Goal: Task Accomplishment & Management: Manage account settings

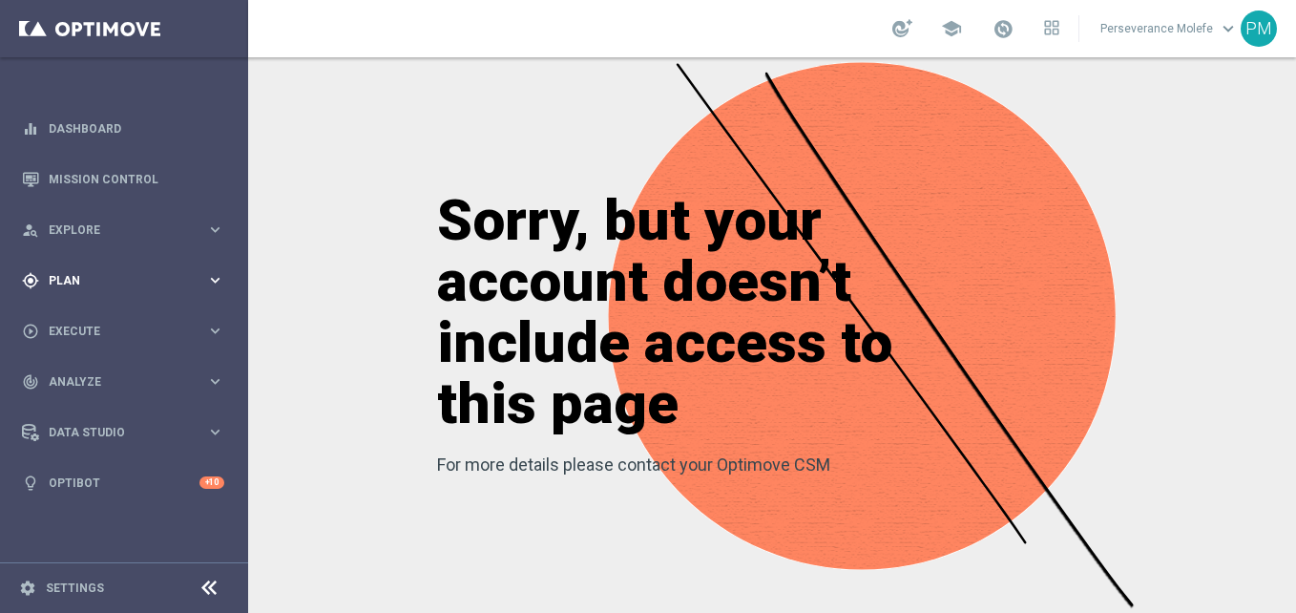
click at [116, 273] on div "gps_fixed Plan" at bounding box center [114, 280] width 184 height 17
click at [79, 381] on span "Templates" at bounding box center [119, 376] width 136 height 11
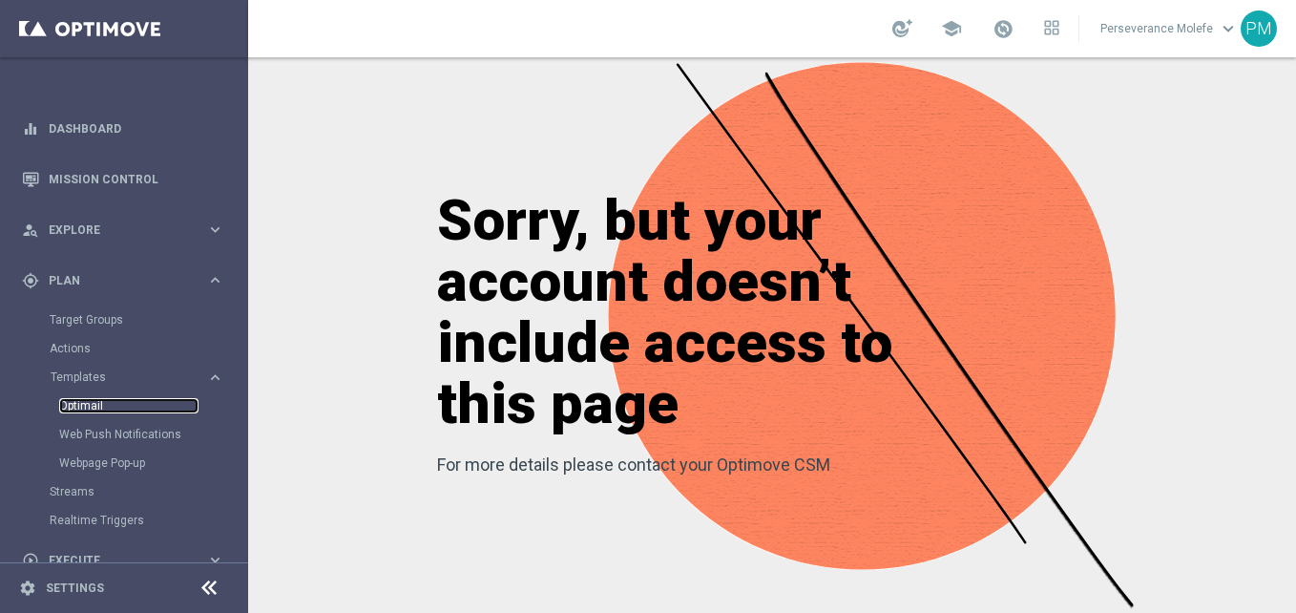
click at [99, 407] on link "Optimail" at bounding box center [128, 405] width 139 height 15
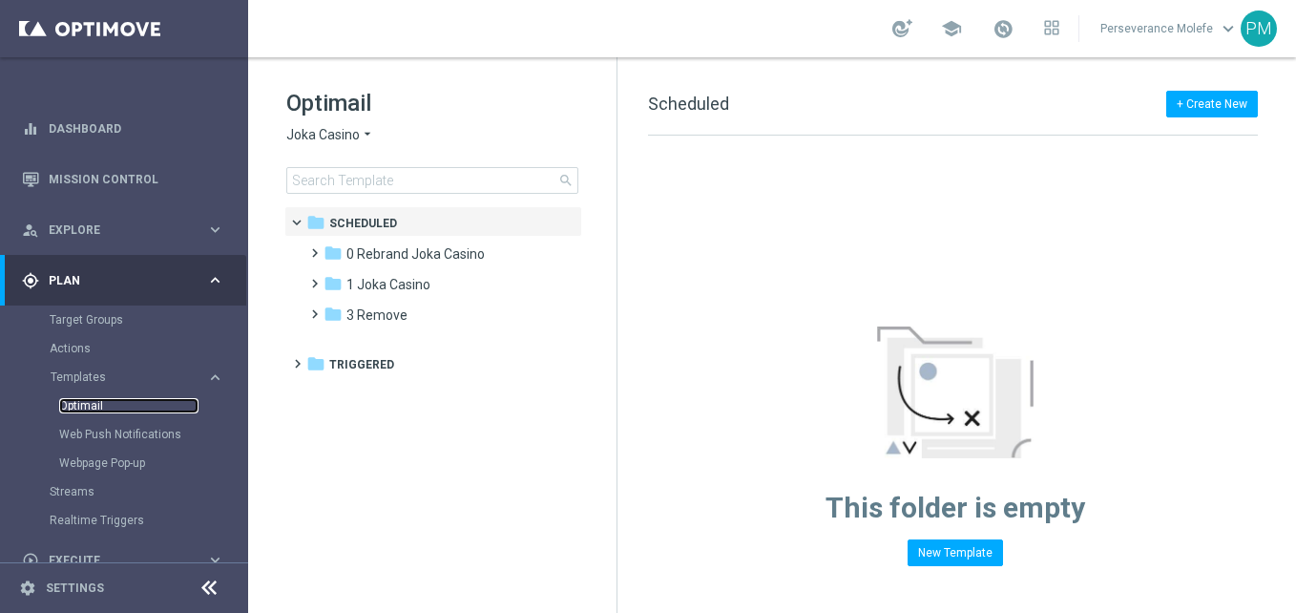
click at [92, 403] on link "Optimail" at bounding box center [128, 405] width 139 height 15
click at [90, 407] on link "Optimail" at bounding box center [128, 405] width 139 height 15
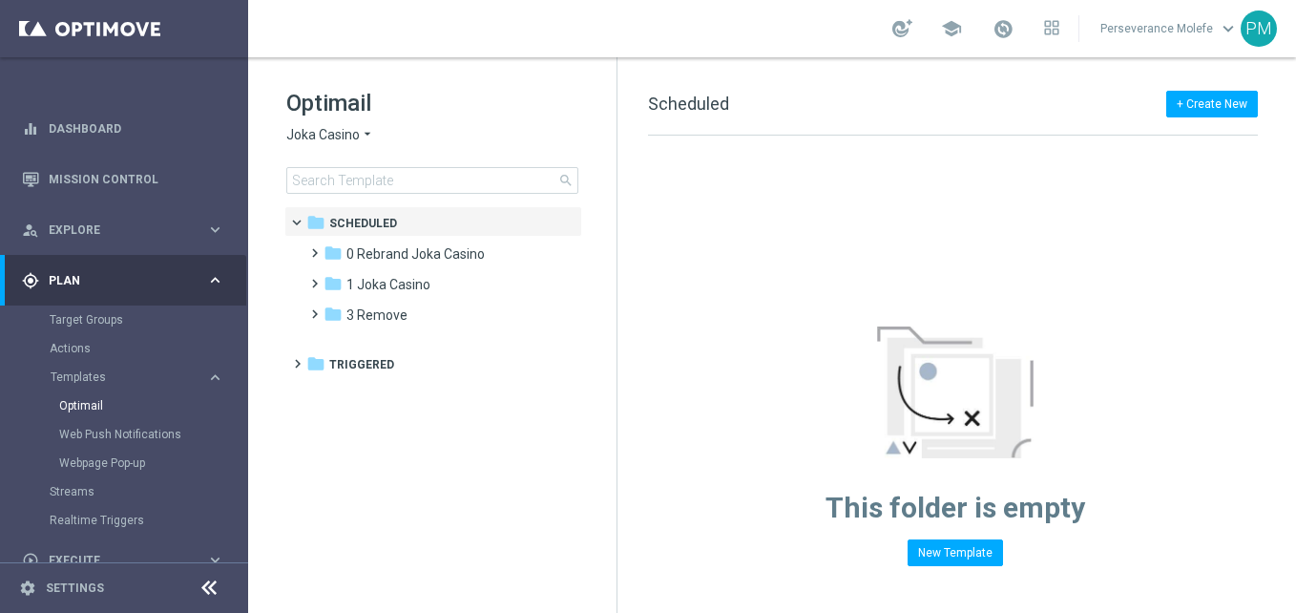
click at [361, 140] on icon "arrow_drop_down" at bounding box center [367, 135] width 15 height 18
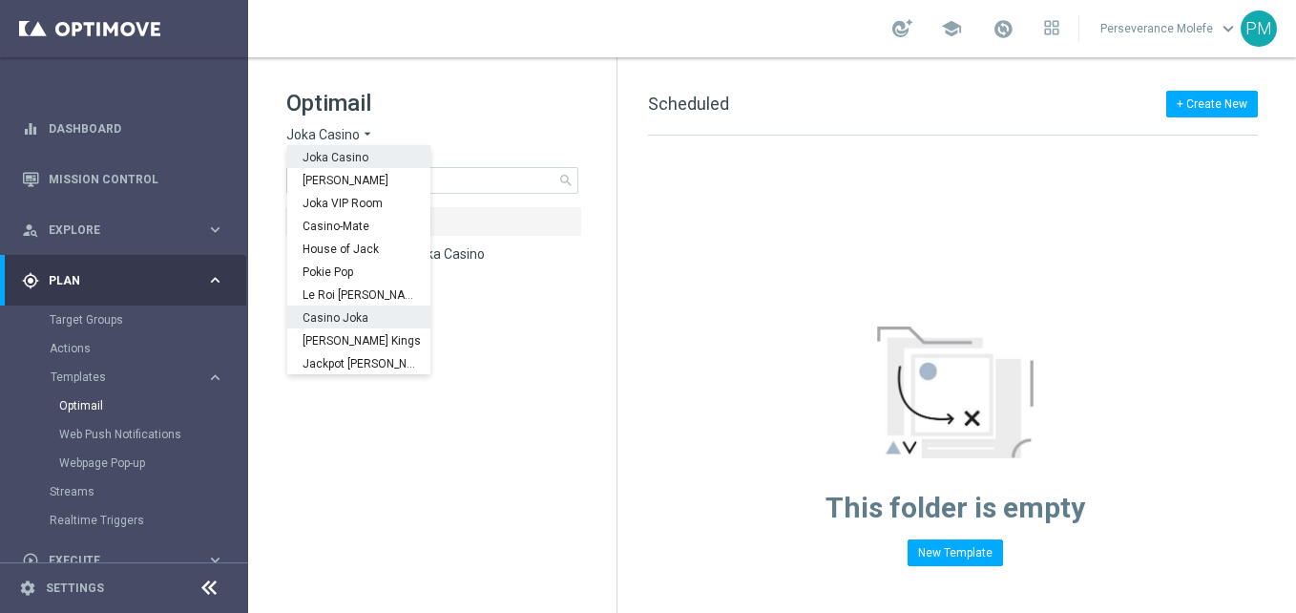
click at [352, 306] on div "Casino Joka" at bounding box center [358, 316] width 143 height 23
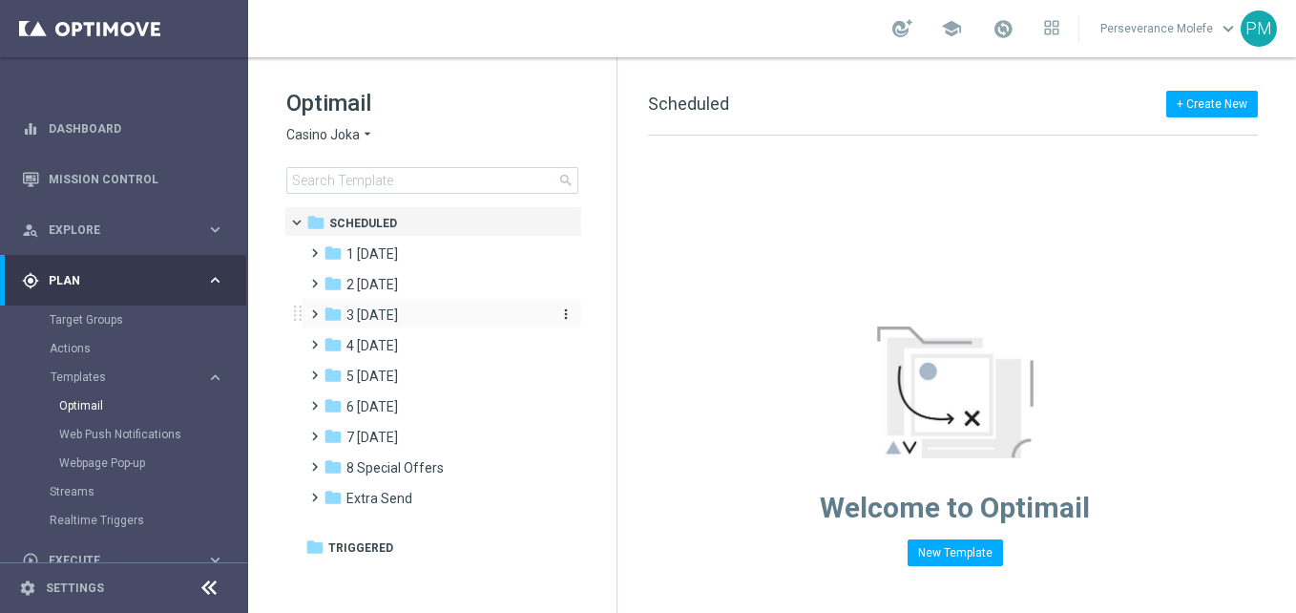
click at [428, 312] on div "folder 3 Thursday" at bounding box center [433, 315] width 219 height 22
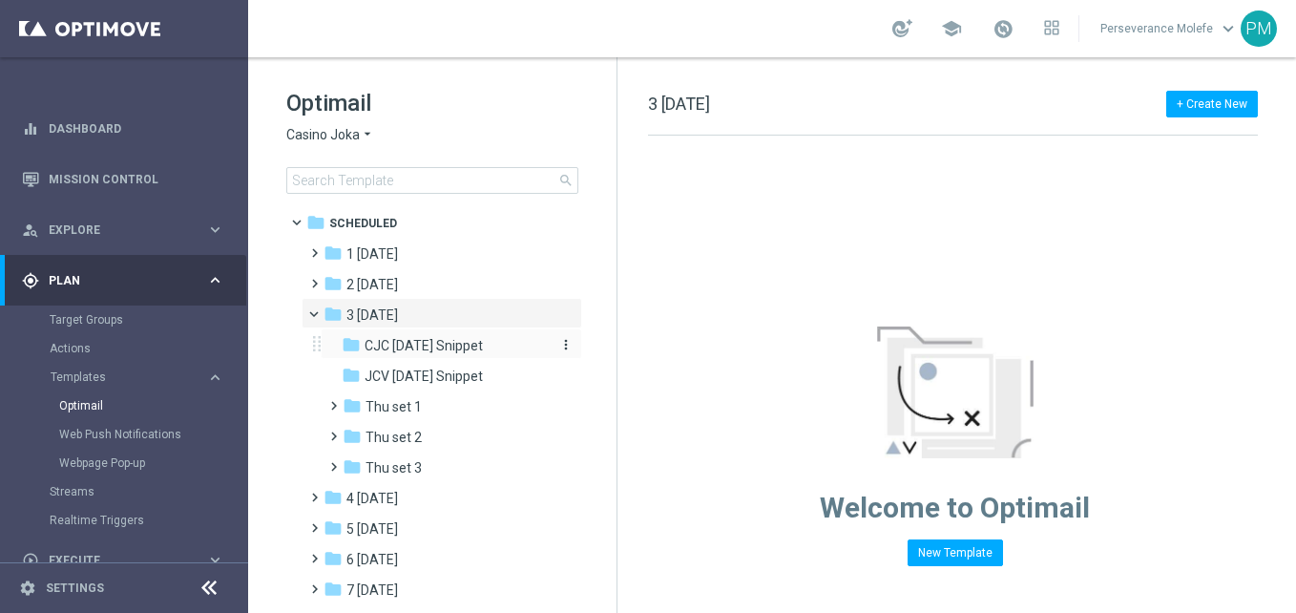
click at [483, 346] on span "CJC Thursday Snippet" at bounding box center [424, 345] width 118 height 17
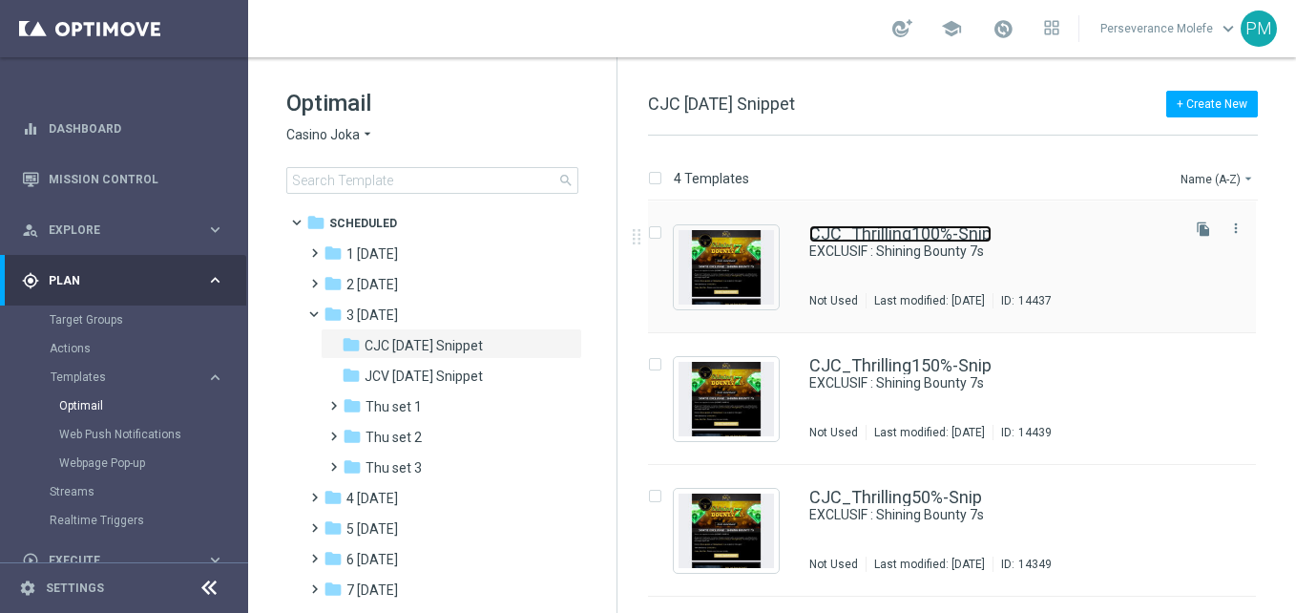
click at [886, 233] on link "CJC_Thrilling100%-Snip" at bounding box center [900, 233] width 182 height 17
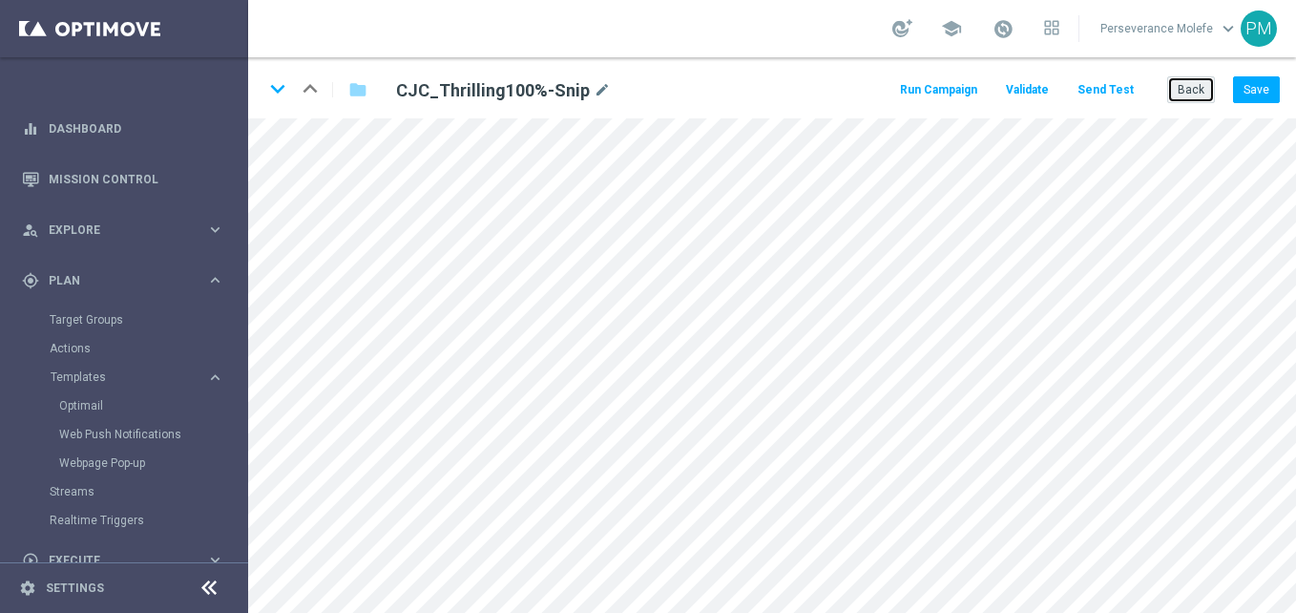
click at [1202, 83] on button "Back" at bounding box center [1191, 89] width 48 height 27
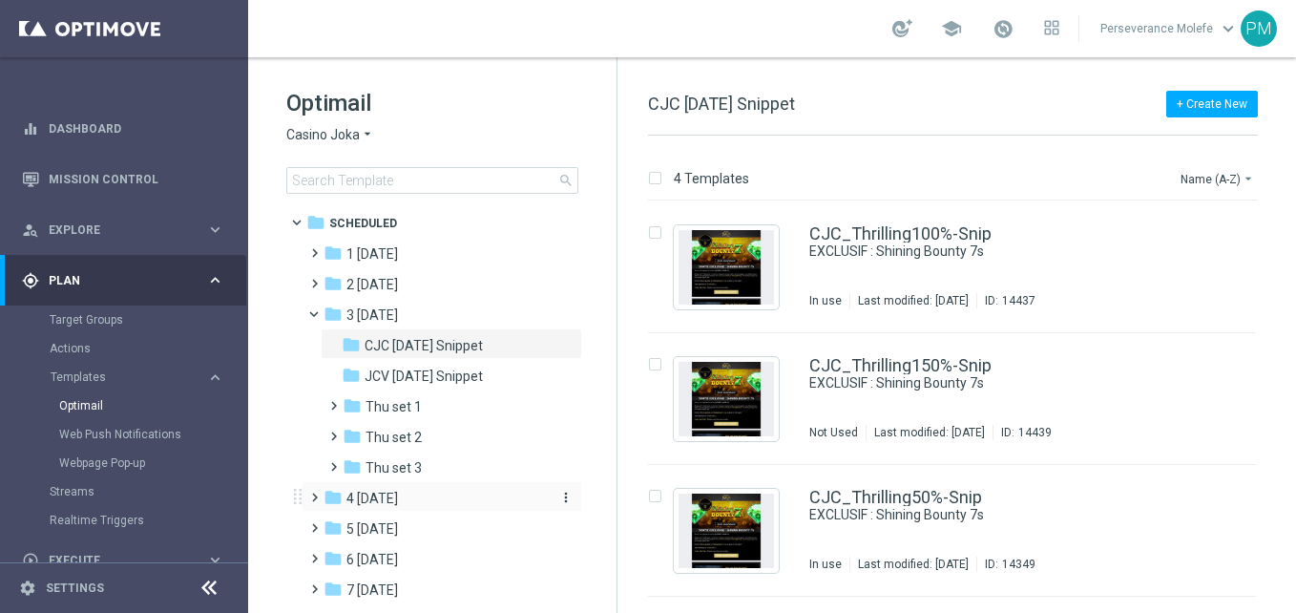
click at [426, 500] on div "folder 4 Friday" at bounding box center [433, 499] width 219 height 22
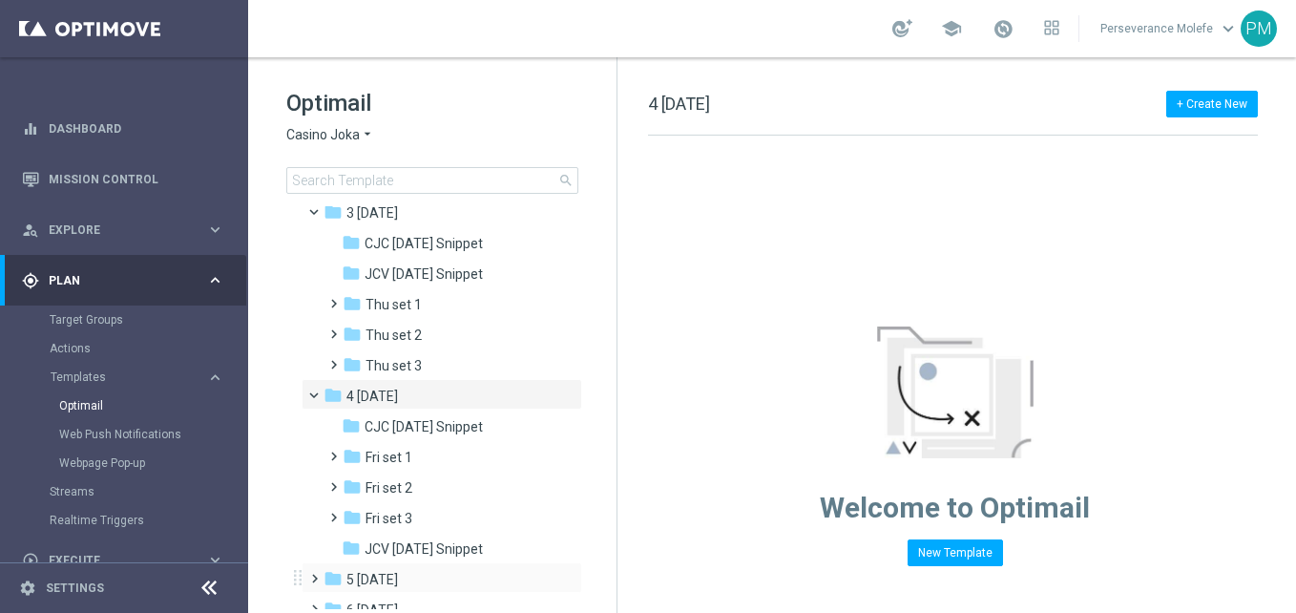
scroll to position [191, 0]
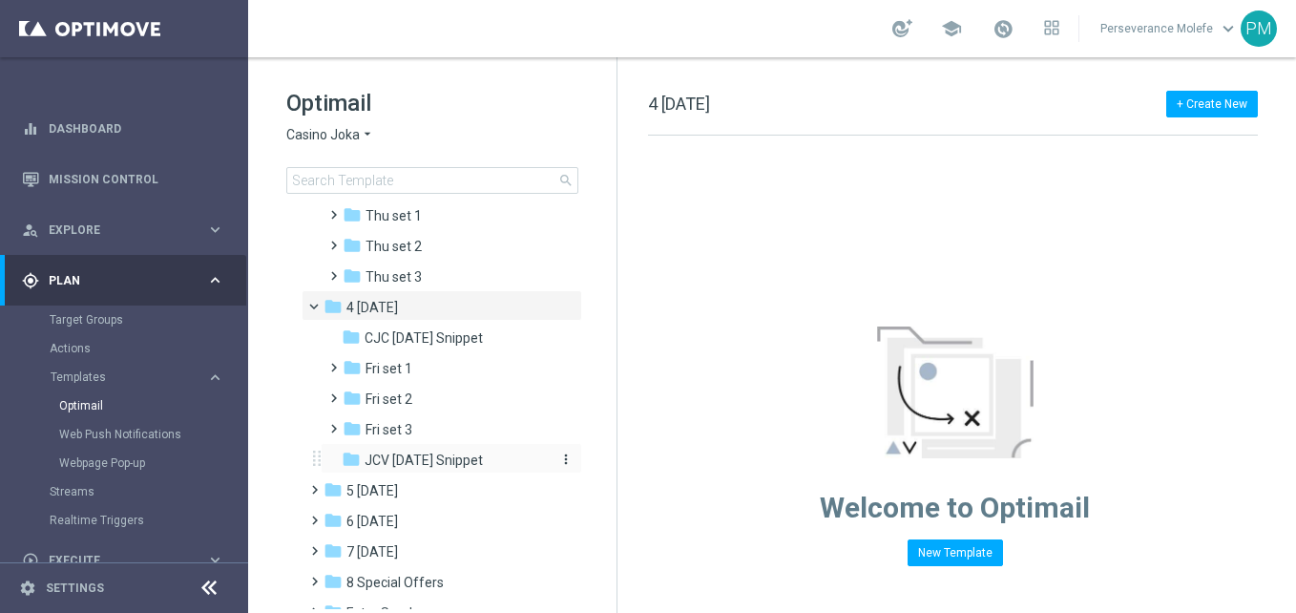
click at [464, 458] on span "JCV Friday Snippet" at bounding box center [424, 459] width 118 height 17
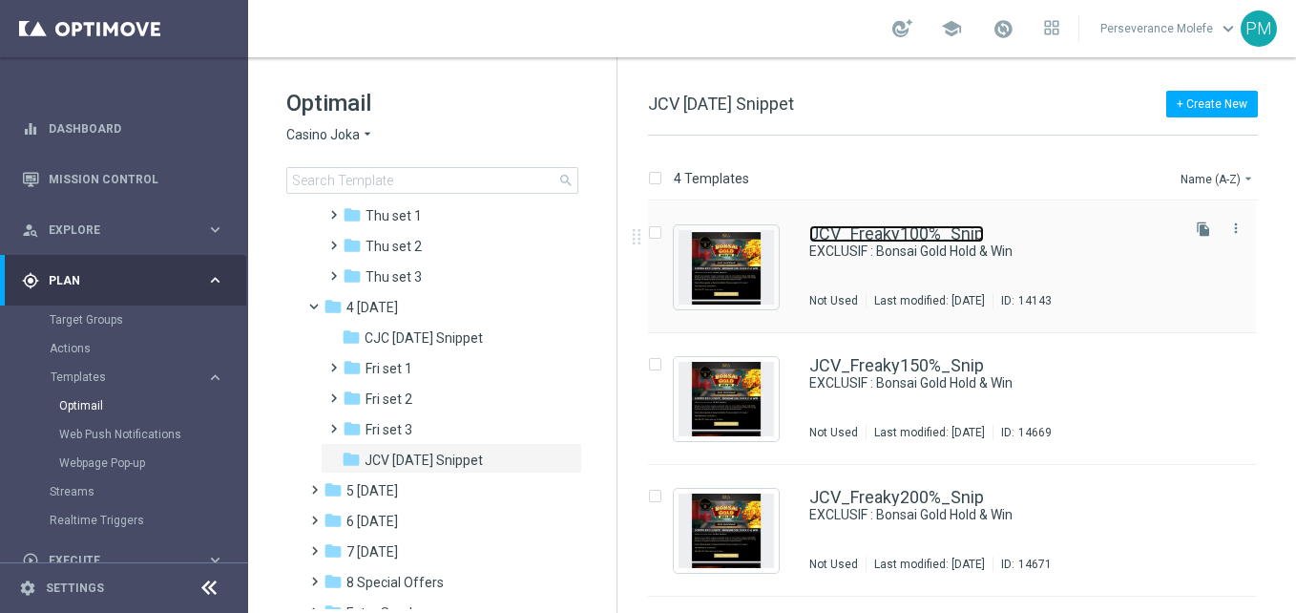
click at [911, 236] on link "JCV_Freaky100%_Snip" at bounding box center [896, 233] width 175 height 17
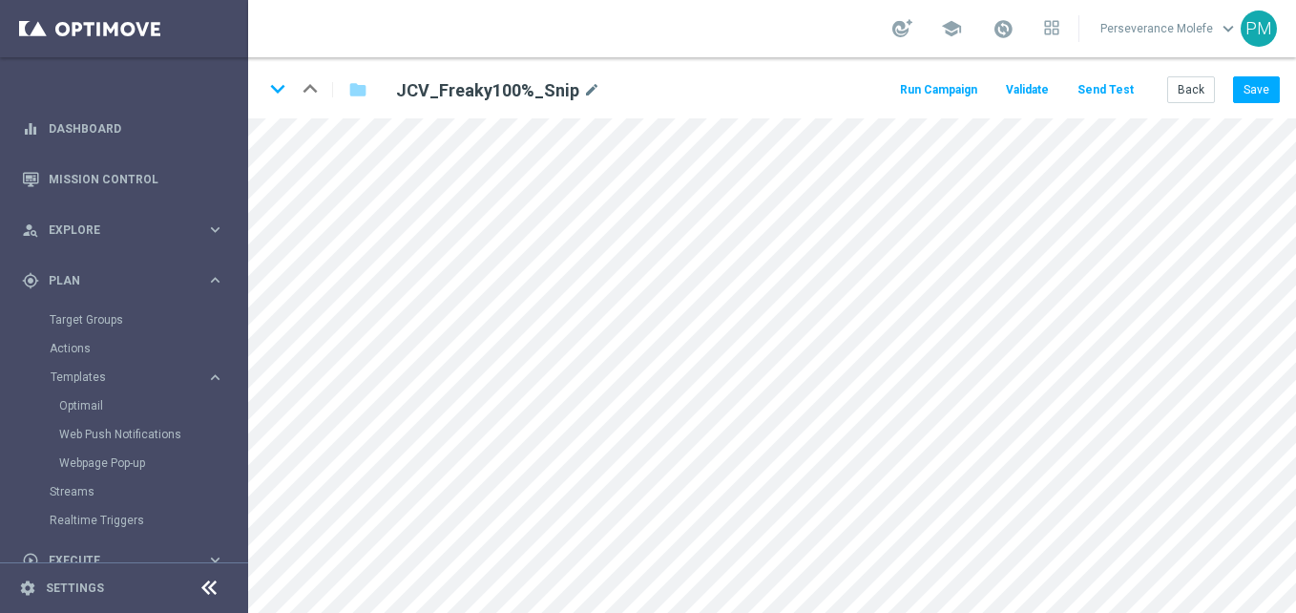
click at [208, 579] on icon at bounding box center [209, 587] width 23 height 23
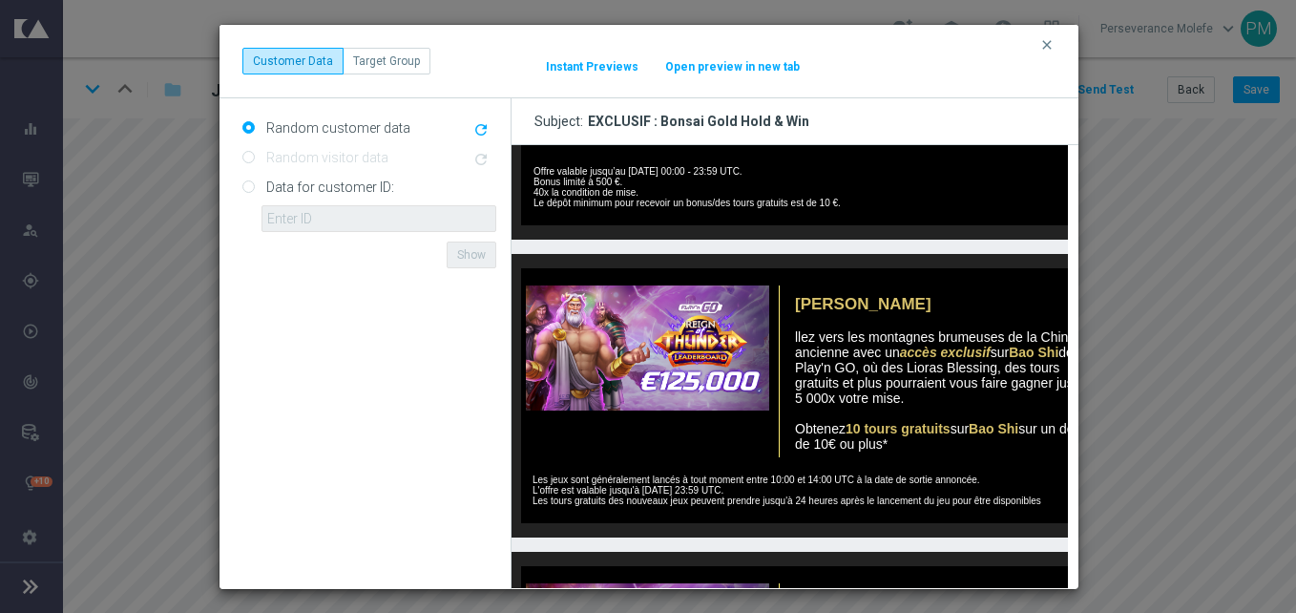
scroll to position [773, 0]
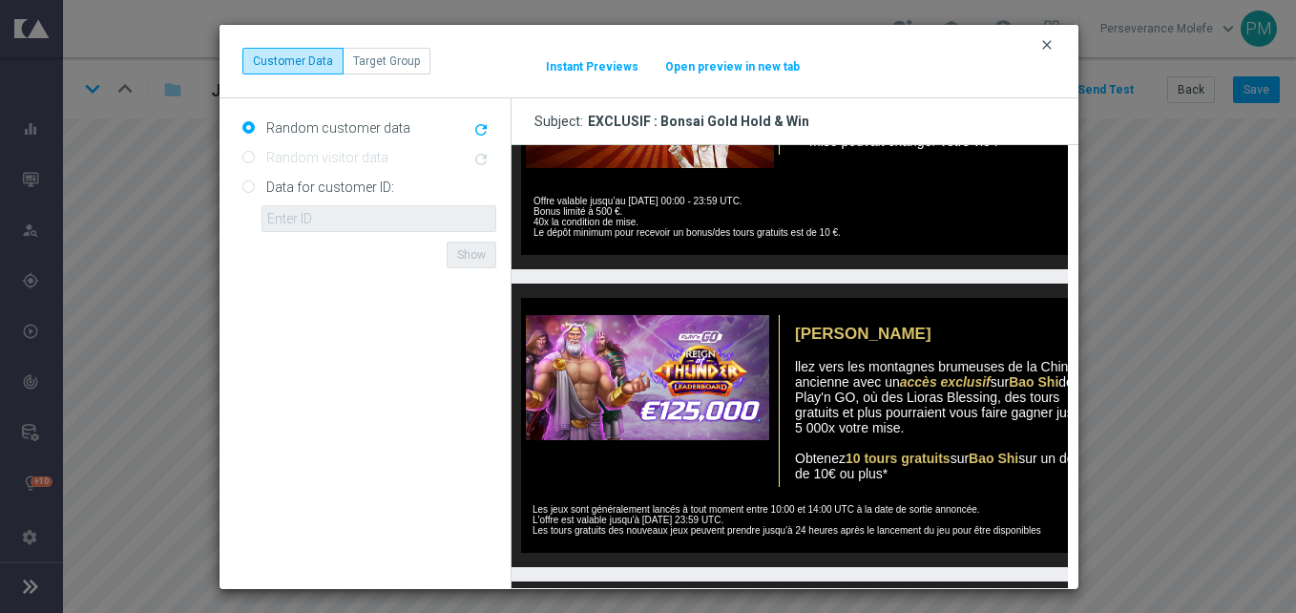
click at [1049, 48] on icon "clear" at bounding box center [1046, 44] width 15 height 15
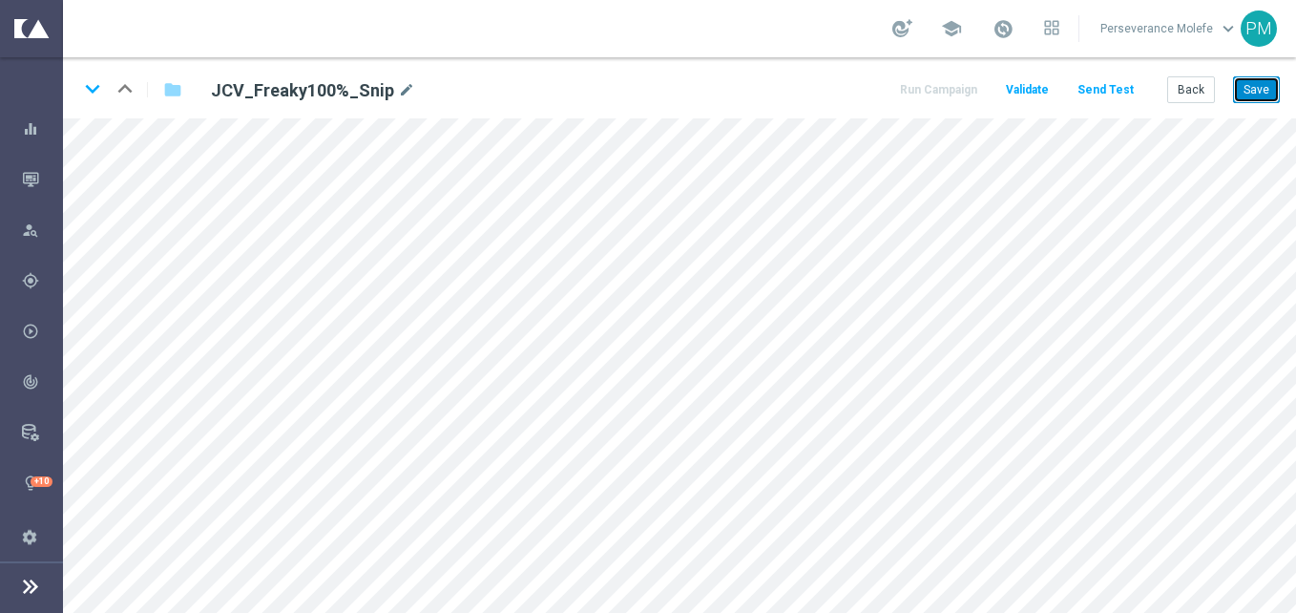
click at [1250, 92] on button "Save" at bounding box center [1256, 89] width 47 height 27
click at [1195, 90] on button "Back" at bounding box center [1191, 89] width 48 height 27
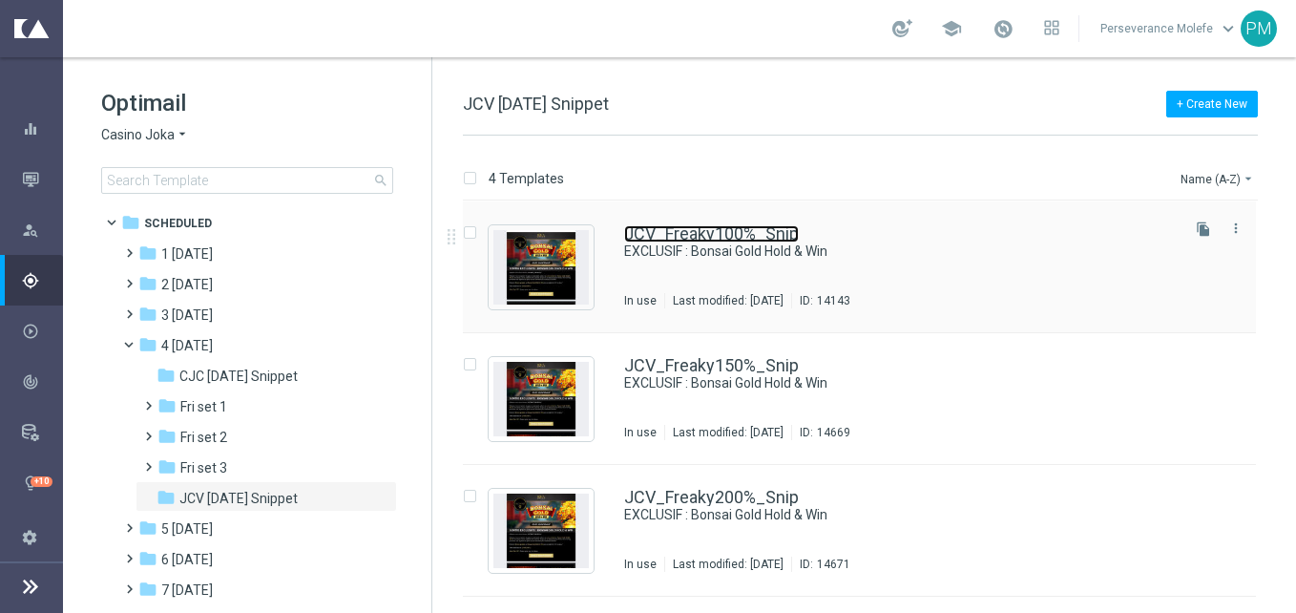
click at [743, 230] on link "JCV_Freaky100%_Snip" at bounding box center [711, 233] width 175 height 17
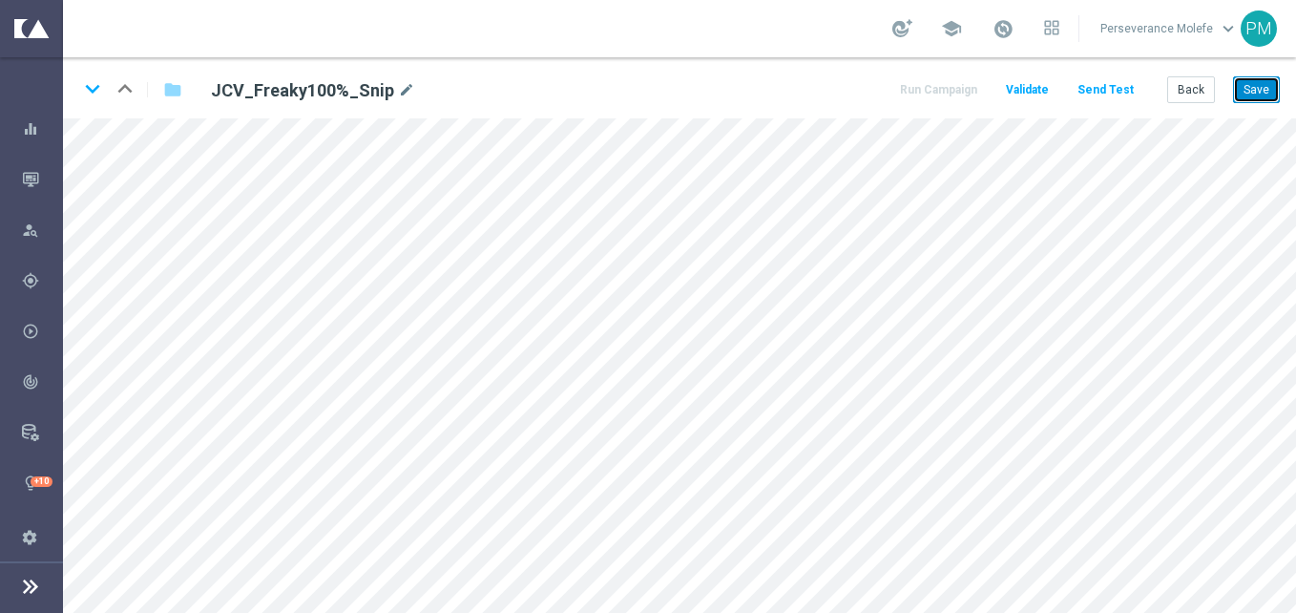
click at [1246, 97] on button "Save" at bounding box center [1256, 89] width 47 height 27
click at [1200, 88] on button "Back" at bounding box center [1191, 89] width 48 height 27
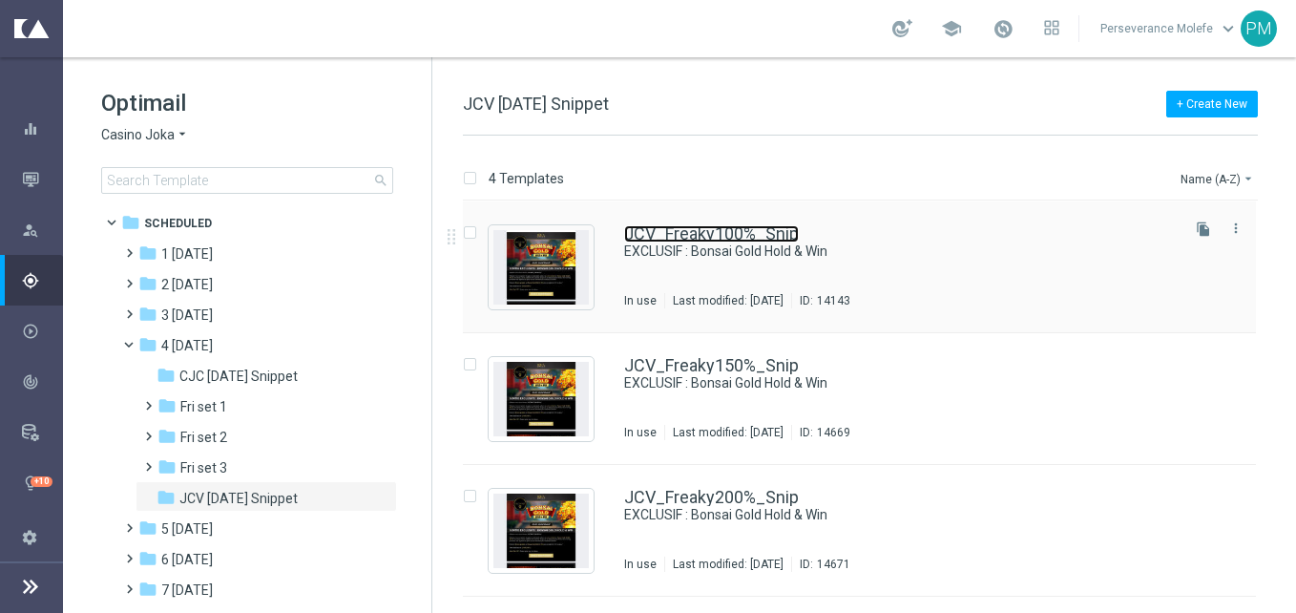
click at [729, 238] on link "JCV_Freaky100%_Snip" at bounding box center [711, 233] width 175 height 17
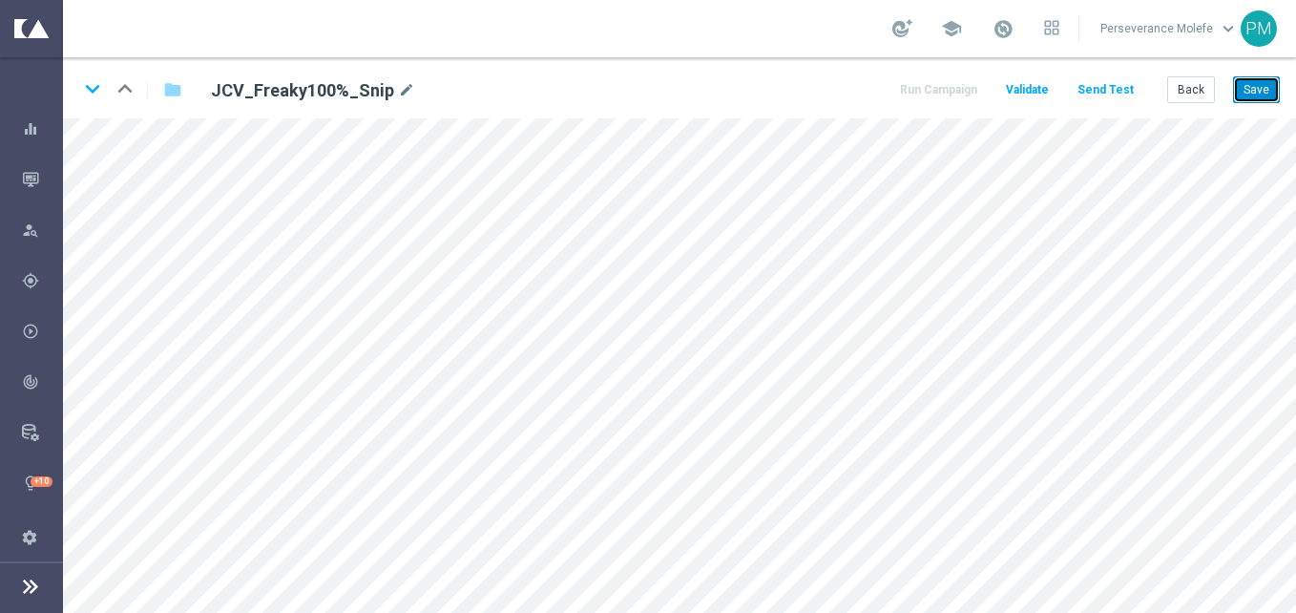
click at [1242, 88] on button "Save" at bounding box center [1256, 89] width 47 height 27
click at [1210, 94] on button "Back" at bounding box center [1191, 89] width 48 height 27
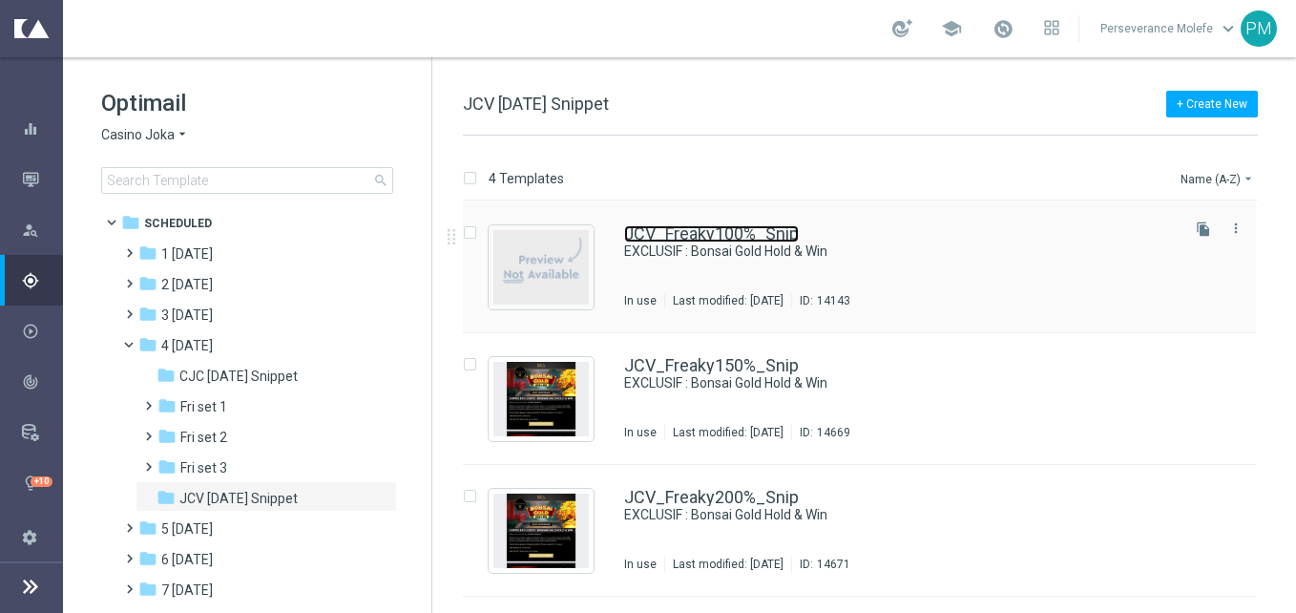
click at [703, 235] on link "JCV_Freaky100%_Snip" at bounding box center [711, 233] width 175 height 17
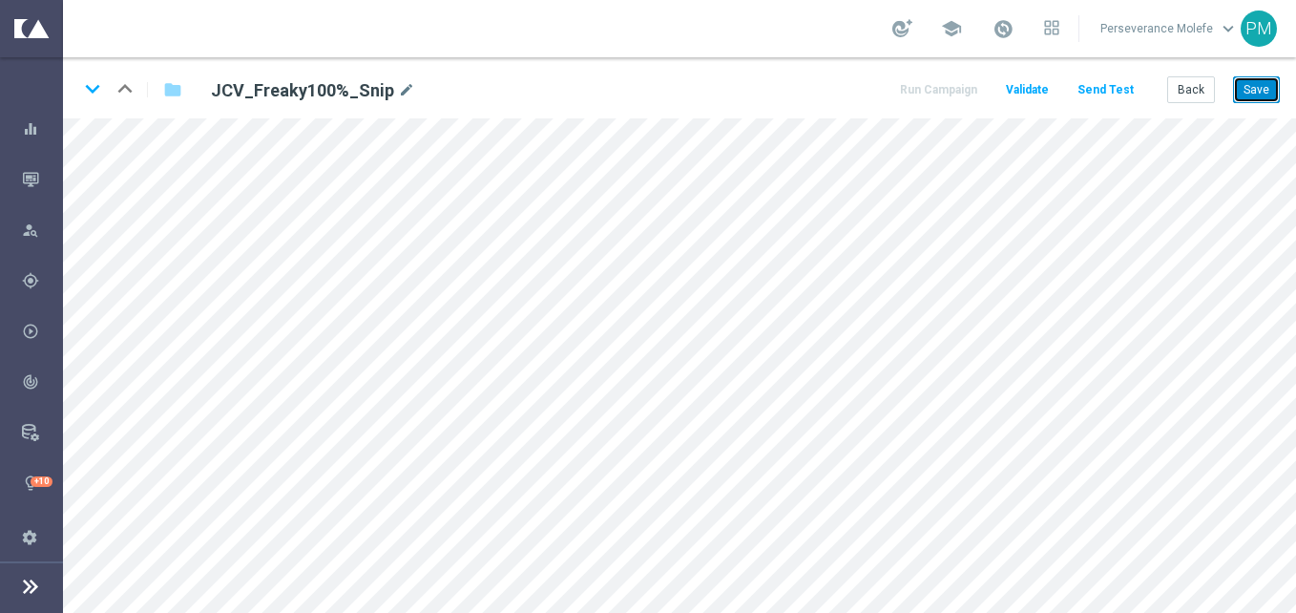
click at [1257, 96] on button "Save" at bounding box center [1256, 89] width 47 height 27
click at [1247, 93] on button "Save" at bounding box center [1256, 89] width 47 height 27
click at [1201, 94] on button "Back" at bounding box center [1191, 89] width 48 height 27
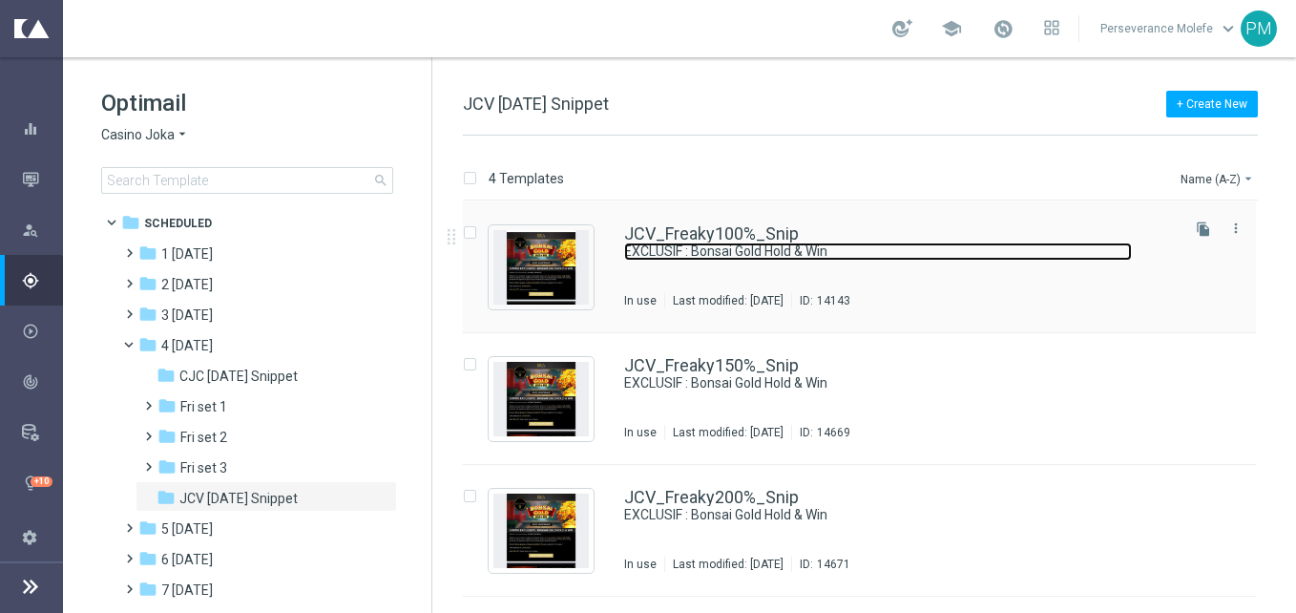
click at [734, 244] on link "EXCLUSIF : Bonsai Gold Hold & Win" at bounding box center [878, 251] width 508 height 18
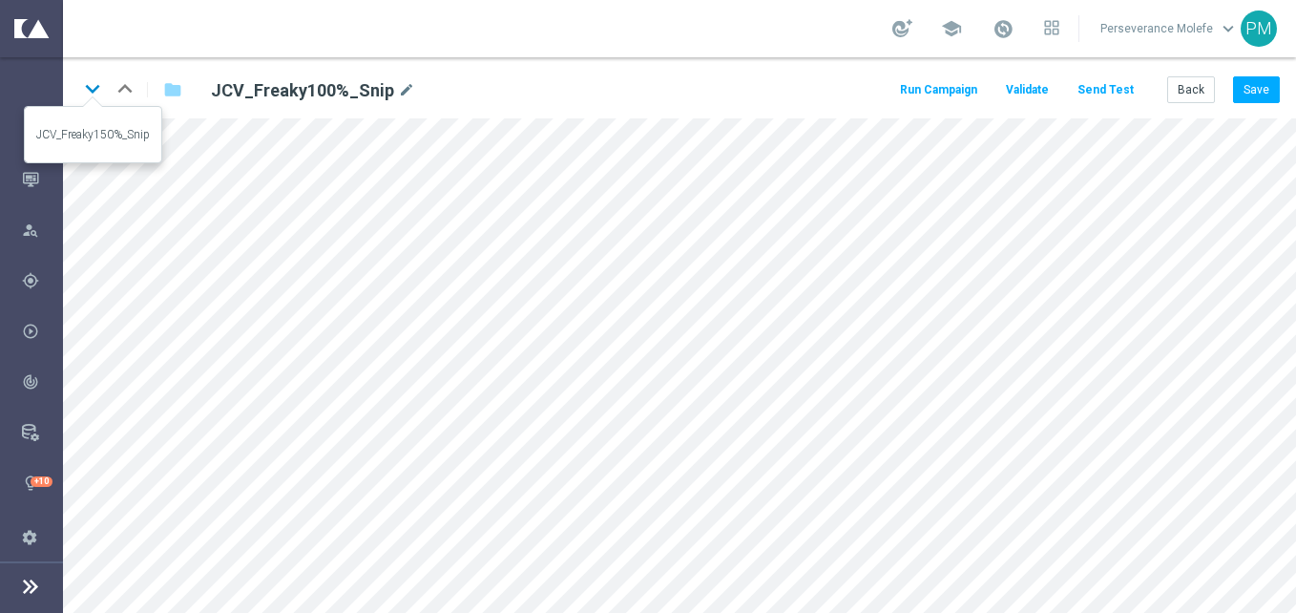
click at [93, 89] on icon "keyboard_arrow_down" at bounding box center [92, 88] width 29 height 29
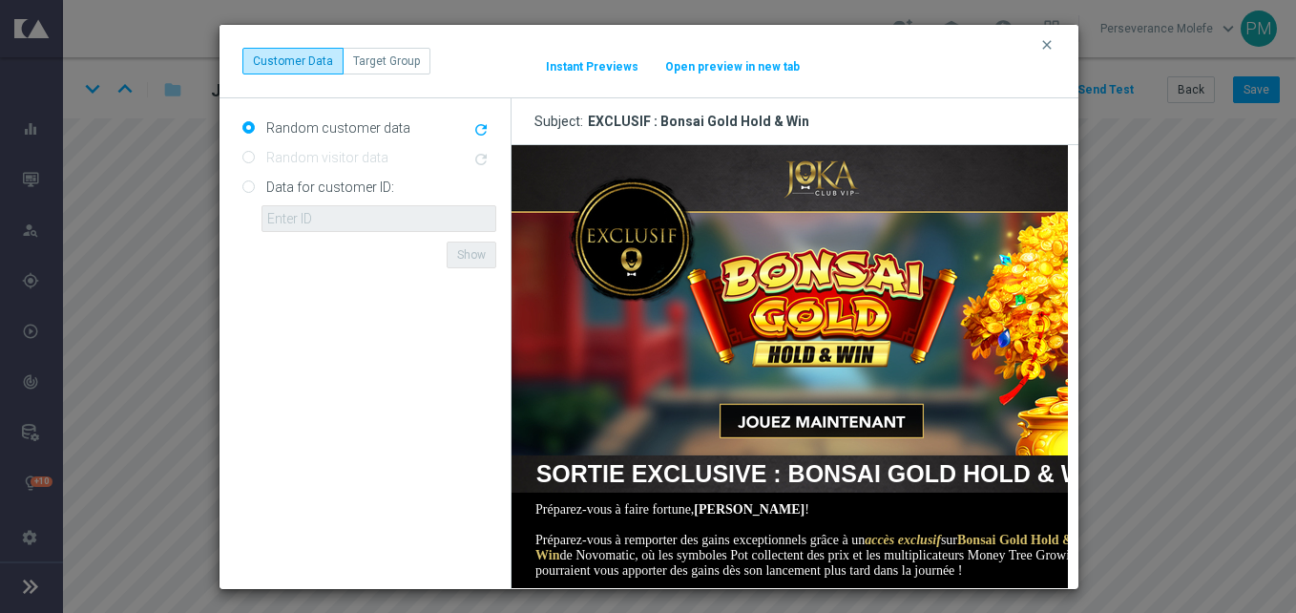
click at [715, 70] on button "Open preview in new tab" at bounding box center [732, 66] width 136 height 15
click at [1054, 45] on icon "clear" at bounding box center [1046, 44] width 15 height 15
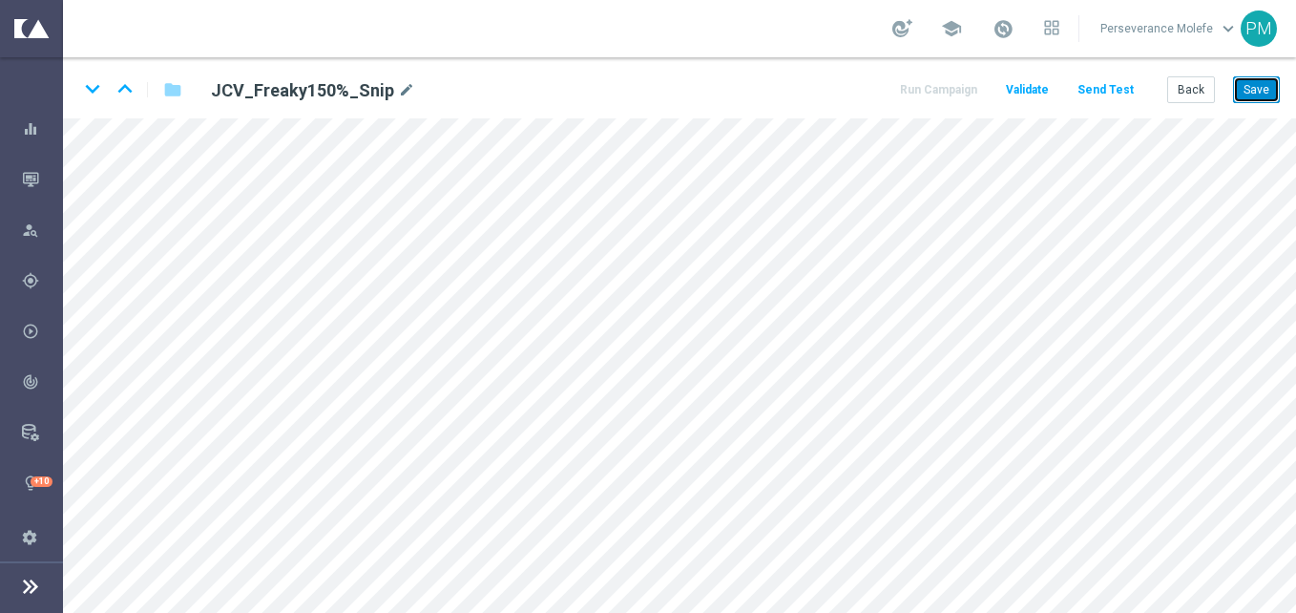
click at [1249, 94] on button "Save" at bounding box center [1256, 89] width 47 height 27
click at [1119, 83] on button "Send Test" at bounding box center [1106, 90] width 62 height 26
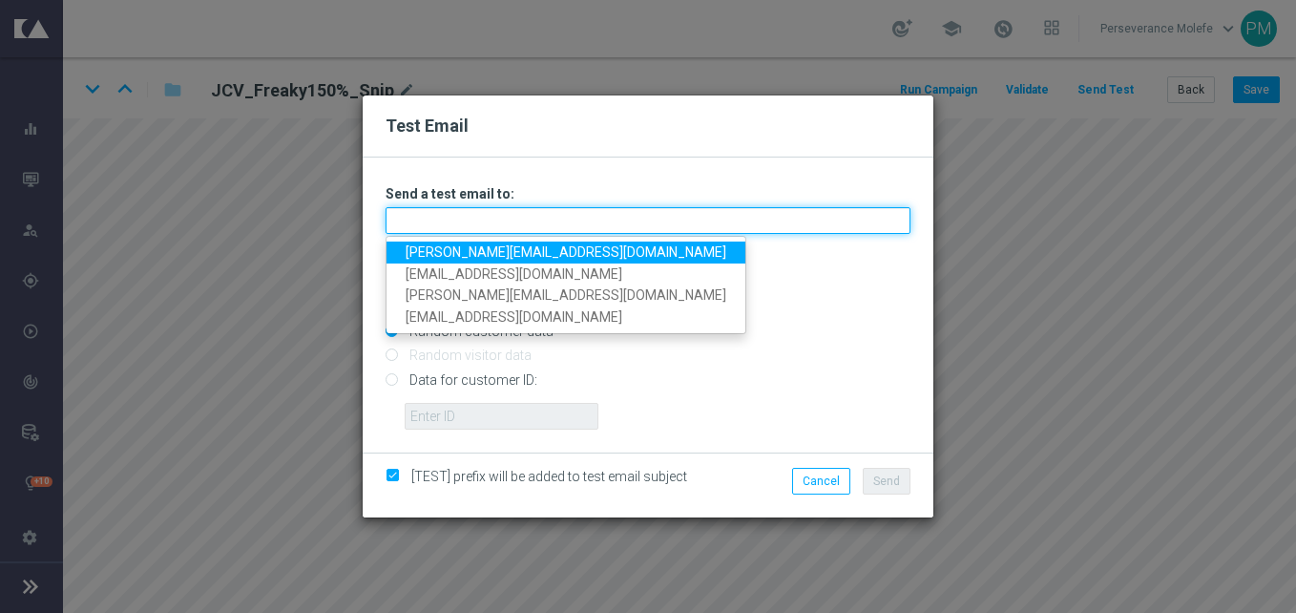
click at [704, 209] on input "text" at bounding box center [648, 220] width 525 height 27
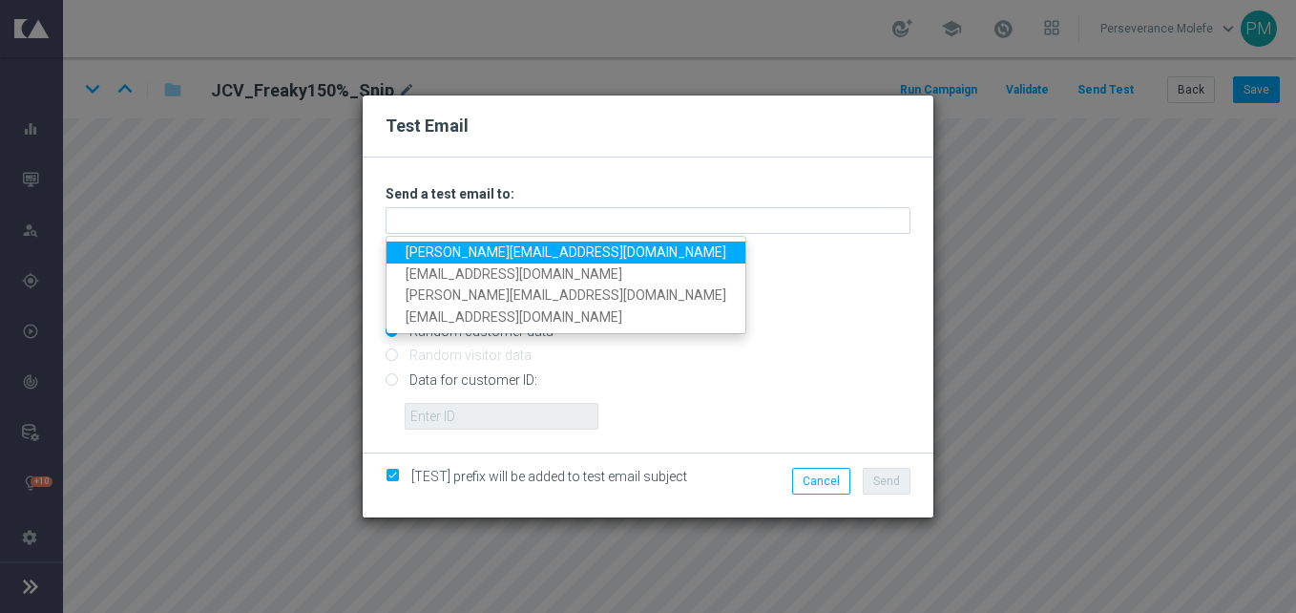
click at [514, 254] on link "Madeleine@viva-vision.net" at bounding box center [565, 252] width 359 height 22
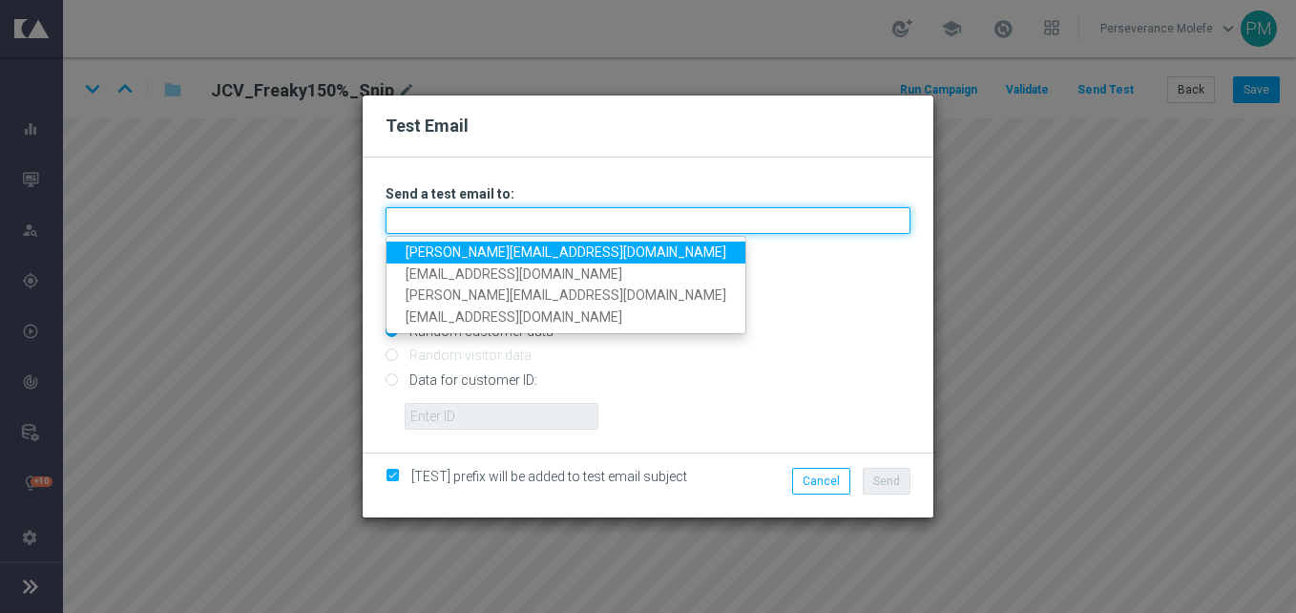
type input "Madeleine@viva-vision.net"
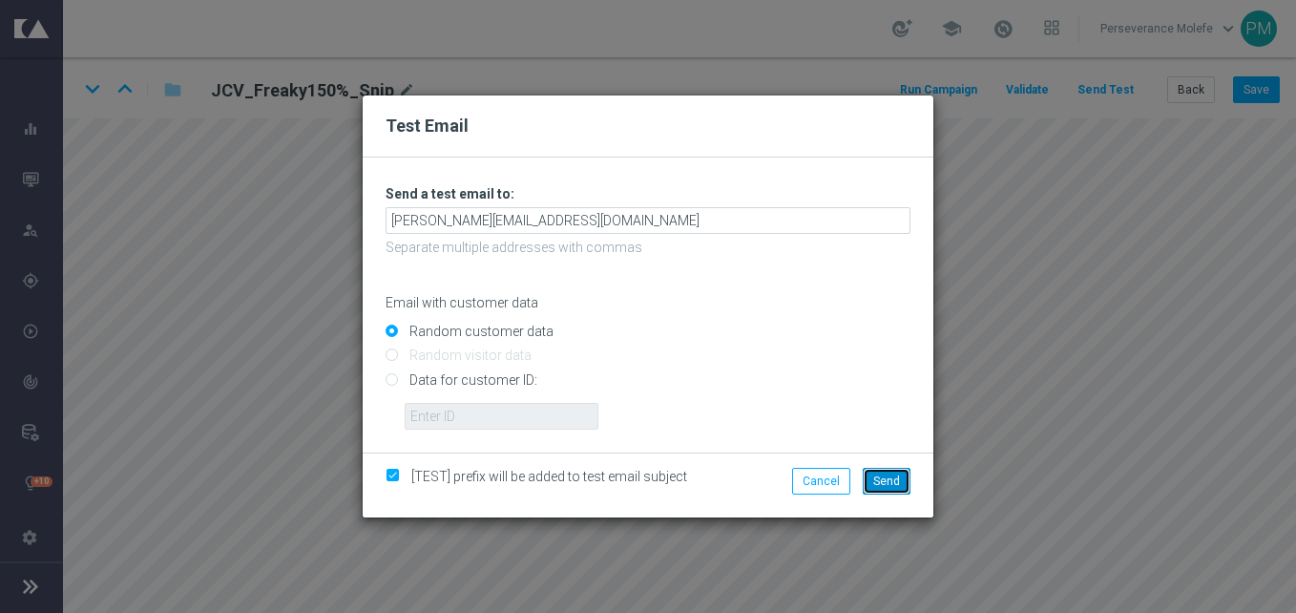
click at [889, 485] on span "Send" at bounding box center [886, 480] width 27 height 13
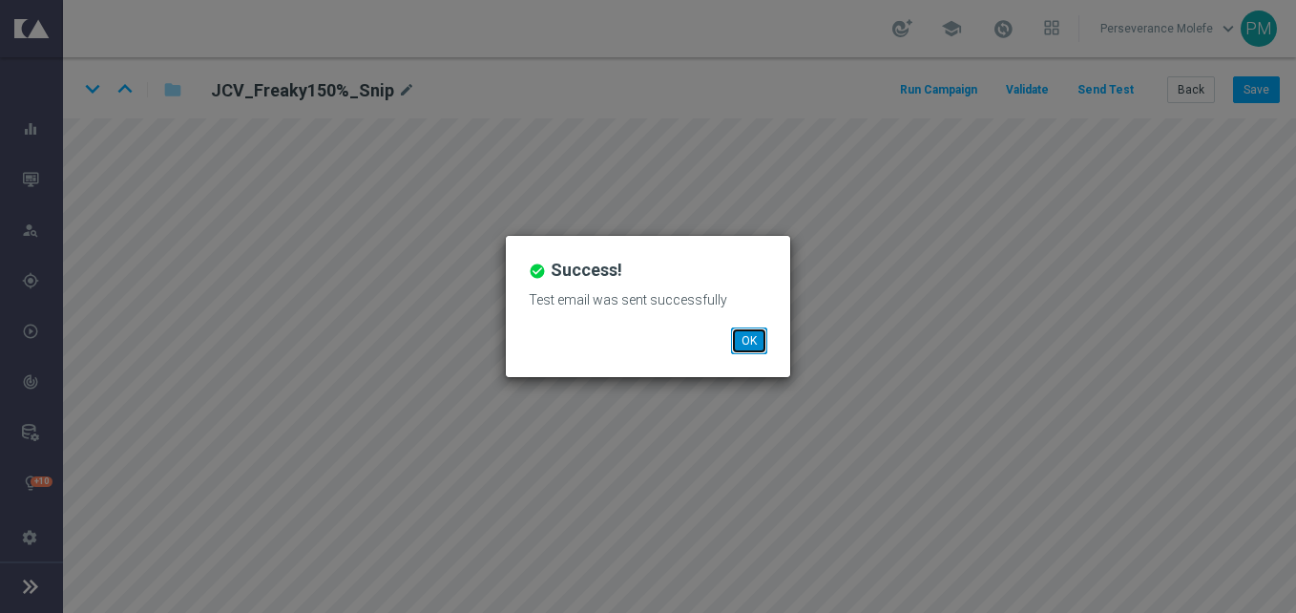
click at [758, 342] on button "OK" at bounding box center [749, 340] width 36 height 27
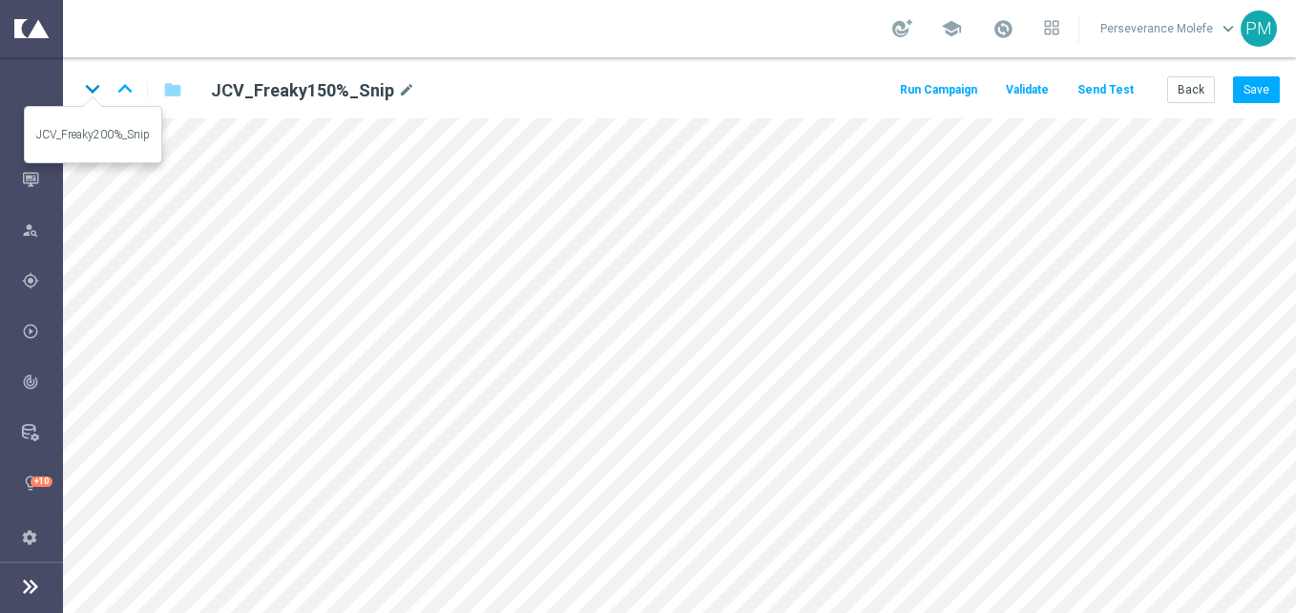
click at [91, 88] on icon "keyboard_arrow_down" at bounding box center [92, 88] width 29 height 29
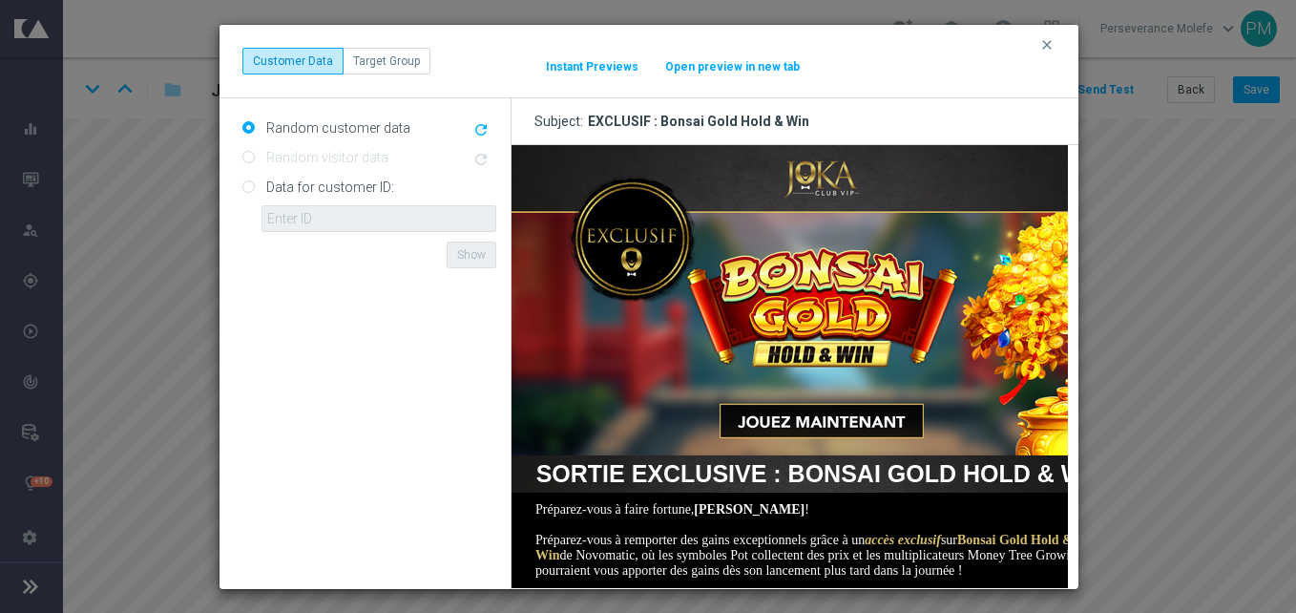
click at [747, 65] on button "Open preview in new tab" at bounding box center [732, 66] width 136 height 15
click at [1053, 39] on icon "clear" at bounding box center [1046, 44] width 15 height 15
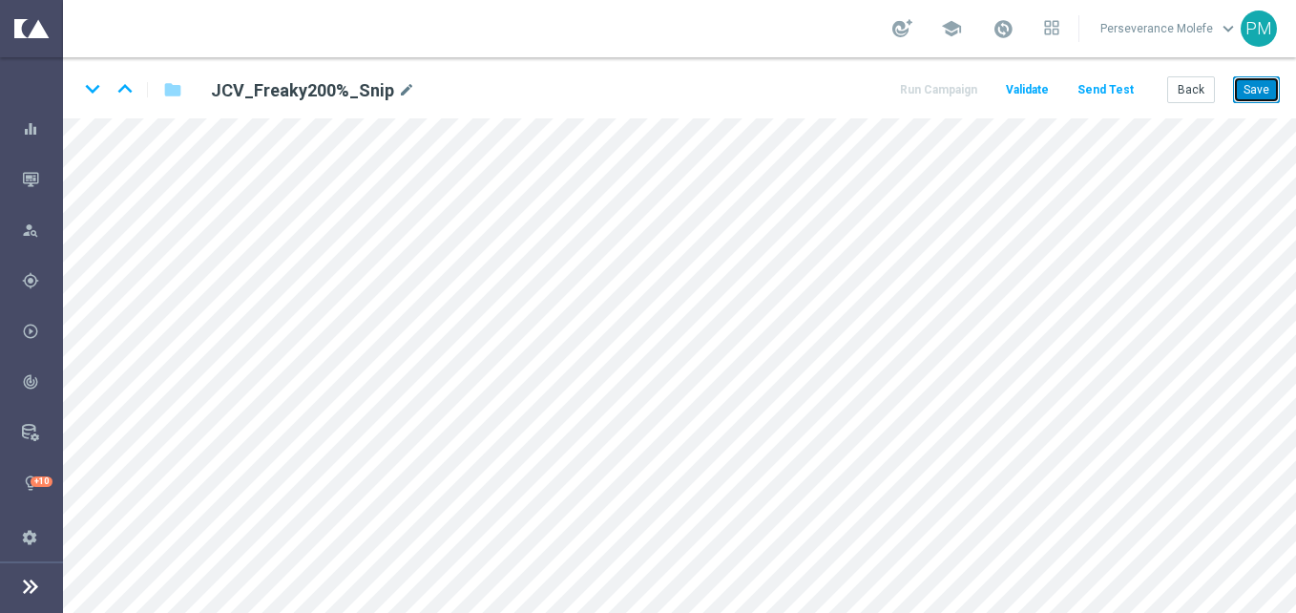
click at [1271, 97] on button "Save" at bounding box center [1256, 89] width 47 height 27
click at [94, 88] on icon "keyboard_arrow_down" at bounding box center [92, 88] width 29 height 29
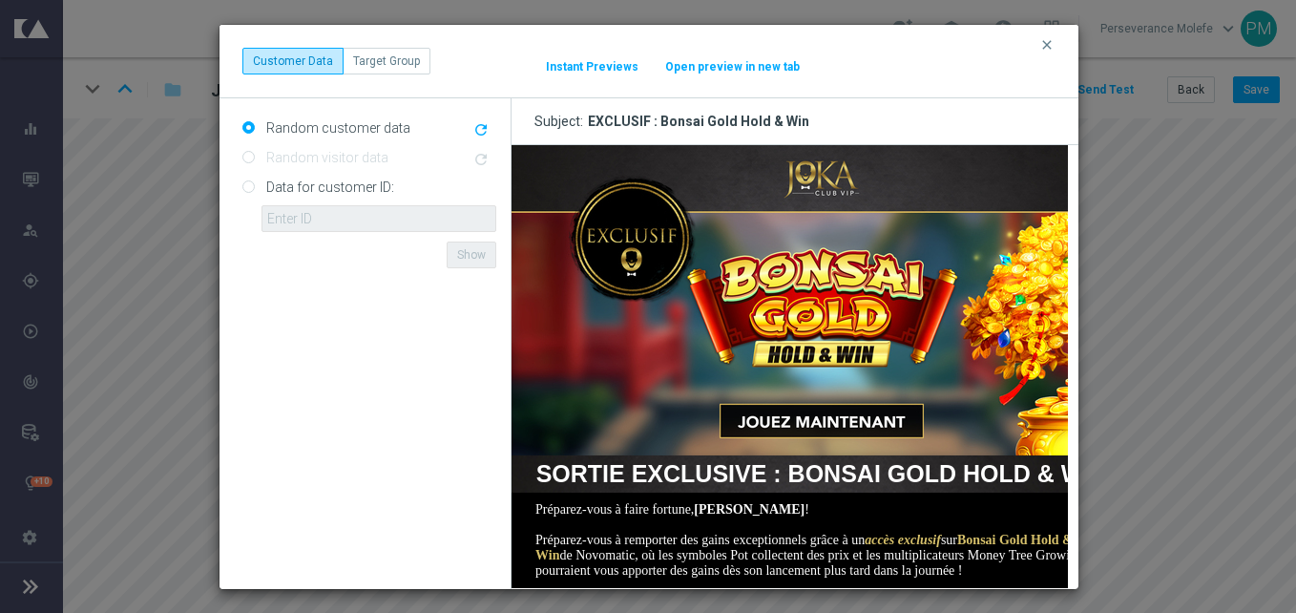
click at [734, 67] on button "Open preview in new tab" at bounding box center [732, 66] width 136 height 15
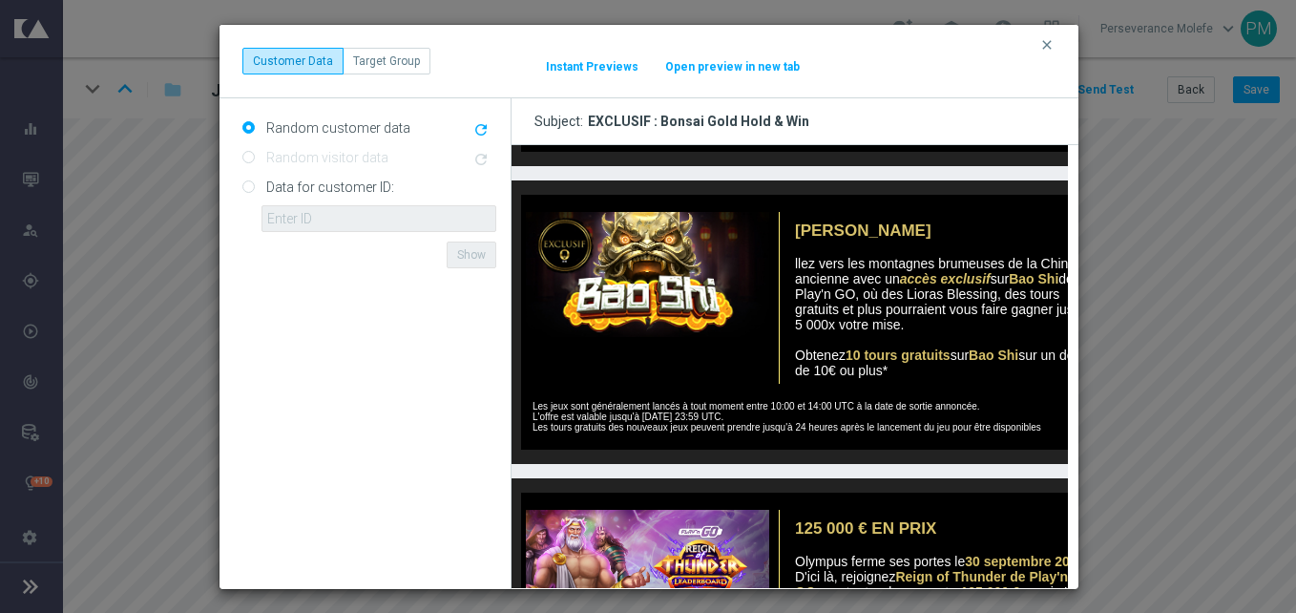
scroll to position [1233, 0]
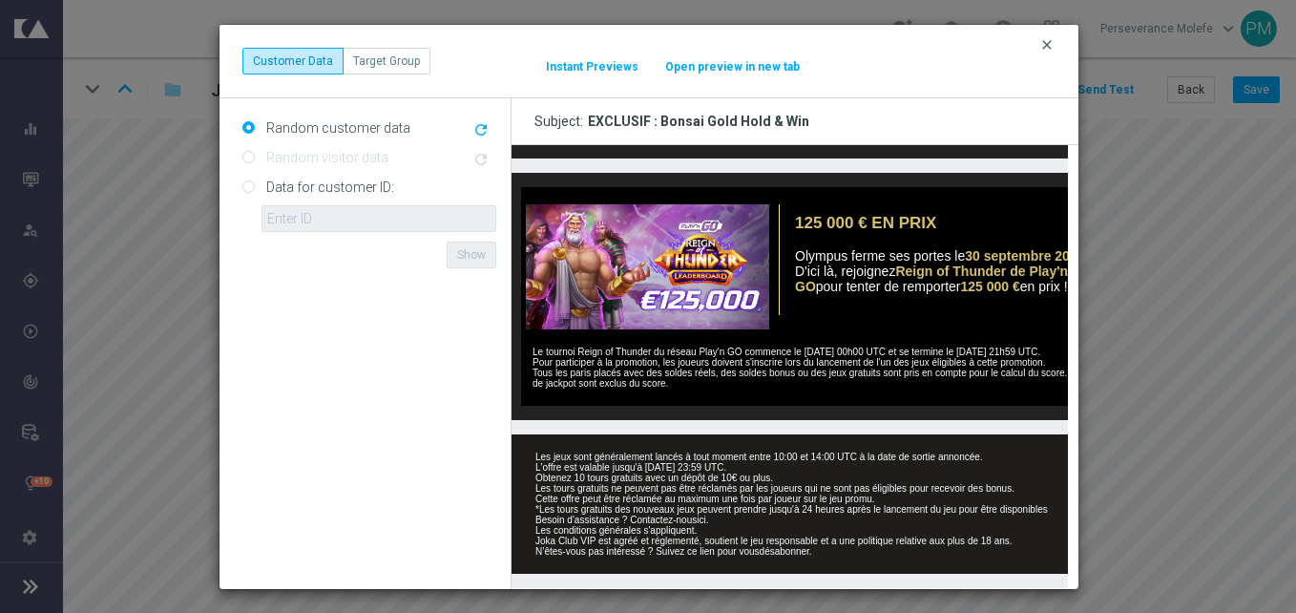
click at [1046, 37] on icon "clear" at bounding box center [1046, 44] width 15 height 15
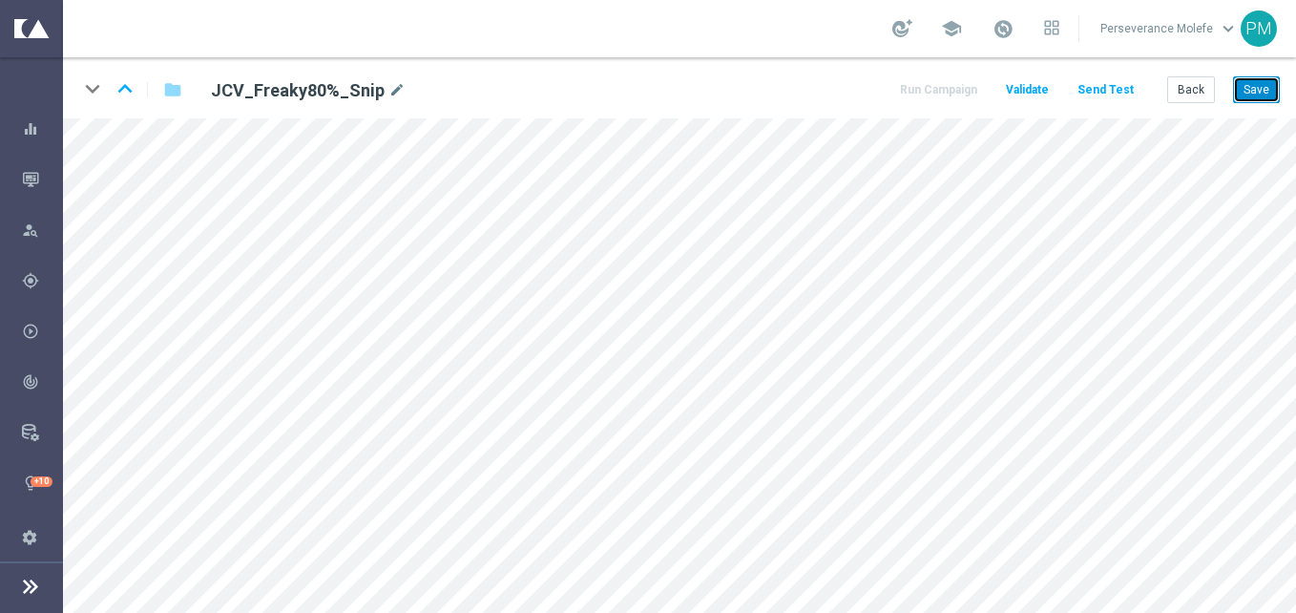
click at [1272, 93] on button "Save" at bounding box center [1256, 89] width 47 height 27
click at [1202, 88] on button "Back" at bounding box center [1191, 89] width 48 height 27
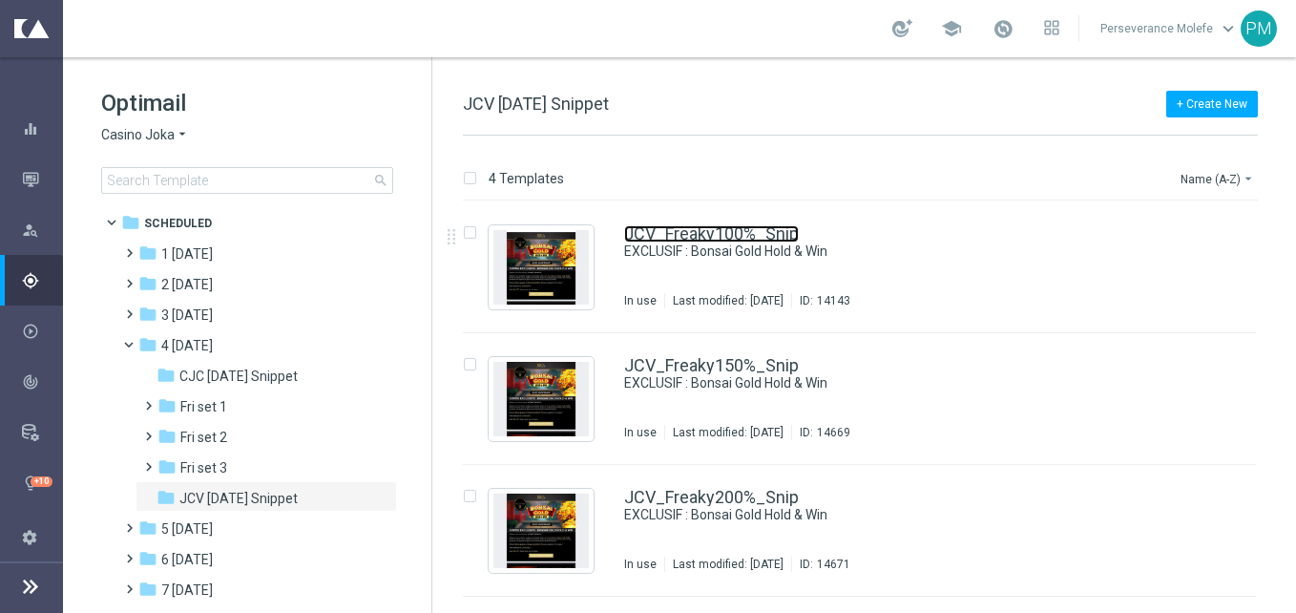
click at [721, 226] on link "JCV_Freaky100%_Snip" at bounding box center [711, 233] width 175 height 17
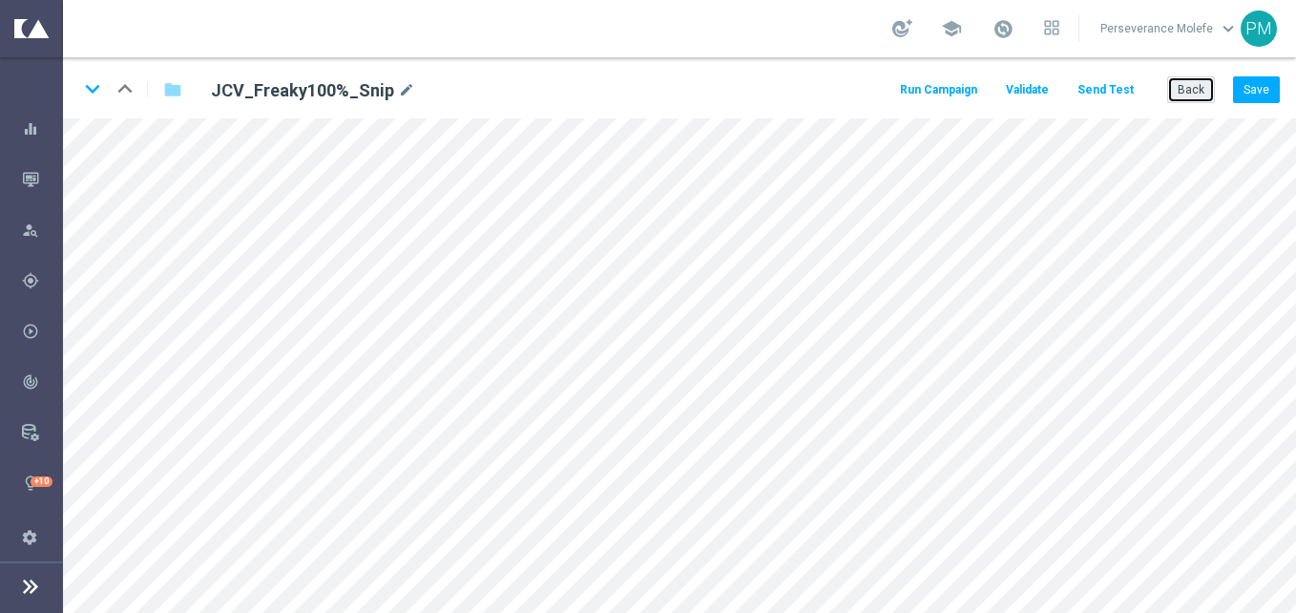
click at [1181, 96] on button "Back" at bounding box center [1191, 89] width 48 height 27
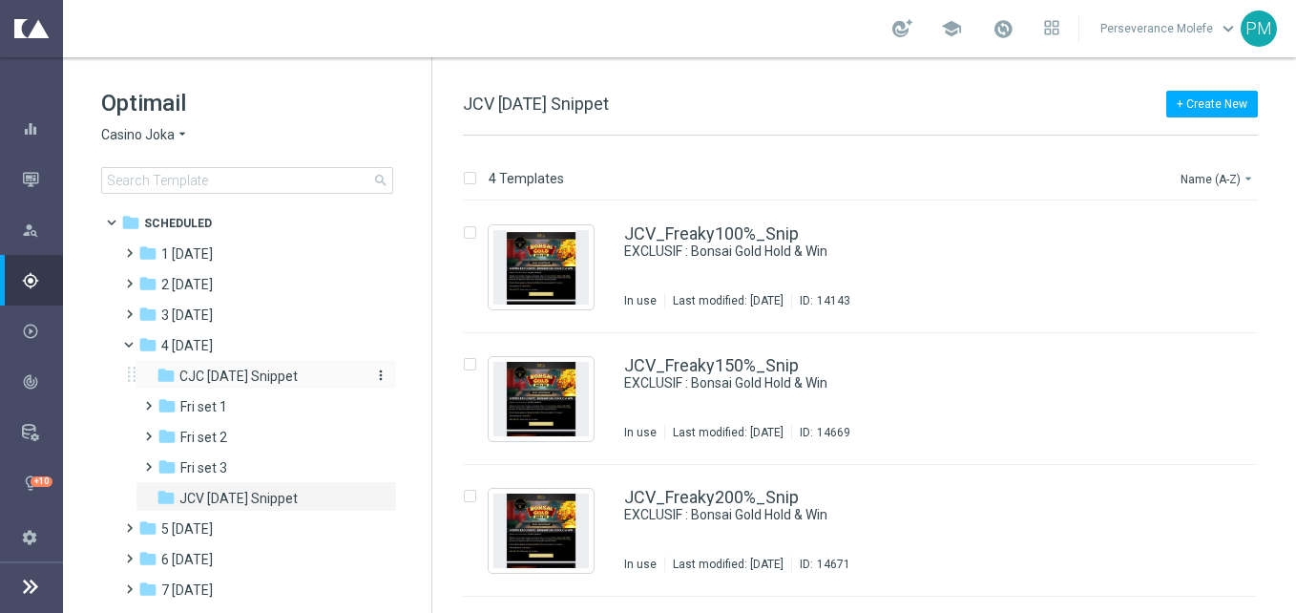
click at [302, 374] on div "folder CJC Friday Snippet" at bounding box center [258, 376] width 203 height 22
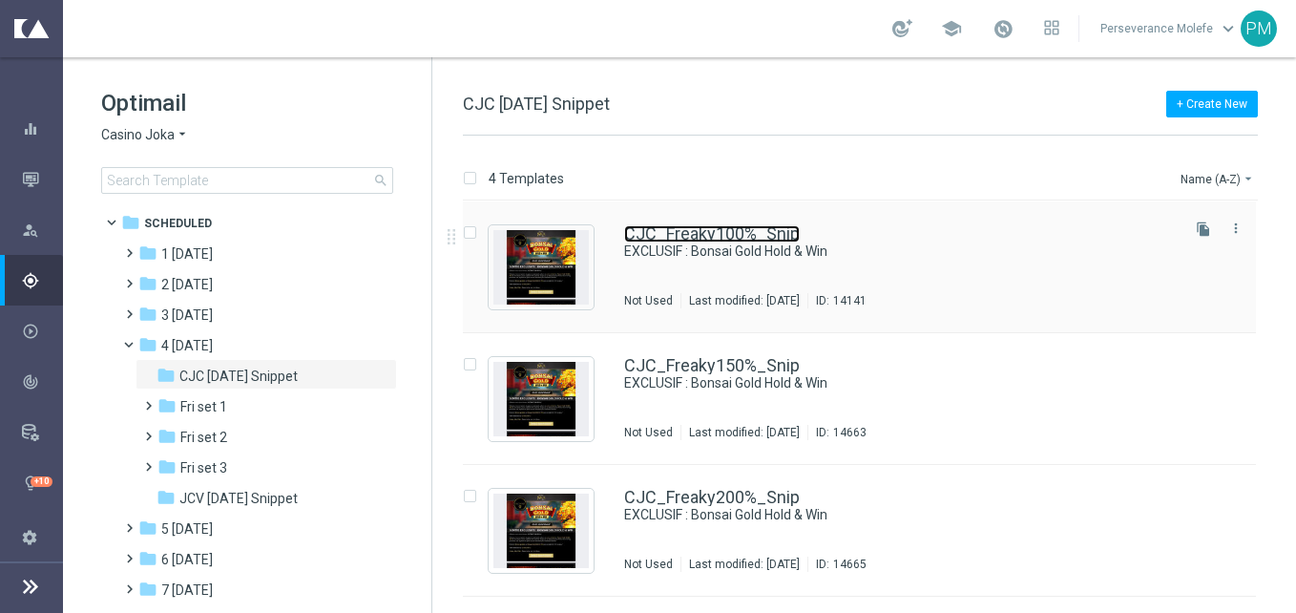
click at [692, 233] on link "CJC_Freaky100%_Snip" at bounding box center [712, 233] width 176 height 17
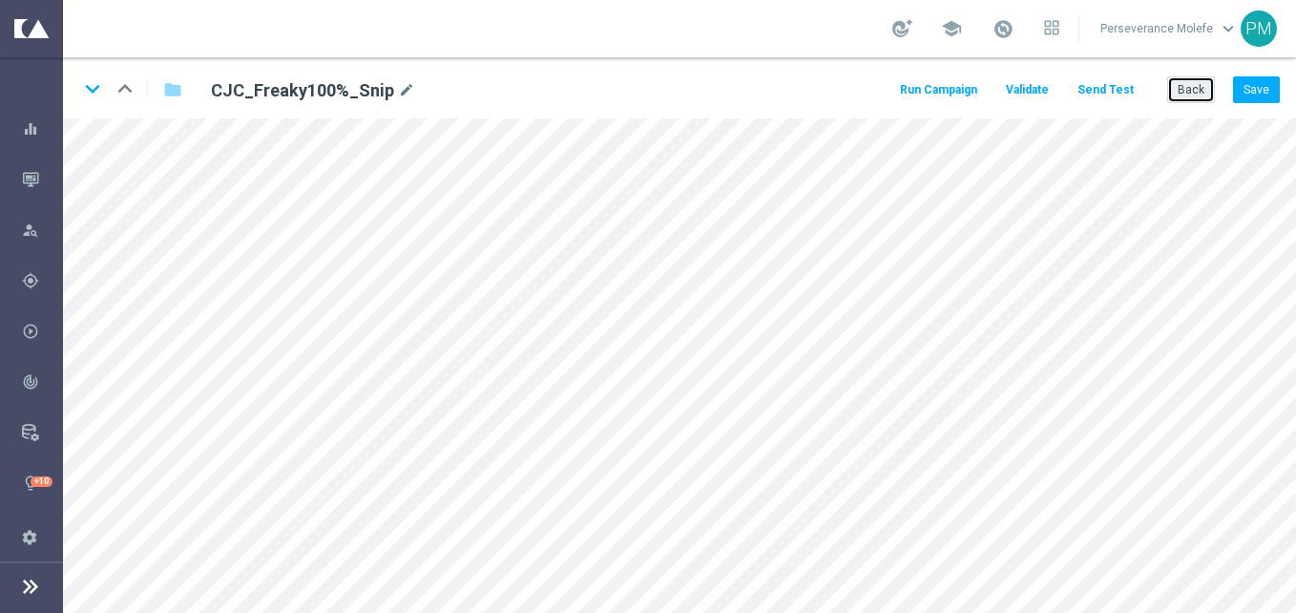
click at [1211, 95] on button "Back" at bounding box center [1191, 89] width 48 height 27
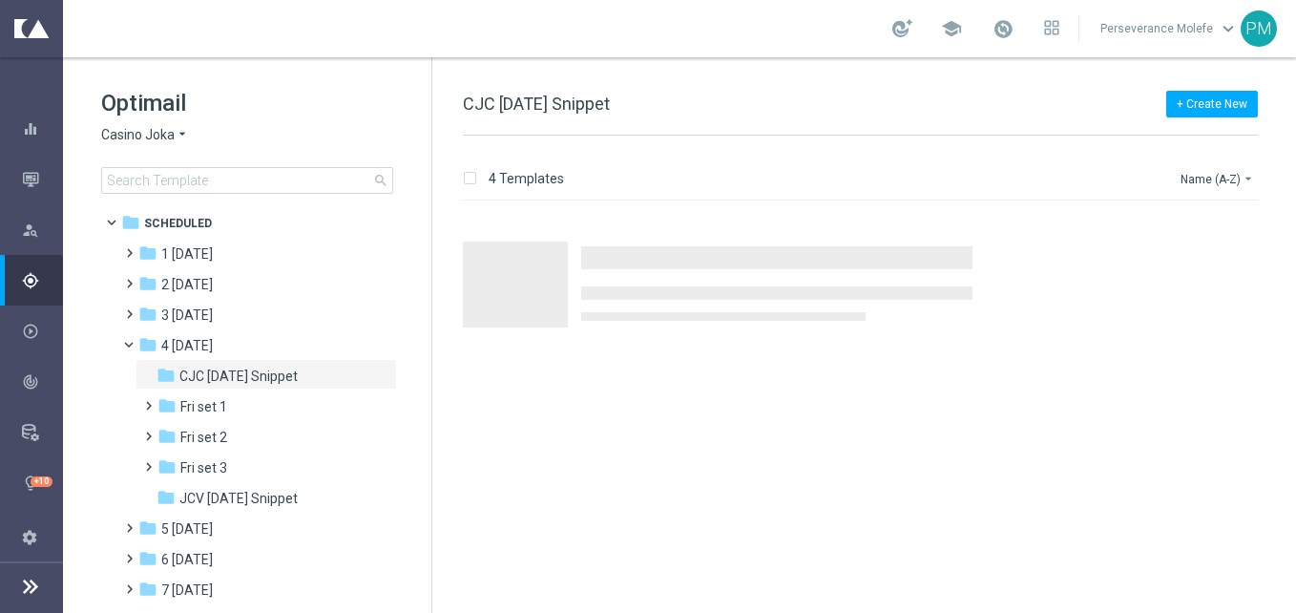
click at [157, 133] on span "Casino Joka" at bounding box center [137, 135] width 73 height 18
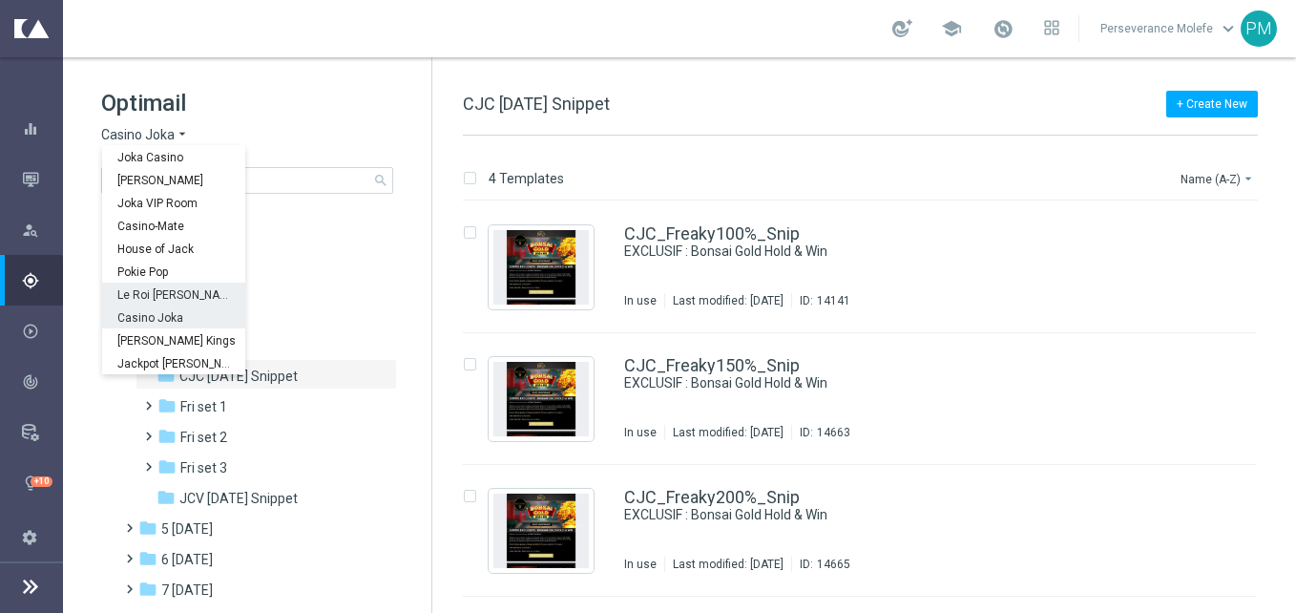
click at [0, 0] on span "Le Roi [PERSON_NAME]" at bounding box center [0, 0] width 0 height 0
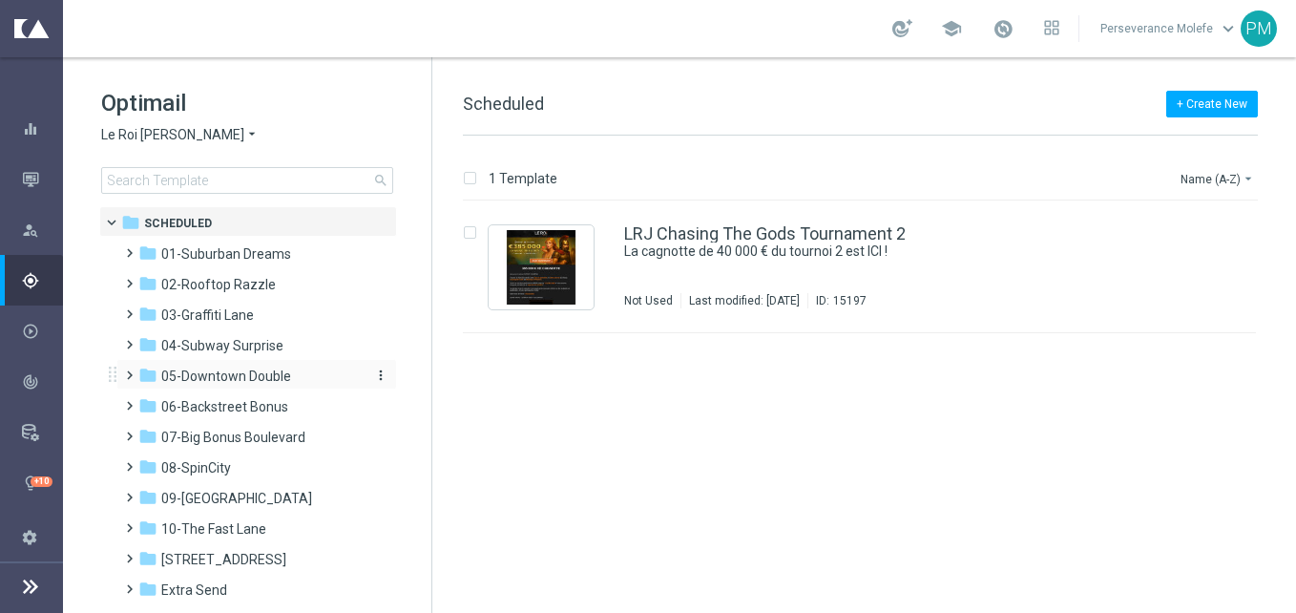
scroll to position [95, 0]
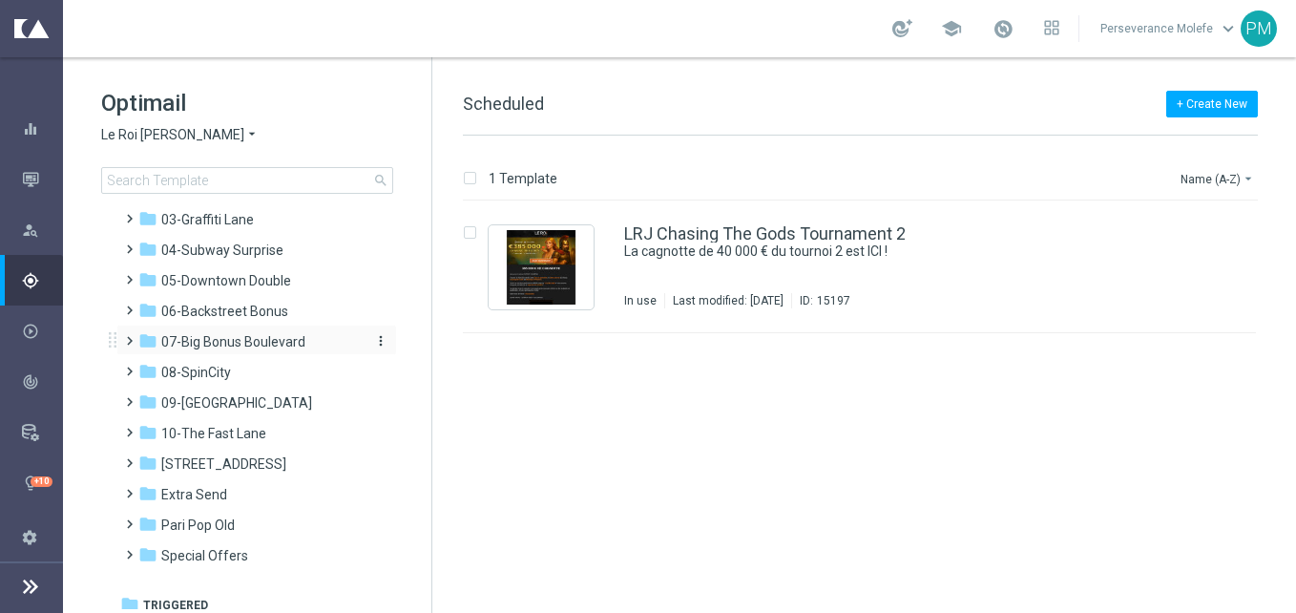
click at [228, 345] on span "07-Big Bonus Boulevard" at bounding box center [233, 341] width 144 height 17
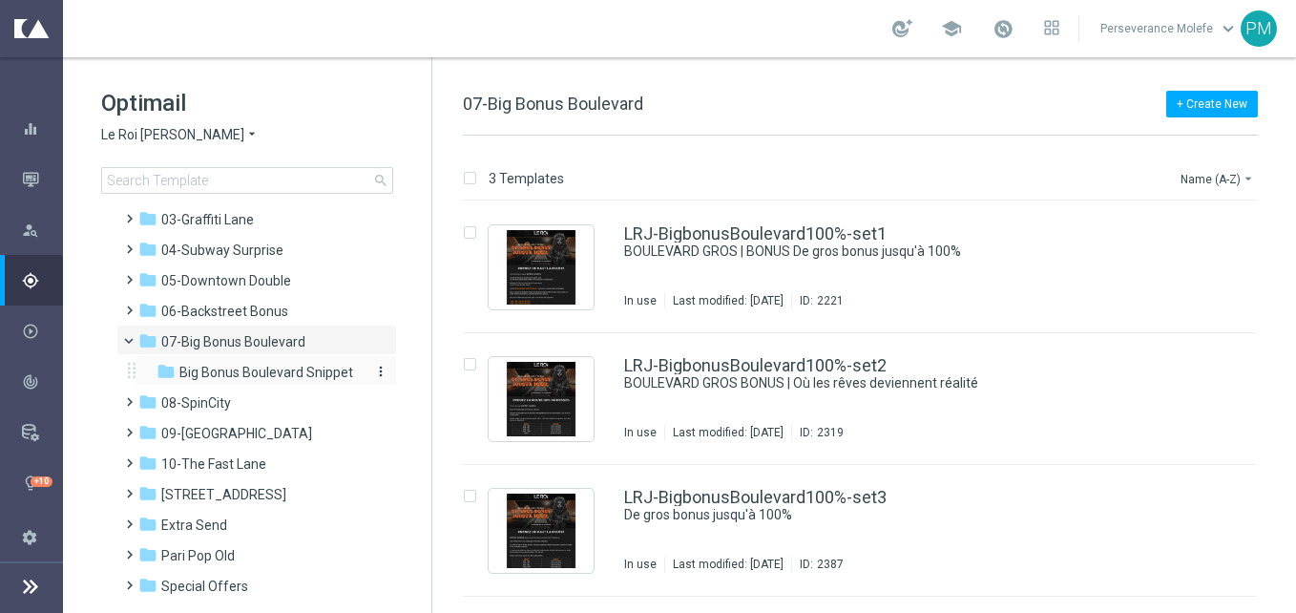
click at [256, 376] on span "Big Bonus Boulevard Snippet" at bounding box center [266, 372] width 174 height 17
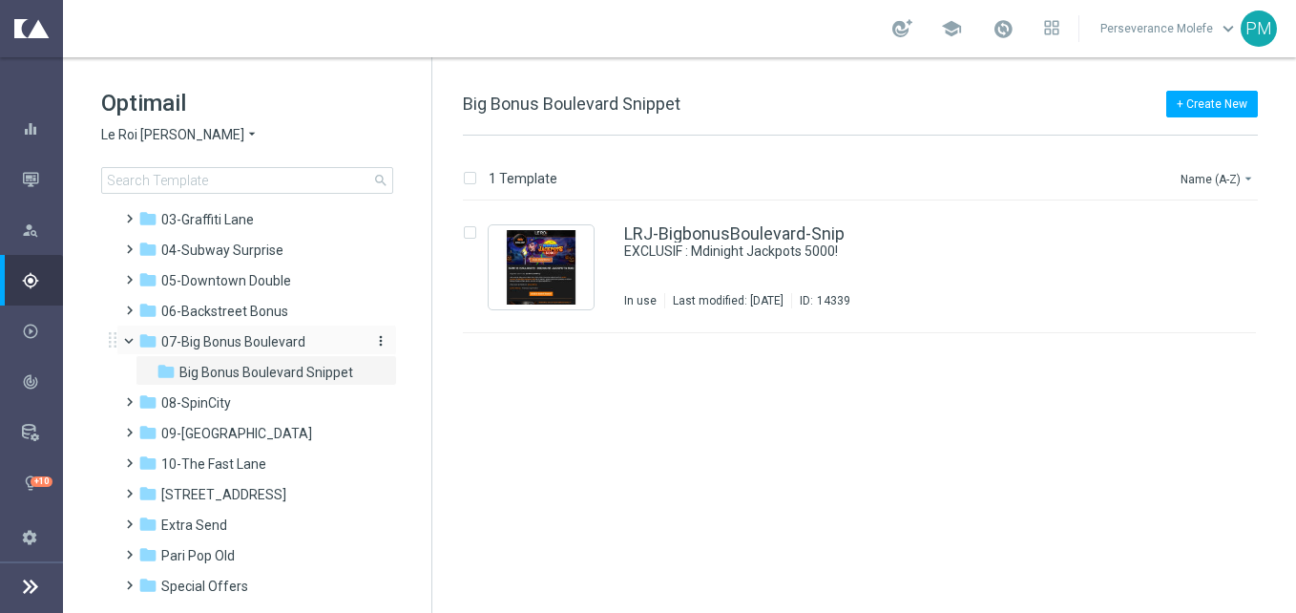
click at [265, 332] on div "folder 07-Big Bonus Boulevard" at bounding box center [247, 342] width 219 height 22
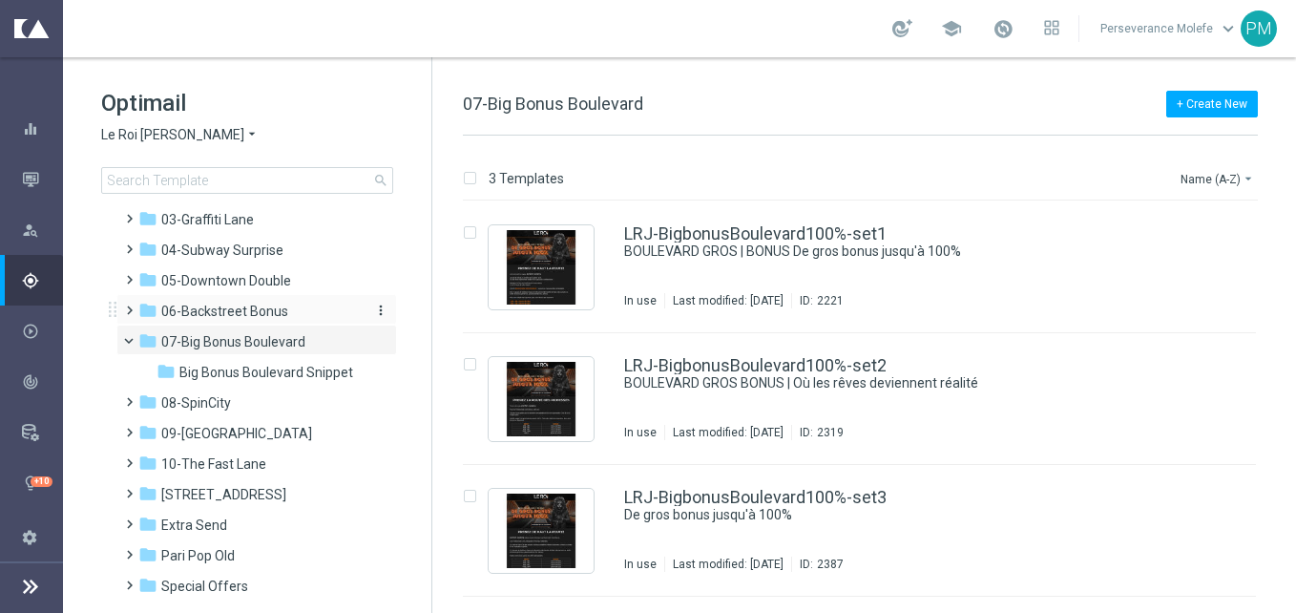
click at [280, 317] on span "06-Backstreet Bonus" at bounding box center [224, 311] width 127 height 17
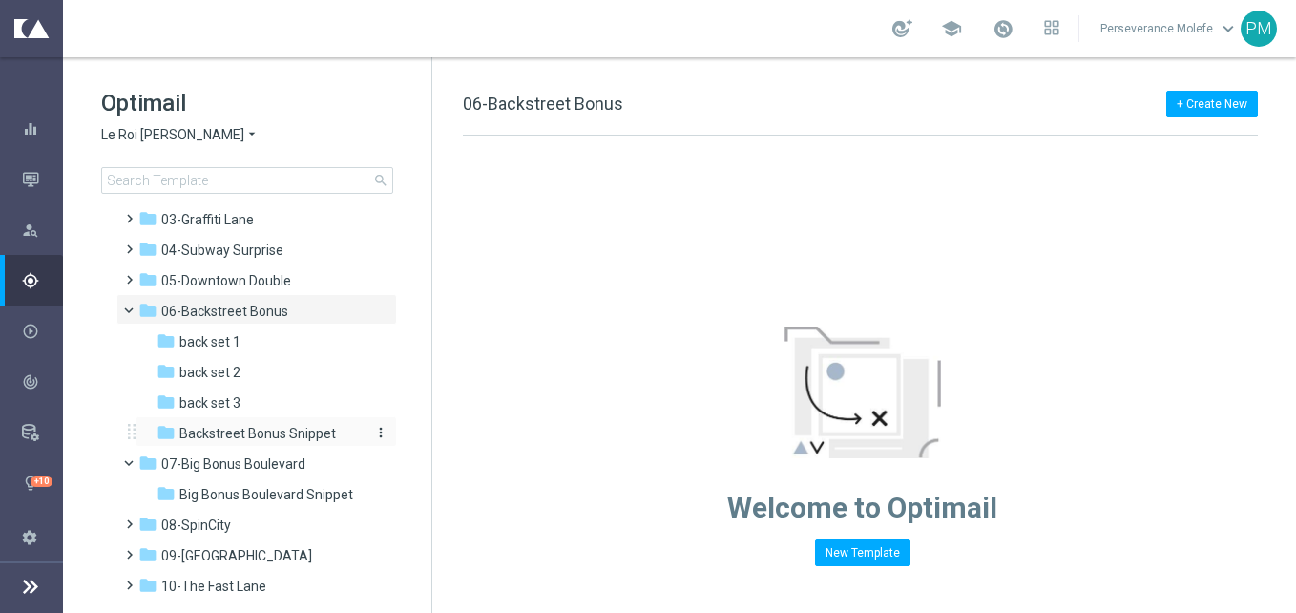
click at [276, 427] on span "Backstreet Bonus Snippet" at bounding box center [257, 433] width 157 height 17
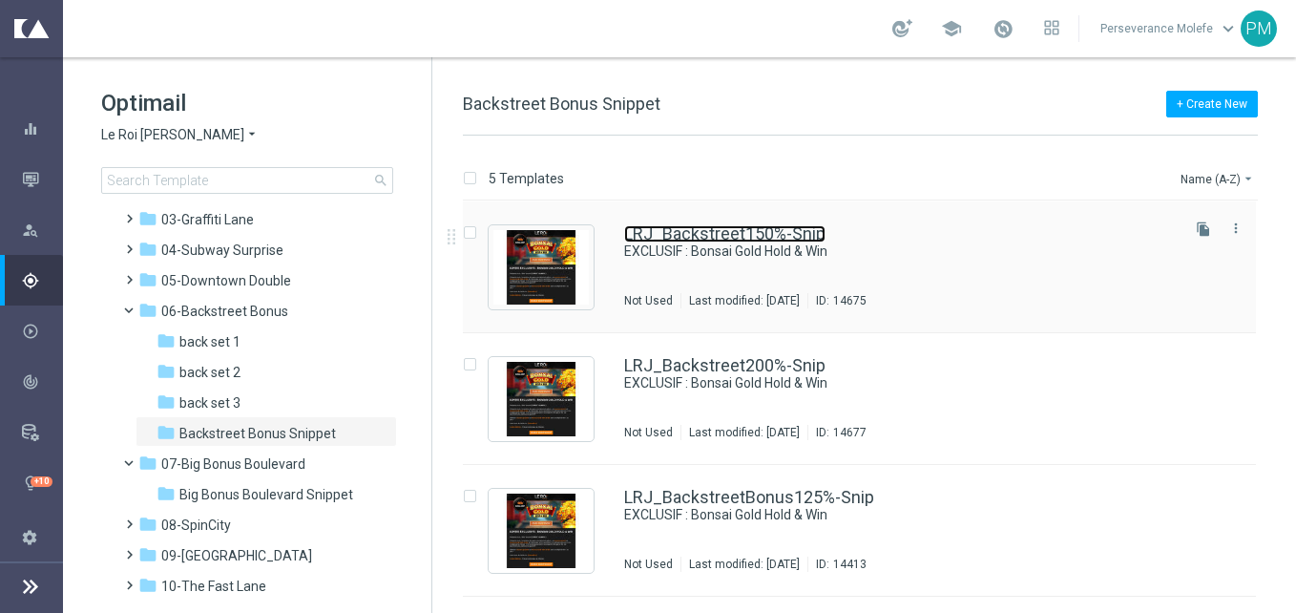
click at [647, 228] on link "LRJ_Backstreet150%-Snip" at bounding box center [724, 233] width 201 height 17
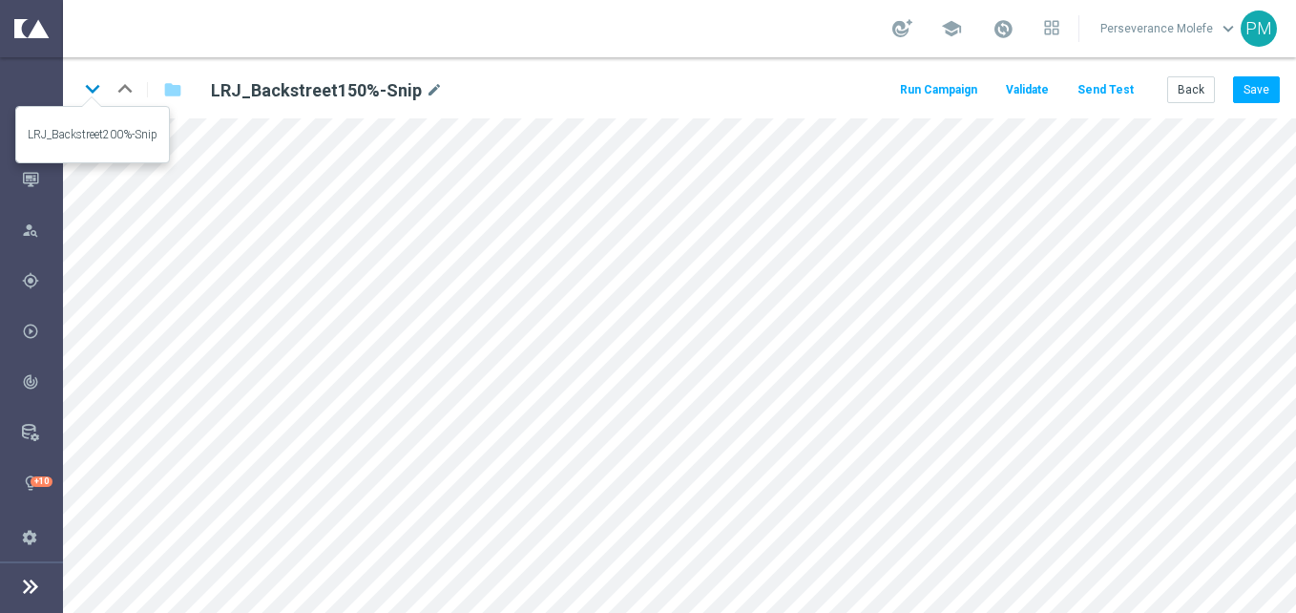
click at [87, 94] on icon "keyboard_arrow_down" at bounding box center [92, 88] width 29 height 29
click at [99, 92] on icon "keyboard_arrow_down" at bounding box center [92, 88] width 29 height 29
click at [1132, 93] on button "Send Test" at bounding box center [1106, 90] width 62 height 26
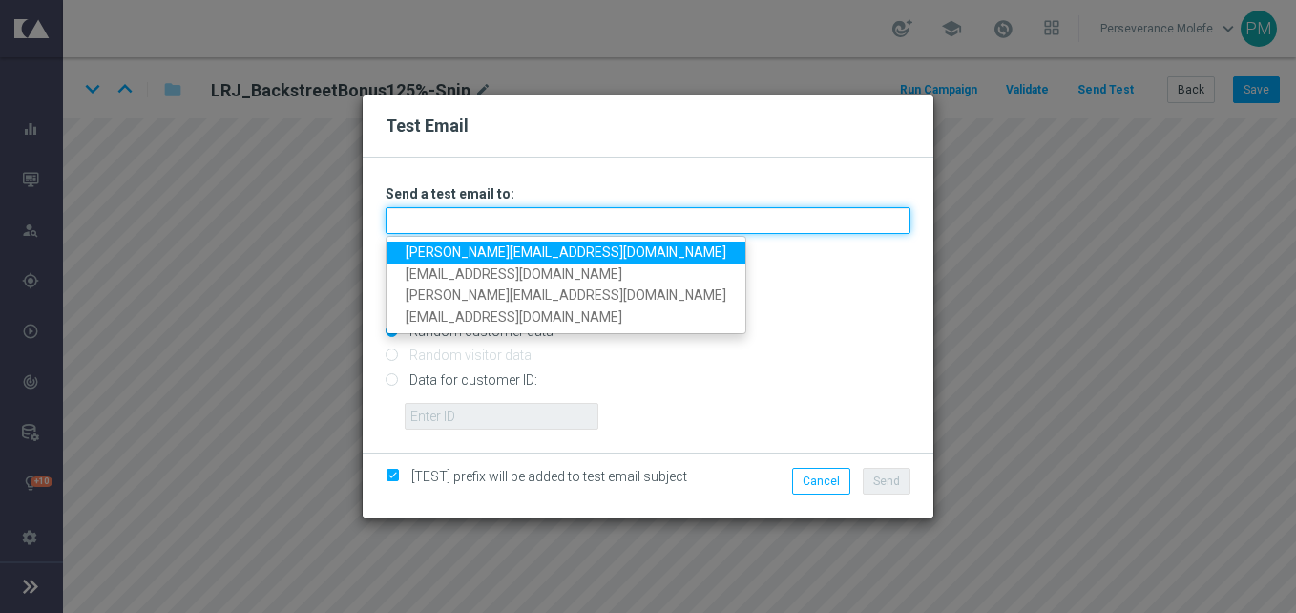
click at [622, 228] on input "text" at bounding box center [648, 220] width 525 height 27
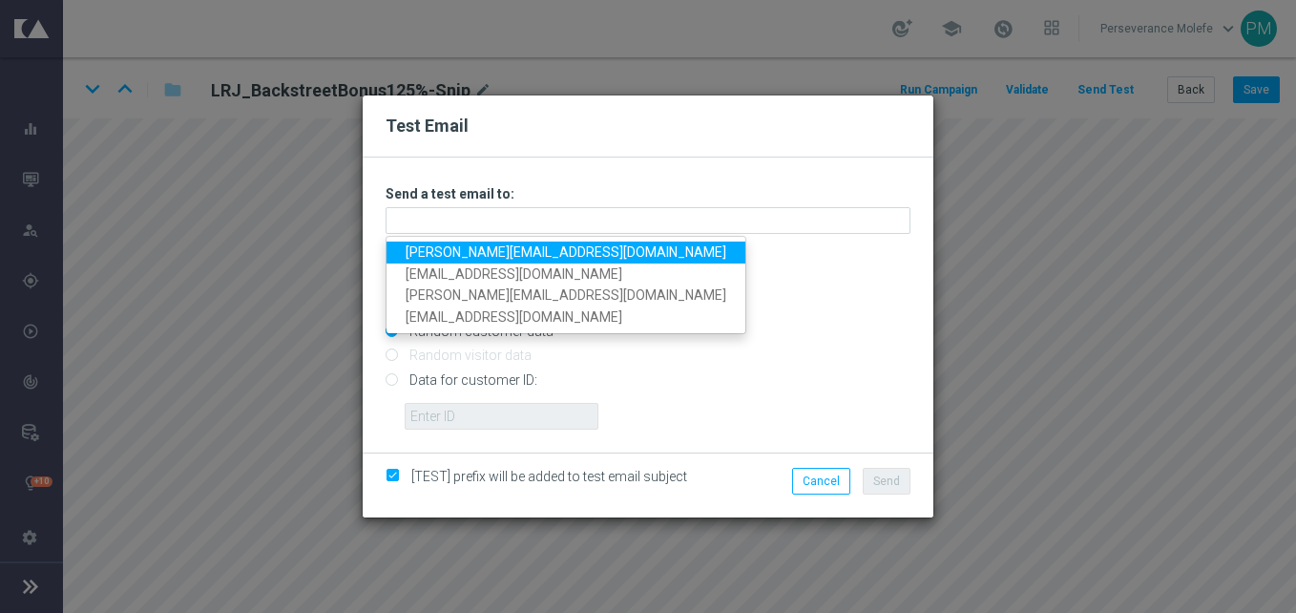
click at [541, 253] on link "Madeleine@viva-vision.net" at bounding box center [565, 252] width 359 height 22
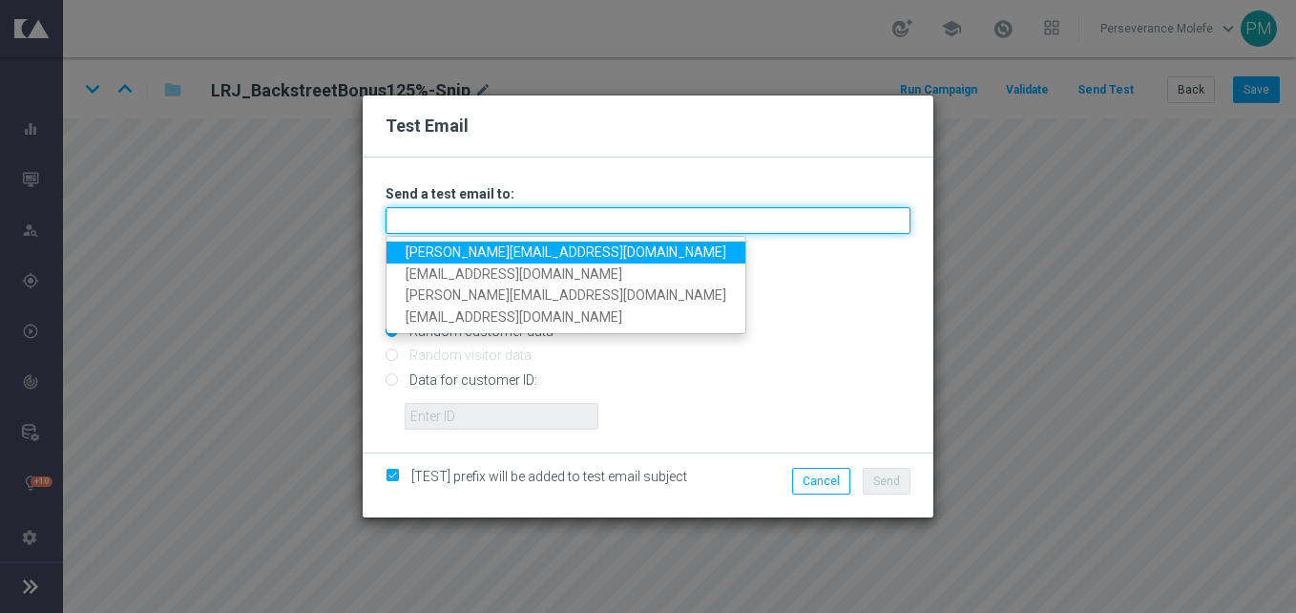
type input "Madeleine@viva-vision.net"
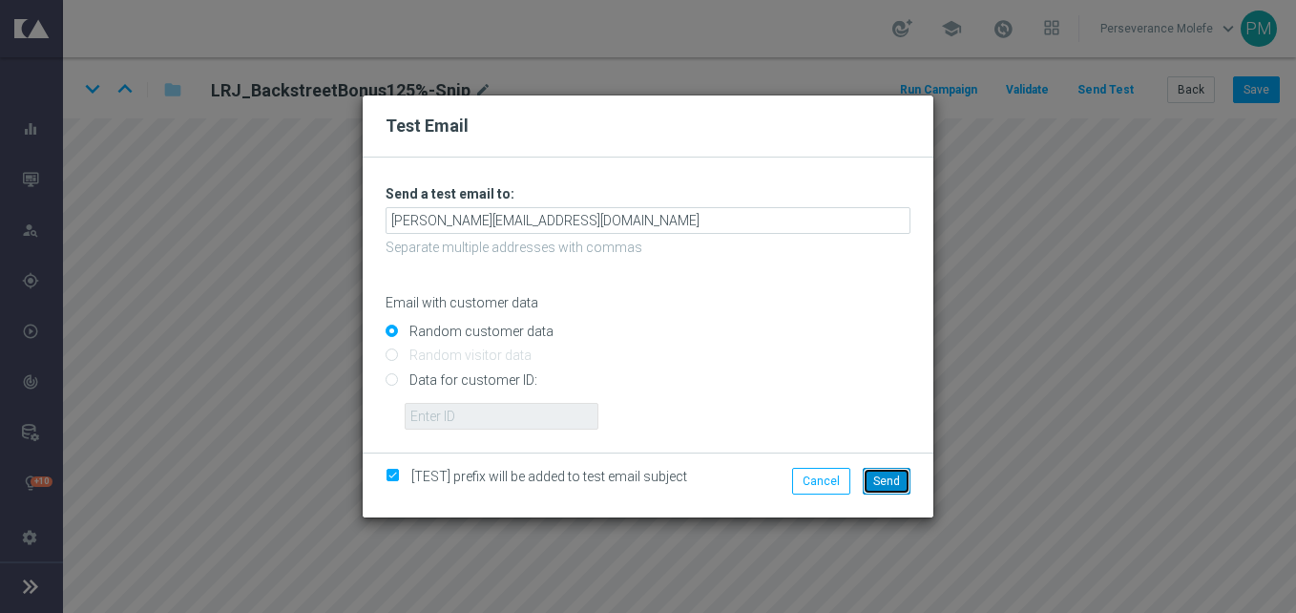
click at [884, 485] on span "Send" at bounding box center [886, 480] width 27 height 13
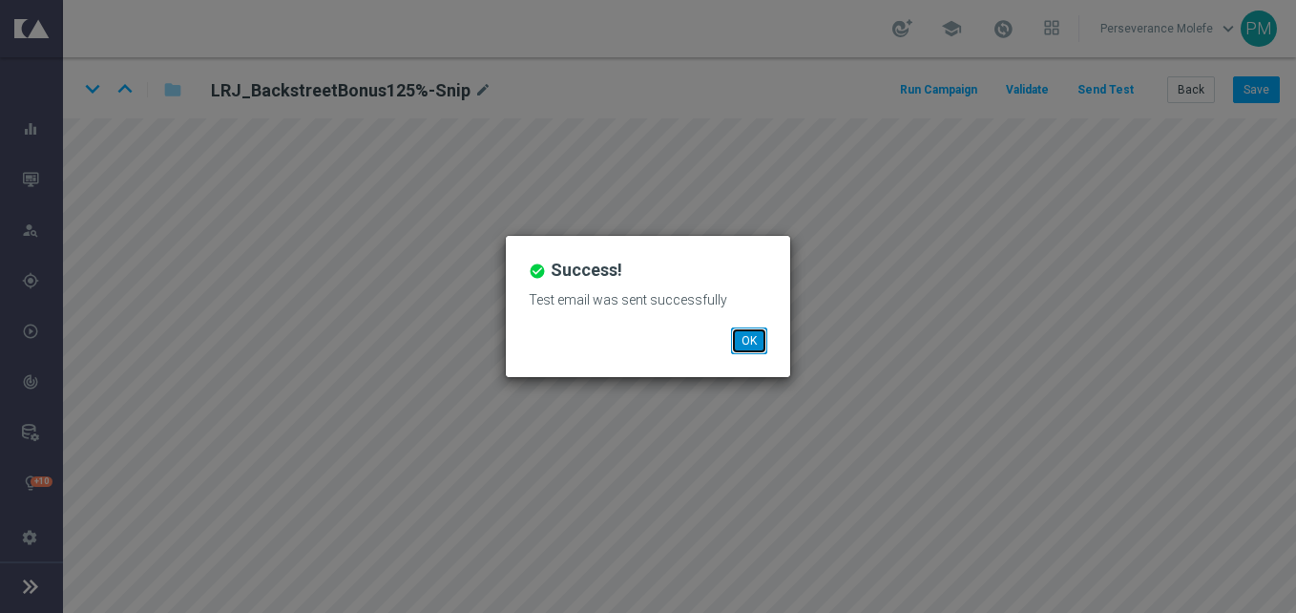
click at [763, 339] on button "OK" at bounding box center [749, 340] width 36 height 27
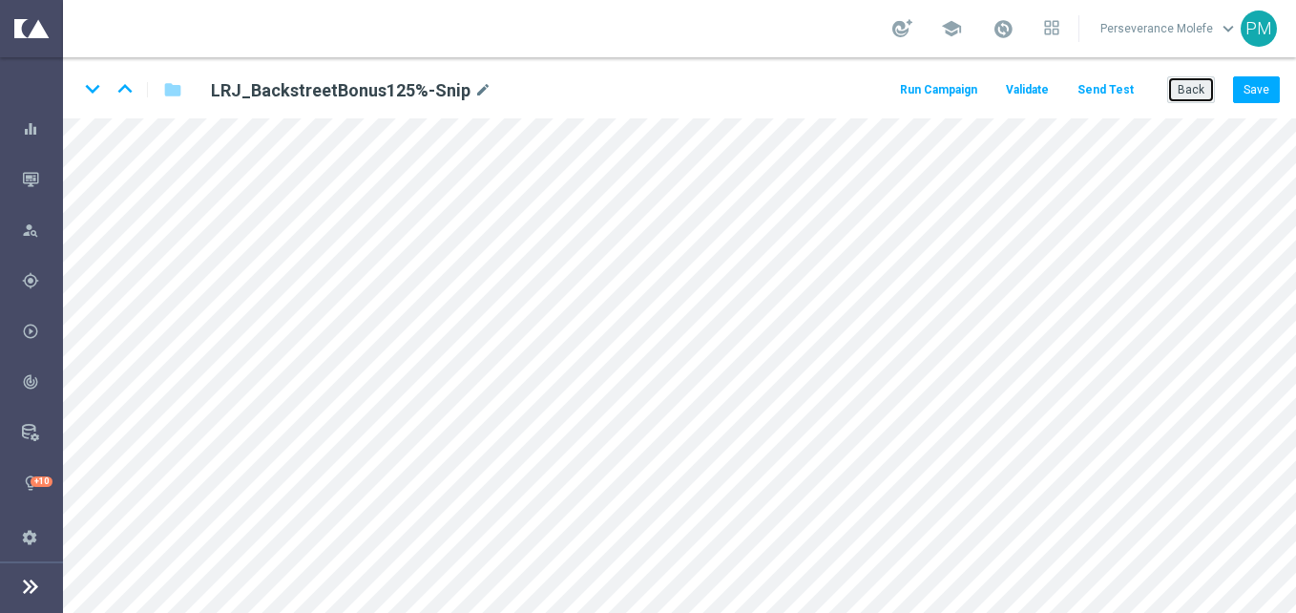
click at [1177, 89] on button "Back" at bounding box center [1191, 89] width 48 height 27
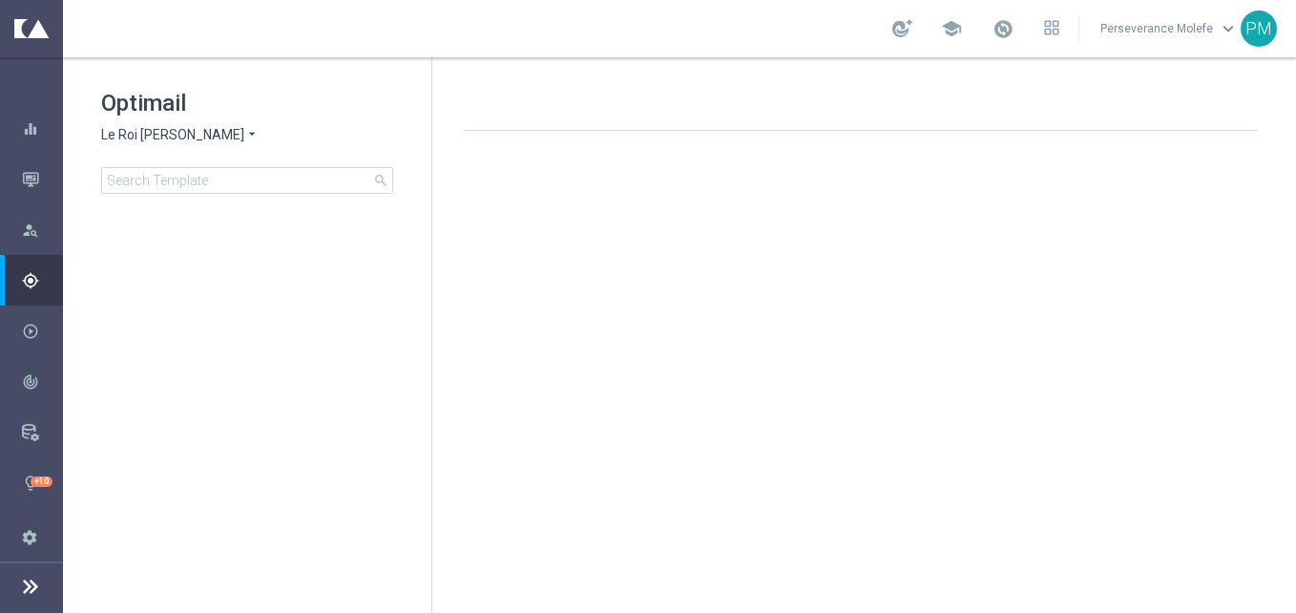
click at [145, 120] on div "Optimail Le Roi [PERSON_NAME] × Le Roi [PERSON_NAME] search" at bounding box center [266, 141] width 330 height 106
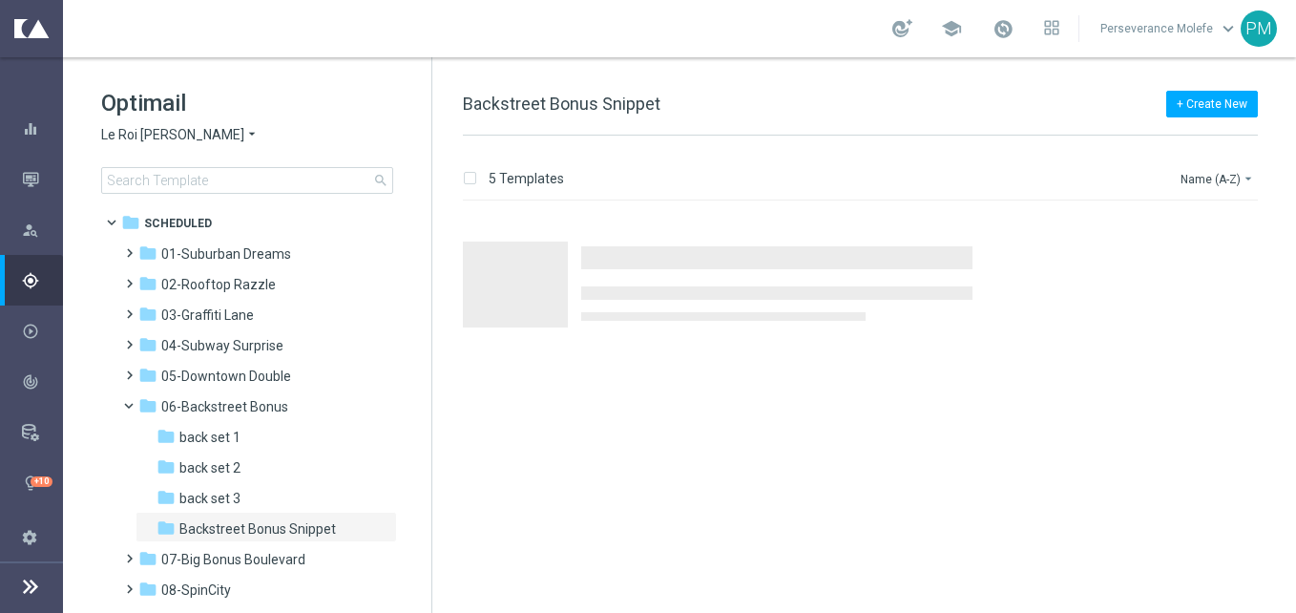
click at [180, 145] on div "Optimail Le Roi [PERSON_NAME] × Le Roi [PERSON_NAME] search" at bounding box center [266, 141] width 330 height 106
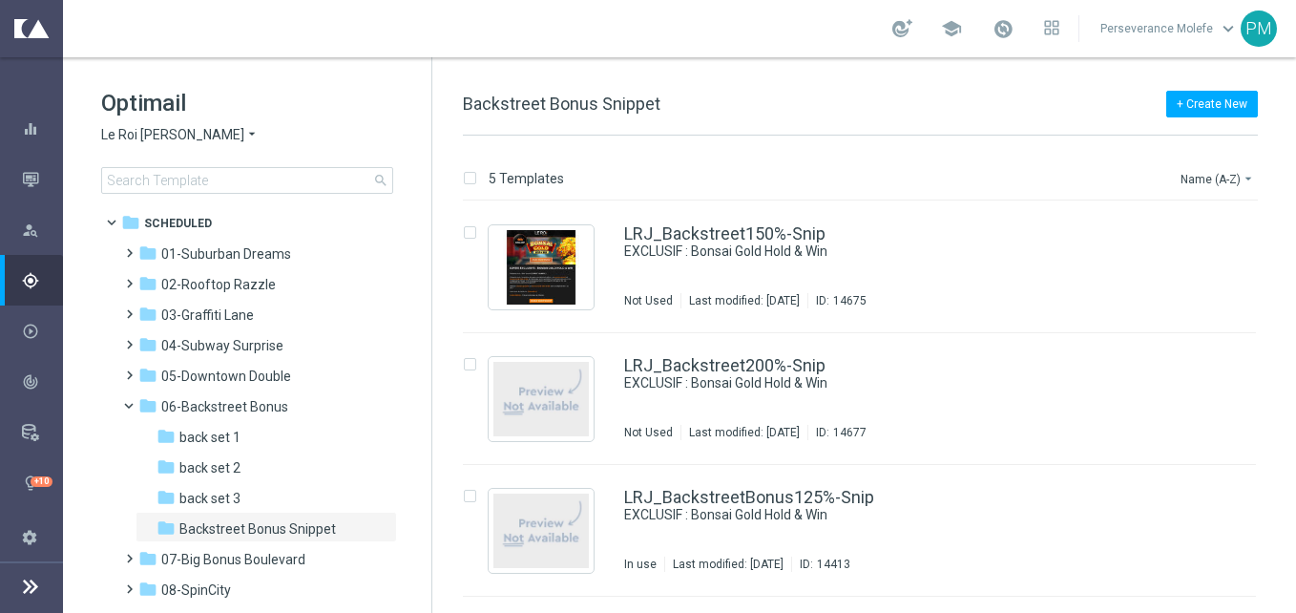
click at [177, 138] on span "Le Roi [PERSON_NAME]" at bounding box center [172, 135] width 143 height 18
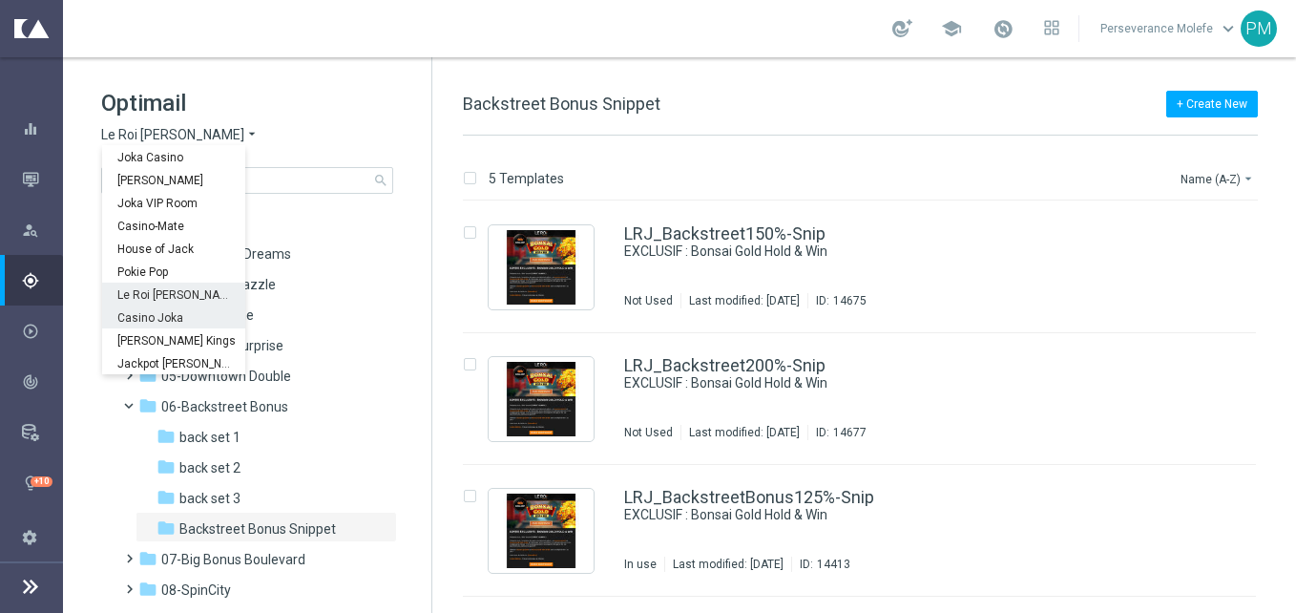
click at [0, 0] on span "Casino Joka" at bounding box center [0, 0] width 0 height 0
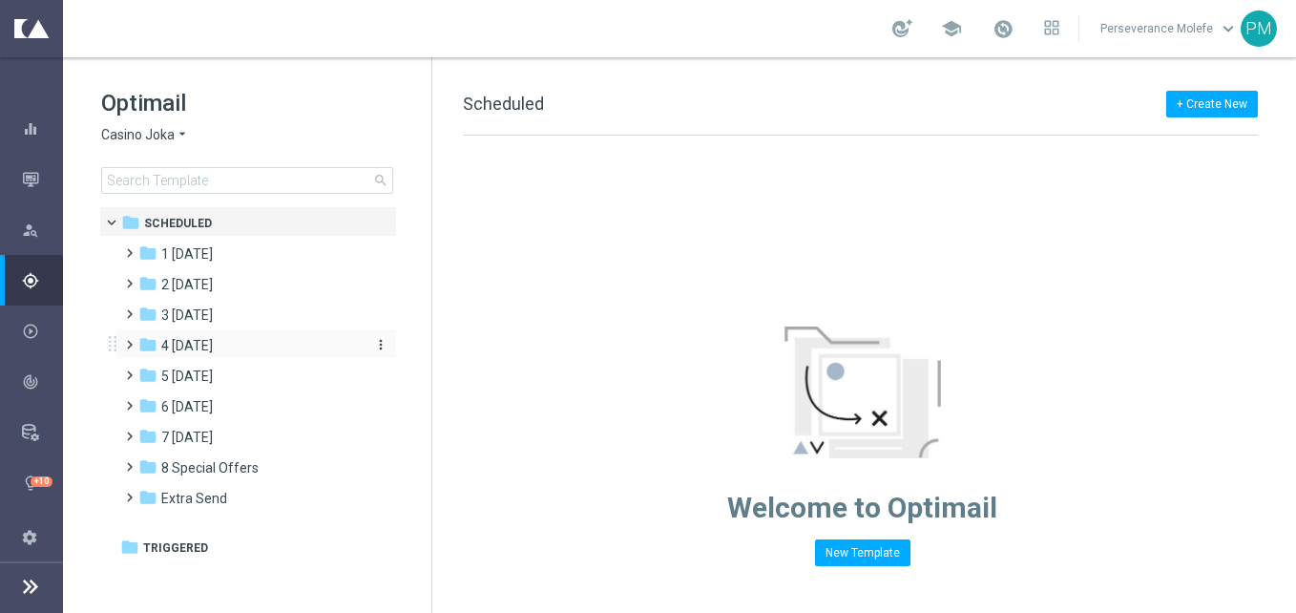
click at [207, 340] on span "4 [DATE]" at bounding box center [187, 345] width 52 height 17
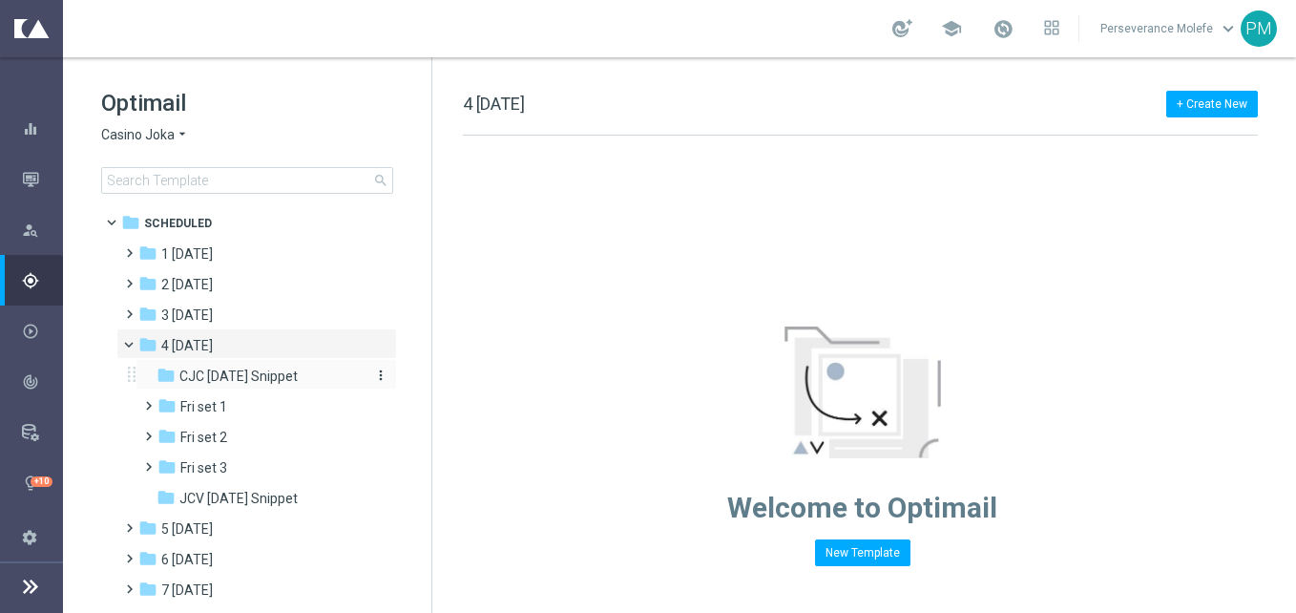
click at [216, 367] on span "CJC Friday Snippet" at bounding box center [238, 375] width 118 height 17
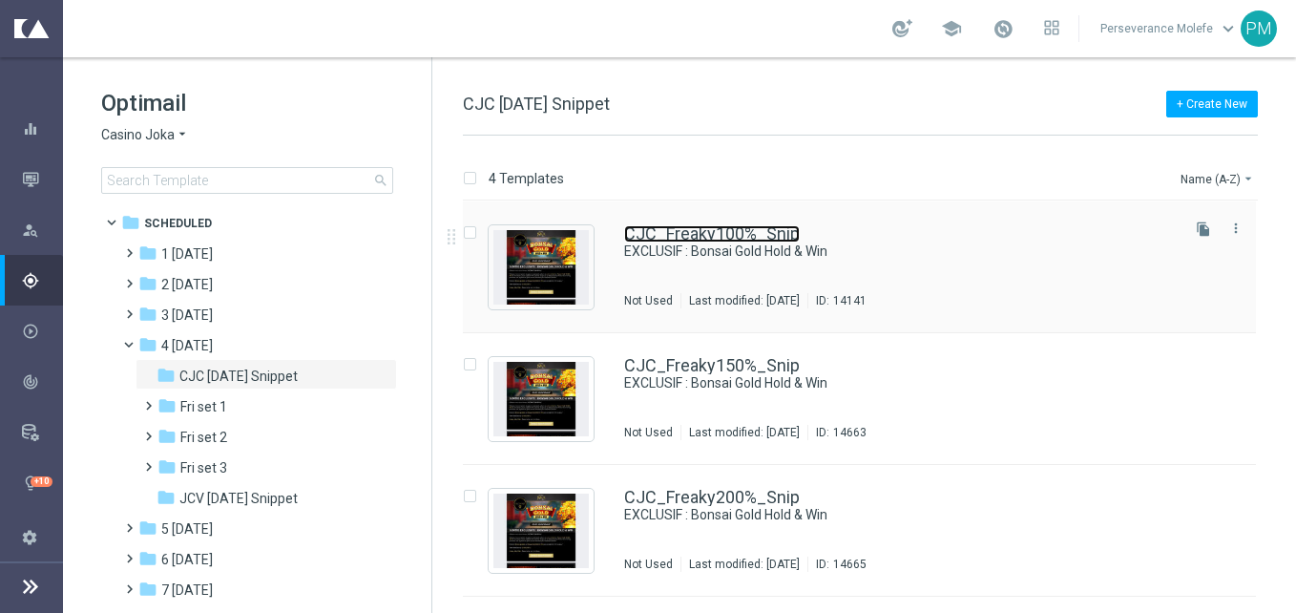
click at [712, 240] on link "CJC_Freaky100%_Snip" at bounding box center [712, 233] width 176 height 17
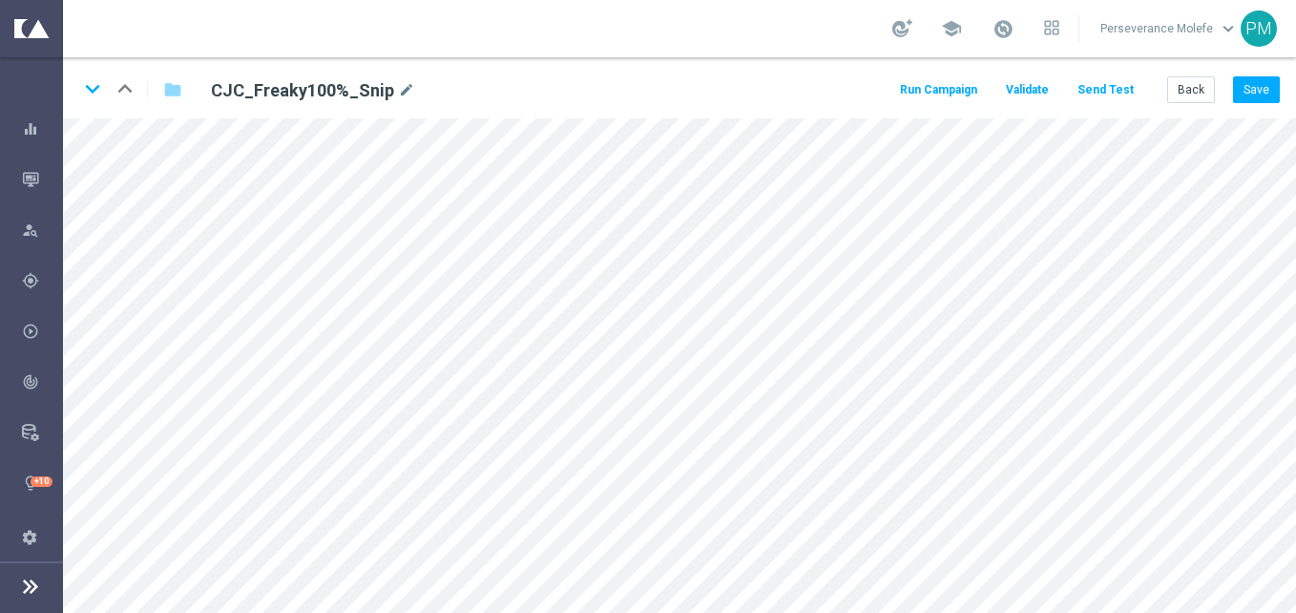
click at [1119, 91] on button "Send Test" at bounding box center [1106, 90] width 62 height 26
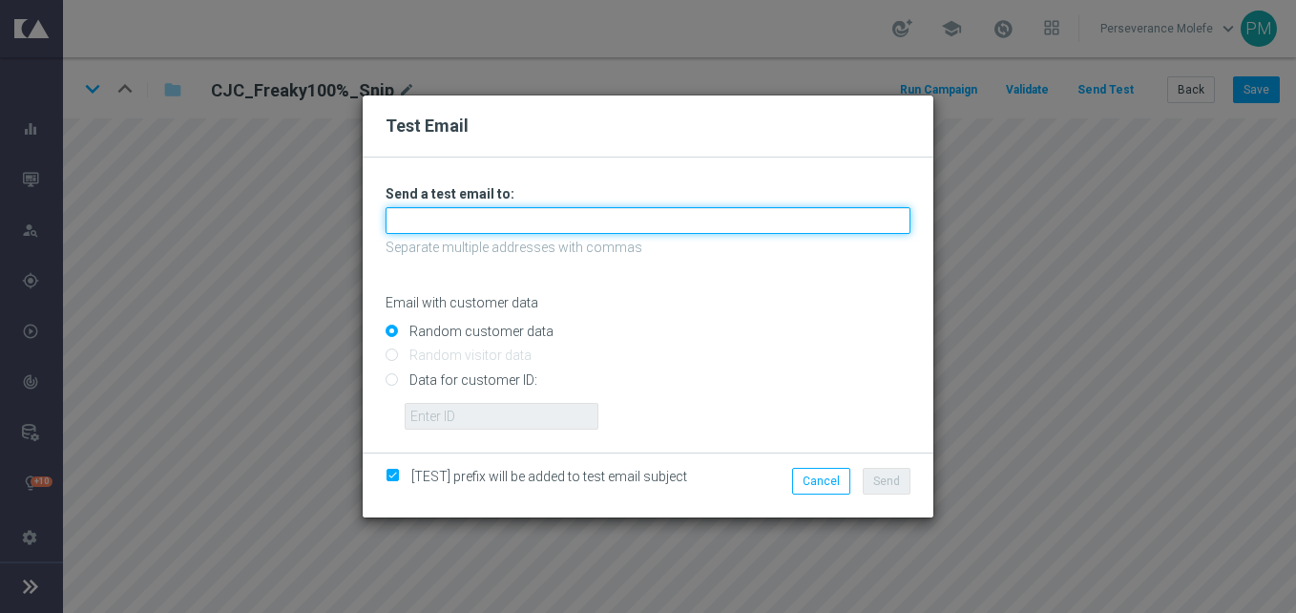
click at [721, 207] on input "text" at bounding box center [648, 220] width 525 height 27
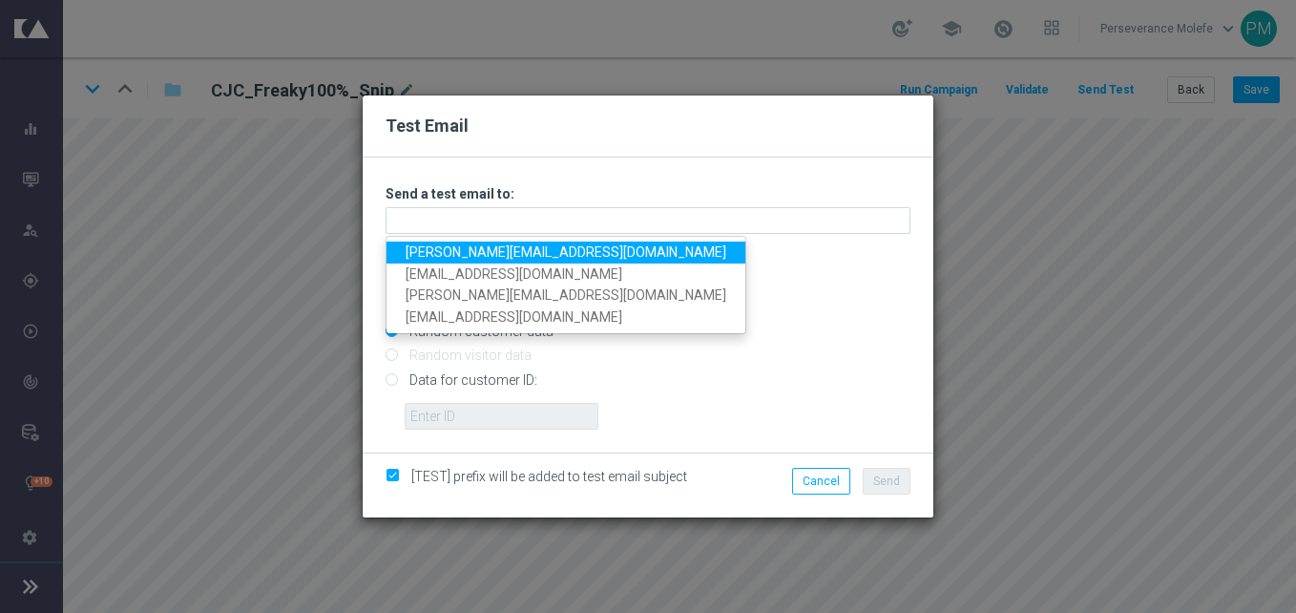
click at [570, 249] on link "Madeleine@viva-vision.net" at bounding box center [565, 252] width 359 height 22
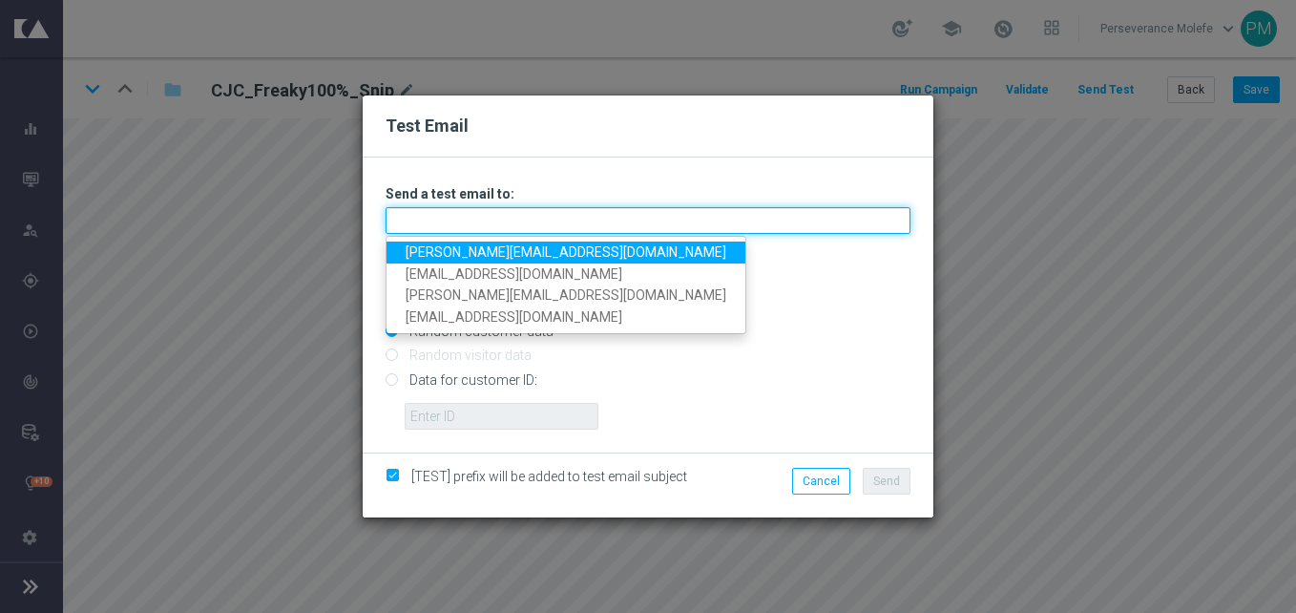
type input "Madeleine@viva-vision.net"
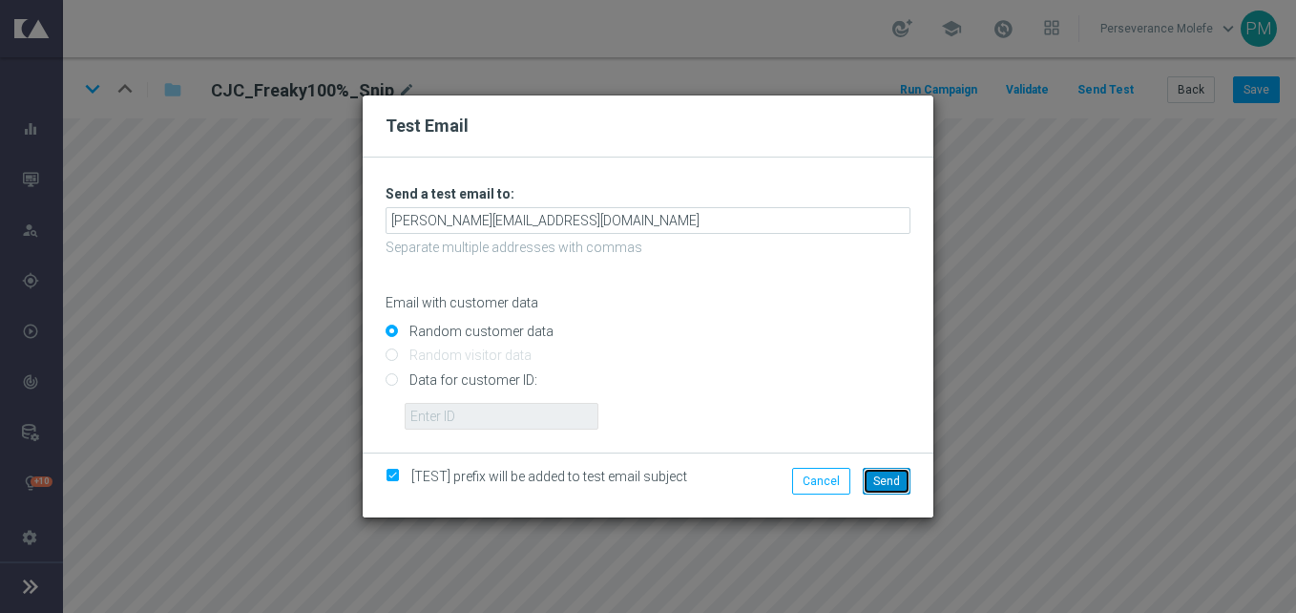
click at [882, 479] on span "Send" at bounding box center [886, 480] width 27 height 13
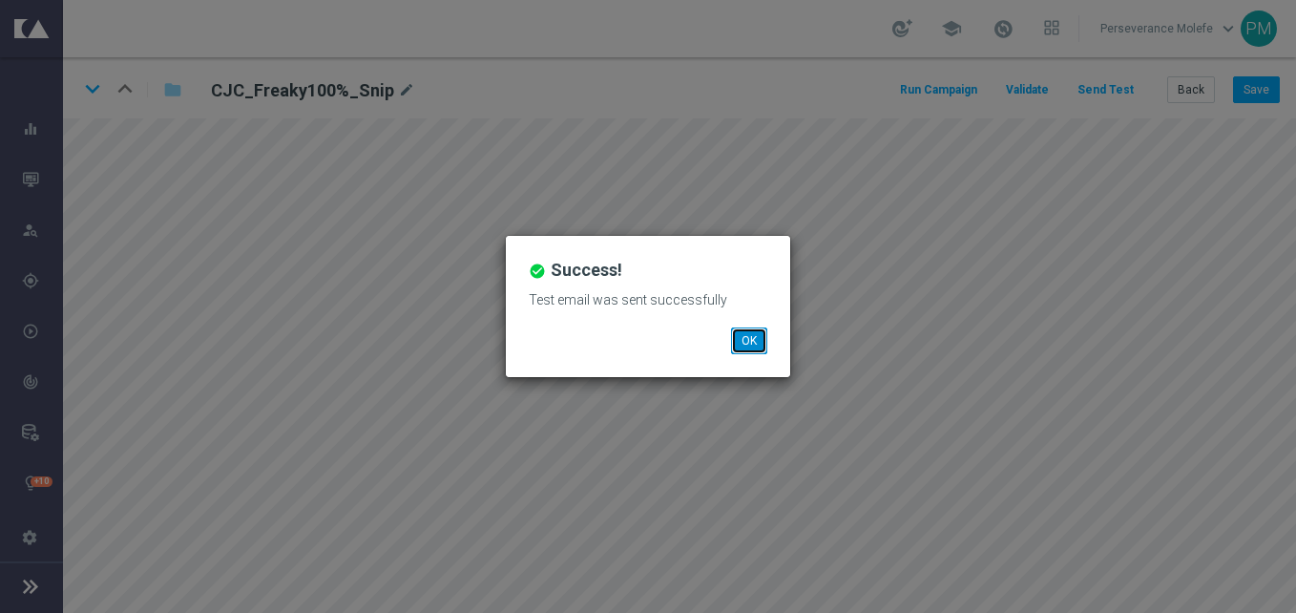
click at [759, 336] on button "OK" at bounding box center [749, 340] width 36 height 27
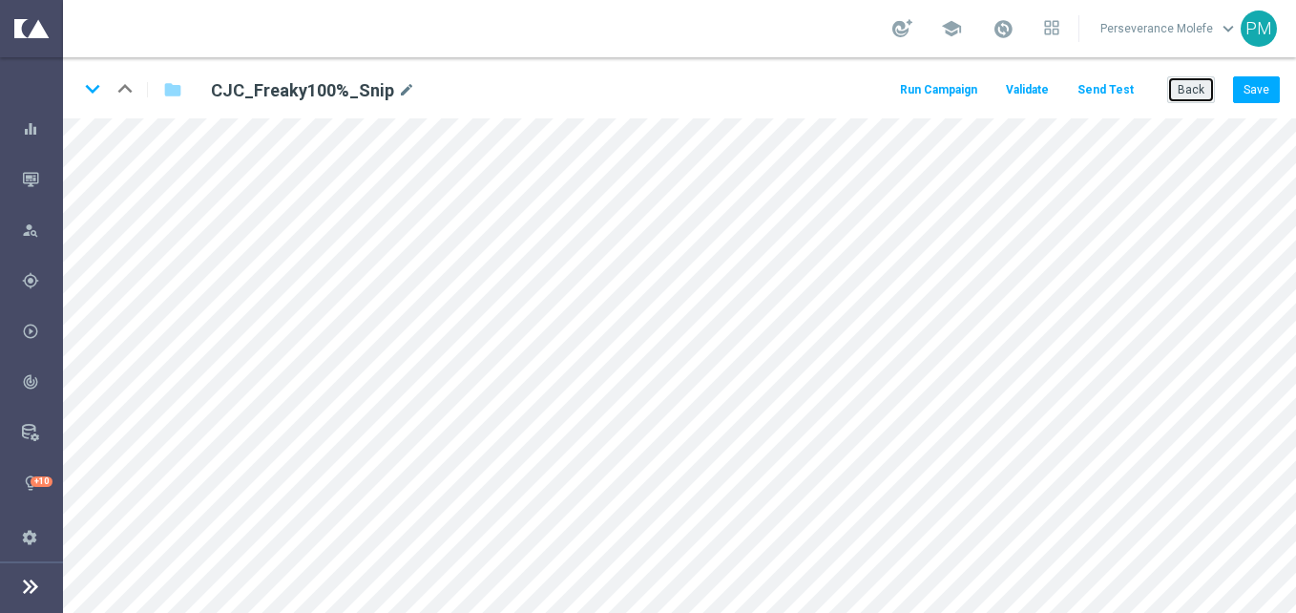
click at [1186, 86] on button "Back" at bounding box center [1191, 89] width 48 height 27
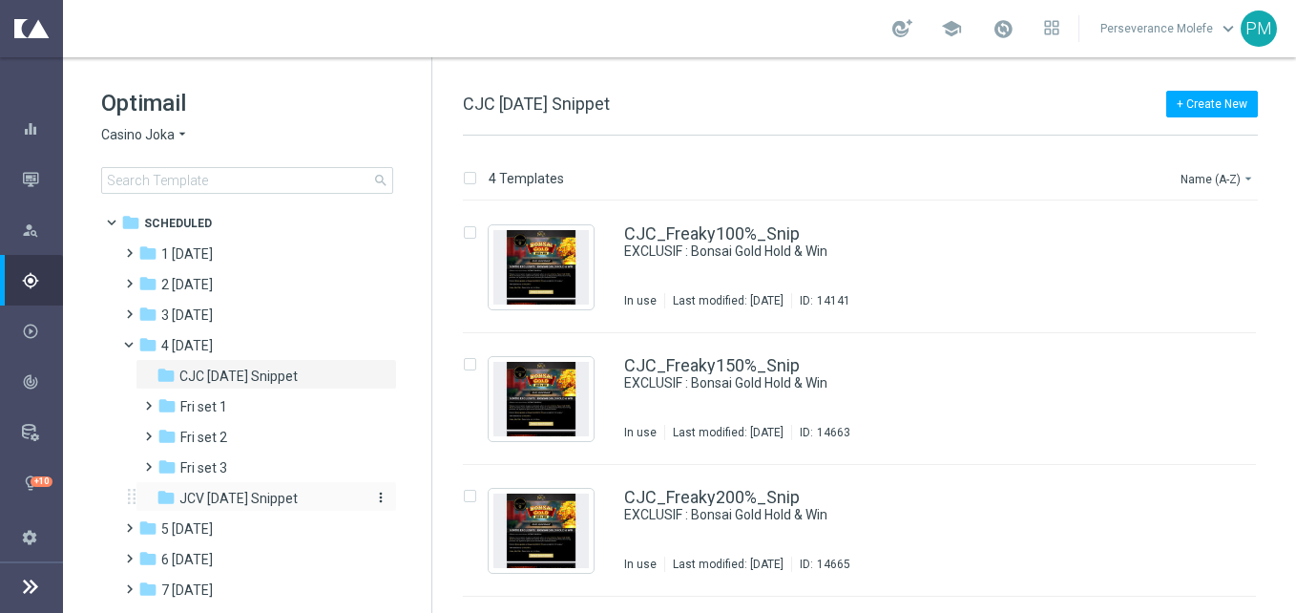
click at [254, 498] on span "JCV Friday Snippet" at bounding box center [238, 498] width 118 height 17
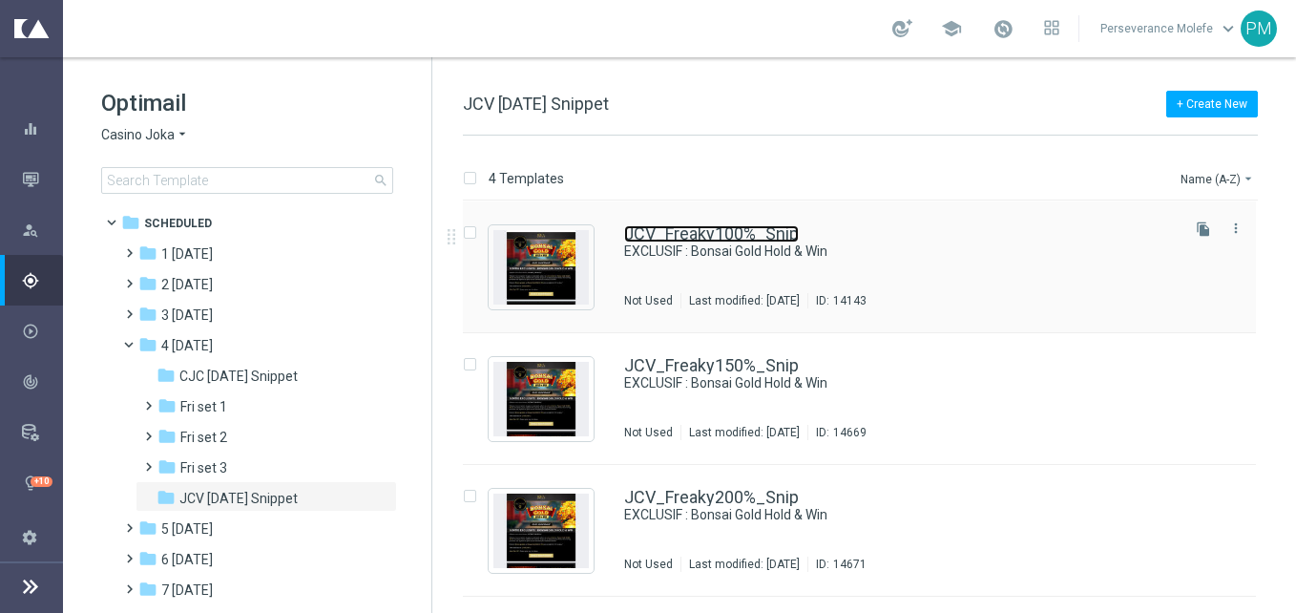
click at [663, 236] on link "JCV_Freaky100%_Snip" at bounding box center [711, 233] width 175 height 17
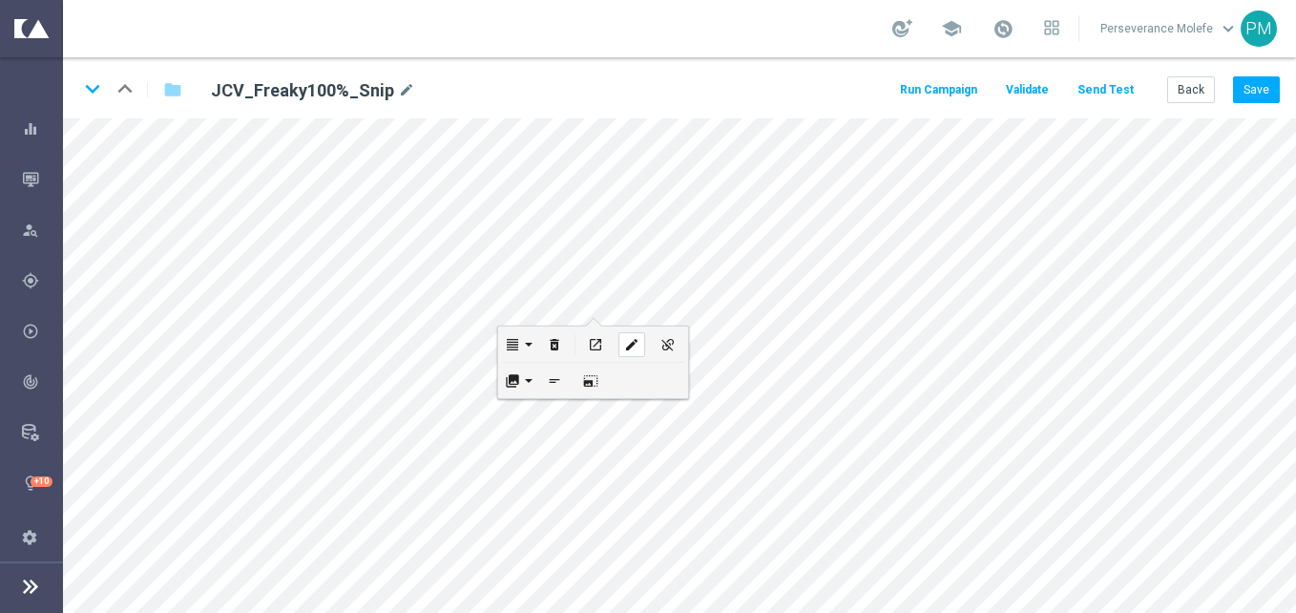
click at [625, 341] on icon "edit" at bounding box center [631, 344] width 14 height 15
checkbox input "true"
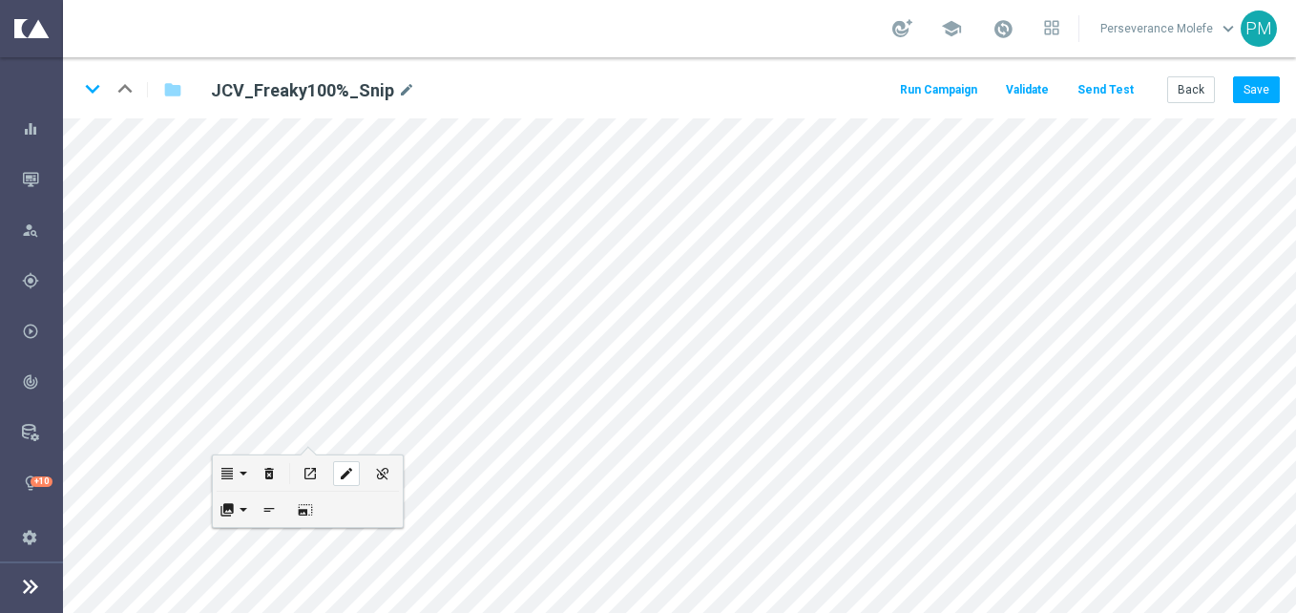
click at [340, 469] on icon "edit" at bounding box center [346, 473] width 14 height 15
type input "https://www.jokacasino.me/"
checkbox input "true"
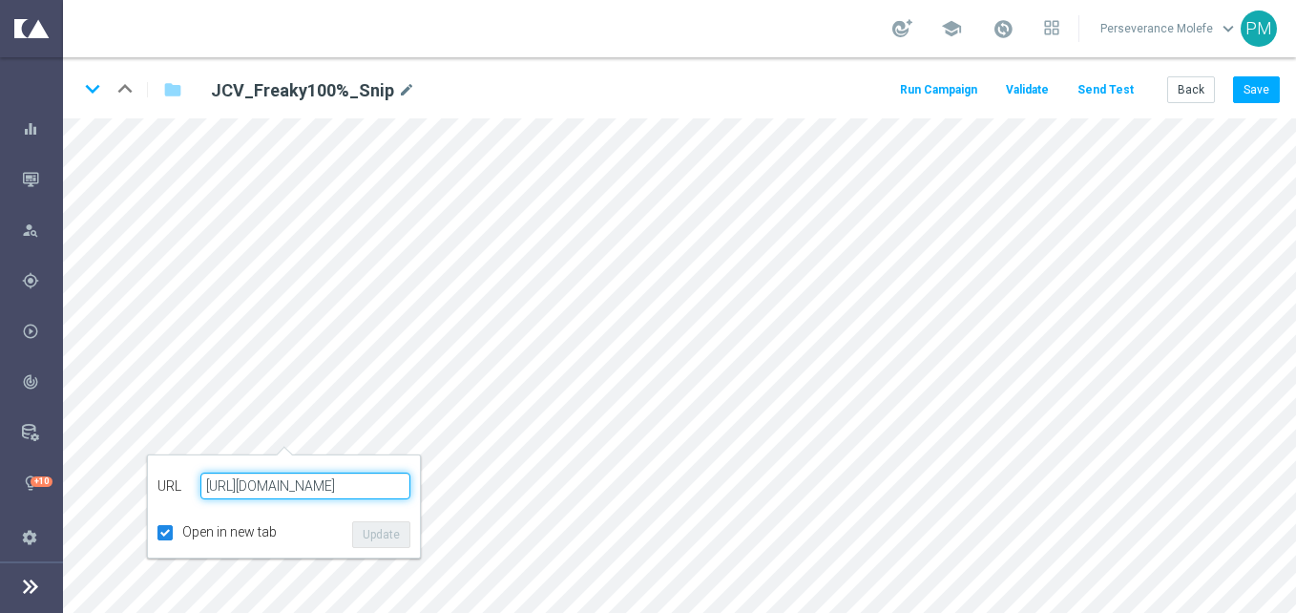
paste input "lubvip.net/fr/login"
type input "https://www.jokaclubvip.net/fr/login"
click at [368, 525] on button "Update" at bounding box center [381, 534] width 58 height 27
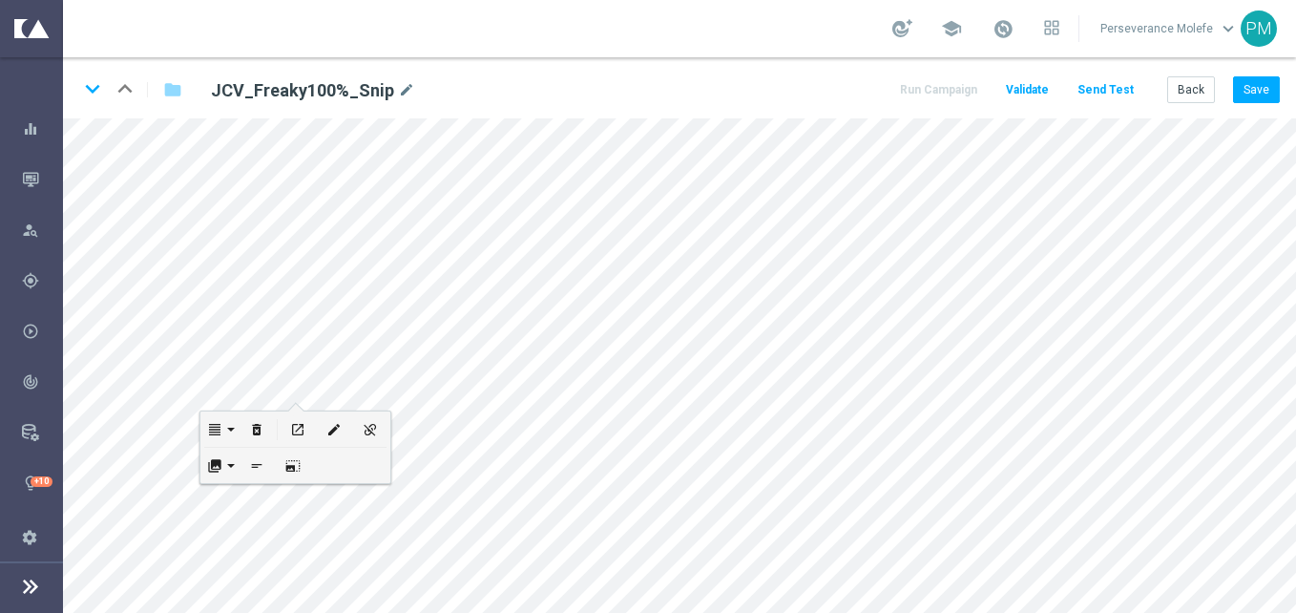
scroll to position [0, 0]
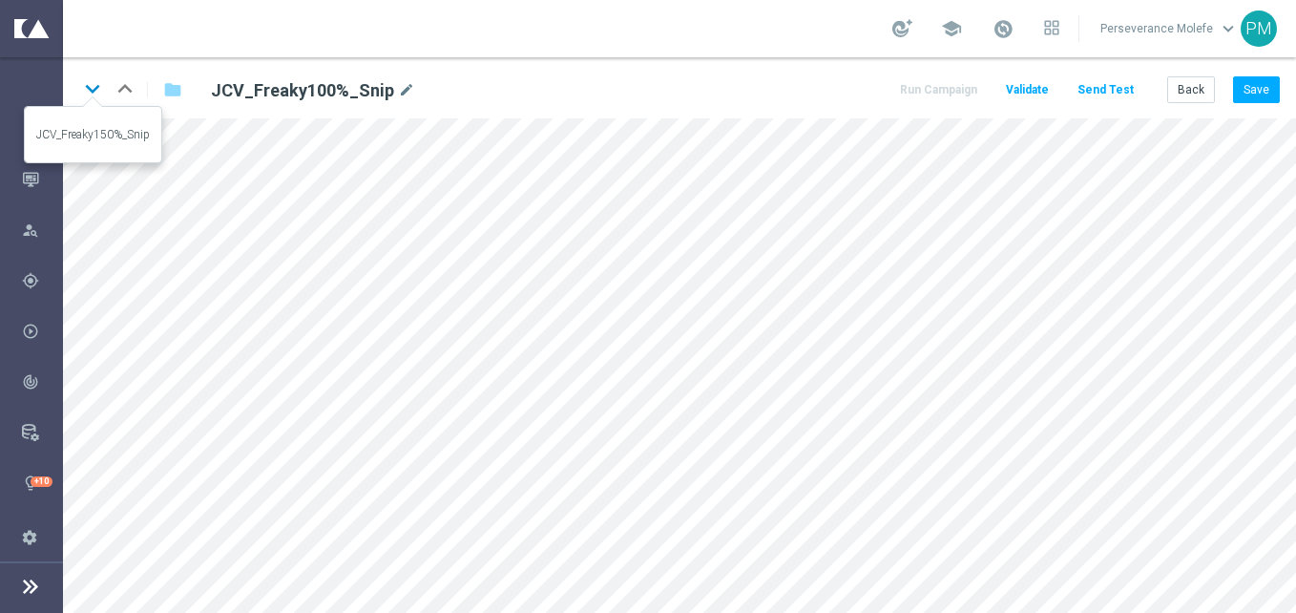
click at [88, 90] on icon "keyboard_arrow_down" at bounding box center [92, 88] width 29 height 29
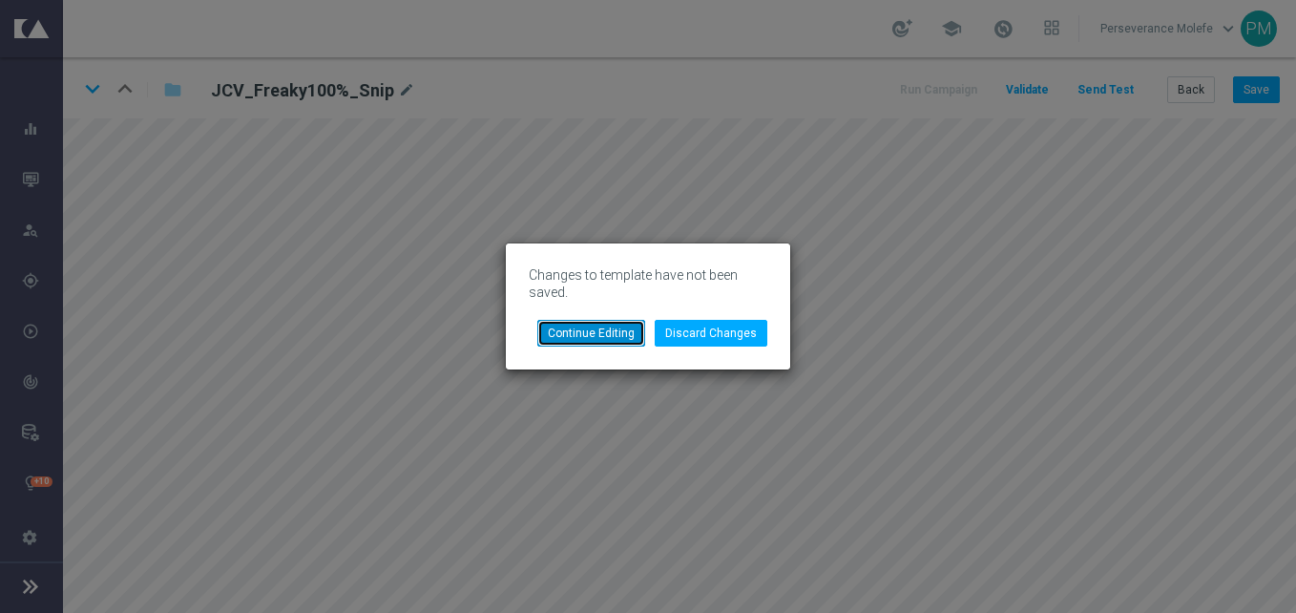
click at [573, 329] on button "Continue Editing" at bounding box center [591, 333] width 108 height 27
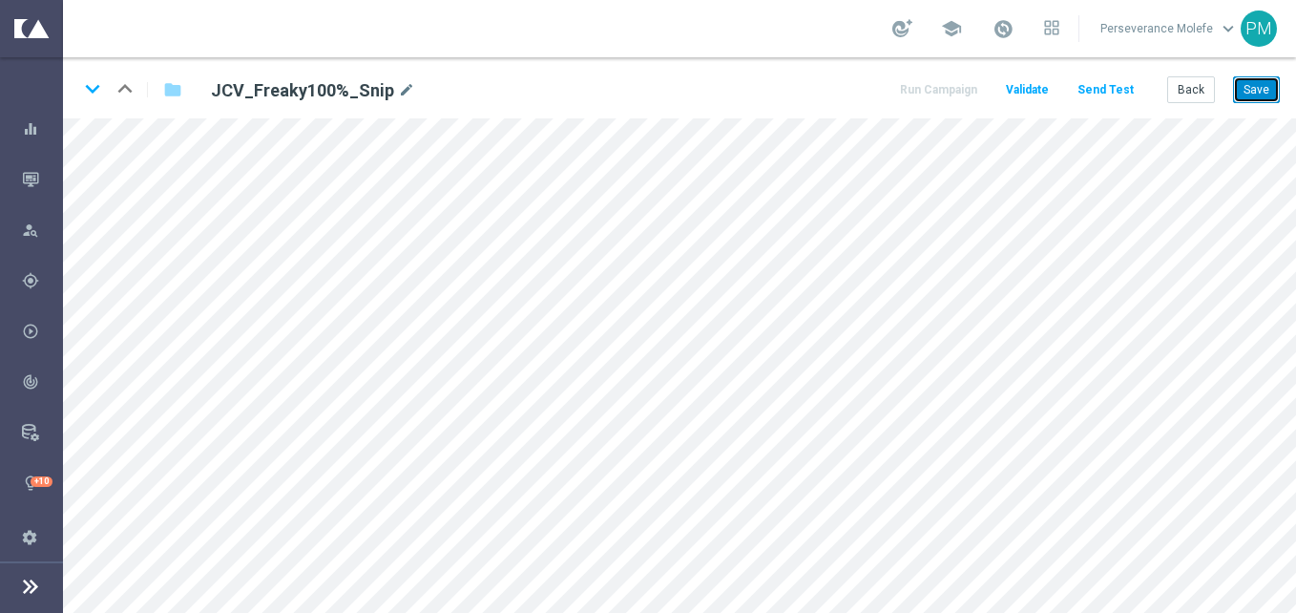
click at [1266, 94] on button "Save" at bounding box center [1256, 89] width 47 height 27
click at [96, 93] on icon "keyboard_arrow_down" at bounding box center [92, 88] width 29 height 29
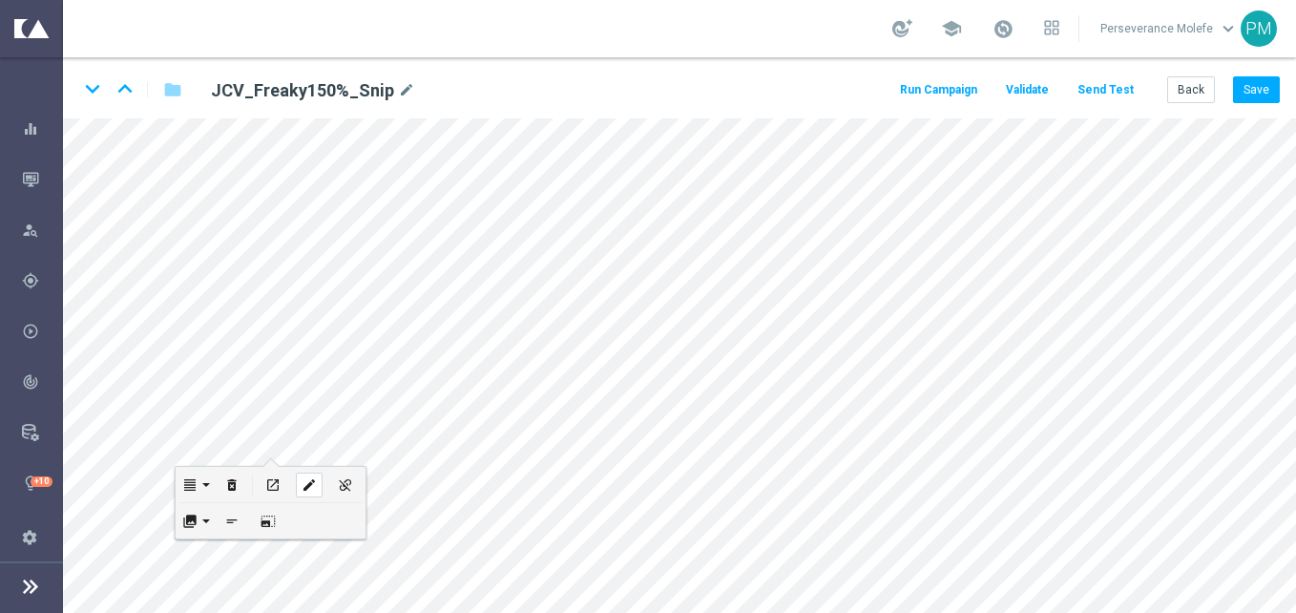
click at [309, 468] on button "edit" at bounding box center [309, 484] width 36 height 35
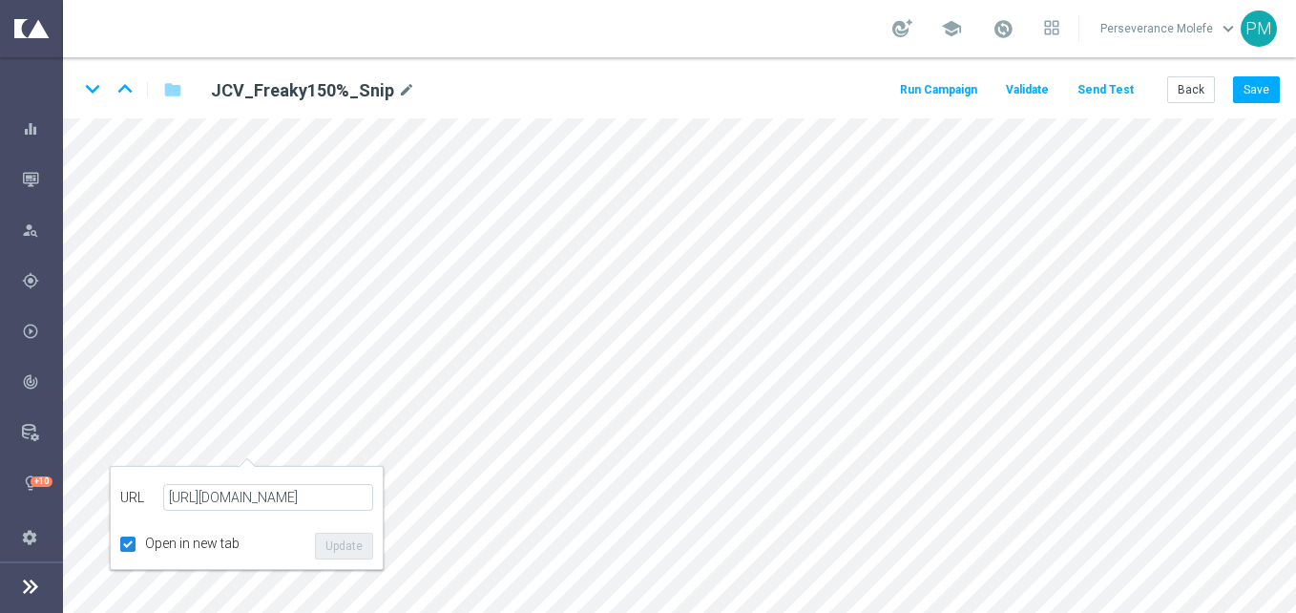
type input "https://www.jokaclubvip.net/fr/login"
click at [335, 545] on button "Update" at bounding box center [344, 545] width 58 height 27
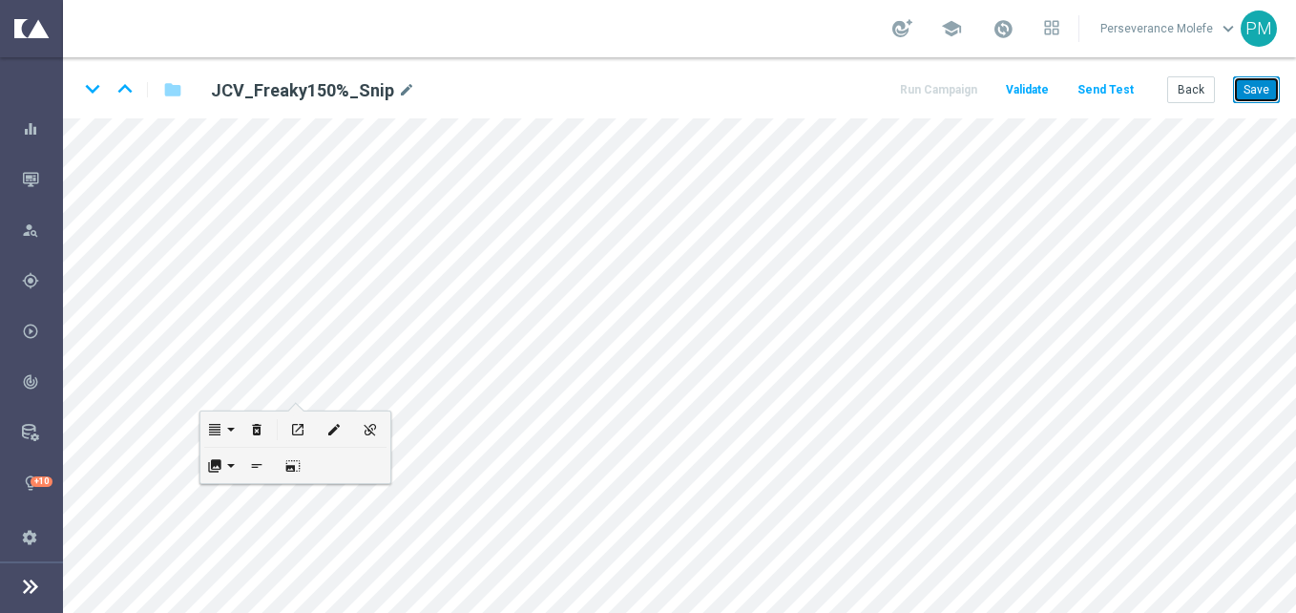
click at [1274, 83] on button "Save" at bounding box center [1256, 89] width 47 height 27
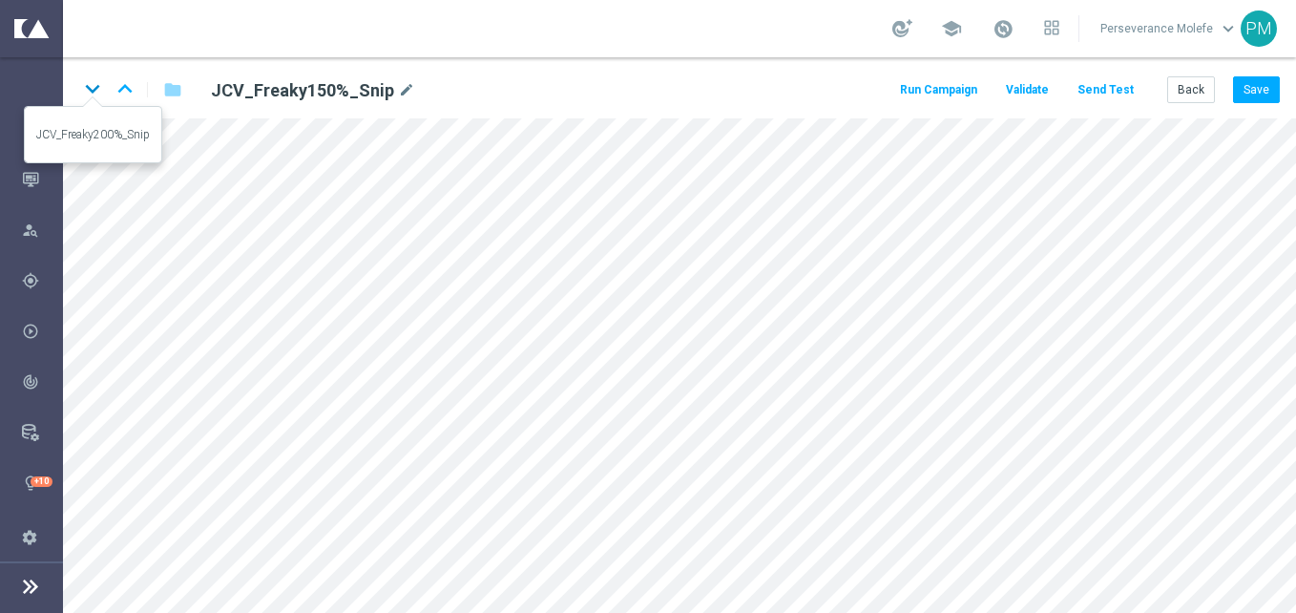
click at [87, 91] on icon "keyboard_arrow_down" at bounding box center [92, 88] width 29 height 29
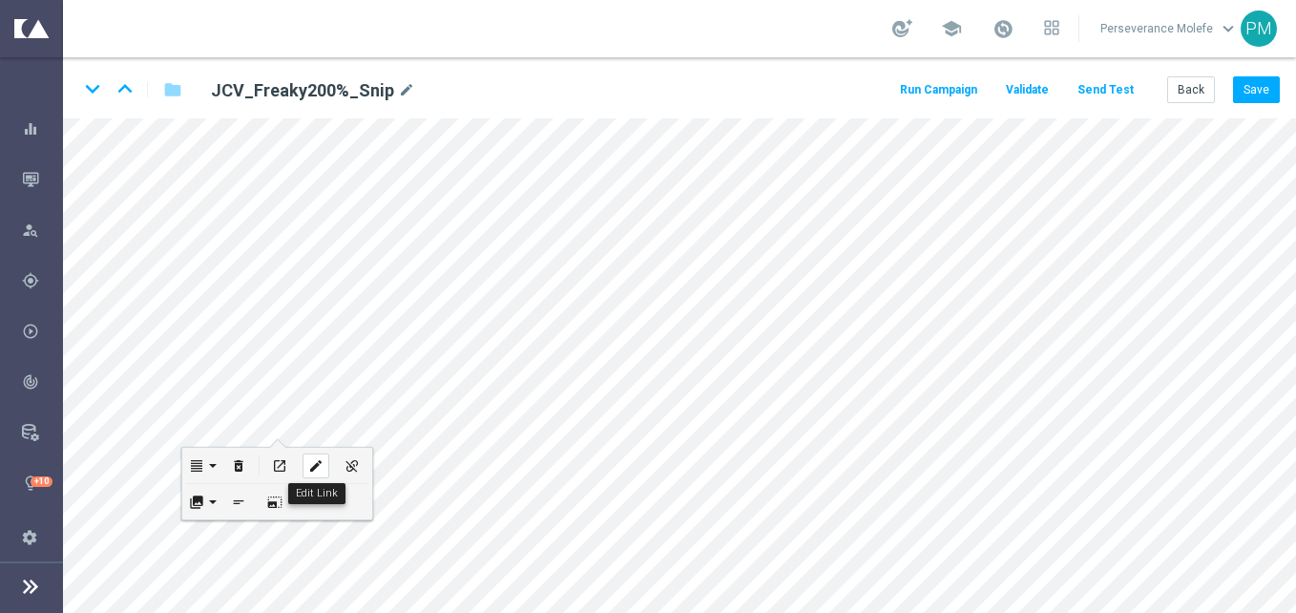
click at [309, 460] on icon "edit" at bounding box center [315, 465] width 14 height 15
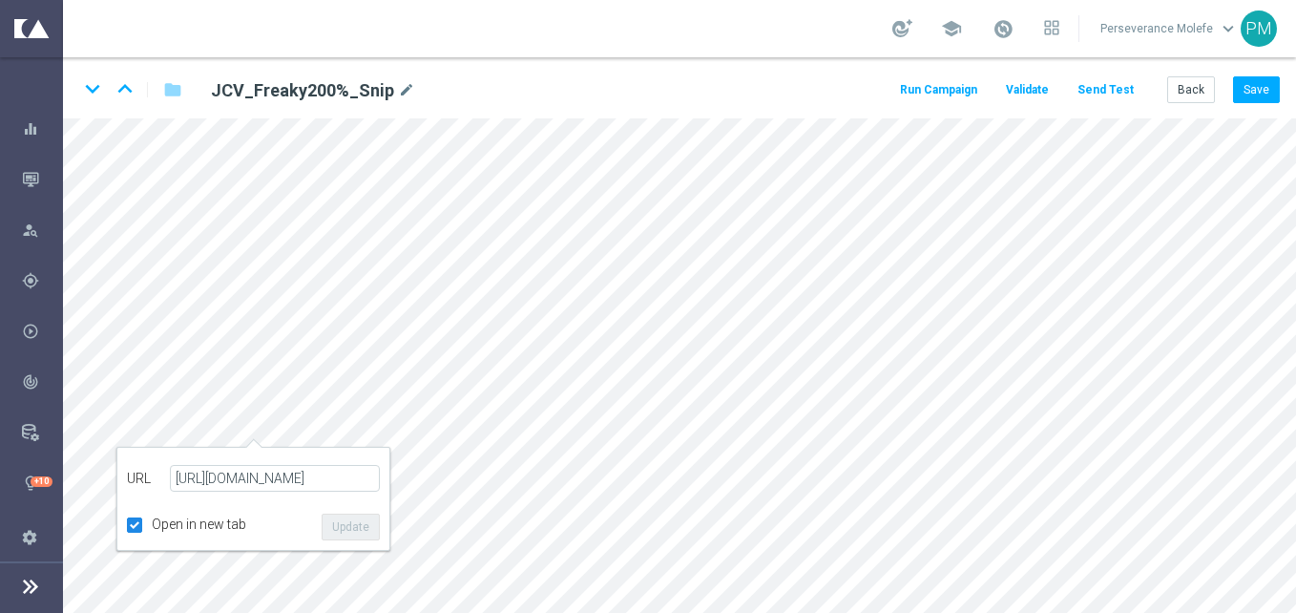
type input "https://www.jokaclubvip.net/fr/login"
click at [369, 533] on button "Update" at bounding box center [351, 526] width 58 height 27
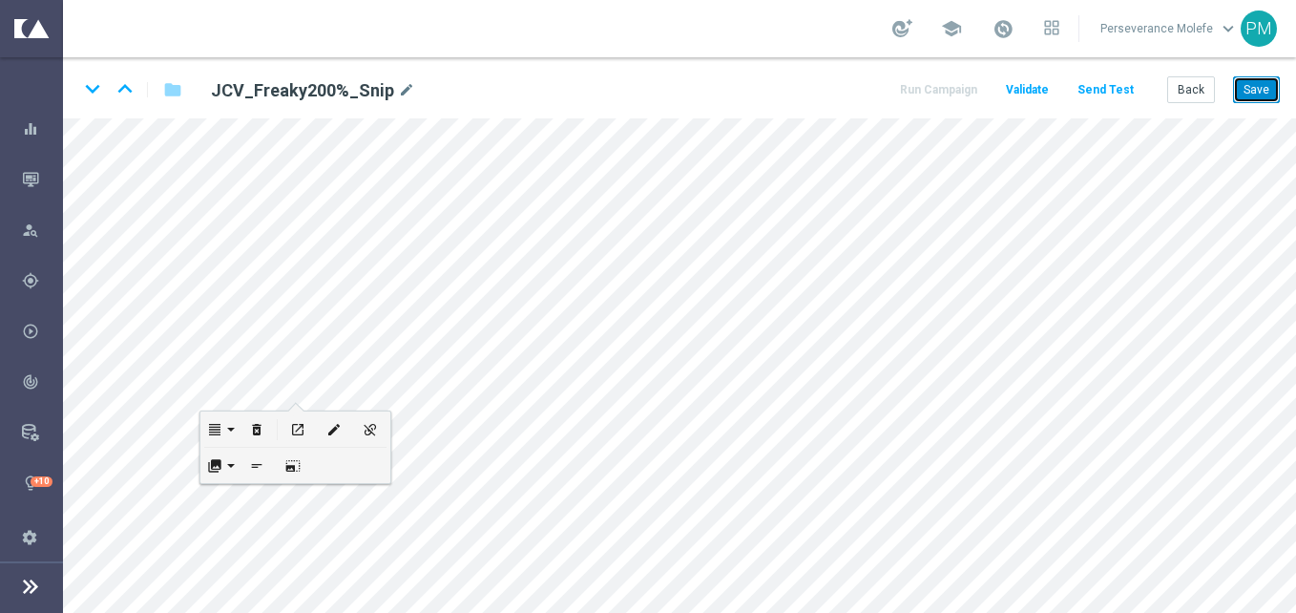
click at [1242, 86] on button "Save" at bounding box center [1256, 89] width 47 height 27
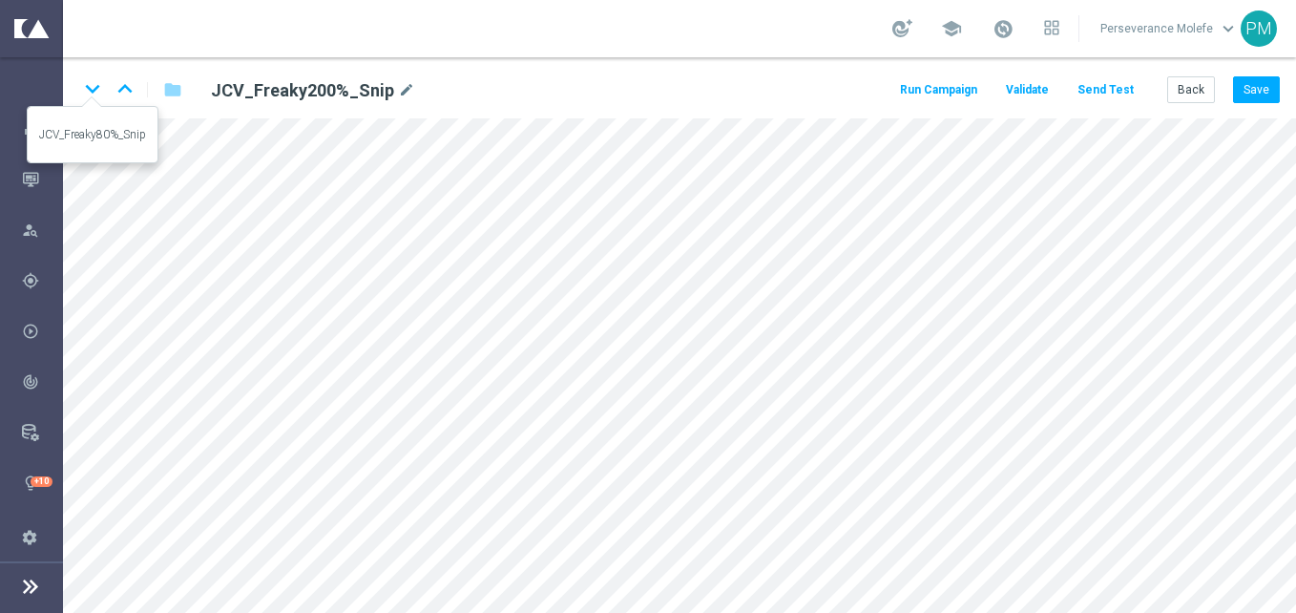
click at [88, 94] on icon "keyboard_arrow_down" at bounding box center [92, 88] width 29 height 29
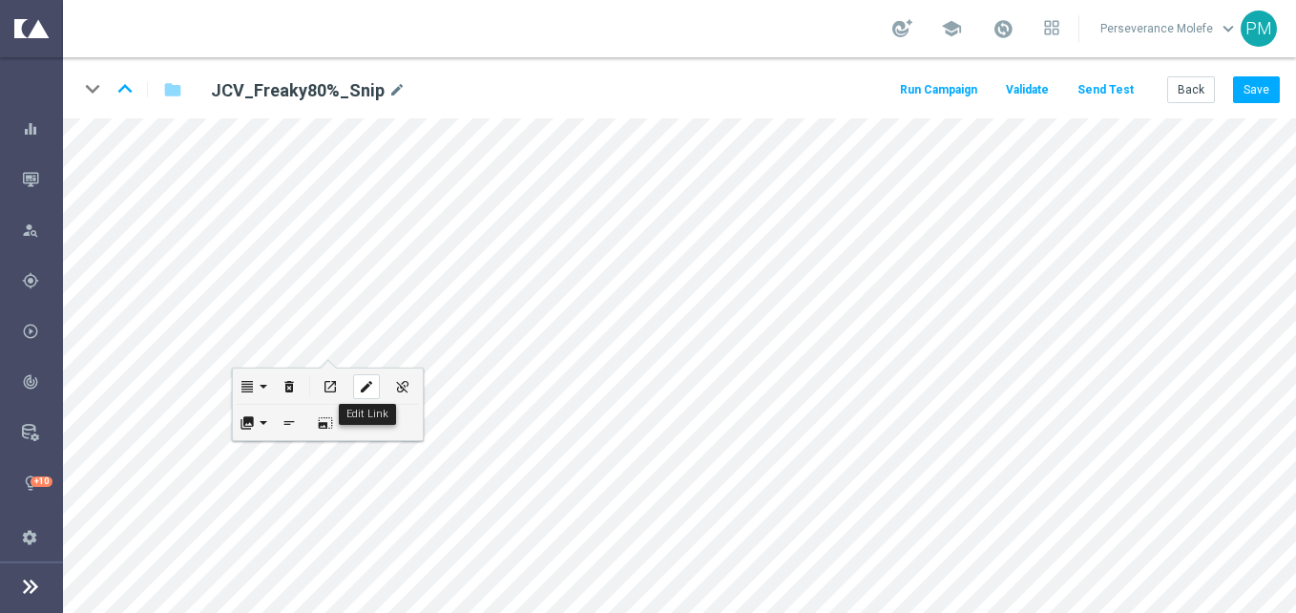
click at [364, 376] on div "edit" at bounding box center [366, 386] width 27 height 25
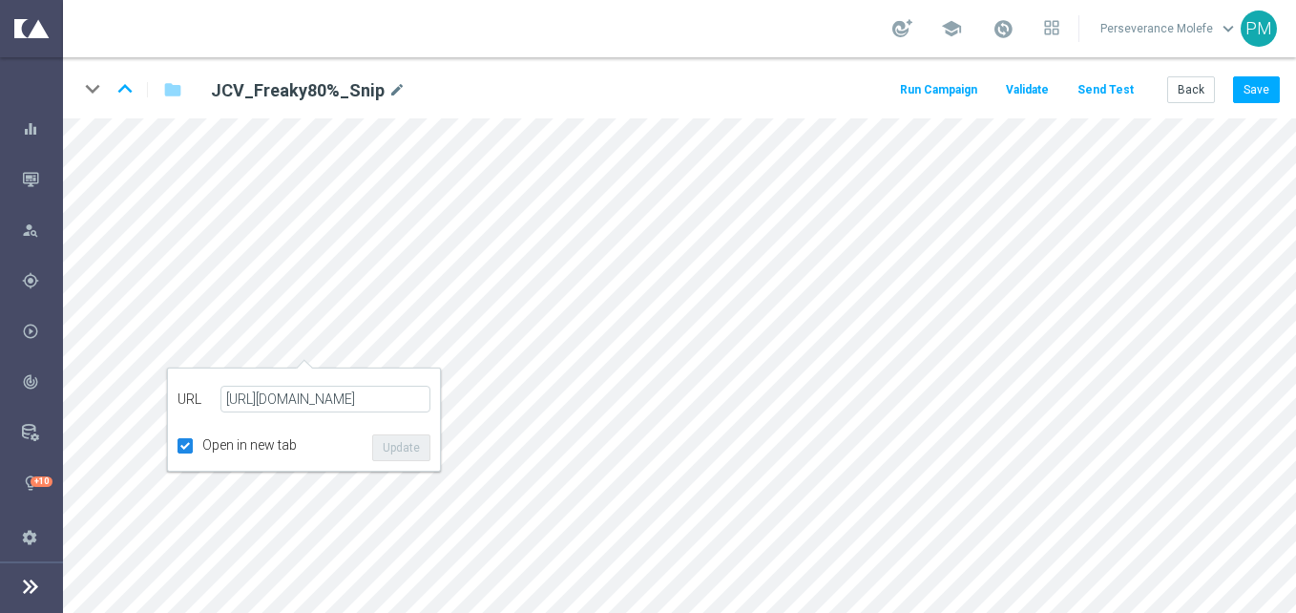
type input "https://www.jokaclubvip.net/fr/login"
click at [391, 440] on button "Update" at bounding box center [401, 447] width 58 height 27
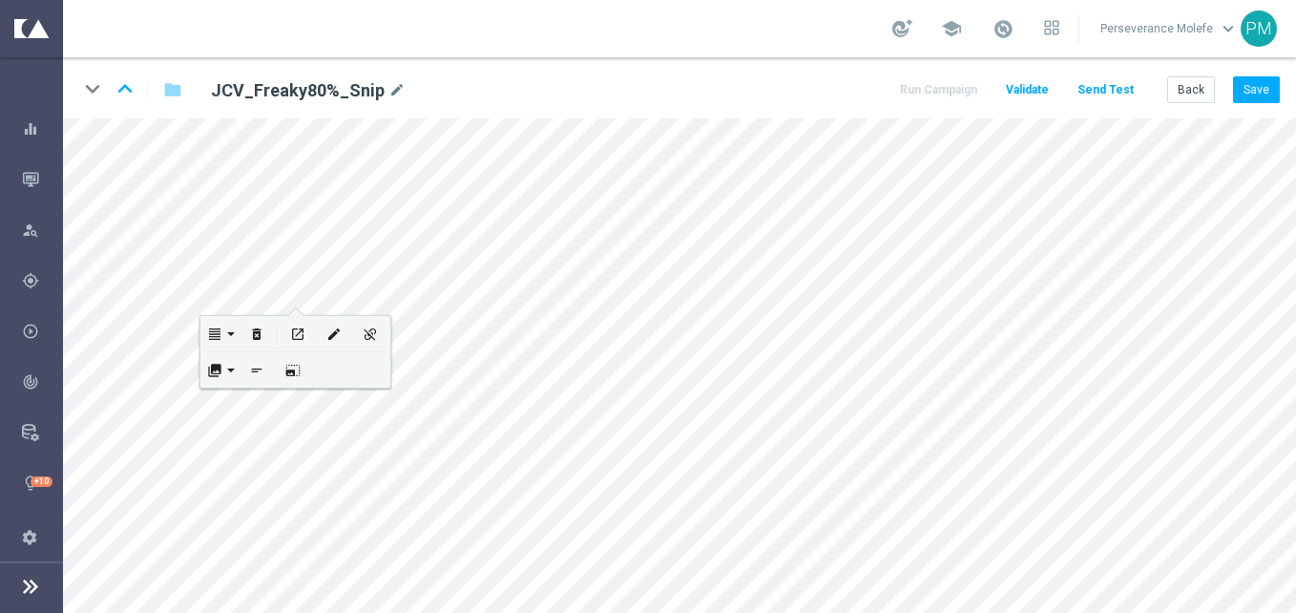
click at [1232, 84] on div "Back Save" at bounding box center [1223, 89] width 113 height 27
click at [1245, 86] on button "Save" at bounding box center [1256, 89] width 47 height 27
click at [1263, 94] on button "Save" at bounding box center [1256, 89] width 47 height 27
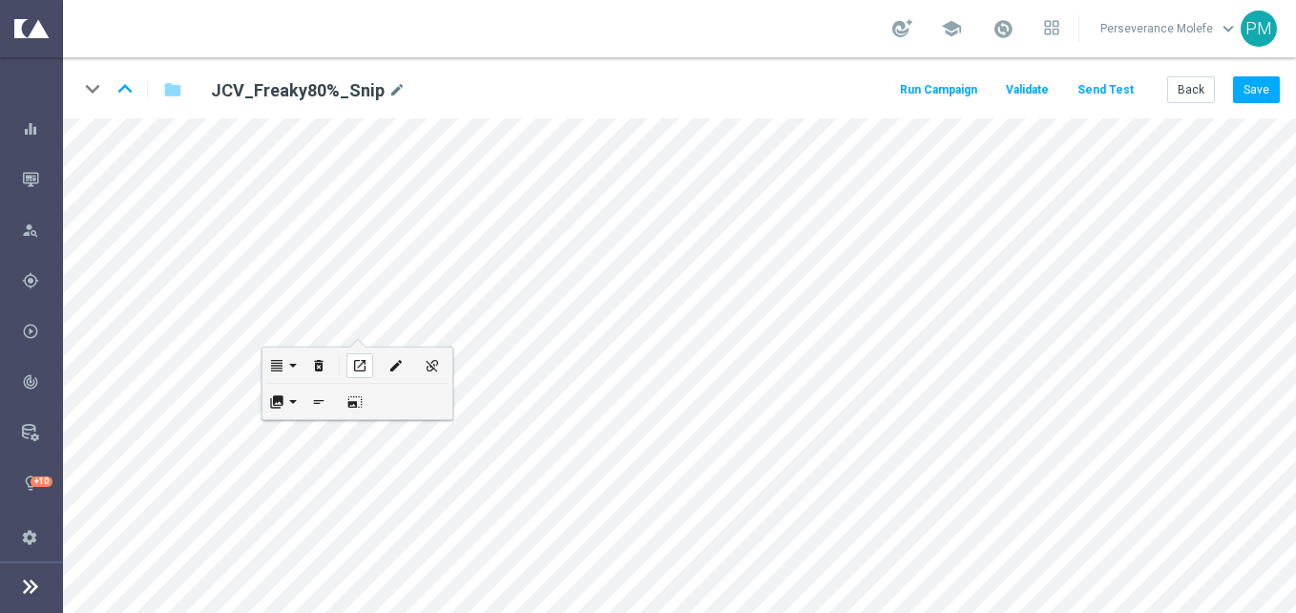
click at [372, 363] on div "open_in_new" at bounding box center [359, 365] width 27 height 25
click at [137, 80] on icon "keyboard_arrow_up" at bounding box center [125, 88] width 29 height 29
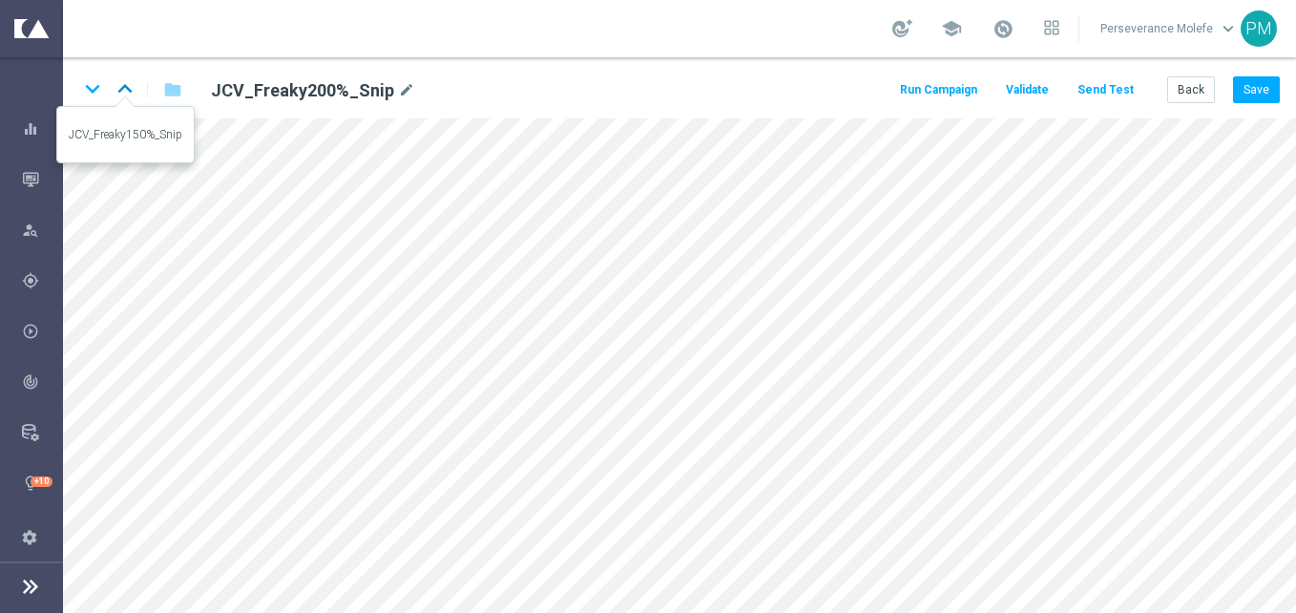
click at [134, 88] on icon "keyboard_arrow_up" at bounding box center [125, 88] width 29 height 29
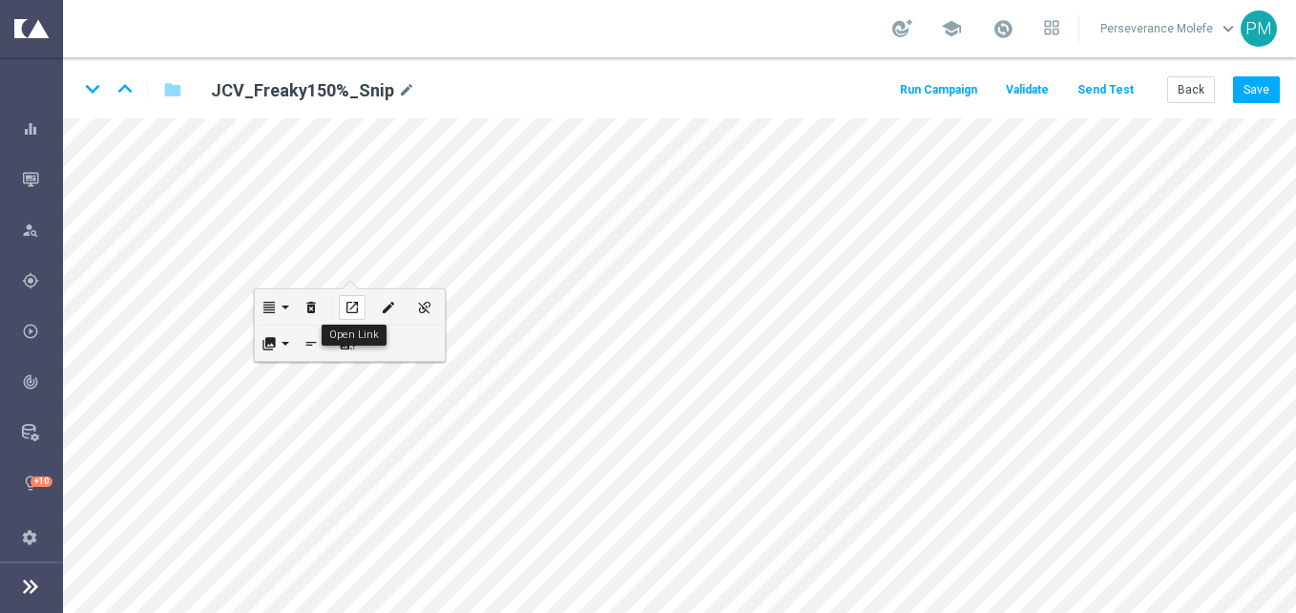
click at [344, 307] on icon "open_in_new" at bounding box center [351, 307] width 14 height 15
click at [136, 86] on icon "keyboard_arrow_up" at bounding box center [125, 88] width 29 height 29
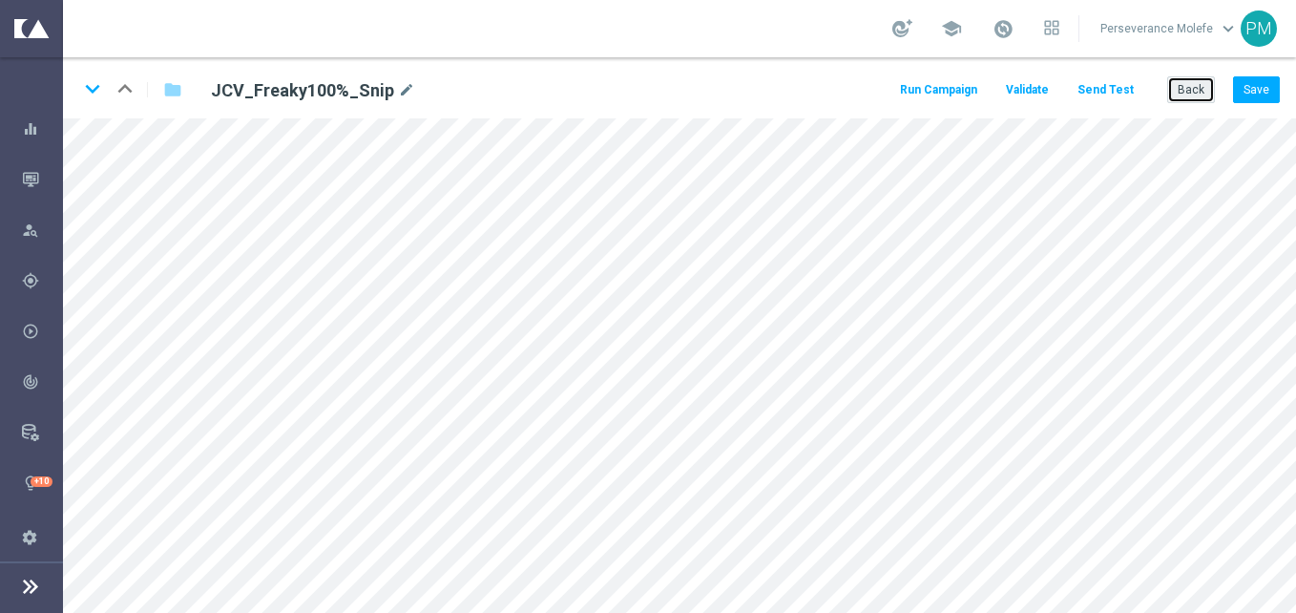
click at [1201, 84] on button "Back" at bounding box center [1191, 89] width 48 height 27
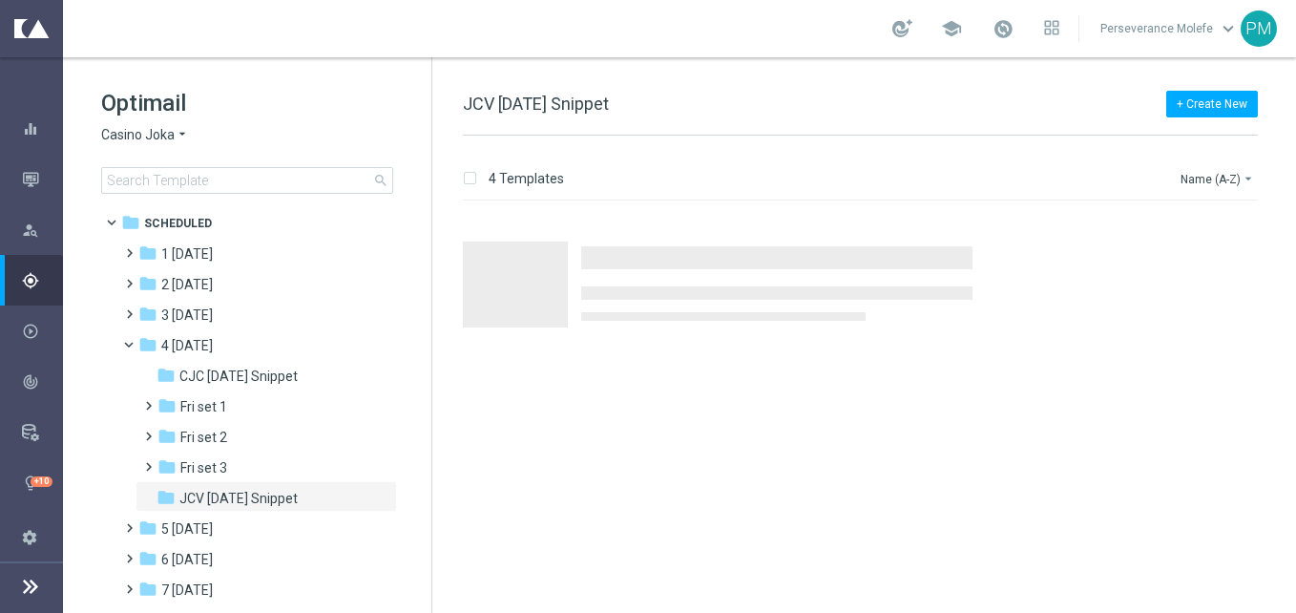
click at [150, 132] on span "Casino Joka" at bounding box center [137, 135] width 73 height 18
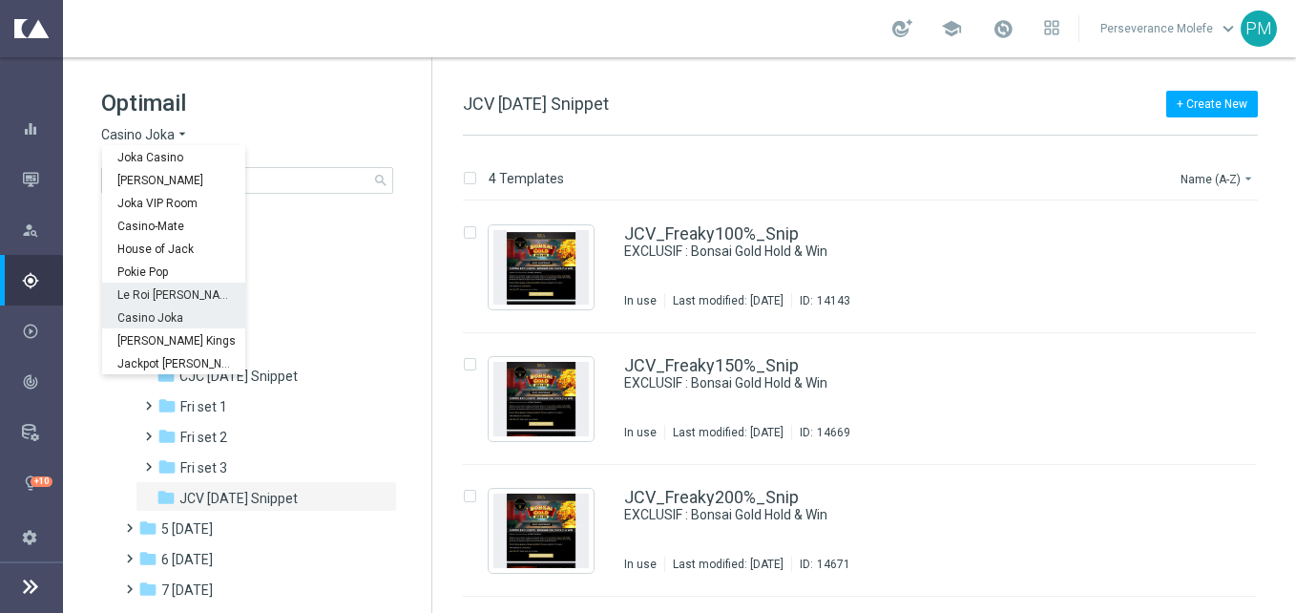
click at [0, 0] on span "Le Roi Johnny" at bounding box center [0, 0] width 0 height 0
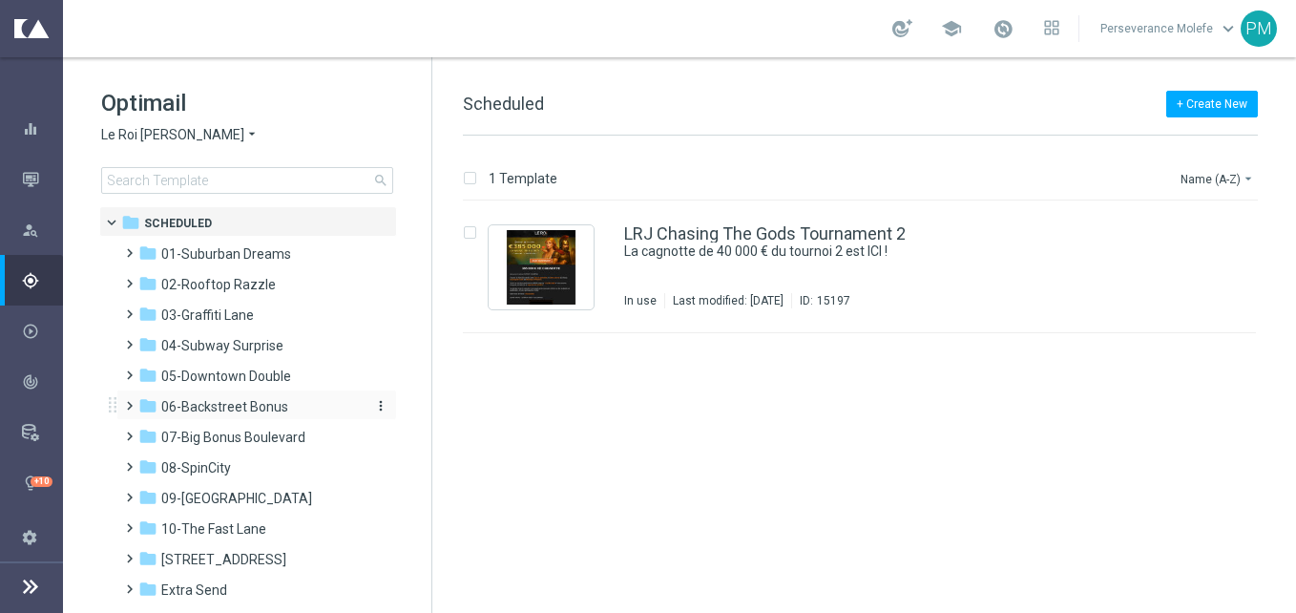
scroll to position [105, 0]
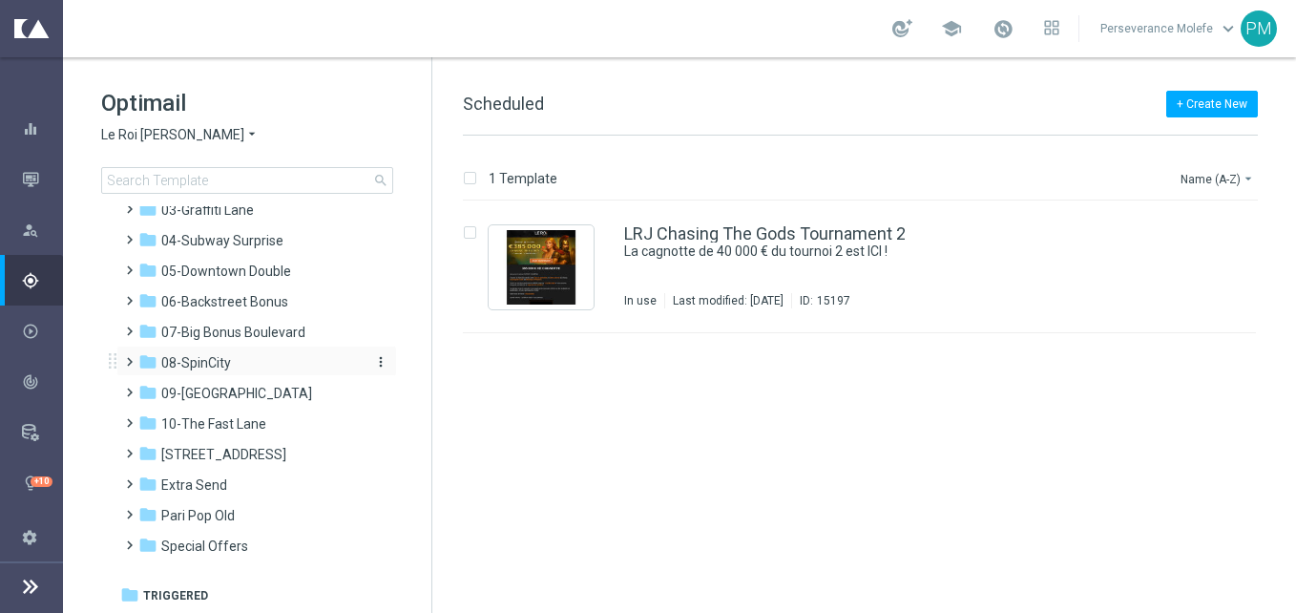
click at [234, 356] on div "folder 08-SpinCity" at bounding box center [247, 363] width 219 height 22
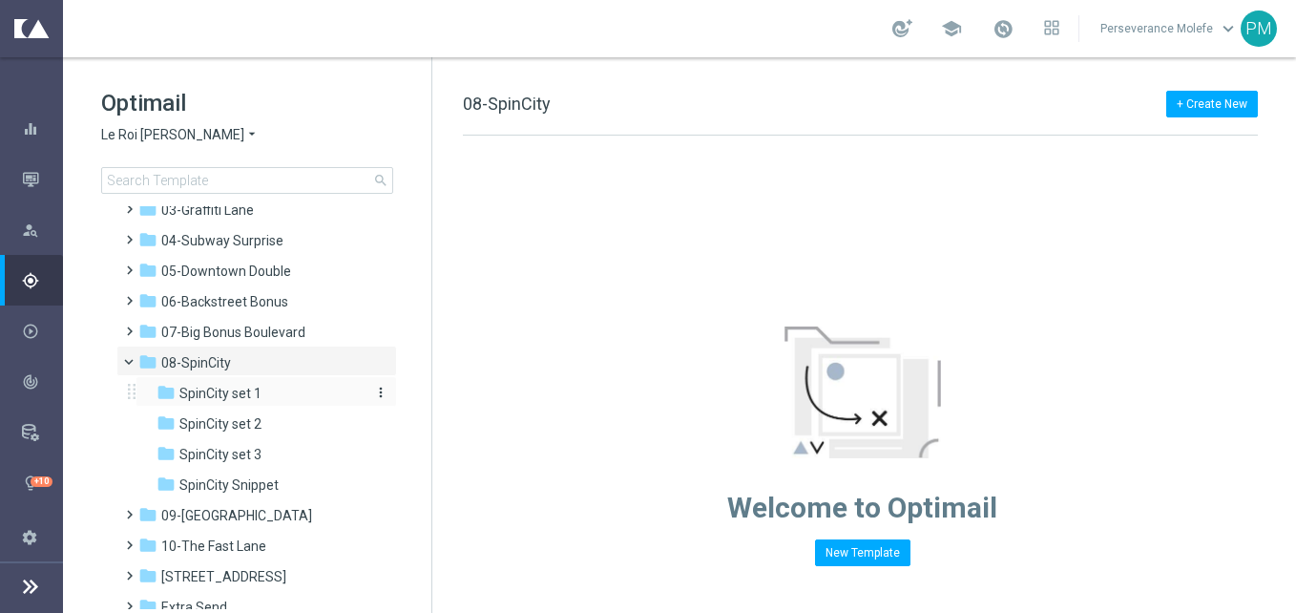
click at [262, 392] on div "folder SpinCity set 1" at bounding box center [258, 394] width 203 height 22
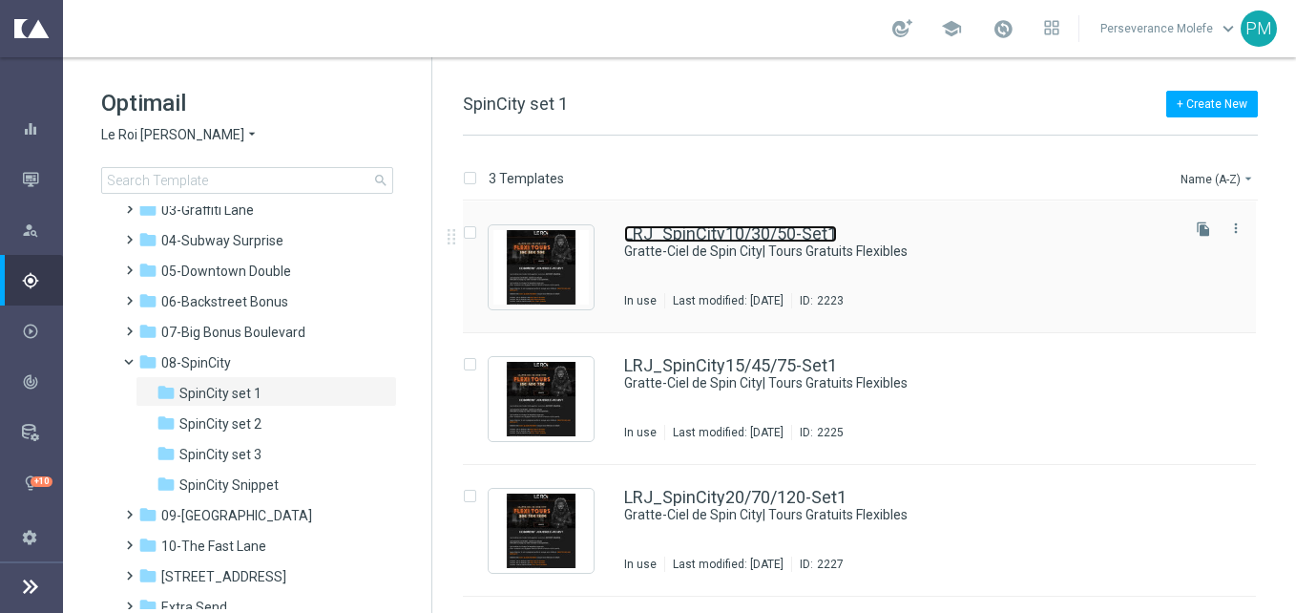
click at [722, 235] on link "LRJ_SpinCity10/30/50-Set1" at bounding box center [730, 233] width 213 height 17
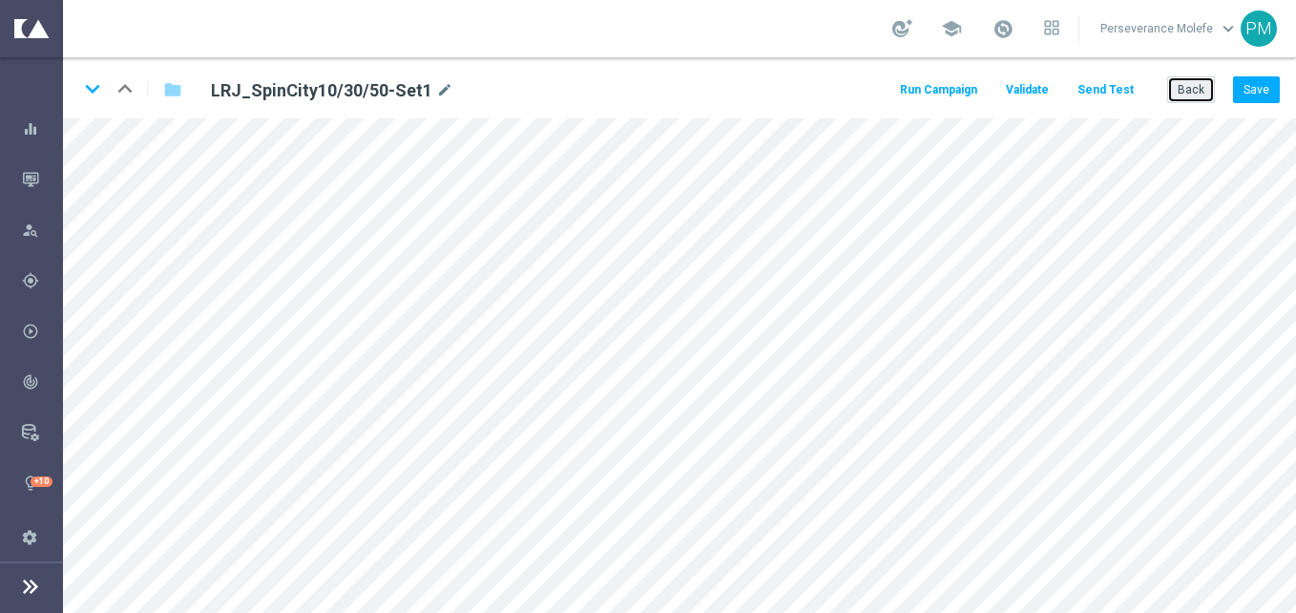
click at [1178, 84] on button "Back" at bounding box center [1191, 89] width 48 height 27
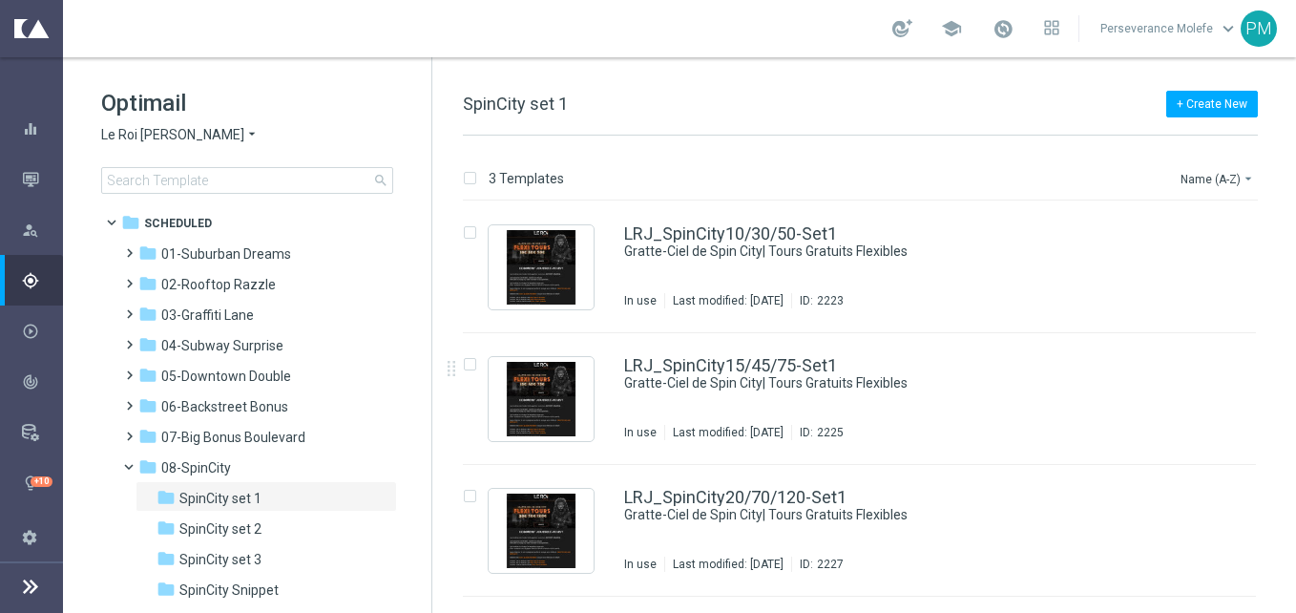
click at [164, 135] on span "Le Roi Johnny" at bounding box center [172, 135] width 143 height 18
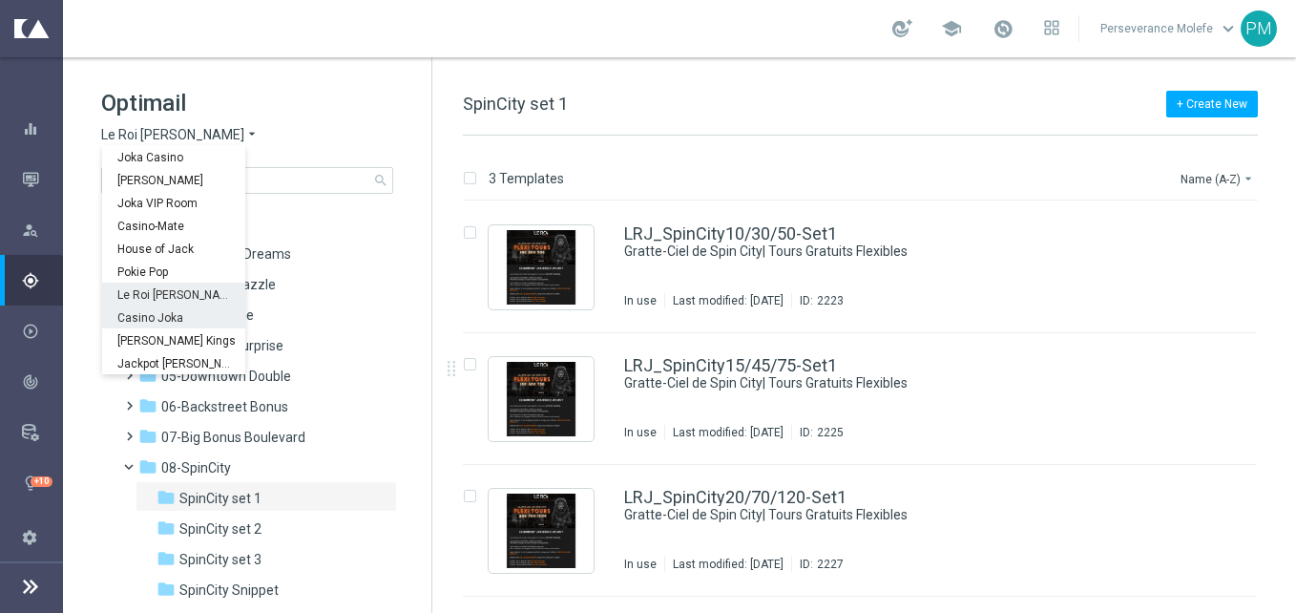
click at [0, 0] on span "Casino Joka" at bounding box center [0, 0] width 0 height 0
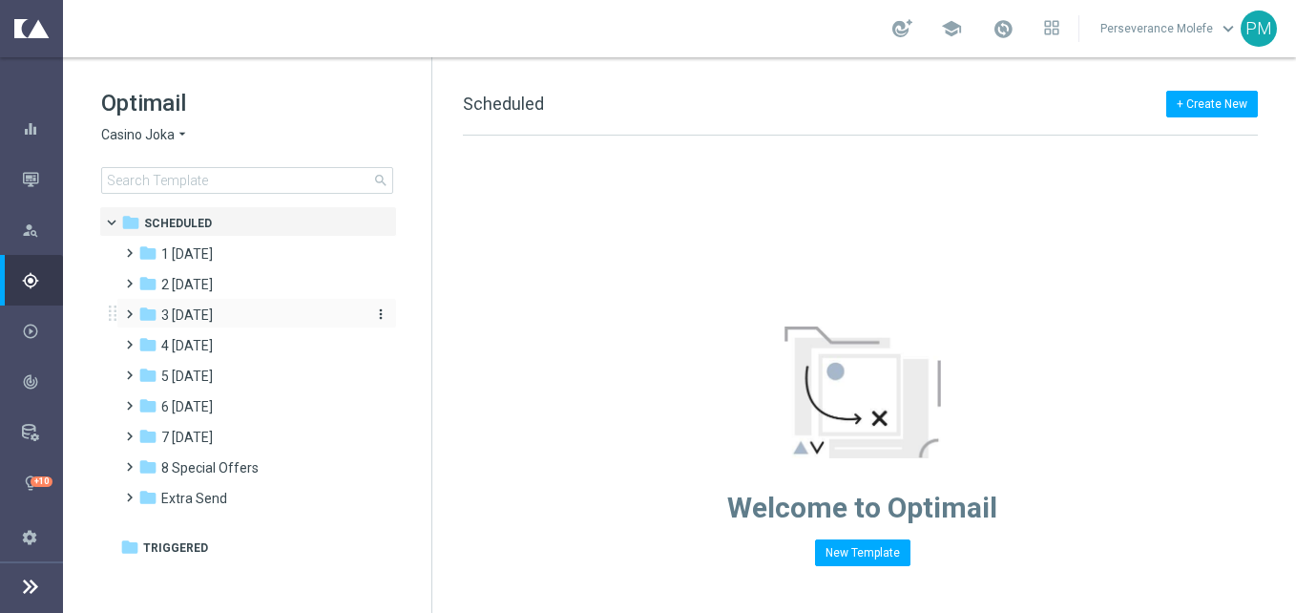
click at [213, 321] on span "3 [DATE]" at bounding box center [187, 314] width 52 height 17
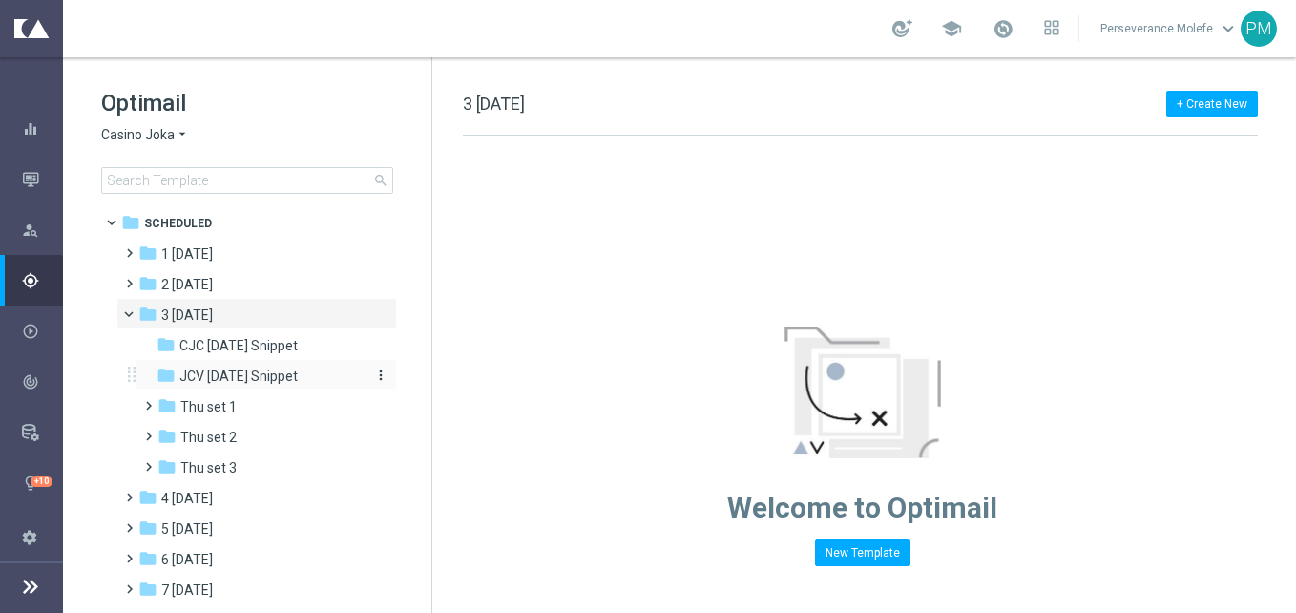
click at [233, 378] on span "JCV Thursday Snippet" at bounding box center [238, 375] width 118 height 17
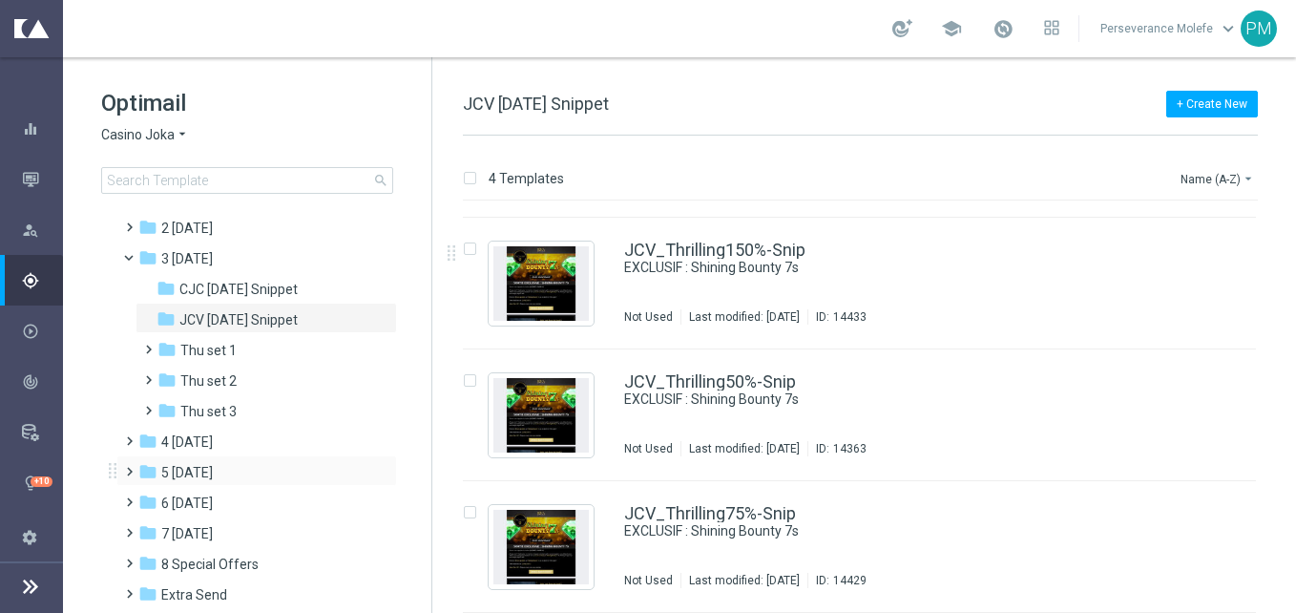
scroll to position [105, 0]
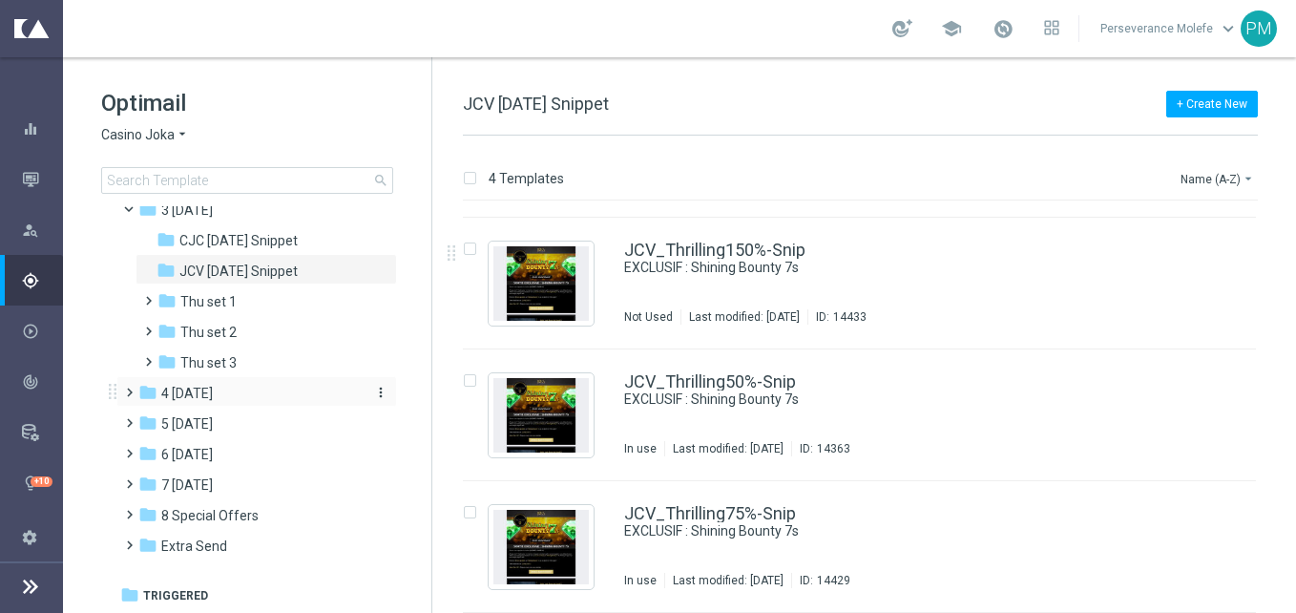
click at [219, 388] on div "folder 4 Friday" at bounding box center [247, 394] width 219 height 22
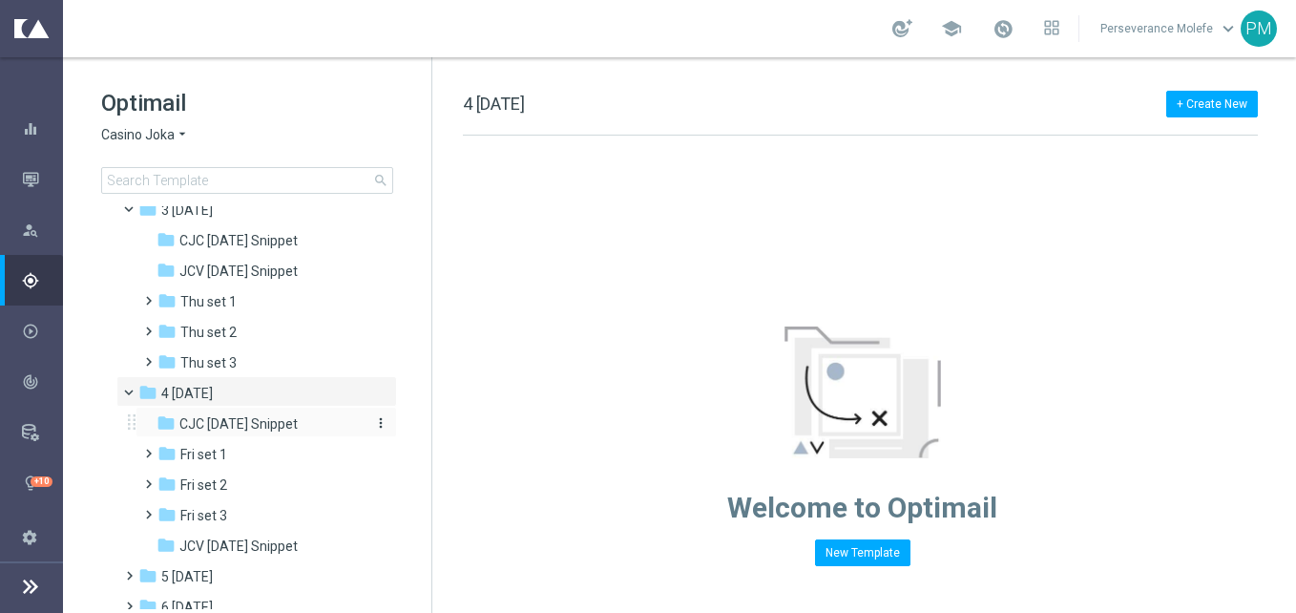
click at [269, 426] on span "CJC Friday Snippet" at bounding box center [238, 423] width 118 height 17
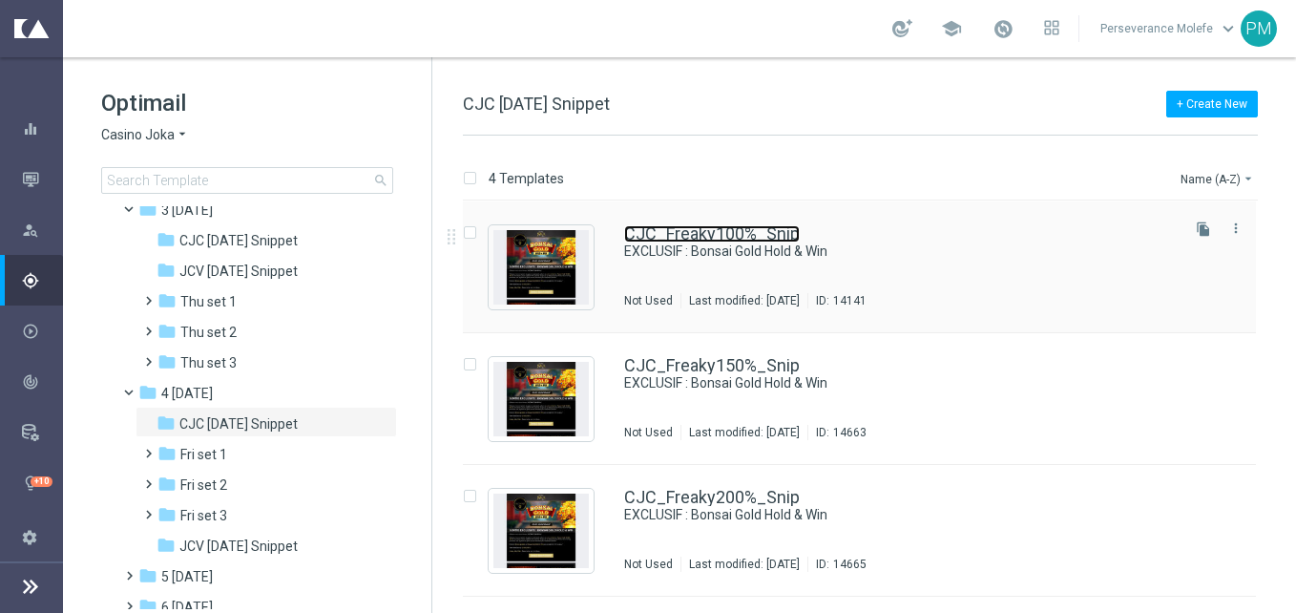
click at [726, 237] on link "CJC_Freaky100%_Snip" at bounding box center [712, 233] width 176 height 17
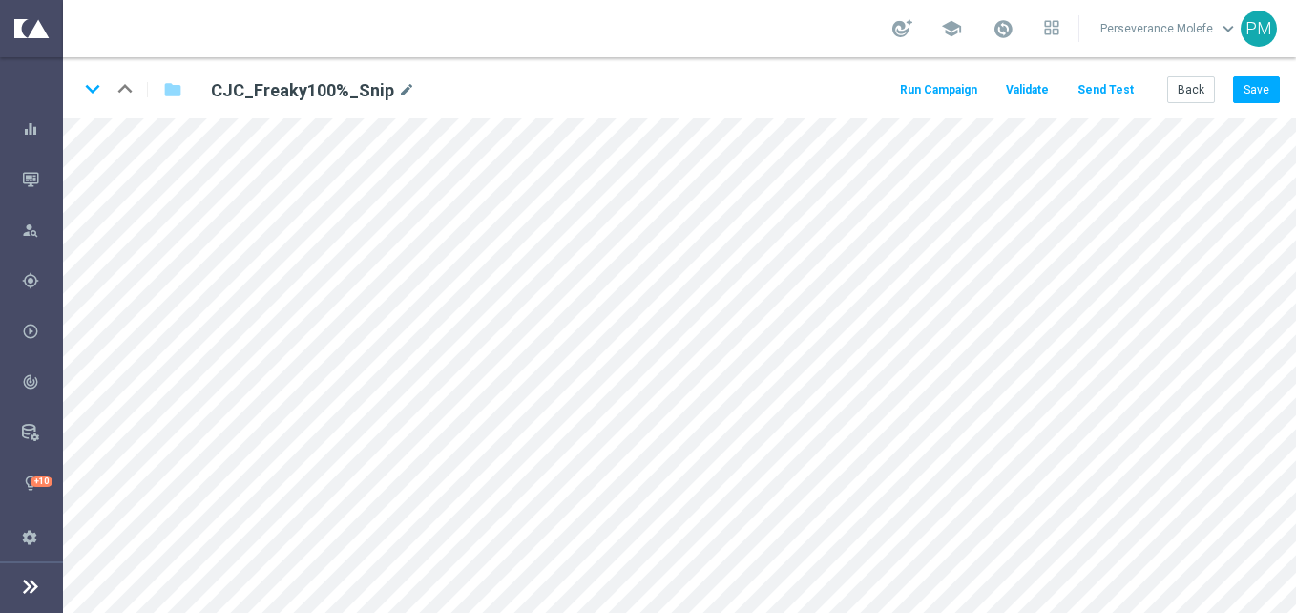
click at [1094, 88] on button "Send Test" at bounding box center [1106, 90] width 62 height 26
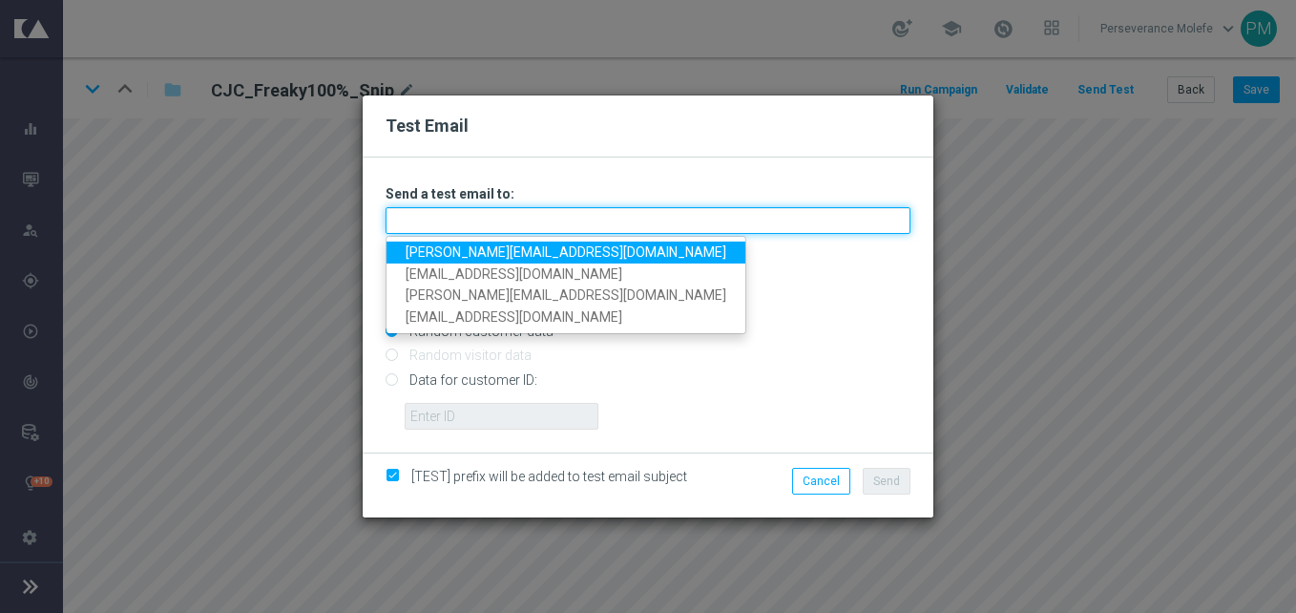
click at [703, 227] on input "text" at bounding box center [648, 220] width 525 height 27
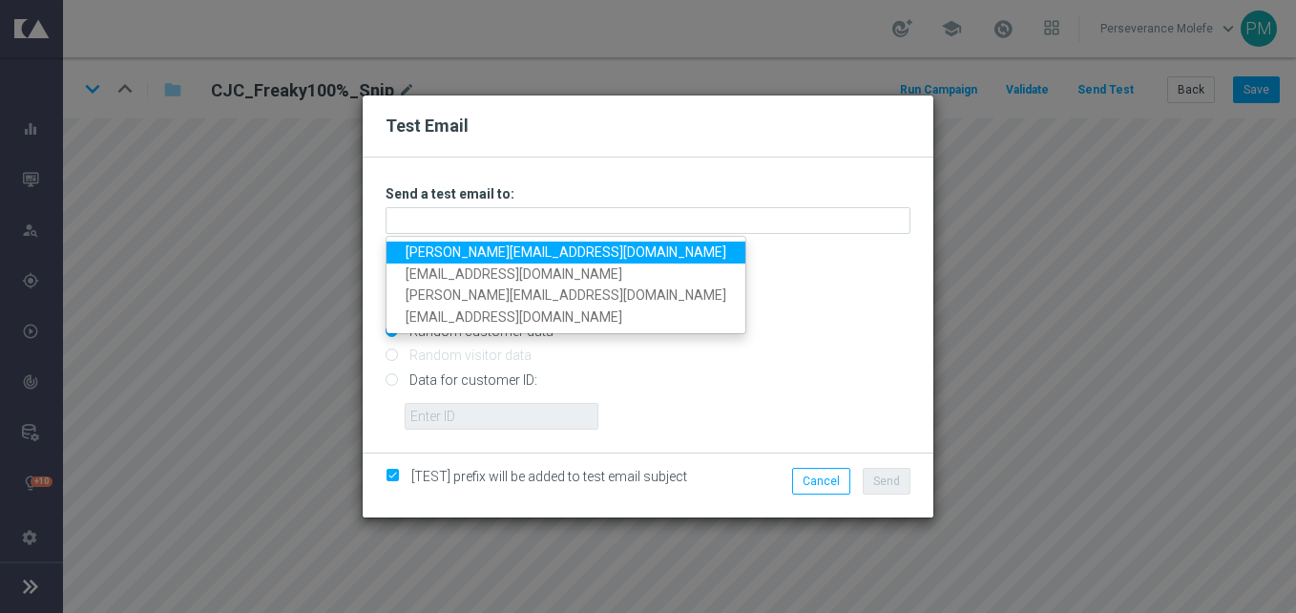
click at [478, 250] on link "Madeleine@viva-vision.net" at bounding box center [565, 252] width 359 height 22
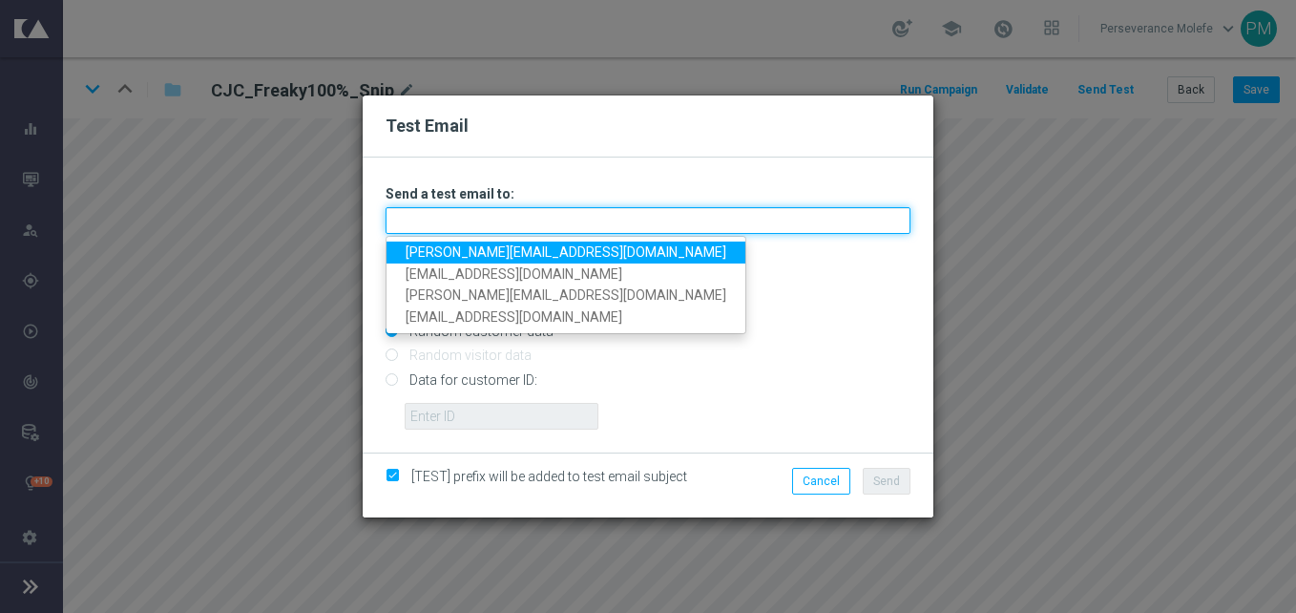
type input "Madeleine@viva-vision.net"
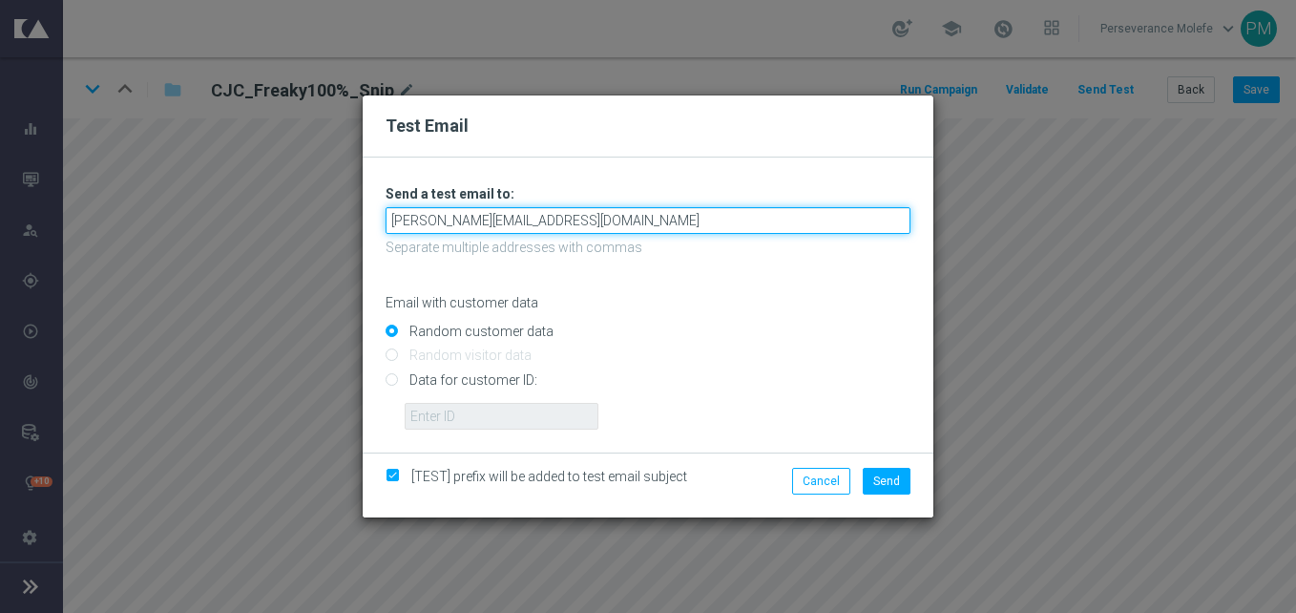
drag, startPoint x: 631, startPoint y: 218, endPoint x: 361, endPoint y: 219, distance: 270.1
click at [361, 219] on div "Test Email Unable to send test email. If this problem persists, contact your CS…" at bounding box center [648, 306] width 1296 height 613
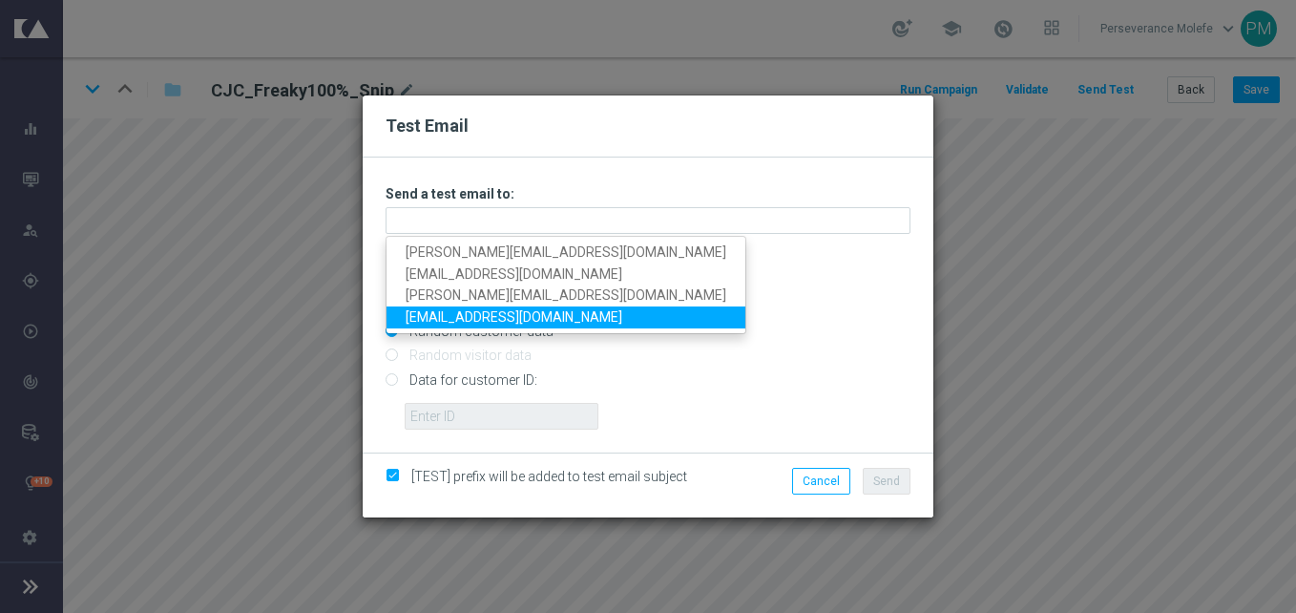
click at [475, 317] on link "perseverance@viva-vision.net" at bounding box center [565, 317] width 359 height 22
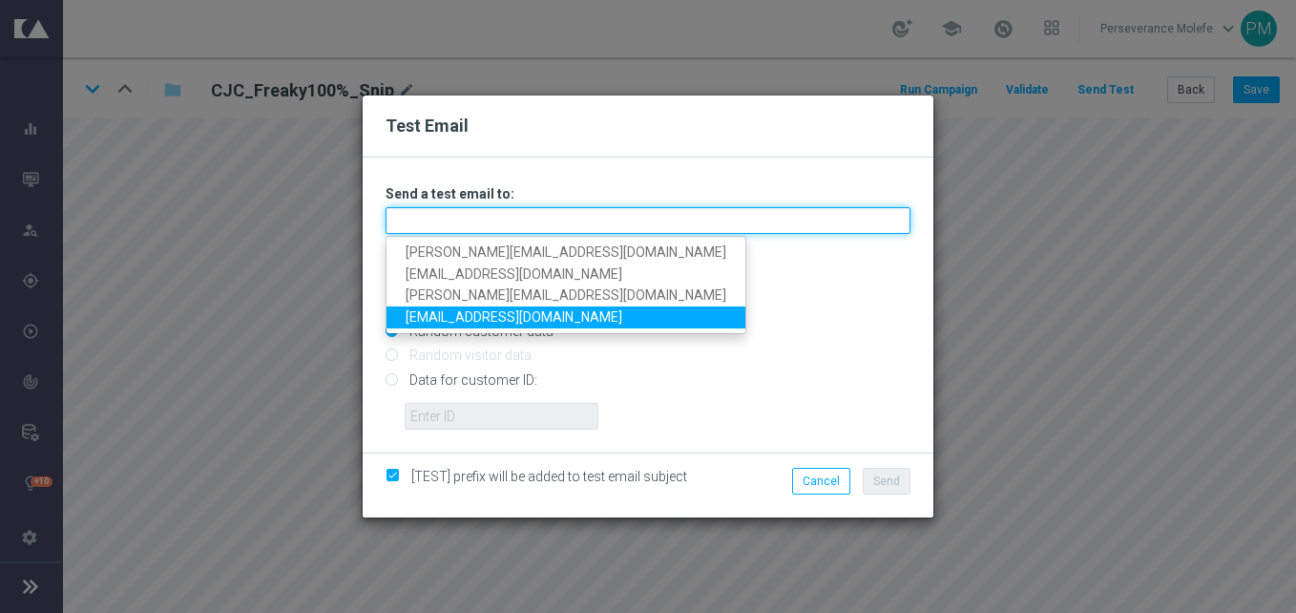
type input "perseverance@viva-vision.net"
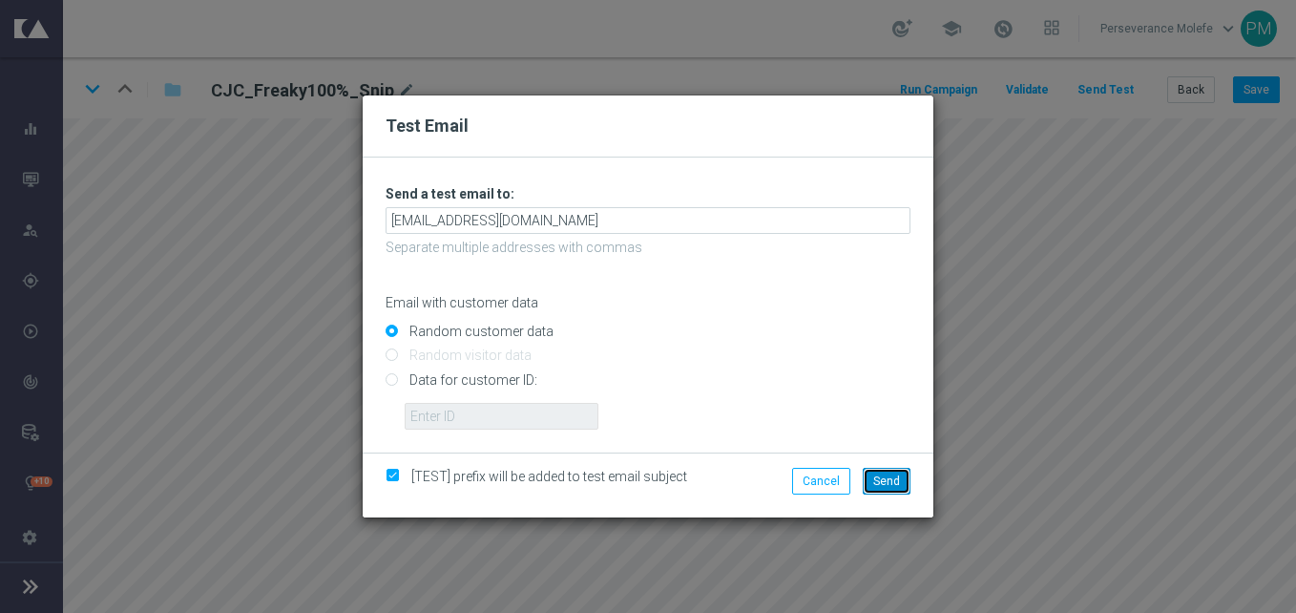
click at [878, 474] on span "Send" at bounding box center [886, 480] width 27 height 13
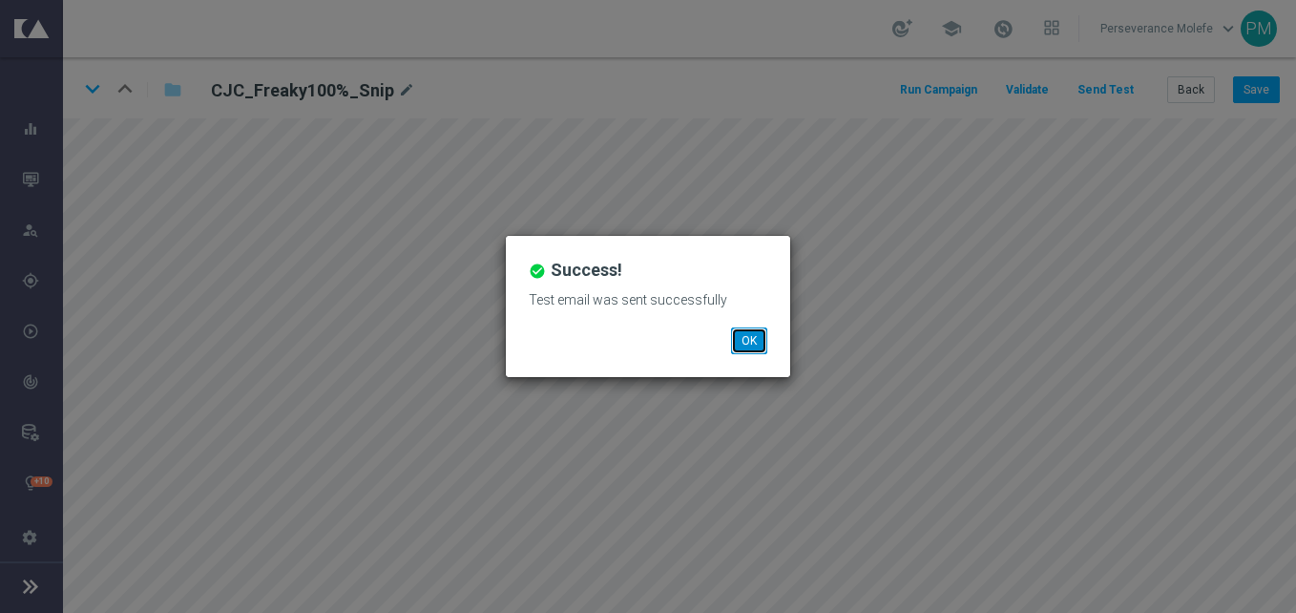
click at [759, 338] on button "OK" at bounding box center [749, 340] width 36 height 27
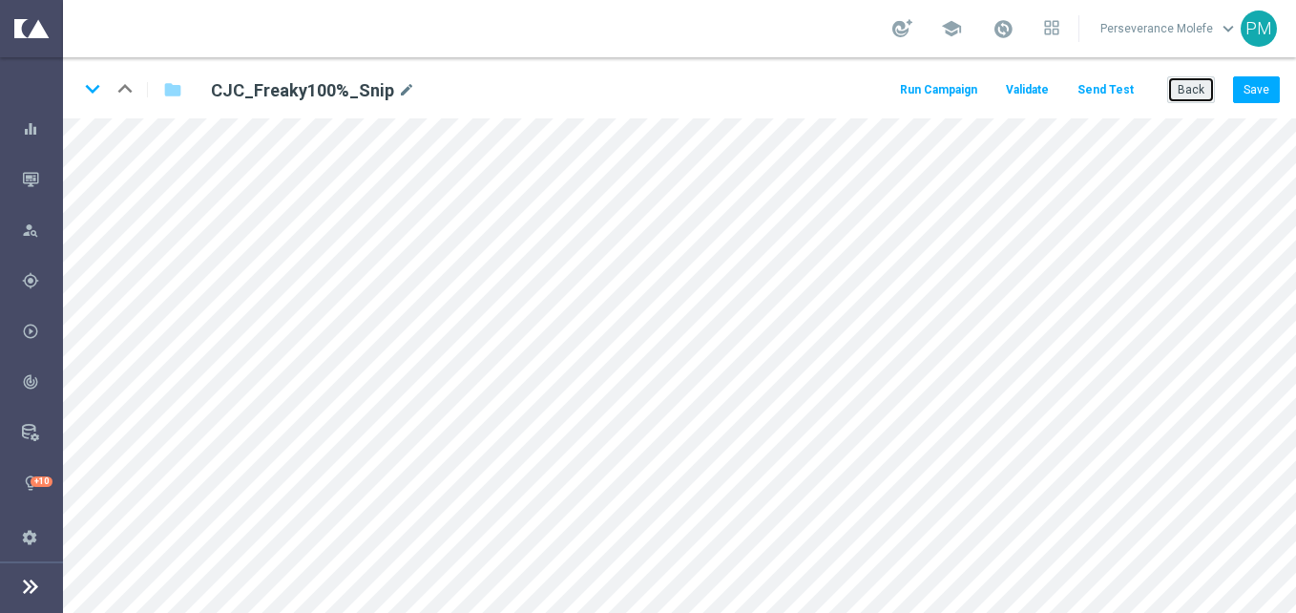
click at [1198, 80] on button "Back" at bounding box center [1191, 89] width 48 height 27
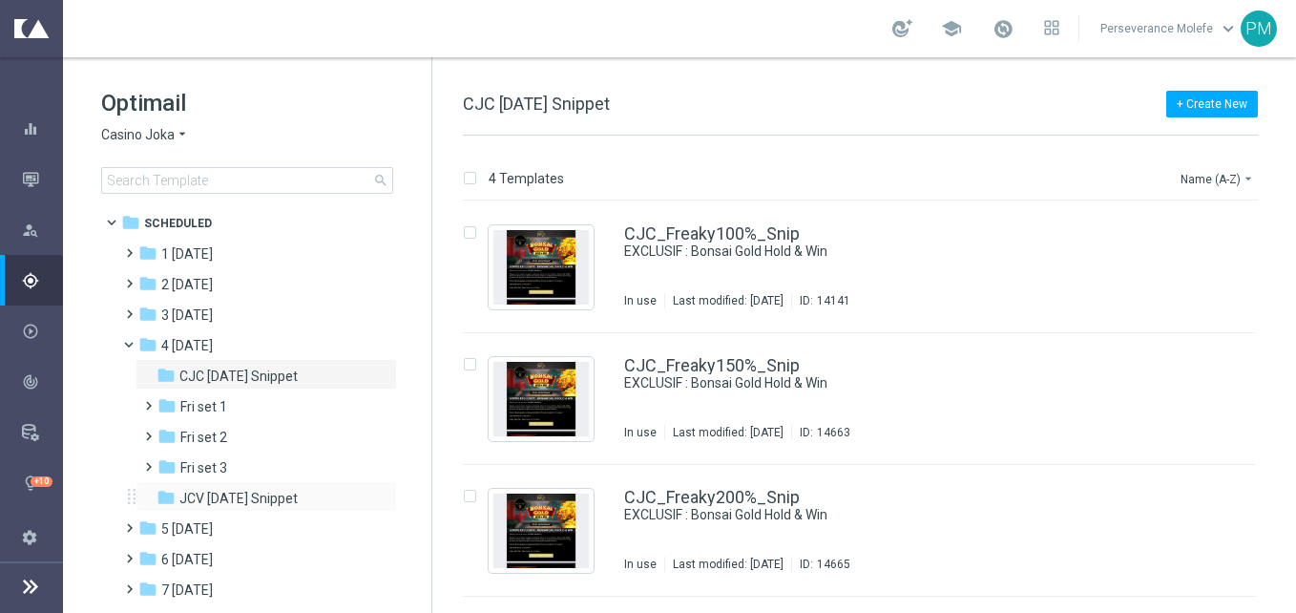
click at [253, 485] on div "folder JCV Friday Snippet more_vert" at bounding box center [266, 496] width 261 height 31
click at [242, 509] on div "folder JCV Friday Snippet" at bounding box center [258, 499] width 203 height 22
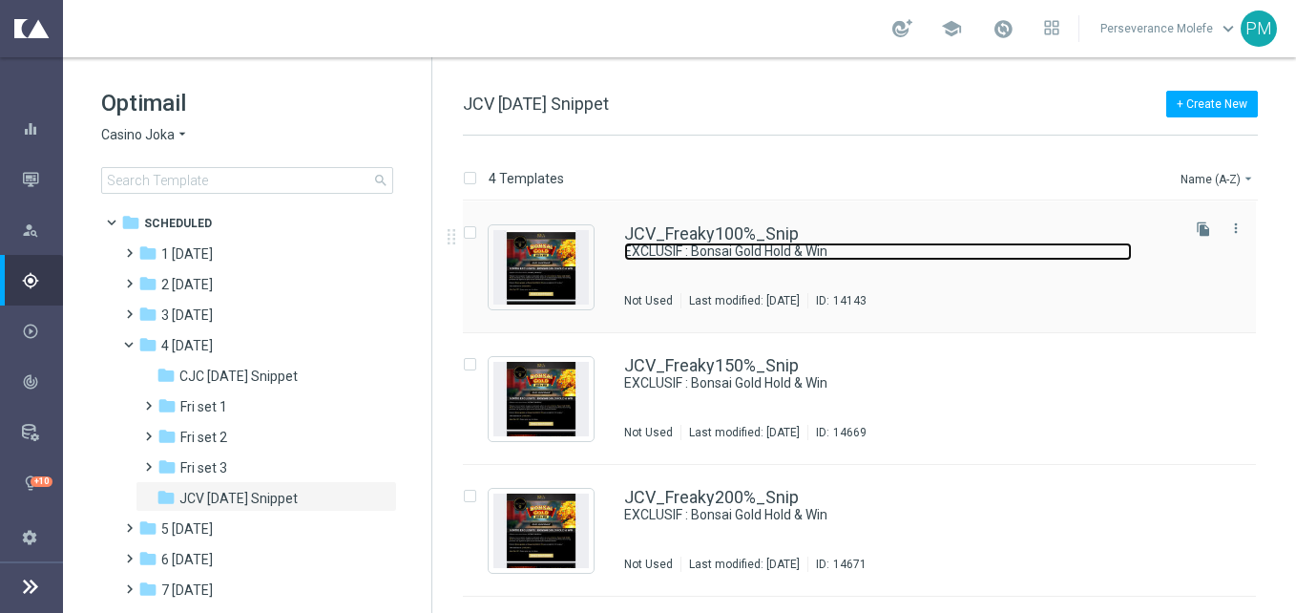
click at [707, 242] on link "EXCLUSIF : Bonsai Gold Hold & Win" at bounding box center [878, 251] width 508 height 18
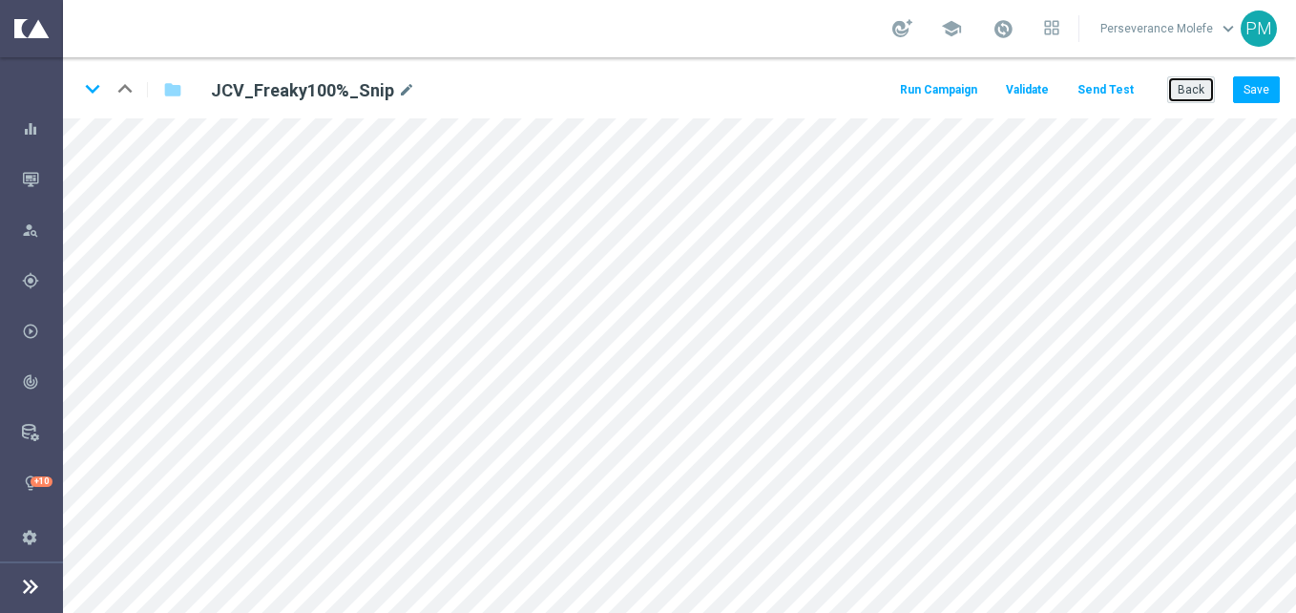
click at [1197, 97] on button "Back" at bounding box center [1191, 89] width 48 height 27
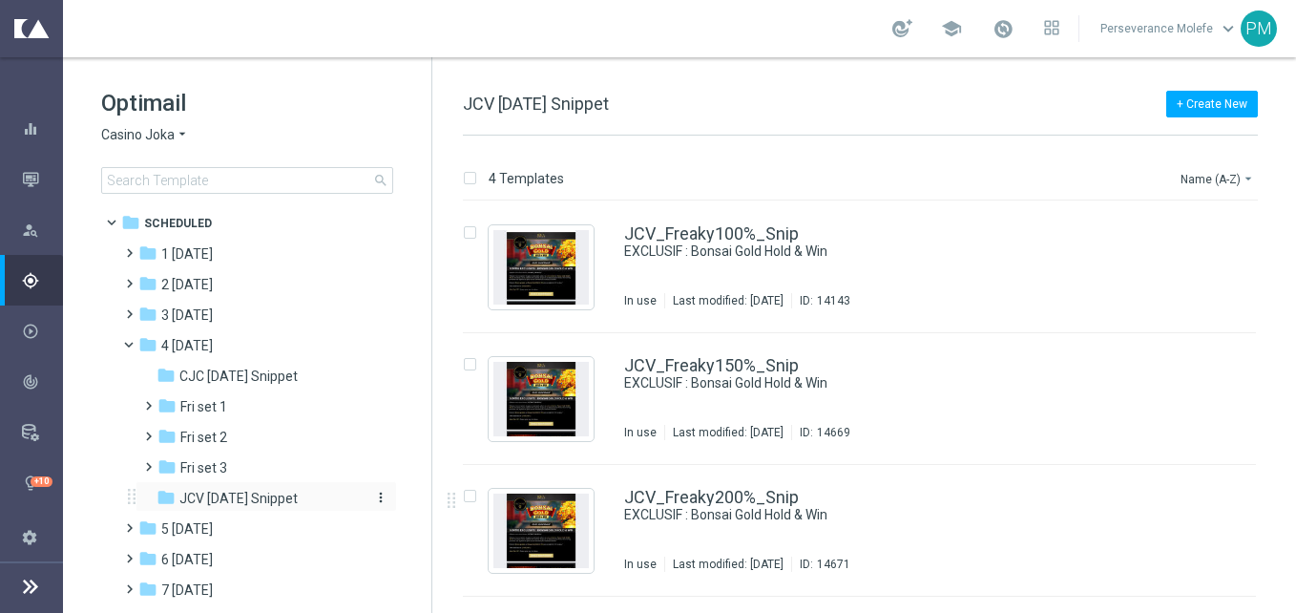
click at [280, 491] on span "JCV Friday Snippet" at bounding box center [238, 498] width 118 height 17
click at [730, 226] on link "JCV_Freaky100%_Snip" at bounding box center [711, 233] width 175 height 17
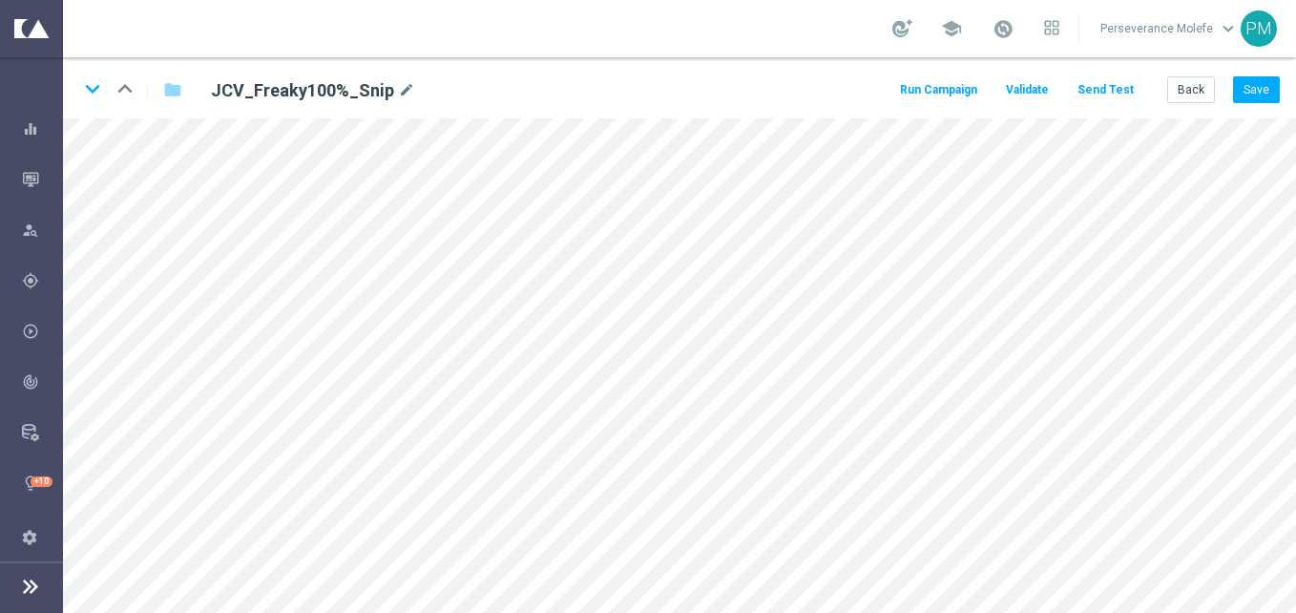
click at [1123, 89] on button "Send Test" at bounding box center [1106, 90] width 62 height 26
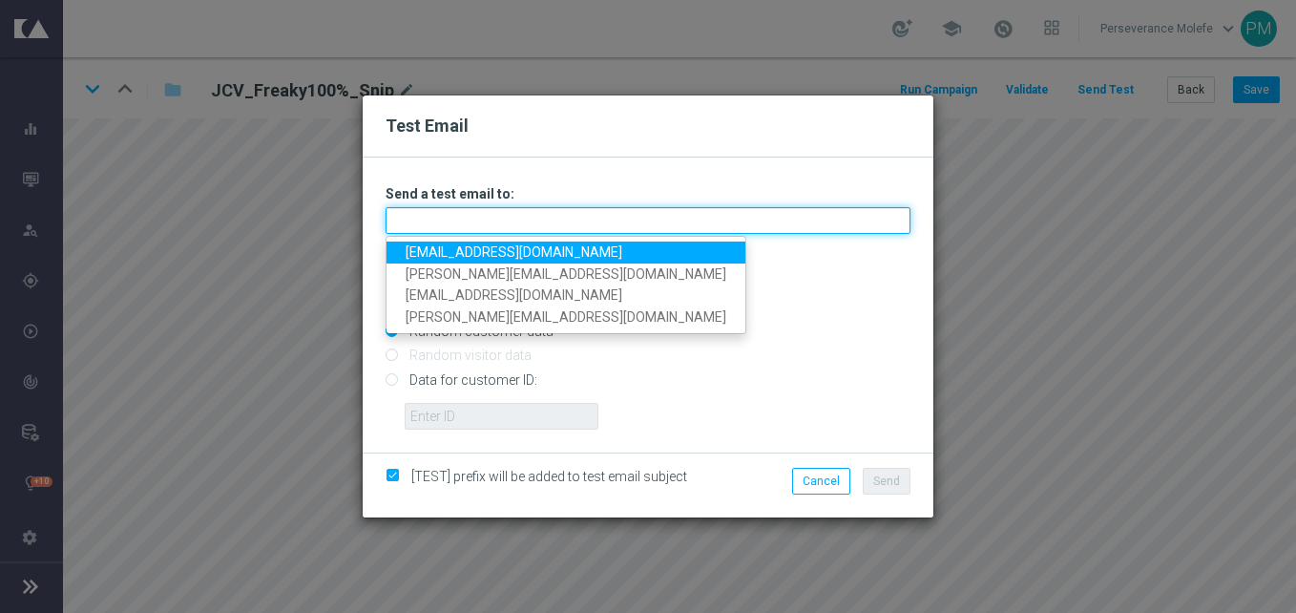
click at [729, 212] on input "text" at bounding box center [648, 220] width 525 height 27
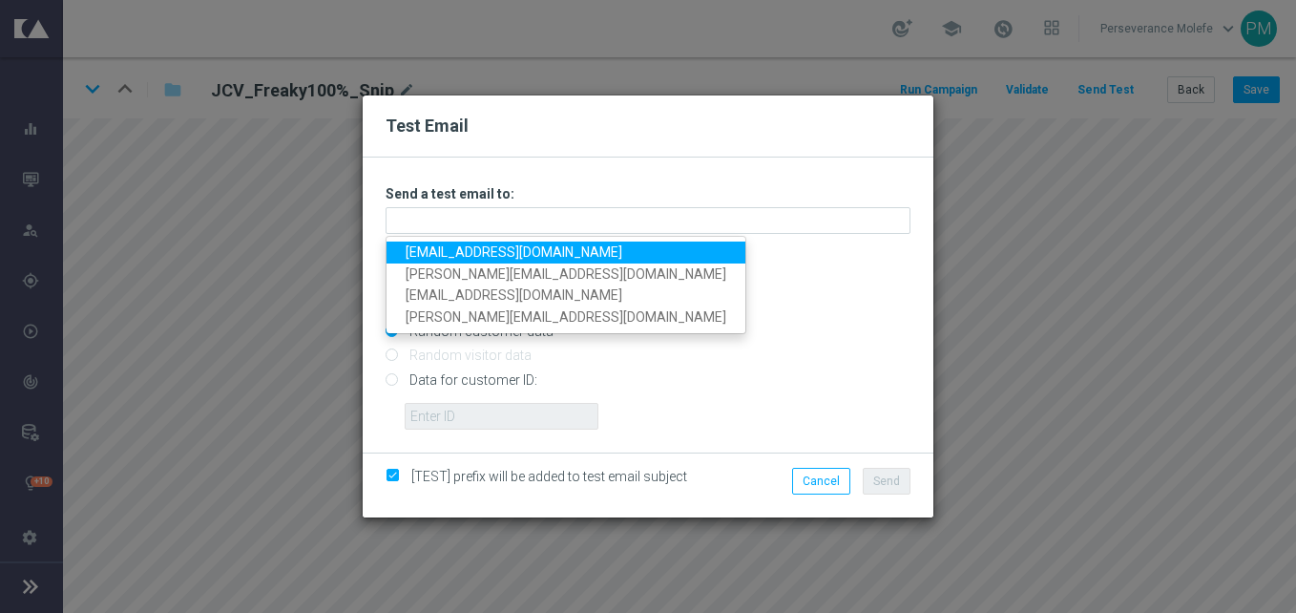
click at [530, 244] on link "perseverance@viva-vision.net" at bounding box center [565, 252] width 359 height 22
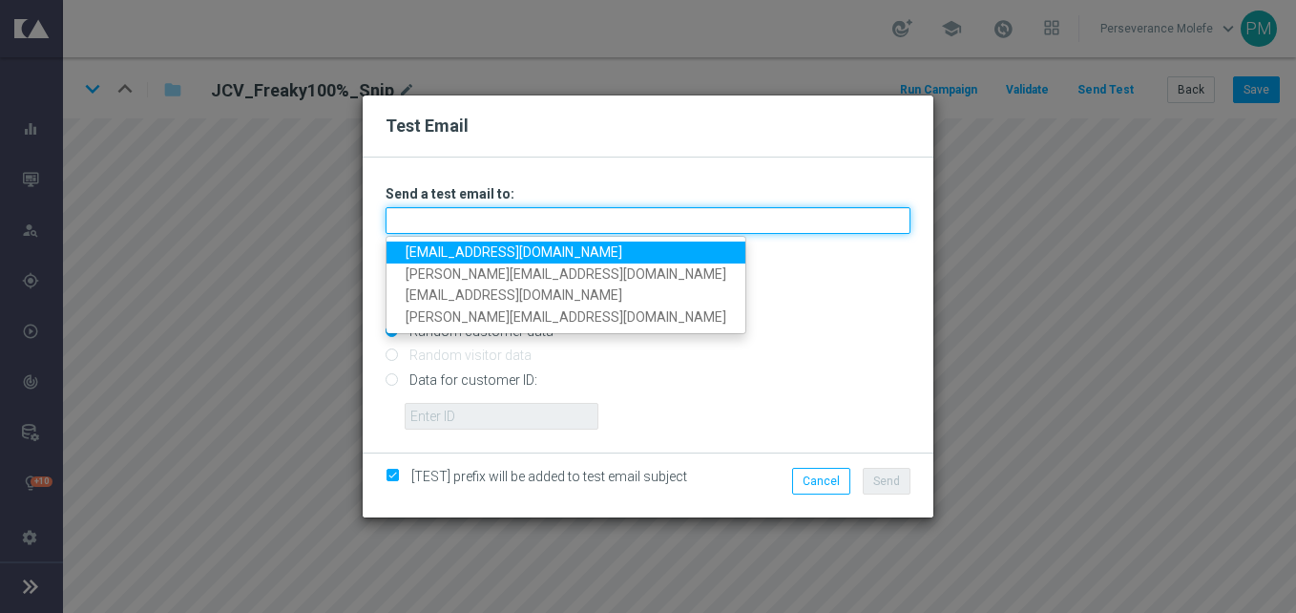
type input "perseverance@viva-vision.net"
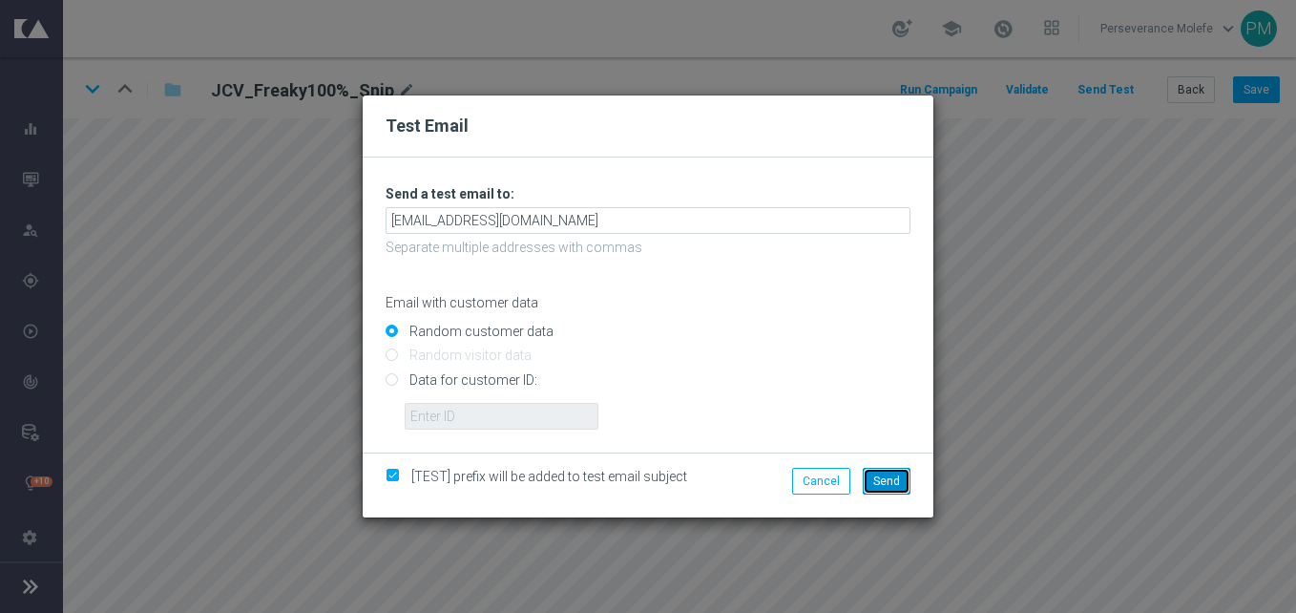
click at [887, 491] on button "Send" at bounding box center [887, 481] width 48 height 27
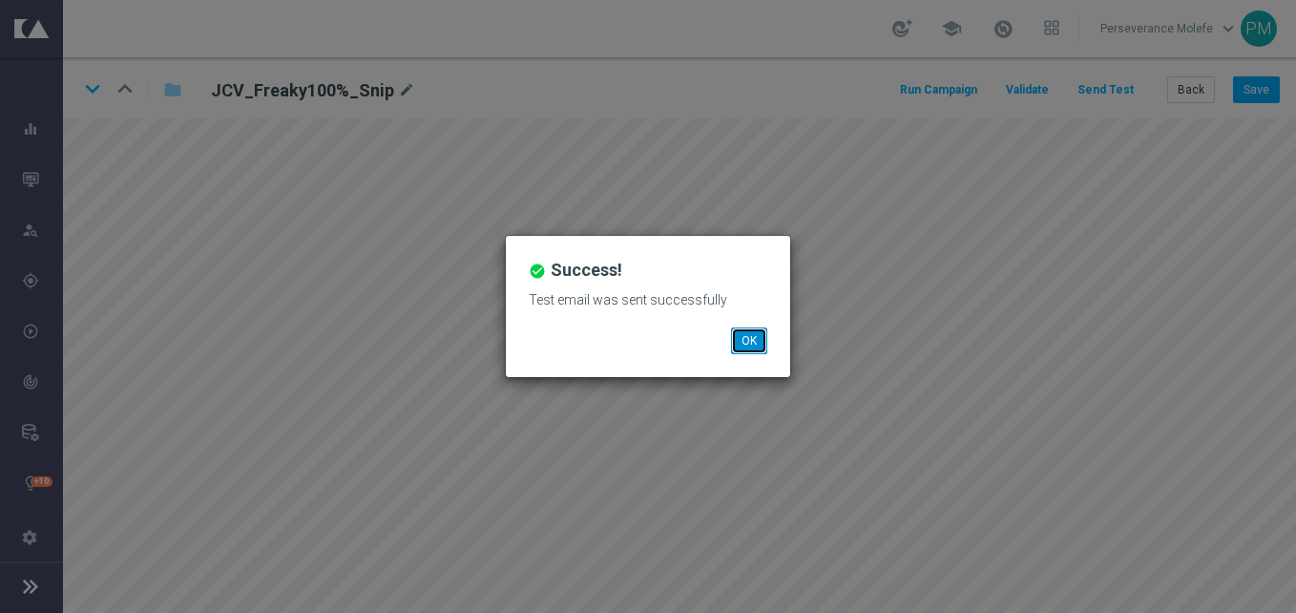
click at [750, 341] on button "OK" at bounding box center [749, 340] width 36 height 27
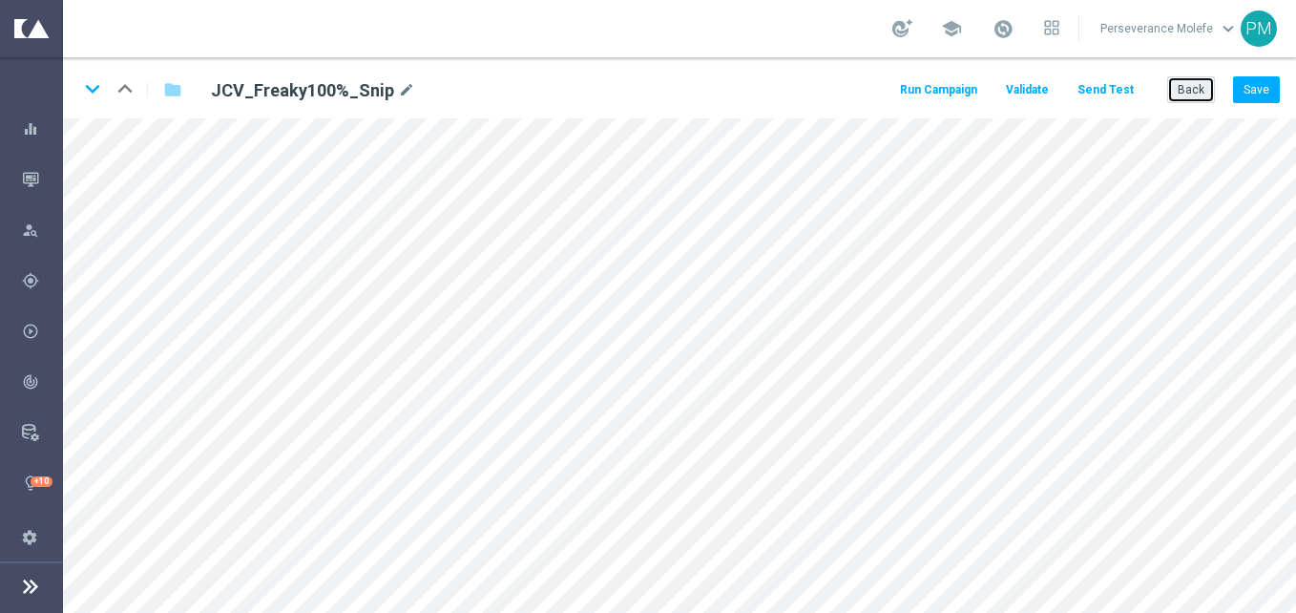
click at [1192, 94] on button "Back" at bounding box center [1191, 89] width 48 height 27
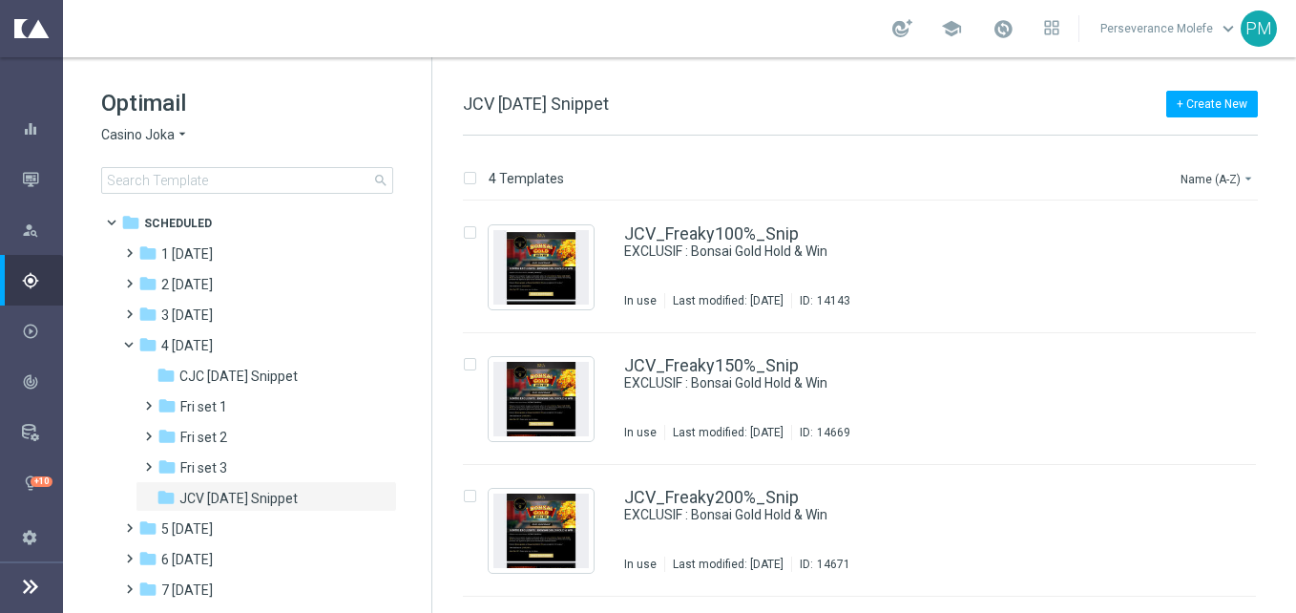
click at [160, 127] on span "Casino Joka" at bounding box center [137, 135] width 73 height 18
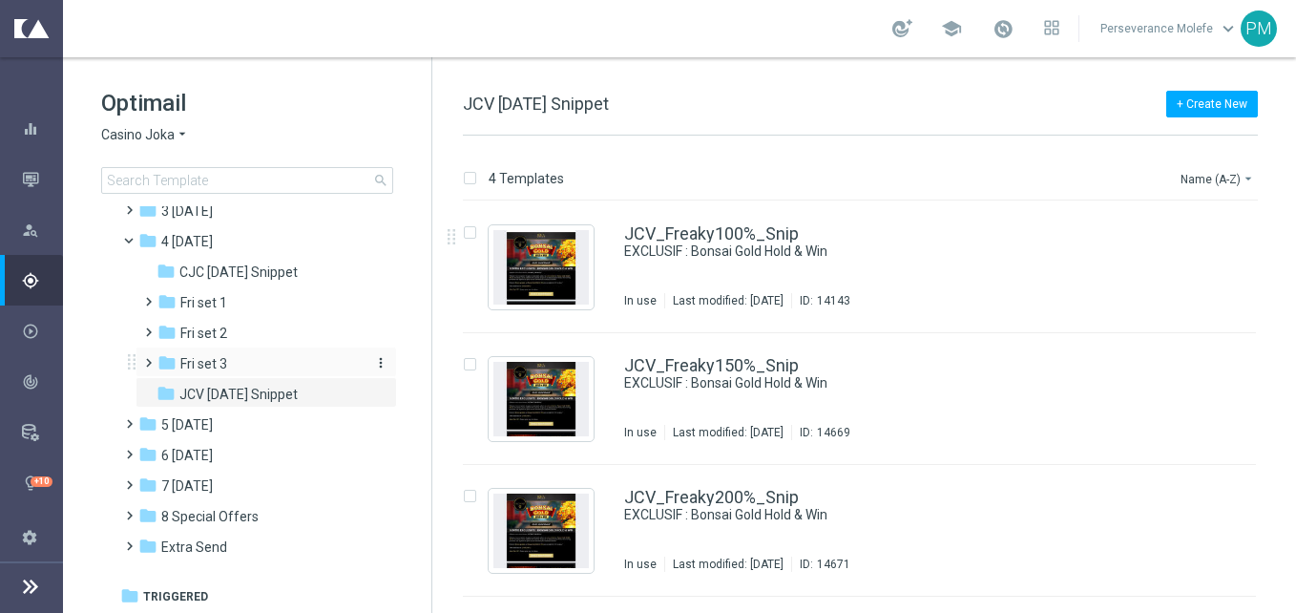
scroll to position [105, 0]
click at [263, 456] on div "folder 6 Sunday" at bounding box center [247, 455] width 219 height 22
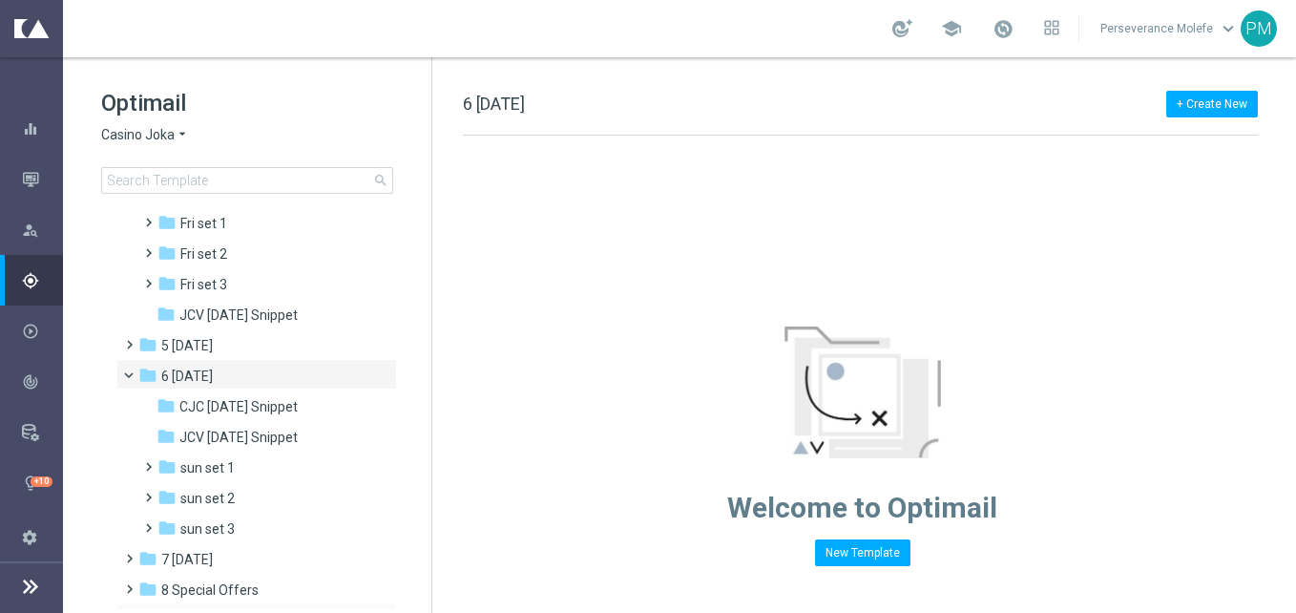
scroll to position [258, 0]
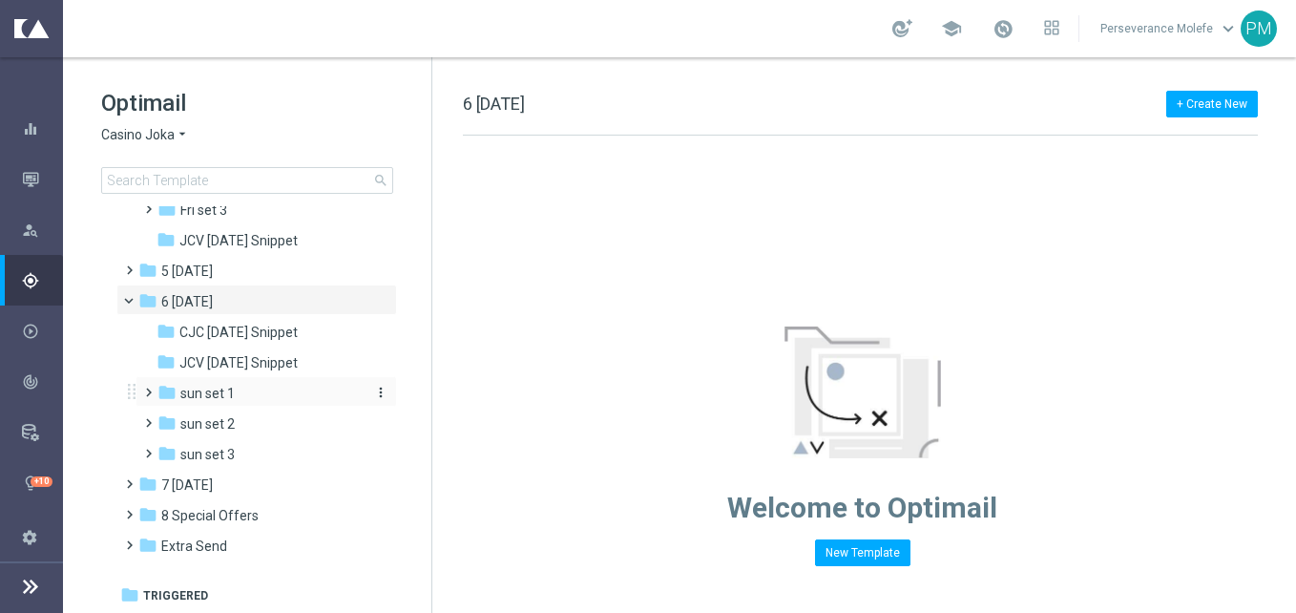
click at [251, 385] on div "folder sun set 1" at bounding box center [258, 394] width 203 height 22
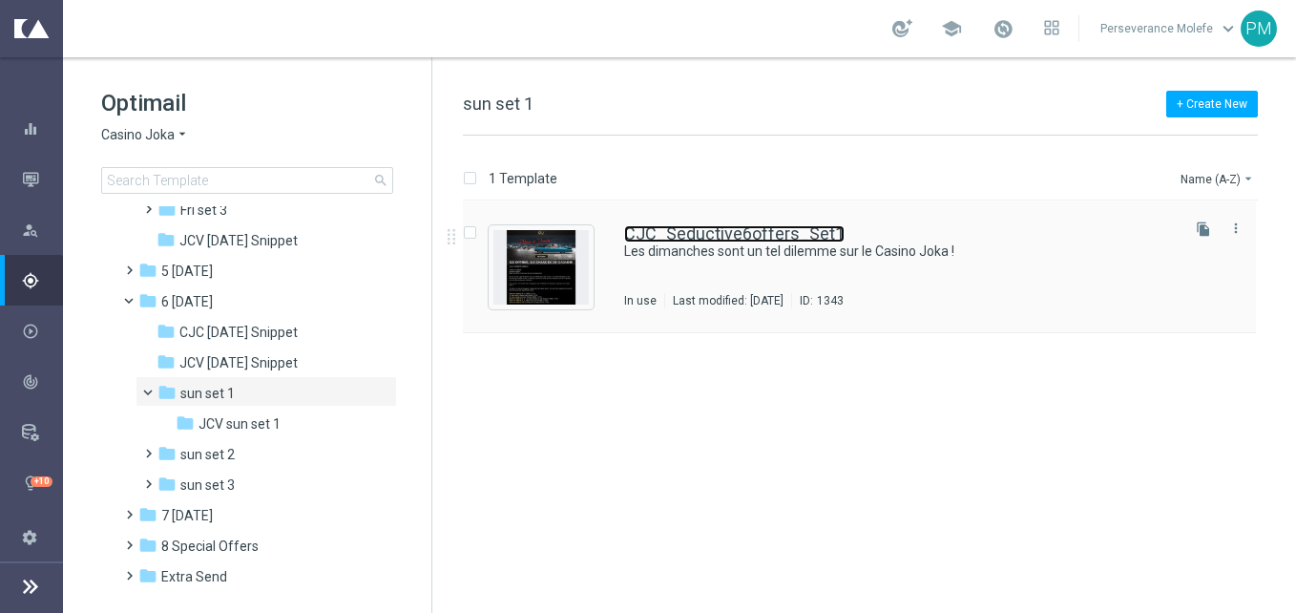
click at [699, 232] on link "CJC_Seductive6offers_Set1" at bounding box center [734, 233] width 220 height 17
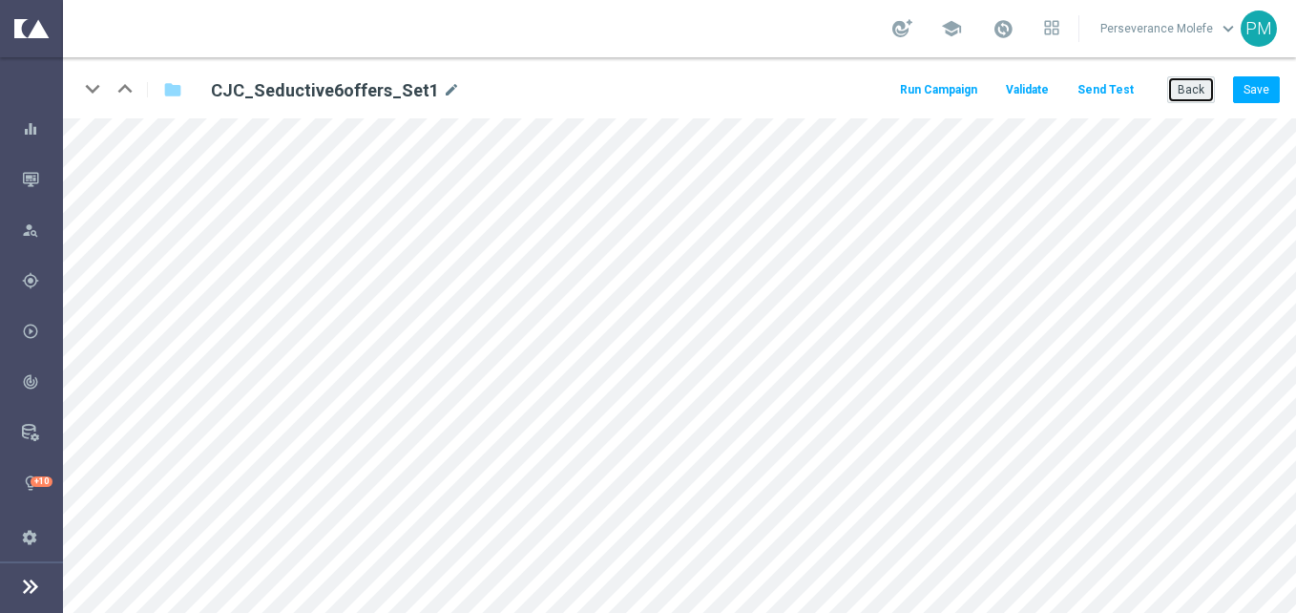
click at [1207, 84] on button "Back" at bounding box center [1191, 89] width 48 height 27
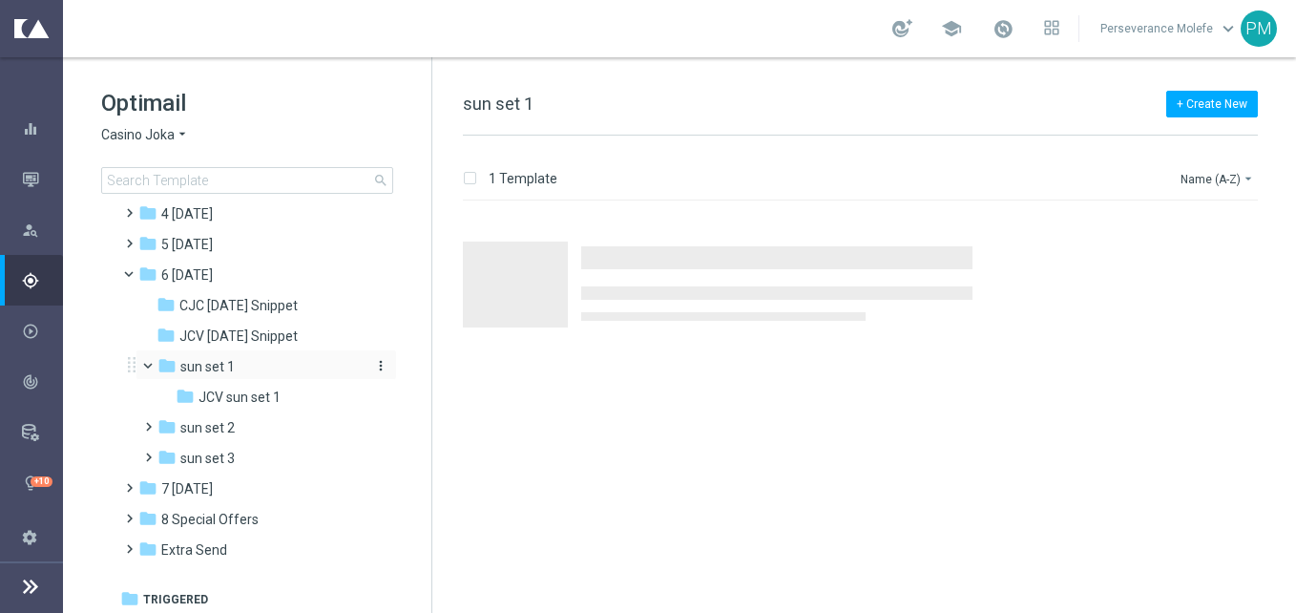
scroll to position [136, 0]
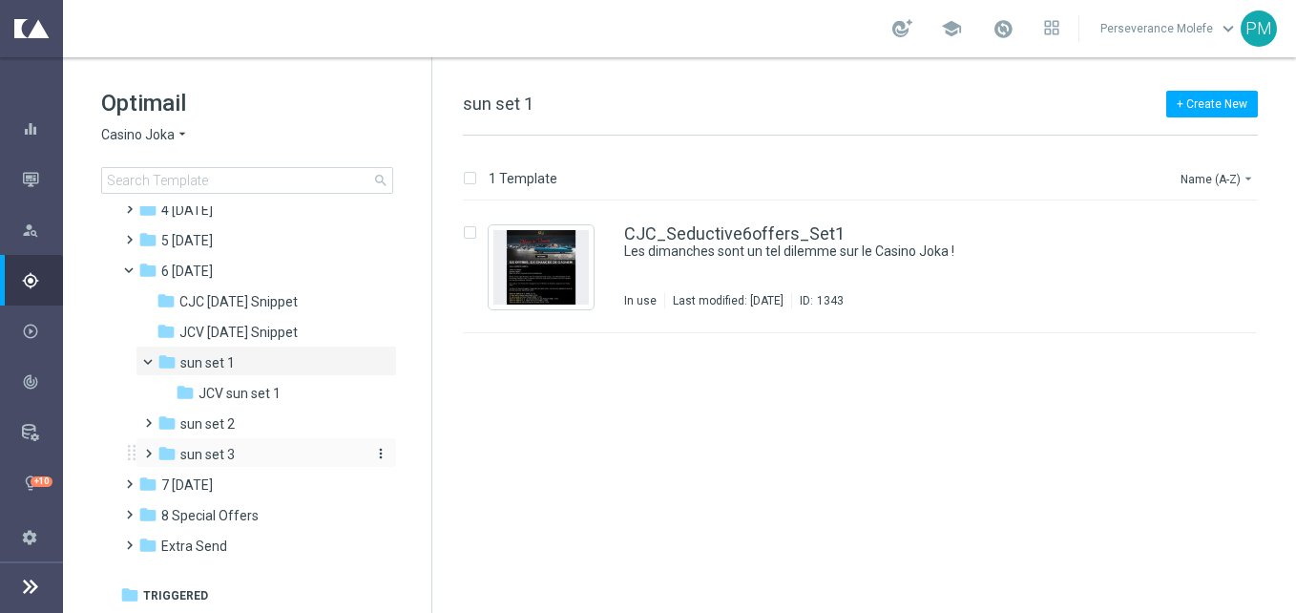
click at [280, 464] on div "folder sun set 3" at bounding box center [258, 455] width 203 height 22
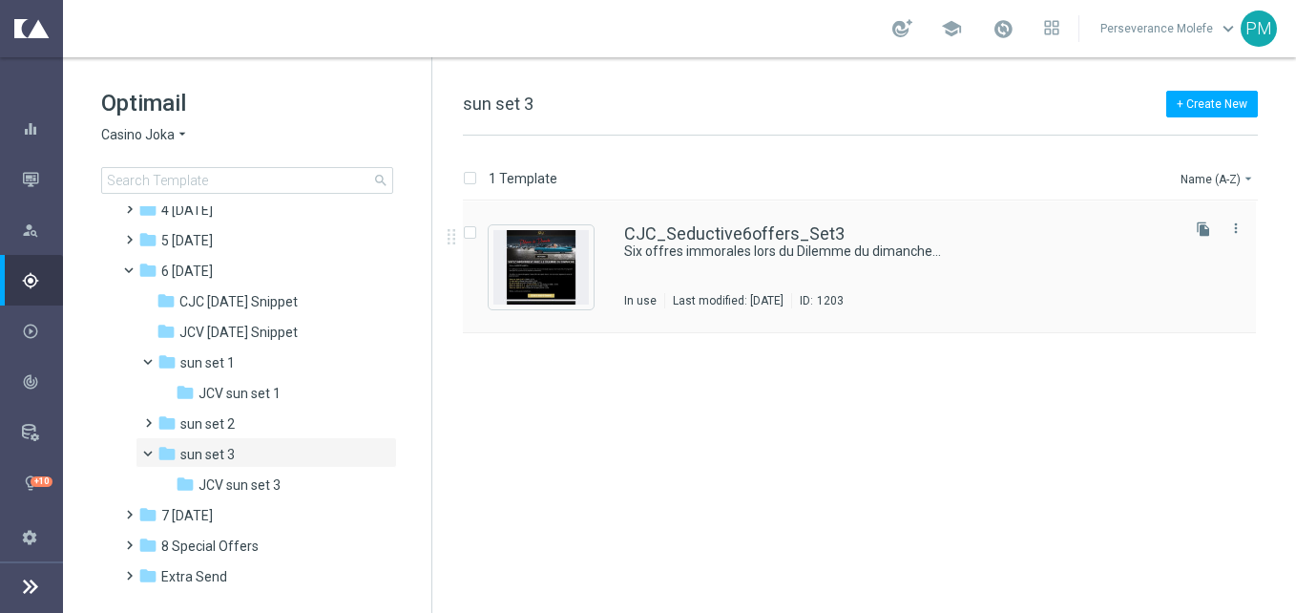
click at [703, 205] on div "CJC_Seductive6offers_Set3 Six offres immorales lors du Dilemme du dimanche... I…" at bounding box center [859, 267] width 793 height 132
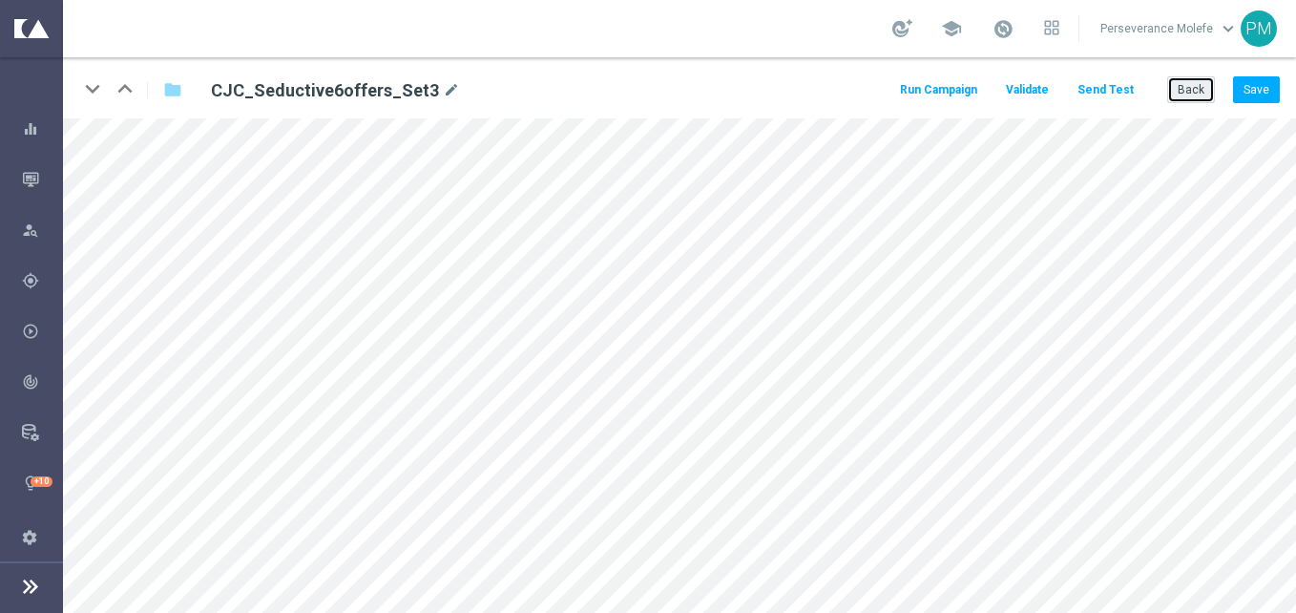
click at [1187, 93] on button "Back" at bounding box center [1191, 89] width 48 height 27
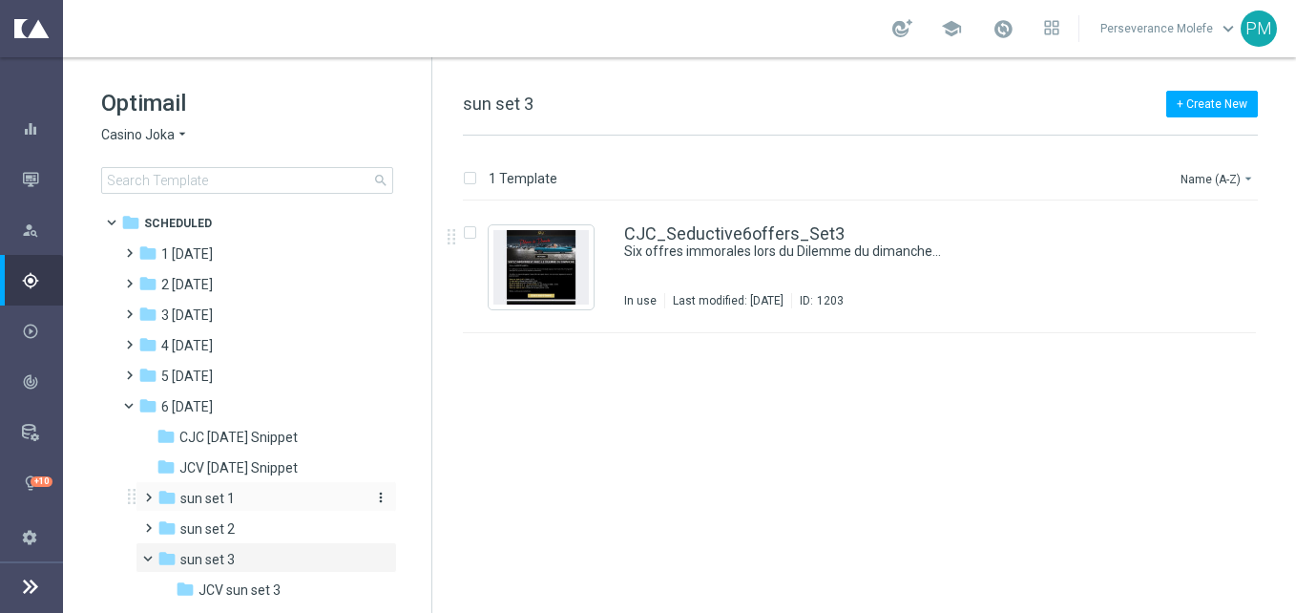
click at [222, 498] on span "sun set 1" at bounding box center [207, 498] width 54 height 17
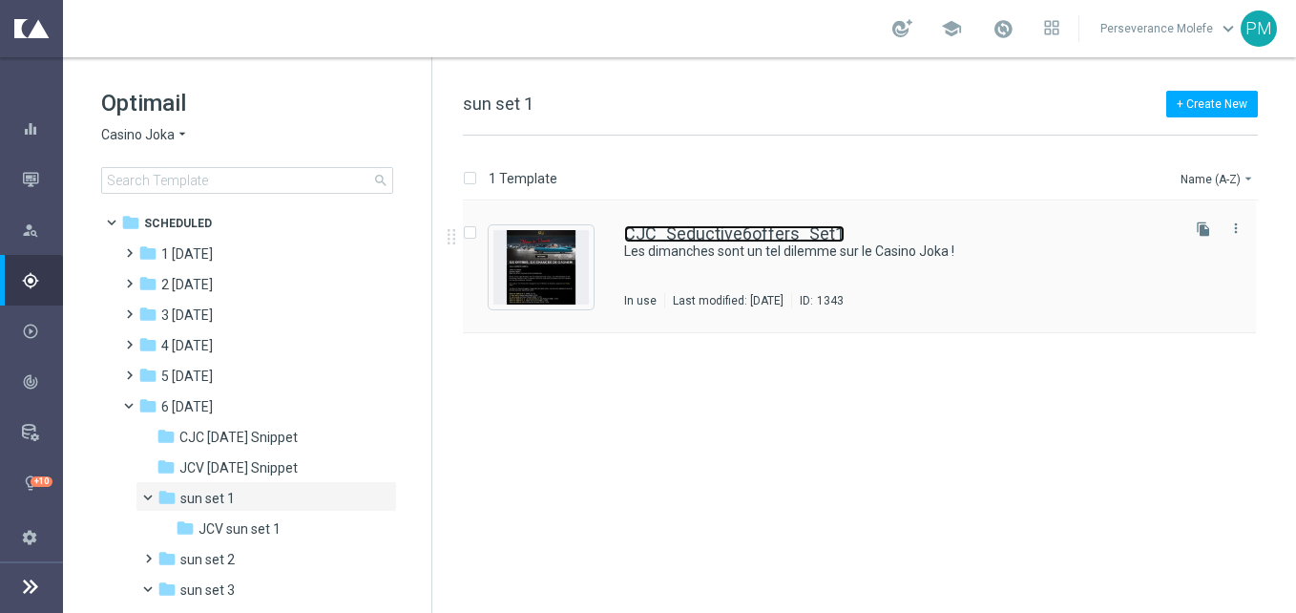
click at [658, 228] on link "CJC_Seductive6offers_Set1" at bounding box center [734, 233] width 220 height 17
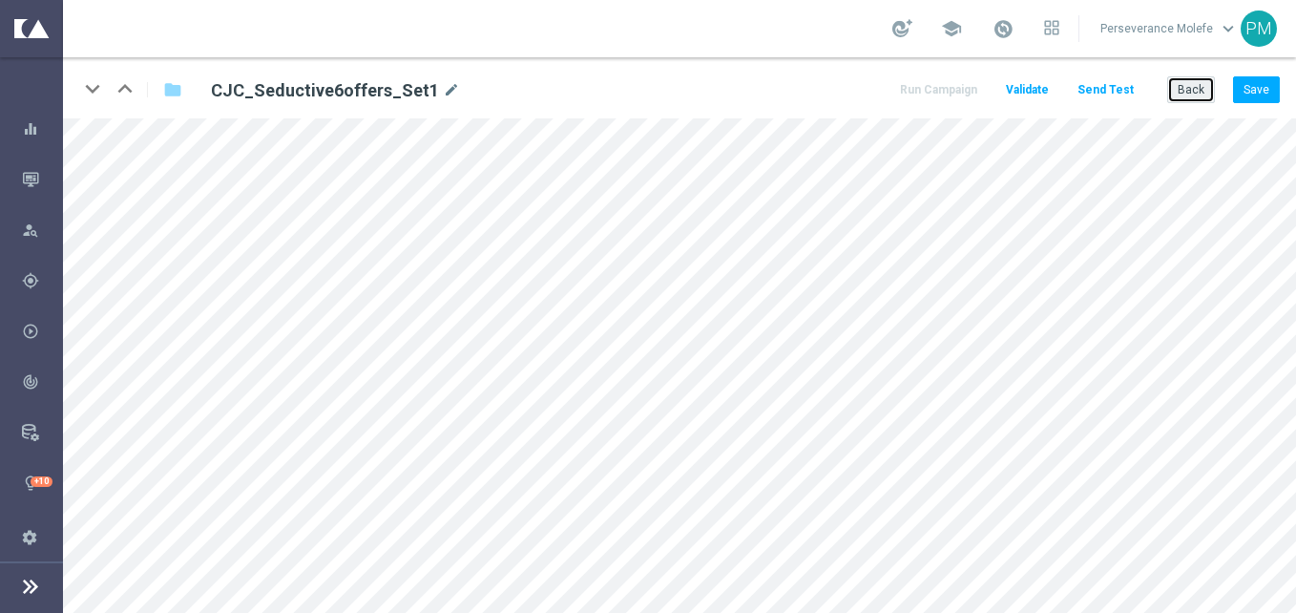
click at [1201, 100] on button "Back" at bounding box center [1191, 89] width 48 height 27
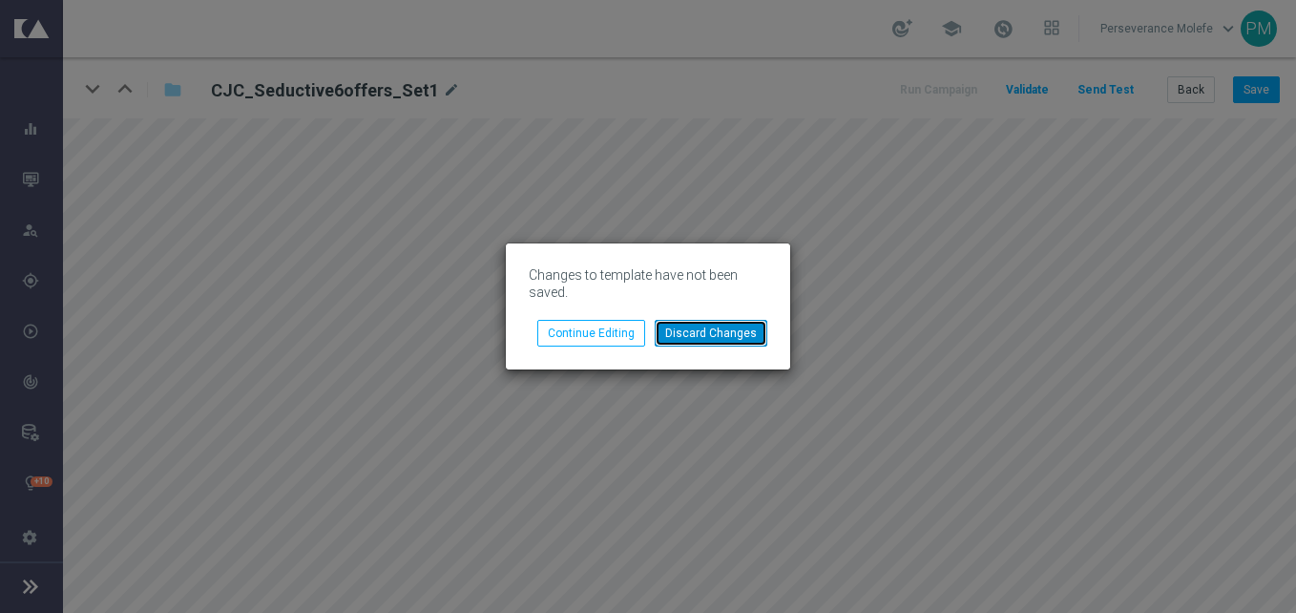
click at [686, 333] on button "Discard Changes" at bounding box center [711, 333] width 113 height 27
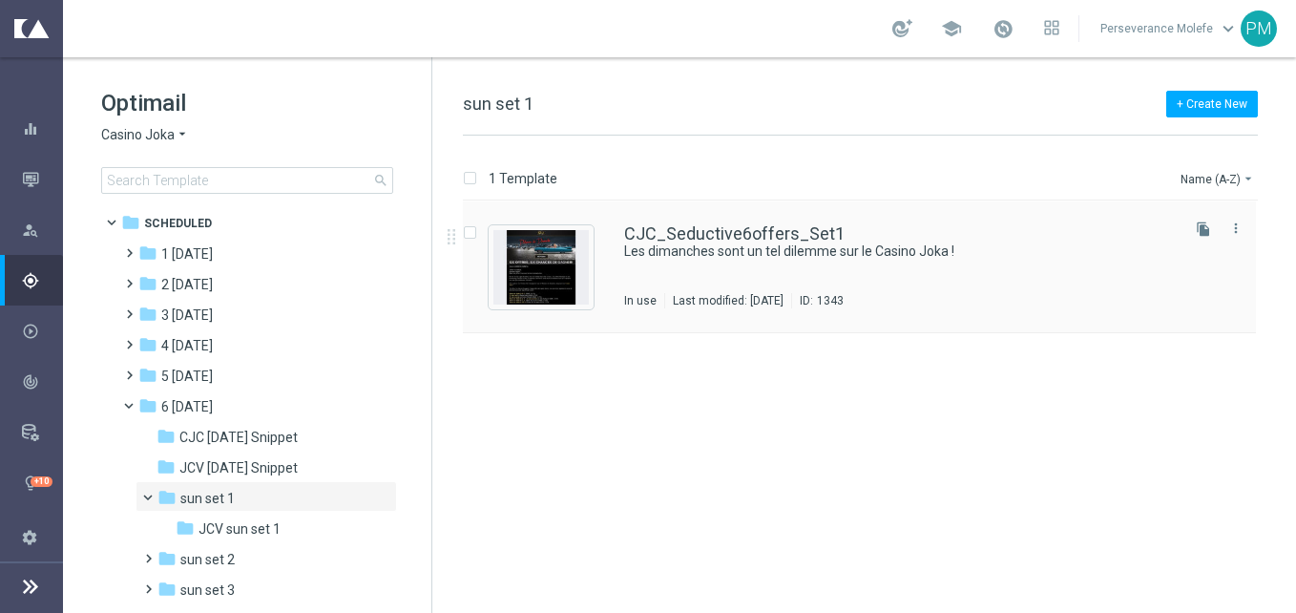
click at [785, 221] on div "CJC_Seductive6offers_Set1 Les dimanches sont un tel dilemme sur le Casino Joka …" at bounding box center [859, 267] width 793 height 132
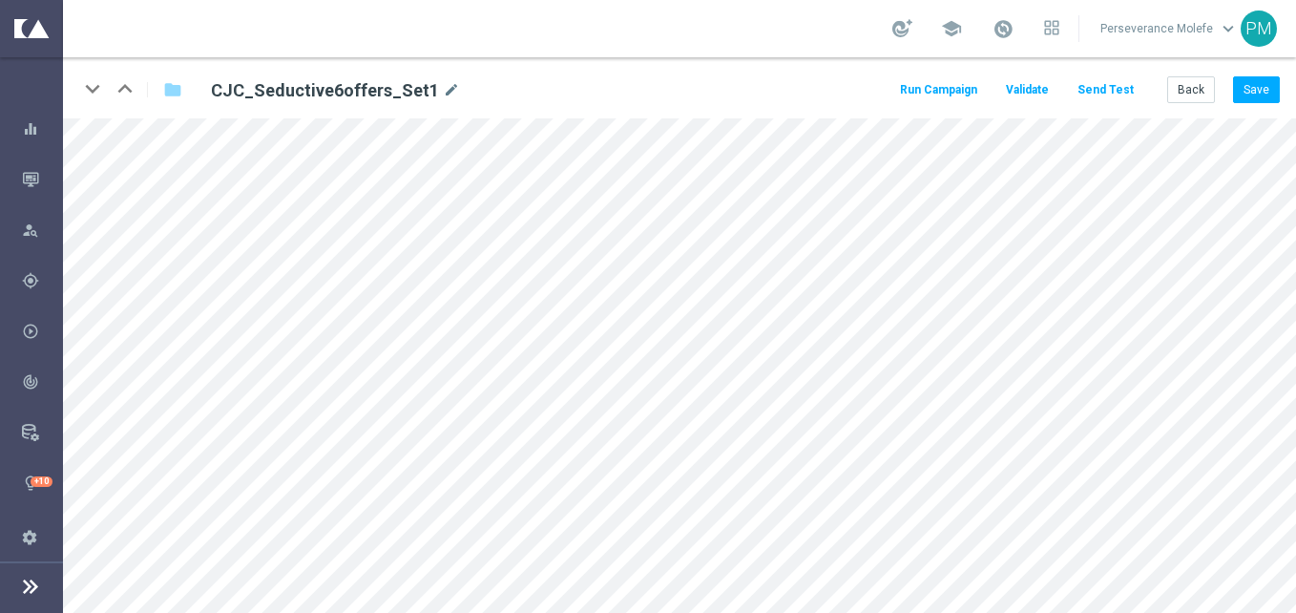
click at [1216, 81] on div "Back Save" at bounding box center [1223, 89] width 113 height 27
click at [1203, 88] on button "Back" at bounding box center [1191, 89] width 48 height 27
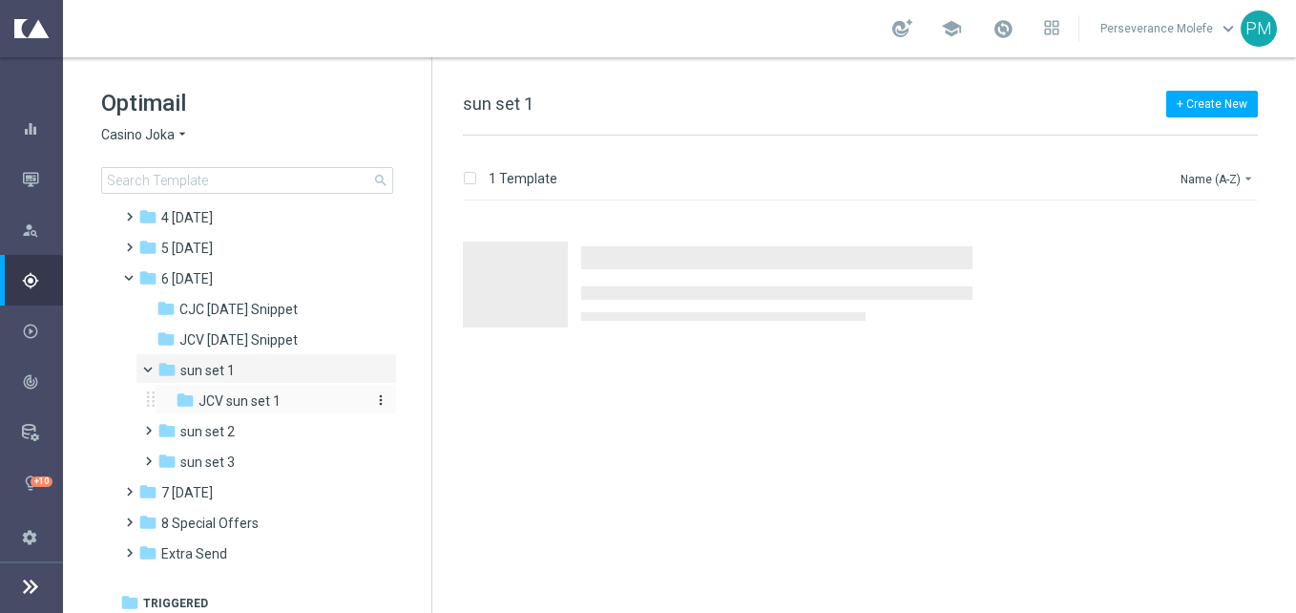
scroll to position [136, 0]
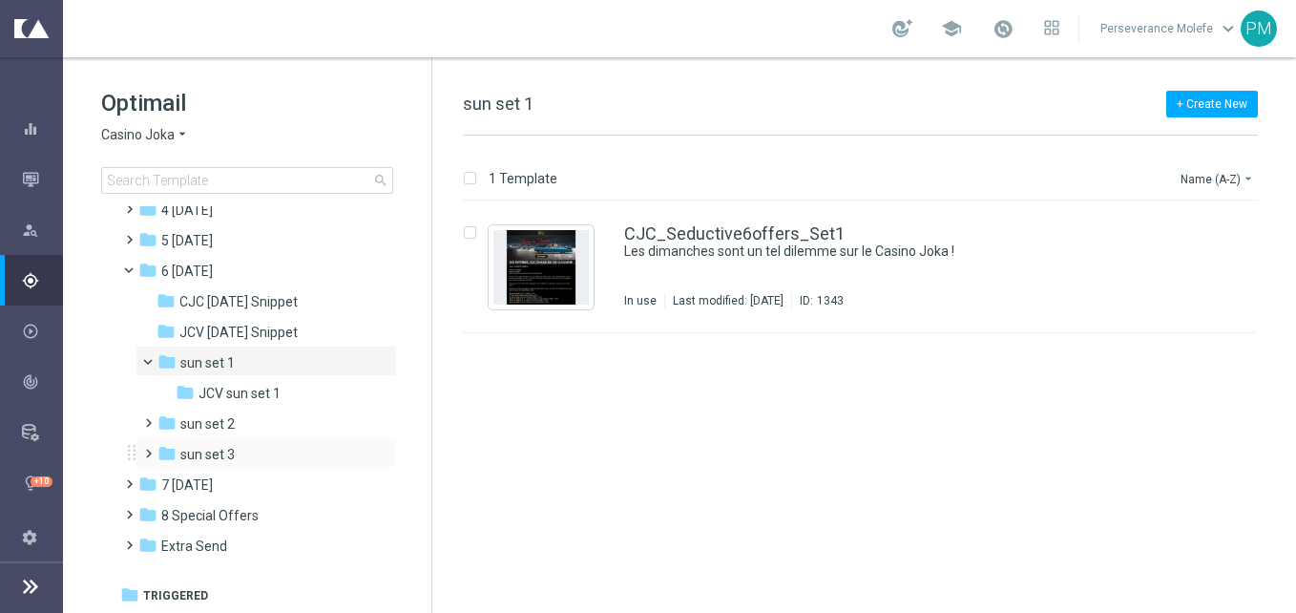
click at [255, 443] on div "folder sun set 3 more_vert" at bounding box center [266, 452] width 261 height 31
click at [253, 447] on div "folder sun set 3" at bounding box center [258, 455] width 203 height 22
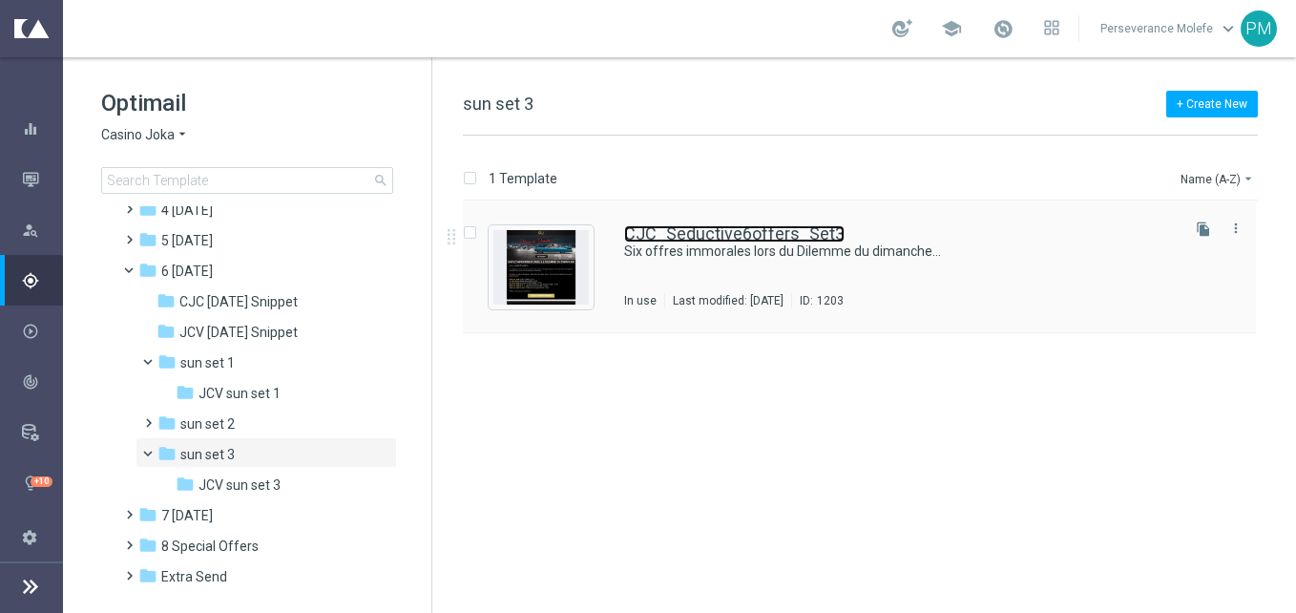
click at [714, 235] on link "CJC_Seductive6offers_Set3" at bounding box center [734, 233] width 220 height 17
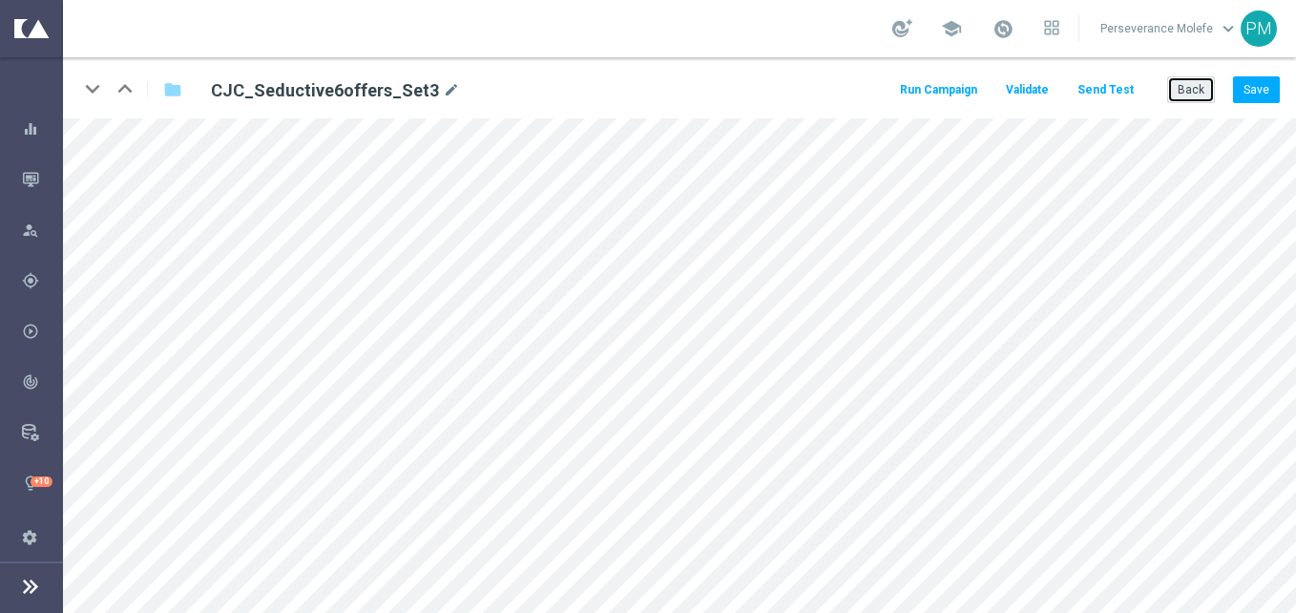
click at [1205, 96] on button "Back" at bounding box center [1191, 89] width 48 height 27
click at [1205, 96] on div "keyboard_arrow_down keyboard_arrow_up folder CJC_Seductive6offers_Set3 mode_edi…" at bounding box center [679, 334] width 1233 height 555
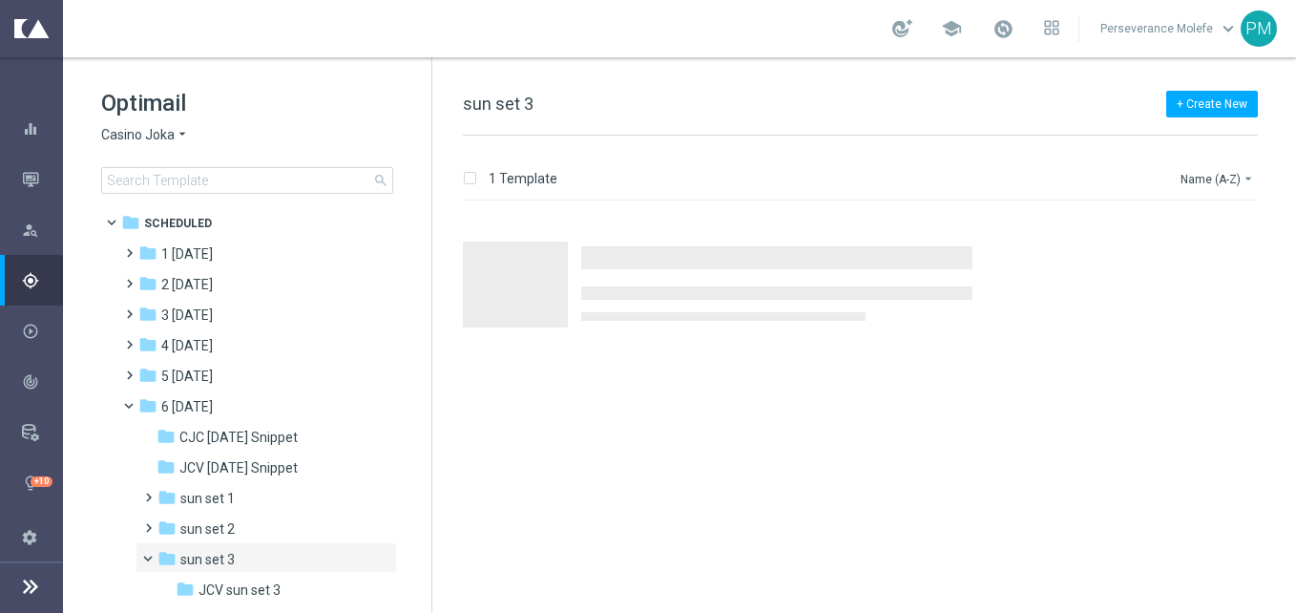
click at [459, 157] on div "1 Template Name (A-Z) arrow_drop_down Drag here to set row groups Drag here to …" at bounding box center [864, 374] width 864 height 477
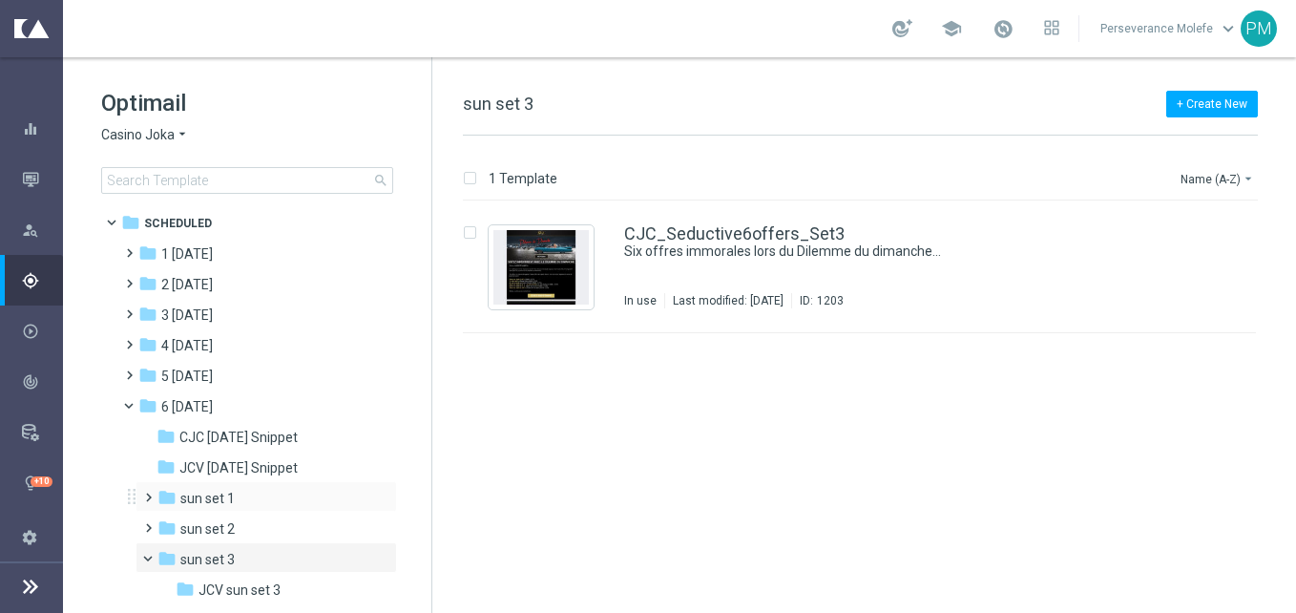
click at [278, 510] on div "folder sun set 1 more_vert" at bounding box center [266, 496] width 261 height 31
click at [259, 495] on div "folder sun set 1" at bounding box center [258, 499] width 203 height 22
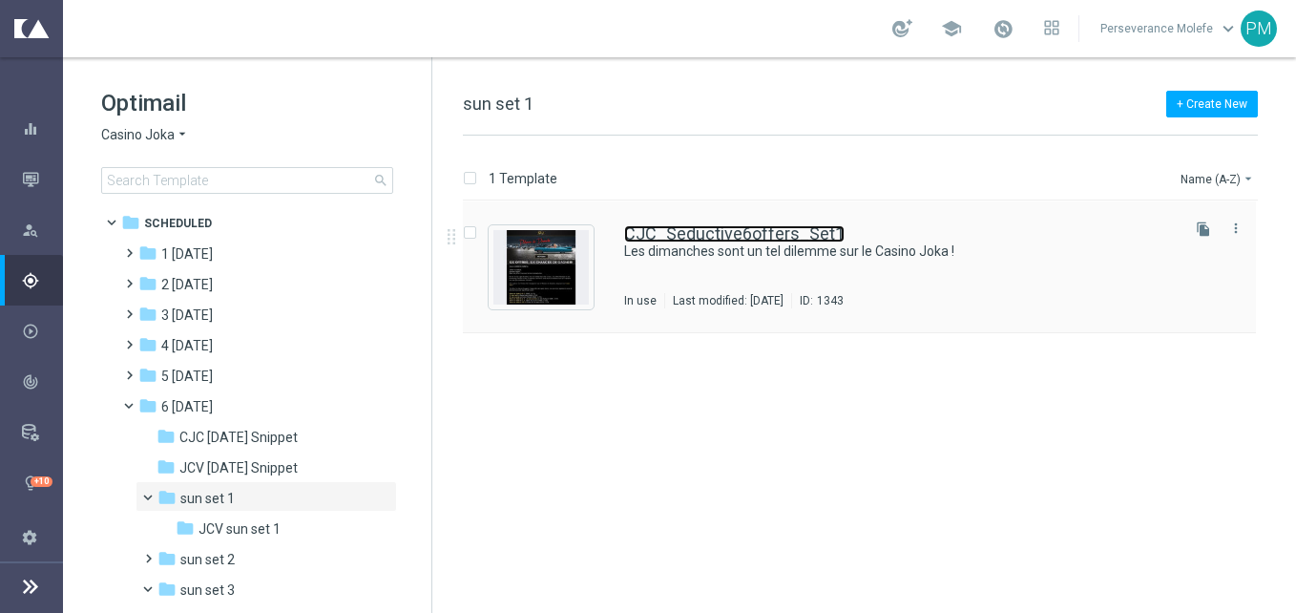
click at [700, 228] on link "CJC_Seductive6offers_Set1" at bounding box center [734, 233] width 220 height 17
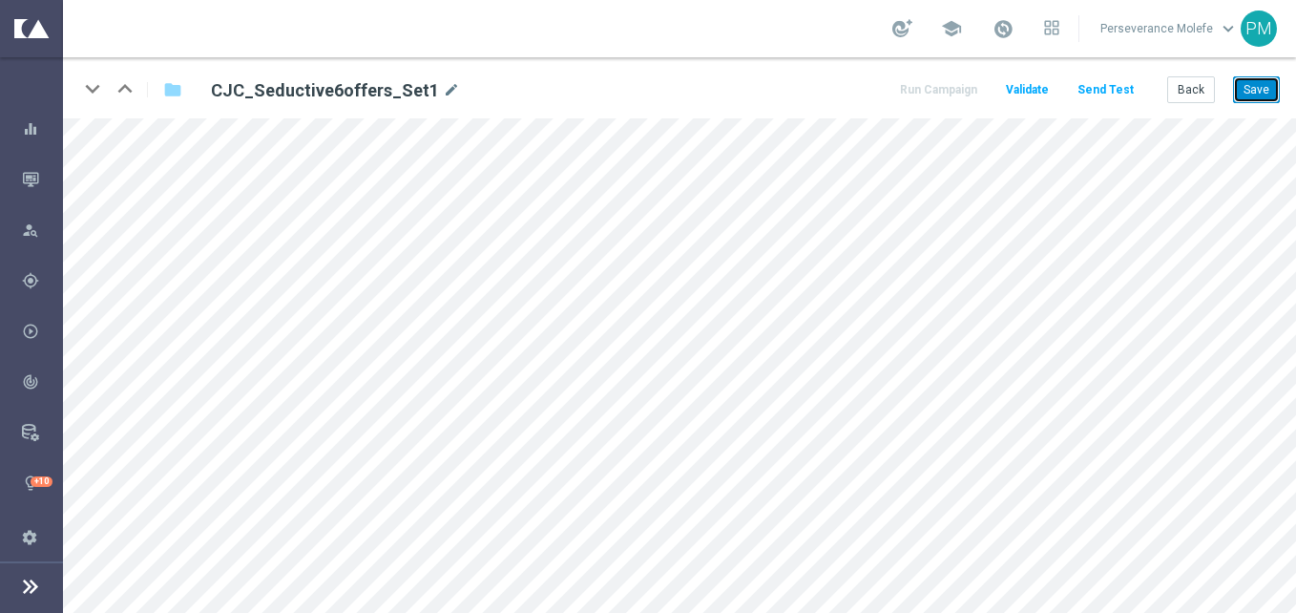
click at [1263, 80] on button "Save" at bounding box center [1256, 89] width 47 height 27
click at [1191, 95] on button "Back" at bounding box center [1191, 89] width 48 height 27
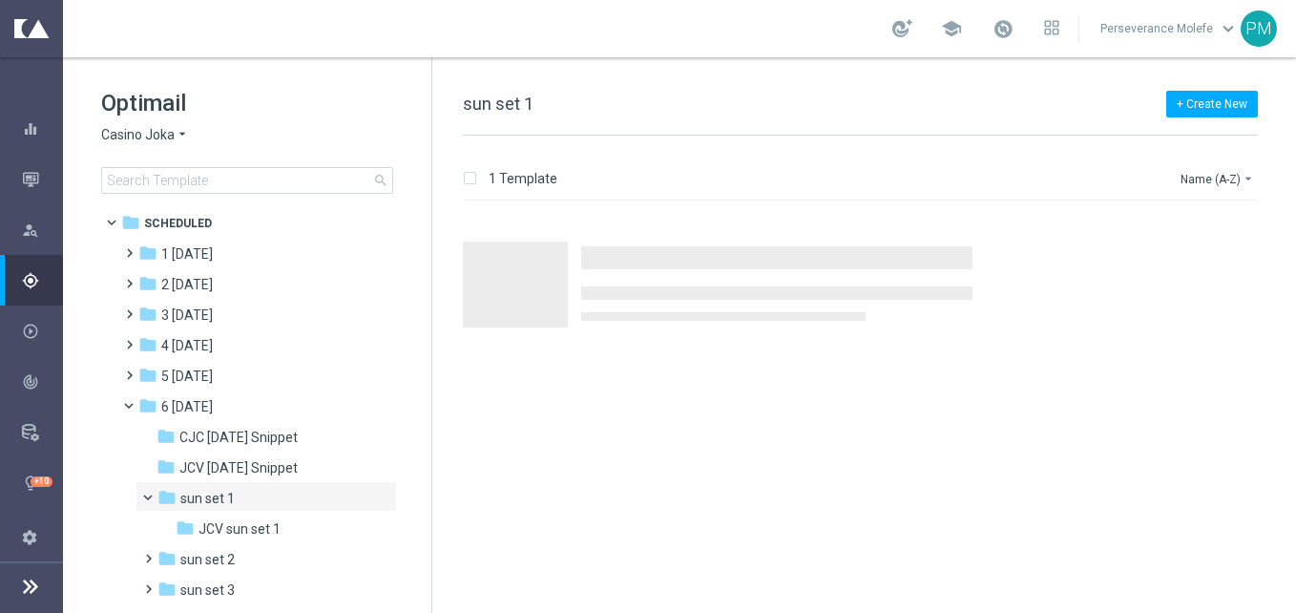
click at [703, 241] on div "Press SPACE to select this row." at bounding box center [936, 286] width 711 height 90
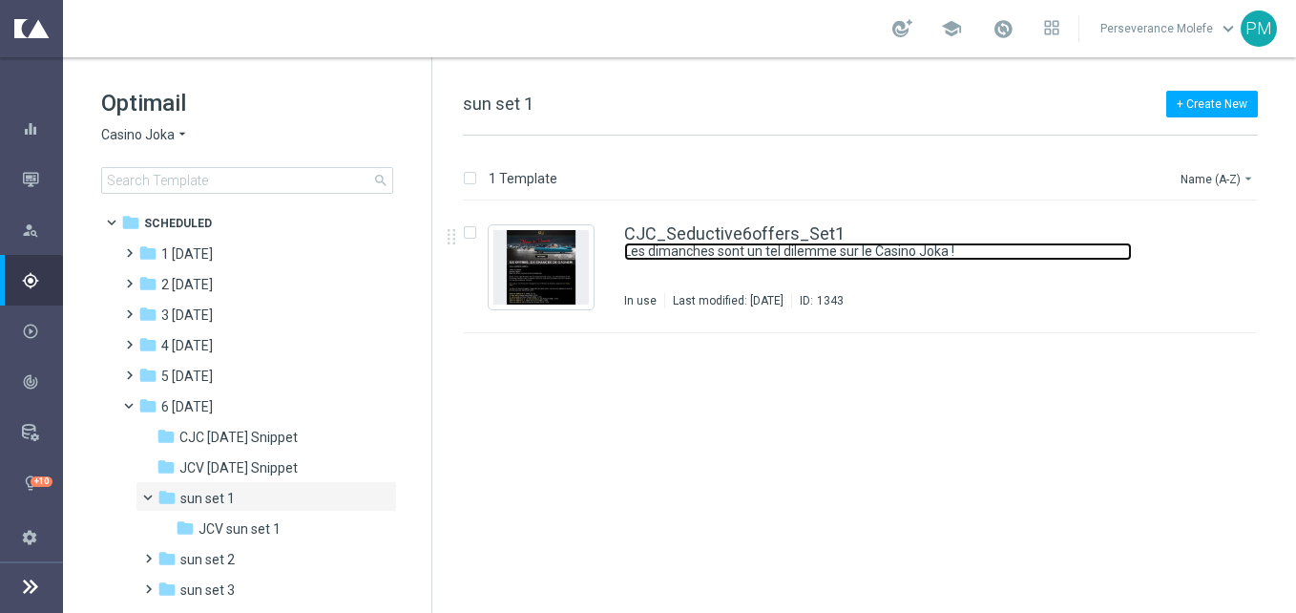
click at [699, 248] on link "Les dimanches sont un tel dilemme sur le Casino Joka !" at bounding box center [878, 251] width 508 height 18
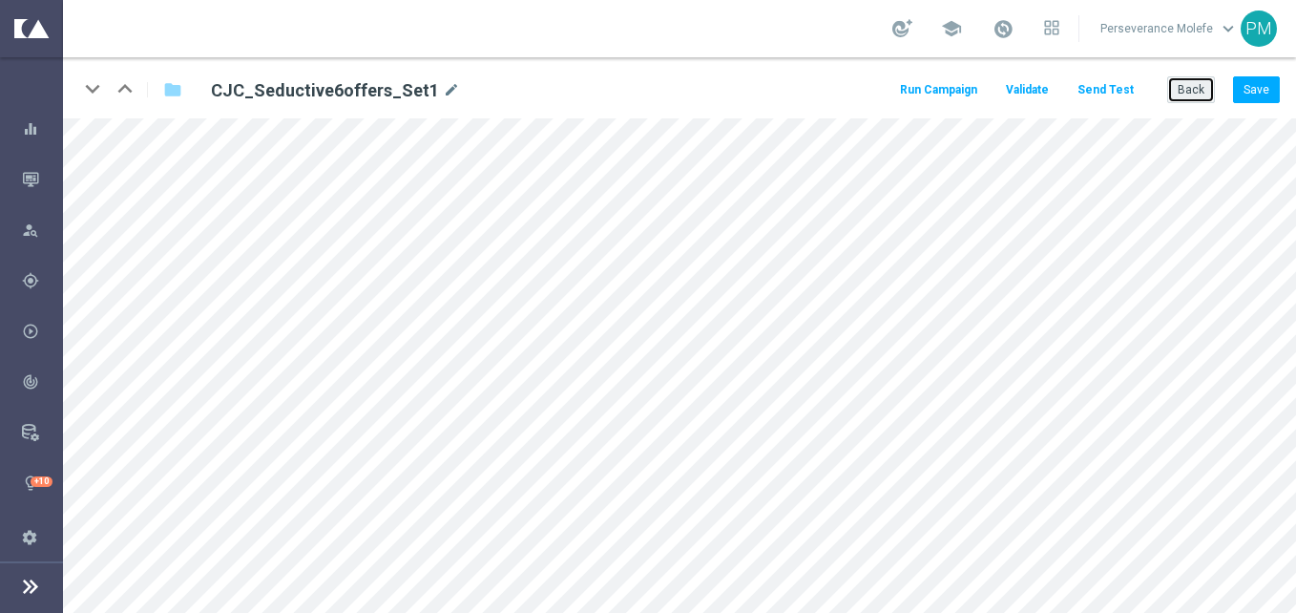
click at [1198, 86] on button "Back" at bounding box center [1191, 89] width 48 height 27
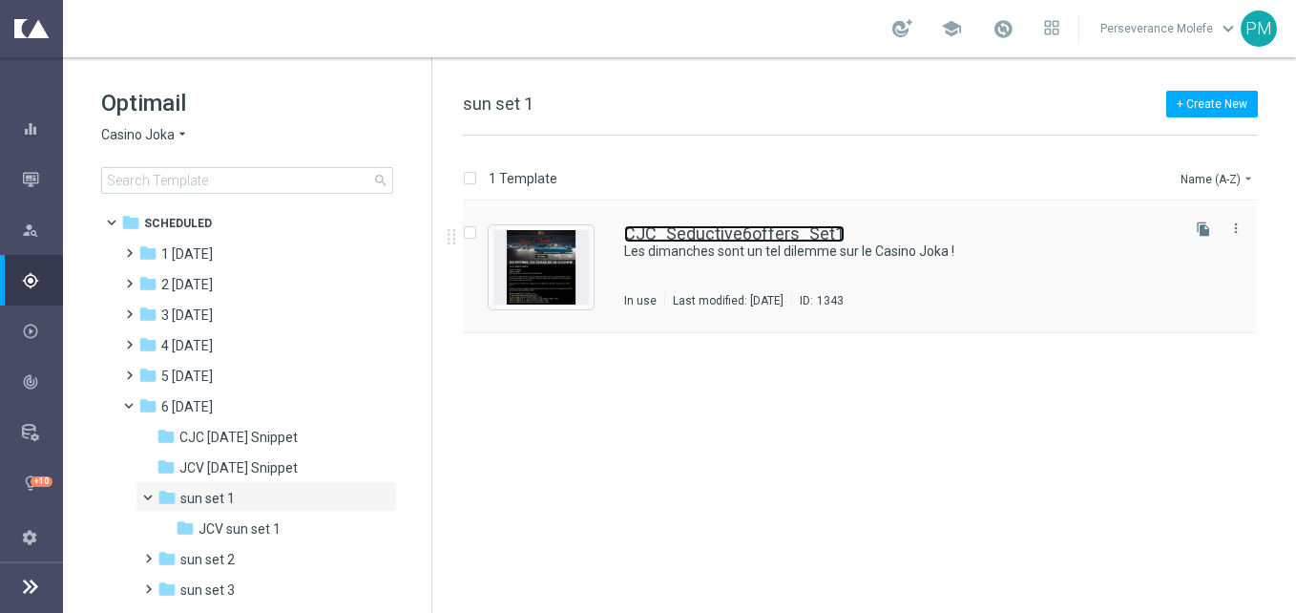
click at [726, 237] on link "CJC_Seductive6offers_Set1" at bounding box center [734, 233] width 220 height 17
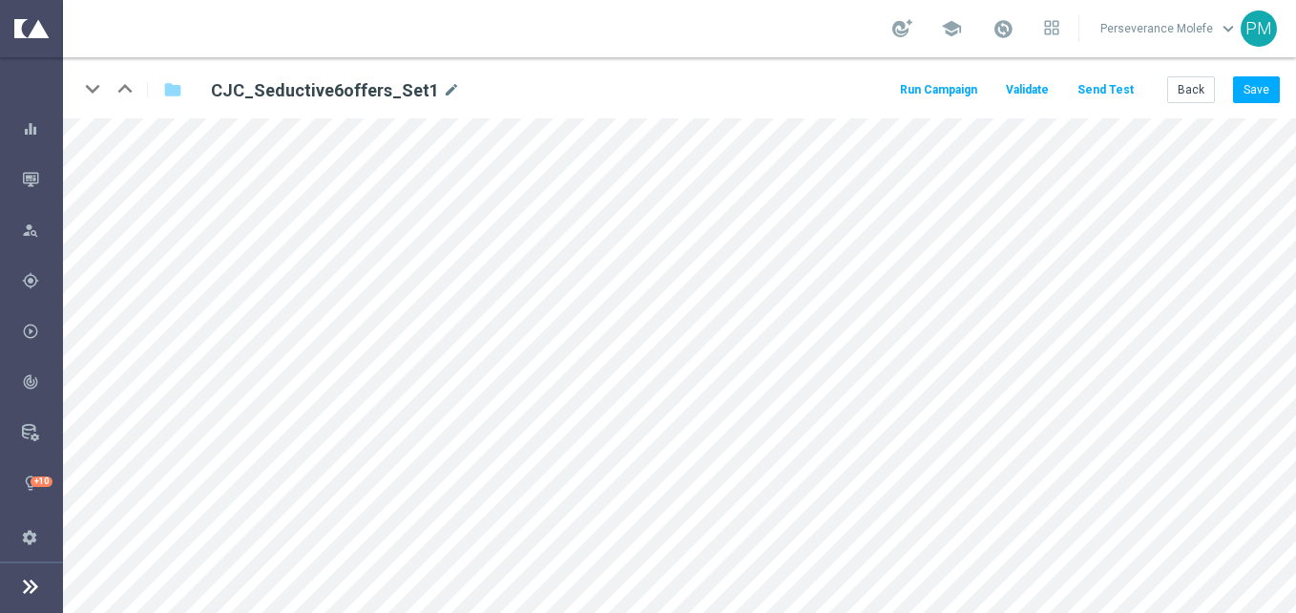
click at [1126, 85] on button "Send Test" at bounding box center [1106, 90] width 62 height 26
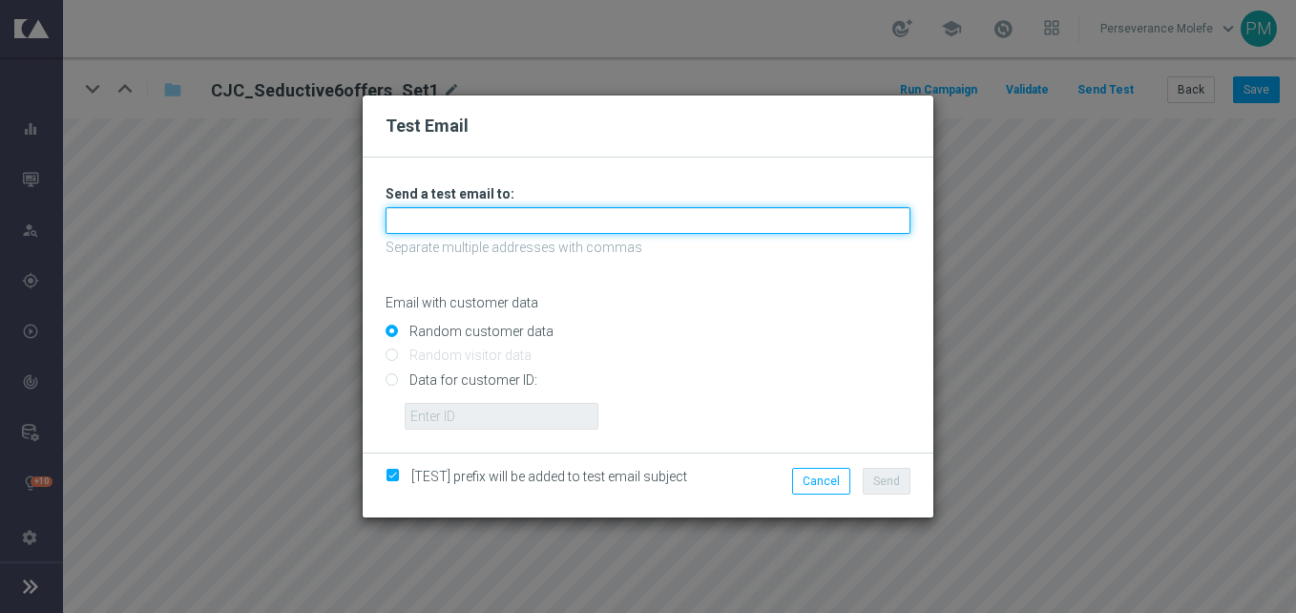
click at [729, 226] on input "text" at bounding box center [648, 220] width 525 height 27
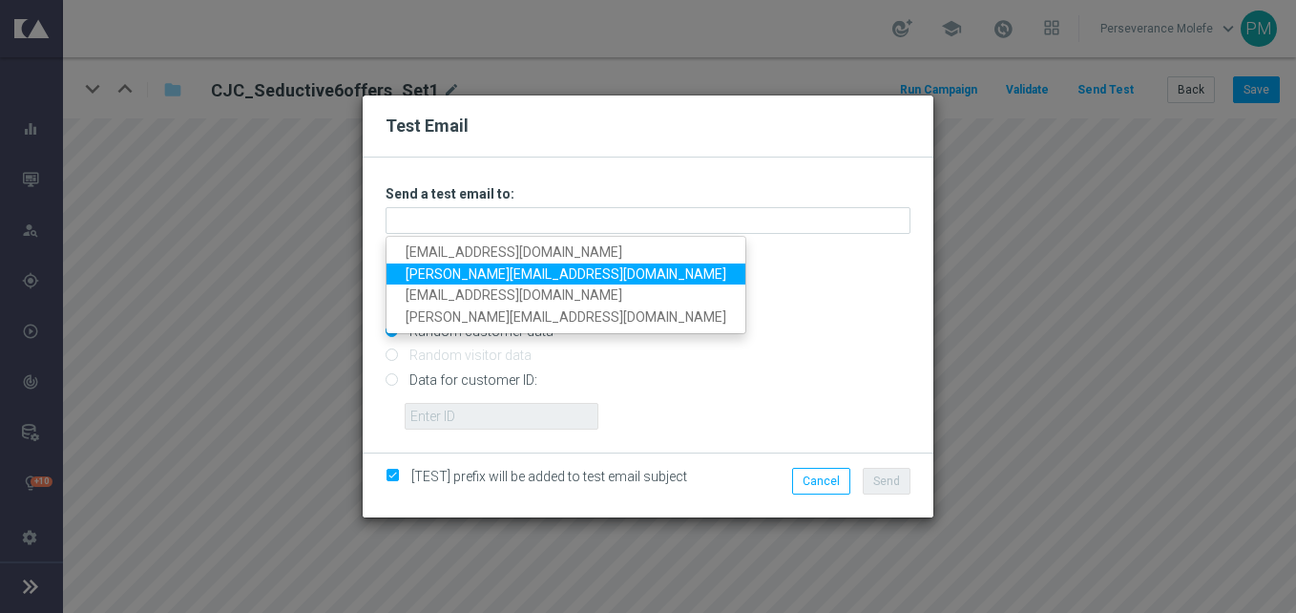
click at [545, 276] on link "Madeleine@viva-vision.net" at bounding box center [565, 274] width 359 height 22
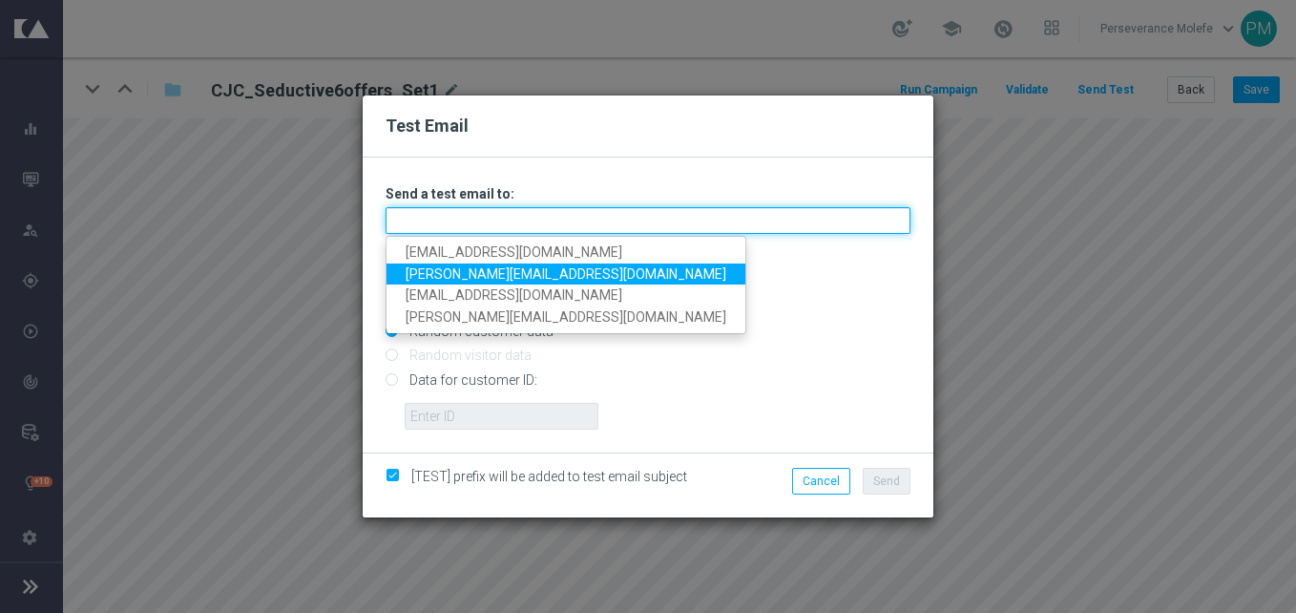
type input "Madeleine@viva-vision.net"
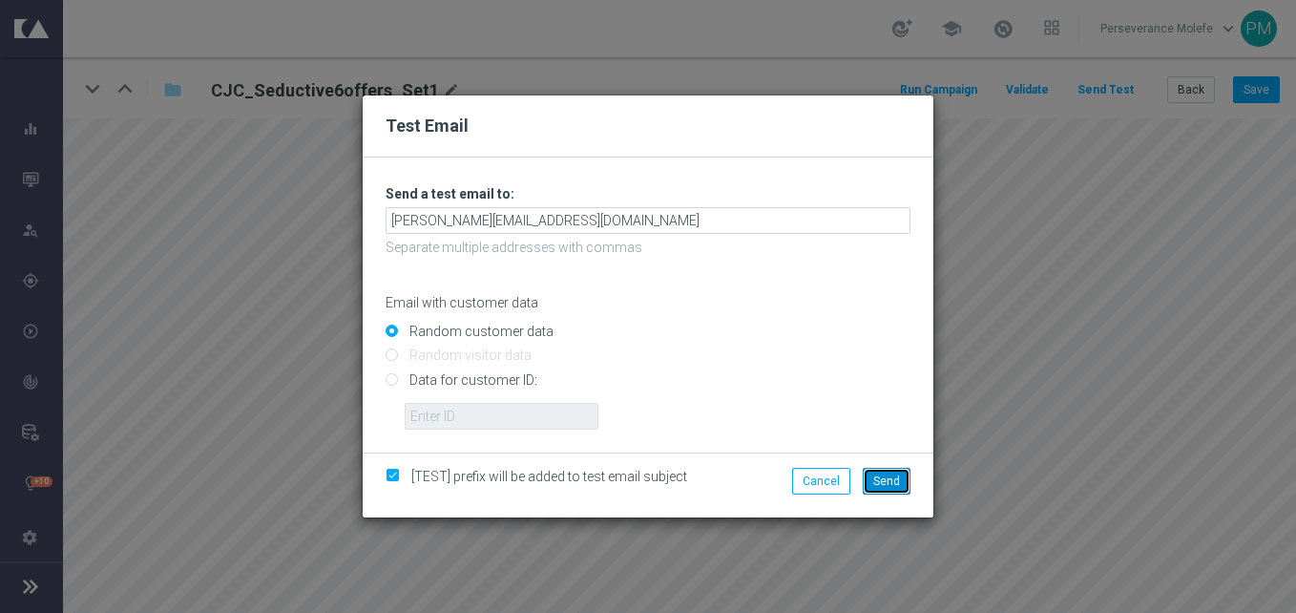
click at [875, 470] on button "Send" at bounding box center [887, 481] width 48 height 27
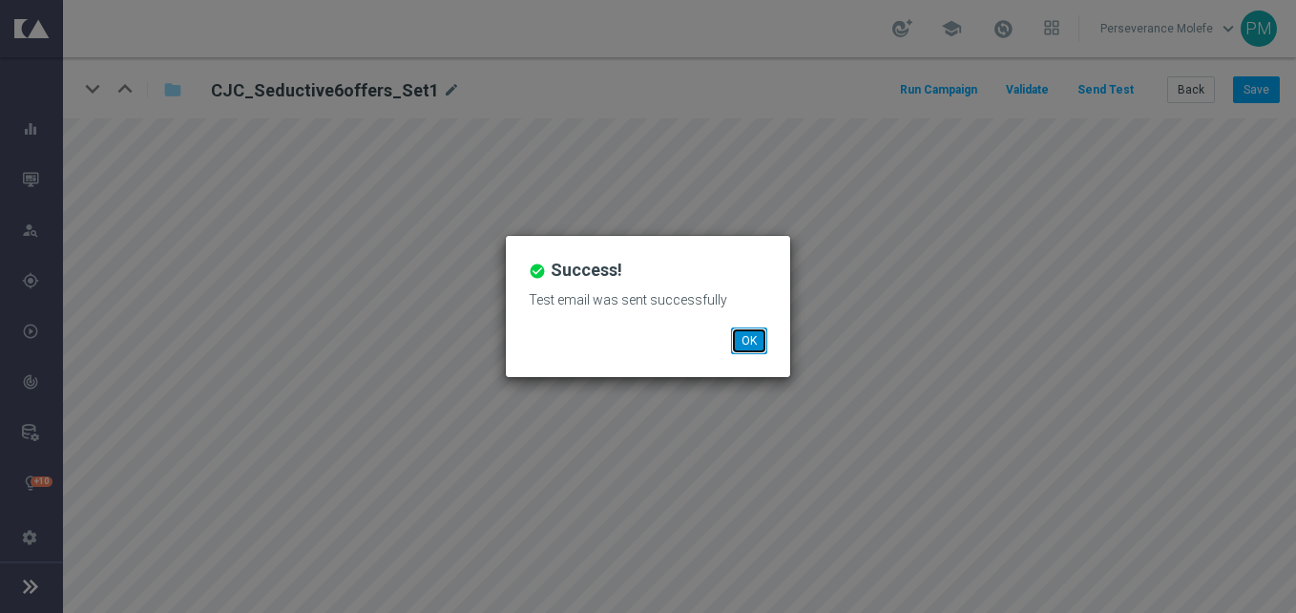
click at [759, 342] on button "OK" at bounding box center [749, 340] width 36 height 27
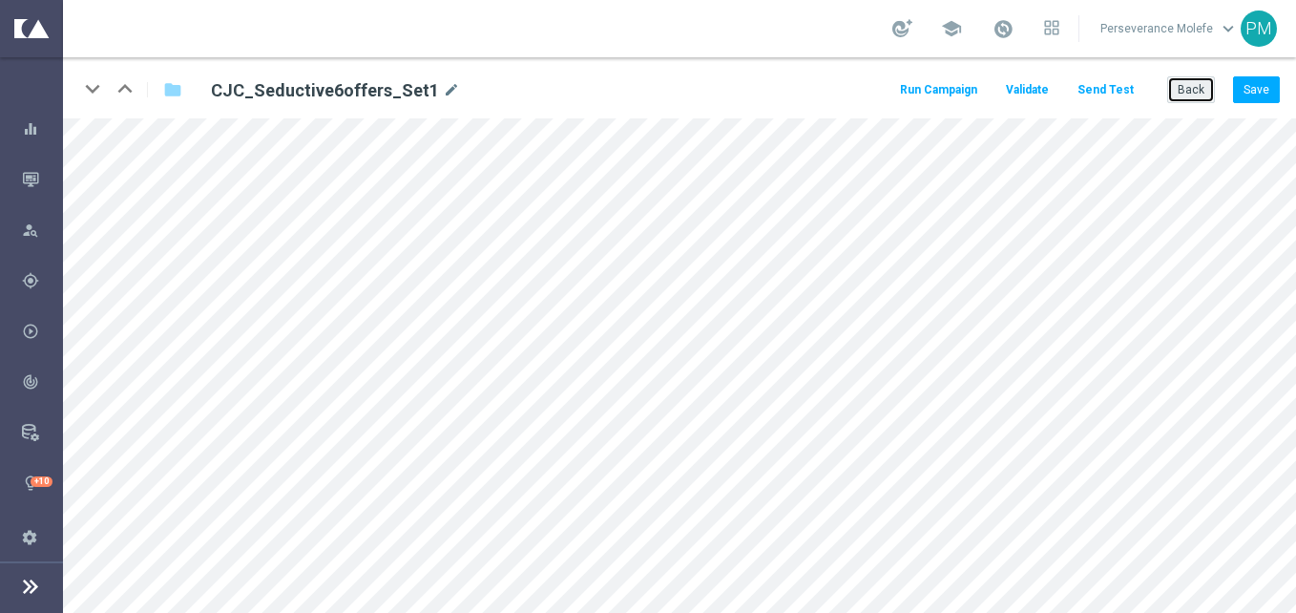
click at [1203, 98] on button "Back" at bounding box center [1191, 89] width 48 height 27
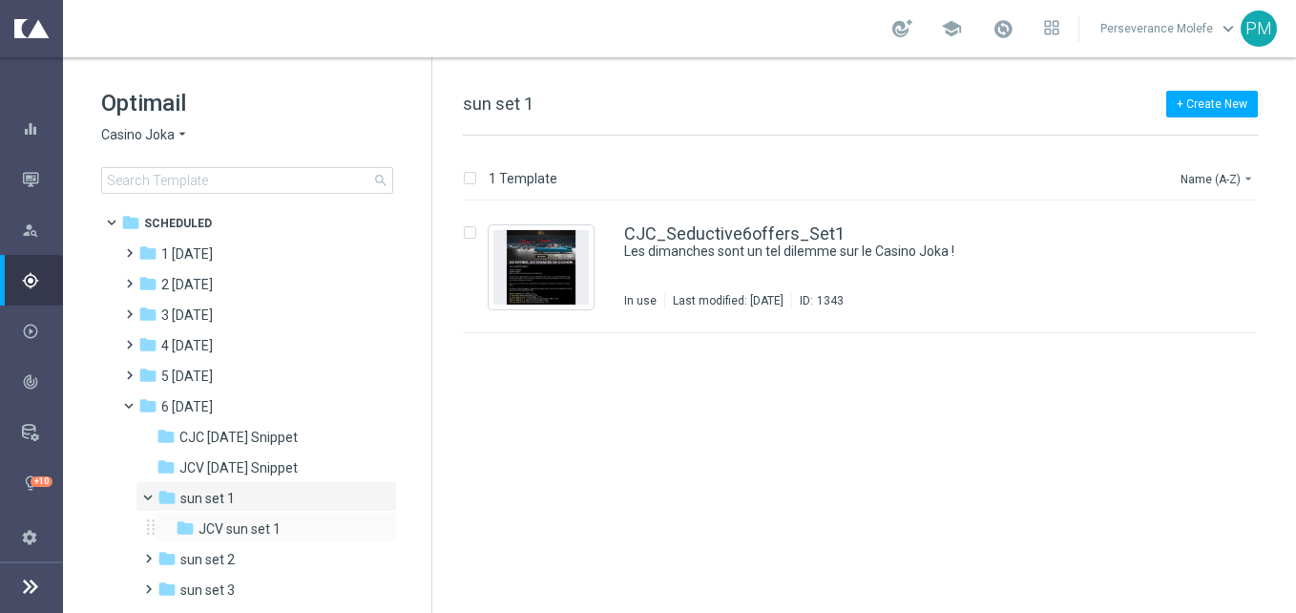
click at [271, 516] on div "folder JCV sun set 1 more_vert" at bounding box center [276, 527] width 242 height 31
click at [281, 532] on div "folder JCV sun set 1" at bounding box center [270, 529] width 188 height 22
click at [757, 218] on div "JCV_Seductive6offers_Set1 Les dimanches sont un tel dilemme sur le Casino Joka …" at bounding box center [859, 267] width 793 height 132
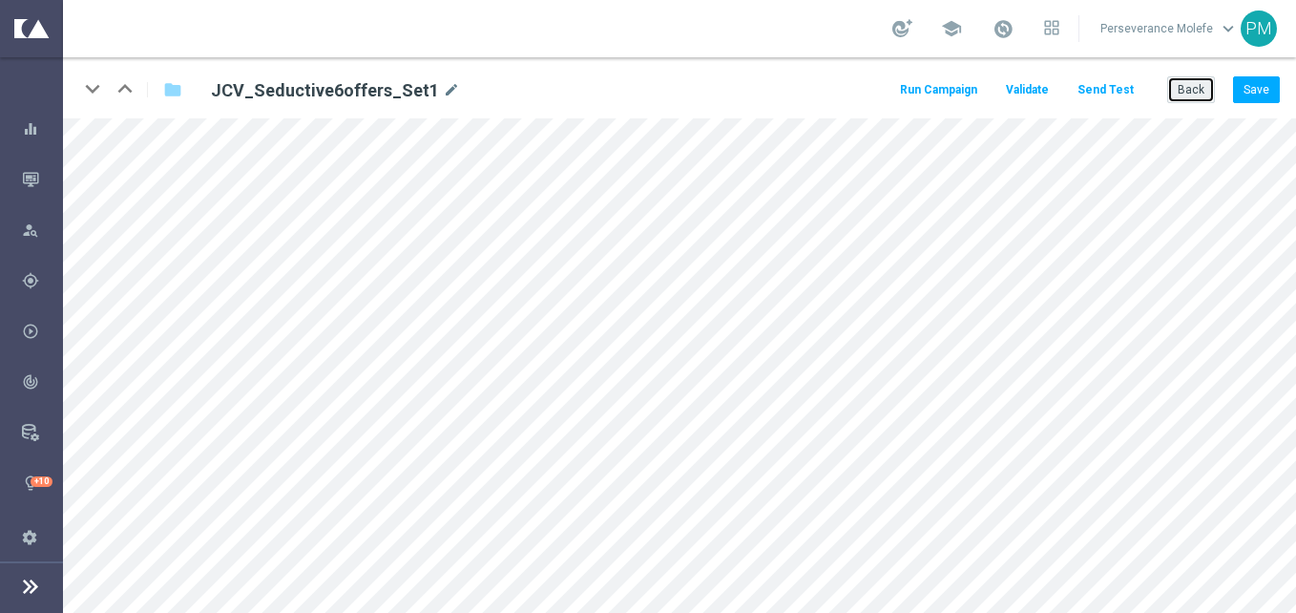
click at [1193, 86] on button "Back" at bounding box center [1191, 89] width 48 height 27
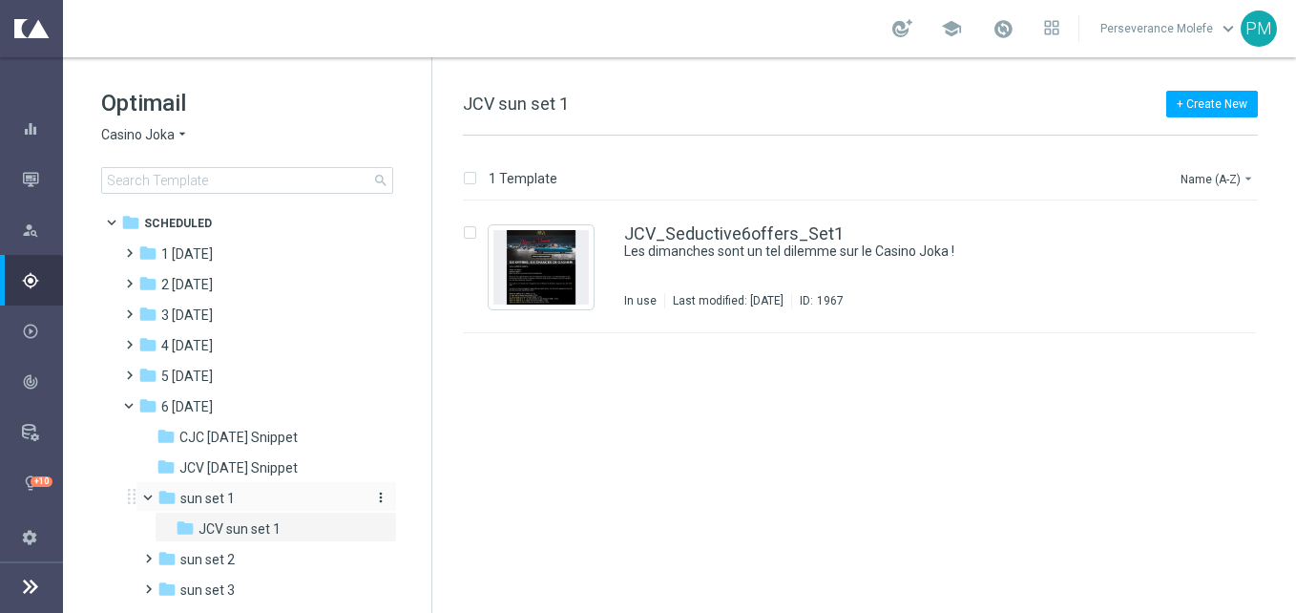
click at [274, 500] on div "folder sun set 1" at bounding box center [258, 499] width 203 height 22
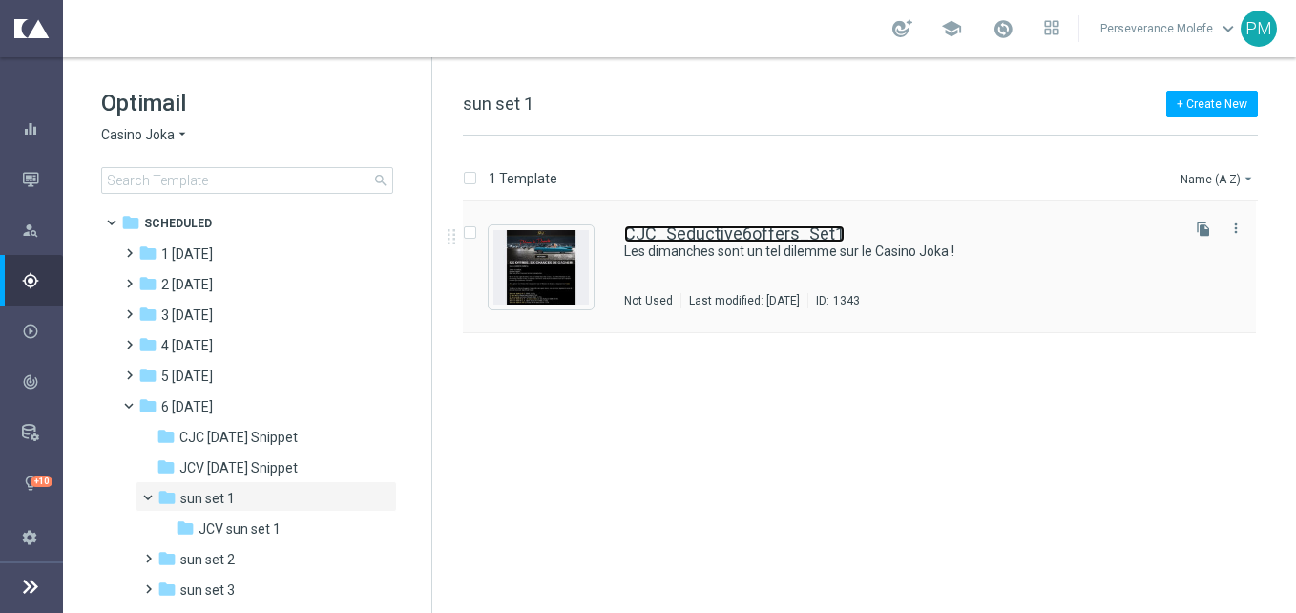
click at [741, 234] on link "CJC_Seductive6offers_Set1" at bounding box center [734, 233] width 220 height 17
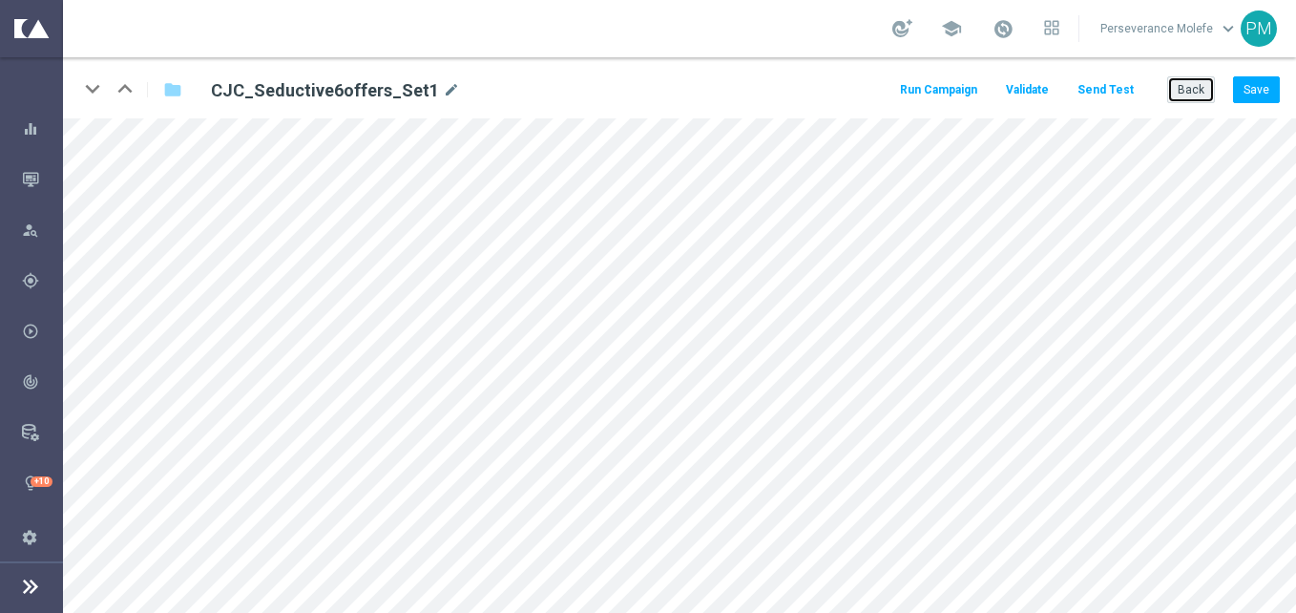
click at [1191, 81] on button "Back" at bounding box center [1191, 89] width 48 height 27
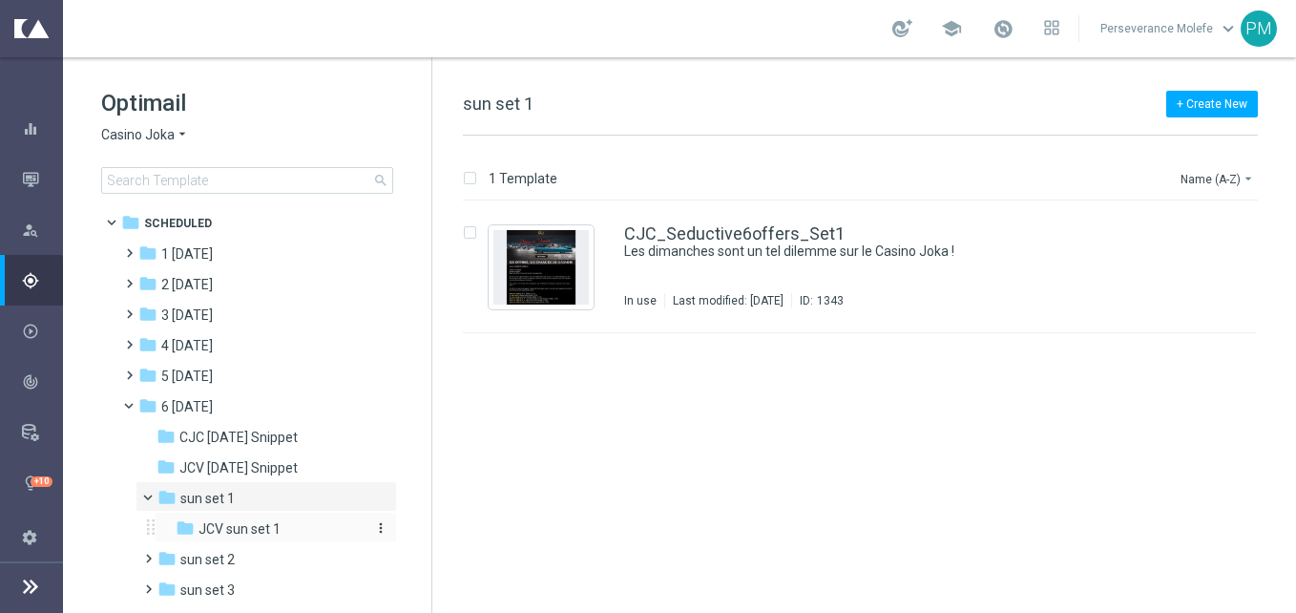
click at [226, 523] on span "JCV sun set 1" at bounding box center [239, 528] width 82 height 17
click at [659, 221] on div "JCV_Seductive6offers_Set1 Les dimanches sont un tel dilemme sur le Casino Joka …" at bounding box center [859, 267] width 793 height 132
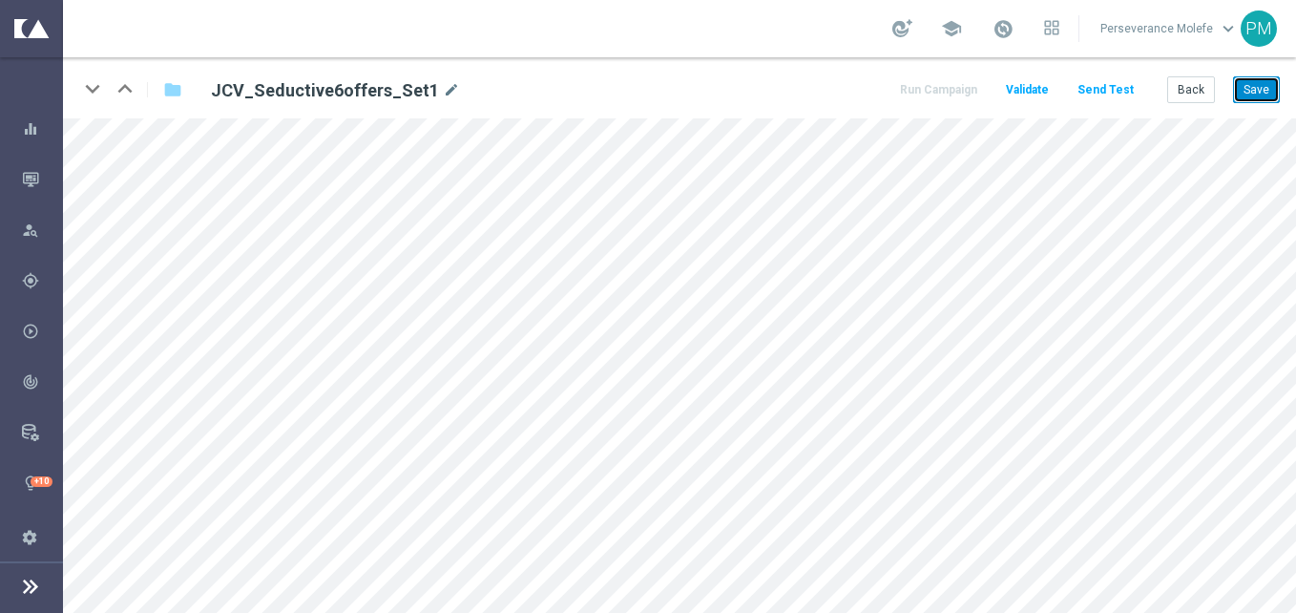
click at [1250, 93] on button "Save" at bounding box center [1256, 89] width 47 height 27
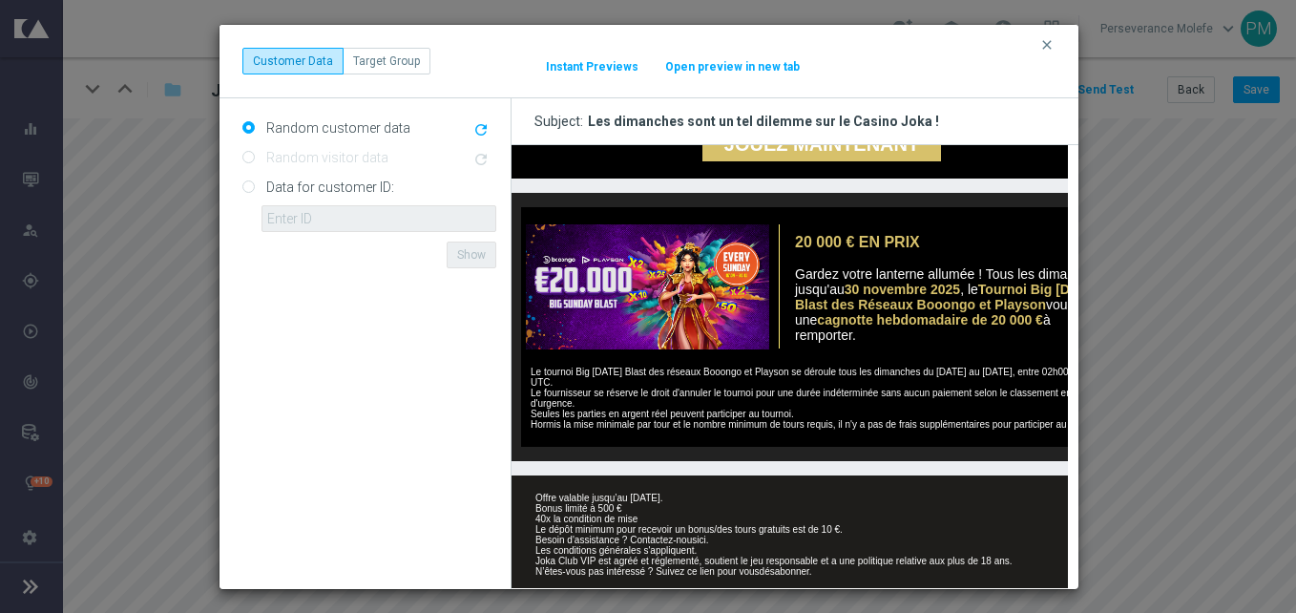
scroll to position [842, 0]
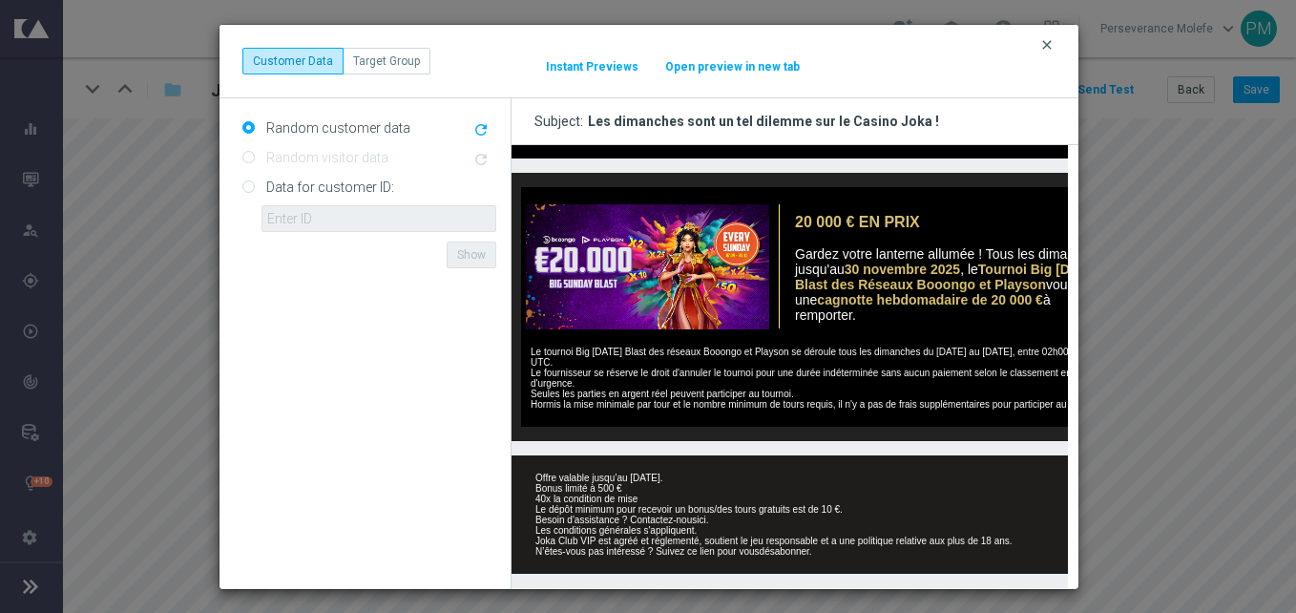
click at [1040, 46] on icon "clear" at bounding box center [1046, 44] width 15 height 15
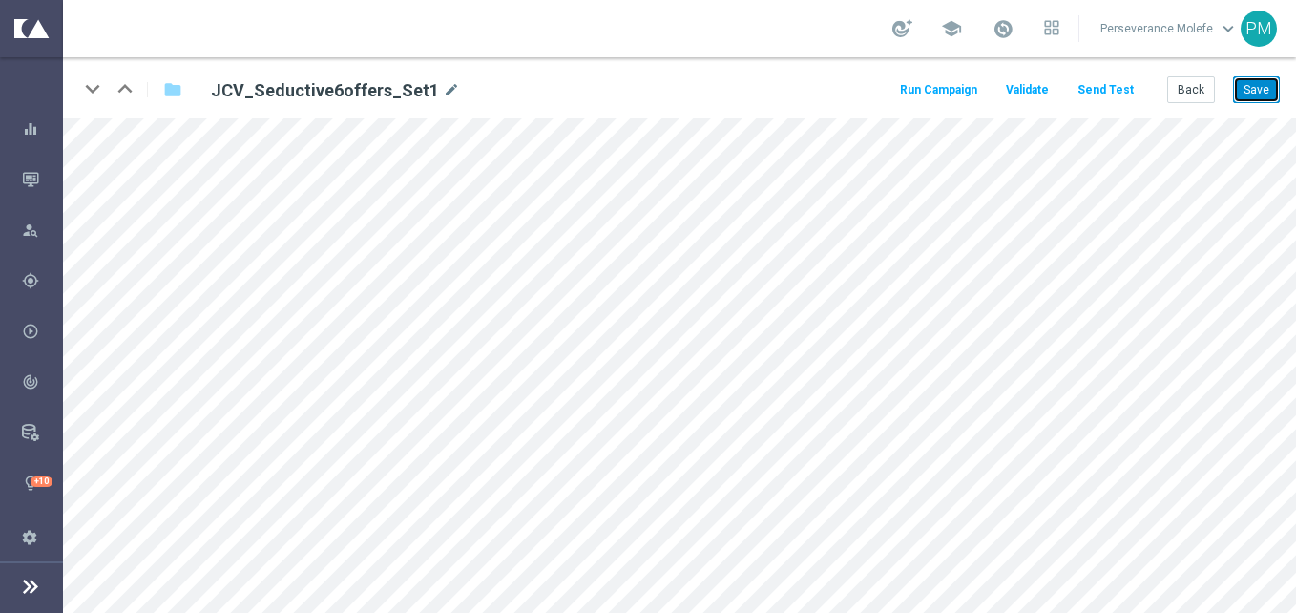
click at [1248, 89] on button "Save" at bounding box center [1256, 89] width 47 height 27
click at [1198, 87] on button "Back" at bounding box center [1191, 89] width 48 height 27
click at [1184, 84] on button "Back" at bounding box center [1191, 89] width 48 height 27
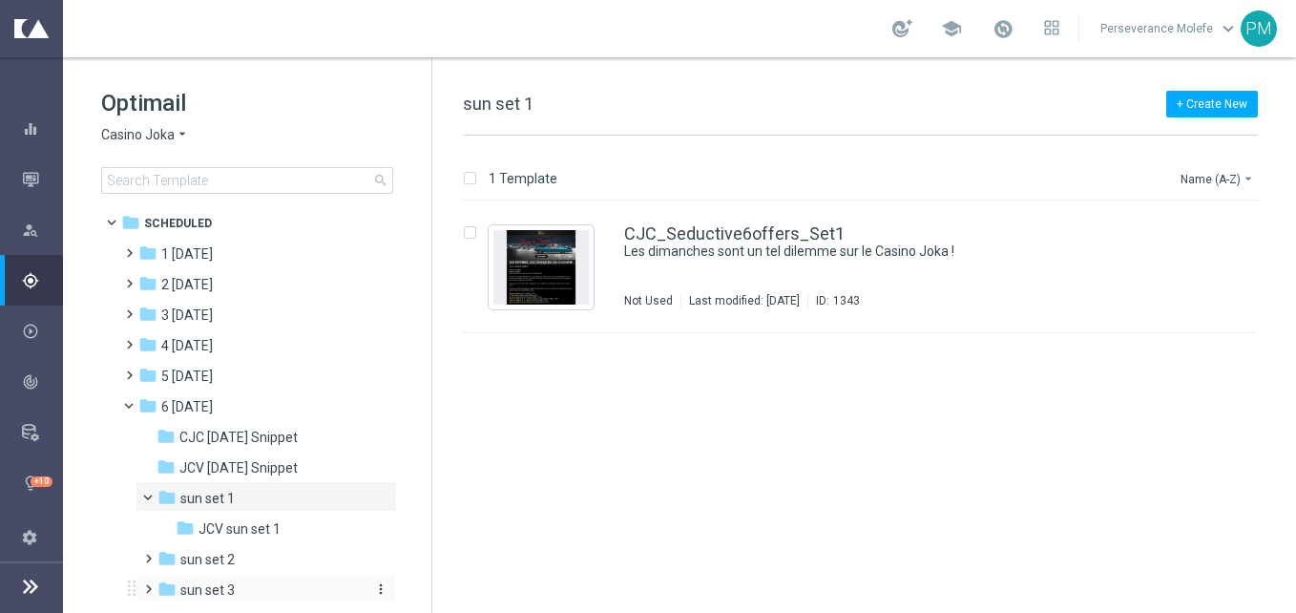
click at [251, 582] on div "folder sun set 3" at bounding box center [258, 590] width 203 height 22
click at [724, 223] on div "CJC_Seductive6offers_Set3 Six offres immorales lors du Dilemme du dimanche... I…" at bounding box center [859, 267] width 793 height 132
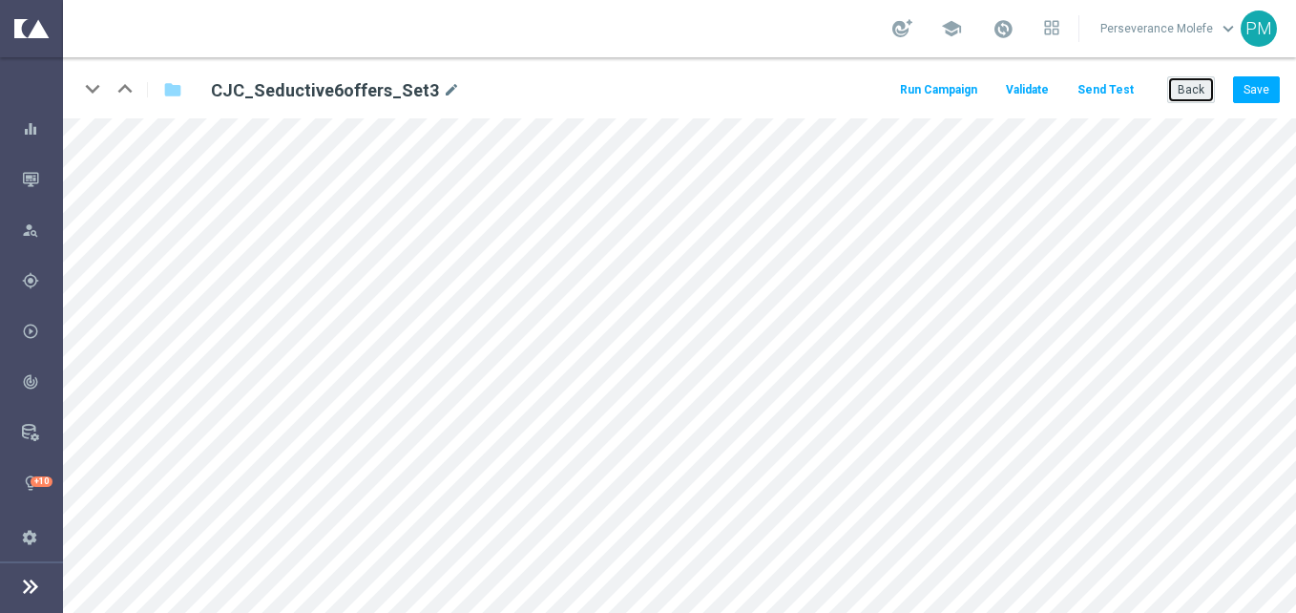
click at [1195, 97] on button "Back" at bounding box center [1191, 89] width 48 height 27
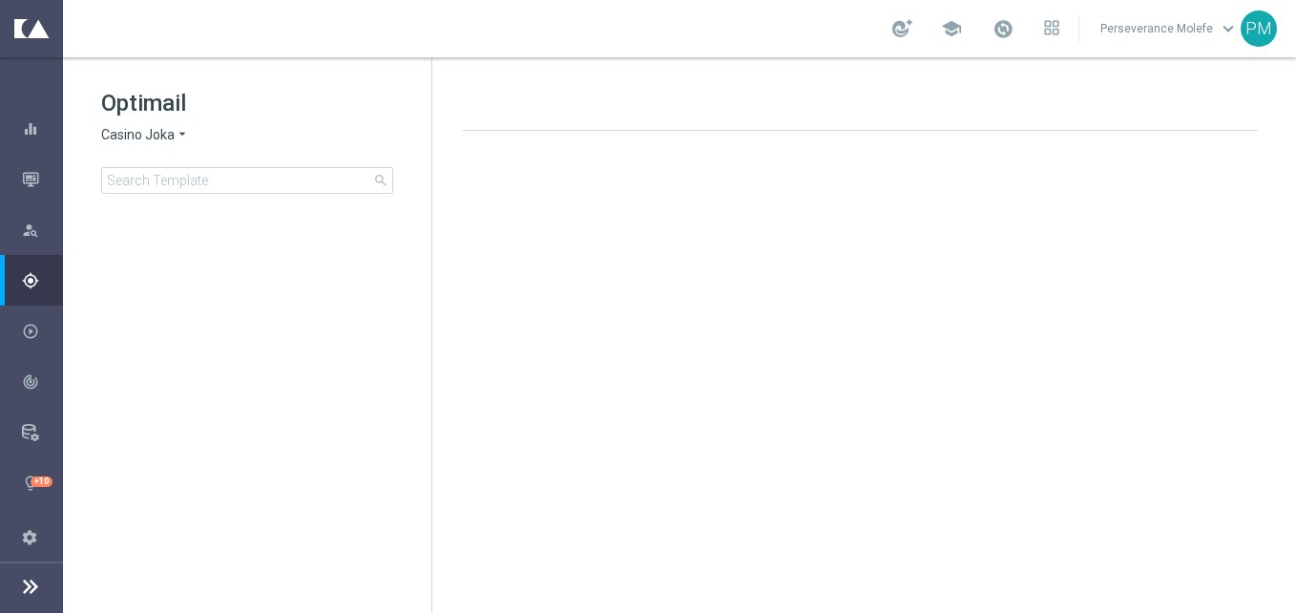
click at [181, 136] on icon "arrow_drop_down" at bounding box center [182, 135] width 15 height 18
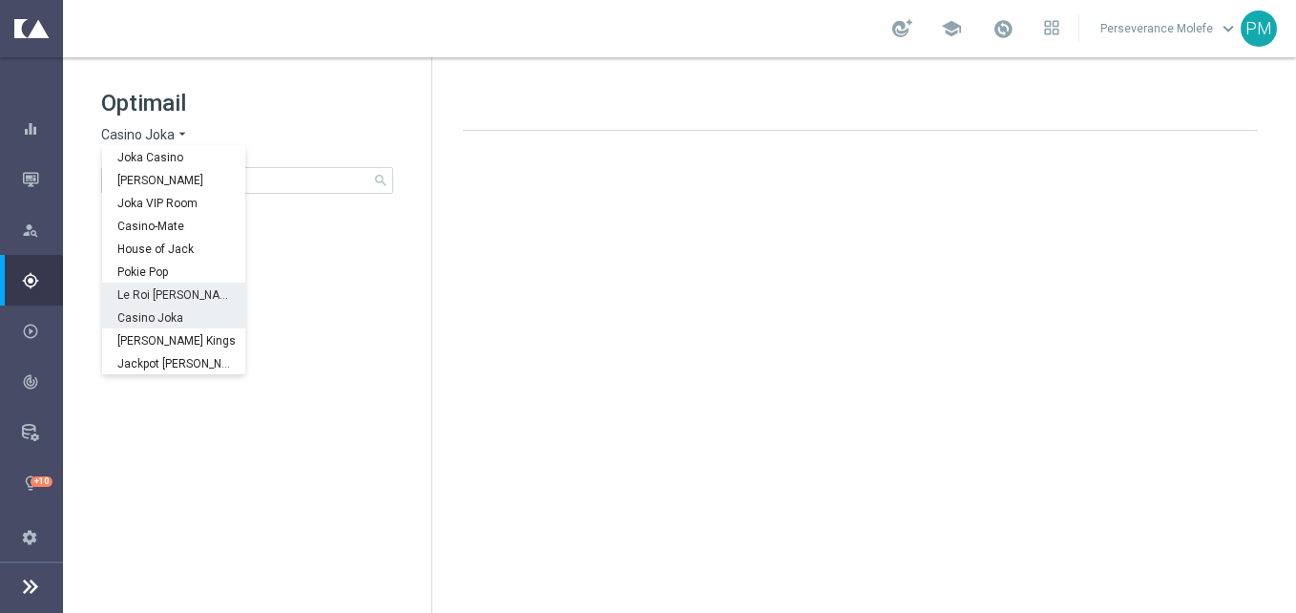
click at [0, 0] on span "Le Roi [PERSON_NAME]" at bounding box center [0, 0] width 0 height 0
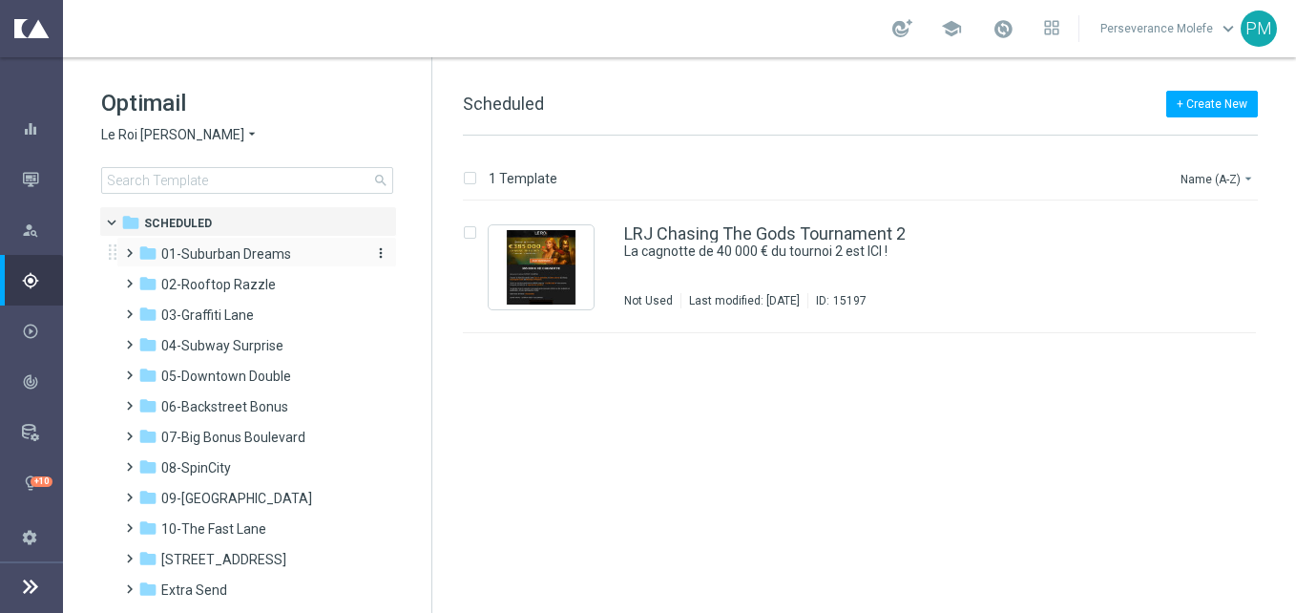
click at [270, 249] on span "01-Suburban Dreams" at bounding box center [226, 253] width 130 height 17
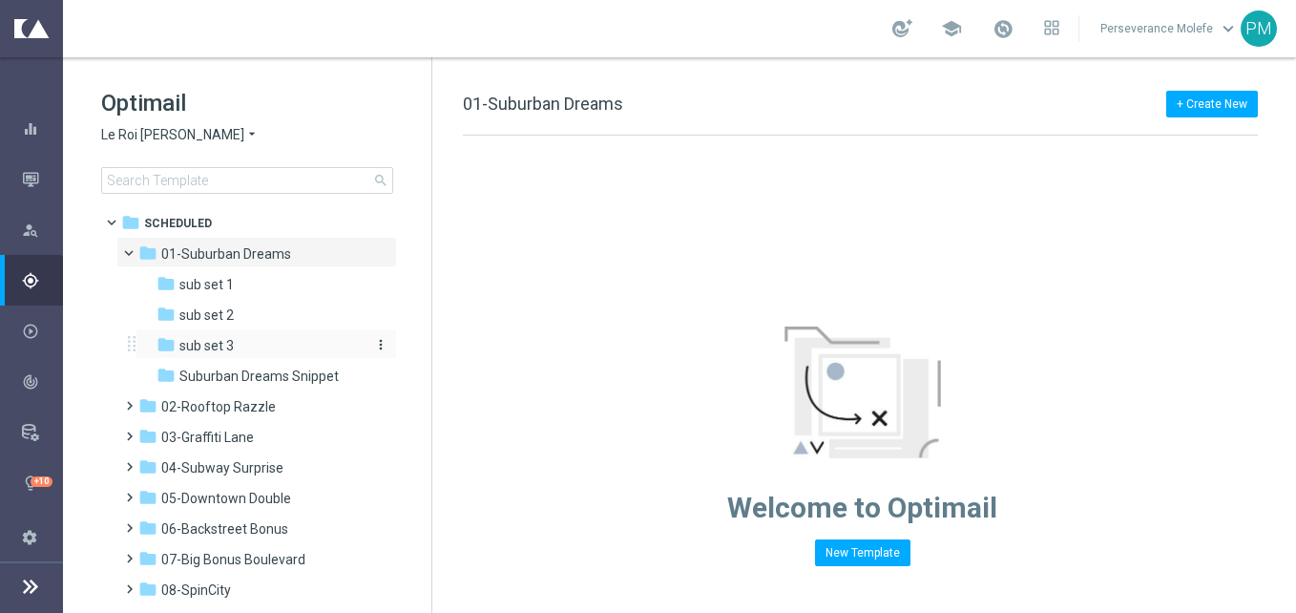
click at [271, 344] on div "folder sub set 3" at bounding box center [258, 346] width 203 height 22
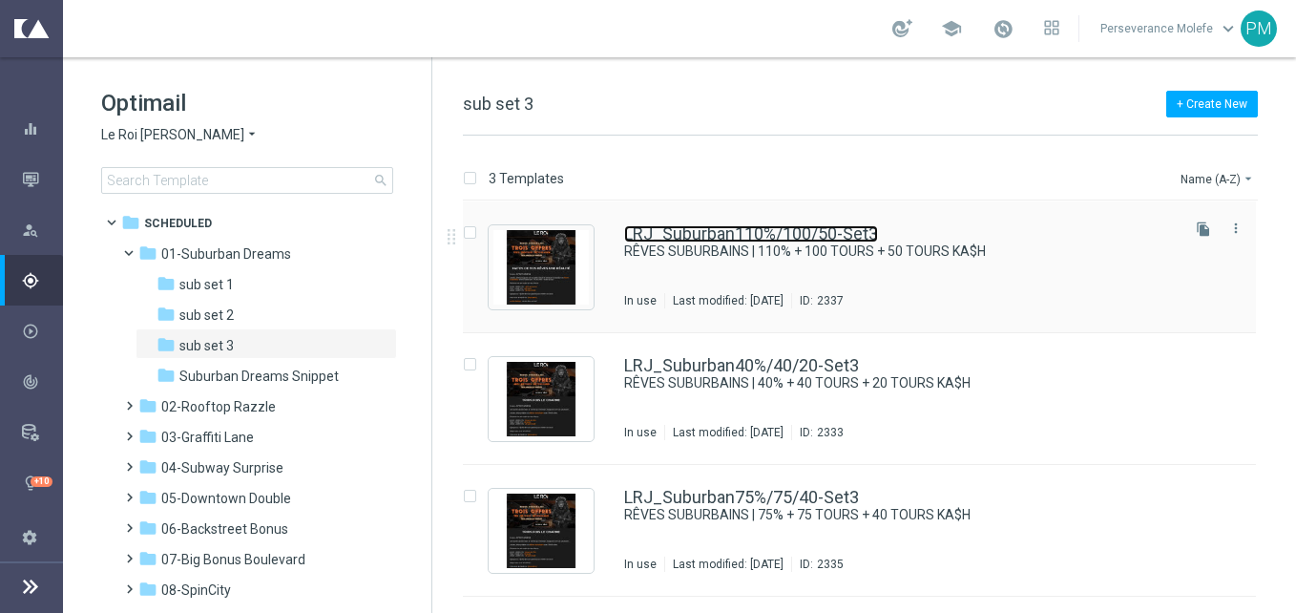
click at [776, 239] on link "LRJ_Suburban110%/100/50-Set3" at bounding box center [751, 233] width 254 height 17
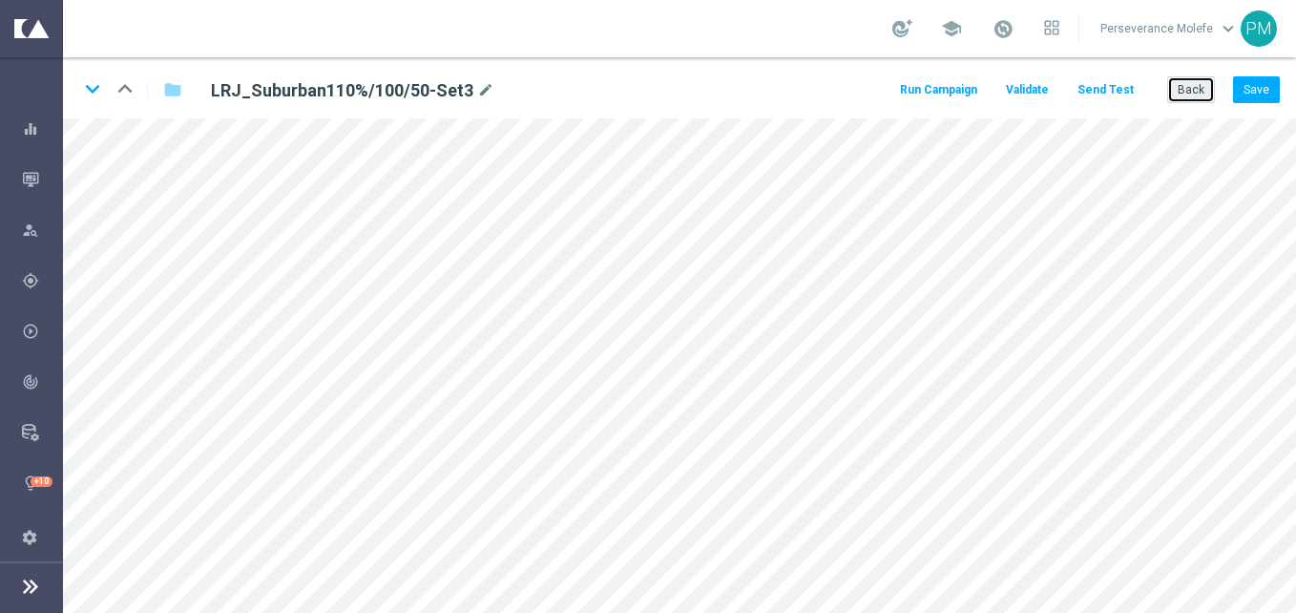
click at [1175, 87] on button "Back" at bounding box center [1191, 89] width 48 height 27
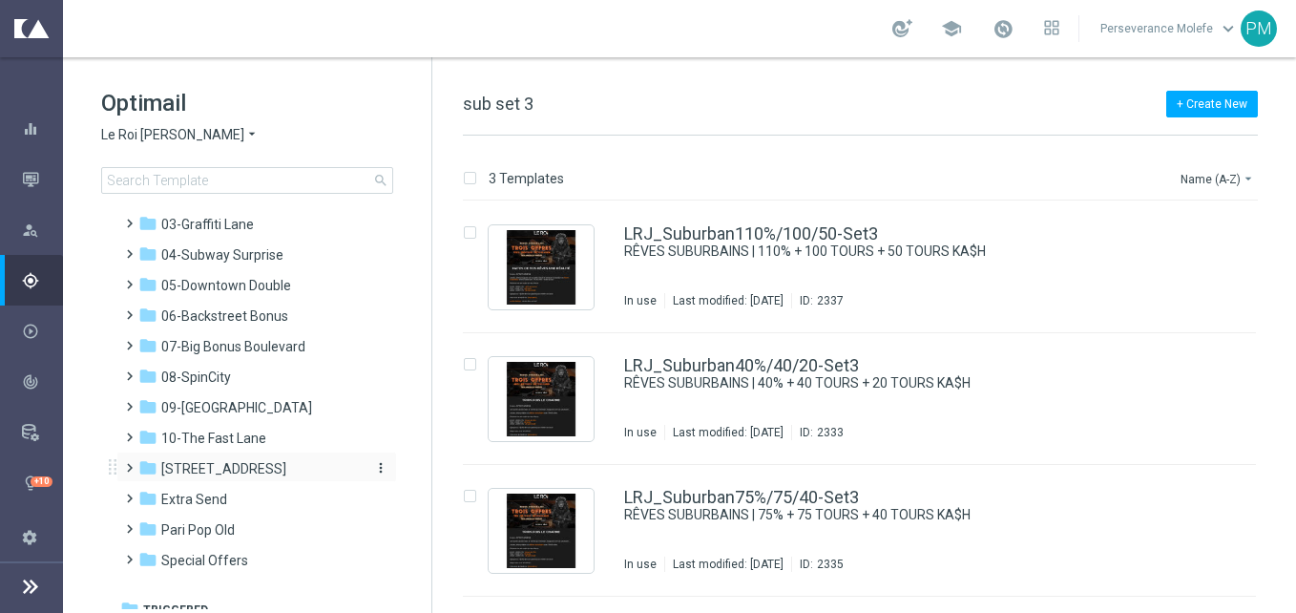
scroll to position [227, 0]
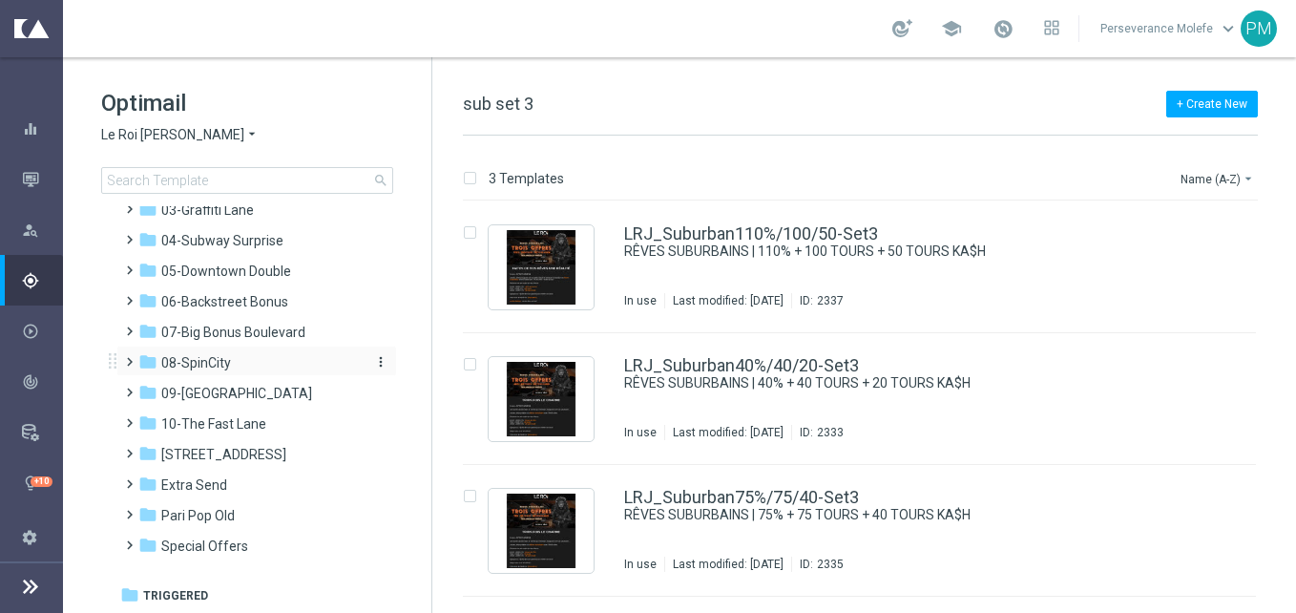
click at [223, 363] on span "08-SpinCity" at bounding box center [196, 362] width 70 height 17
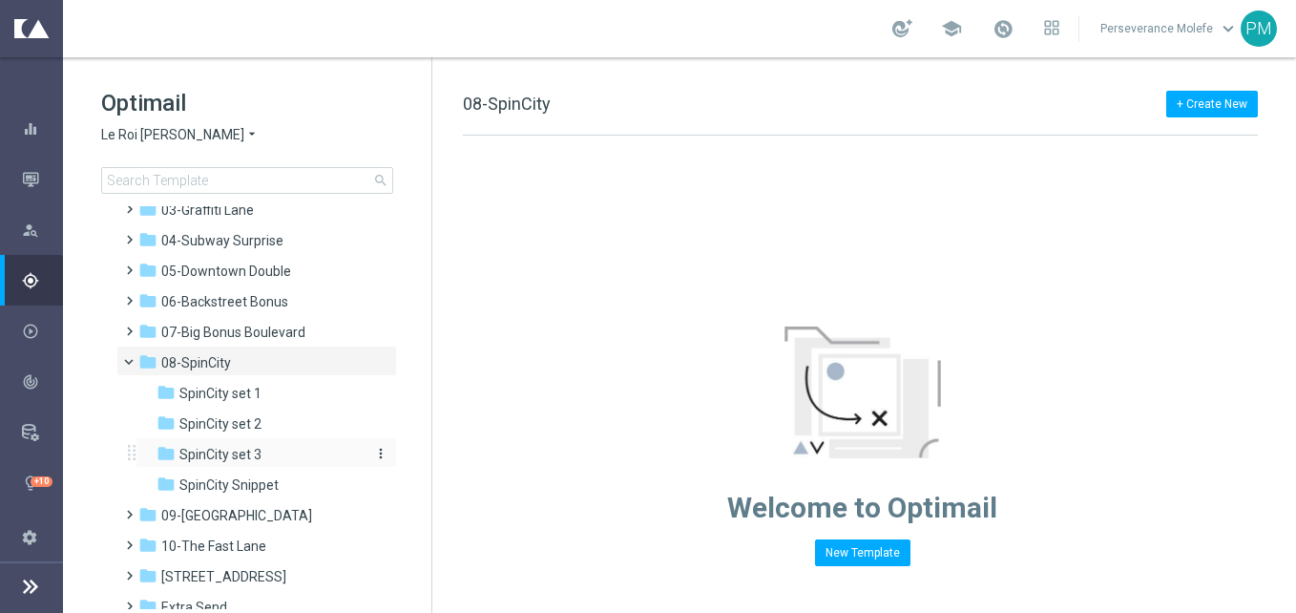
click at [287, 449] on div "folder SpinCity set 3" at bounding box center [258, 455] width 203 height 22
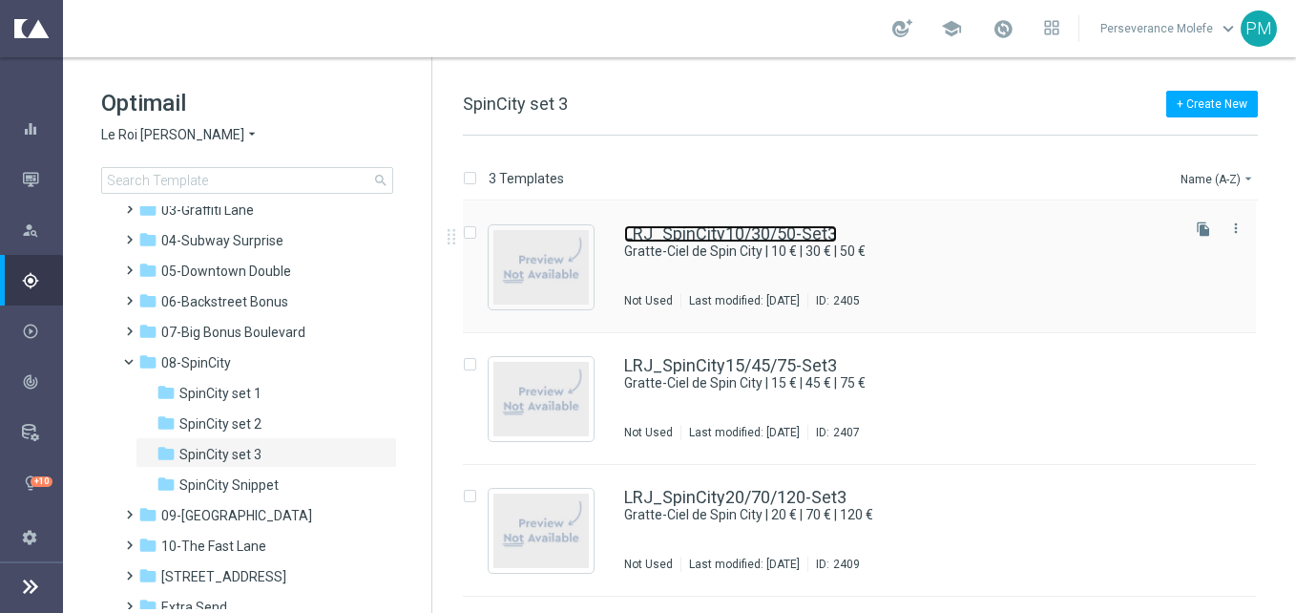
click at [684, 239] on link "LRJ_SpinCity10/30/50-Set3" at bounding box center [730, 233] width 213 height 17
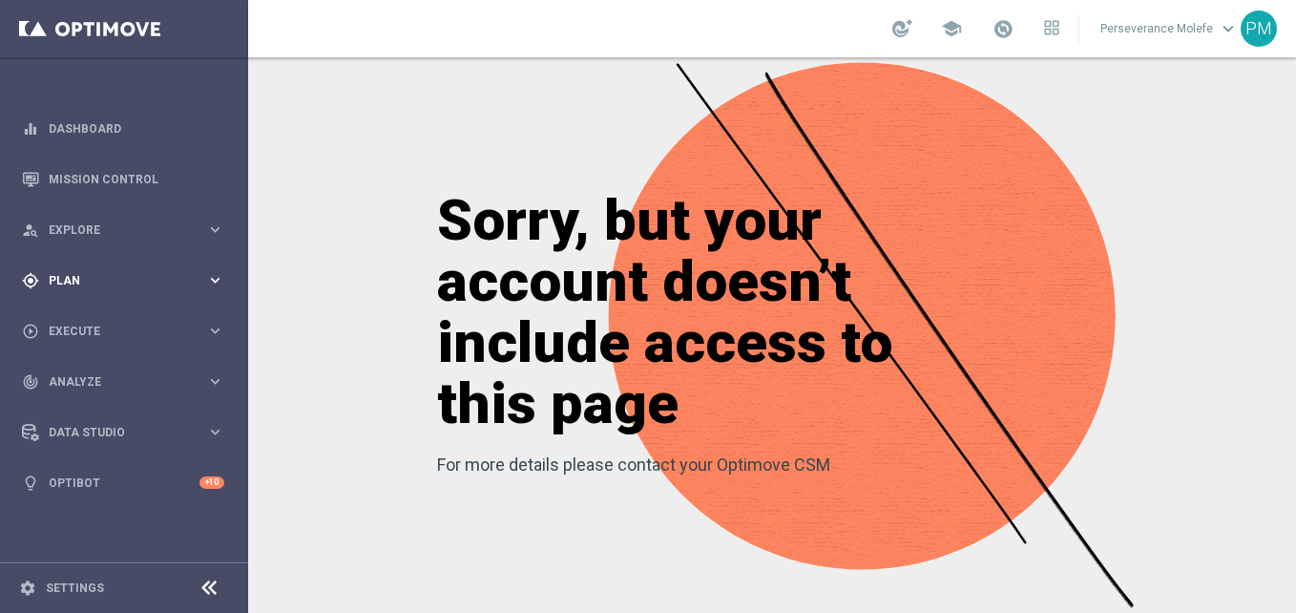
click at [68, 272] on div "gps_fixed Plan" at bounding box center [114, 280] width 184 height 17
click at [115, 377] on span "Templates" at bounding box center [119, 376] width 136 height 11
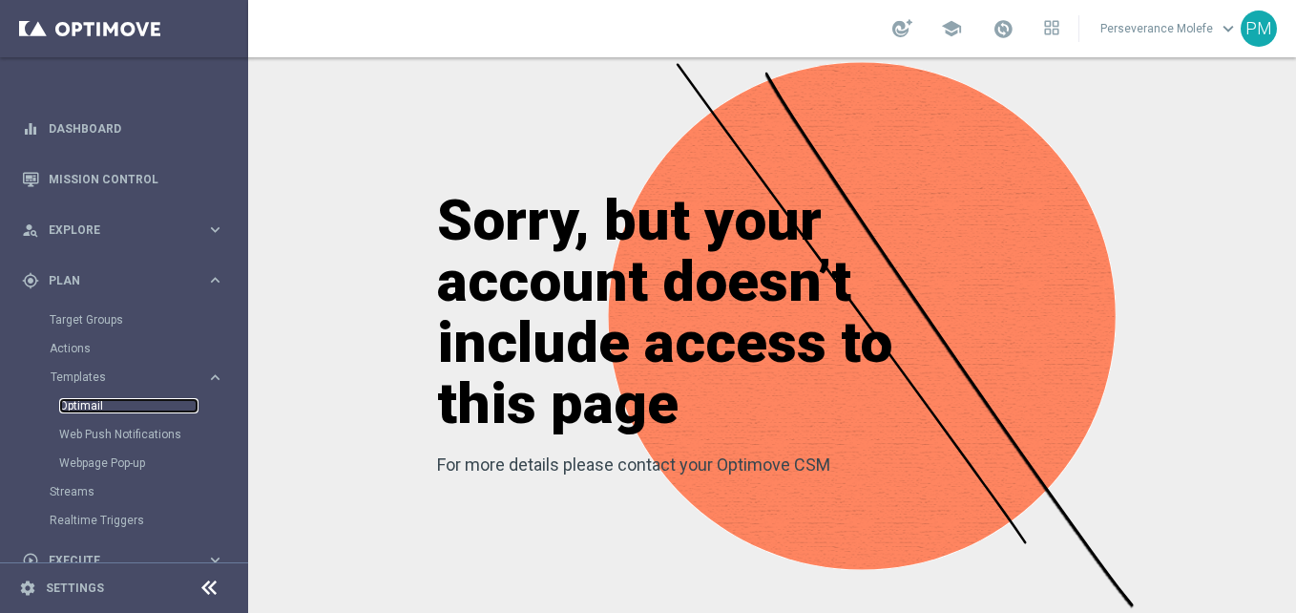
click at [77, 402] on link "Optimail" at bounding box center [128, 405] width 139 height 15
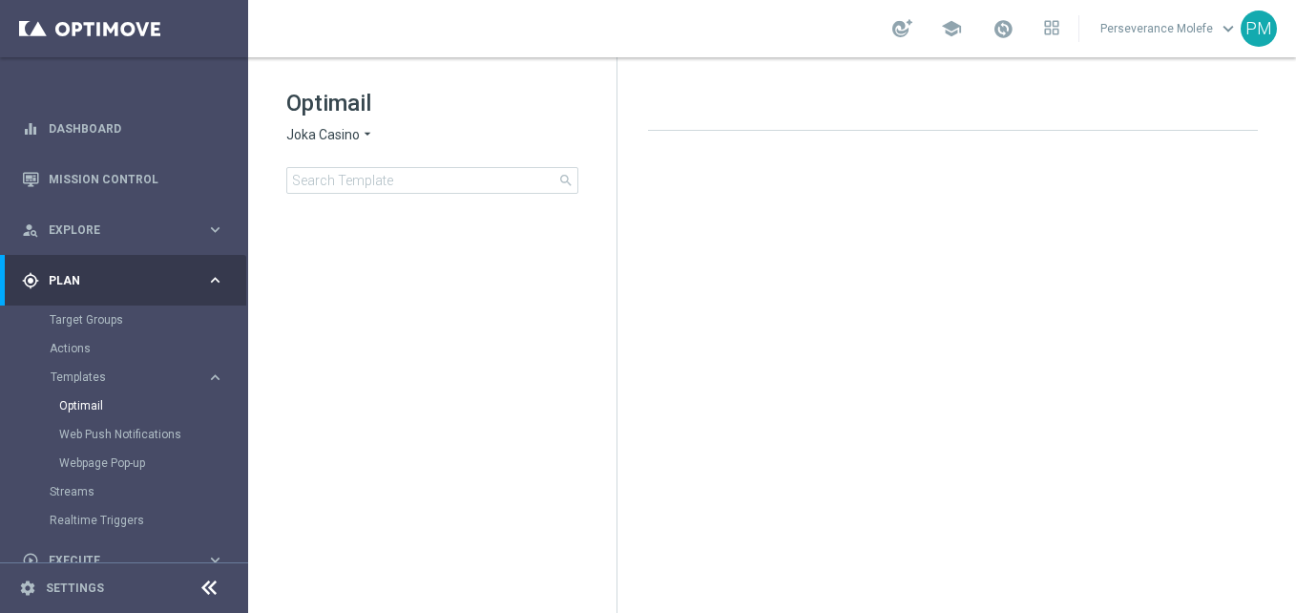
click at [316, 134] on span "Joka Casino" at bounding box center [322, 135] width 73 height 18
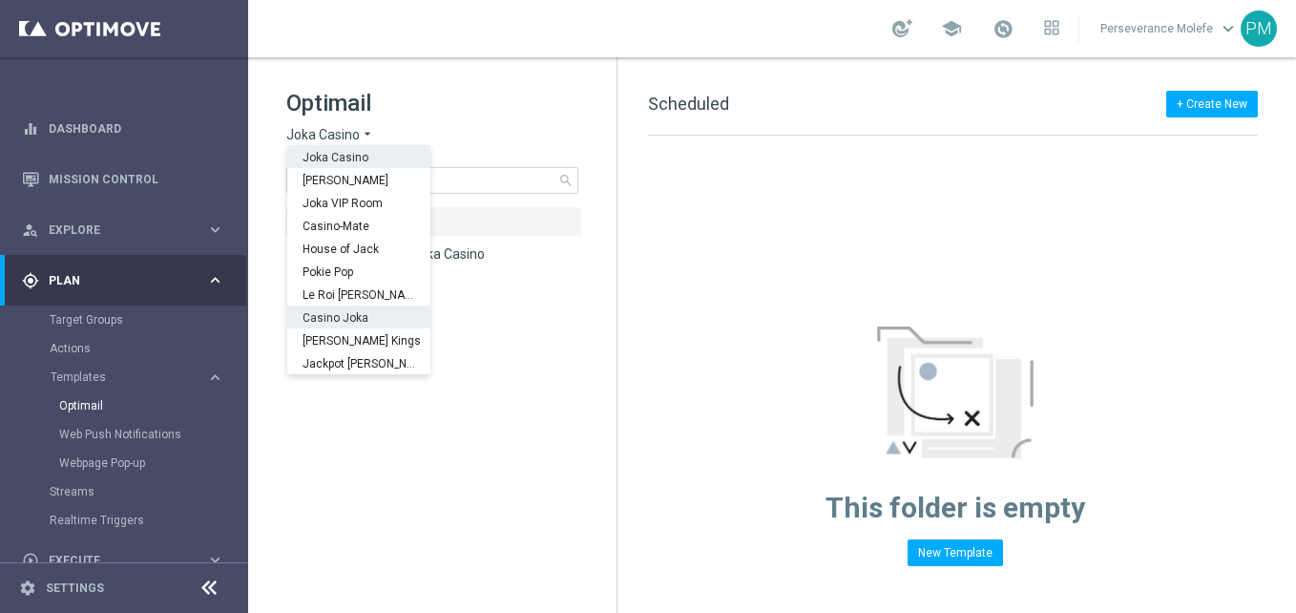
click at [0, 0] on span "Casino Joka" at bounding box center [0, 0] width 0 height 0
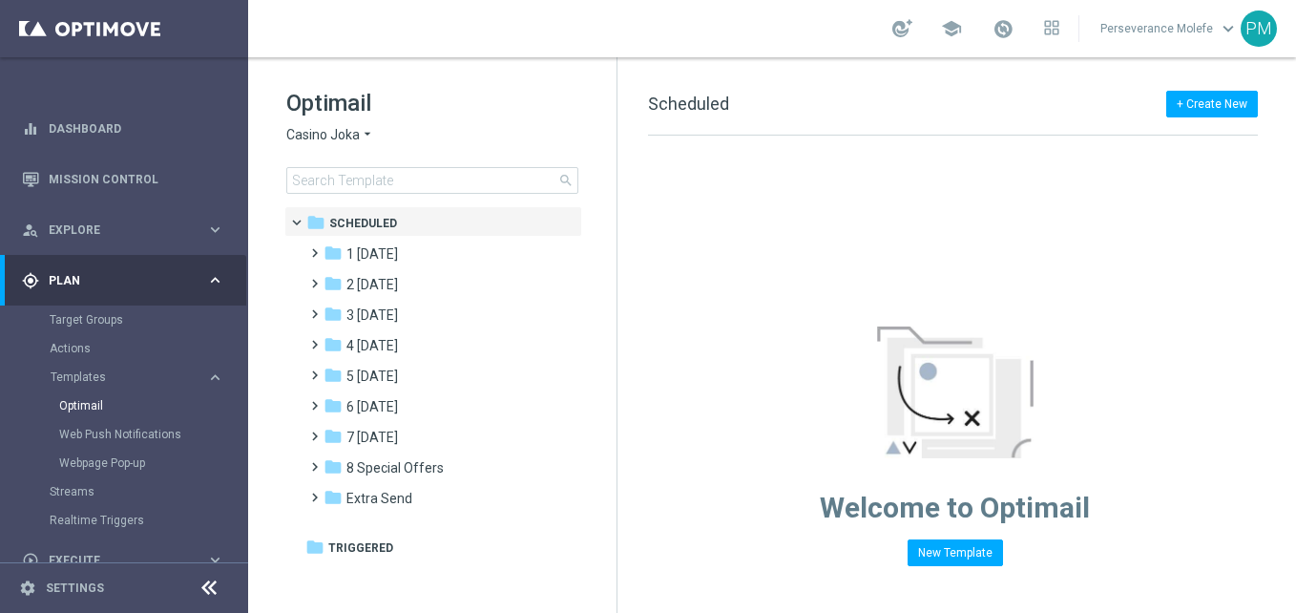
click at [362, 131] on icon "arrow_drop_down" at bounding box center [367, 135] width 15 height 18
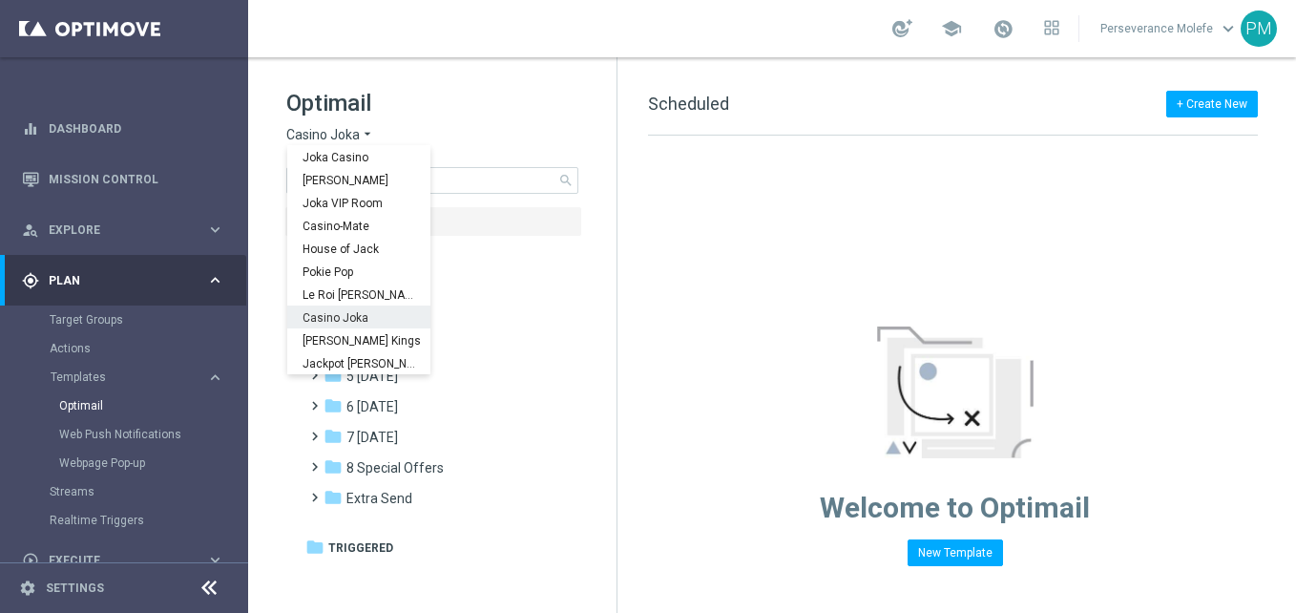
click at [363, 306] on div "Casino Joka" at bounding box center [358, 316] width 143 height 23
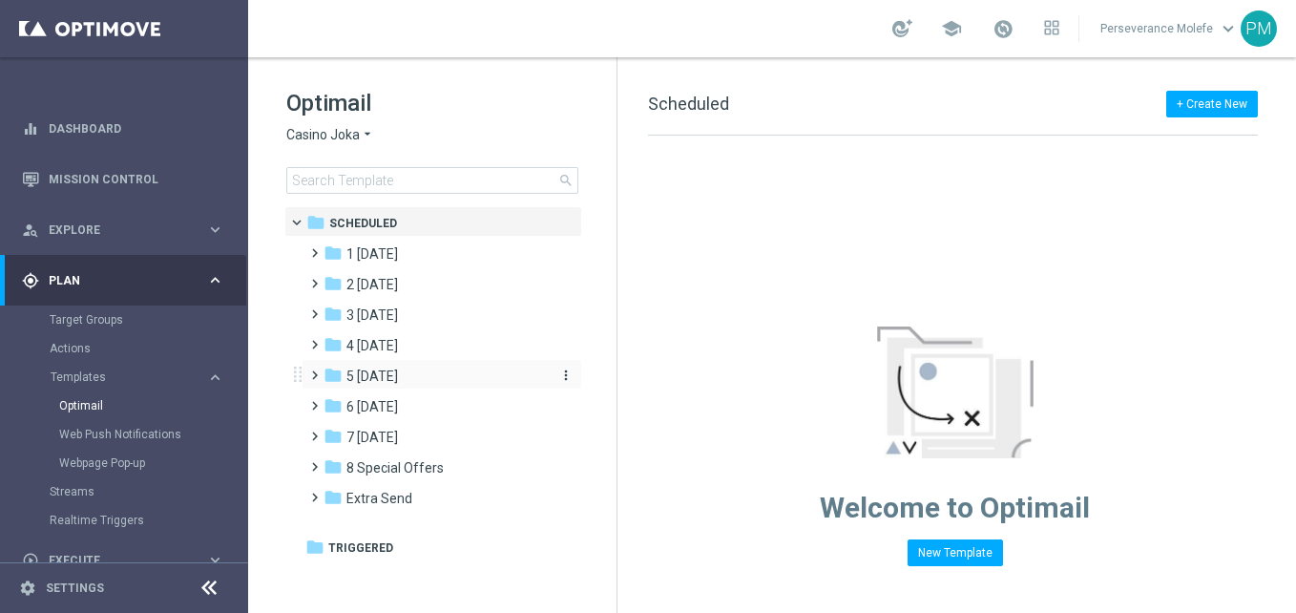
click at [411, 369] on div "folder 5 Saturday" at bounding box center [433, 376] width 219 height 22
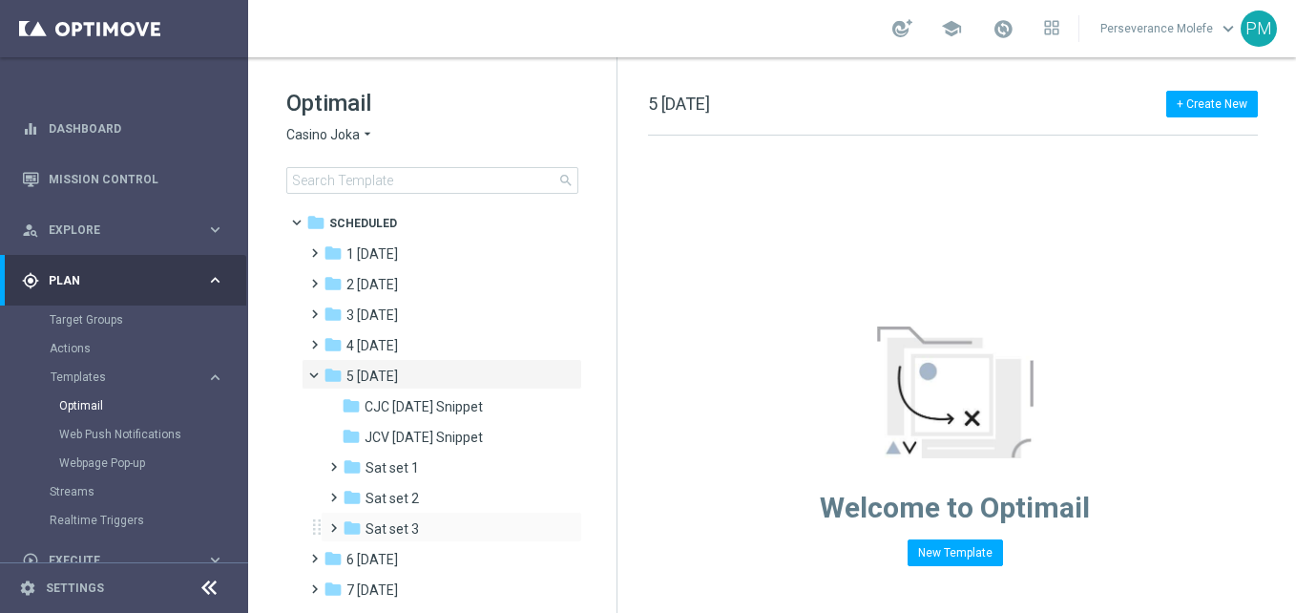
click at [430, 517] on div "folder Sat set 3 more_vert" at bounding box center [451, 527] width 261 height 31
click at [423, 529] on div "folder Sat set 3" at bounding box center [444, 529] width 203 height 22
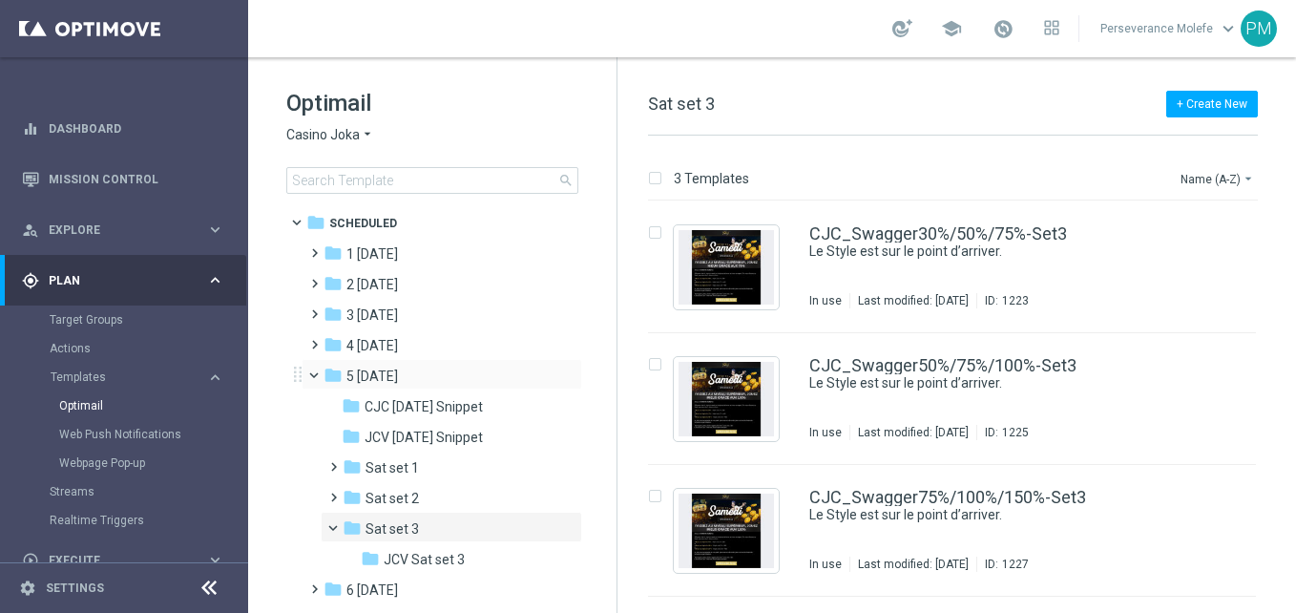
click at [319, 370] on span at bounding box center [323, 370] width 8 height 9
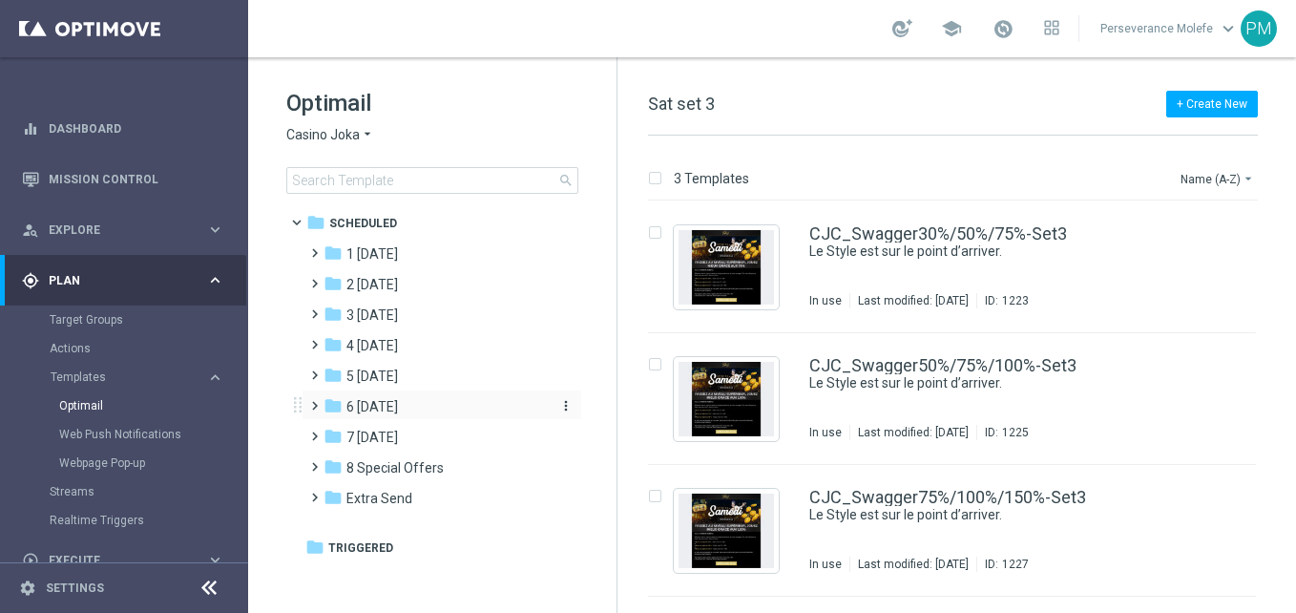
click at [407, 411] on div "folder 6 [DATE]" at bounding box center [433, 407] width 219 height 22
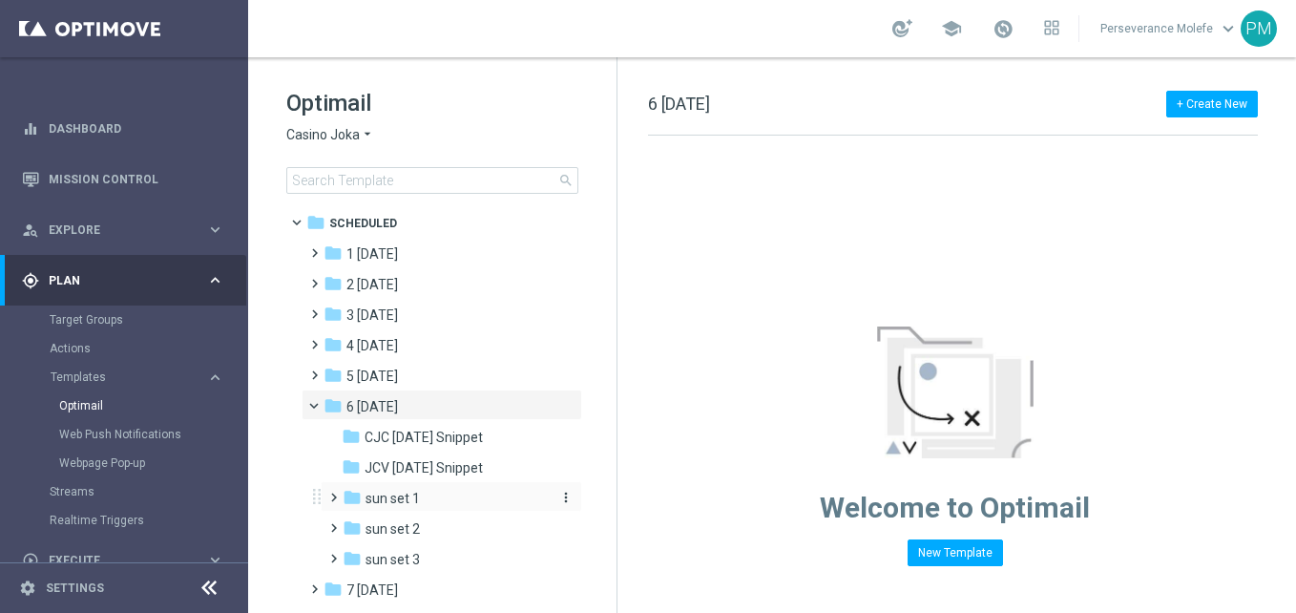
click at [442, 500] on div "folder sun set 1" at bounding box center [444, 499] width 203 height 22
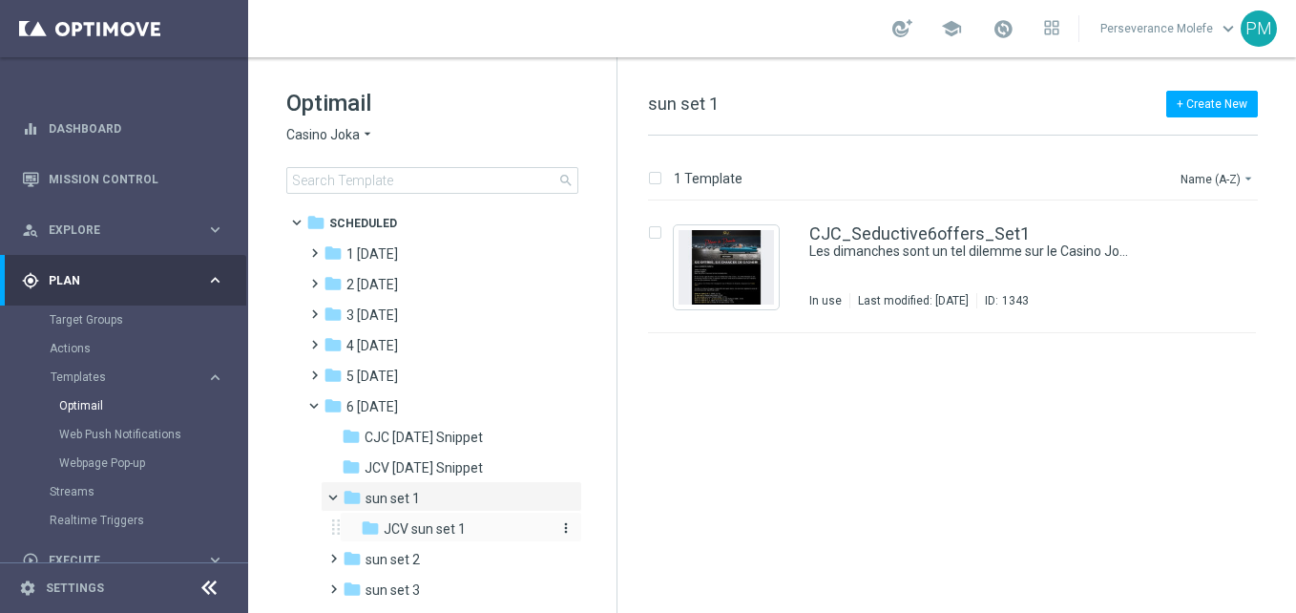
click at [453, 519] on div "folder JCV sun set 1" at bounding box center [455, 529] width 188 height 22
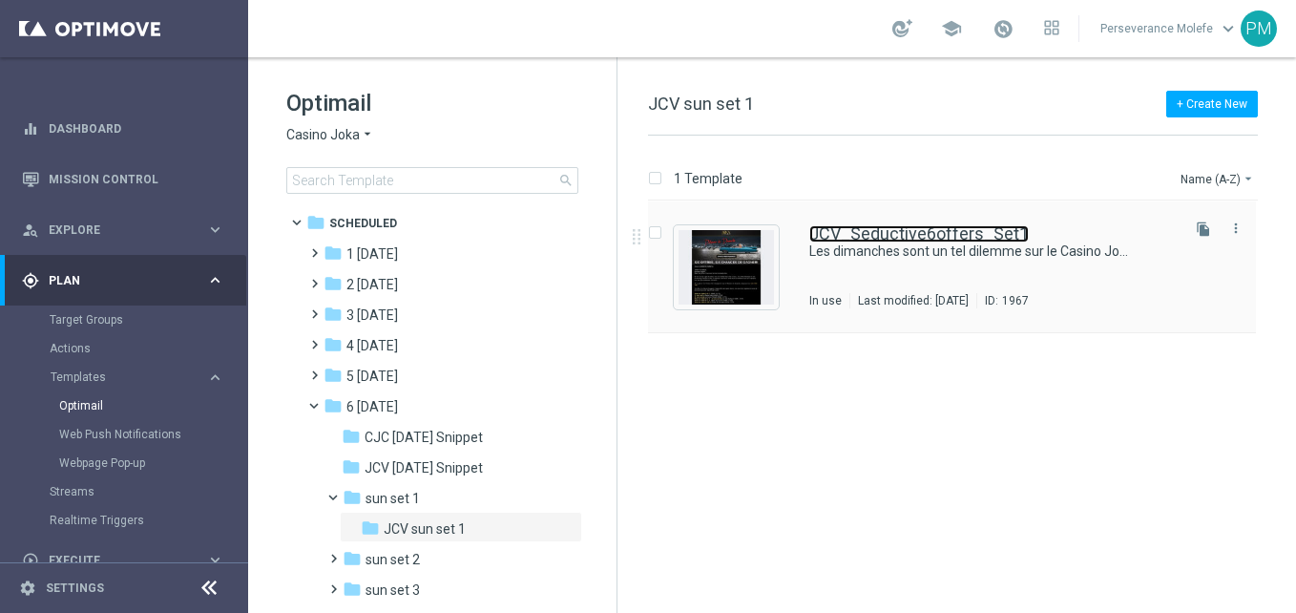
click at [885, 236] on link "JCV_Seductive6offers_Set1" at bounding box center [918, 233] width 219 height 17
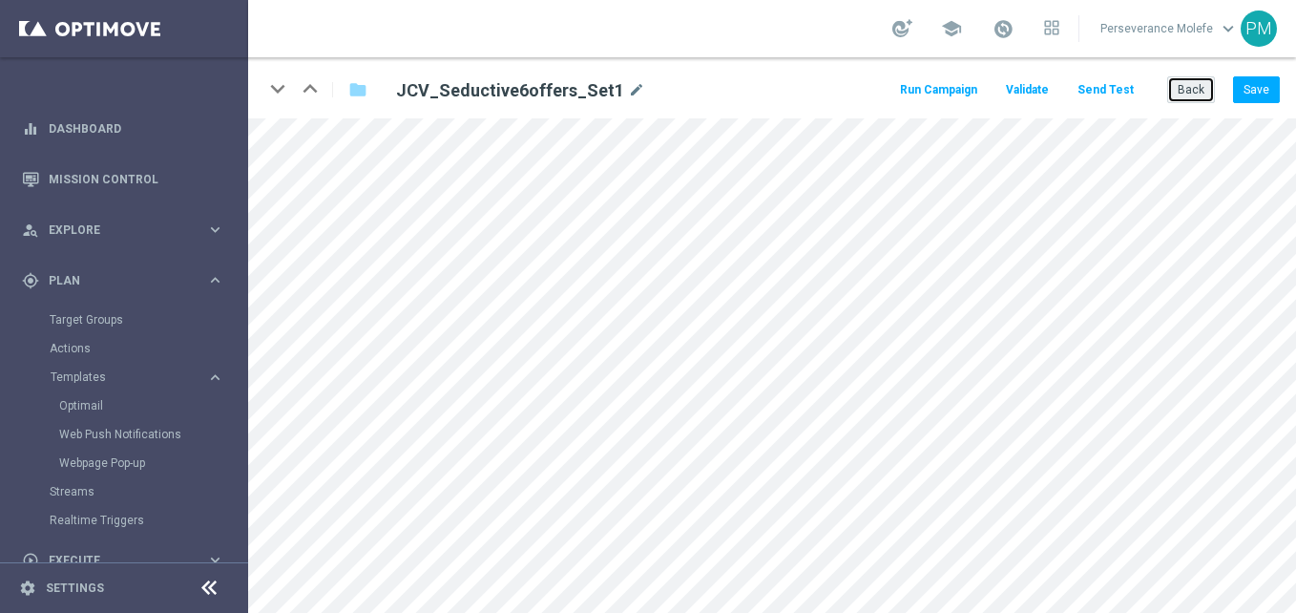
click at [1183, 84] on button "Back" at bounding box center [1191, 89] width 48 height 27
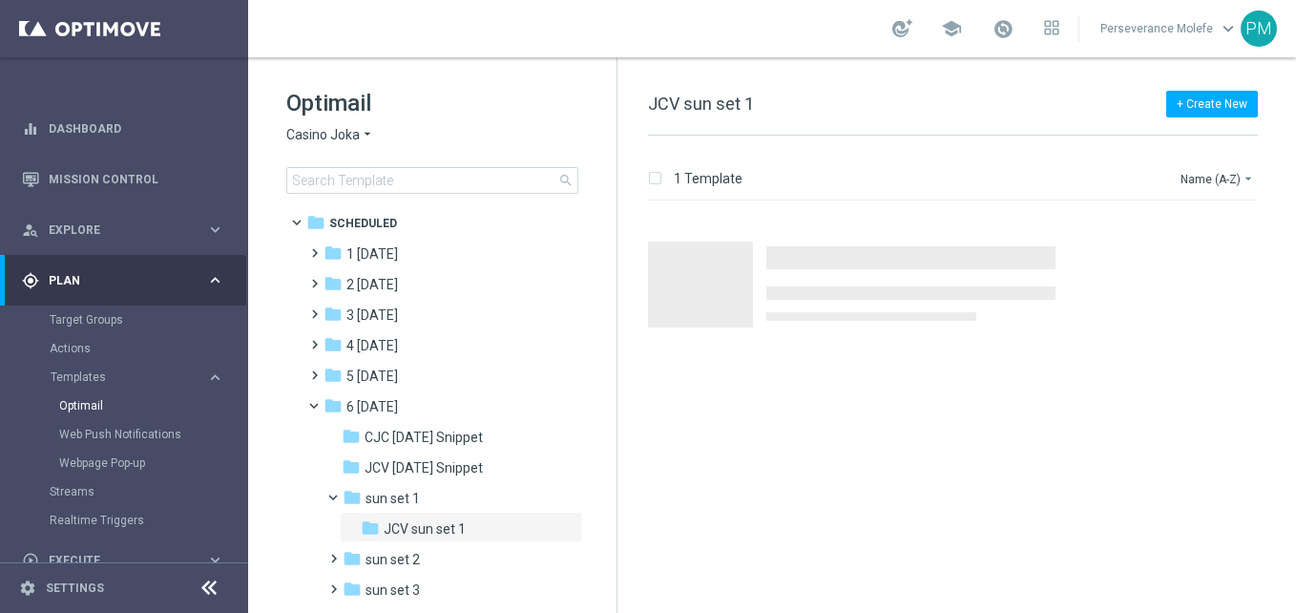
click at [343, 139] on span "Casino Joka" at bounding box center [322, 135] width 73 height 18
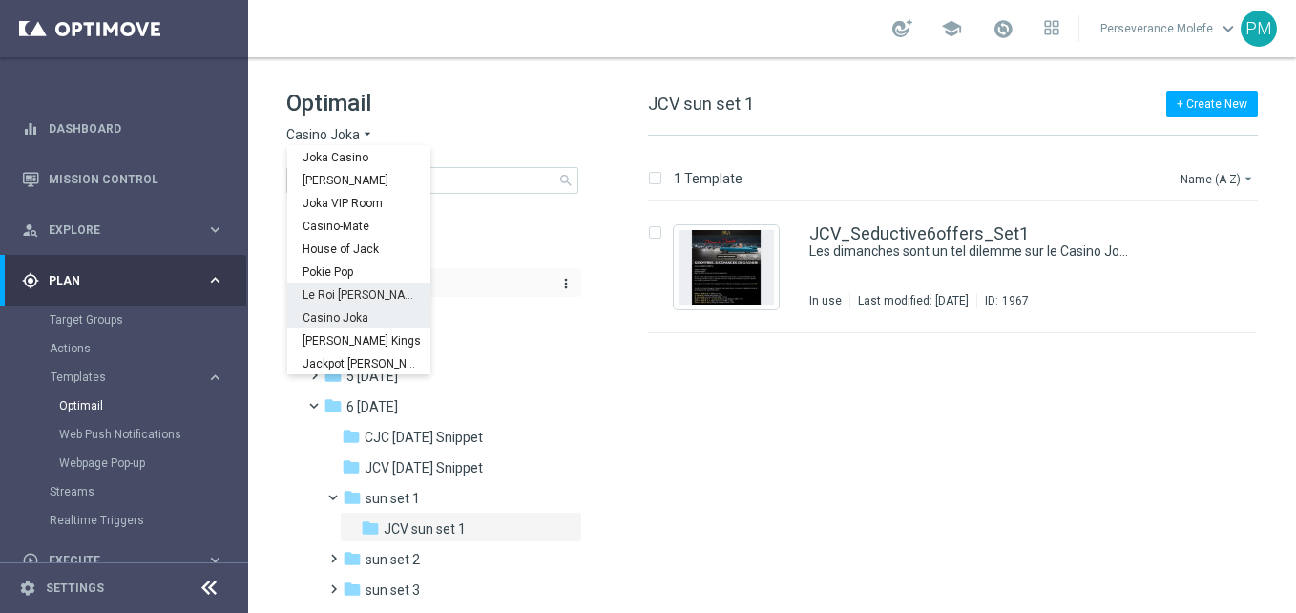
click at [0, 0] on span "Le Roi Johnny" at bounding box center [0, 0] width 0 height 0
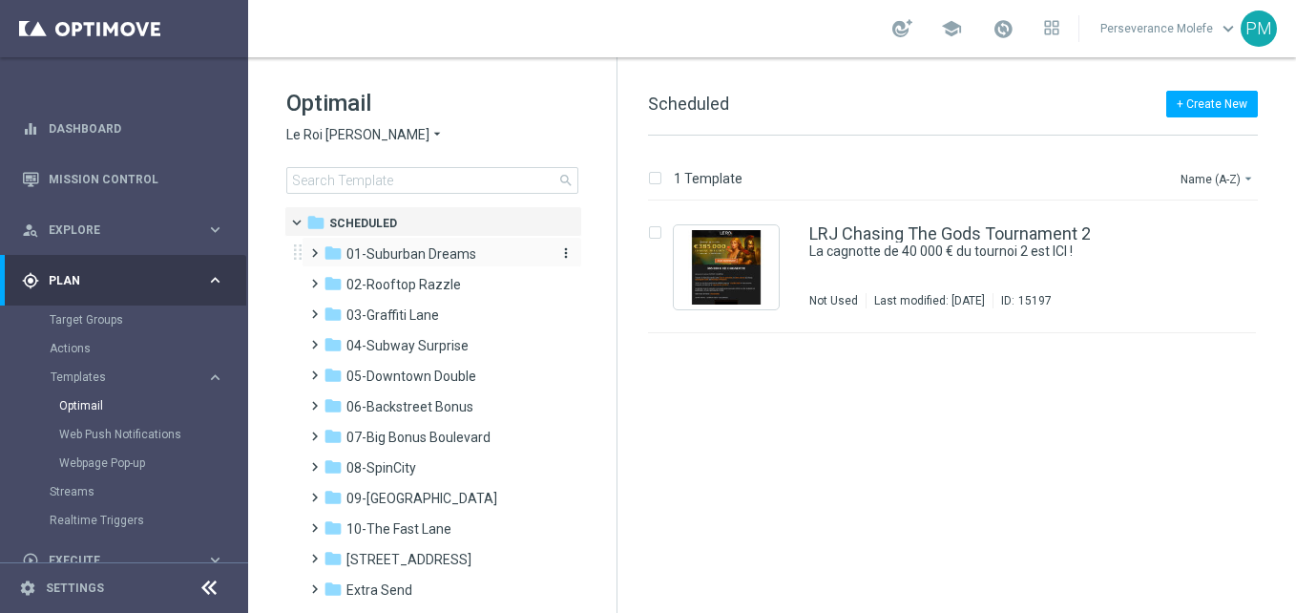
click at [447, 245] on span "01-Suburban Dreams" at bounding box center [411, 253] width 130 height 17
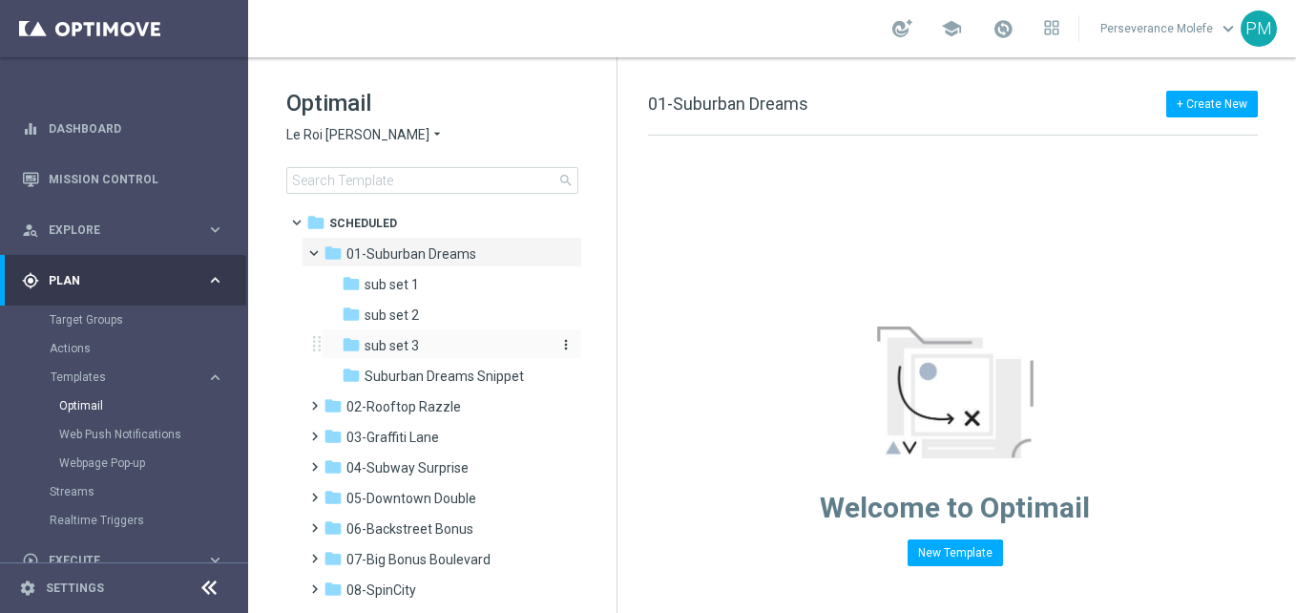
click at [458, 347] on div "folder sub set 3" at bounding box center [443, 346] width 203 height 22
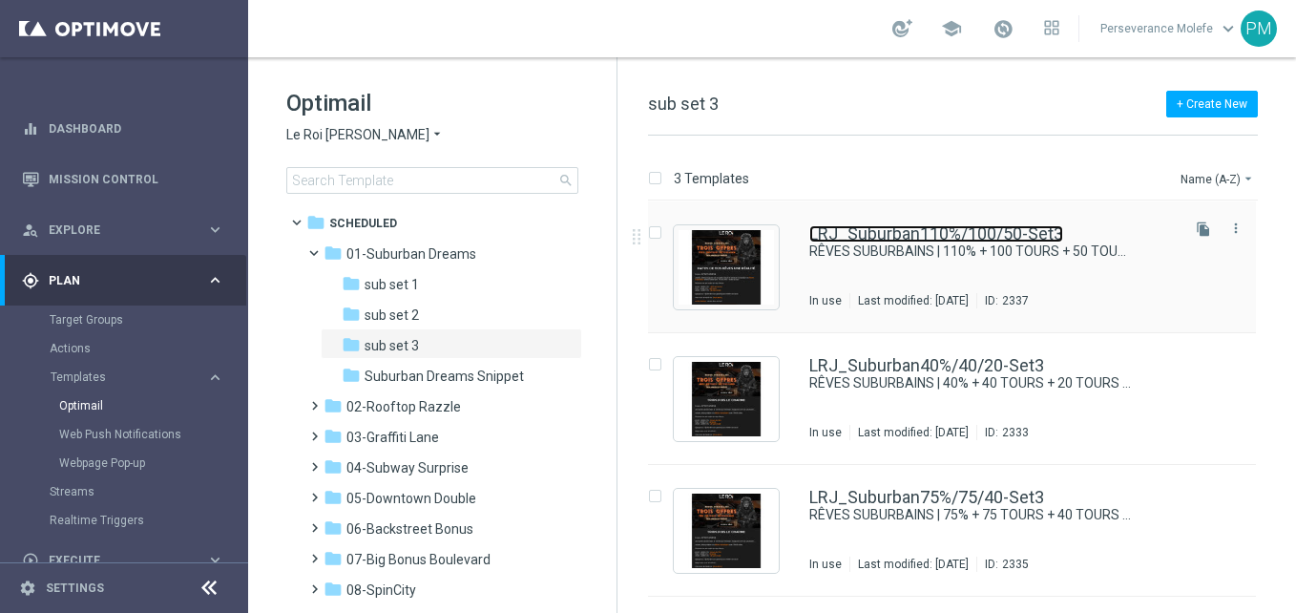
click at [908, 234] on link "LRJ_Suburban110%/100/50-Set3" at bounding box center [936, 233] width 254 height 17
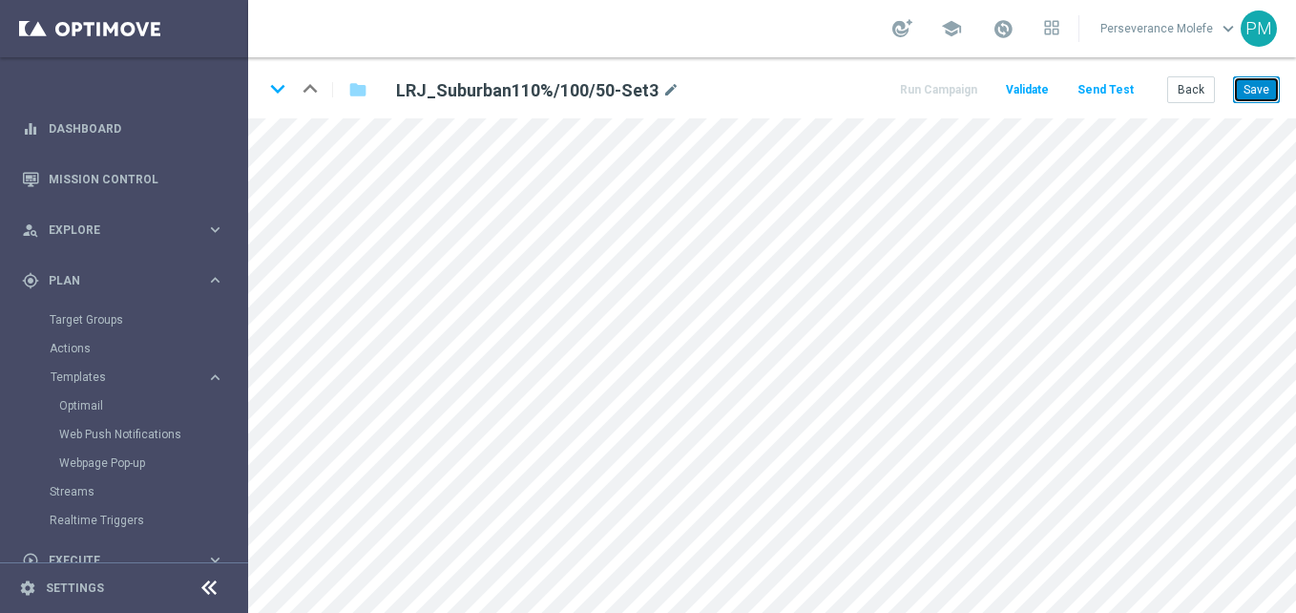
click at [1242, 91] on button "Save" at bounding box center [1256, 89] width 47 height 27
click at [1197, 82] on button "Back" at bounding box center [1191, 89] width 48 height 27
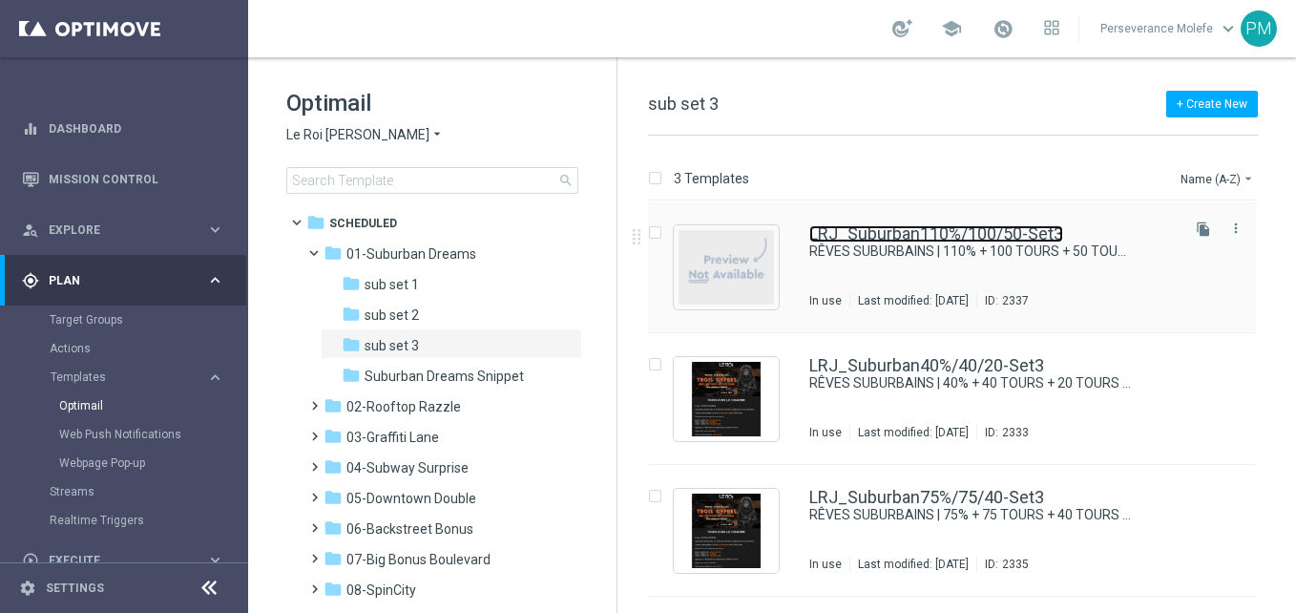
click at [845, 228] on link "LRJ_Suburban110%/100/50-Set3" at bounding box center [936, 233] width 254 height 17
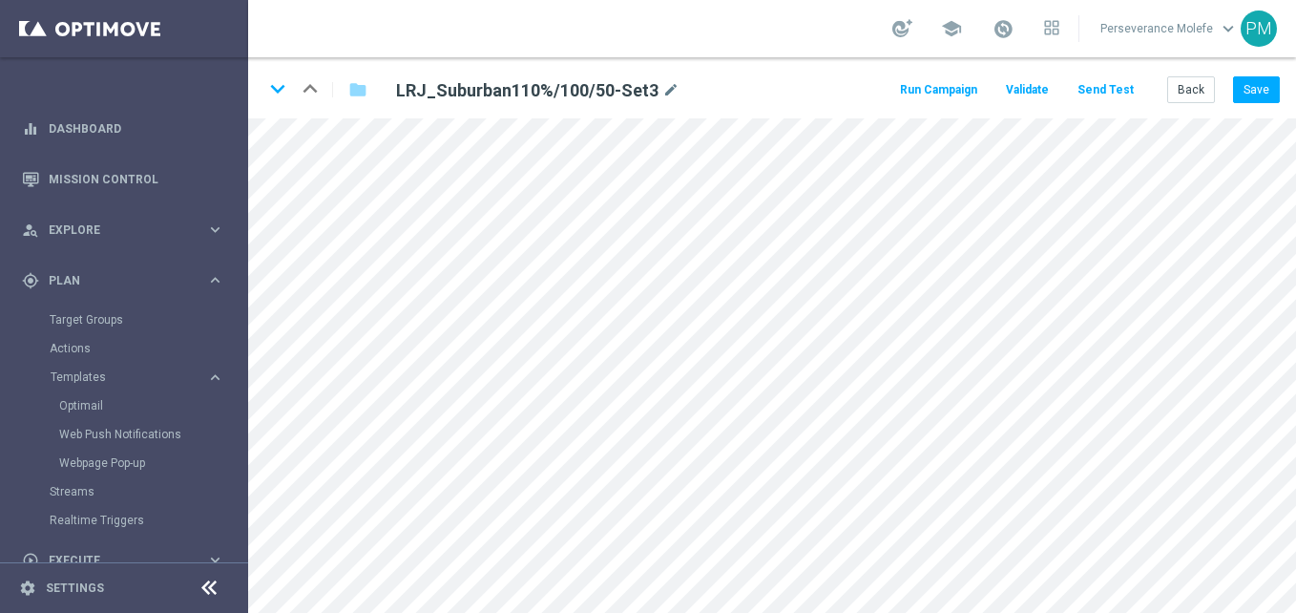
click at [219, 591] on icon at bounding box center [209, 587] width 23 height 23
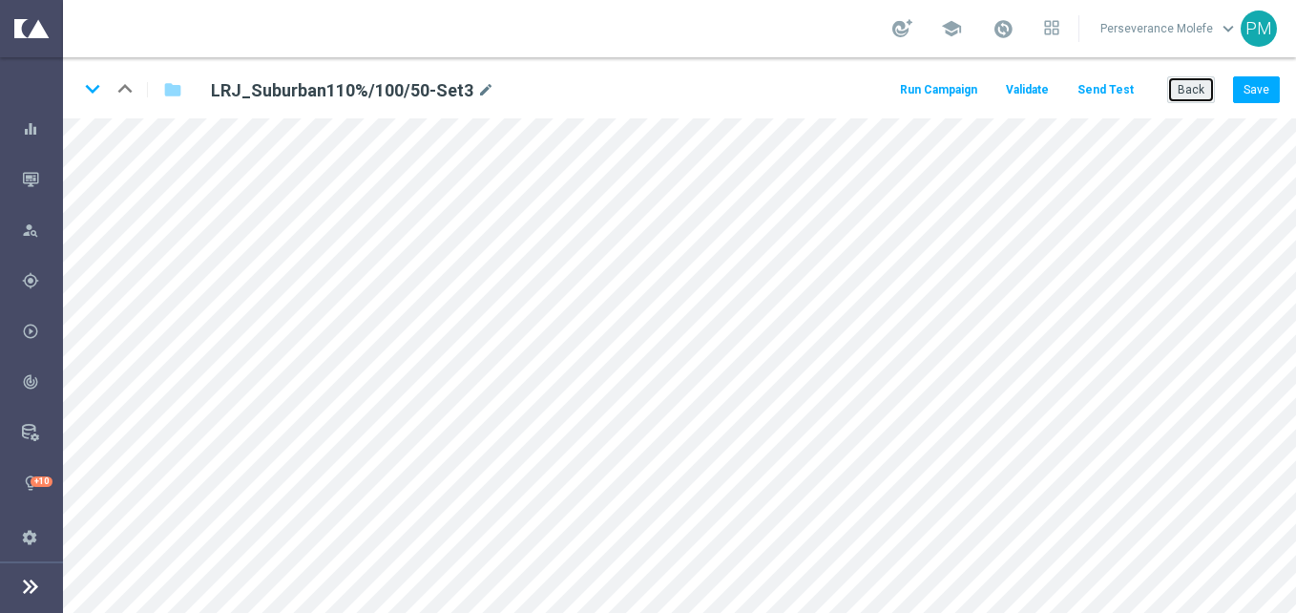
click at [1200, 87] on button "Back" at bounding box center [1191, 89] width 48 height 27
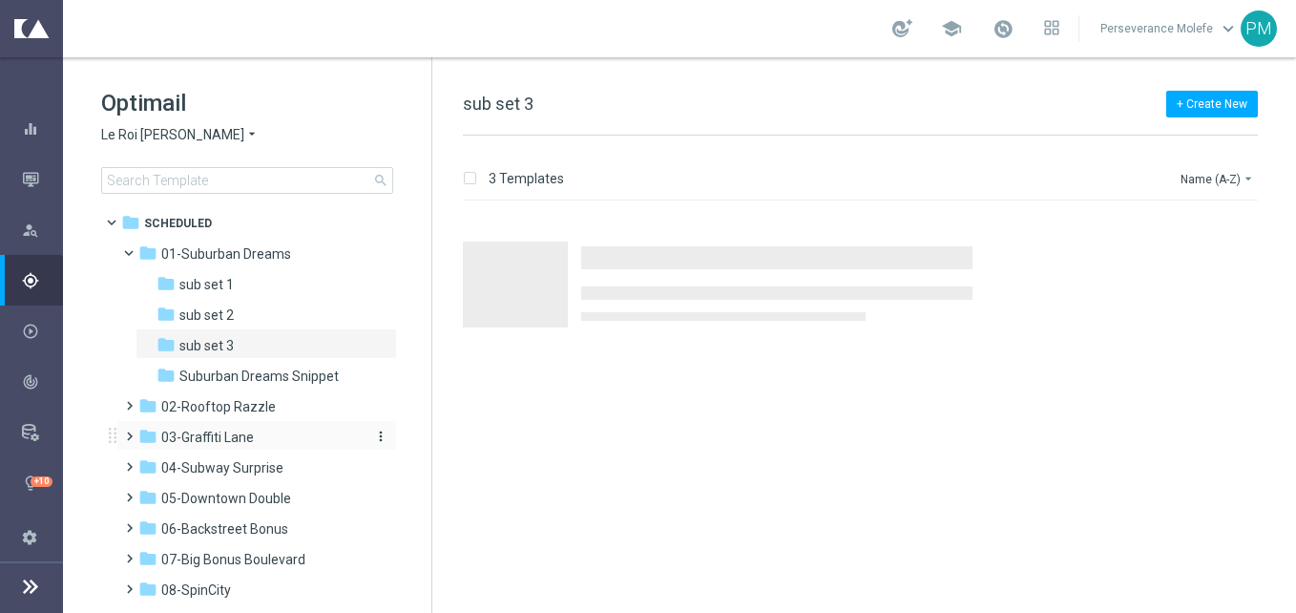
scroll to position [227, 0]
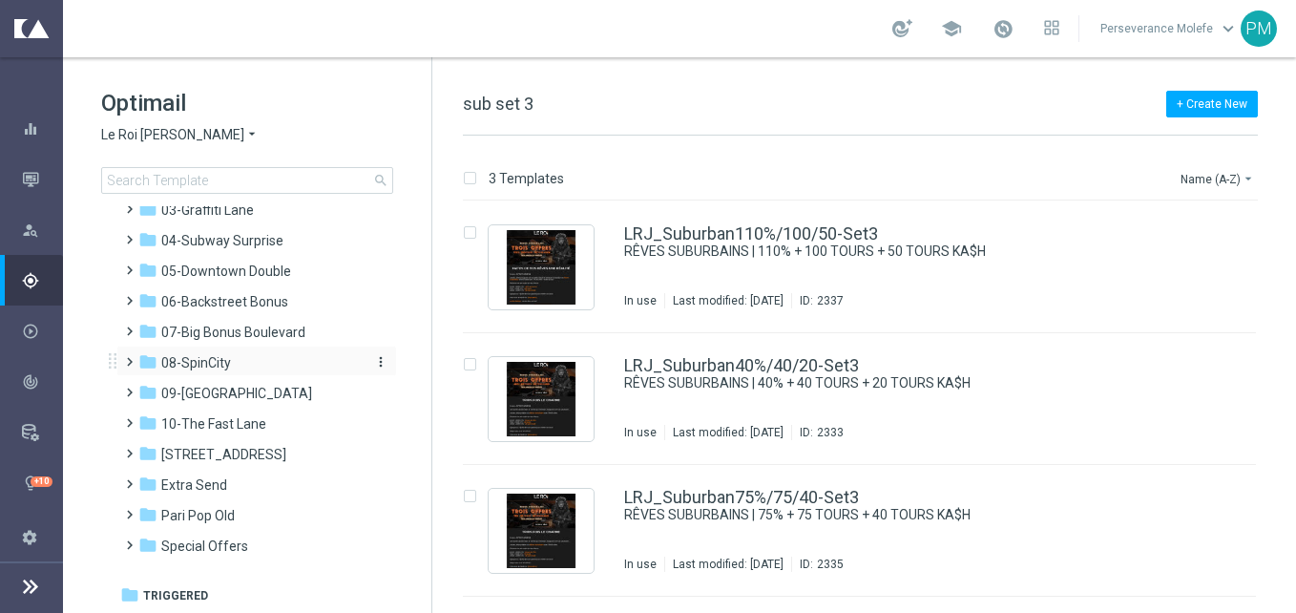
click at [274, 371] on div "folder 08-SpinCity" at bounding box center [247, 363] width 219 height 22
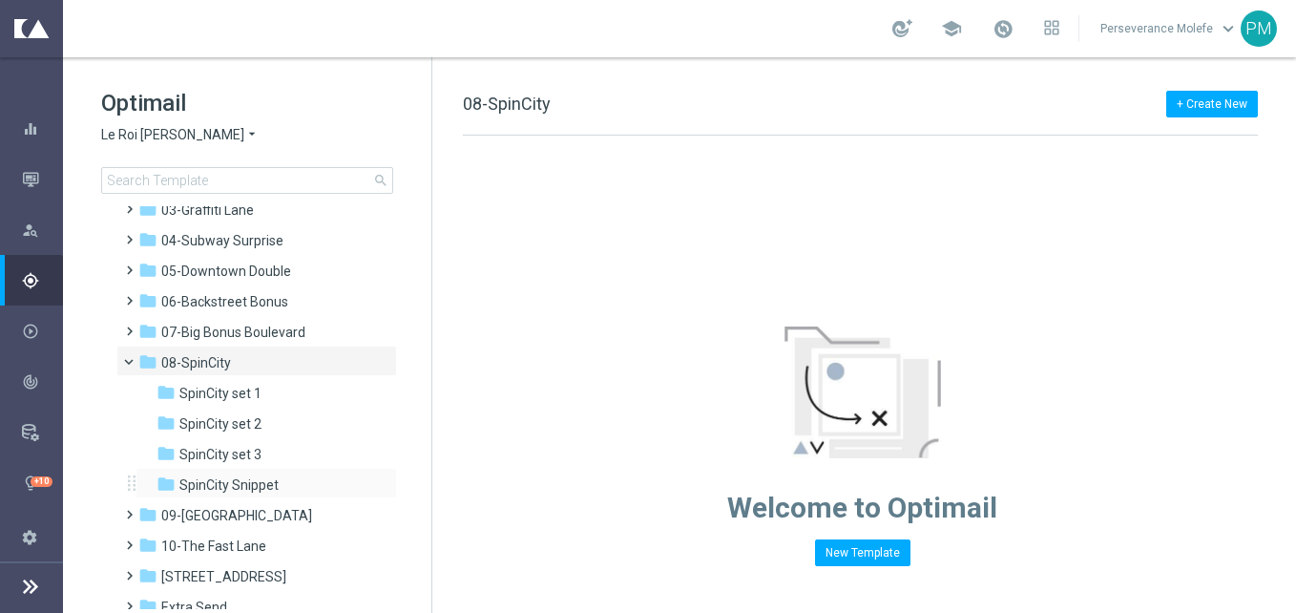
click at [276, 470] on div "folder SpinCity Snippet more_vert" at bounding box center [266, 483] width 261 height 31
click at [240, 455] on span "SpinCity set 3" at bounding box center [220, 454] width 82 height 17
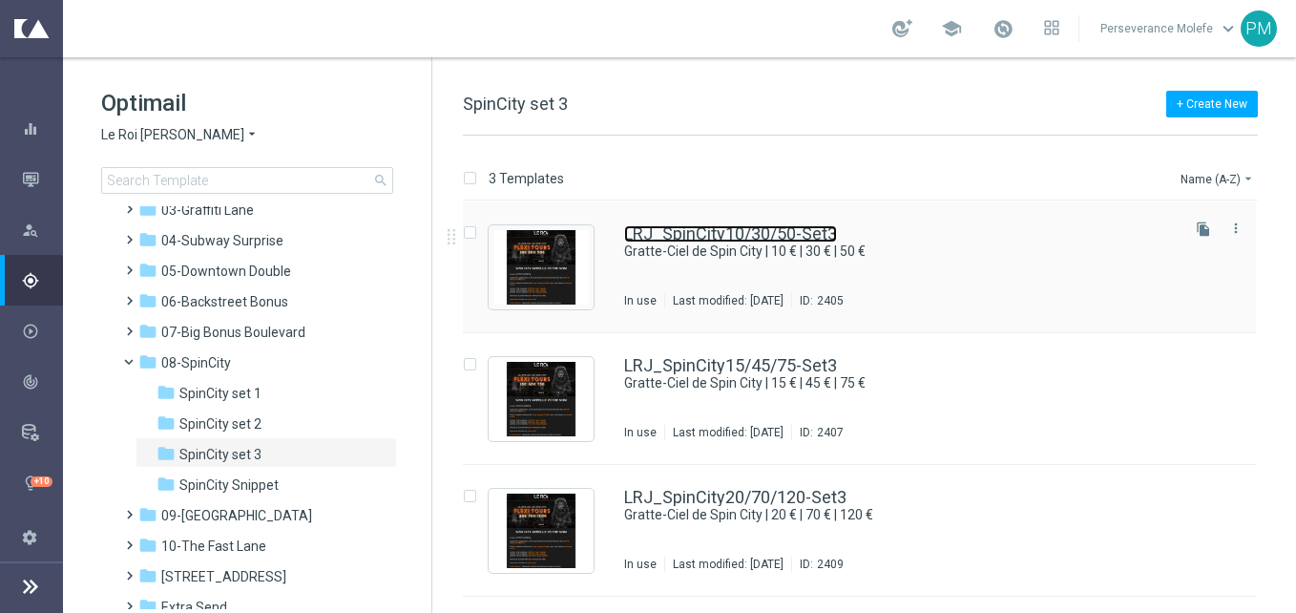
click at [662, 225] on link "LRJ_SpinCity10/30/50-Set3" at bounding box center [730, 233] width 213 height 17
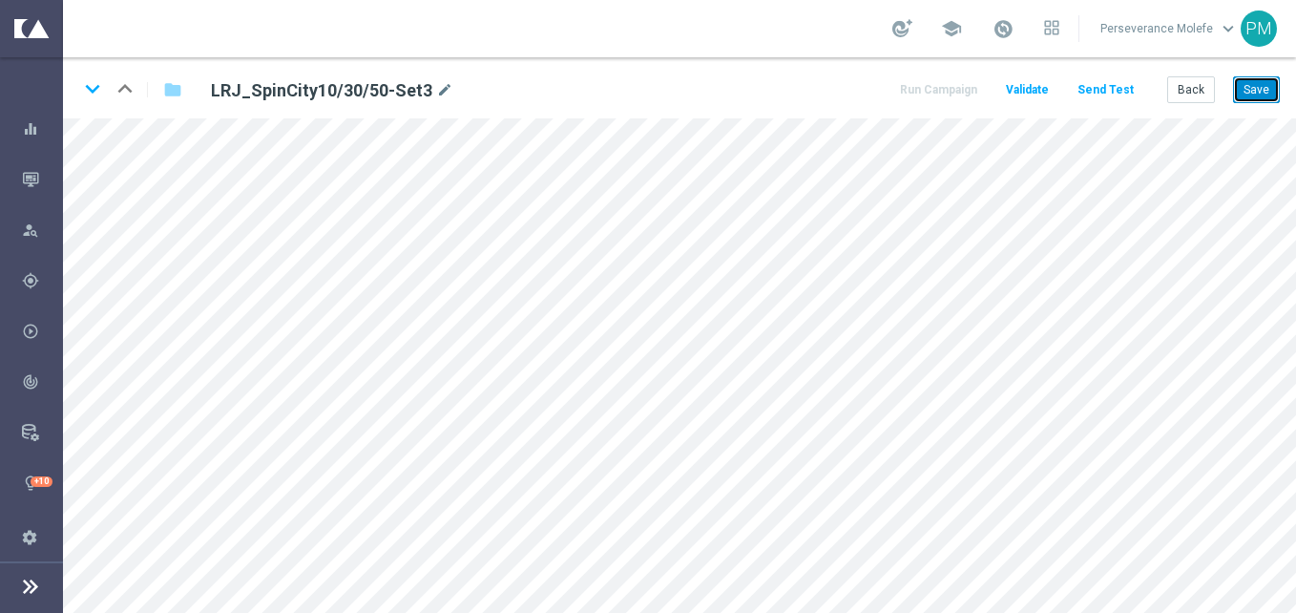
click at [1243, 83] on button "Save" at bounding box center [1256, 89] width 47 height 27
click at [88, 93] on icon "keyboard_arrow_down" at bounding box center [92, 88] width 29 height 29
click at [1264, 80] on button "Save" at bounding box center [1256, 89] width 47 height 27
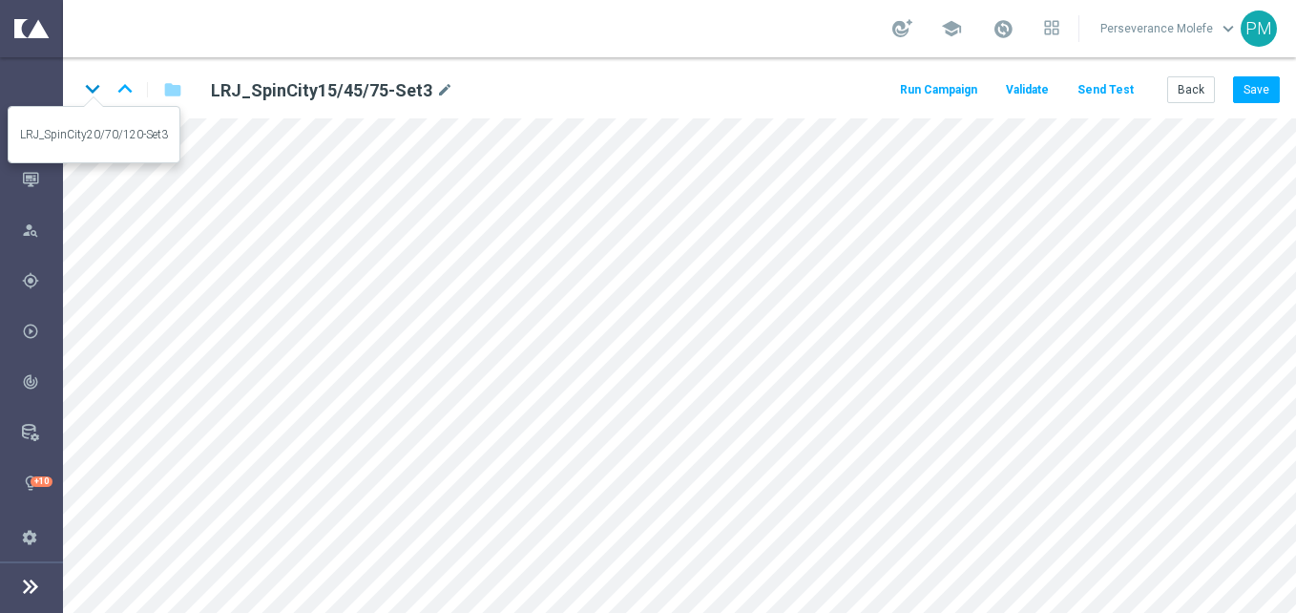
click at [94, 97] on icon "keyboard_arrow_down" at bounding box center [92, 88] width 29 height 29
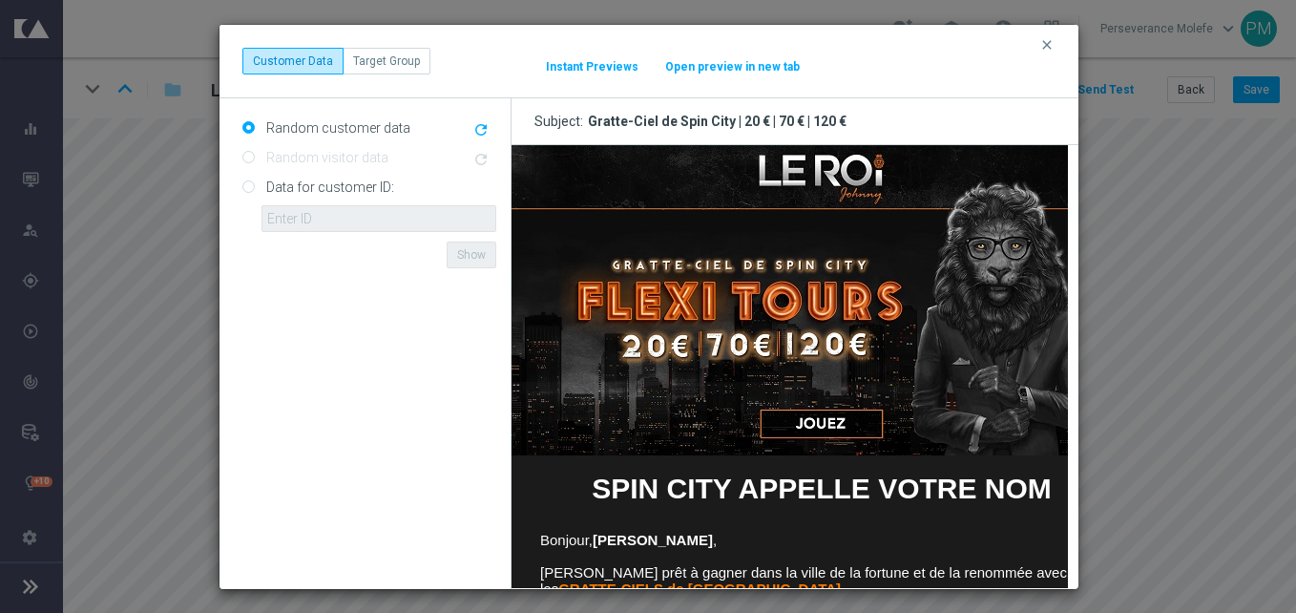
click at [728, 59] on button "Open preview in new tab" at bounding box center [732, 66] width 136 height 15
click at [1053, 46] on icon "clear" at bounding box center [1046, 44] width 15 height 15
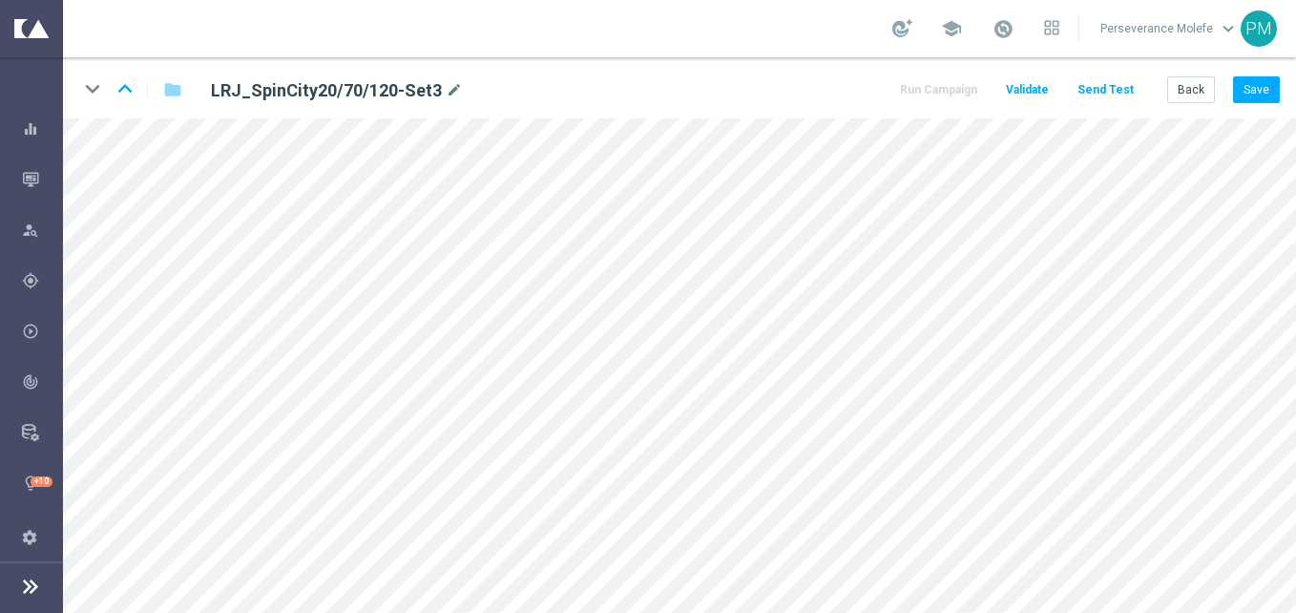
click at [1262, 74] on div "keyboard_arrow_down keyboard_arrow_up folder LRJ_SpinCity20/70/120-Set3 mode_ed…" at bounding box center [679, 87] width 1233 height 61
click at [1257, 83] on button "Save" at bounding box center [1256, 89] width 47 height 27
click at [1203, 90] on button "Back" at bounding box center [1191, 89] width 48 height 27
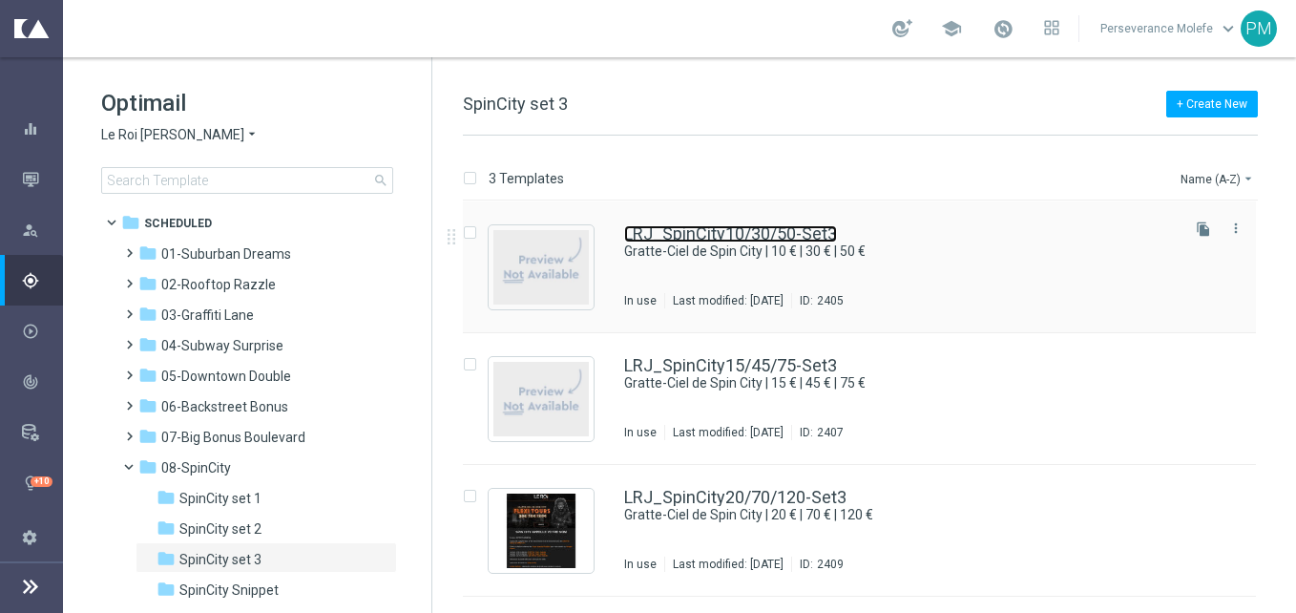
click at [670, 235] on link "LRJ_SpinCity10/30/50-Set3" at bounding box center [730, 233] width 213 height 17
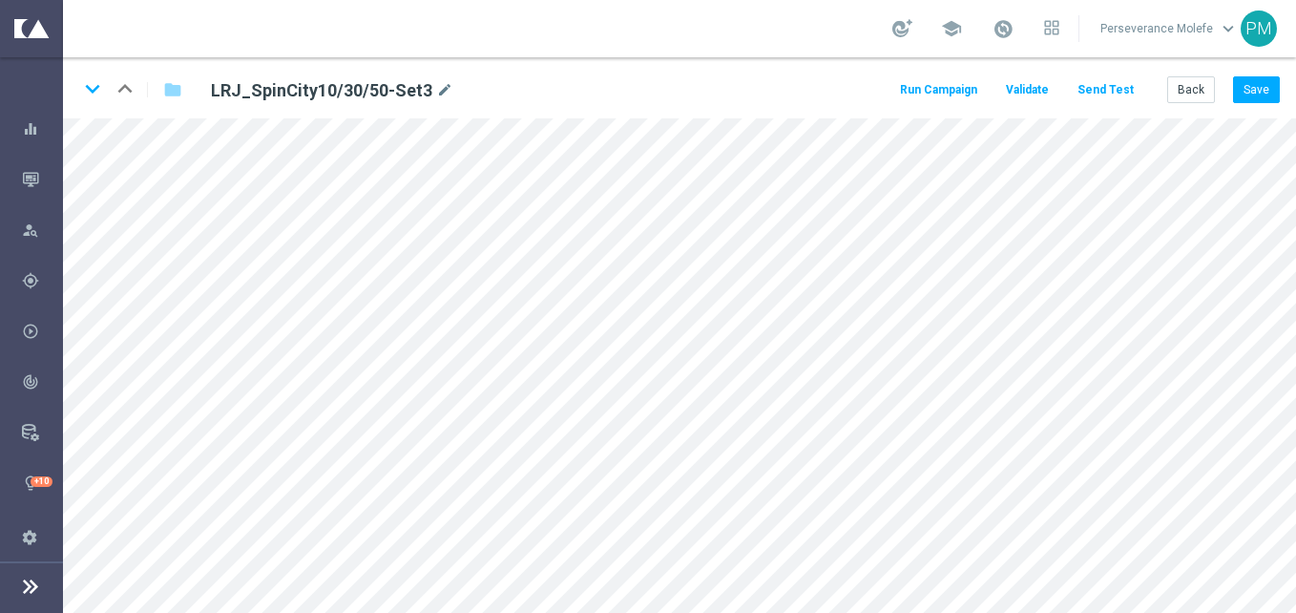
click at [1122, 91] on button "Send Test" at bounding box center [1106, 90] width 62 height 26
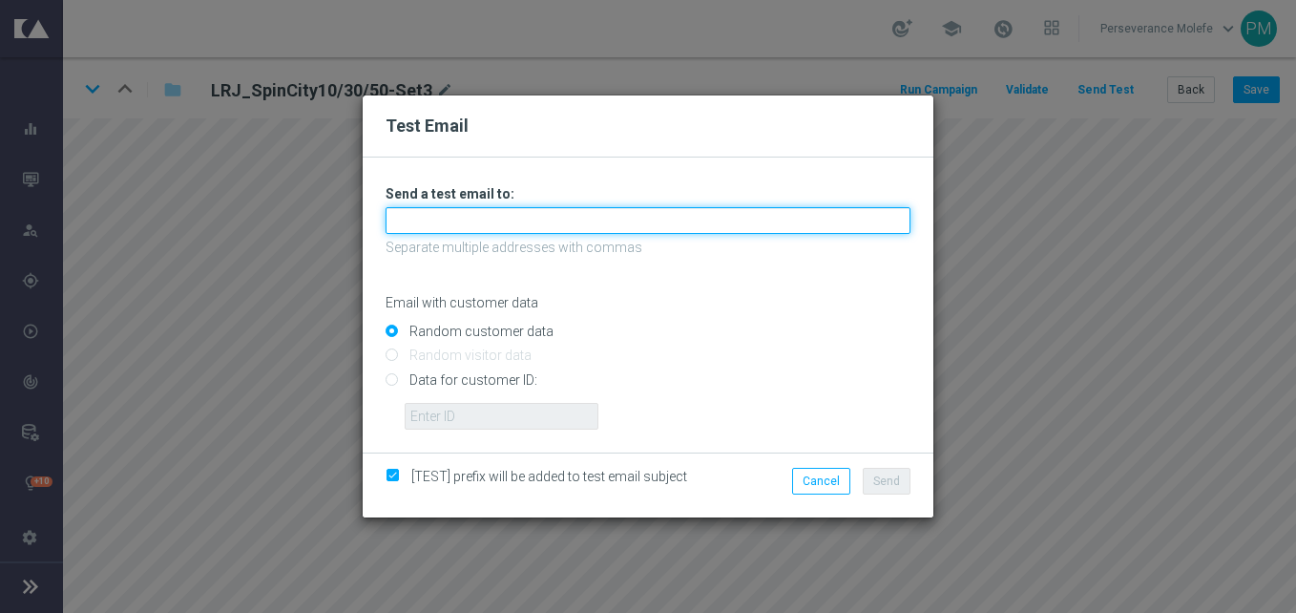
click at [799, 213] on input "text" at bounding box center [648, 220] width 525 height 27
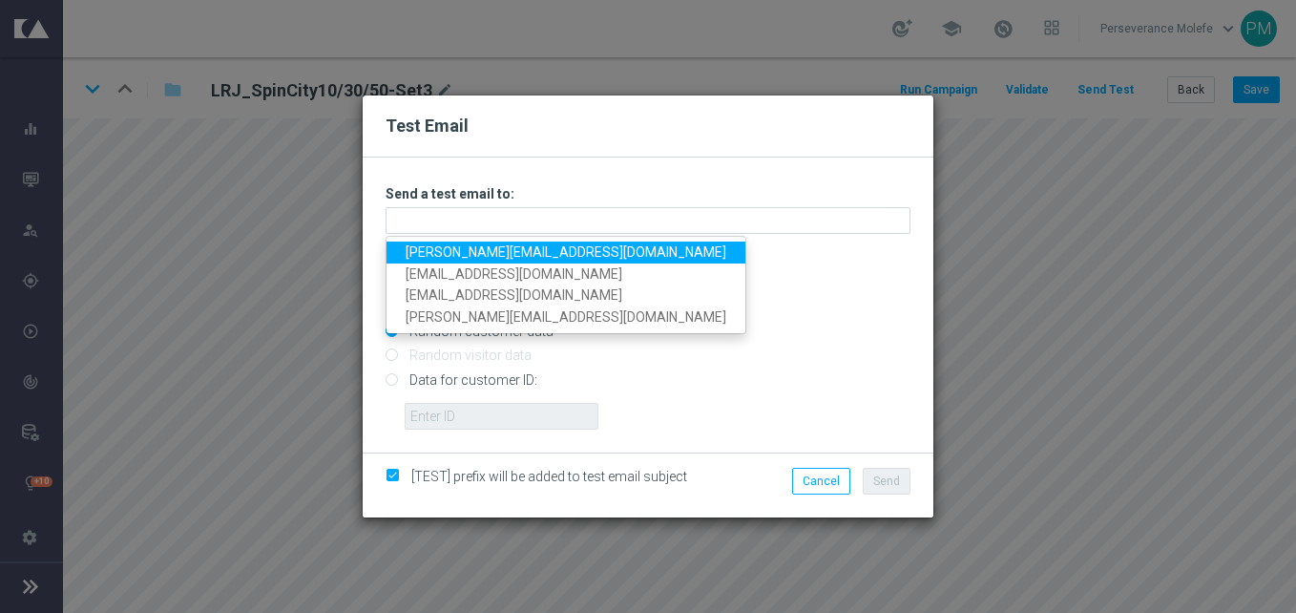
click at [532, 256] on link "[PERSON_NAME][EMAIL_ADDRESS][DOMAIN_NAME]" at bounding box center [565, 252] width 359 height 22
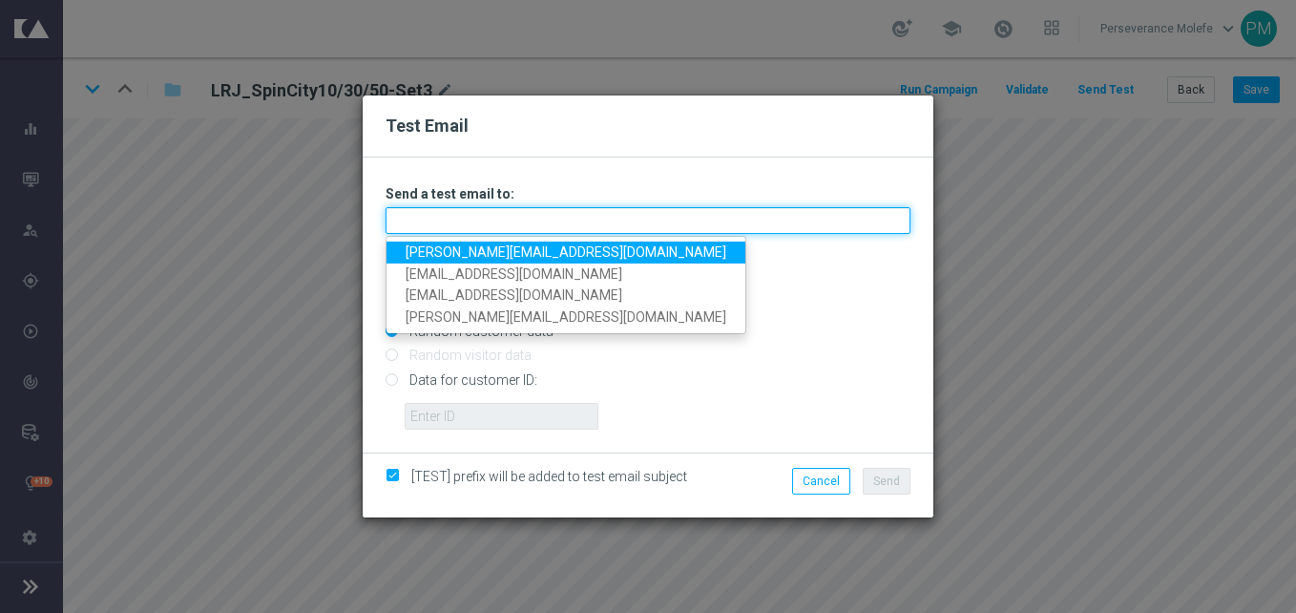
type input "[PERSON_NAME][EMAIL_ADDRESS][DOMAIN_NAME]"
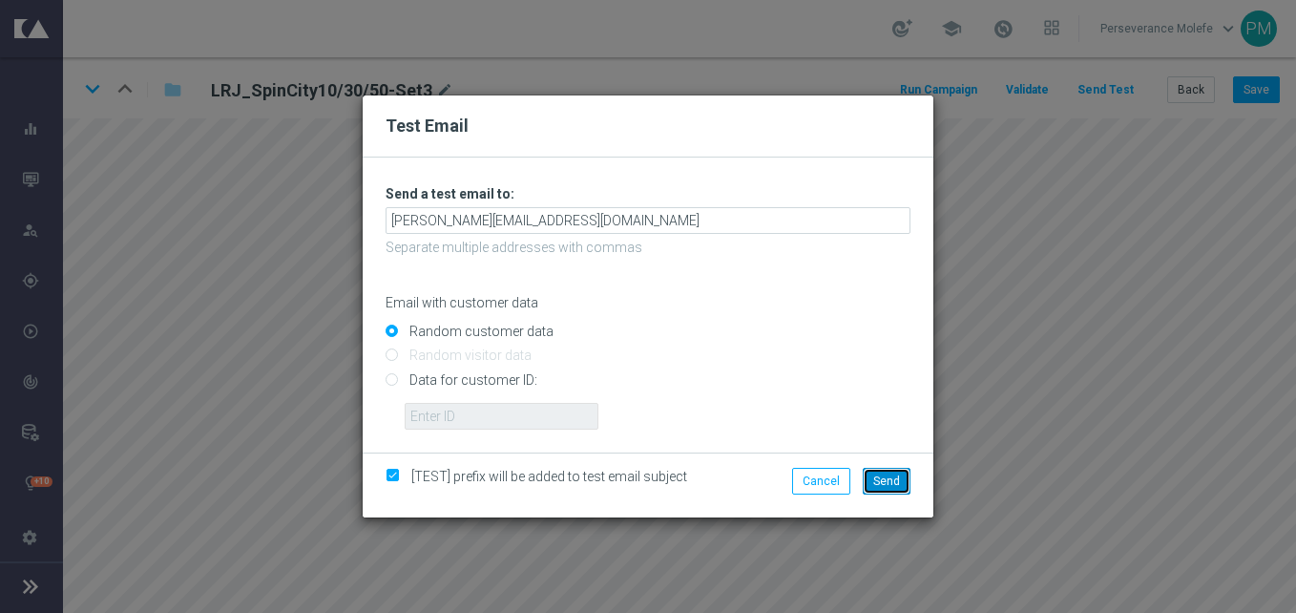
click at [885, 481] on span "Send" at bounding box center [886, 480] width 27 height 13
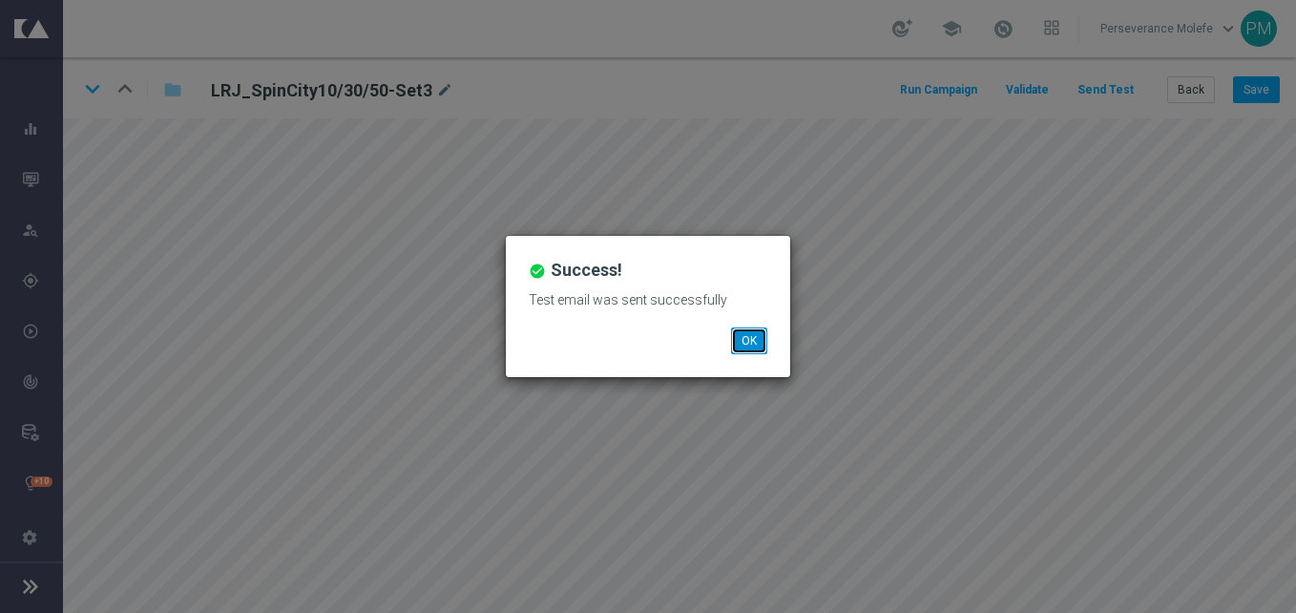
click at [759, 346] on button "OK" at bounding box center [749, 340] width 36 height 27
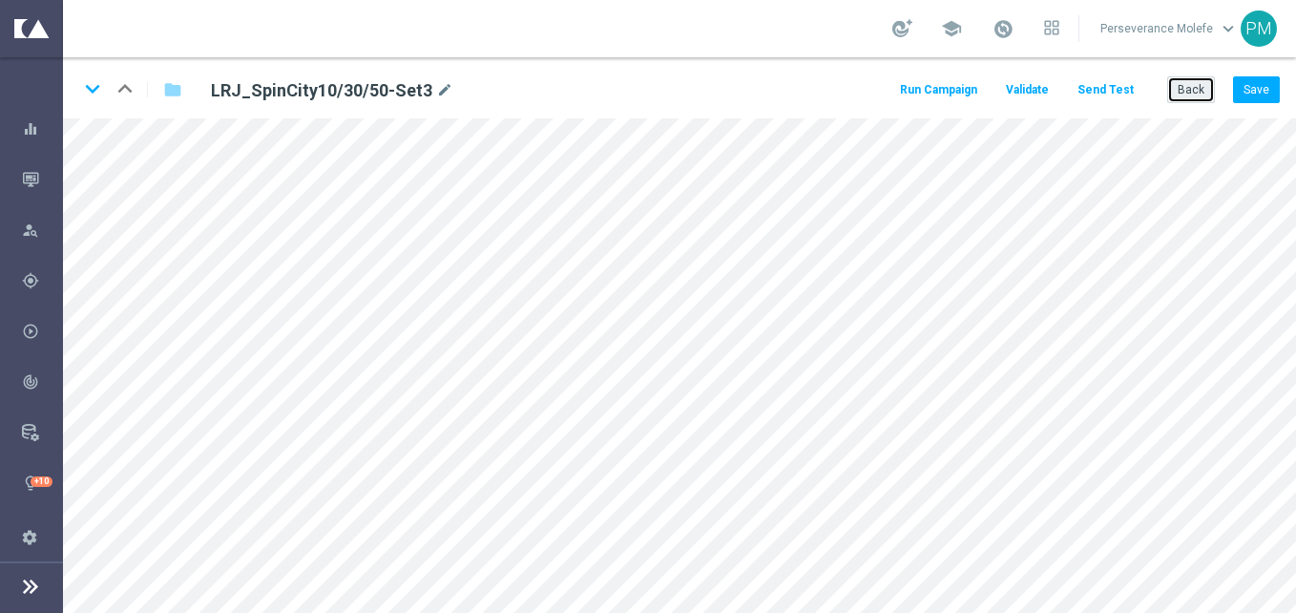
click at [1213, 90] on button "Back" at bounding box center [1191, 89] width 48 height 27
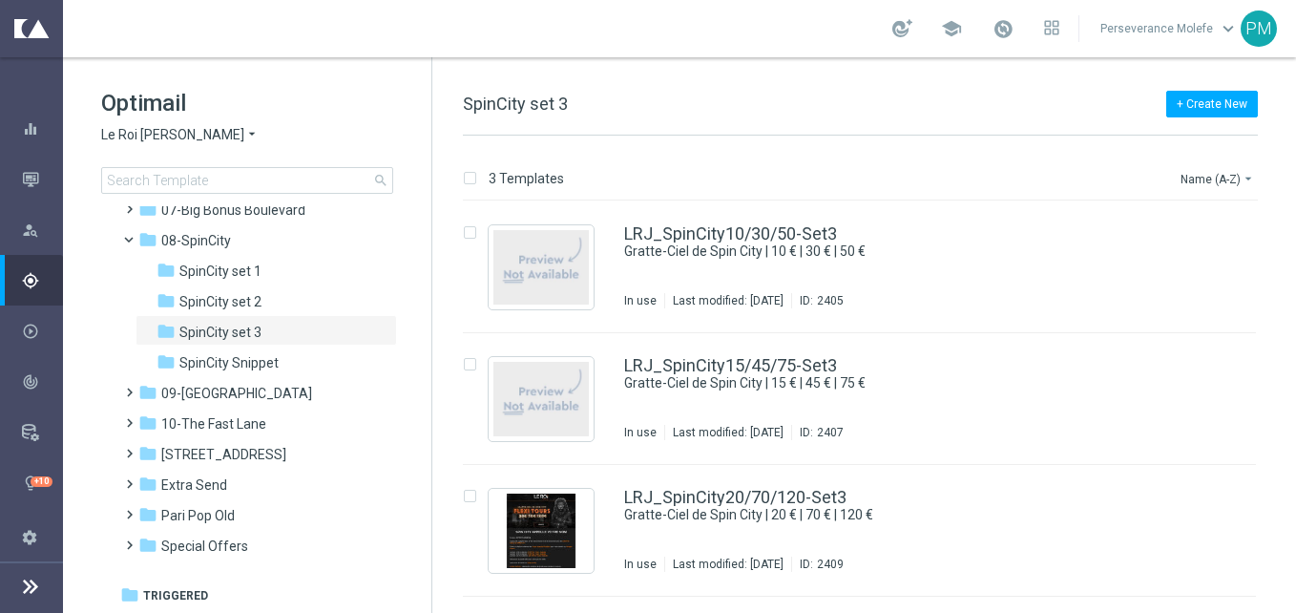
scroll to position [36, 0]
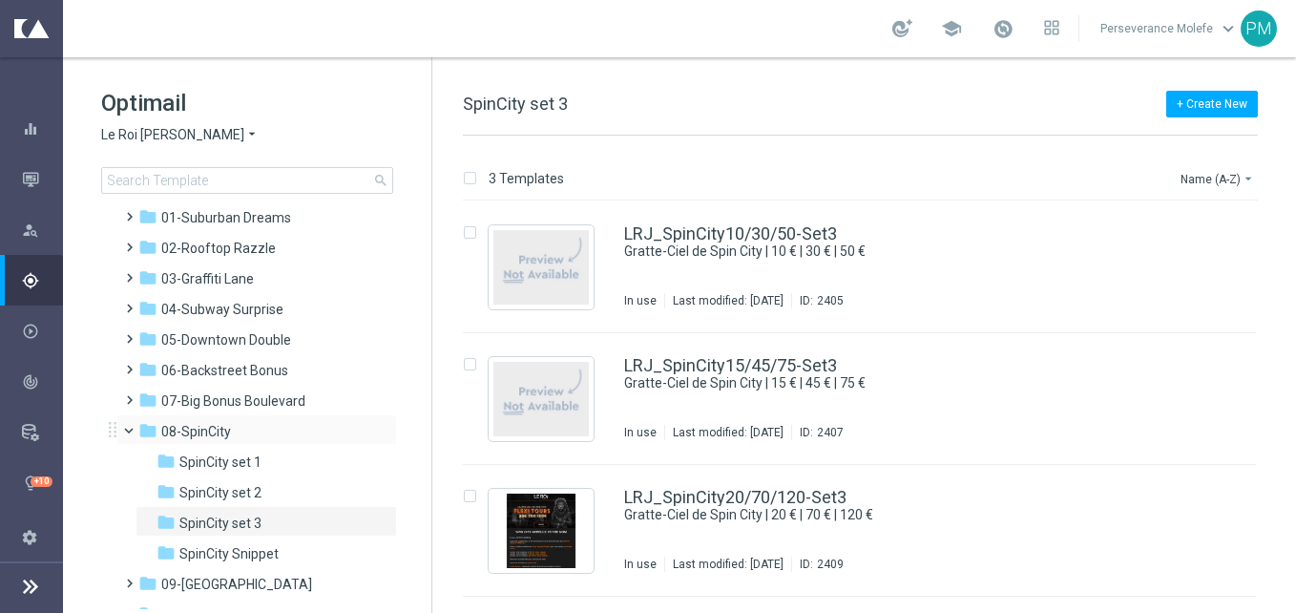
click at [134, 430] on span at bounding box center [138, 426] width 8 height 9
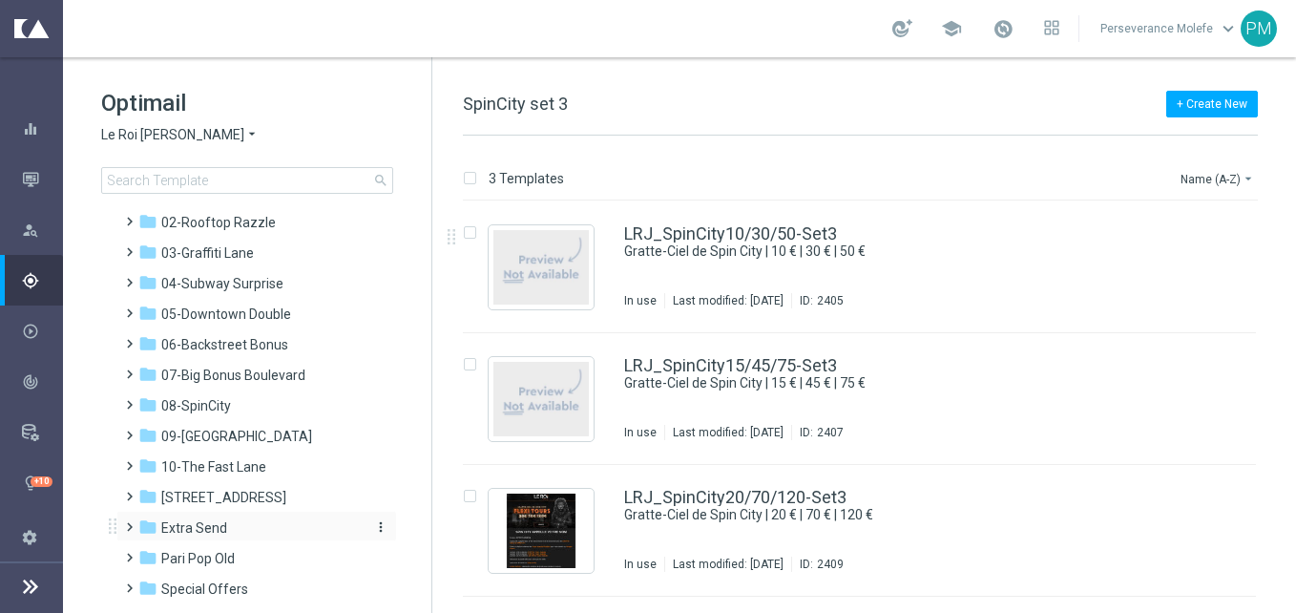
scroll to position [105, 0]
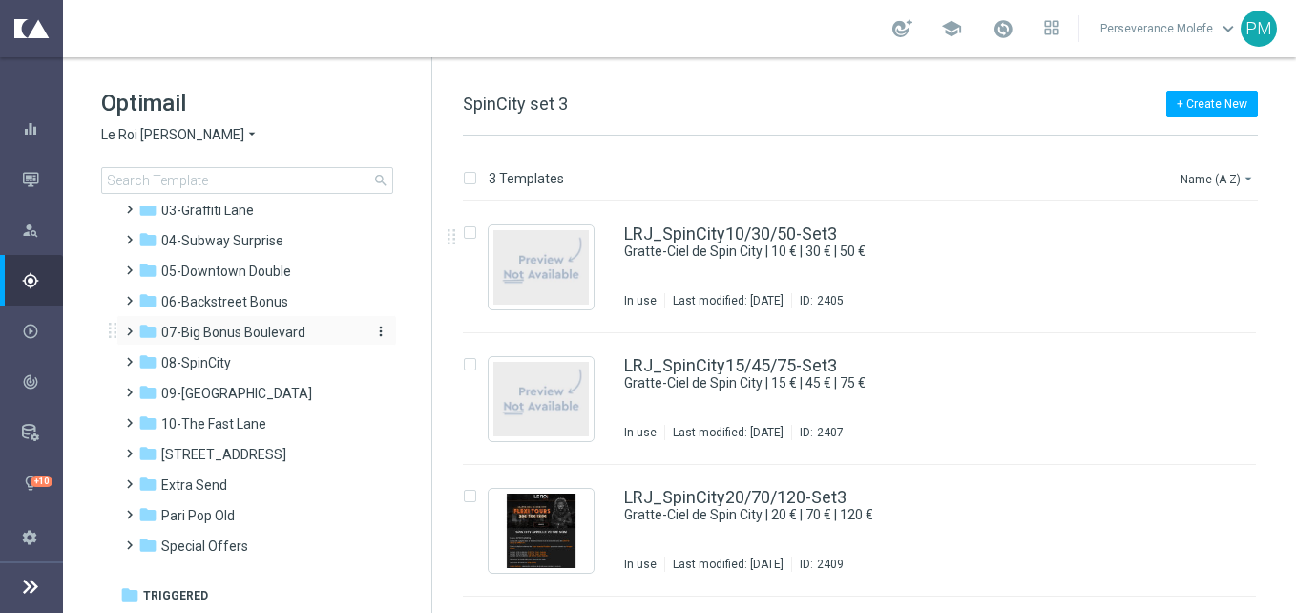
click at [272, 323] on div "folder 07-Big Bonus Boulevard" at bounding box center [247, 333] width 219 height 22
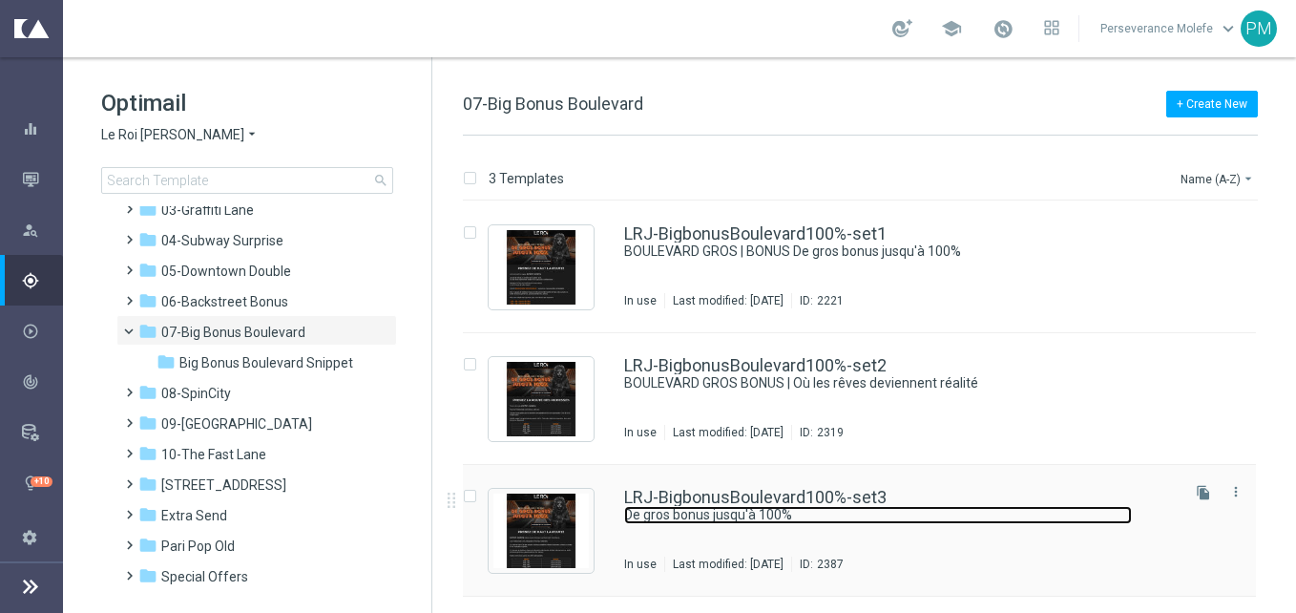
click at [764, 512] on link "De gros bonus jusqu'à 100%" at bounding box center [878, 515] width 508 height 18
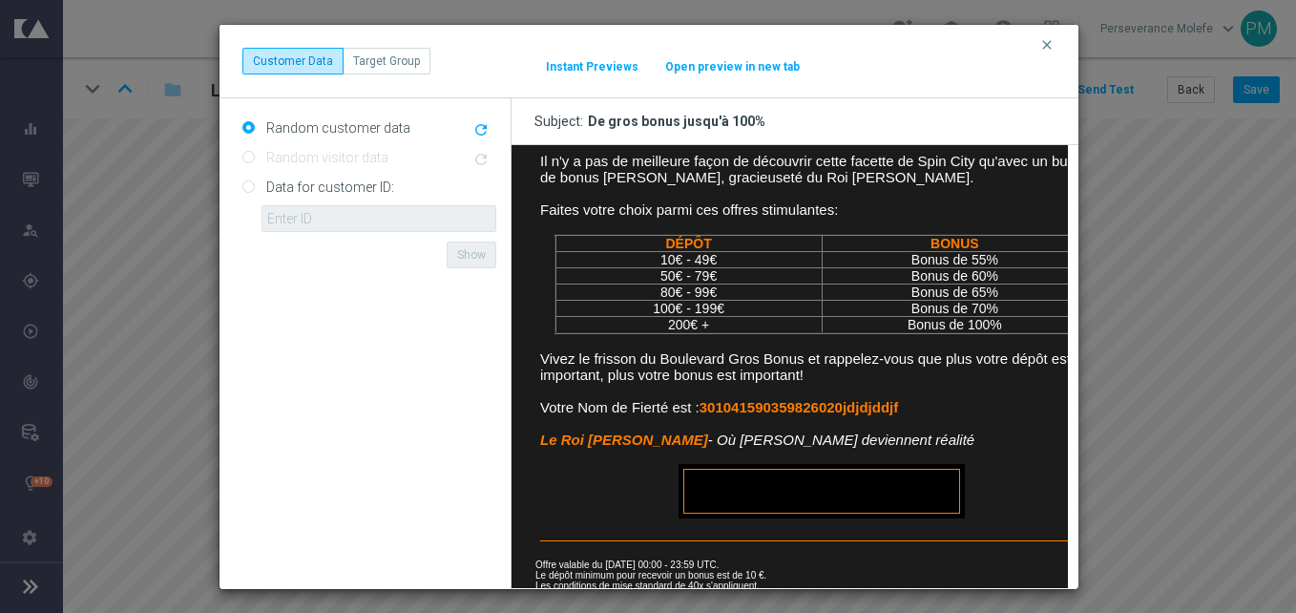
scroll to position [572, 0]
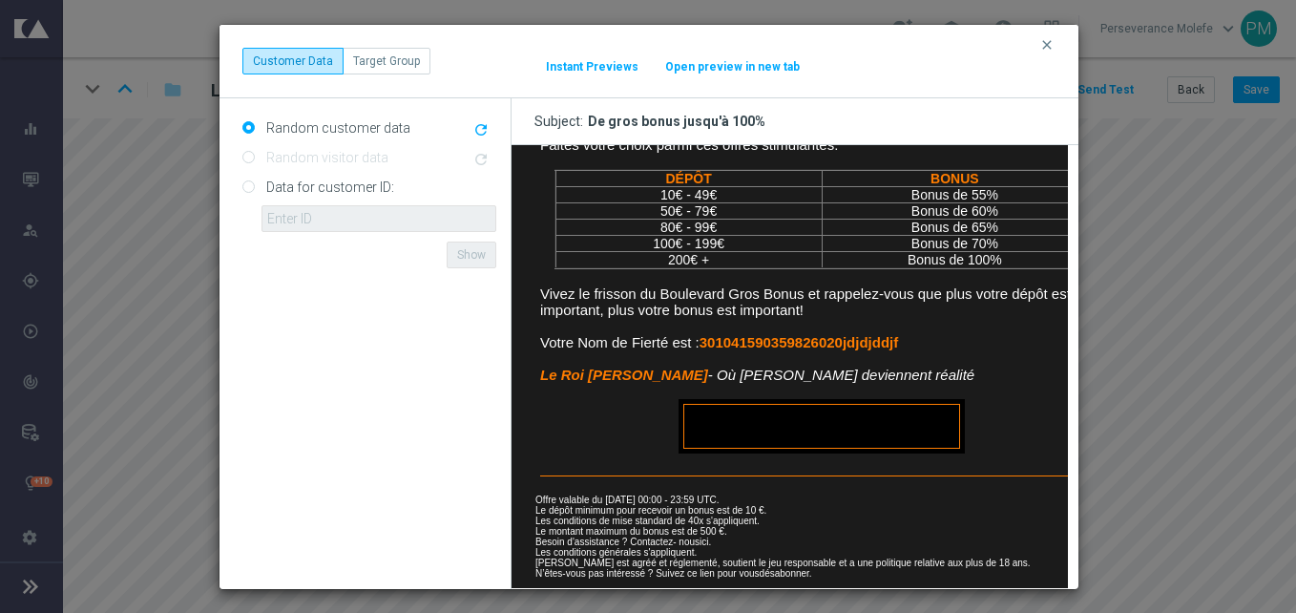
click at [718, 71] on button "Open preview in new tab" at bounding box center [732, 66] width 136 height 15
click at [1041, 44] on icon "clear" at bounding box center [1046, 44] width 15 height 15
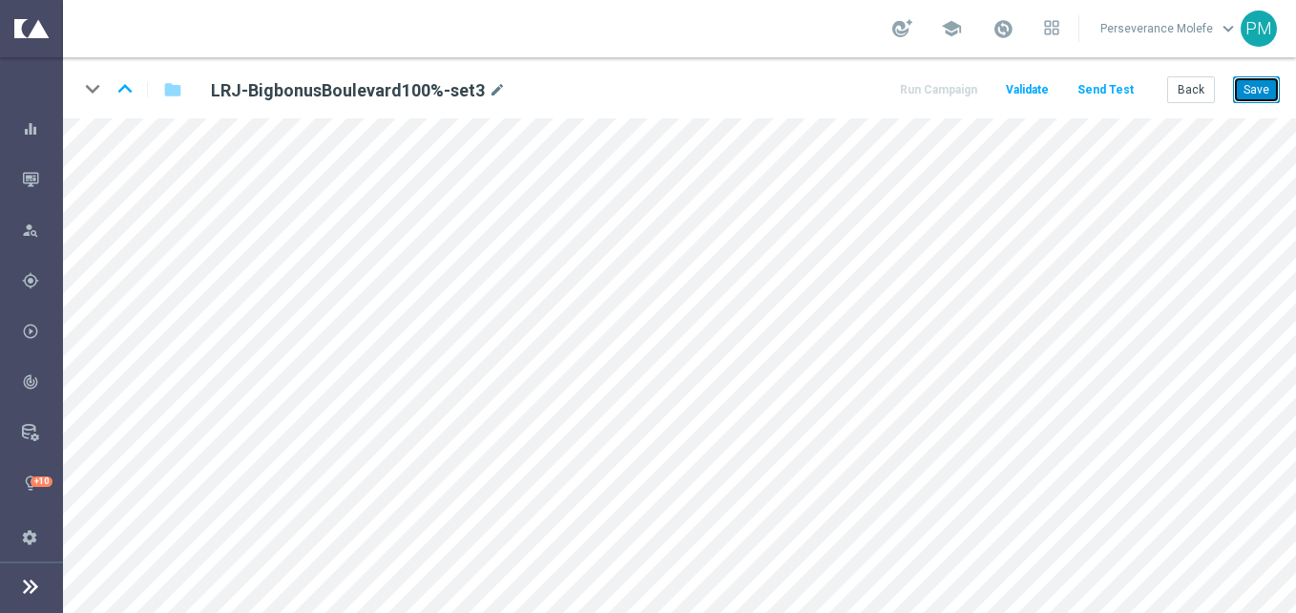
click at [1269, 95] on button "Save" at bounding box center [1256, 89] width 47 height 27
click at [1202, 86] on button "Back" at bounding box center [1191, 89] width 48 height 27
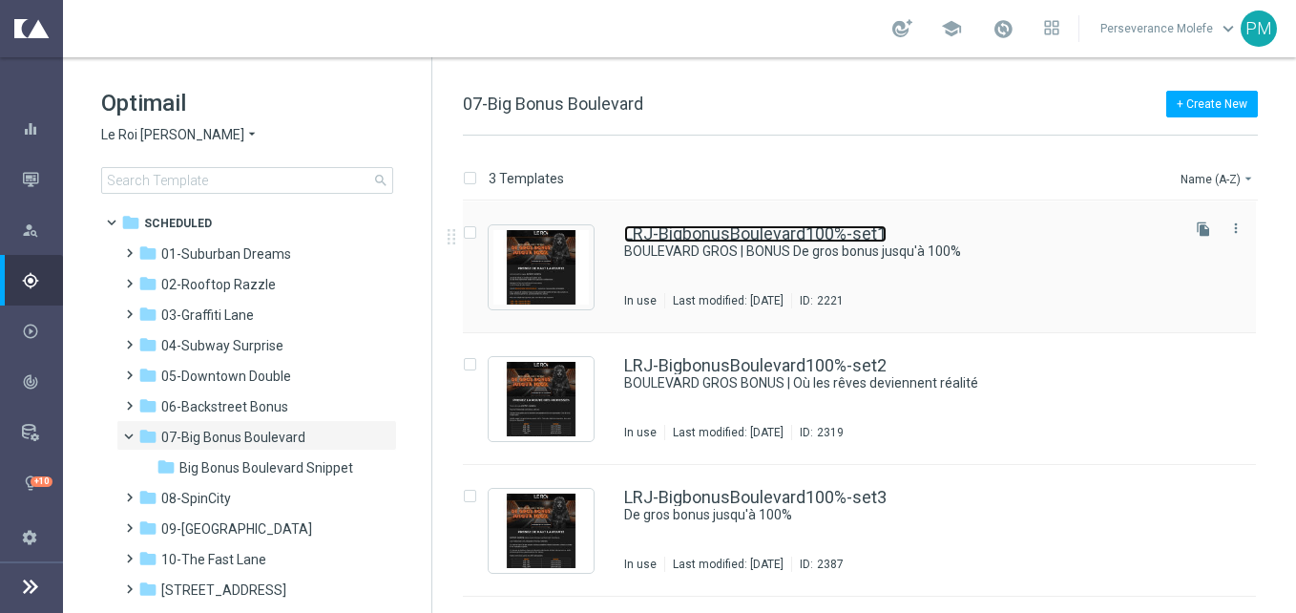
click at [678, 238] on link "LRJ-BigbonusBoulevard100%-set1" at bounding box center [755, 233] width 262 height 17
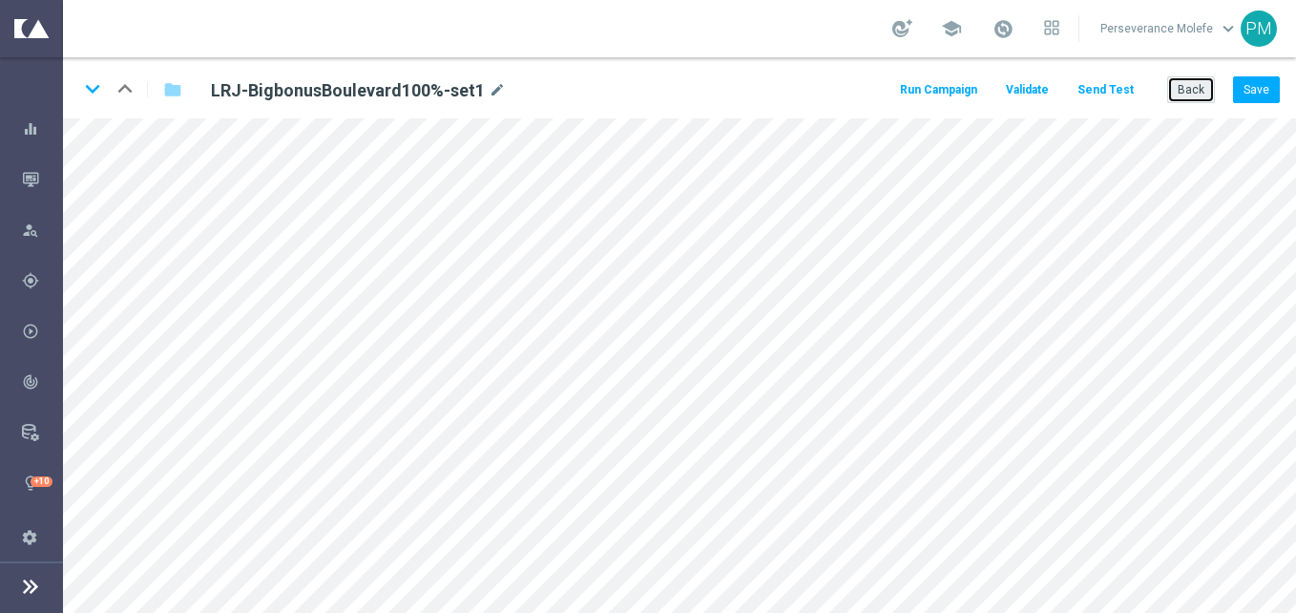
click at [1190, 82] on button "Back" at bounding box center [1191, 89] width 48 height 27
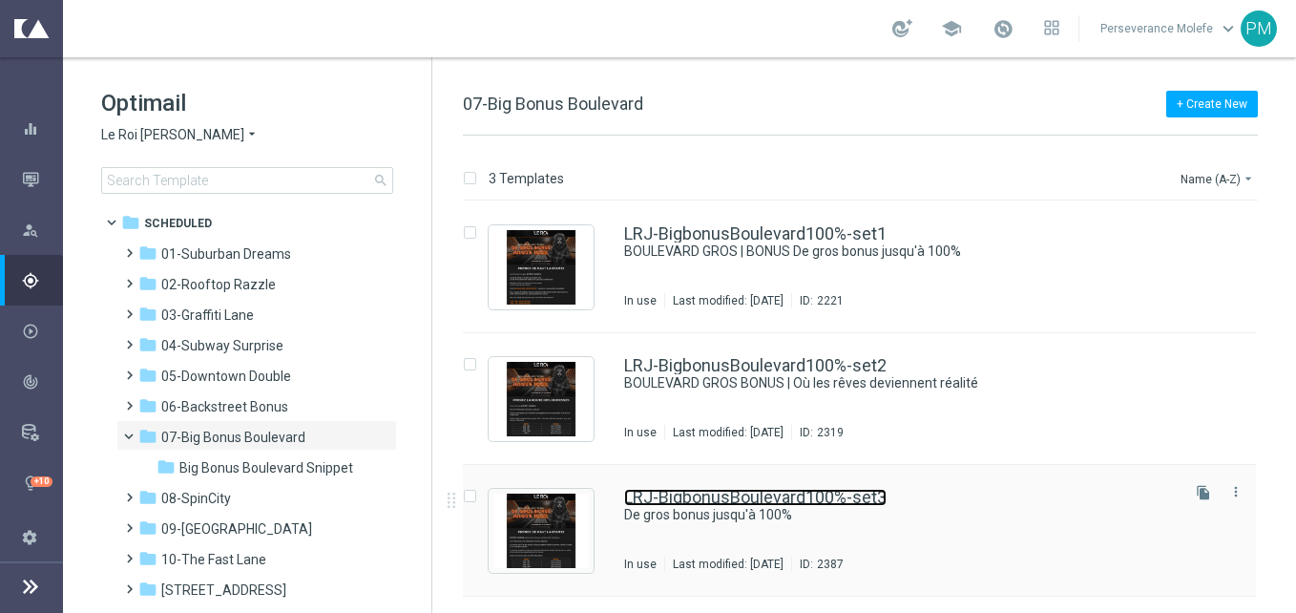
click at [749, 496] on link "LRJ-BigbonusBoulevard100%-set3" at bounding box center [755, 497] width 262 height 17
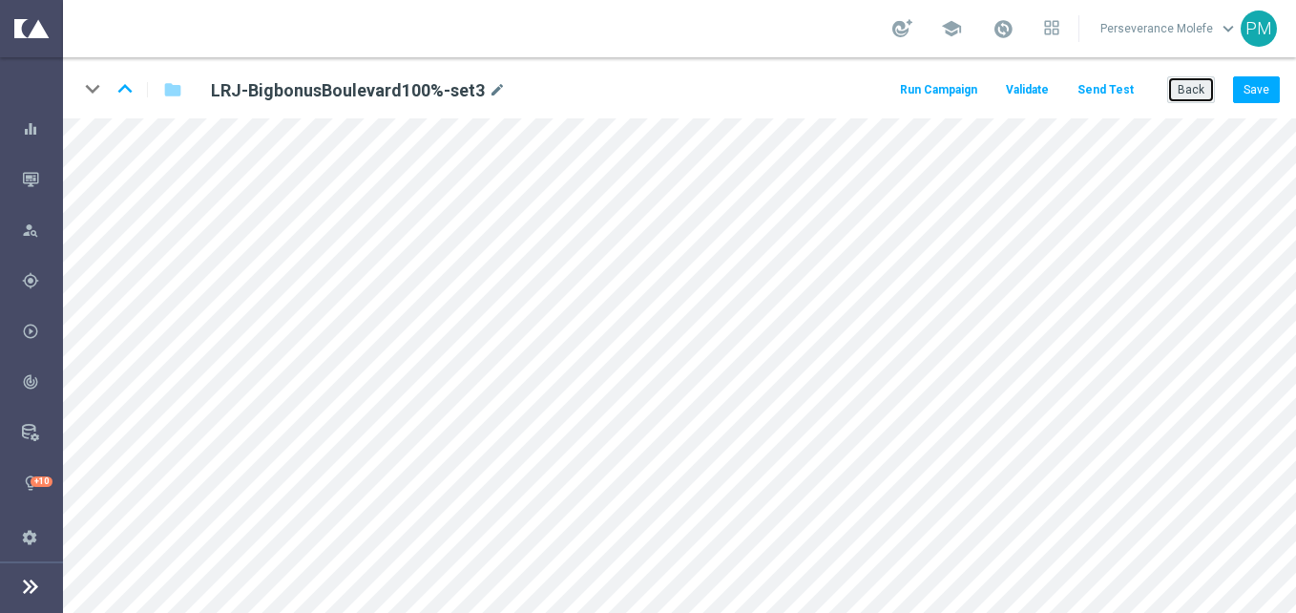
click at [1205, 81] on button "Back" at bounding box center [1191, 89] width 48 height 27
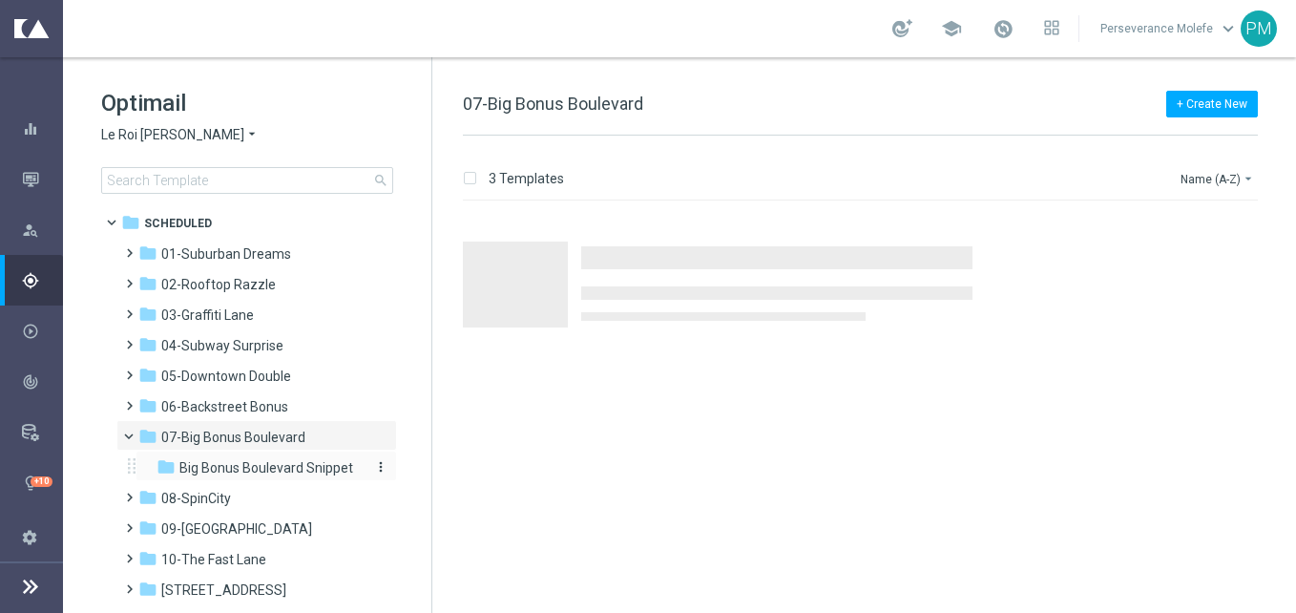
click at [302, 463] on span "Big Bonus Boulevard Snippet" at bounding box center [266, 467] width 174 height 17
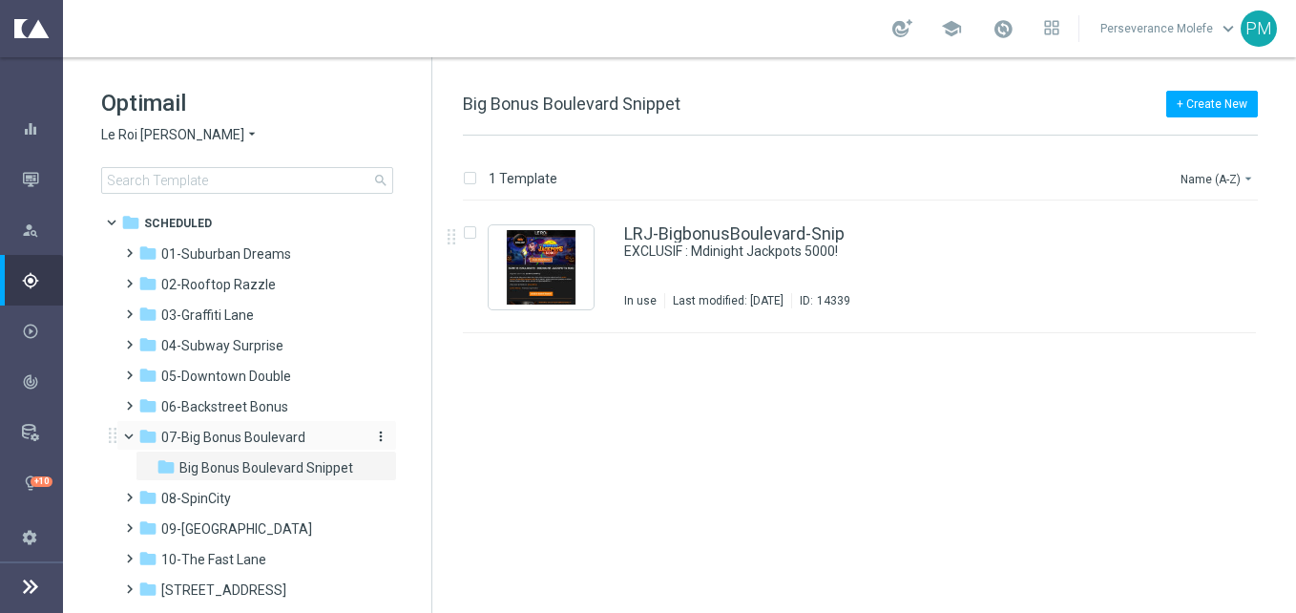
click at [277, 427] on div "folder 07-Big Bonus Boulevard" at bounding box center [247, 438] width 219 height 22
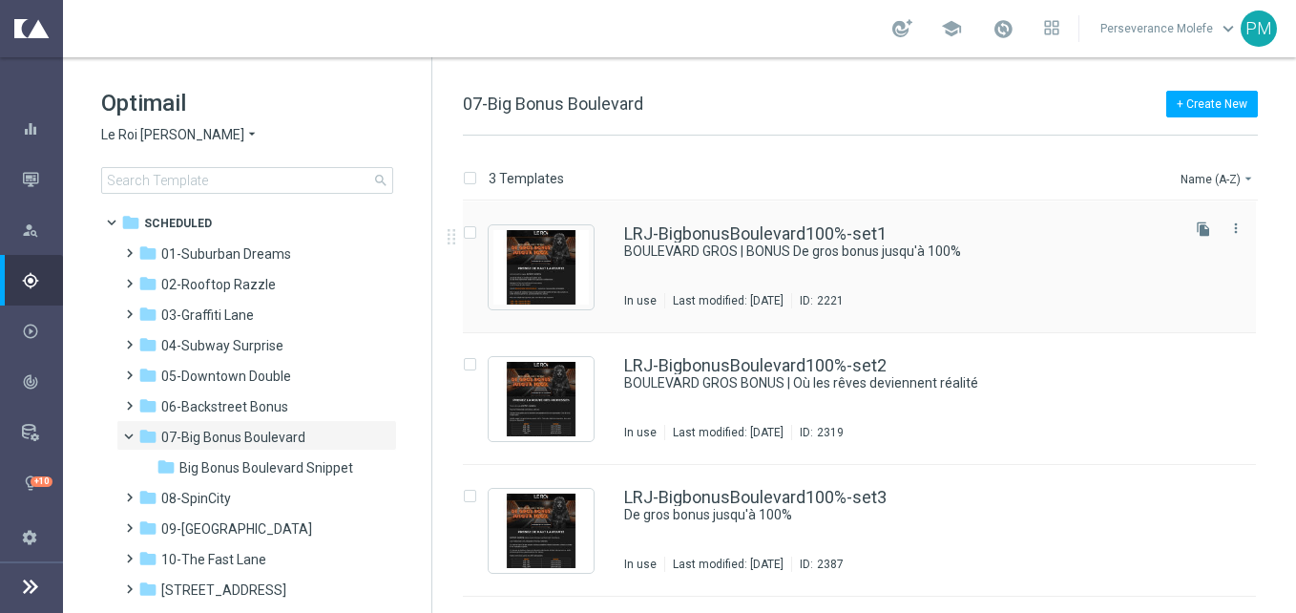
click at [713, 217] on div "LRJ-BigbonusBoulevard100%-set1 BOULEVARD GROS | BONUS De gros bonus jusqu'à 100…" at bounding box center [859, 267] width 793 height 132
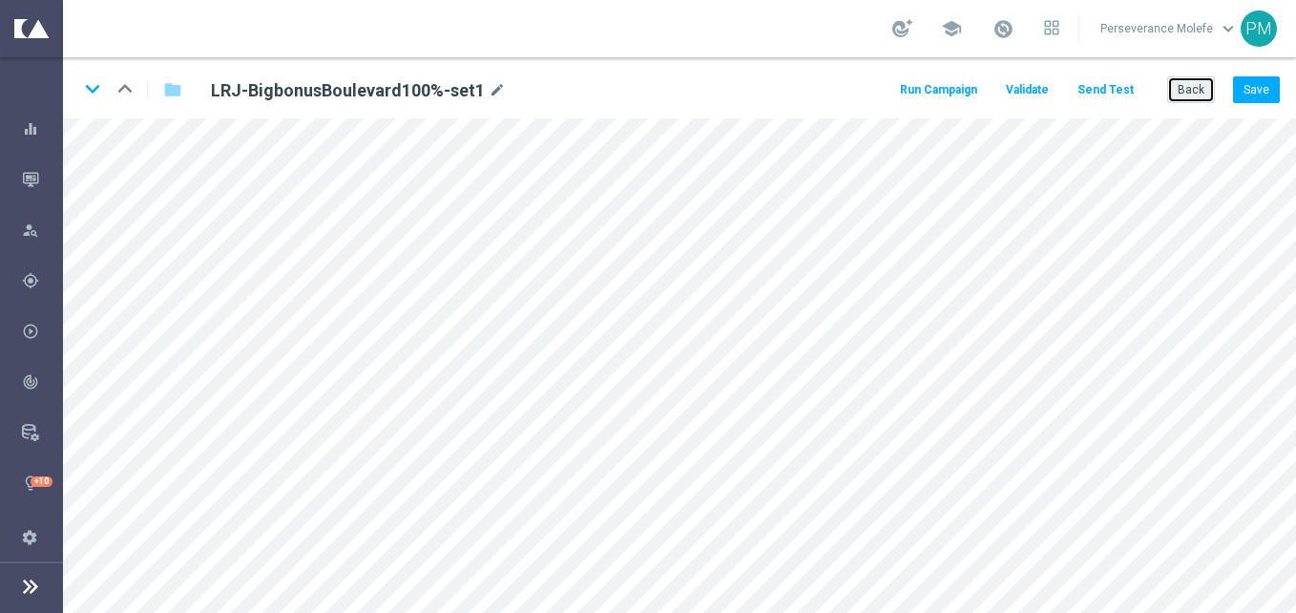
click at [1197, 96] on button "Back" at bounding box center [1191, 89] width 48 height 27
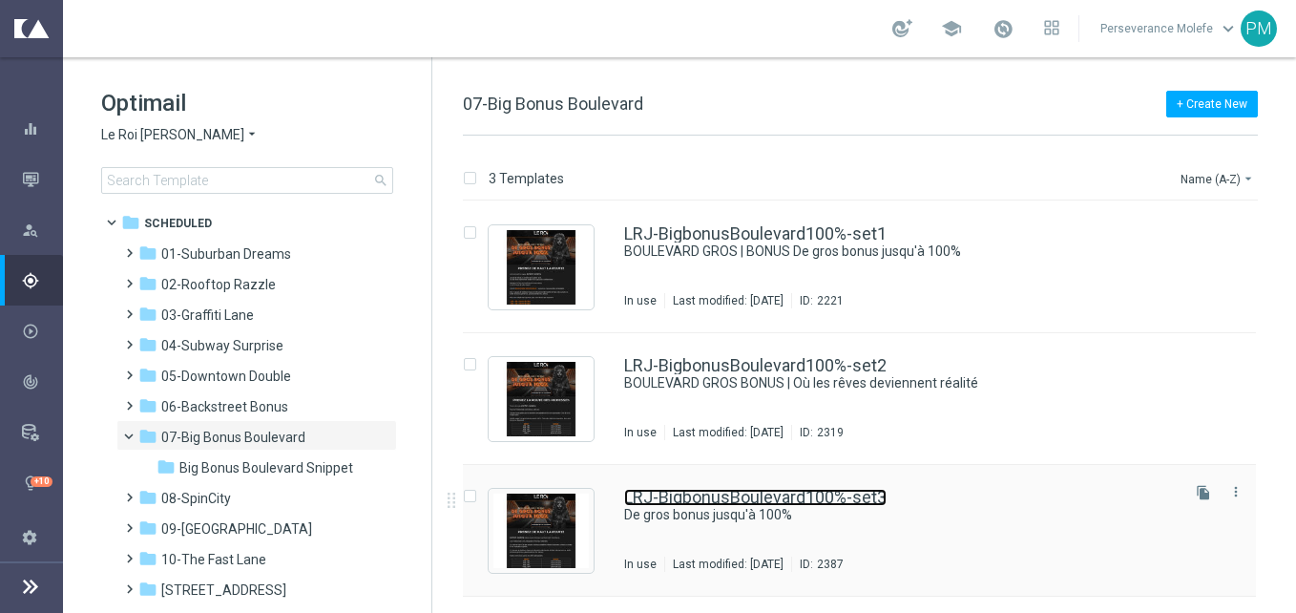
click at [721, 491] on link "LRJ-BigbonusBoulevard100%-set3" at bounding box center [755, 497] width 262 height 17
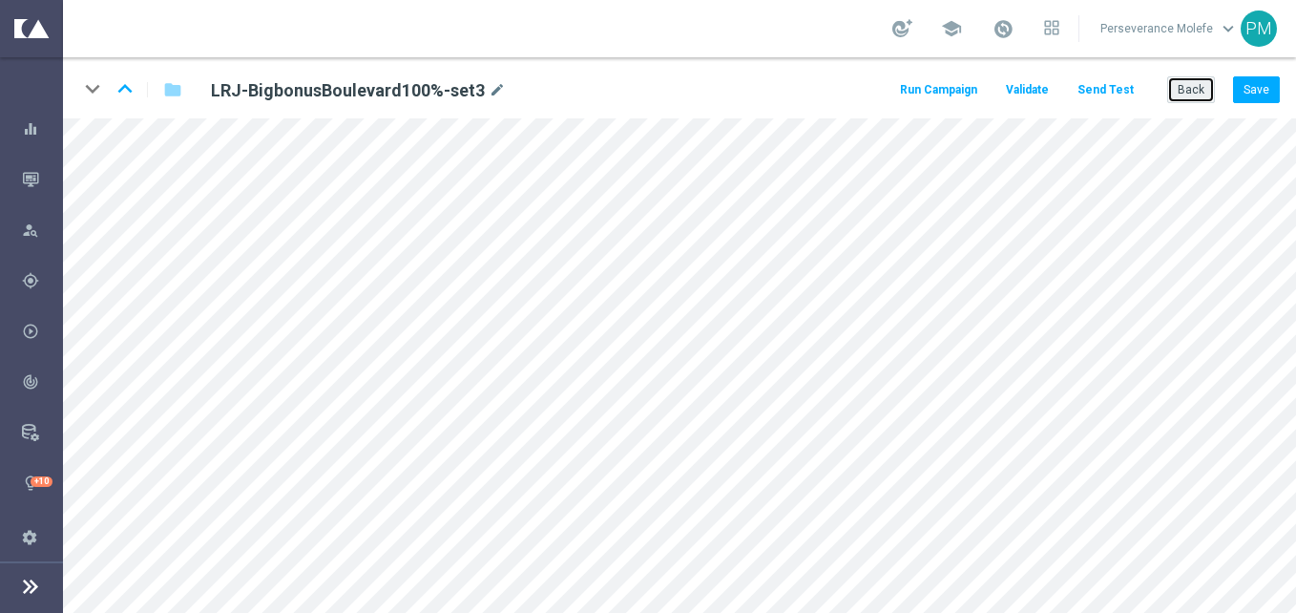
click at [1203, 96] on button "Back" at bounding box center [1191, 89] width 48 height 27
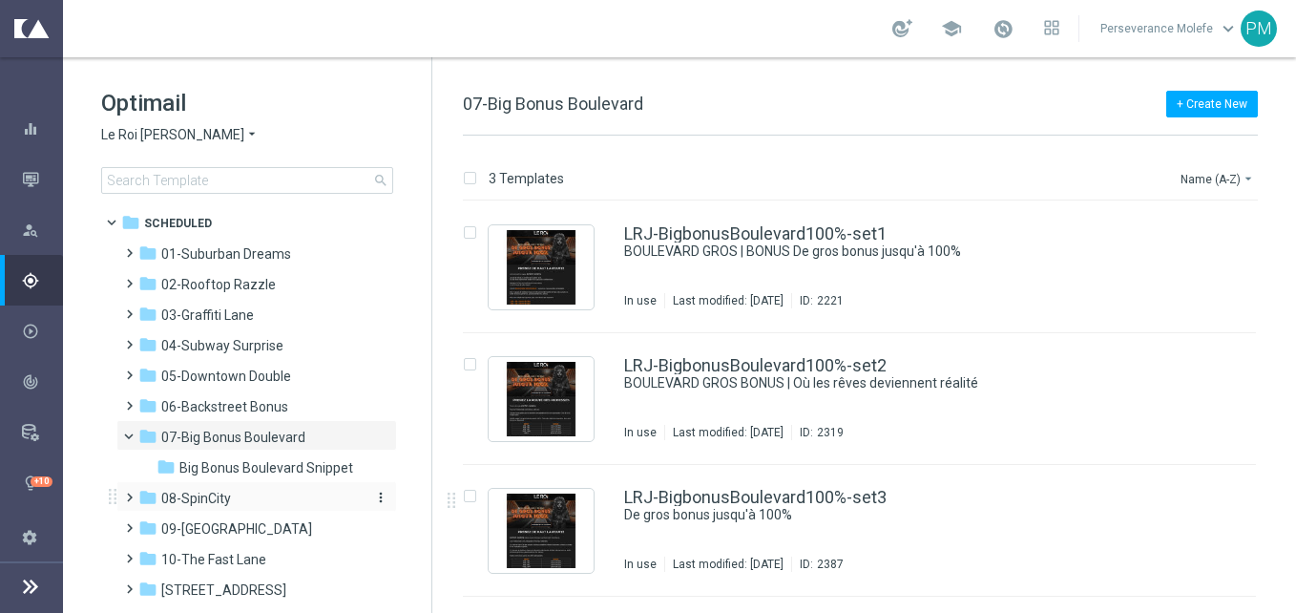
click at [259, 498] on div "folder 08-SpinCity" at bounding box center [247, 499] width 219 height 22
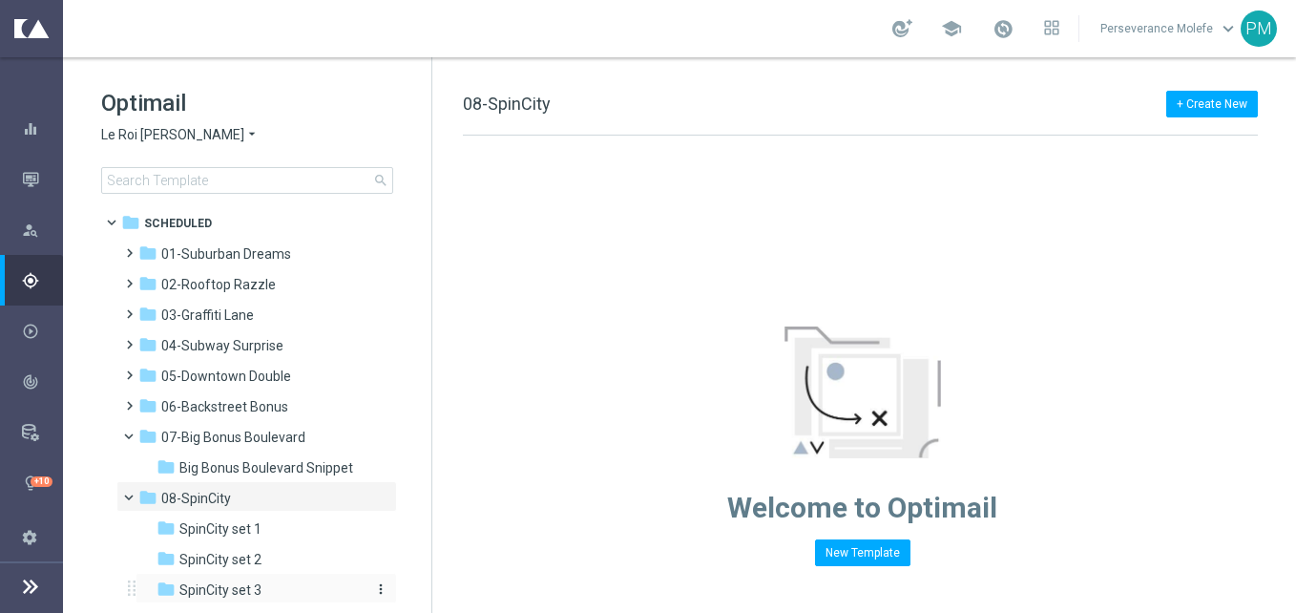
click at [307, 585] on div "folder SpinCity set 3" at bounding box center [258, 590] width 203 height 22
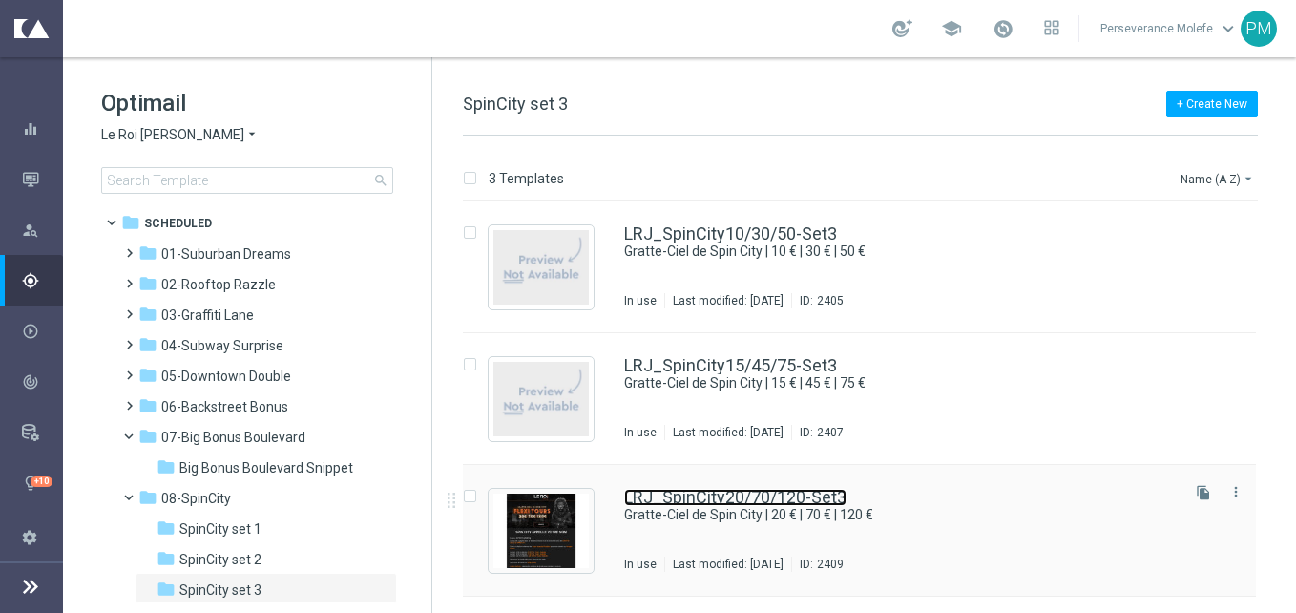
click at [697, 498] on link "LRJ_SpinCity20/70/120-Set3" at bounding box center [735, 497] width 222 height 17
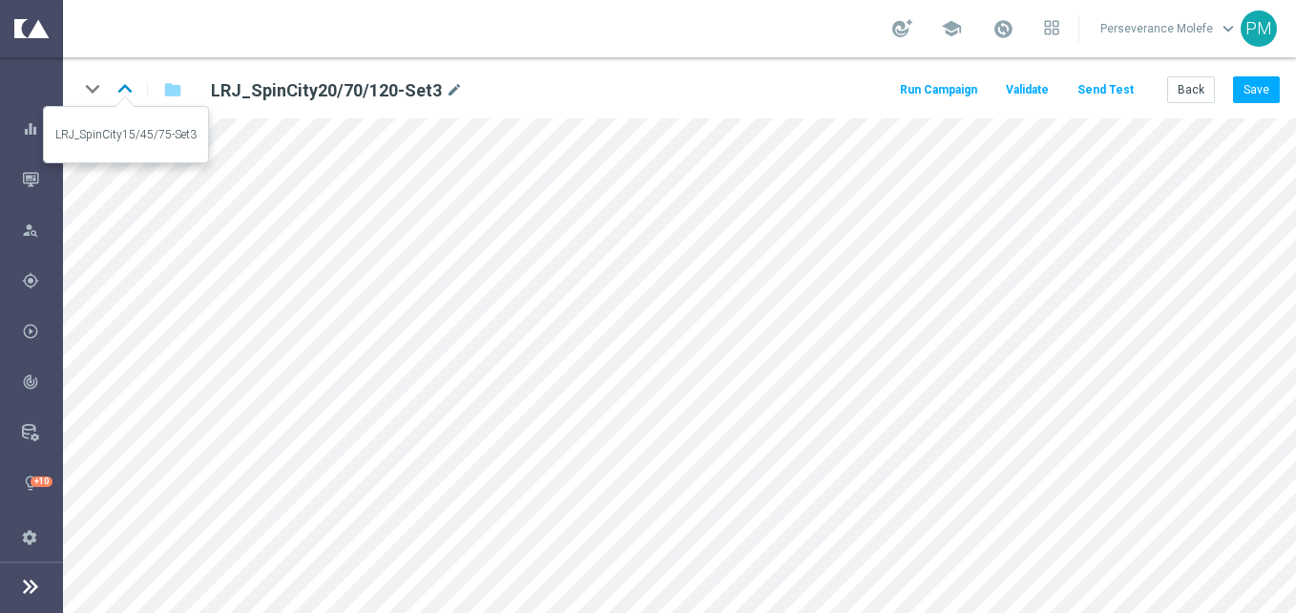
click at [126, 79] on icon "keyboard_arrow_up" at bounding box center [125, 88] width 29 height 29
click at [131, 81] on icon "keyboard_arrow_up" at bounding box center [125, 88] width 29 height 29
click at [92, 90] on icon "keyboard_arrow_down" at bounding box center [92, 88] width 29 height 29
click at [91, 90] on icon "keyboard_arrow_down" at bounding box center [92, 88] width 29 height 29
click at [1191, 80] on button "Back" at bounding box center [1191, 89] width 48 height 27
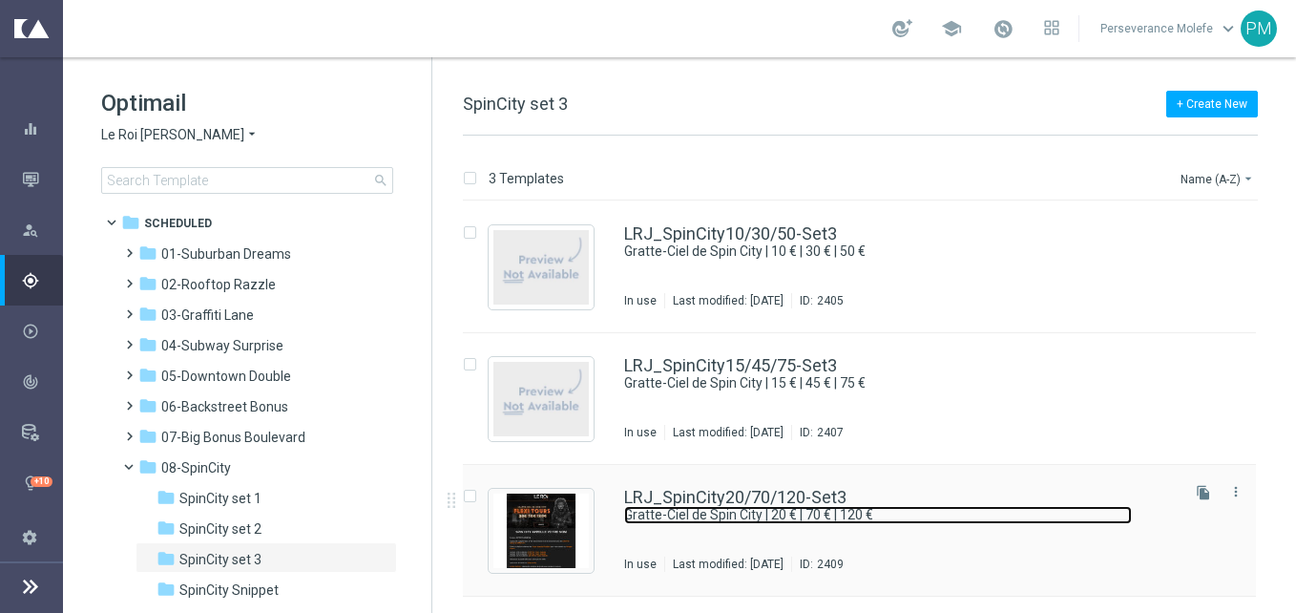
click at [760, 511] on link "Gratte-Ciel de Spin City | 20 € | 70 € | 120 €" at bounding box center [878, 515] width 508 height 18
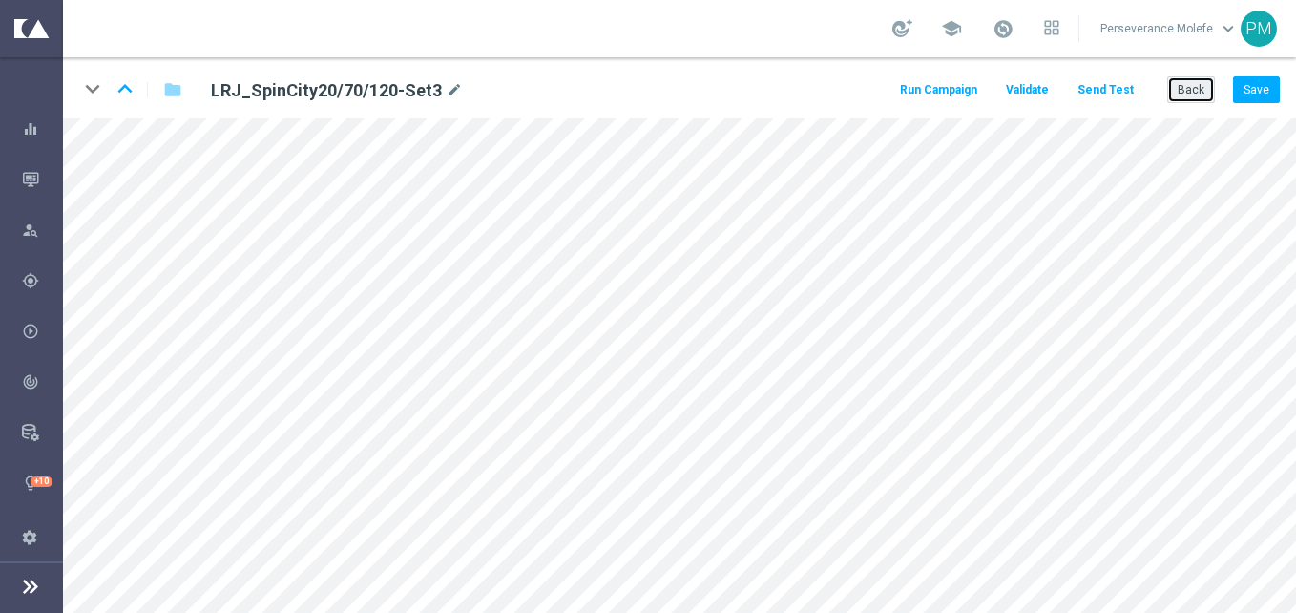
click at [1189, 84] on button "Back" at bounding box center [1191, 89] width 48 height 27
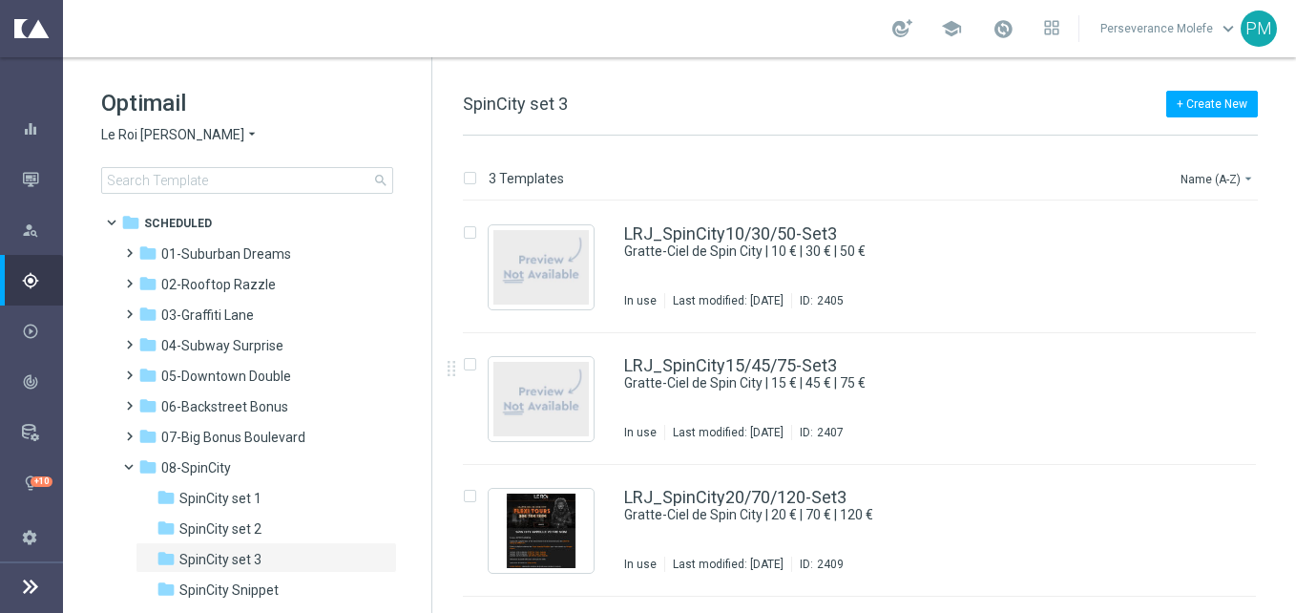
scroll to position [95, 0]
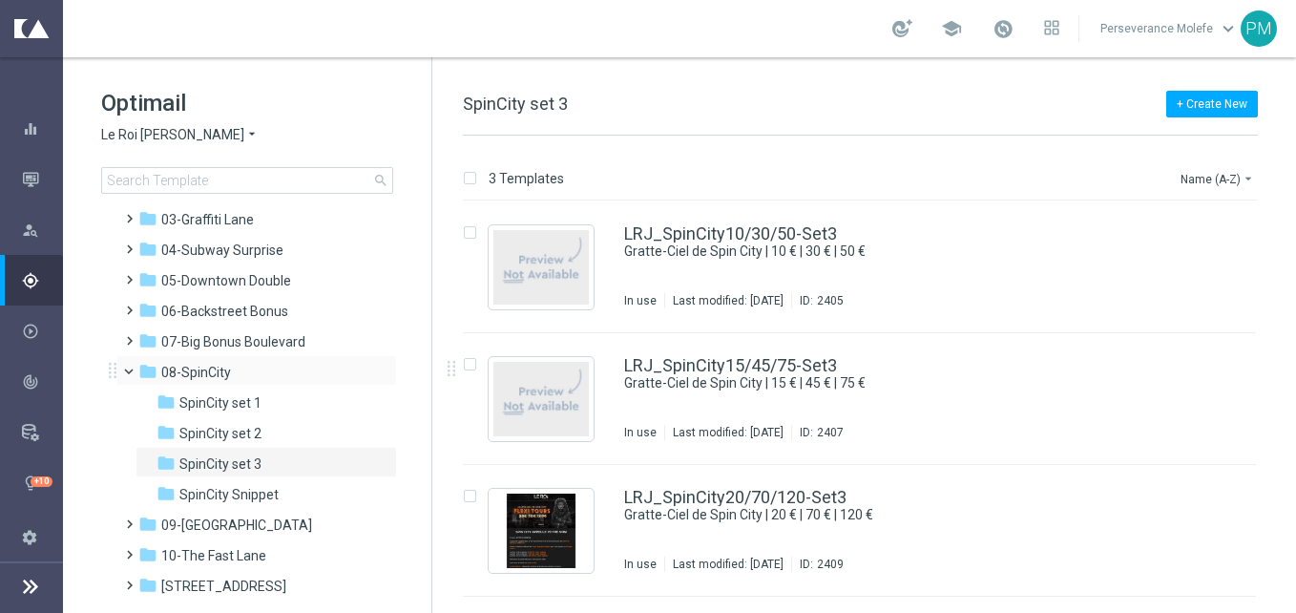
click at [135, 371] on span at bounding box center [138, 367] width 8 height 9
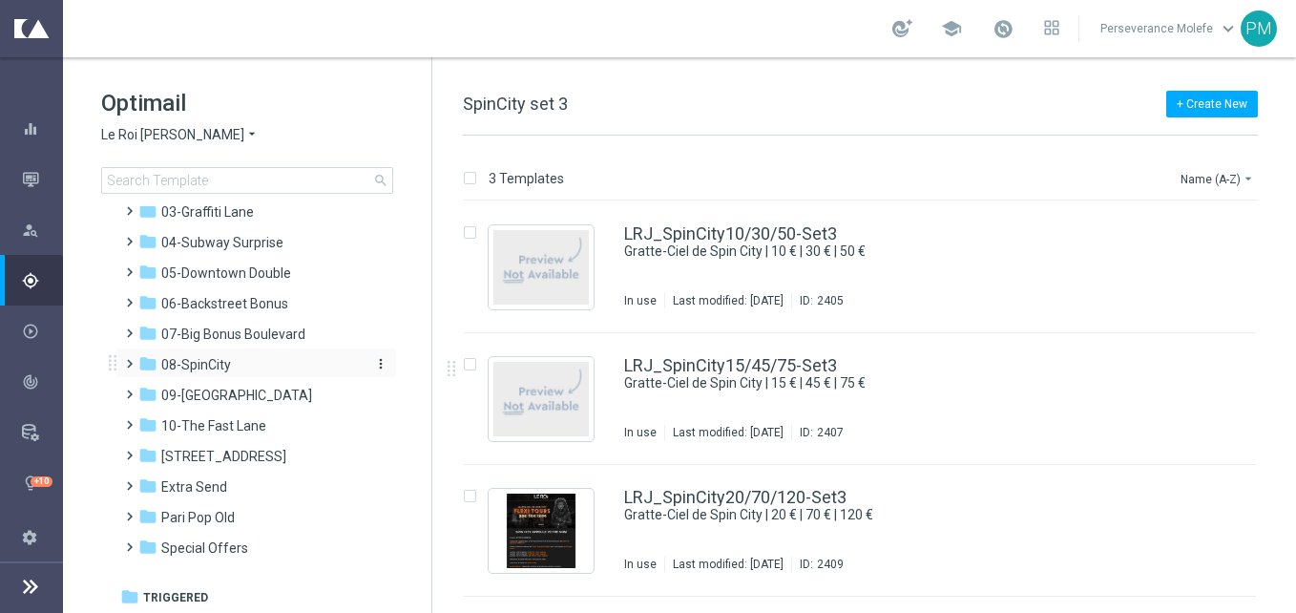
scroll to position [105, 0]
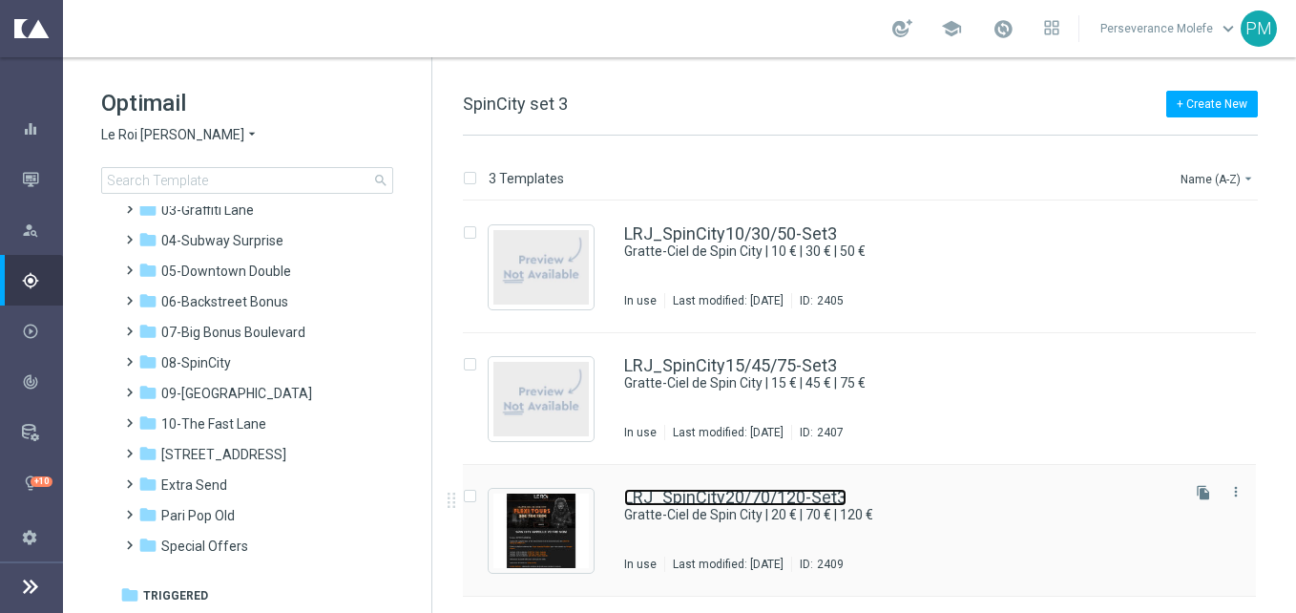
click at [780, 495] on link "LRJ_SpinCity20/70/120-Set3" at bounding box center [735, 497] width 222 height 17
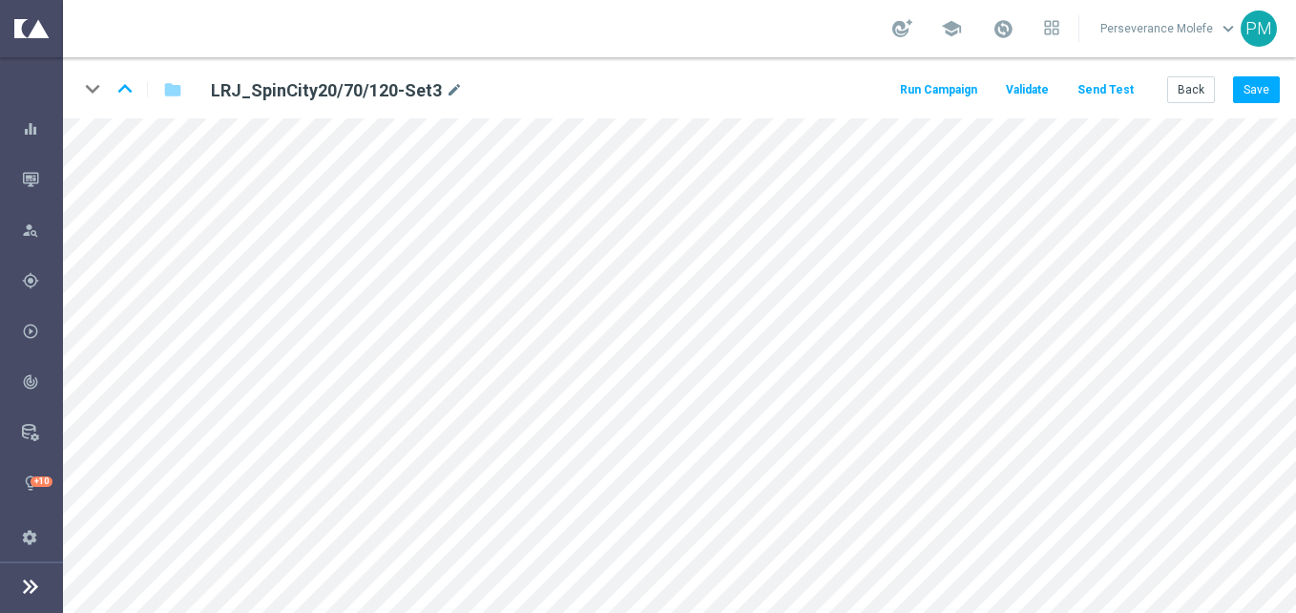
click at [130, 73] on div "keyboard_arrow_down keyboard_arrow_up folder LRJ_SpinCity20/70/120-Set3 mode_ed…" at bounding box center [679, 87] width 1233 height 61
click at [123, 82] on icon "keyboard_arrow_up" at bounding box center [125, 88] width 29 height 29
click at [1260, 89] on button "Save" at bounding box center [1256, 89] width 47 height 27
click at [131, 91] on icon "keyboard_arrow_up" at bounding box center [125, 88] width 29 height 29
click at [1191, 86] on button "Back" at bounding box center [1191, 89] width 48 height 27
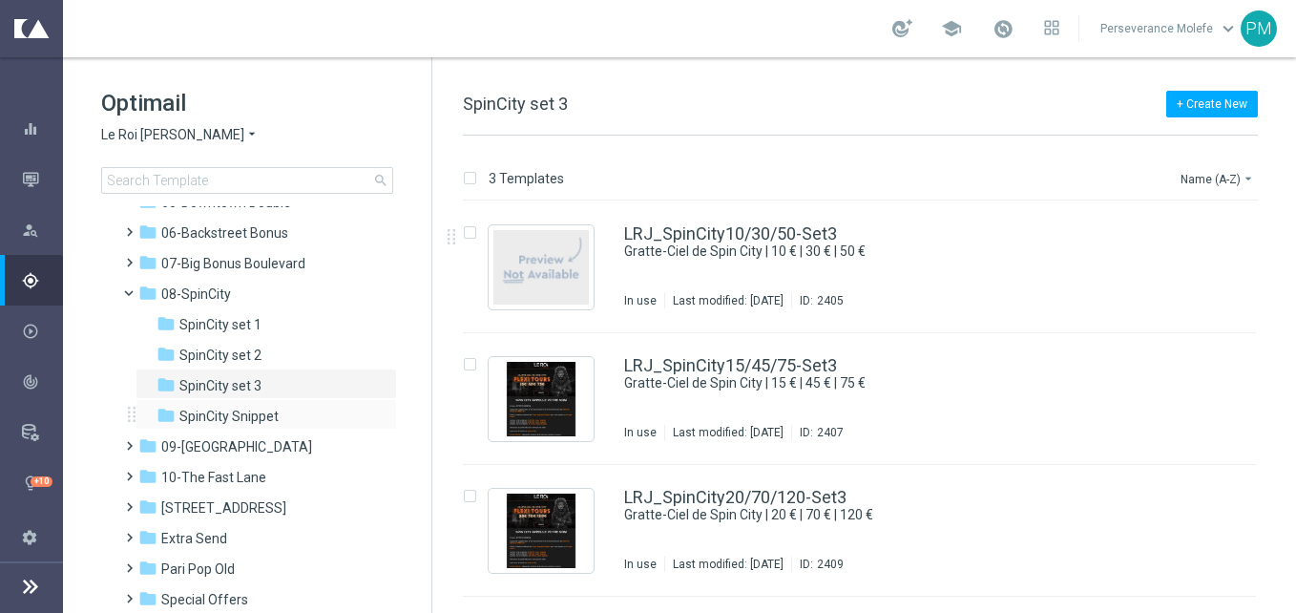
scroll to position [191, 0]
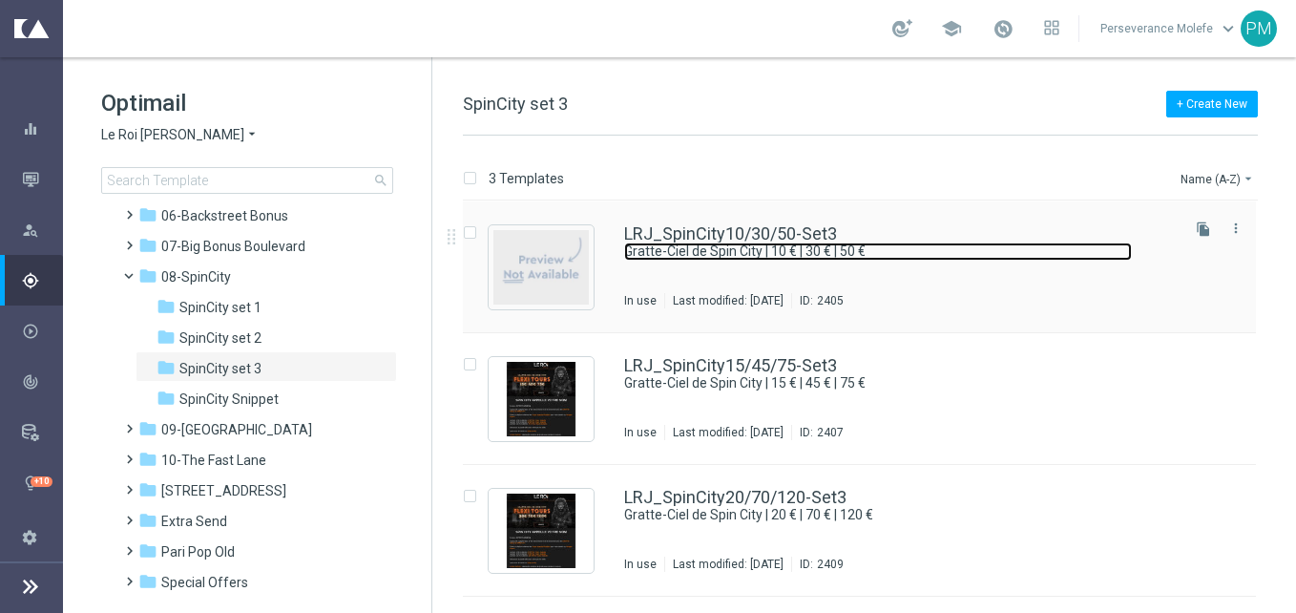
click at [724, 244] on link "Gratte-Ciel de Spin City | 10 € | 30 € | 50 €" at bounding box center [878, 251] width 508 height 18
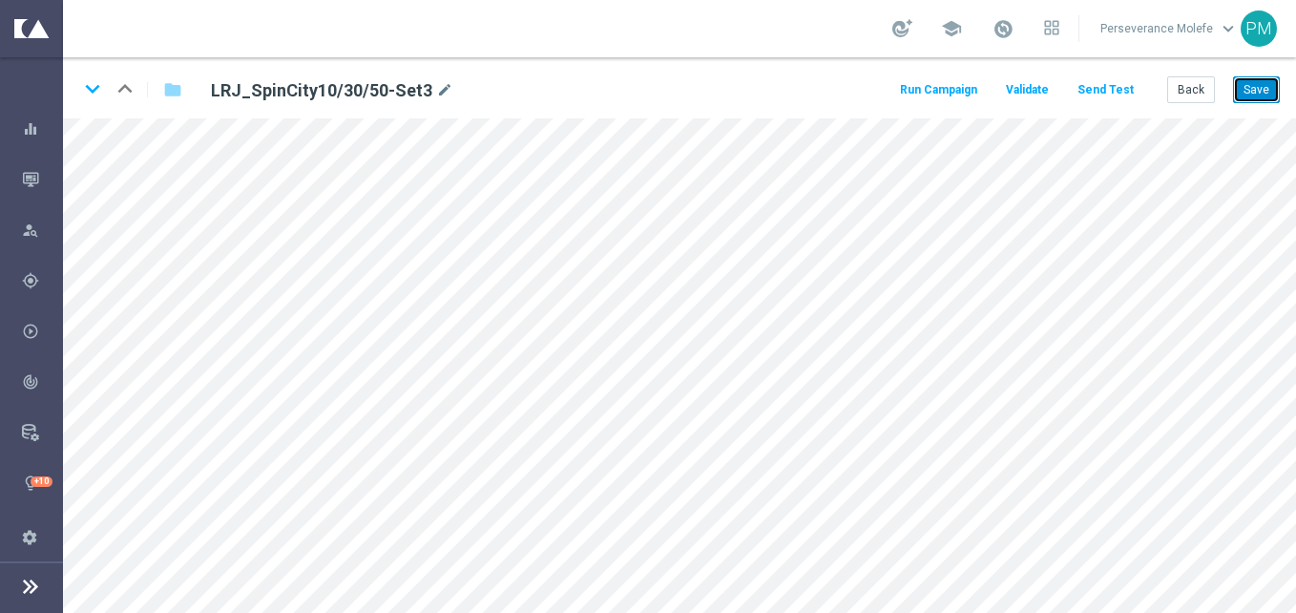
click at [1267, 93] on button "Save" at bounding box center [1256, 89] width 47 height 27
click at [1170, 83] on button "Back" at bounding box center [1191, 89] width 48 height 27
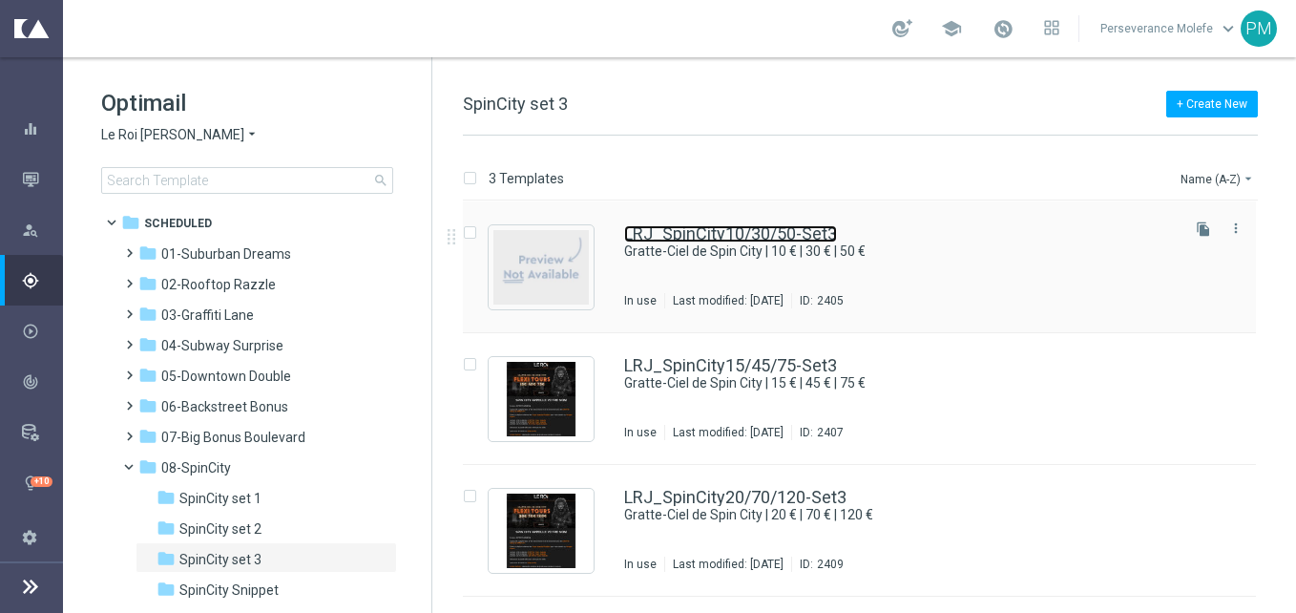
click at [744, 239] on link "LRJ_SpinCity10/30/50-Set3" at bounding box center [730, 233] width 213 height 17
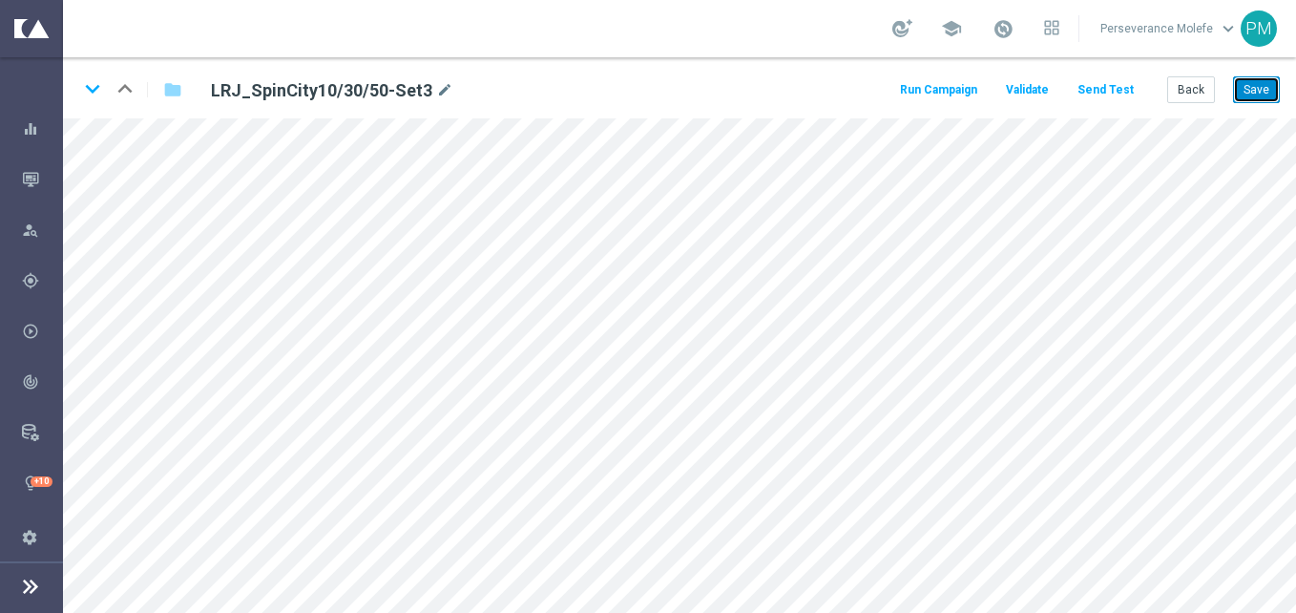
click at [1246, 94] on button "Save" at bounding box center [1256, 89] width 47 height 27
click at [1176, 80] on button "Back" at bounding box center [1191, 89] width 48 height 27
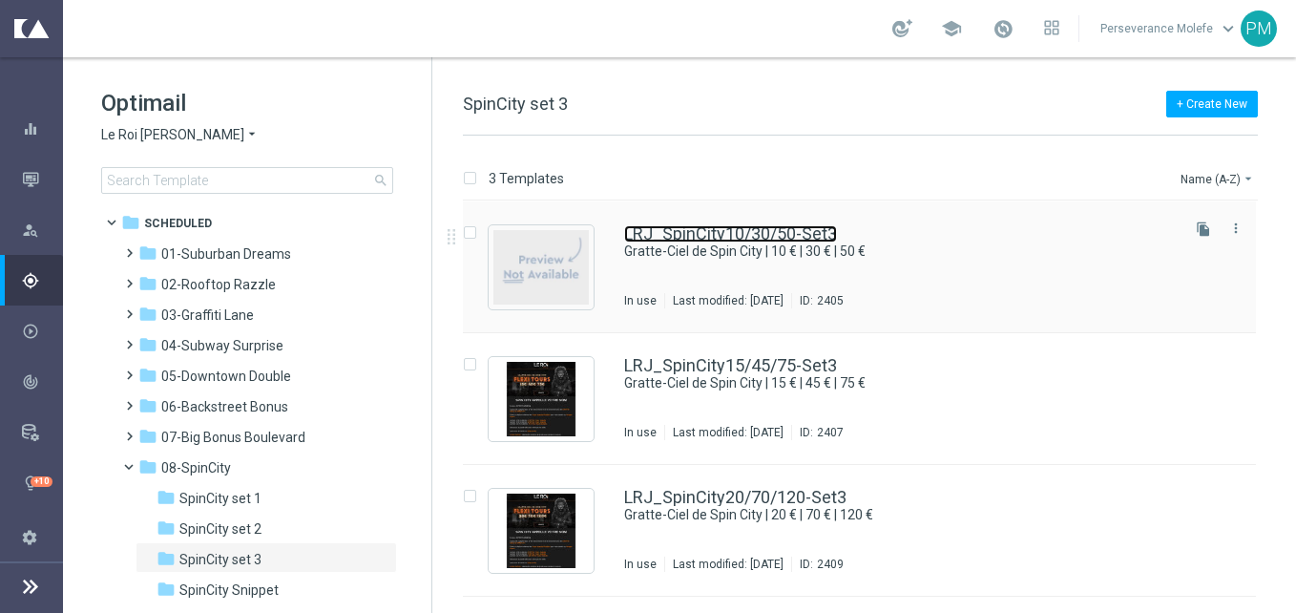
click at [704, 237] on link "LRJ_SpinCity10/30/50-Set3" at bounding box center [730, 233] width 213 height 17
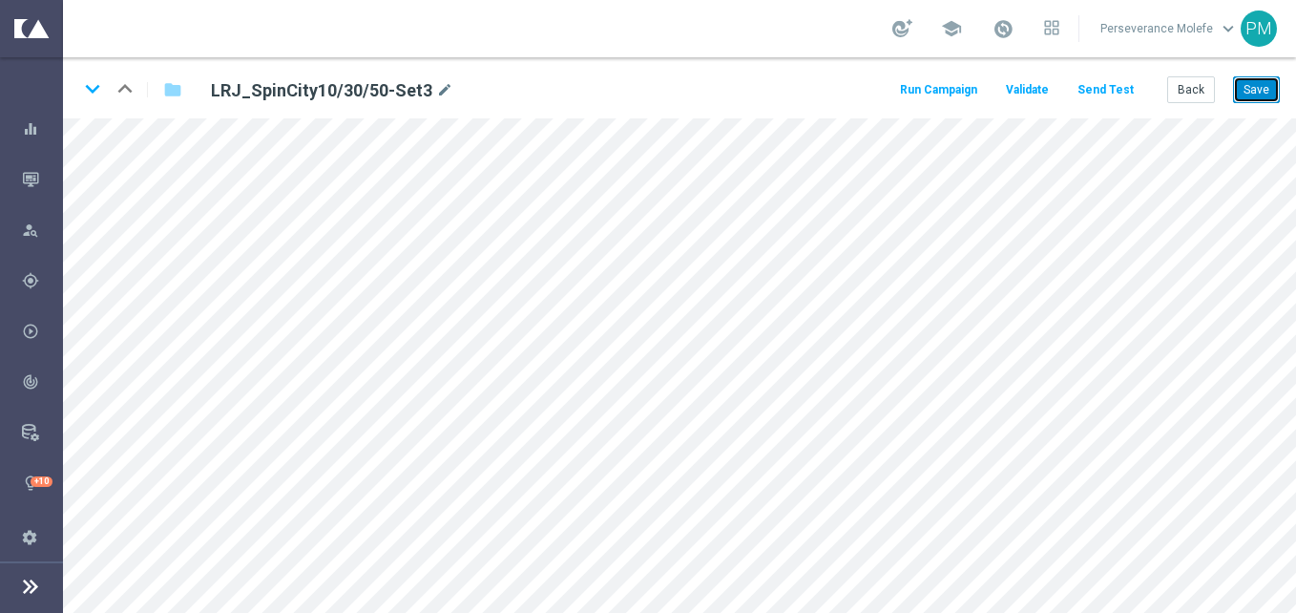
click at [1256, 81] on button "Save" at bounding box center [1256, 89] width 47 height 27
click at [1201, 76] on button "Back" at bounding box center [1191, 89] width 48 height 27
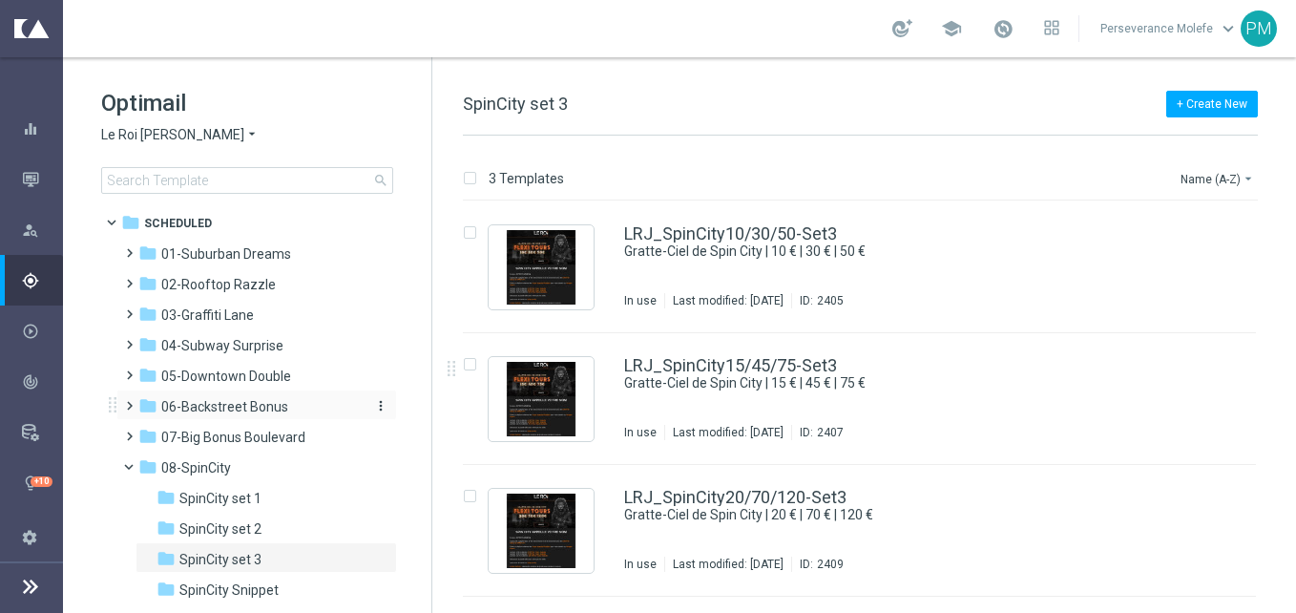
click at [243, 404] on span "06-Backstreet Bonus" at bounding box center [224, 406] width 127 height 17
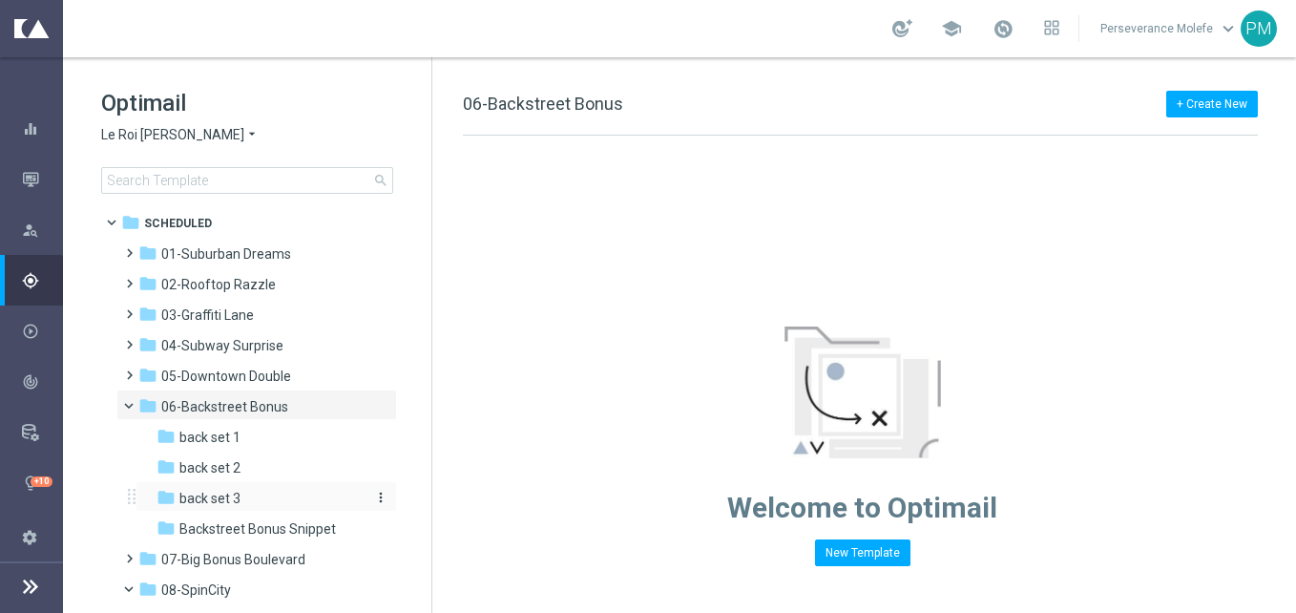
click at [246, 500] on div "folder back set 3" at bounding box center [258, 499] width 203 height 22
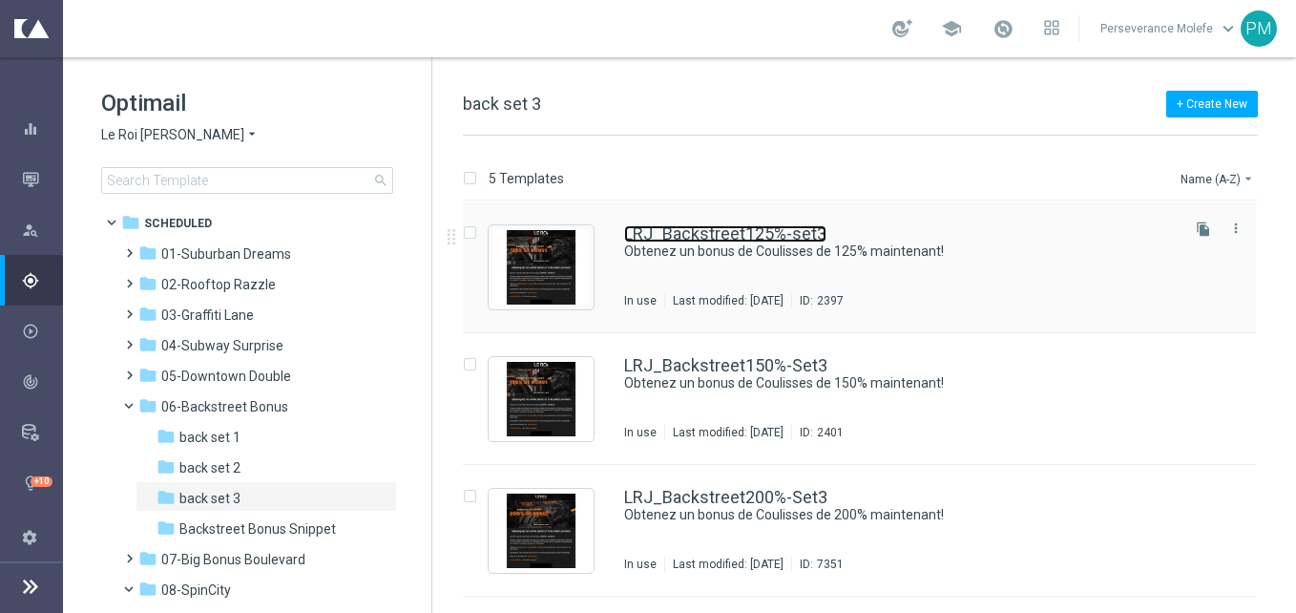
click at [715, 230] on link "LRJ_Backstreet125%-set3" at bounding box center [725, 233] width 202 height 17
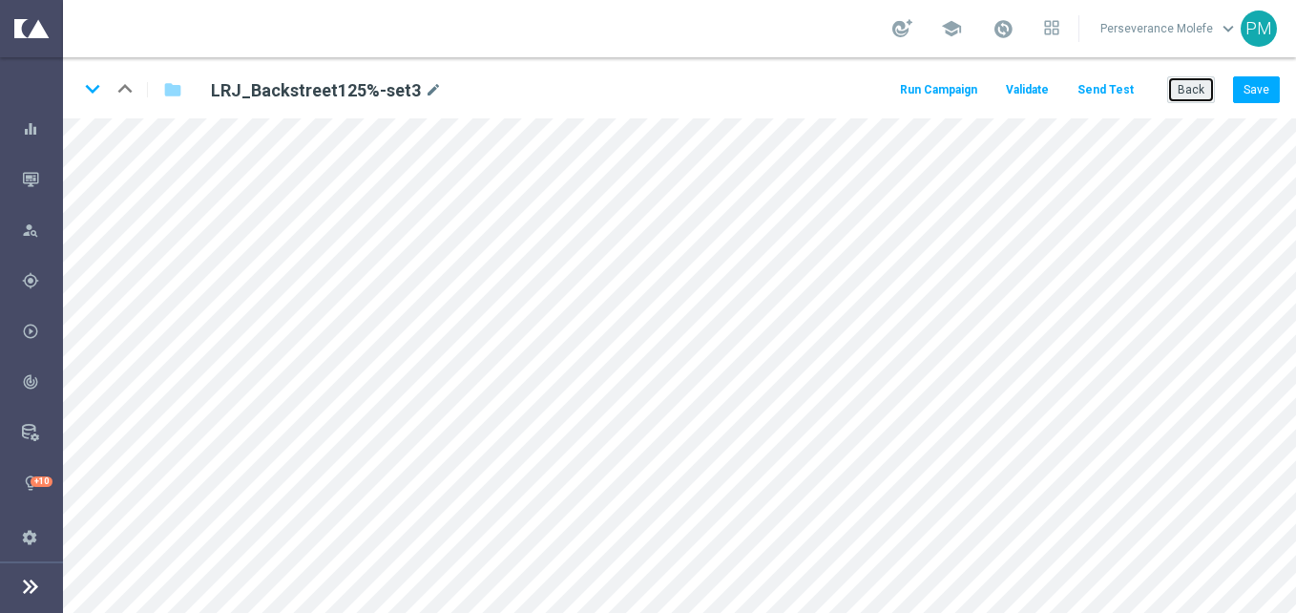
click at [1197, 89] on button "Back" at bounding box center [1191, 89] width 48 height 27
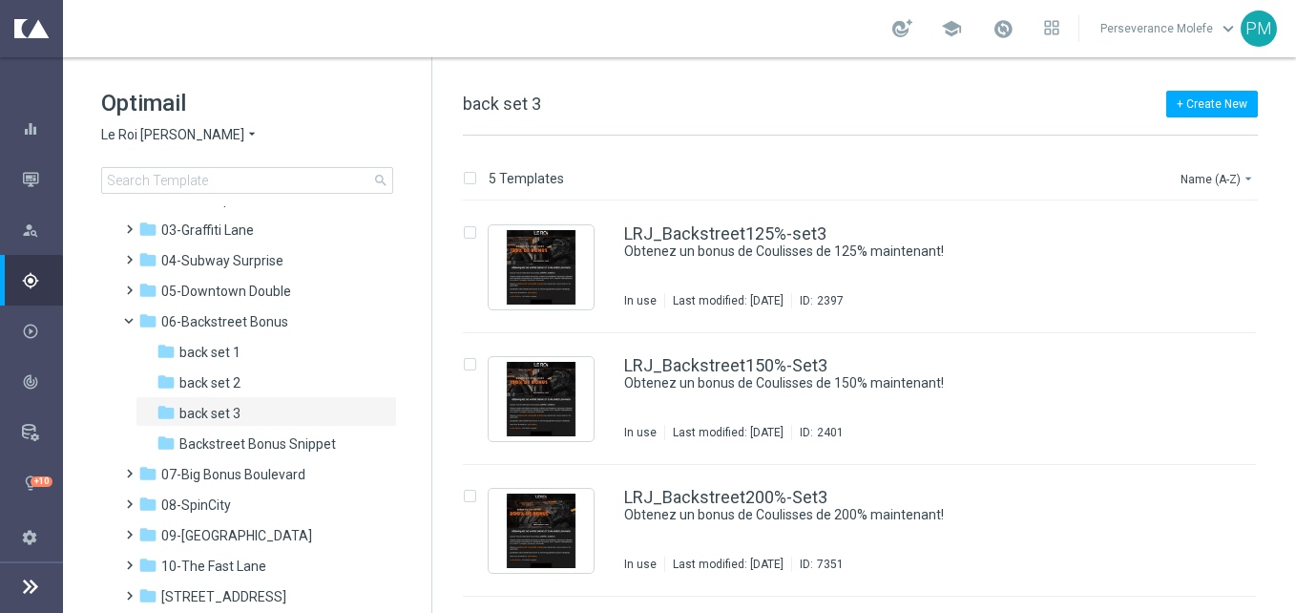
scroll to position [191, 0]
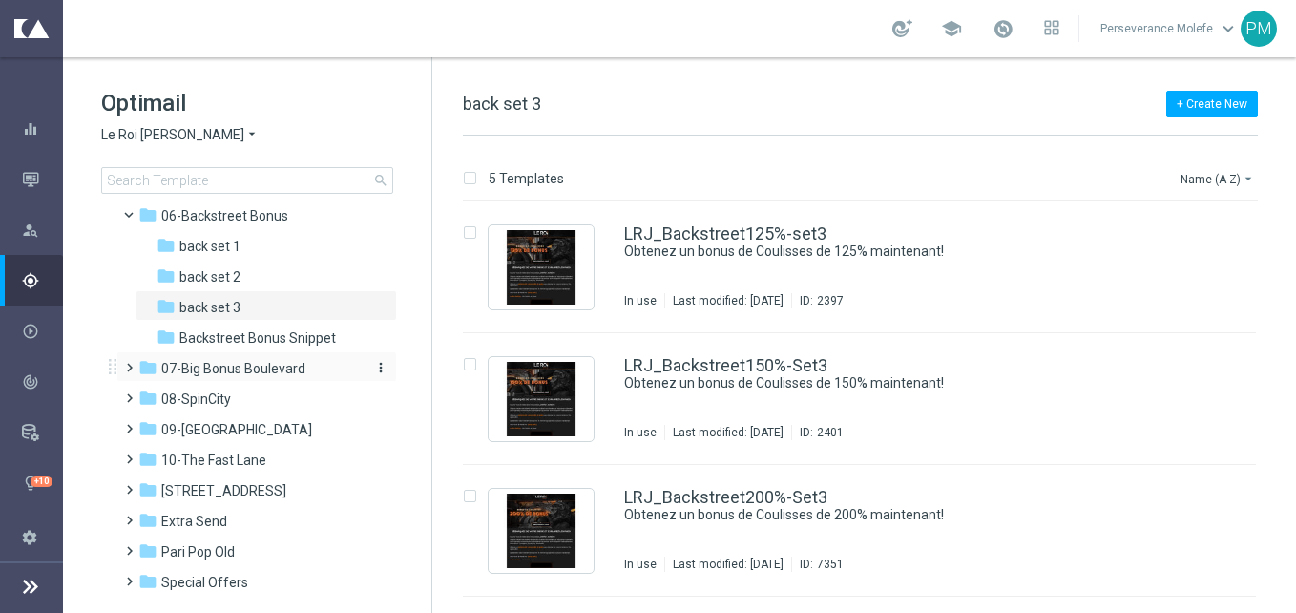
click at [283, 359] on div "folder 07-[GEOGRAPHIC_DATA]" at bounding box center [247, 369] width 219 height 22
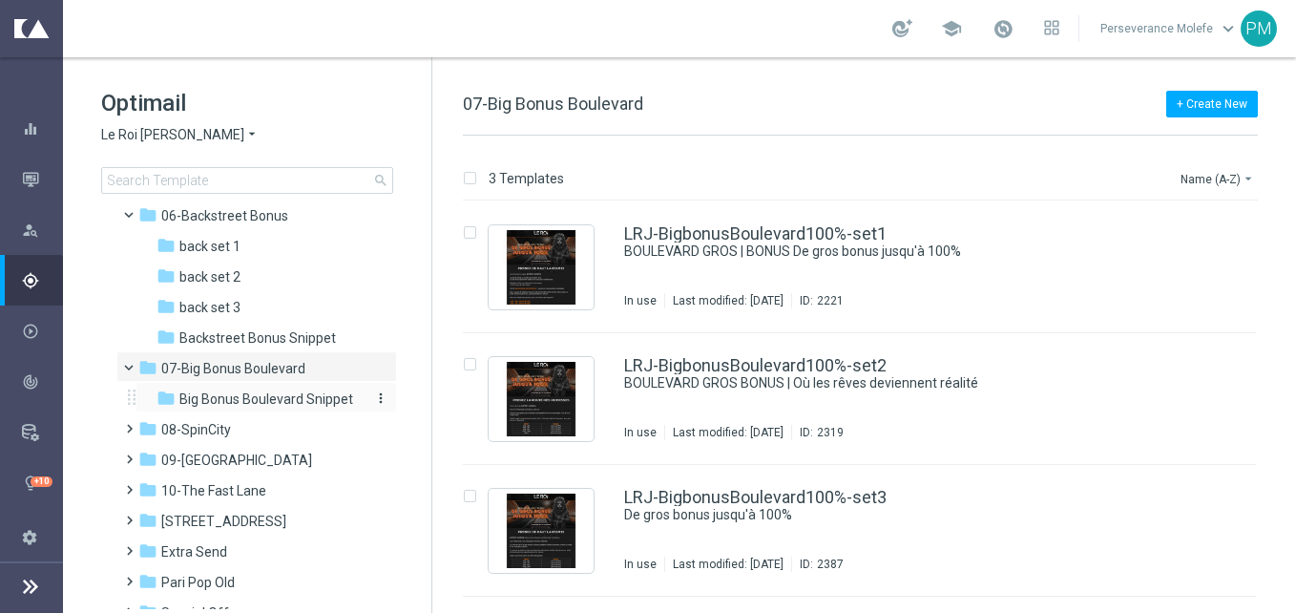
click at [272, 398] on span "Big Bonus Boulevard Snippet" at bounding box center [266, 398] width 174 height 17
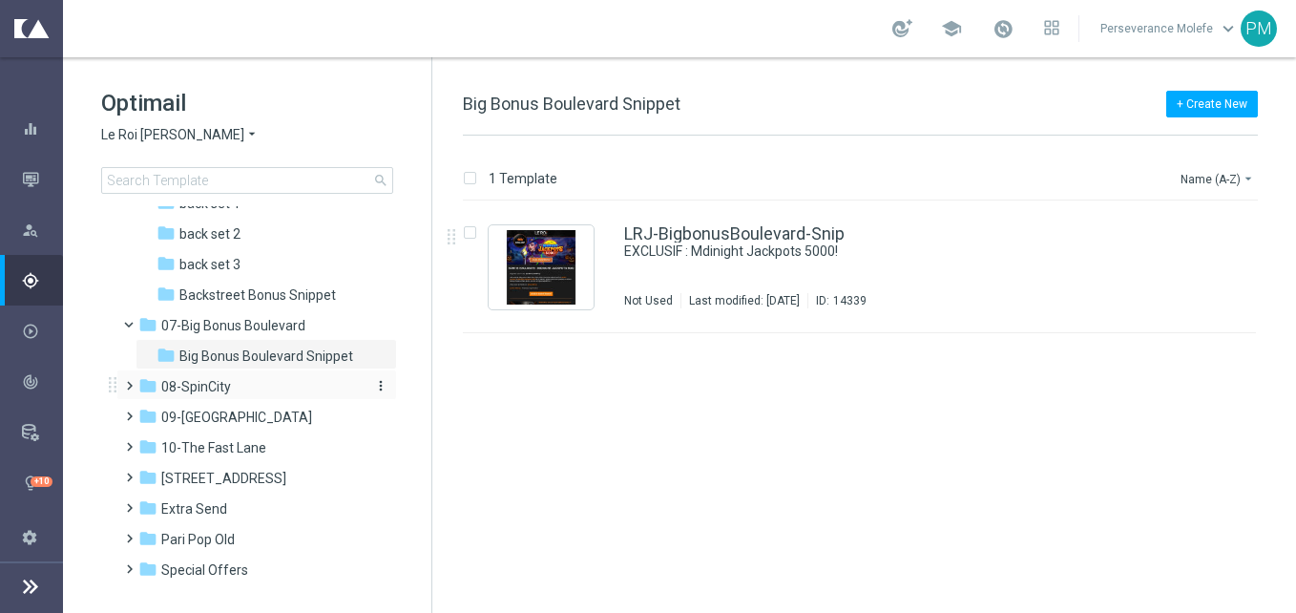
scroll to position [258, 0]
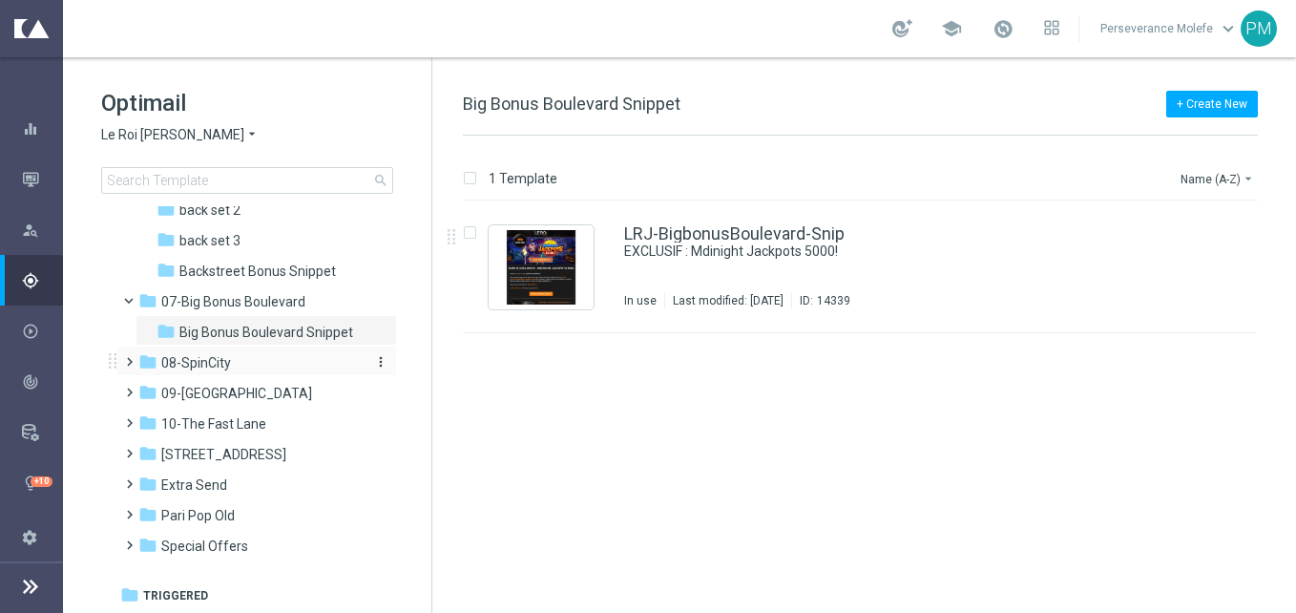
click at [219, 363] on span "08-SpinCity" at bounding box center [196, 362] width 70 height 17
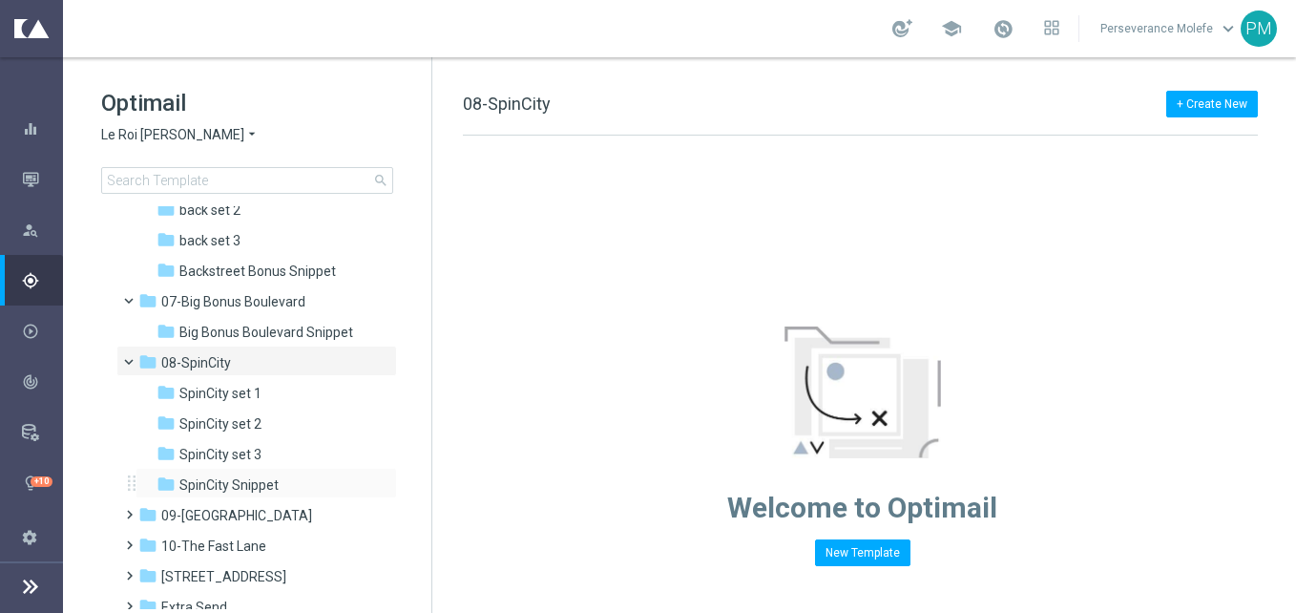
click at [260, 470] on div "folder SpinCity Snippet more_vert" at bounding box center [266, 483] width 261 height 31
click at [288, 275] on span "Backstreet Bonus Snippet" at bounding box center [257, 270] width 157 height 17
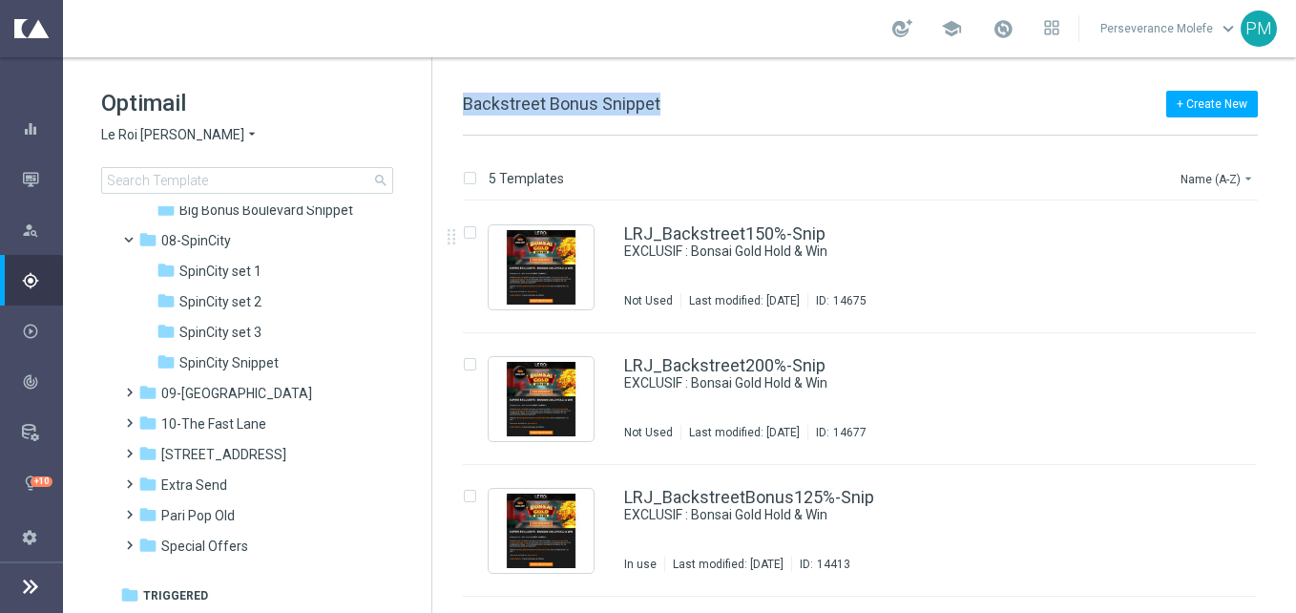
drag, startPoint x: 674, startPoint y: 103, endPoint x: 462, endPoint y: 112, distance: 212.0
click at [462, 112] on div "+ Create New Backstreet Bonus Snippet 5 Templates Name (A-Z) arrow_drop_down Dr…" at bounding box center [864, 334] width 864 height 555
copy span "Backstreet Bonus Snippet"
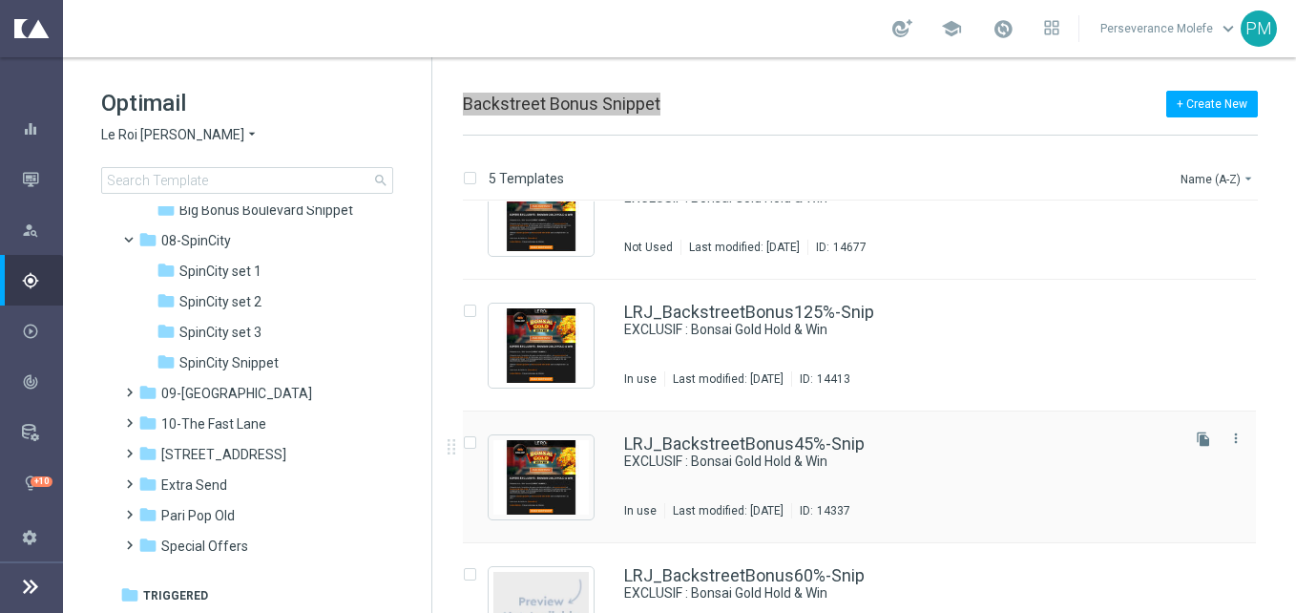
scroll to position [247, 0]
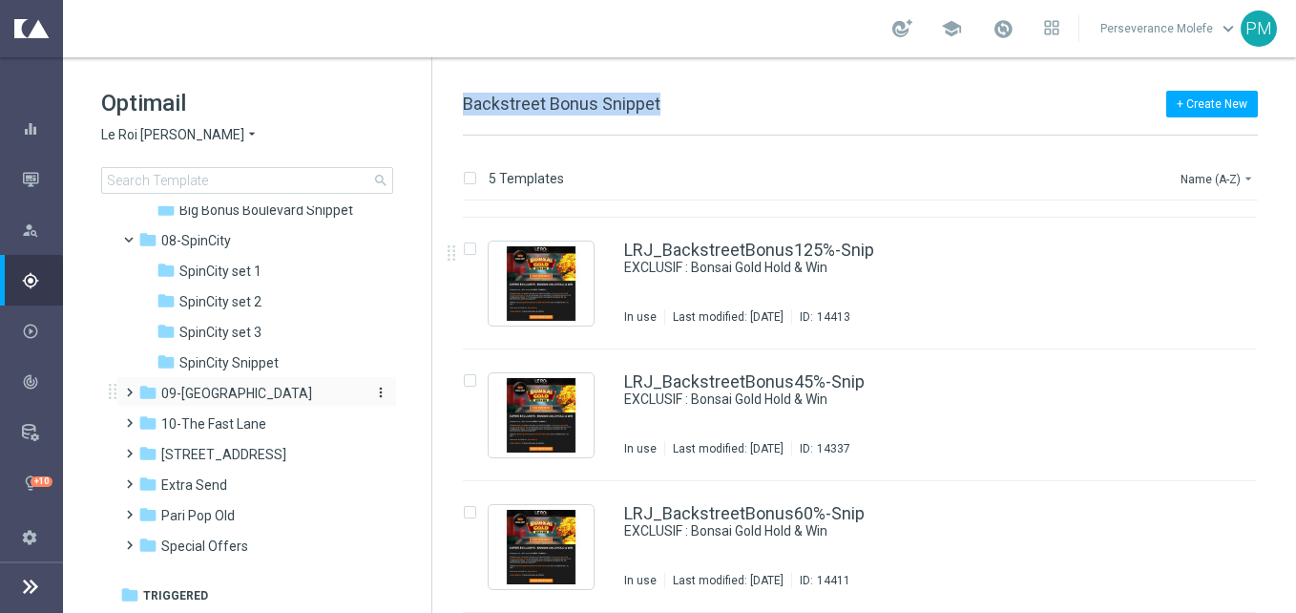
click at [291, 401] on span "09-Four Way Crossing" at bounding box center [236, 393] width 151 height 17
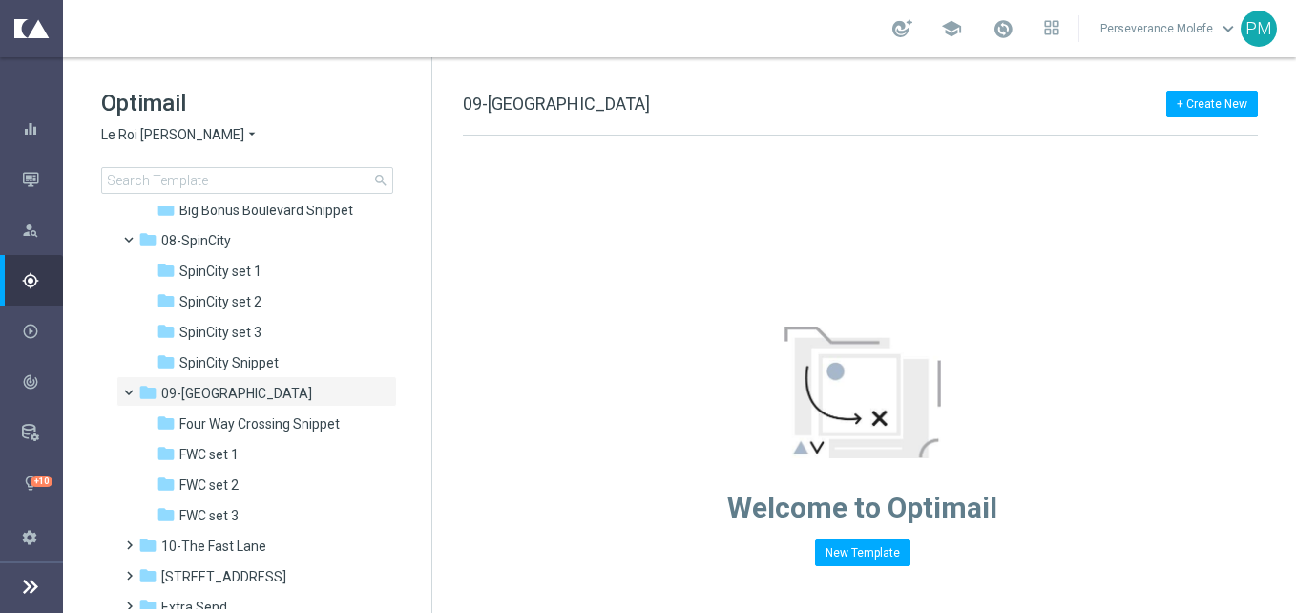
click at [291, 401] on span "09-Four Way Crossing" at bounding box center [236, 393] width 151 height 17
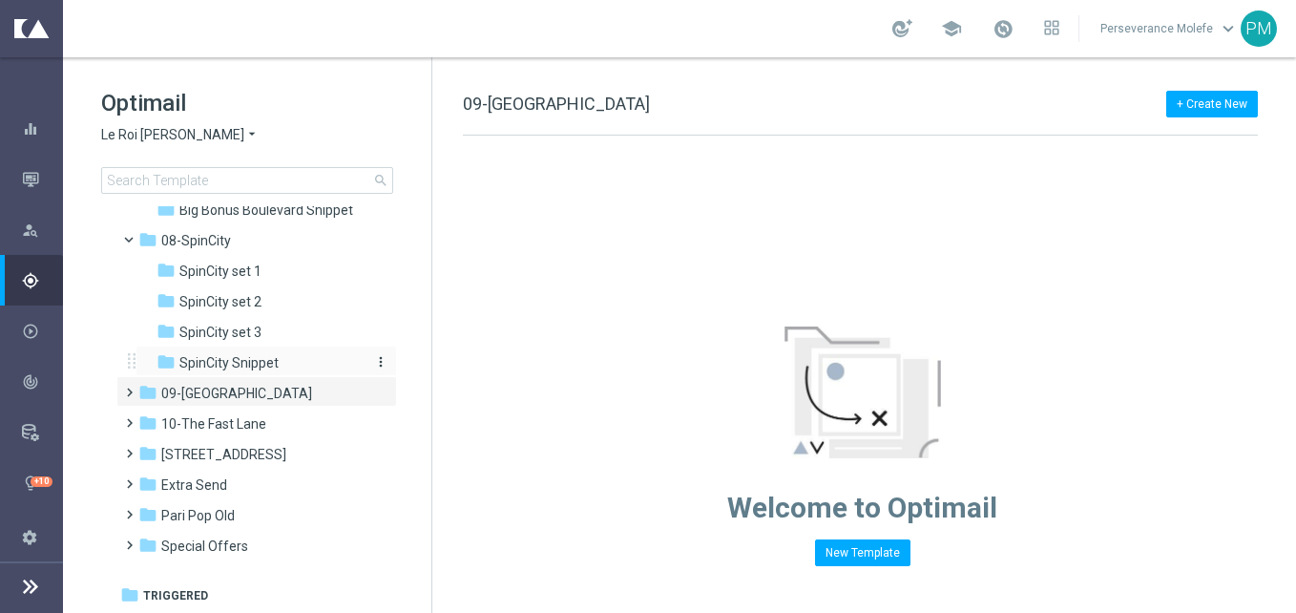
click at [275, 370] on span "SpinCity Snippet" at bounding box center [228, 362] width 99 height 17
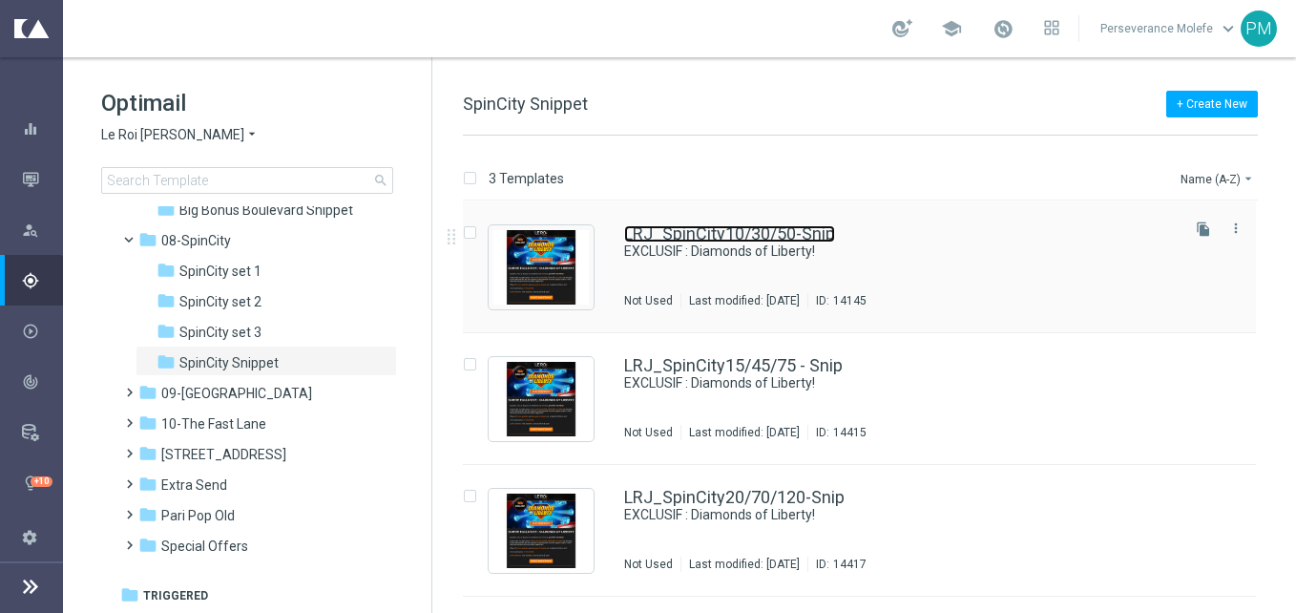
click at [682, 241] on link "LRJ_SpinCity10/30/50-Snip" at bounding box center [729, 233] width 211 height 17
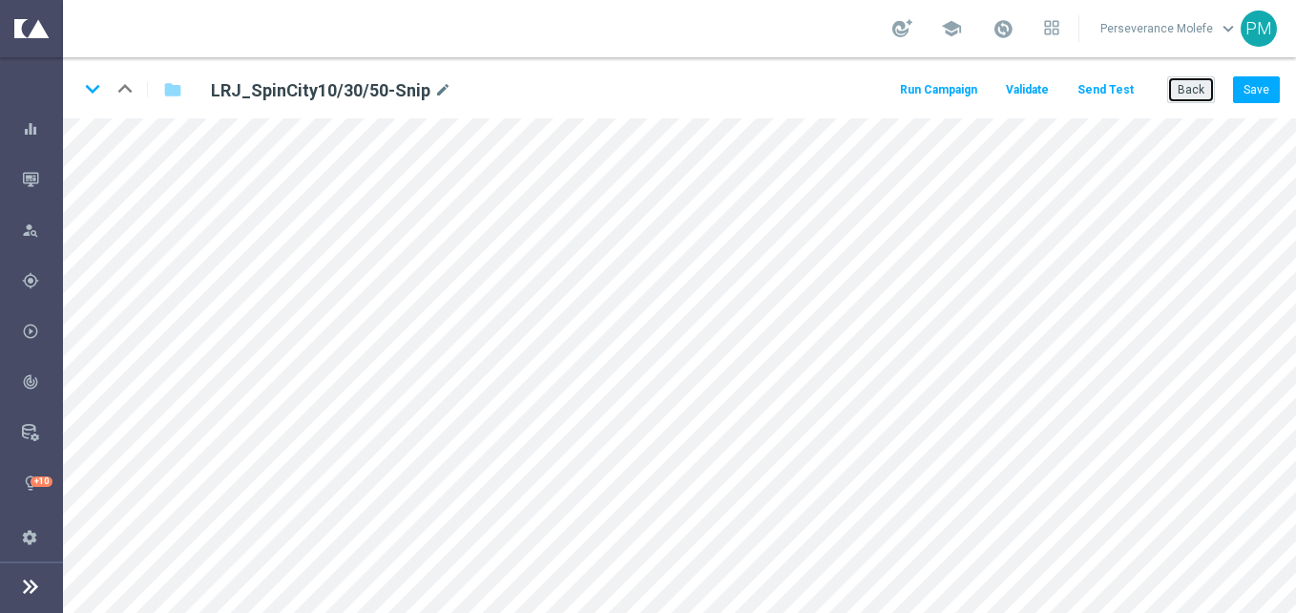
click at [1203, 84] on button "Back" at bounding box center [1191, 89] width 48 height 27
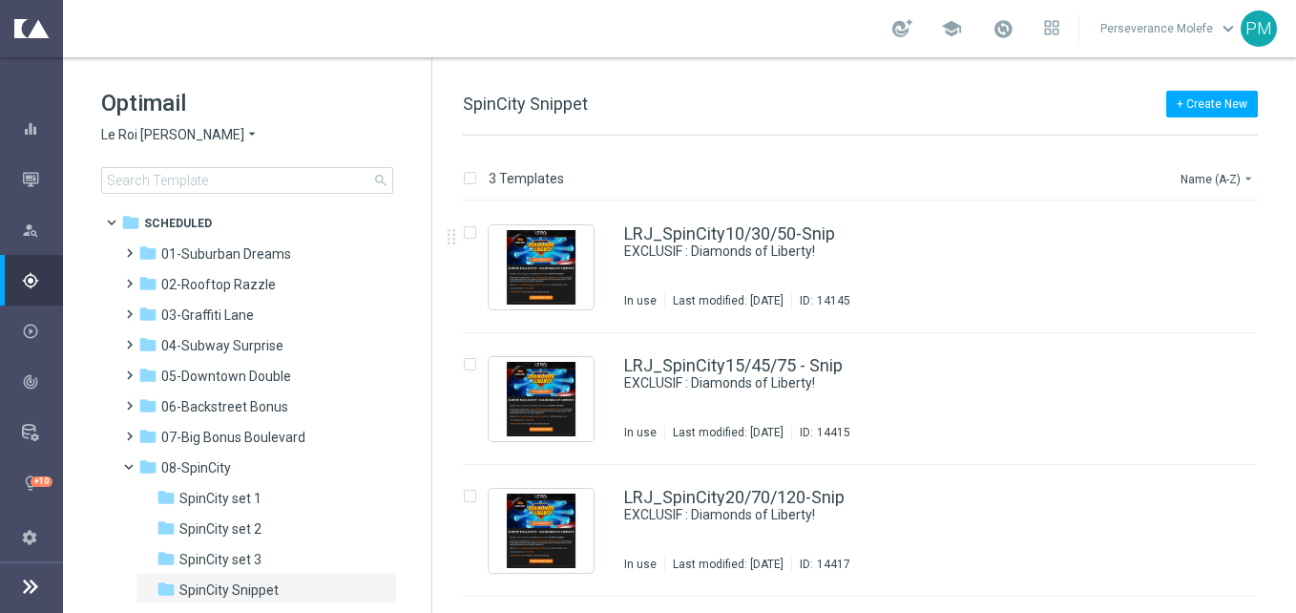
click at [145, 130] on span "Le Roi Johnny" at bounding box center [172, 135] width 143 height 18
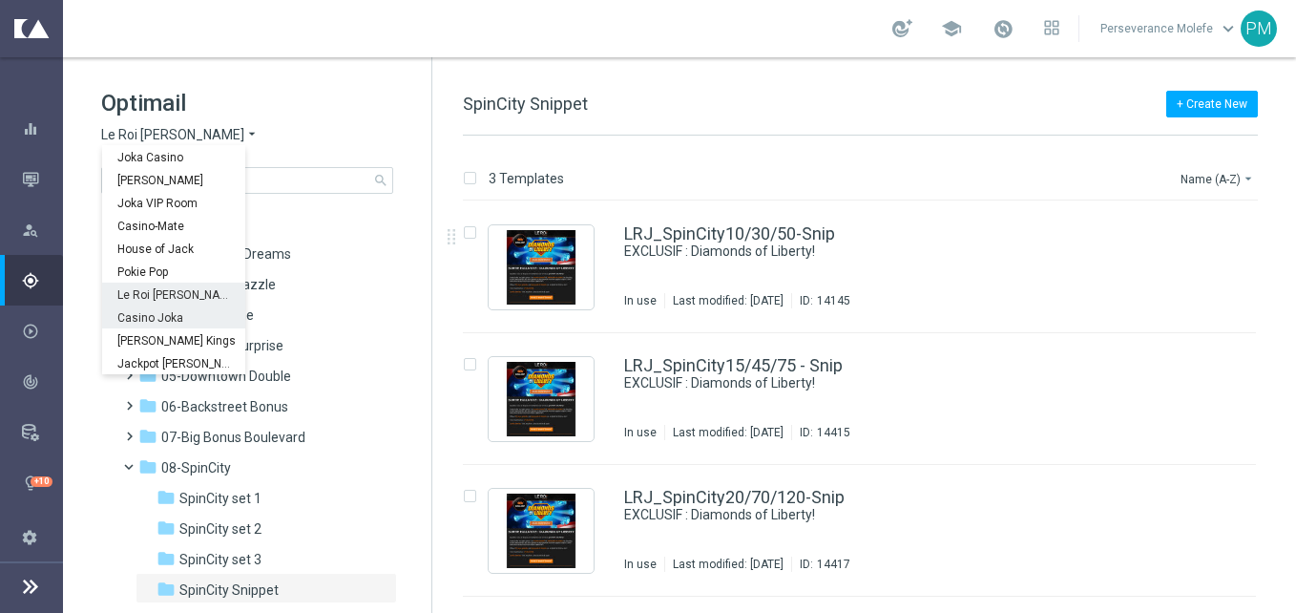
click at [0, 0] on span "Casino Joka" at bounding box center [0, 0] width 0 height 0
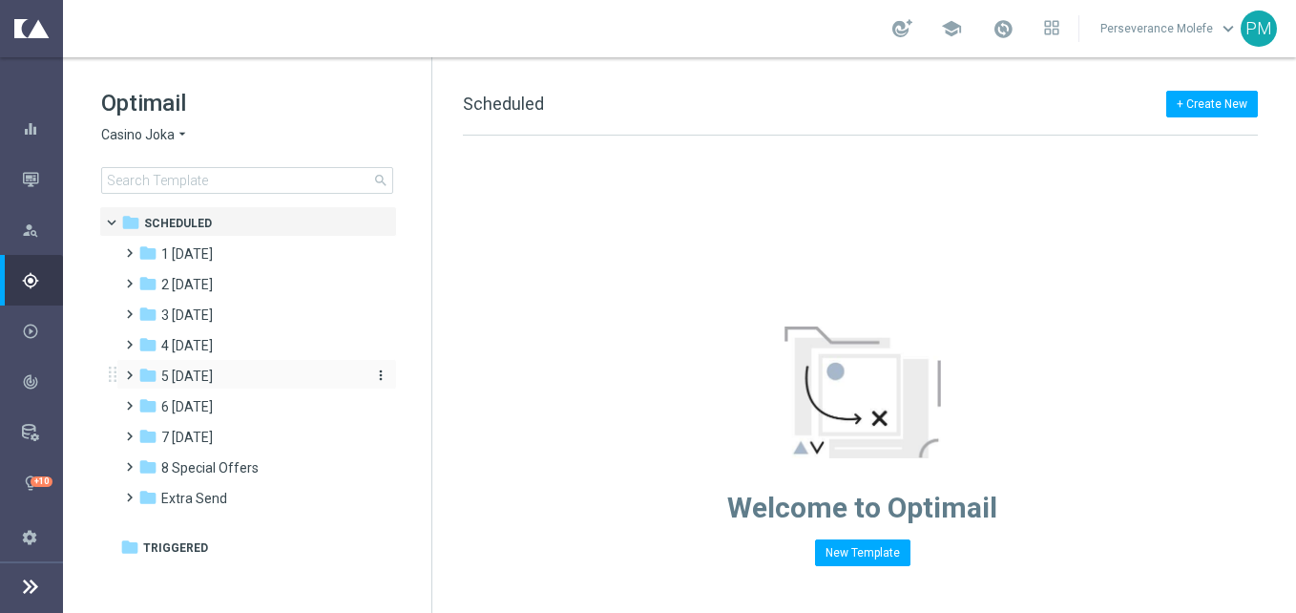
click at [209, 377] on span "5 [DATE]" at bounding box center [187, 375] width 52 height 17
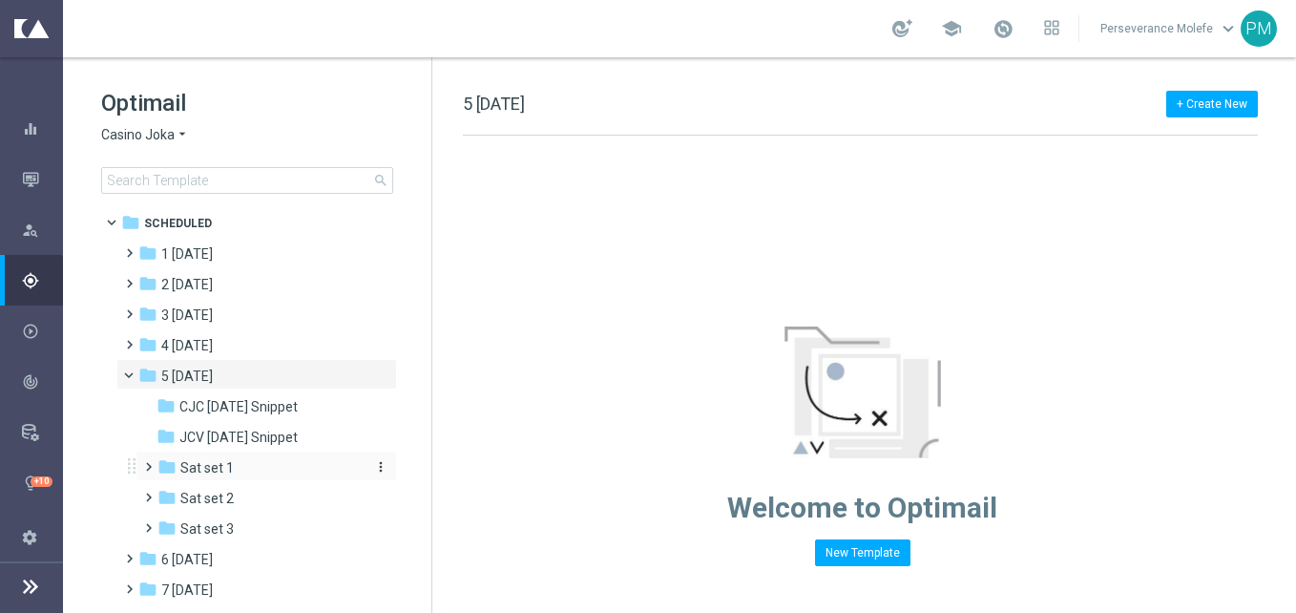
click at [243, 461] on div "folder Sat set 1" at bounding box center [258, 468] width 203 height 22
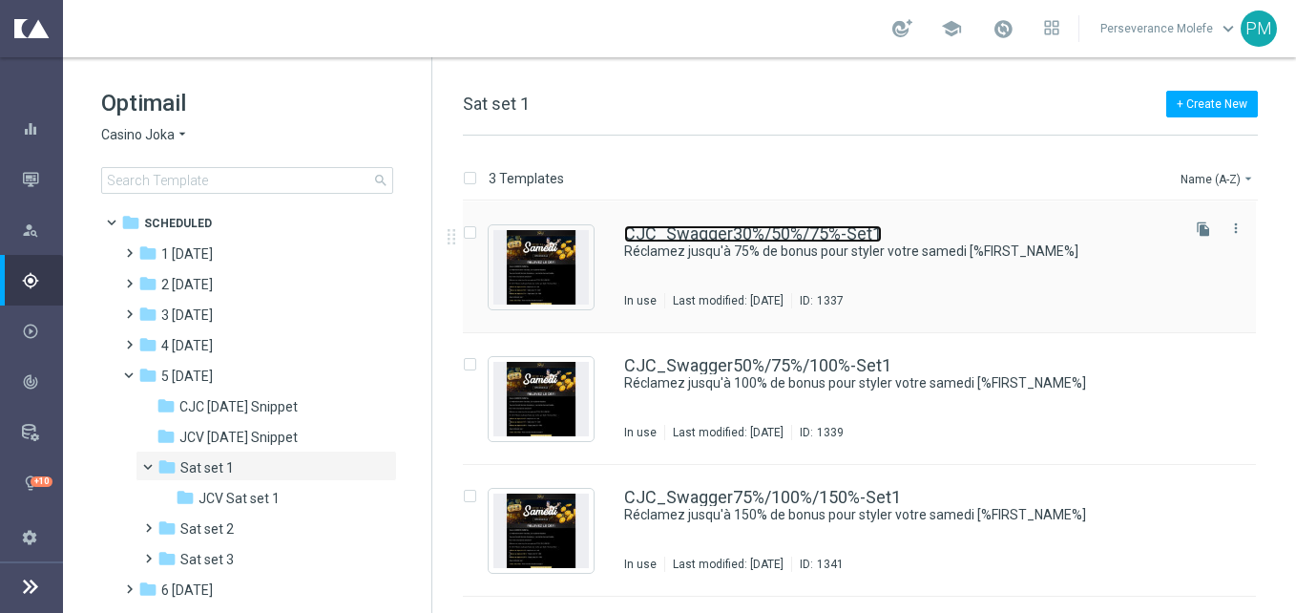
click at [766, 232] on link "CJC_Swagger30%/50%/75%-Set1" at bounding box center [753, 233] width 258 height 17
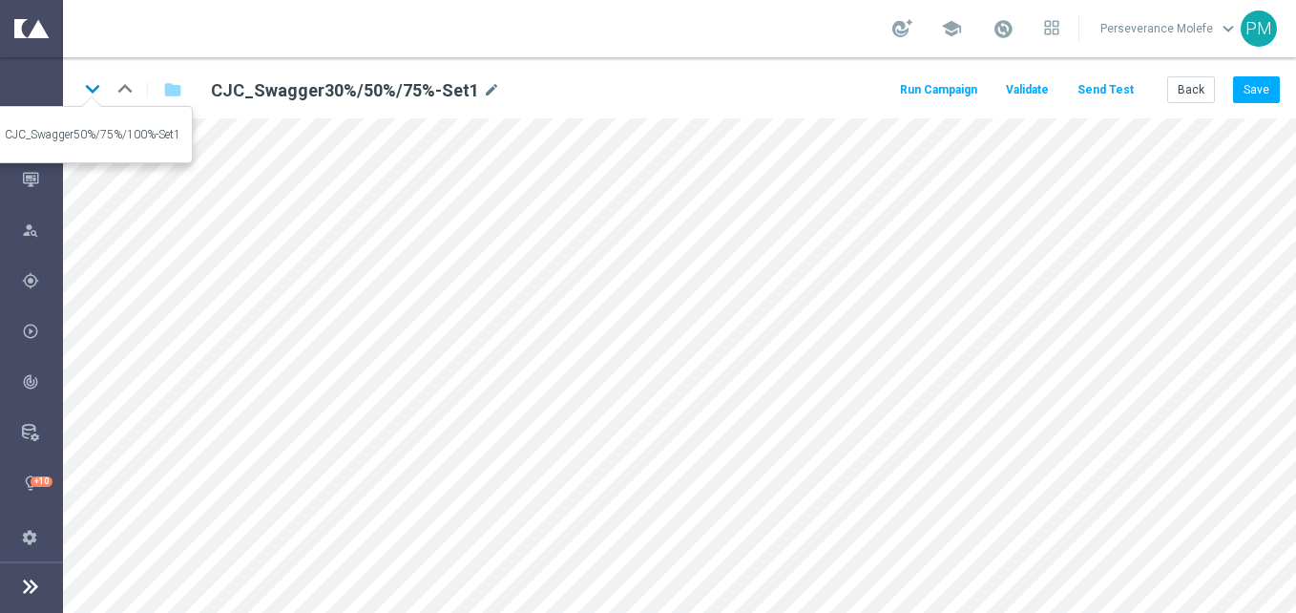
click at [93, 82] on icon "keyboard_arrow_down" at bounding box center [92, 88] width 29 height 29
click at [93, 83] on icon "keyboard_arrow_down" at bounding box center [92, 88] width 29 height 29
click at [135, 92] on icon "keyboard_arrow_up" at bounding box center [125, 88] width 29 height 29
click at [92, 94] on icon "keyboard_arrow_down" at bounding box center [92, 88] width 29 height 29
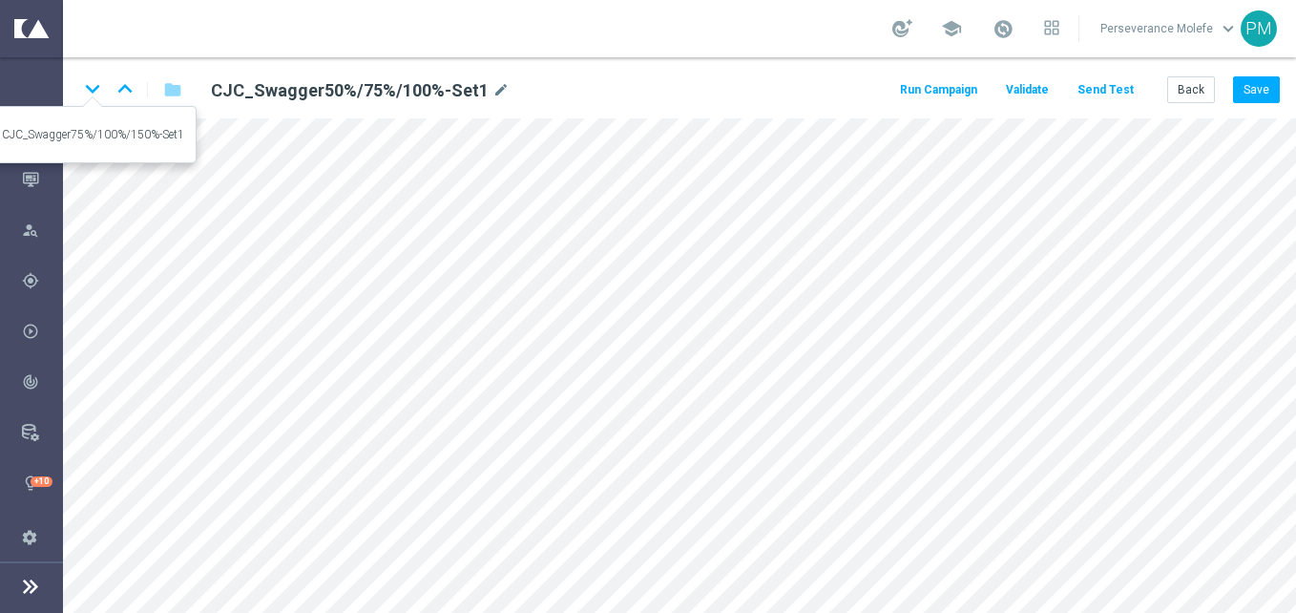
click at [92, 94] on icon "keyboard_arrow_down" at bounding box center [92, 88] width 29 height 29
click at [1191, 106] on div "keyboard_arrow_down keyboard_arrow_up folder CJC_Swagger75%/100%/150%-Set1 mode…" at bounding box center [679, 87] width 1233 height 61
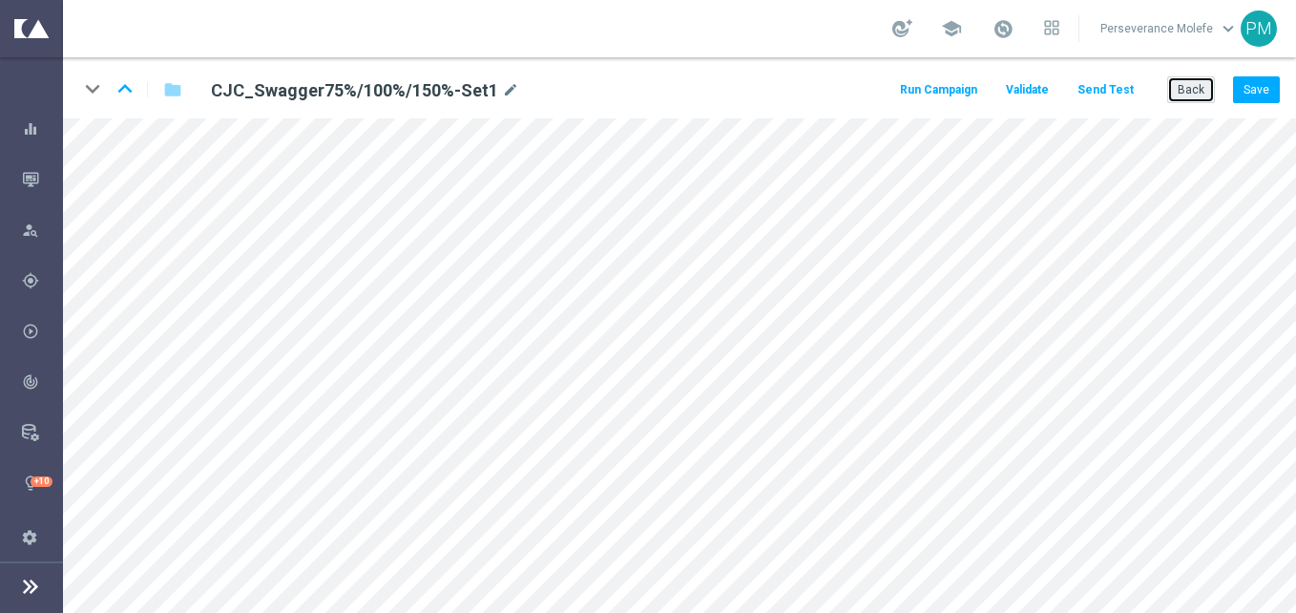
click at [1189, 103] on button "Back" at bounding box center [1191, 89] width 48 height 27
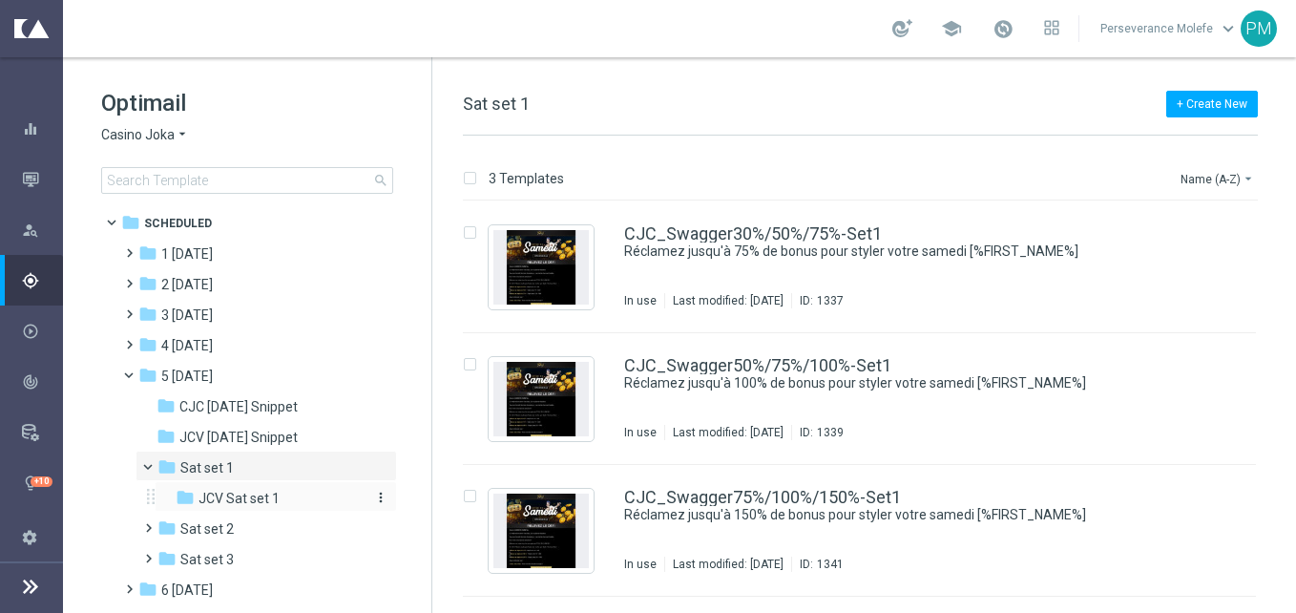
click at [289, 493] on div "folder JCV Sat set 1" at bounding box center [270, 499] width 188 height 22
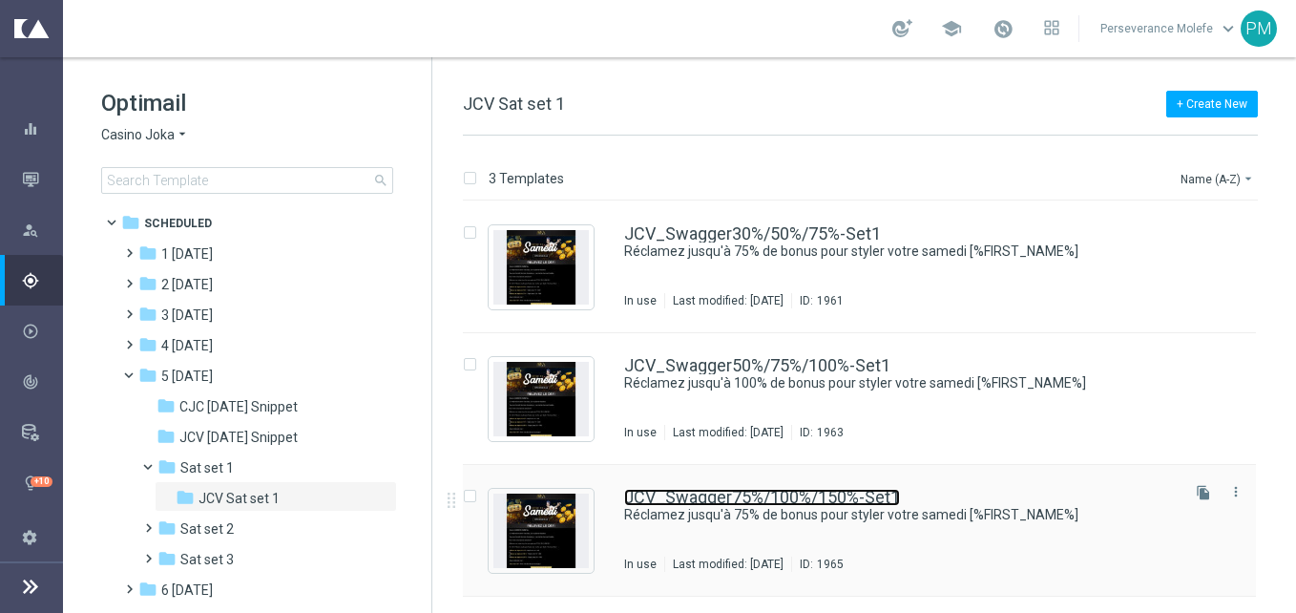
click at [777, 491] on link "JCV_Swagger75%/100%/150%-Set1" at bounding box center [762, 497] width 276 height 17
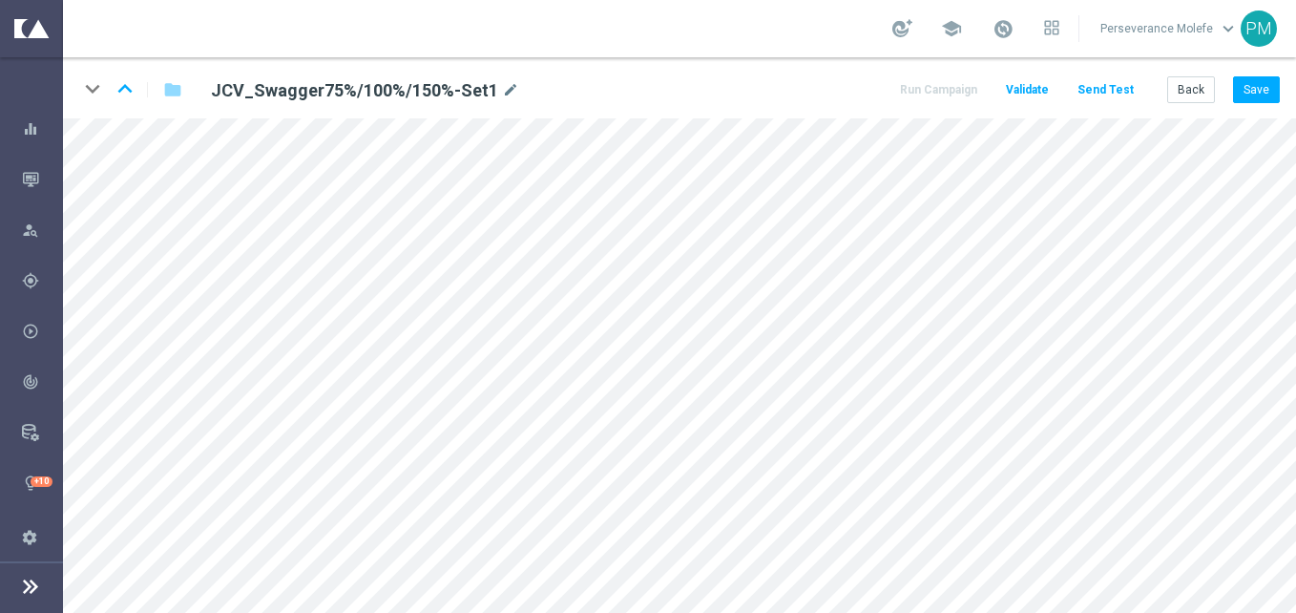
click at [1267, 70] on div "keyboard_arrow_down keyboard_arrow_up folder JCV_Swagger75%/100%/150%-Set1 mode…" at bounding box center [679, 87] width 1233 height 61
click at [1258, 74] on div "keyboard_arrow_down keyboard_arrow_up folder JCV_Swagger75%/100%/150%-Set1 mode…" at bounding box center [679, 87] width 1233 height 61
click at [1258, 80] on button "Save" at bounding box center [1256, 89] width 47 height 27
click at [1199, 95] on button "Back" at bounding box center [1191, 89] width 48 height 27
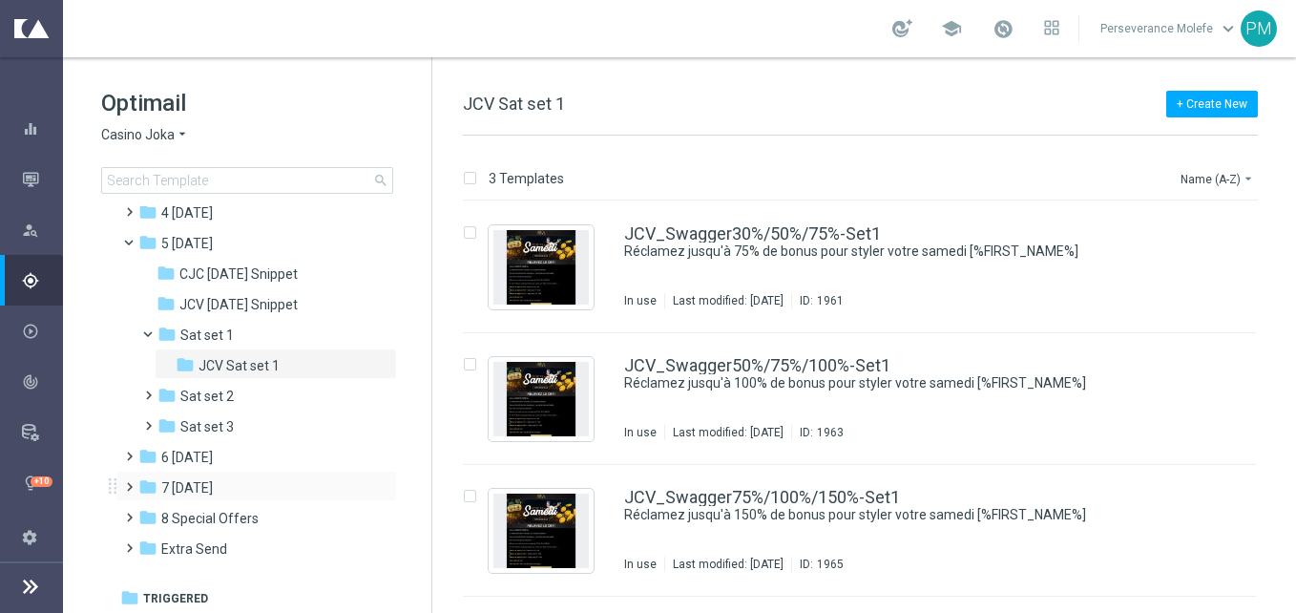
scroll to position [136, 0]
click at [168, 143] on span "Casino Joka" at bounding box center [137, 135] width 73 height 18
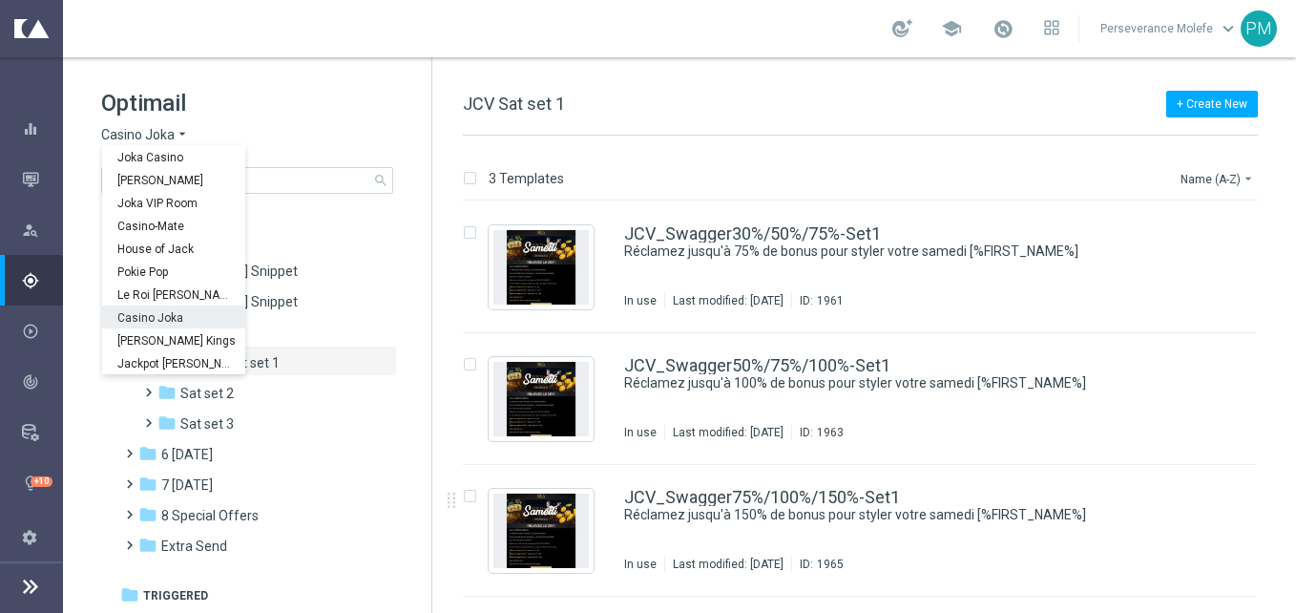
click at [185, 318] on div "Casino Joka" at bounding box center [173, 316] width 143 height 23
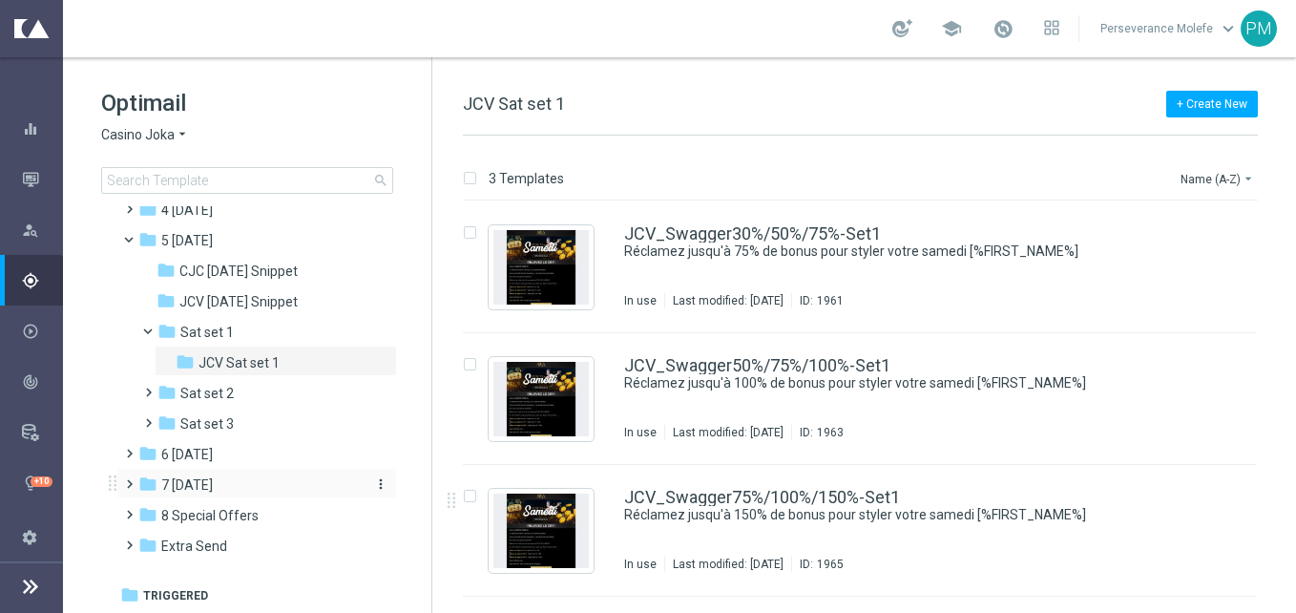
click at [222, 489] on div "folder 7 Monday" at bounding box center [247, 485] width 219 height 22
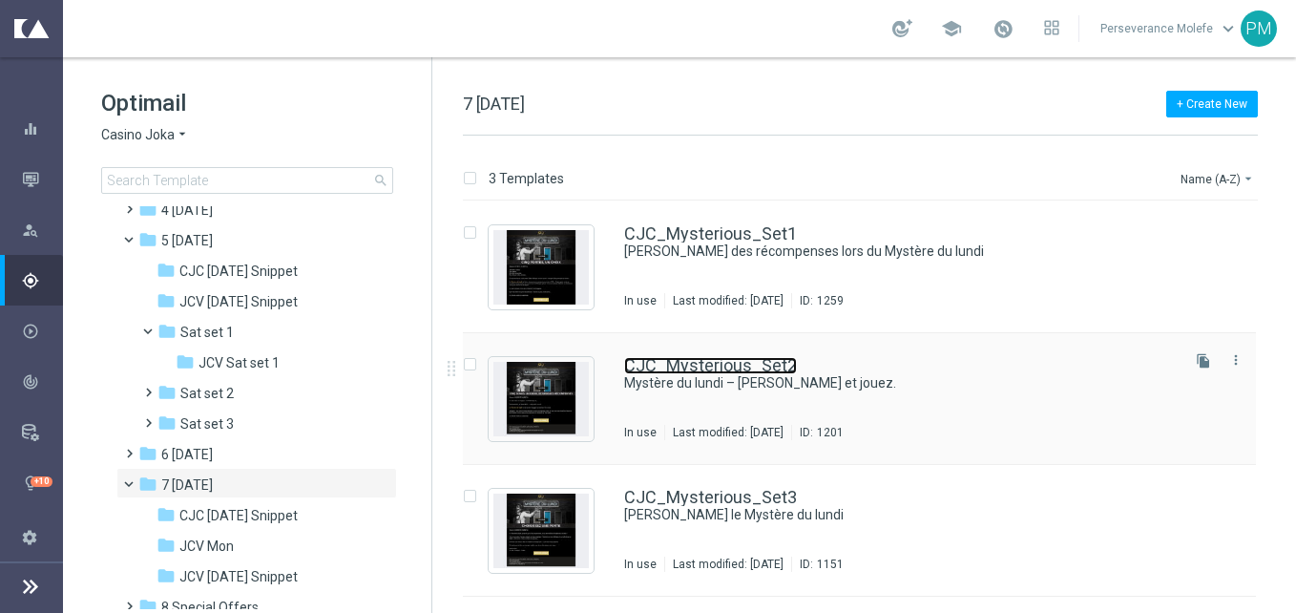
click at [742, 365] on link "CJC_Mysterious_Set2" at bounding box center [710, 365] width 173 height 17
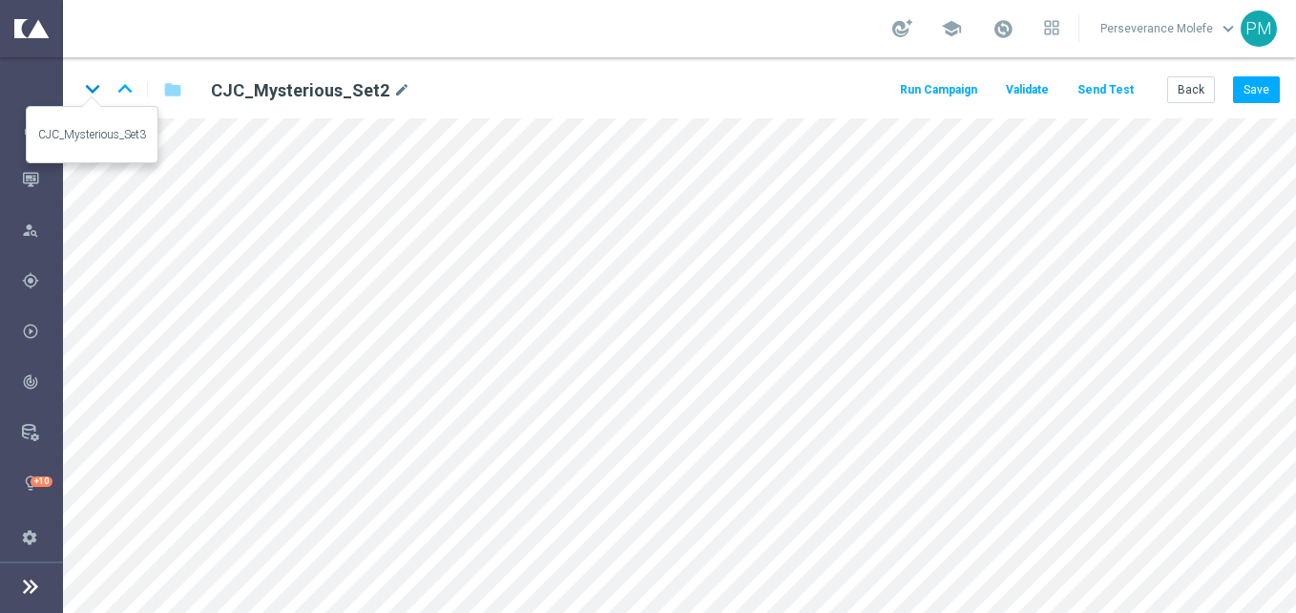
click at [85, 88] on icon "keyboard_arrow_down" at bounding box center [92, 88] width 29 height 29
click at [135, 94] on icon "keyboard_arrow_up" at bounding box center [125, 88] width 29 height 29
click at [1181, 89] on button "Back" at bounding box center [1191, 89] width 48 height 27
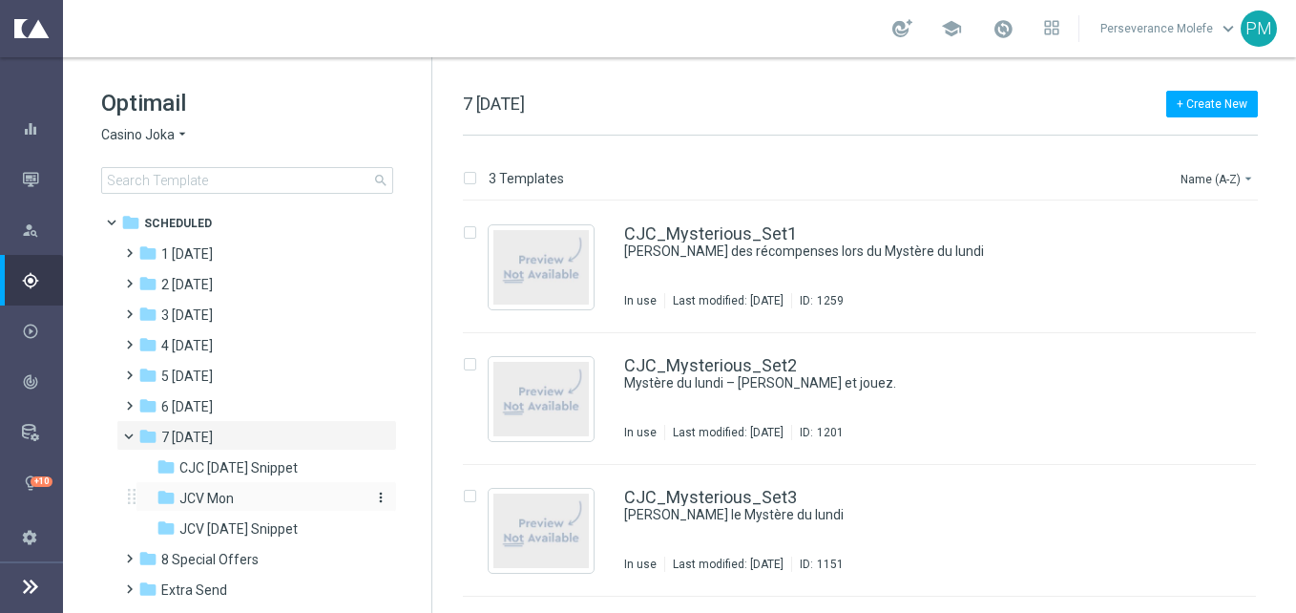
click at [240, 500] on div "folder JCV Mon" at bounding box center [258, 499] width 203 height 22
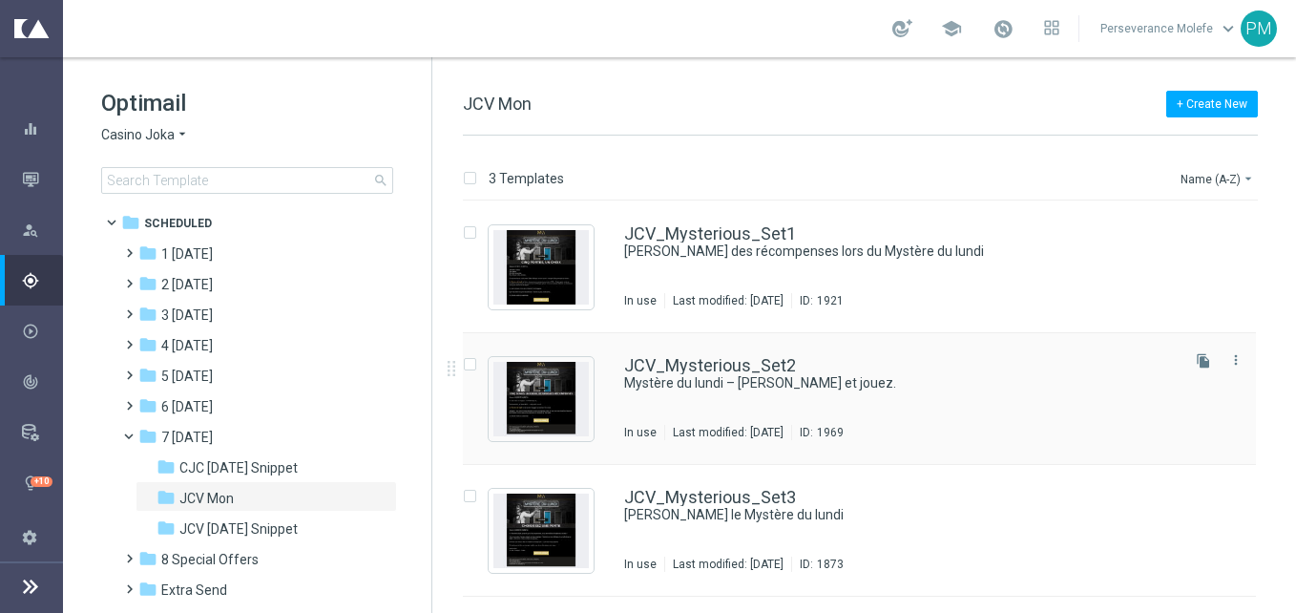
click at [744, 354] on div "JCV_Mysterious_Set2 Mystère du lundi – débloquez et jouez. In use Last modified…" at bounding box center [859, 399] width 793 height 132
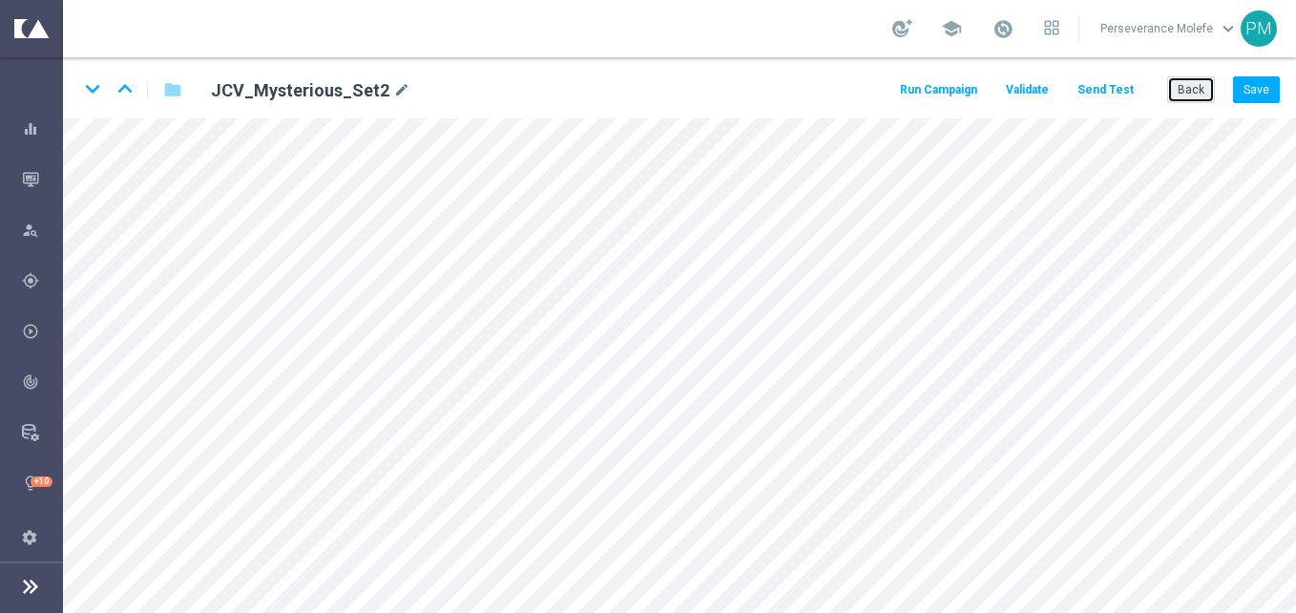
click at [1215, 96] on button "Back" at bounding box center [1191, 89] width 48 height 27
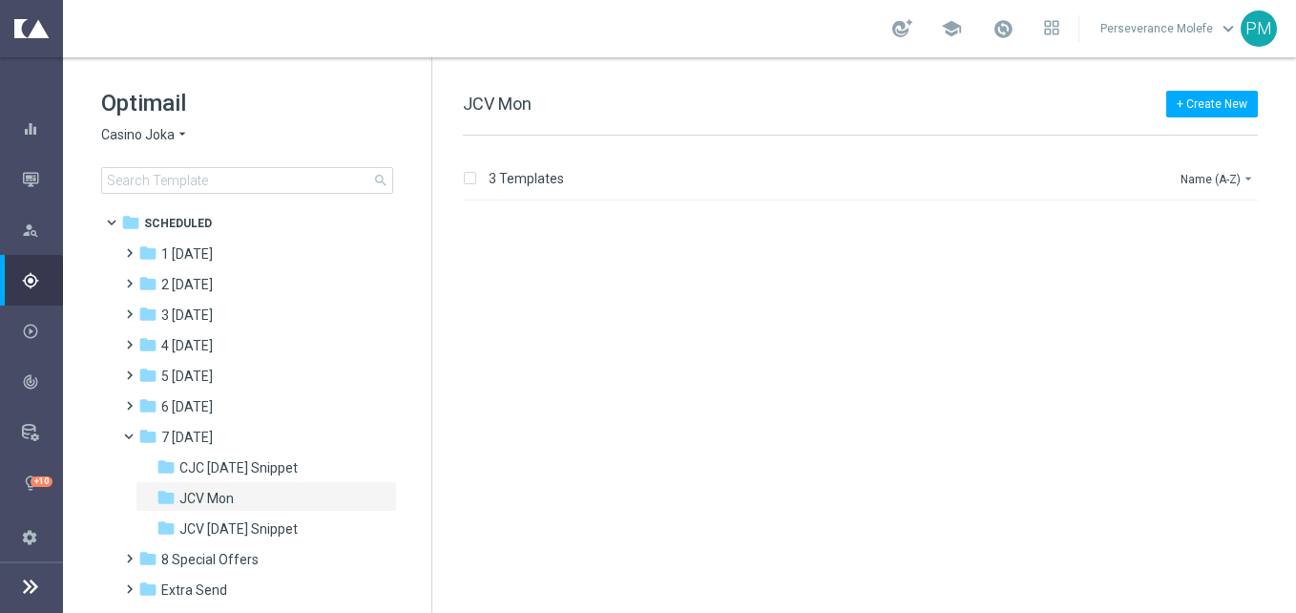
click at [145, 138] on span "Casino Joka" at bounding box center [137, 135] width 73 height 18
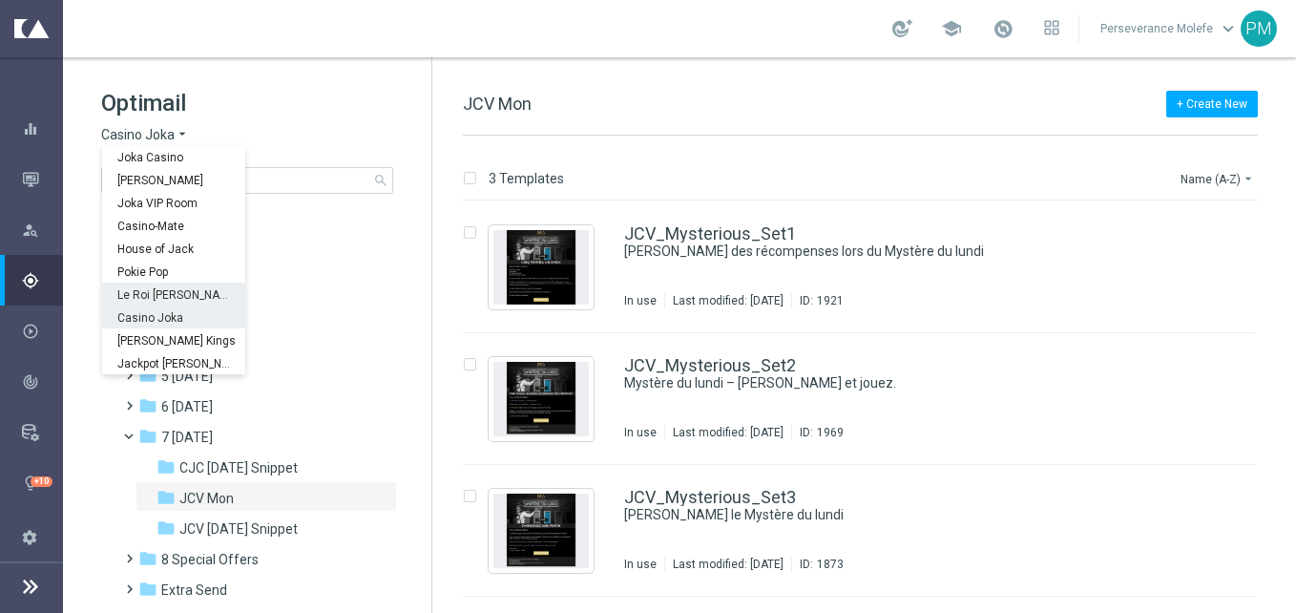
click at [0, 0] on span "Le Roi [PERSON_NAME]" at bounding box center [0, 0] width 0 height 0
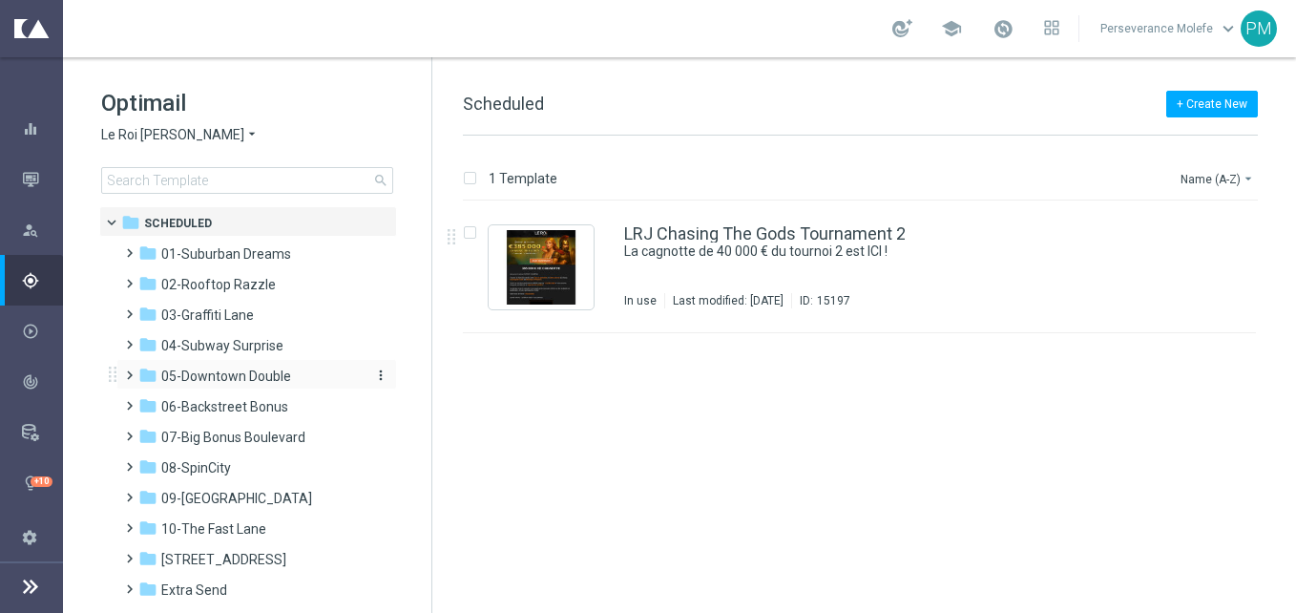
scroll to position [105, 0]
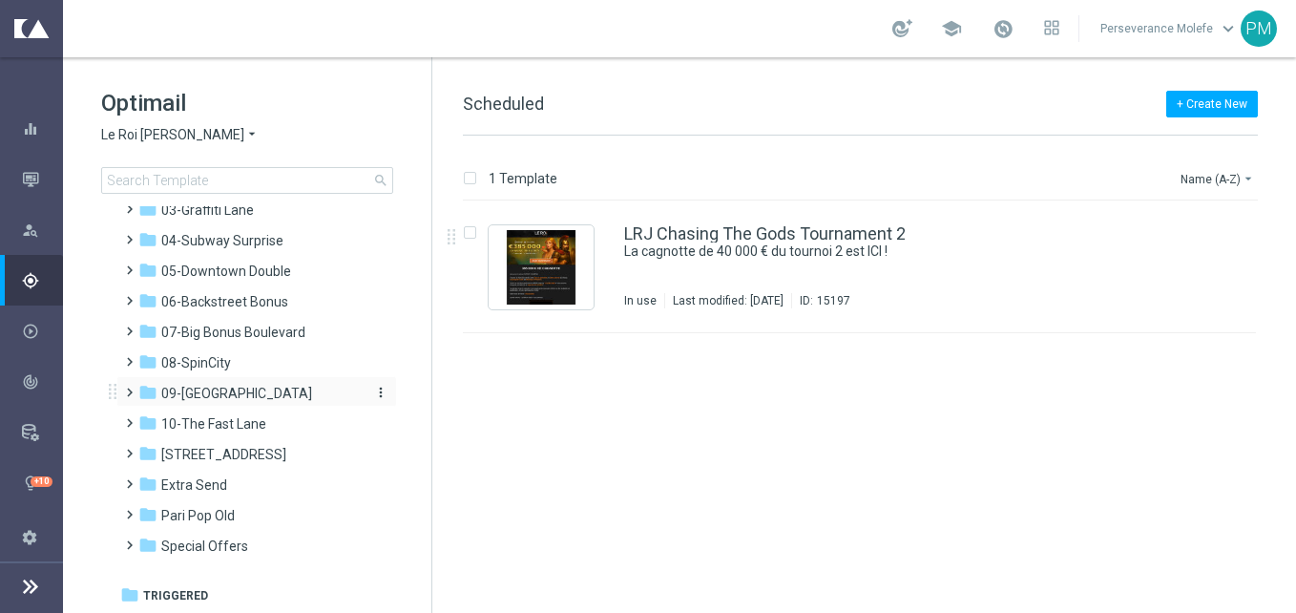
click at [230, 389] on span "09-[GEOGRAPHIC_DATA]" at bounding box center [236, 393] width 151 height 17
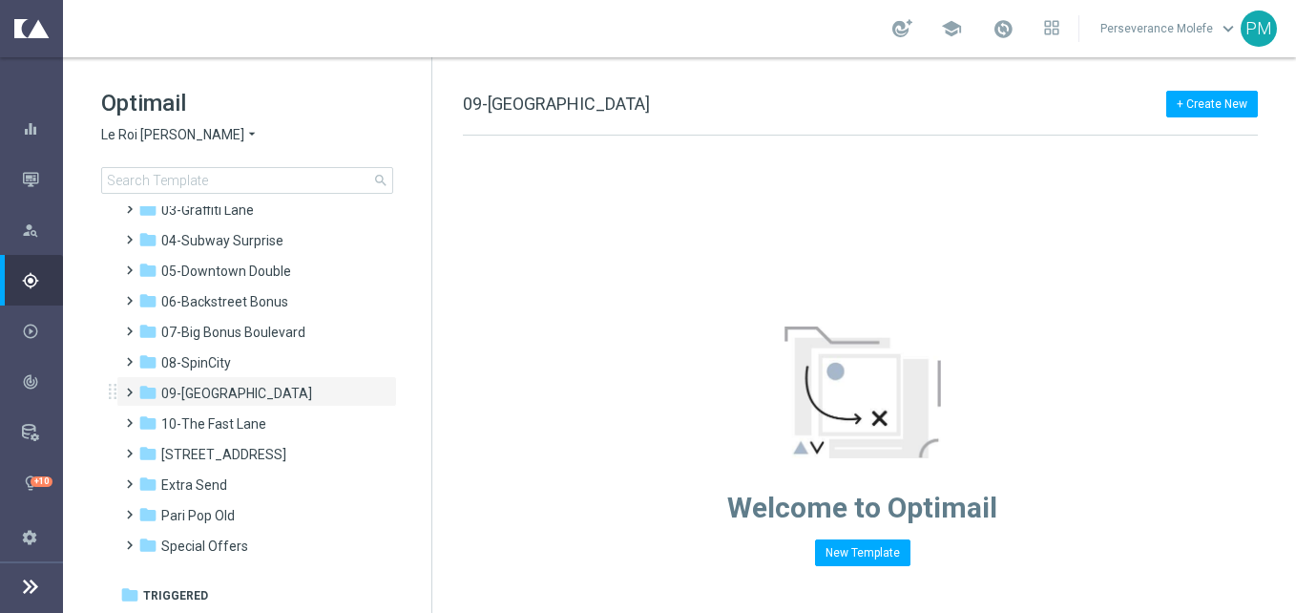
click at [110, 397] on rect at bounding box center [110, 398] width 3 height 3
click at [170, 395] on span "09-[GEOGRAPHIC_DATA]" at bounding box center [236, 393] width 151 height 17
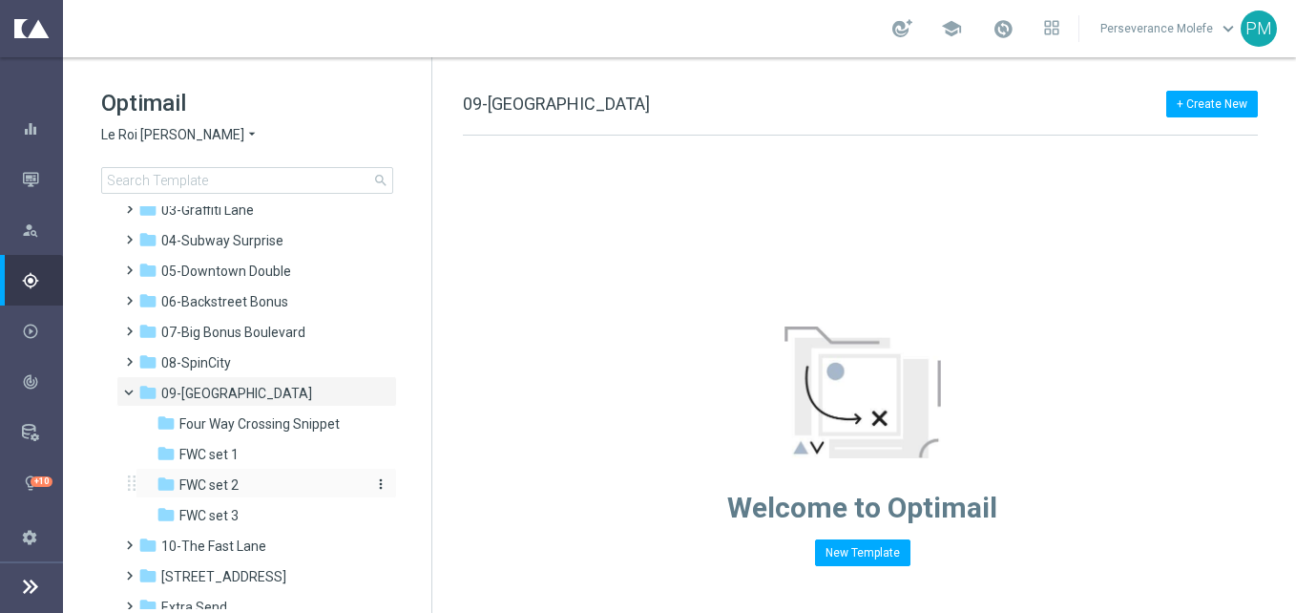
click at [243, 487] on div "folder FWC set 2" at bounding box center [258, 485] width 203 height 22
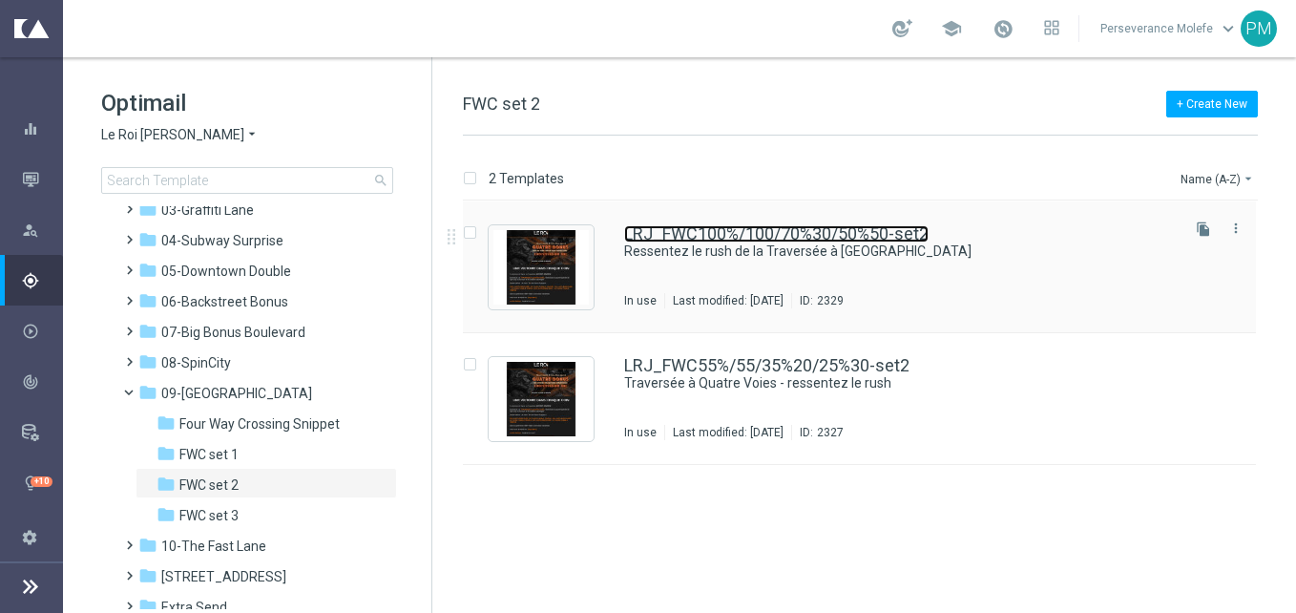
click at [764, 241] on link "LRJ_FWC100%/100/70%30/50%50-set2" at bounding box center [776, 233] width 304 height 17
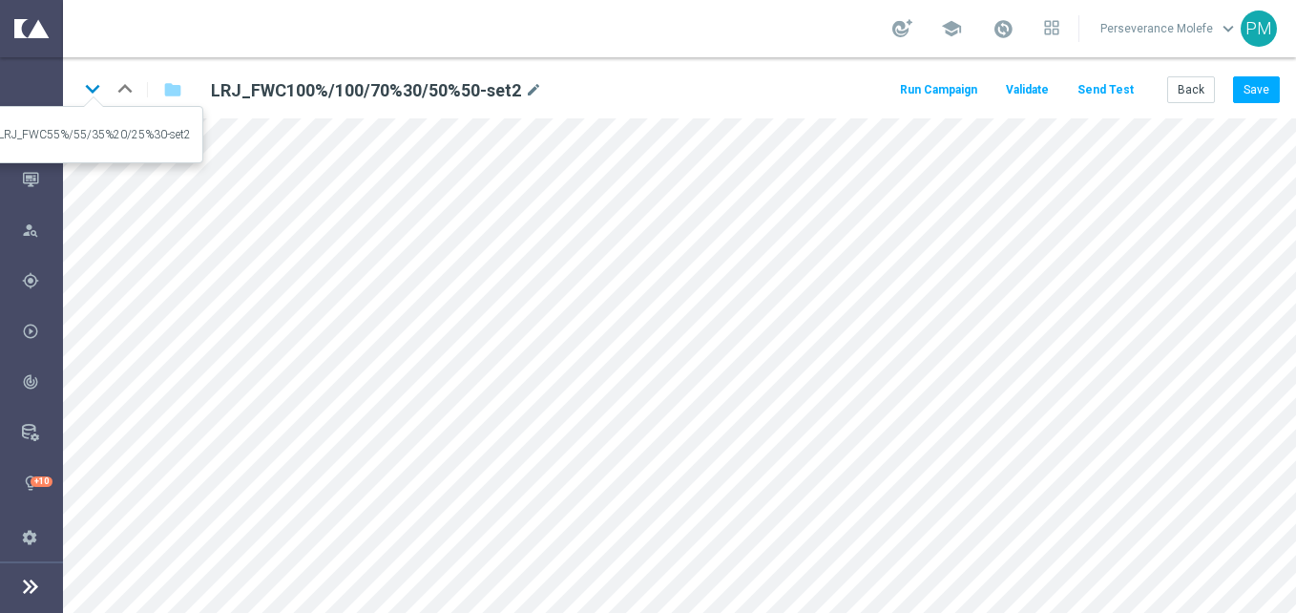
click at [80, 93] on icon "keyboard_arrow_down" at bounding box center [92, 88] width 29 height 29
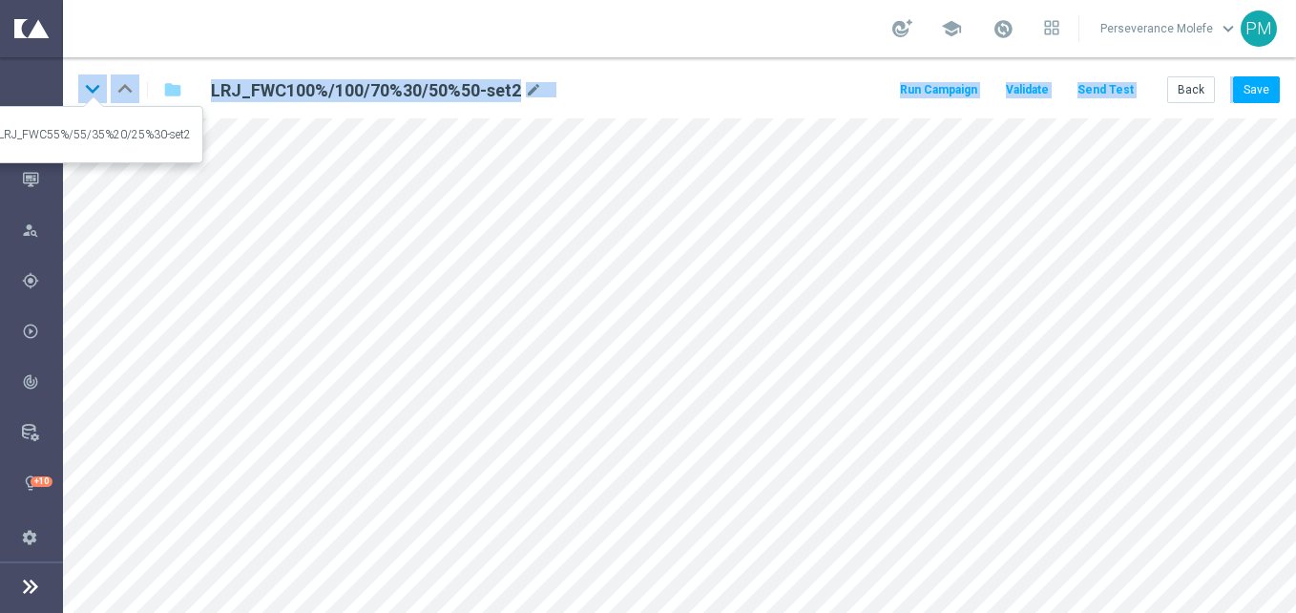
click at [80, 93] on div "keyboard_arrow_down keyboard_arrow_up folder LRJ_FWC100%/100/70%30/50%50-set2 m…" at bounding box center [679, 334] width 1233 height 555
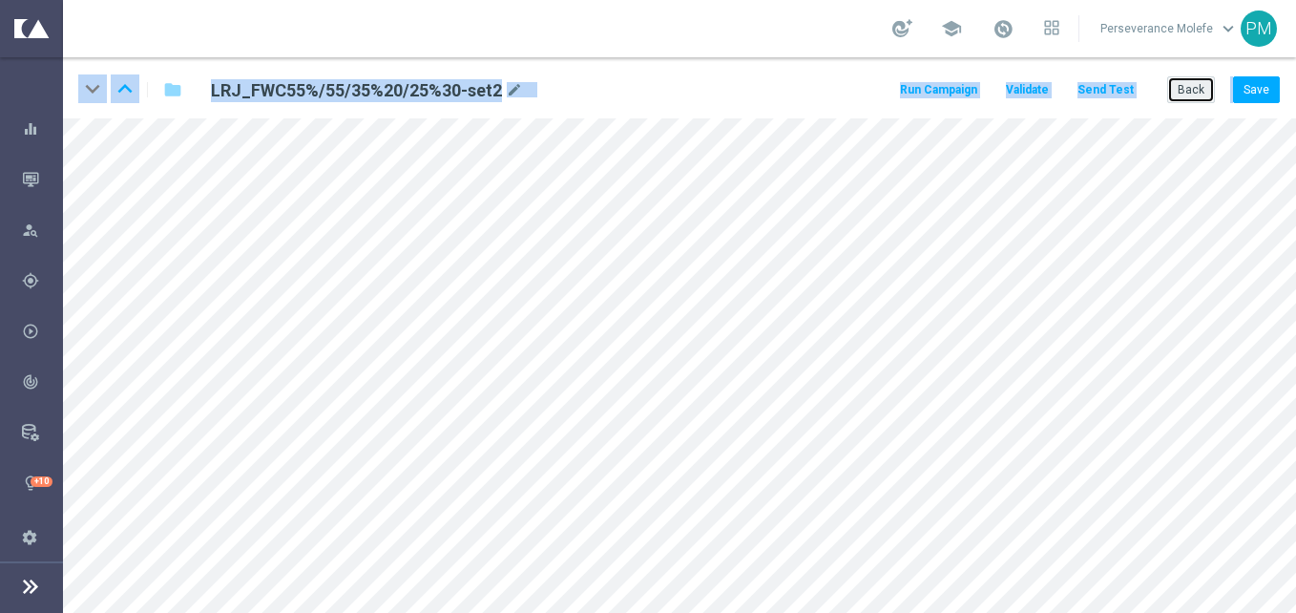
click at [1200, 86] on button "Back" at bounding box center [1191, 89] width 48 height 27
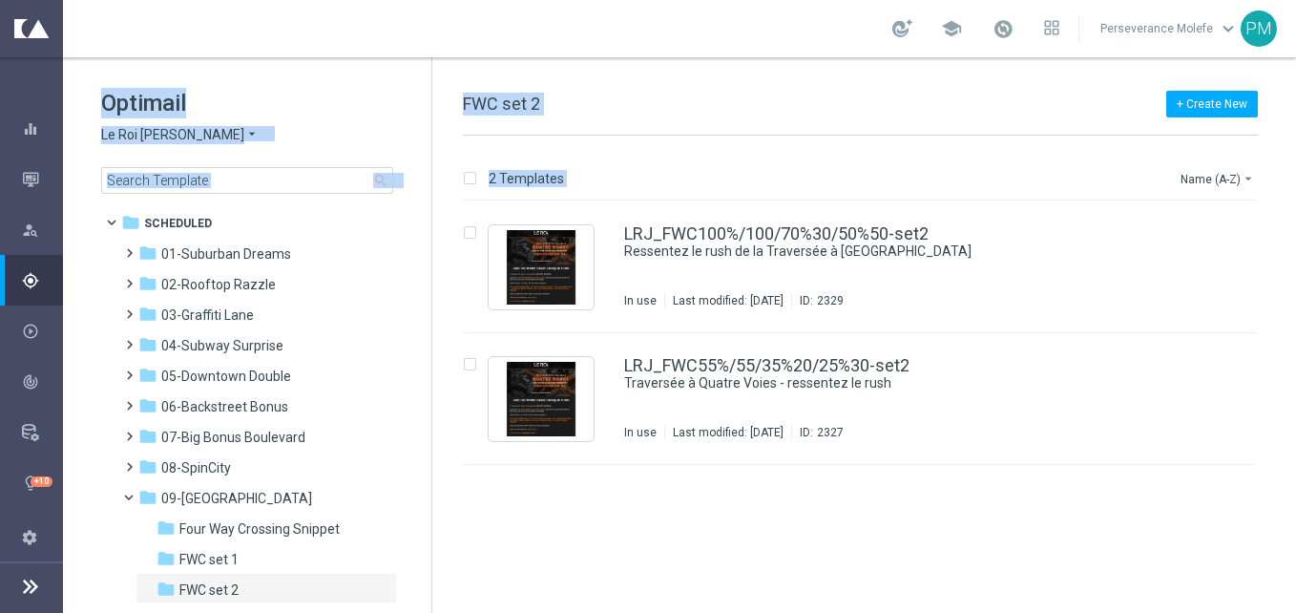
click at [378, 119] on div "Optimail Le Roi Johnny arrow_drop_down × Le Roi Johnny search" at bounding box center [266, 141] width 330 height 106
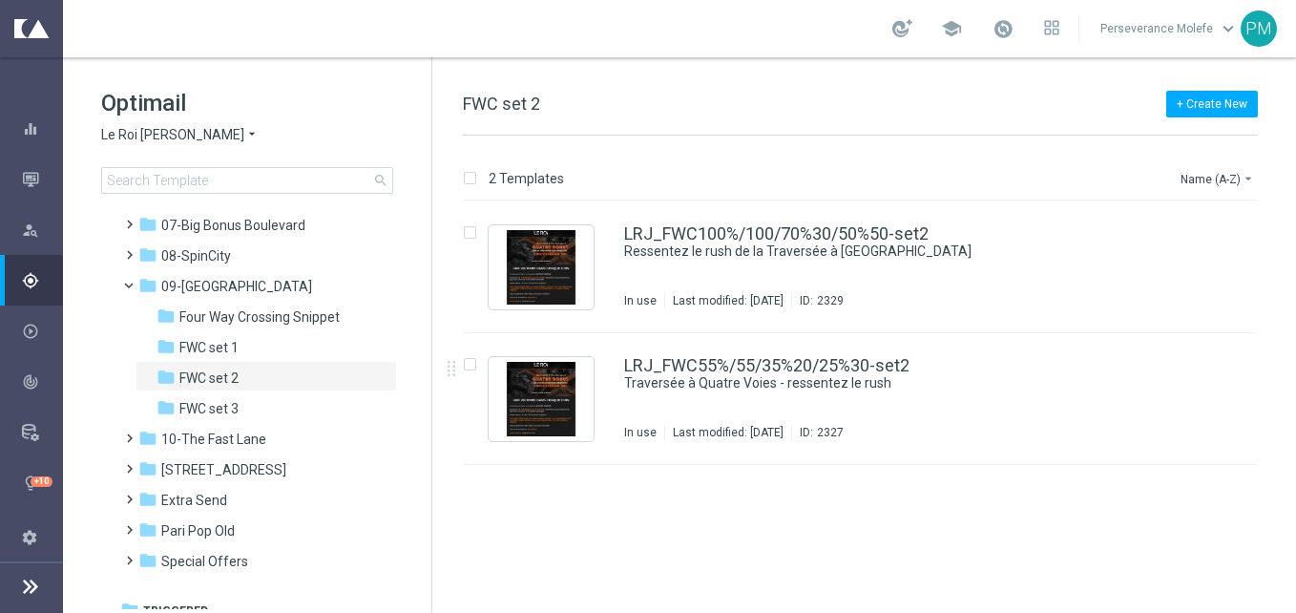
scroll to position [227, 0]
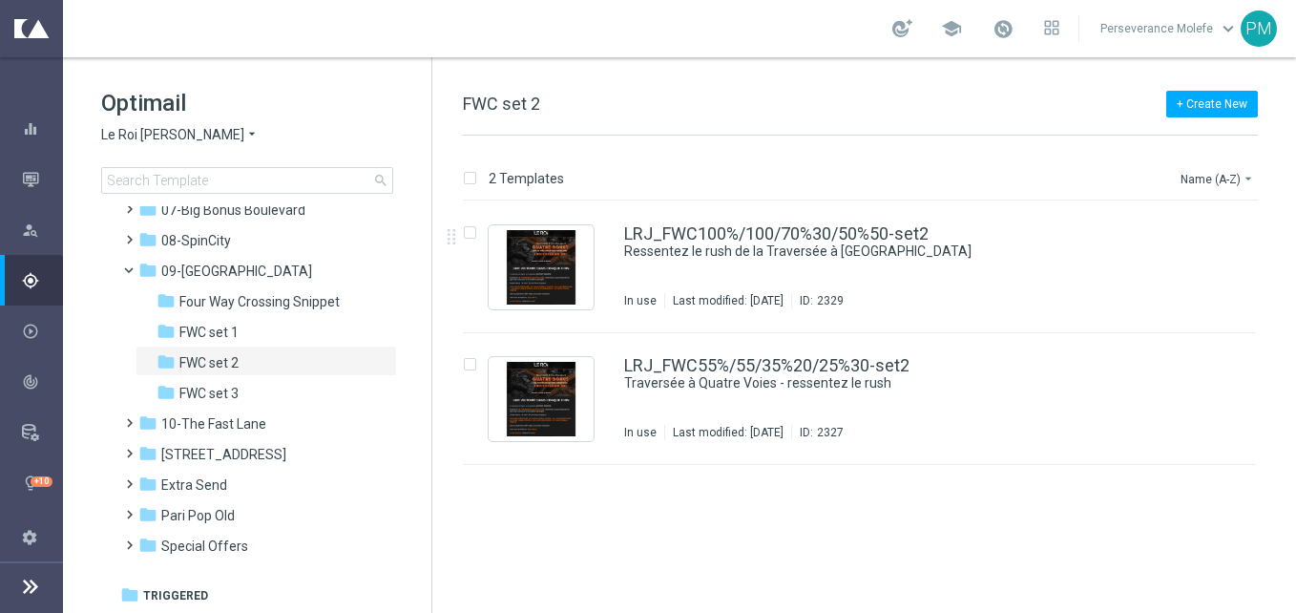
click at [143, 123] on div "Optimail Le Roi Johnny arrow_drop_down × Le Roi Johnny search" at bounding box center [266, 141] width 330 height 106
click at [147, 129] on span "Le Roi [PERSON_NAME]" at bounding box center [172, 135] width 143 height 18
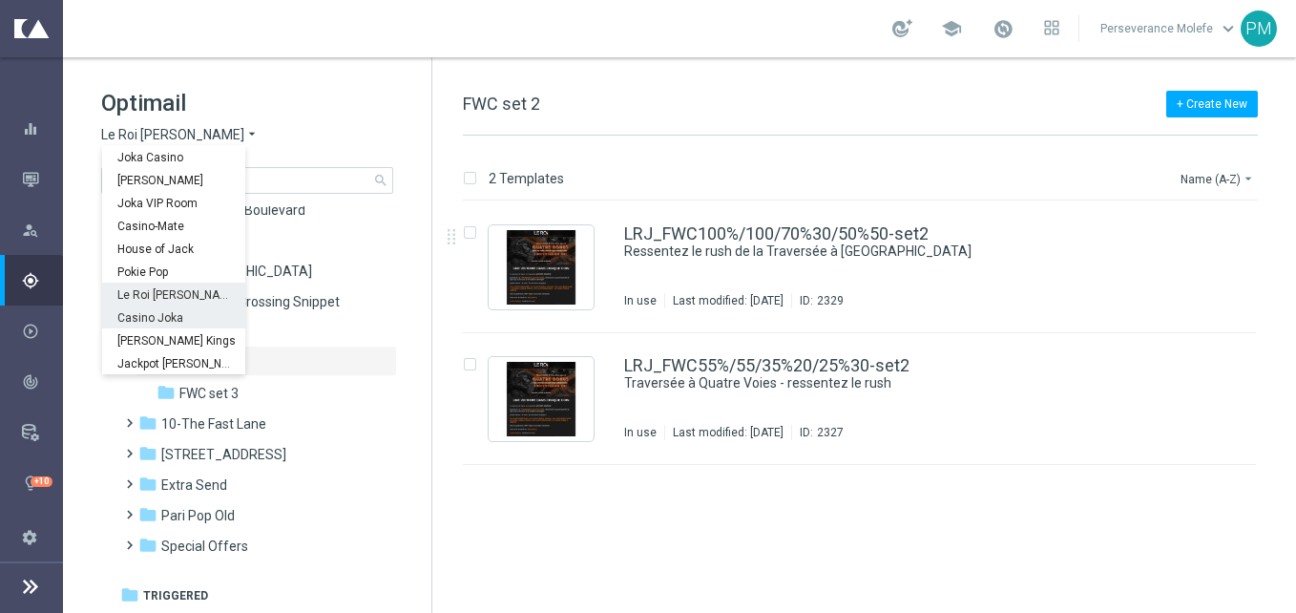
click at [0, 0] on span "Casino Joka" at bounding box center [0, 0] width 0 height 0
click at [135, 322] on div "folder FWC set 1 more_vert" at bounding box center [260, 330] width 273 height 31
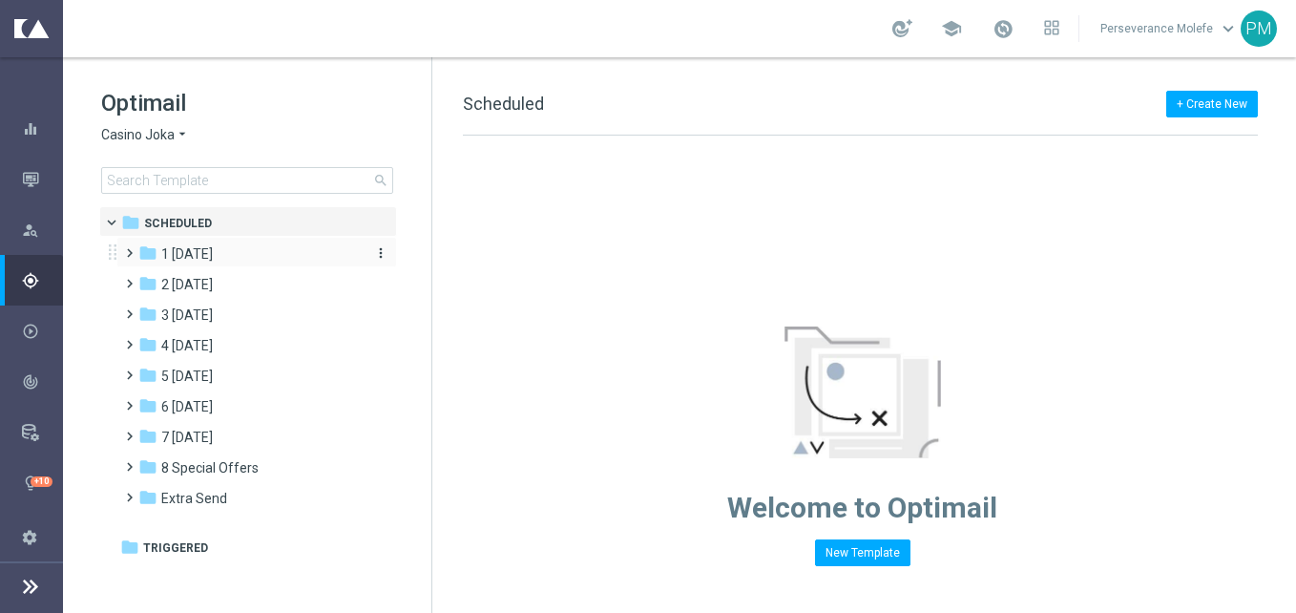
click at [208, 254] on span "1 [DATE]" at bounding box center [187, 253] width 52 height 17
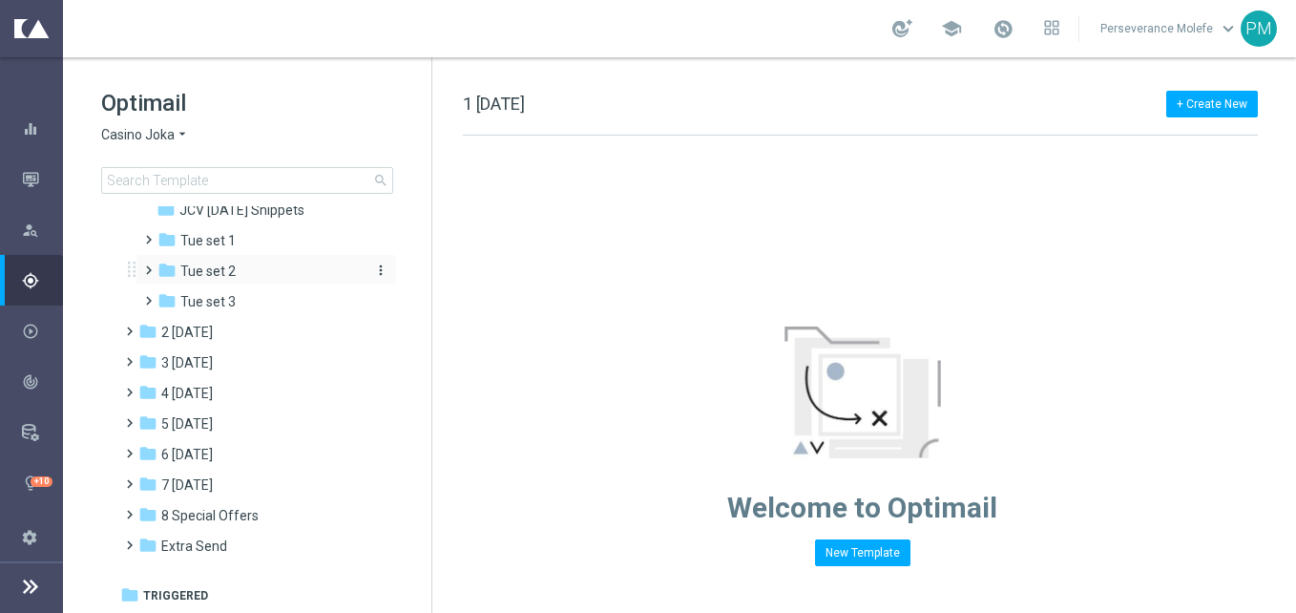
click at [228, 280] on span "Tue set 2" at bounding box center [207, 270] width 55 height 17
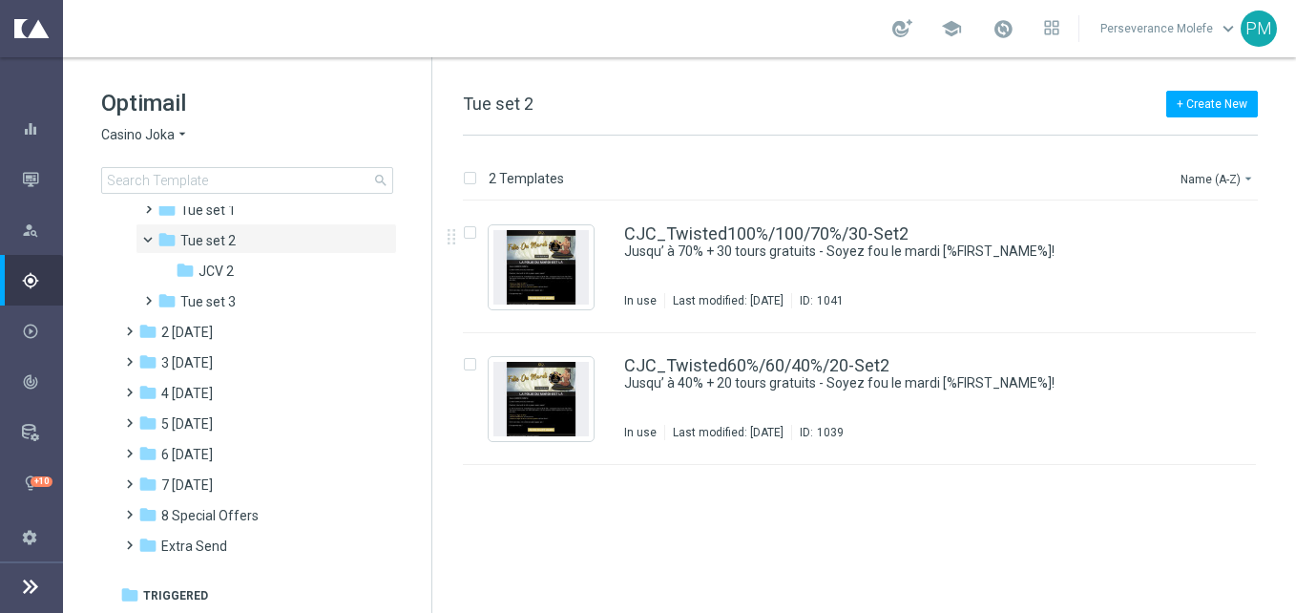
click at [259, 157] on span "CJC [DATE] Snippets" at bounding box center [241, 148] width 125 height 17
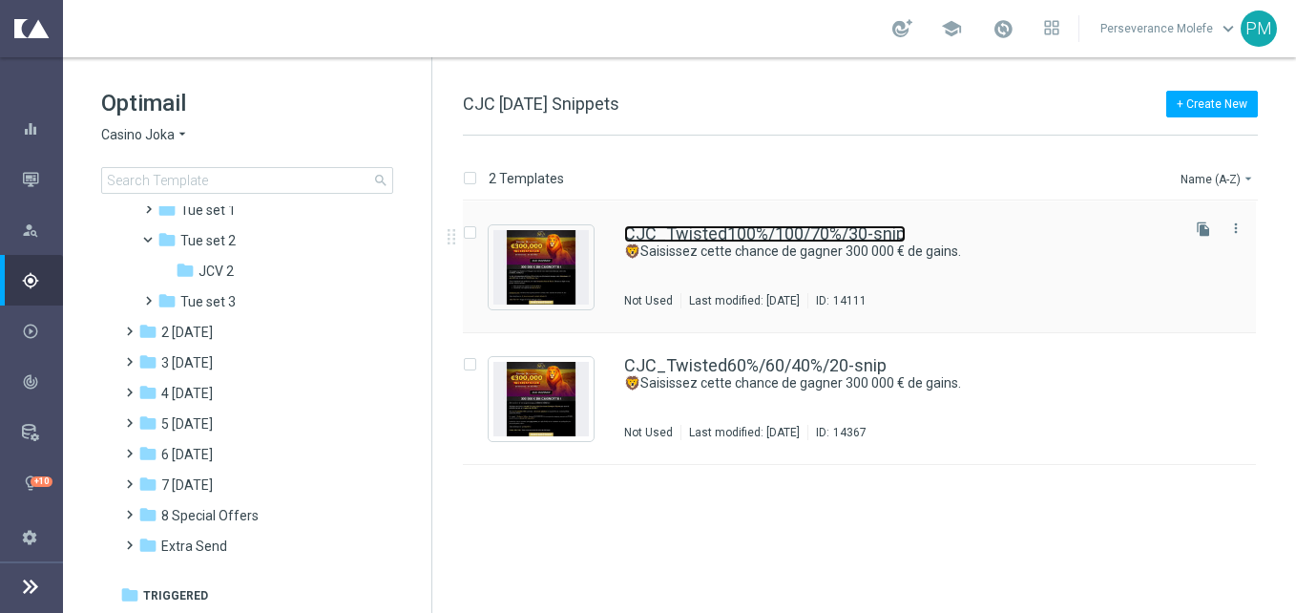
click at [799, 228] on link "CJC_Twisted100%/100/70%/30-snip" at bounding box center [765, 233] width 282 height 17
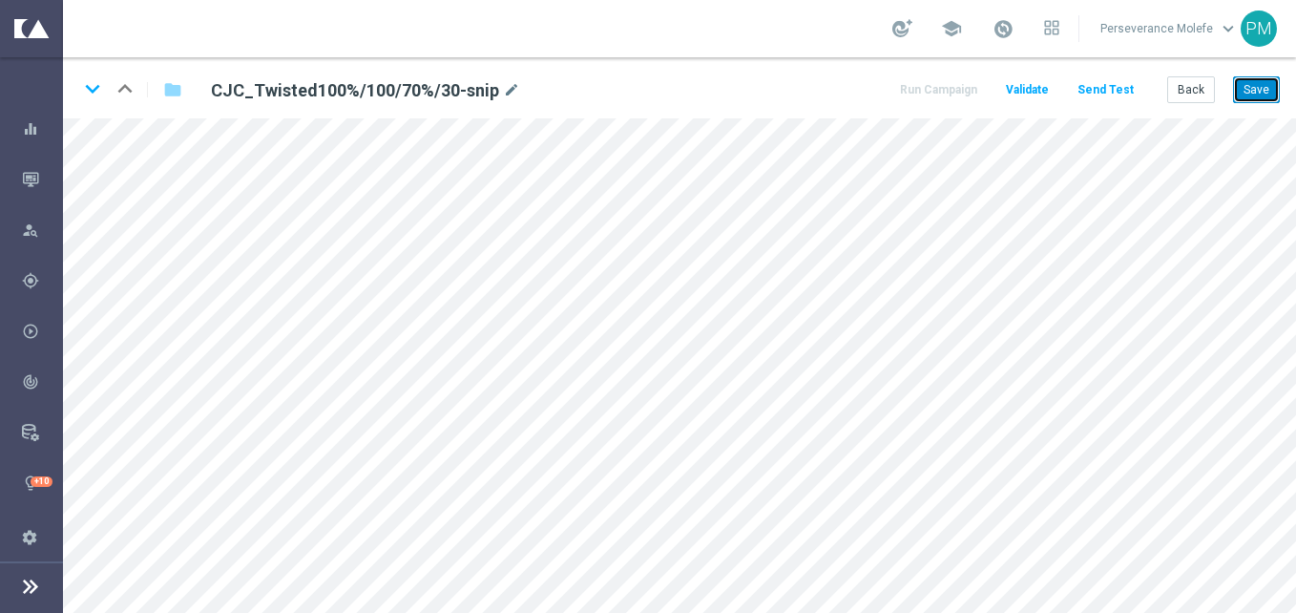
click at [1259, 95] on button "Save" at bounding box center [1256, 89] width 47 height 27
click at [1199, 97] on button "Back" at bounding box center [1191, 89] width 48 height 27
click at [1199, 97] on div "keyboard_arrow_down keyboard_arrow_up folder CJC_Twisted100%/100/70%/30-snip mo…" at bounding box center [679, 334] width 1233 height 555
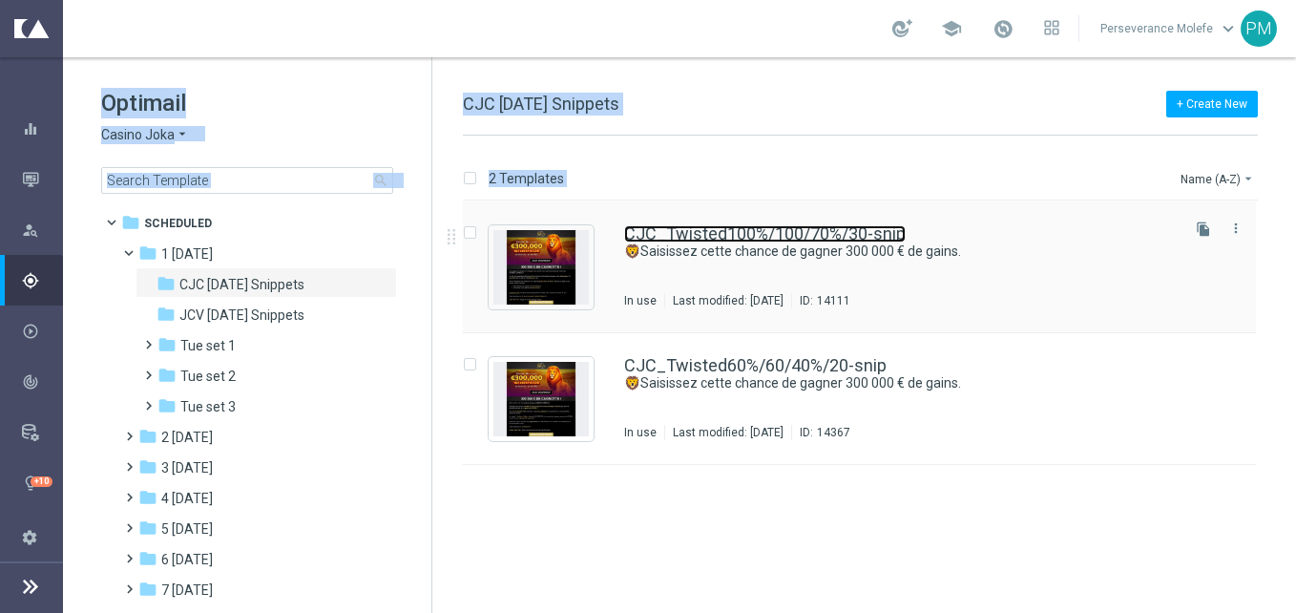
click at [720, 231] on link "CJC_Twisted100%/100/70%/30-snip" at bounding box center [765, 233] width 282 height 17
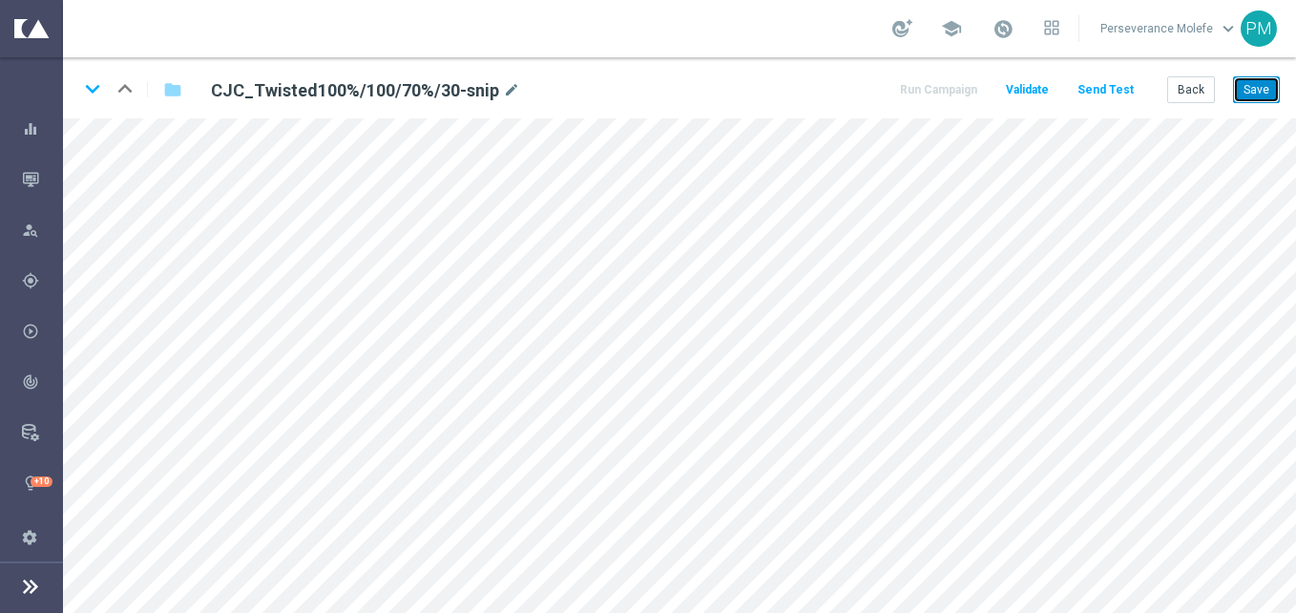
click at [1258, 82] on button "Save" at bounding box center [1256, 89] width 47 height 27
click at [1204, 94] on button "Back" at bounding box center [1191, 89] width 48 height 27
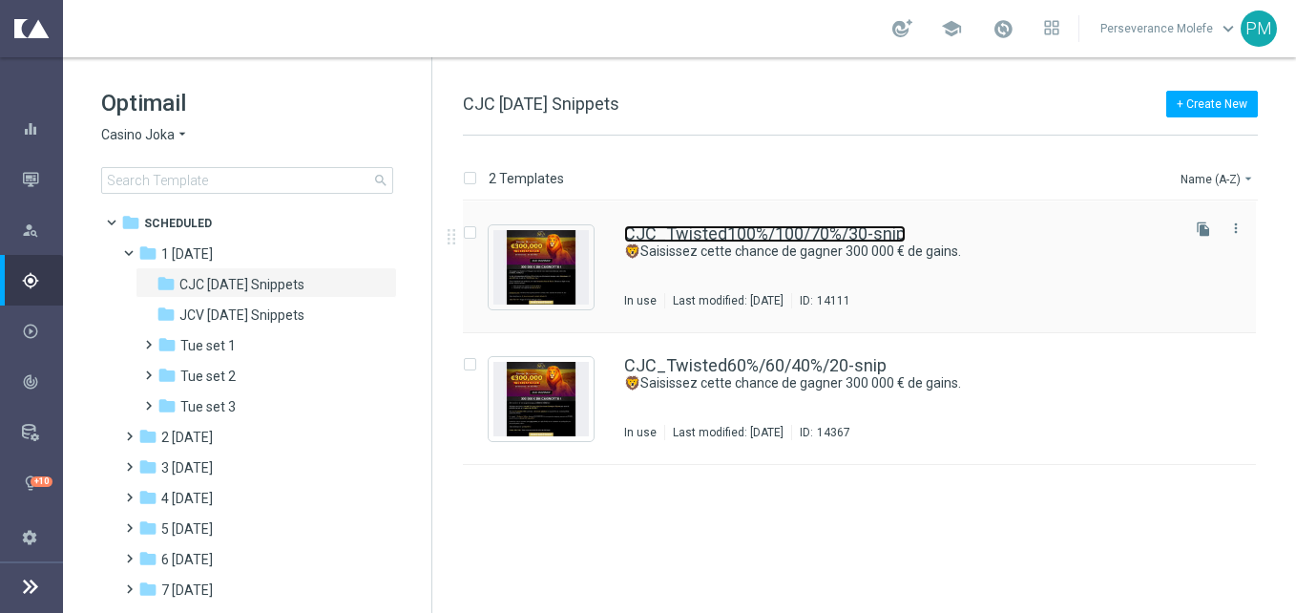
click at [810, 239] on link "CJC_Twisted100%/100/70%/30-snip" at bounding box center [765, 233] width 282 height 17
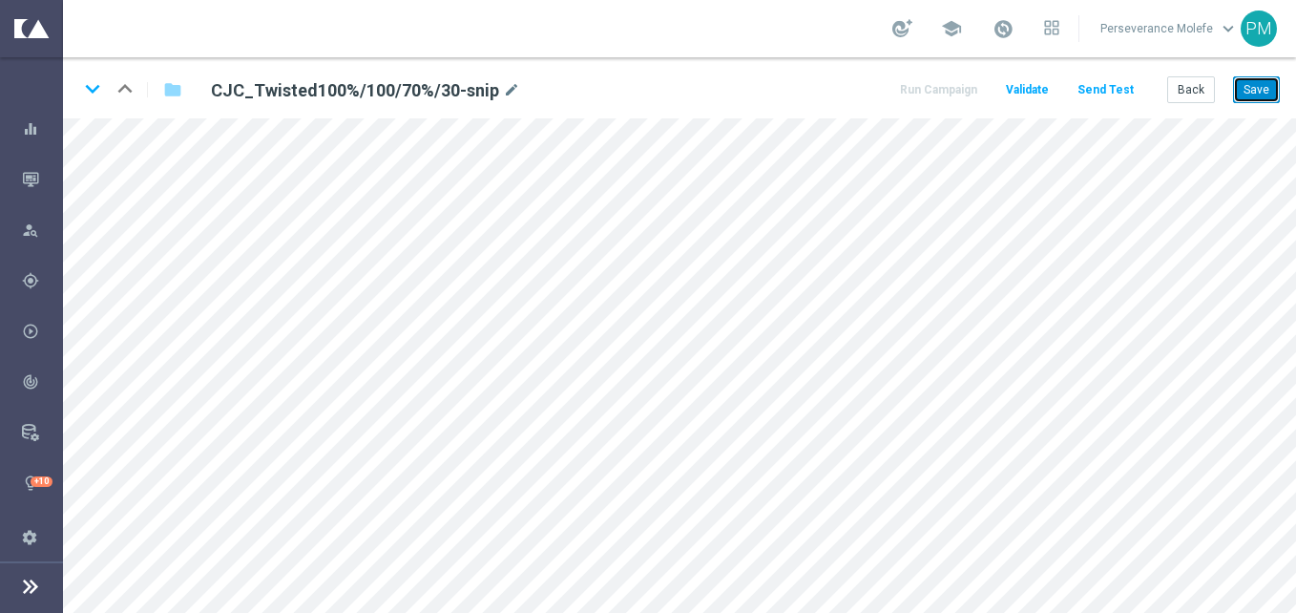
click at [1249, 89] on button "Save" at bounding box center [1256, 89] width 47 height 27
click at [1203, 84] on button "Back" at bounding box center [1191, 89] width 48 height 27
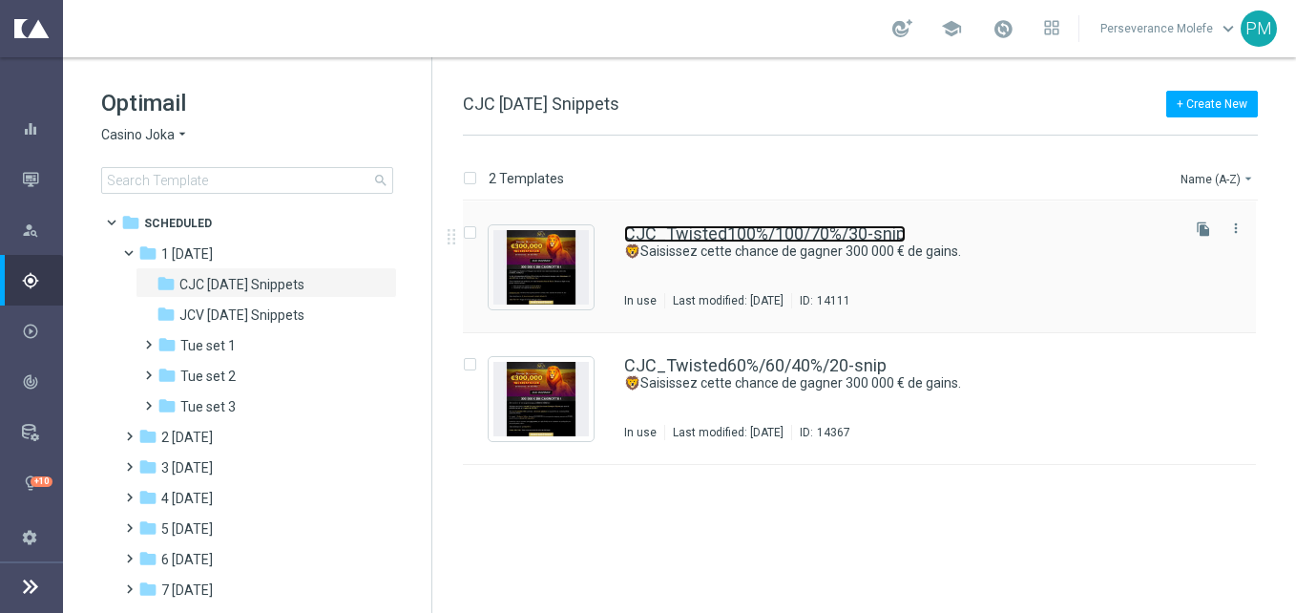
click at [717, 238] on link "CJC_Twisted100%/100/70%/30-snip" at bounding box center [765, 233] width 282 height 17
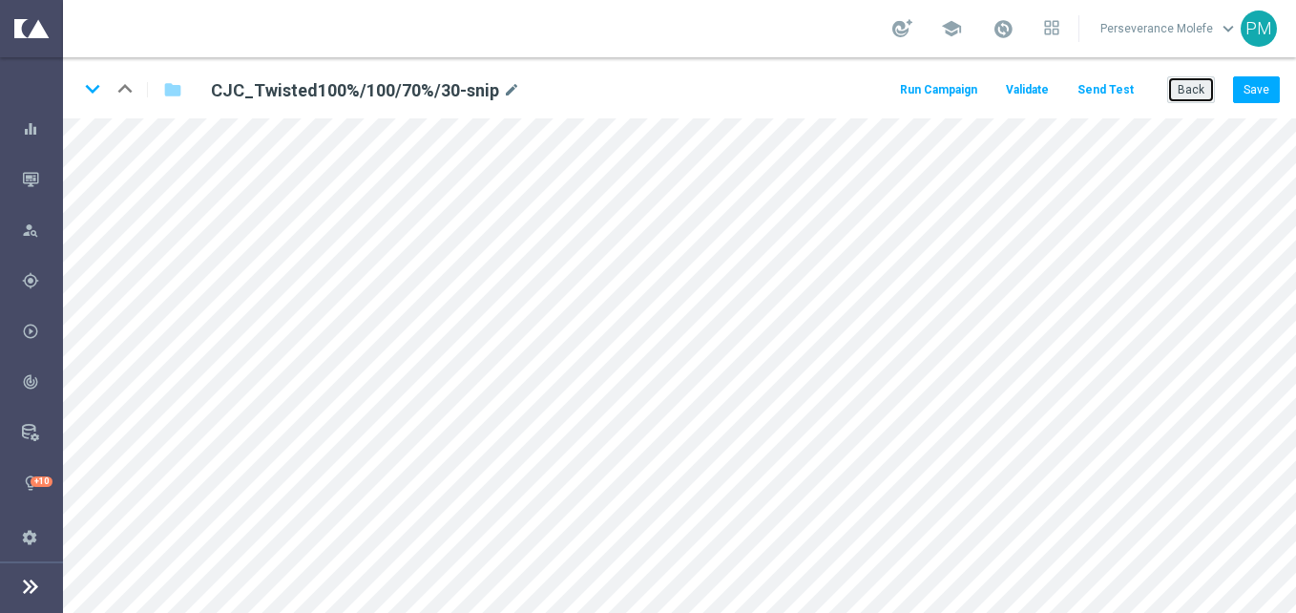
click at [1193, 93] on button "Back" at bounding box center [1191, 89] width 48 height 27
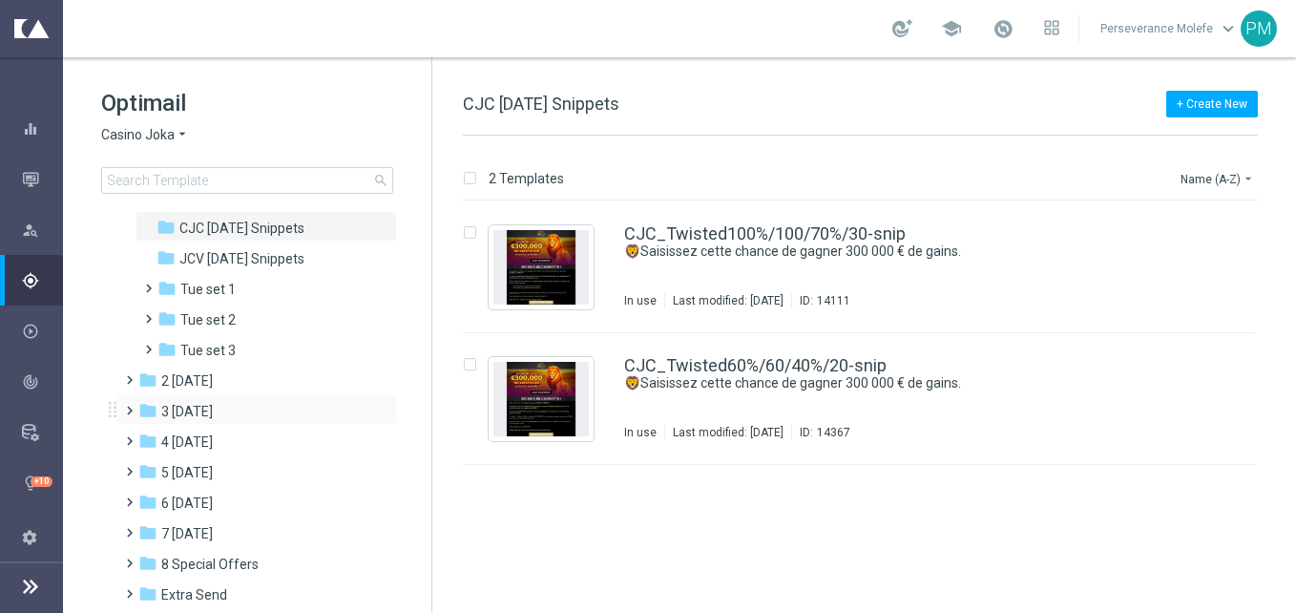
scroll to position [105, 0]
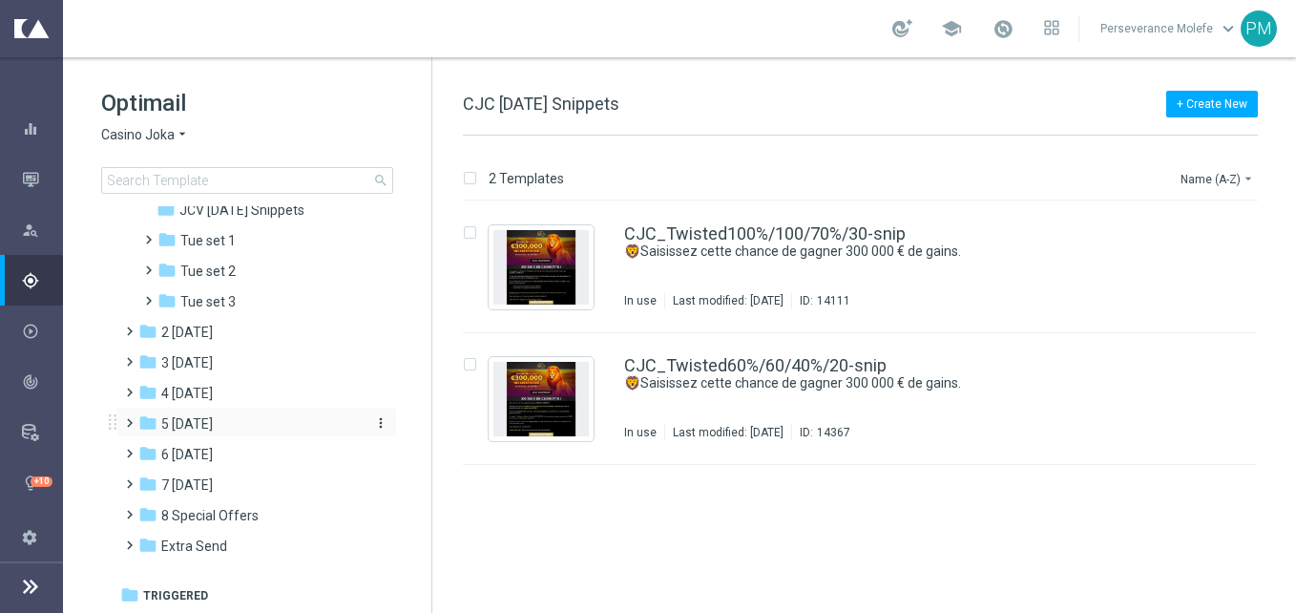
click at [232, 429] on div "folder 5 Saturday" at bounding box center [247, 424] width 219 height 22
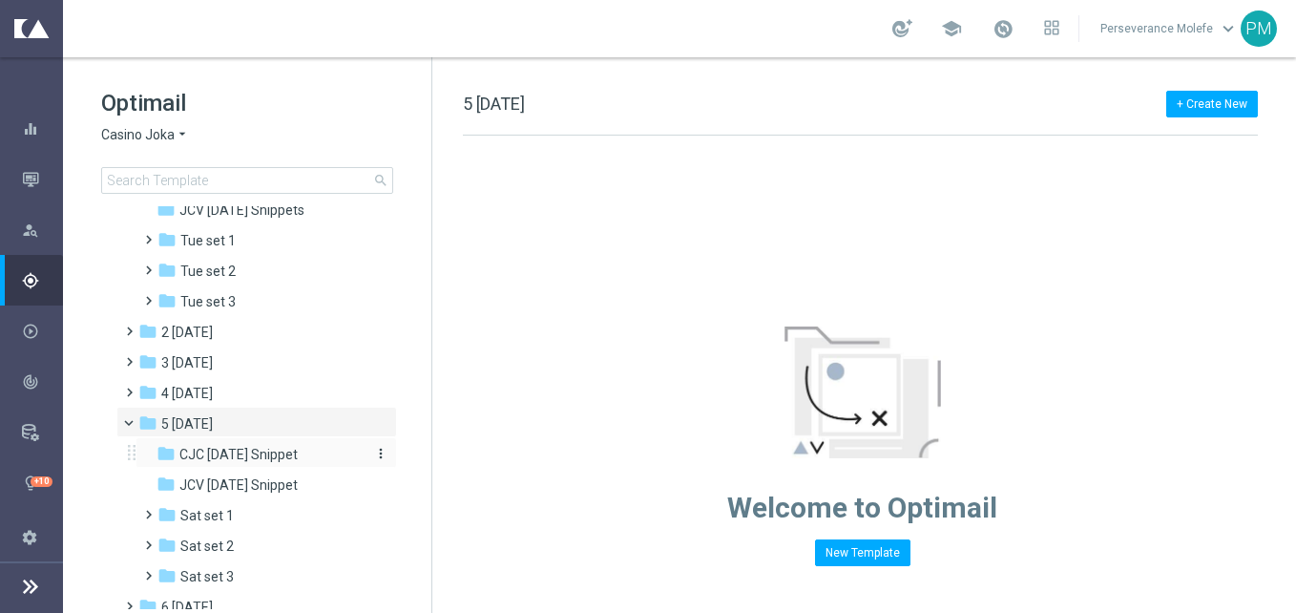
click at [240, 446] on span "CJC Saturday Snippet" at bounding box center [238, 454] width 118 height 17
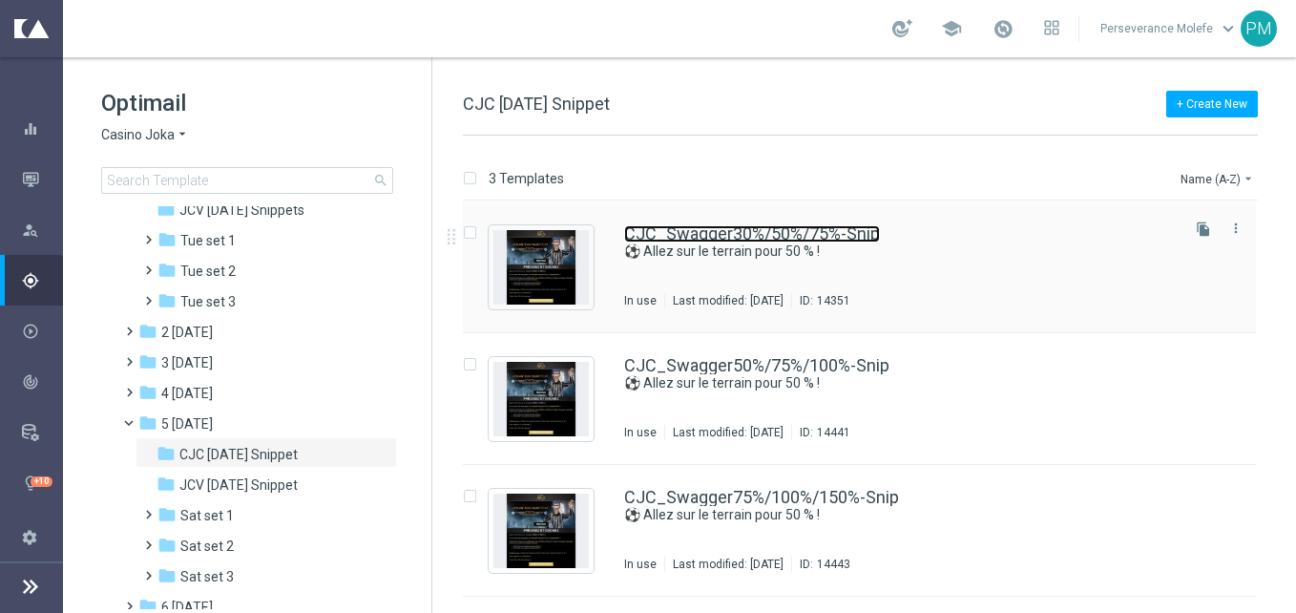
click at [758, 240] on link "CJC_Swagger30%/50%/75%-Snip" at bounding box center [752, 233] width 256 height 17
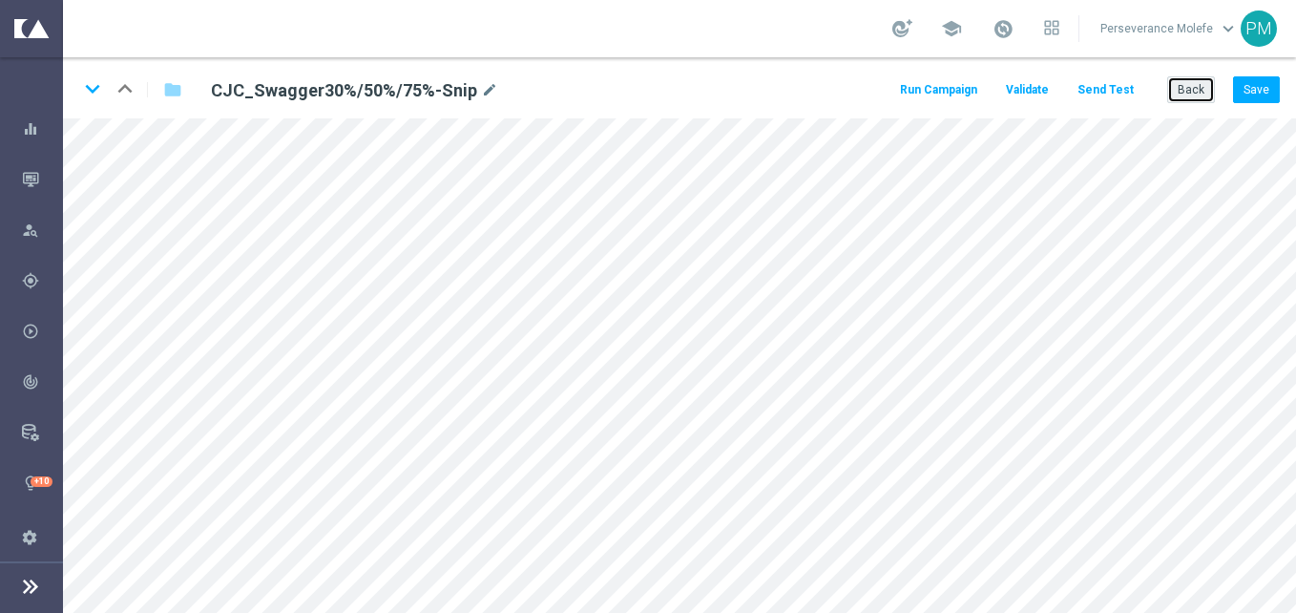
click at [1195, 93] on button "Back" at bounding box center [1191, 89] width 48 height 27
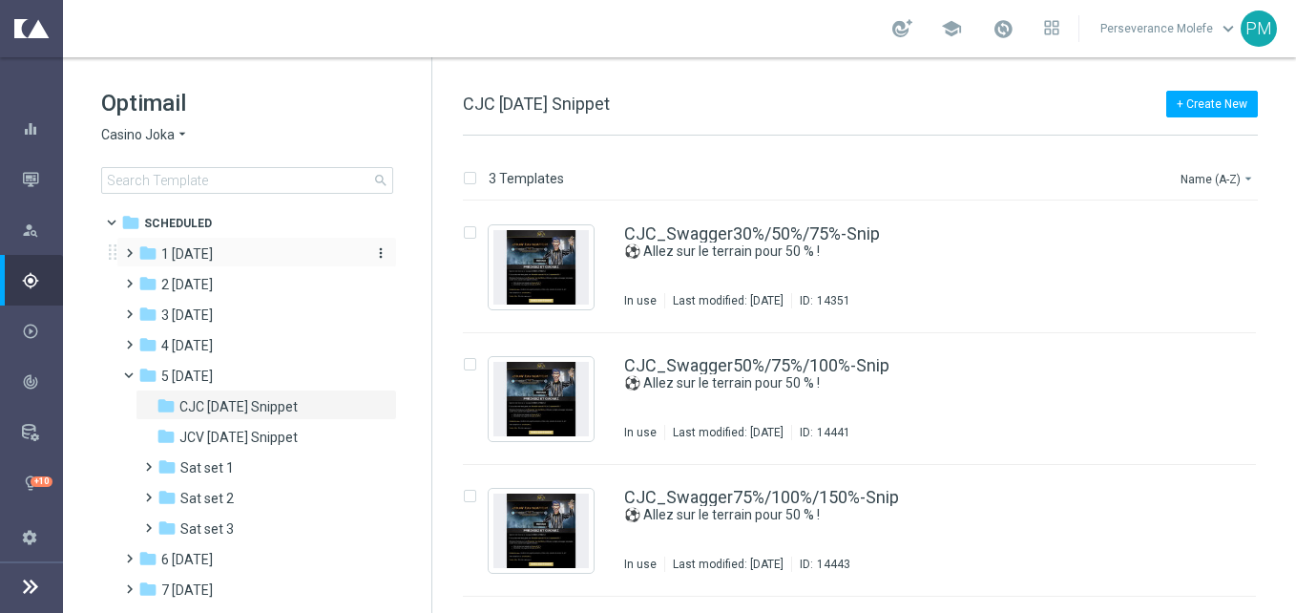
click at [245, 259] on div "folder 1 [DATE]" at bounding box center [247, 254] width 219 height 22
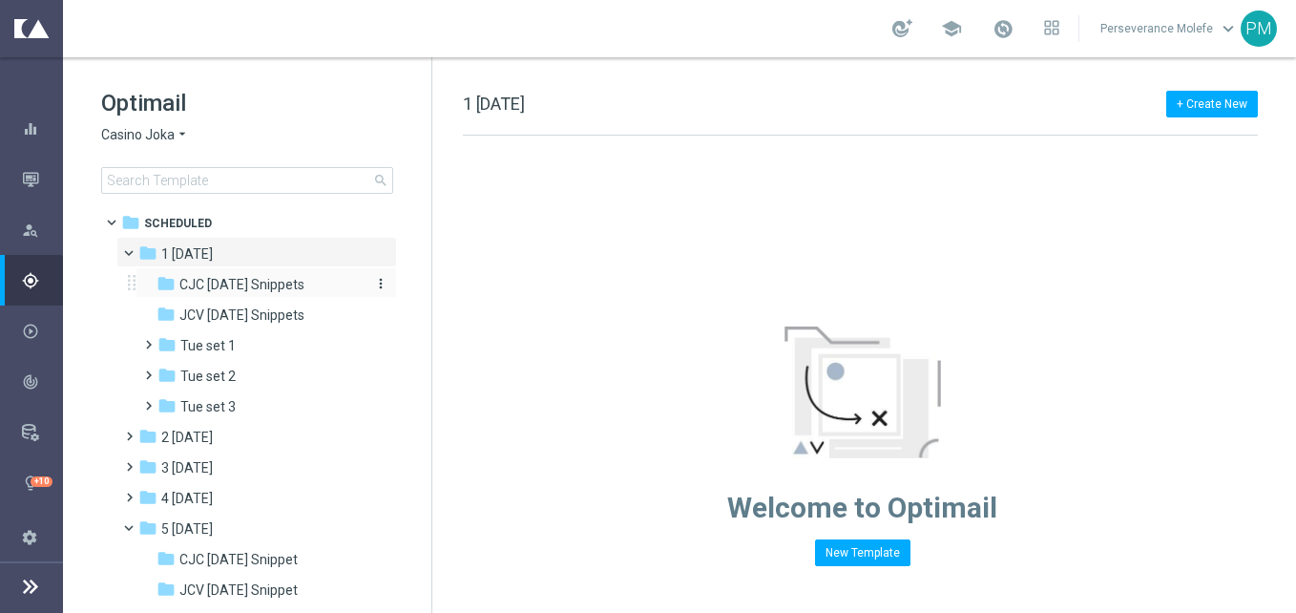
click at [257, 282] on span "CJC [DATE] Snippets" at bounding box center [241, 284] width 125 height 17
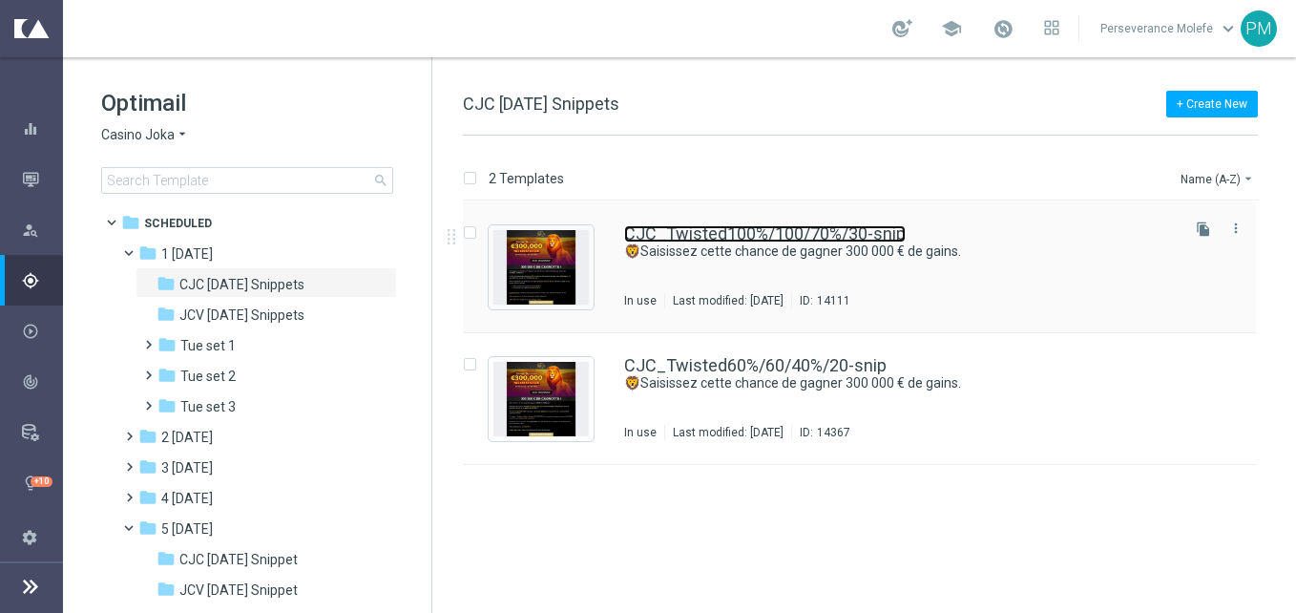
click at [681, 231] on link "CJC_Twisted100%/100/70%/30-snip" at bounding box center [765, 233] width 282 height 17
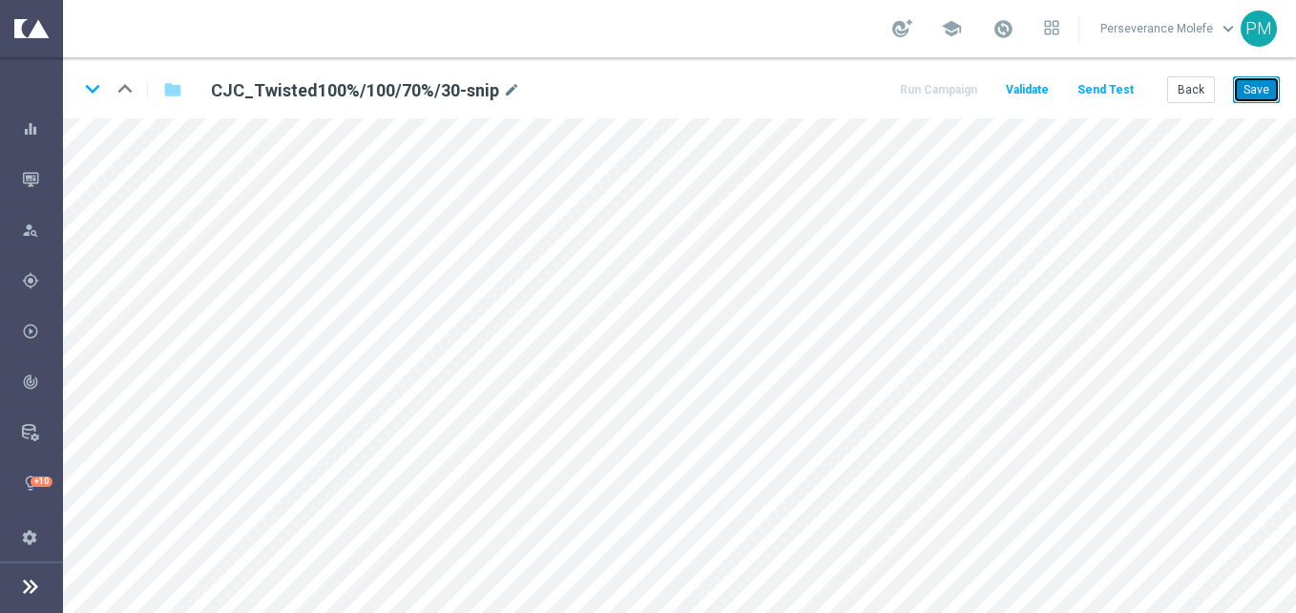
click at [1271, 76] on button "Save" at bounding box center [1256, 89] width 47 height 27
click at [1263, 94] on button "Save" at bounding box center [1256, 89] width 47 height 27
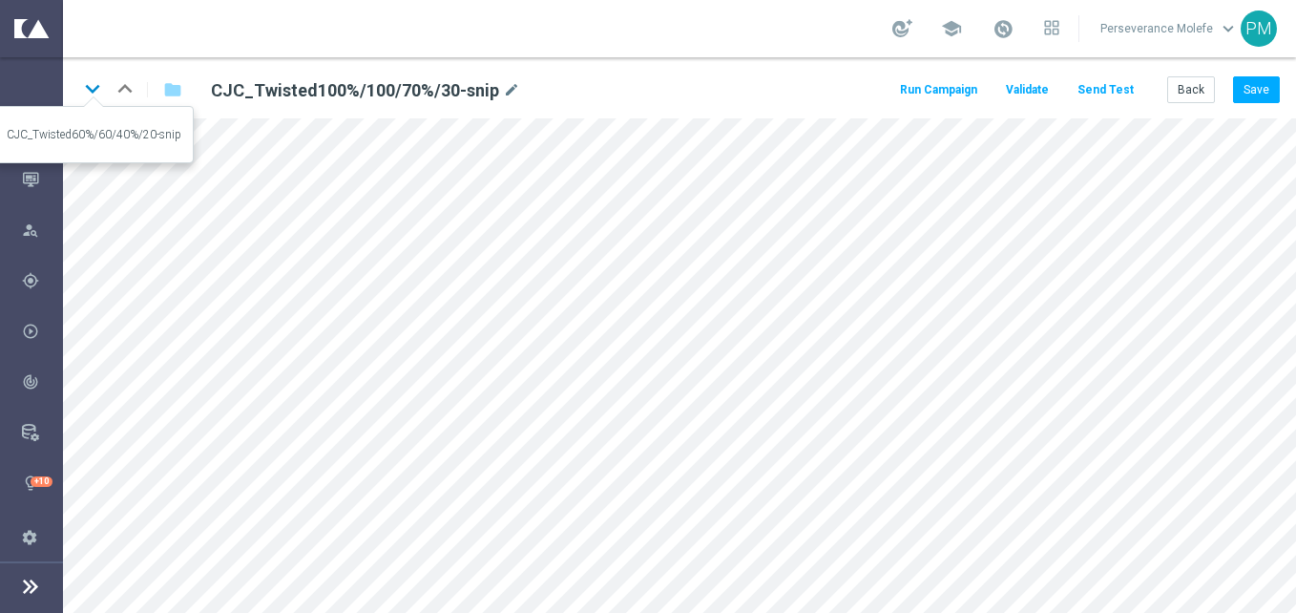
click at [98, 84] on icon "keyboard_arrow_down" at bounding box center [92, 88] width 29 height 29
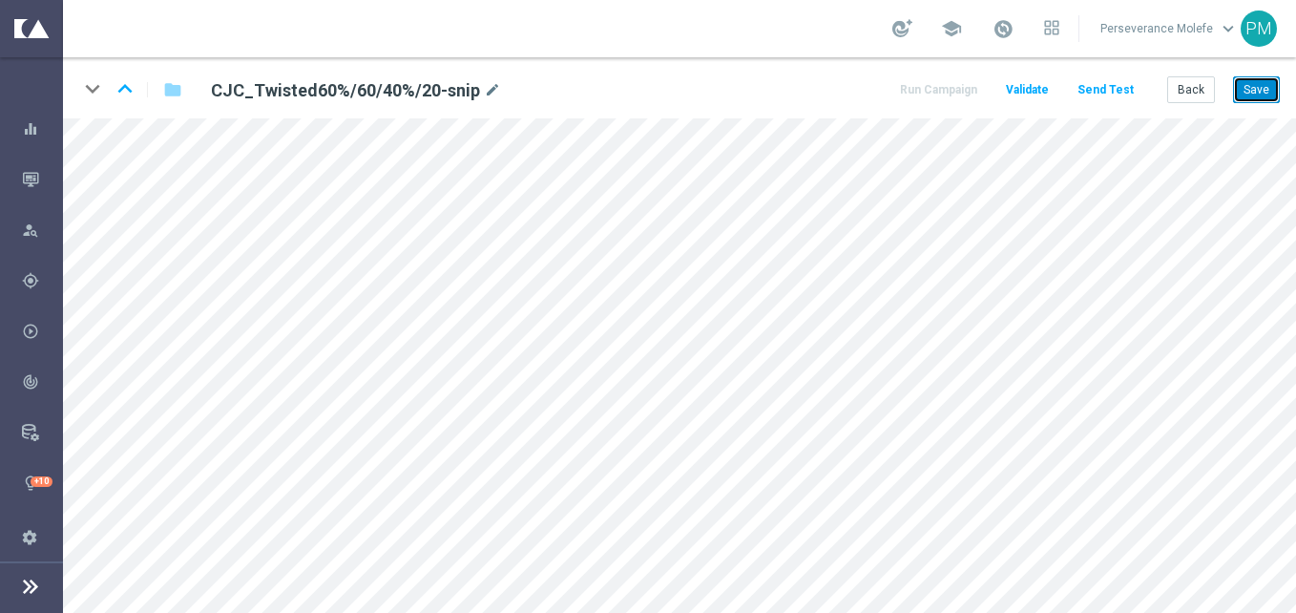
click at [1247, 101] on button "Save" at bounding box center [1256, 89] width 47 height 27
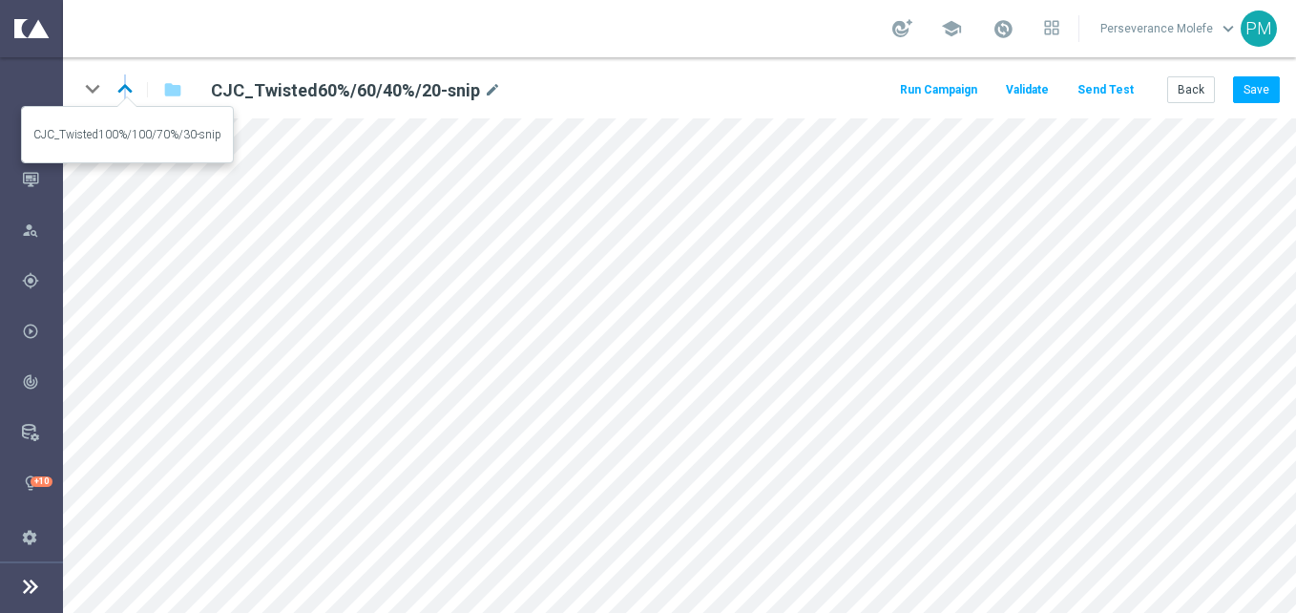
click at [125, 94] on icon "keyboard_arrow_up" at bounding box center [125, 88] width 29 height 29
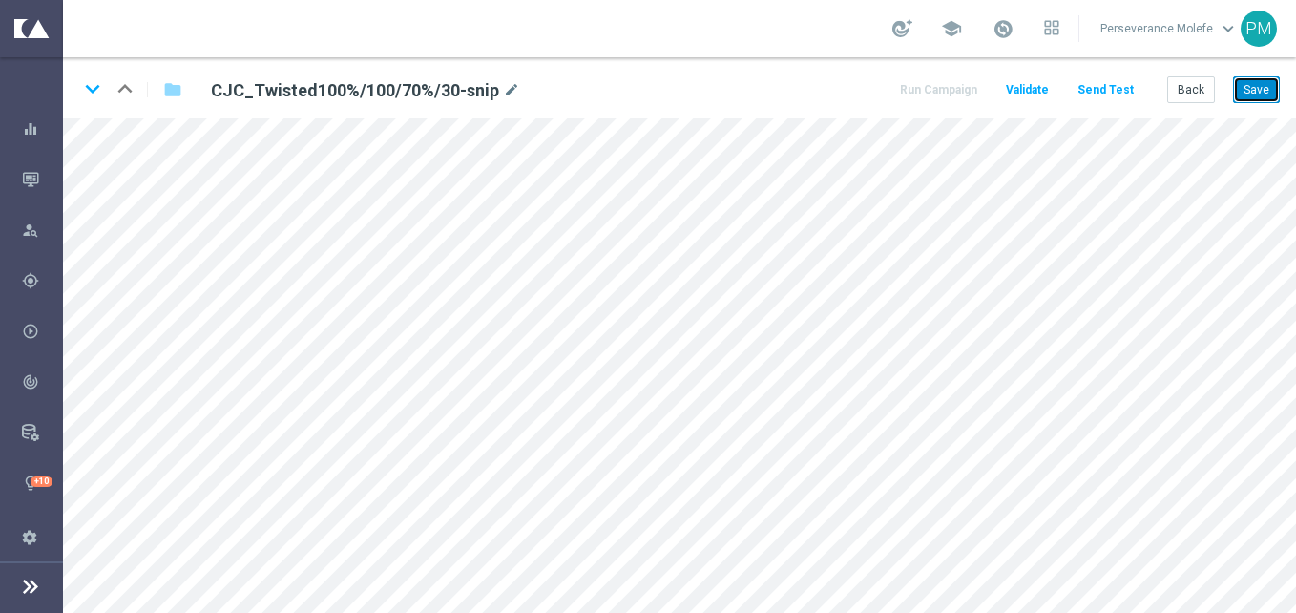
click at [1266, 83] on button "Save" at bounding box center [1256, 89] width 47 height 27
click at [1189, 101] on button "Back" at bounding box center [1191, 89] width 48 height 27
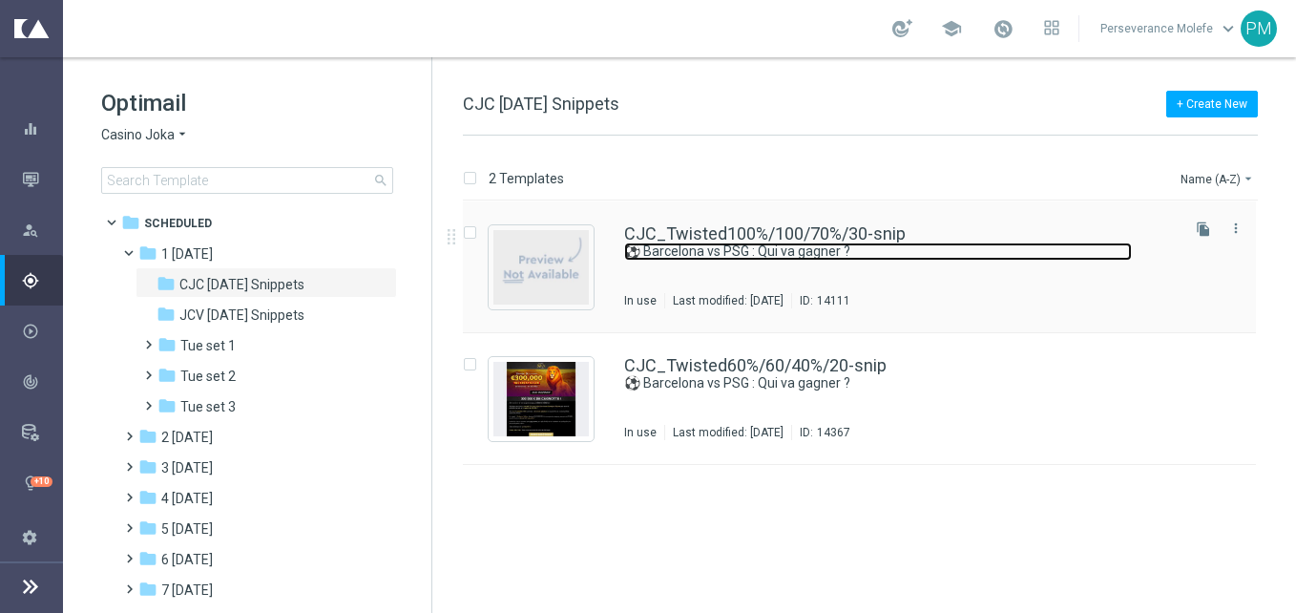
click at [699, 242] on link "⚽ Barcelona vs PSG : Qui va gagner ?" at bounding box center [878, 251] width 508 height 18
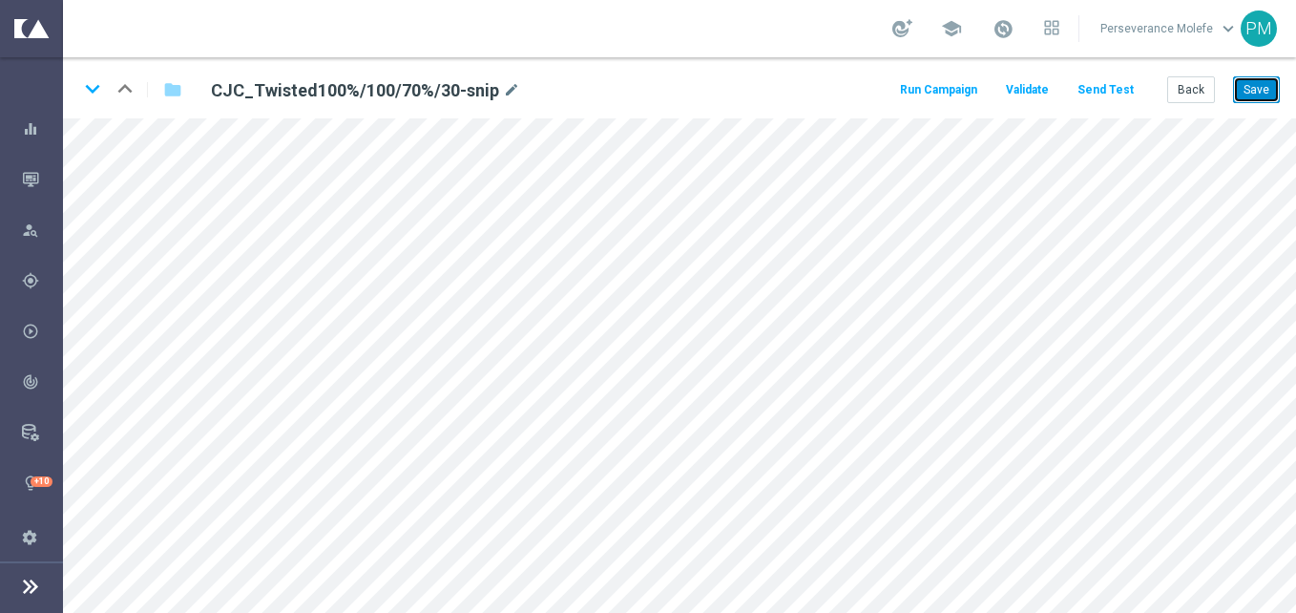
click at [1254, 96] on button "Save" at bounding box center [1256, 89] width 47 height 27
click at [1274, 93] on button "Save" at bounding box center [1256, 89] width 47 height 27
click at [1189, 85] on button "Back" at bounding box center [1191, 89] width 48 height 27
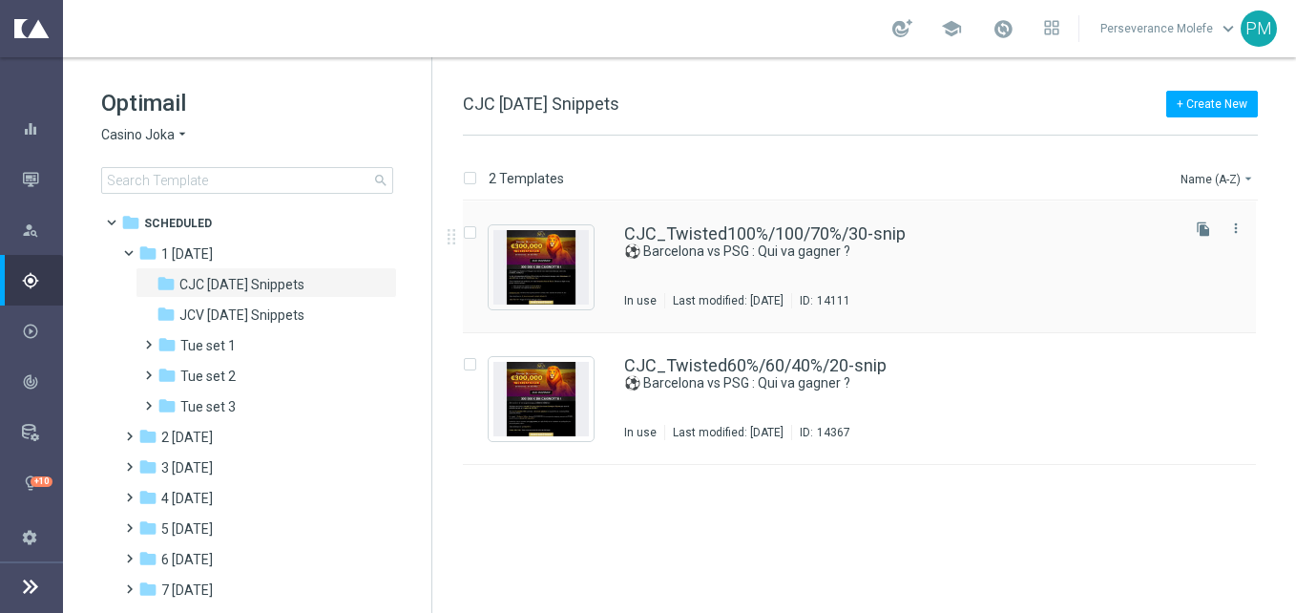
click at [679, 220] on div "CJC_Twisted100%/100/70%/30-snip ⚽ Barcelona vs PSG : Qui va gagner ? In use Las…" at bounding box center [859, 267] width 793 height 132
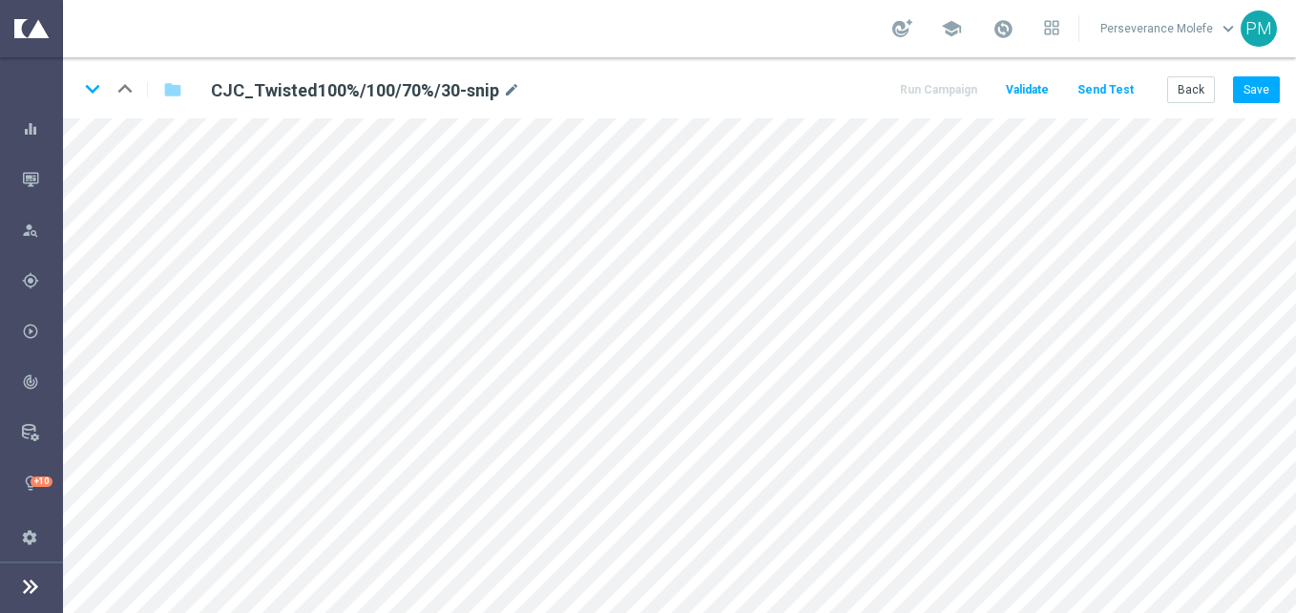
click at [1290, 52] on div "school Perseverance Molefe keyboard_arrow_down PM" at bounding box center [679, 28] width 1233 height 57
click at [1257, 89] on button "Save" at bounding box center [1256, 89] width 47 height 27
click at [1180, 96] on button "Back" at bounding box center [1191, 89] width 48 height 27
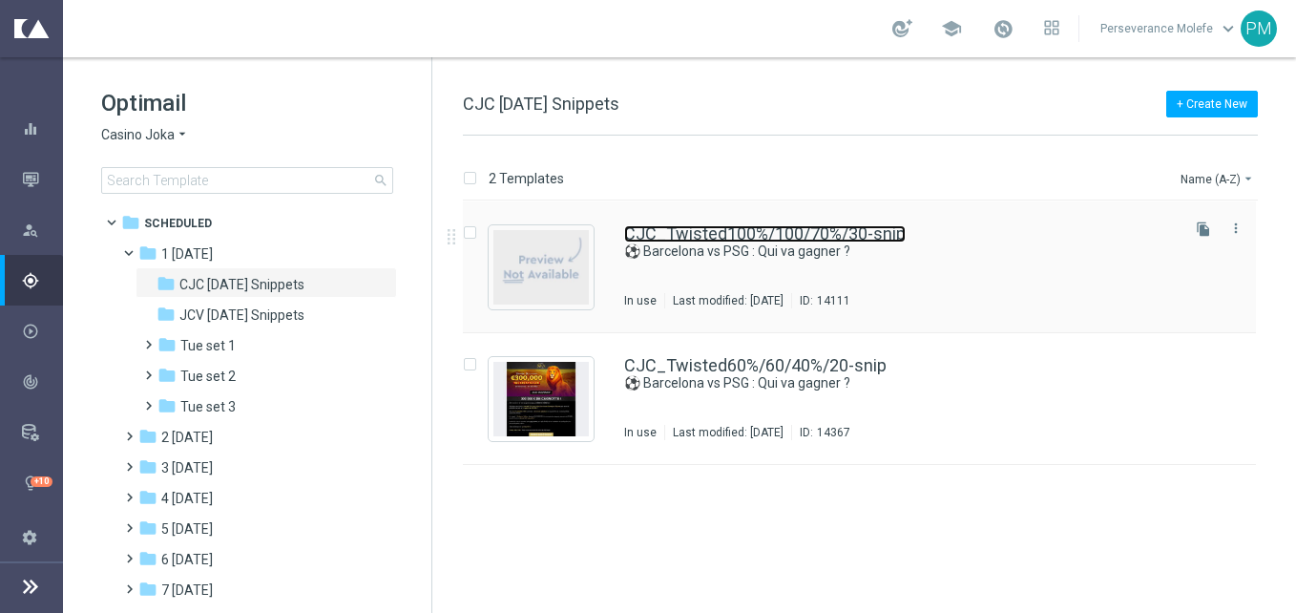
click at [727, 237] on link "CJC_Twisted100%/100/70%/30-snip" at bounding box center [765, 233] width 282 height 17
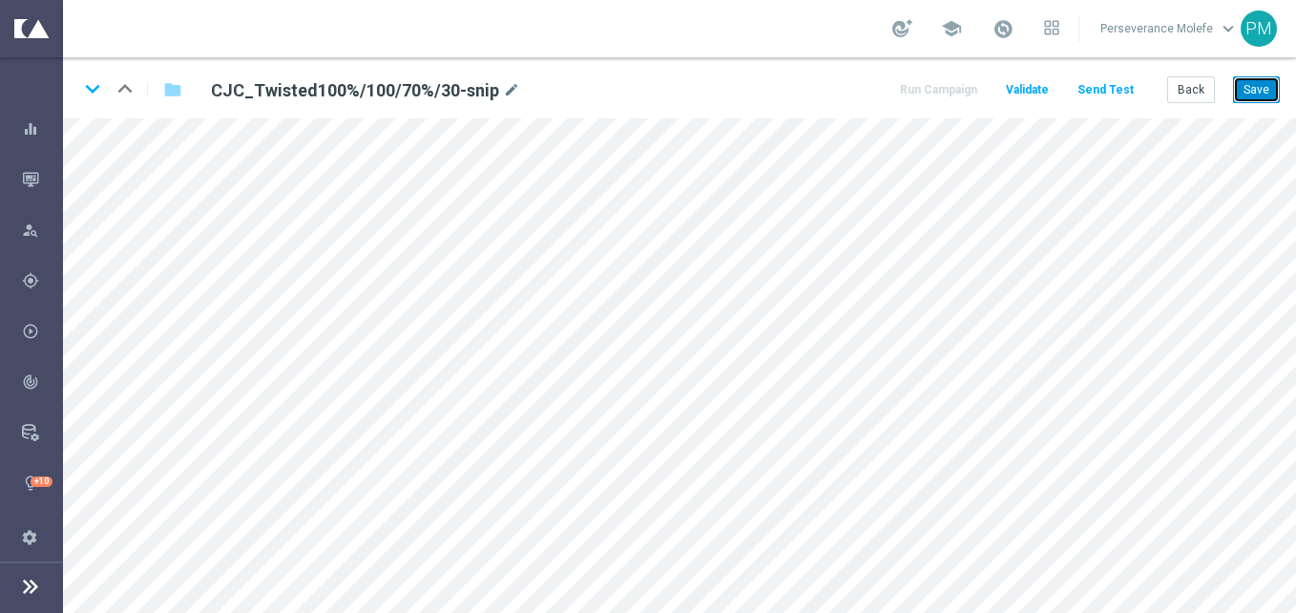
click at [1249, 85] on button "Save" at bounding box center [1256, 89] width 47 height 27
click at [1199, 94] on button "Back" at bounding box center [1191, 89] width 48 height 27
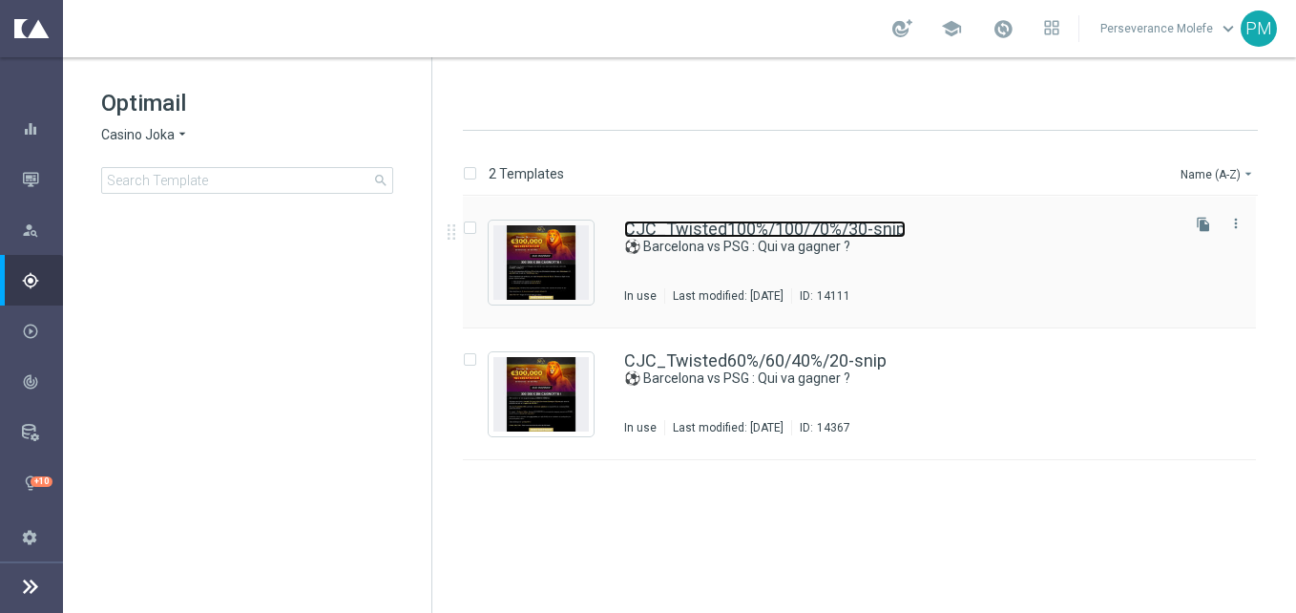
click at [688, 220] on link "CJC_Twisted100%/100/70%/30-snip" at bounding box center [765, 228] width 282 height 17
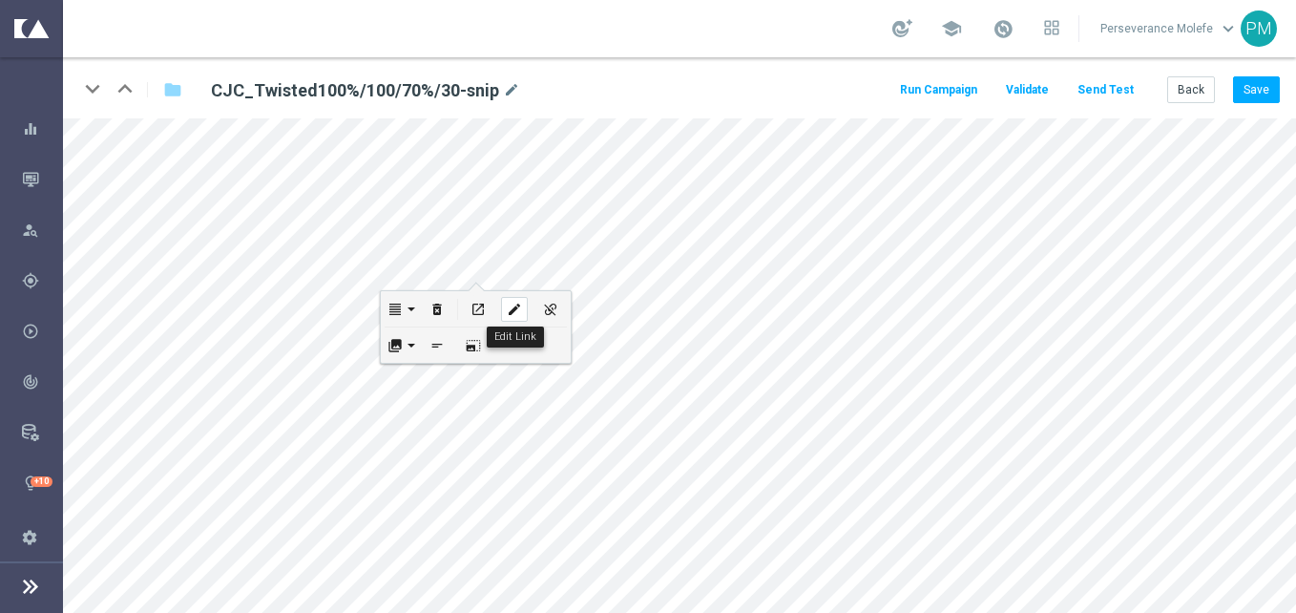
click at [501, 304] on div "edit" at bounding box center [514, 309] width 27 height 25
checkbox input "true"
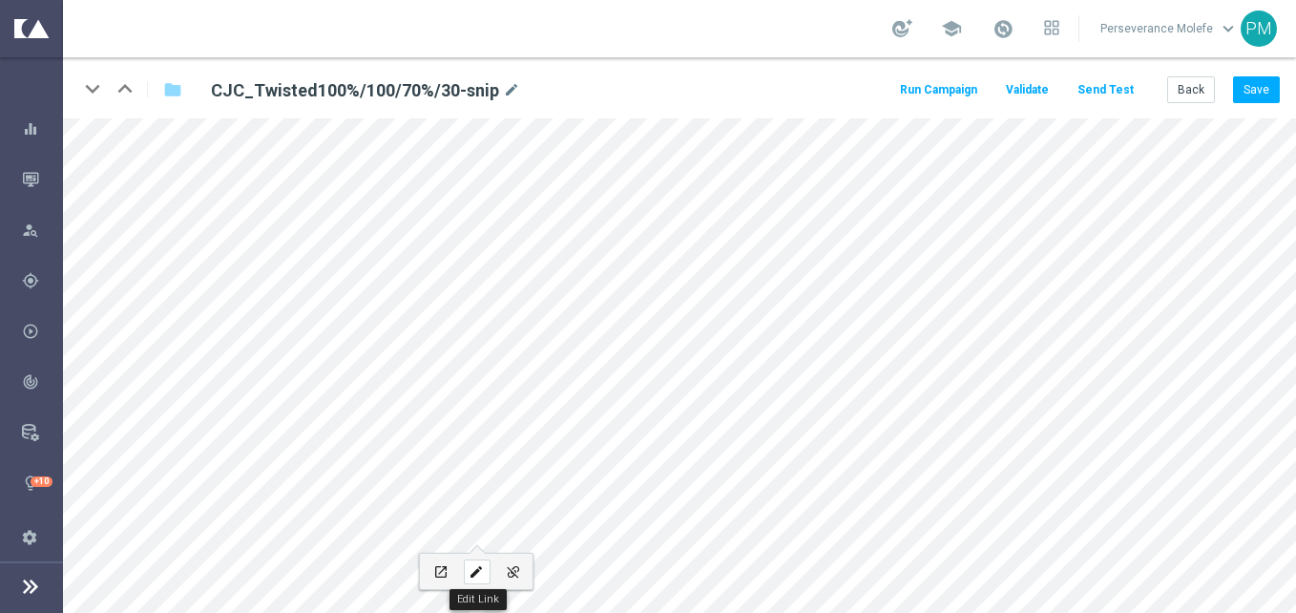
click at [476, 575] on icon "edit" at bounding box center [476, 571] width 14 height 15
type input "PRÉDISEZ MAINTENANT"
checkbox input "true"
click at [260, 437] on div "edit" at bounding box center [250, 440] width 27 height 25
type input "https://www.jokaclubvip.net/fr/promotions"
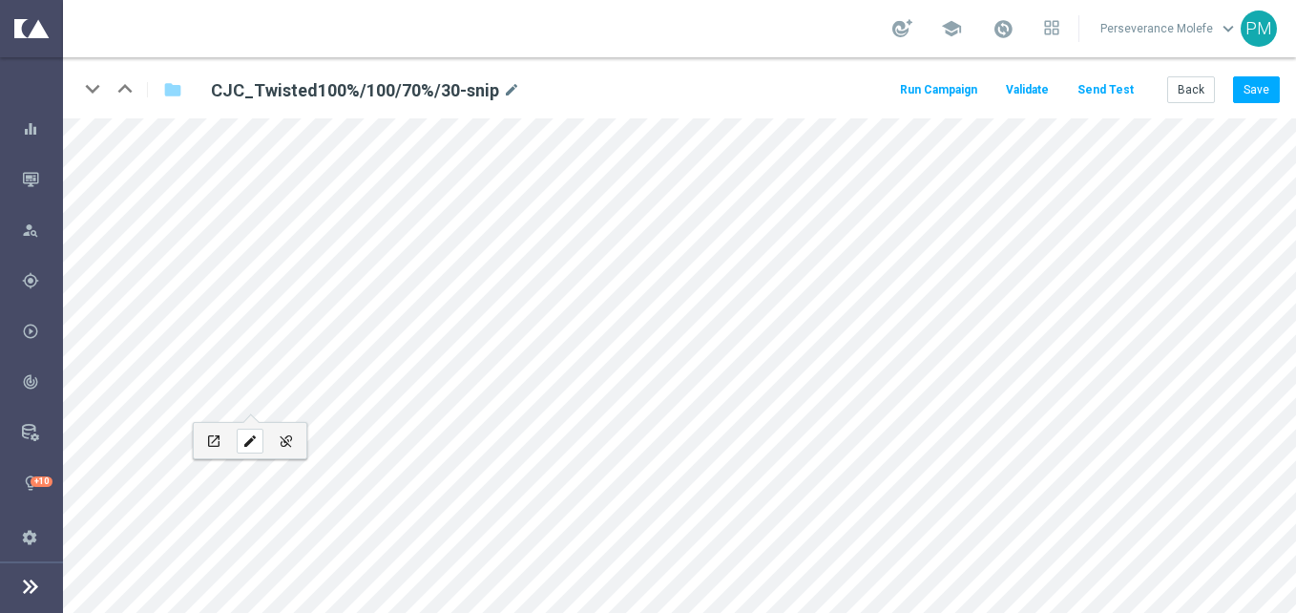
type input "Connectez-vous"
checkbox input "true"
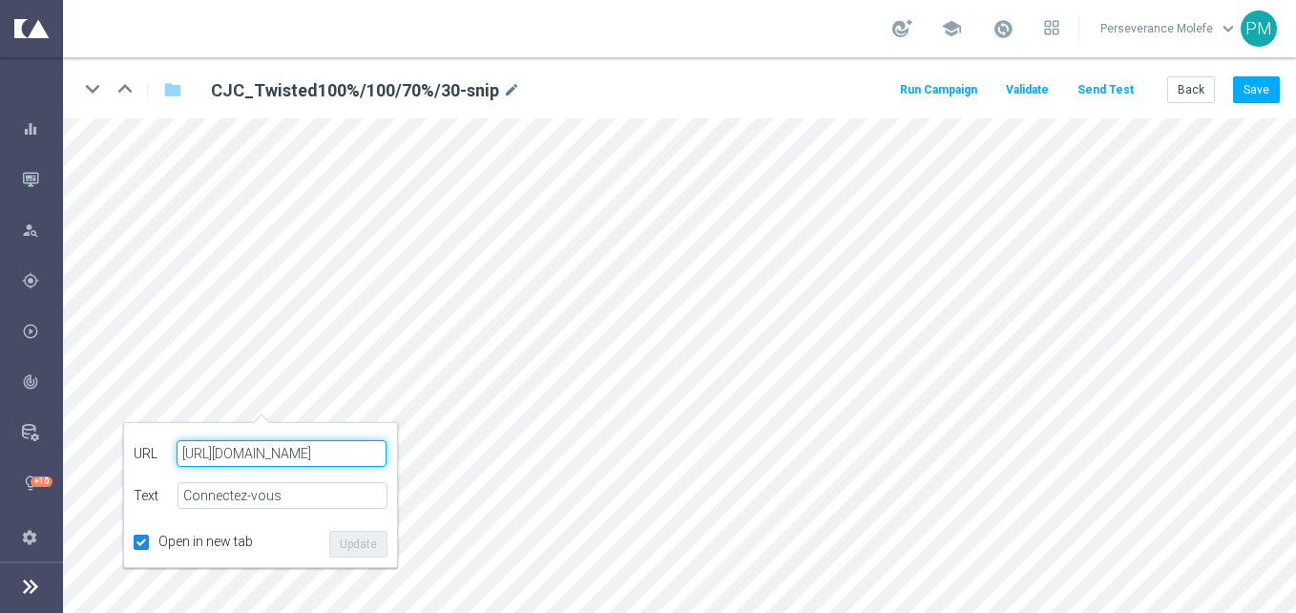
paste input "casinojokaclub.net/fr"
type input "https://www.casinojokaclub.net/fr"
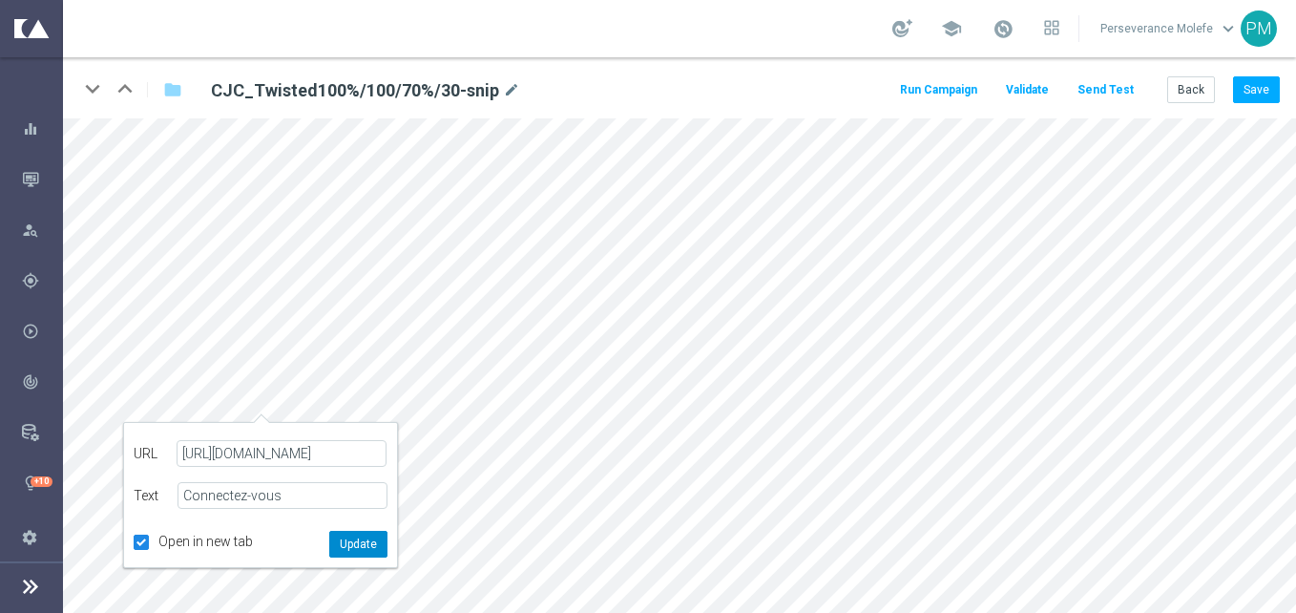
click at [380, 547] on button "Update" at bounding box center [358, 544] width 58 height 27
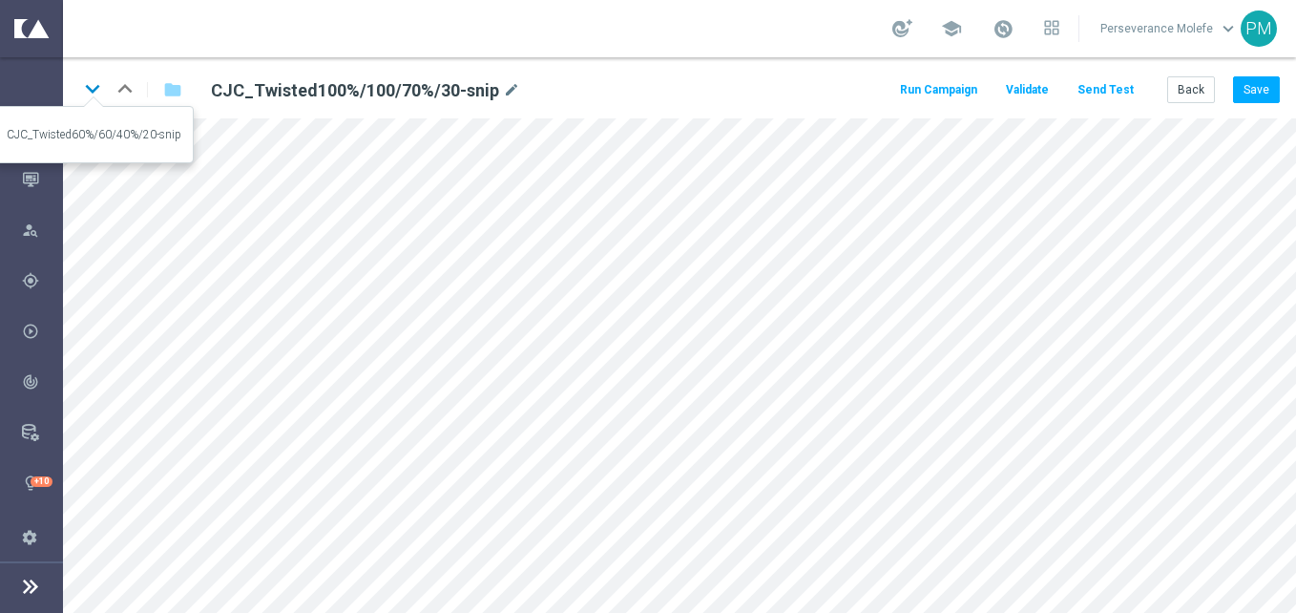
click at [90, 87] on icon "keyboard_arrow_down" at bounding box center [92, 88] width 29 height 29
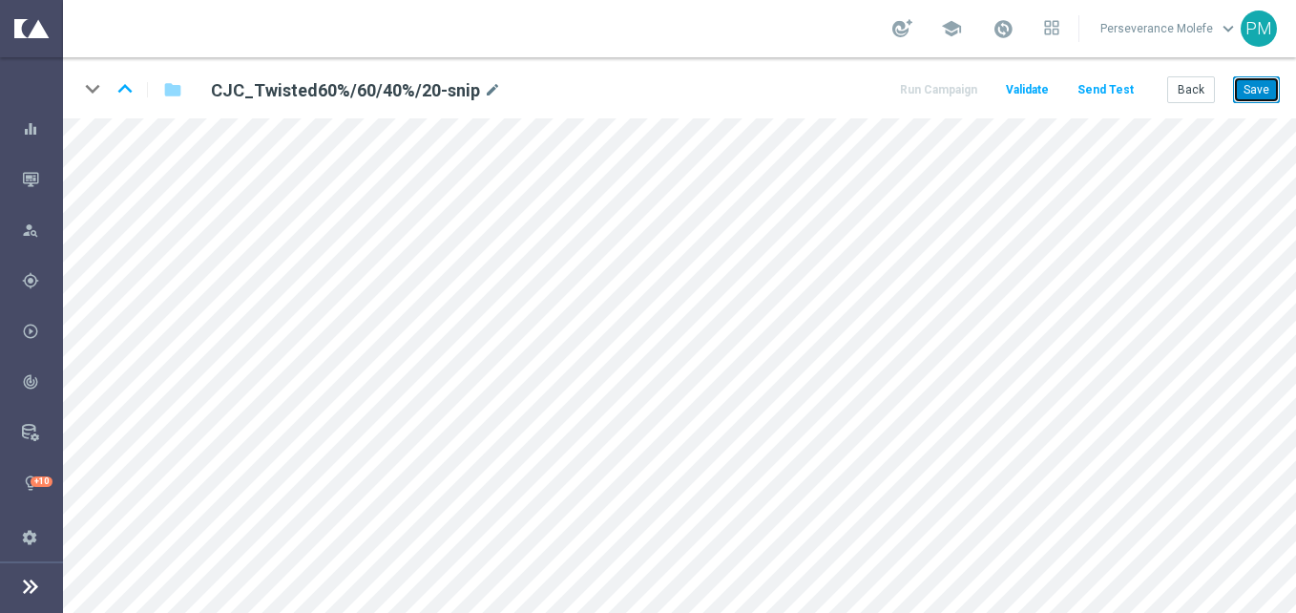
click at [1263, 78] on button "Save" at bounding box center [1256, 89] width 47 height 27
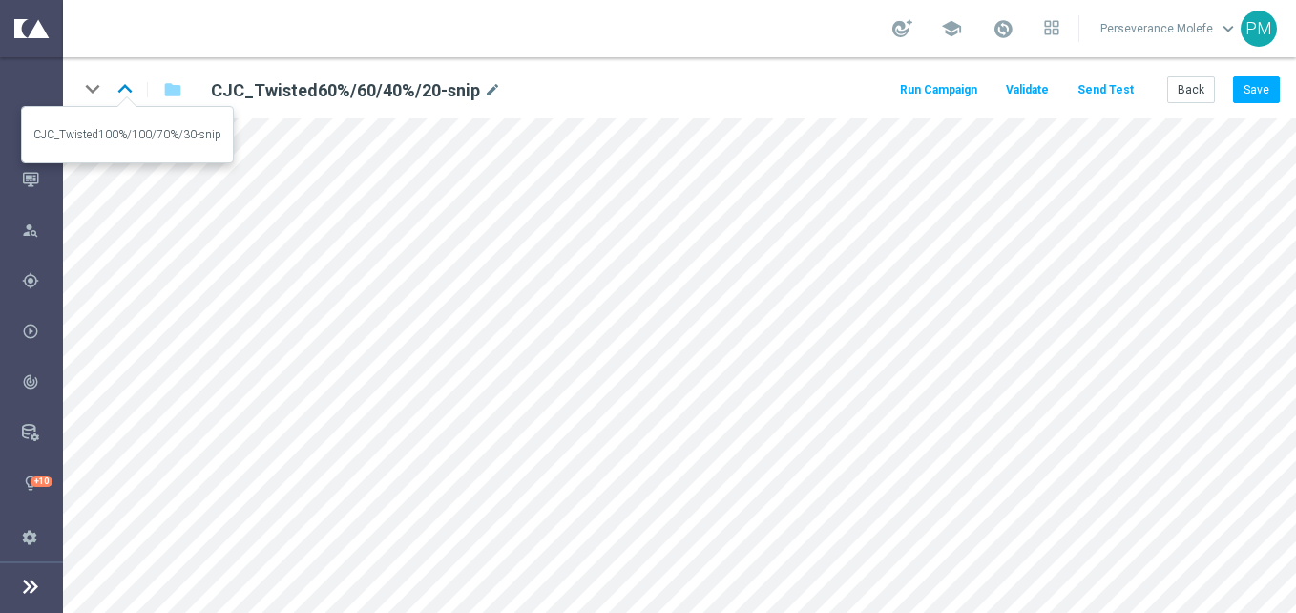
click at [134, 91] on icon "keyboard_arrow_up" at bounding box center [125, 88] width 29 height 29
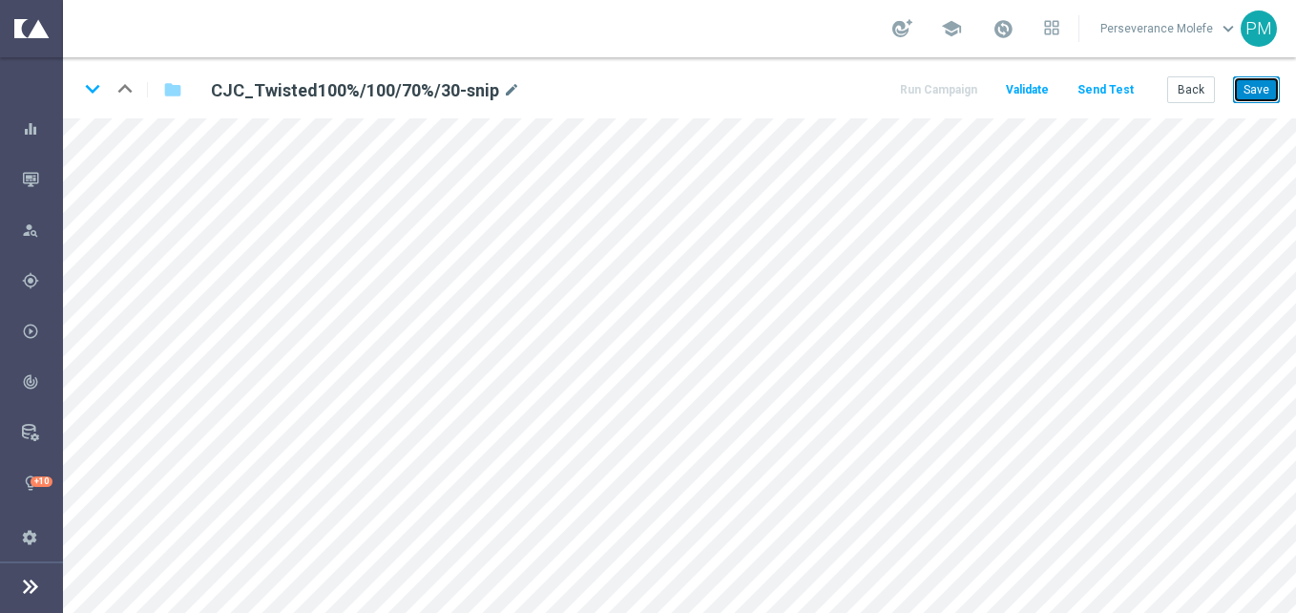
click at [1236, 96] on button "Save" at bounding box center [1256, 89] width 47 height 27
click at [1220, 78] on div "Back Save" at bounding box center [1223, 89] width 113 height 27
click at [1206, 82] on button "Back" at bounding box center [1191, 89] width 48 height 27
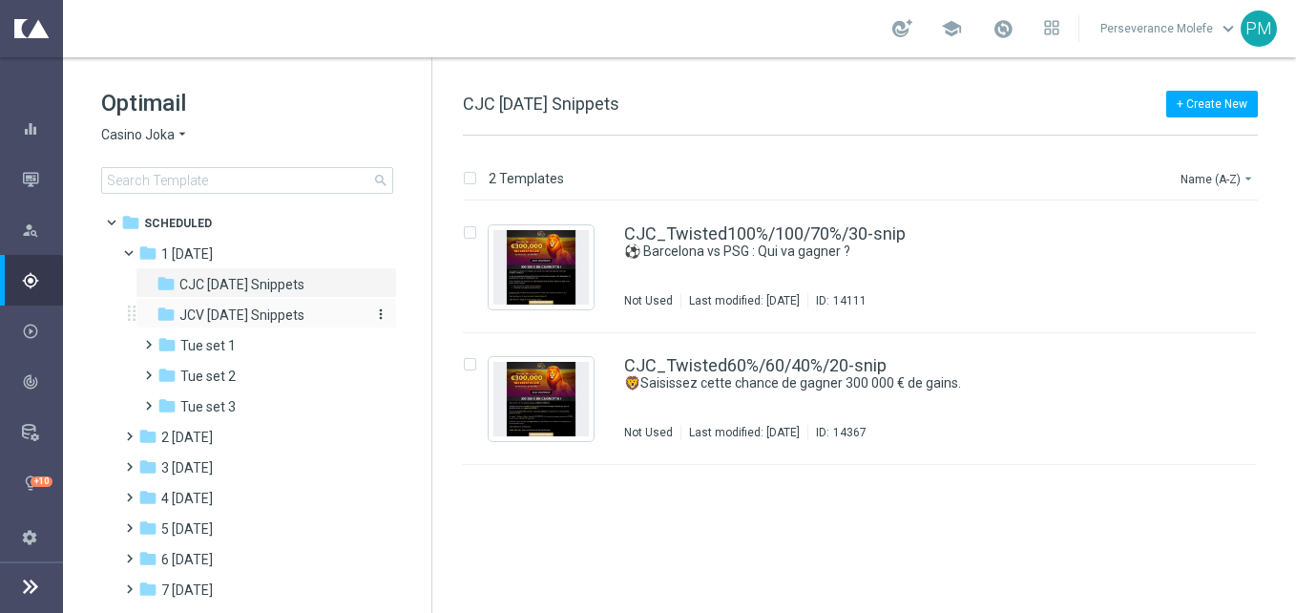
click at [298, 309] on span "JCV [DATE] Snippets" at bounding box center [241, 314] width 125 height 17
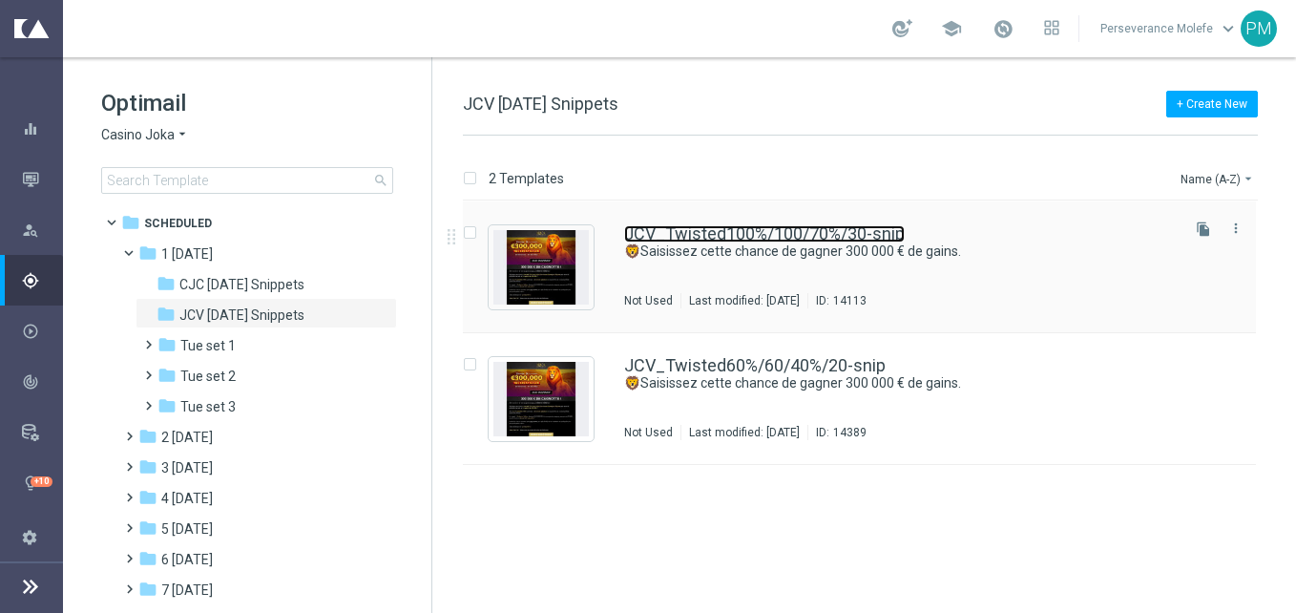
click at [721, 235] on link "JCV_Twisted100%/100/70%/30-snip" at bounding box center [764, 233] width 281 height 17
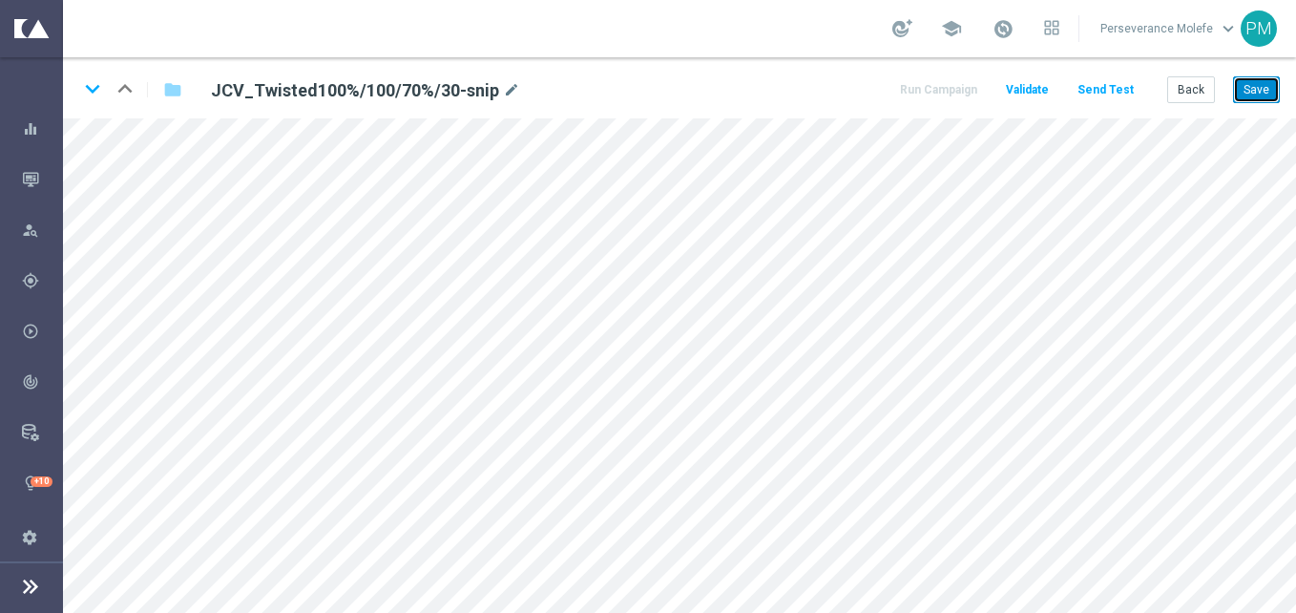
click at [1261, 86] on button "Save" at bounding box center [1256, 89] width 47 height 27
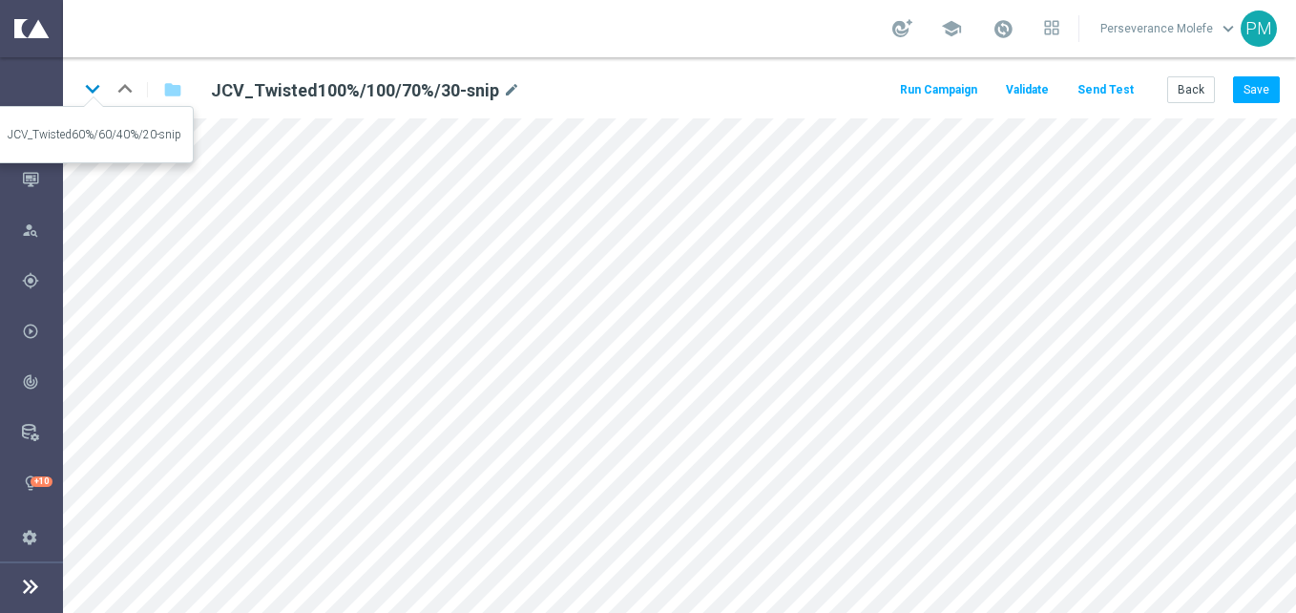
click at [89, 91] on icon "keyboard_arrow_down" at bounding box center [92, 88] width 29 height 29
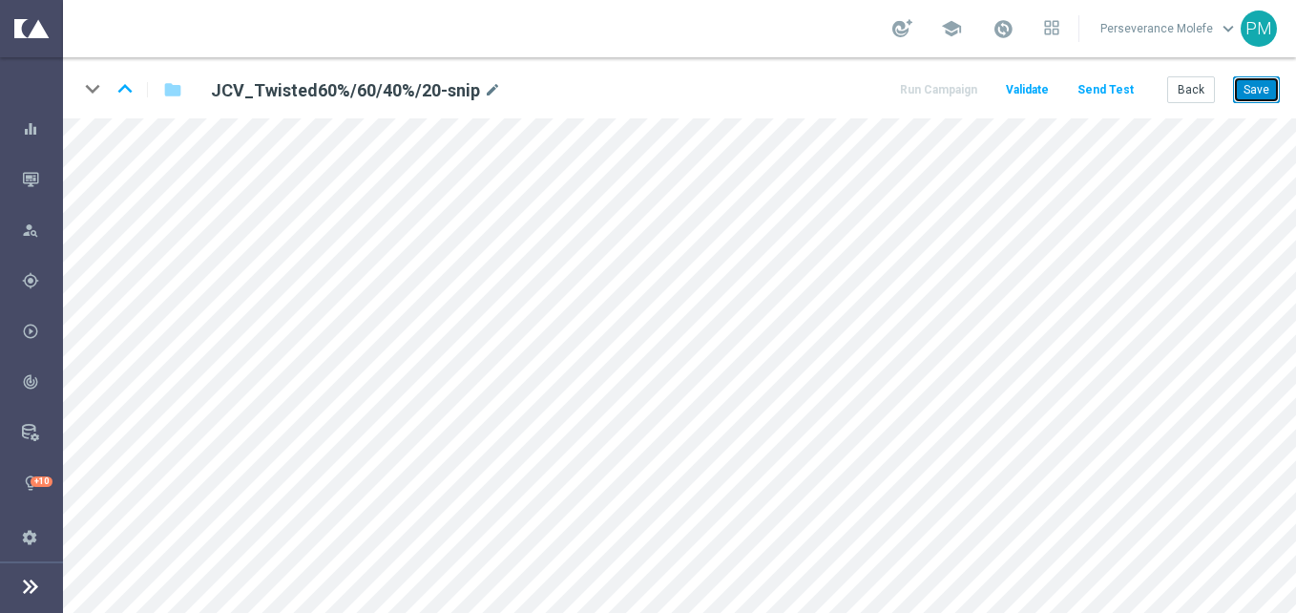
click at [1279, 80] on button "Save" at bounding box center [1256, 89] width 47 height 27
click at [1177, 98] on button "Back" at bounding box center [1191, 89] width 48 height 27
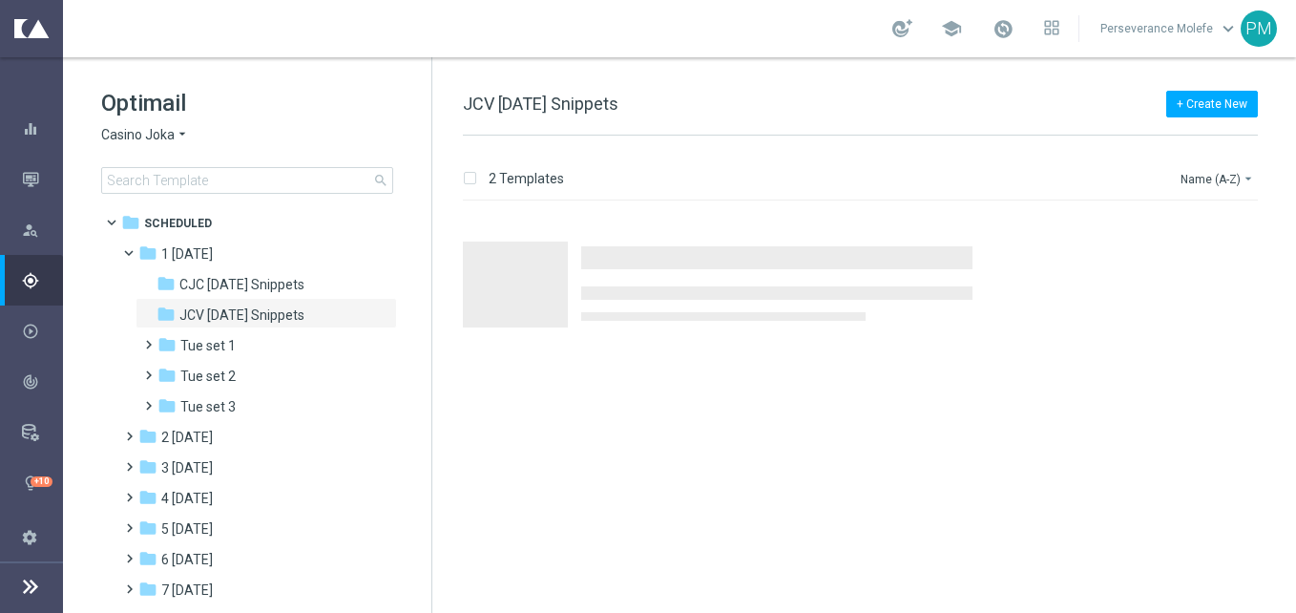
click at [169, 131] on span "Casino Joka" at bounding box center [137, 135] width 73 height 18
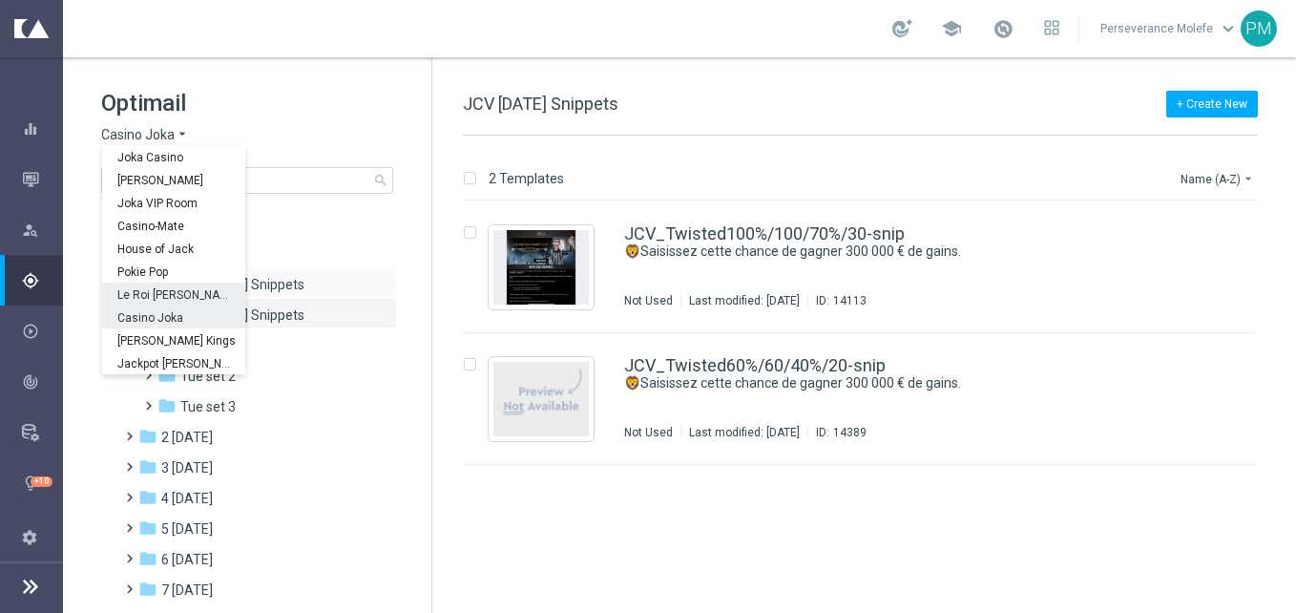
click at [0, 0] on span "Le Roi [PERSON_NAME]" at bounding box center [0, 0] width 0 height 0
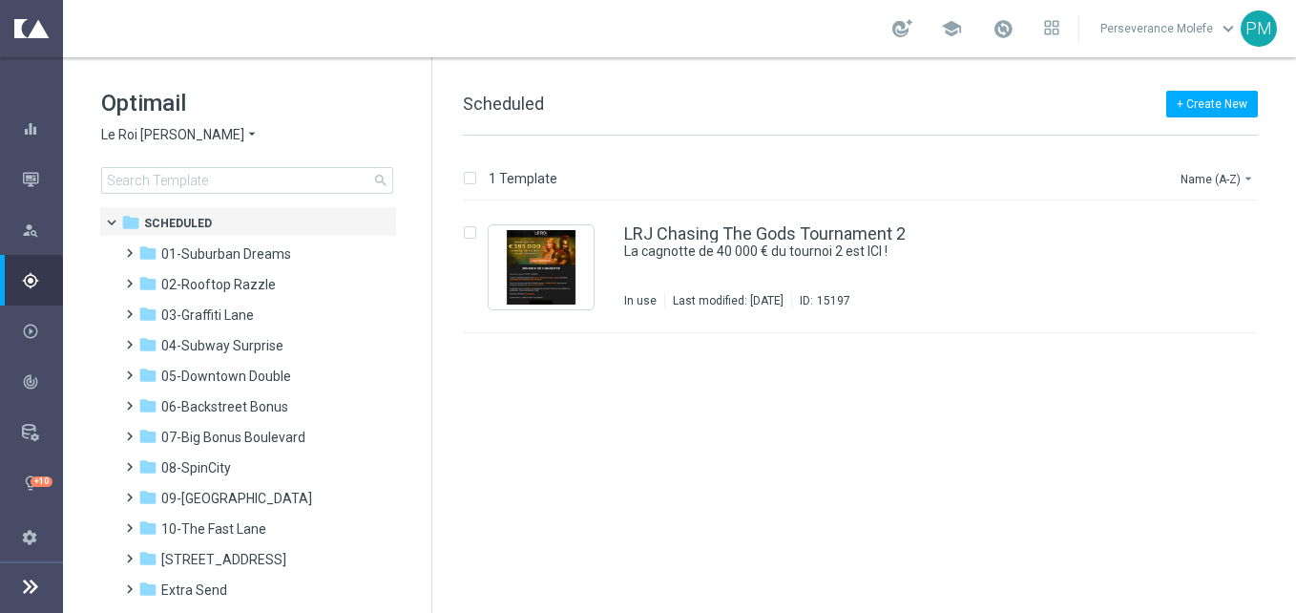
click at [150, 139] on span "Le Roi [PERSON_NAME]" at bounding box center [172, 135] width 143 height 18
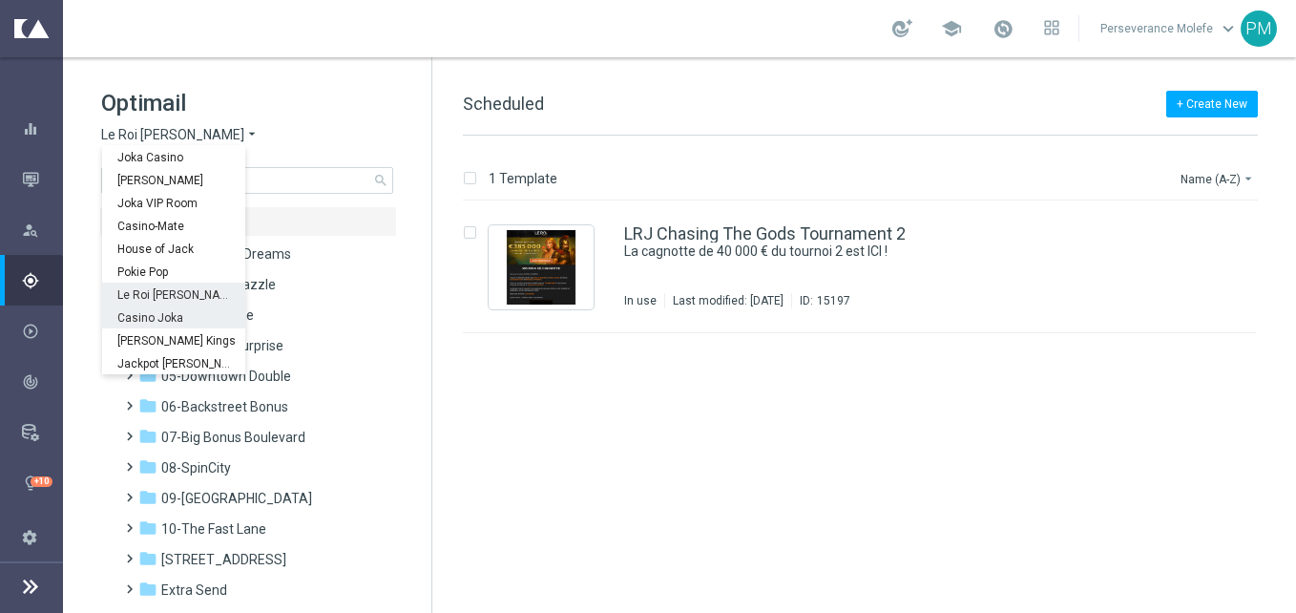
click at [201, 313] on div "Casino Joka" at bounding box center [173, 316] width 143 height 23
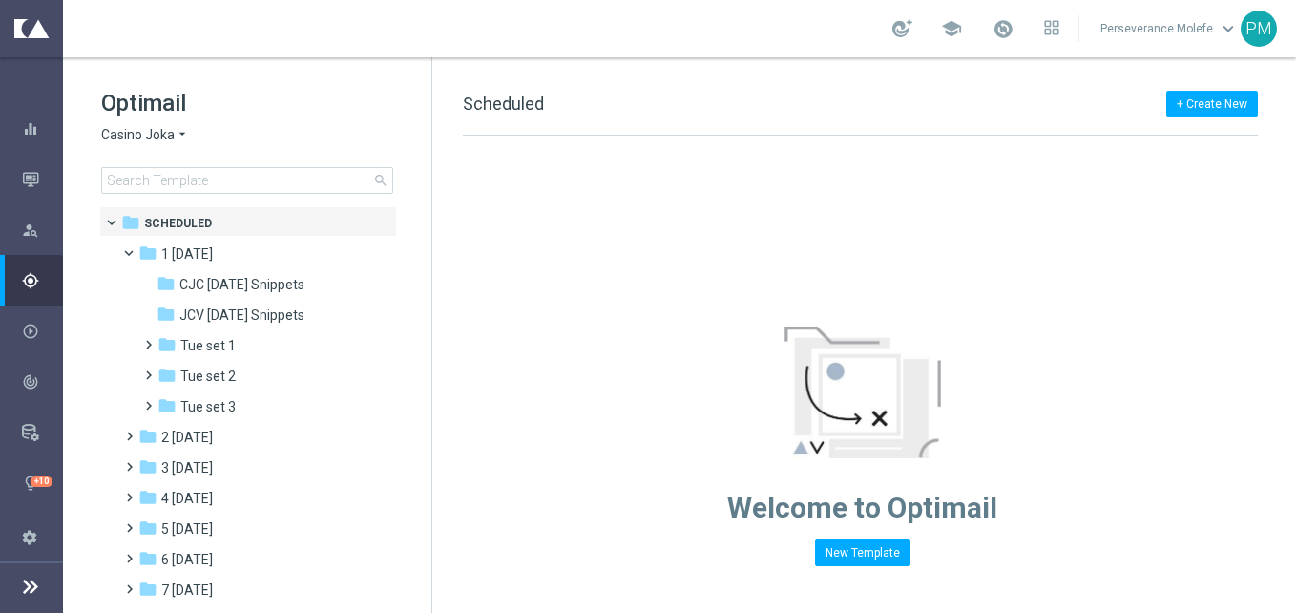
click at [170, 142] on span "Casino Joka" at bounding box center [137, 135] width 73 height 18
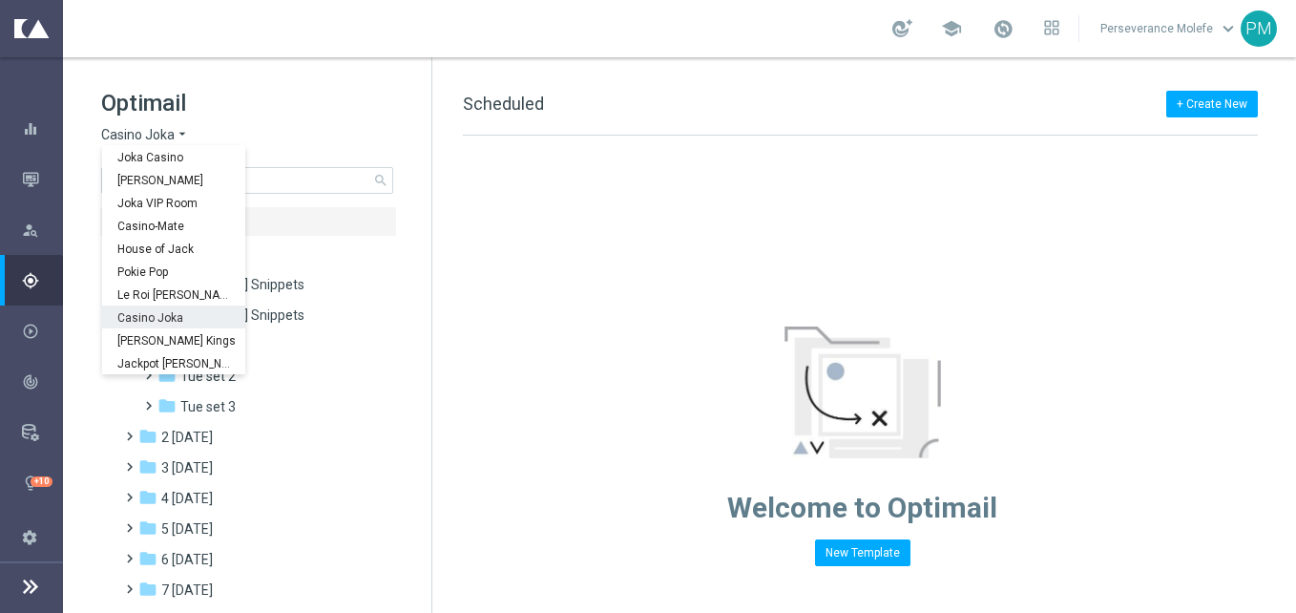
click at [0, 0] on span "Casino Joka" at bounding box center [0, 0] width 0 height 0
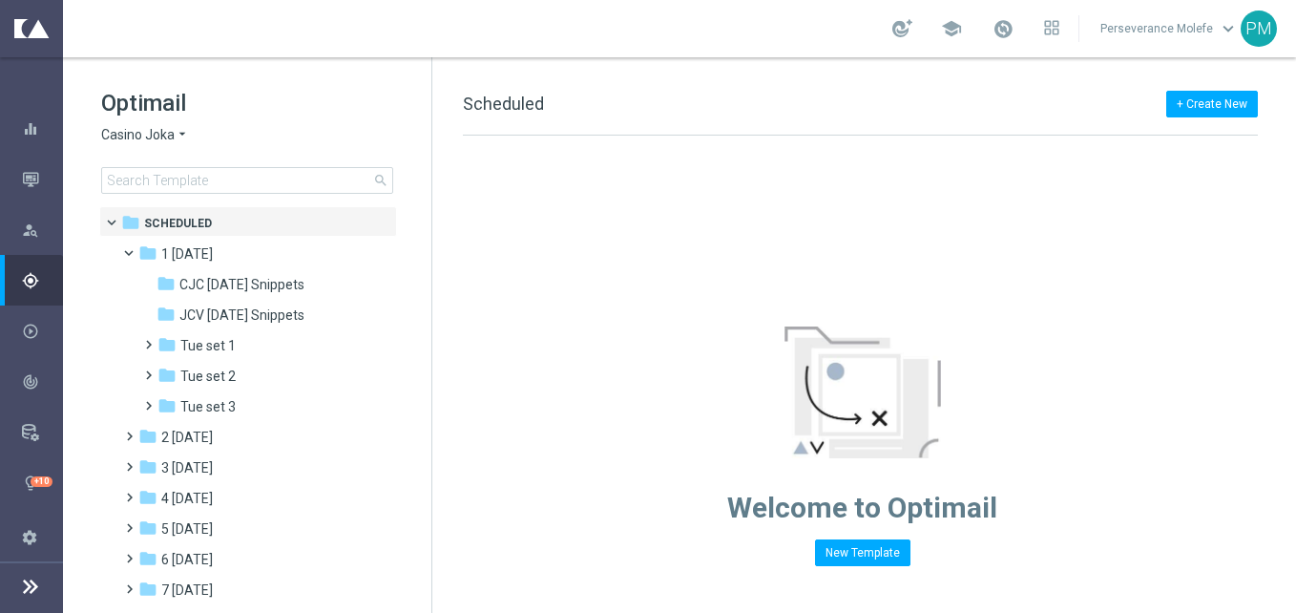
click at [156, 136] on span "Casino Joka" at bounding box center [137, 135] width 73 height 18
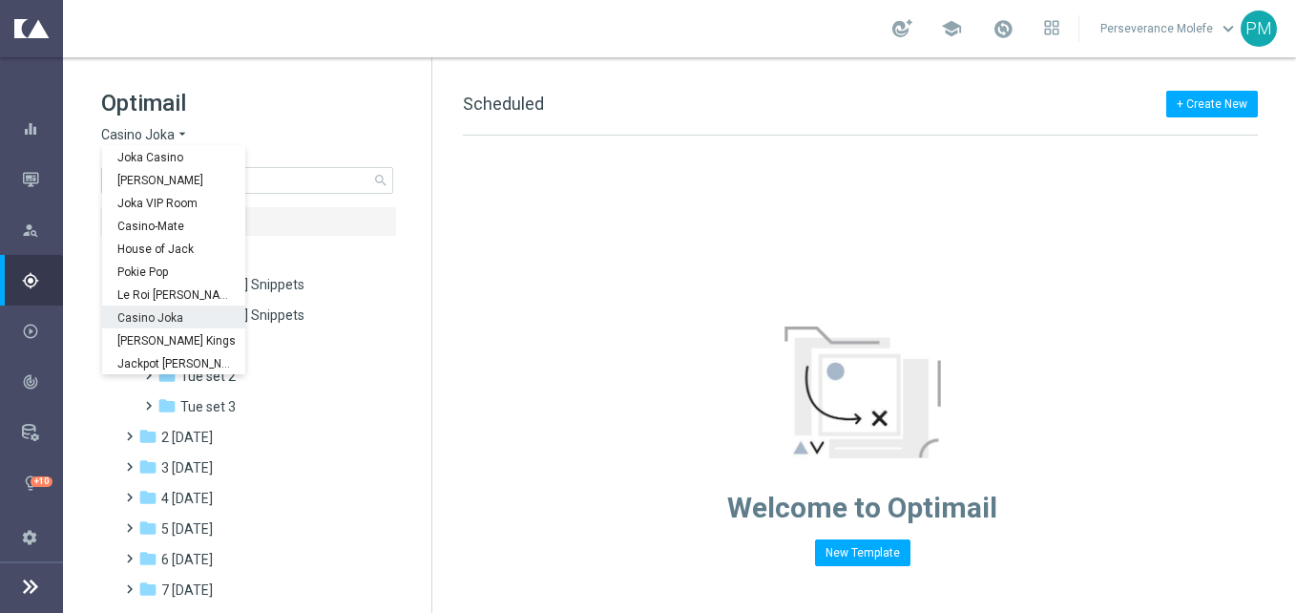
click at [0, 0] on span "Casino Joka" at bounding box center [0, 0] width 0 height 0
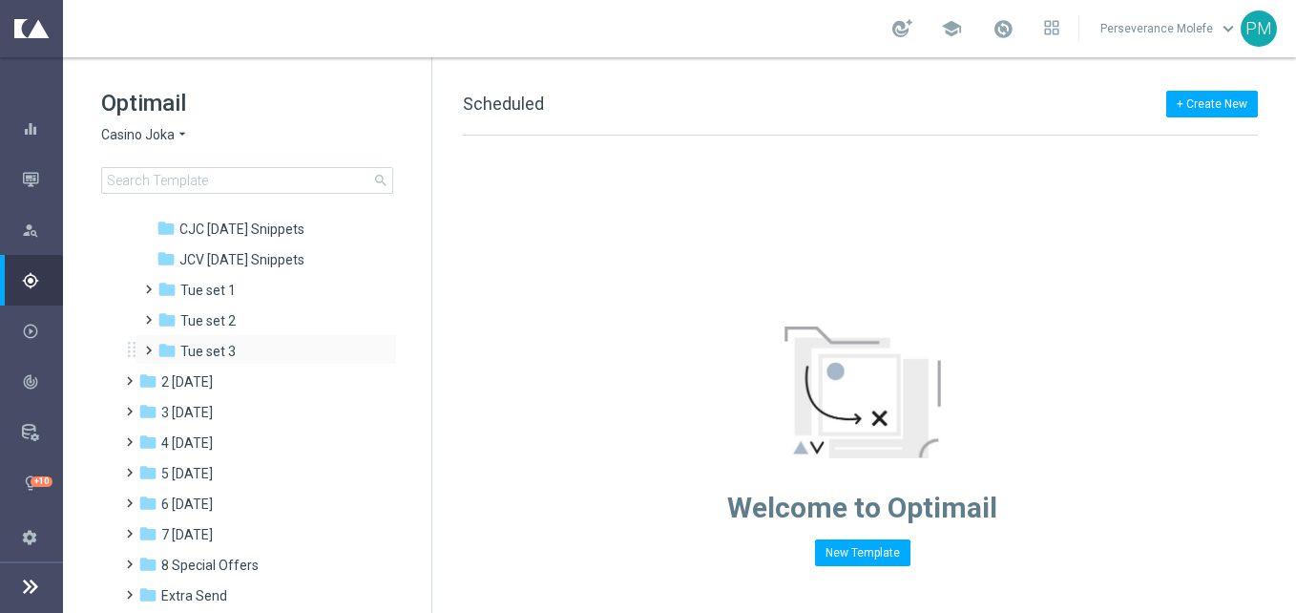
scroll to position [105, 0]
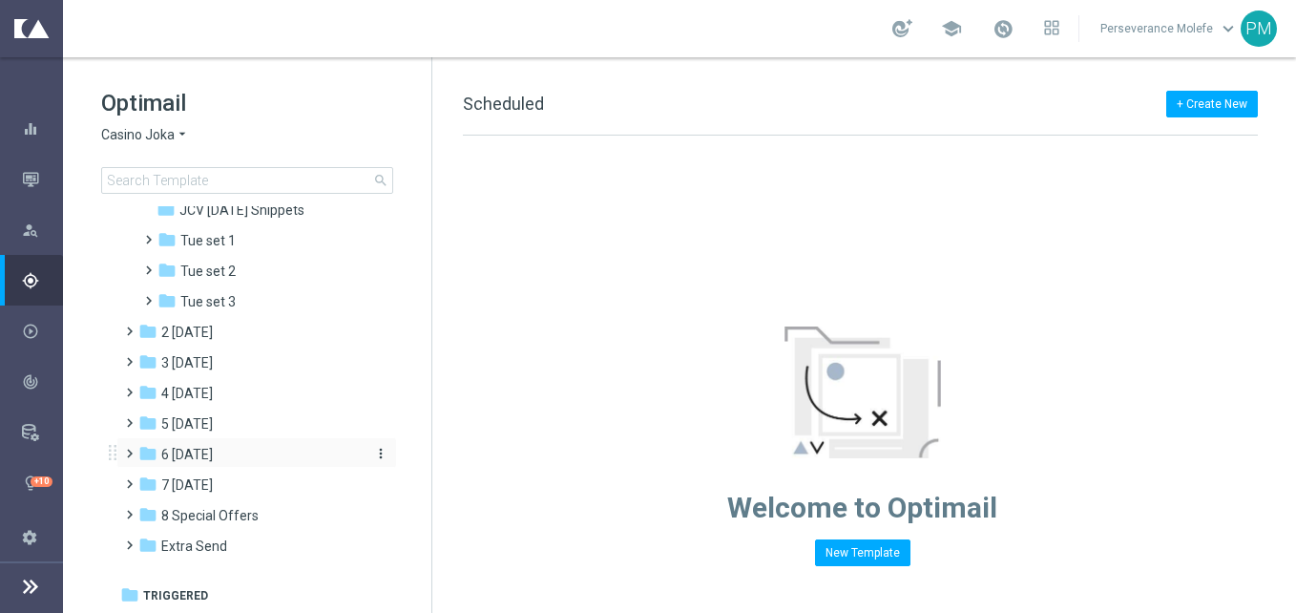
click at [216, 463] on div "folder 6 [DATE]" at bounding box center [247, 455] width 219 height 22
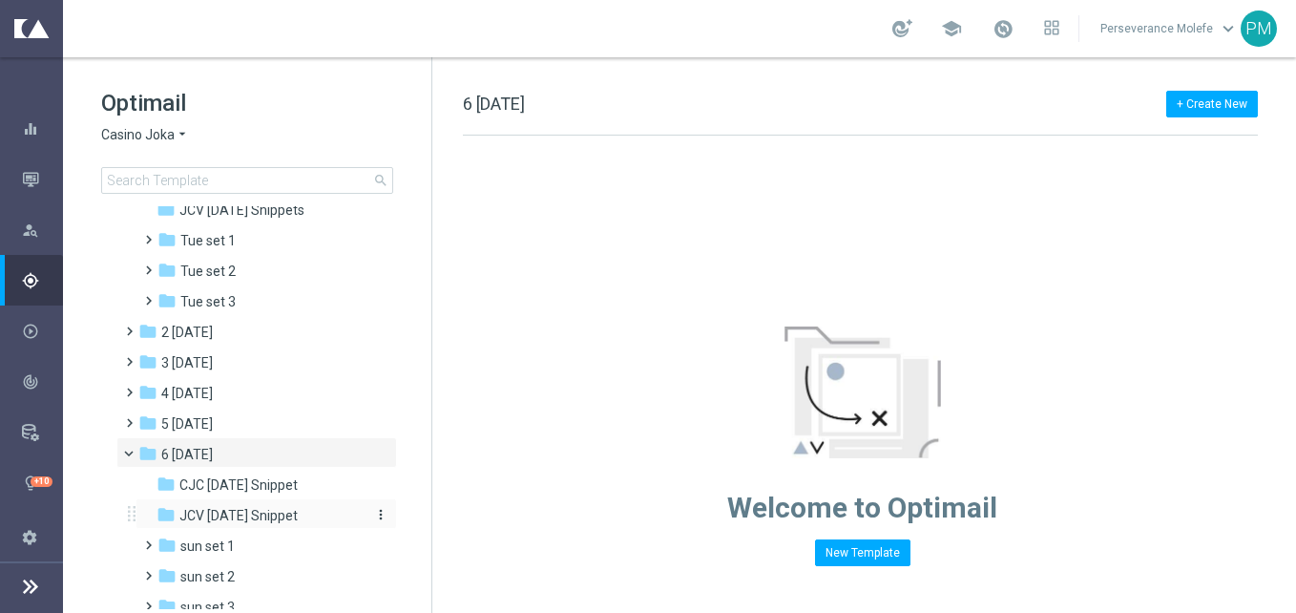
scroll to position [258, 0]
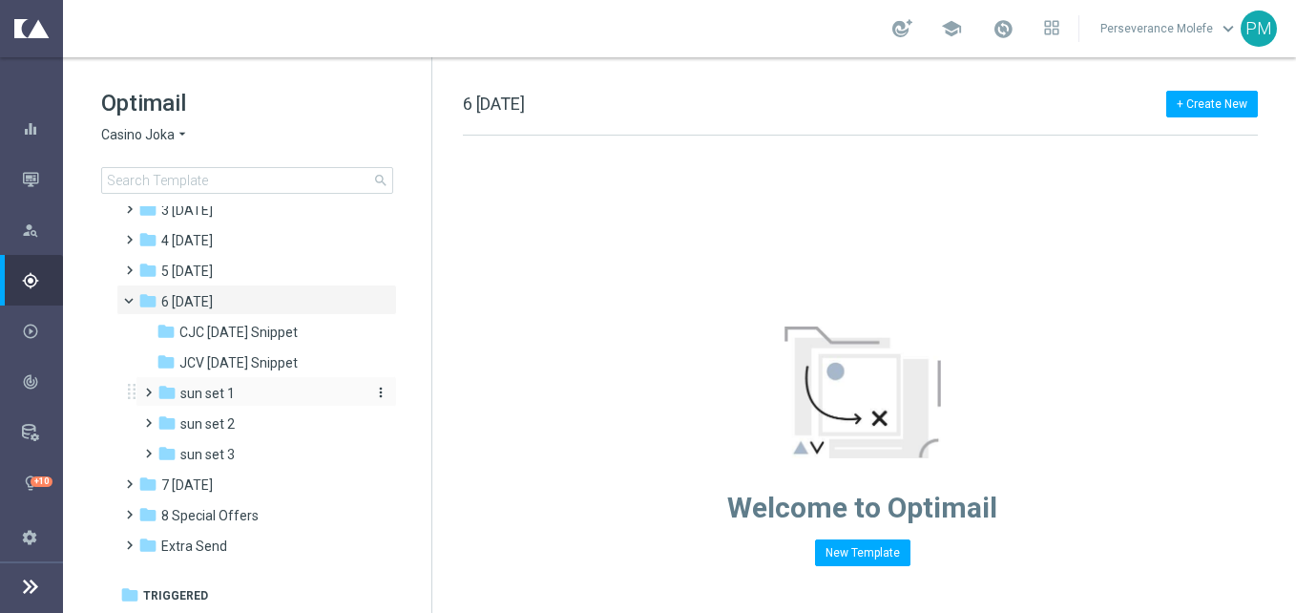
click at [244, 395] on div "folder sun set 1" at bounding box center [258, 394] width 203 height 22
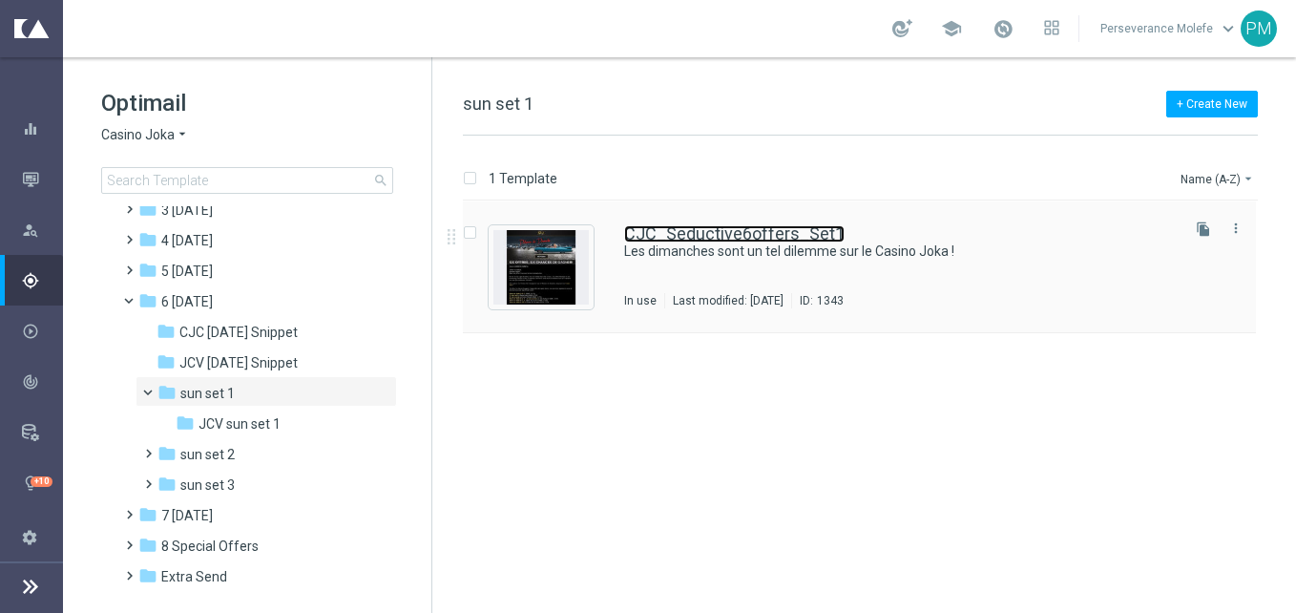
click at [749, 231] on link "CJC_Seductive6offers_Set1" at bounding box center [734, 233] width 220 height 17
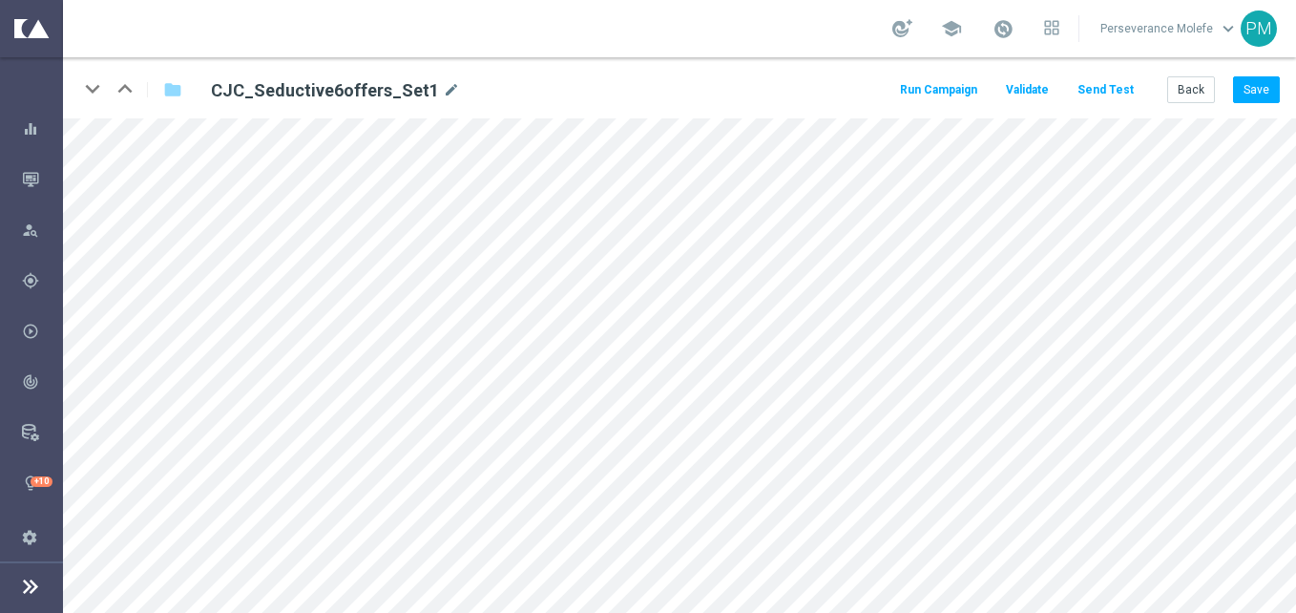
click at [1139, 89] on div "Run Campaign Validate Send Test Back Save" at bounding box center [1088, 89] width 383 height 27
click at [1115, 93] on button "Send Test" at bounding box center [1106, 90] width 62 height 26
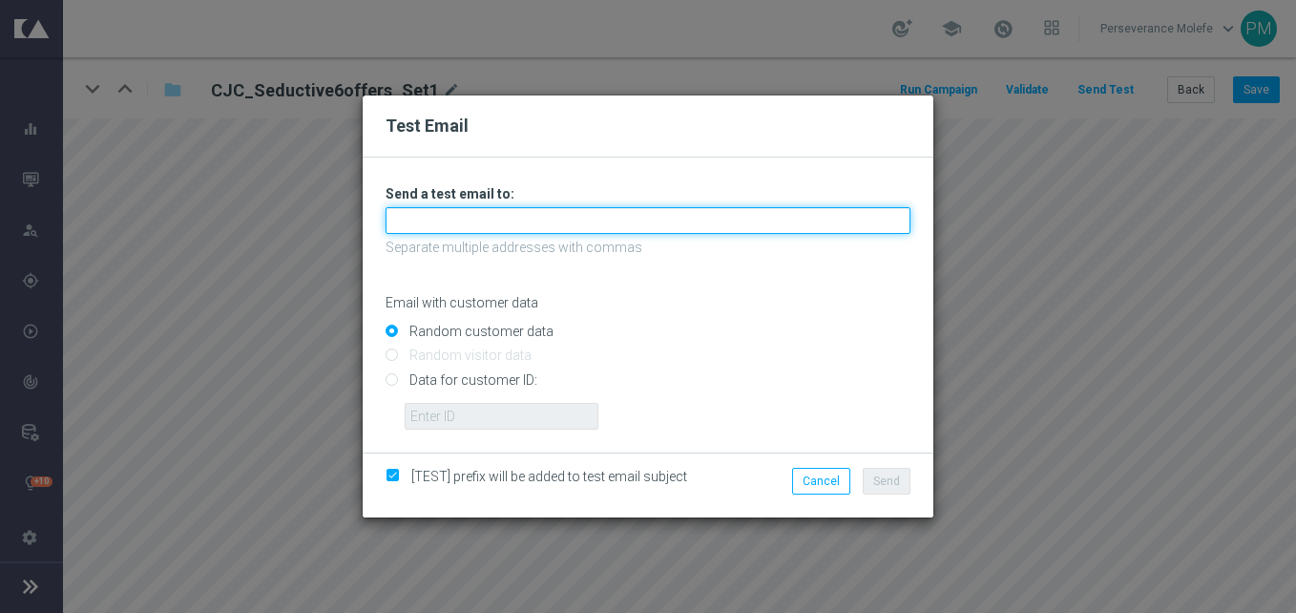
click at [652, 225] on input "text" at bounding box center [648, 220] width 525 height 27
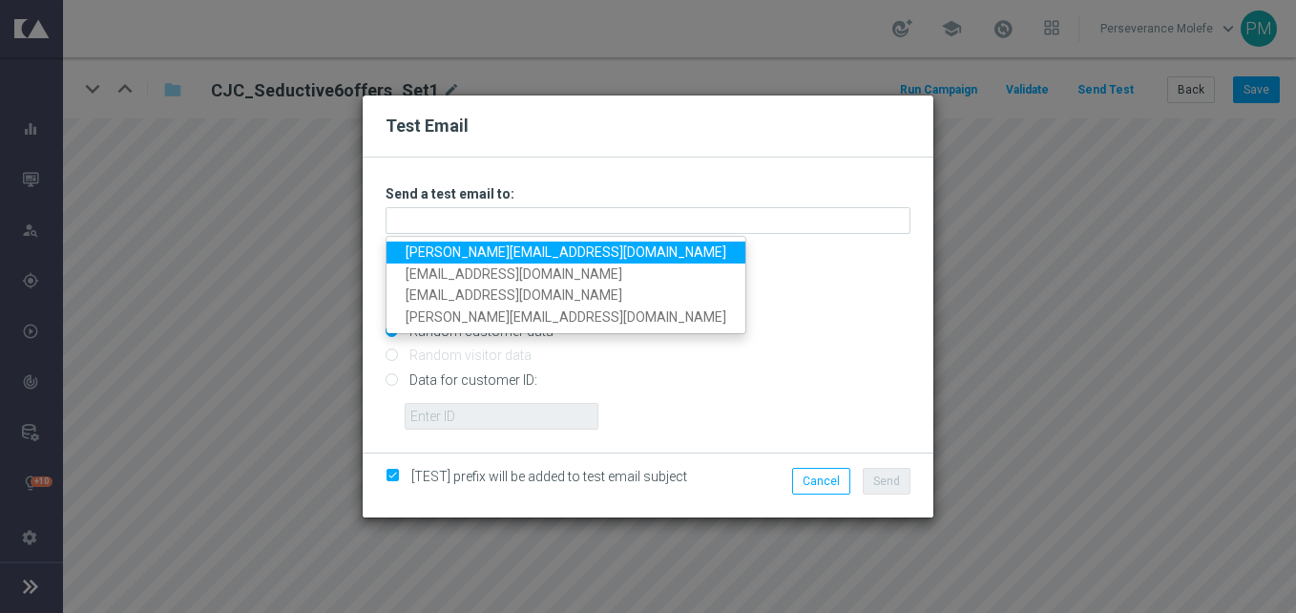
click at [582, 251] on link "[PERSON_NAME][EMAIL_ADDRESS][DOMAIN_NAME]" at bounding box center [565, 252] width 359 height 22
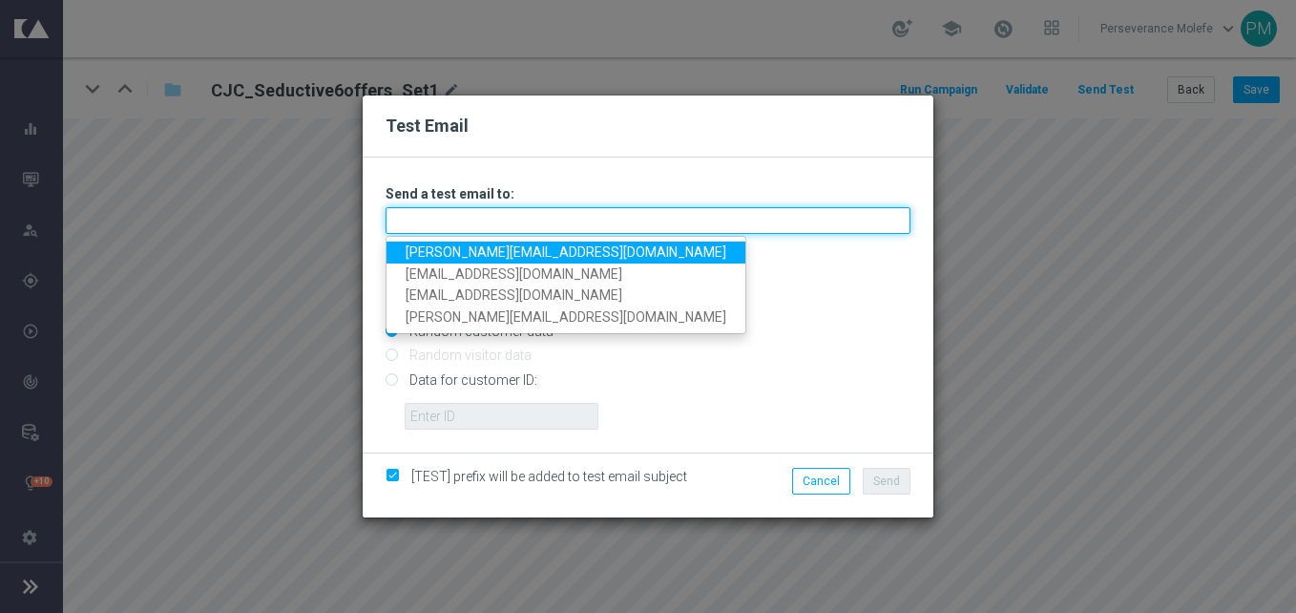
type input "[PERSON_NAME][EMAIL_ADDRESS][DOMAIN_NAME]"
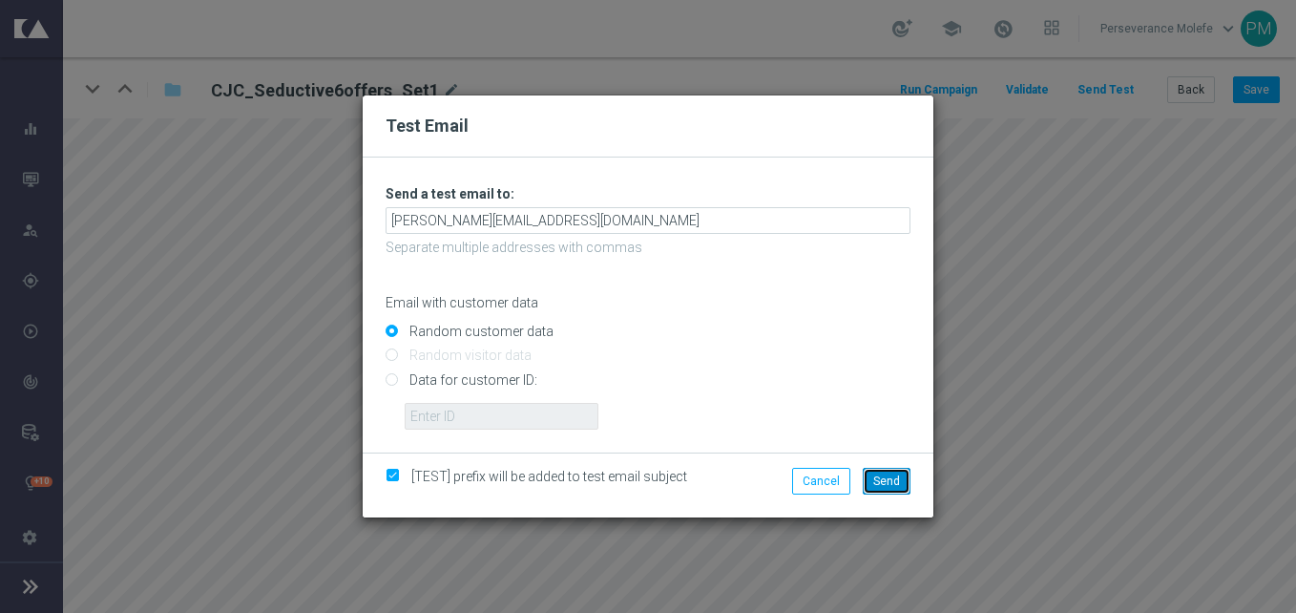
click at [888, 491] on button "Send" at bounding box center [887, 481] width 48 height 27
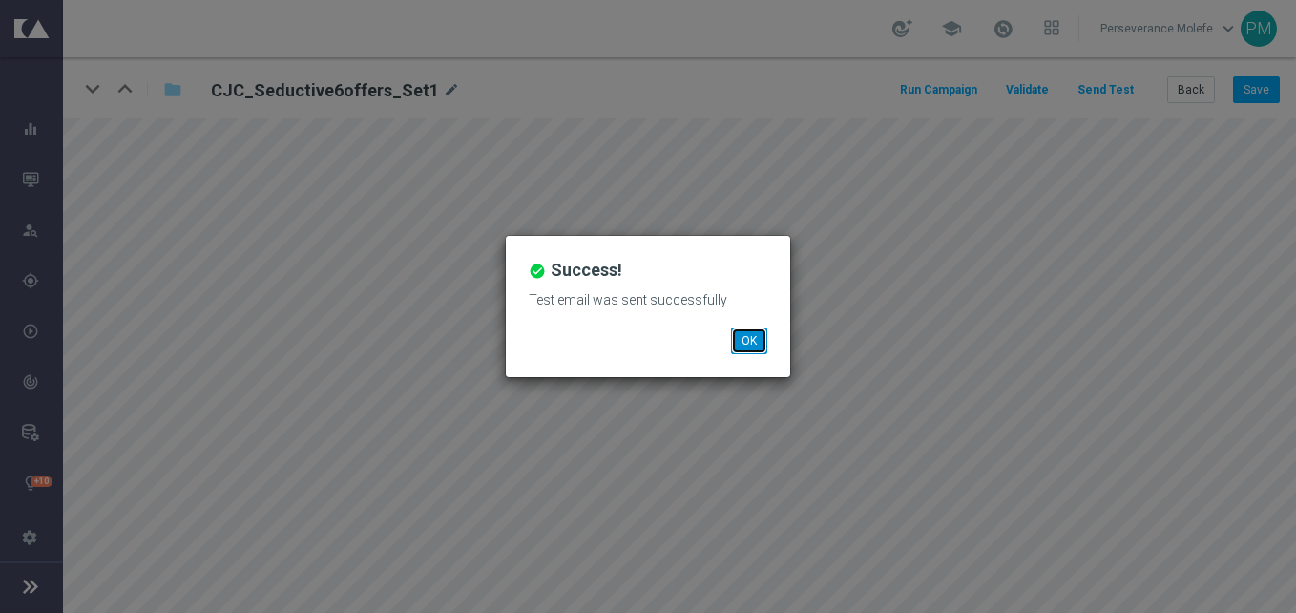
click at [763, 337] on button "OK" at bounding box center [749, 340] width 36 height 27
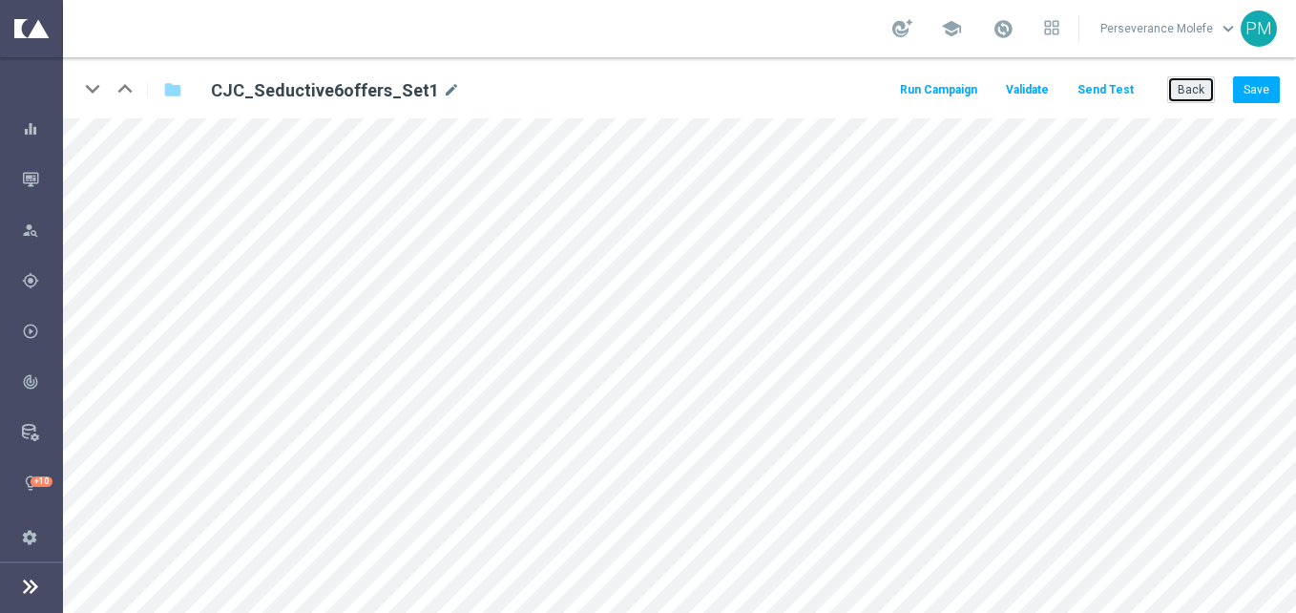
click at [1171, 91] on button "Back" at bounding box center [1191, 89] width 48 height 27
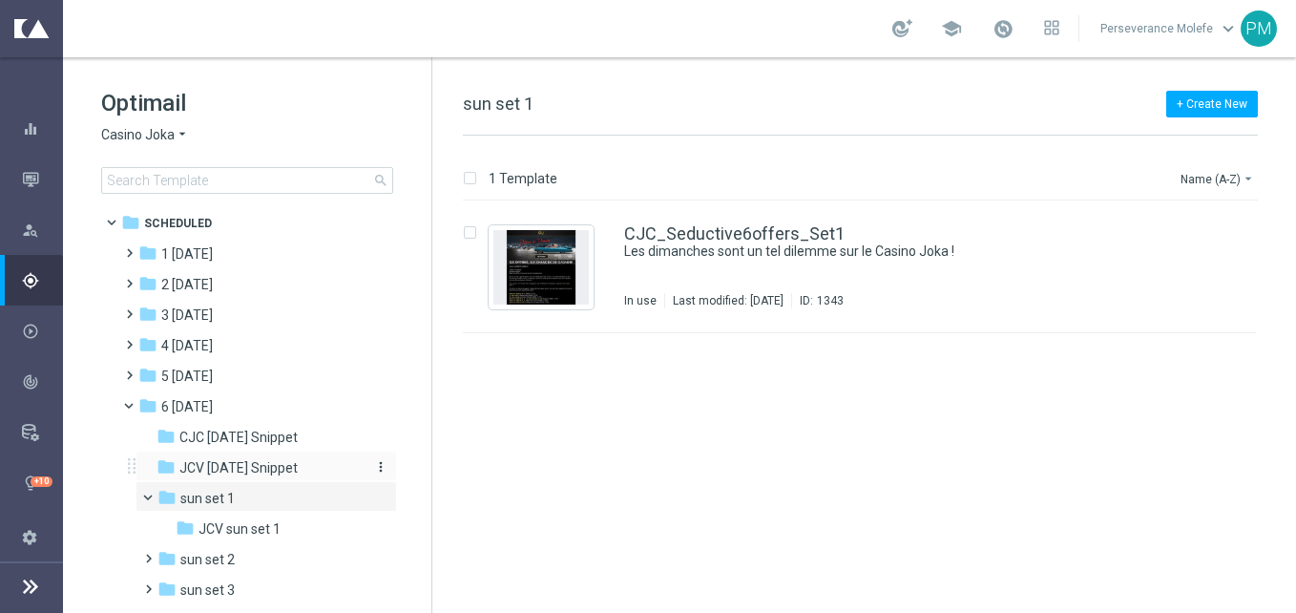
click at [240, 468] on span "JCV [DATE] Snippet" at bounding box center [238, 467] width 118 height 17
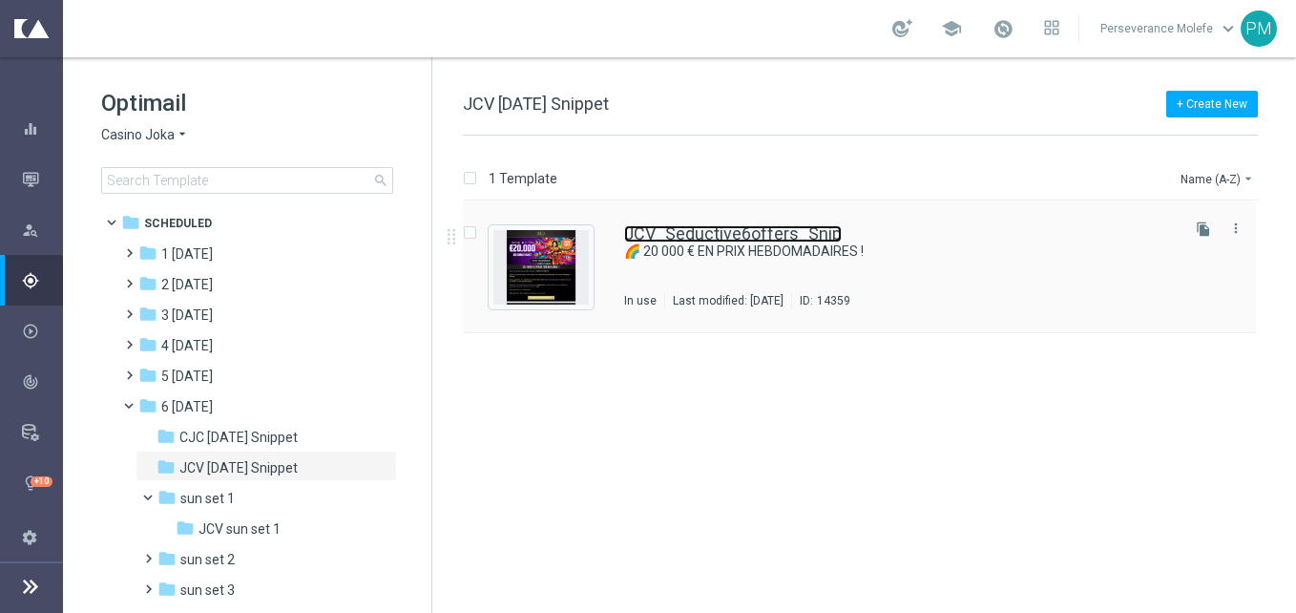
click at [741, 232] on link "JCV_Seductive6offers_Snip" at bounding box center [733, 233] width 218 height 17
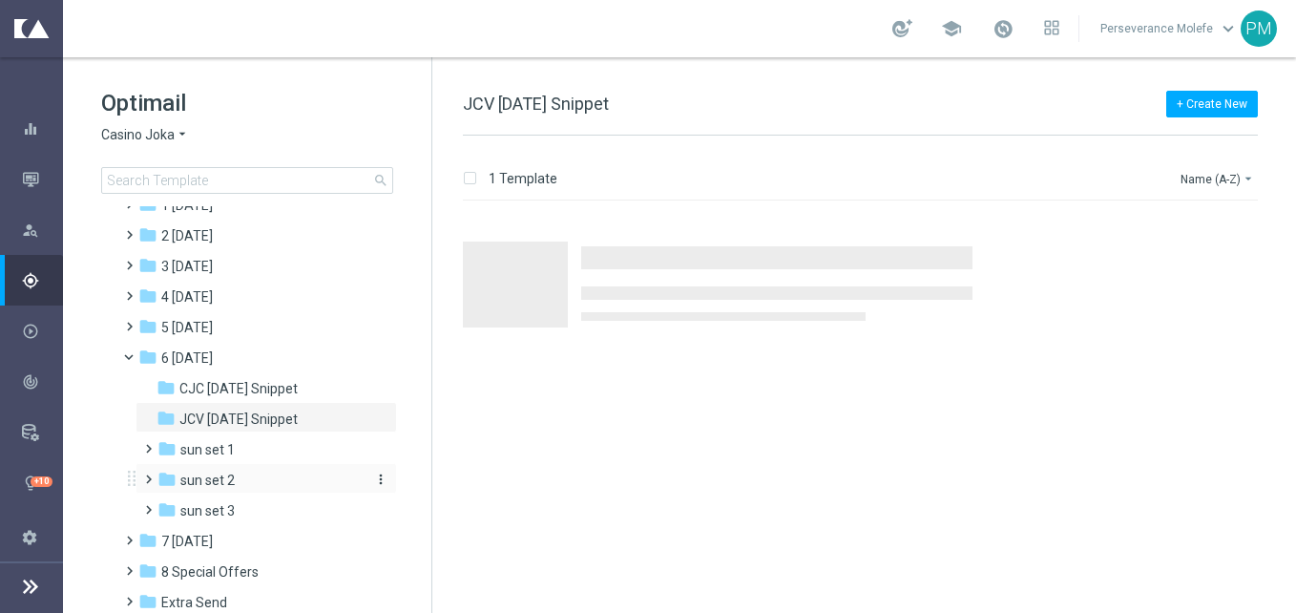
scroll to position [95, 0]
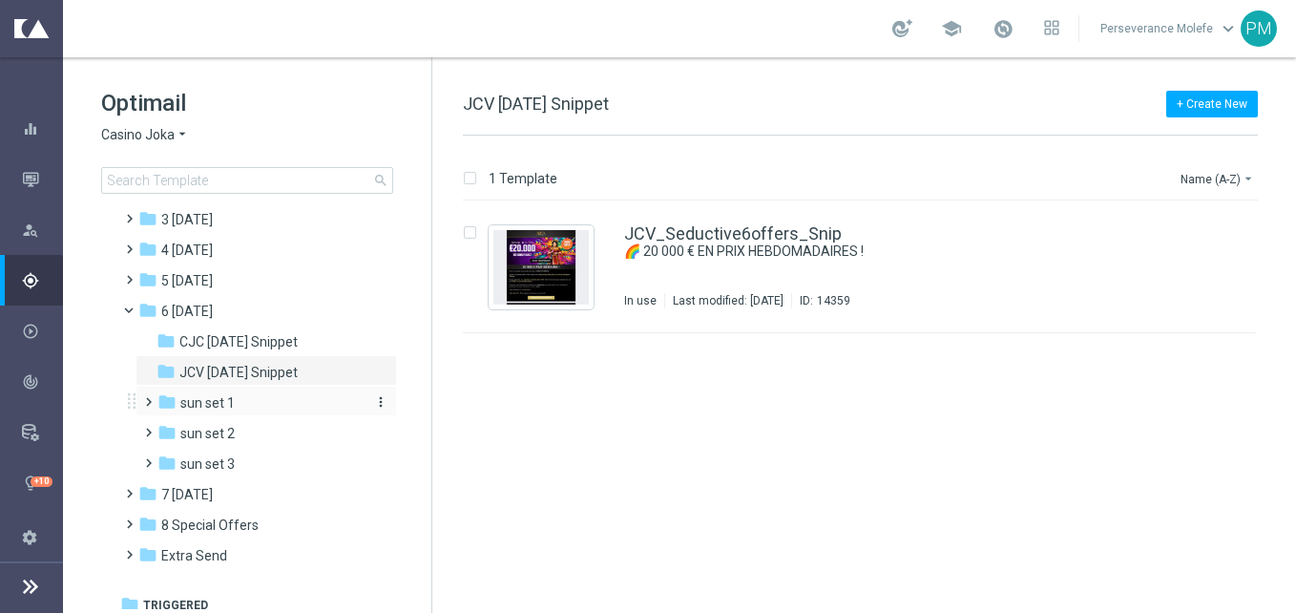
click at [268, 411] on div "folder sun set 1" at bounding box center [258, 403] width 203 height 22
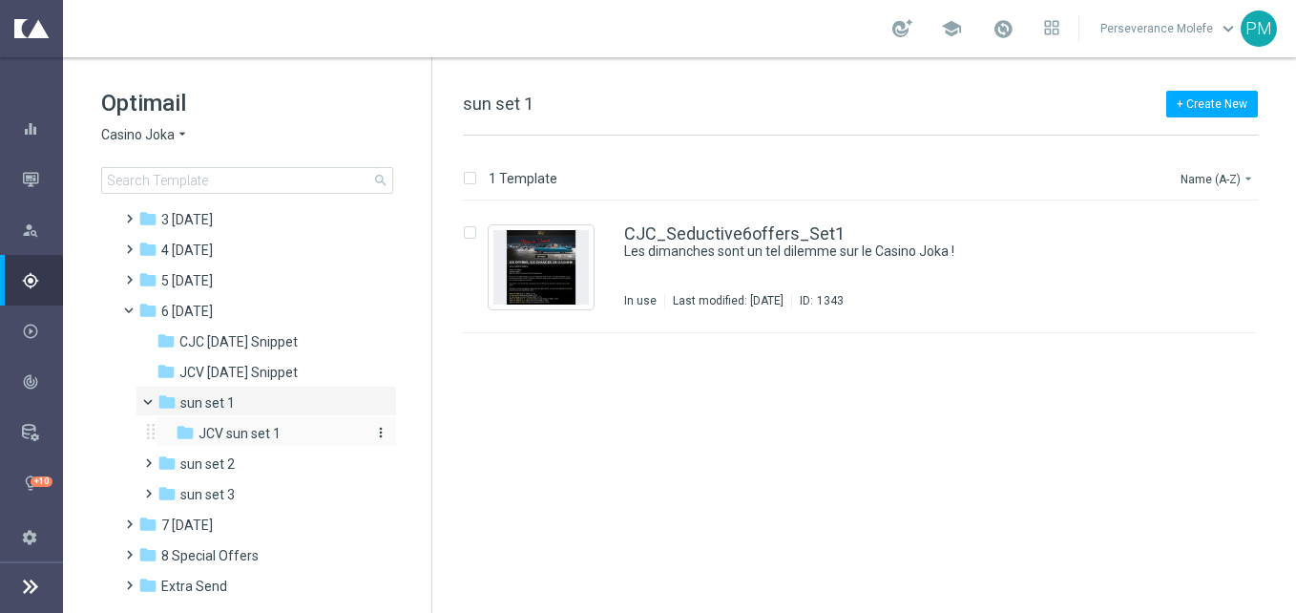
click at [272, 433] on span "JCV sun set 1" at bounding box center [239, 433] width 82 height 17
click at [725, 218] on div "JCV_Seductive6offers_Set1 Les dimanches sont un tel dilemme sur le Casino Joka …" at bounding box center [859, 267] width 793 height 132
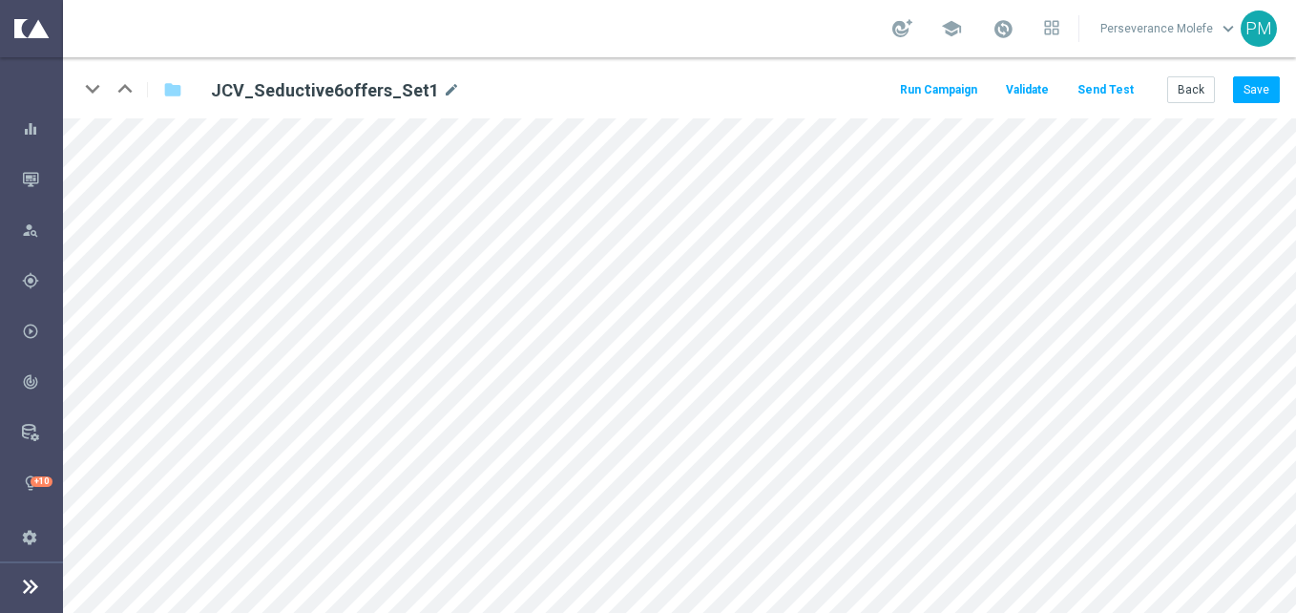
click at [1121, 86] on button "Send Test" at bounding box center [1106, 90] width 62 height 26
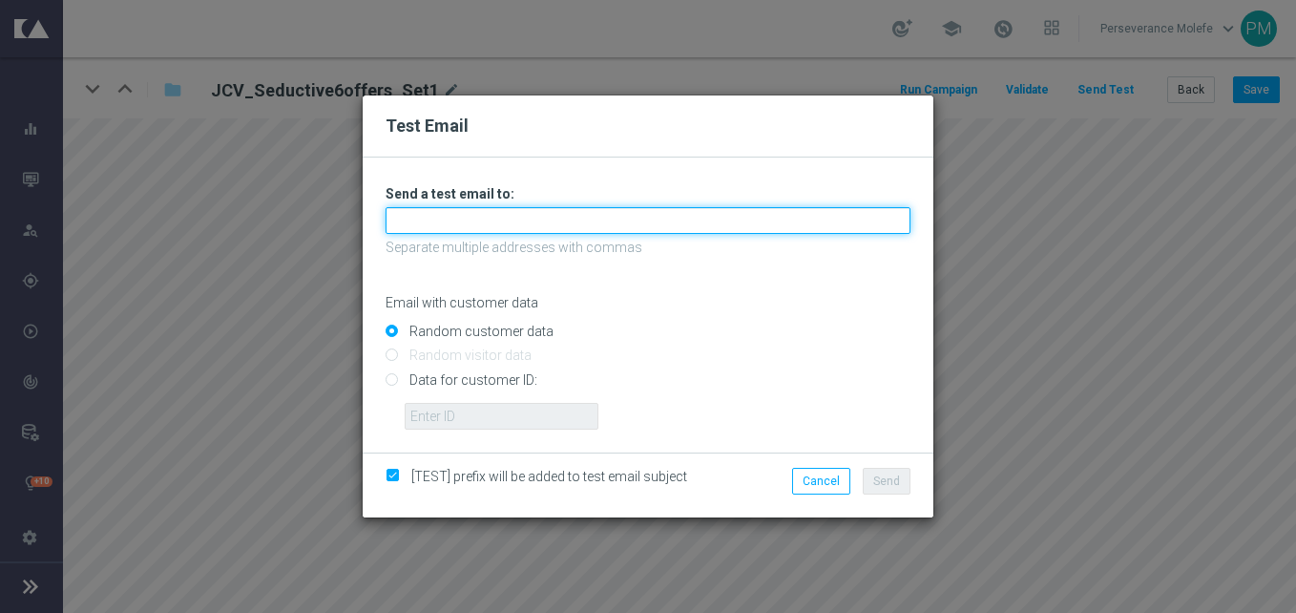
click at [542, 233] on input "text" at bounding box center [648, 220] width 525 height 27
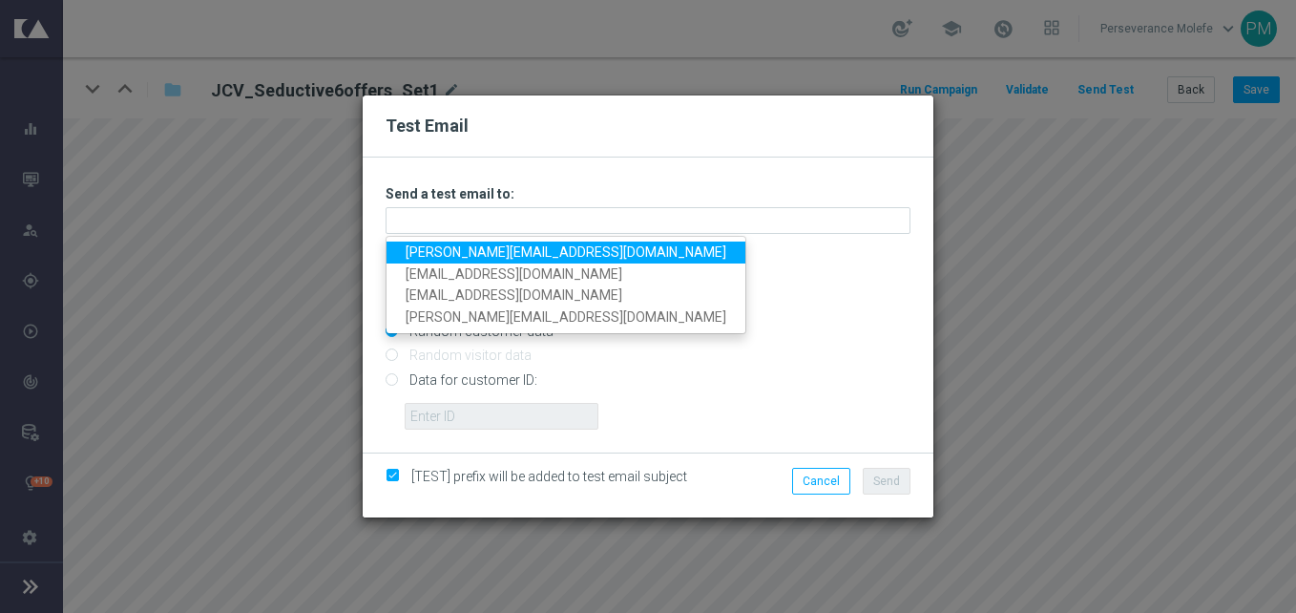
click at [510, 248] on link "[PERSON_NAME][EMAIL_ADDRESS][DOMAIN_NAME]" at bounding box center [565, 252] width 359 height 22
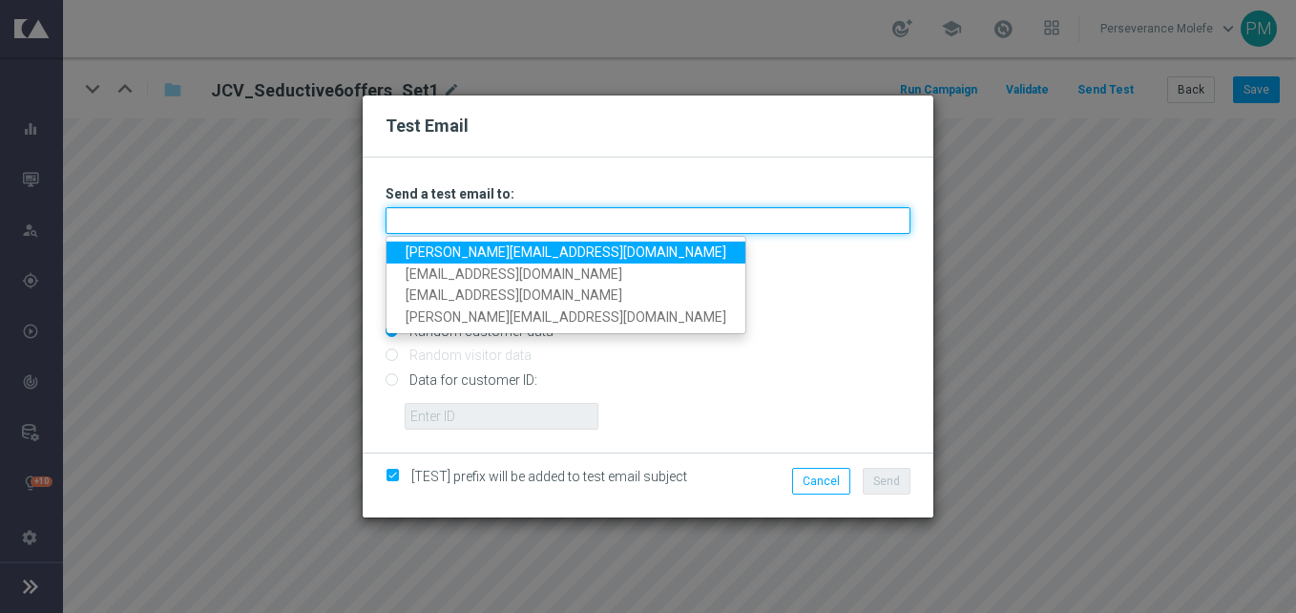
type input "[PERSON_NAME][EMAIL_ADDRESS][DOMAIN_NAME]"
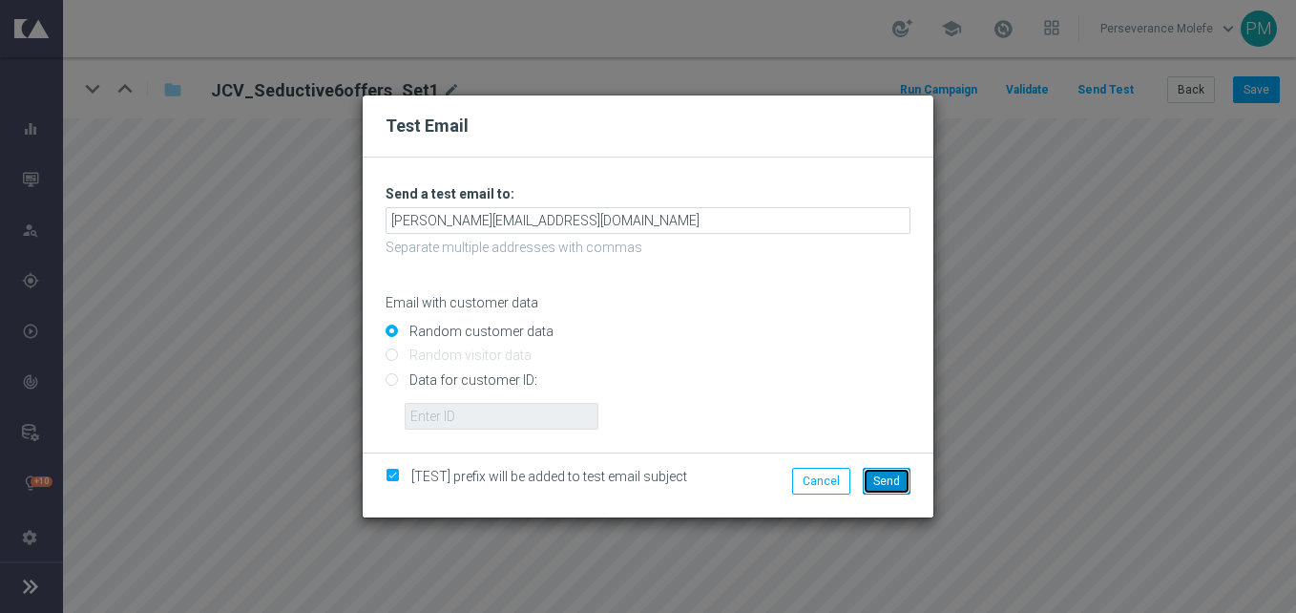
click at [880, 482] on span "Send" at bounding box center [886, 480] width 27 height 13
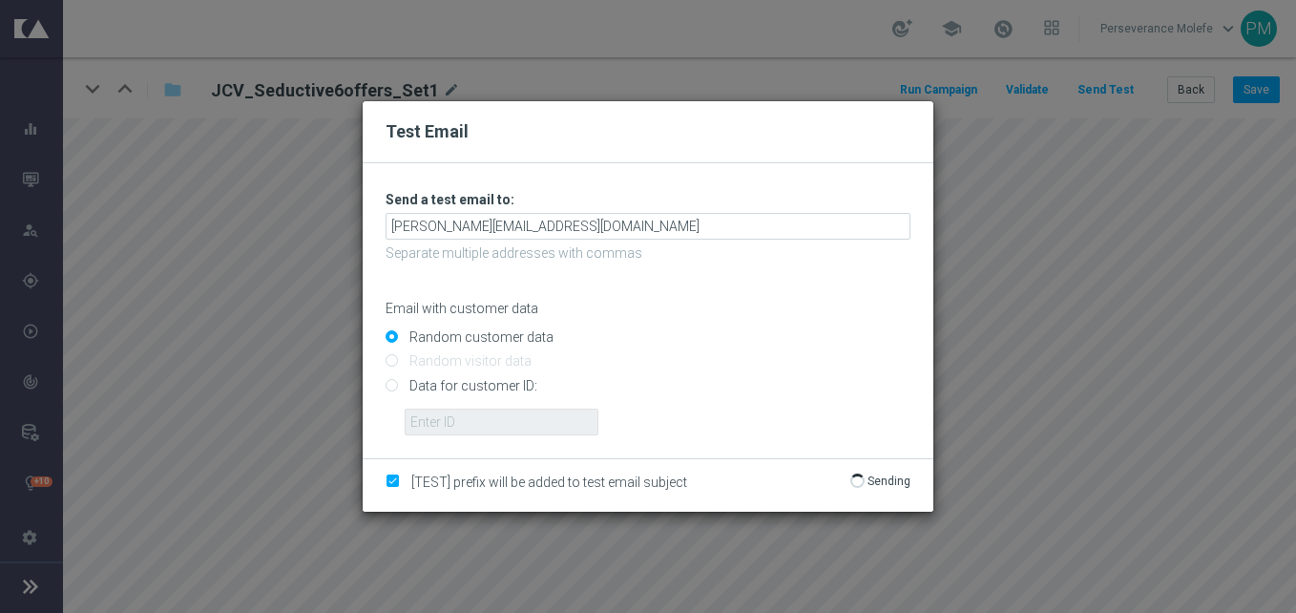
click at [880, 482] on p "Sending" at bounding box center [888, 480] width 43 height 15
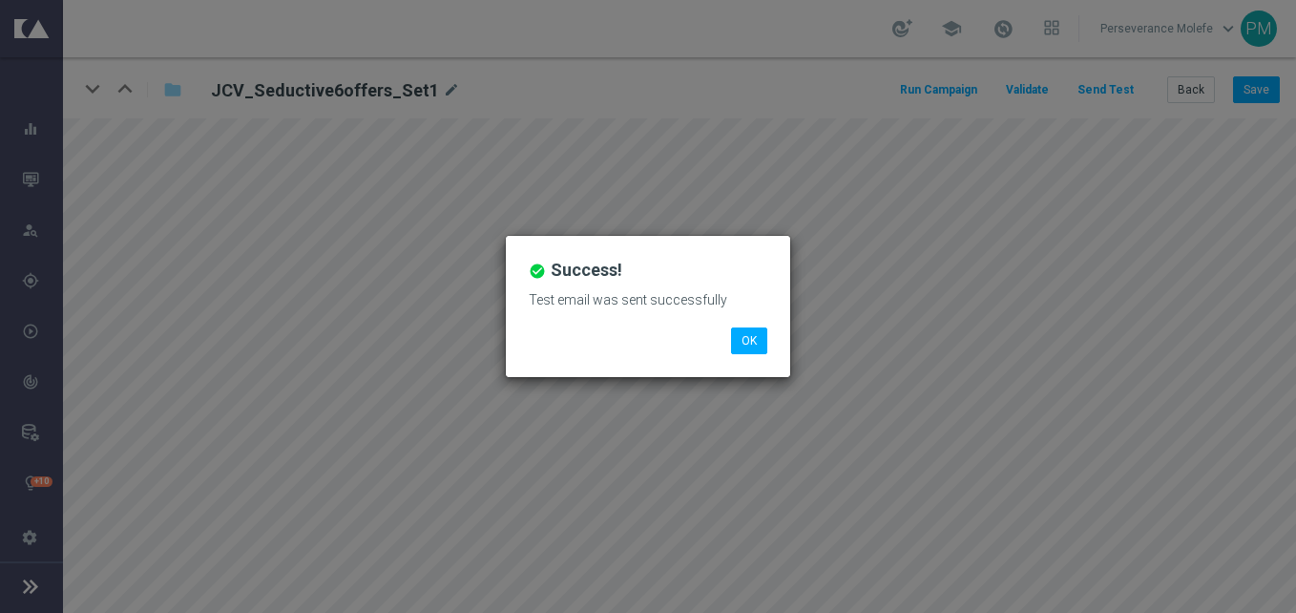
click at [880, 482] on div "check_circle Success! Test email was sent successfully OK" at bounding box center [648, 306] width 1296 height 613
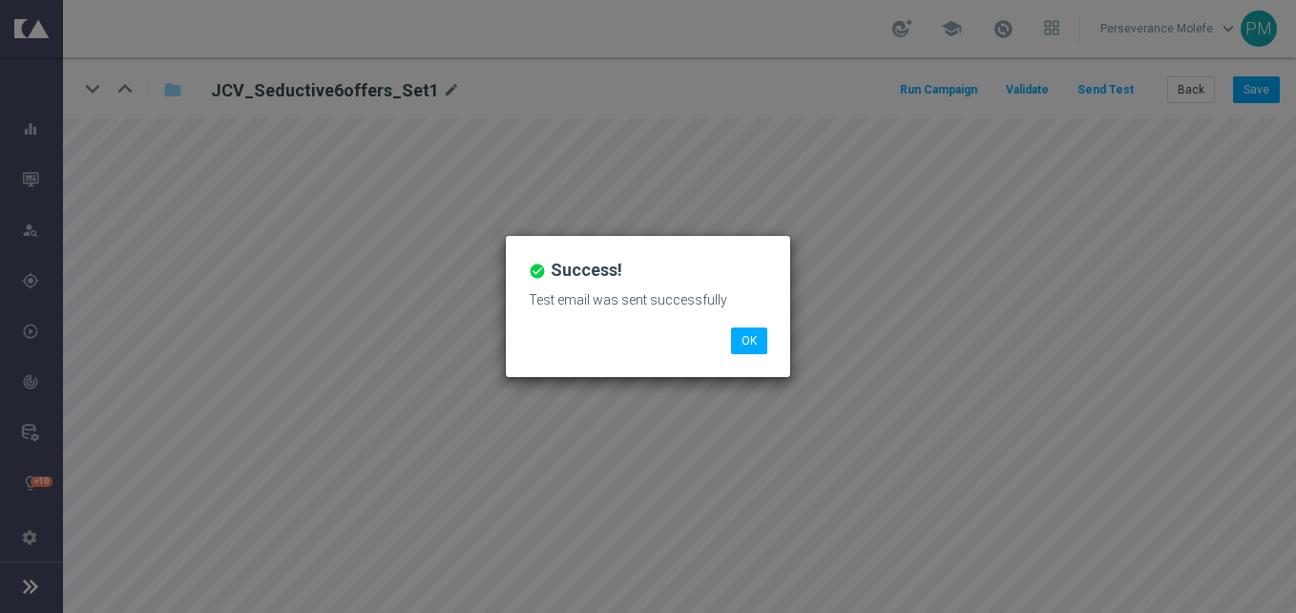
click at [880, 482] on div "check_circle Success! Test email was sent successfully OK" at bounding box center [648, 306] width 1296 height 613
drag, startPoint x: 880, startPoint y: 482, endPoint x: 757, endPoint y: 342, distance: 186.6
click at [758, 342] on button "OK" at bounding box center [749, 340] width 36 height 27
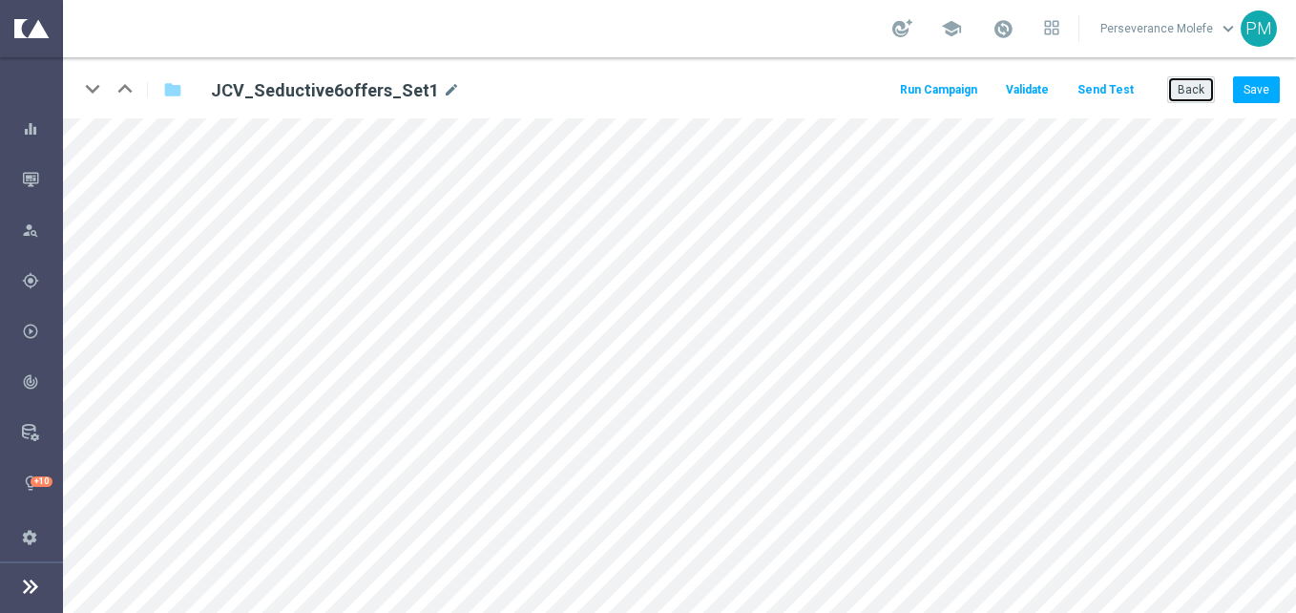
click at [1193, 92] on button "Back" at bounding box center [1191, 89] width 48 height 27
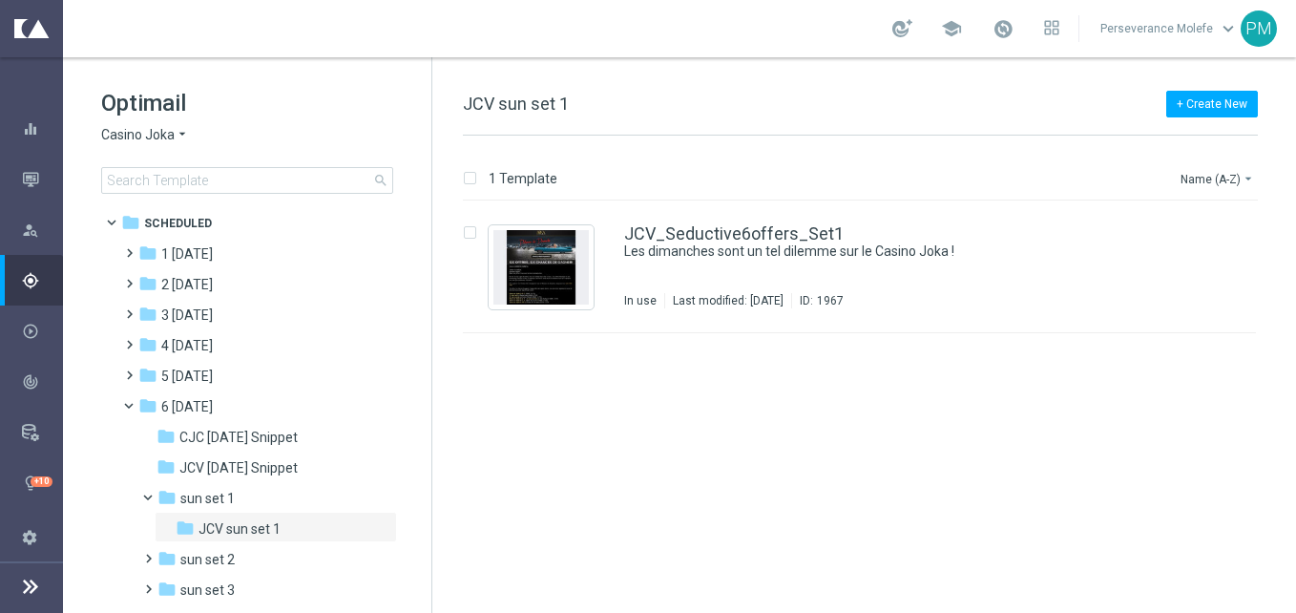
click at [169, 127] on span "Casino Joka" at bounding box center [137, 135] width 73 height 18
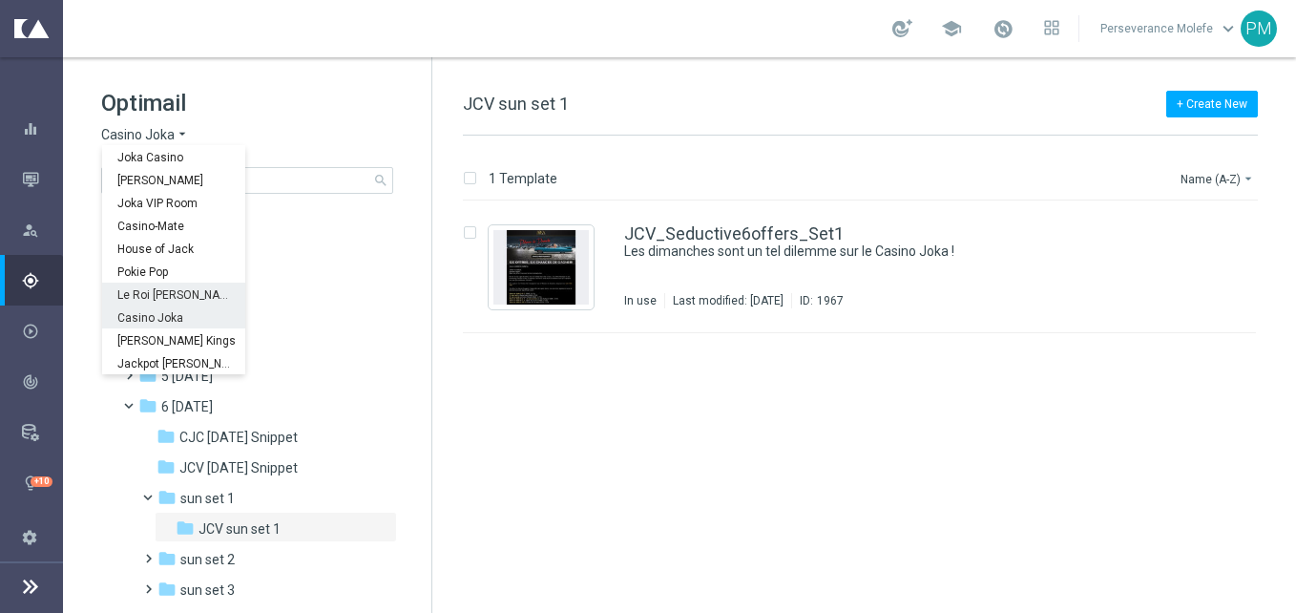
click at [184, 285] on div "Le Roi [PERSON_NAME]" at bounding box center [173, 293] width 143 height 23
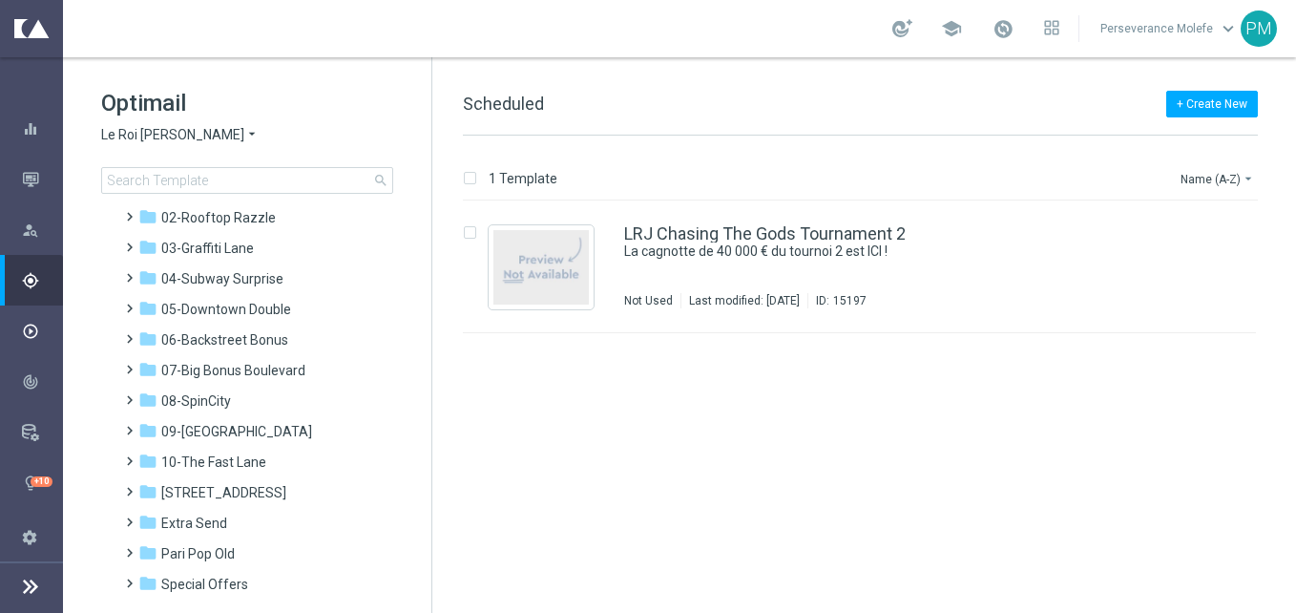
scroll to position [95, 0]
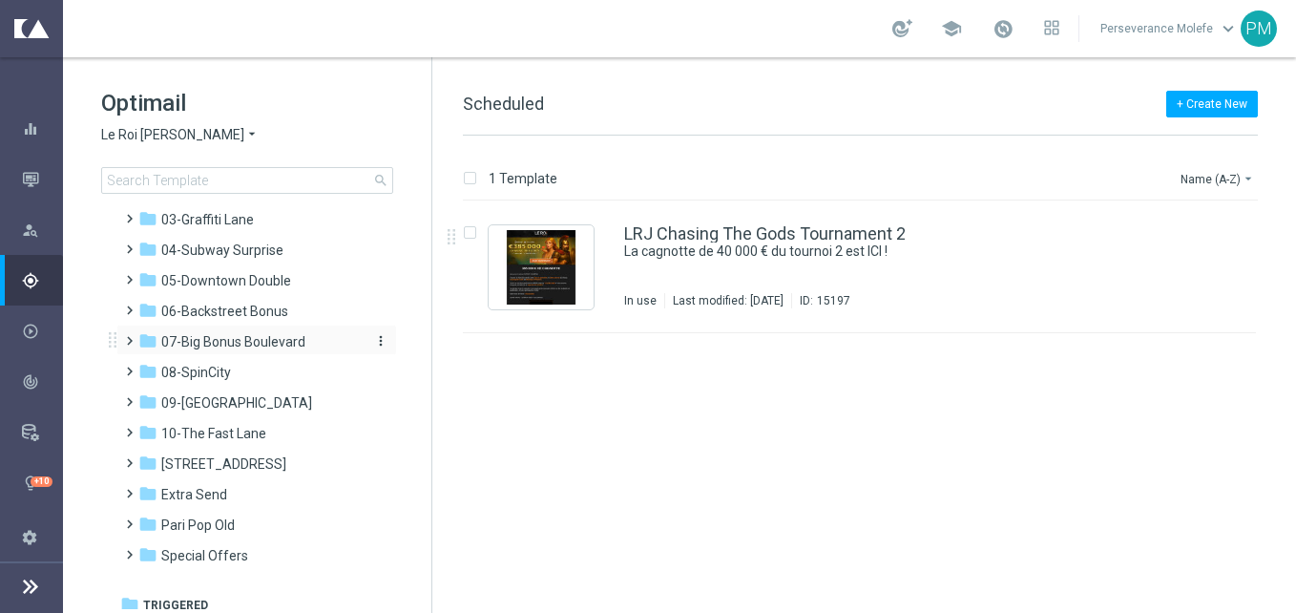
click at [282, 345] on span "07-Big Bonus Boulevard" at bounding box center [233, 341] width 144 height 17
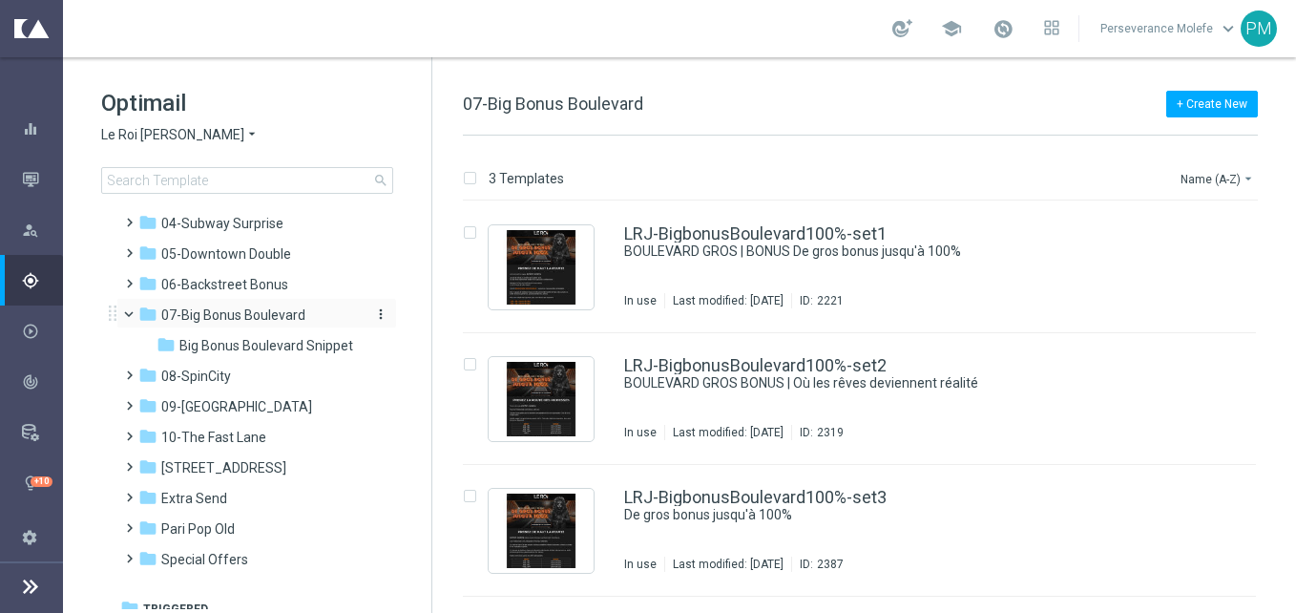
scroll to position [136, 0]
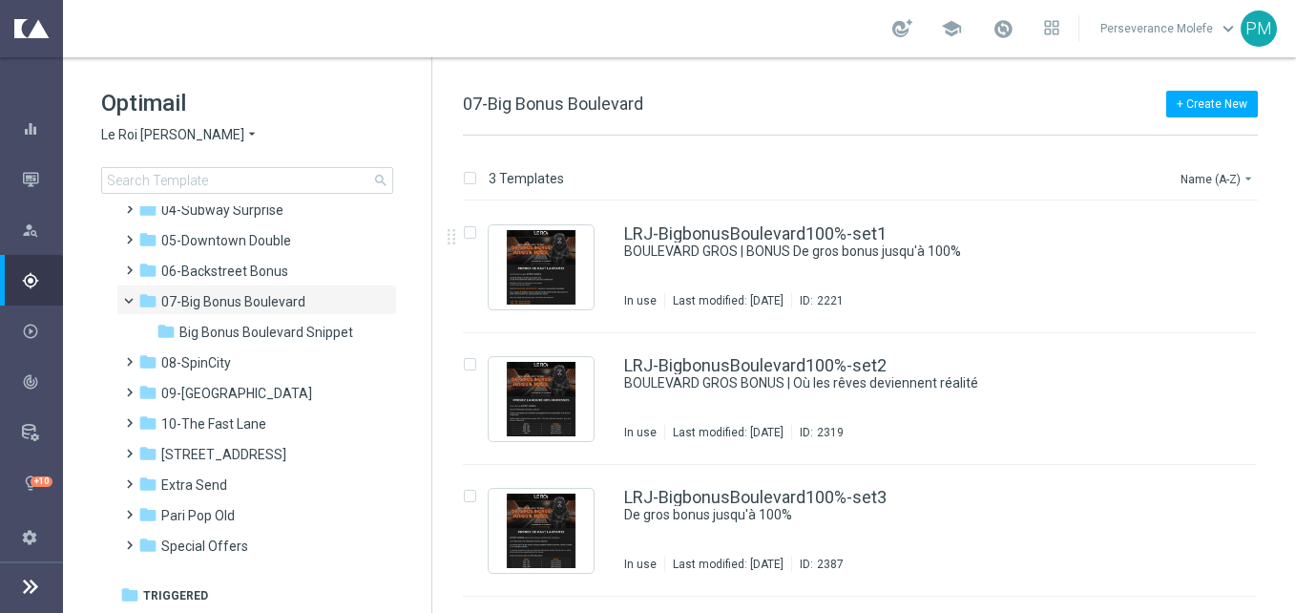
click at [167, 129] on span "Le Roi [PERSON_NAME]" at bounding box center [172, 135] width 143 height 18
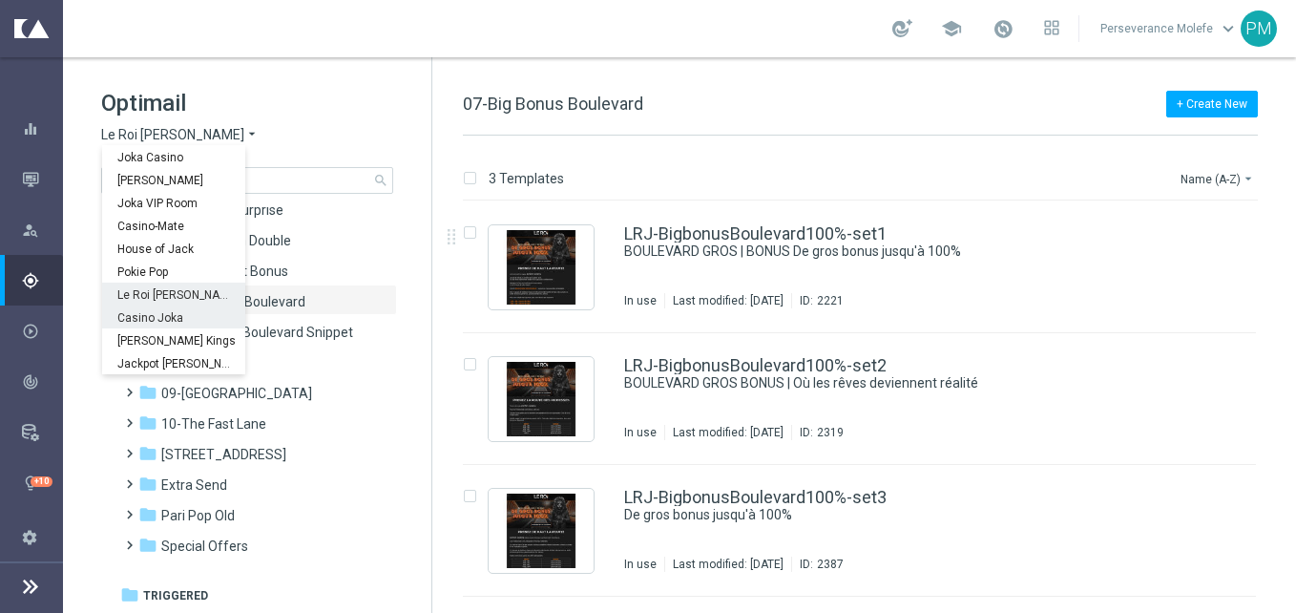
click at [163, 309] on div "Casino Joka" at bounding box center [173, 316] width 143 height 23
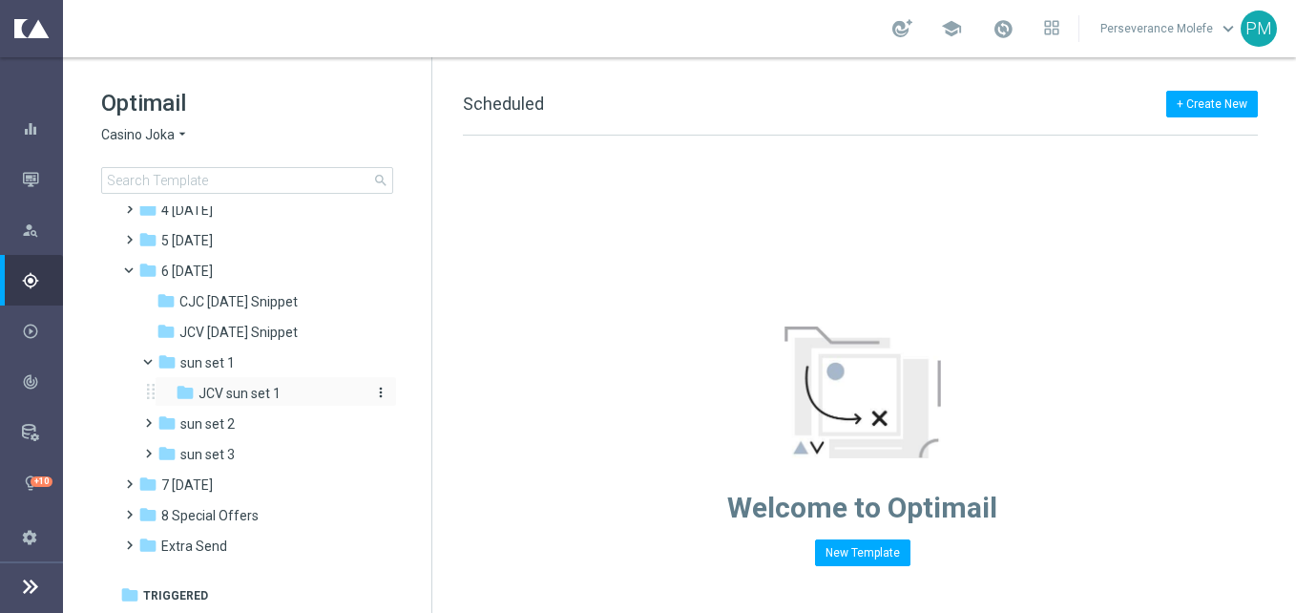
click at [254, 386] on span "JCV sun set 1" at bounding box center [239, 393] width 82 height 17
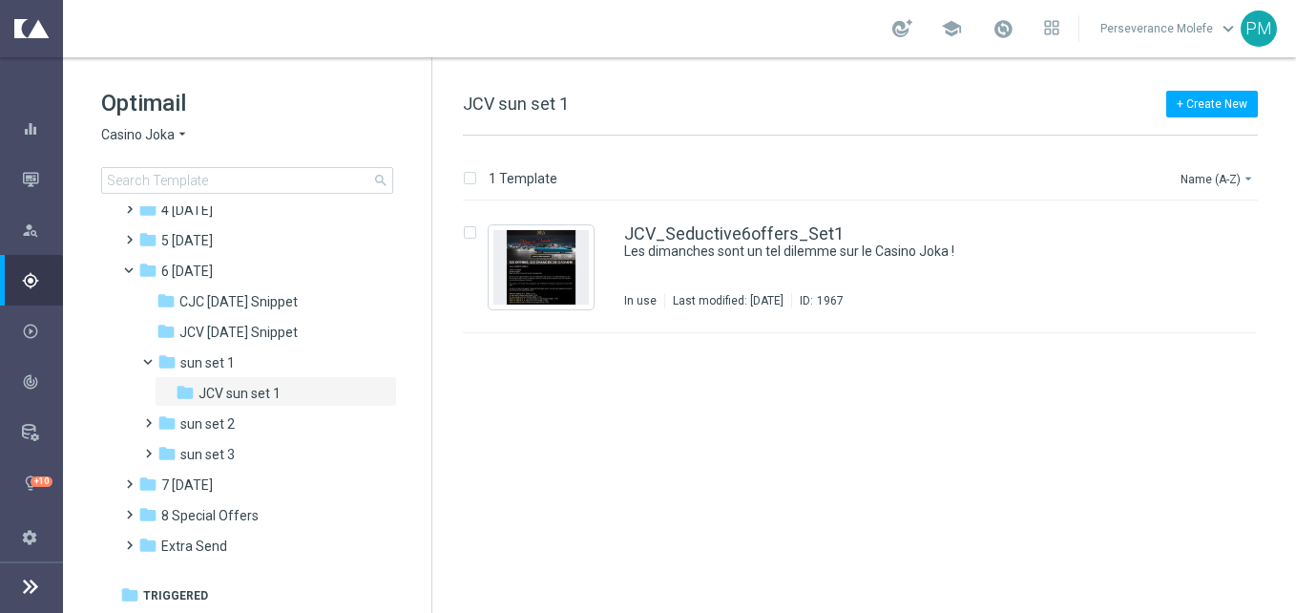
click at [134, 270] on span at bounding box center [138, 265] width 8 height 9
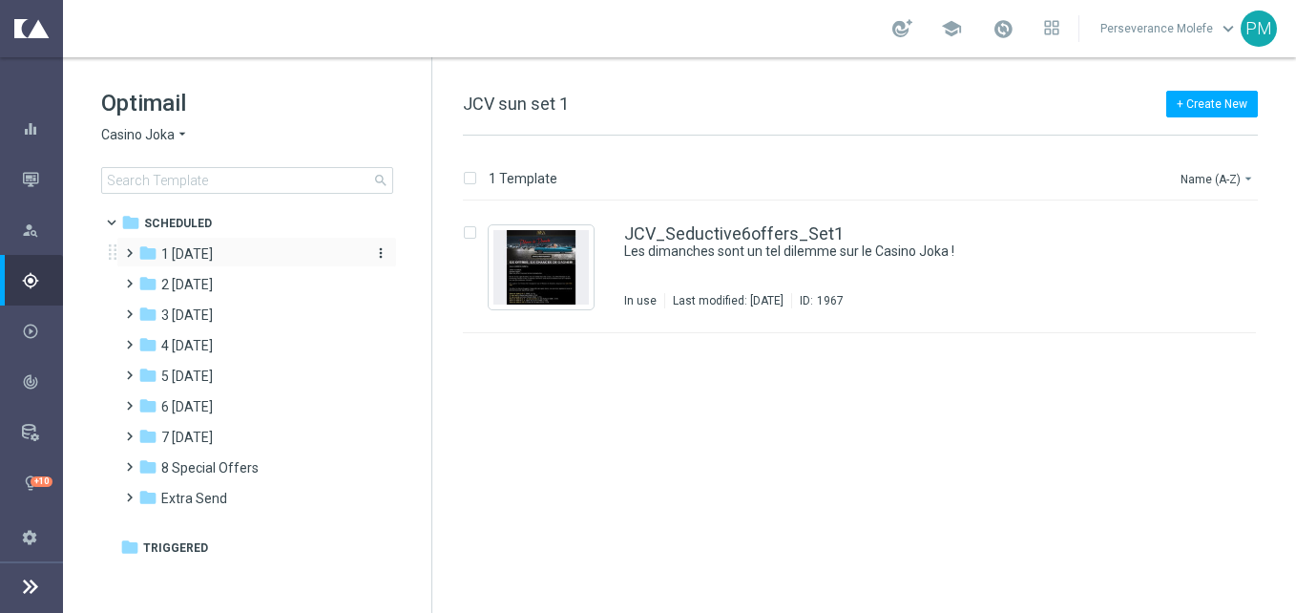
click at [195, 263] on div "folder 1 [DATE]" at bounding box center [247, 254] width 219 height 22
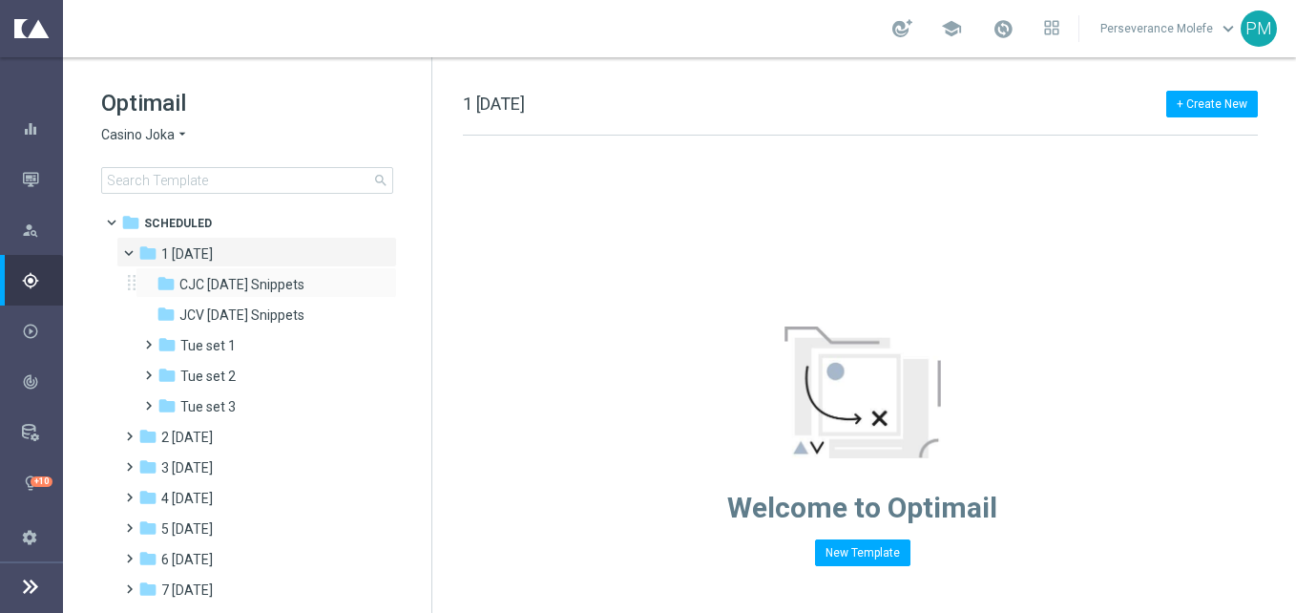
click at [270, 297] on div "folder CJC [DATE] Snippets more_vert" at bounding box center [266, 282] width 261 height 31
click at [284, 288] on span "CJC [DATE] Snippets" at bounding box center [241, 284] width 125 height 17
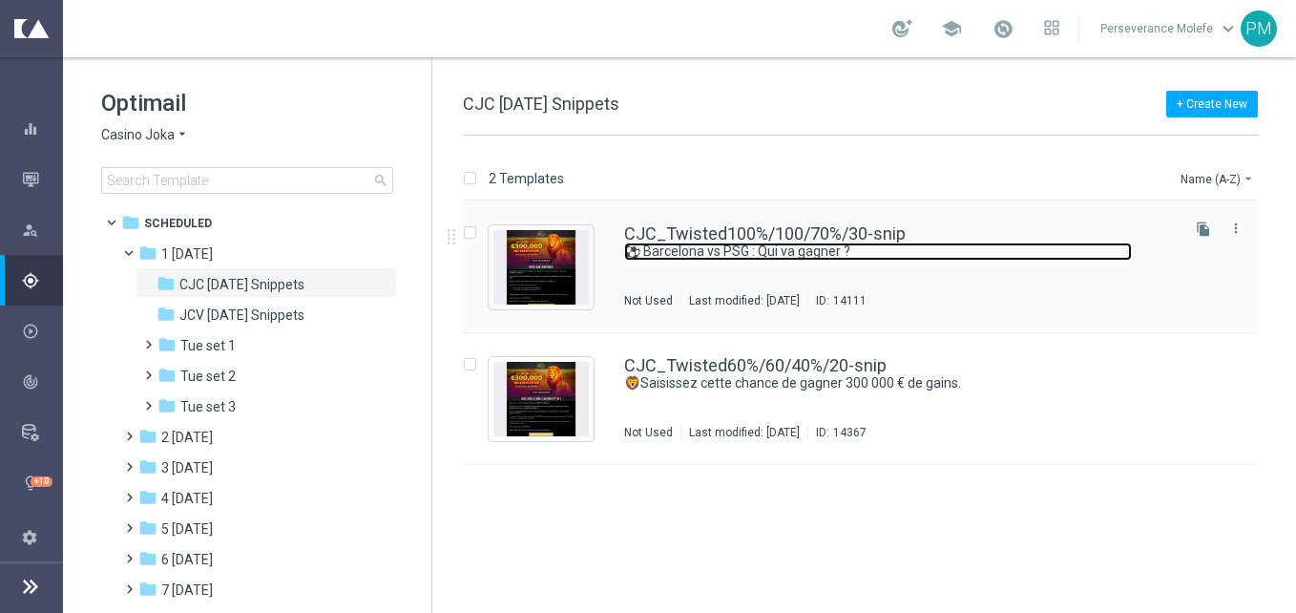
click at [731, 242] on link "⚽ Barcelona vs PSG : Qui va gagner ?" at bounding box center [878, 251] width 508 height 18
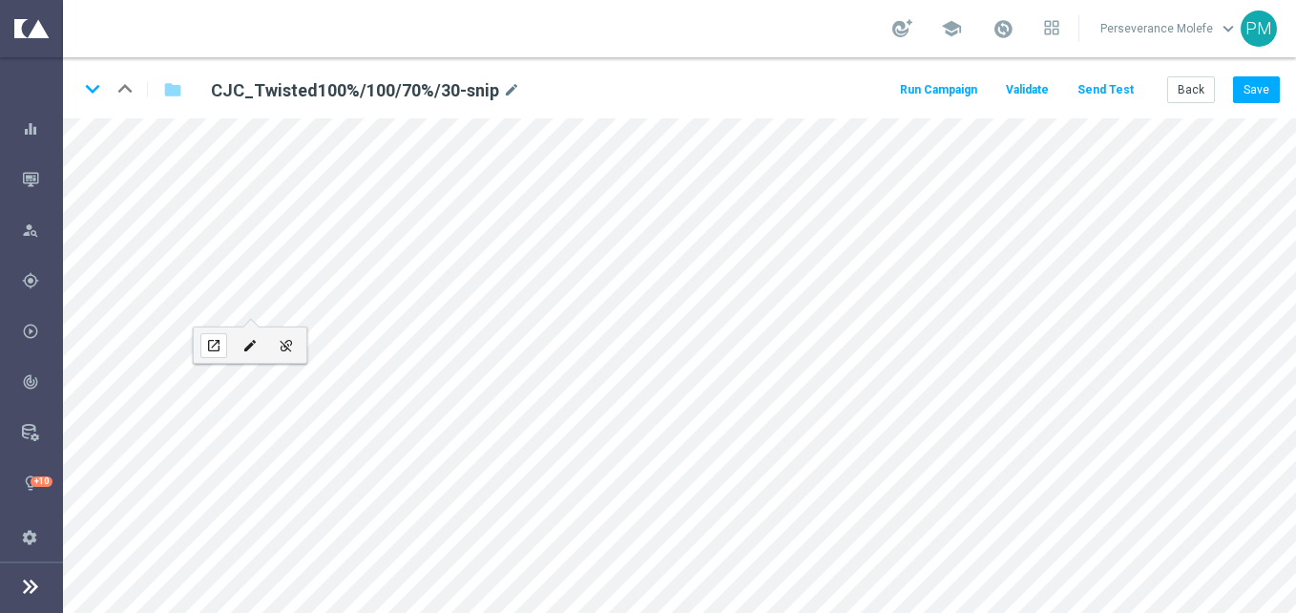
click at [204, 340] on div "open_in_new" at bounding box center [213, 345] width 27 height 25
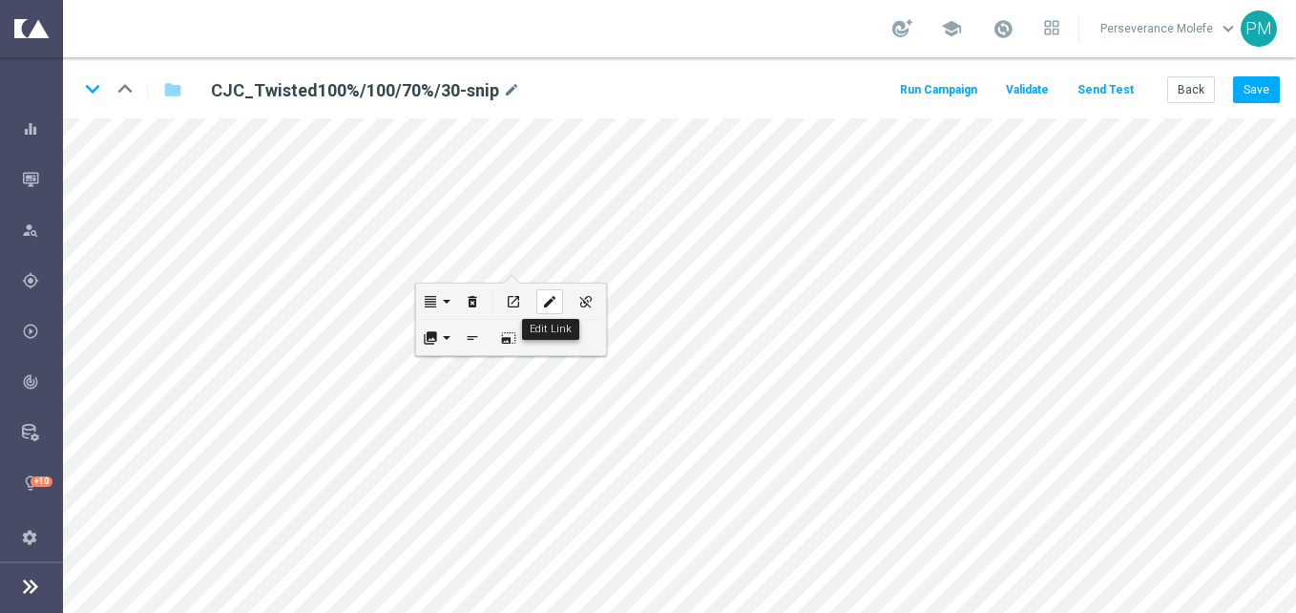
click at [546, 306] on icon "edit" at bounding box center [549, 301] width 14 height 15
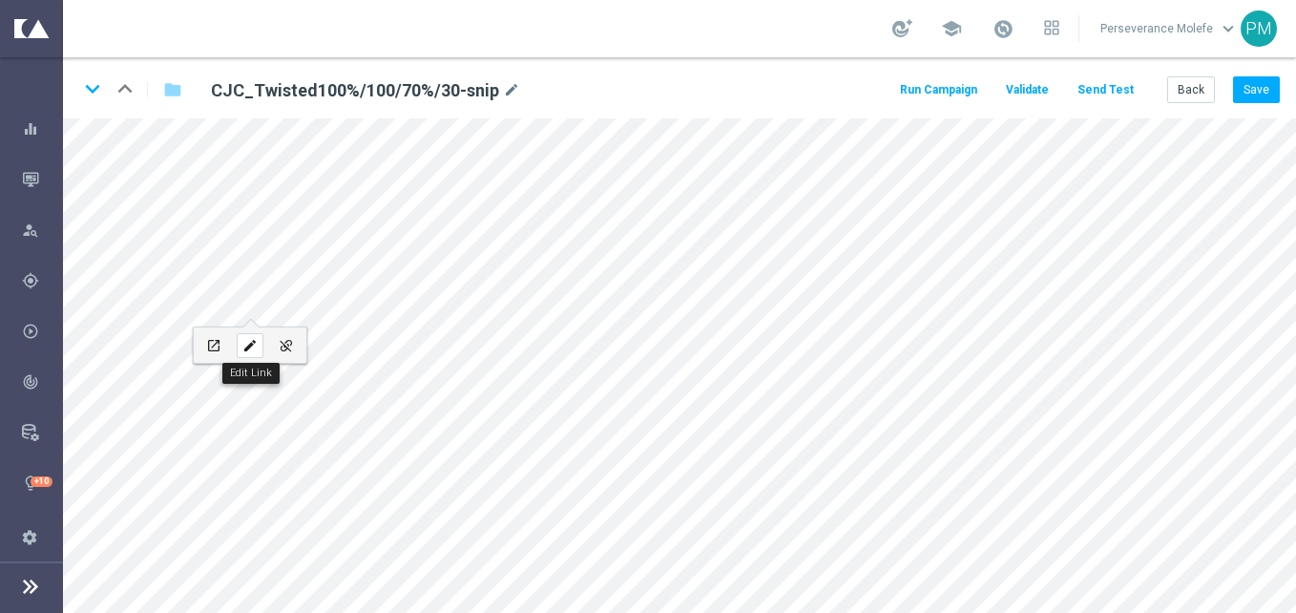
click at [261, 334] on div "edit" at bounding box center [250, 345] width 27 height 25
type input "[URL][DOMAIN_NAME]"
type input "Connectez-vous"
checkbox input "true"
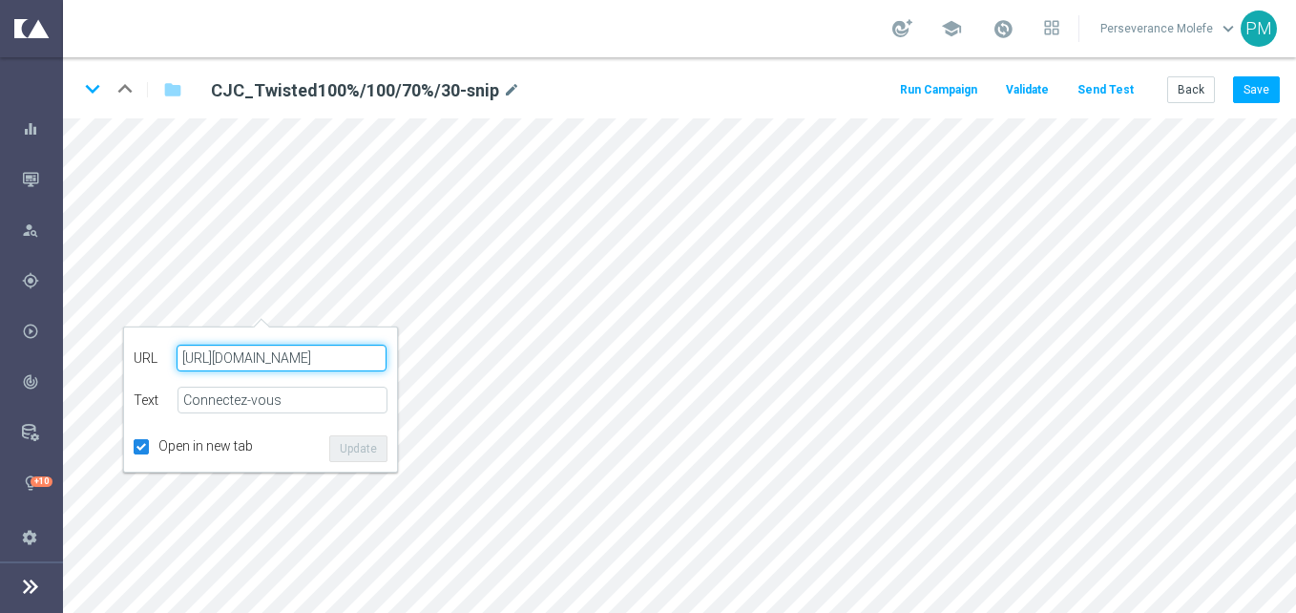
paste input "[DOMAIN_NAME][URL]"
type input "[URL][DOMAIN_NAME]"
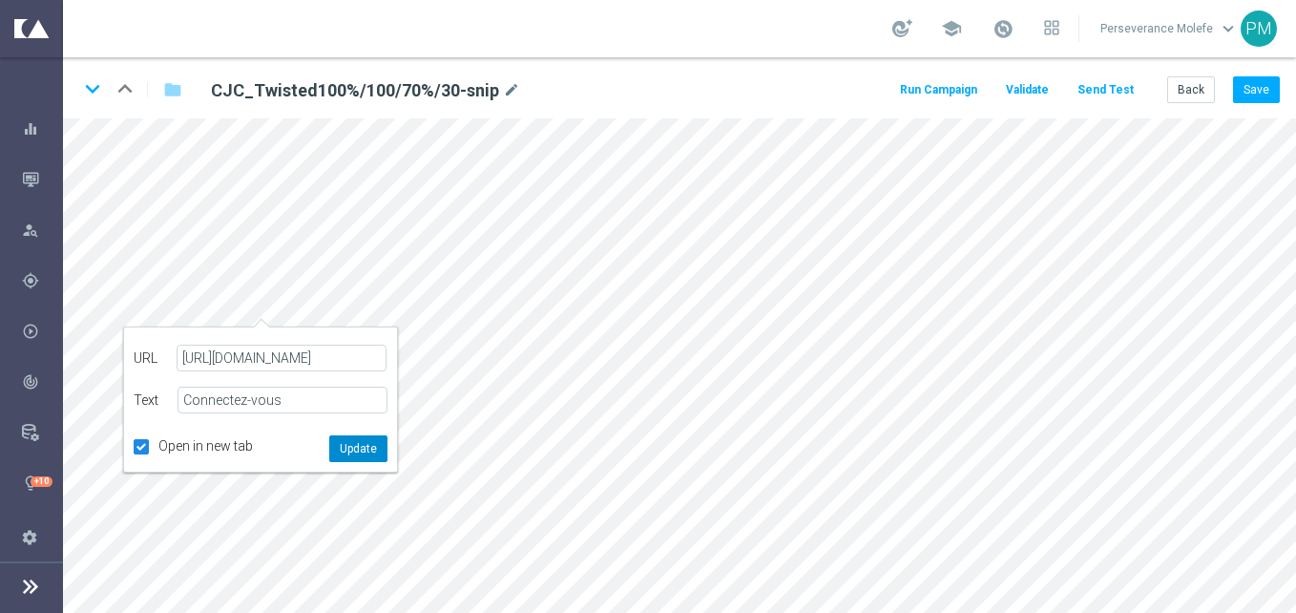
click at [366, 457] on button "Update" at bounding box center [358, 448] width 58 height 27
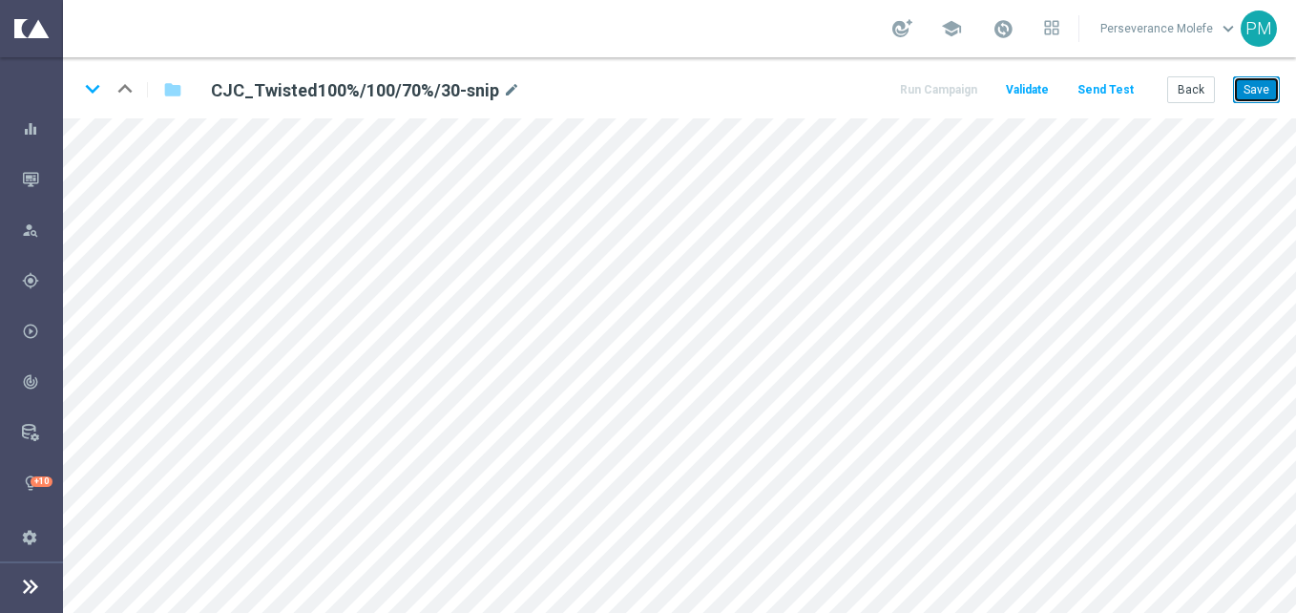
click at [1266, 91] on button "Save" at bounding box center [1256, 89] width 47 height 27
click at [1254, 83] on button "Save" at bounding box center [1256, 89] width 47 height 27
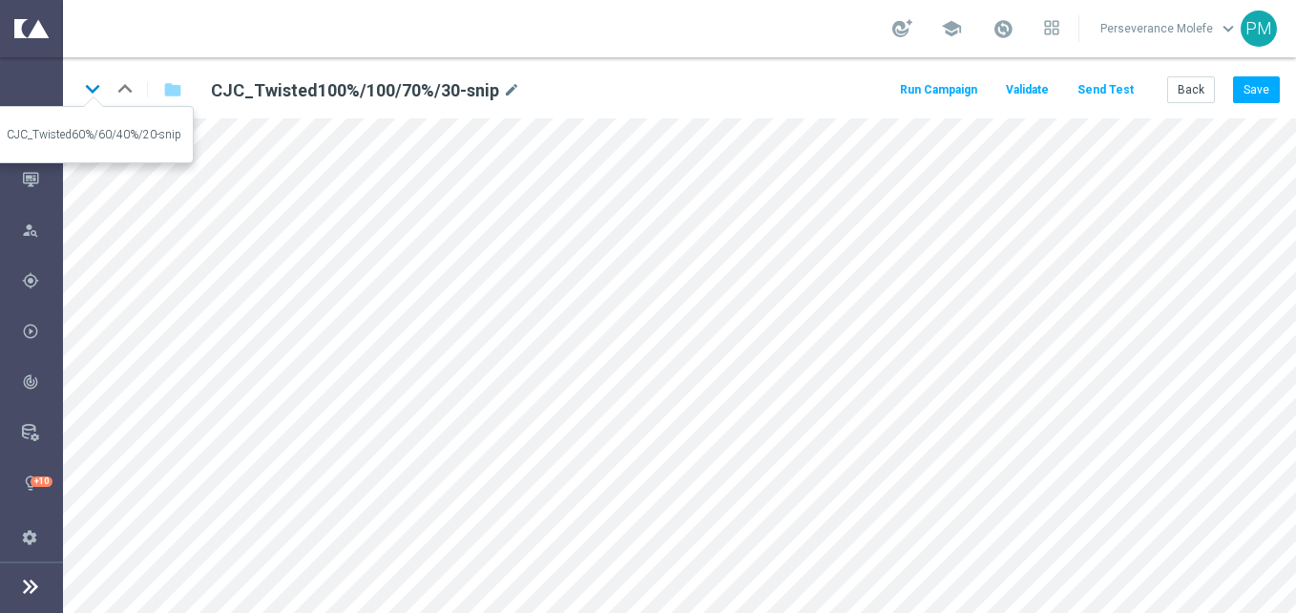
click at [92, 96] on icon "keyboard_arrow_down" at bounding box center [92, 88] width 29 height 29
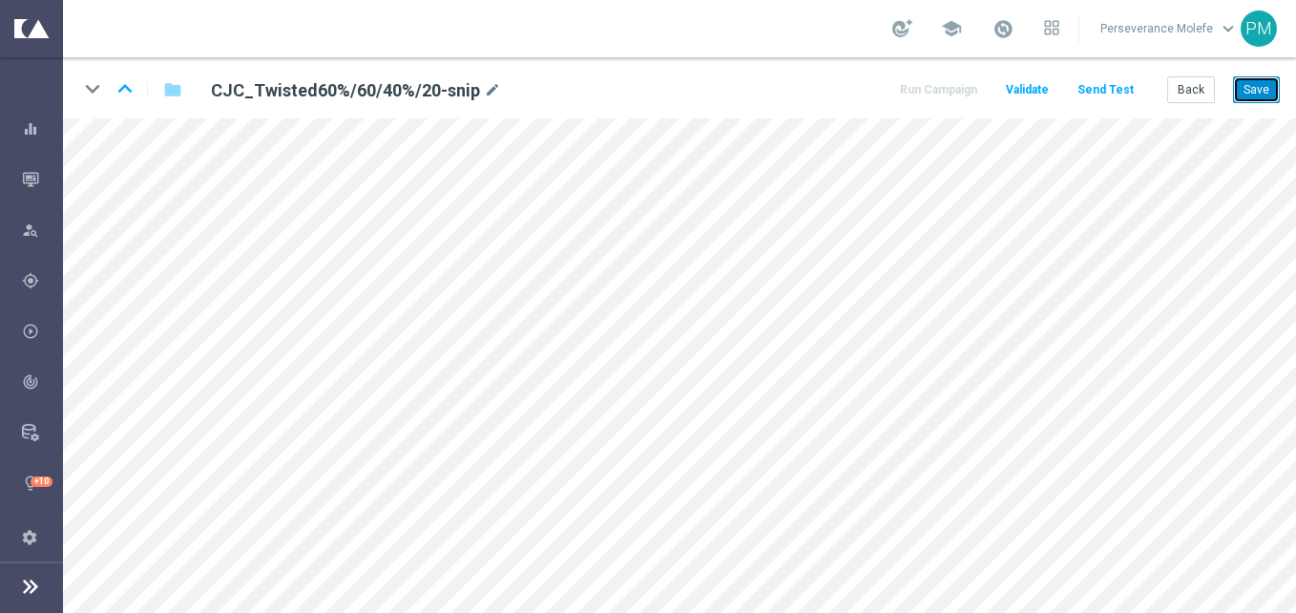
click at [1258, 97] on button "Save" at bounding box center [1256, 89] width 47 height 27
click at [1203, 98] on button "Back" at bounding box center [1191, 89] width 48 height 27
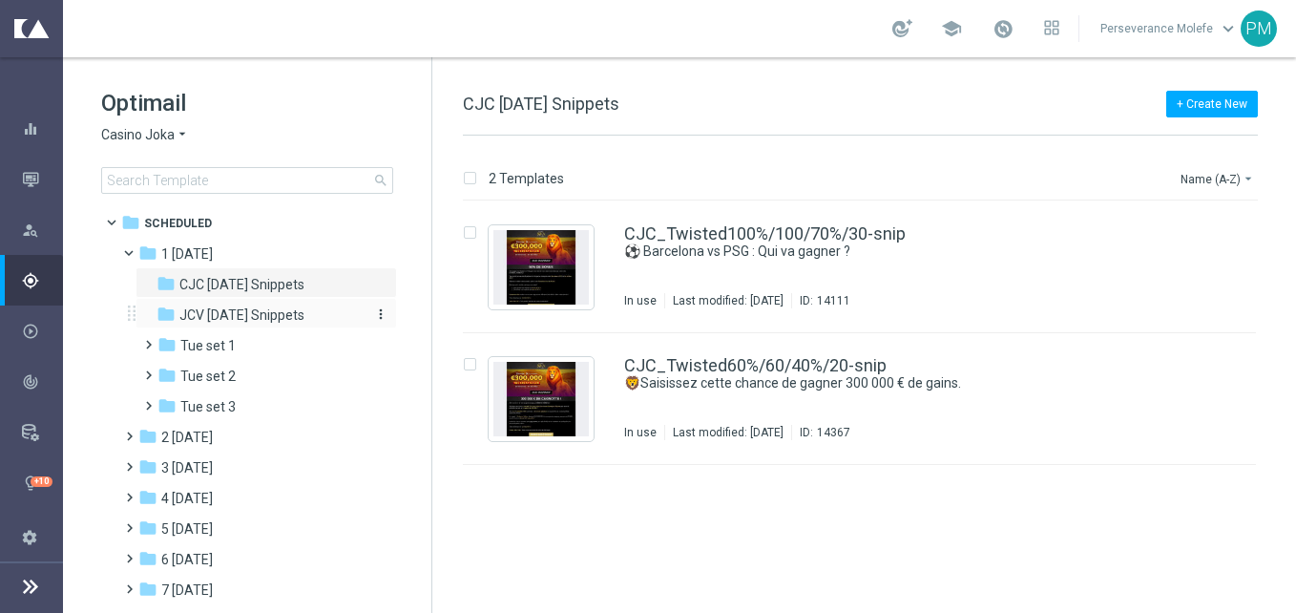
click at [296, 320] on span "JCV [DATE] Snippets" at bounding box center [241, 314] width 125 height 17
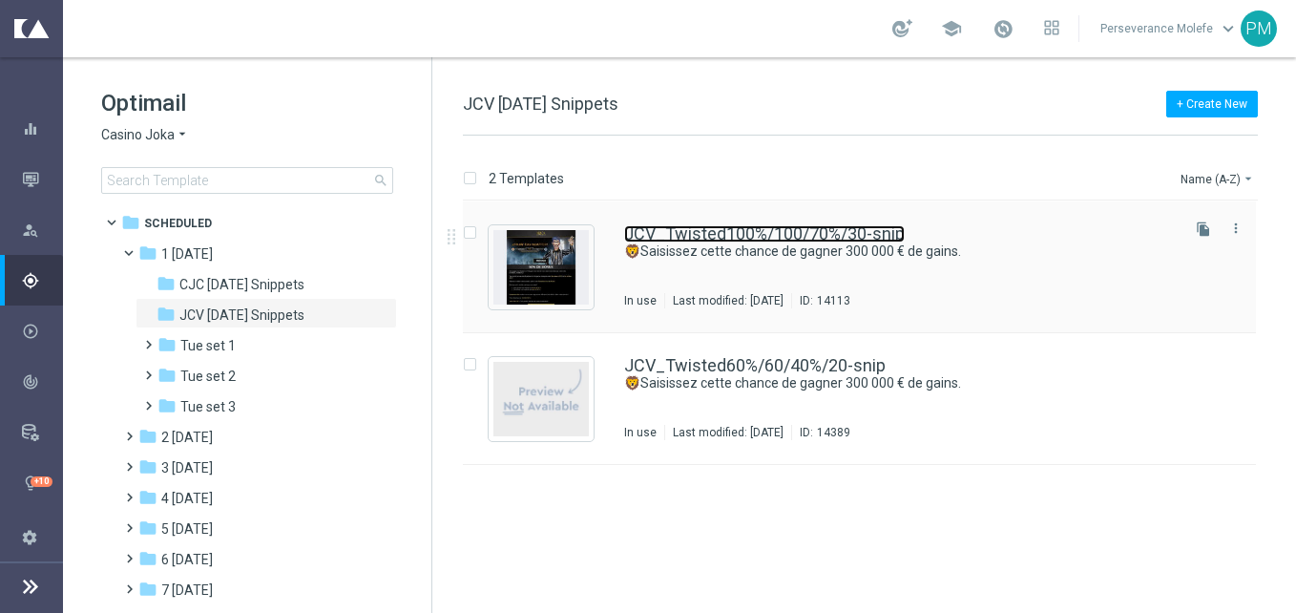
click at [665, 240] on link "JCV_Twisted100%/100/70%/30-snip" at bounding box center [764, 233] width 281 height 17
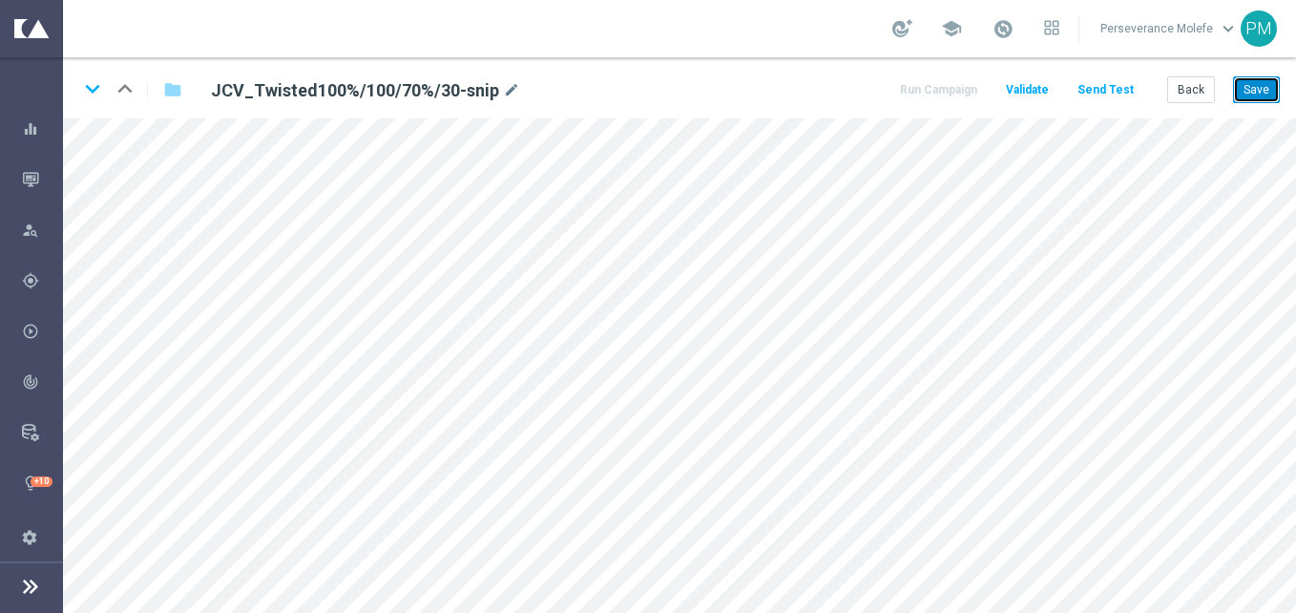
click at [1248, 81] on button "Save" at bounding box center [1256, 89] width 47 height 27
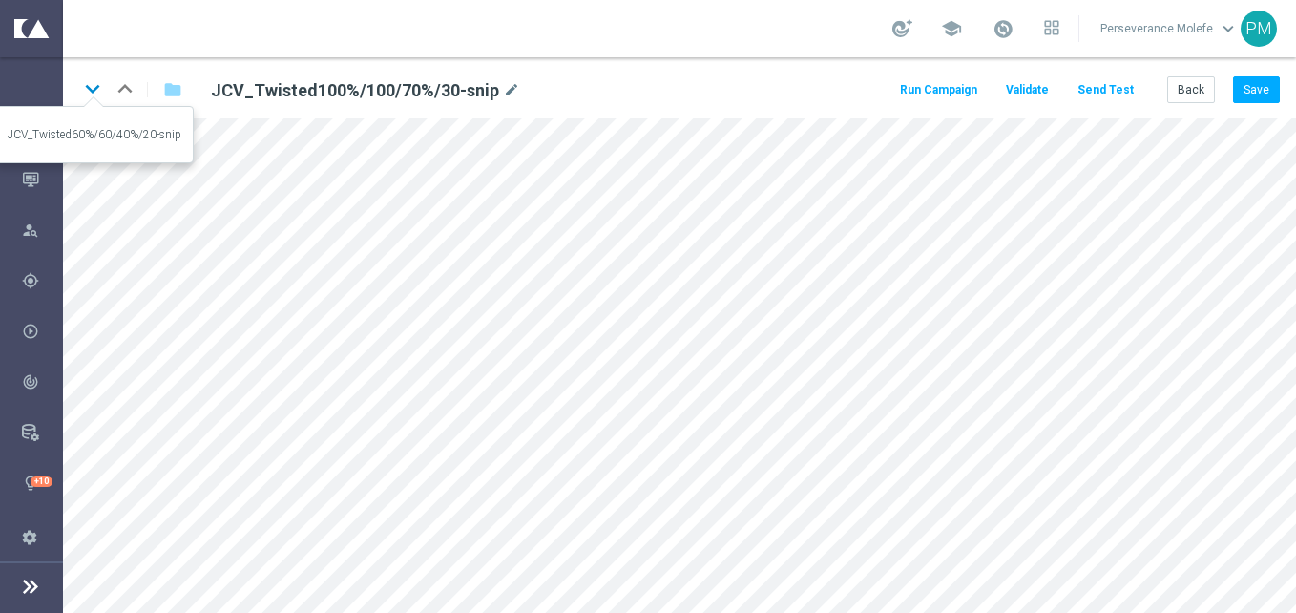
click at [87, 93] on icon "keyboard_arrow_down" at bounding box center [92, 88] width 29 height 29
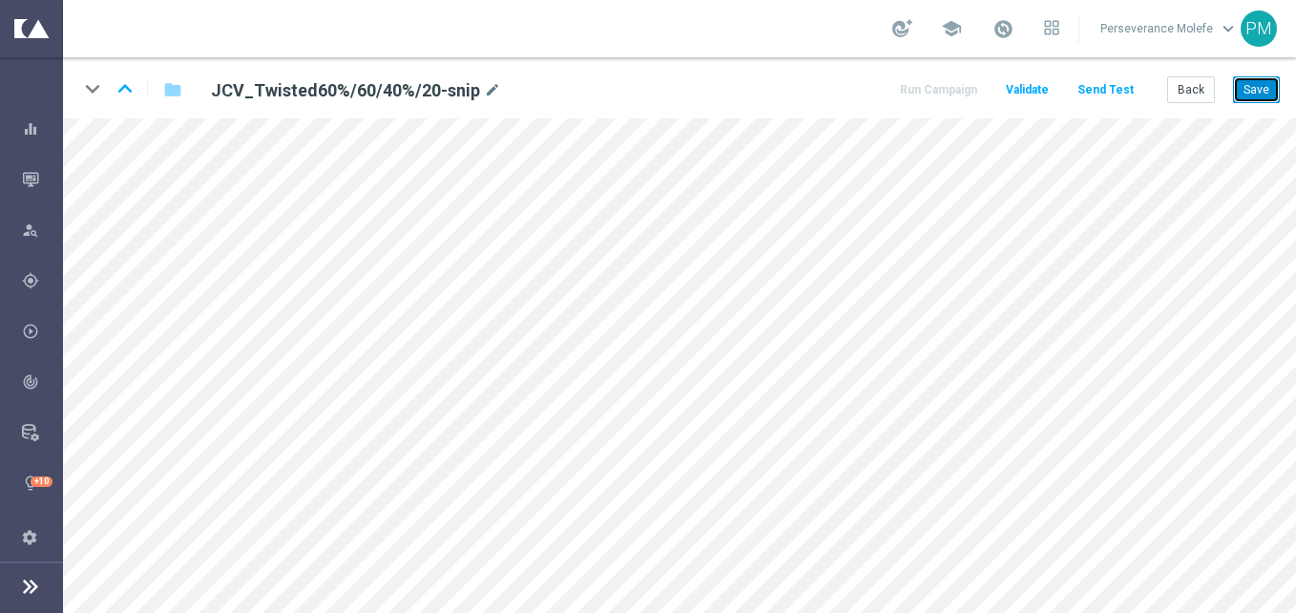
click at [1267, 103] on button "Save" at bounding box center [1256, 89] width 47 height 27
click at [1200, 100] on button "Back" at bounding box center [1191, 89] width 48 height 27
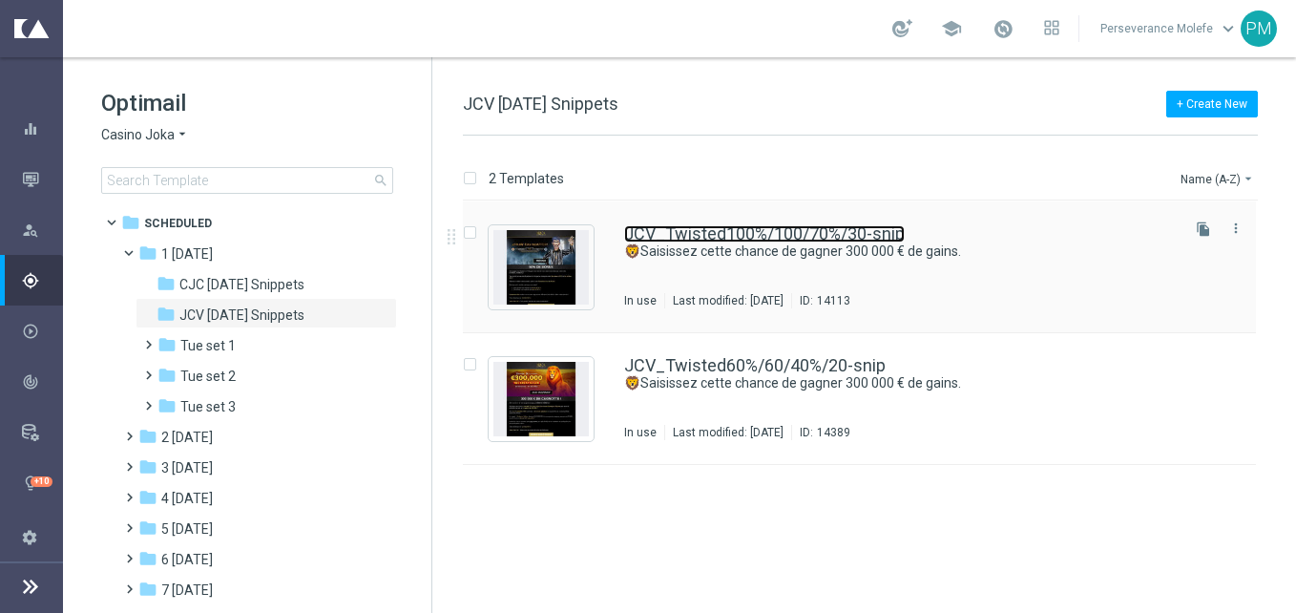
click at [673, 229] on link "JCV_Twisted100%/100/70%/30-snip" at bounding box center [764, 233] width 281 height 17
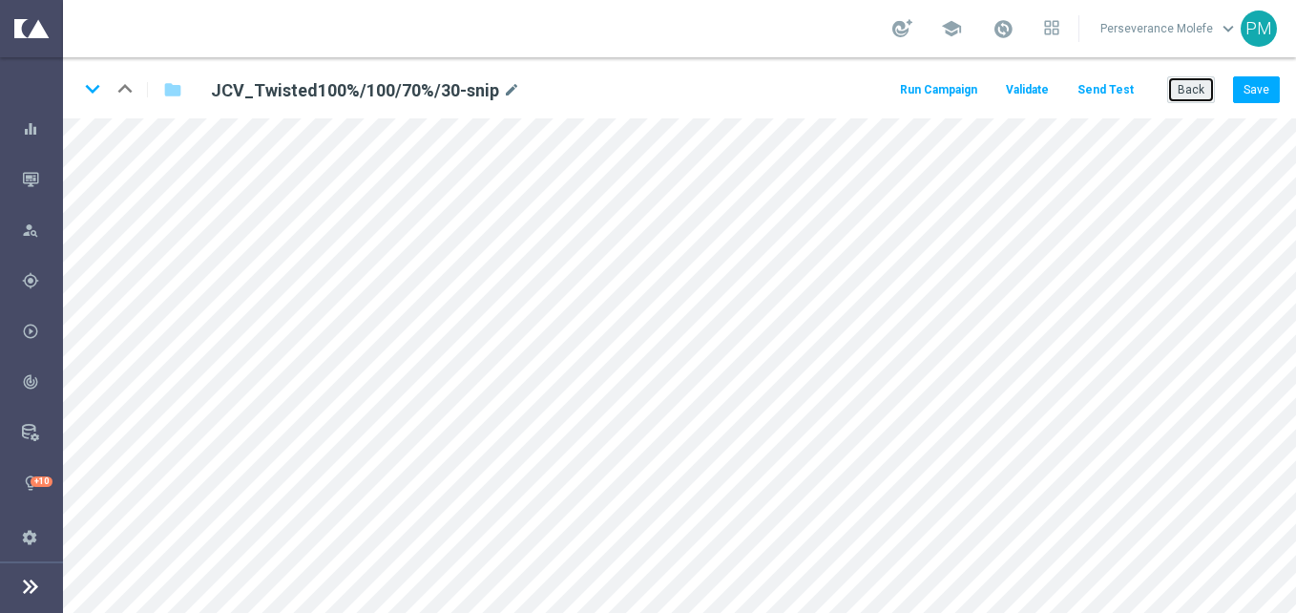
click at [1178, 88] on button "Back" at bounding box center [1191, 89] width 48 height 27
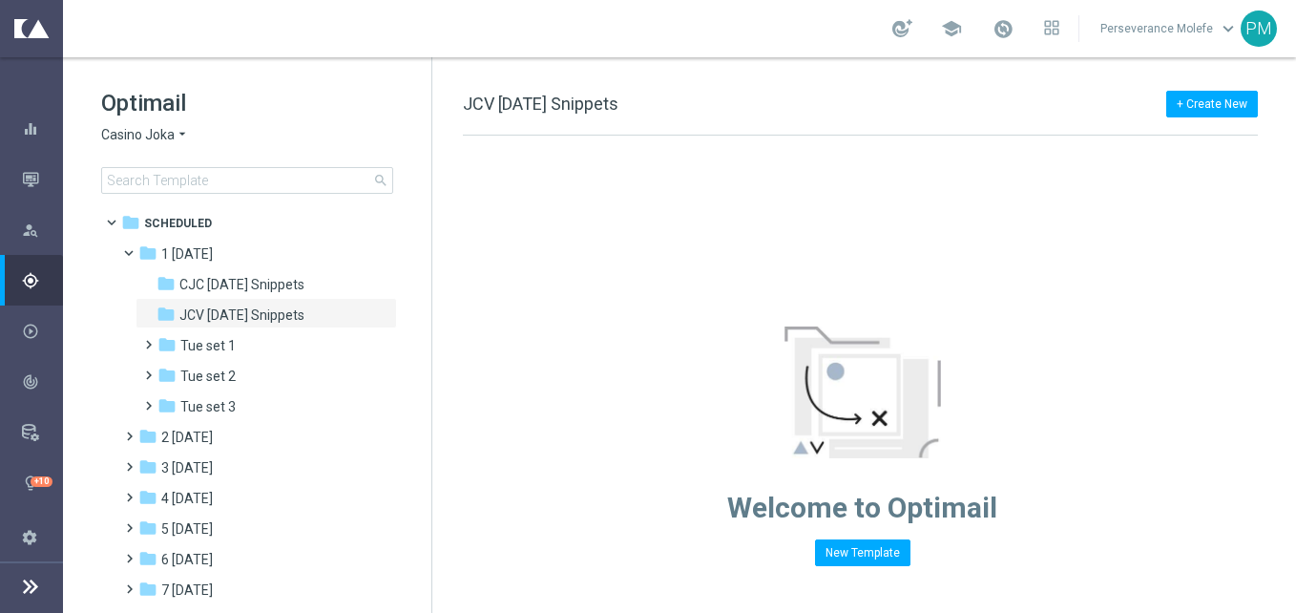
click at [148, 149] on div "Optimail Casino Joka arrow_drop_down × Casino Joka search" at bounding box center [266, 141] width 330 height 106
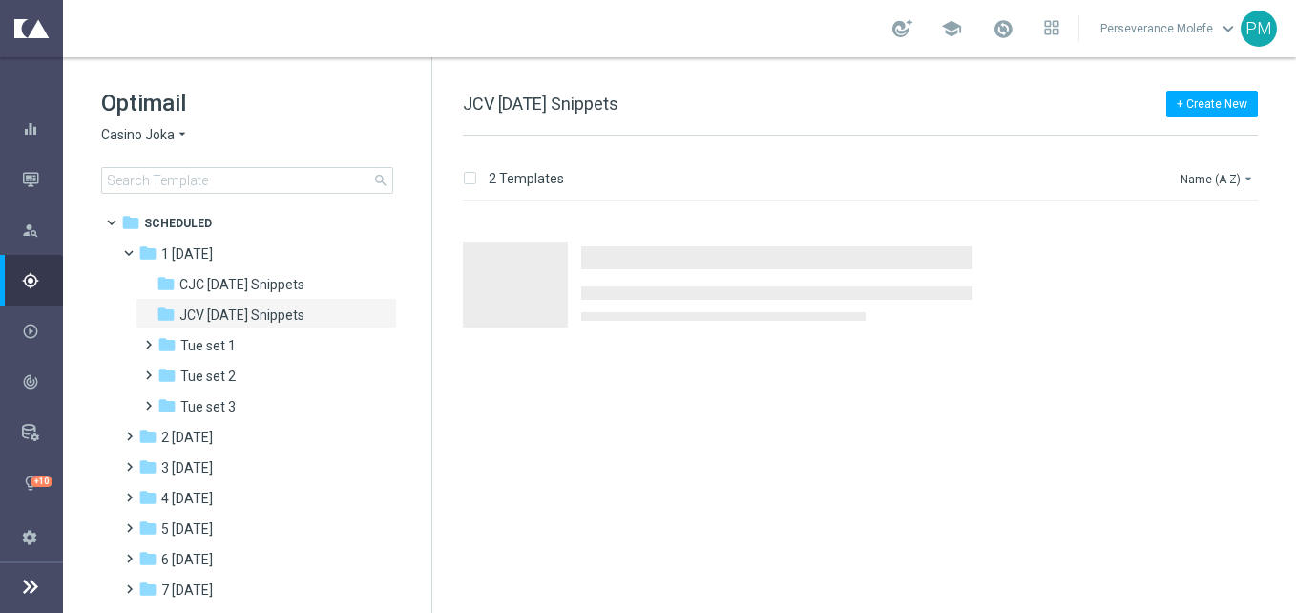
click at [165, 135] on span "Casino Joka" at bounding box center [137, 135] width 73 height 18
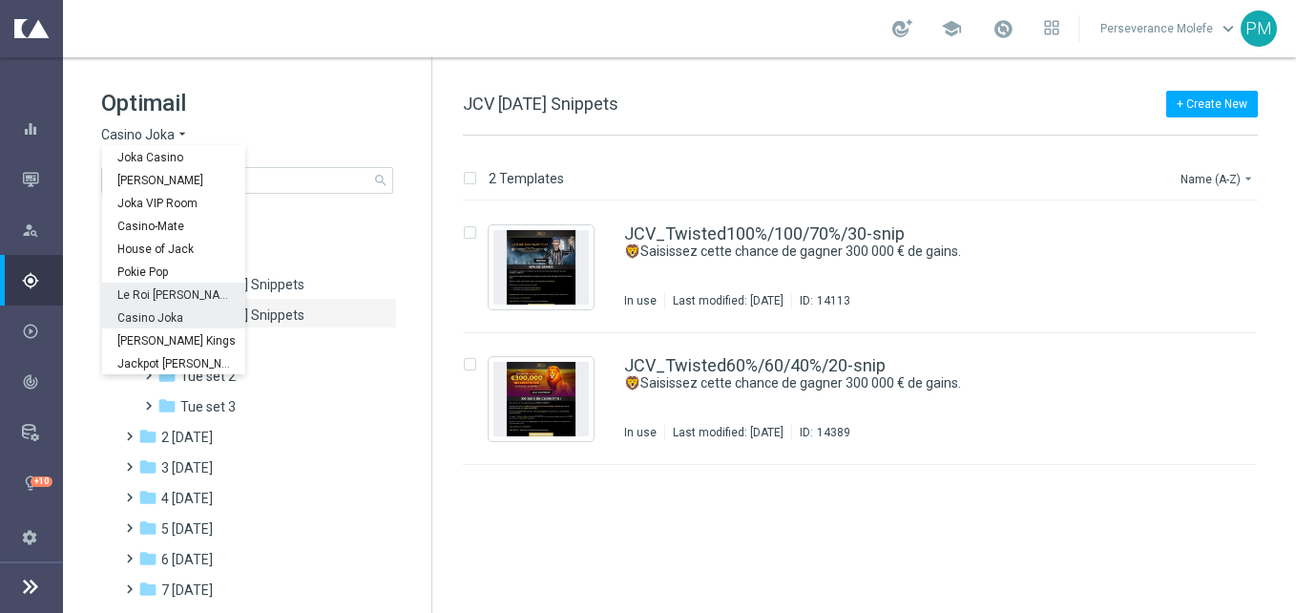
click at [167, 303] on div "Le Roi [PERSON_NAME]" at bounding box center [173, 293] width 143 height 23
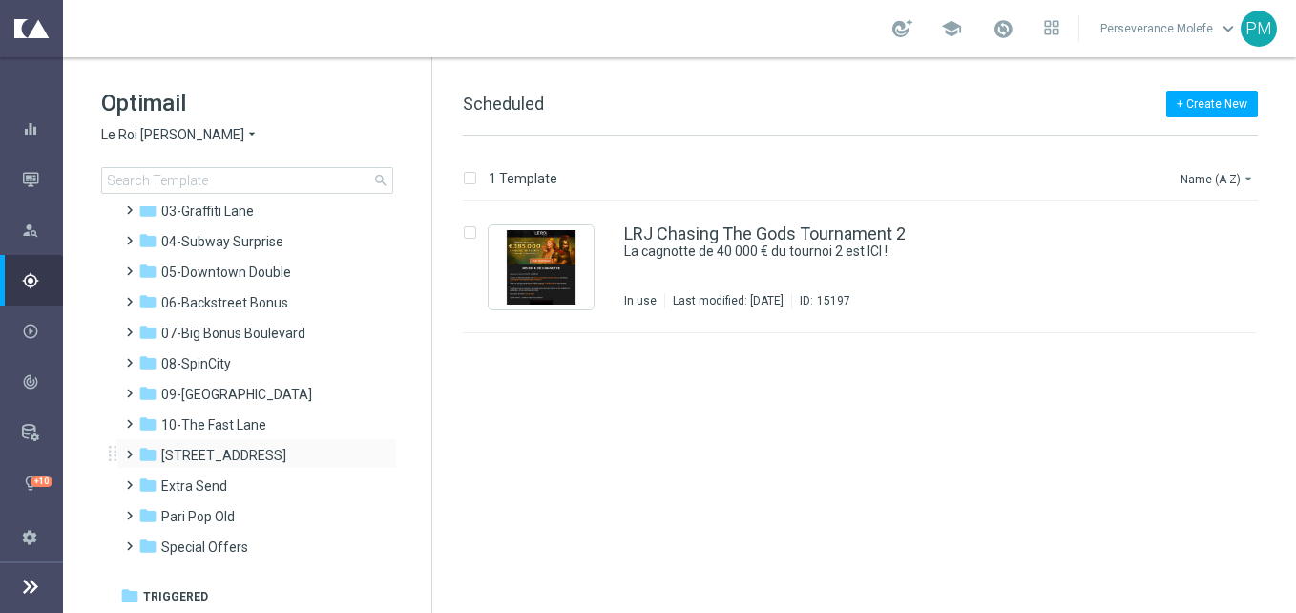
scroll to position [105, 0]
click at [230, 428] on span "10-The Fast Lane" at bounding box center [213, 423] width 105 height 17
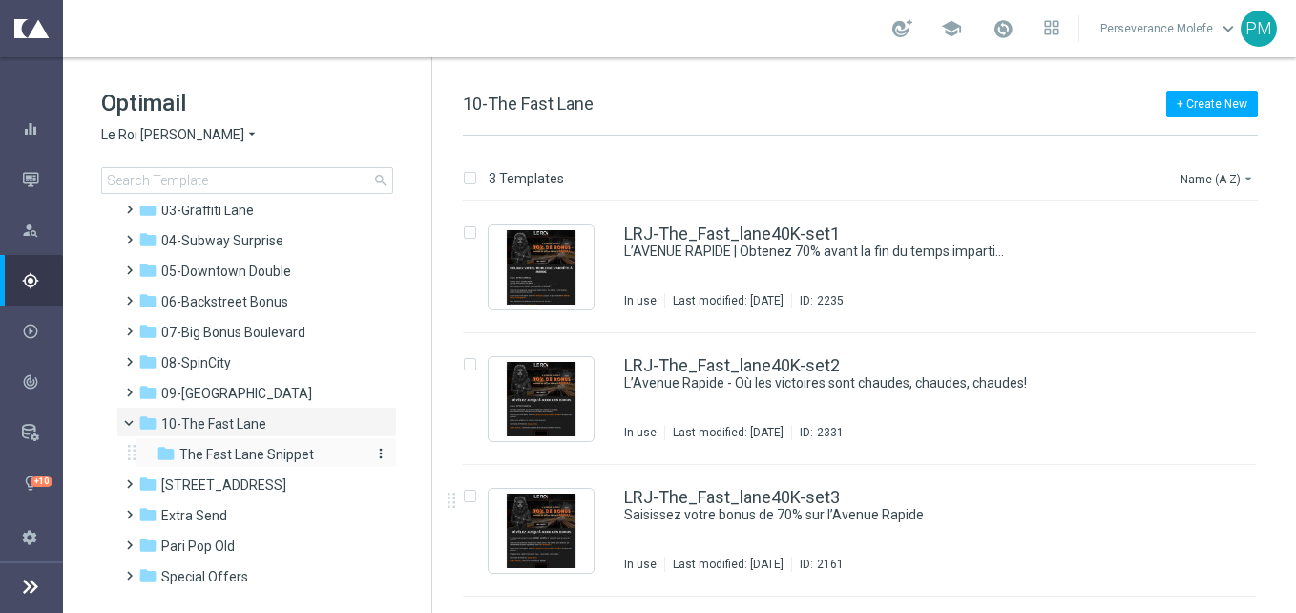
click at [242, 461] on span "The Fast Lane Snippet" at bounding box center [246, 454] width 135 height 17
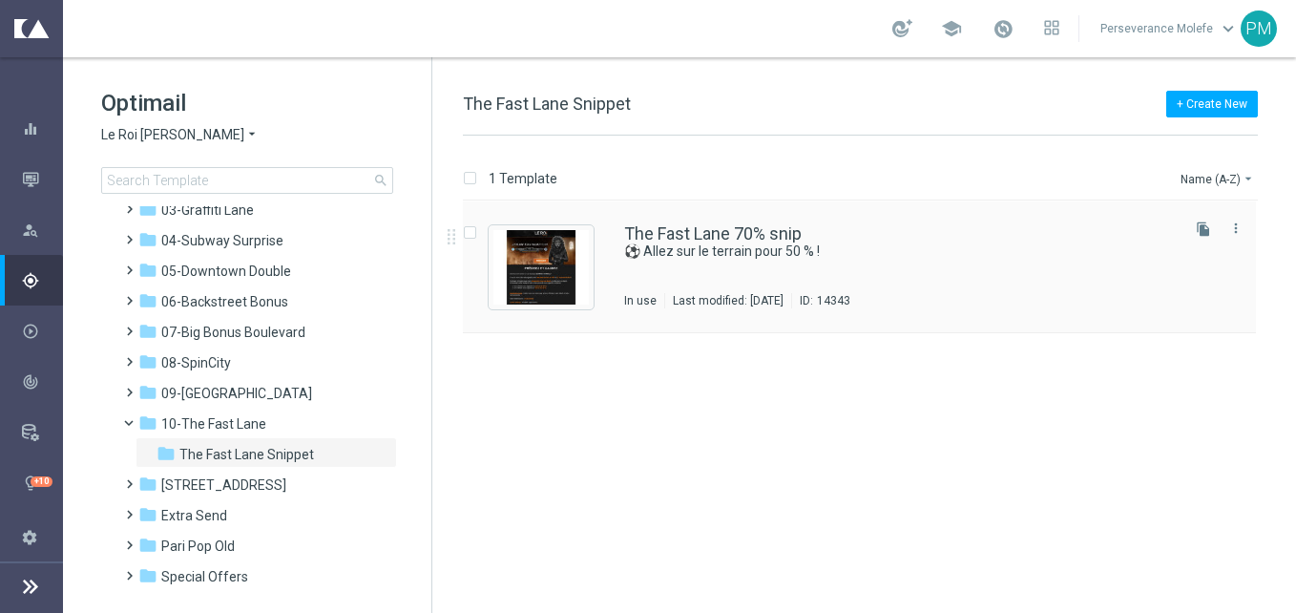
click at [752, 210] on div "The Fast Lane 70% snip ⚽ Allez sur le terrain pour 50 % ! In use Last modified:…" at bounding box center [859, 267] width 793 height 132
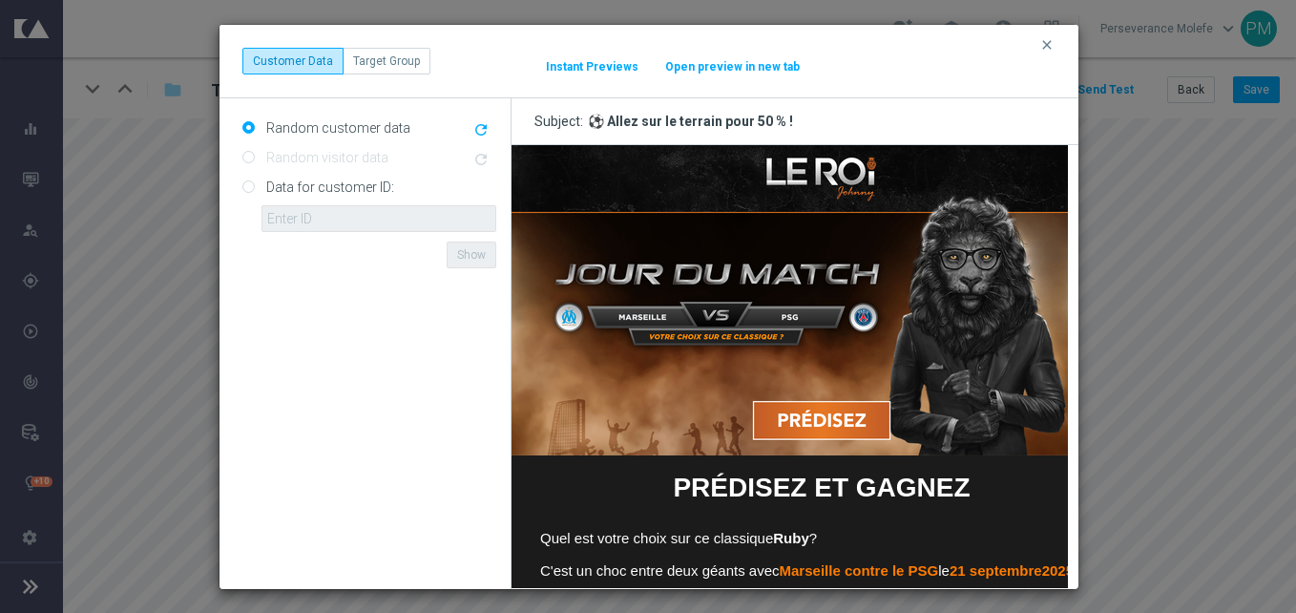
click at [759, 63] on button "Open preview in new tab" at bounding box center [732, 66] width 136 height 15
click at [1048, 48] on icon "clear" at bounding box center [1046, 44] width 15 height 15
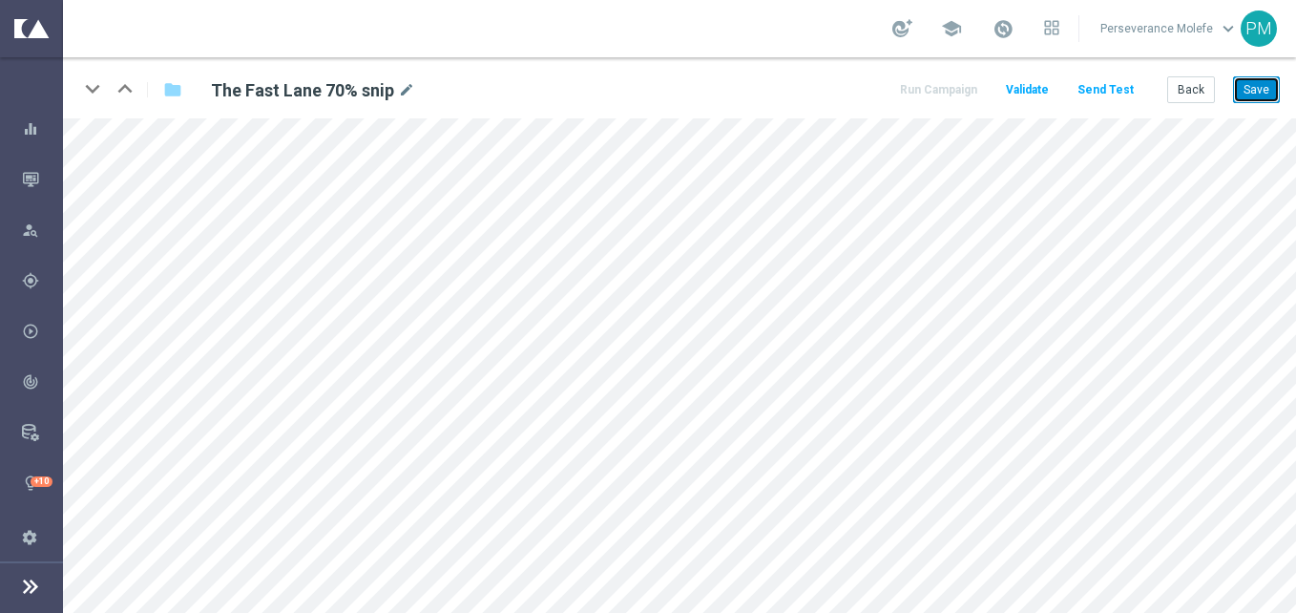
click at [1241, 88] on button "Save" at bounding box center [1256, 89] width 47 height 27
click at [1188, 80] on button "Back" at bounding box center [1191, 89] width 48 height 27
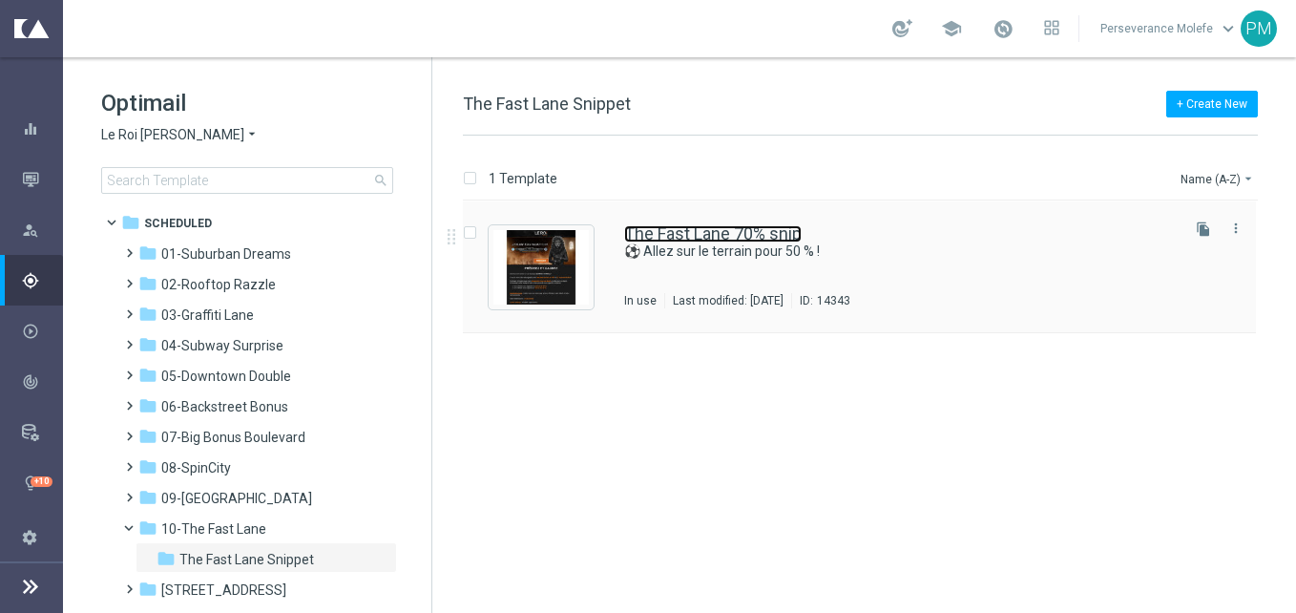
click at [695, 238] on link "The Fast Lane 70% snip" at bounding box center [712, 233] width 177 height 17
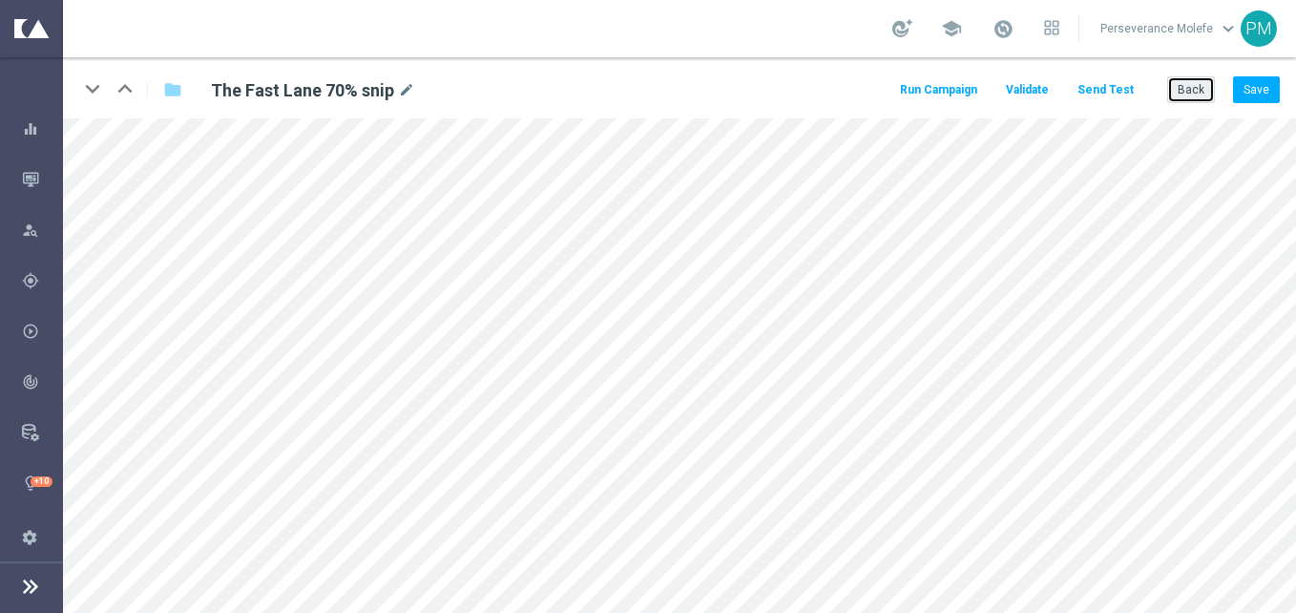
click at [1200, 94] on button "Back" at bounding box center [1191, 89] width 48 height 27
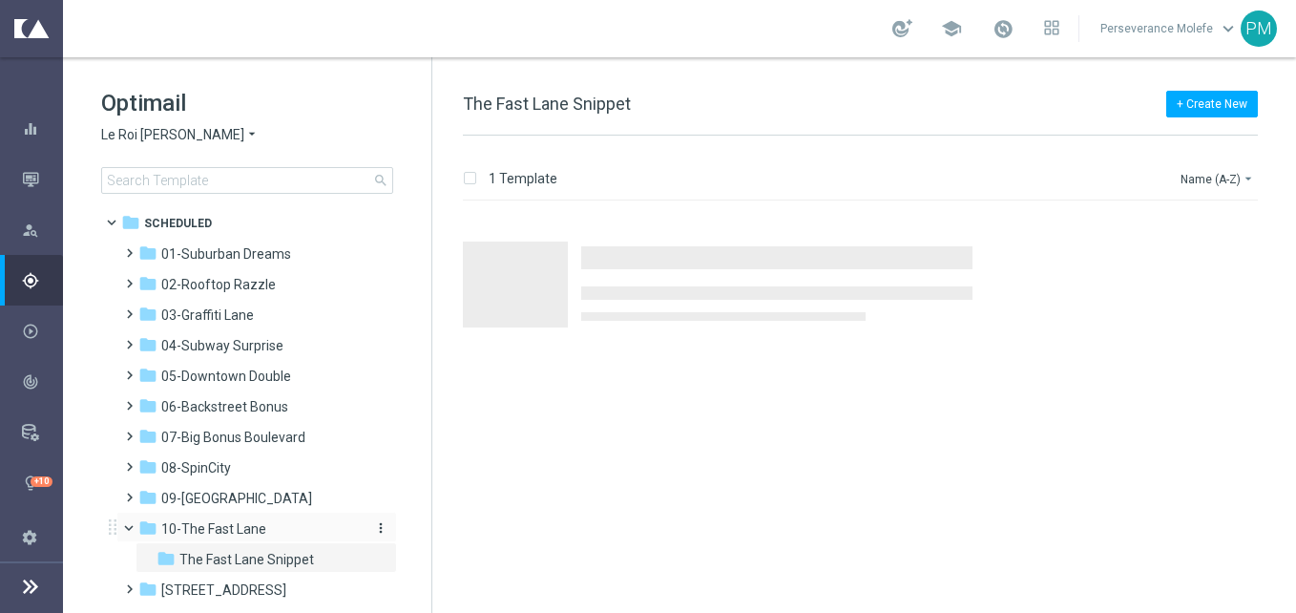
click at [256, 534] on span "10-The Fast Lane" at bounding box center [213, 528] width 105 height 17
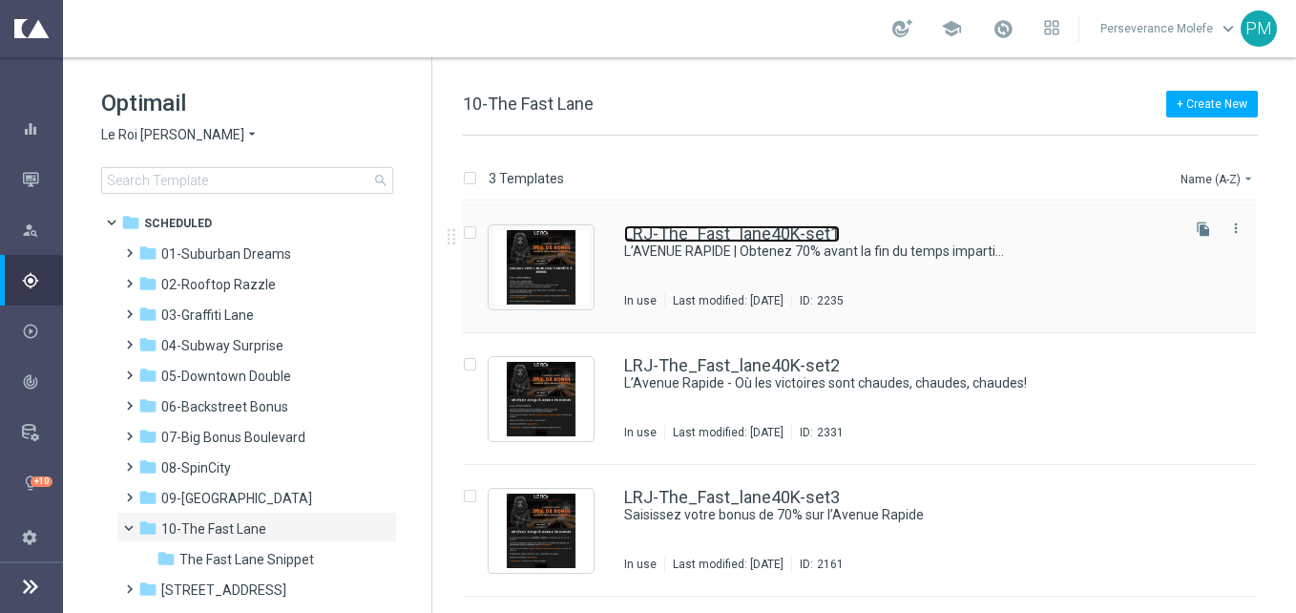
click at [739, 240] on link "LRJ-The_Fast_lane40K-set1" at bounding box center [732, 233] width 216 height 17
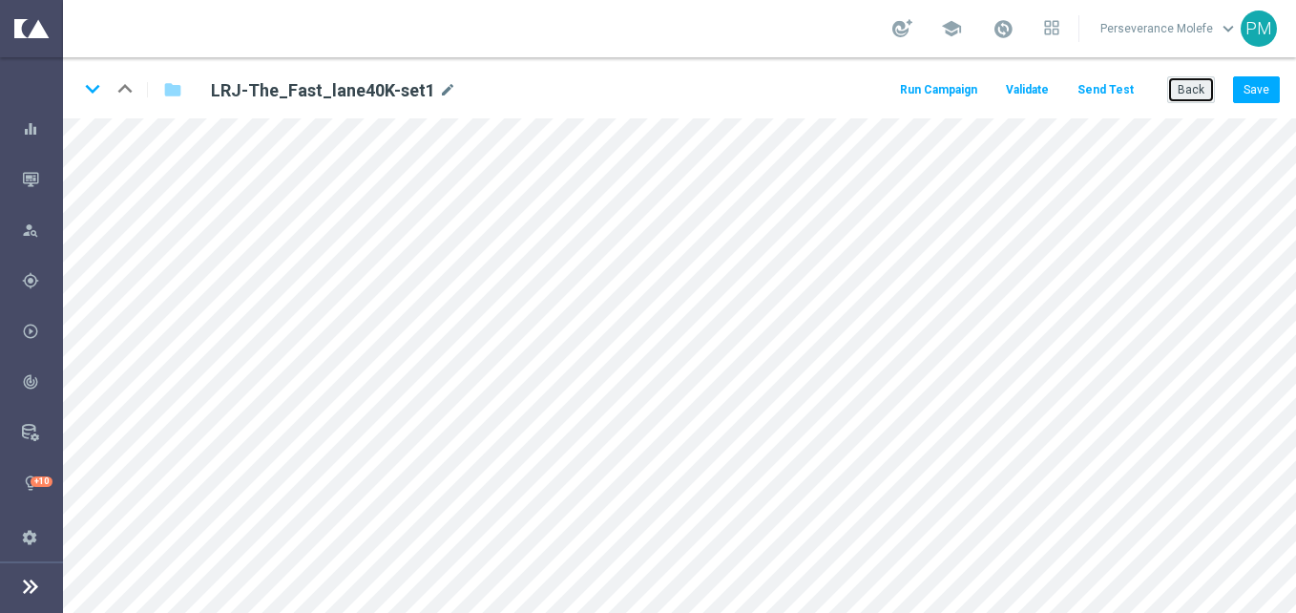
click at [1192, 84] on button "Back" at bounding box center [1191, 89] width 48 height 27
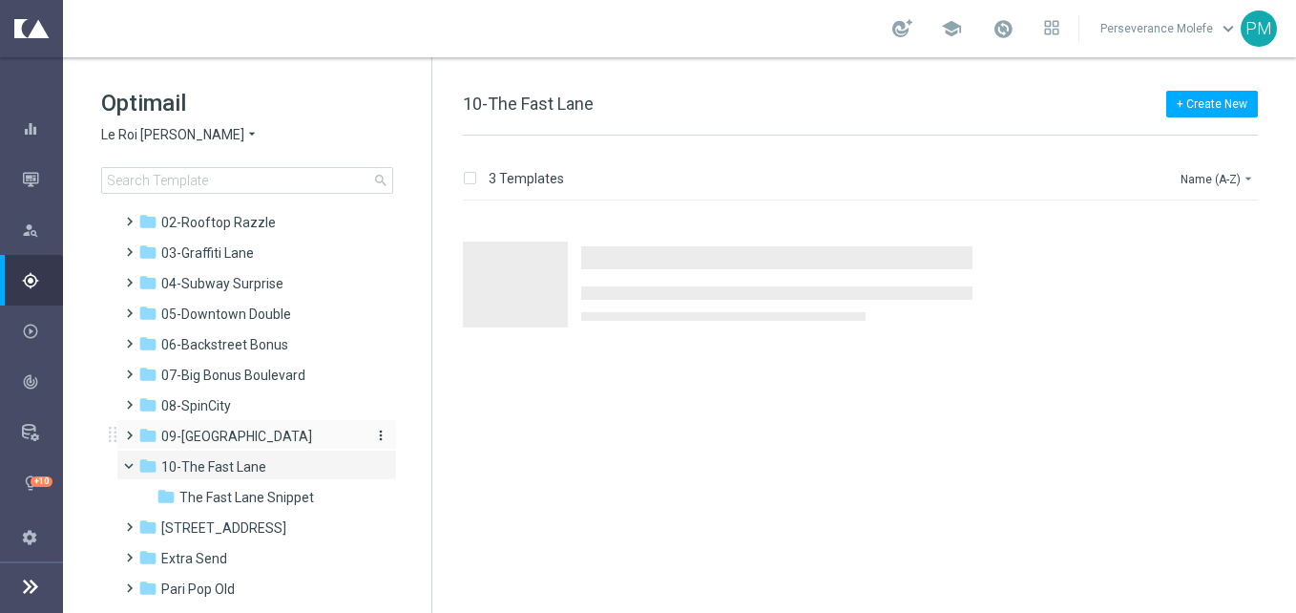
scroll to position [136, 0]
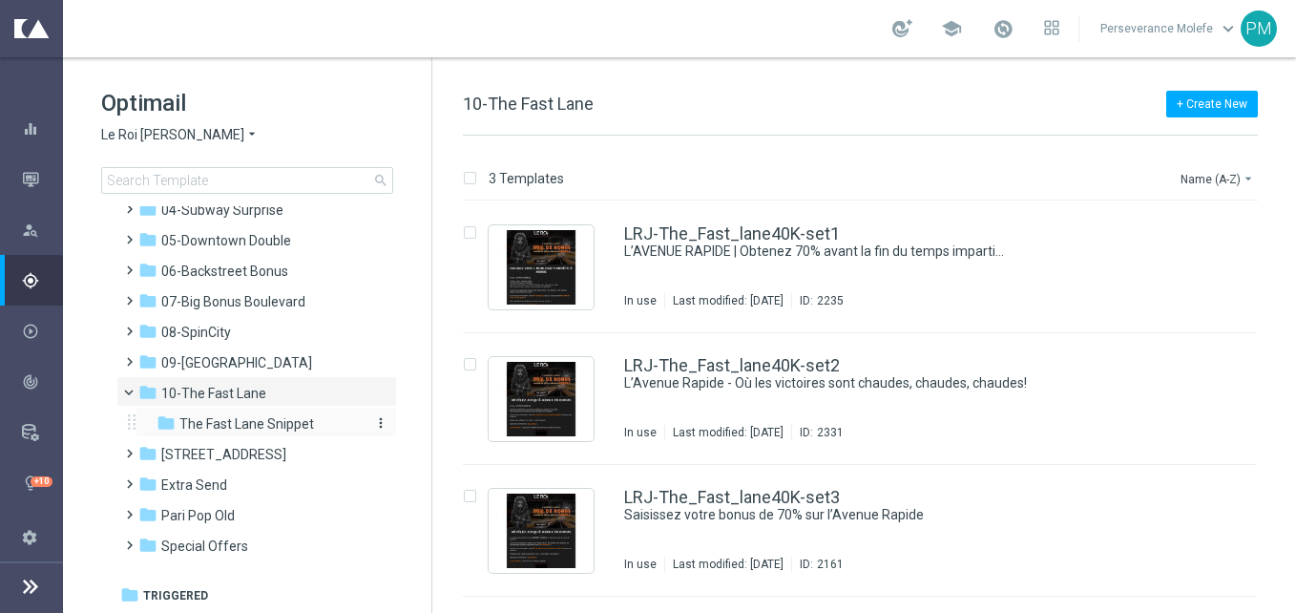
click at [301, 413] on div "folder The Fast Lane Snippet" at bounding box center [258, 424] width 203 height 22
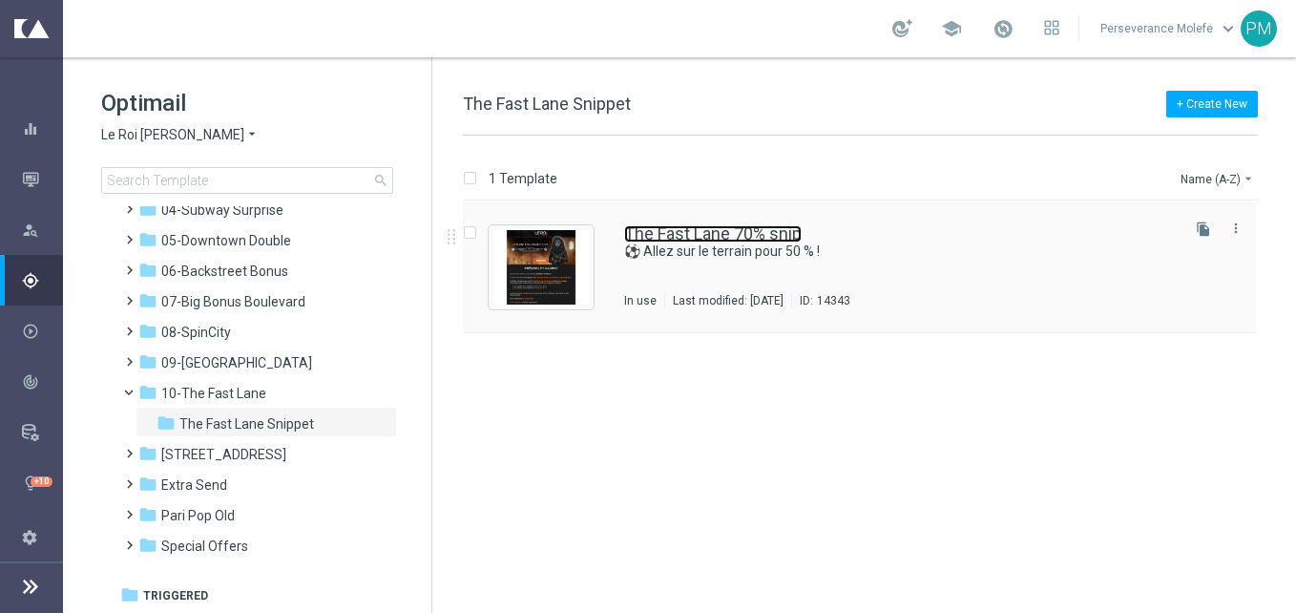
click at [739, 230] on link "The Fast Lane 70% snip" at bounding box center [712, 233] width 177 height 17
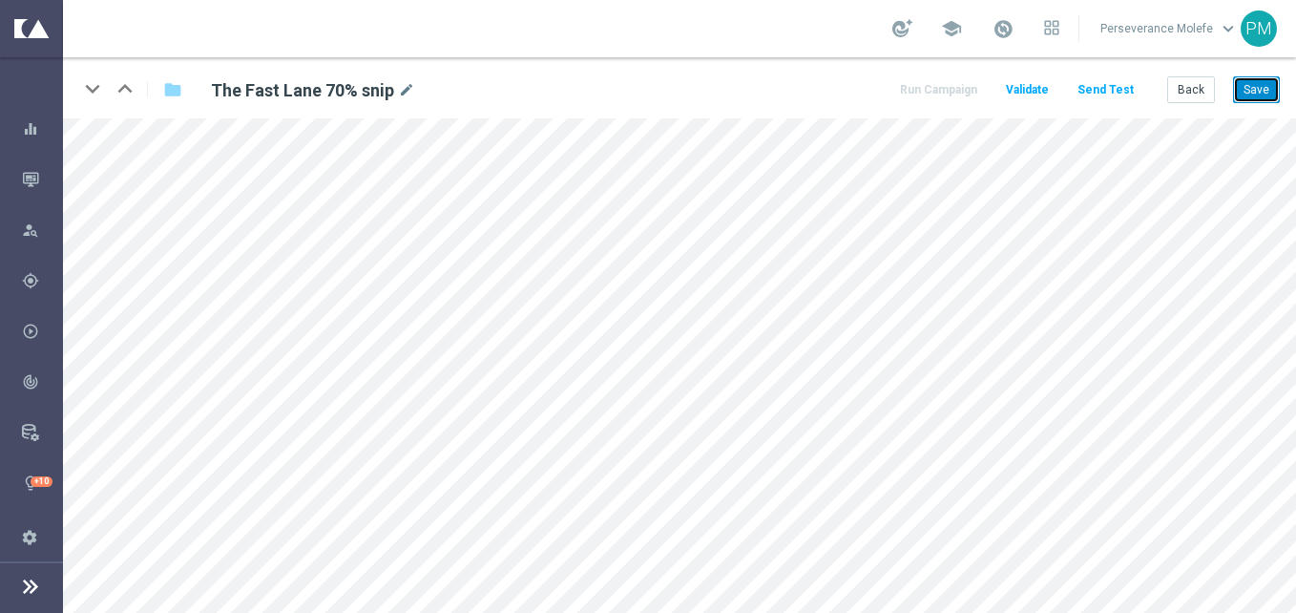
click at [1244, 88] on button "Save" at bounding box center [1256, 89] width 47 height 27
click at [1178, 90] on button "Back" at bounding box center [1191, 89] width 48 height 27
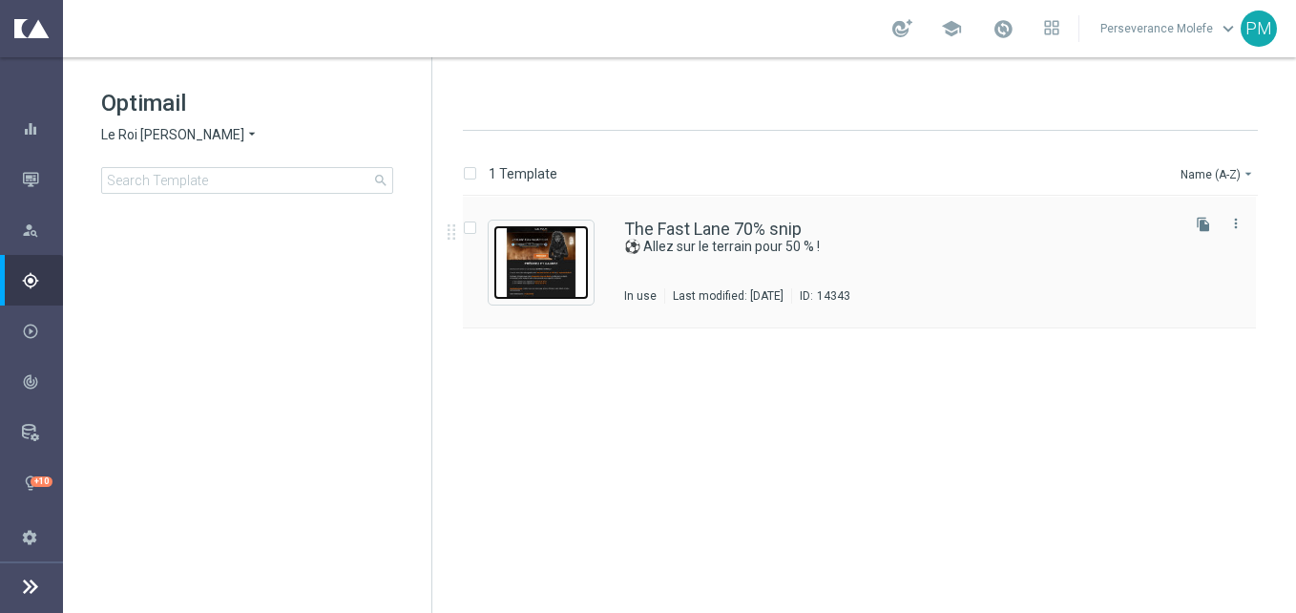
click at [553, 245] on img "Press SPACE to select this row." at bounding box center [540, 262] width 95 height 74
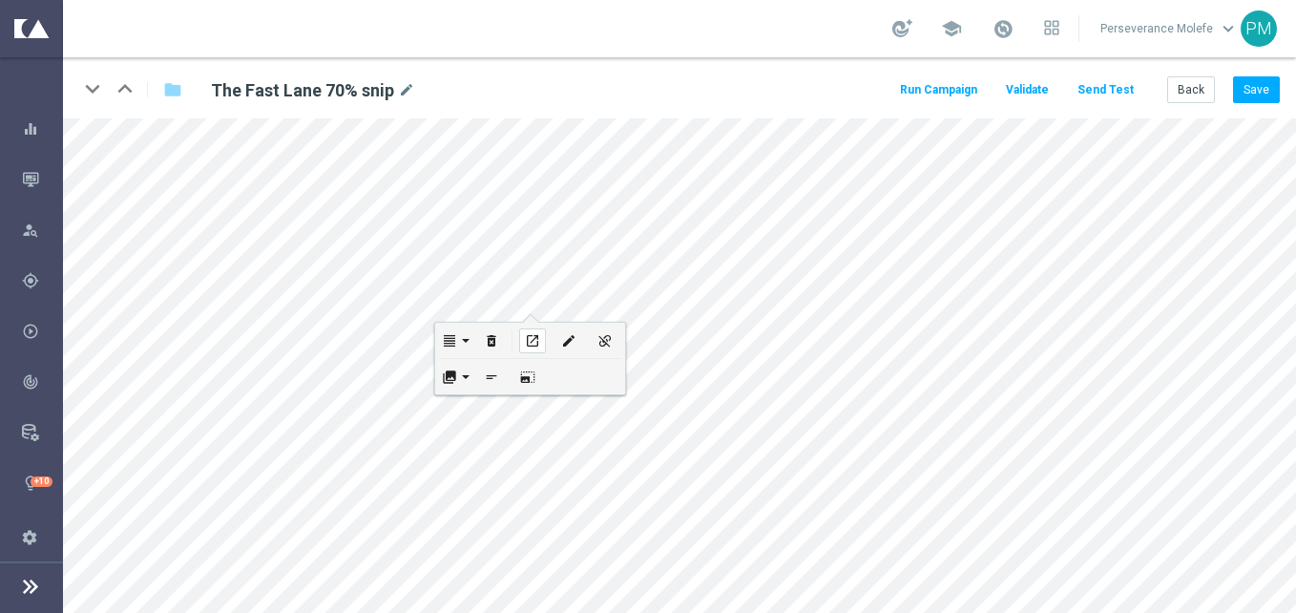
click at [537, 339] on icon "open_in_new" at bounding box center [532, 340] width 14 height 15
click at [219, 444] on icon "open_in_new" at bounding box center [213, 444] width 14 height 15
click at [261, 449] on div "edit" at bounding box center [251, 444] width 27 height 25
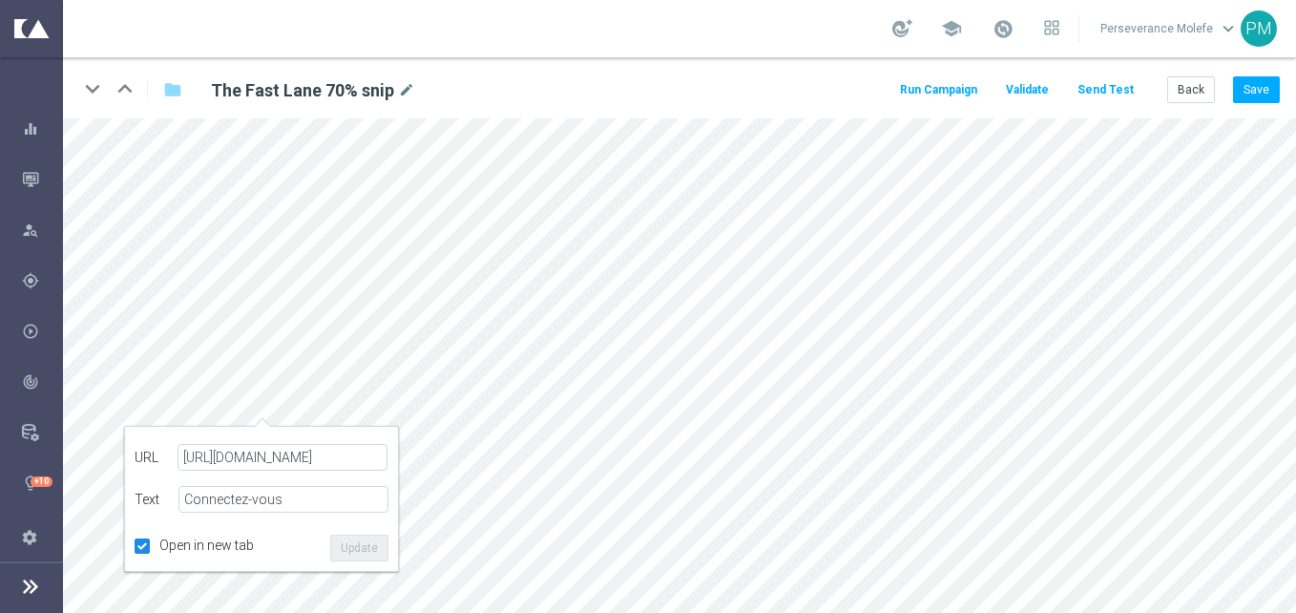
type input "https://www.leroijohnny1.net/fr/promotions"
click at [369, 552] on button "Update" at bounding box center [359, 547] width 58 height 27
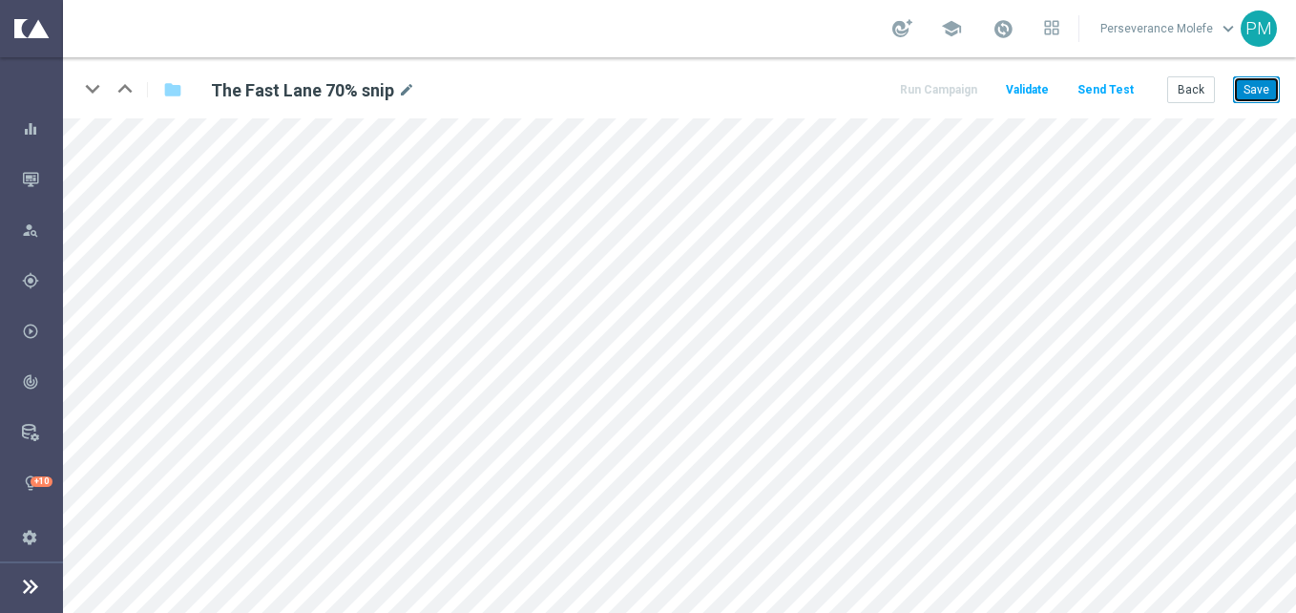
click at [1263, 102] on button "Save" at bounding box center [1256, 89] width 47 height 27
click at [1235, 100] on button "Save" at bounding box center [1256, 89] width 47 height 27
click at [1263, 89] on button "Save" at bounding box center [1256, 89] width 47 height 27
click at [1257, 92] on button "Save" at bounding box center [1256, 89] width 47 height 27
click at [1175, 100] on button "Back" at bounding box center [1191, 89] width 48 height 27
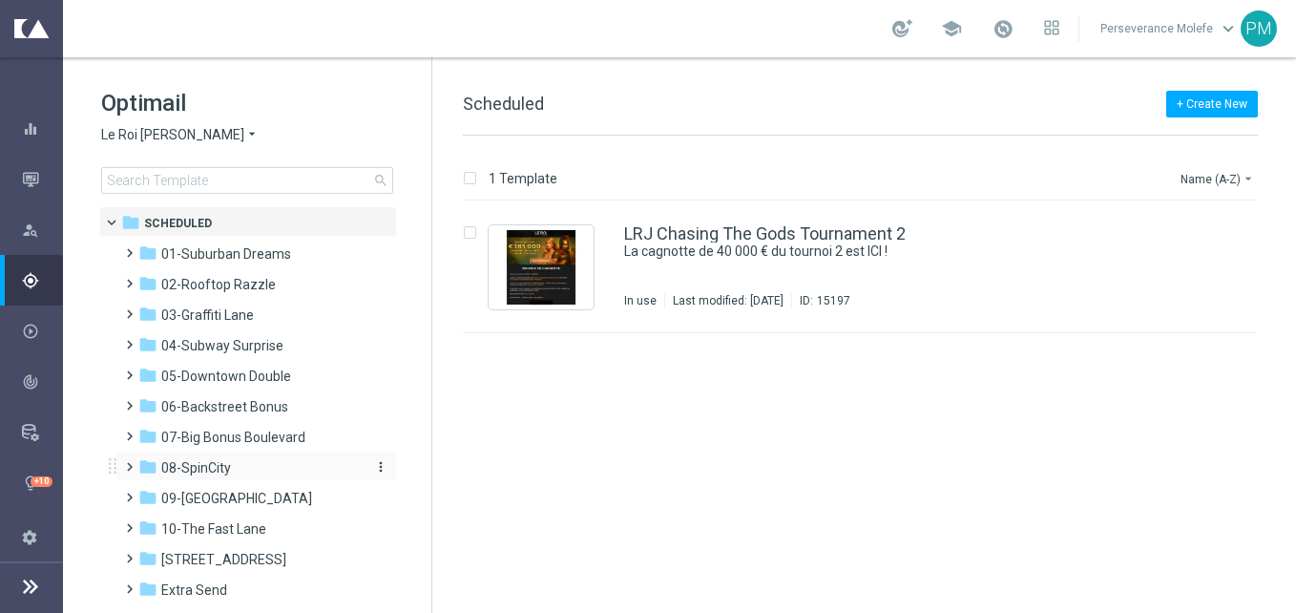
click at [271, 467] on div "folder 08-SpinCity" at bounding box center [247, 468] width 219 height 22
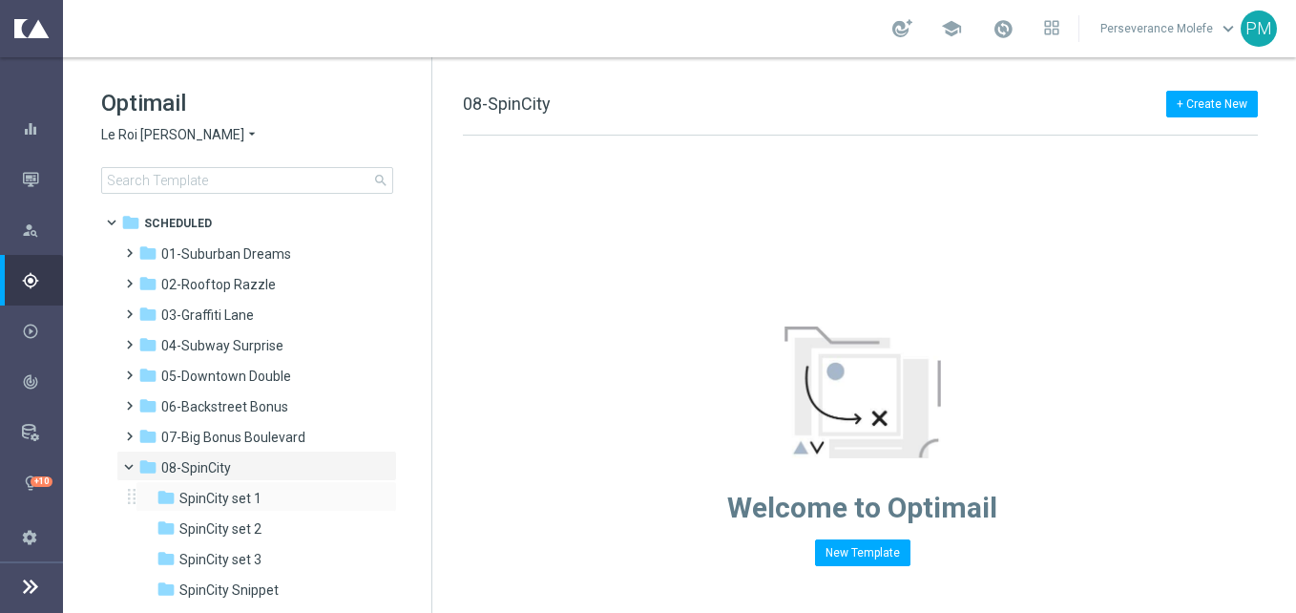
click at [265, 510] on div "folder SpinCity set 1 more_vert" at bounding box center [266, 496] width 261 height 31
click at [265, 505] on div "folder SpinCity set 1" at bounding box center [258, 499] width 203 height 22
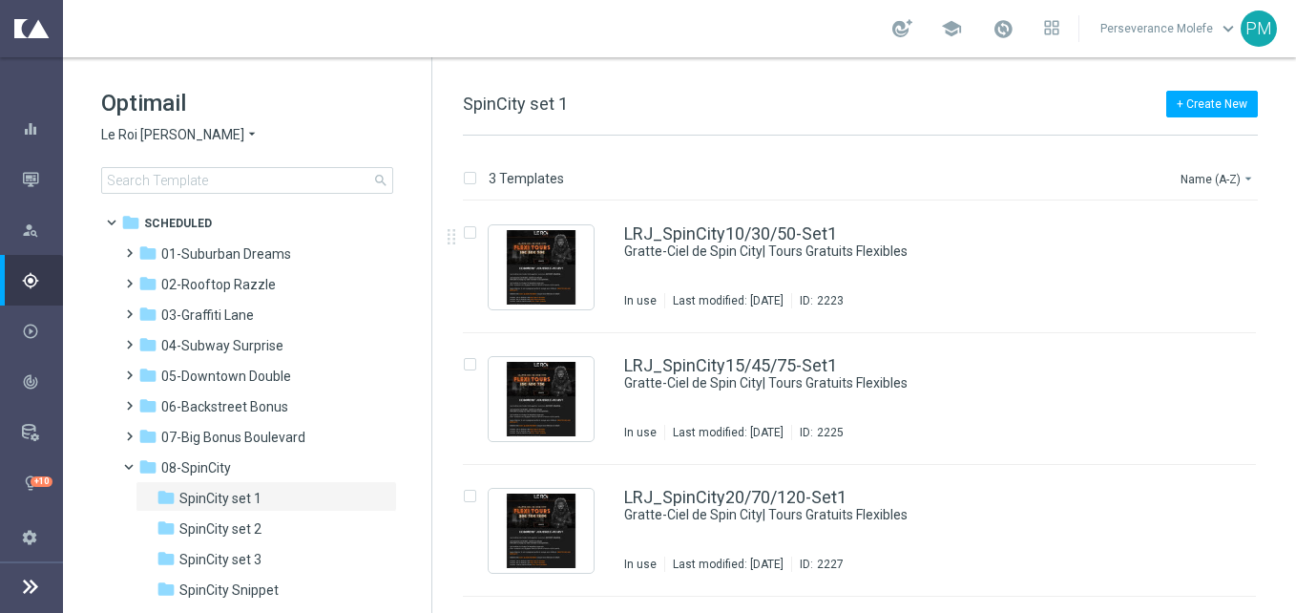
click at [168, 133] on span "Le Roi [PERSON_NAME]" at bounding box center [172, 135] width 143 height 18
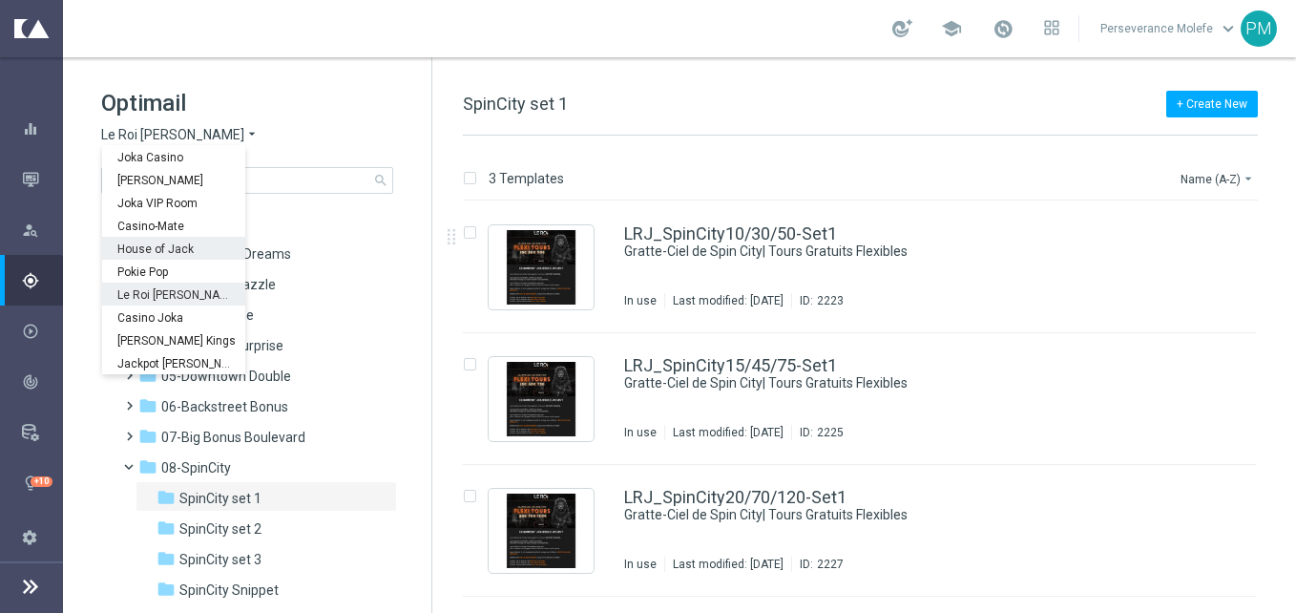
click at [0, 0] on span "House of Jack" at bounding box center [0, 0] width 0 height 0
click at [179, 244] on div "folder 01-Suburban Dreams" at bounding box center [247, 254] width 219 height 22
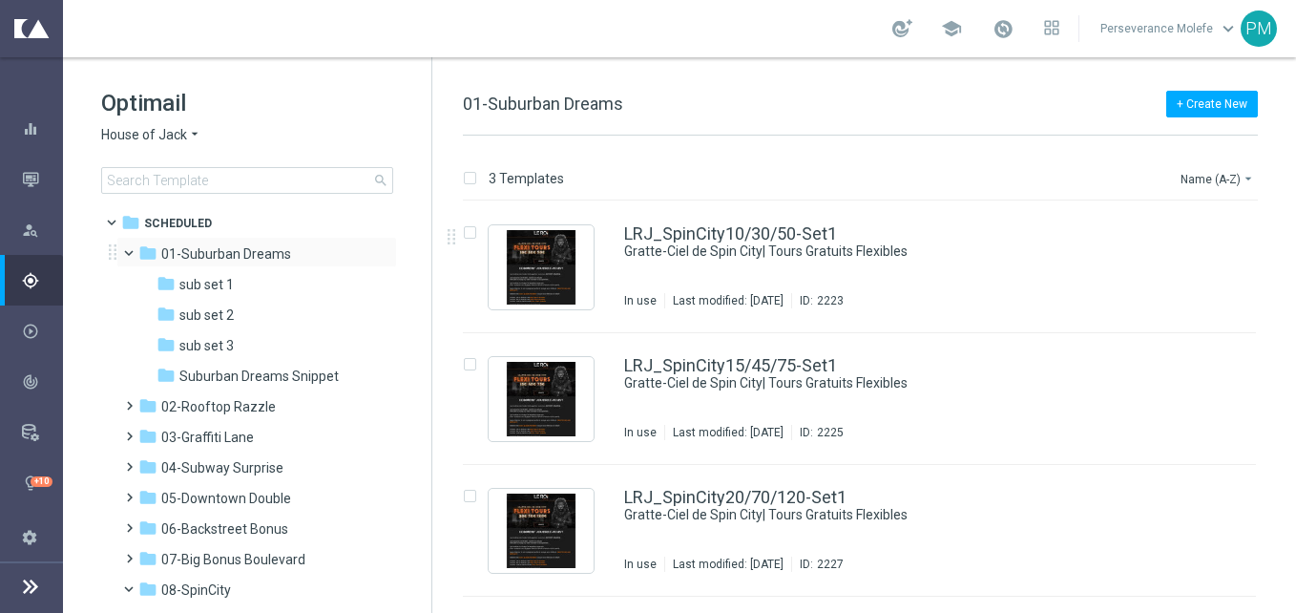
click at [136, 253] on span at bounding box center [138, 248] width 8 height 9
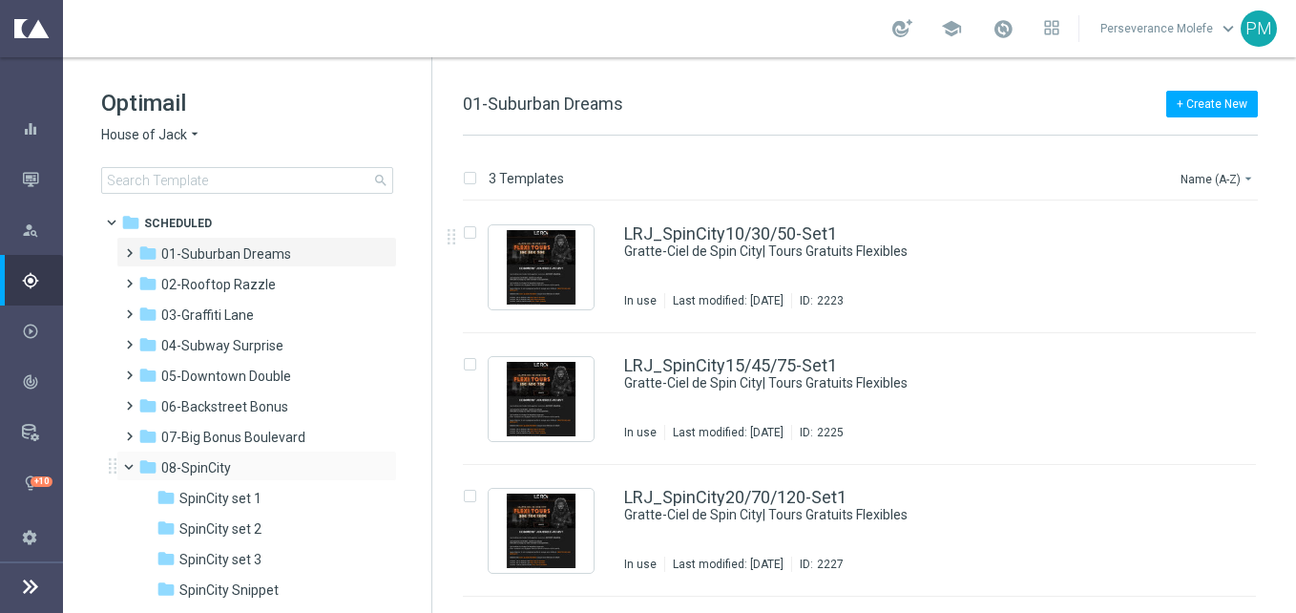
click at [134, 467] on span at bounding box center [138, 462] width 8 height 9
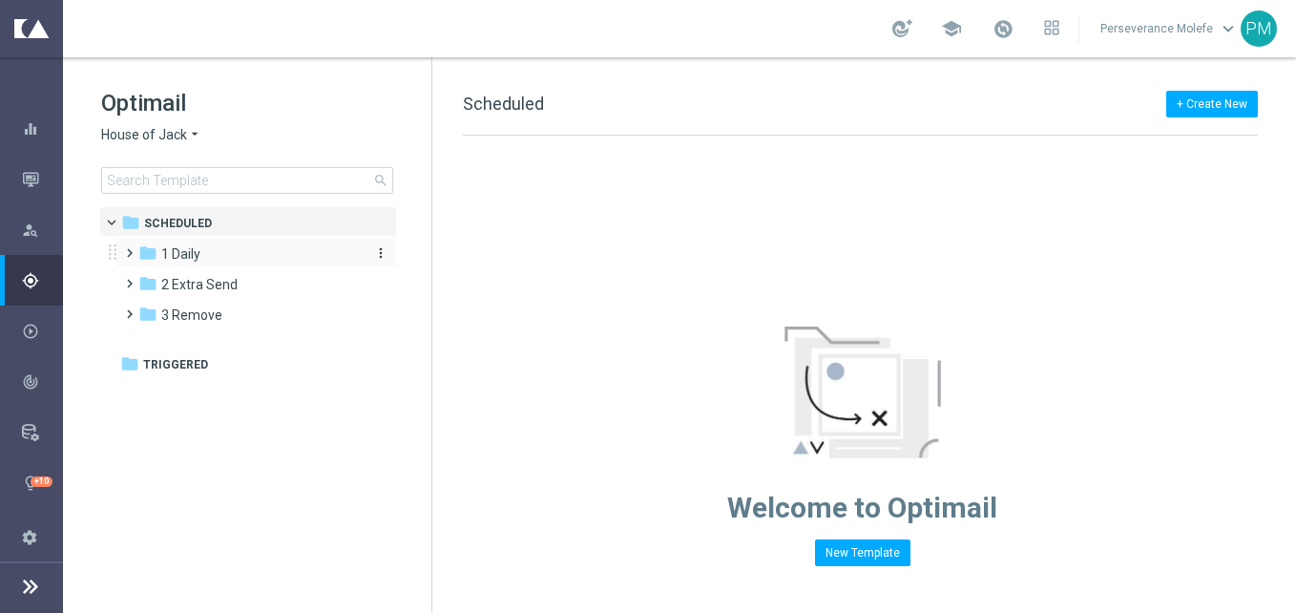
click at [207, 254] on div "folder 1 Daily" at bounding box center [247, 254] width 219 height 22
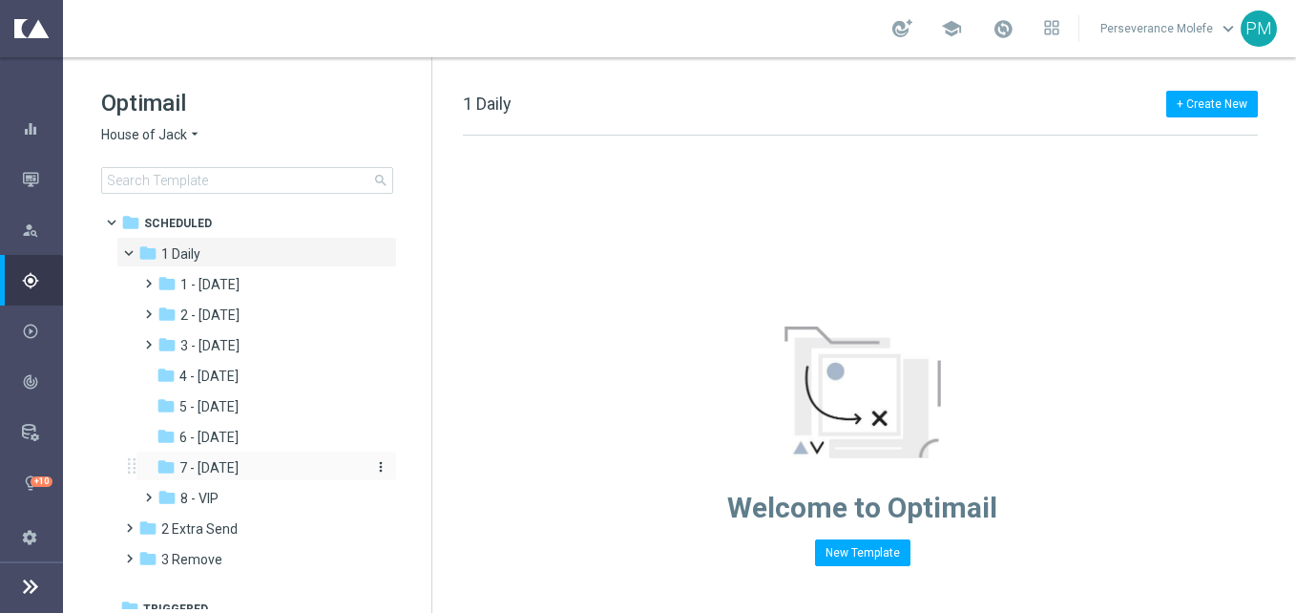
click at [239, 464] on span "7 - Monday" at bounding box center [208, 467] width 59 height 17
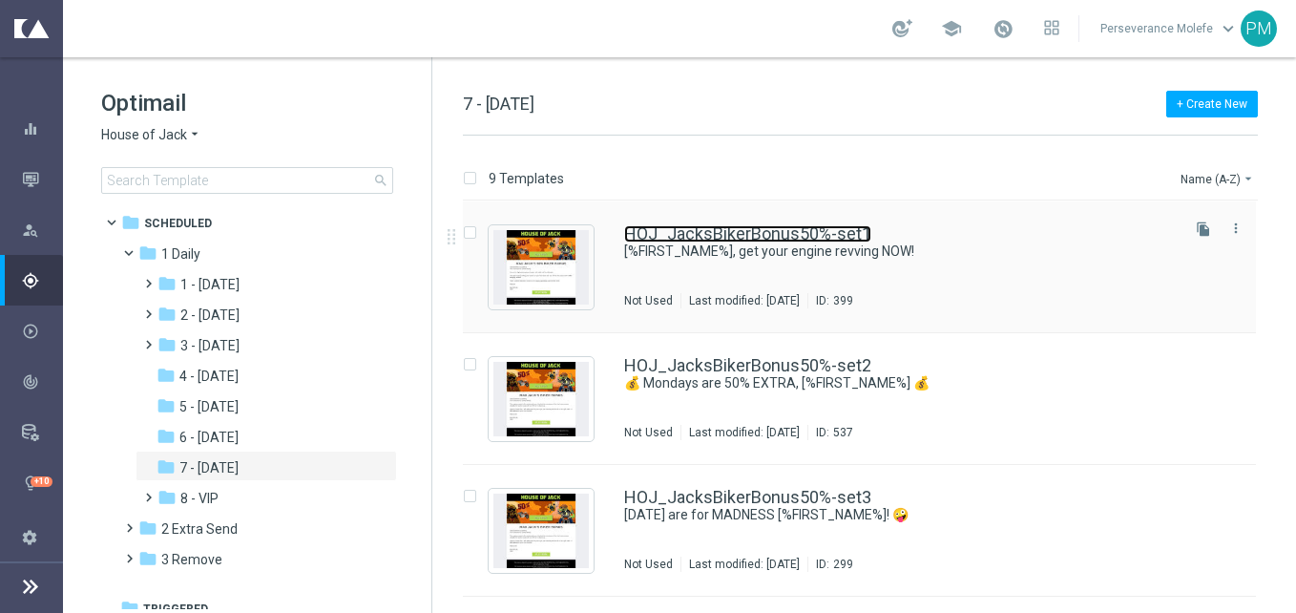
click at [705, 226] on link "HOJ_JacksBikerBonus50%-set1" at bounding box center [747, 233] width 247 height 17
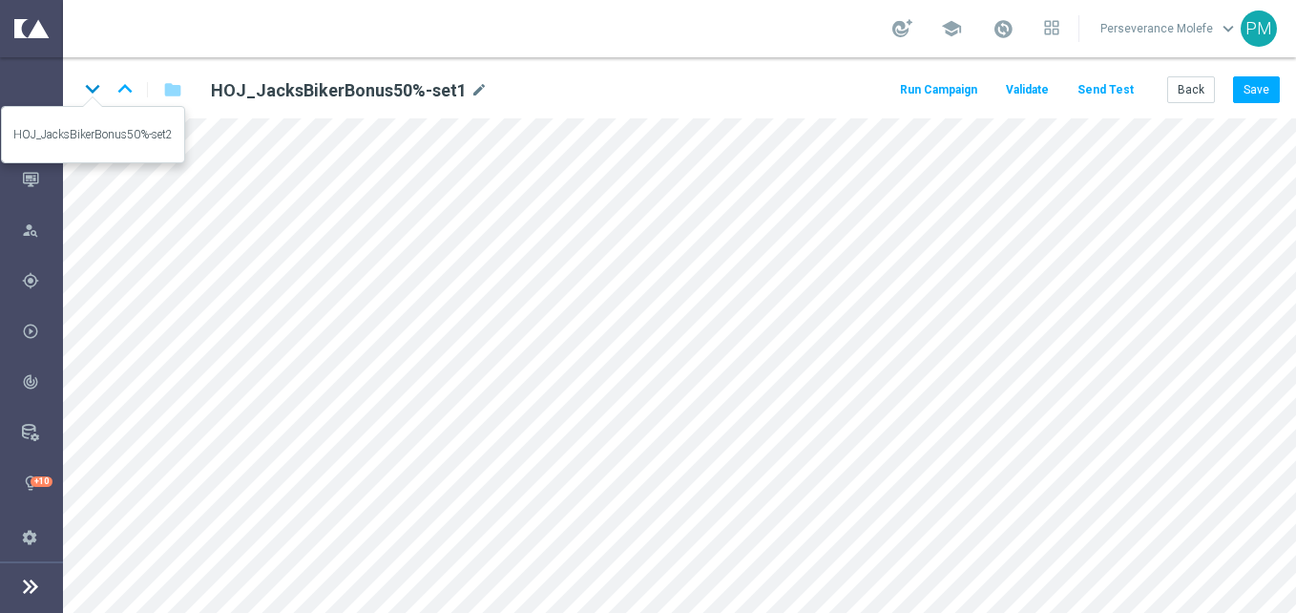
click at [84, 91] on icon "keyboard_arrow_down" at bounding box center [92, 88] width 29 height 29
click at [1189, 92] on button "Back" at bounding box center [1191, 89] width 48 height 27
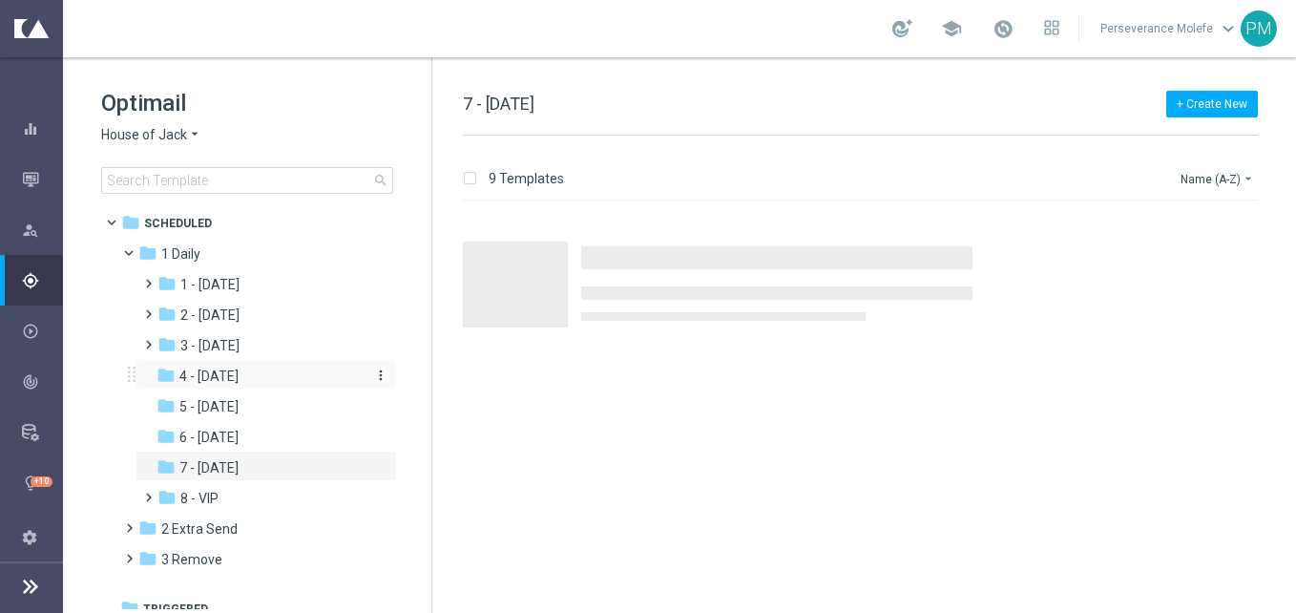
click at [241, 380] on div "folder 4 - Friday" at bounding box center [258, 376] width 203 height 22
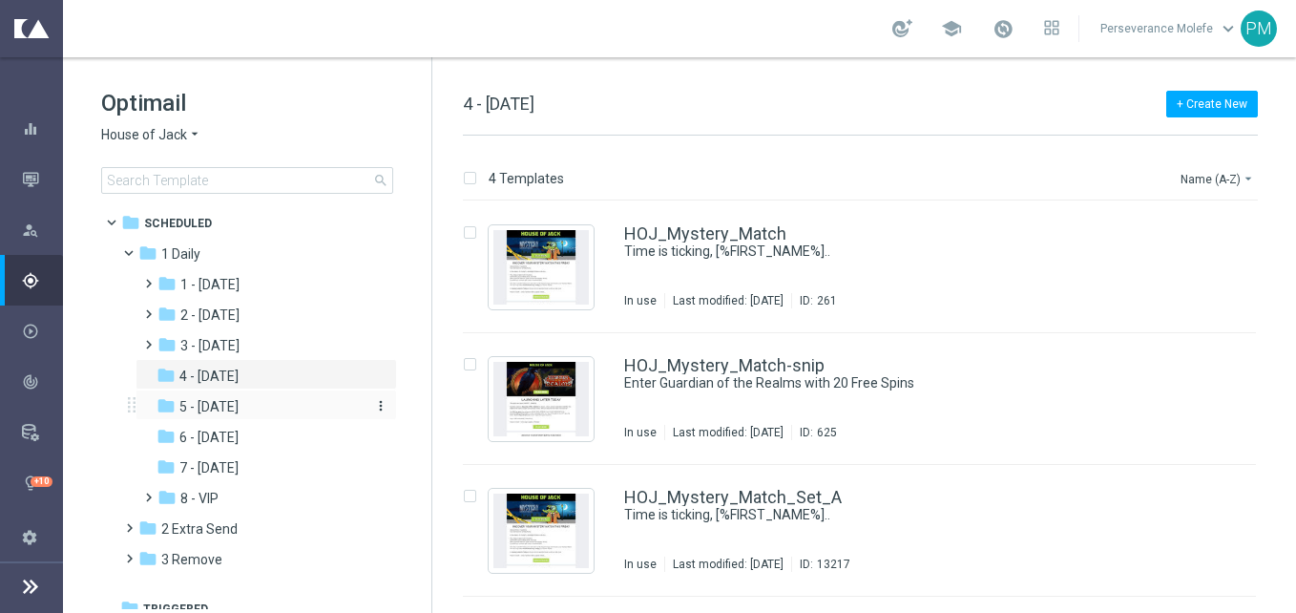
click at [239, 403] on span "5 - Saturday" at bounding box center [208, 406] width 59 height 17
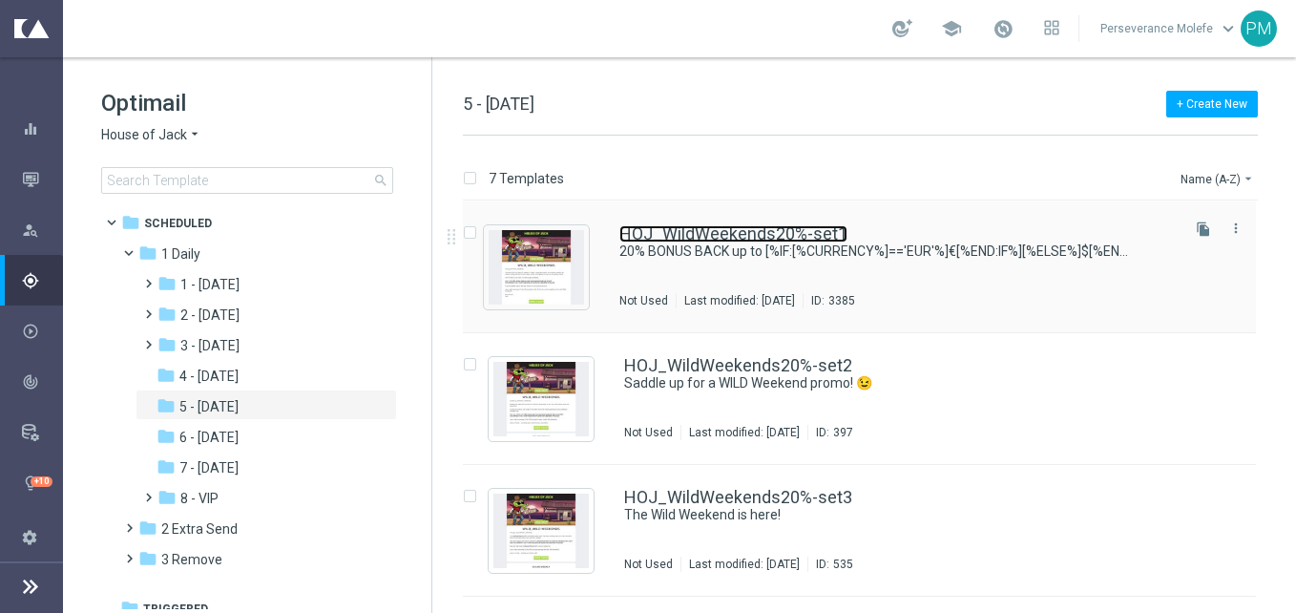
click at [681, 233] on link "HOJ_WildWeekends20%-set1" at bounding box center [733, 233] width 228 height 17
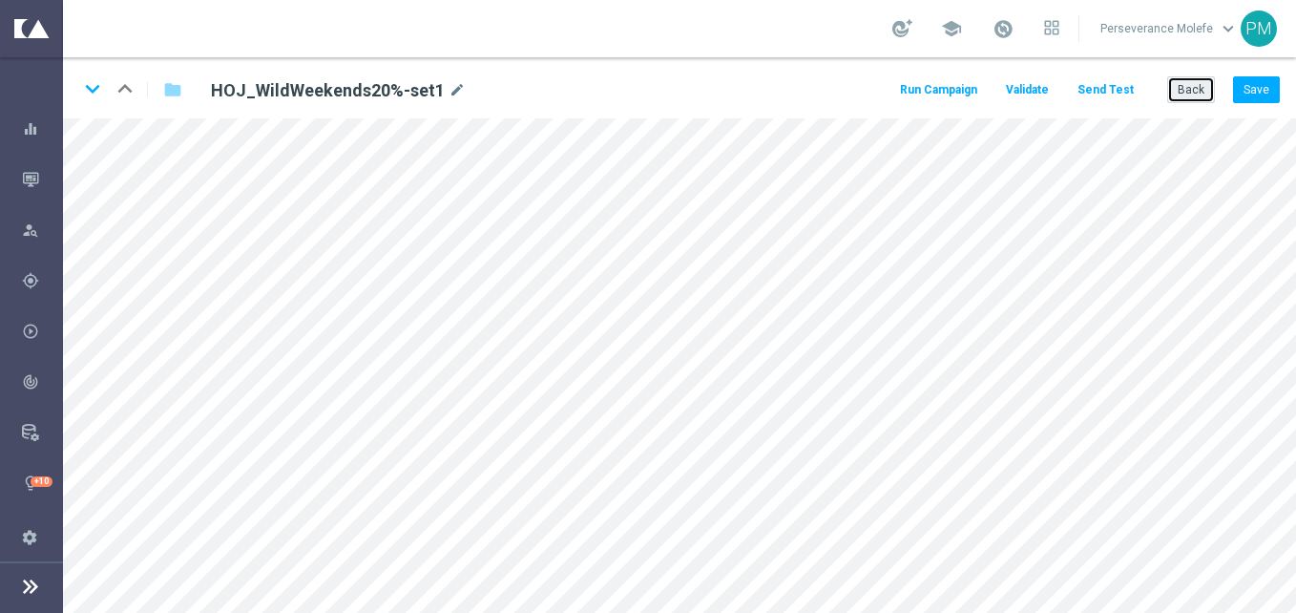
click at [1187, 94] on button "Back" at bounding box center [1191, 89] width 48 height 27
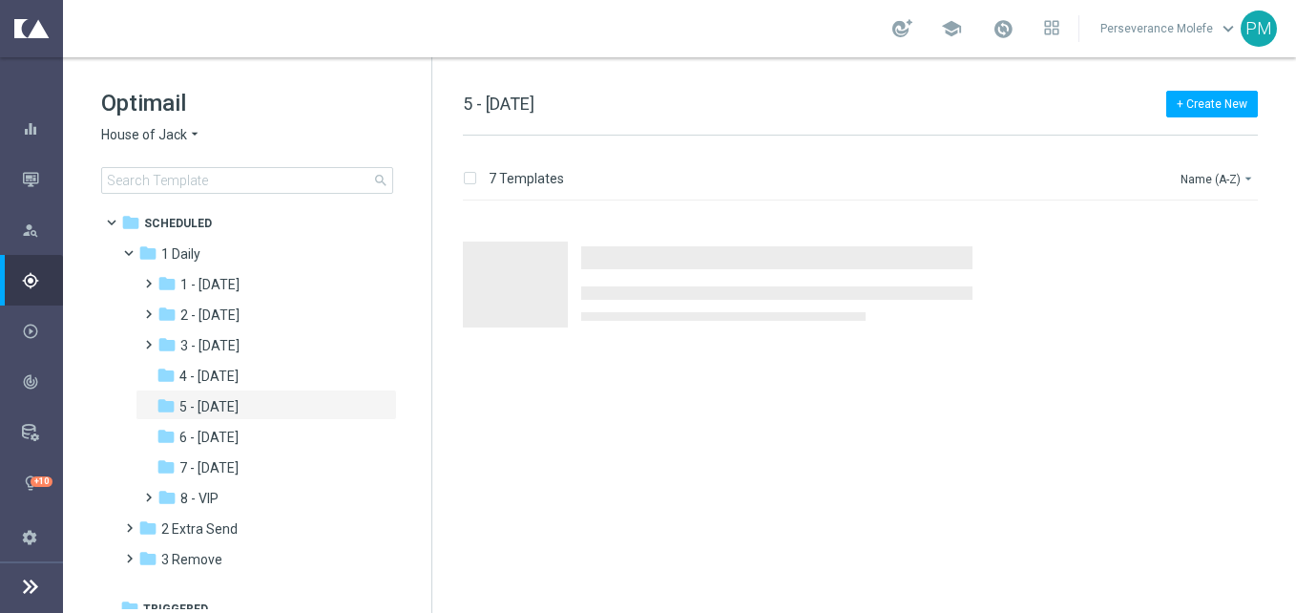
click at [128, 140] on span "House of Jack" at bounding box center [144, 135] width 86 height 18
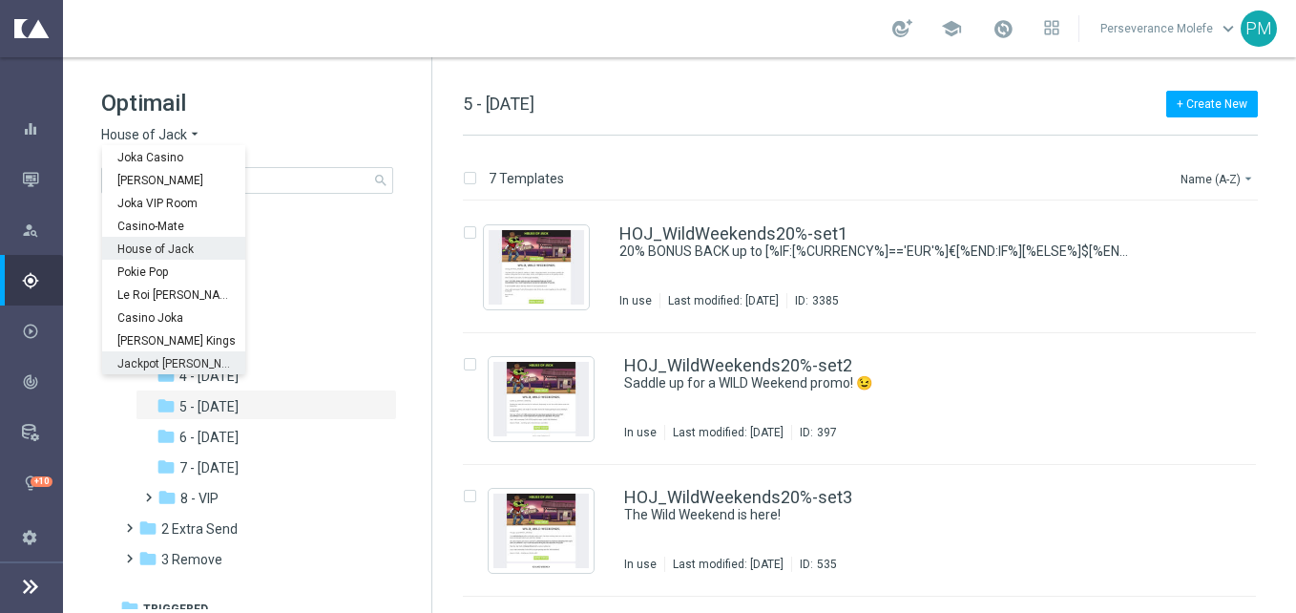
click at [0, 0] on span "Jackpot Jill" at bounding box center [0, 0] width 0 height 0
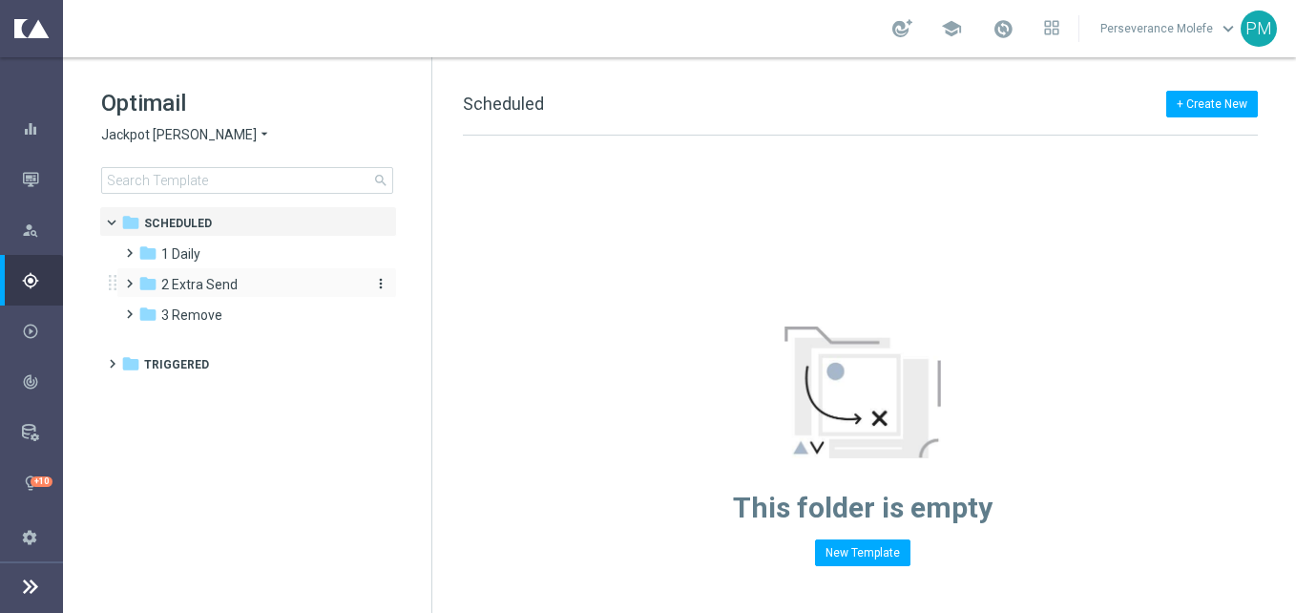
click at [244, 282] on div "folder 2 Extra Send" at bounding box center [247, 285] width 219 height 22
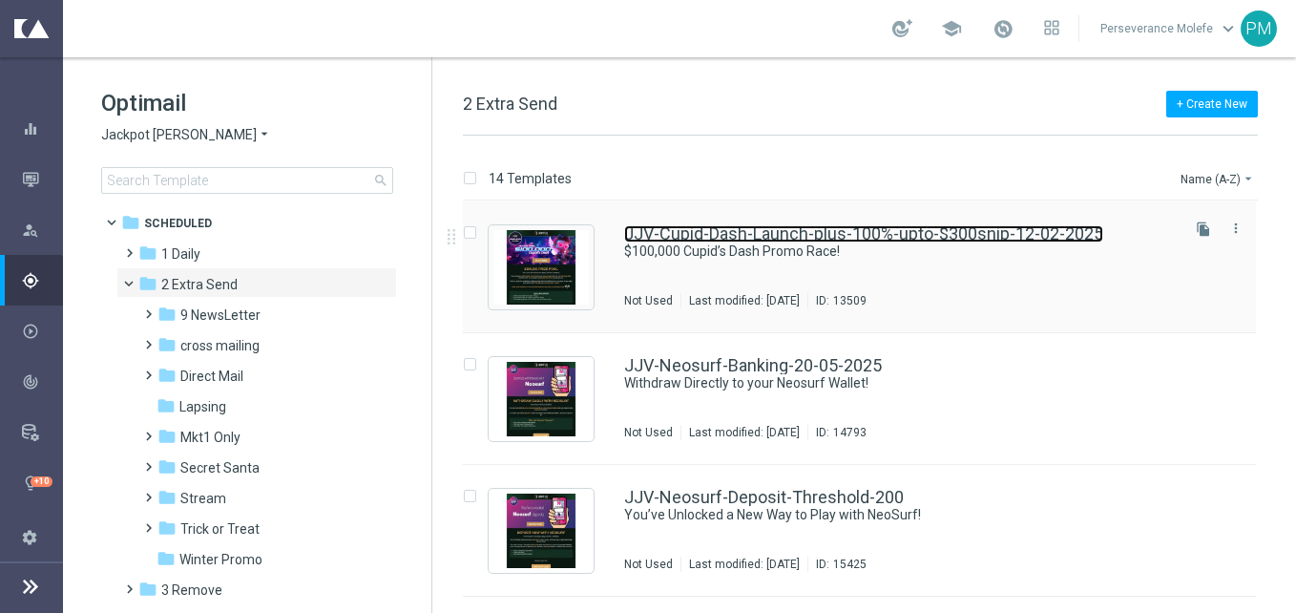
click at [745, 240] on link "JJV-Cupid-Dash-Launch-plus-100%-upto-$300snip-12-02-2025" at bounding box center [863, 233] width 479 height 17
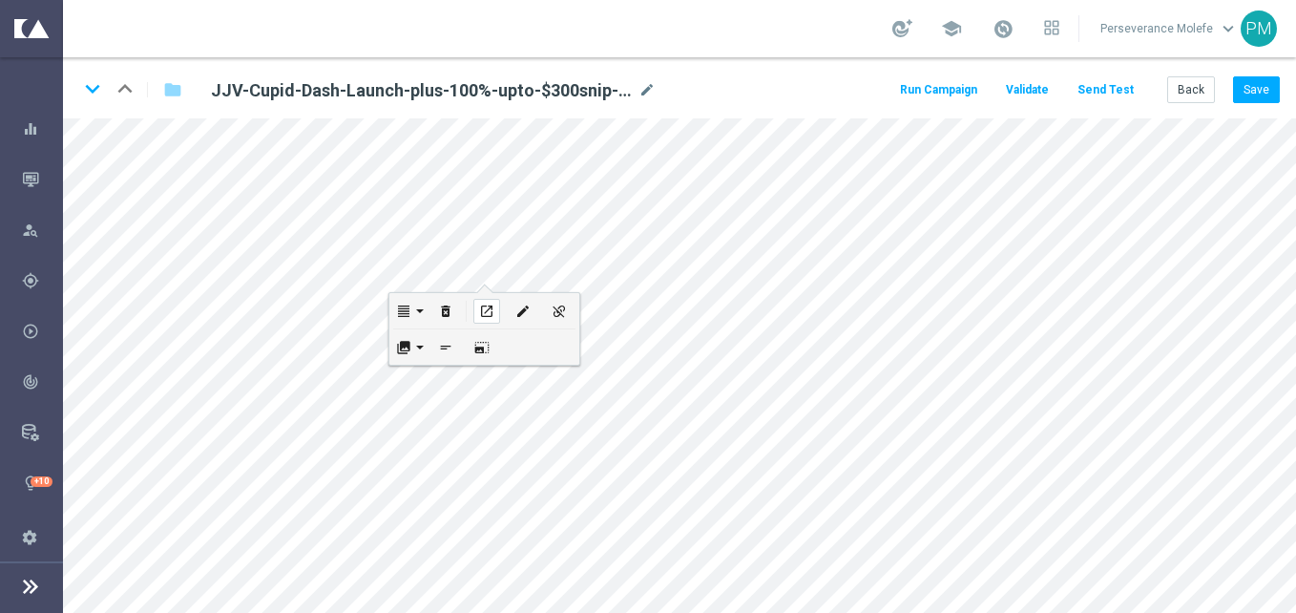
click at [483, 304] on icon "open_in_new" at bounding box center [486, 310] width 14 height 15
click at [1185, 87] on button "Back" at bounding box center [1191, 89] width 48 height 27
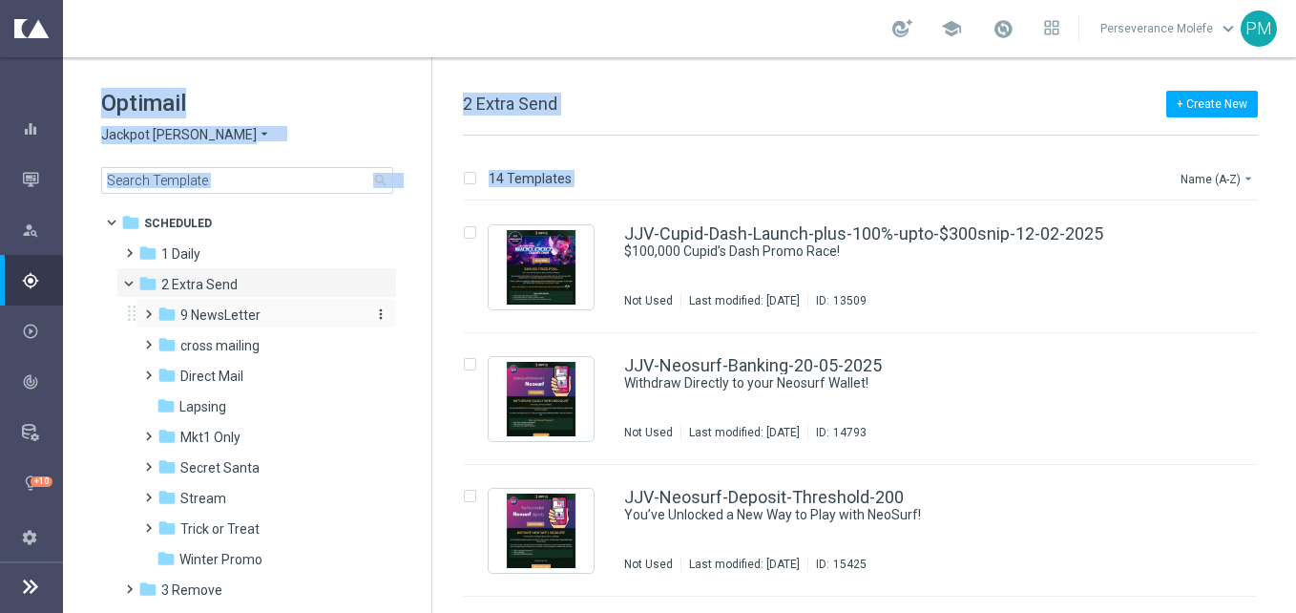
click at [225, 322] on span "9 NewsLetter" at bounding box center [220, 314] width 80 height 17
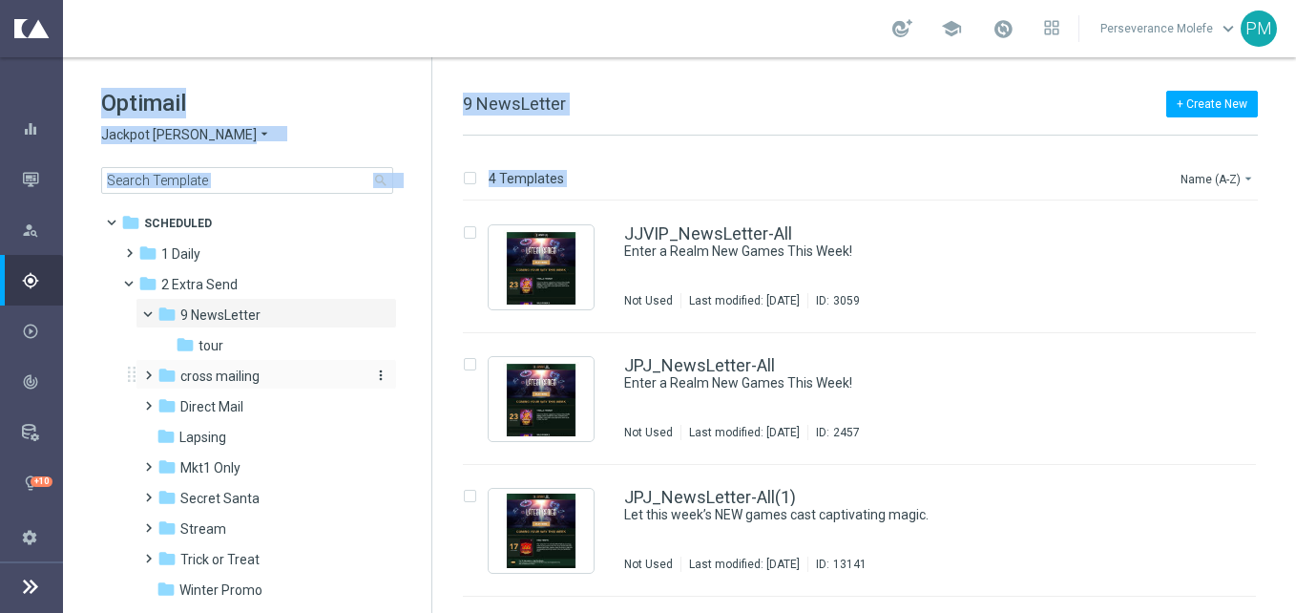
click at [225, 375] on span "cross mailing" at bounding box center [219, 375] width 79 height 17
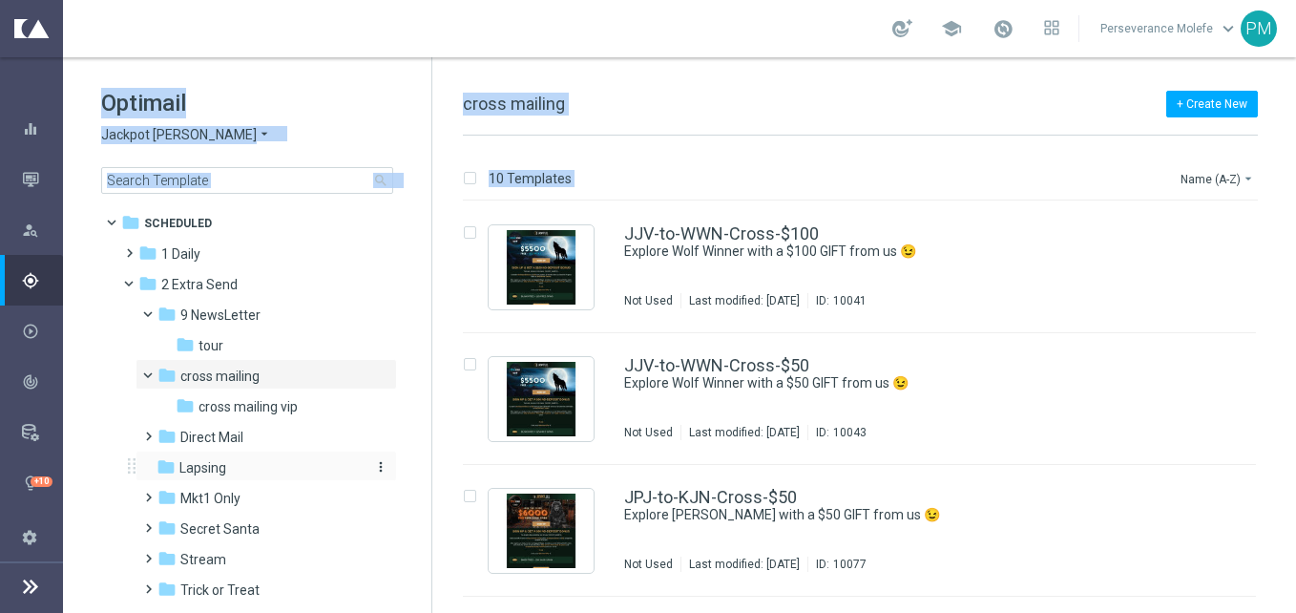
click at [241, 460] on div "folder Lapsing" at bounding box center [258, 468] width 203 height 22
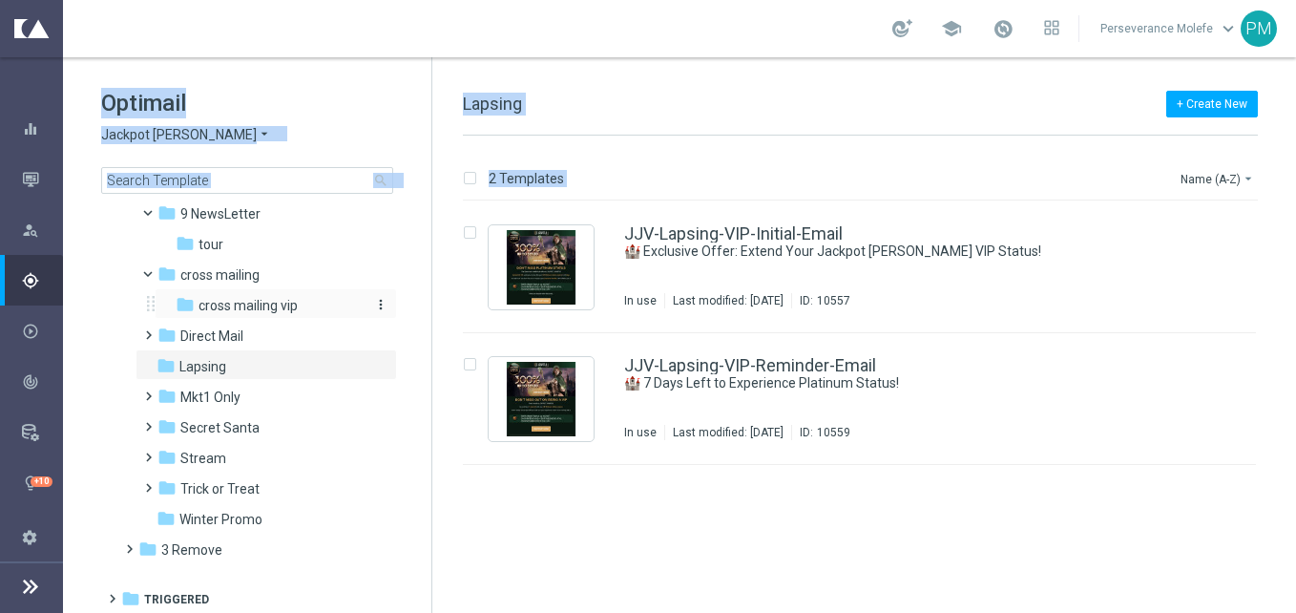
scroll to position [105, 0]
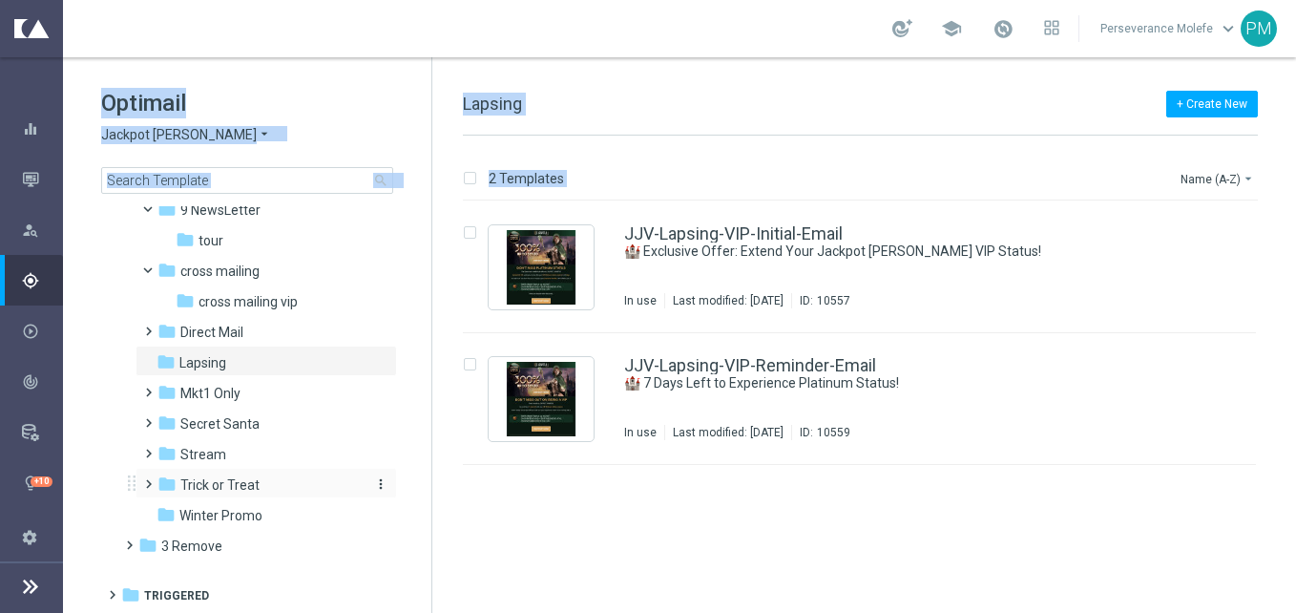
click at [220, 476] on span "Trick or Treat" at bounding box center [219, 484] width 79 height 17
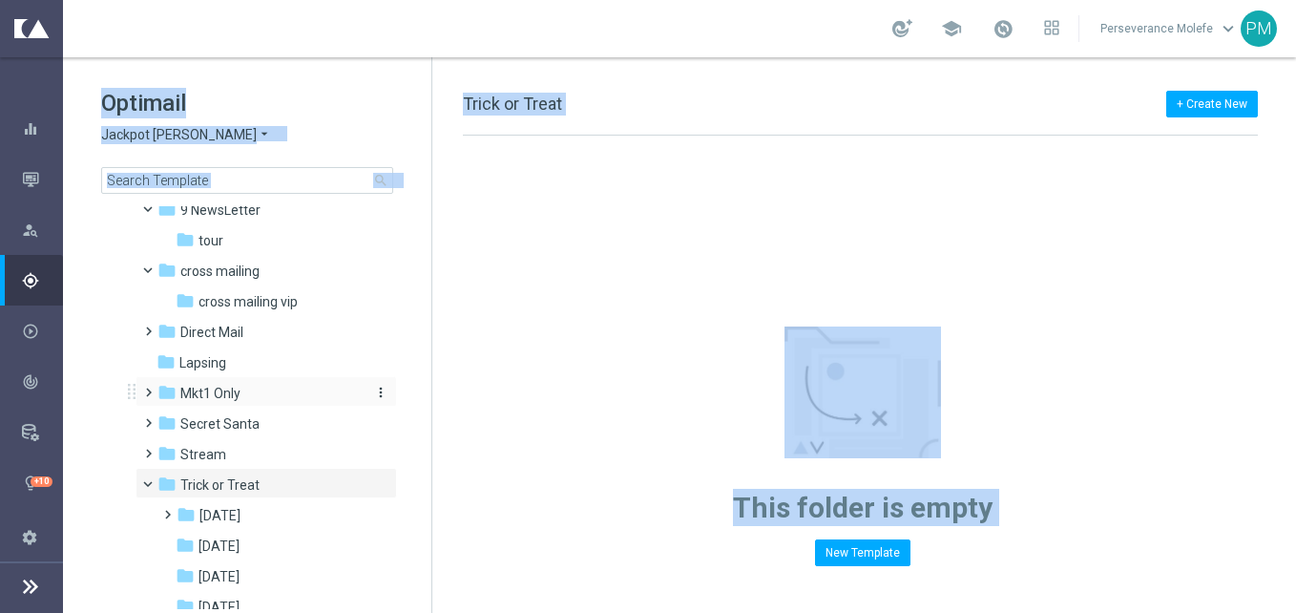
click at [215, 390] on span "Mkt1 Only" at bounding box center [210, 393] width 60 height 17
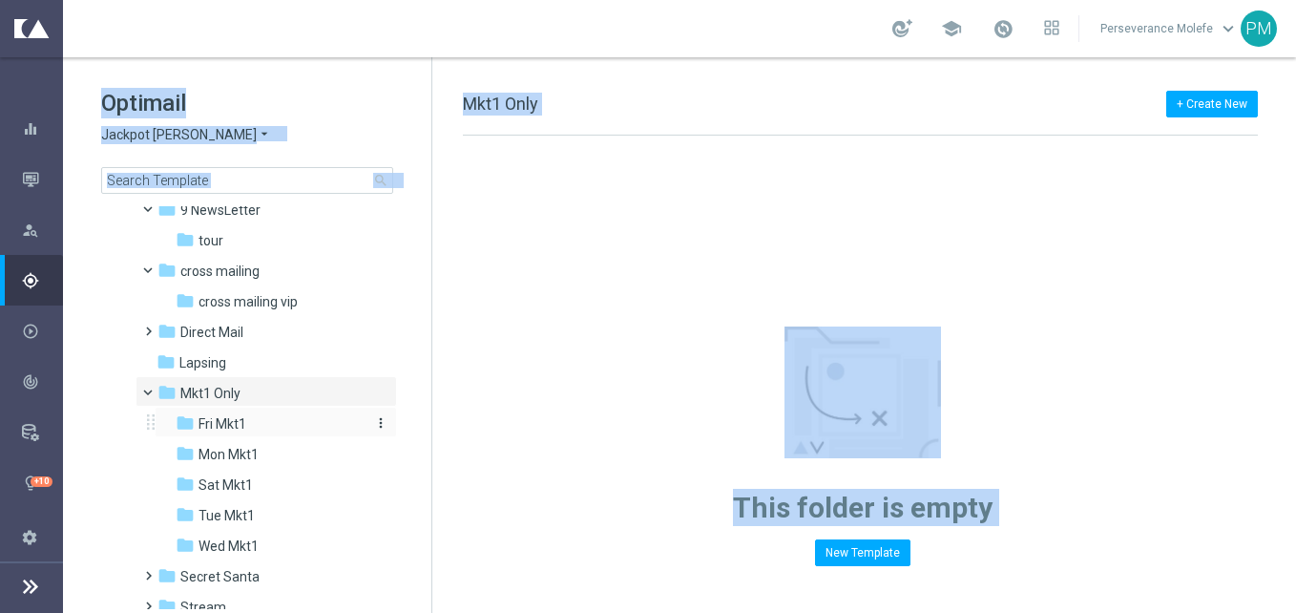
click at [232, 428] on span "Fri Mkt1" at bounding box center [222, 423] width 48 height 17
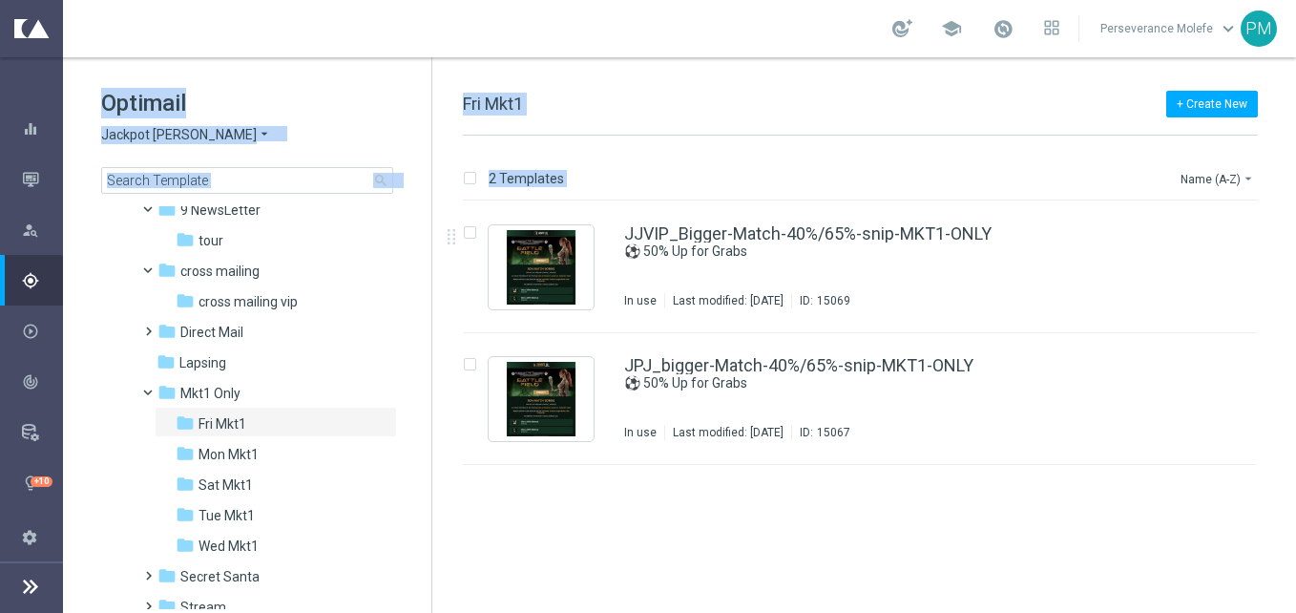
click at [19, 285] on div "Plan Target Groups Actions Templates keyboard_arrow_right" at bounding box center [31, 280] width 63 height 51
click at [153, 140] on span "Jackpot [PERSON_NAME]" at bounding box center [179, 135] width 156 height 18
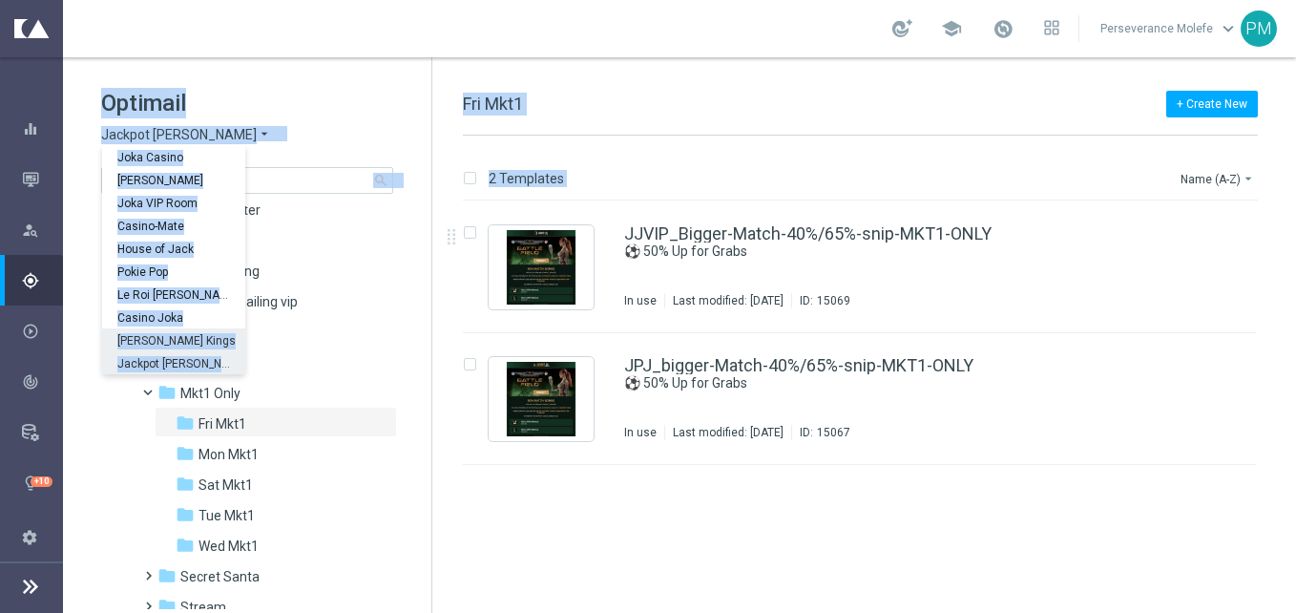
click at [0, 0] on span "[PERSON_NAME] Kings" at bounding box center [0, 0] width 0 height 0
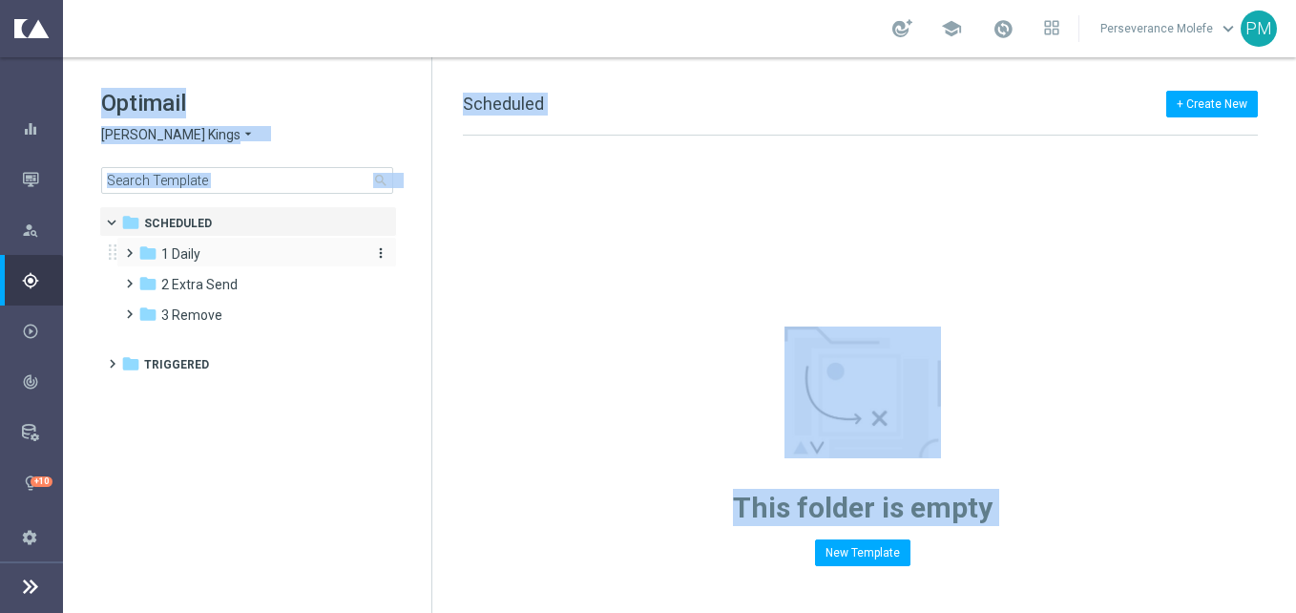
click at [232, 250] on div "folder 1 Daily" at bounding box center [247, 254] width 219 height 22
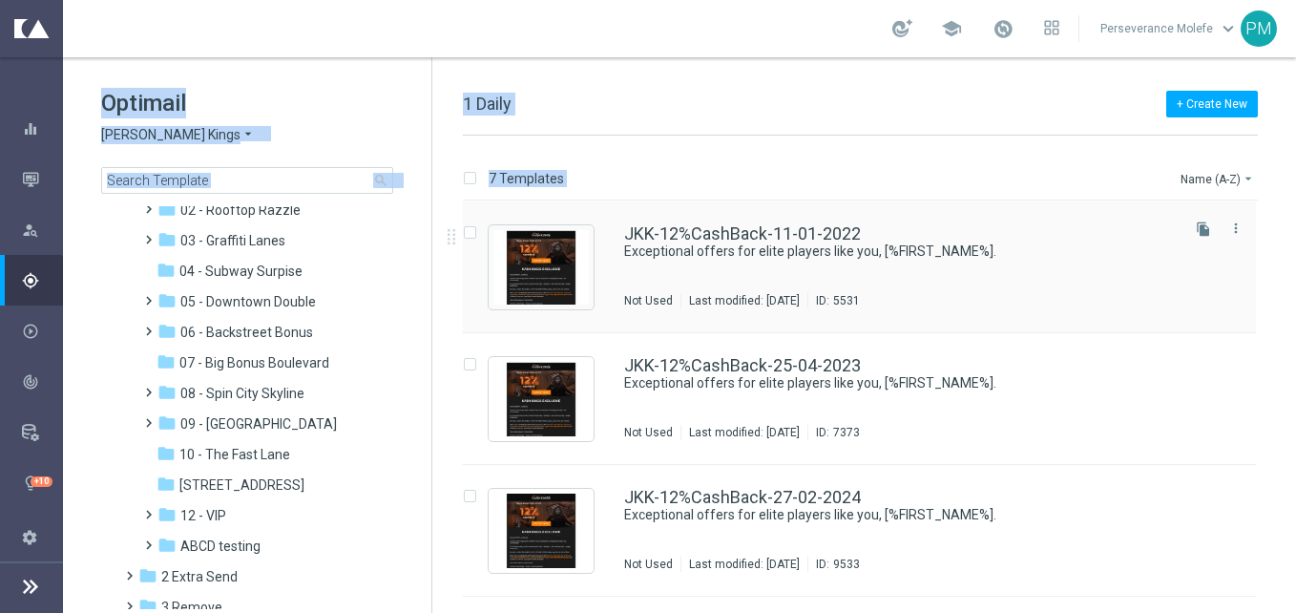
click at [748, 221] on div "JKK-12%CashBack-11-01-2022 Exceptional offers for elite players like you, [%FIR…" at bounding box center [859, 267] width 793 height 132
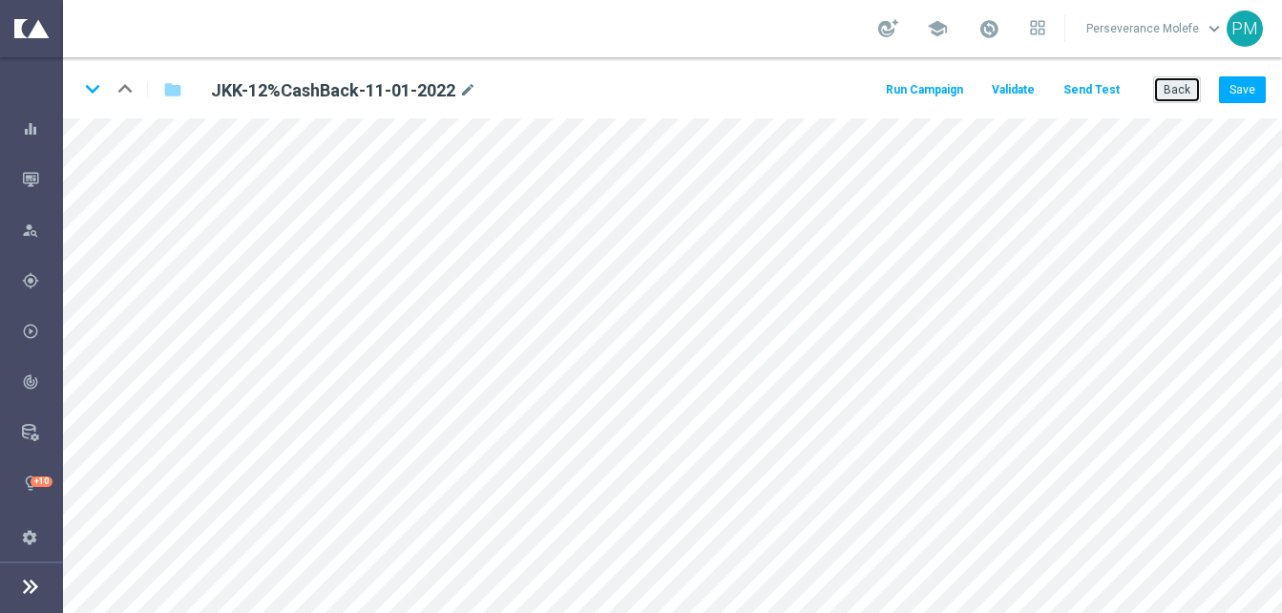
click at [1175, 91] on button "Back" at bounding box center [1177, 89] width 48 height 27
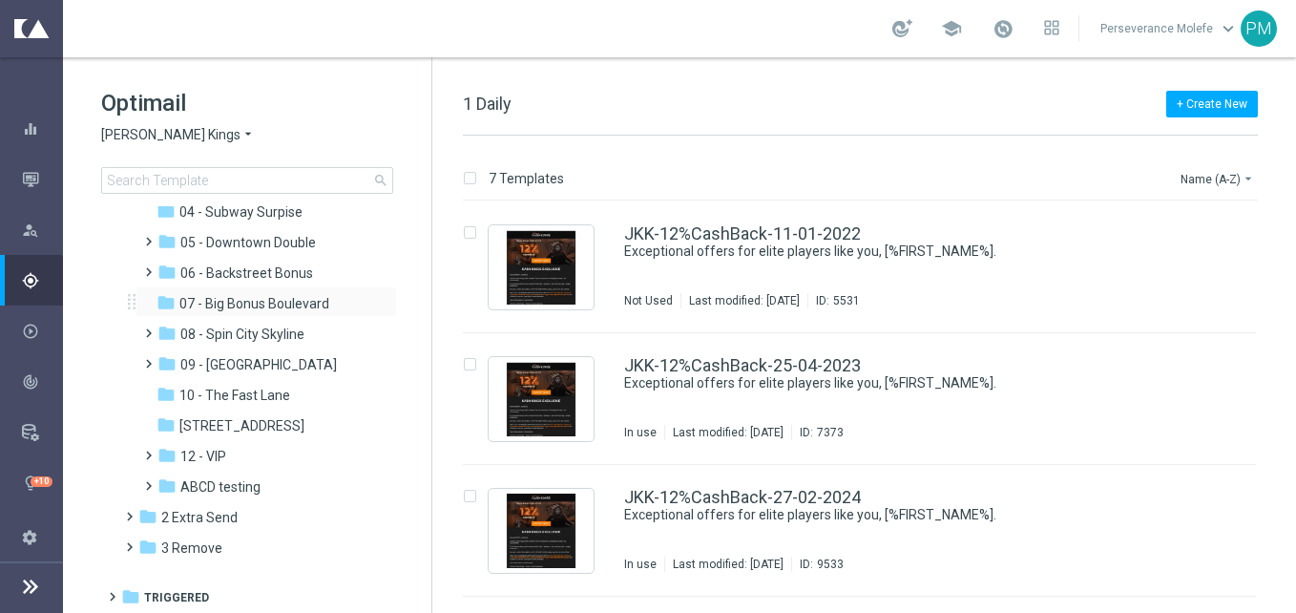
scroll to position [166, 0]
click at [213, 137] on span "[PERSON_NAME] Kings" at bounding box center [170, 135] width 139 height 18
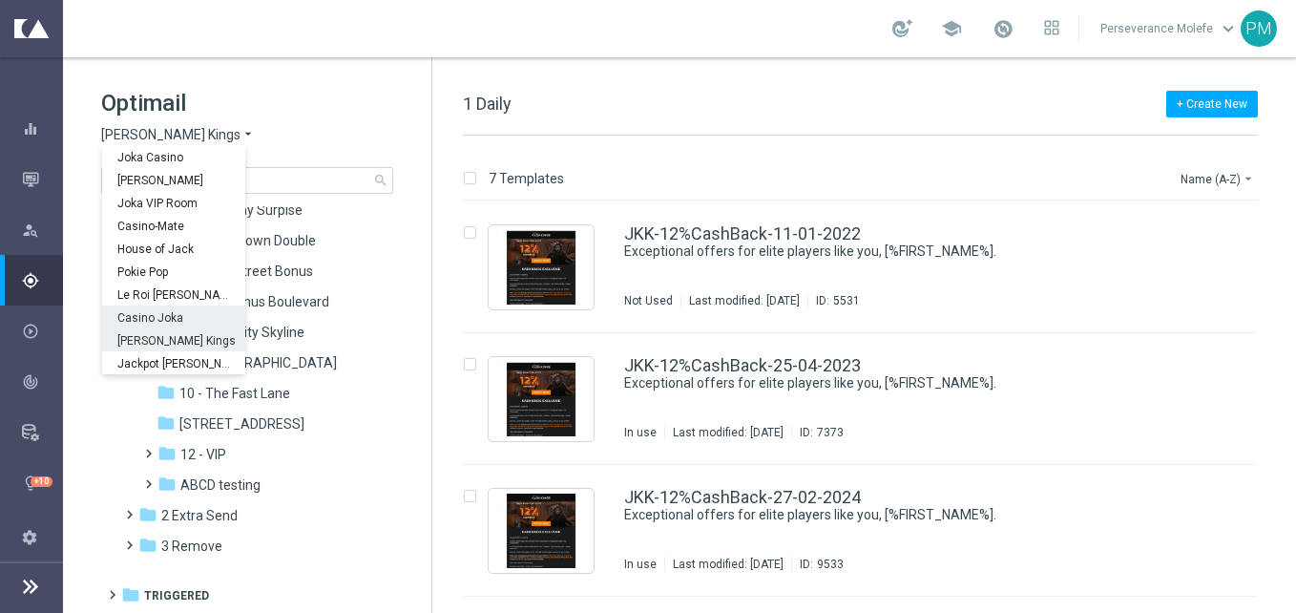
click at [0, 0] on span "Casino Joka" at bounding box center [0, 0] width 0 height 0
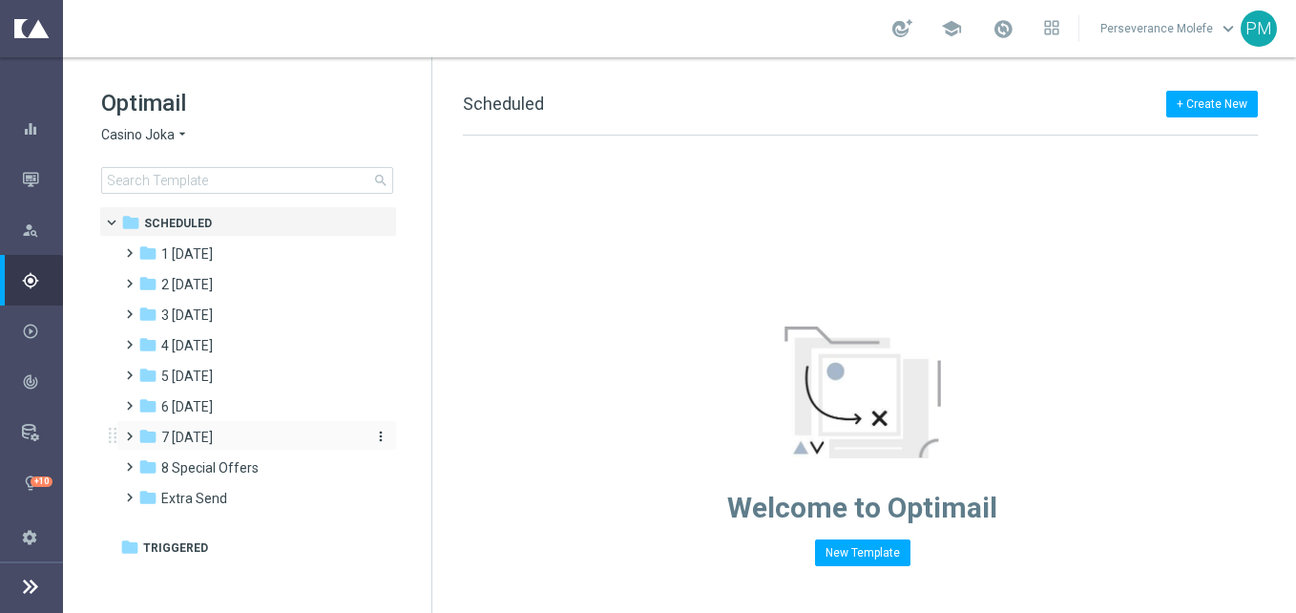
click at [207, 442] on span "7 [DATE]" at bounding box center [187, 436] width 52 height 17
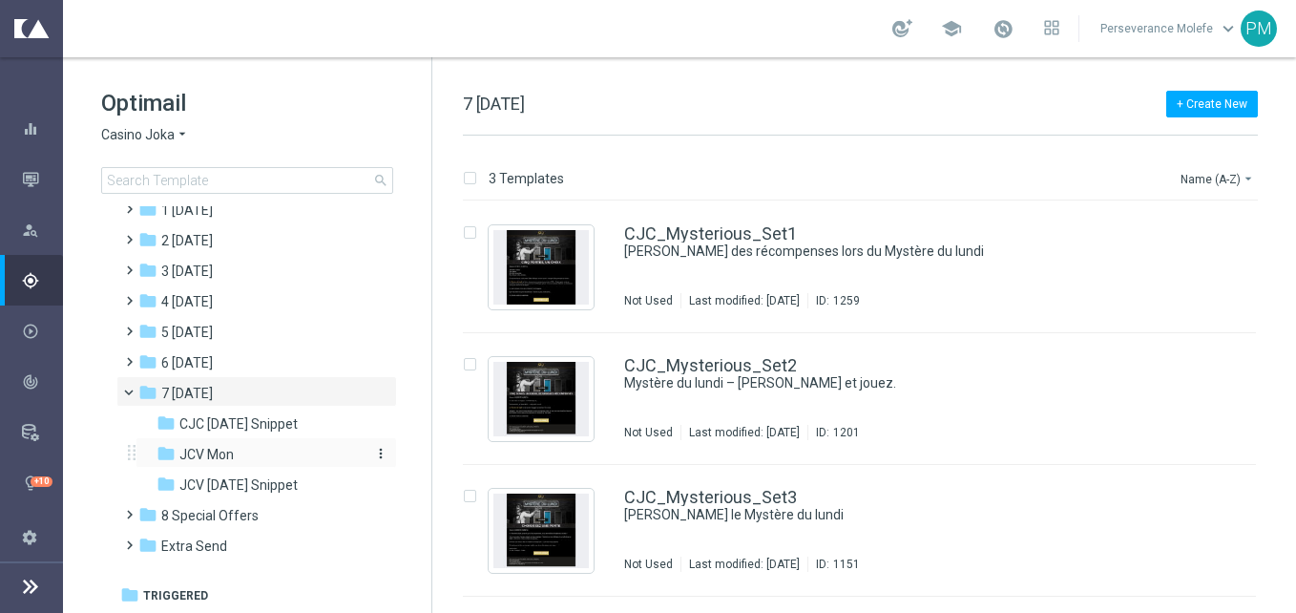
click at [225, 463] on span "JCV Mon" at bounding box center [206, 454] width 54 height 17
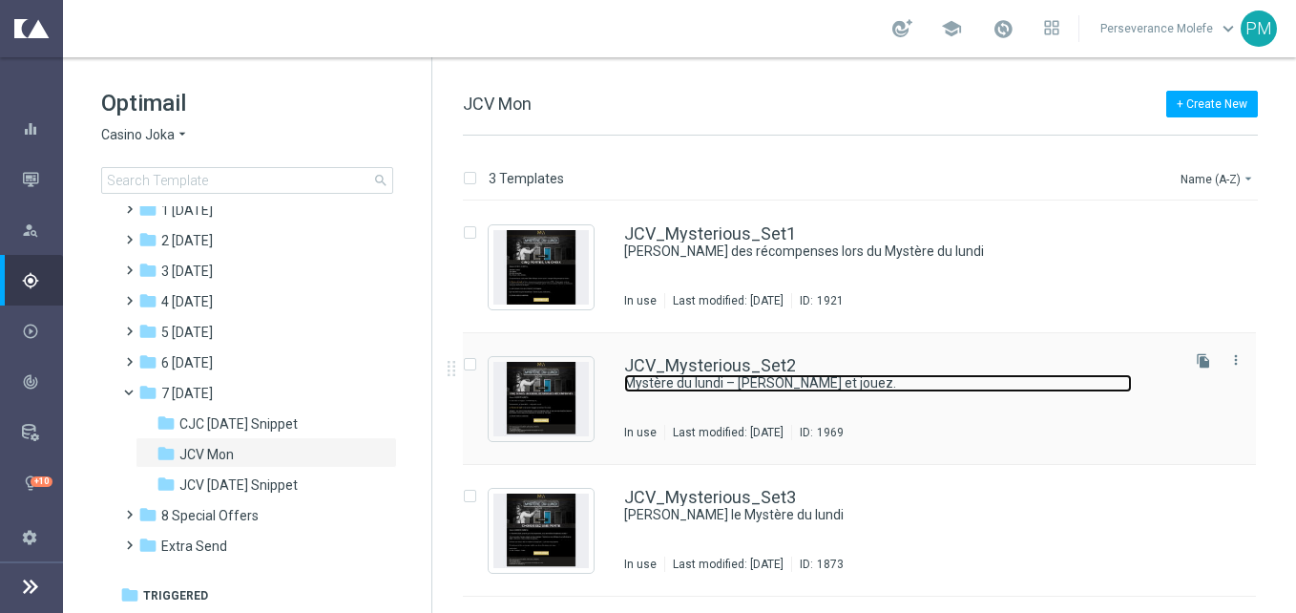
click at [723, 378] on link "Mystère du lundi – débloquez et jouez." at bounding box center [878, 383] width 508 height 18
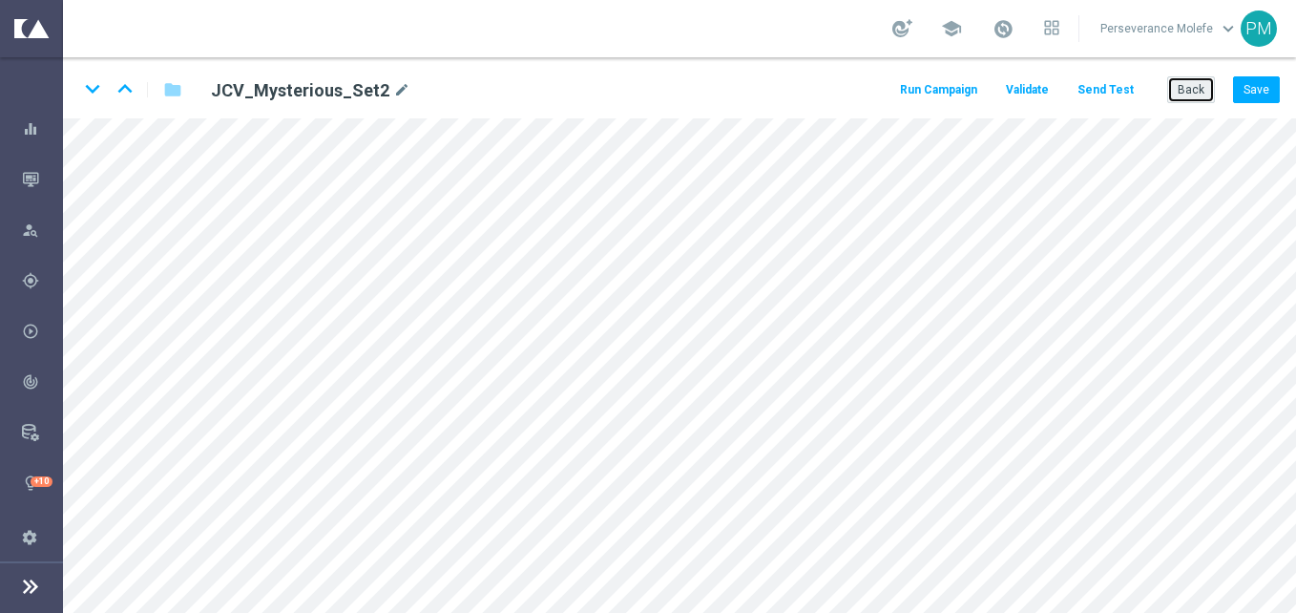
click at [1198, 94] on button "Back" at bounding box center [1191, 89] width 48 height 27
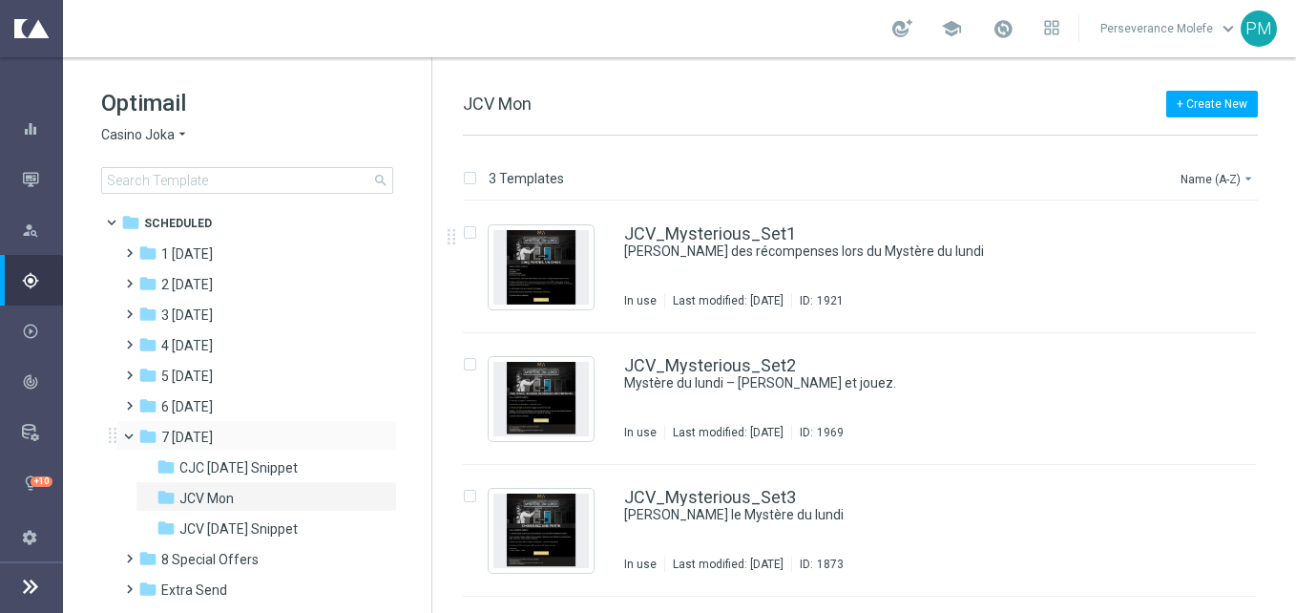
click at [134, 436] on span at bounding box center [138, 432] width 8 height 9
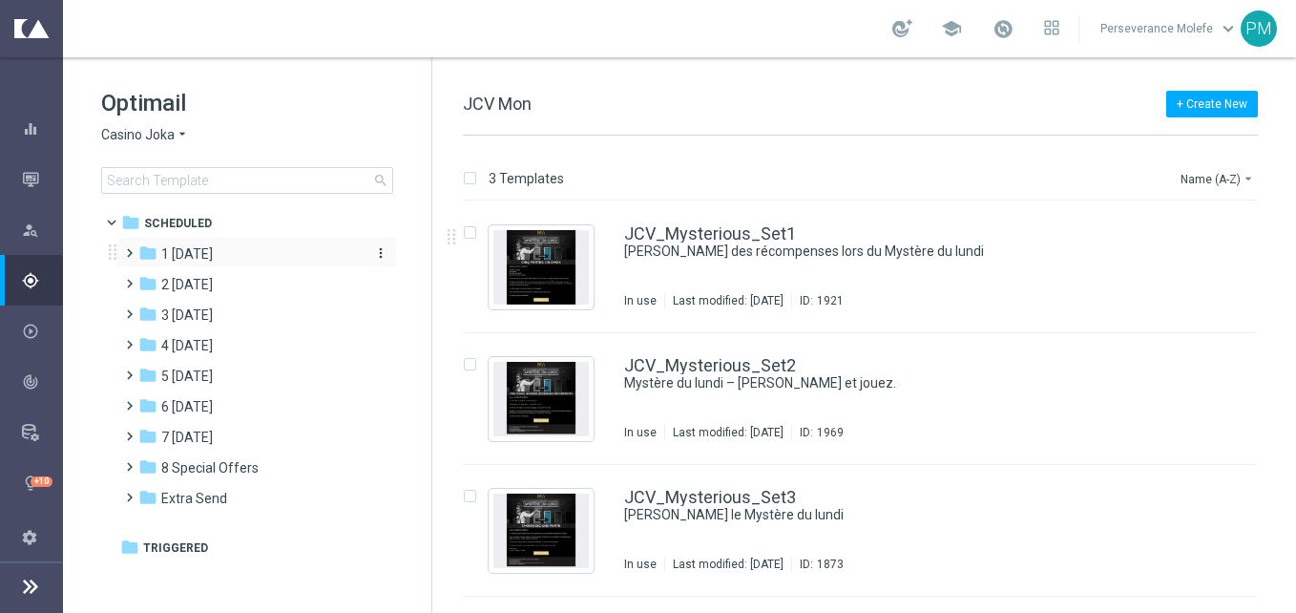
click at [213, 258] on span "1 [DATE]" at bounding box center [187, 253] width 52 height 17
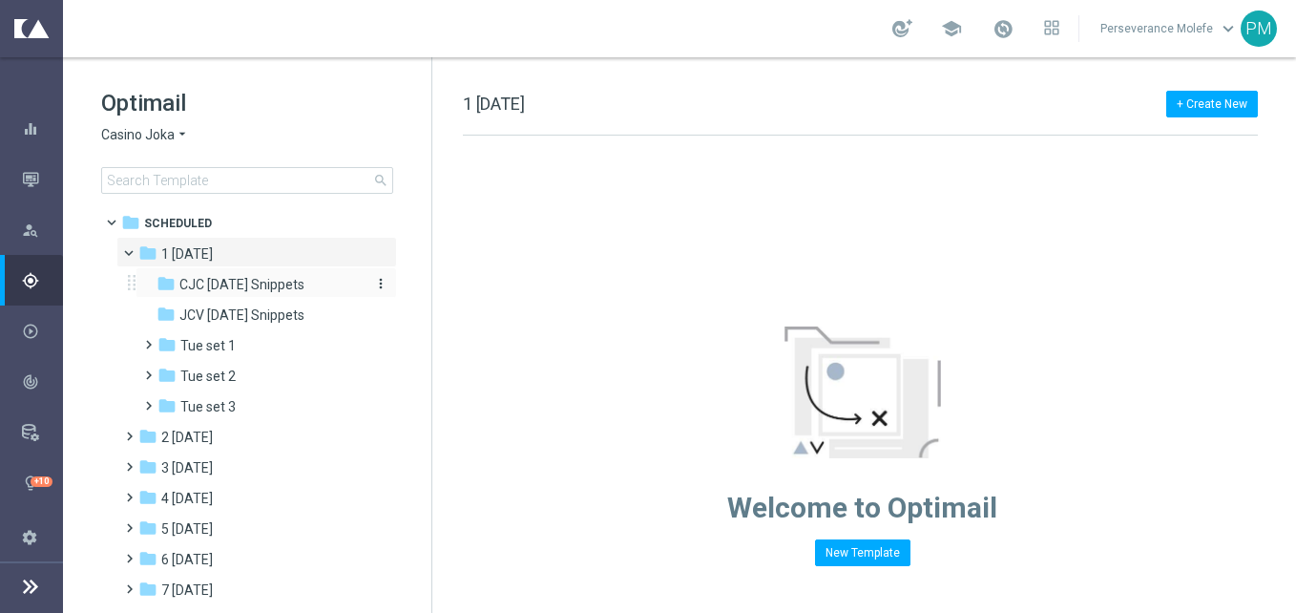
click at [258, 289] on span "CJC [DATE] Snippets" at bounding box center [241, 284] width 125 height 17
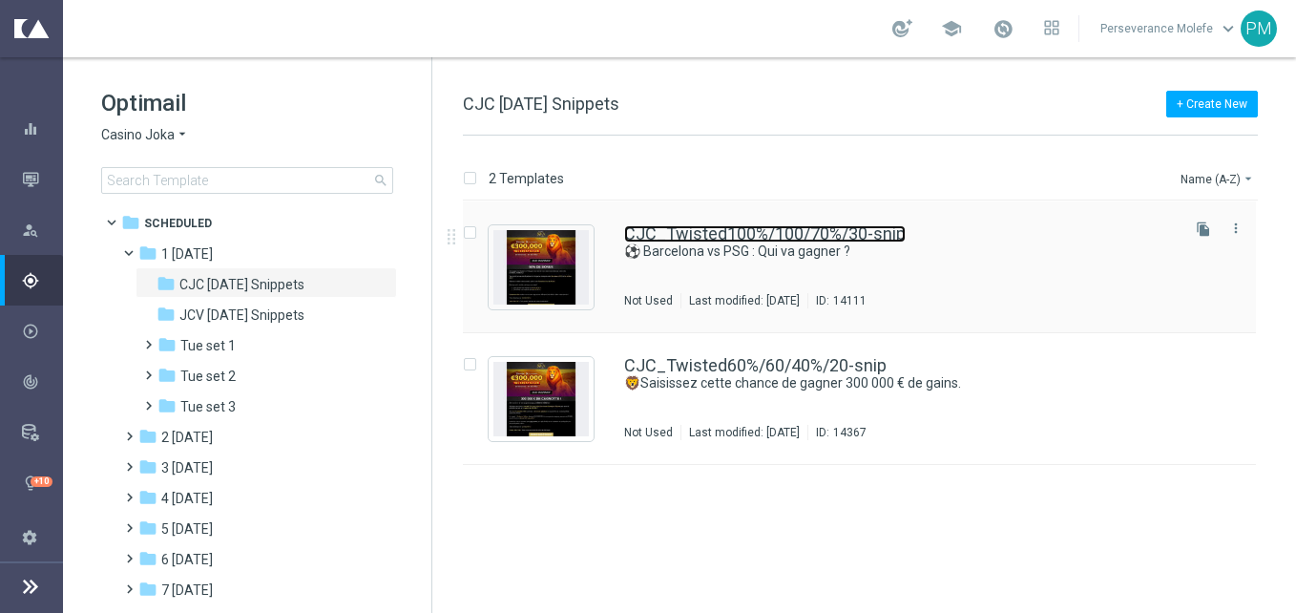
click at [751, 241] on link "CJC_Twisted100%/100/70%/30-snip" at bounding box center [765, 233] width 282 height 17
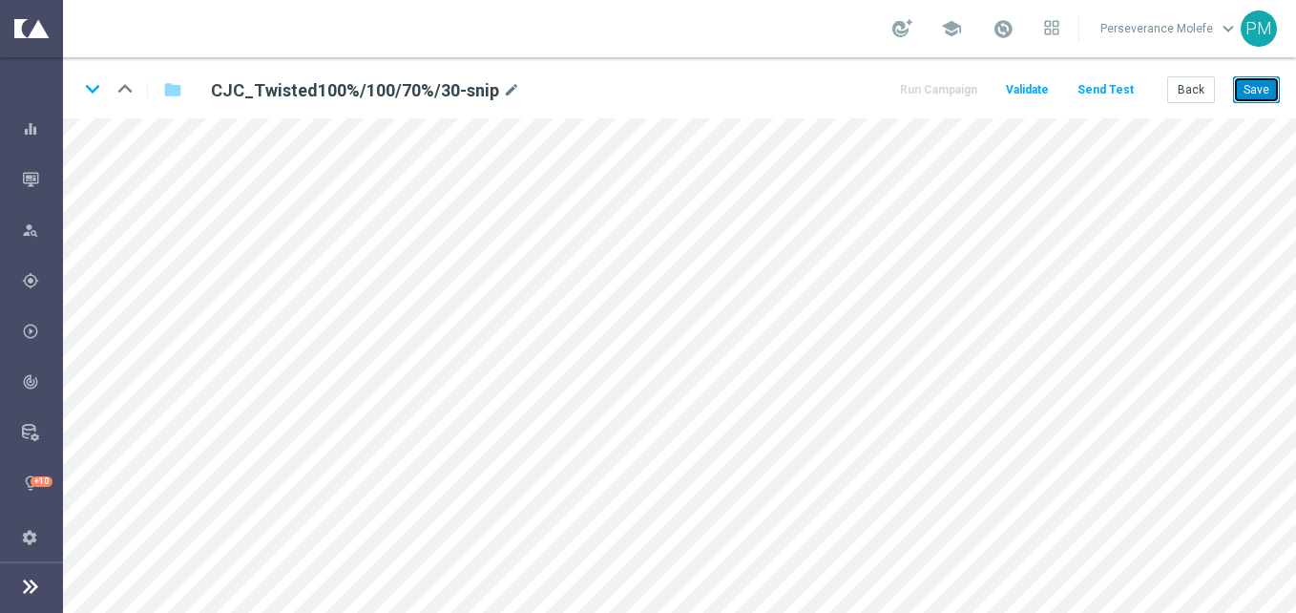
click at [1260, 101] on button "Save" at bounding box center [1256, 89] width 47 height 27
click at [1259, 100] on button "Save" at bounding box center [1256, 89] width 47 height 27
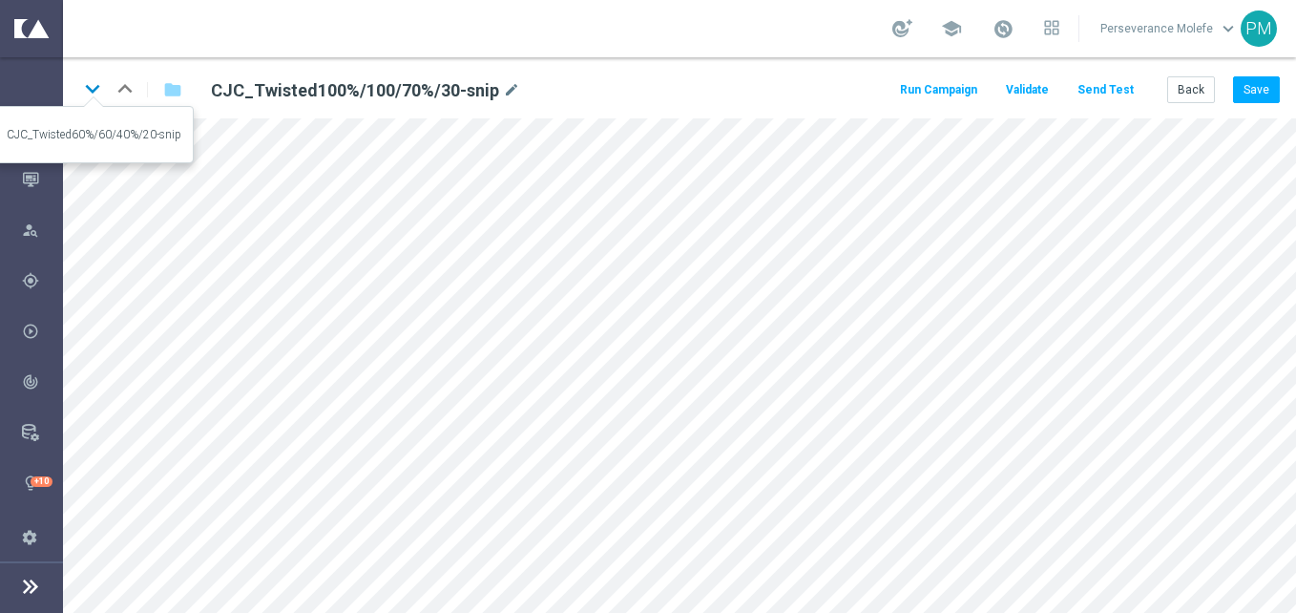
click at [91, 86] on icon "keyboard_arrow_down" at bounding box center [92, 88] width 29 height 29
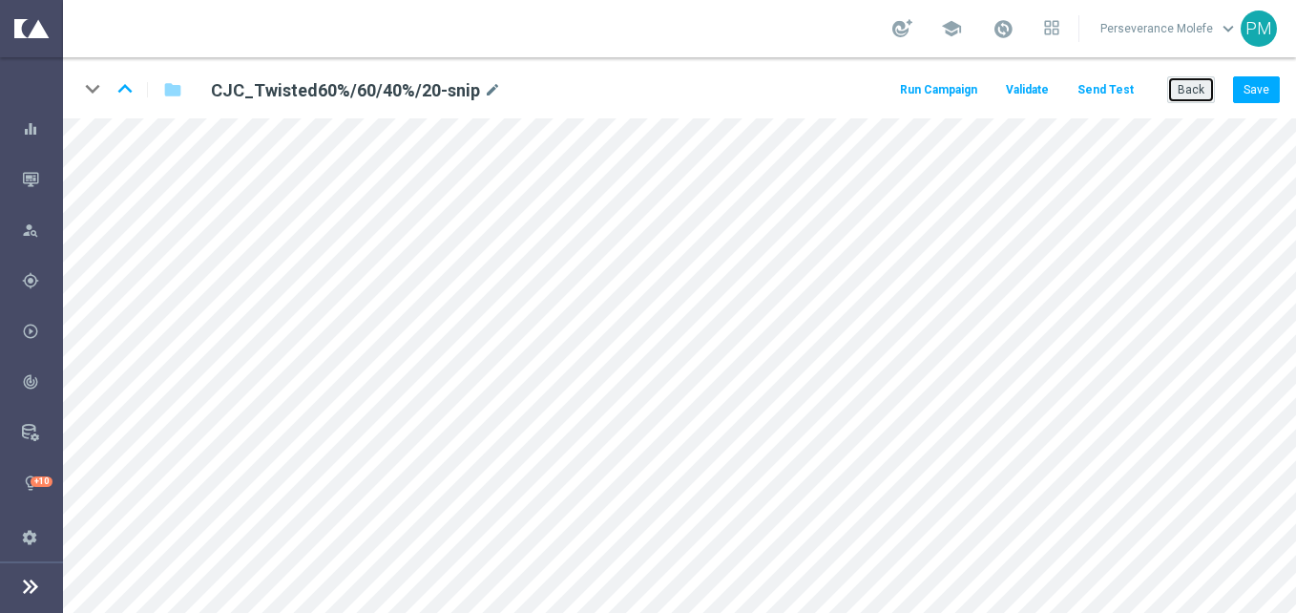
click at [1187, 87] on button "Back" at bounding box center [1191, 89] width 48 height 27
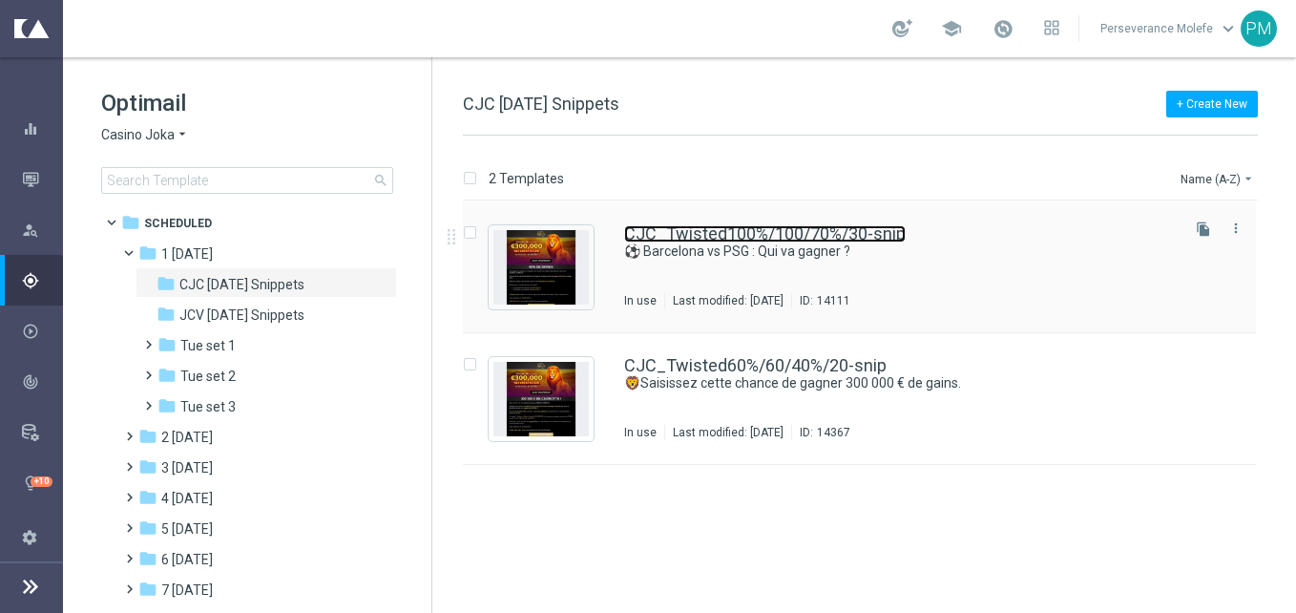
click at [685, 227] on link "CJC_Twisted100%/100/70%/30-snip" at bounding box center [765, 233] width 282 height 17
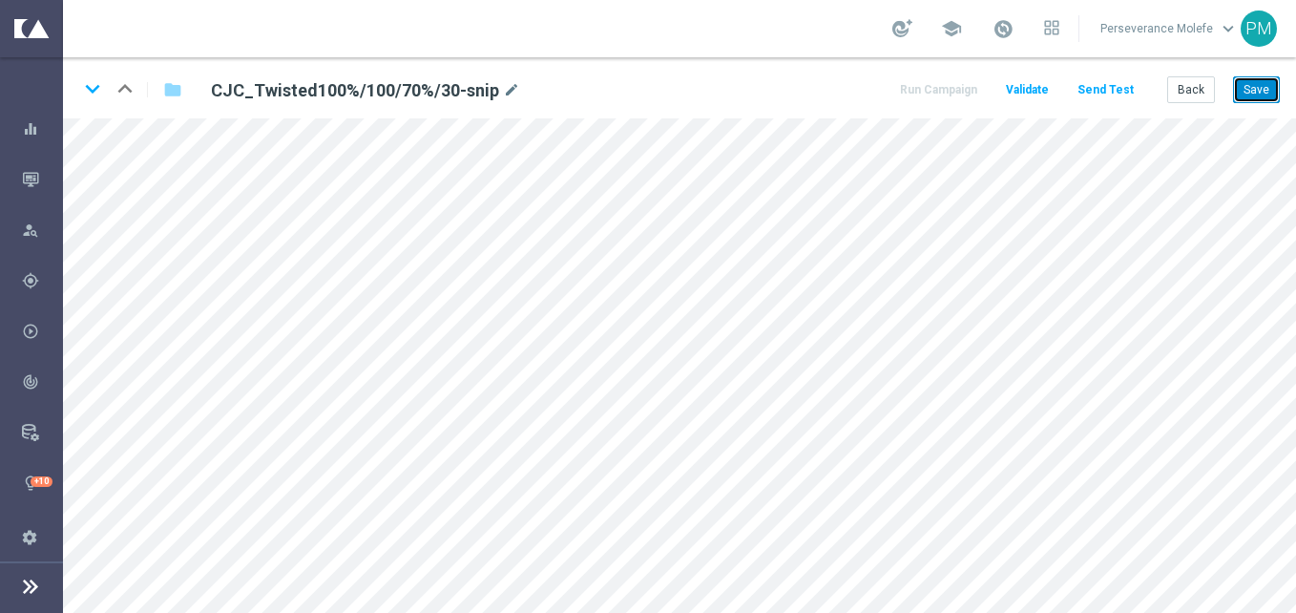
click at [1277, 80] on button "Save" at bounding box center [1256, 89] width 47 height 27
click at [1278, 78] on button "Save" at bounding box center [1256, 89] width 47 height 27
click at [1208, 97] on button "Back" at bounding box center [1191, 89] width 48 height 27
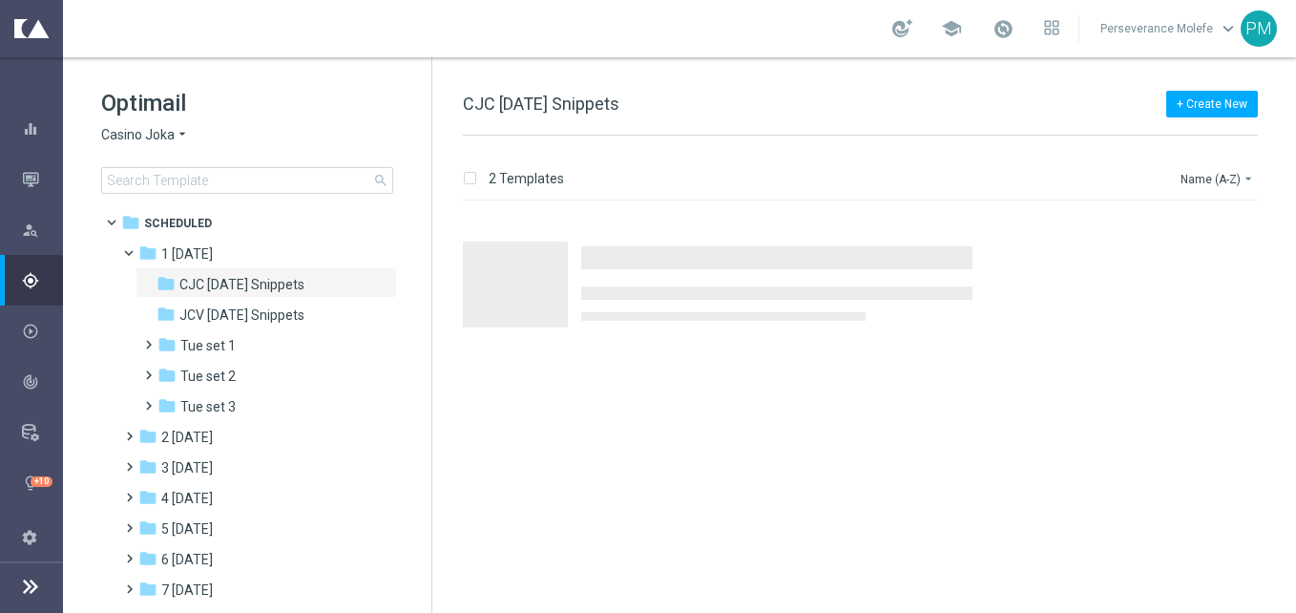
drag, startPoint x: 718, startPoint y: 206, endPoint x: 658, endPoint y: 225, distance: 62.2
click at [658, 225] on div "Press SPACE to select this row." at bounding box center [868, 267] width 848 height 132
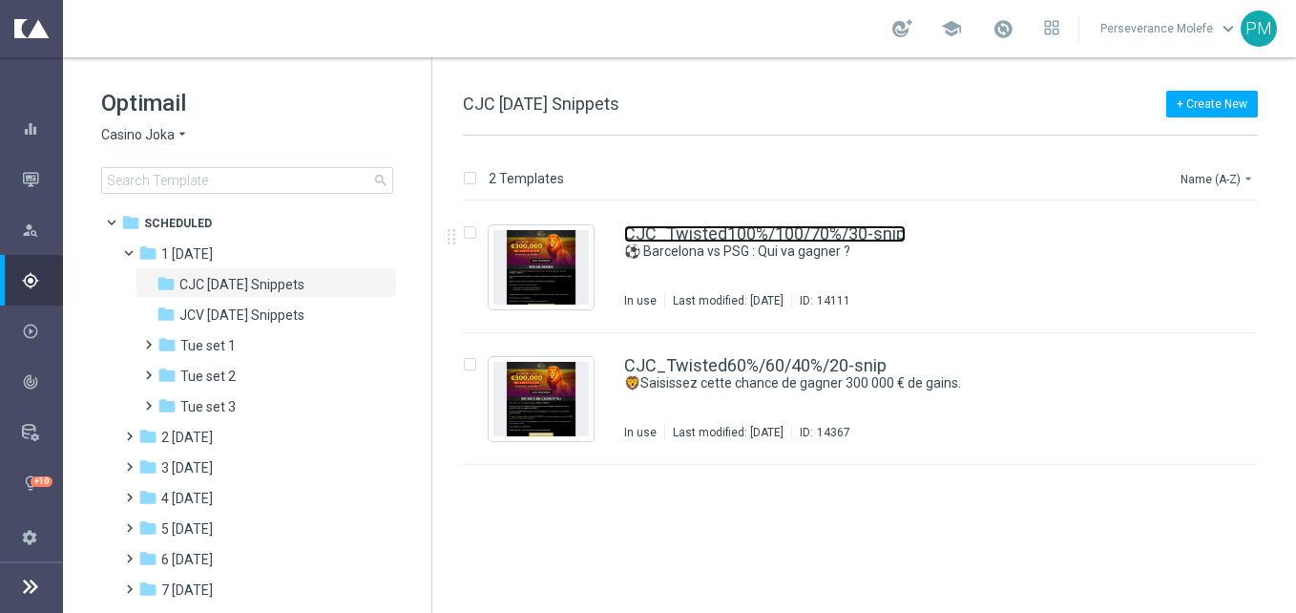
click at [658, 225] on link "CJC_Twisted100%/100/70%/30-snip" at bounding box center [765, 233] width 282 height 17
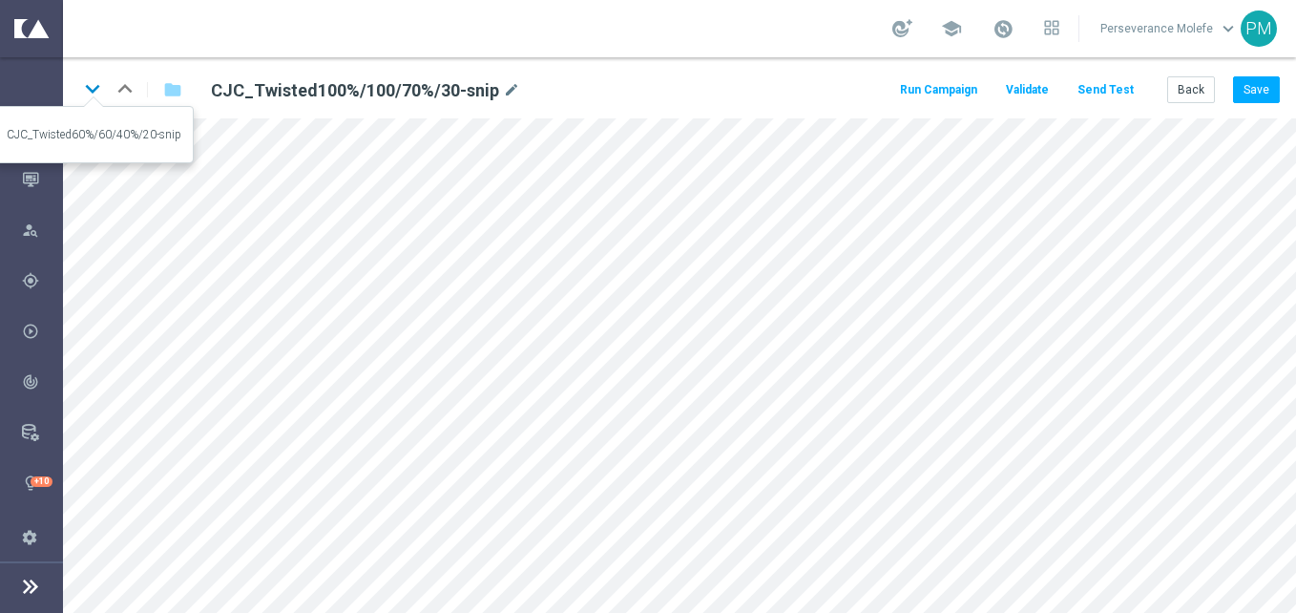
click at [89, 88] on icon "keyboard_arrow_down" at bounding box center [92, 88] width 29 height 29
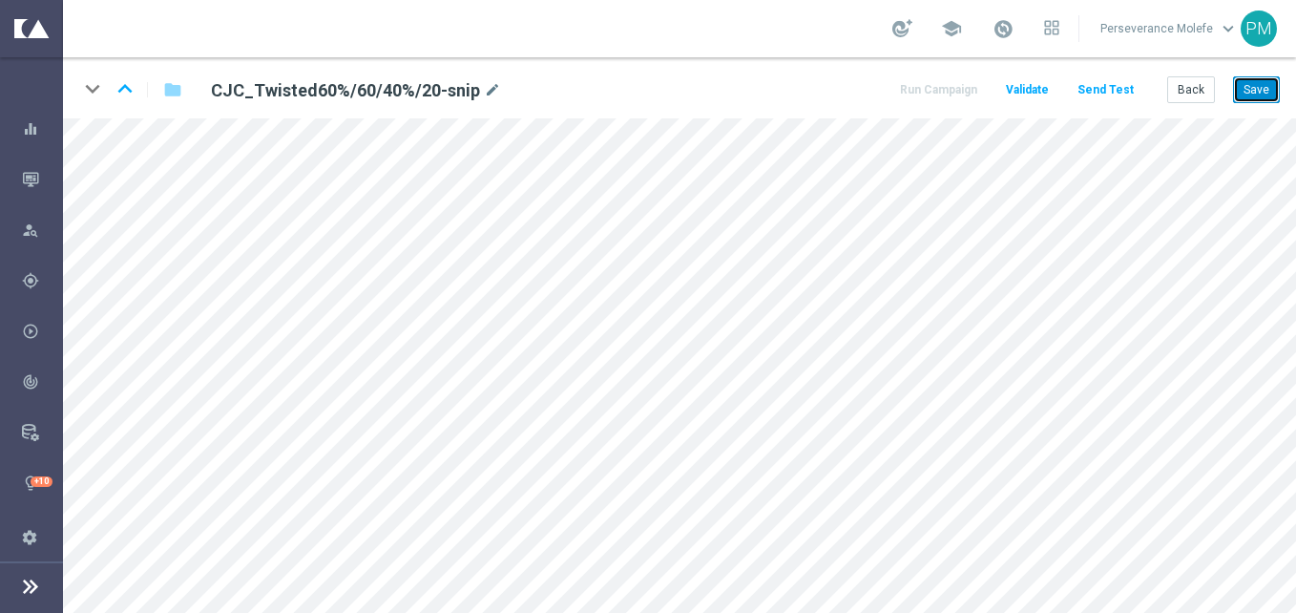
click at [1271, 98] on button "Save" at bounding box center [1256, 89] width 47 height 27
click at [1205, 98] on button "Back" at bounding box center [1191, 89] width 48 height 27
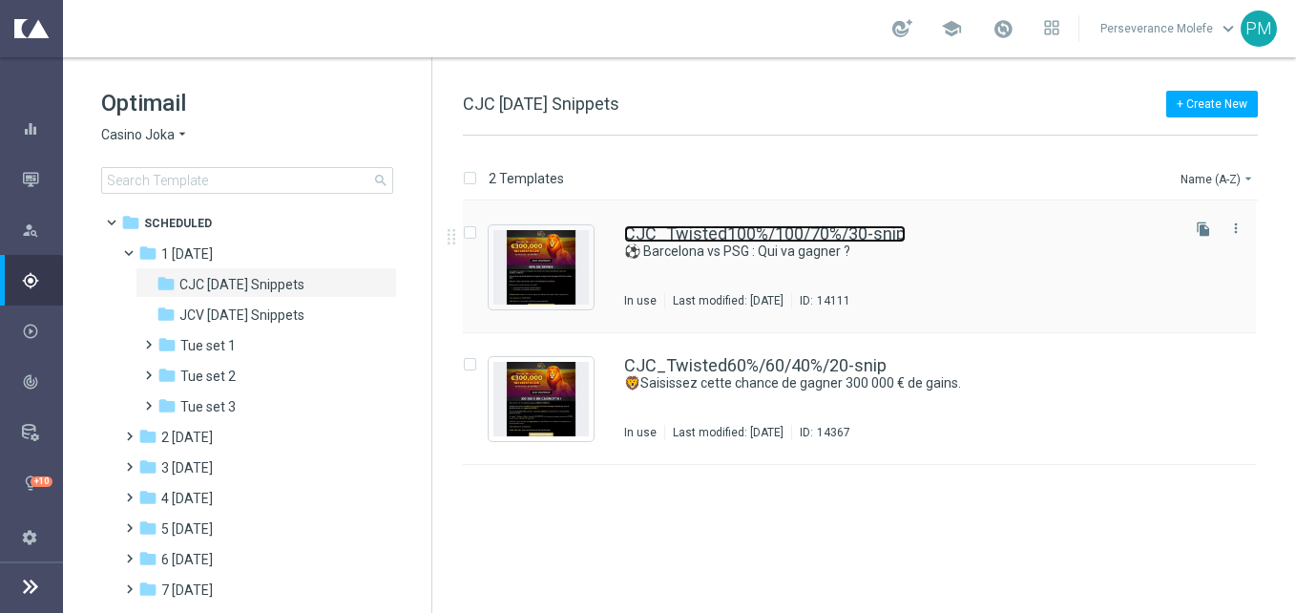
click at [661, 240] on link "CJC_Twisted100%/100/70%/30-snip" at bounding box center [765, 233] width 282 height 17
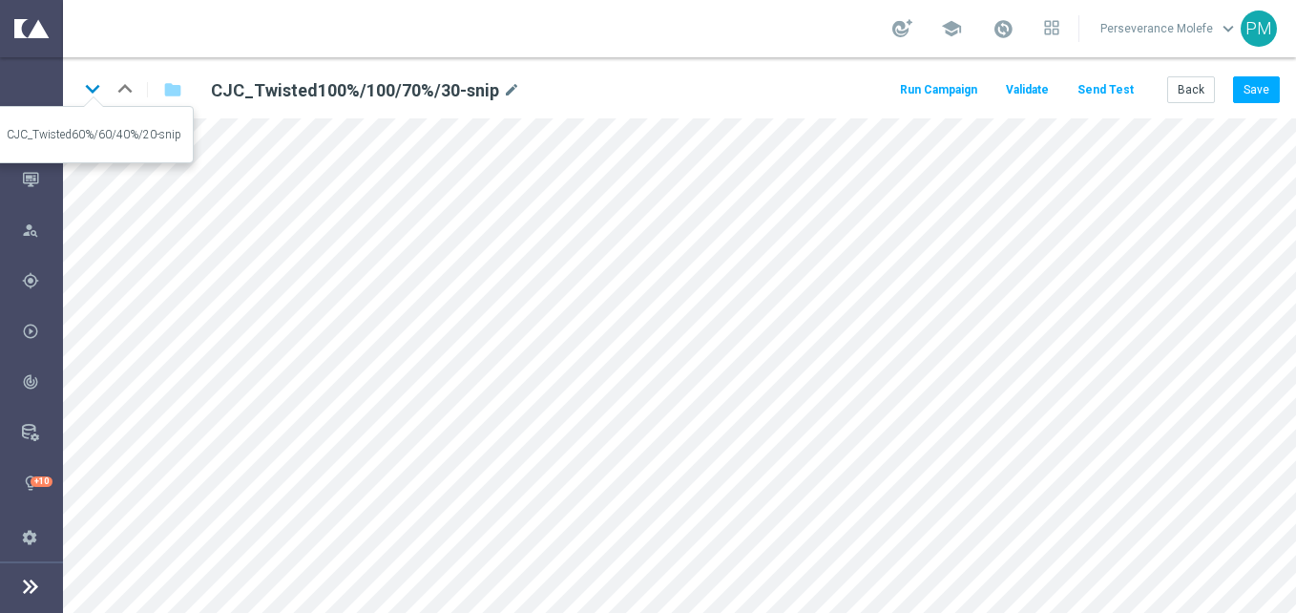
click at [85, 90] on icon "keyboard_arrow_down" at bounding box center [92, 88] width 29 height 29
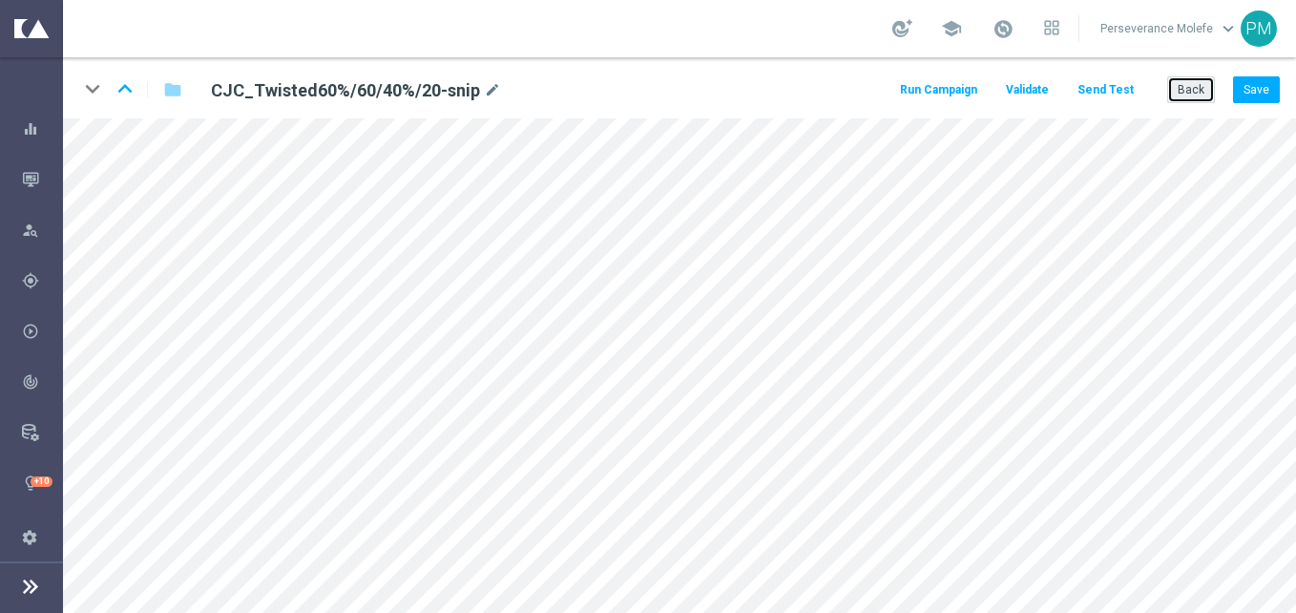
click at [1178, 90] on button "Back" at bounding box center [1191, 89] width 48 height 27
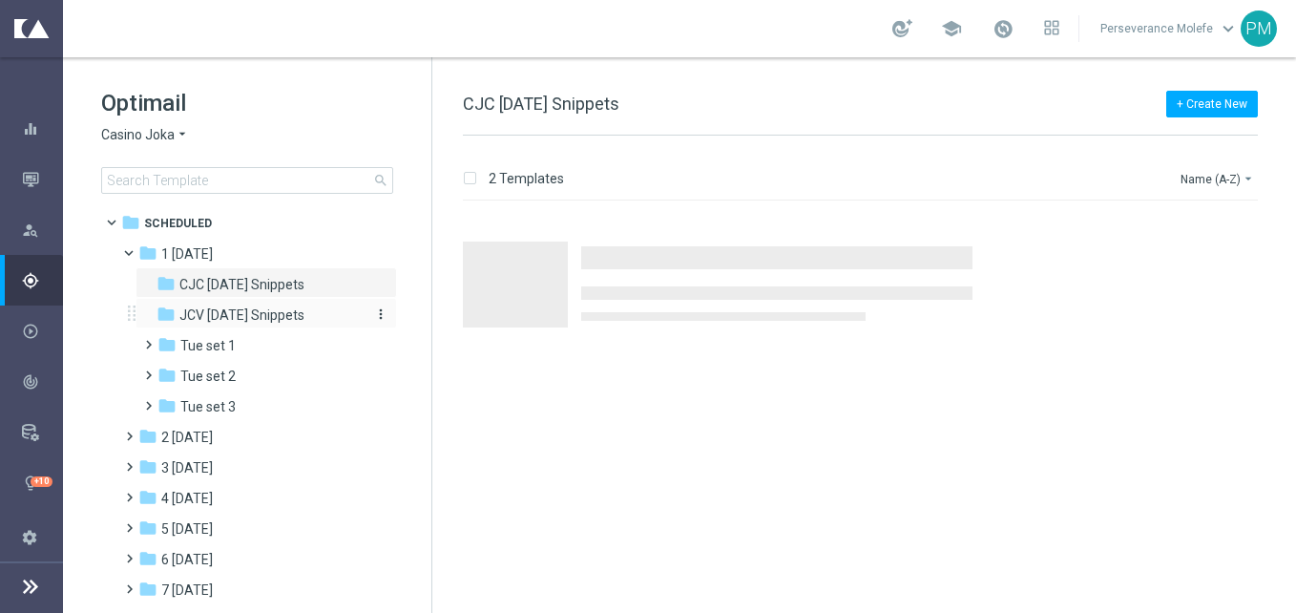
click at [300, 305] on div "folder JCV Tuesday Snippets" at bounding box center [258, 315] width 203 height 22
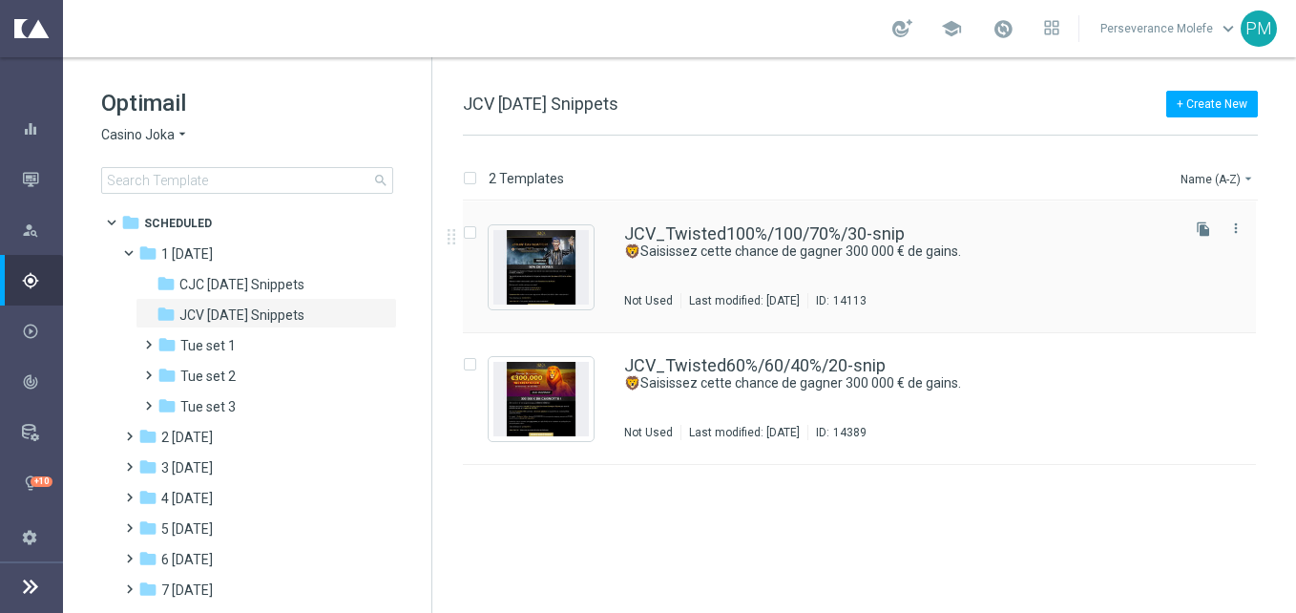
click at [715, 219] on div "JCV_Twisted100%/100/70%/30-snip 🦁Saisissez cette chance de gagner 300 000 € de …" at bounding box center [859, 267] width 793 height 132
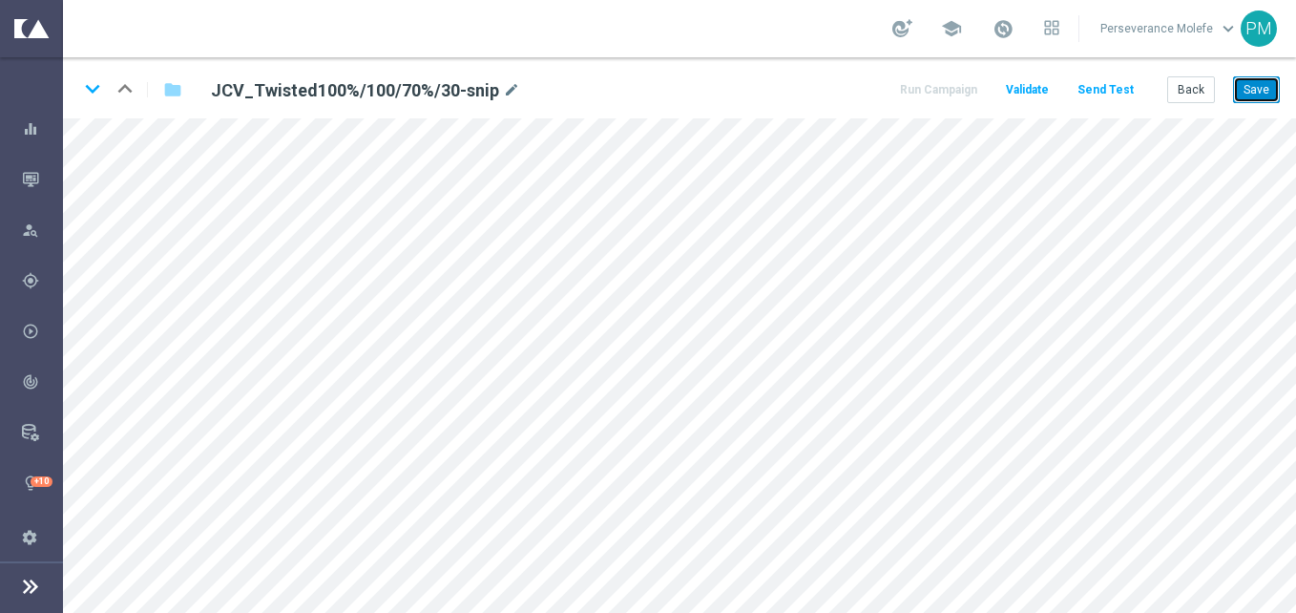
click at [1268, 90] on button "Save" at bounding box center [1256, 89] width 47 height 27
click at [1185, 95] on button "Back" at bounding box center [1191, 89] width 48 height 27
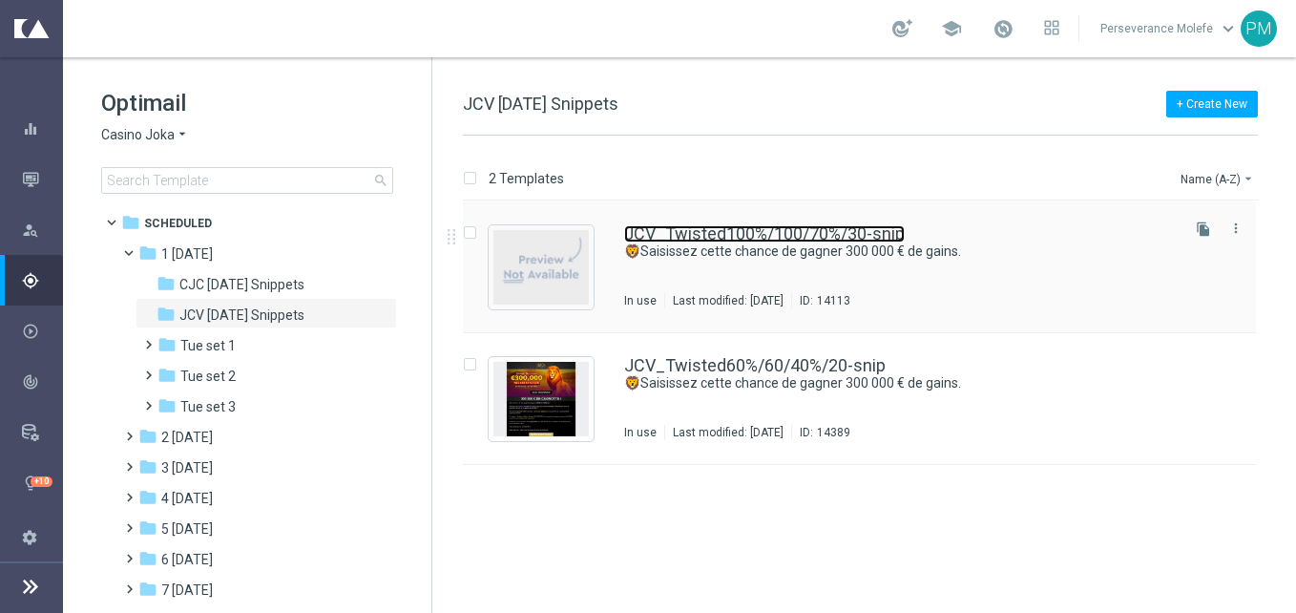
click at [702, 233] on link "JCV_Twisted100%/100/70%/30-snip" at bounding box center [764, 233] width 281 height 17
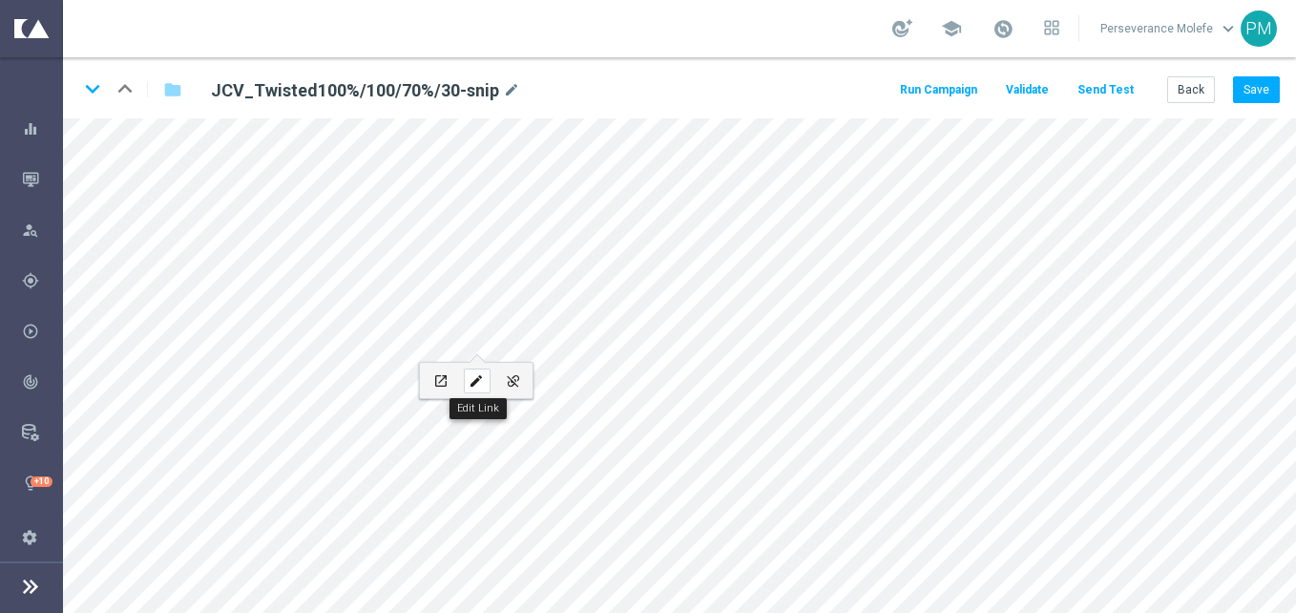
click at [483, 375] on icon "edit" at bounding box center [476, 380] width 14 height 15
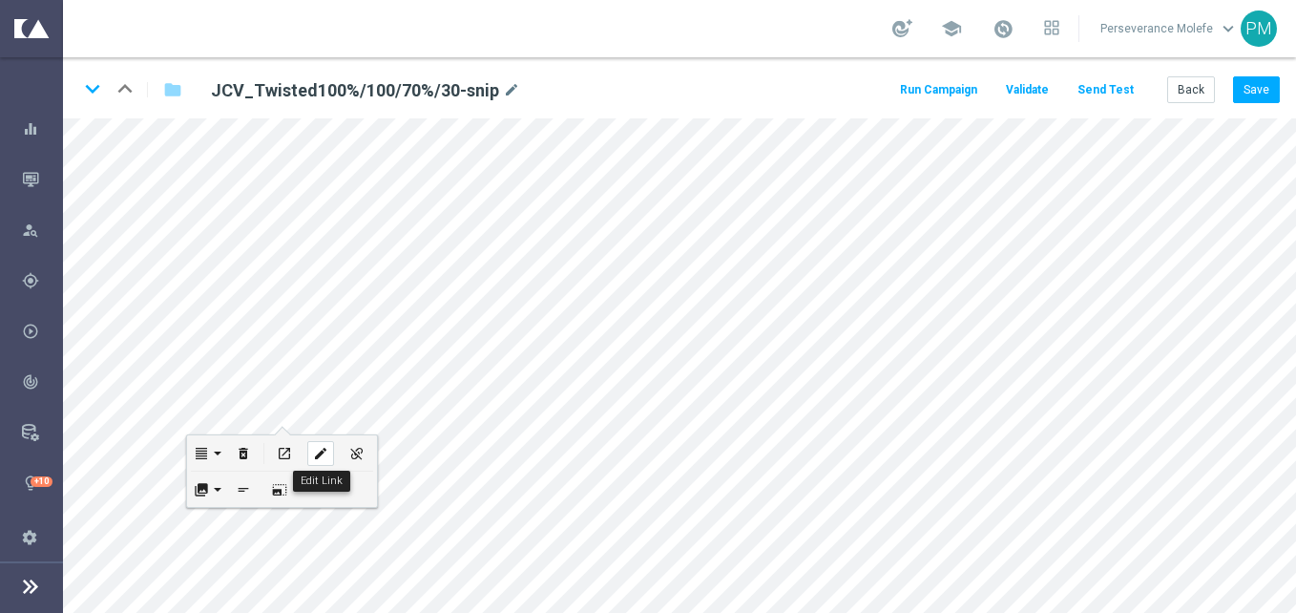
click at [333, 446] on div "edit" at bounding box center [320, 453] width 27 height 25
type input "https://www.jokaclubvip.com/fr/login"
checkbox input "true"
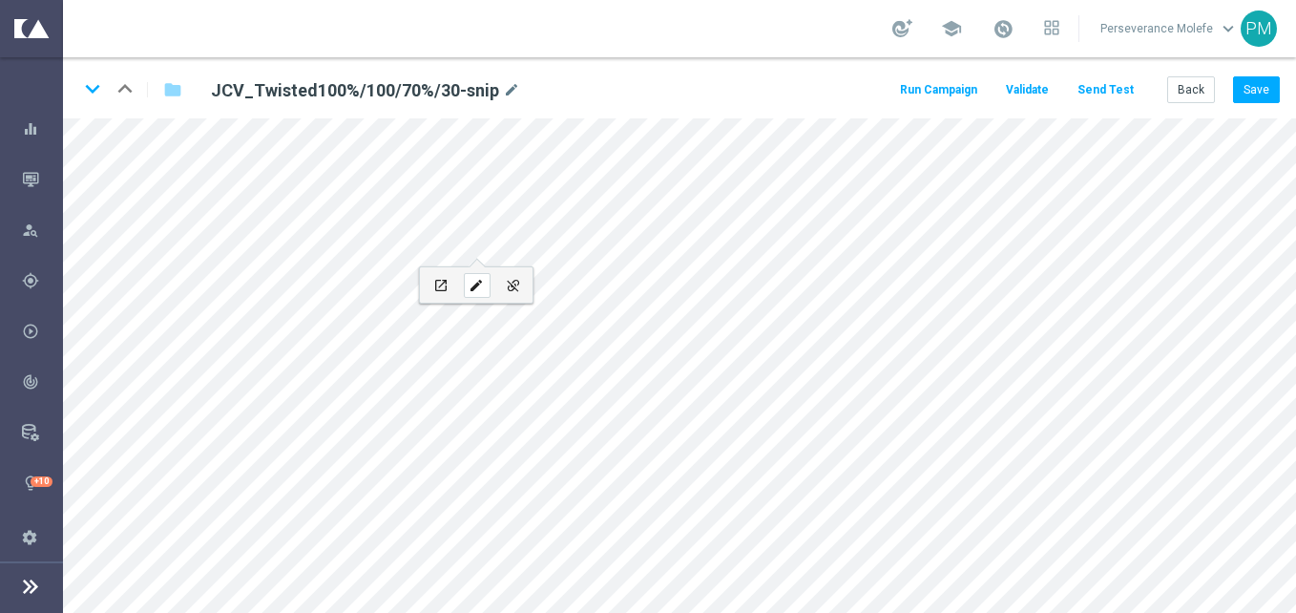
click at [482, 281] on icon "edit" at bounding box center [476, 285] width 14 height 15
type input "[URL][DOMAIN_NAME]"
type input "PRÉDISEZ MAINTENANT"
checkbox input "true"
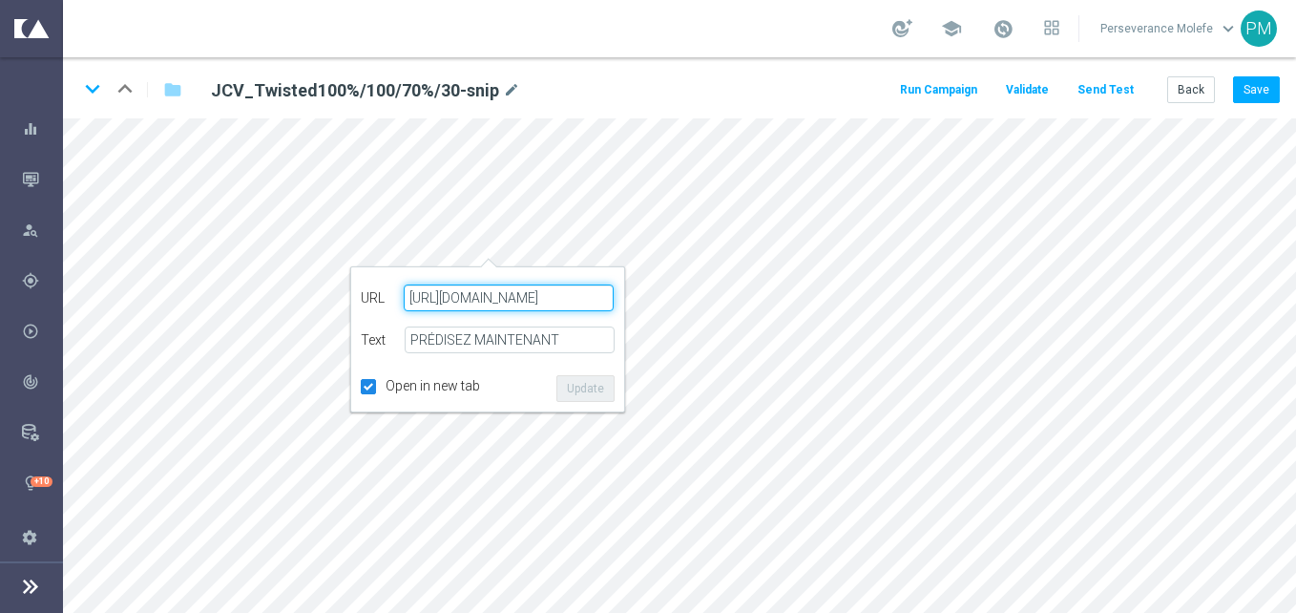
paste input "jokaclubvip.com/fr/login"
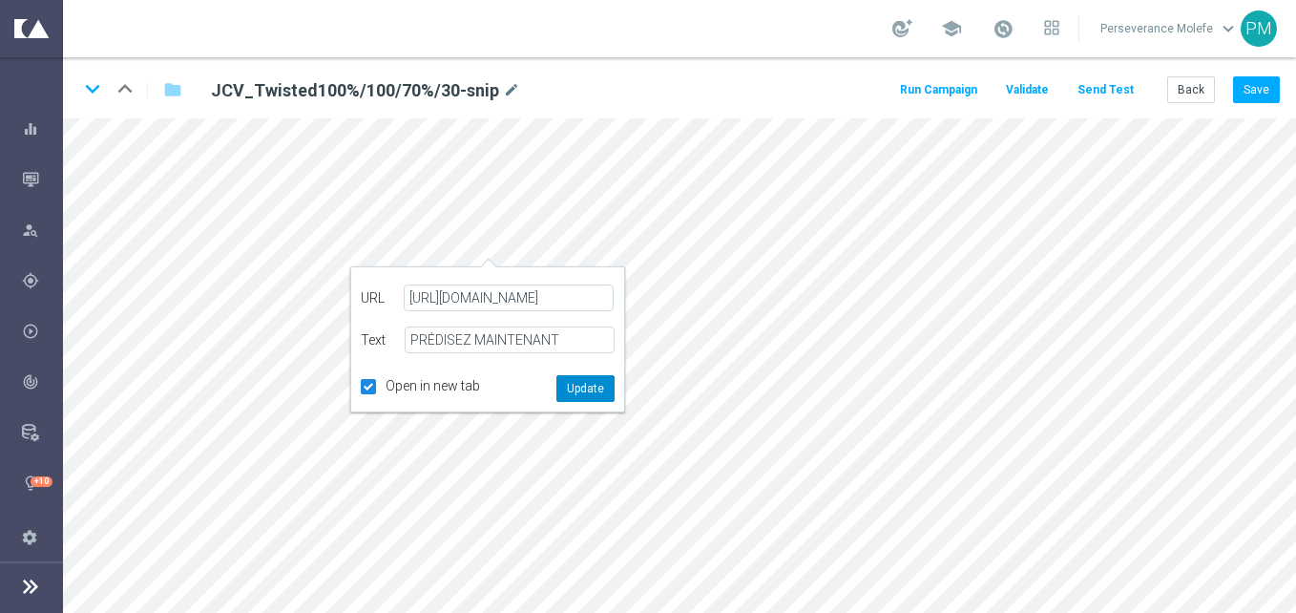
click at [587, 378] on button "Update" at bounding box center [585, 388] width 58 height 27
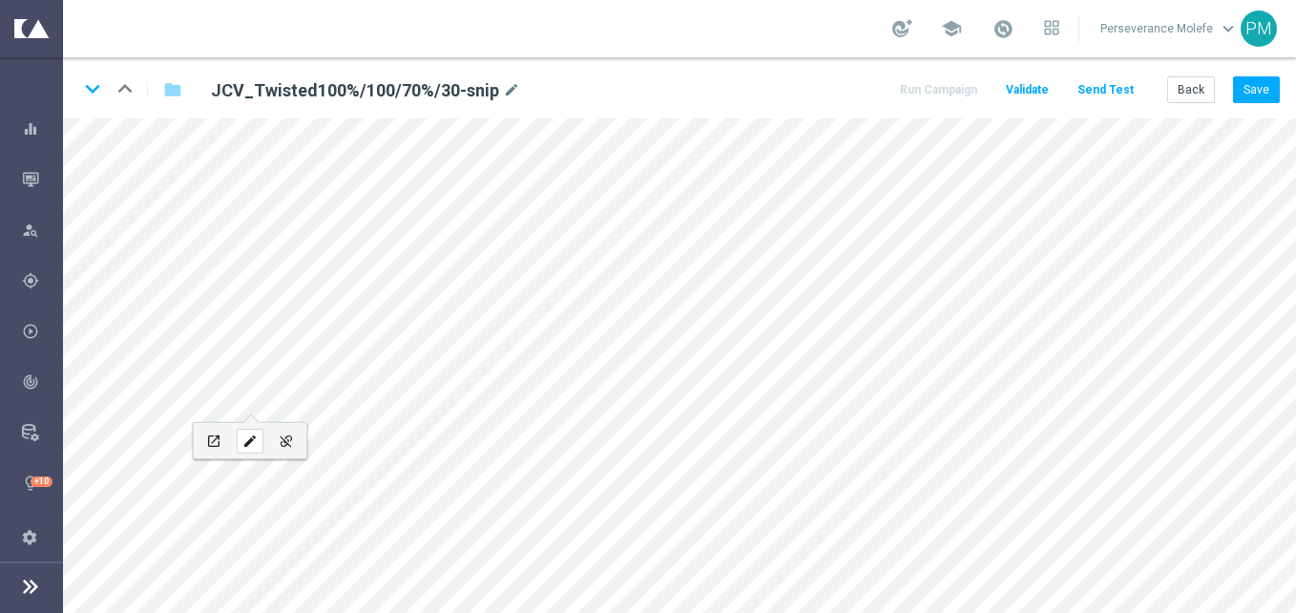
click at [261, 437] on div "edit" at bounding box center [250, 440] width 27 height 25
type input "https://www.casinojokaclub.net/fr"
type input "Connectez-vous"
checkbox input "true"
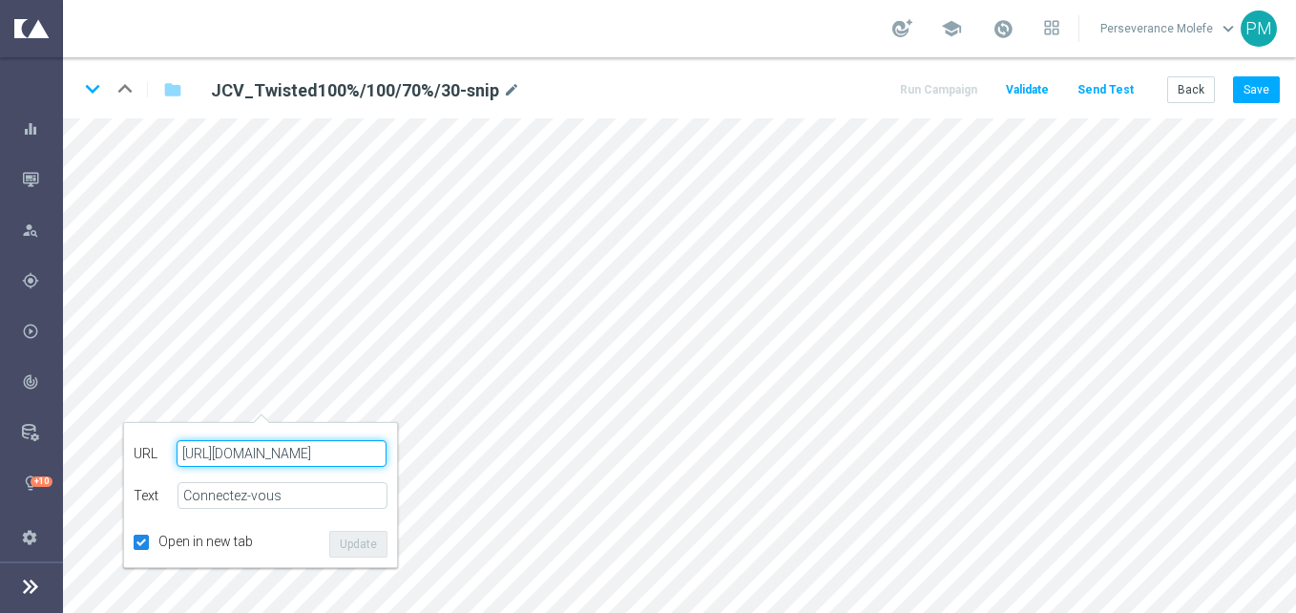
paste input "[DOMAIN_NAME][URL]"
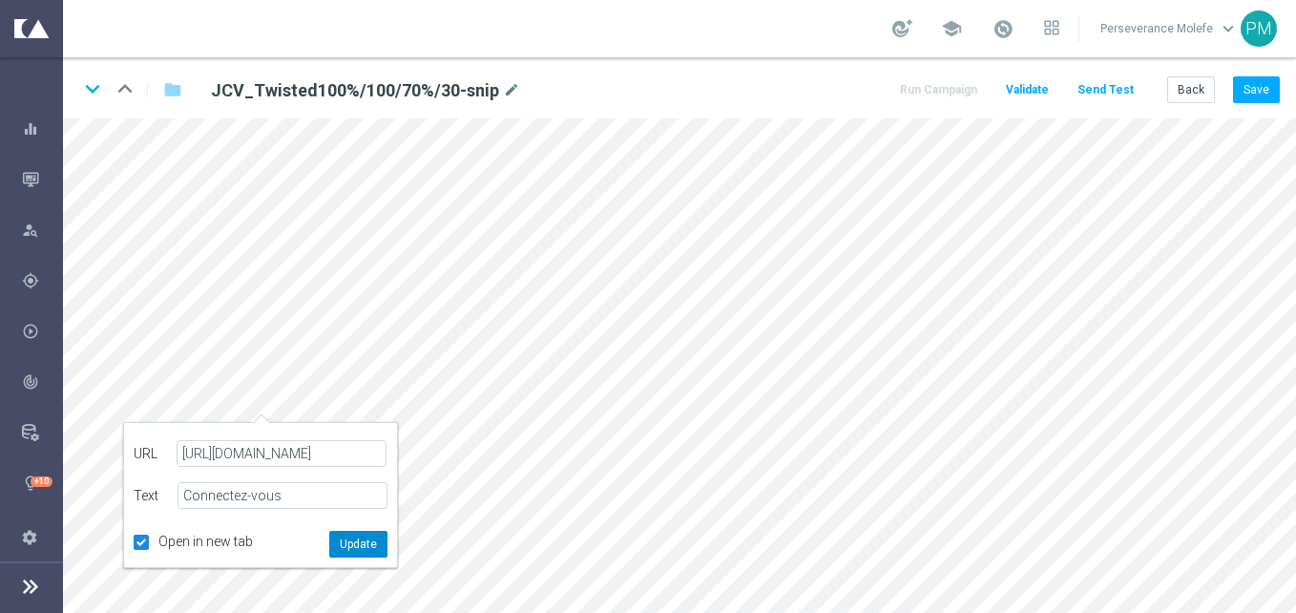
click at [349, 551] on button "Update" at bounding box center [358, 544] width 58 height 27
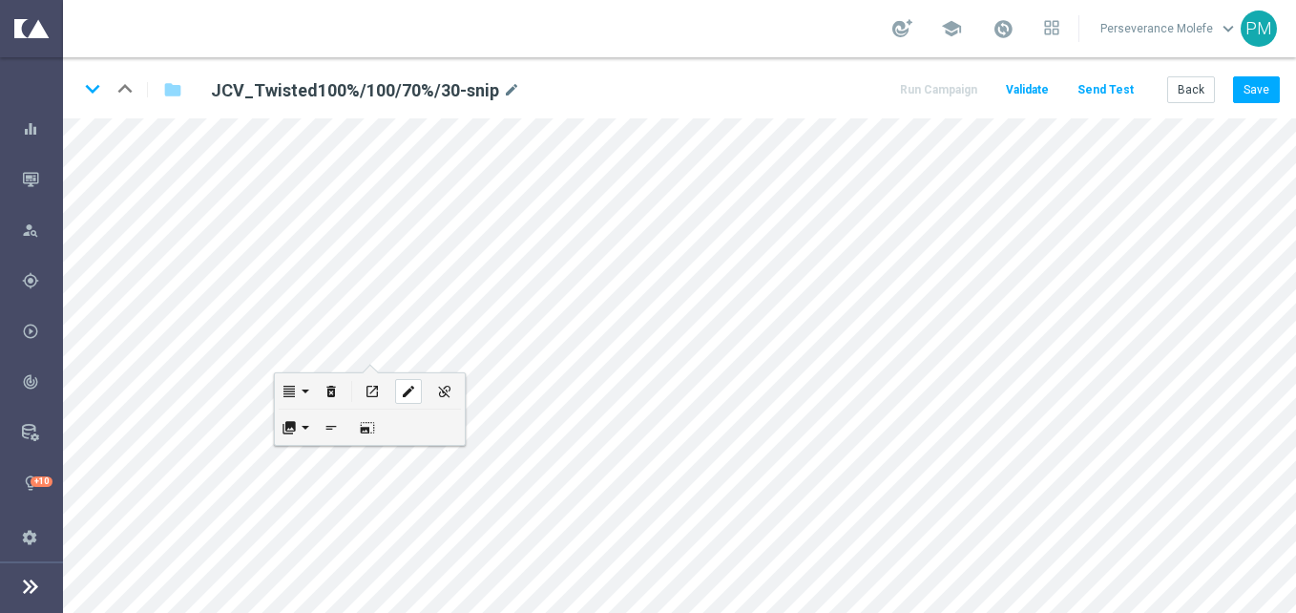
click at [418, 399] on div "edit" at bounding box center [408, 391] width 27 height 25
type input "https://www.casinojokaclub.net/fr"
checkbox input "true"
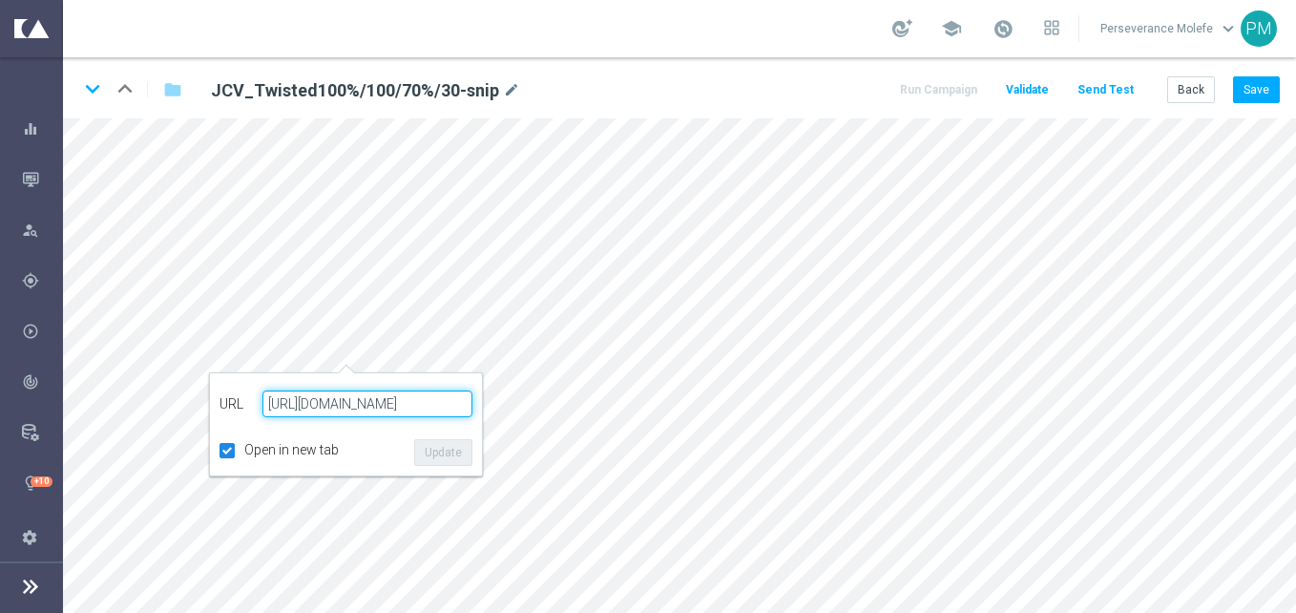
paste input "[DOMAIN_NAME][URL]"
type input "[URL][DOMAIN_NAME]"
click at [439, 453] on button "Update" at bounding box center [443, 452] width 58 height 27
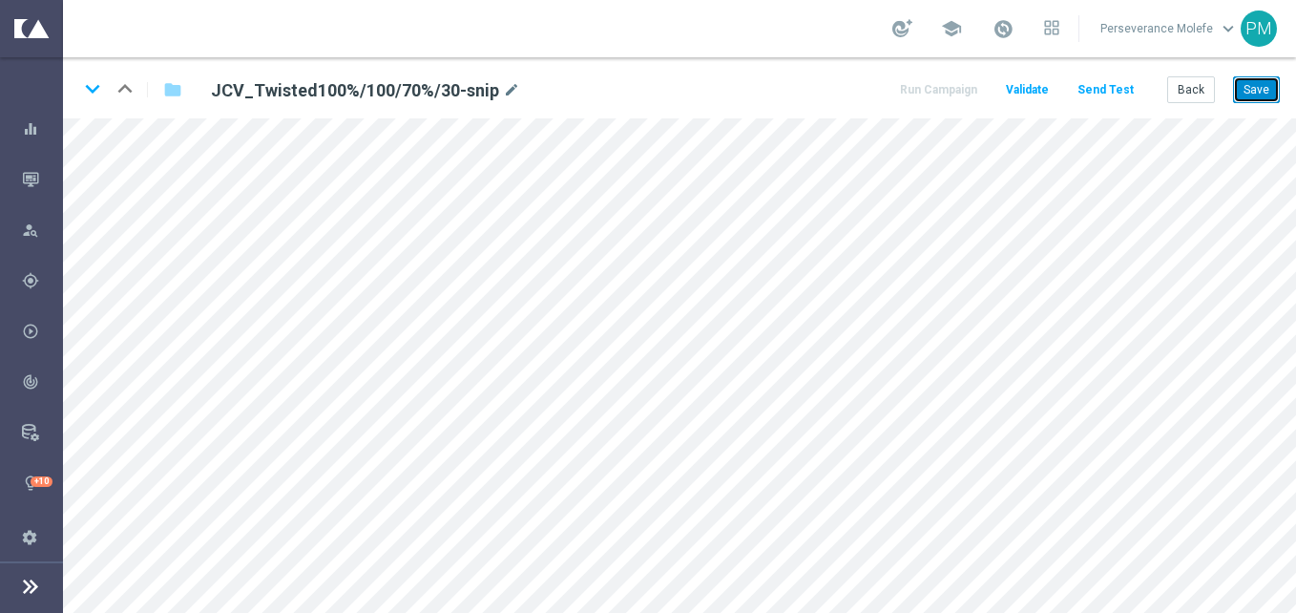
click at [1279, 85] on button "Save" at bounding box center [1256, 89] width 47 height 27
click at [1244, 94] on button "Save" at bounding box center [1256, 89] width 47 height 27
click at [1203, 94] on button "Back" at bounding box center [1191, 89] width 48 height 27
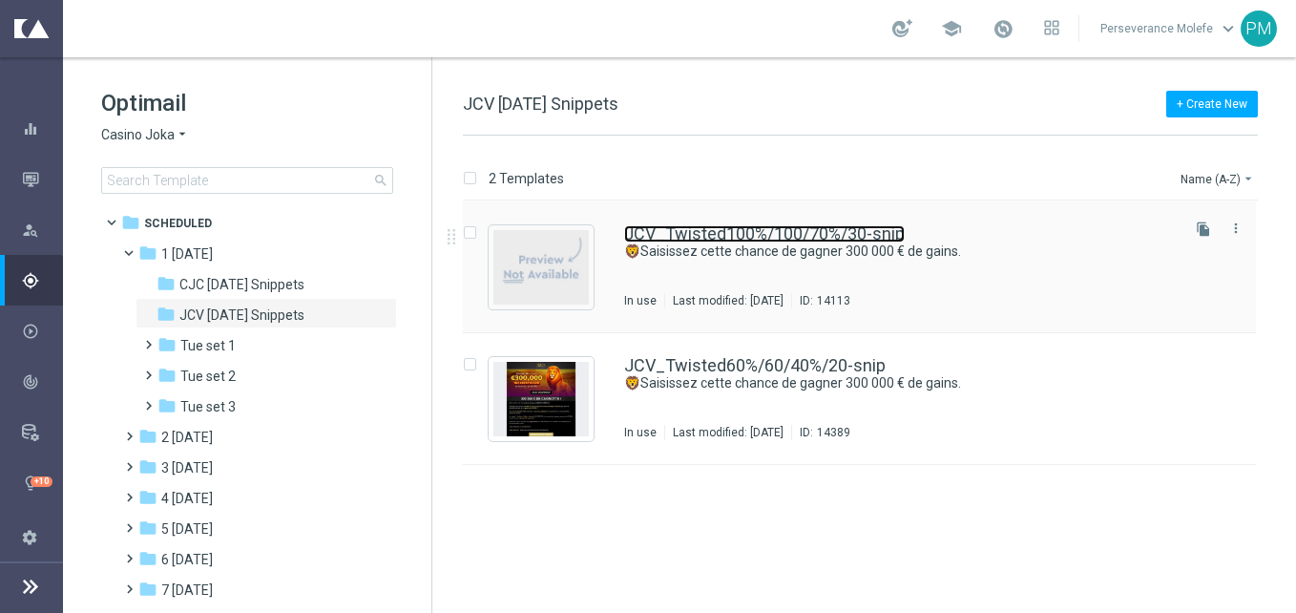
click at [706, 234] on link "JCV_Twisted100%/100/70%/30-snip" at bounding box center [764, 233] width 281 height 17
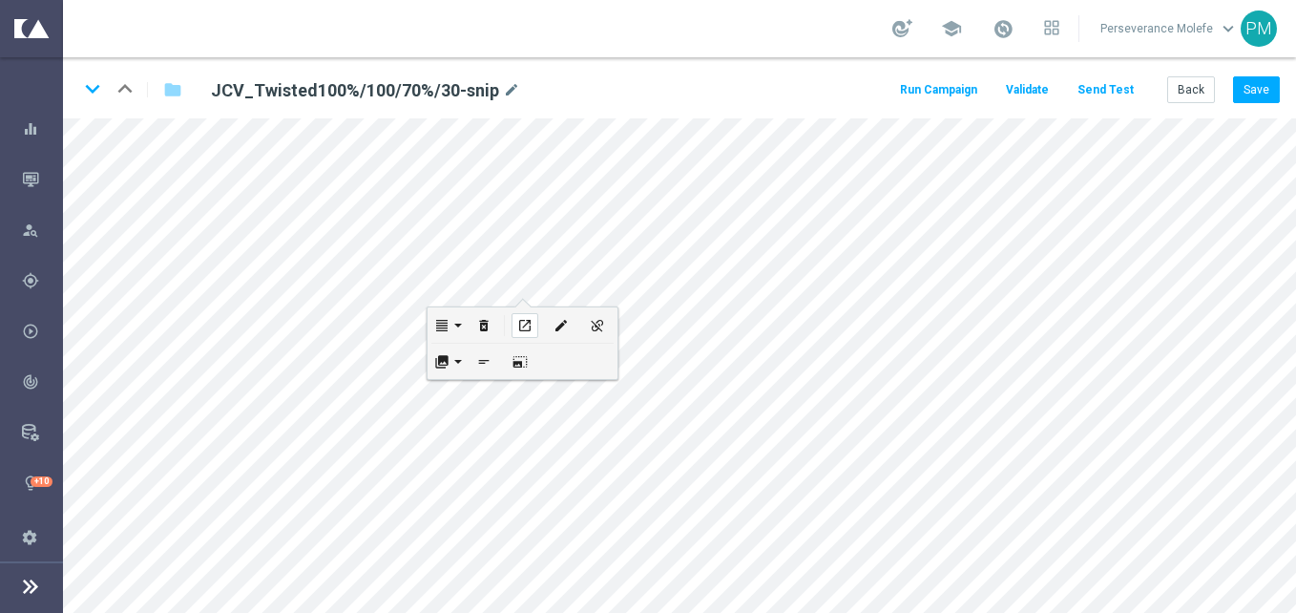
click at [537, 323] on div "open_in_new" at bounding box center [525, 325] width 27 height 25
click at [1189, 86] on button "Back" at bounding box center [1191, 89] width 48 height 27
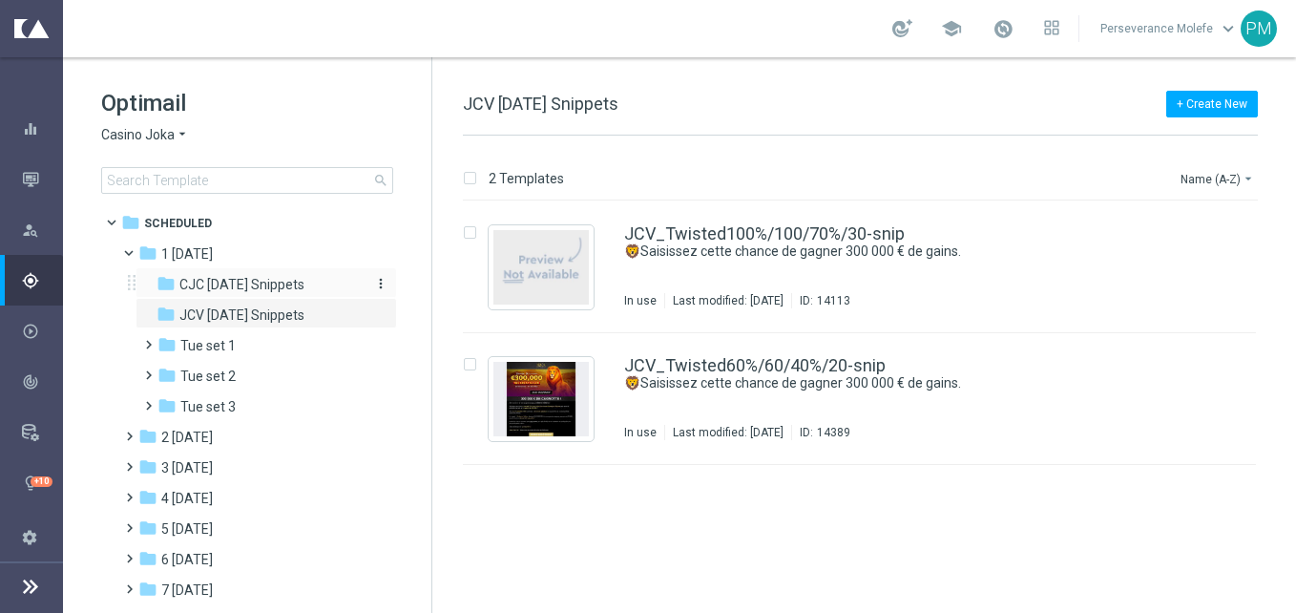
click at [315, 284] on div "folder CJC Tuesday Snippets" at bounding box center [258, 285] width 203 height 22
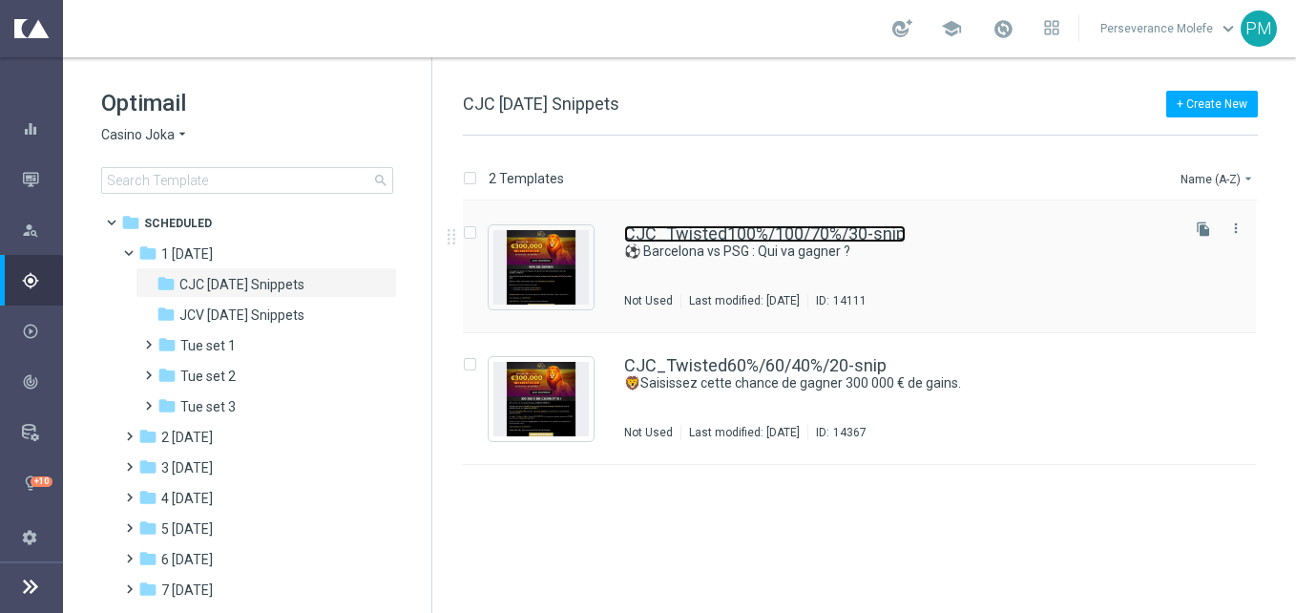
click at [651, 234] on link "CJC_Twisted100%/100/70%/30-snip" at bounding box center [765, 233] width 282 height 17
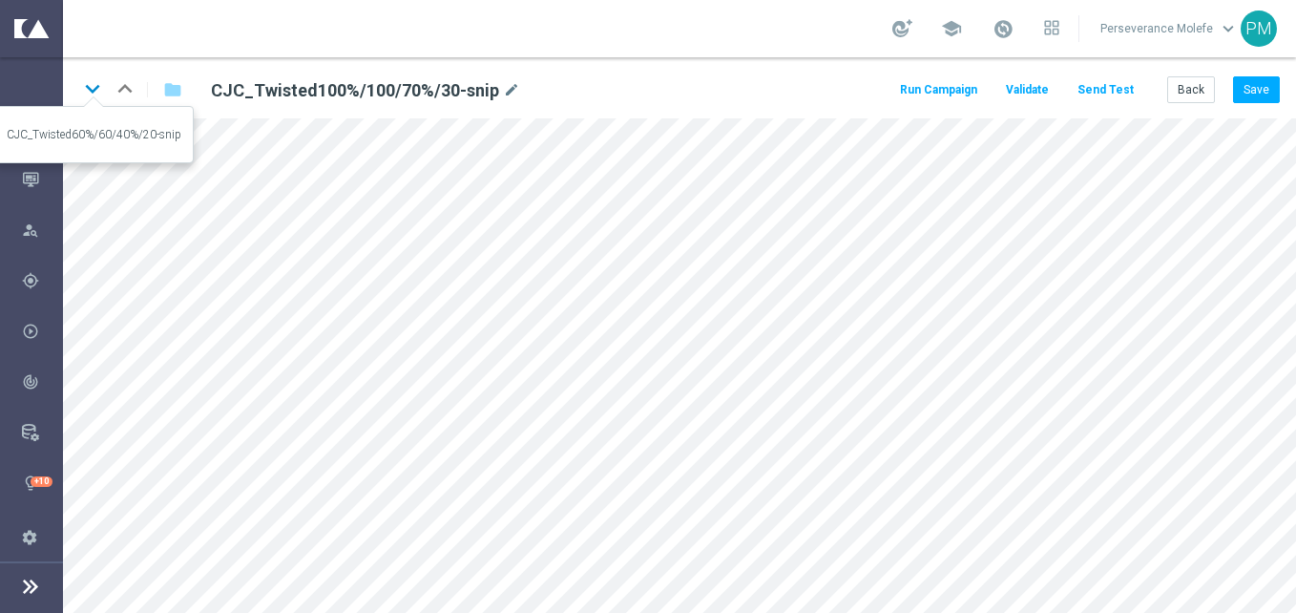
click at [86, 95] on icon "keyboard_arrow_down" at bounding box center [92, 88] width 29 height 29
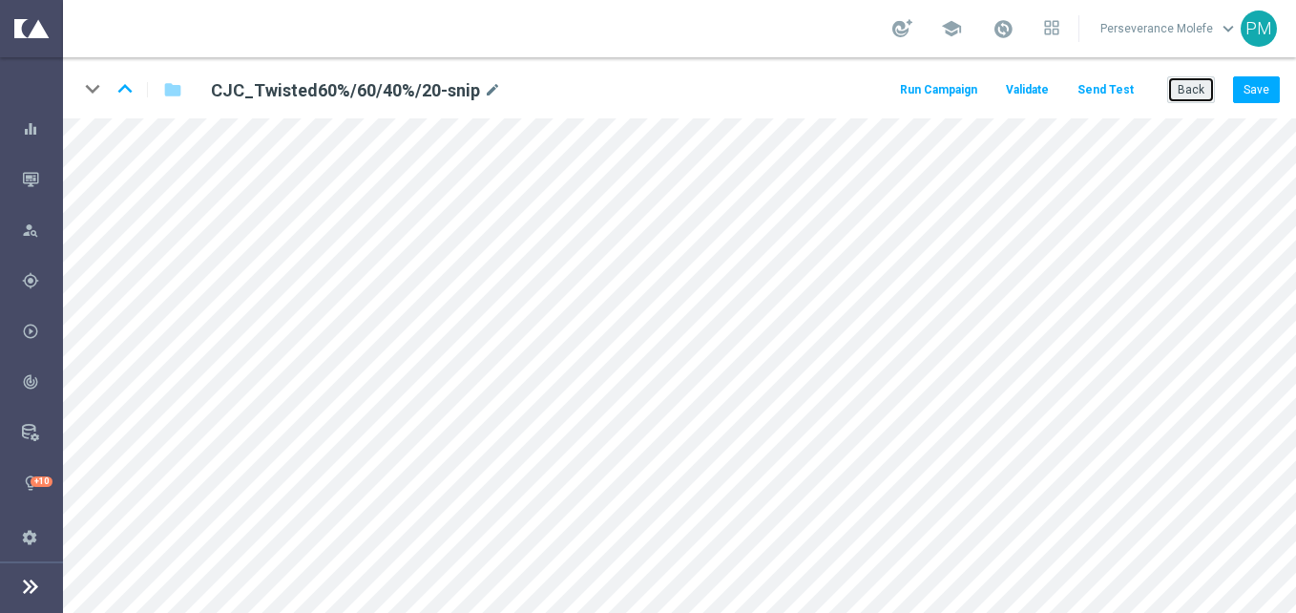
click at [1205, 91] on button "Back" at bounding box center [1191, 89] width 48 height 27
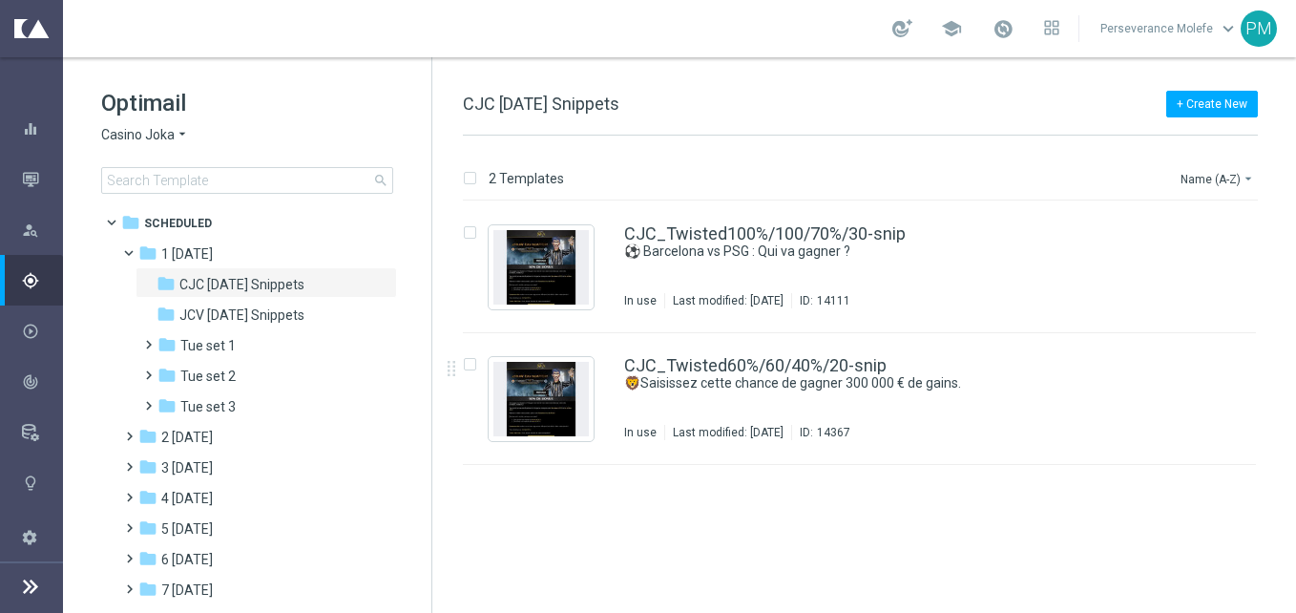
click at [768, 481] on div "insert_drive_file CJC_Twisted100%/100/70%/30-snip ⚽ Barcelona vs PSG : Qui va g…" at bounding box center [868, 406] width 848 height 411
click at [270, 321] on span "JCV [DATE] Snippets" at bounding box center [241, 314] width 125 height 17
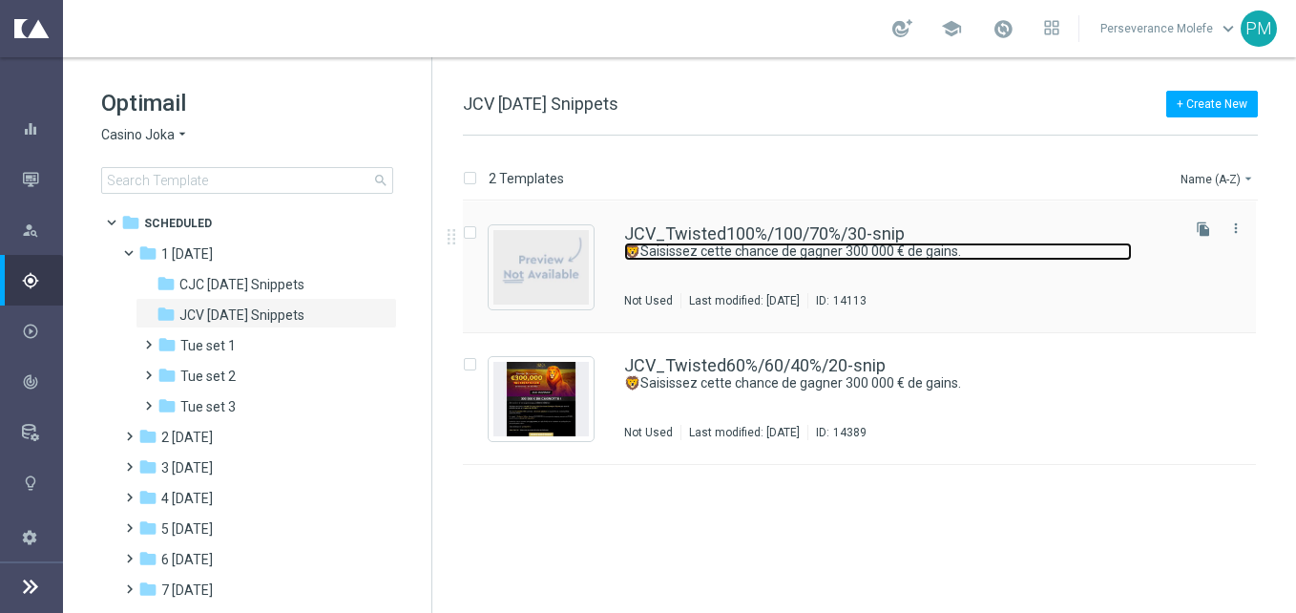
click at [733, 243] on link "🦁Saisissez cette chance de gagner 300 000 € de gains." at bounding box center [878, 251] width 508 height 18
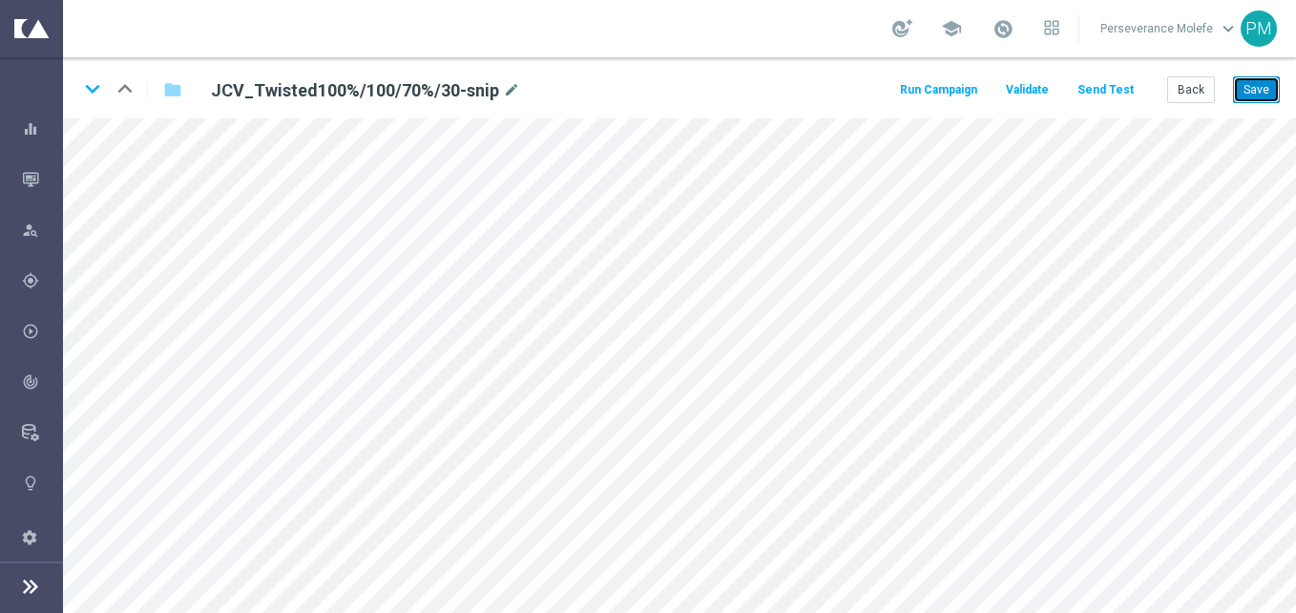
click at [1253, 87] on button "Save" at bounding box center [1256, 89] width 47 height 27
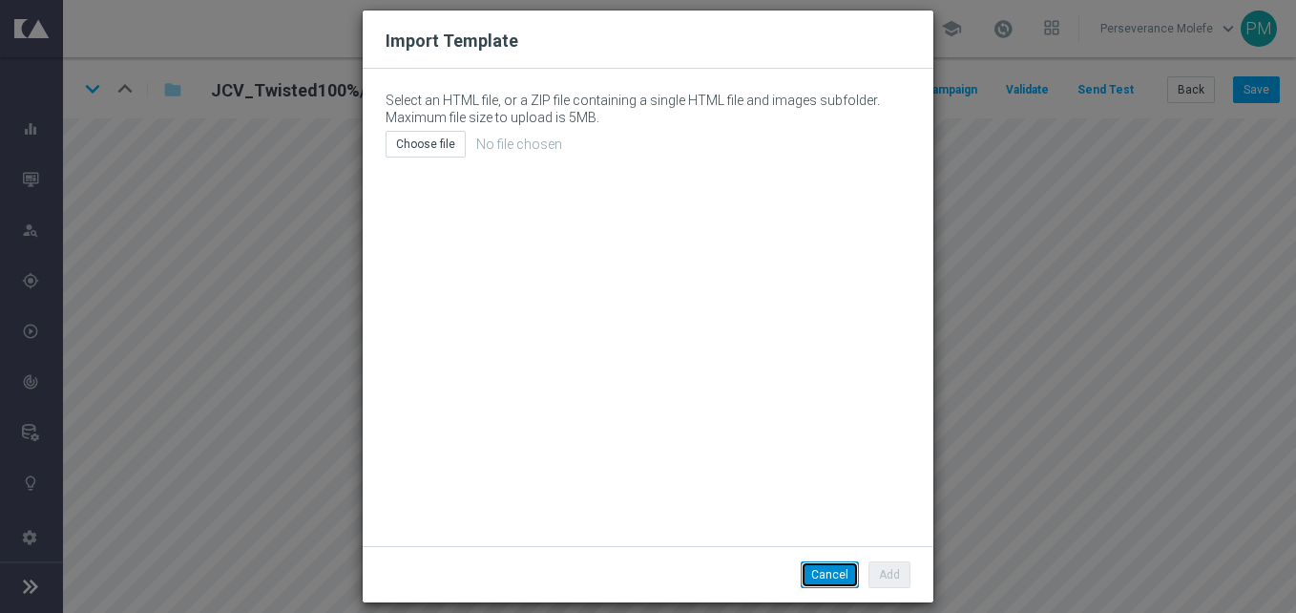
click at [826, 575] on button "Cancel" at bounding box center [830, 574] width 58 height 27
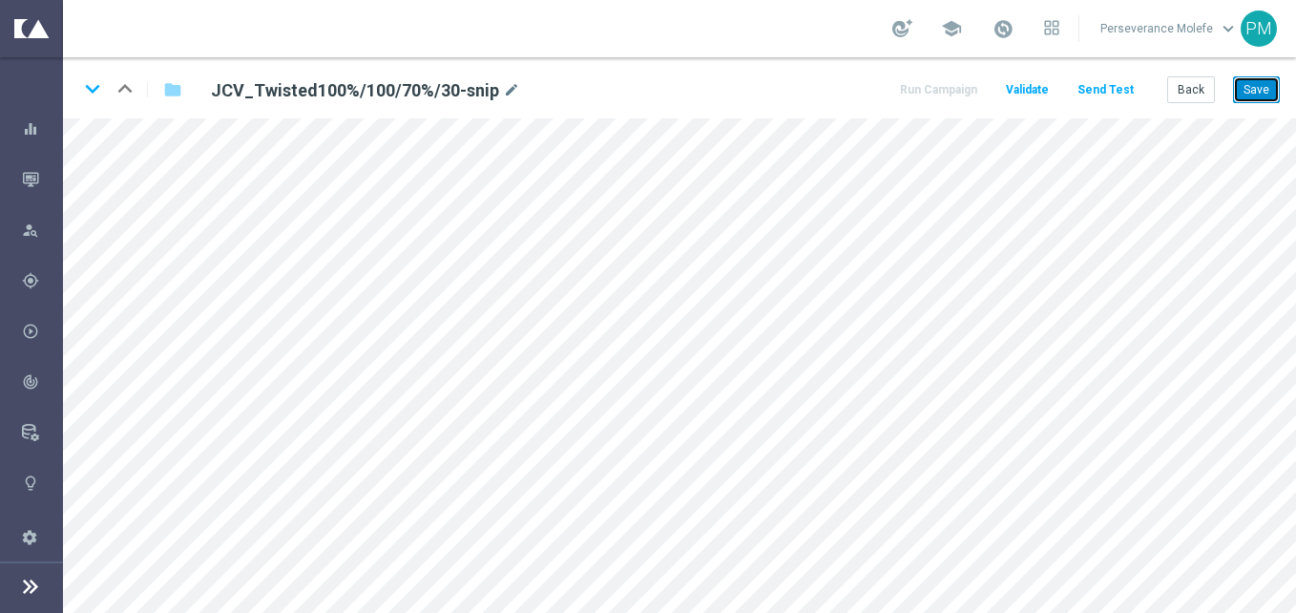
click at [1261, 77] on button "Save" at bounding box center [1256, 89] width 47 height 27
click at [1250, 88] on button "Save" at bounding box center [1256, 89] width 47 height 27
click at [1277, 79] on button "Save" at bounding box center [1256, 89] width 47 height 27
click at [1232, 90] on div "Back Save" at bounding box center [1223, 89] width 113 height 27
click at [1260, 89] on button "Save" at bounding box center [1256, 89] width 47 height 27
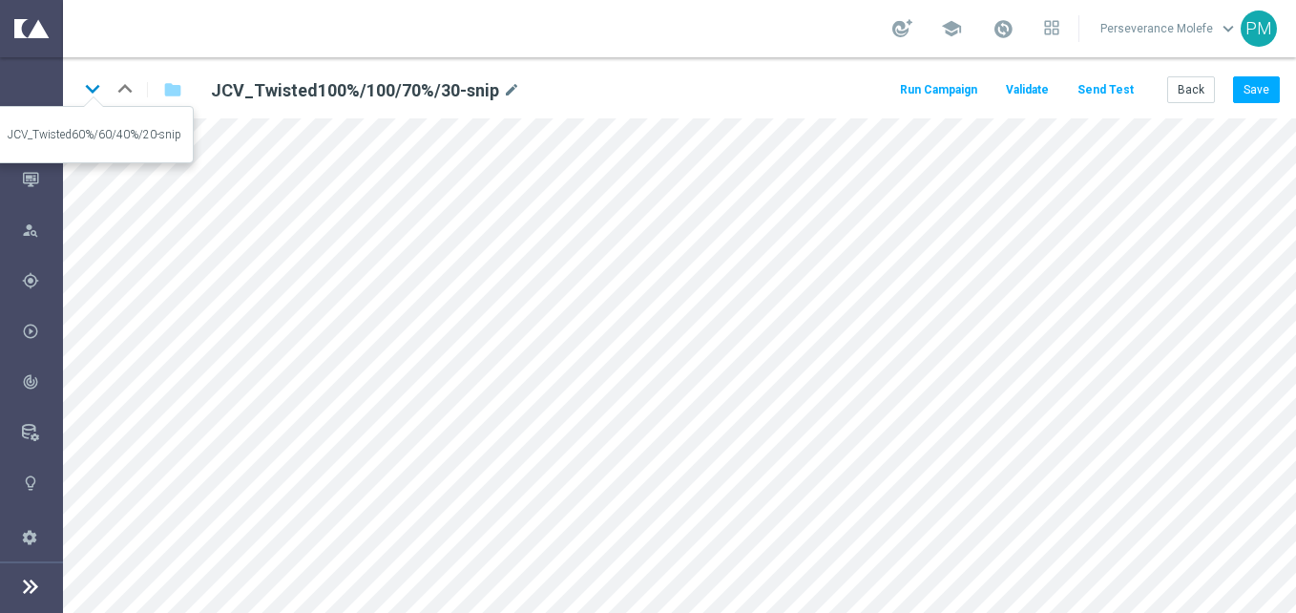
click at [97, 83] on icon "keyboard_arrow_down" at bounding box center [92, 88] width 29 height 29
click at [129, 94] on icon "keyboard_arrow_up" at bounding box center [125, 88] width 29 height 29
click at [90, 81] on icon "keyboard_arrow_down" at bounding box center [92, 88] width 29 height 29
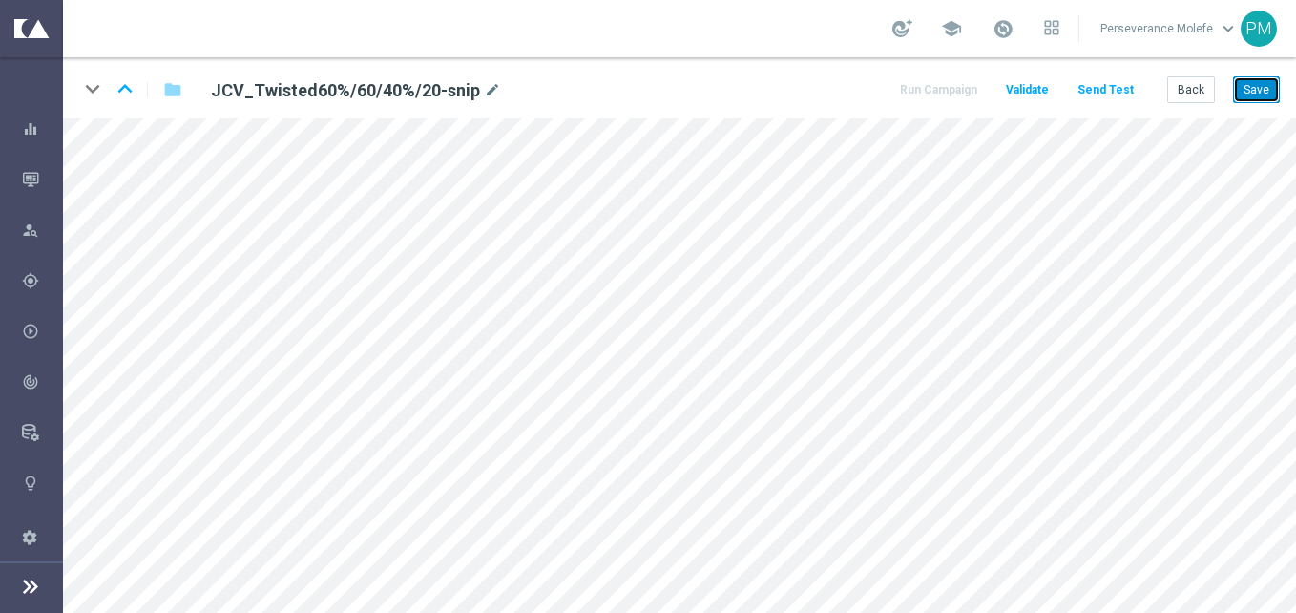
click at [1269, 95] on button "Save" at bounding box center [1256, 89] width 47 height 27
click at [1195, 101] on button "Back" at bounding box center [1191, 89] width 48 height 27
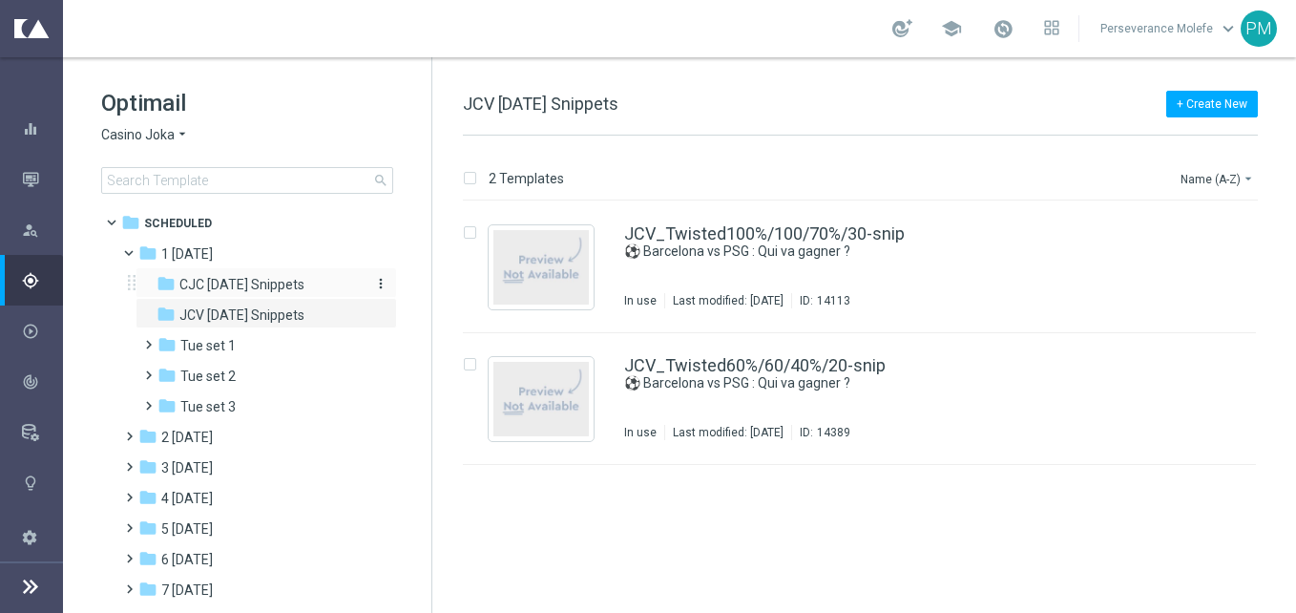
click at [259, 289] on span "CJC [DATE] Snippets" at bounding box center [241, 284] width 125 height 17
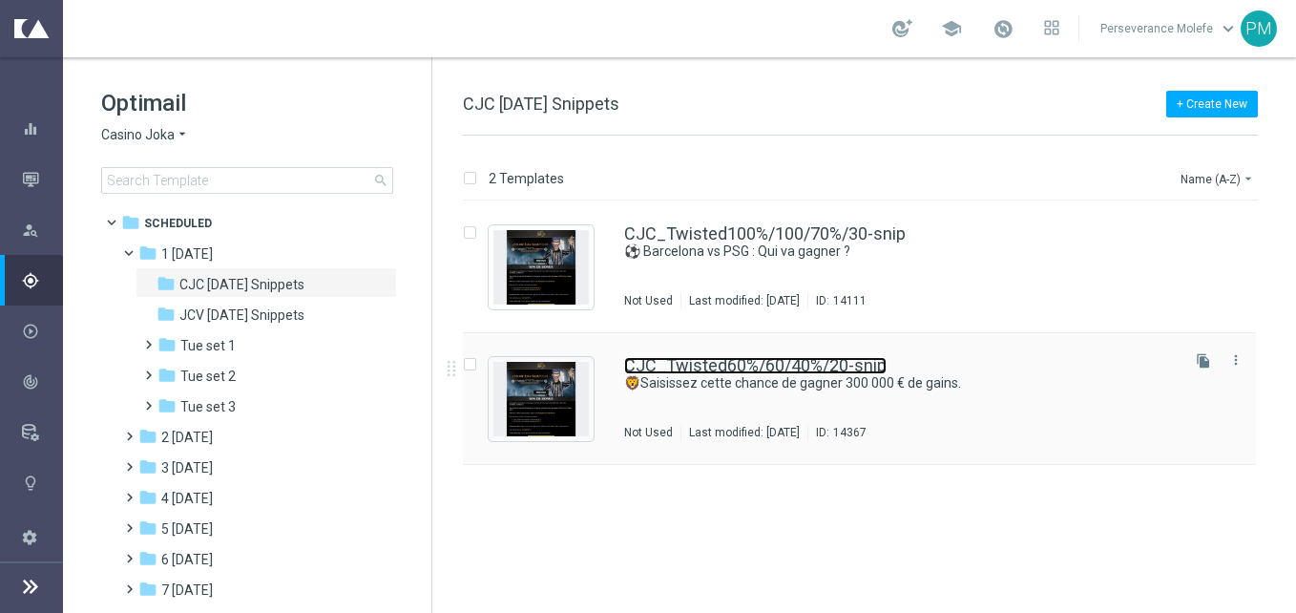
click at [715, 357] on link "CJC_Twisted60%/60/40%/20-snip" at bounding box center [755, 365] width 262 height 17
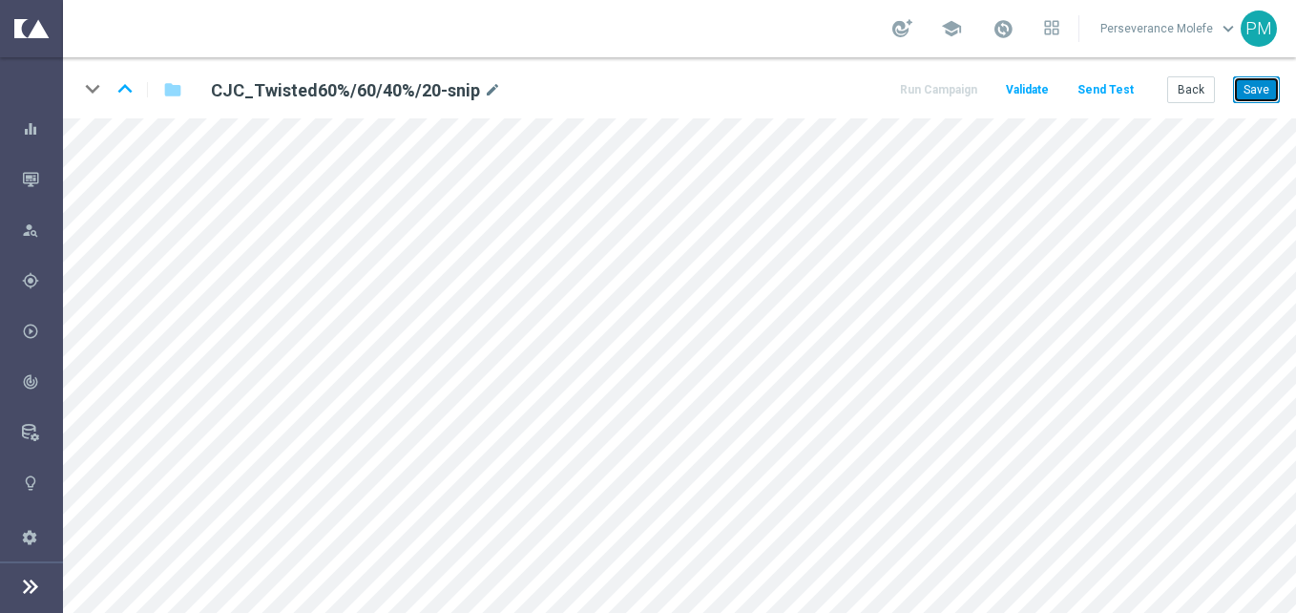
click at [1248, 100] on button "Save" at bounding box center [1256, 89] width 47 height 27
click at [1242, 94] on button "Save" at bounding box center [1256, 89] width 47 height 27
click at [1190, 91] on button "Back" at bounding box center [1191, 89] width 48 height 27
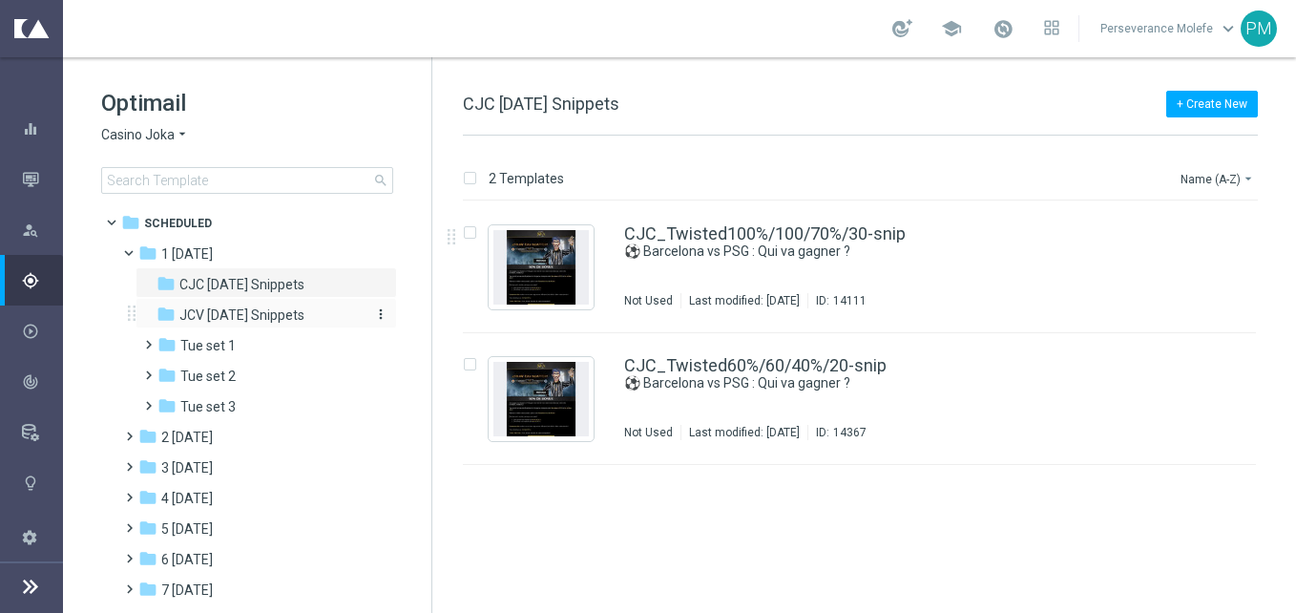
click at [294, 318] on span "JCV [DATE] Snippets" at bounding box center [241, 314] width 125 height 17
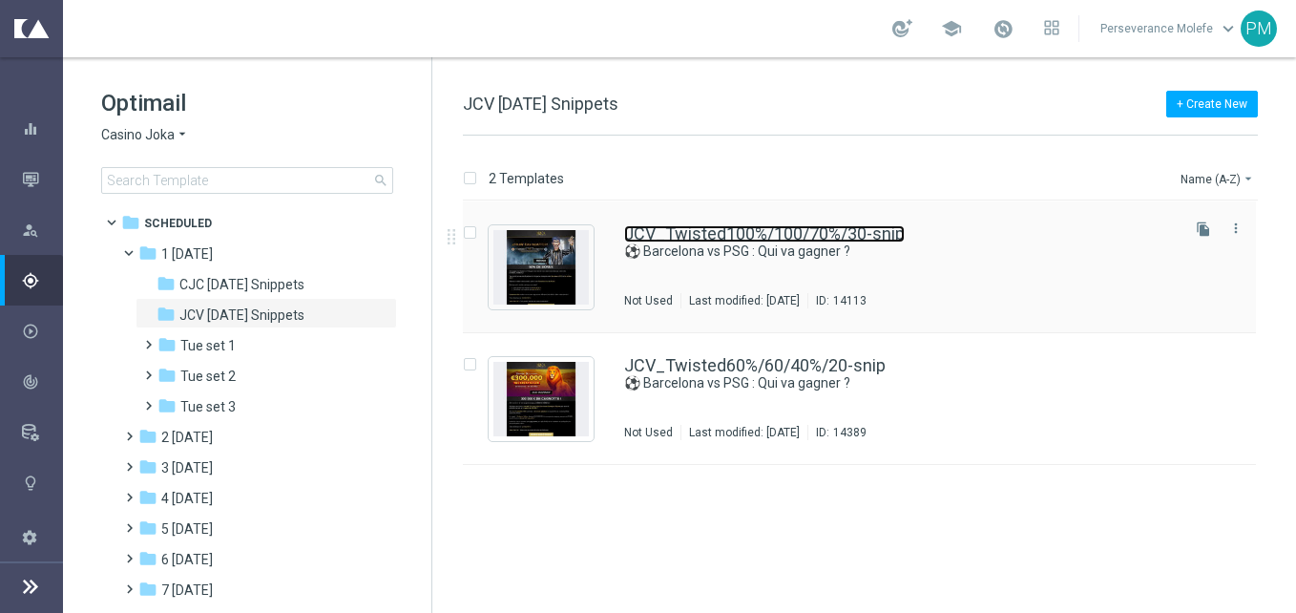
click at [792, 240] on link "JCV_Twisted100%/100/70%/30-snip" at bounding box center [764, 233] width 281 height 17
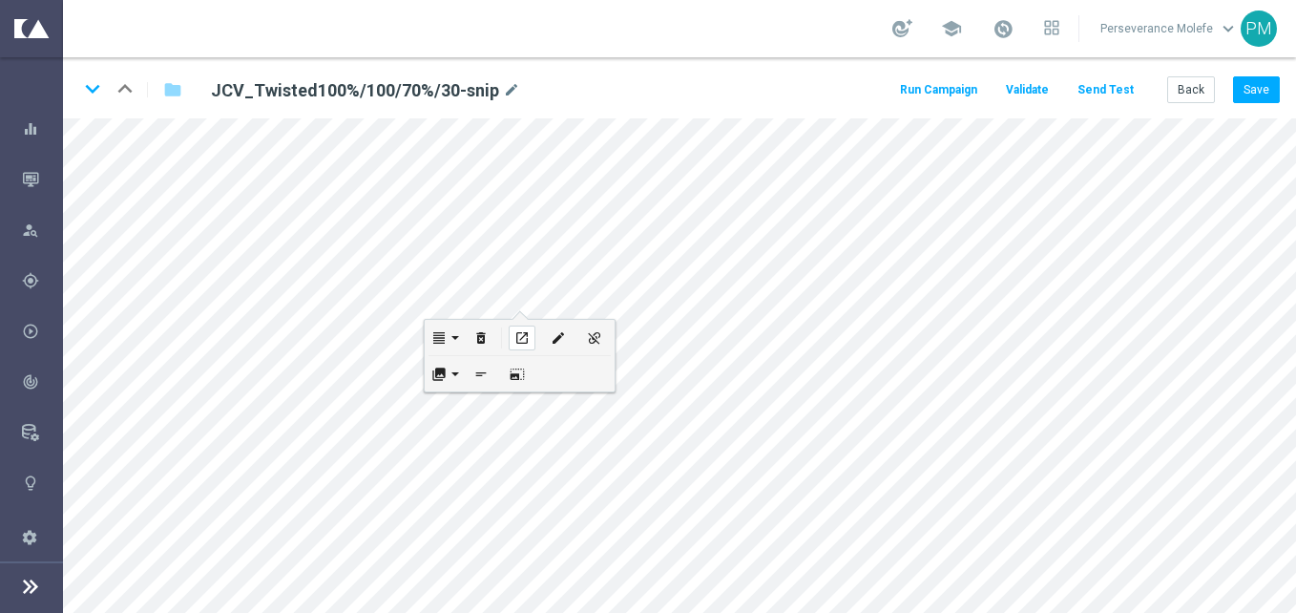
click at [520, 325] on div "open_in_new" at bounding box center [522, 337] width 27 height 25
click at [1195, 88] on button "Back" at bounding box center [1191, 89] width 48 height 27
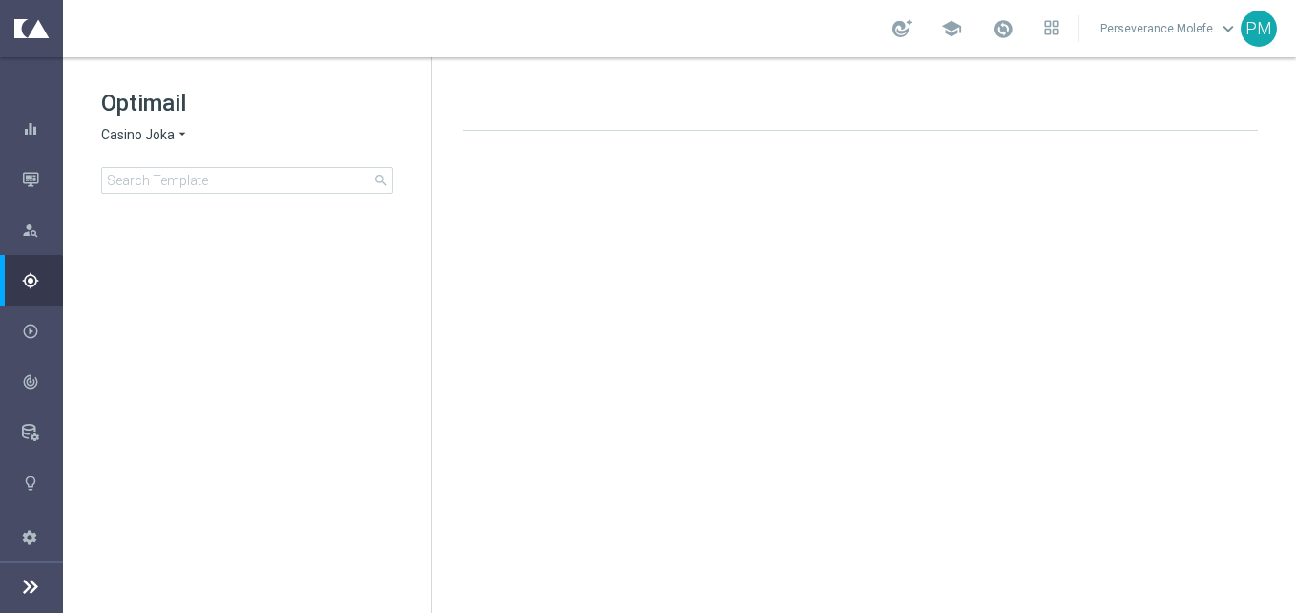
click at [147, 131] on span "Casino Joka" at bounding box center [137, 135] width 73 height 18
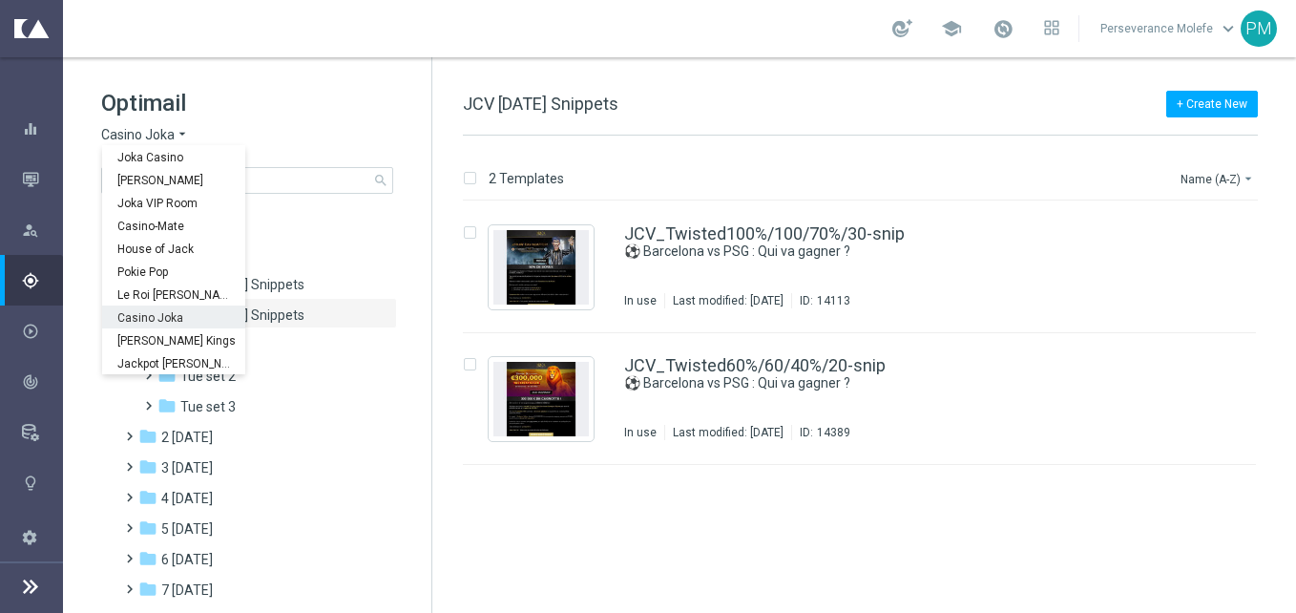
click at [165, 308] on div "Casino Joka" at bounding box center [173, 316] width 143 height 23
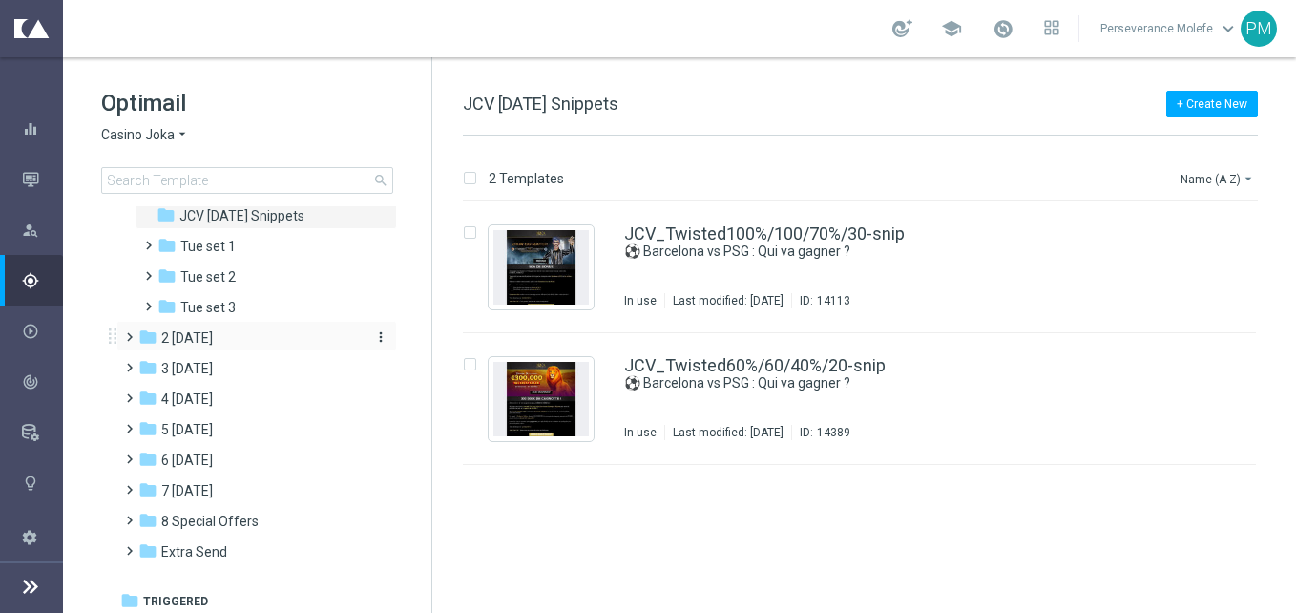
scroll to position [105, 0]
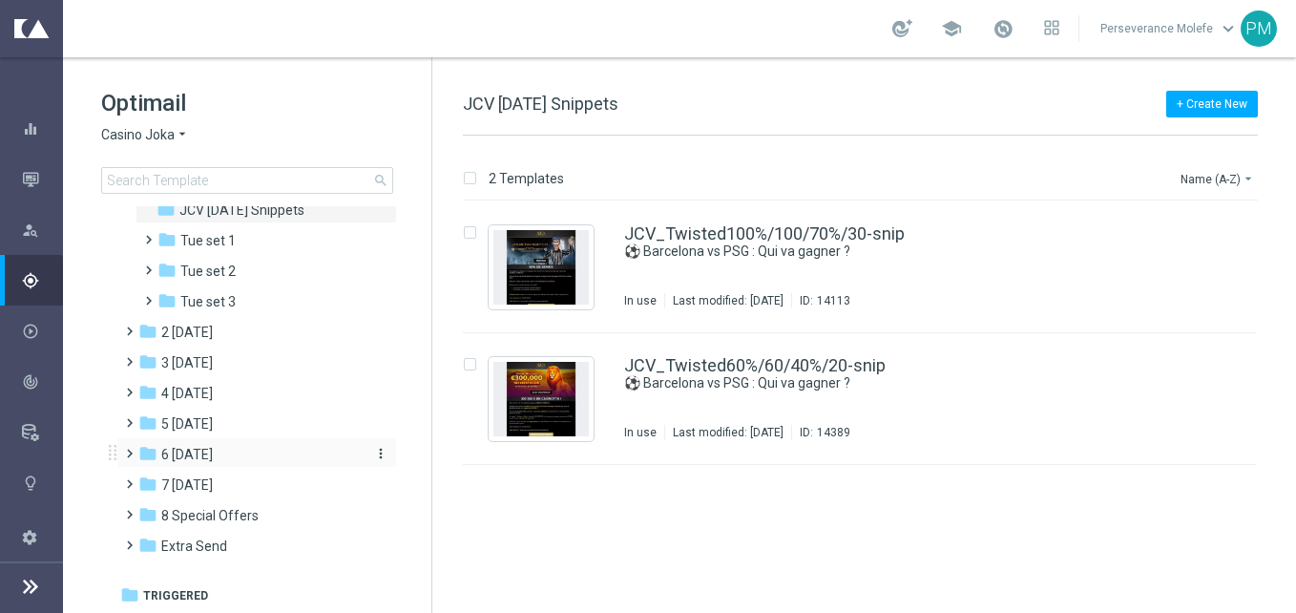
click at [217, 451] on div "folder 6 [DATE]" at bounding box center [247, 455] width 219 height 22
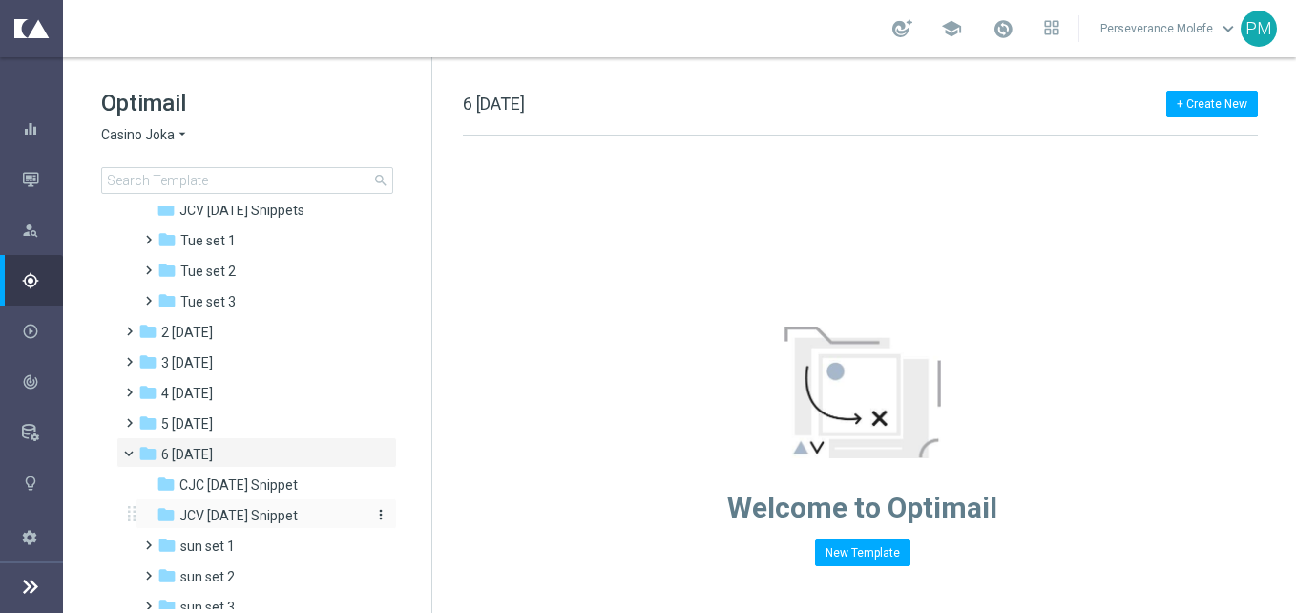
click at [228, 505] on div "folder JCV [DATE] Snippet" at bounding box center [258, 516] width 203 height 22
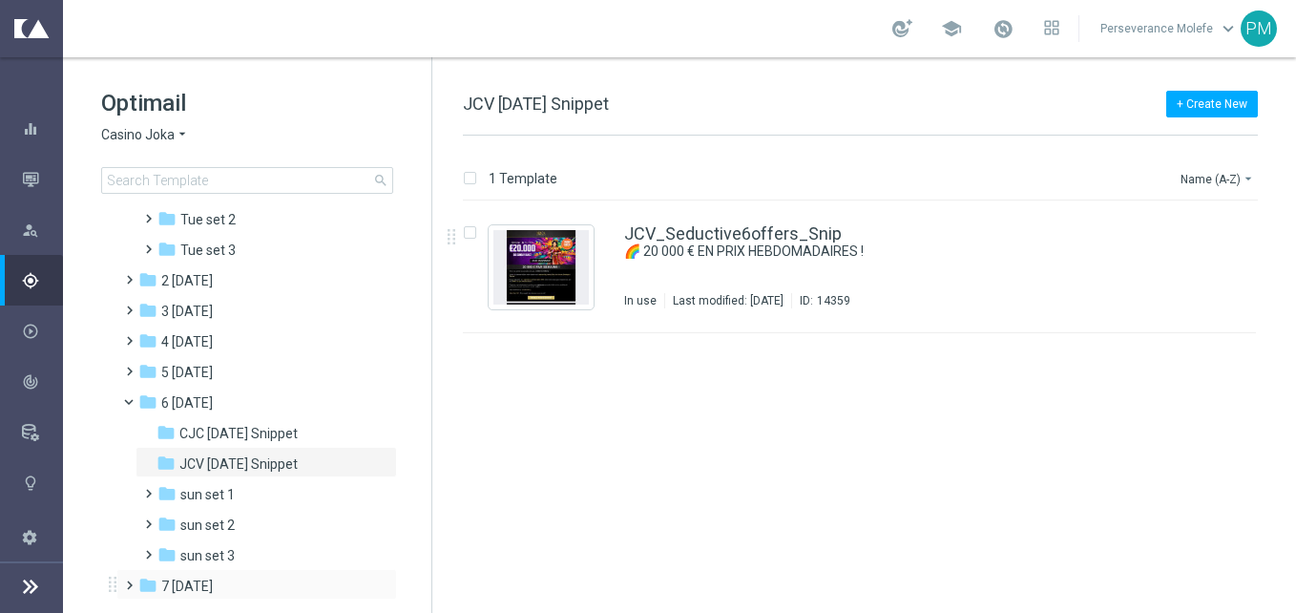
scroll to position [200, 0]
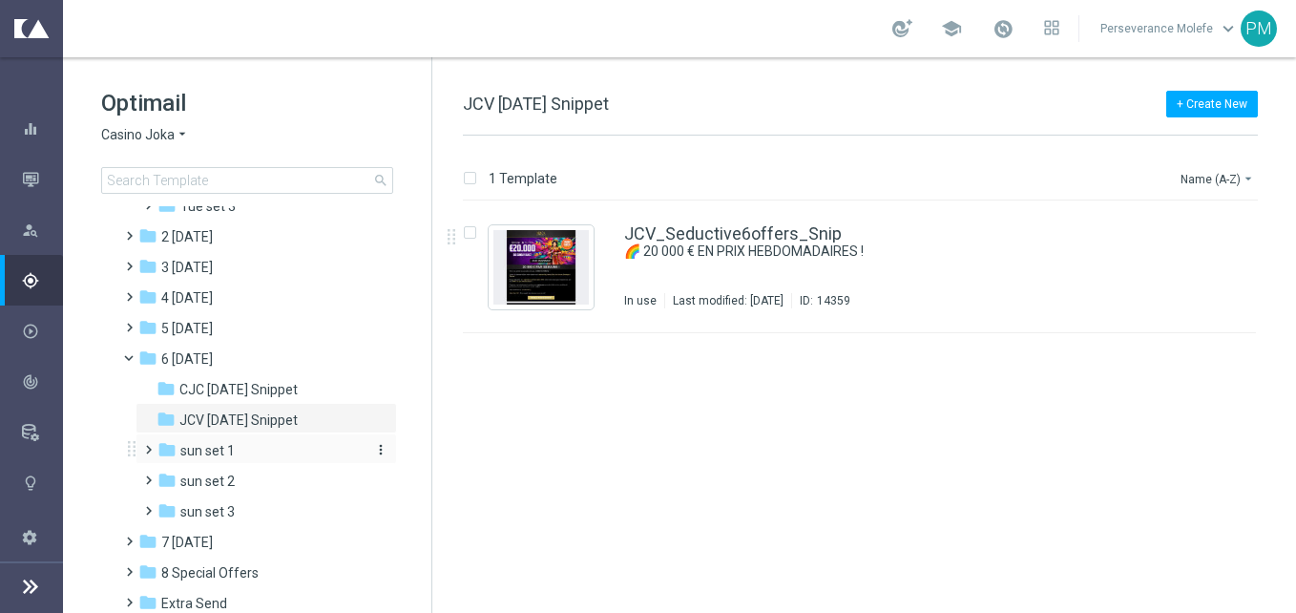
click at [259, 448] on div "folder sun set 1" at bounding box center [258, 451] width 203 height 22
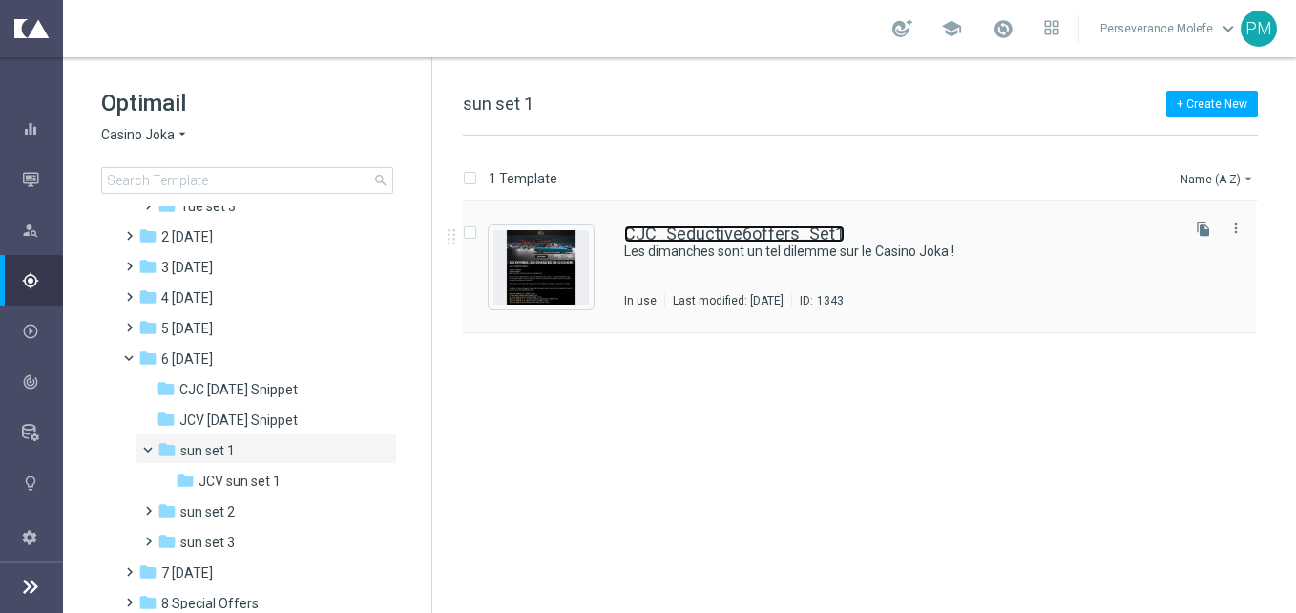
click at [707, 232] on link "CJC_Seductive6offers_Set1" at bounding box center [734, 233] width 220 height 17
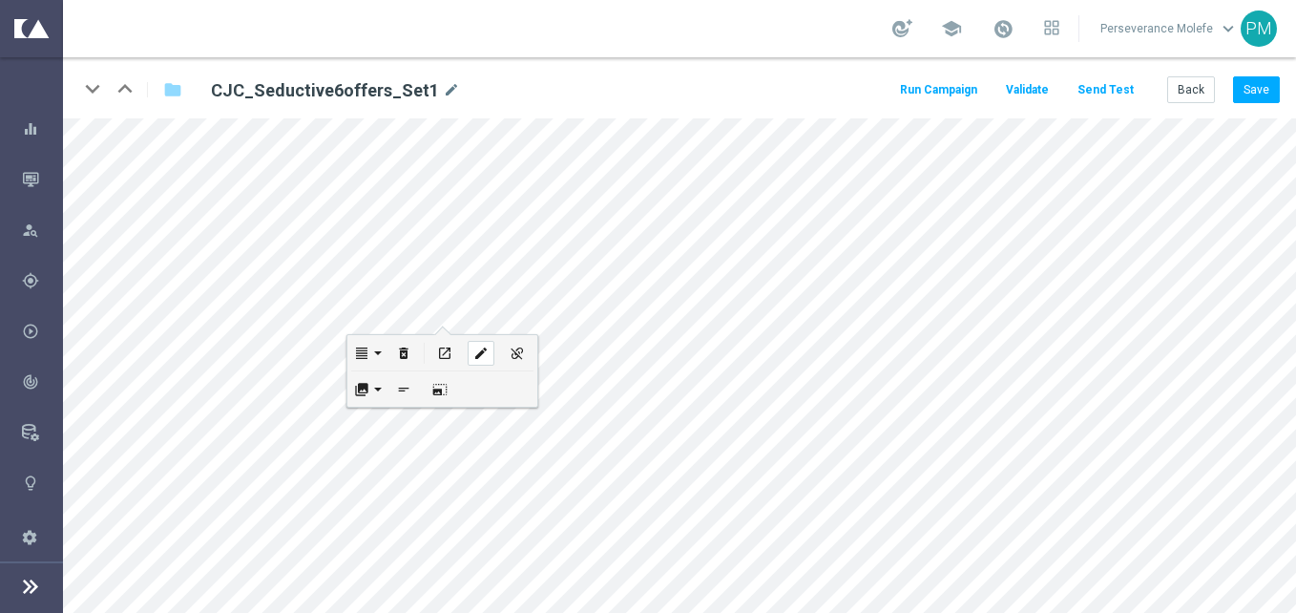
click at [476, 353] on icon "edit" at bounding box center [480, 352] width 14 height 15
click at [1192, 91] on button "Back" at bounding box center [1191, 89] width 48 height 27
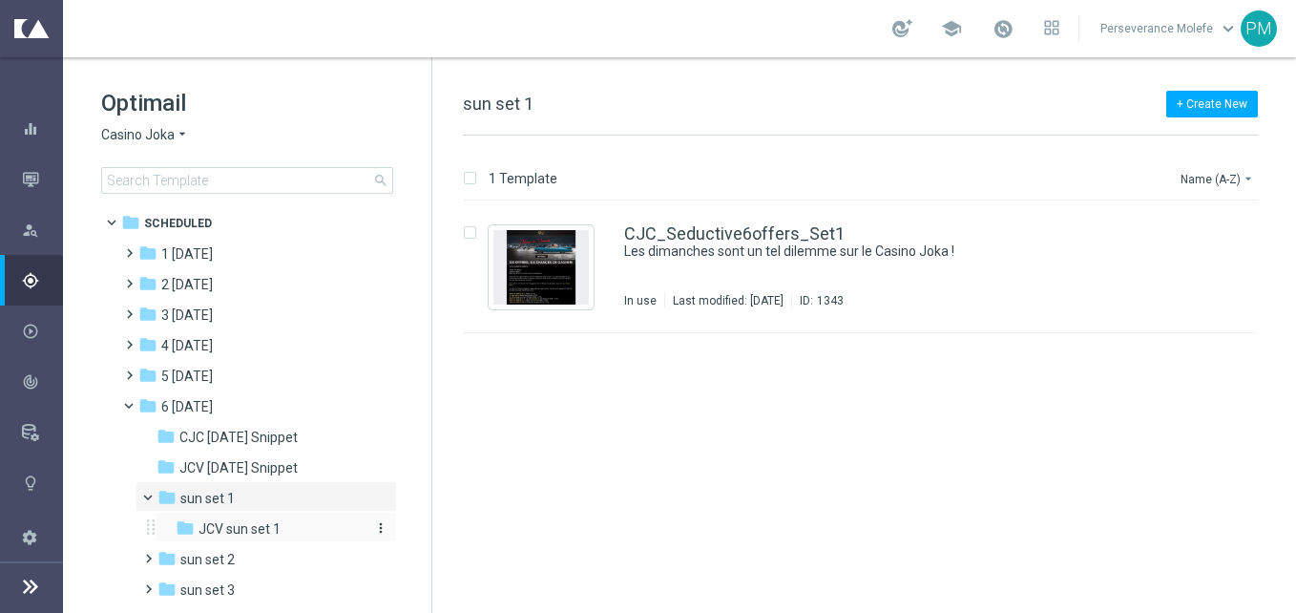
click at [255, 522] on span "JCV sun set 1" at bounding box center [239, 528] width 82 height 17
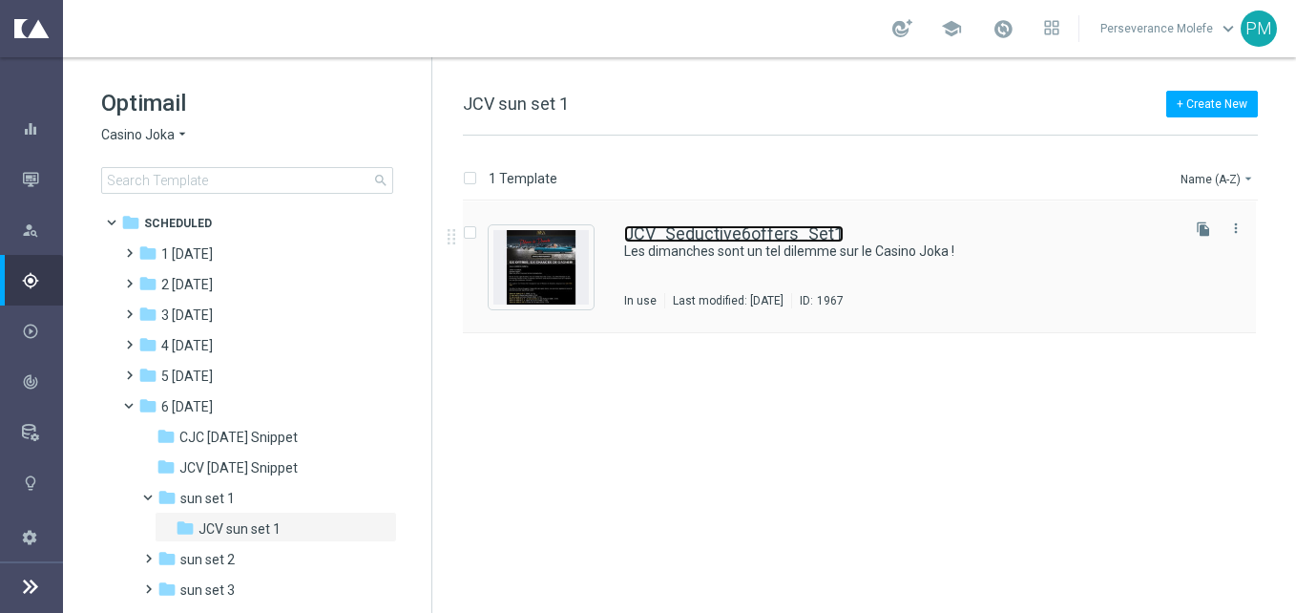
click at [666, 229] on link "JCV_Seductive6offers_Set1" at bounding box center [733, 233] width 219 height 17
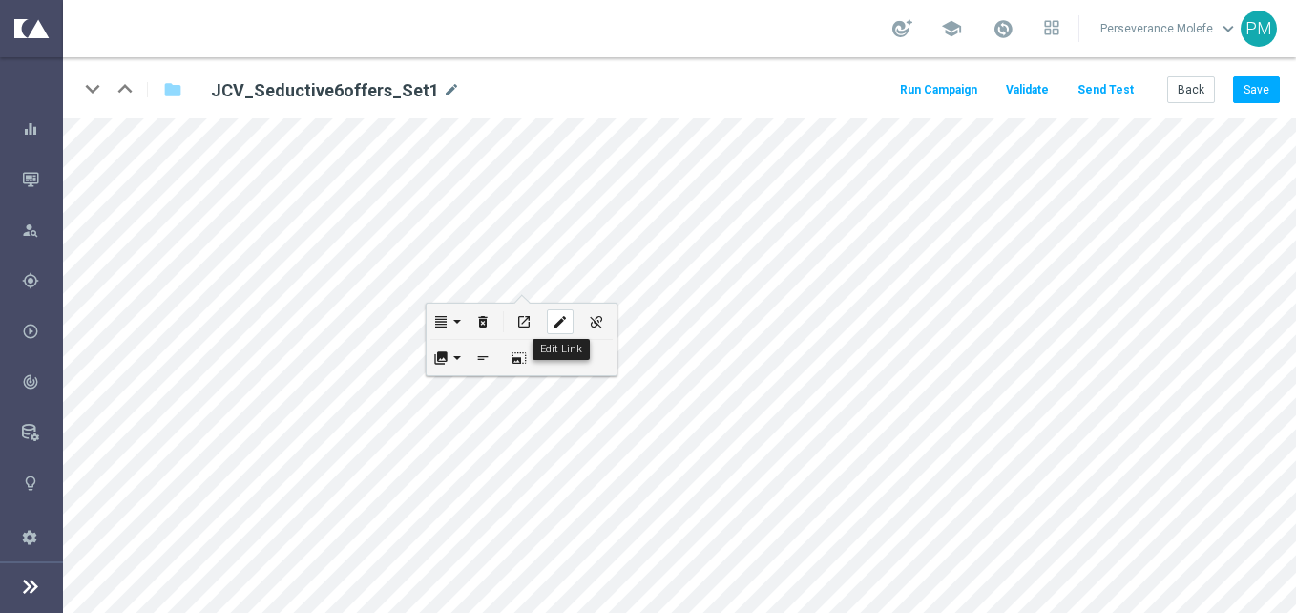
click at [553, 324] on icon "edit" at bounding box center [560, 321] width 14 height 15
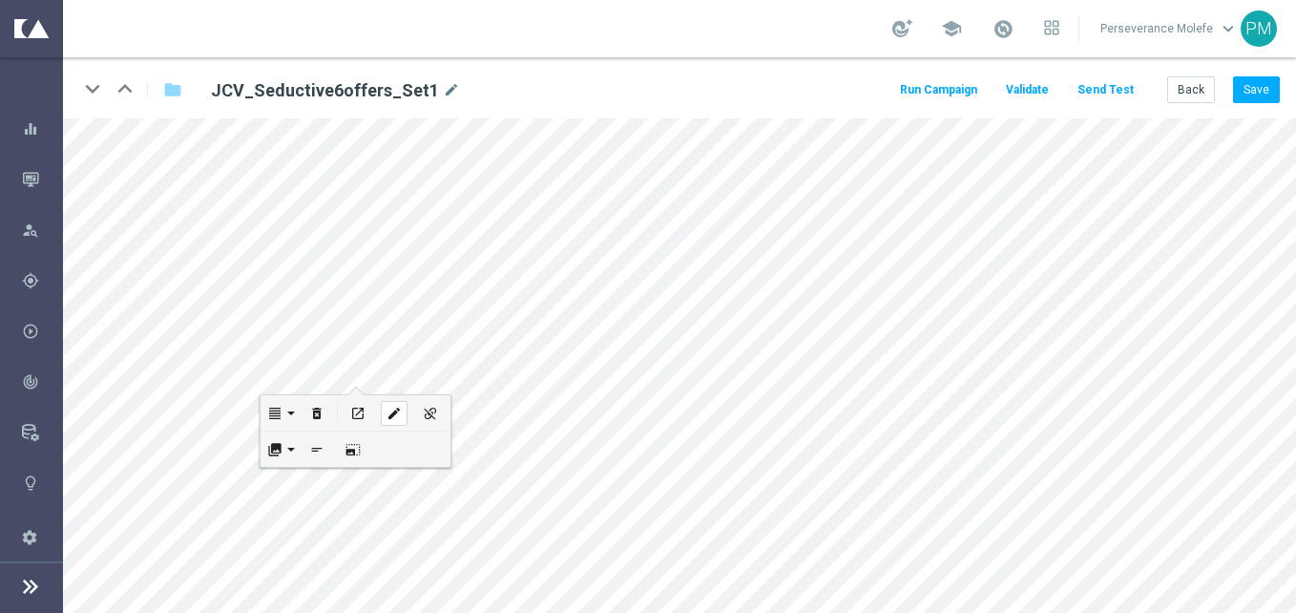
click at [394, 401] on div "edit" at bounding box center [394, 413] width 27 height 25
type input "https://www.casinojokaclub.info/fr"
checkbox input "true"
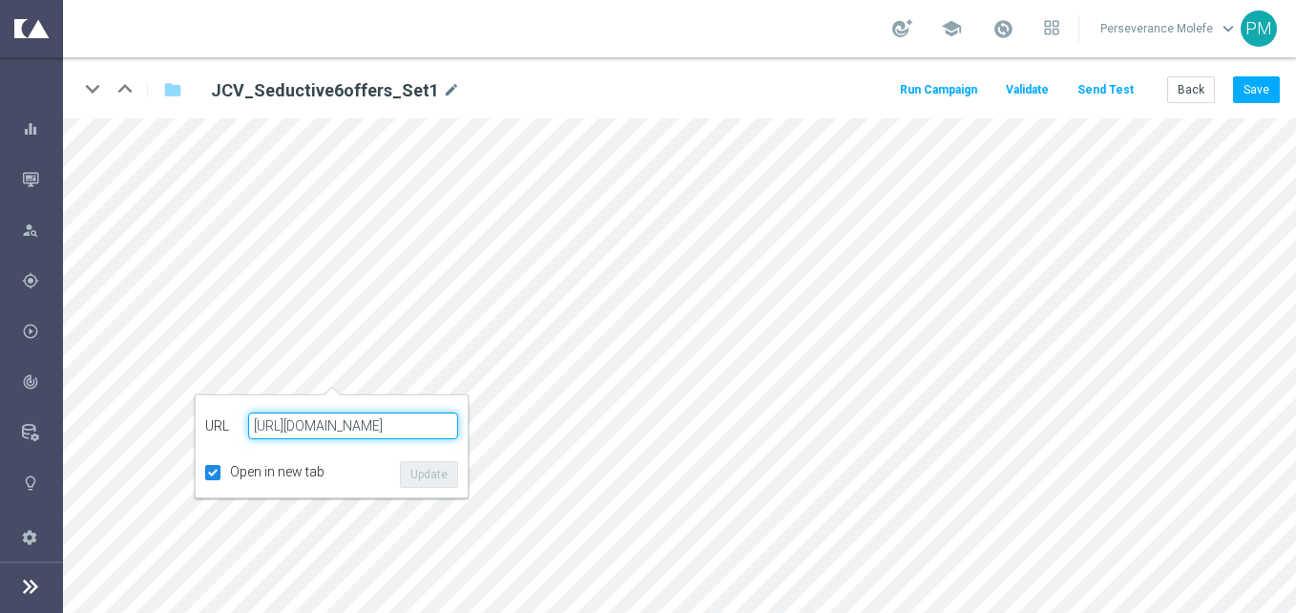
paste input "jokaclubvip.net"
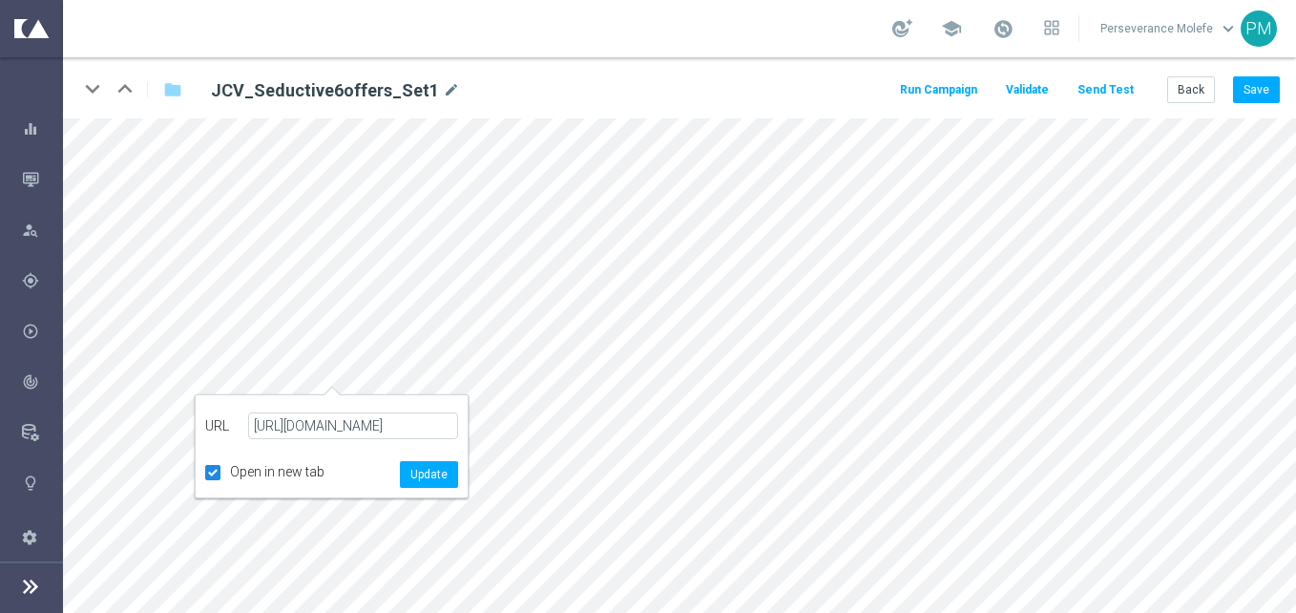
click at [1267, 73] on div "keyboard_arrow_down keyboard_arrow_up folder JCV_Seductive6offers_Set1 mode_edi…" at bounding box center [679, 87] width 1233 height 61
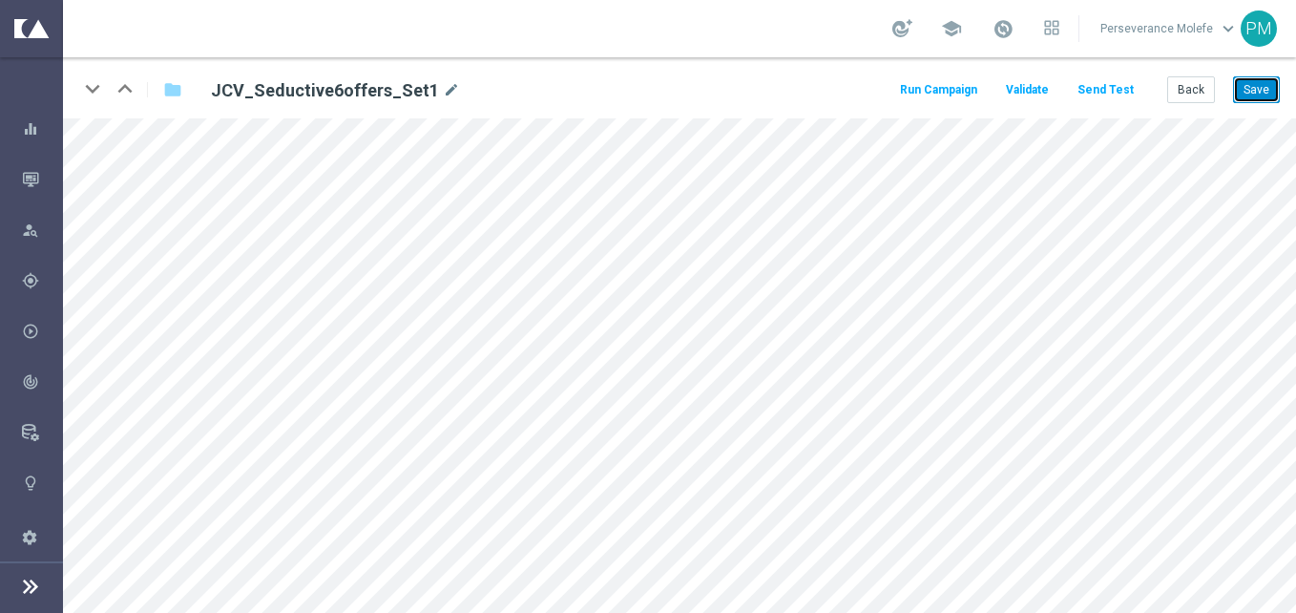
click at [1267, 87] on button "Save" at bounding box center [1256, 89] width 47 height 27
click at [376, 356] on icon "edit" at bounding box center [374, 353] width 14 height 15
type input "https://www.casinojokaclub.info/fr"
checkbox input "true"
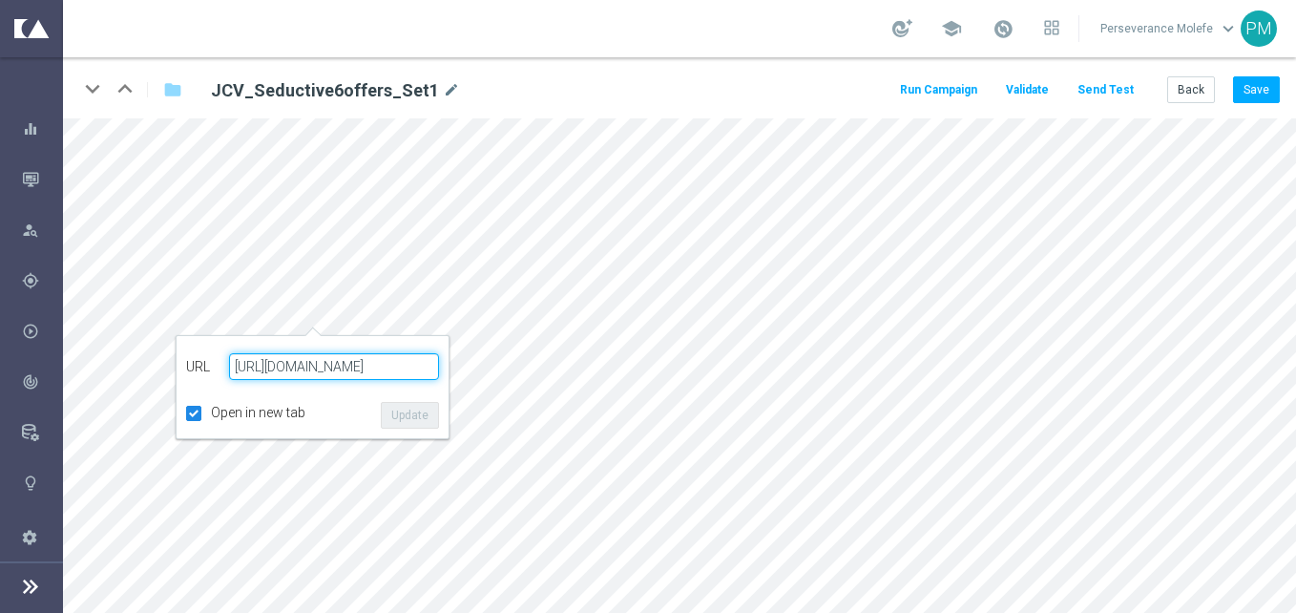
paste input "jokaclubvip.net"
type input "https://www.jokaclubvip.net/fr"
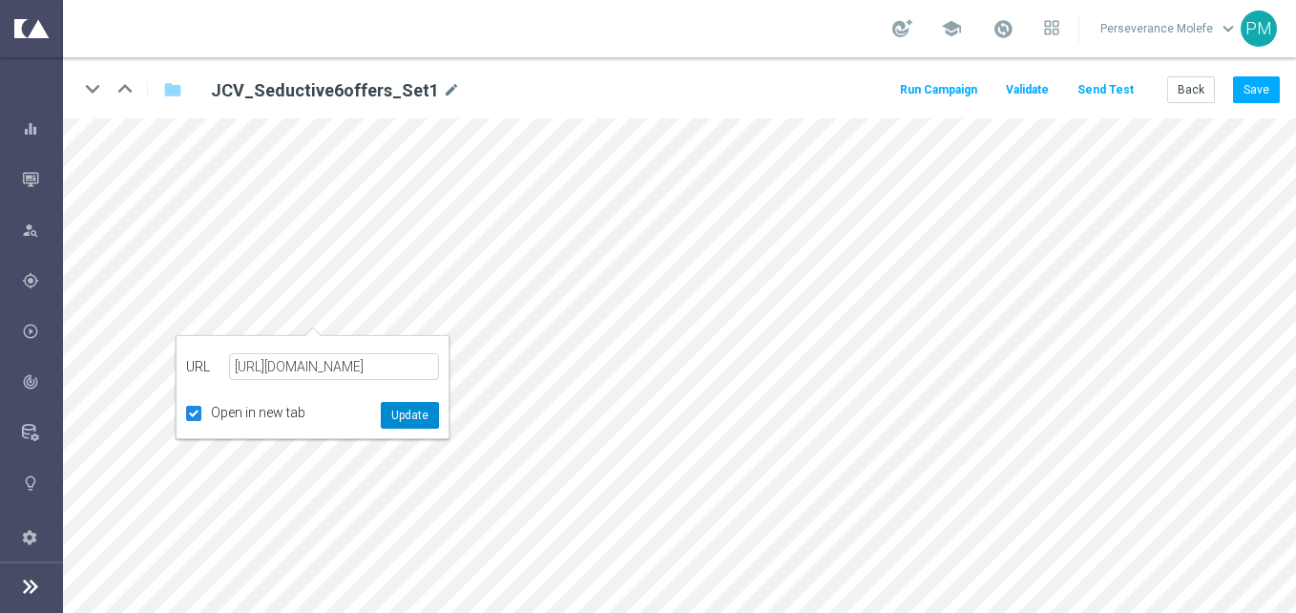
click at [406, 417] on button "Update" at bounding box center [410, 415] width 58 height 27
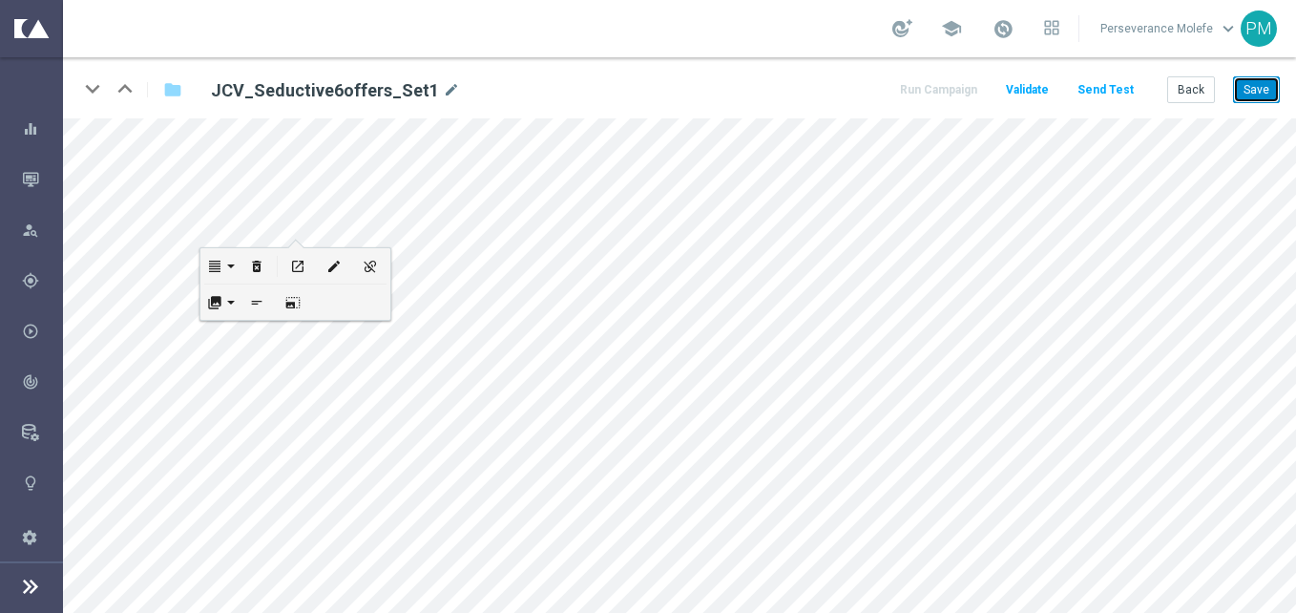
click at [1244, 102] on button "Save" at bounding box center [1256, 89] width 47 height 27
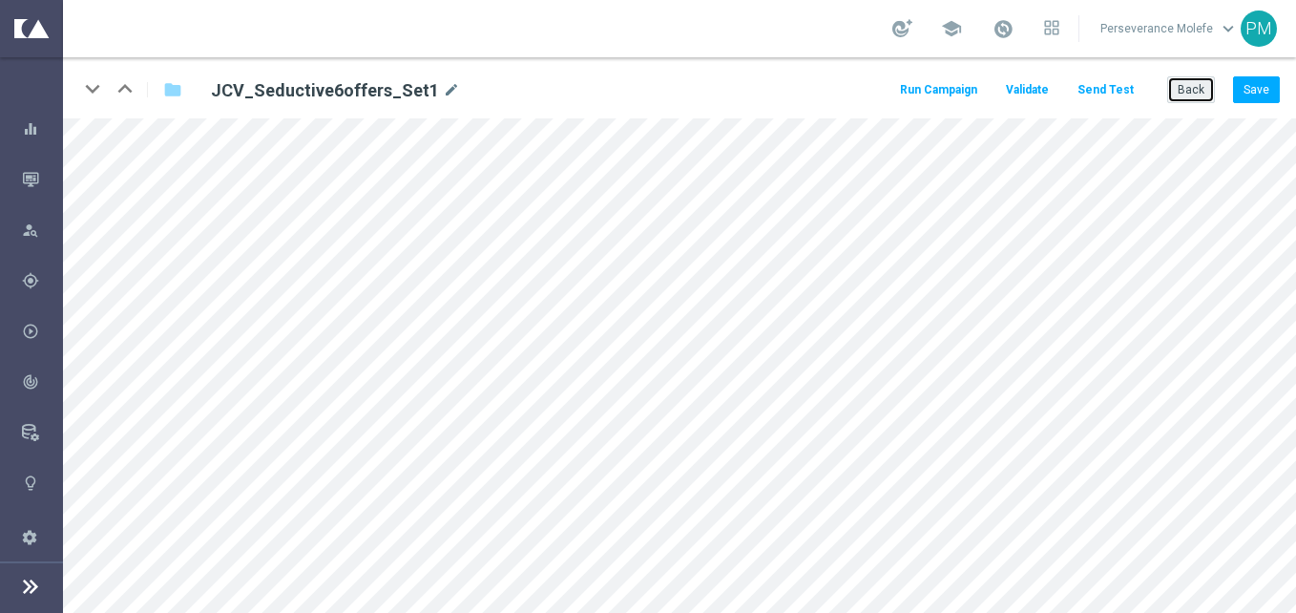
click at [1200, 90] on button "Back" at bounding box center [1191, 89] width 48 height 27
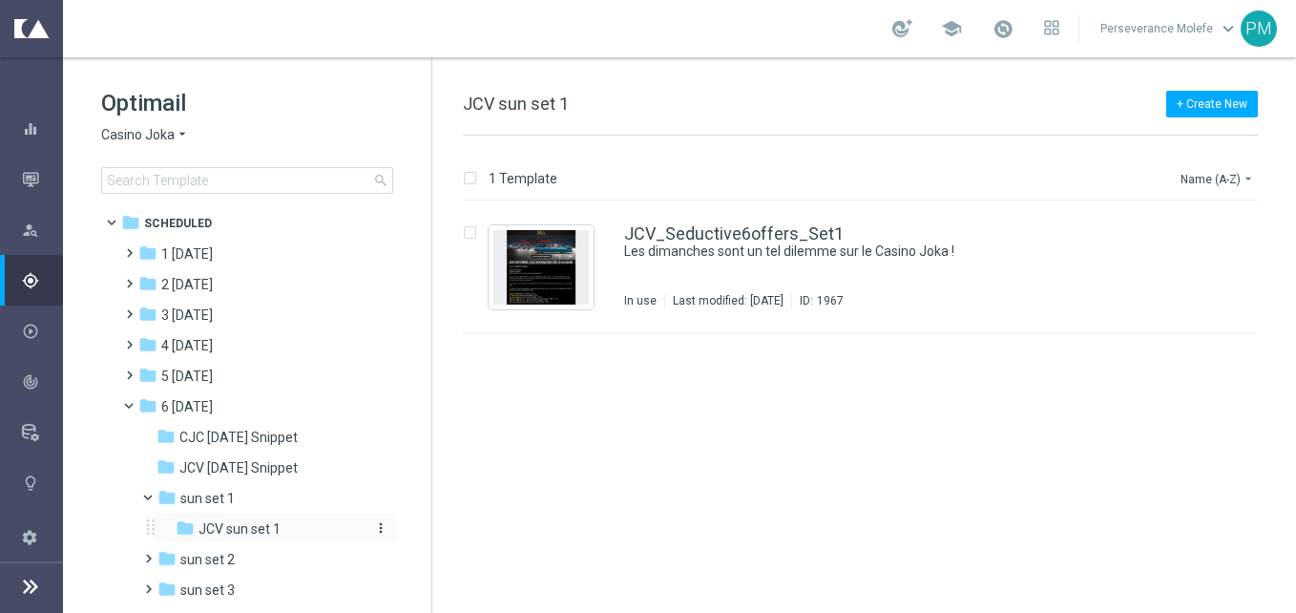
click at [271, 520] on span "JCV sun set 1" at bounding box center [239, 528] width 82 height 17
click at [288, 504] on div "folder sun set 1" at bounding box center [258, 499] width 203 height 22
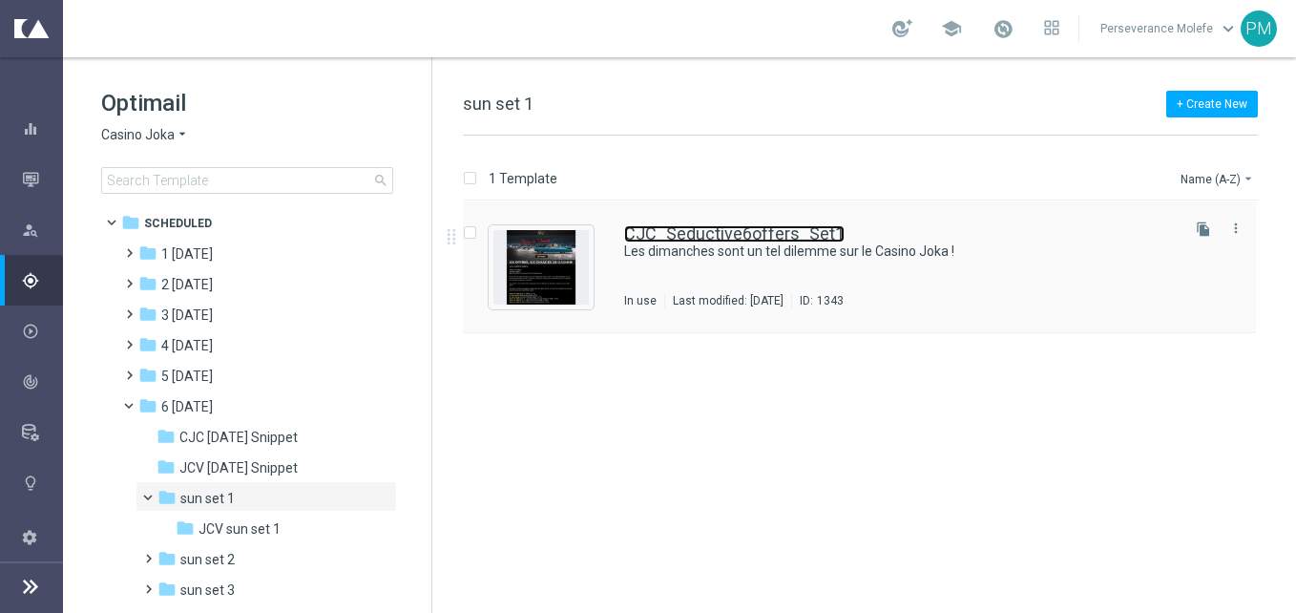
click at [685, 225] on link "CJC_Seductive6offers_Set1" at bounding box center [734, 233] width 220 height 17
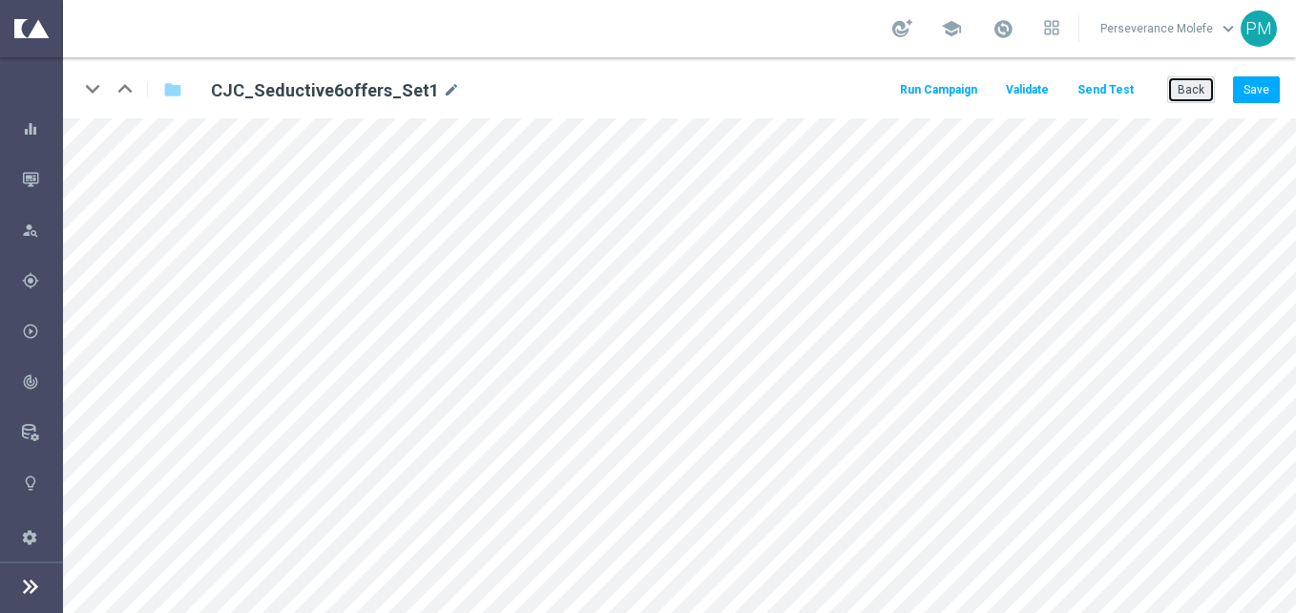
click at [1182, 82] on button "Back" at bounding box center [1191, 89] width 48 height 27
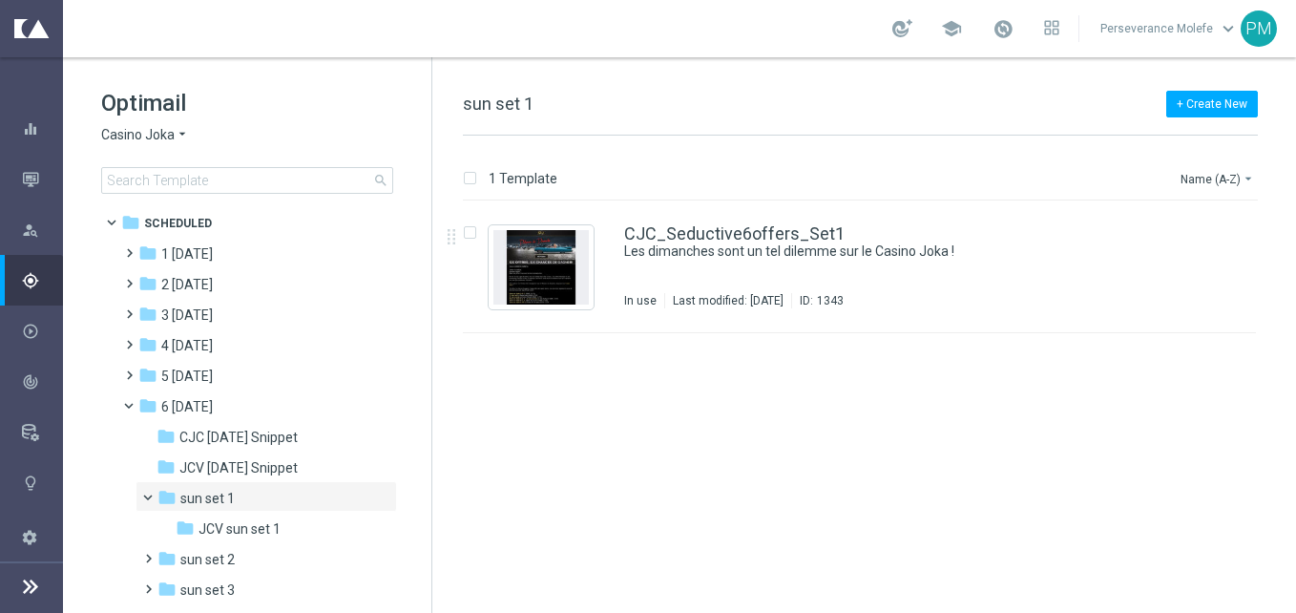
click at [155, 143] on span "Casino Joka" at bounding box center [137, 135] width 73 height 18
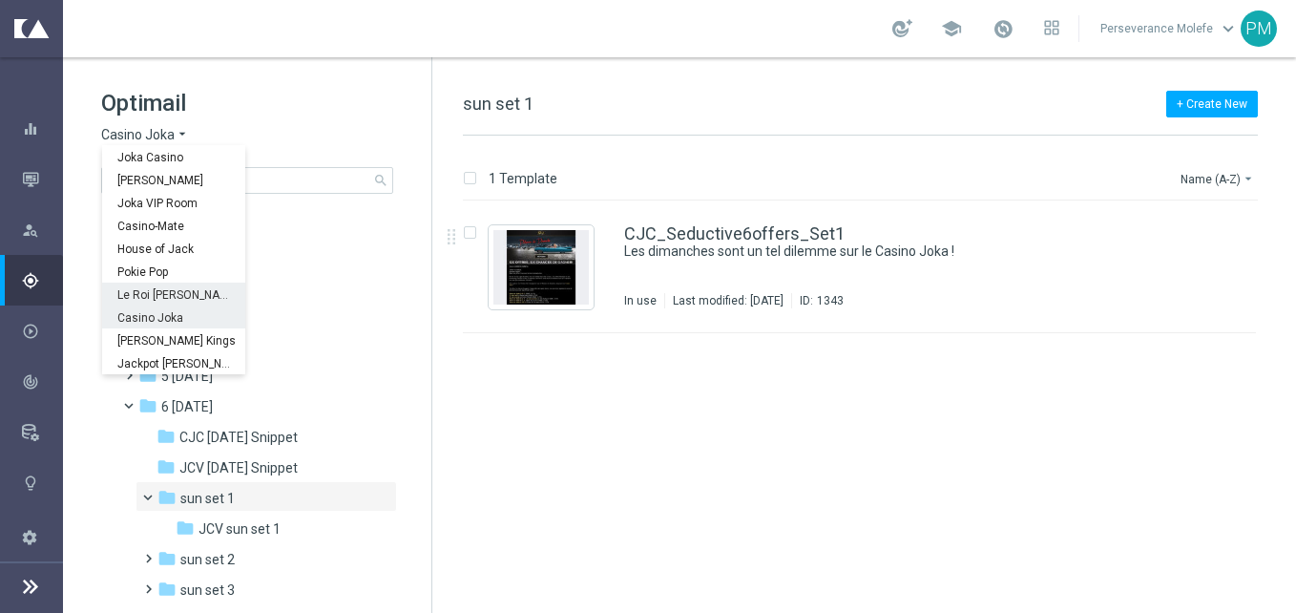
click at [0, 0] on span "Le Roi [PERSON_NAME]" at bounding box center [0, 0] width 0 height 0
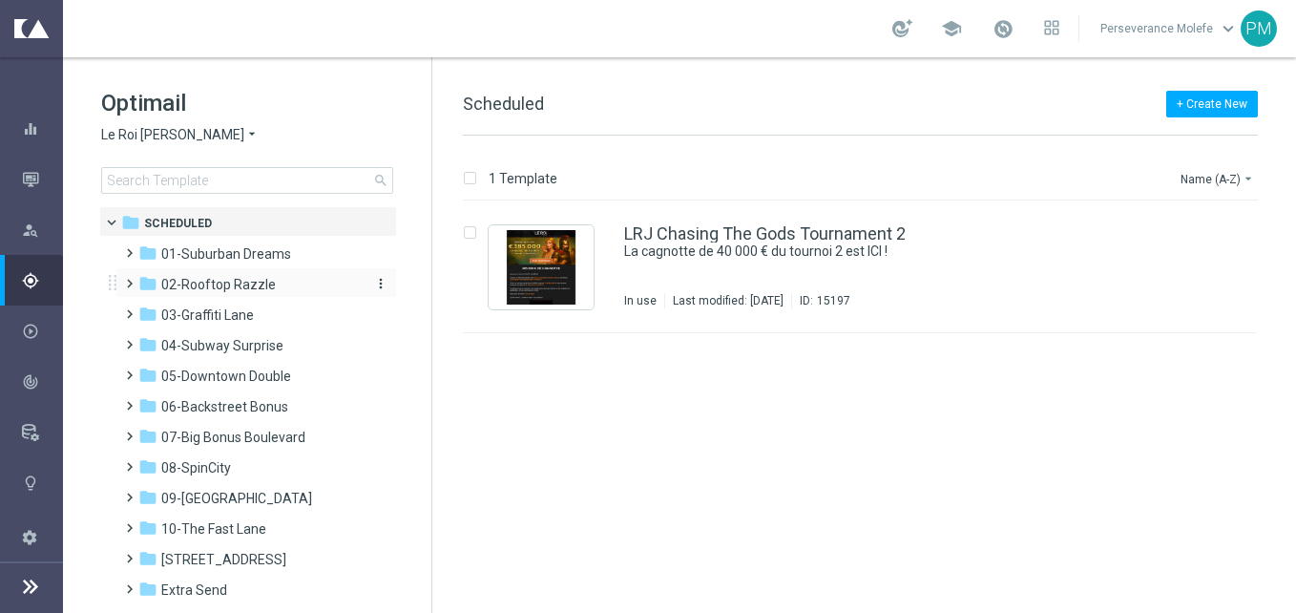
drag, startPoint x: 168, startPoint y: 290, endPoint x: 147, endPoint y: 280, distance: 23.5
click at [147, 280] on div "folder 02-Rooftop Razzle" at bounding box center [247, 285] width 219 height 22
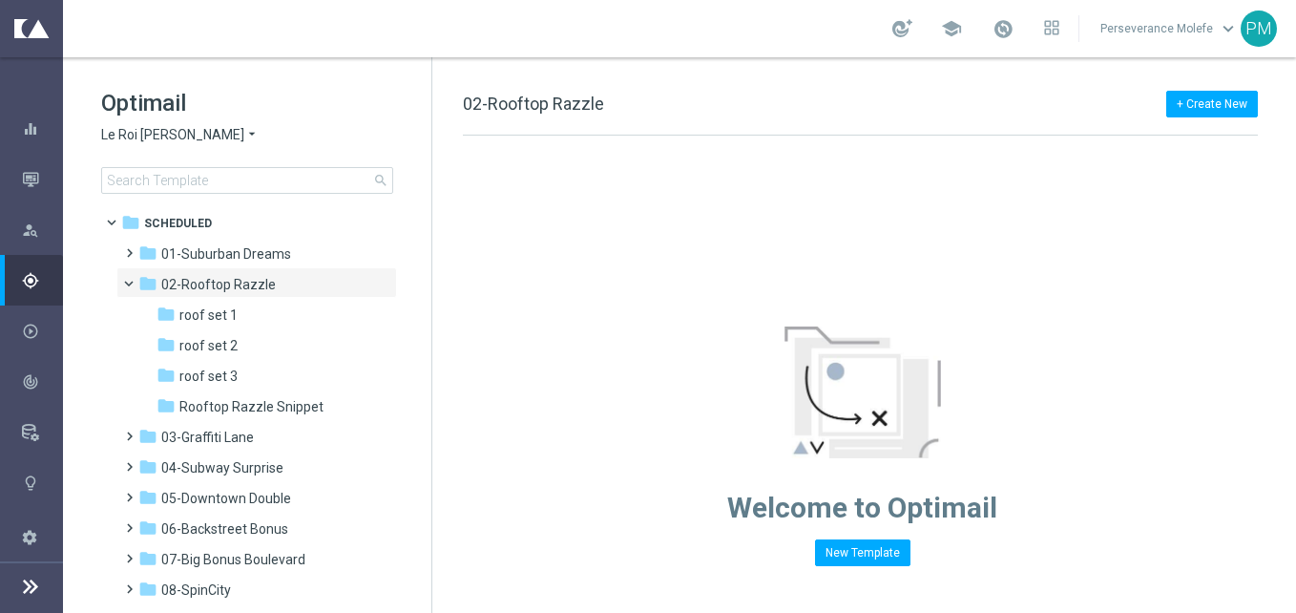
click at [183, 123] on div "Optimail Le Roi [PERSON_NAME] × Le Roi [PERSON_NAME] search" at bounding box center [266, 141] width 330 height 106
click at [175, 139] on span "Le Roi [PERSON_NAME]" at bounding box center [172, 135] width 143 height 18
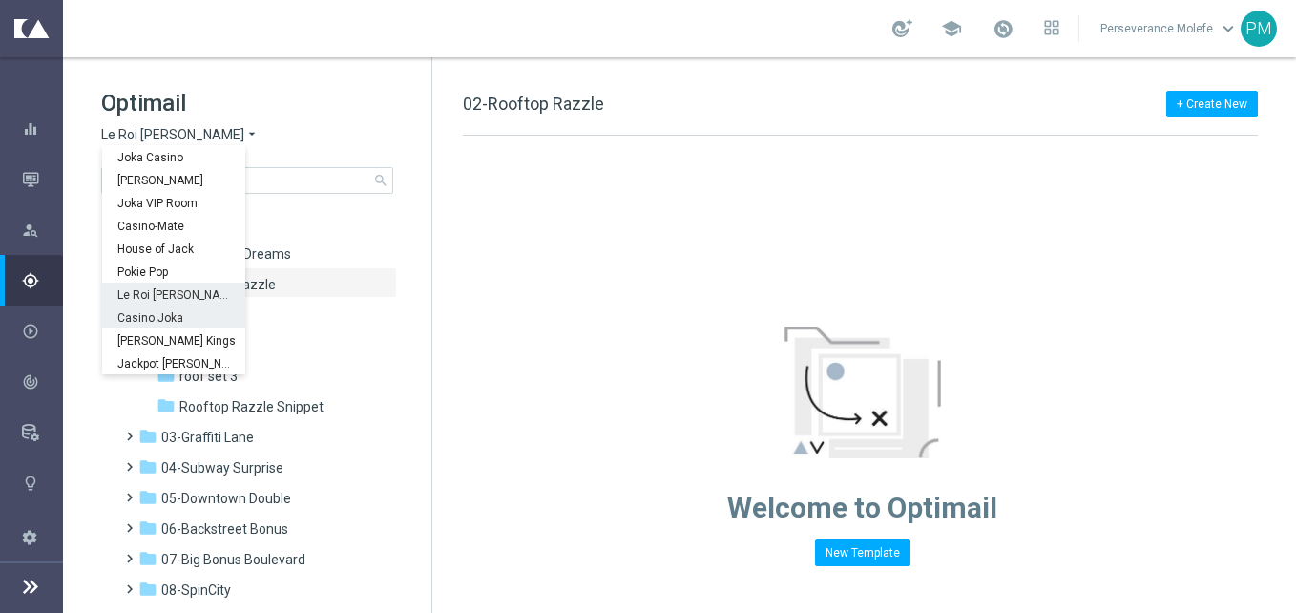
click at [188, 323] on div "Casino Joka" at bounding box center [173, 316] width 143 height 23
click at [188, 323] on span "roof set 1" at bounding box center [208, 314] width 58 height 17
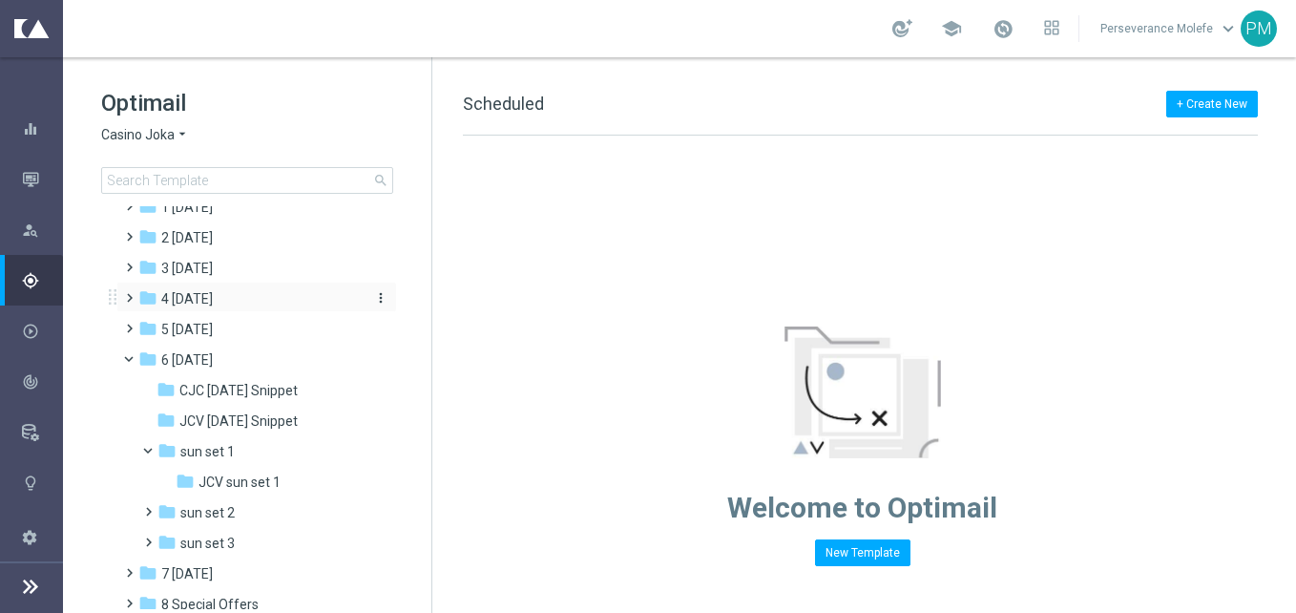
scroll to position [136, 0]
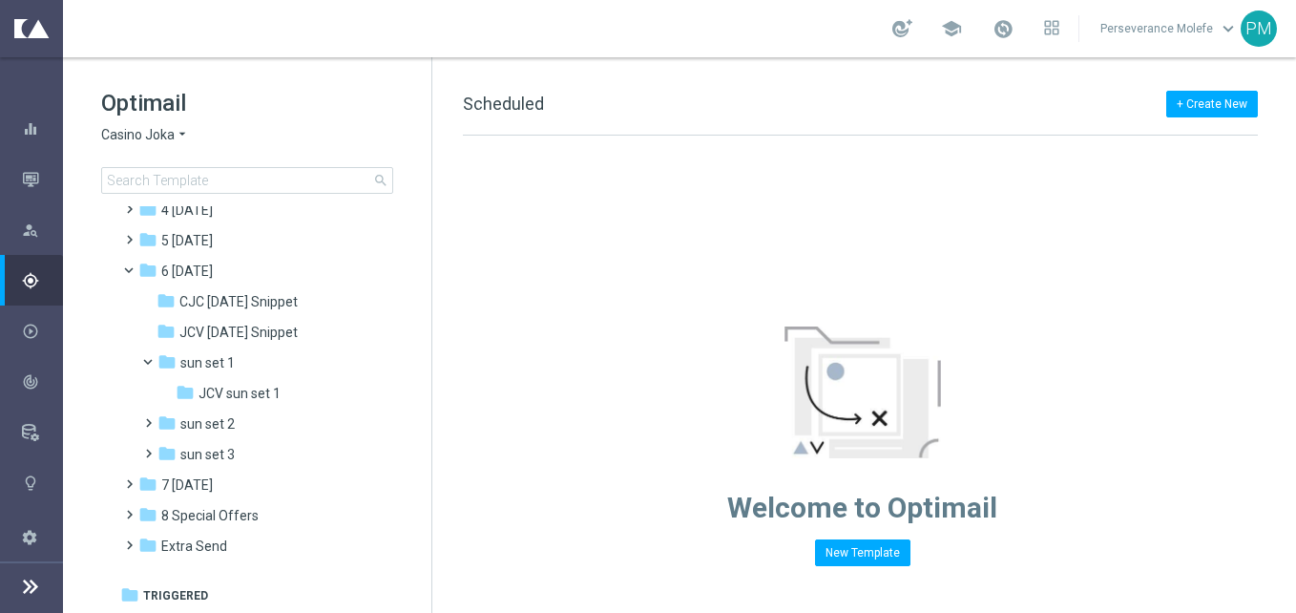
click at [154, 138] on span "Casino Joka" at bounding box center [137, 135] width 73 height 18
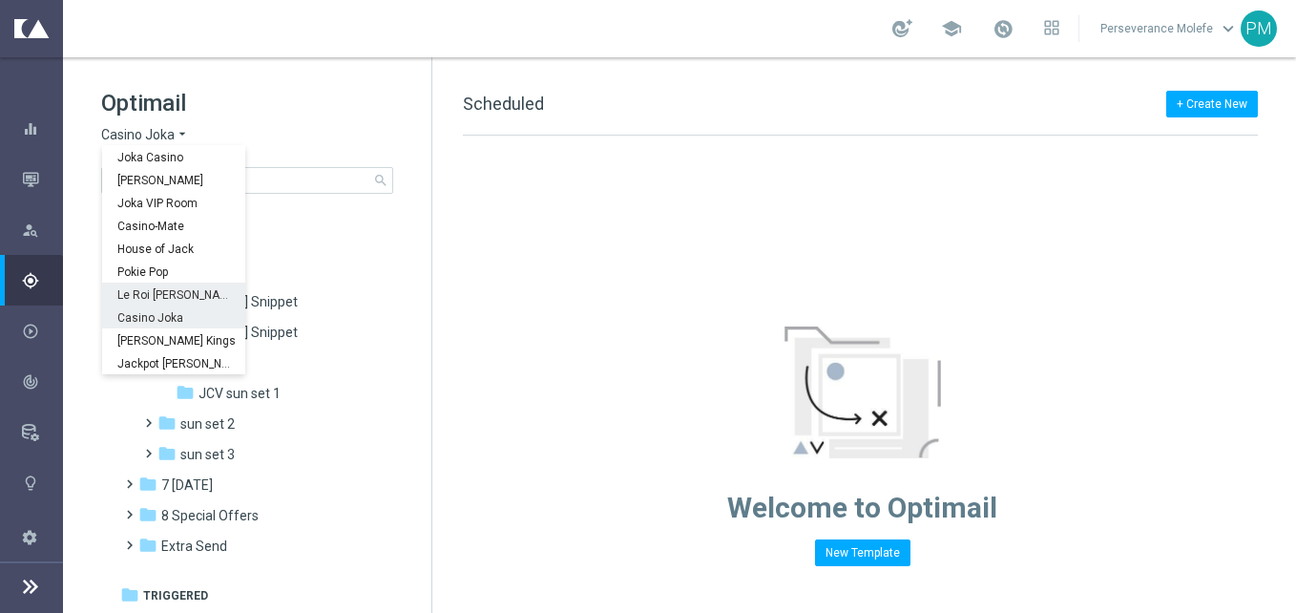
click at [0, 0] on span "Le Roi [PERSON_NAME]" at bounding box center [0, 0] width 0 height 0
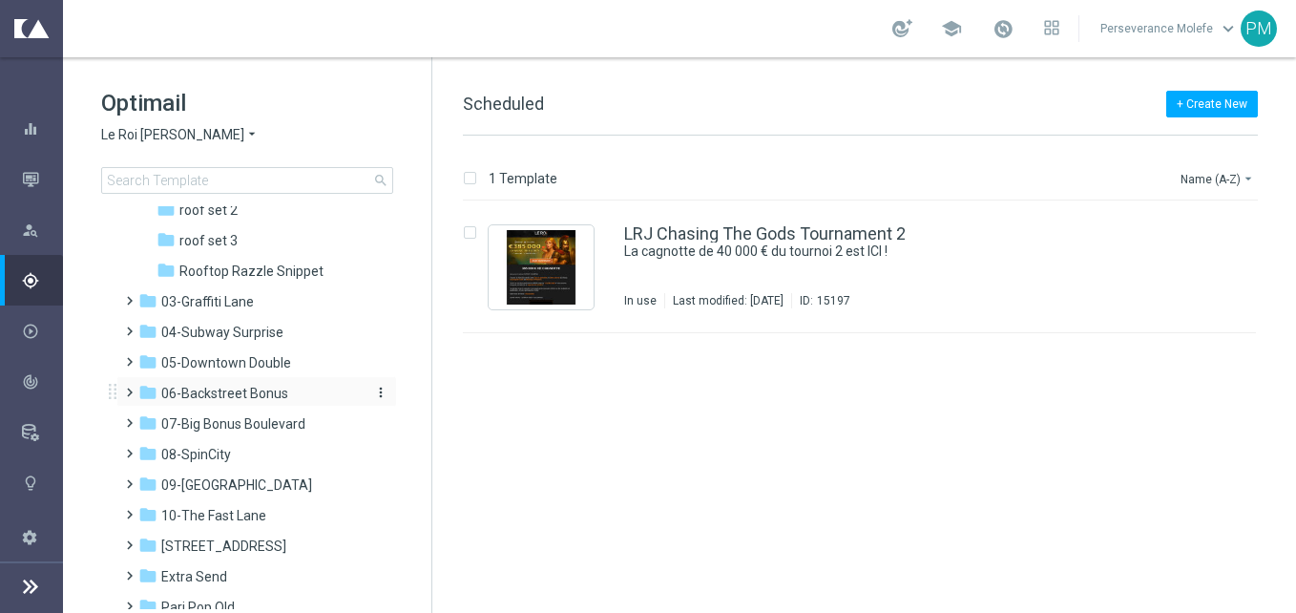
scroll to position [227, 0]
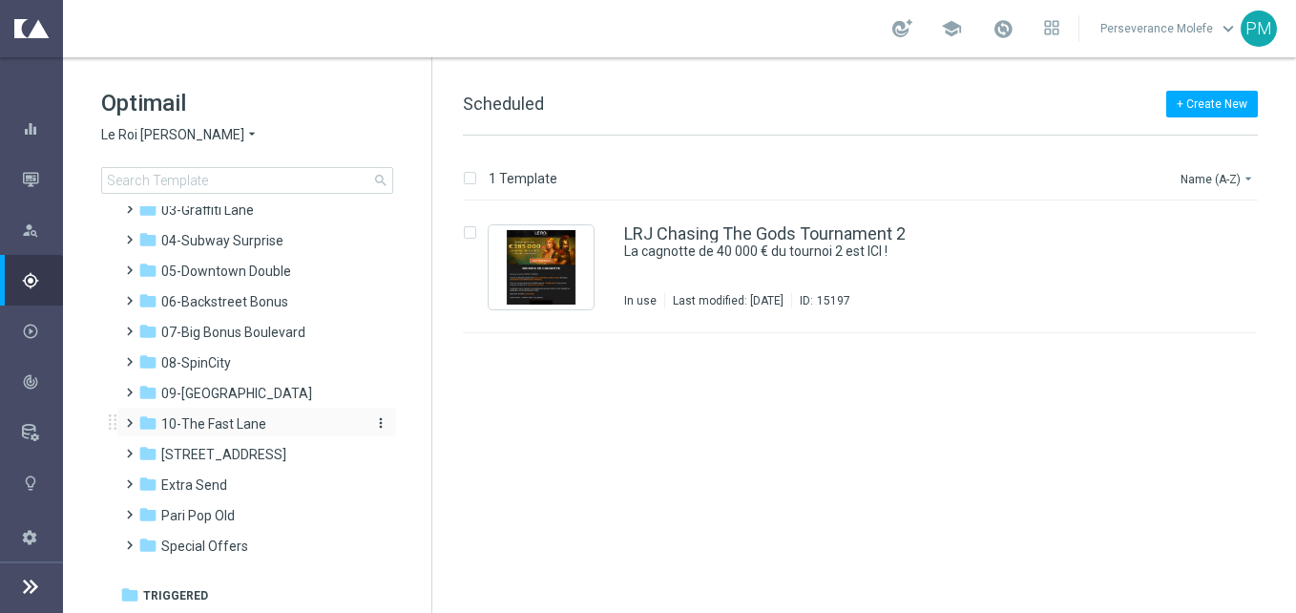
click at [278, 413] on div "folder 10-The Fast Lane" at bounding box center [247, 424] width 219 height 22
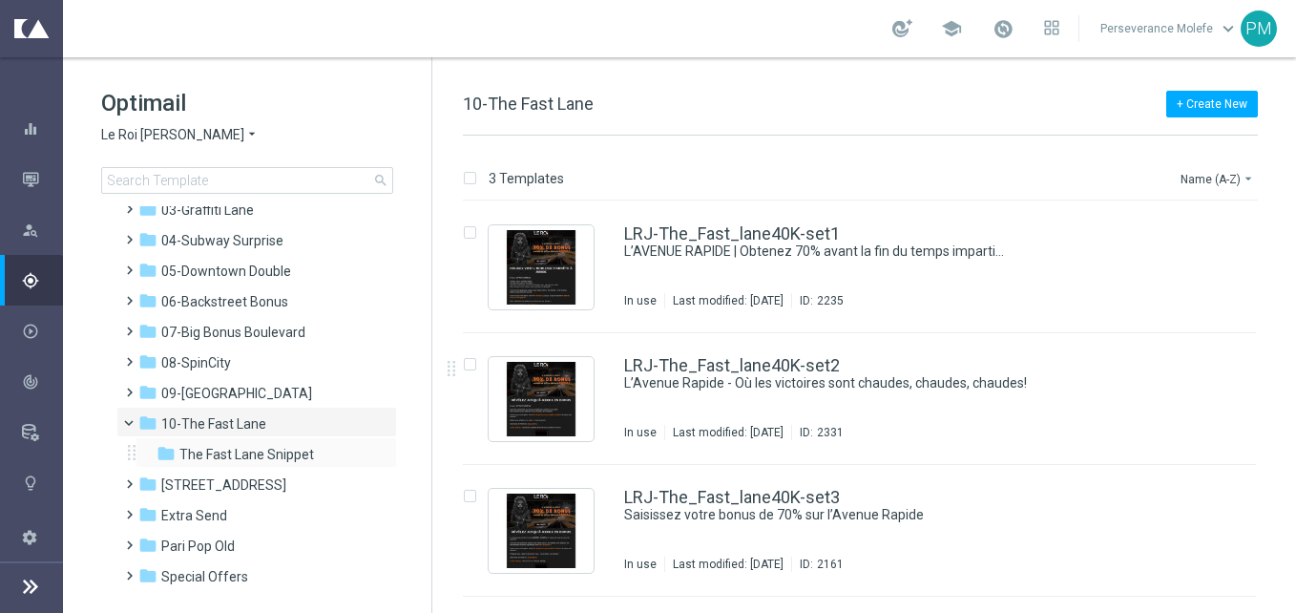
click at [305, 443] on div "folder The Fast Lane Snippet more_vert" at bounding box center [266, 452] width 261 height 31
click at [297, 447] on span "The Fast Lane Snippet" at bounding box center [246, 454] width 135 height 17
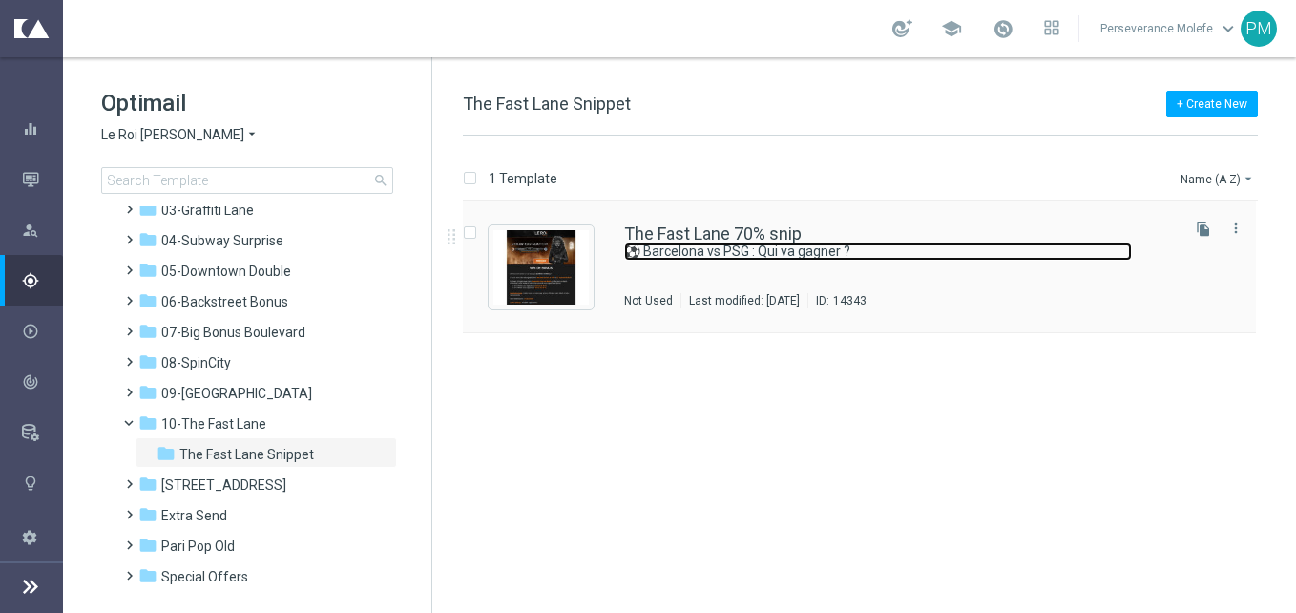
click at [660, 244] on link "⚽ Barcelona vs PSG : Qui va gagner ?" at bounding box center [878, 251] width 508 height 18
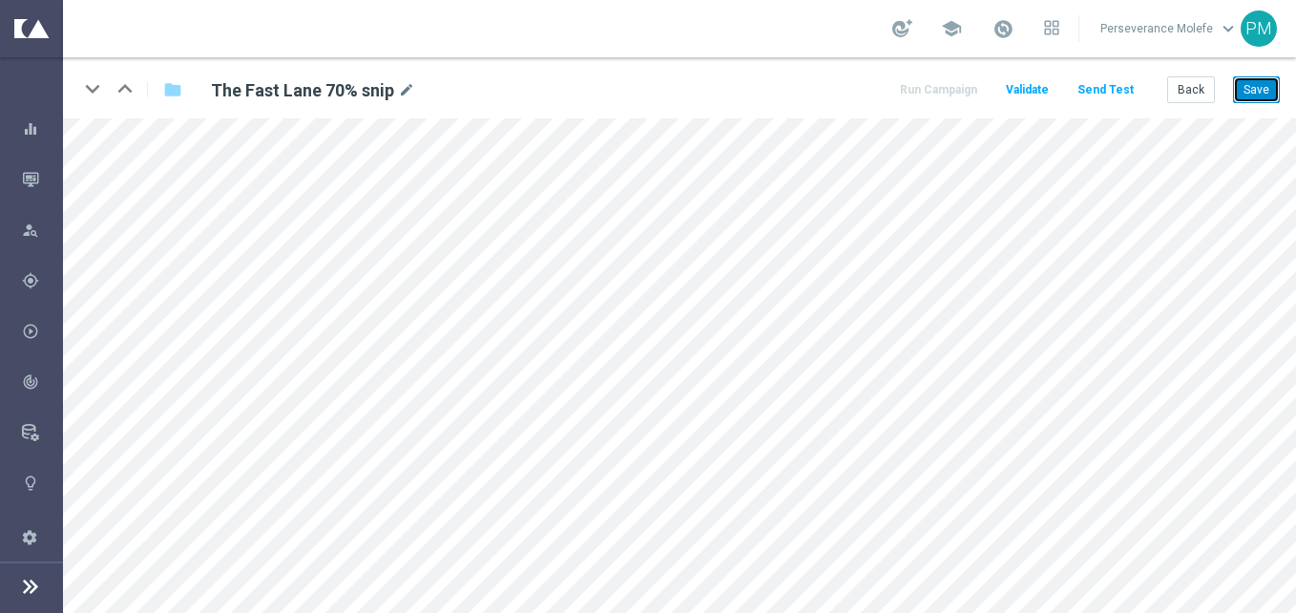
click at [1255, 76] on button "Save" at bounding box center [1256, 89] width 47 height 27
click at [1182, 99] on button "Back" at bounding box center [1191, 89] width 48 height 27
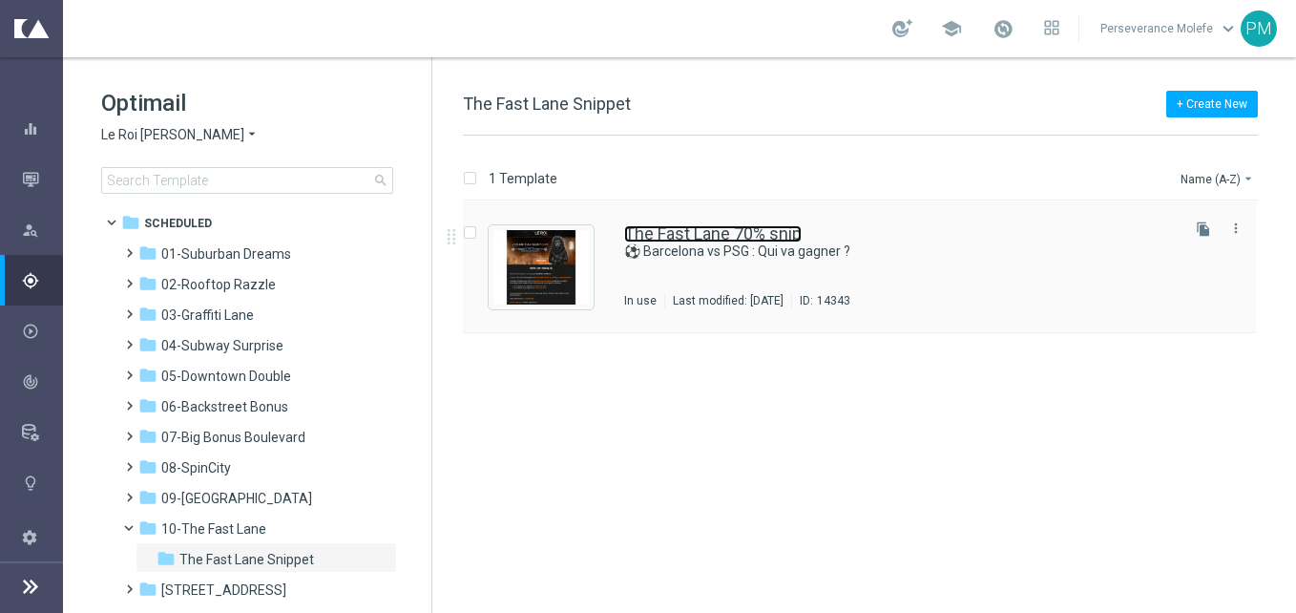
click at [731, 237] on link "The Fast Lane 70% snip" at bounding box center [712, 233] width 177 height 17
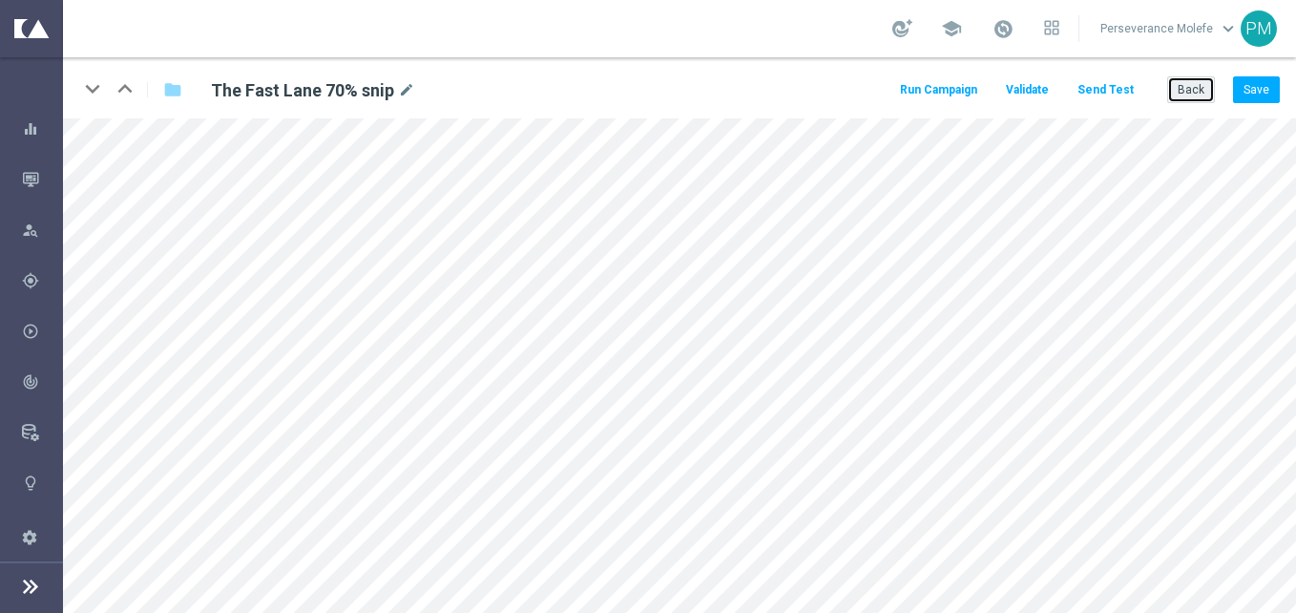
click at [1199, 85] on button "Back" at bounding box center [1191, 89] width 48 height 27
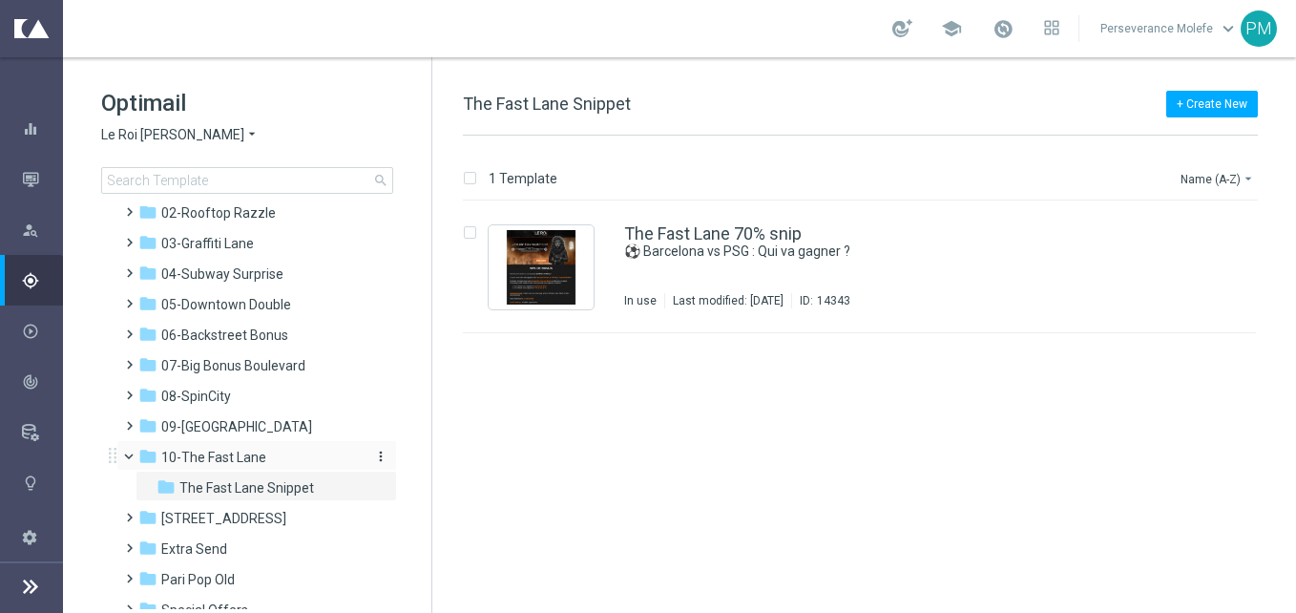
scroll to position [40, 0]
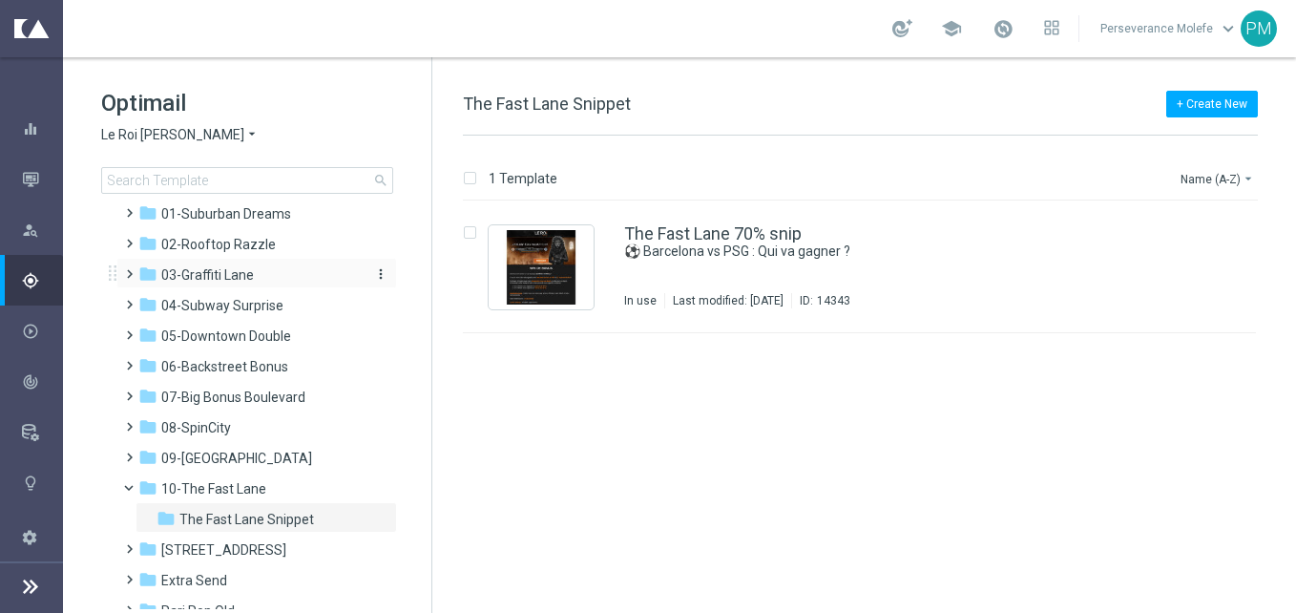
click at [230, 277] on span "03-Graffiti Lane" at bounding box center [207, 274] width 93 height 17
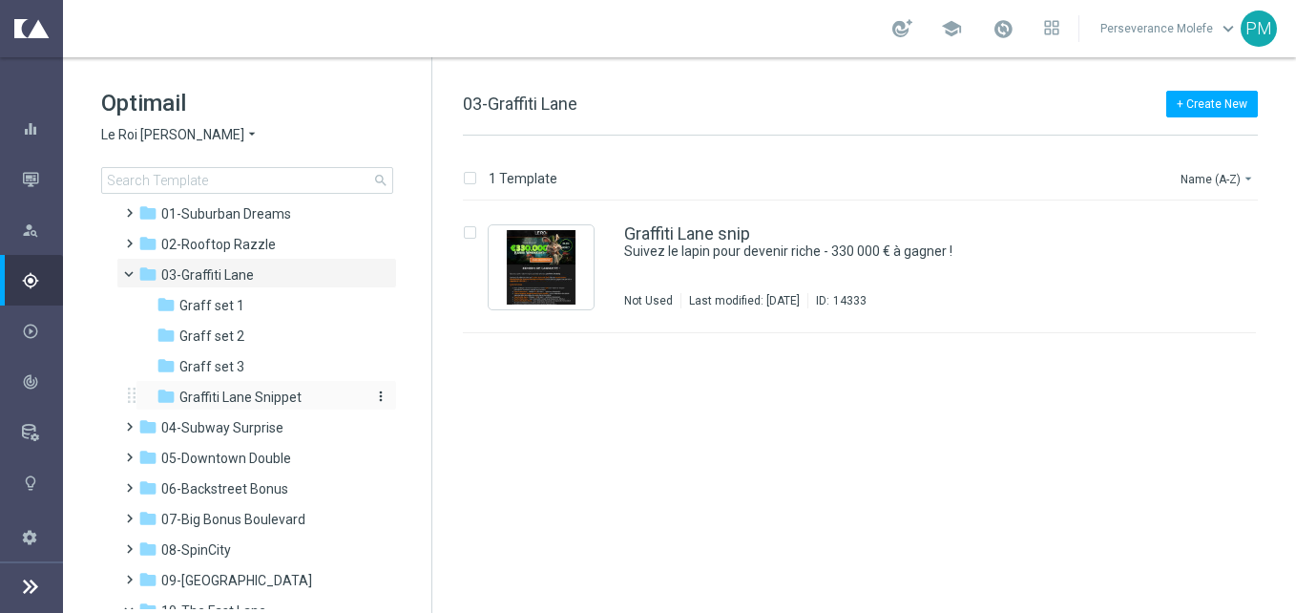
click at [244, 390] on span "Graffiti Lane Snippet" at bounding box center [240, 396] width 122 height 17
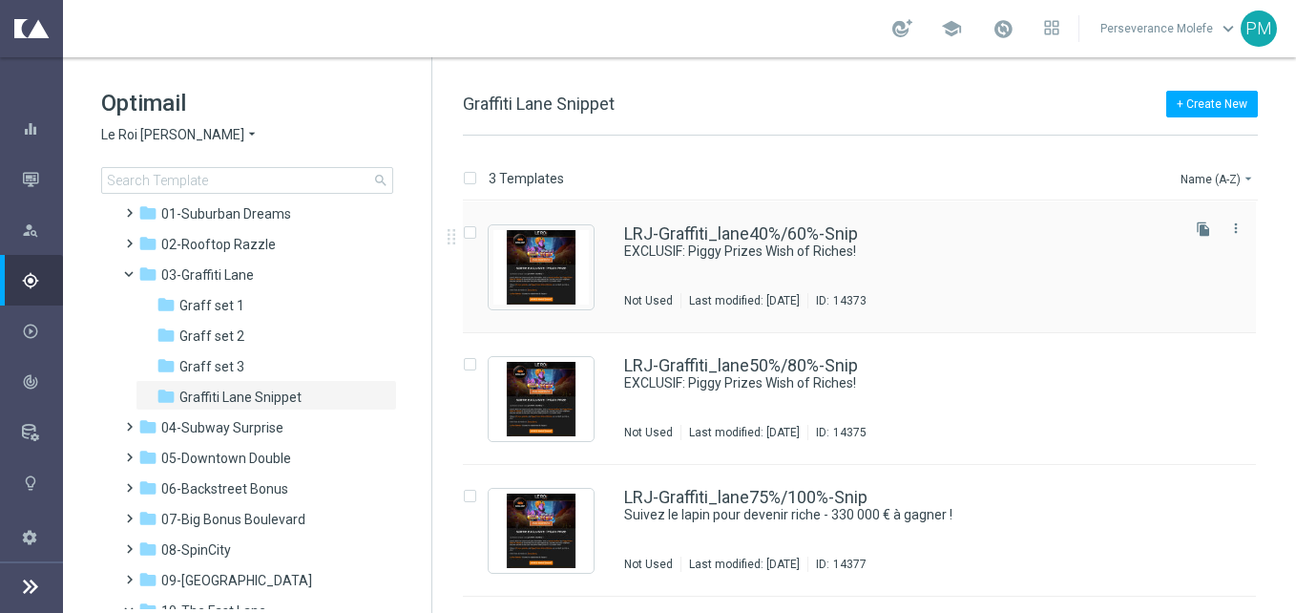
click at [796, 220] on div "LRJ-Graffiti_lane40%/60%-Snip EXCLUSIF: Piggy Prizes Wish of Riches! Not Used L…" at bounding box center [859, 267] width 793 height 132
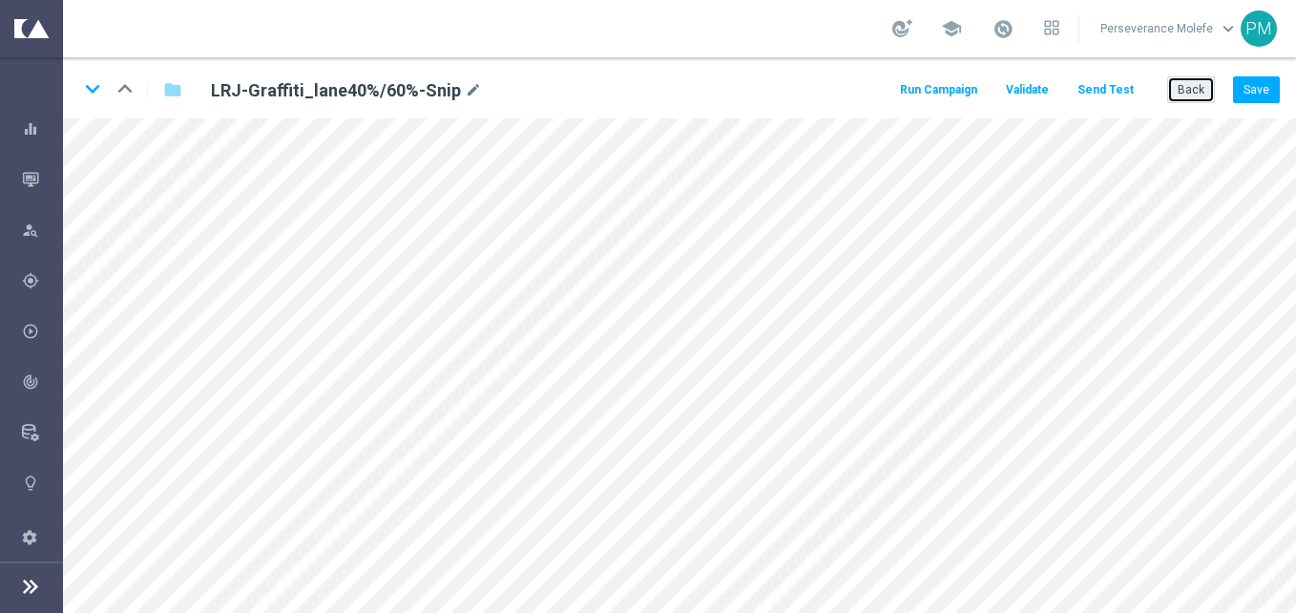
click at [1197, 90] on button "Back" at bounding box center [1191, 89] width 48 height 27
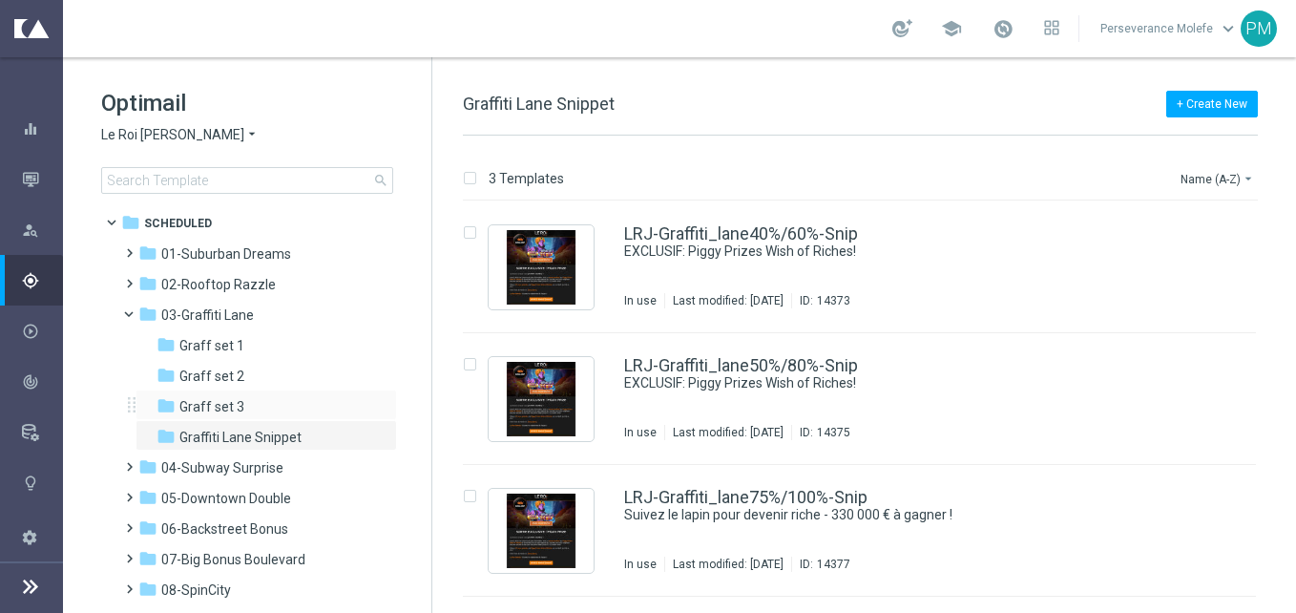
click at [297, 393] on div "folder Graff set 3 more_vert" at bounding box center [266, 404] width 261 height 31
click at [290, 407] on div "folder Graff set 3" at bounding box center [258, 407] width 203 height 22
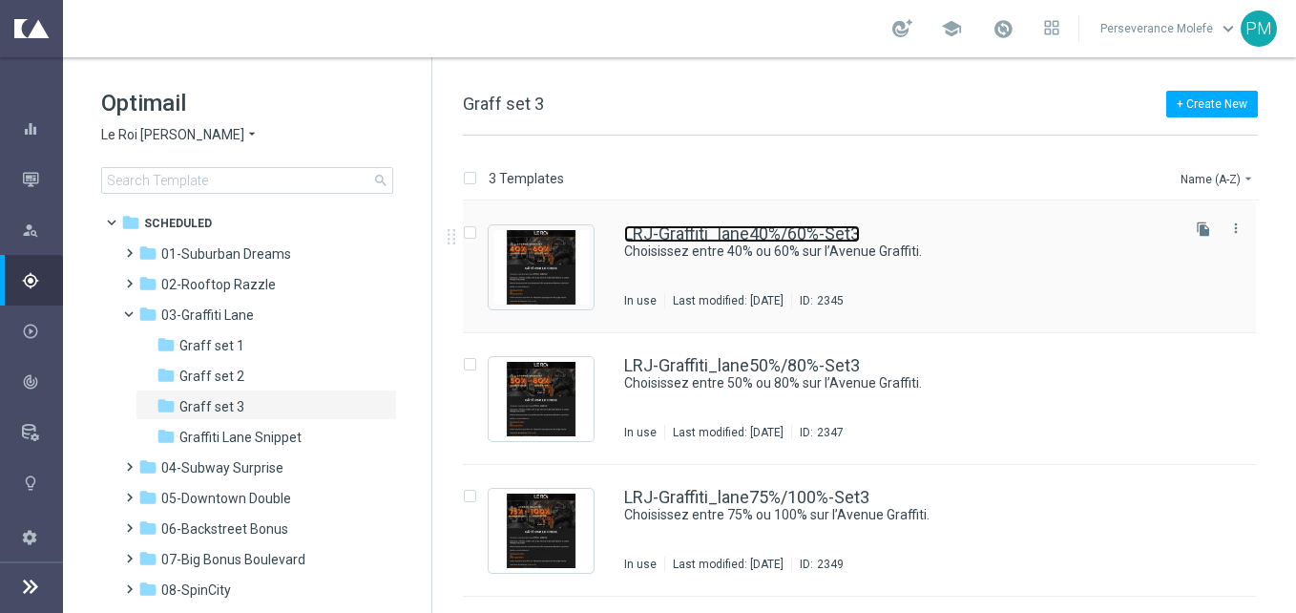
click at [694, 227] on link "LRJ-Graffiti_lane40%/60%-Set3" at bounding box center [742, 233] width 236 height 17
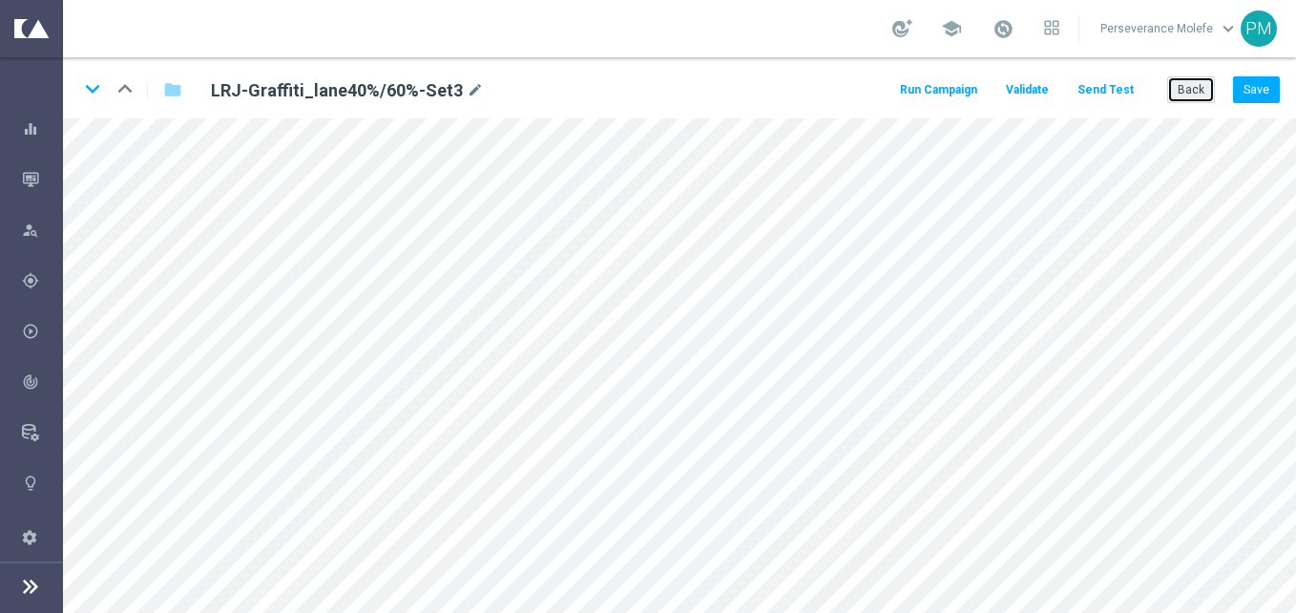
click at [1204, 85] on button "Back" at bounding box center [1191, 89] width 48 height 27
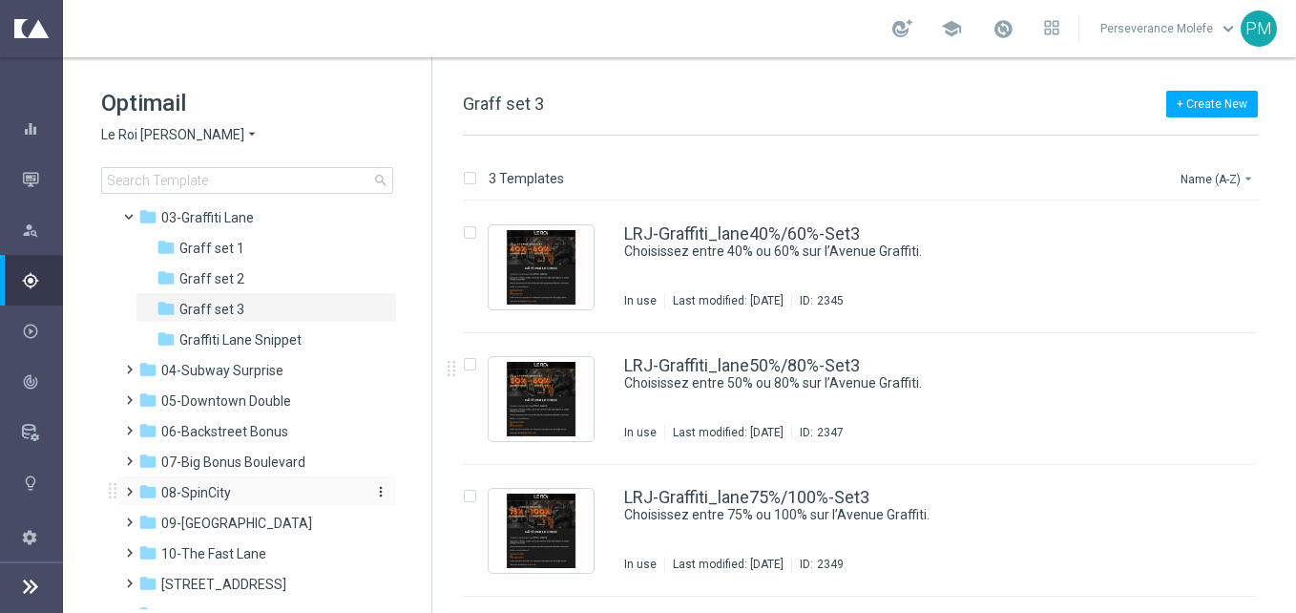
scroll to position [191, 0]
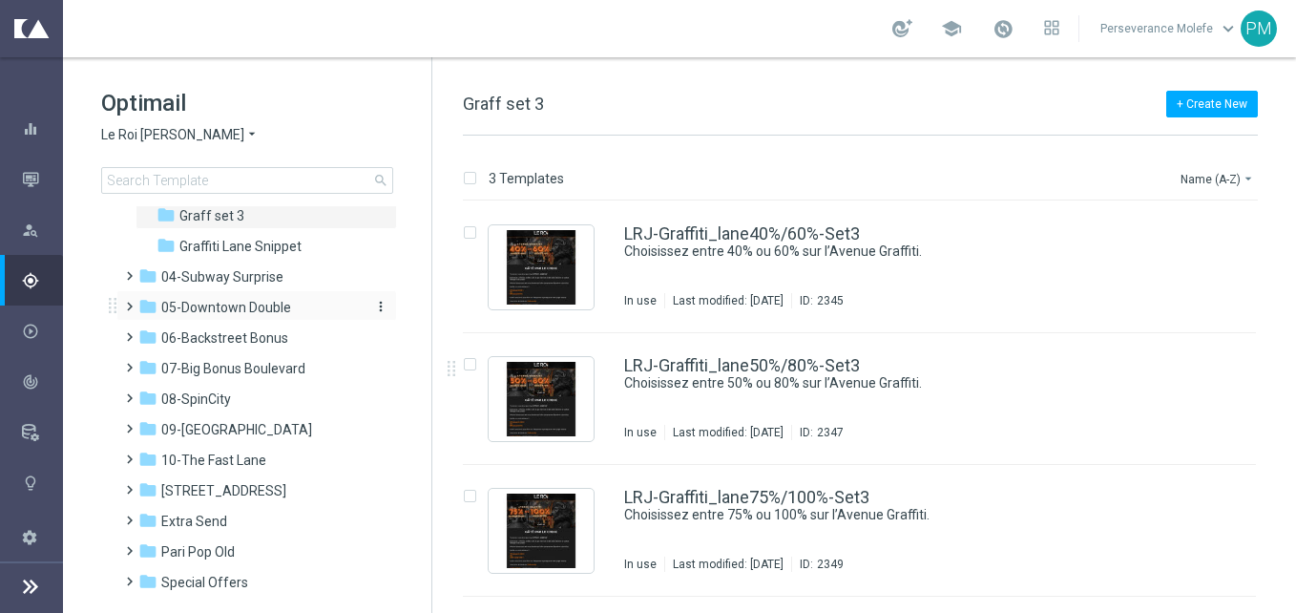
click at [282, 305] on span "05-Downtown Double" at bounding box center [226, 307] width 130 height 17
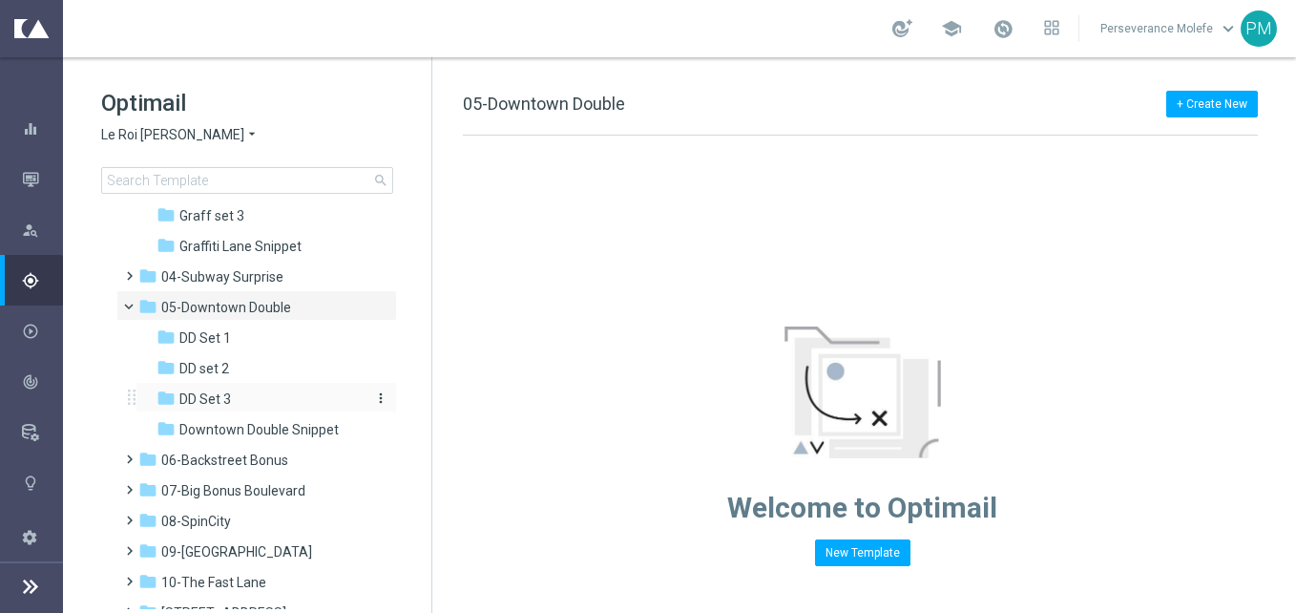
click at [258, 399] on div "folder DD Set 3" at bounding box center [258, 399] width 203 height 22
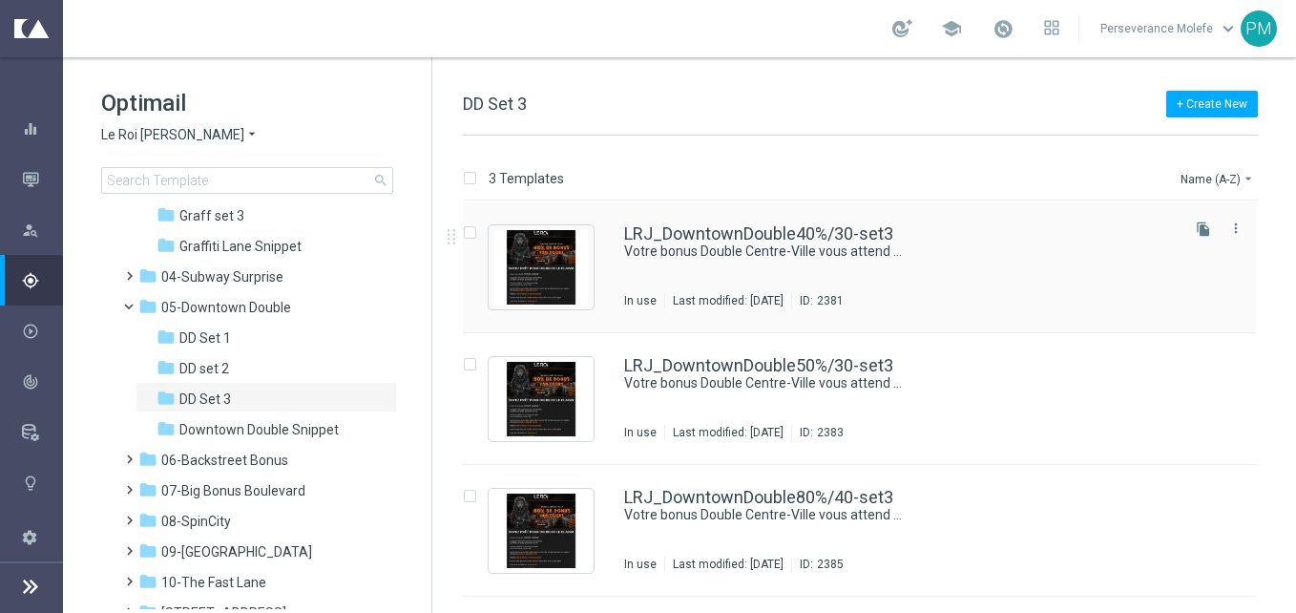
click at [769, 218] on div "LRJ_DowntownDouble40%/30-set3 Votre bonus Double Centre-Ville vous attend ... I…" at bounding box center [859, 267] width 793 height 132
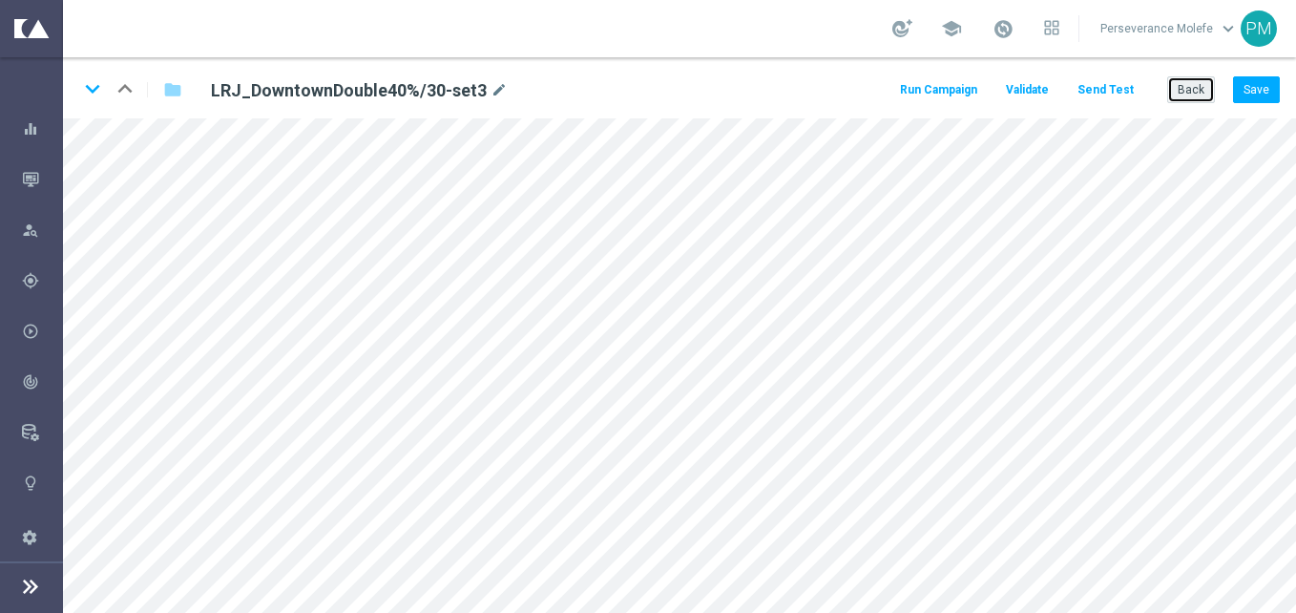
click at [1205, 91] on button "Back" at bounding box center [1191, 89] width 48 height 27
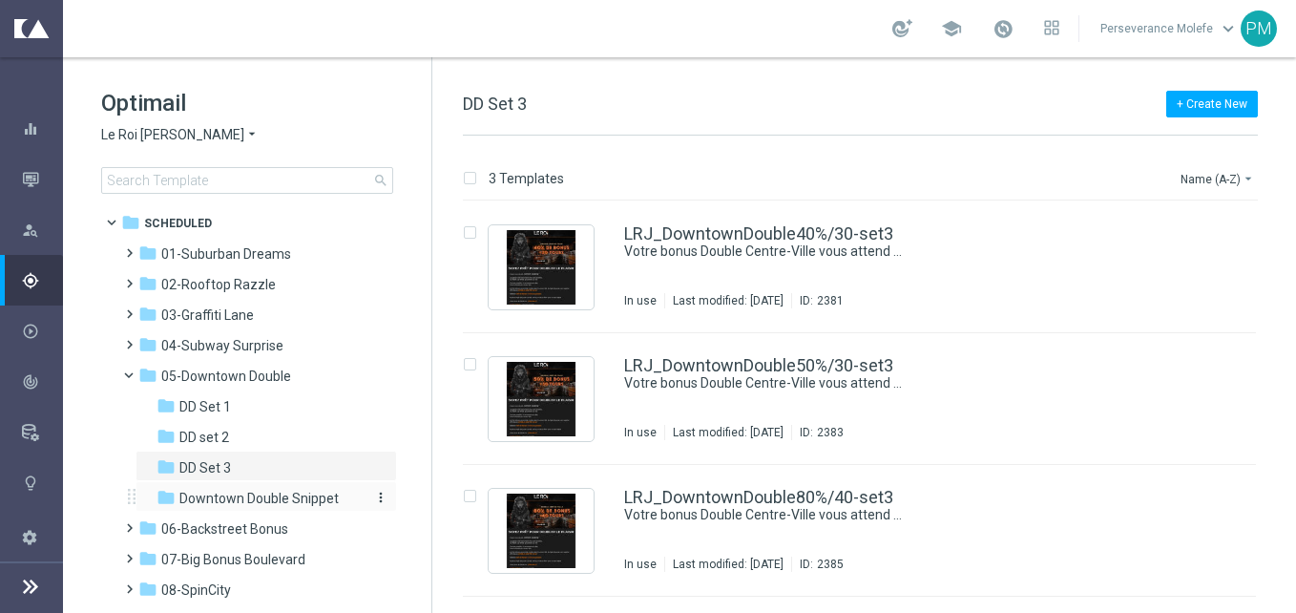
click at [301, 505] on span "Downtown Double Snippet" at bounding box center [258, 498] width 159 height 17
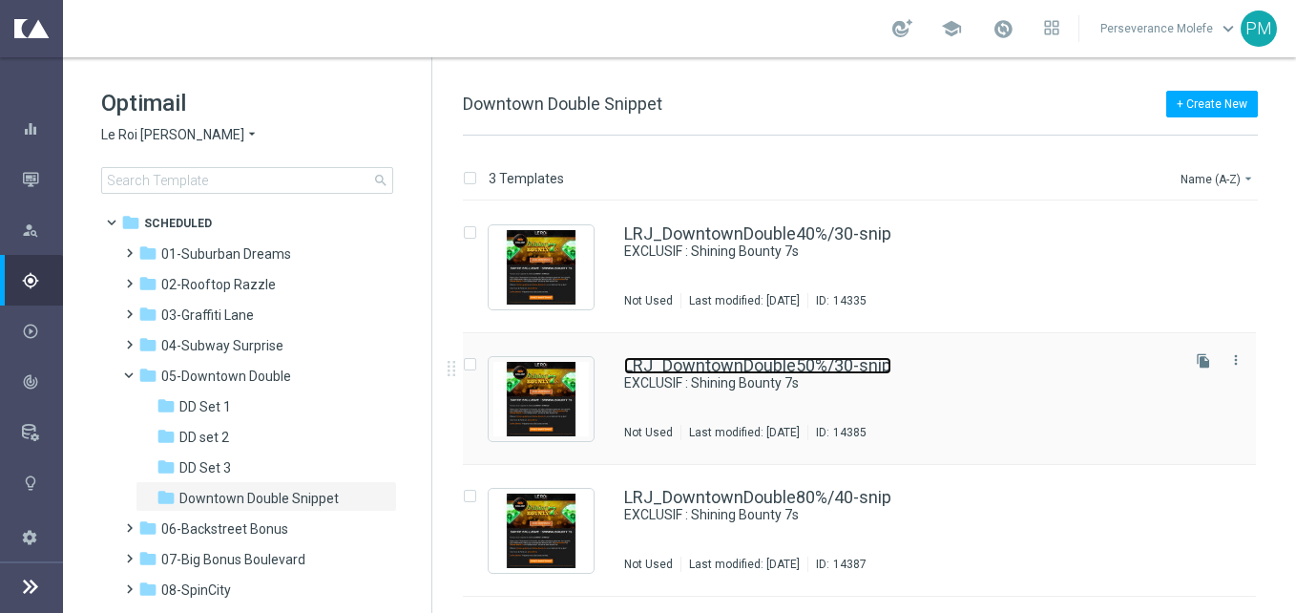
click at [763, 373] on link "LRJ_DowntownDouble50%/30-snip" at bounding box center [757, 365] width 267 height 17
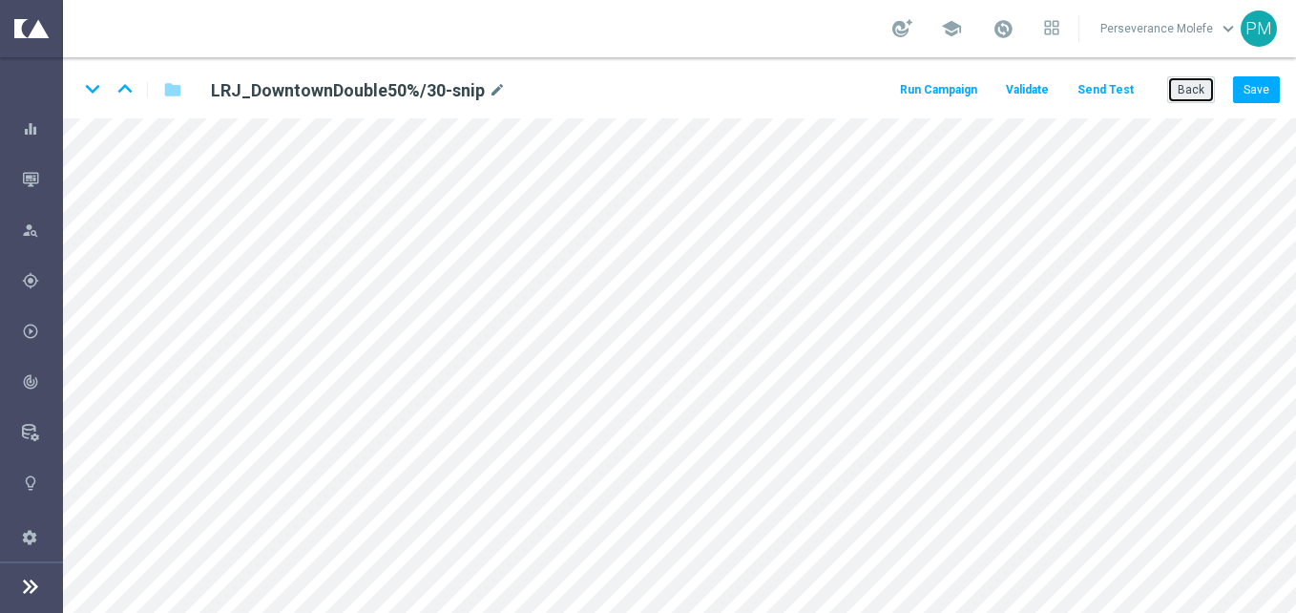
click at [1187, 88] on button "Back" at bounding box center [1191, 89] width 48 height 27
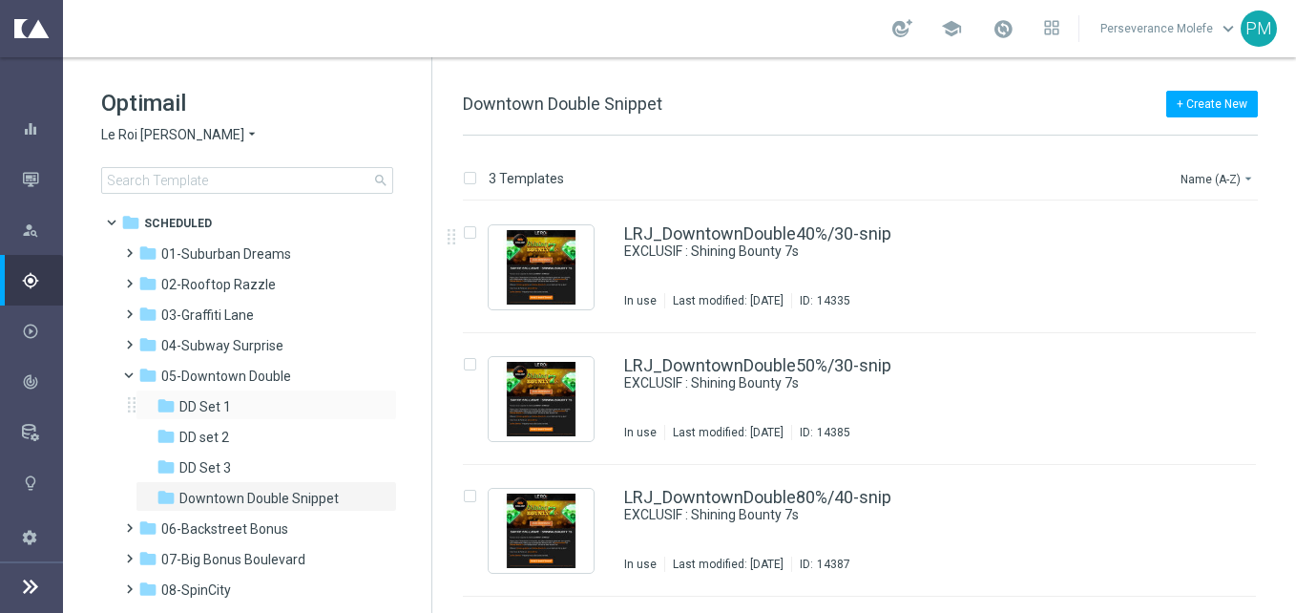
scroll to position [227, 0]
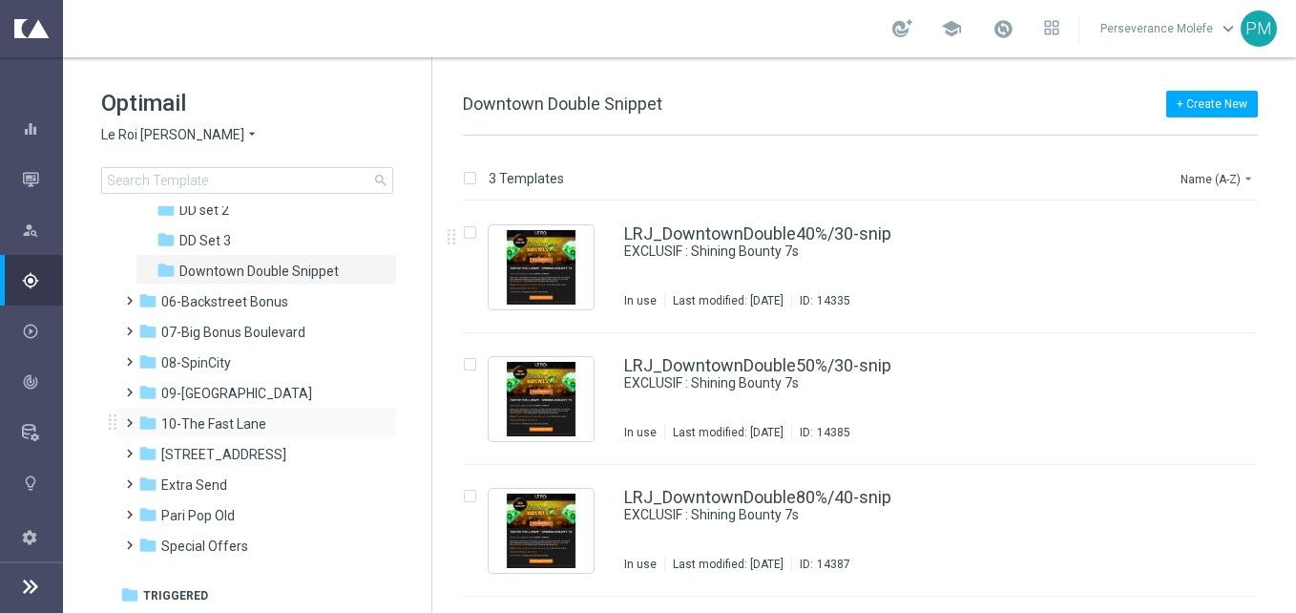
click at [263, 435] on div "folder 10-The Fast Lane more_vert" at bounding box center [256, 422] width 281 height 31
click at [271, 425] on div "folder 10-The Fast Lane" at bounding box center [247, 424] width 219 height 22
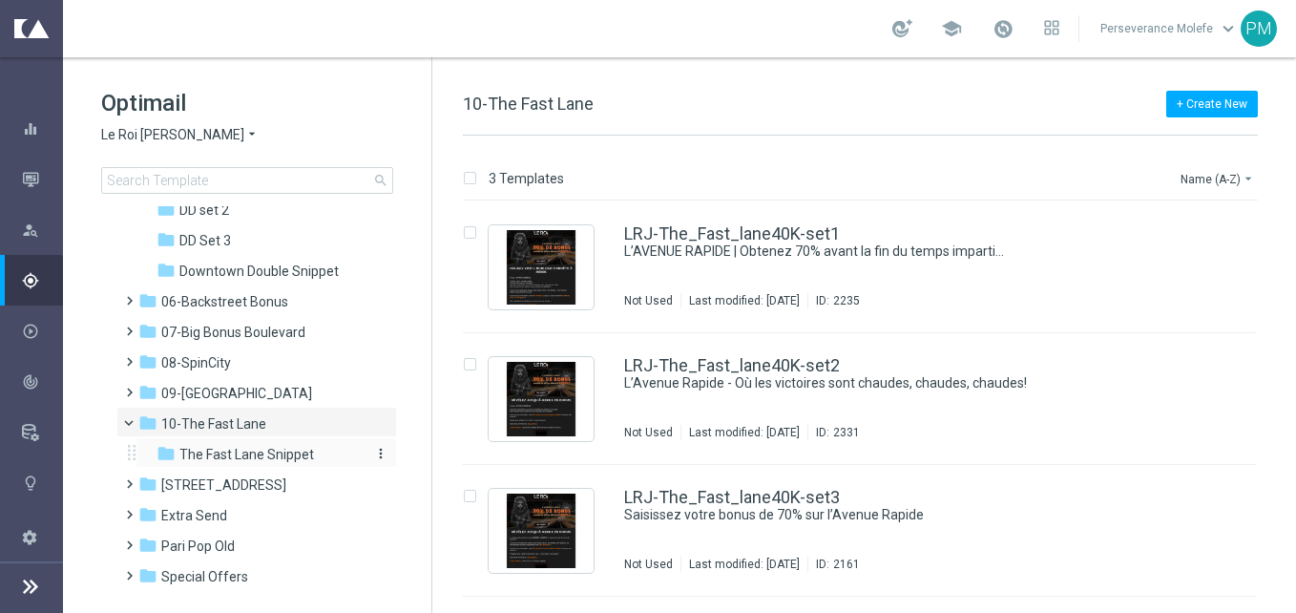
click at [270, 452] on span "The Fast Lane Snippet" at bounding box center [246, 454] width 135 height 17
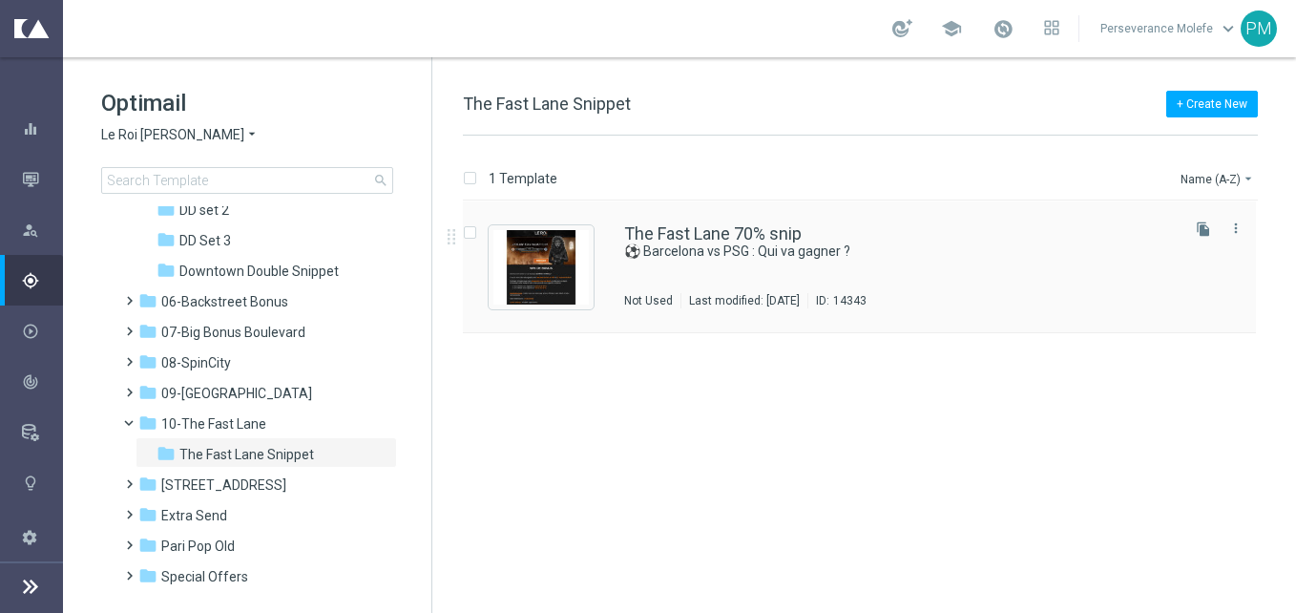
click at [735, 224] on div "The Fast Lane 70% snip ⚽ Barcelona vs PSG : Qui va gagner ? Not Used Last modif…" at bounding box center [859, 267] width 793 height 132
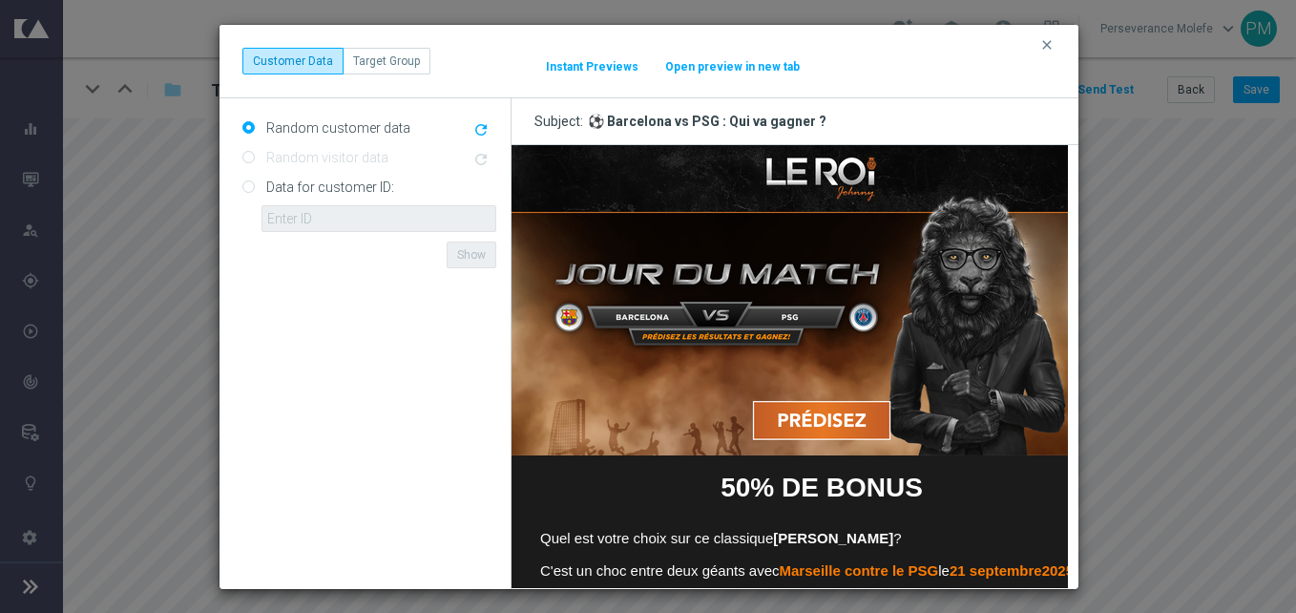
click at [717, 69] on button "Open preview in new tab" at bounding box center [732, 66] width 136 height 15
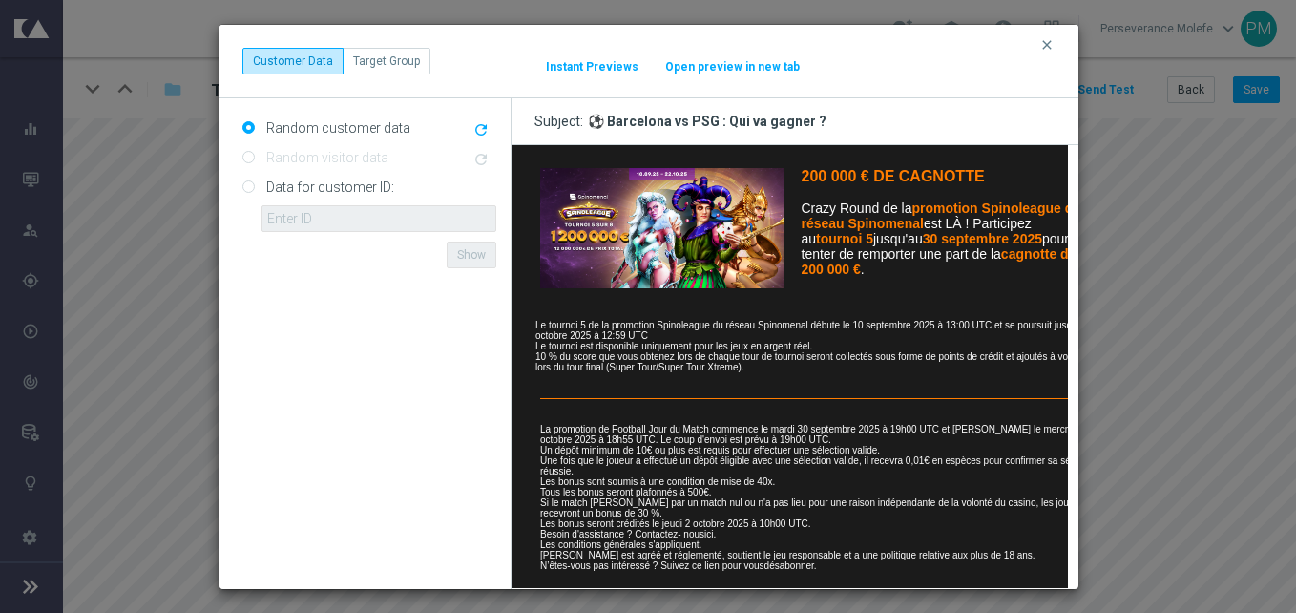
scroll to position [992, 0]
click at [1055, 50] on button "clear" at bounding box center [1049, 44] width 22 height 17
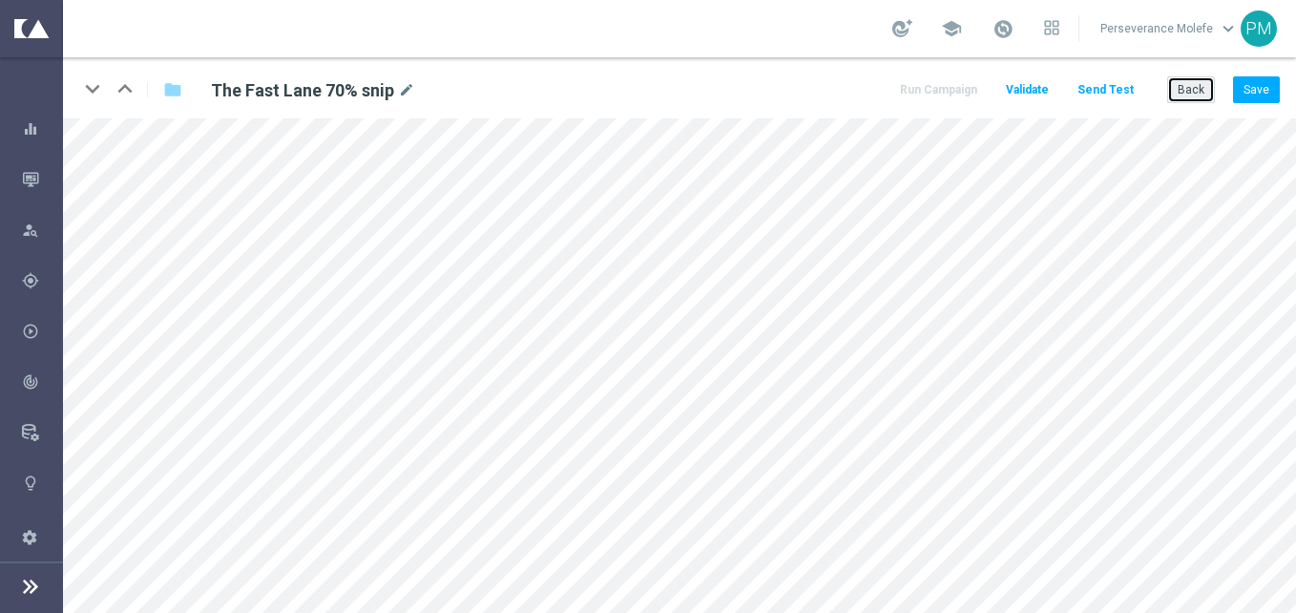
click at [1193, 103] on button "Back" at bounding box center [1191, 89] width 48 height 27
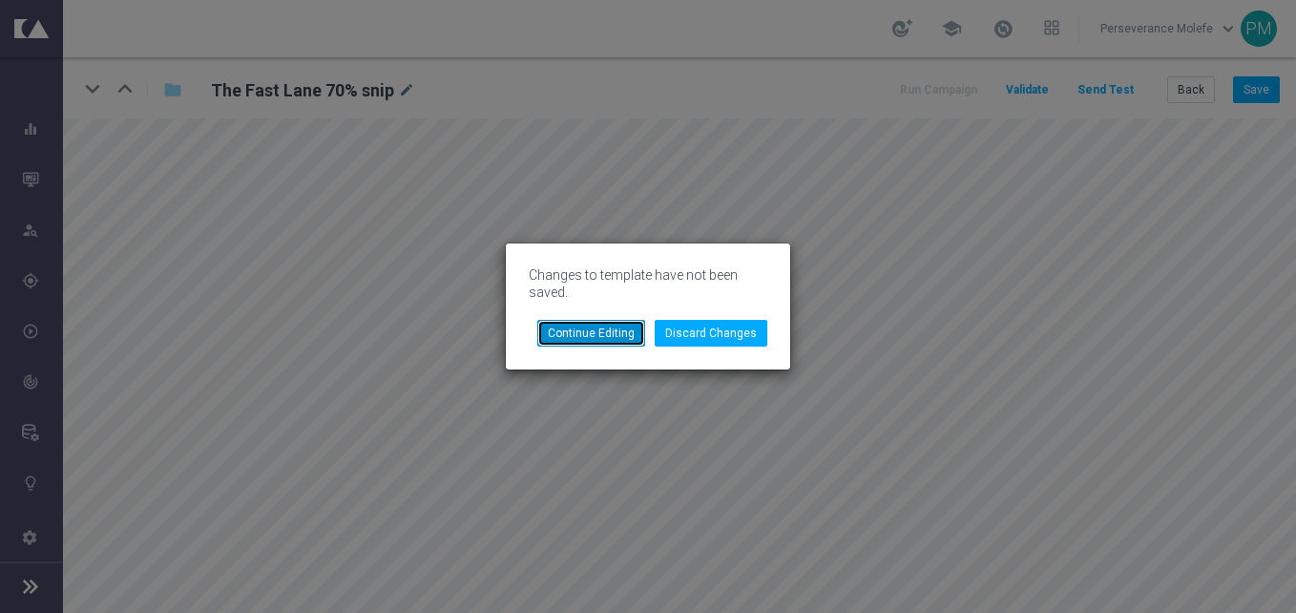
click at [615, 331] on button "Continue Editing" at bounding box center [591, 333] width 108 height 27
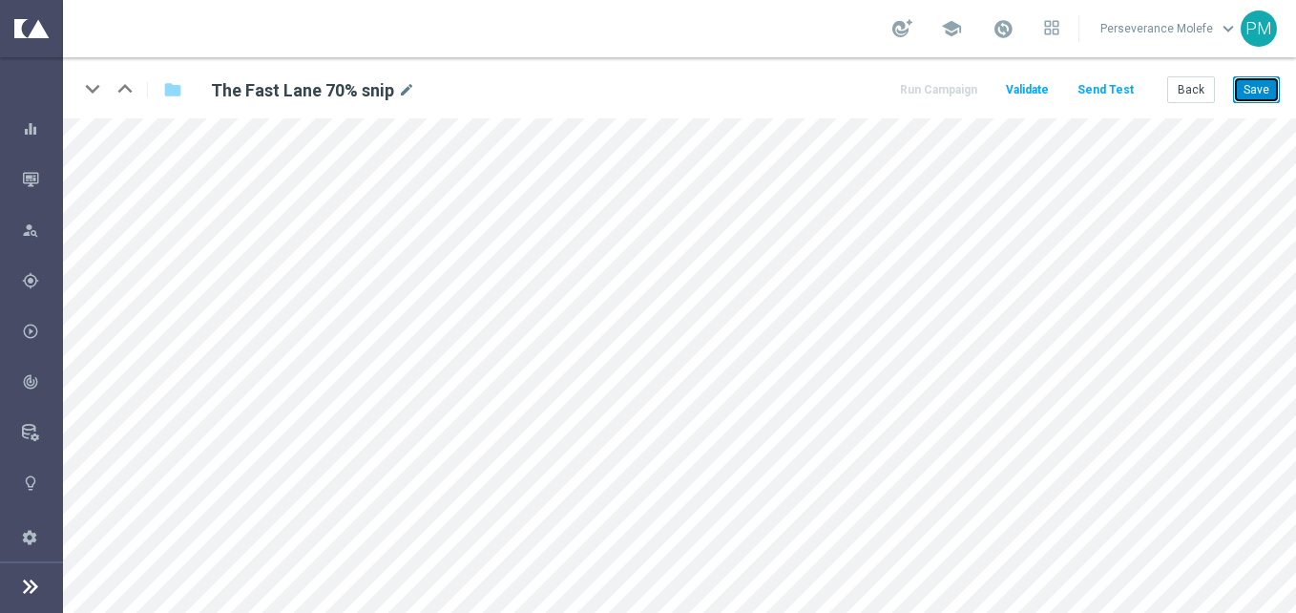
click at [1253, 94] on button "Save" at bounding box center [1256, 89] width 47 height 27
click at [1213, 90] on button "Back" at bounding box center [1191, 89] width 48 height 27
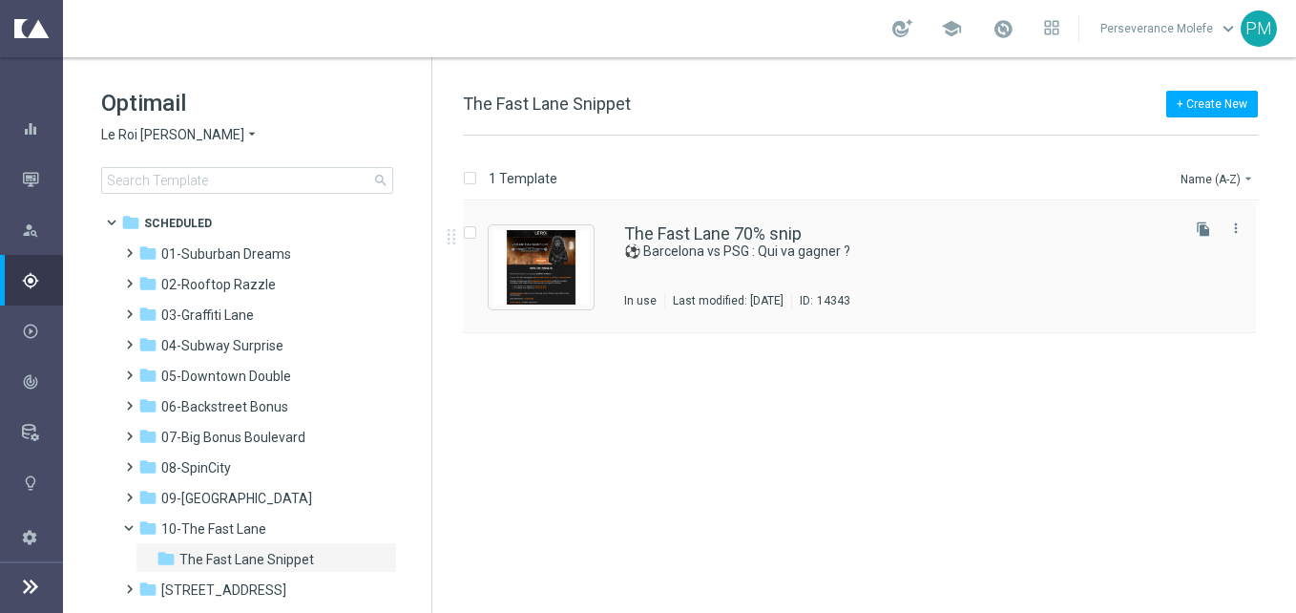
click at [723, 222] on div "The Fast Lane 70% snip ⚽ Barcelona vs PSG : Qui va gagner ? In use Last modifie…" at bounding box center [859, 267] width 793 height 132
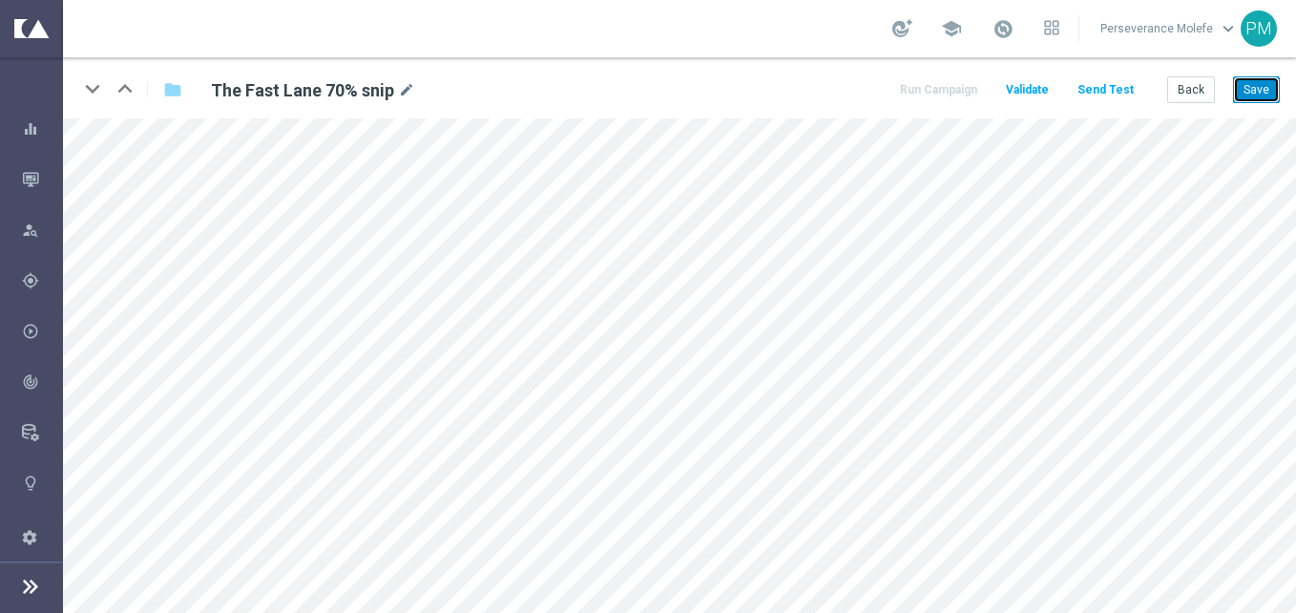
click at [1242, 95] on button "Save" at bounding box center [1256, 89] width 47 height 27
click at [1211, 95] on button "Back" at bounding box center [1191, 89] width 48 height 27
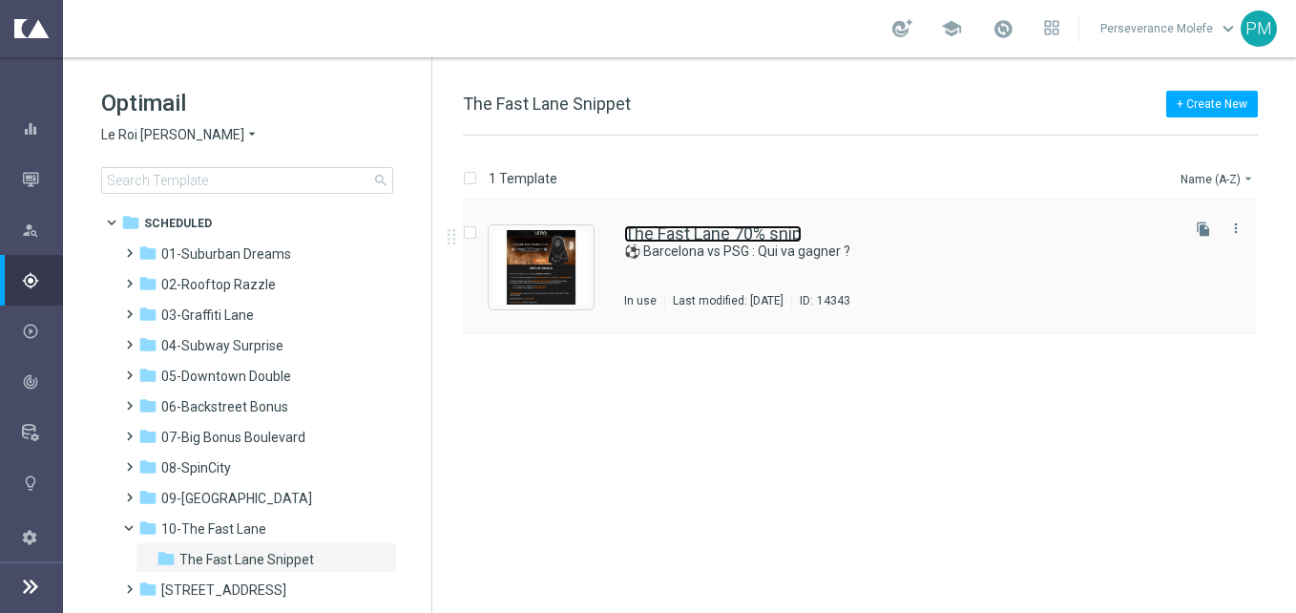
click at [762, 231] on link "The Fast Lane 70% snip" at bounding box center [712, 233] width 177 height 17
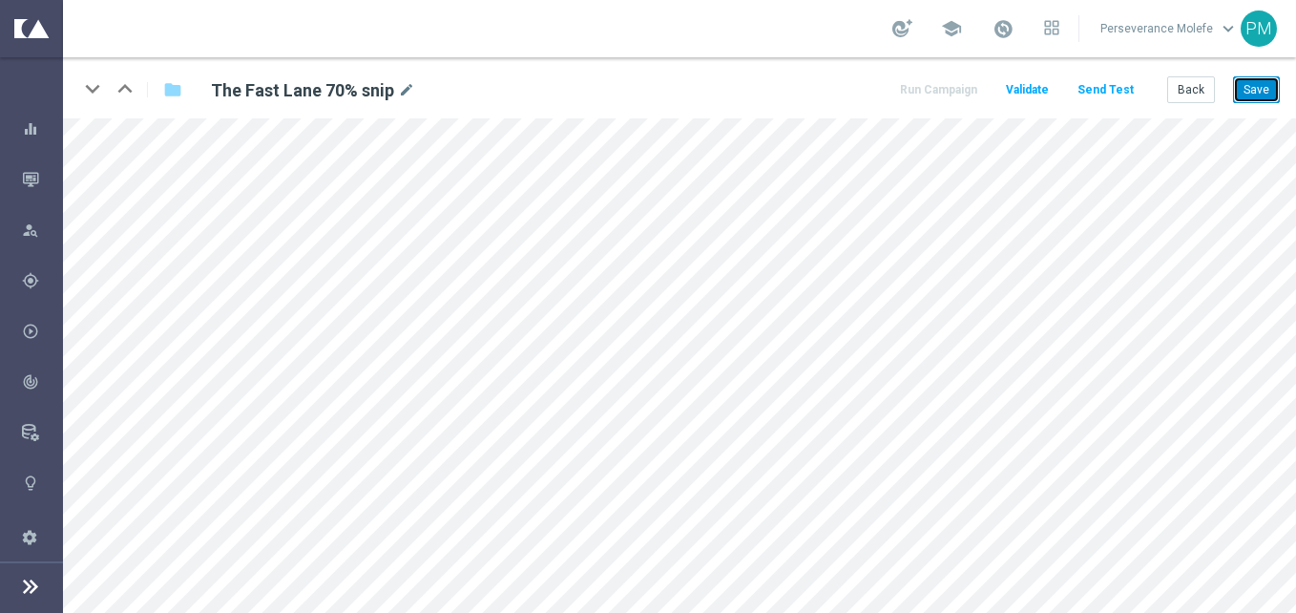
click at [1247, 82] on button "Save" at bounding box center [1256, 89] width 47 height 27
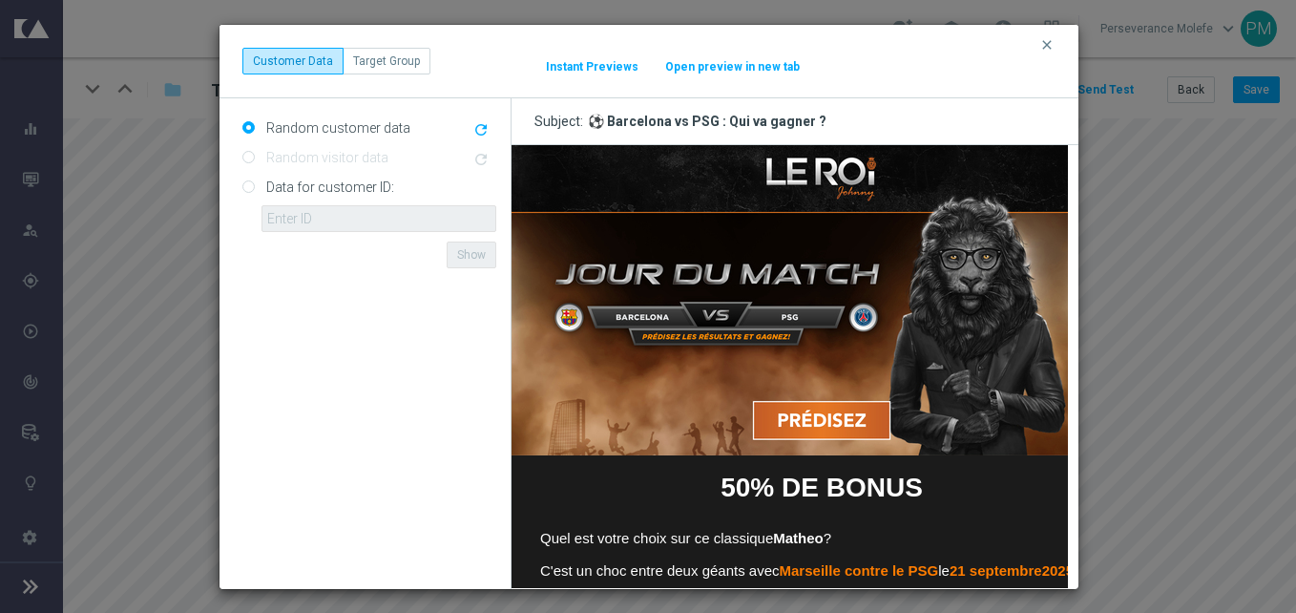
click at [730, 64] on button "Open preview in new tab" at bounding box center [732, 66] width 136 height 15
click at [1054, 40] on button "clear" at bounding box center [1049, 44] width 22 height 17
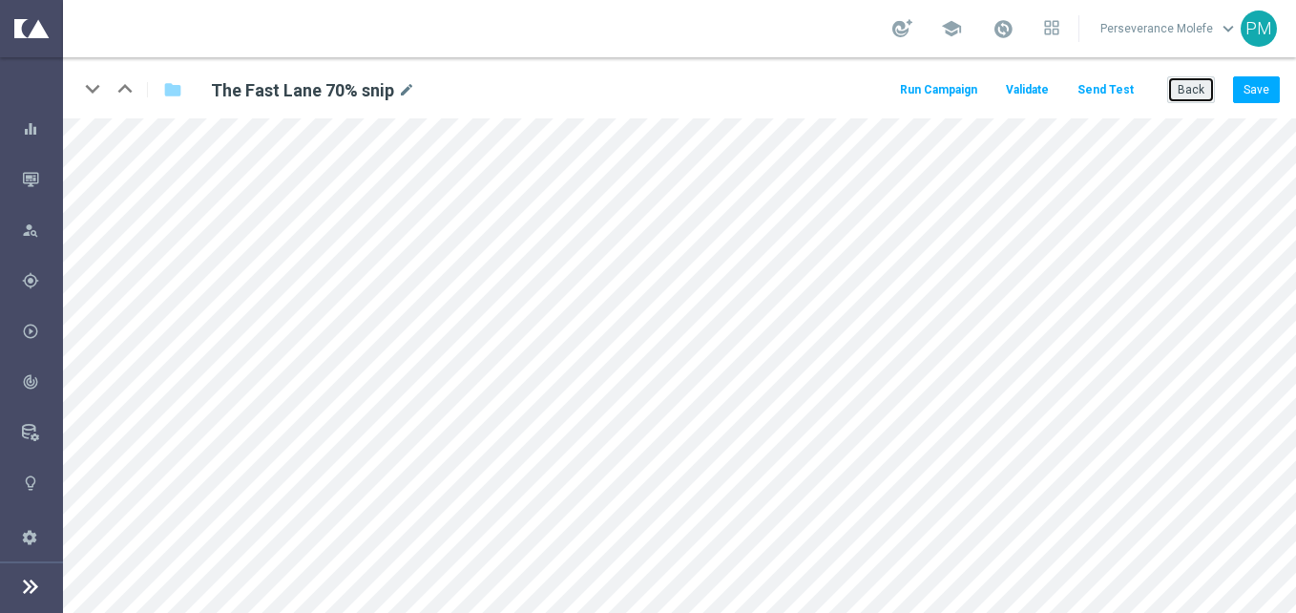
click at [1192, 97] on button "Back" at bounding box center [1191, 89] width 48 height 27
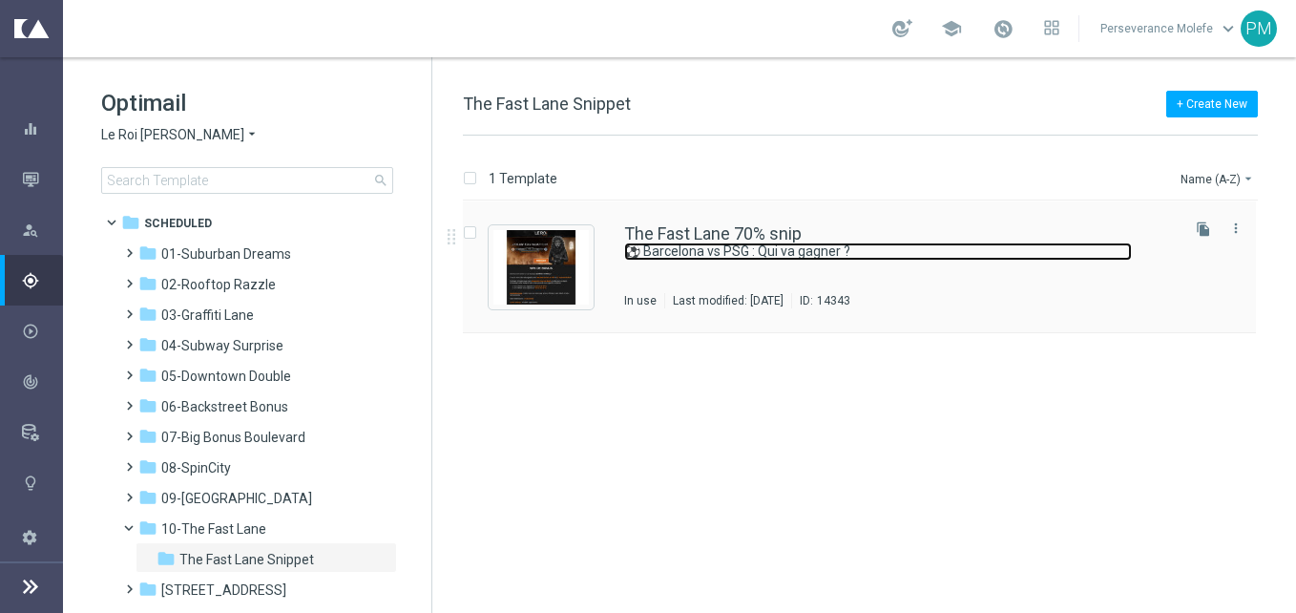
click at [695, 243] on link "⚽ Barcelona vs PSG : Qui va gagner ?" at bounding box center [878, 251] width 508 height 18
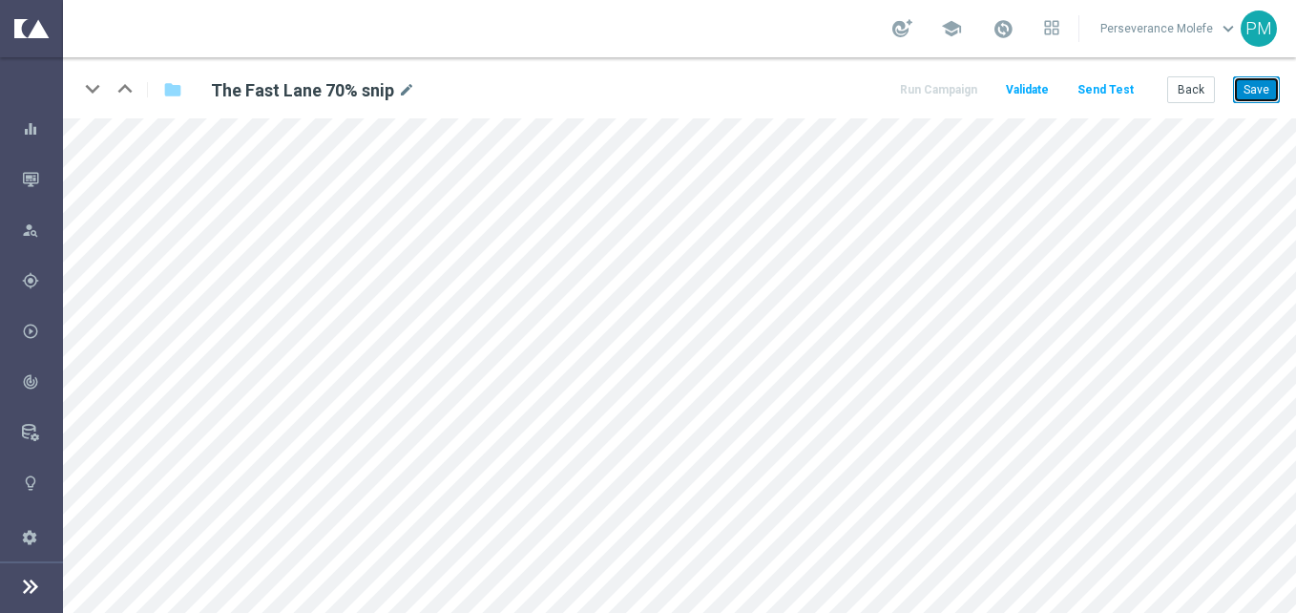
click at [1269, 85] on button "Save" at bounding box center [1256, 89] width 47 height 27
click at [1184, 90] on button "Back" at bounding box center [1191, 89] width 48 height 27
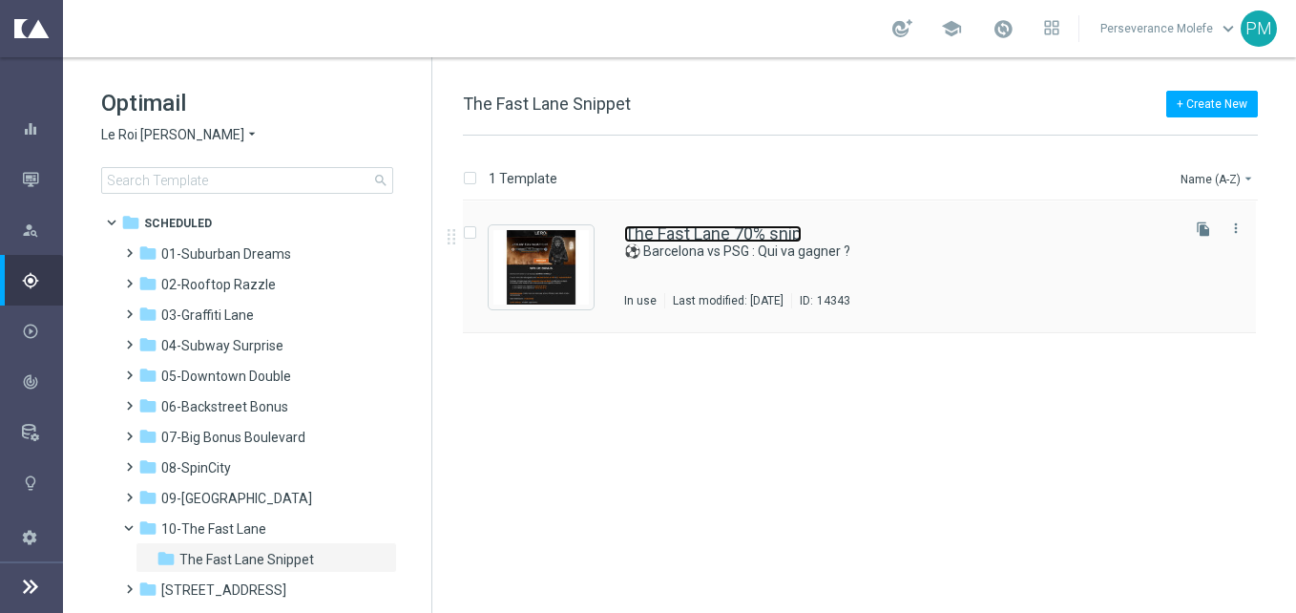
click at [675, 230] on link "The Fast Lane 70% snip" at bounding box center [712, 233] width 177 height 17
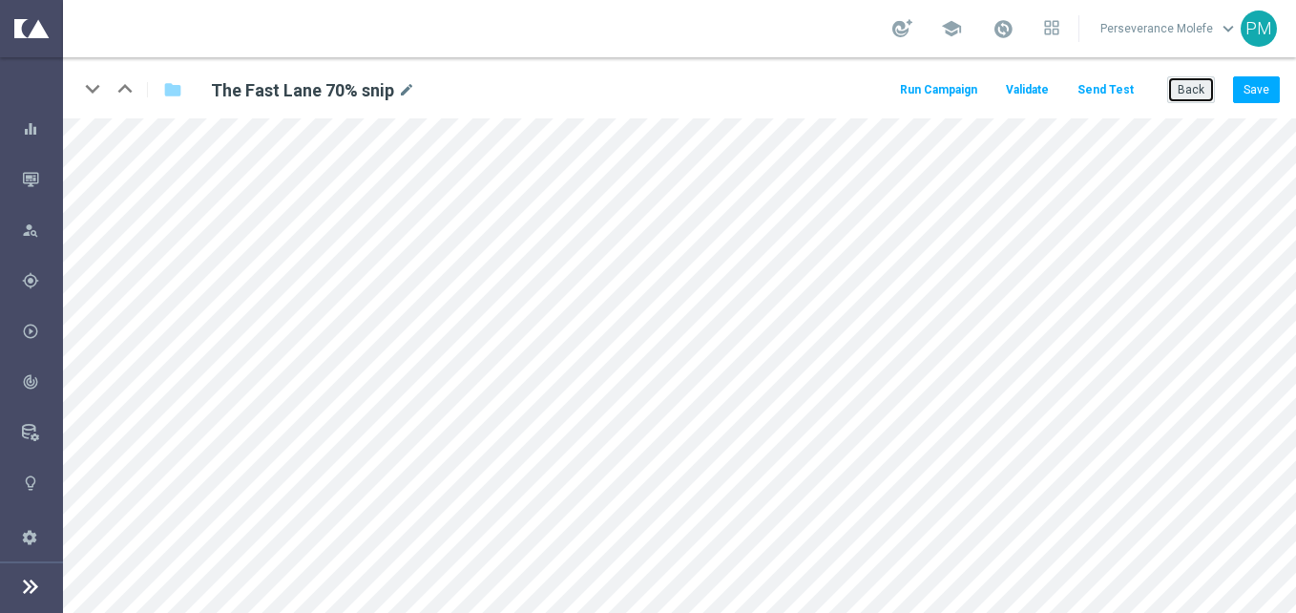
click at [1203, 97] on button "Back" at bounding box center [1191, 89] width 48 height 27
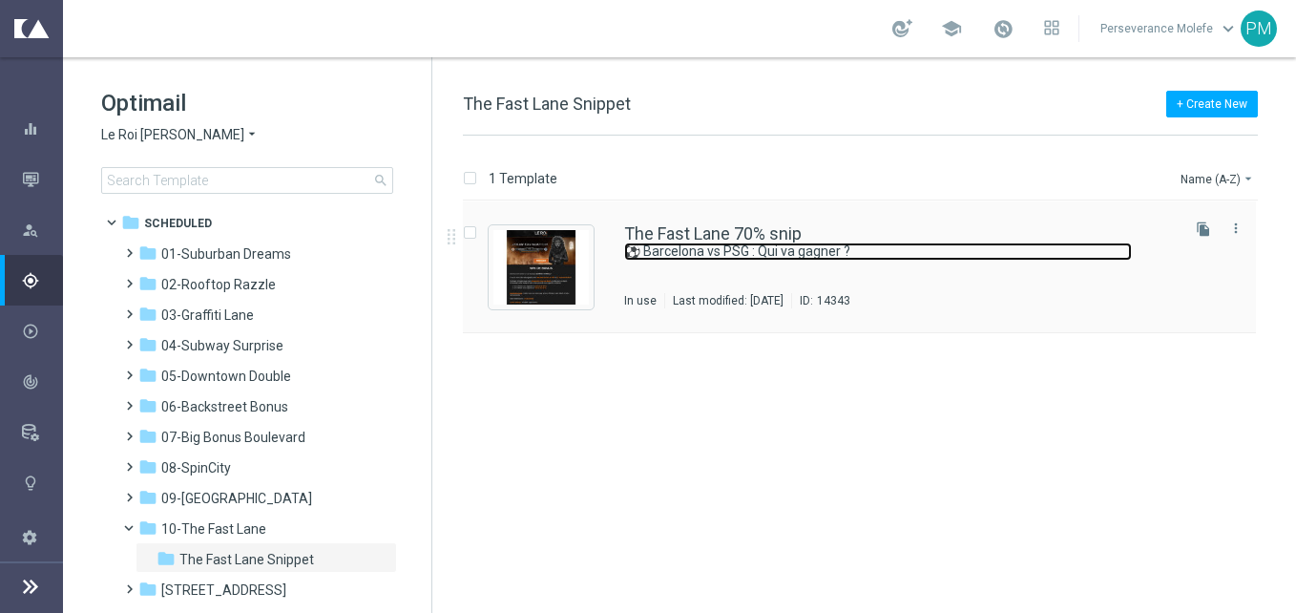
click at [737, 243] on link "⚽ Barcelona vs PSG : Qui va gagner ?" at bounding box center [878, 251] width 508 height 18
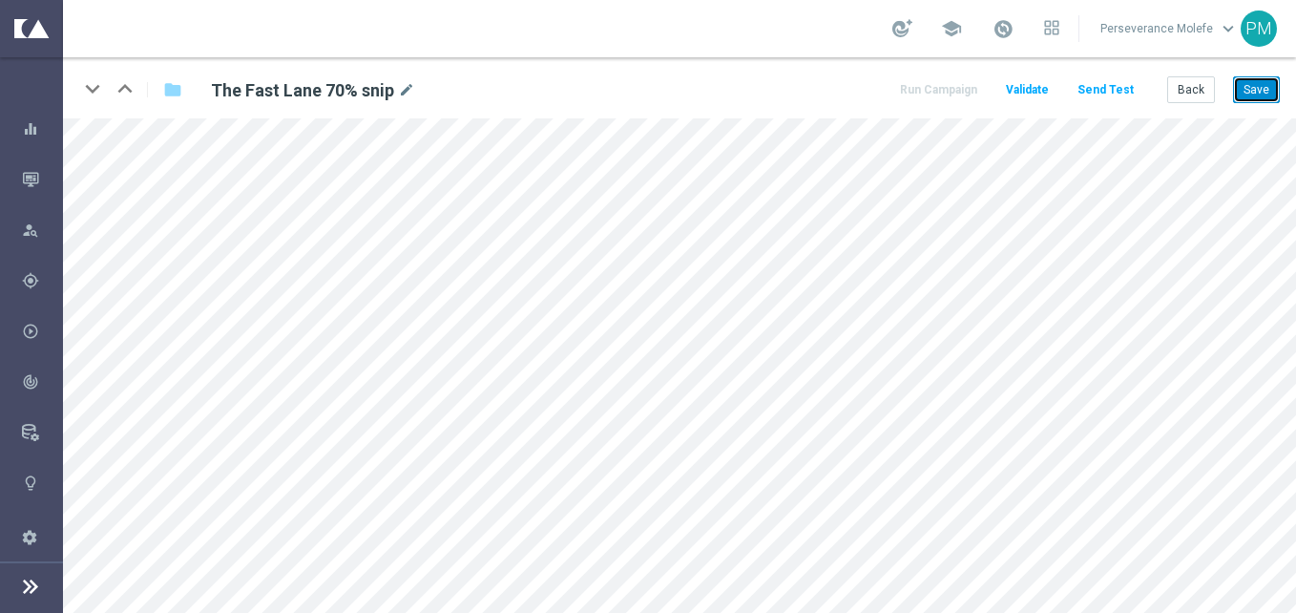
click at [1243, 84] on button "Save" at bounding box center [1256, 89] width 47 height 27
click at [1233, 89] on div "Back Save" at bounding box center [1223, 89] width 113 height 27
click at [1250, 83] on button "Save" at bounding box center [1256, 89] width 47 height 27
click at [1202, 102] on button "Back" at bounding box center [1191, 89] width 48 height 27
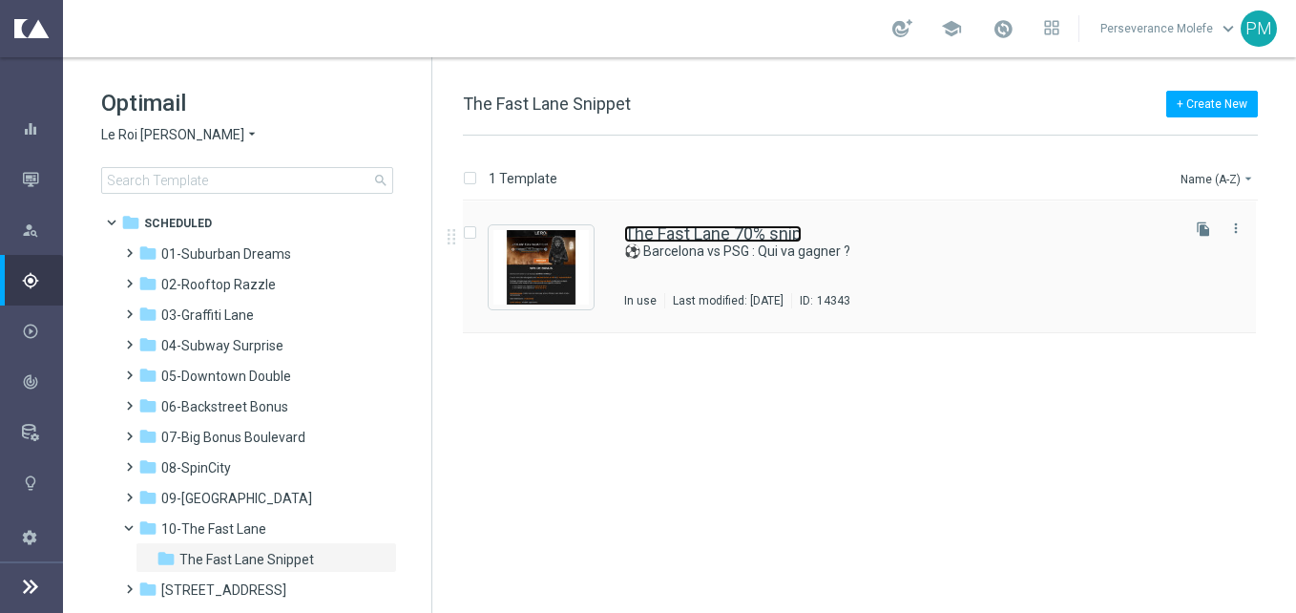
click at [699, 234] on link "The Fast Lane 70% snip" at bounding box center [712, 233] width 177 height 17
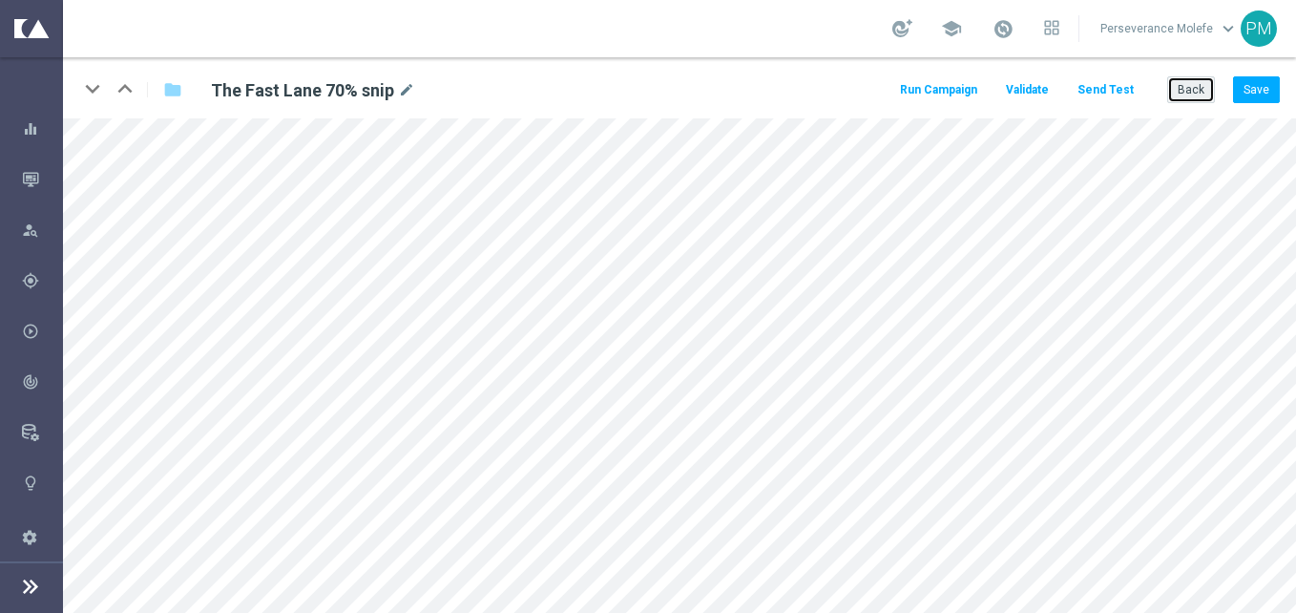
click at [1181, 86] on button "Back" at bounding box center [1191, 89] width 48 height 27
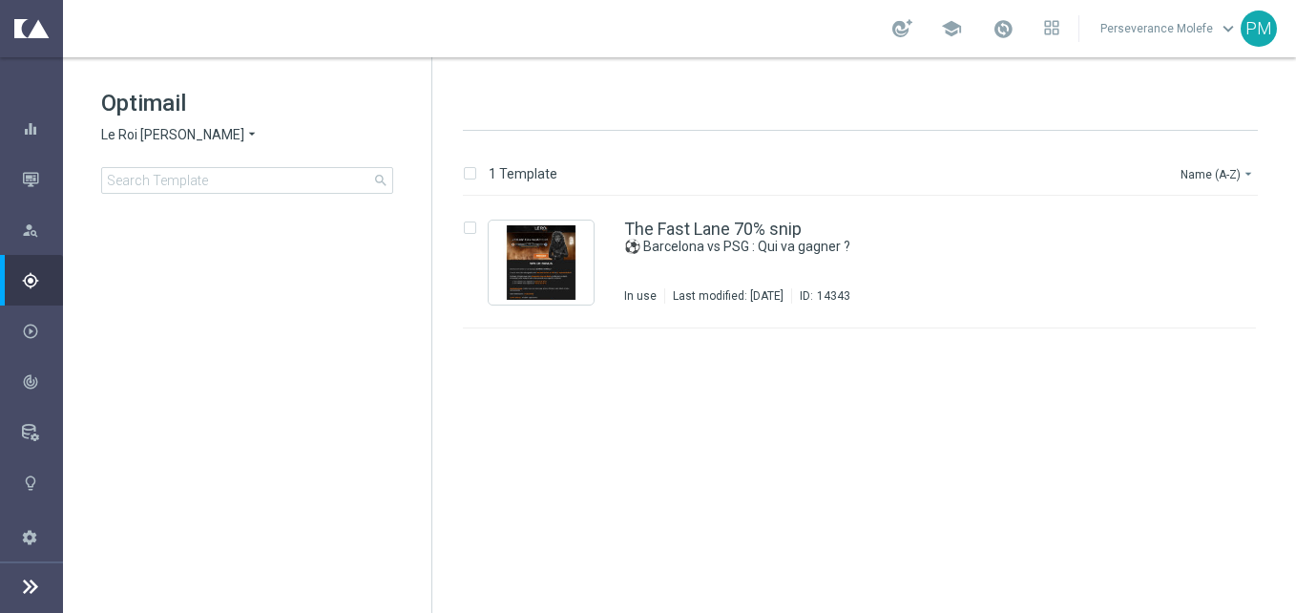
click at [183, 136] on span "Le Roi Johnny" at bounding box center [172, 135] width 143 height 18
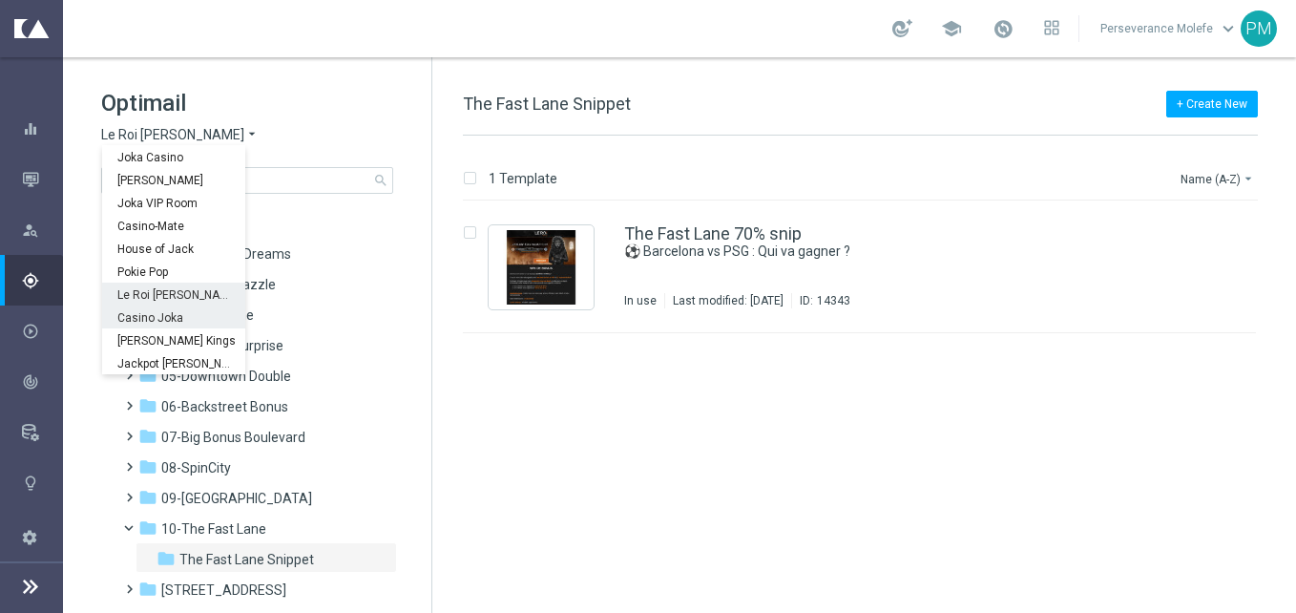
click at [168, 310] on div "Casino Joka" at bounding box center [173, 316] width 143 height 23
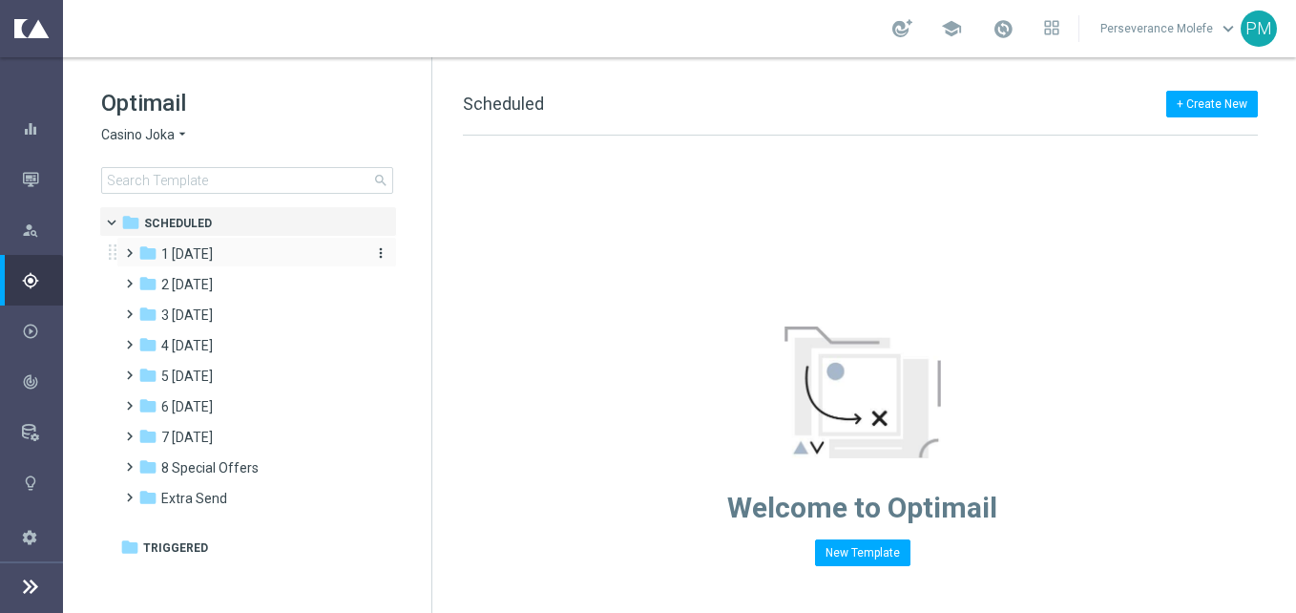
click at [250, 258] on div "folder 1 Tuesday" at bounding box center [247, 254] width 219 height 22
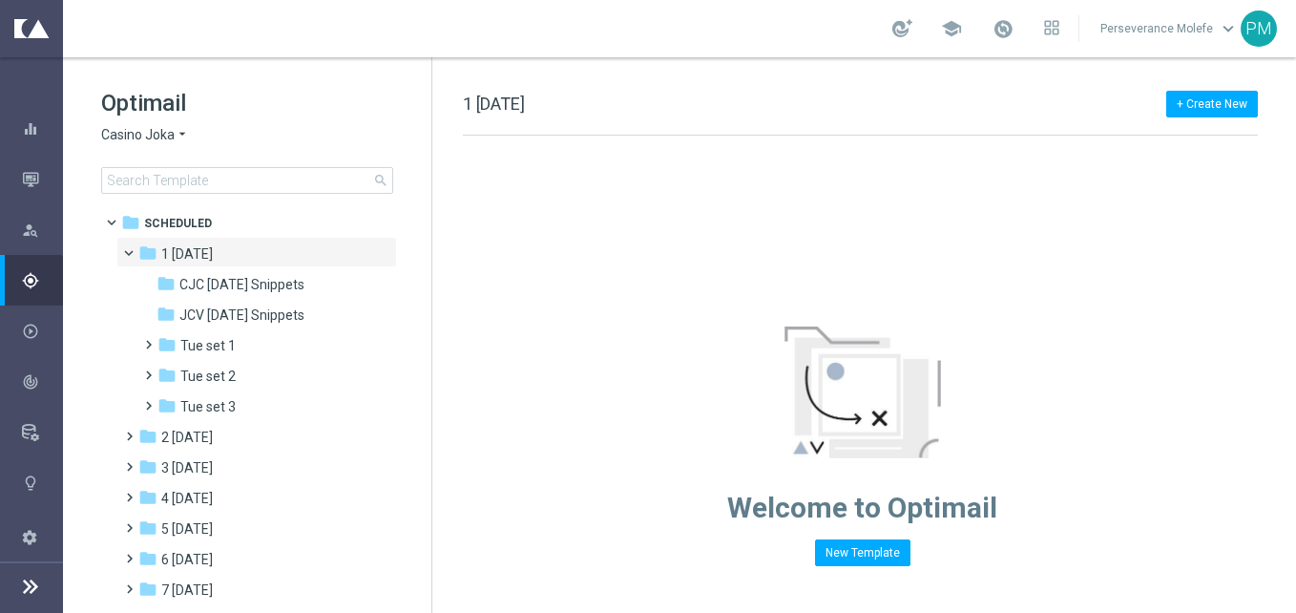
click at [250, 258] on div "folder 1 Tuesday" at bounding box center [247, 254] width 219 height 22
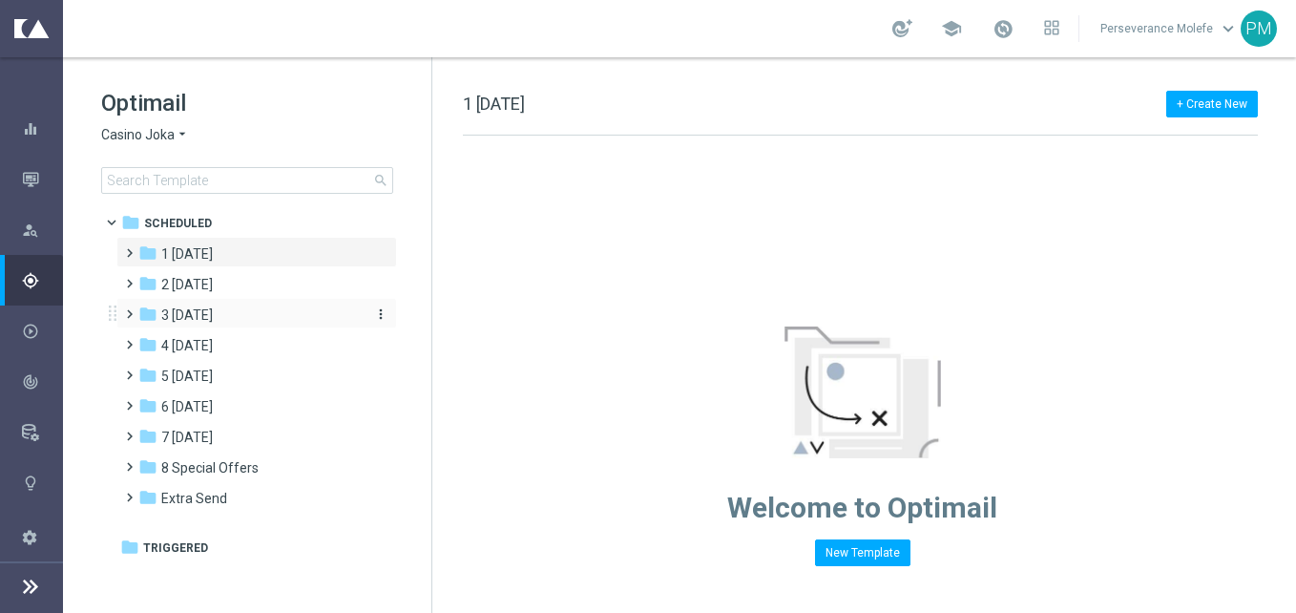
click at [240, 320] on div "folder 3 Thursday" at bounding box center [247, 315] width 219 height 22
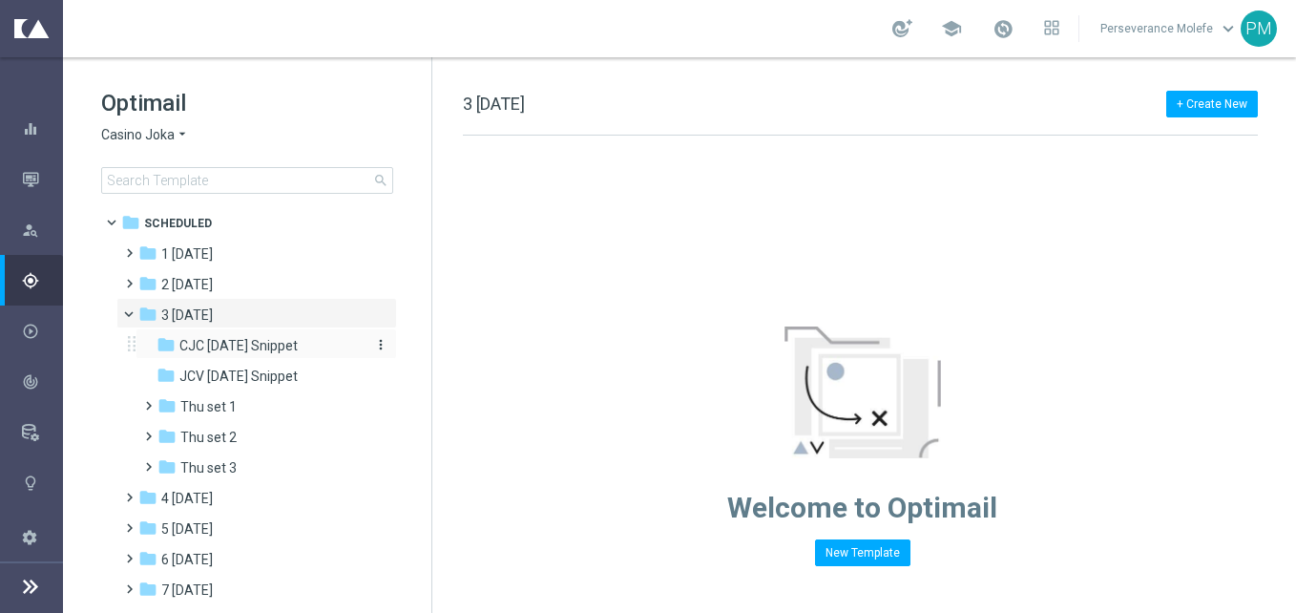
click at [289, 345] on span "CJC Thursday Snippet" at bounding box center [238, 345] width 118 height 17
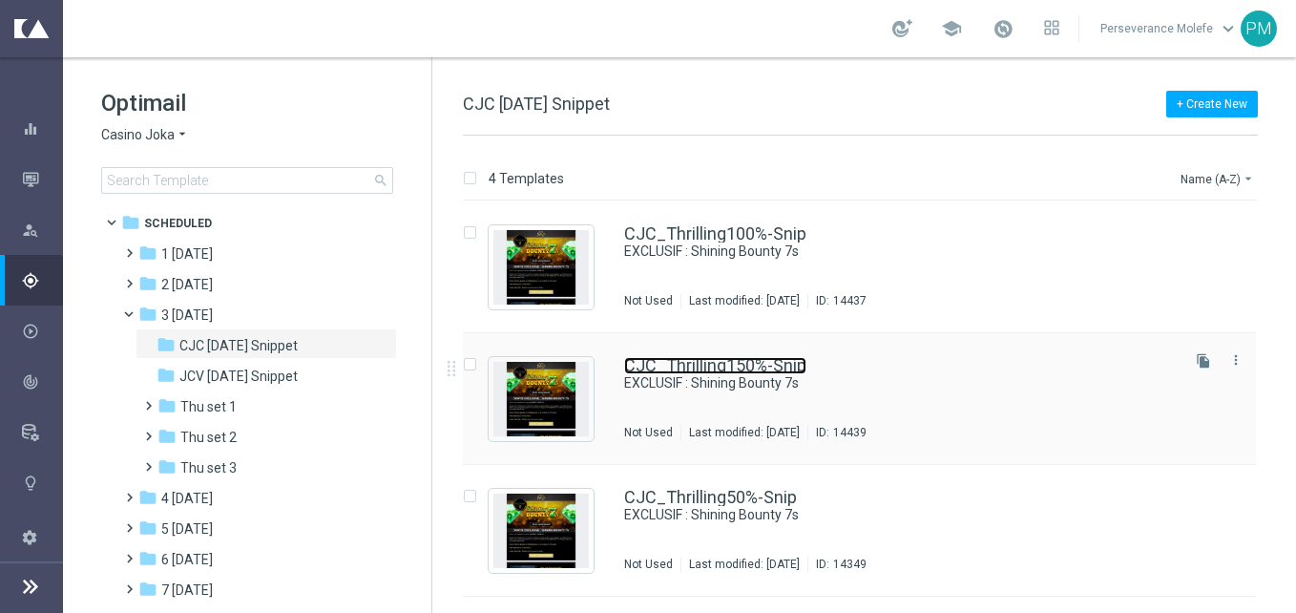
click at [712, 361] on link "CJC_Thrilling150%-Snip" at bounding box center [715, 365] width 182 height 17
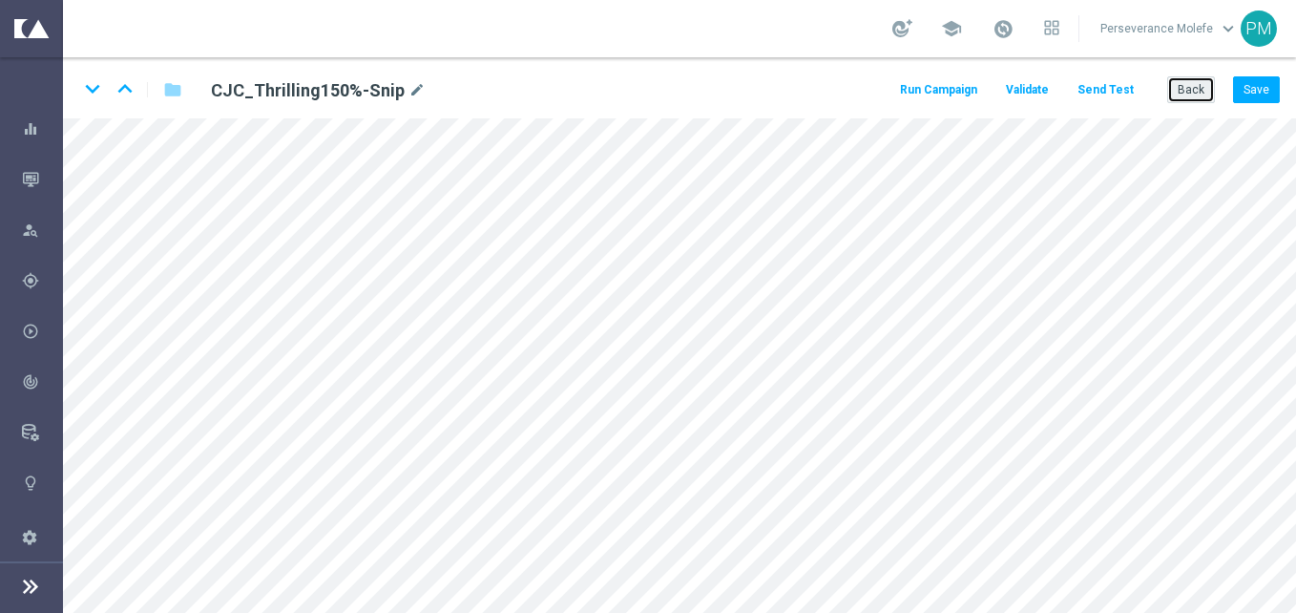
click at [1178, 92] on button "Back" at bounding box center [1191, 89] width 48 height 27
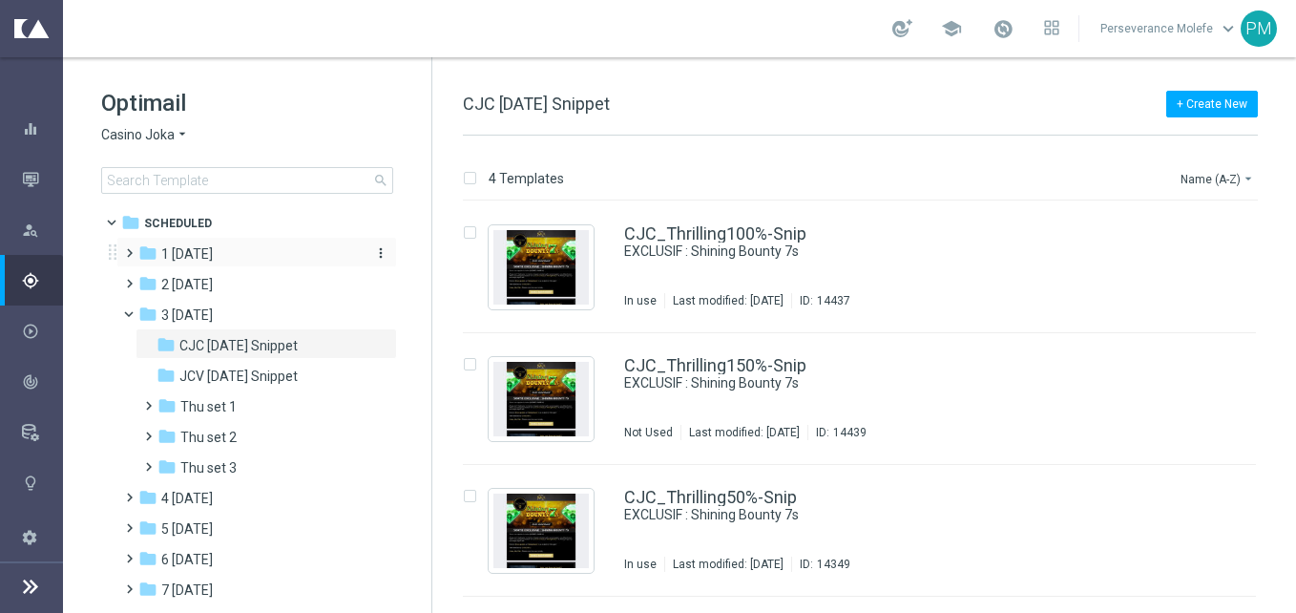
click at [297, 250] on div "folder 1 Tuesday" at bounding box center [247, 254] width 219 height 22
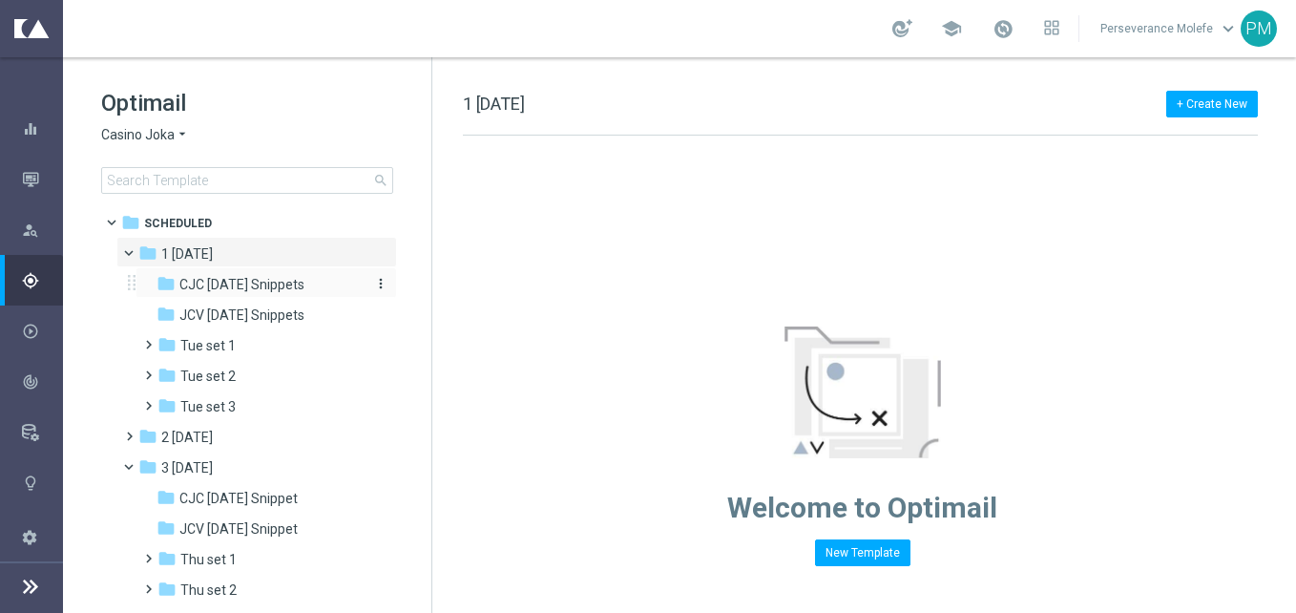
click at [299, 278] on span "CJC [DATE] Snippets" at bounding box center [241, 284] width 125 height 17
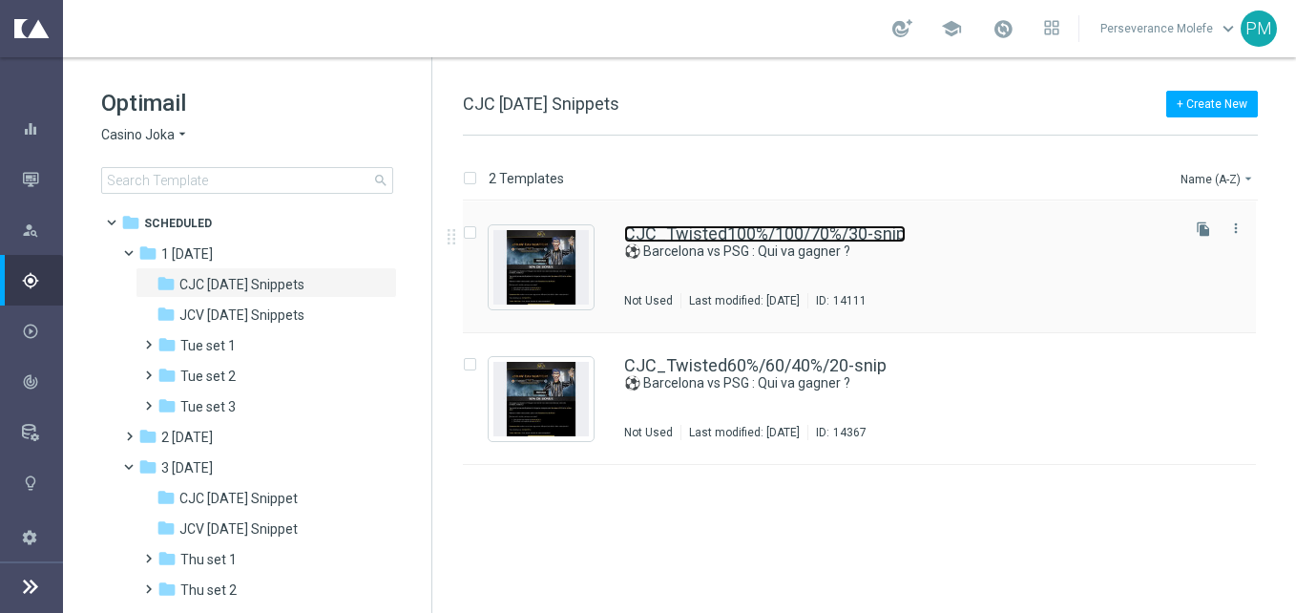
click at [707, 238] on link "CJC_Twisted100%/100/70%/30-snip" at bounding box center [765, 233] width 282 height 17
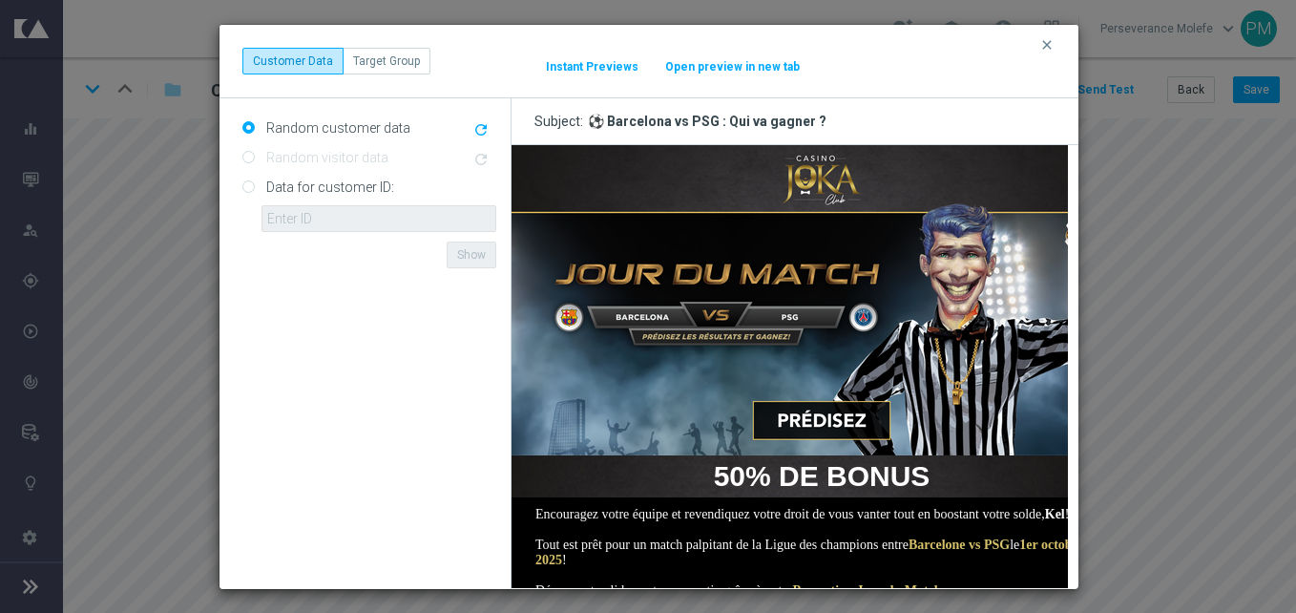
click at [751, 73] on button "Open preview in new tab" at bounding box center [732, 66] width 136 height 15
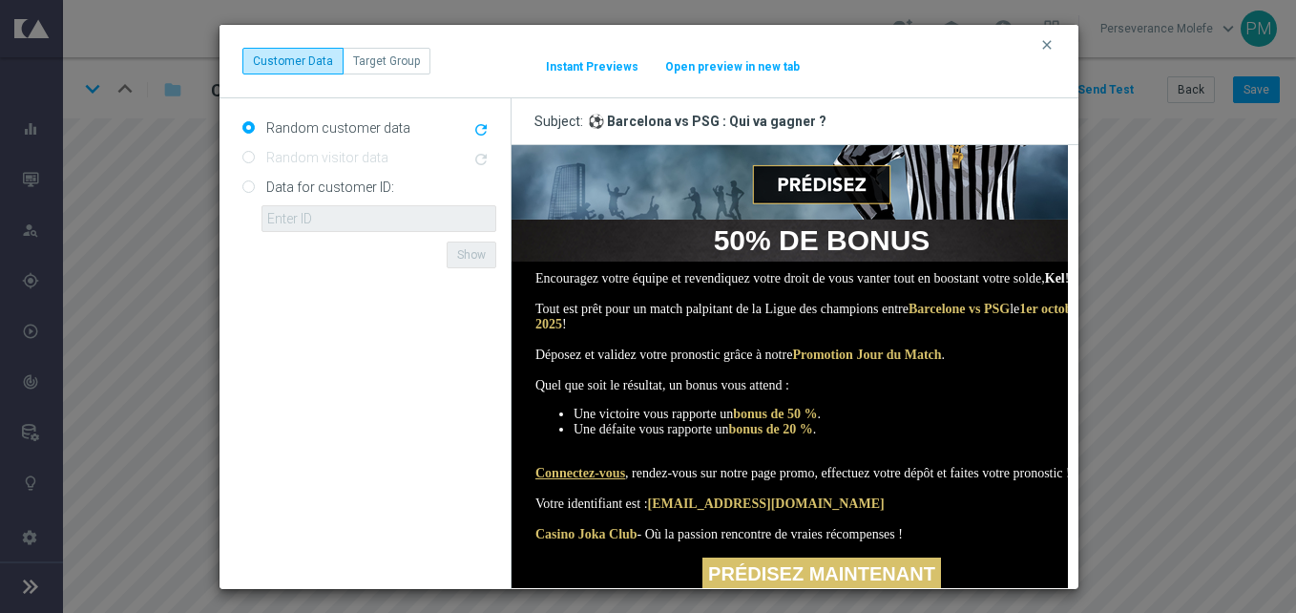
scroll to position [382, 0]
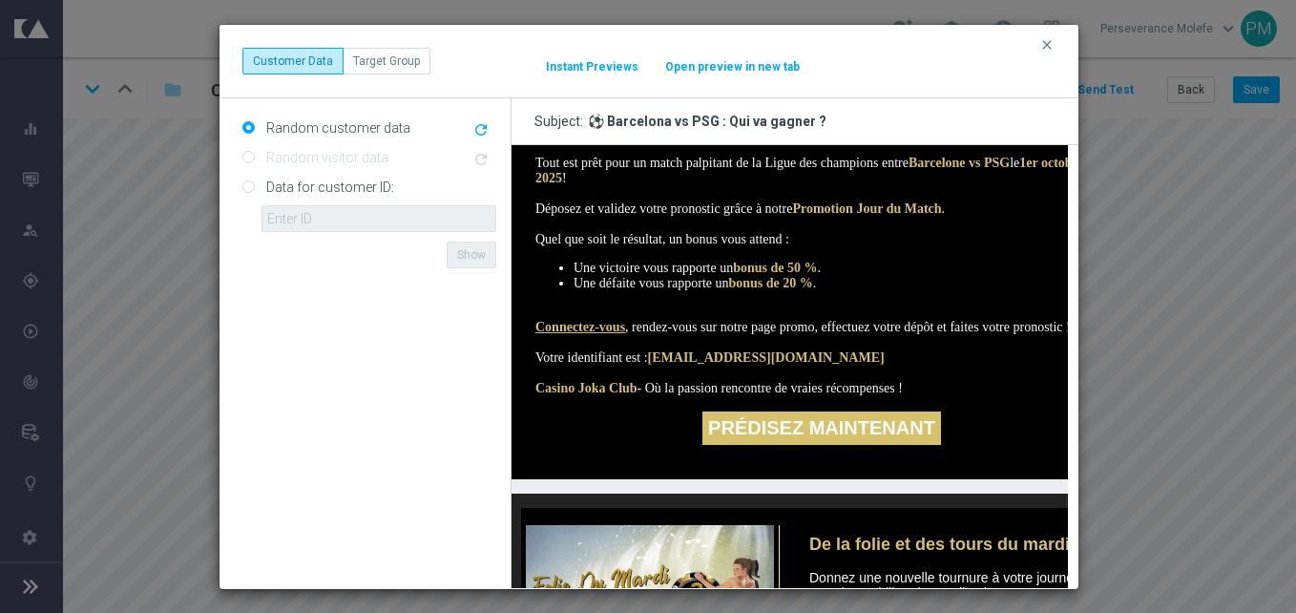
click at [696, 65] on button "Open preview in new tab" at bounding box center [732, 66] width 136 height 15
click at [1040, 45] on icon "clear" at bounding box center [1046, 44] width 15 height 15
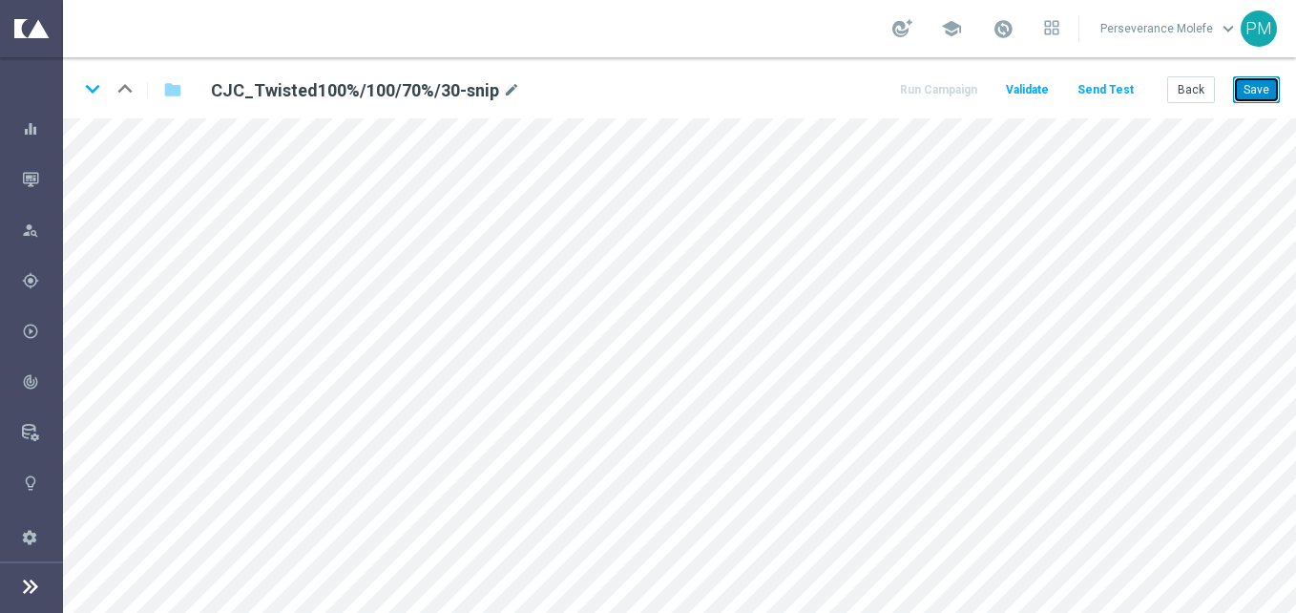
click at [1272, 89] on button "Save" at bounding box center [1256, 89] width 47 height 27
click at [1272, 92] on button "Save" at bounding box center [1256, 89] width 47 height 27
click at [1195, 89] on button "Back" at bounding box center [1191, 89] width 48 height 27
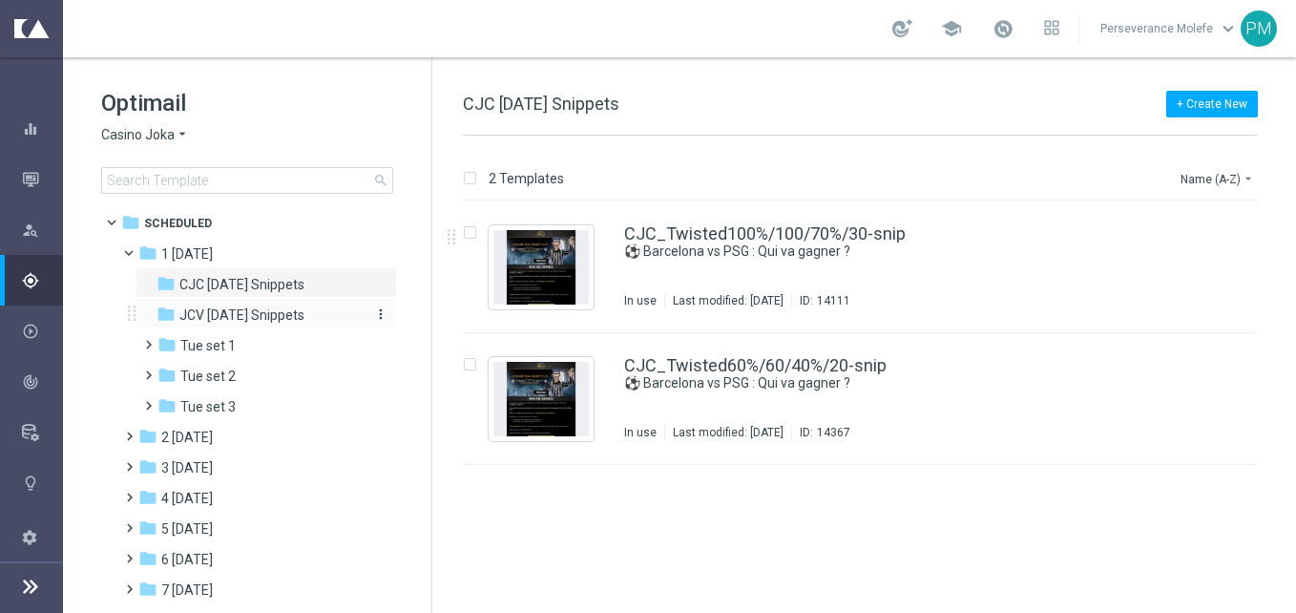
click at [312, 307] on div "folder JCV Tuesday Snippets" at bounding box center [258, 315] width 203 height 22
click at [304, 289] on span "CJC [DATE] Snippets" at bounding box center [241, 284] width 125 height 17
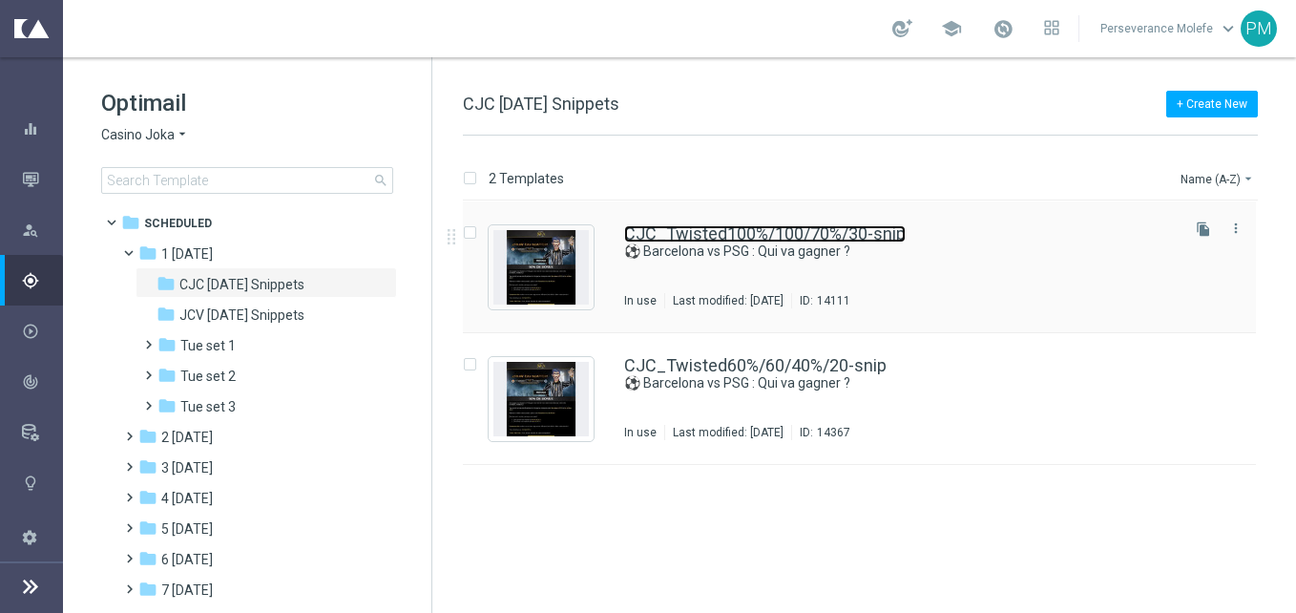
click at [691, 233] on link "CJC_Twisted100%/100/70%/30-snip" at bounding box center [765, 233] width 282 height 17
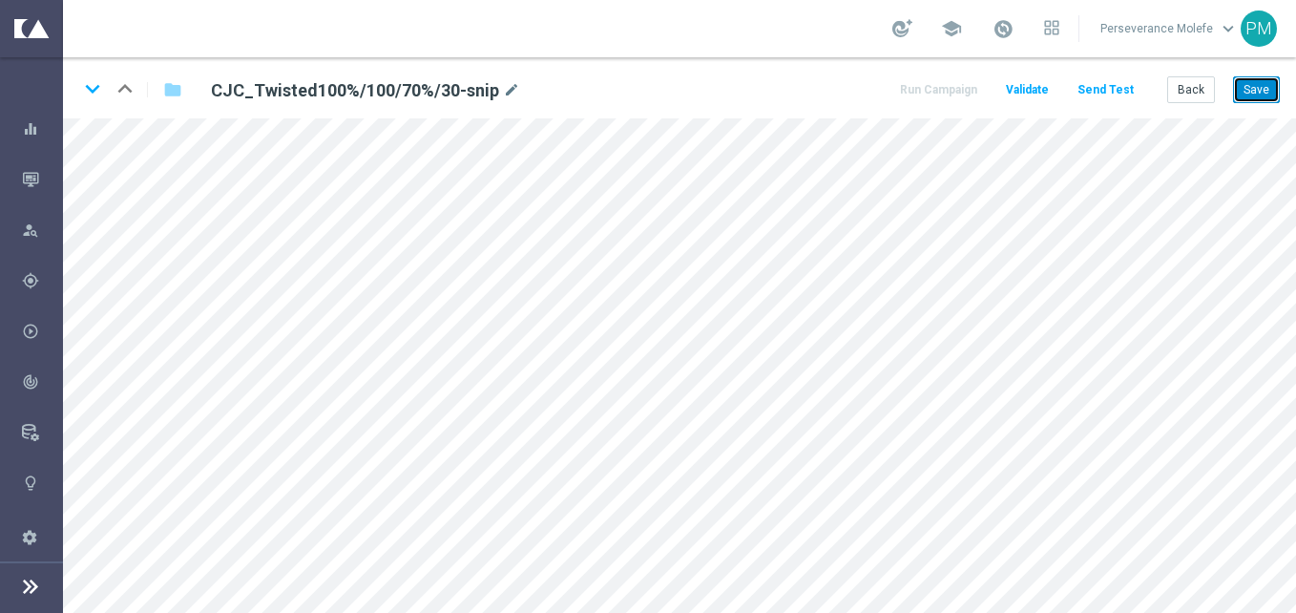
click at [1242, 88] on button "Save" at bounding box center [1256, 89] width 47 height 27
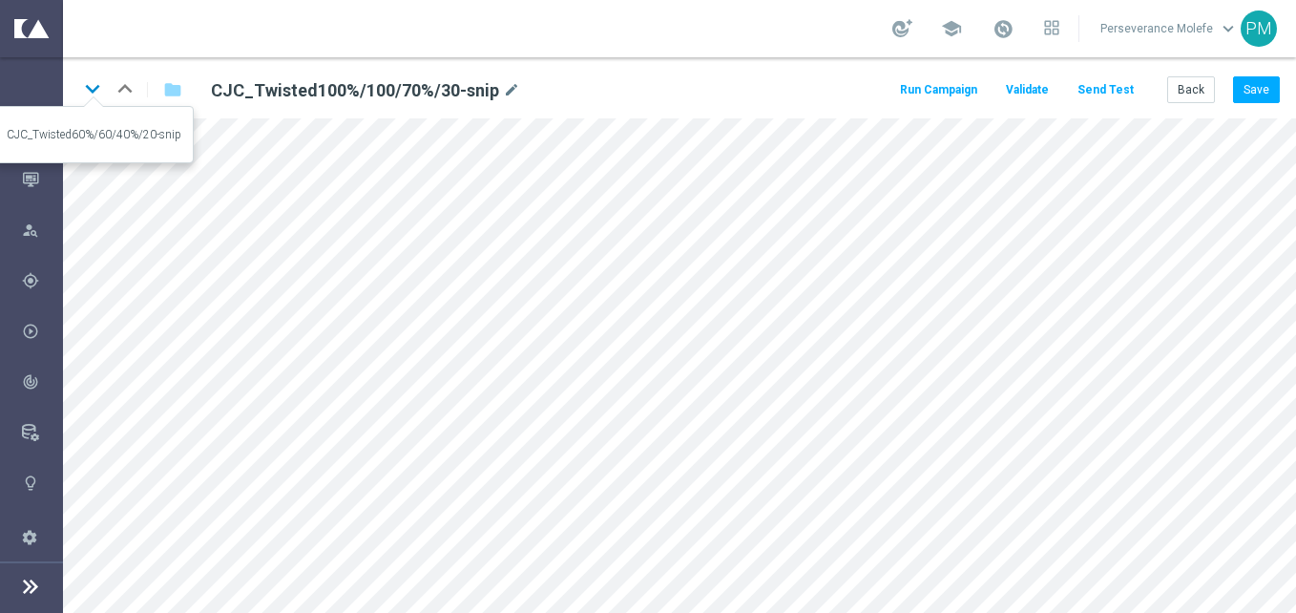
click at [97, 74] on icon "keyboard_arrow_down" at bounding box center [92, 88] width 29 height 29
click at [120, 94] on icon "keyboard_arrow_up" at bounding box center [125, 88] width 29 height 29
click at [88, 79] on icon "keyboard_arrow_down" at bounding box center [92, 88] width 29 height 29
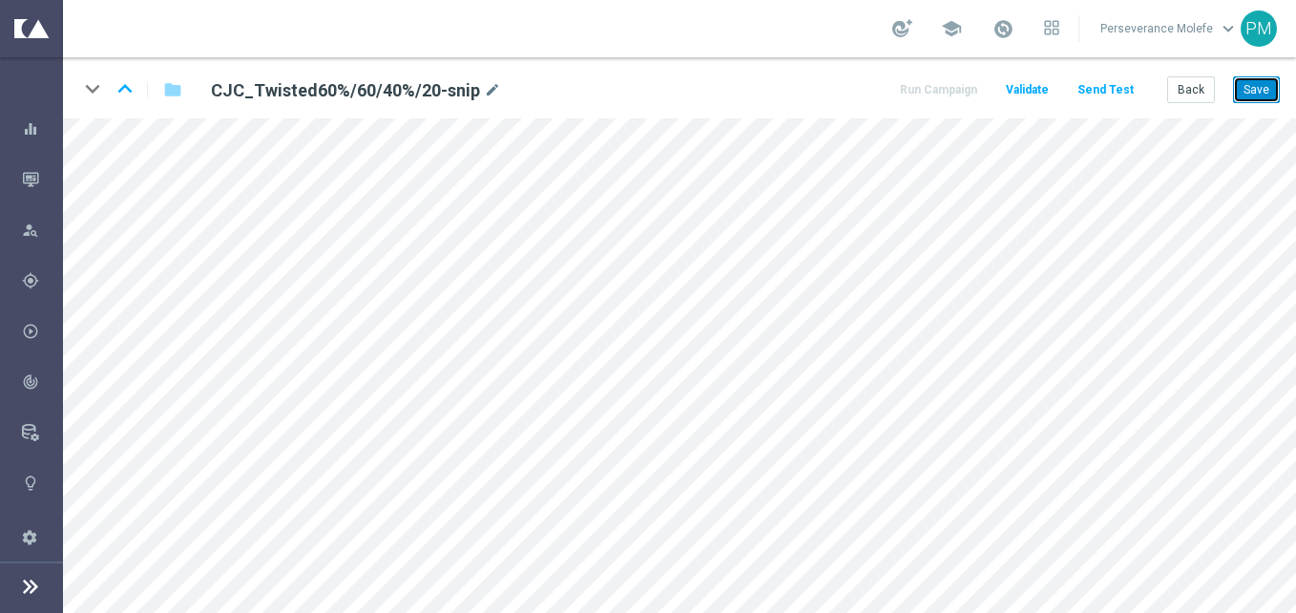
click at [1253, 94] on button "Save" at bounding box center [1256, 89] width 47 height 27
click at [1194, 97] on button "Back" at bounding box center [1191, 89] width 48 height 27
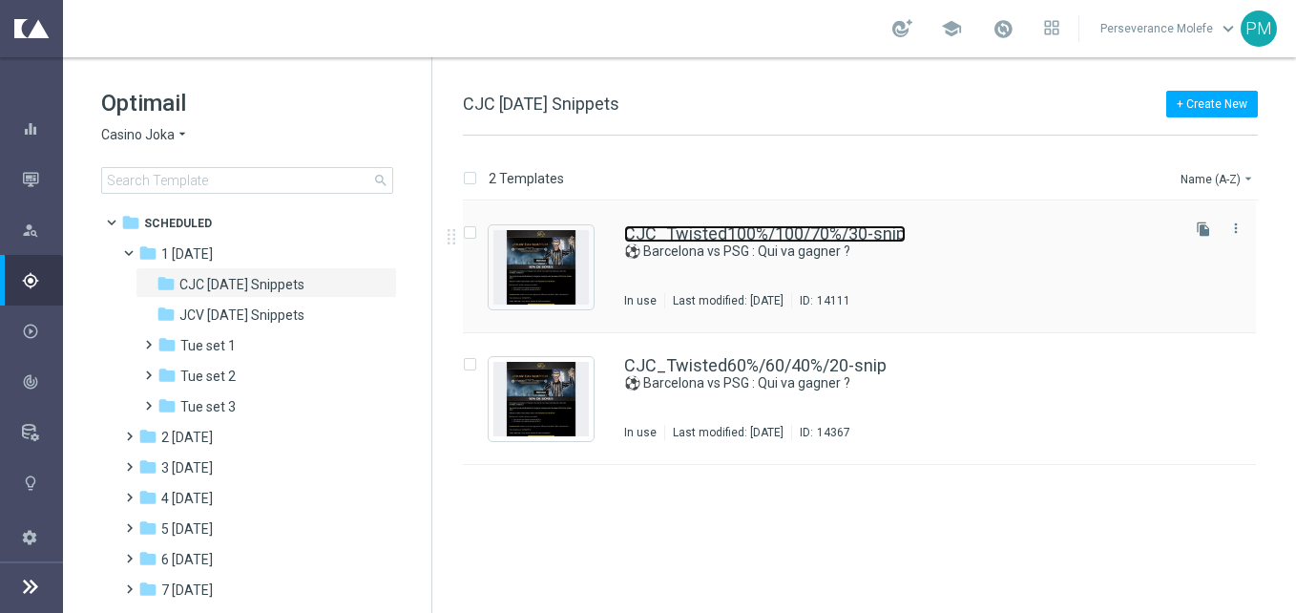
click at [697, 229] on link "CJC_Twisted100%/100/70%/30-snip" at bounding box center [765, 233] width 282 height 17
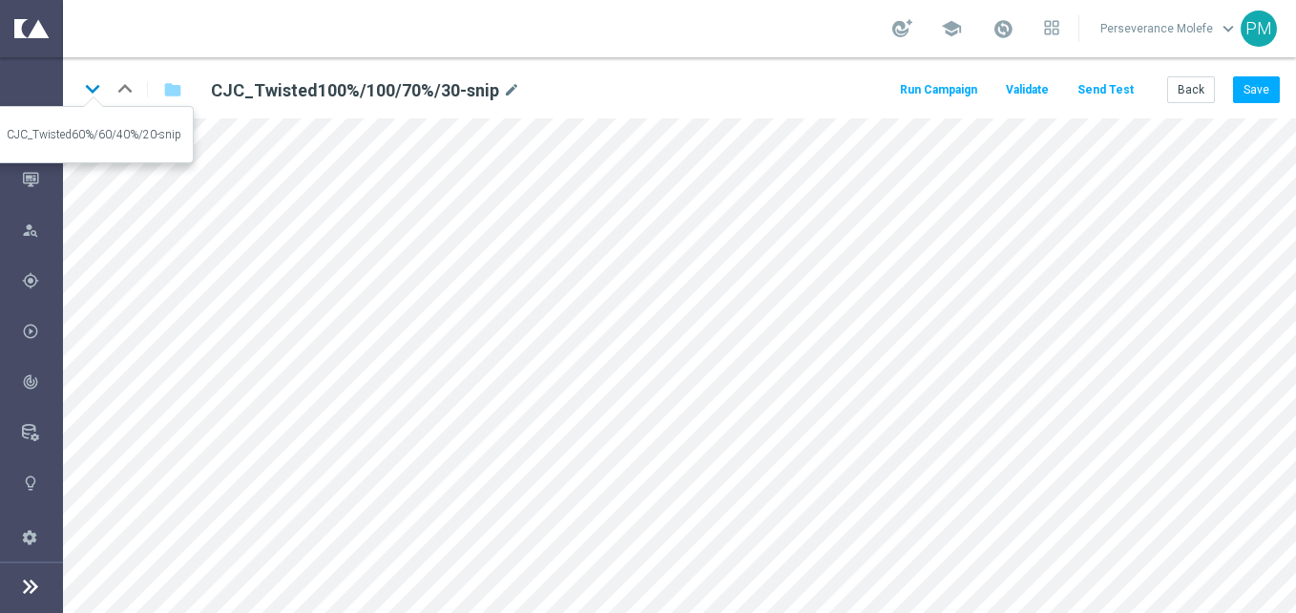
click at [80, 85] on icon "keyboard_arrow_down" at bounding box center [92, 88] width 29 height 29
click at [124, 94] on icon "keyboard_arrow_up" at bounding box center [125, 88] width 29 height 29
click at [1192, 99] on button "Back" at bounding box center [1191, 89] width 48 height 27
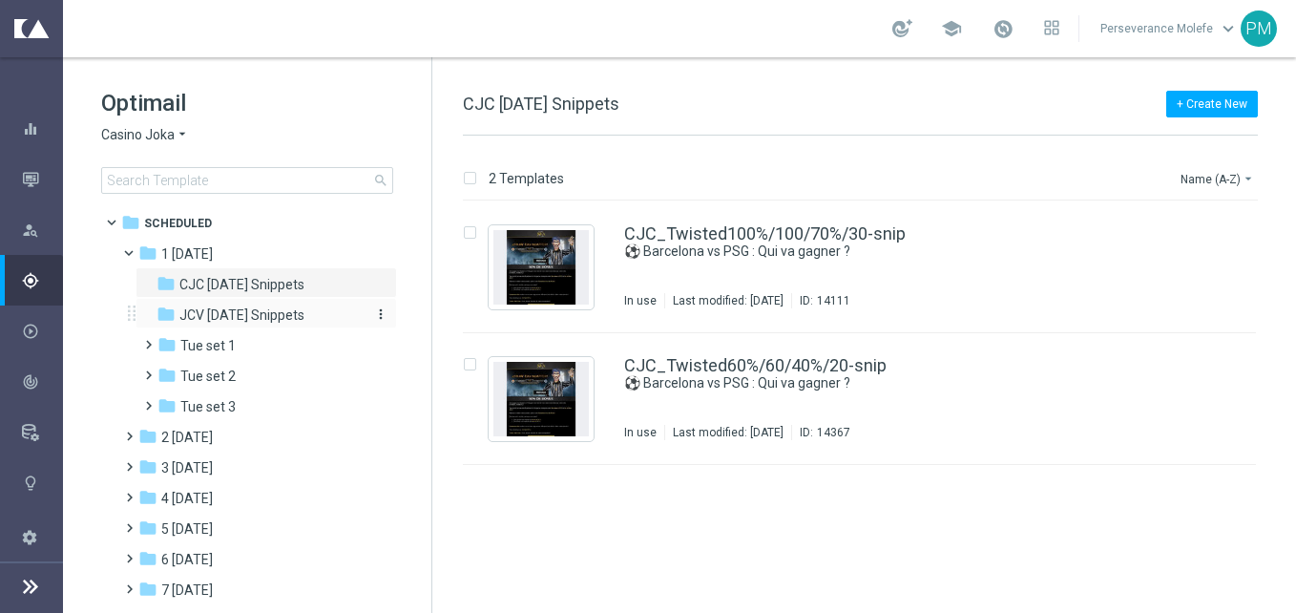
click at [275, 320] on span "JCV [DATE] Snippets" at bounding box center [241, 314] width 125 height 17
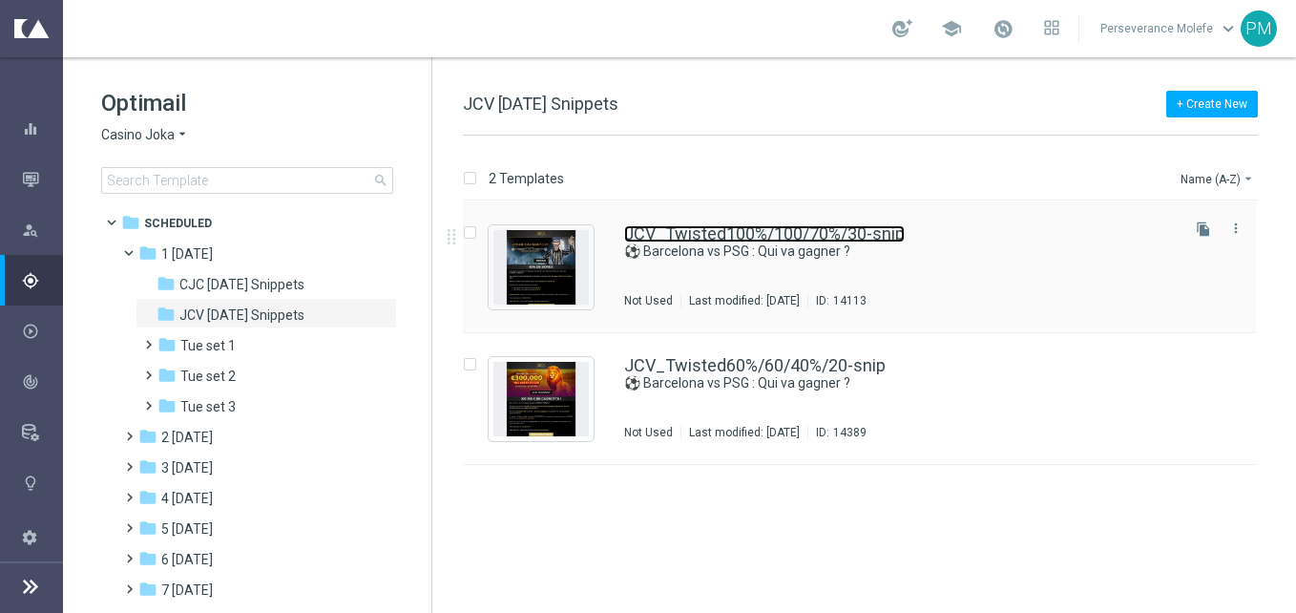
click at [759, 238] on link "JCV_Twisted100%/100/70%/30-snip" at bounding box center [764, 233] width 281 height 17
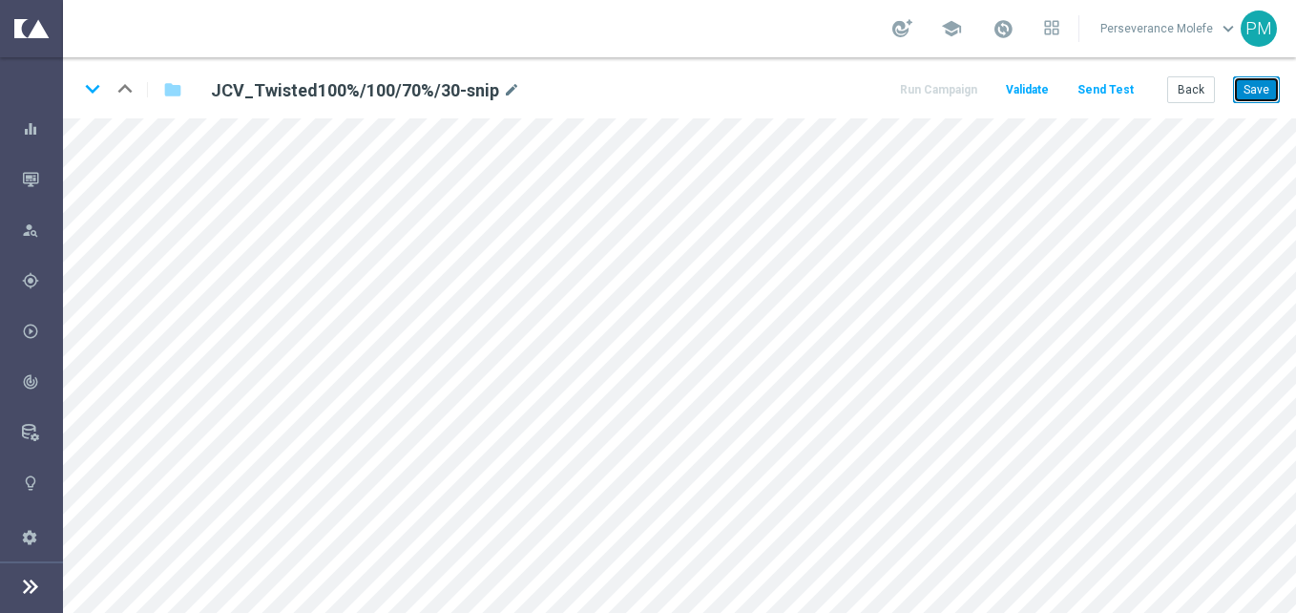
click at [1245, 84] on button "Save" at bounding box center [1256, 89] width 47 height 27
click at [1212, 82] on button "Back" at bounding box center [1191, 89] width 48 height 27
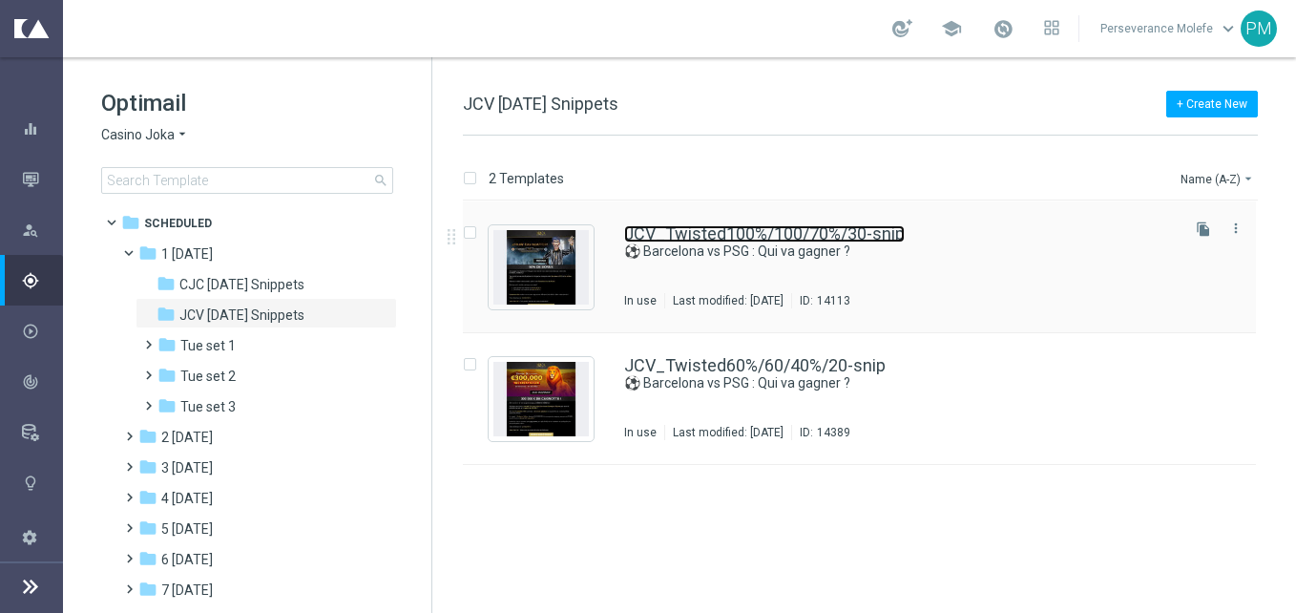
click at [678, 234] on link "JCV_Twisted100%/100/70%/30-snip" at bounding box center [764, 233] width 281 height 17
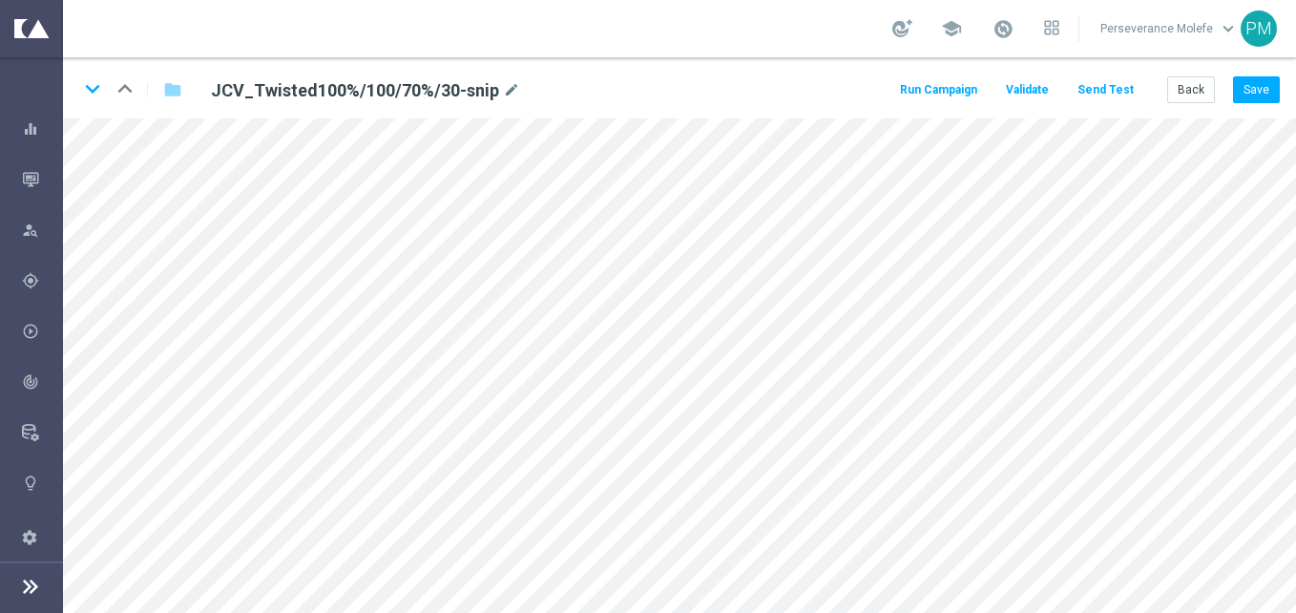
click at [1295, 79] on div "keyboard_arrow_down keyboard_arrow_up folder JCV_Twisted100%/100/70%/30-snip mo…" at bounding box center [679, 87] width 1233 height 61
click at [1271, 93] on button "Save" at bounding box center [1256, 89] width 47 height 27
click at [87, 92] on icon "keyboard_arrow_down" at bounding box center [92, 88] width 29 height 29
click at [1258, 102] on button "Save" at bounding box center [1256, 89] width 47 height 27
click at [1185, 93] on button "Back" at bounding box center [1191, 89] width 48 height 27
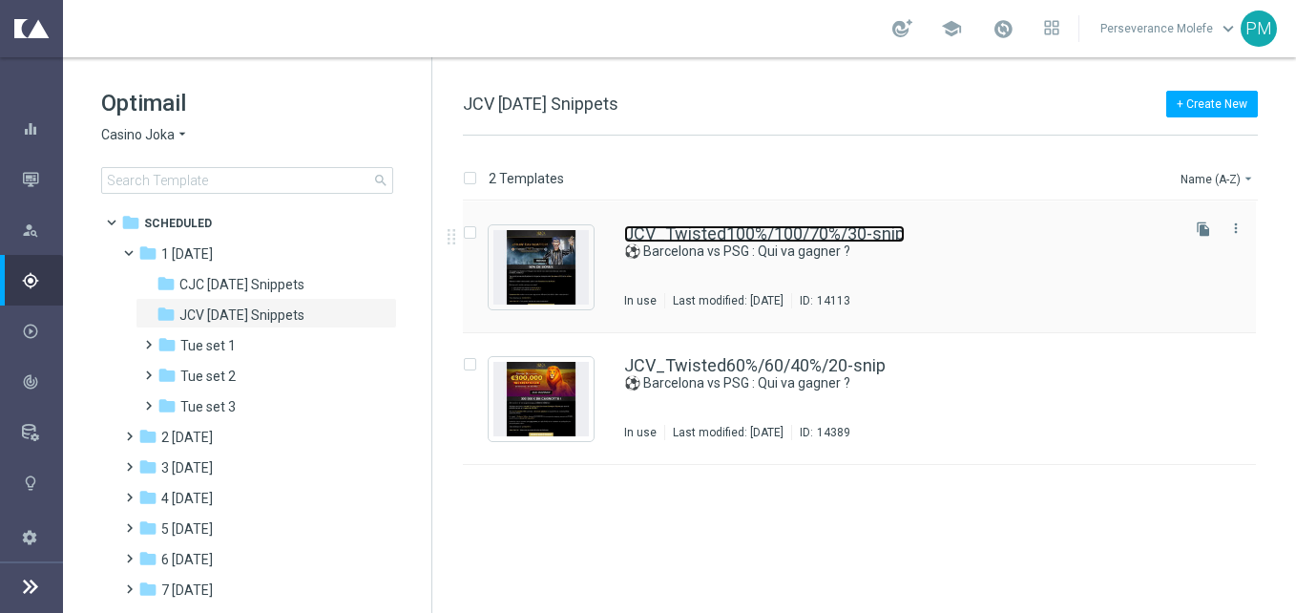
click at [716, 231] on link "JCV_Twisted100%/100/70%/30-snip" at bounding box center [764, 233] width 281 height 17
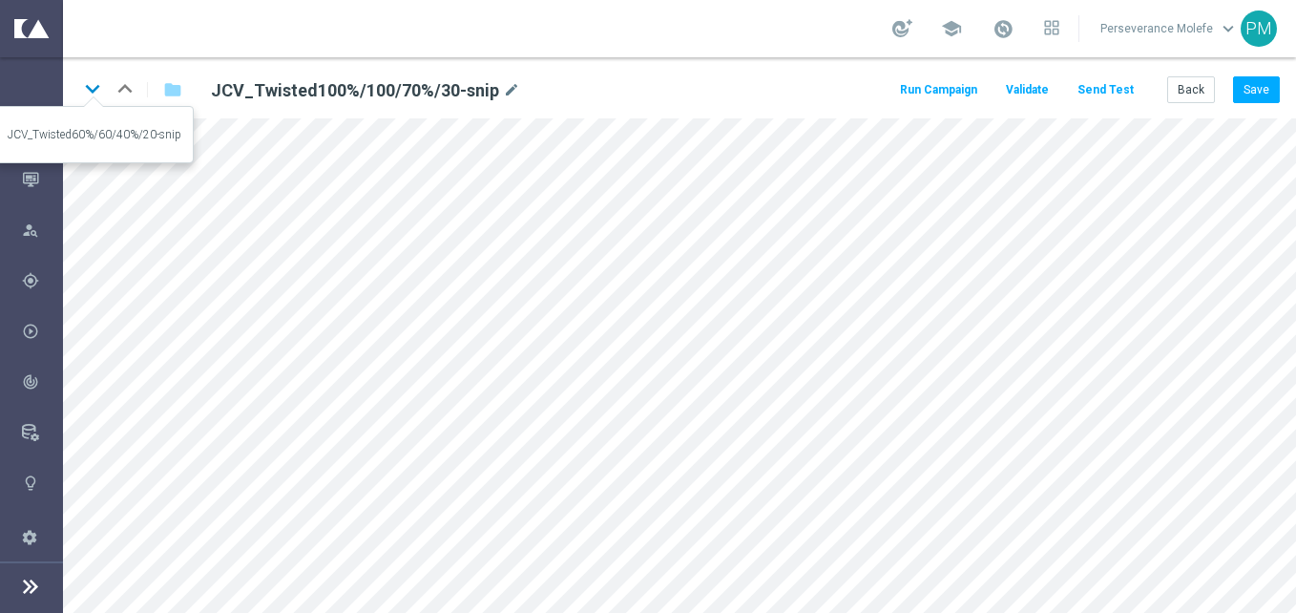
click at [84, 91] on icon "keyboard_arrow_down" at bounding box center [92, 88] width 29 height 29
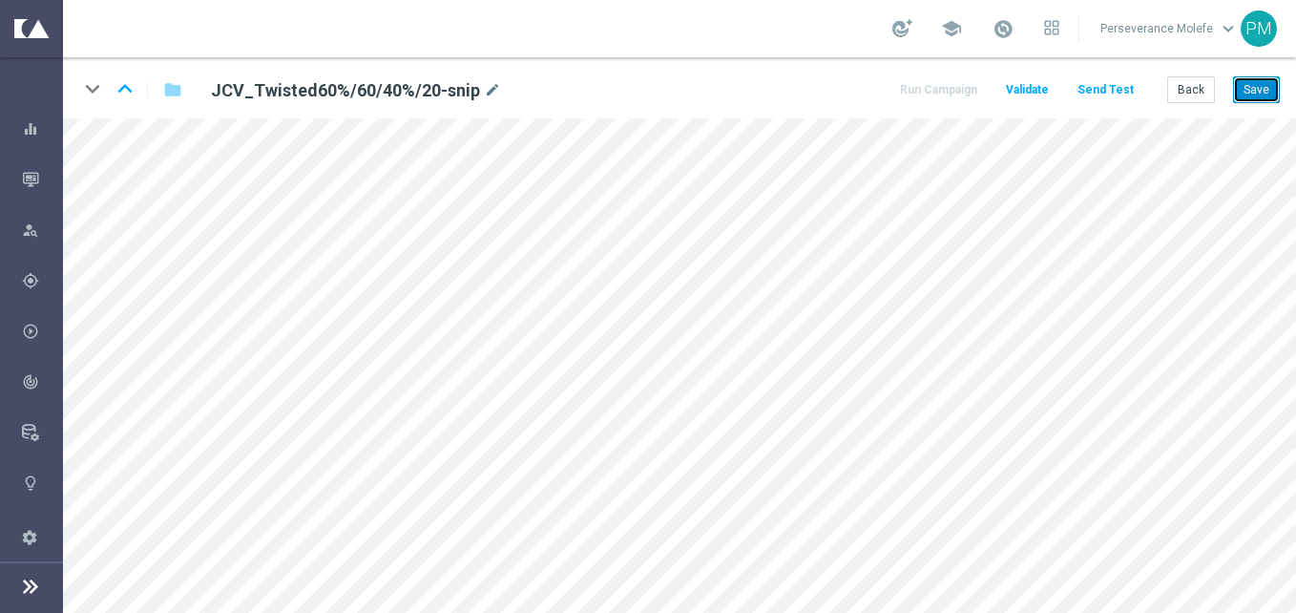
click at [1241, 84] on button "Save" at bounding box center [1256, 89] width 47 height 27
click at [1262, 81] on button "Save" at bounding box center [1256, 89] width 47 height 27
click at [1188, 97] on button "Back" at bounding box center [1191, 89] width 48 height 27
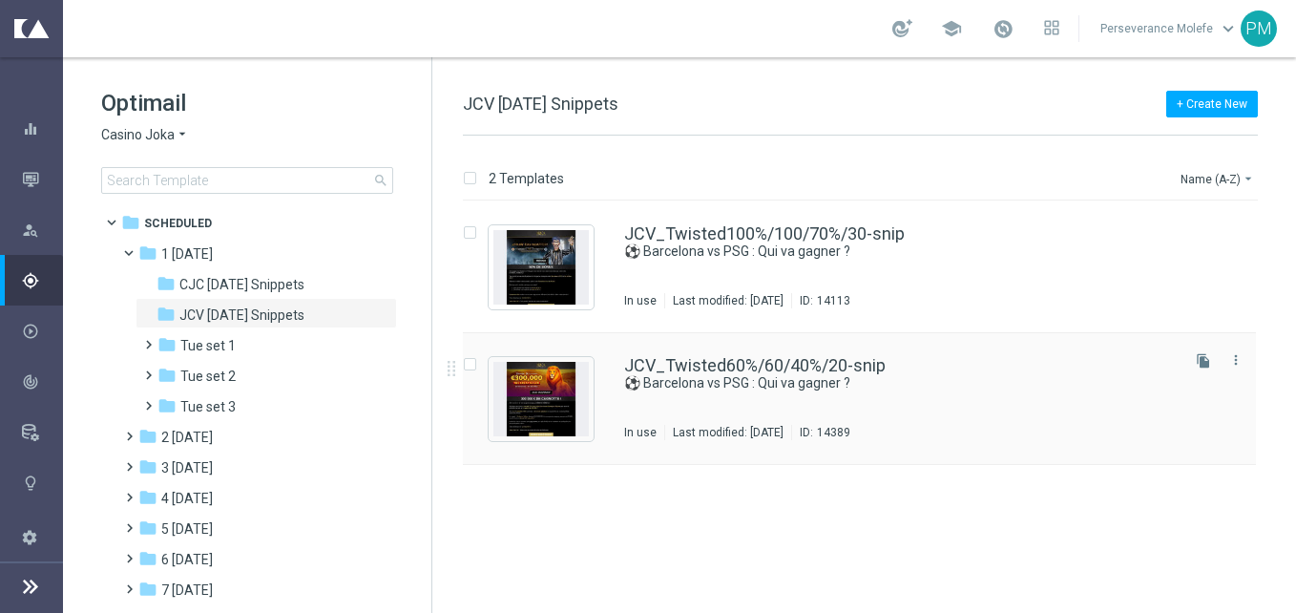
click at [762, 356] on div "JCV_Twisted60%/60/40%/20-snip ⚽ Barcelona vs PSG : Qui va gagner ? In use Last …" at bounding box center [859, 399] width 793 height 132
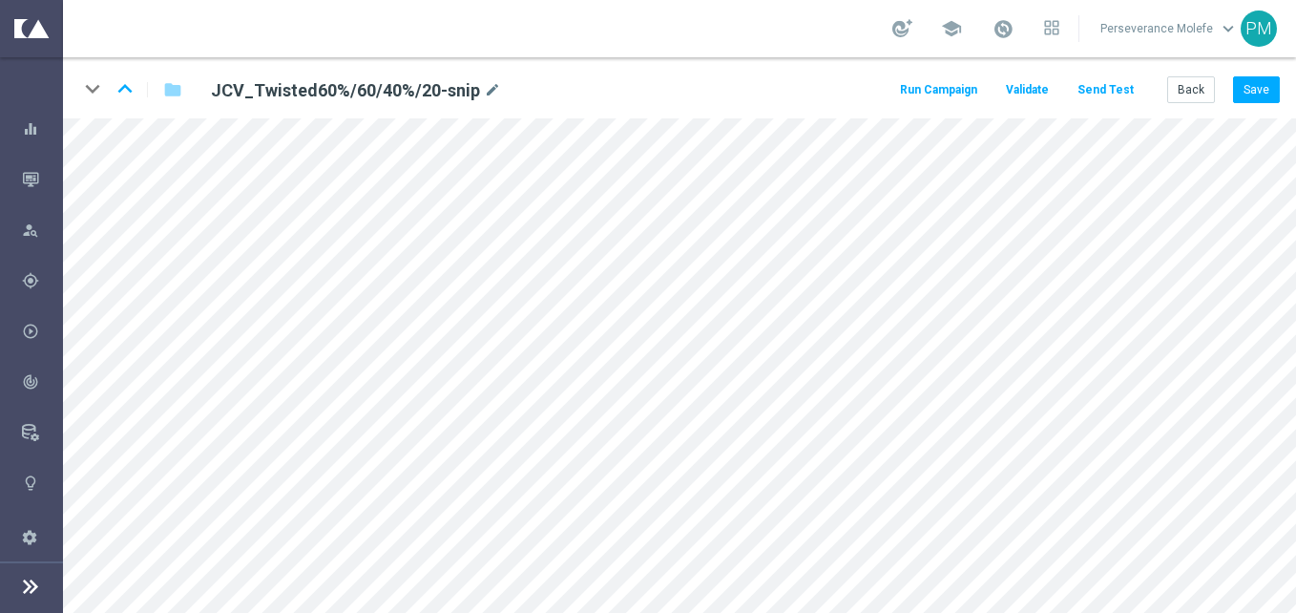
click at [1184, 108] on div "keyboard_arrow_down keyboard_arrow_up folder JCV_Twisted60%/60/40%/20-snip mode…" at bounding box center [679, 87] width 1233 height 61
click at [1269, 86] on button "Save" at bounding box center [1256, 89] width 47 height 27
click at [1193, 89] on button "Back" at bounding box center [1191, 89] width 48 height 27
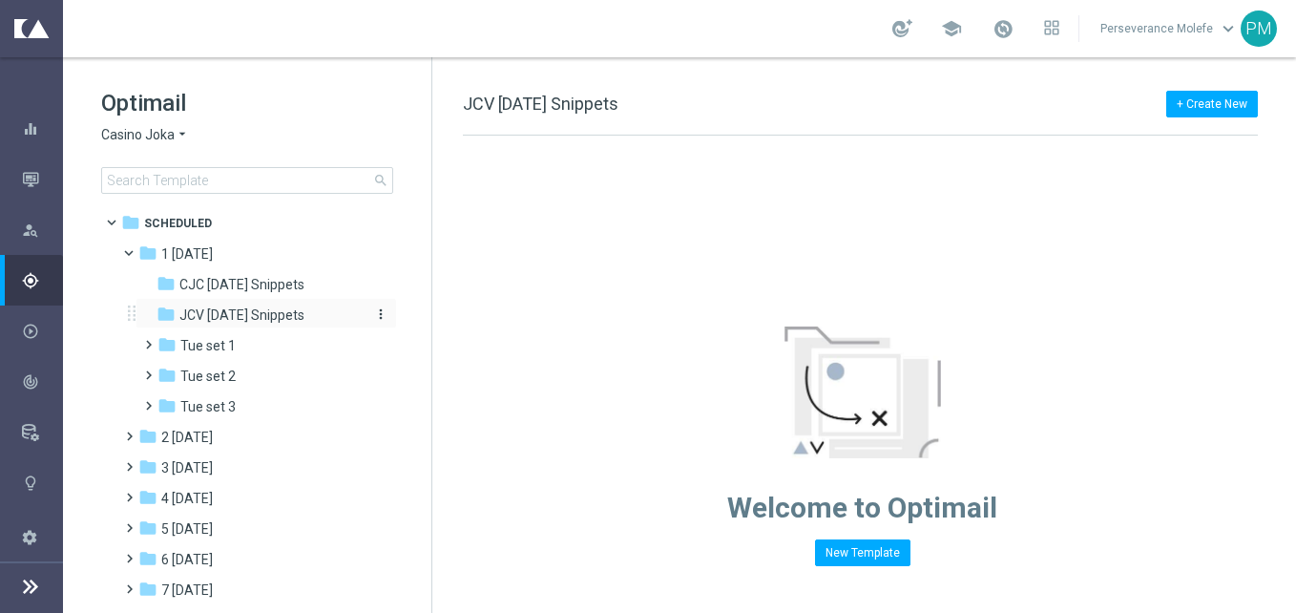
click at [320, 321] on div "folder JCV Tuesday Snippets" at bounding box center [258, 315] width 203 height 22
click at [251, 287] on span "CJC [DATE] Snippets" at bounding box center [241, 284] width 125 height 17
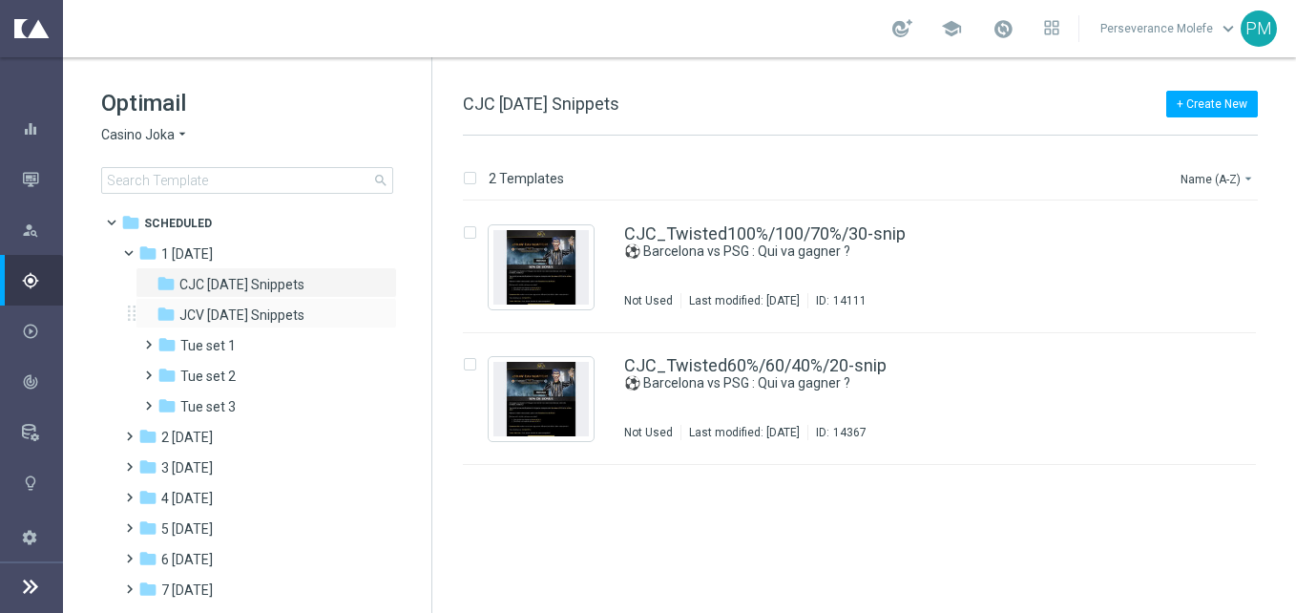
click at [251, 302] on div "folder JCV Tuesday Snippets more_vert" at bounding box center [266, 313] width 261 height 31
click at [251, 304] on div "folder JCV Tuesday Snippets" at bounding box center [258, 315] width 203 height 22
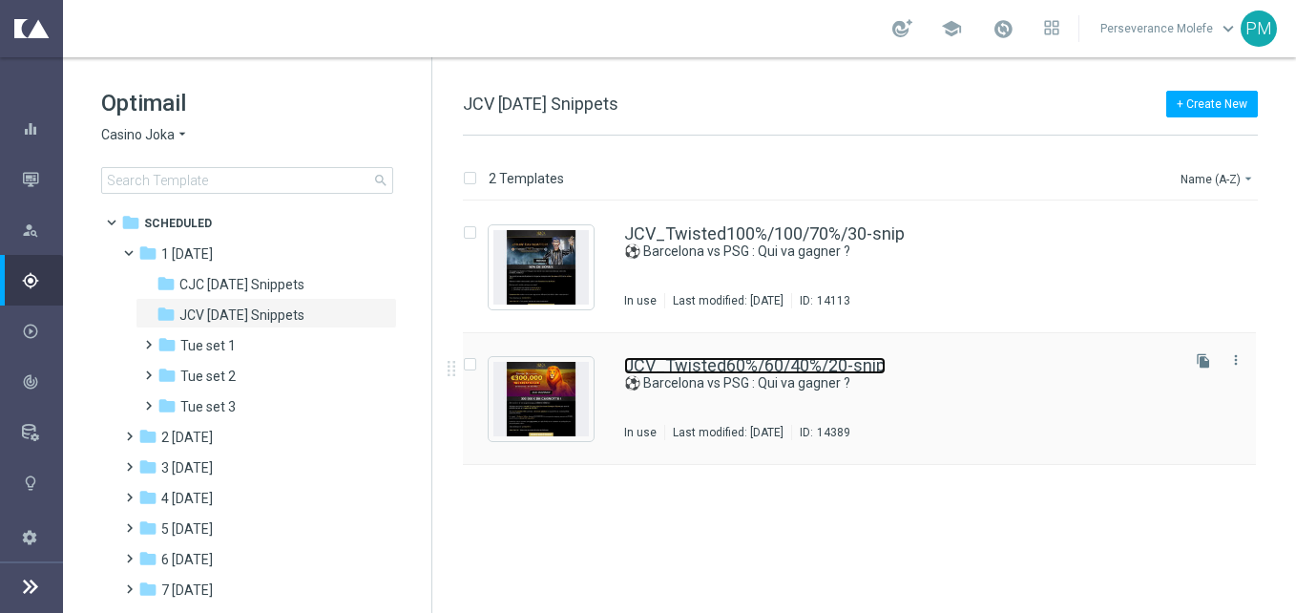
click at [709, 357] on link "JCV_Twisted60%/60/40%/20-snip" at bounding box center [754, 365] width 261 height 17
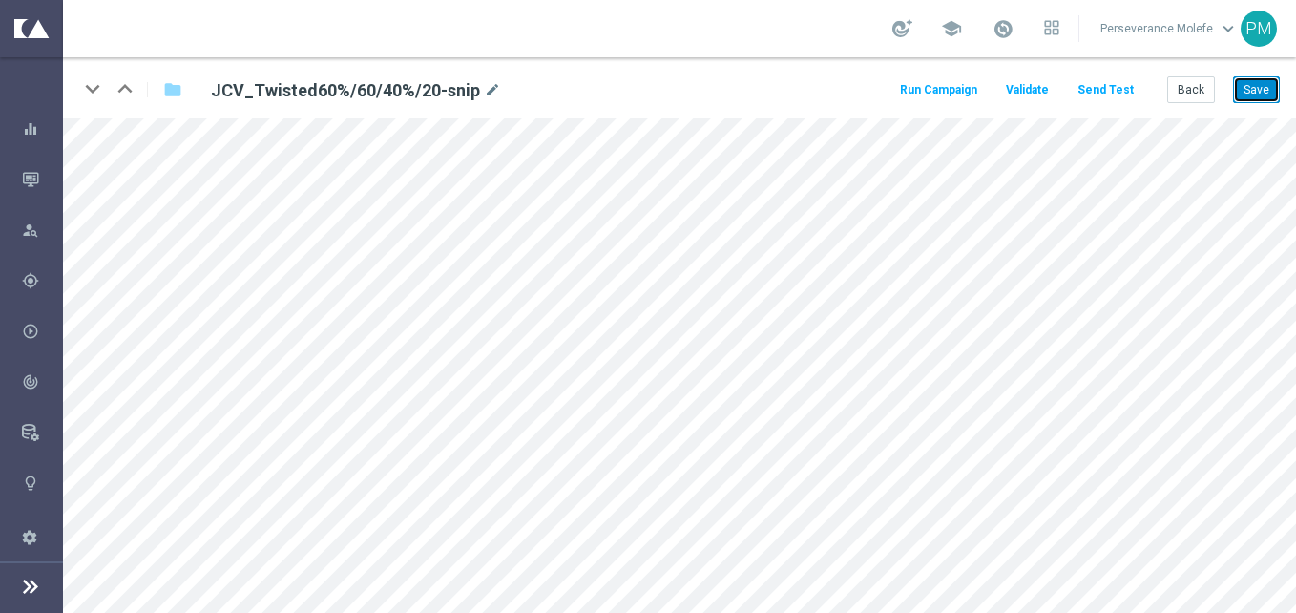
click at [1248, 94] on button "Save" at bounding box center [1256, 89] width 47 height 27
click at [1249, 94] on button "Save" at bounding box center [1256, 89] width 47 height 27
click at [1189, 97] on button "Back" at bounding box center [1191, 89] width 48 height 27
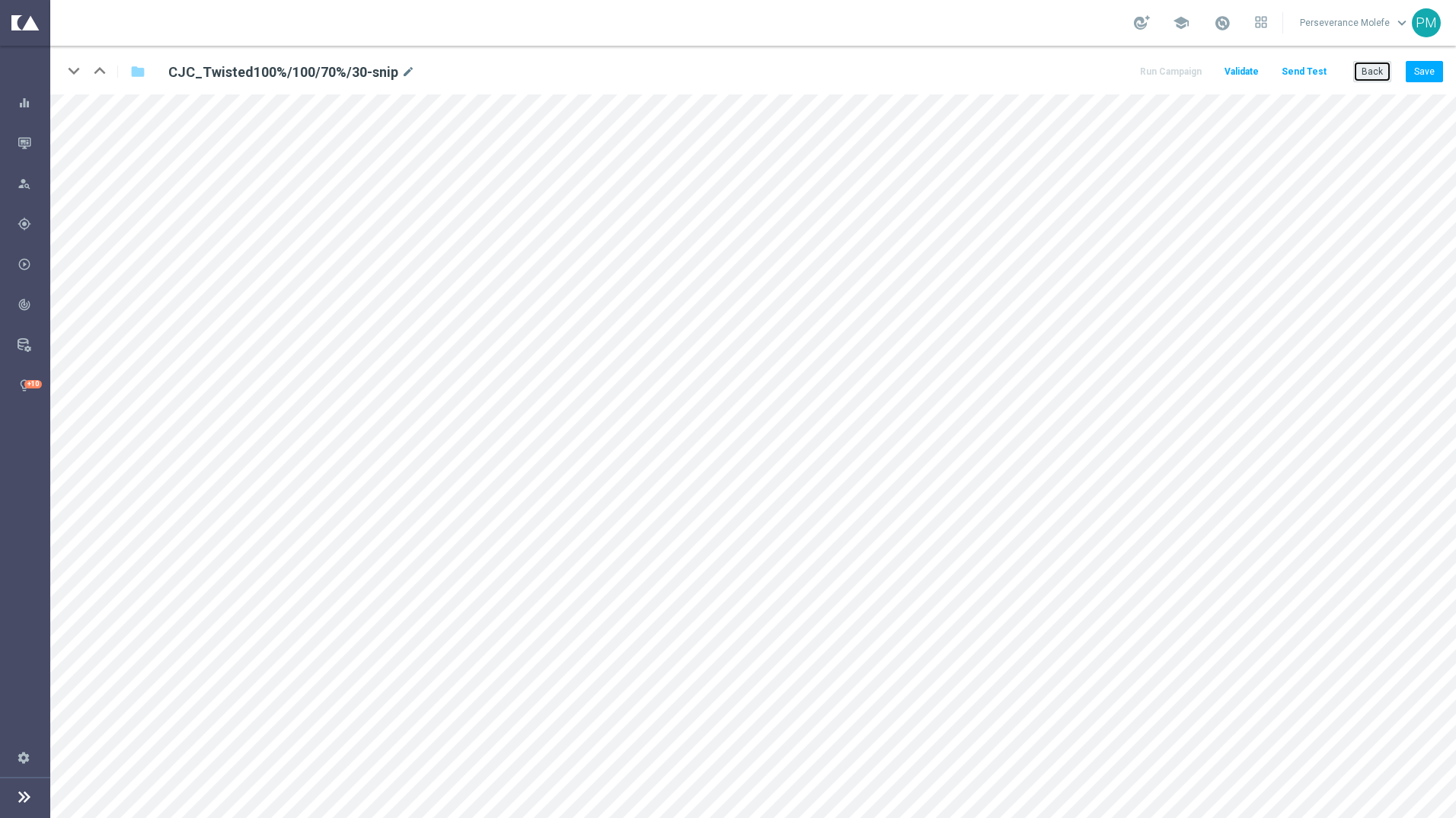
click at [1367, 69] on button "Back" at bounding box center [1372, 71] width 38 height 22
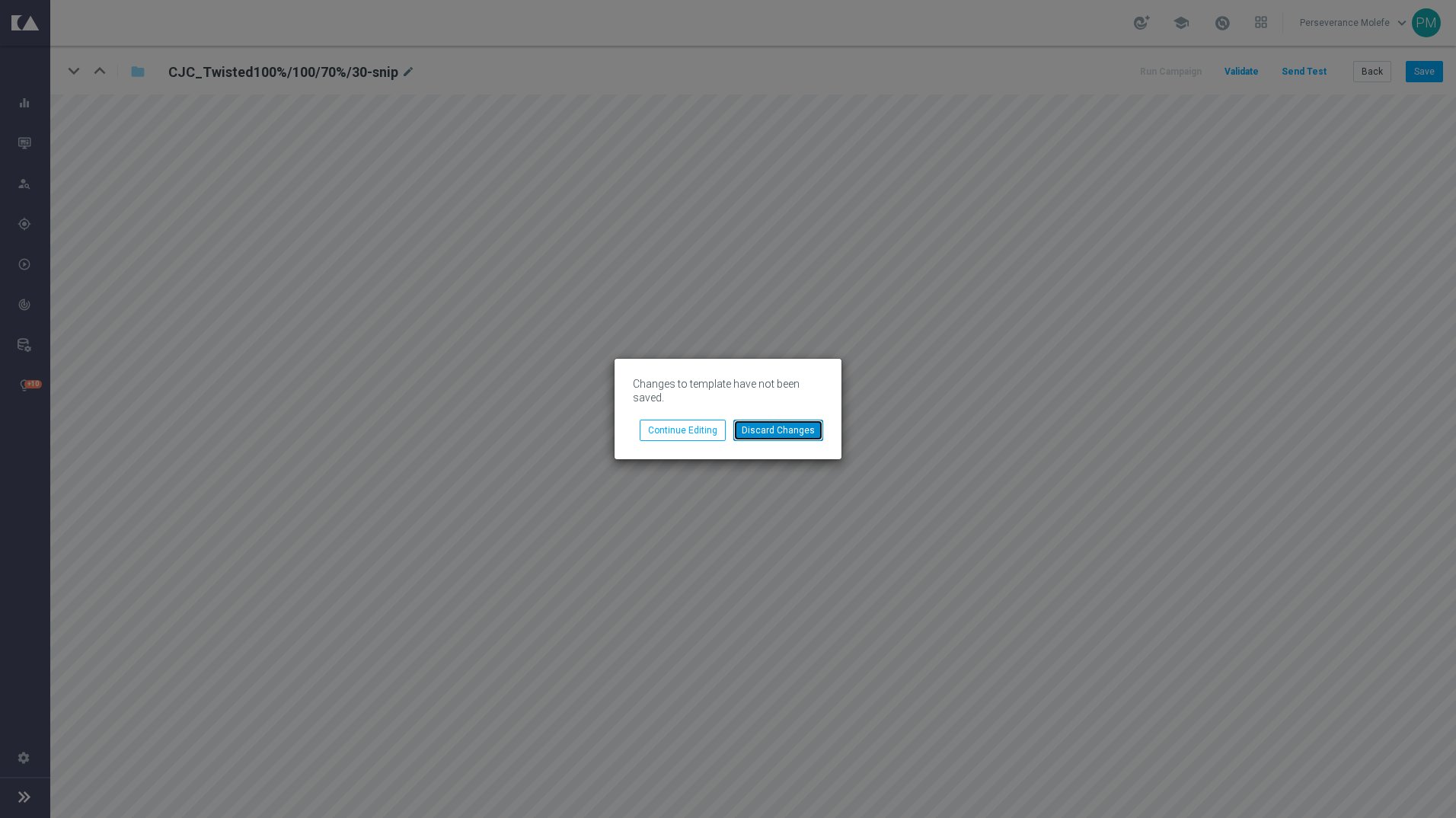
click at [764, 436] on button "Discard Changes" at bounding box center [778, 430] width 90 height 22
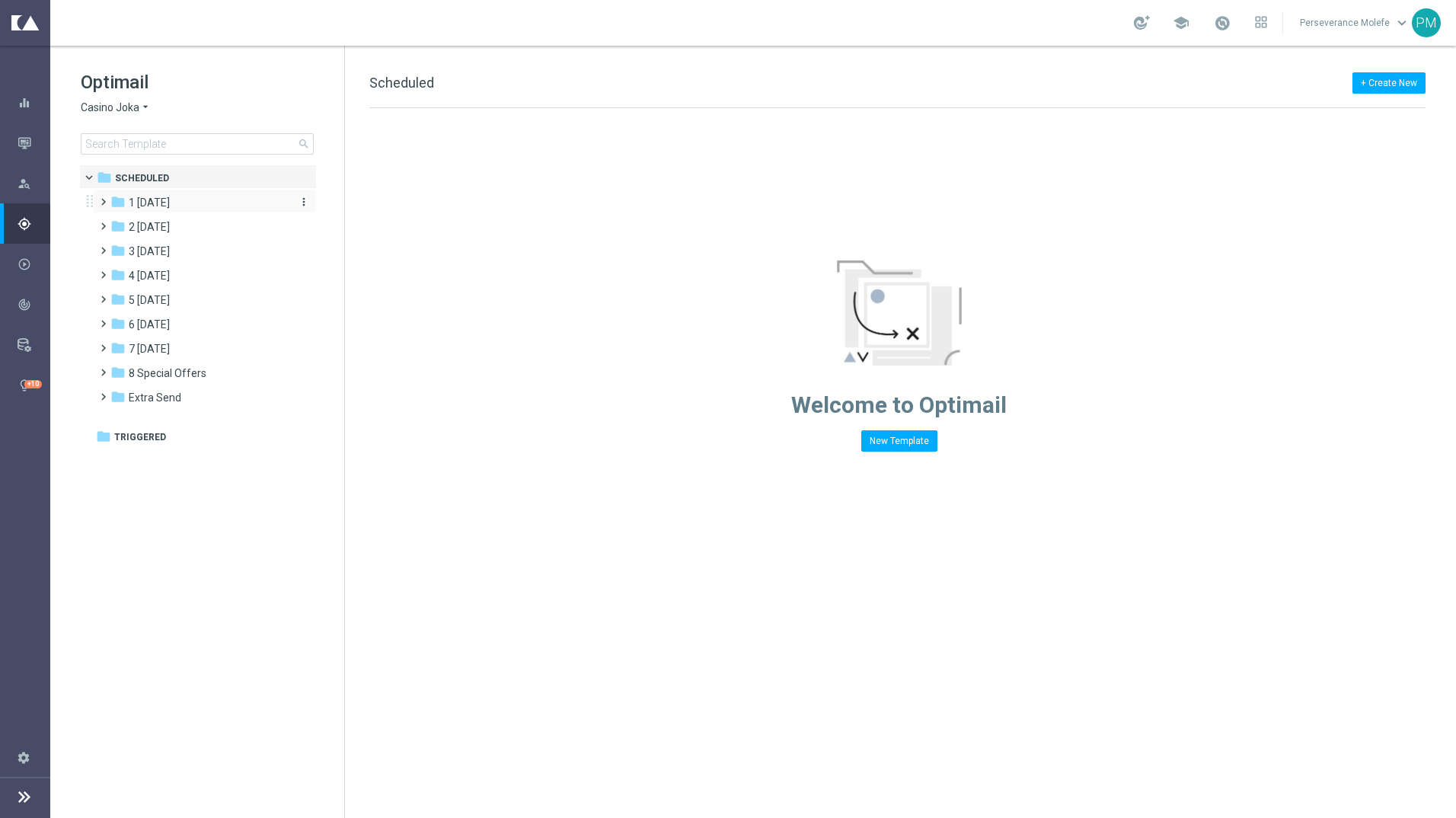
click at [164, 202] on span "1 [DATE]" at bounding box center [149, 202] width 41 height 14
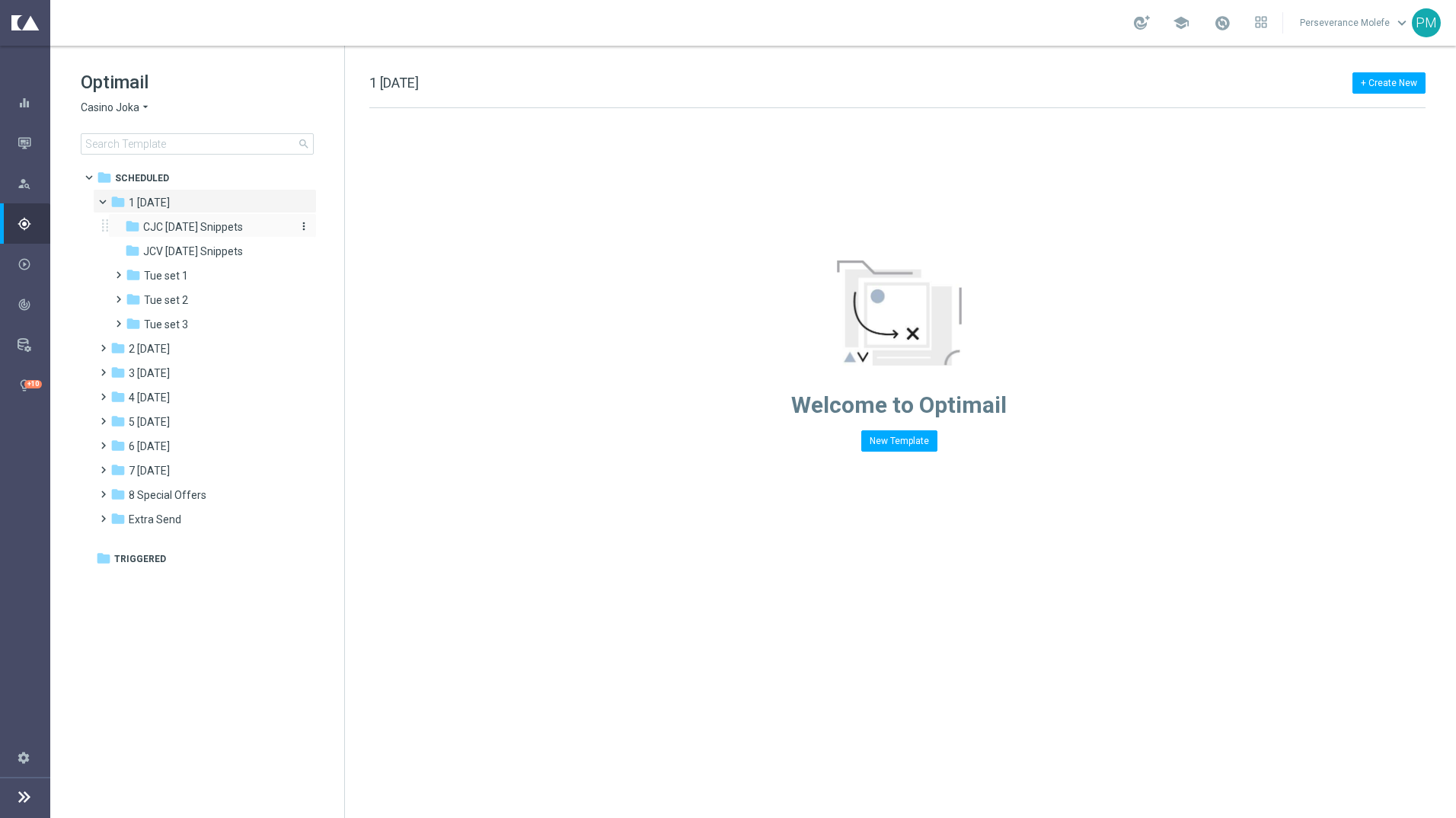
click at [190, 227] on span "CJC [DATE] Snippets" at bounding box center [192, 227] width 100 height 14
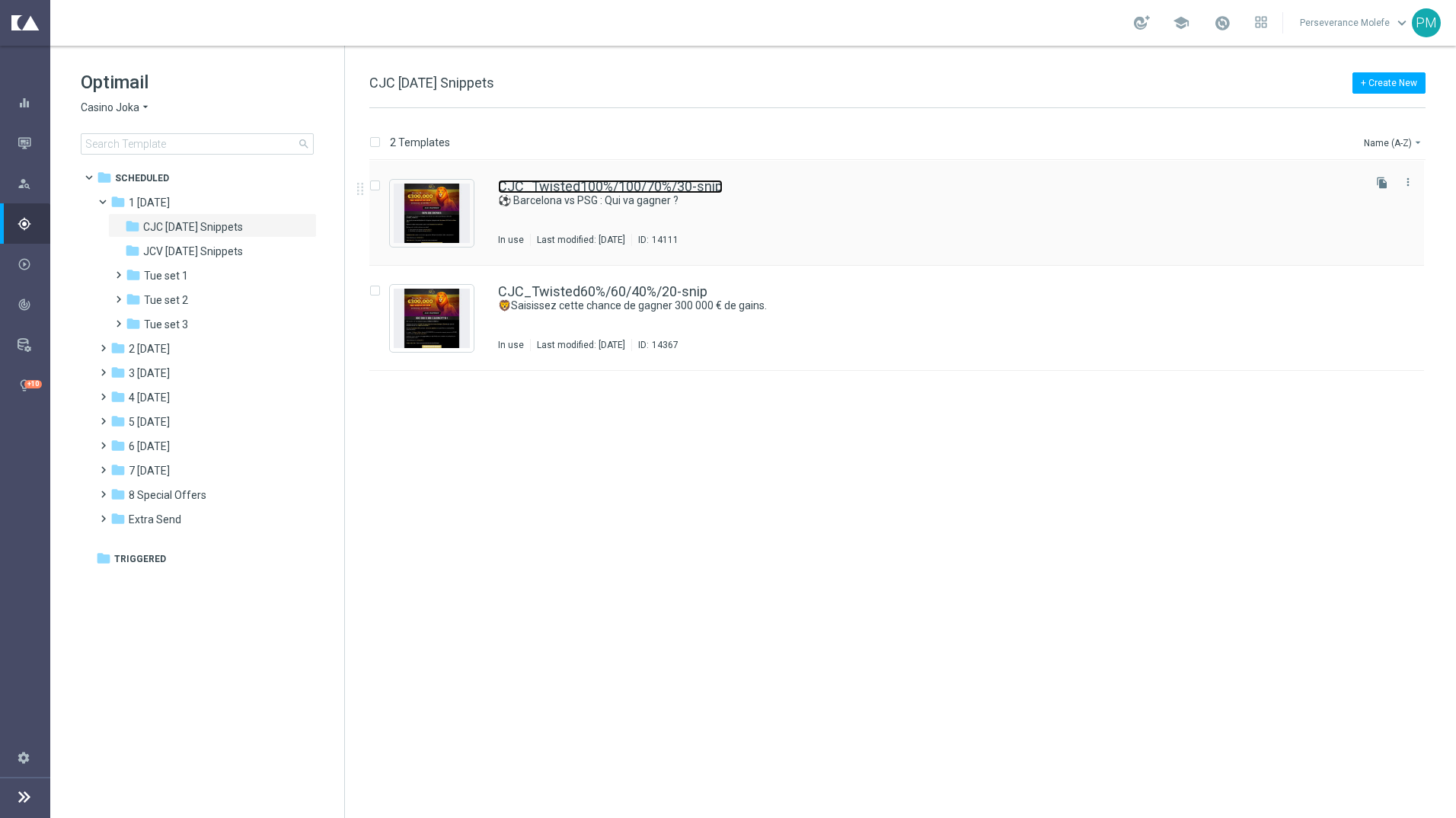
click at [563, 180] on link "CJC_Twisted100%/100/70%/30-snip" at bounding box center [610, 186] width 225 height 14
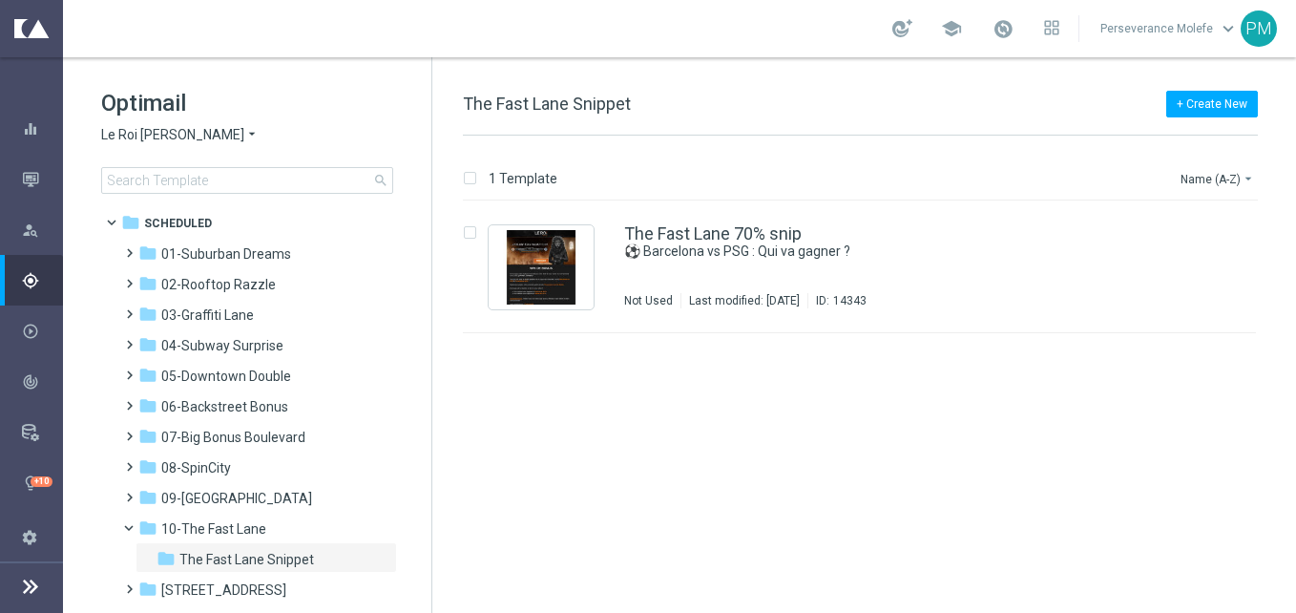
click at [177, 125] on div "Optimail Le Roi [PERSON_NAME] × Le Roi [PERSON_NAME] search" at bounding box center [266, 141] width 330 height 106
click at [176, 127] on span "Le Roi [PERSON_NAME]" at bounding box center [172, 135] width 143 height 18
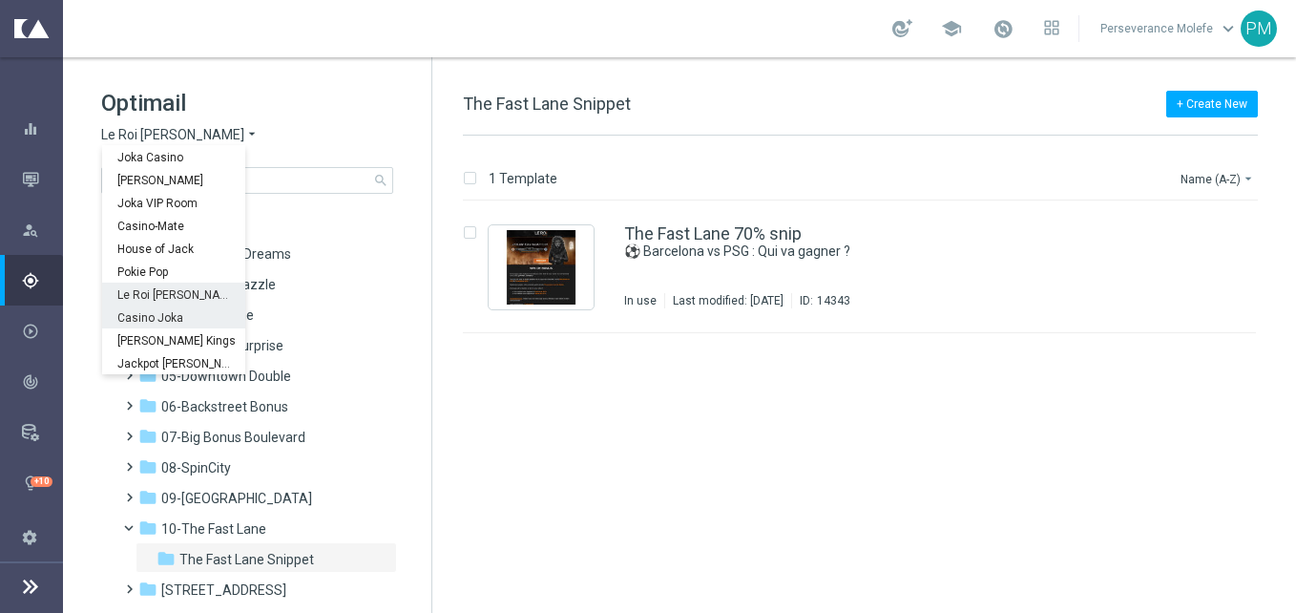
click at [0, 0] on span "Casino Joka" at bounding box center [0, 0] width 0 height 0
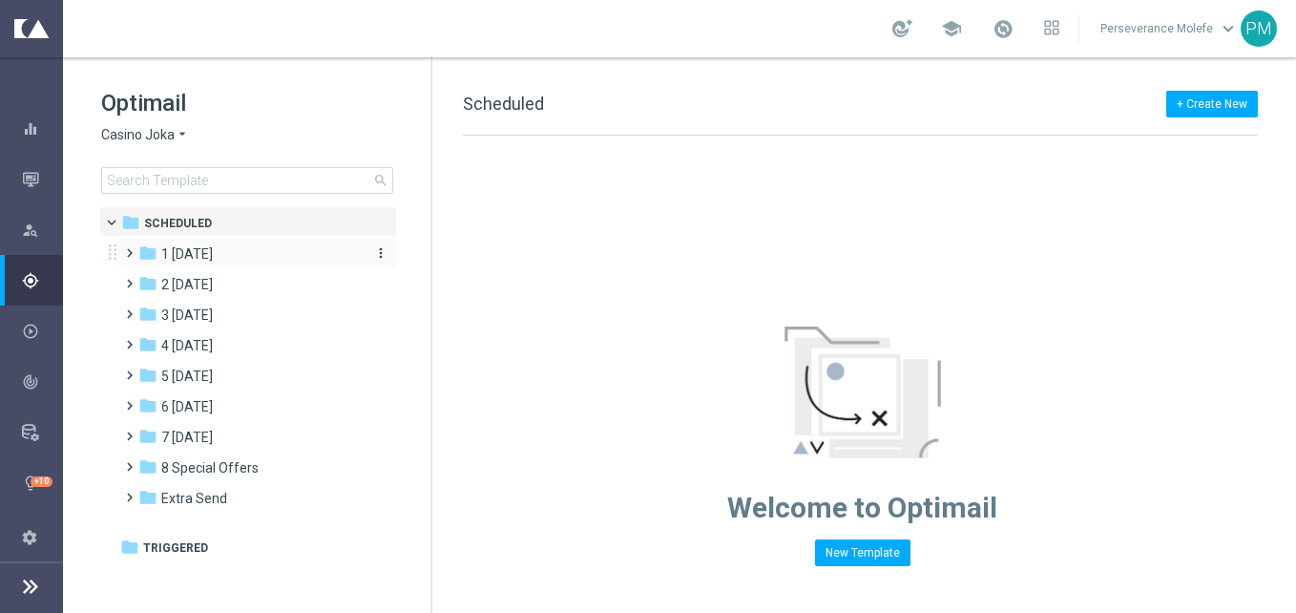
click at [267, 246] on div "folder 1 [DATE]" at bounding box center [247, 254] width 219 height 22
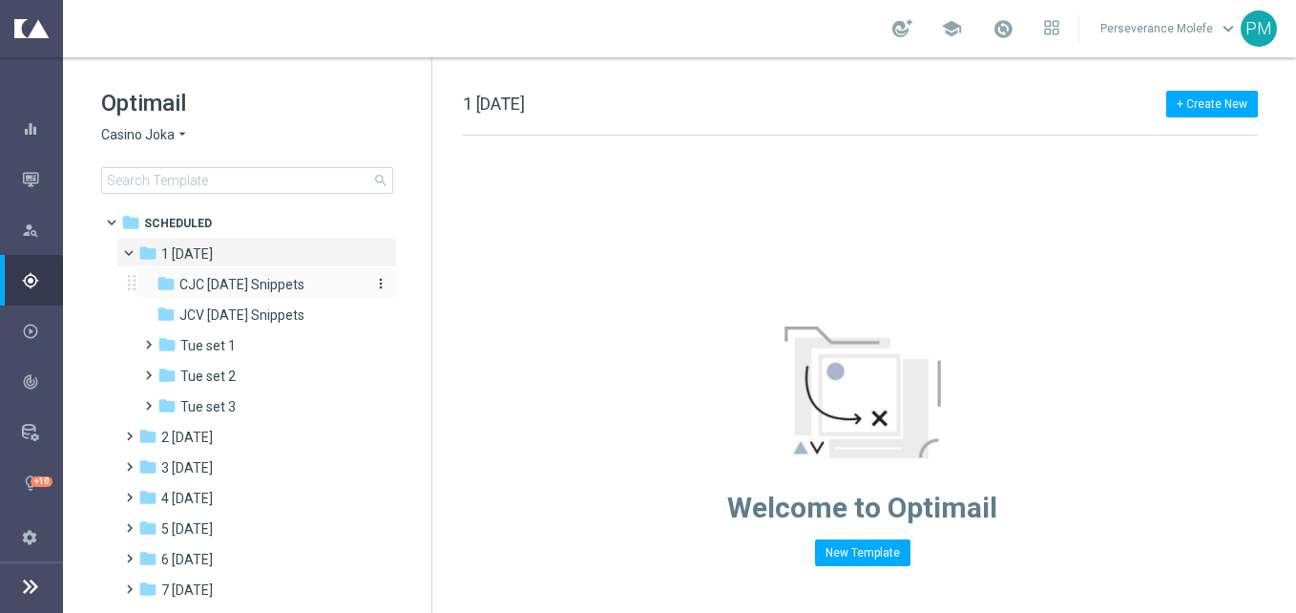
click at [263, 284] on span "CJC [DATE] Snippets" at bounding box center [241, 284] width 125 height 17
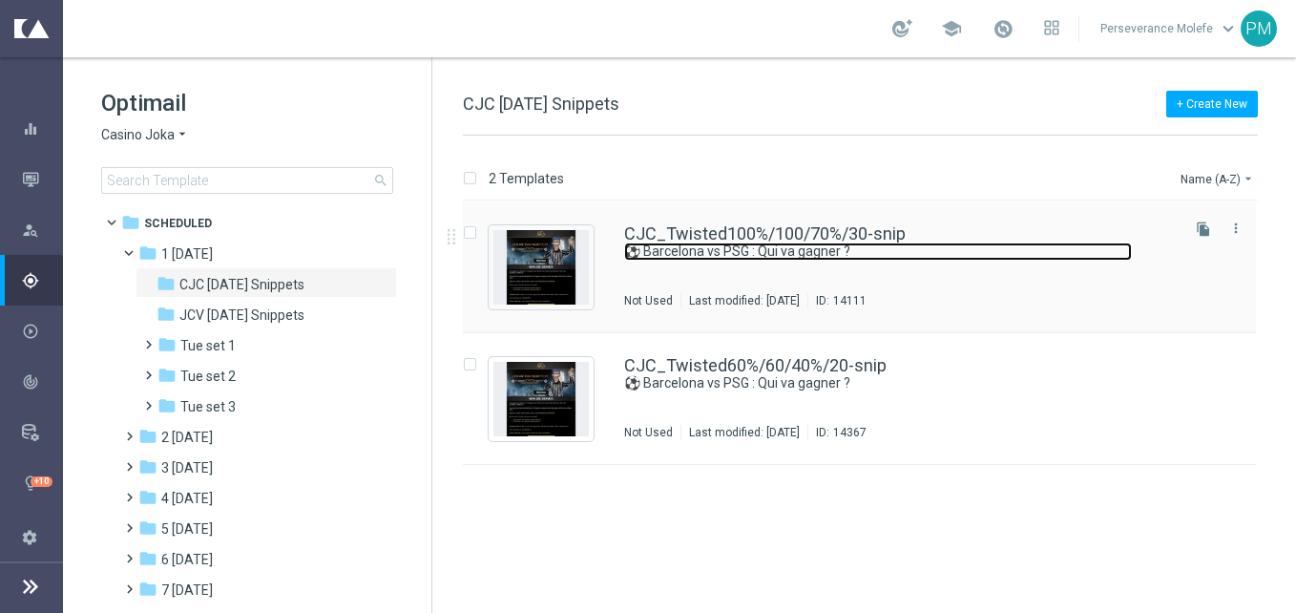
click at [776, 244] on link "⚽ Barcelona vs PSG : Qui va gagner ?" at bounding box center [878, 251] width 508 height 18
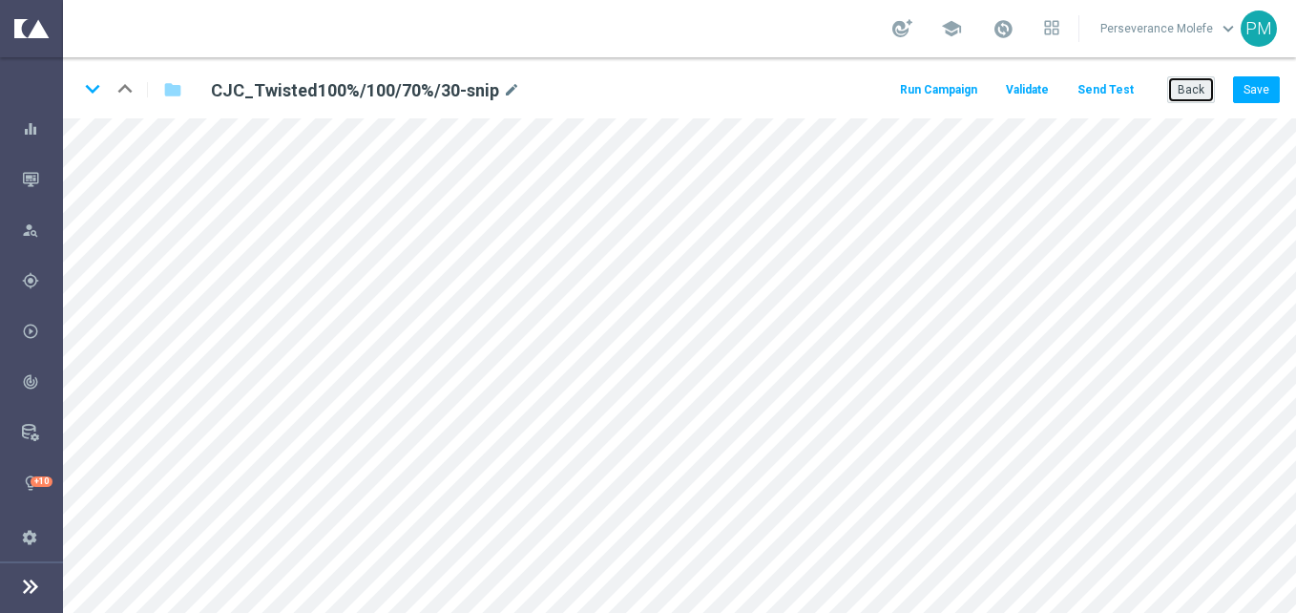
click at [1175, 82] on button "Back" at bounding box center [1191, 89] width 48 height 27
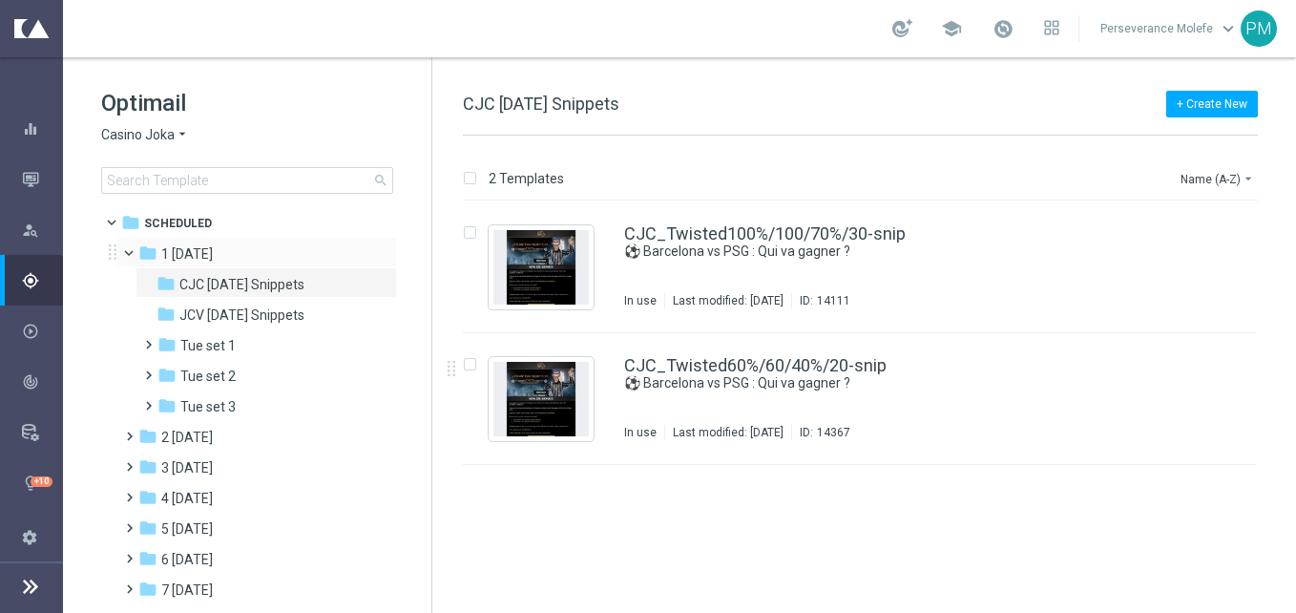
click at [134, 253] on span at bounding box center [138, 248] width 8 height 9
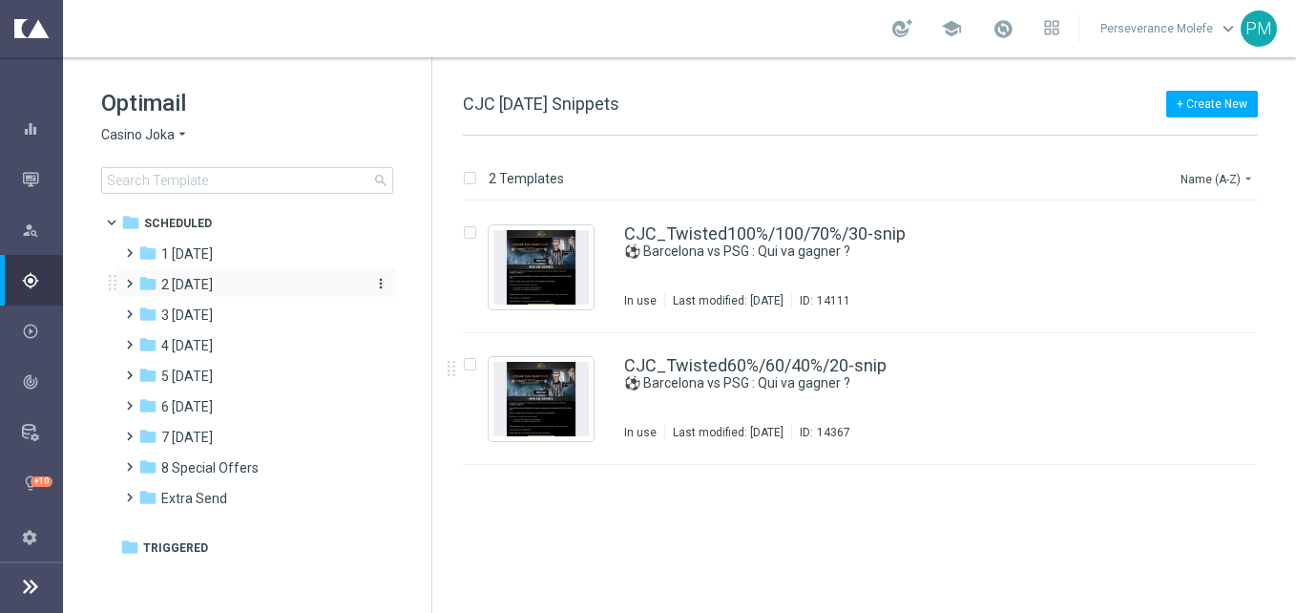
click at [213, 286] on span "2 [DATE]" at bounding box center [187, 284] width 52 height 17
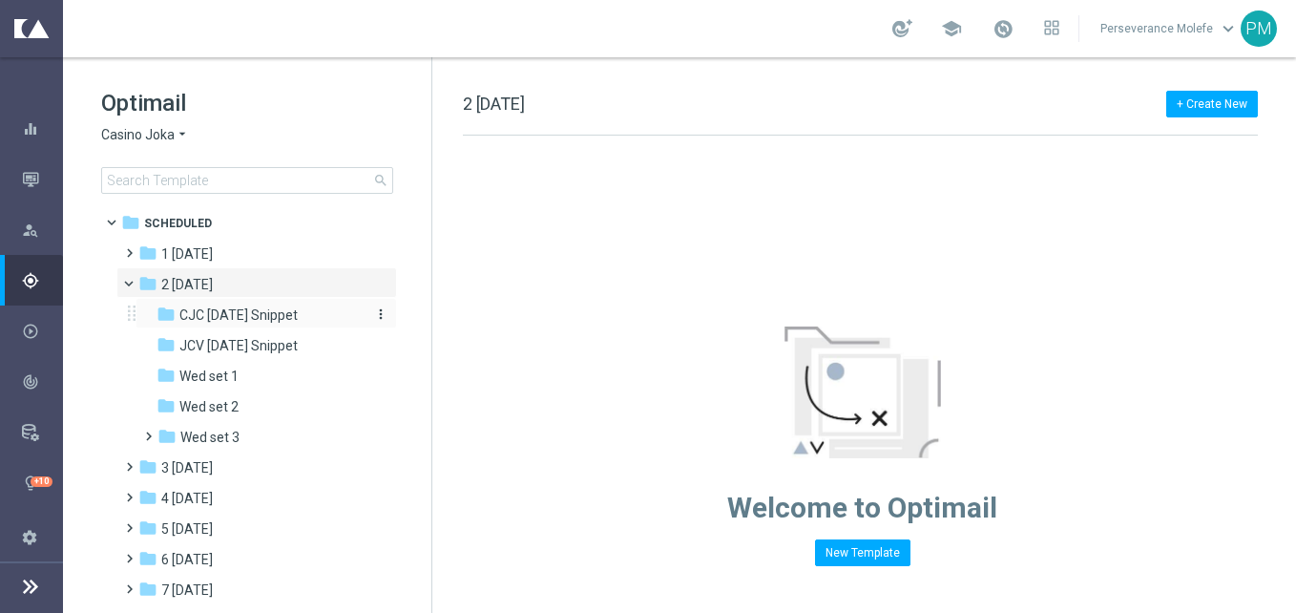
click at [302, 324] on div "folder CJC [DATE] Snippet" at bounding box center [258, 315] width 203 height 22
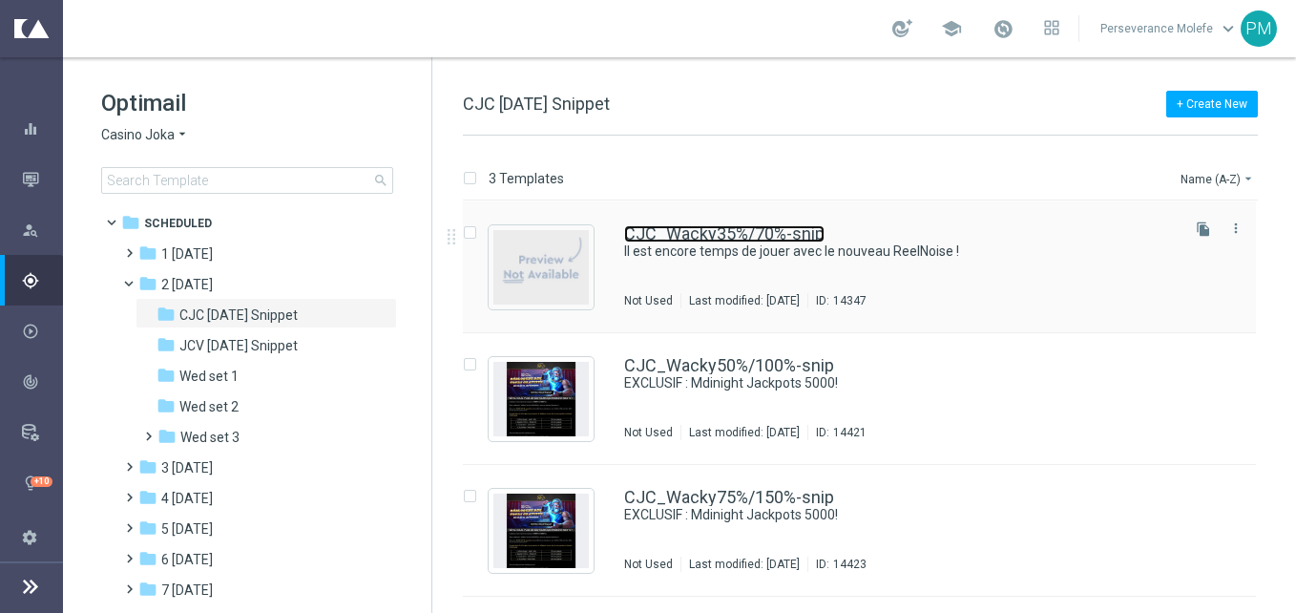
click at [797, 232] on link "CJC_Wacky35%/70%-snip" at bounding box center [724, 233] width 200 height 17
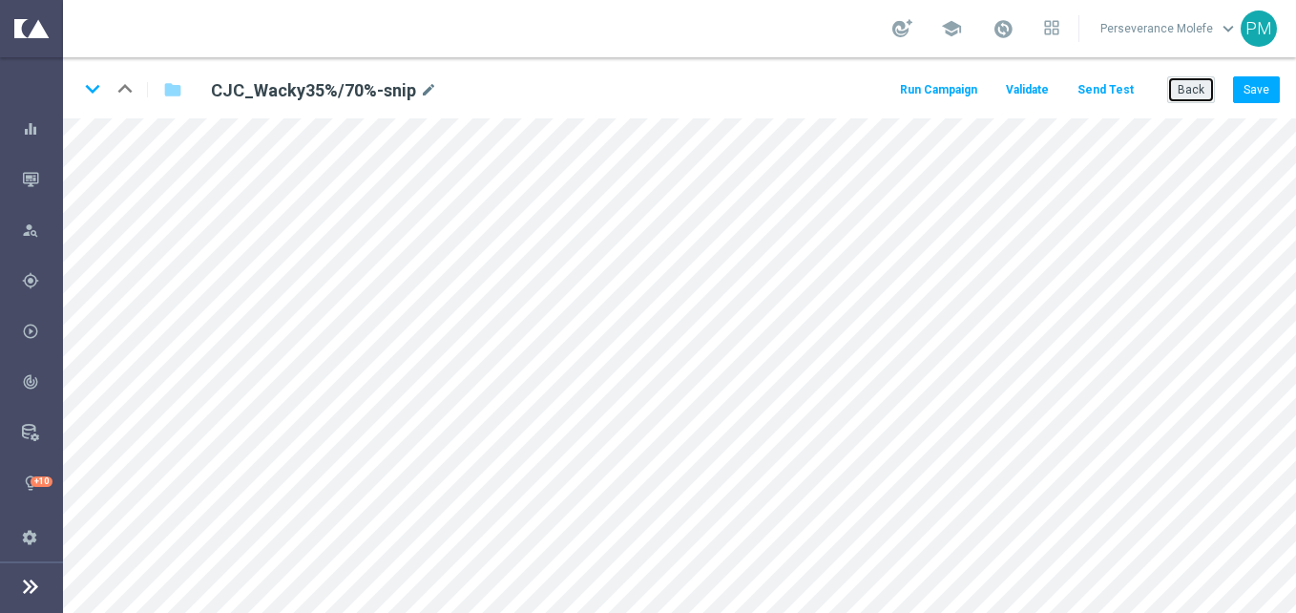
click at [1183, 93] on button "Back" at bounding box center [1191, 89] width 48 height 27
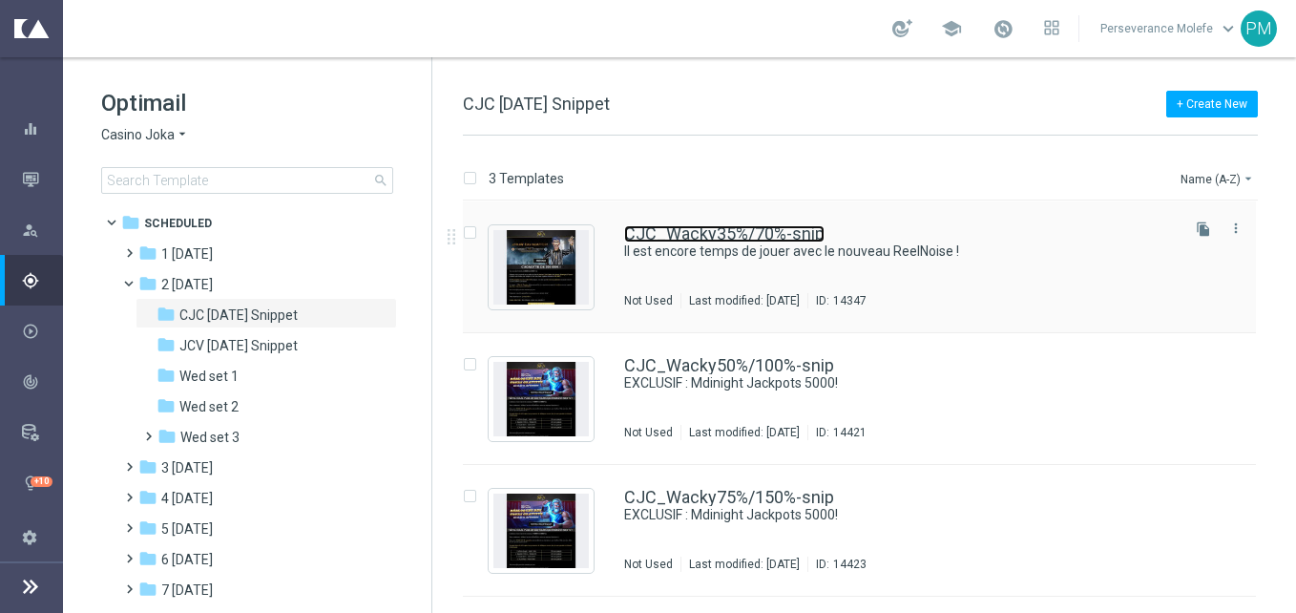
click at [697, 237] on link "CJC_Wacky35%/70%-snip" at bounding box center [724, 233] width 200 height 17
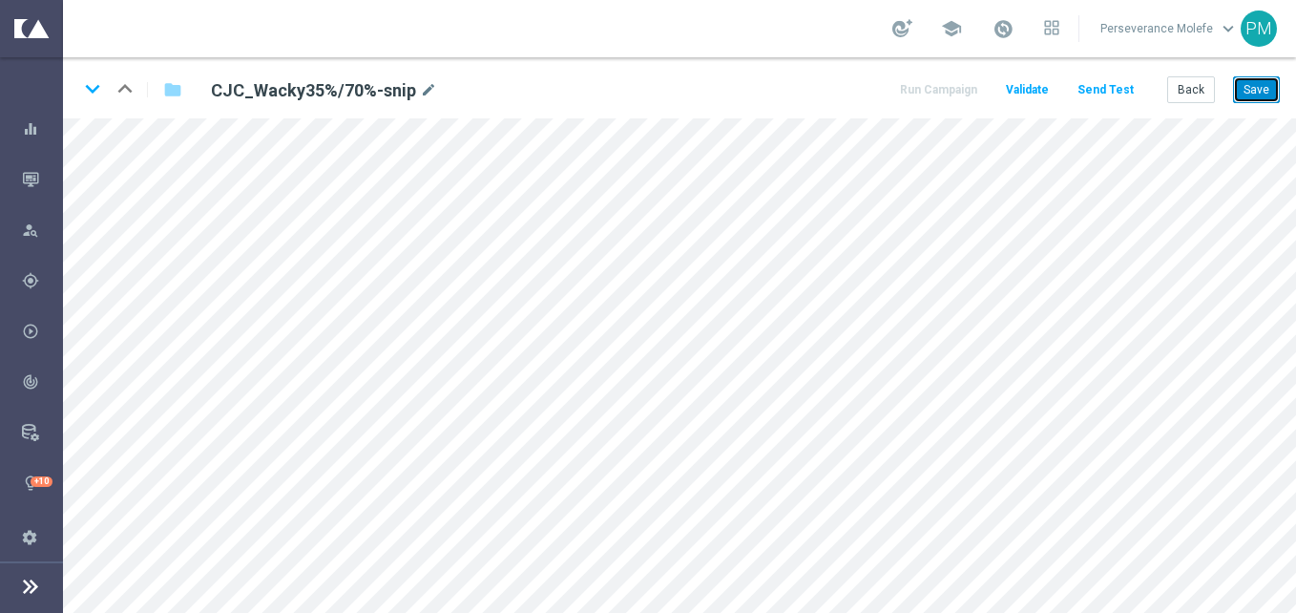
click at [1263, 93] on button "Save" at bounding box center [1256, 89] width 47 height 27
click at [1192, 84] on button "Back" at bounding box center [1191, 89] width 48 height 27
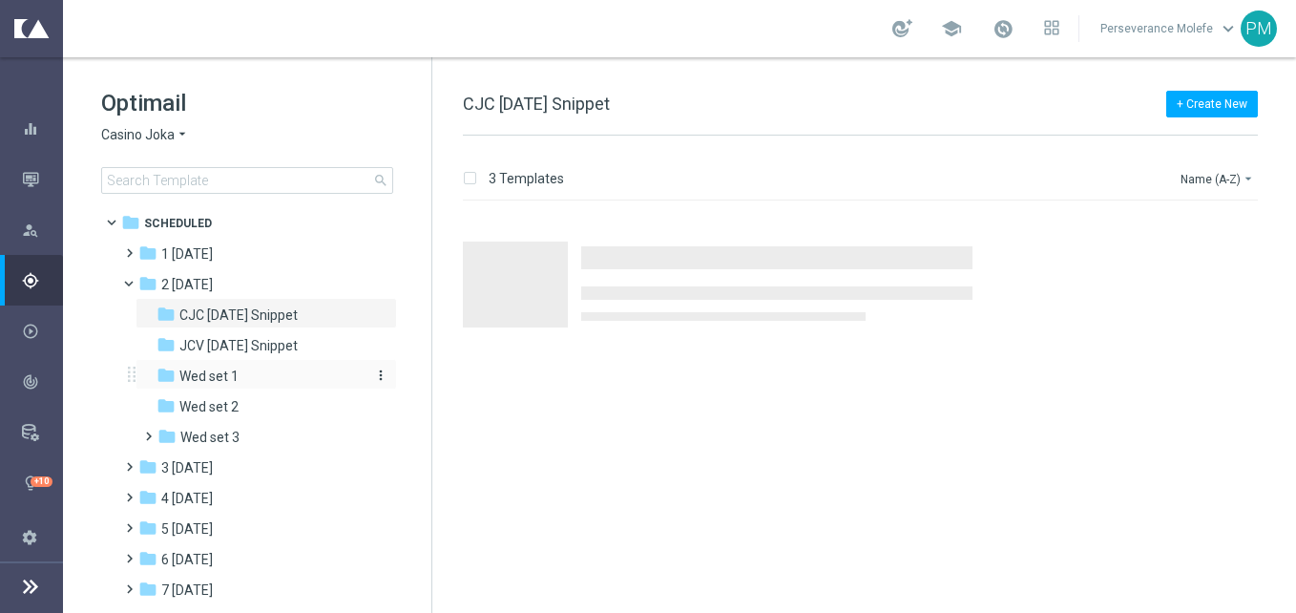
scroll to position [105, 0]
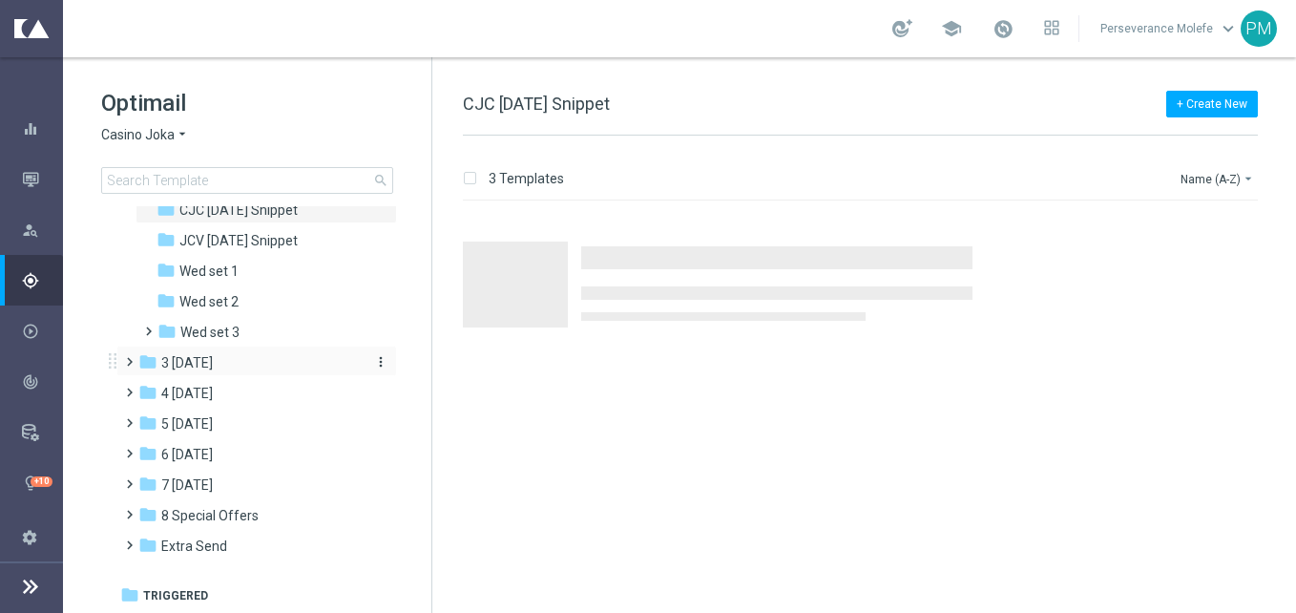
click at [240, 361] on div "folder 3 [DATE]" at bounding box center [247, 363] width 219 height 22
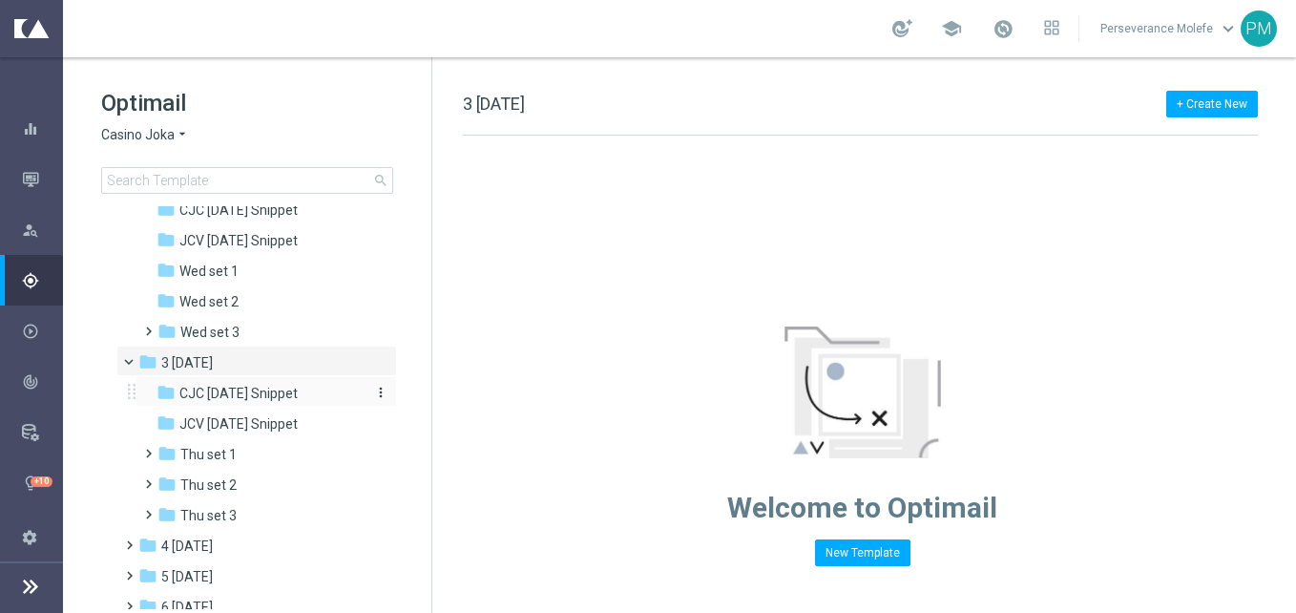
click at [261, 393] on span "CJC [DATE] Snippet" at bounding box center [238, 393] width 118 height 17
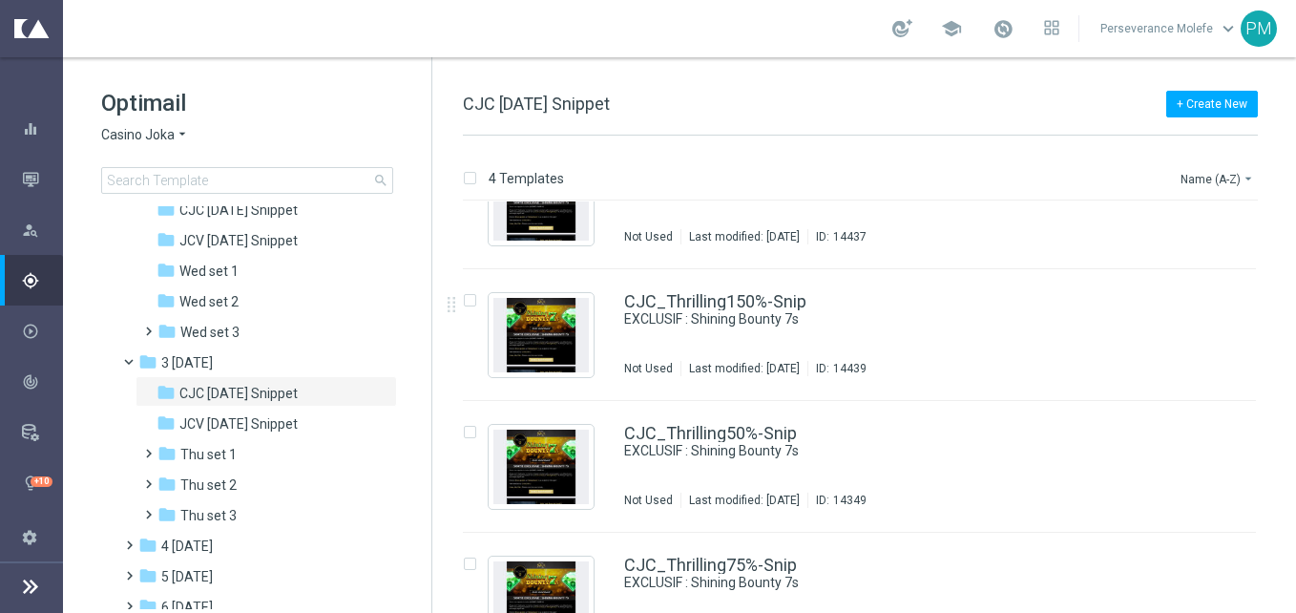
scroll to position [115, 0]
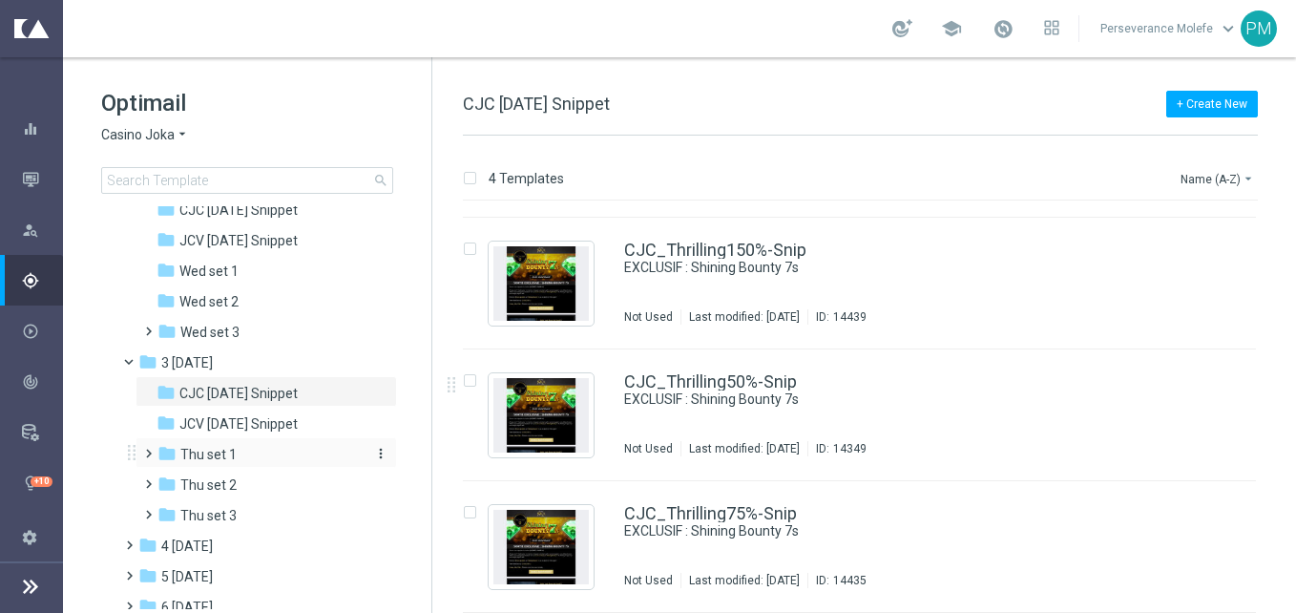
click at [247, 445] on div "folder Thu set 1" at bounding box center [258, 455] width 203 height 22
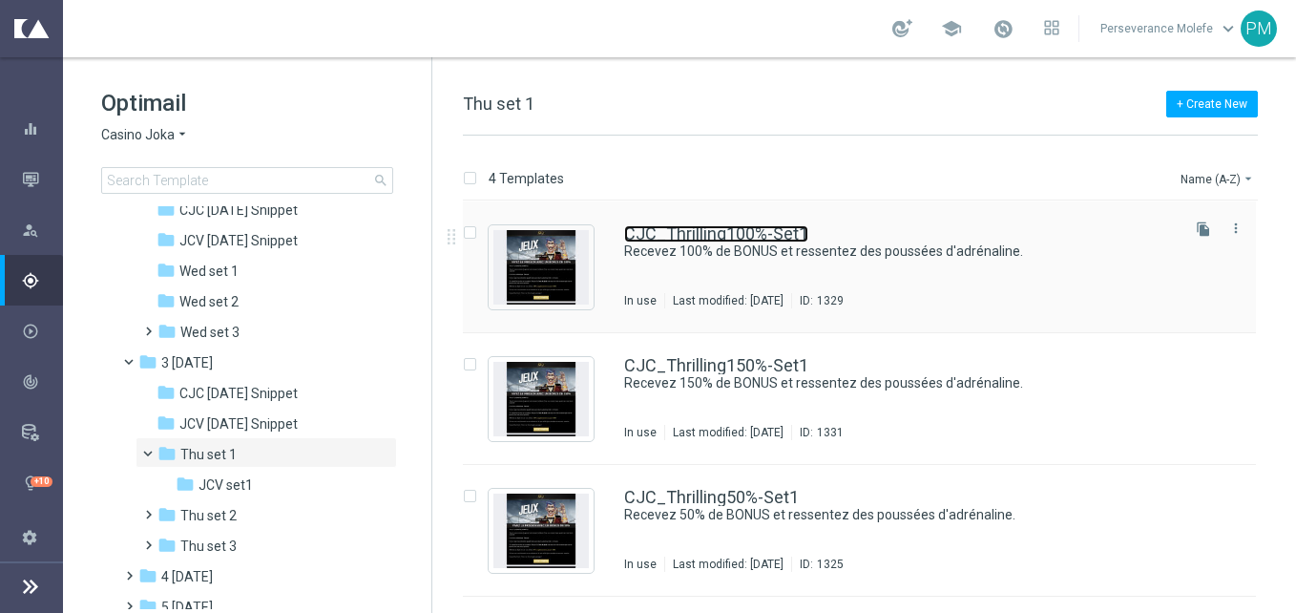
click at [689, 236] on link "CJC_Thrilling100%-Set1" at bounding box center [716, 233] width 184 height 17
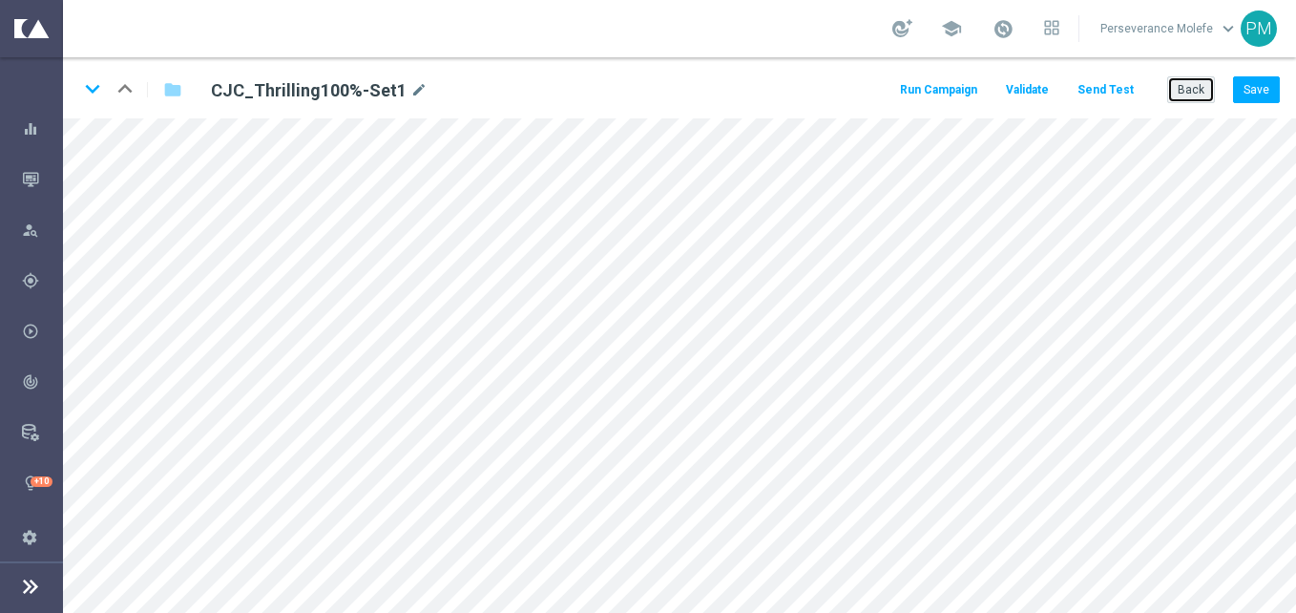
click at [1199, 98] on button "Back" at bounding box center [1191, 89] width 48 height 27
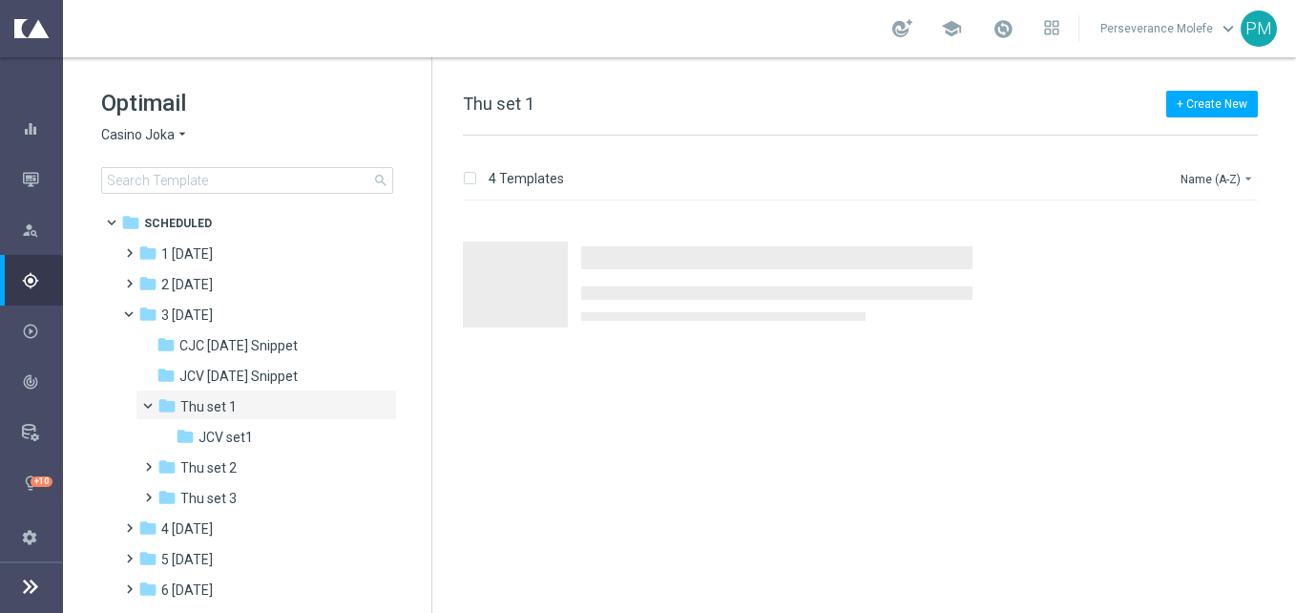
scroll to position [136, 0]
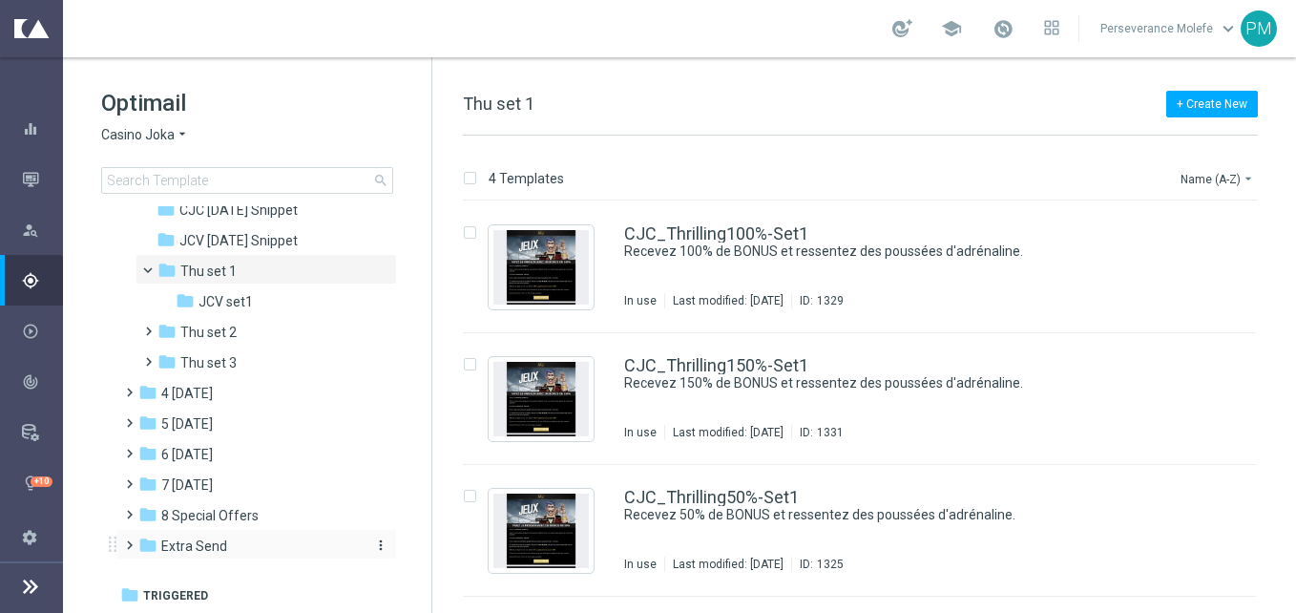
click at [219, 545] on span "Extra Send" at bounding box center [194, 545] width 66 height 17
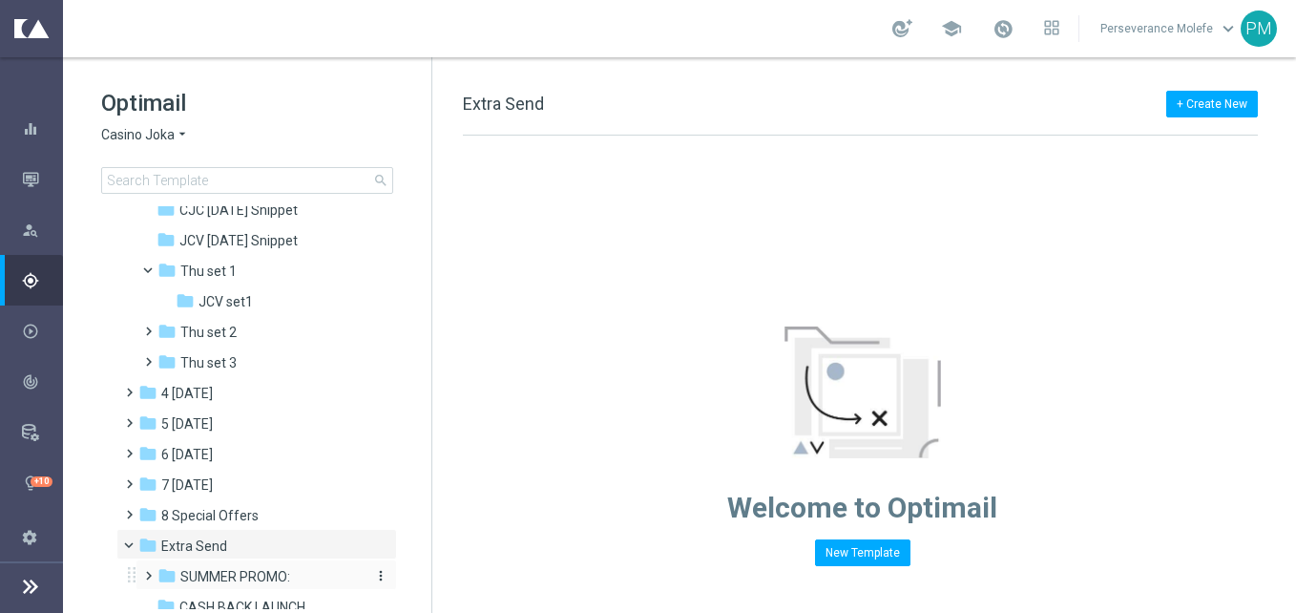
click at [288, 570] on span "SUMMER PROMO:" at bounding box center [235, 576] width 110 height 17
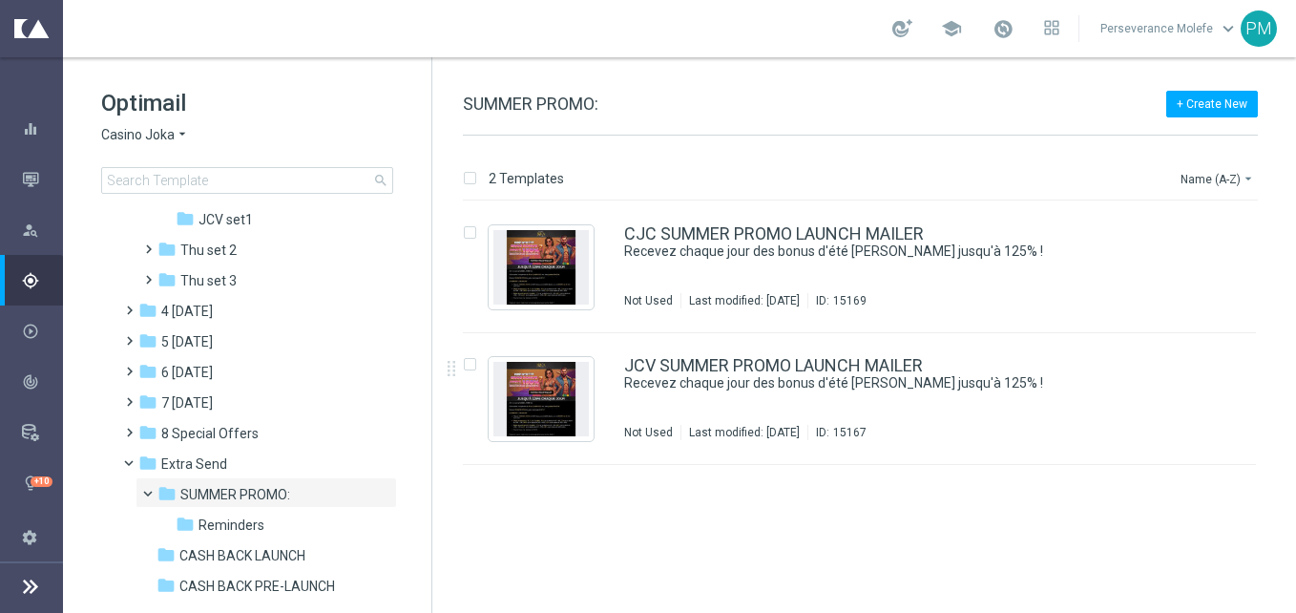
scroll to position [502, 0]
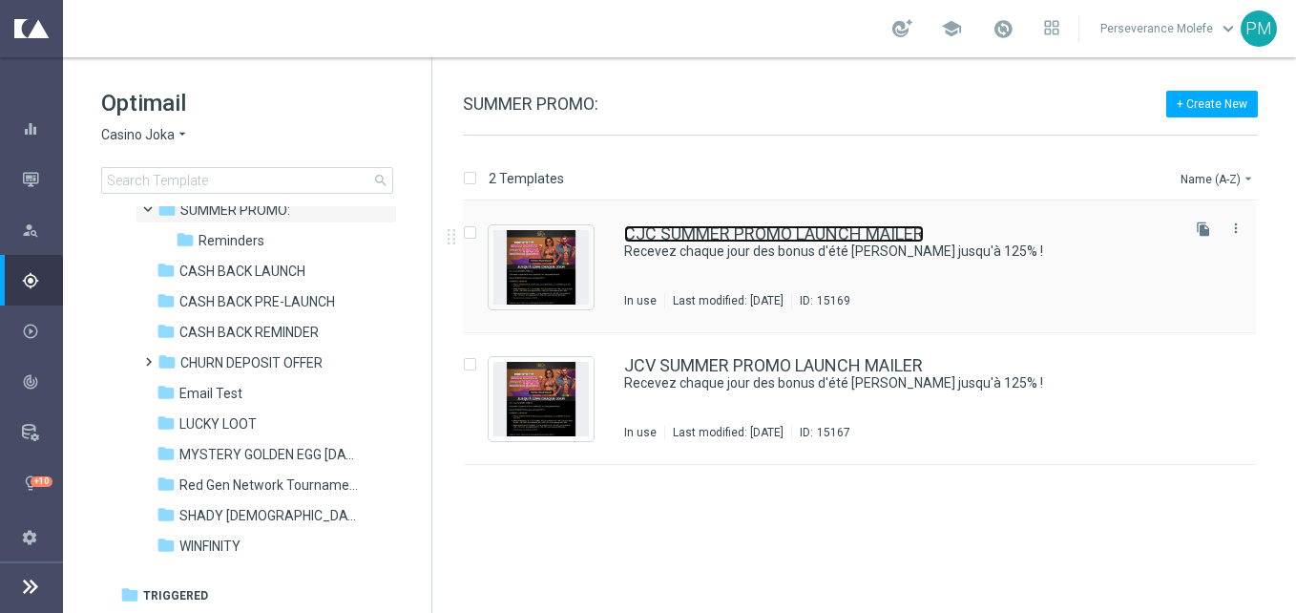
click at [703, 239] on link "CJC SUMMER PROMO LAUNCH MAILER" at bounding box center [774, 233] width 300 height 17
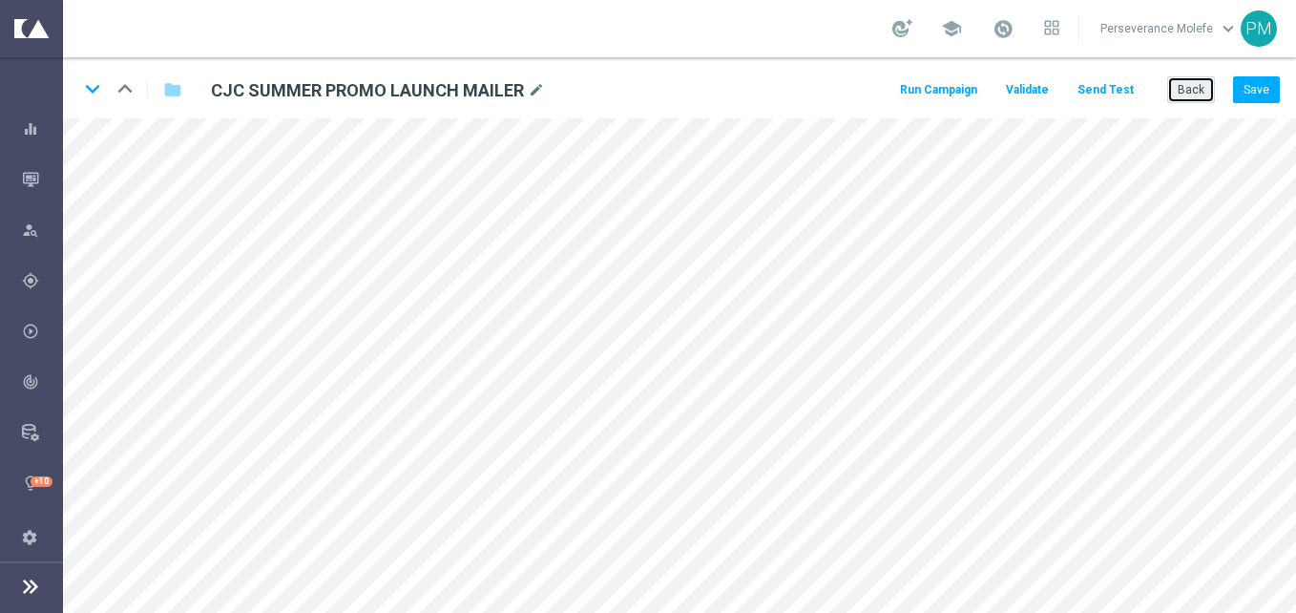
click at [1195, 95] on button "Back" at bounding box center [1191, 89] width 48 height 27
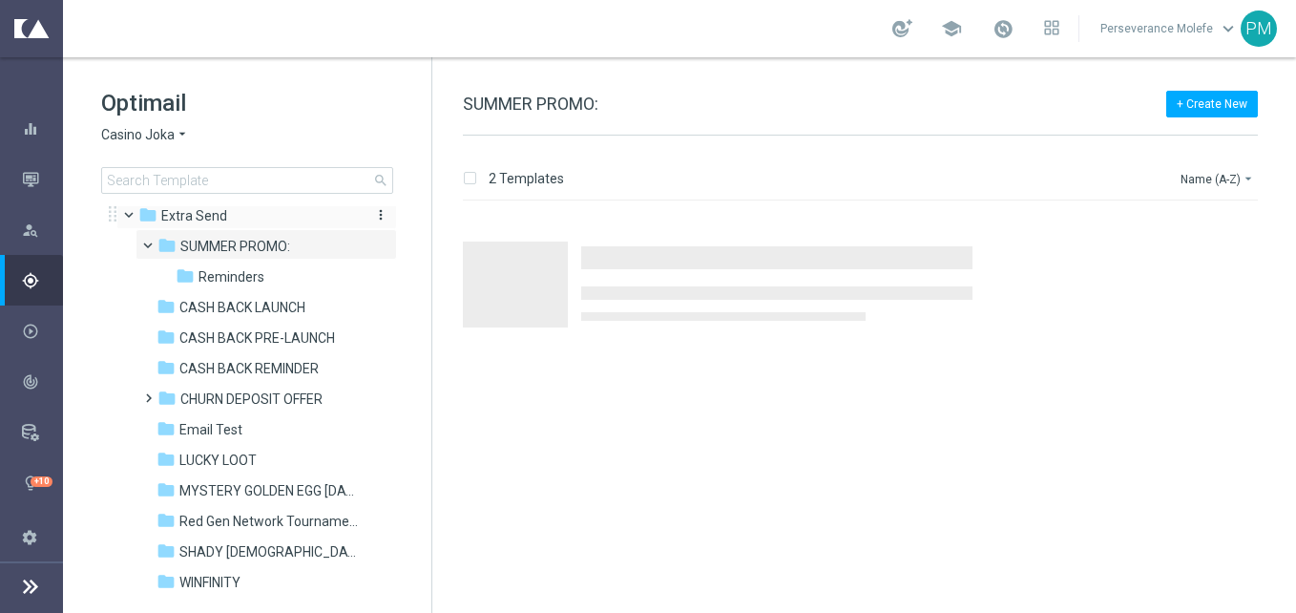
scroll to position [286, 0]
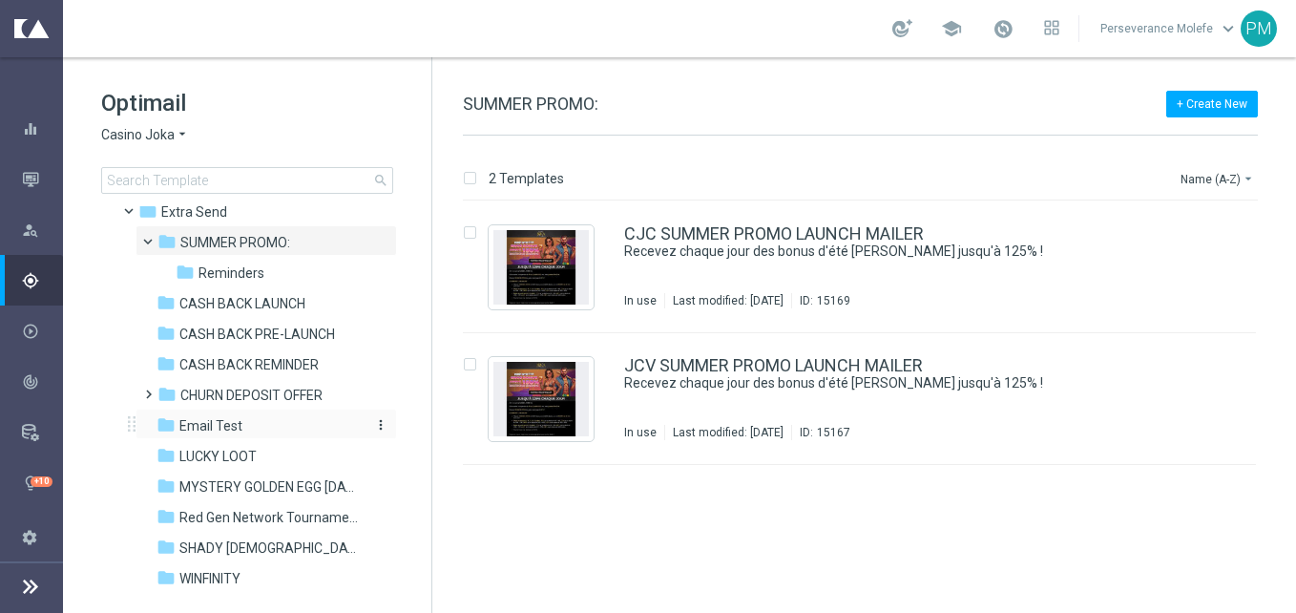
click at [274, 428] on div "folder Email Test" at bounding box center [258, 426] width 203 height 22
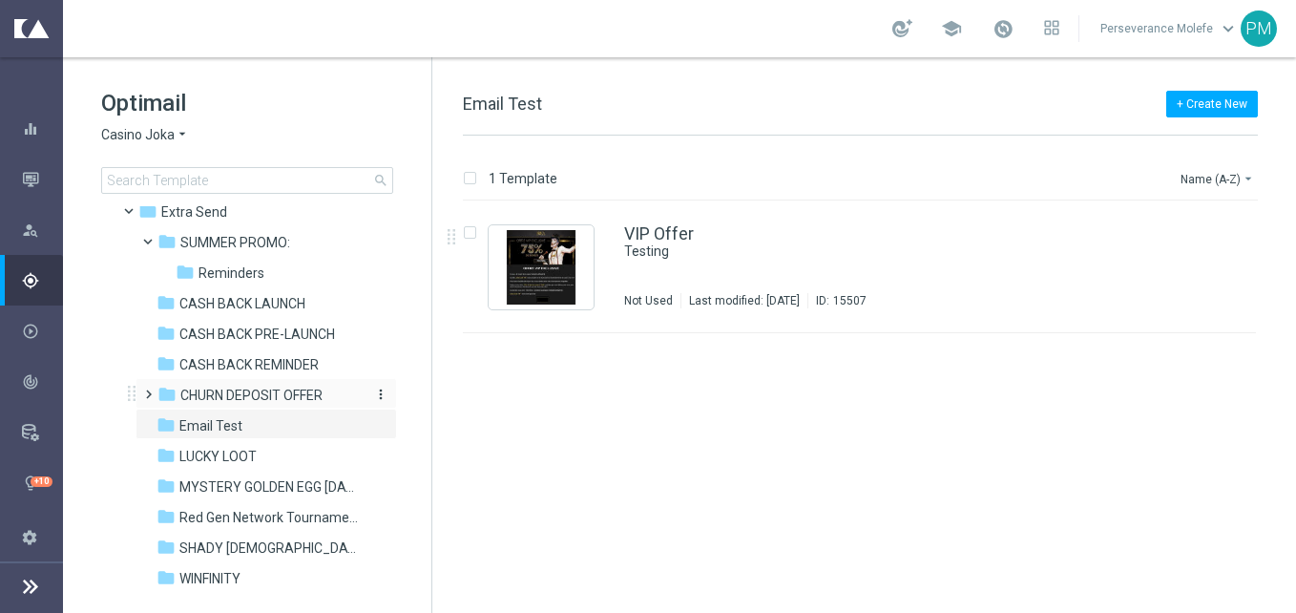
click at [212, 389] on span "CHURN DEPOSIT OFFER" at bounding box center [251, 394] width 142 height 17
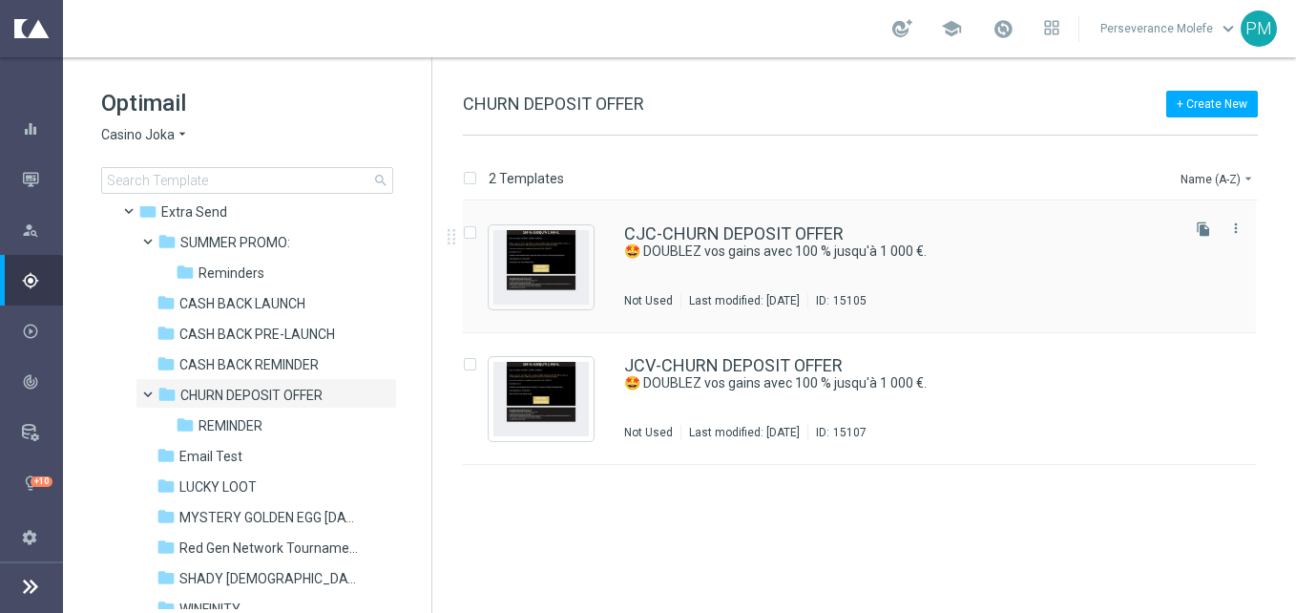
click at [654, 220] on div "CJC-CHURN DEPOSIT OFFER 🤩 DOUBLEZ vos gains avec 100 % jusqu'à 1 000 €. Not Use…" at bounding box center [859, 267] width 793 height 132
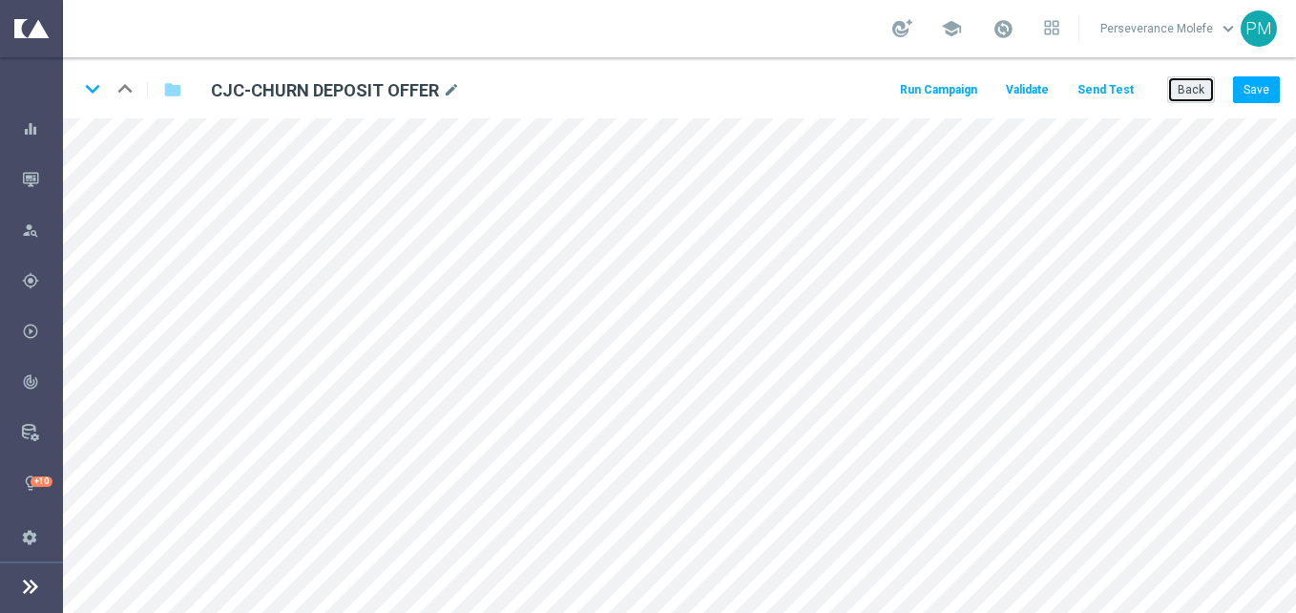
click at [1206, 78] on button "Back" at bounding box center [1191, 89] width 48 height 27
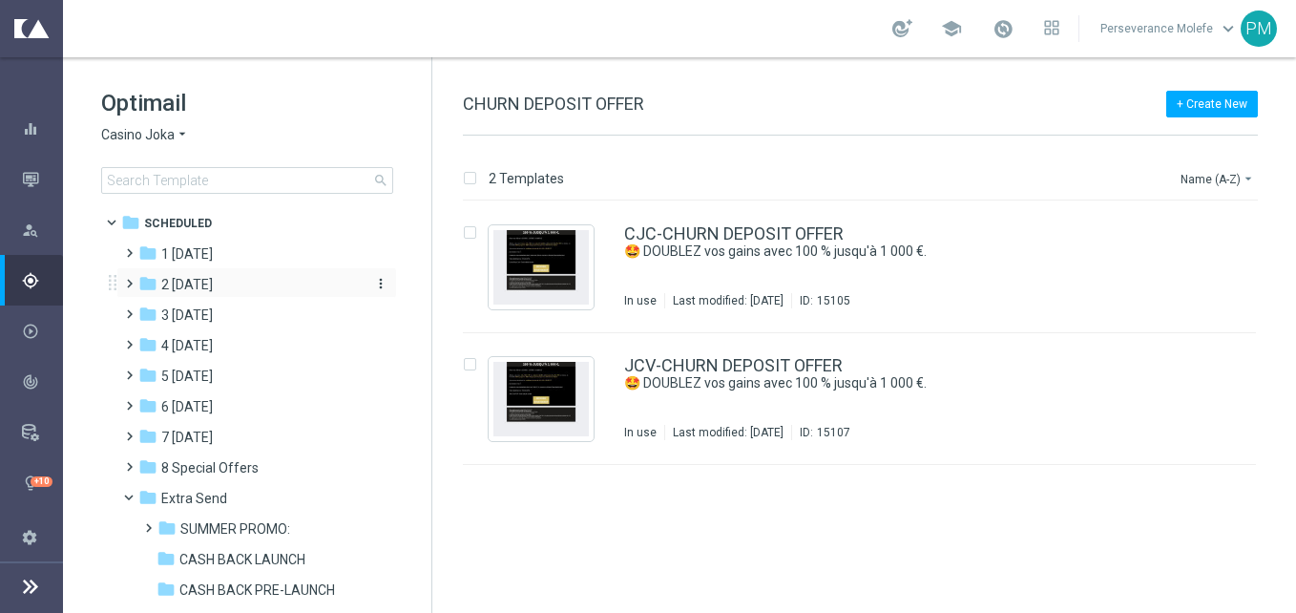
click at [213, 290] on span "2 [DATE]" at bounding box center [187, 284] width 52 height 17
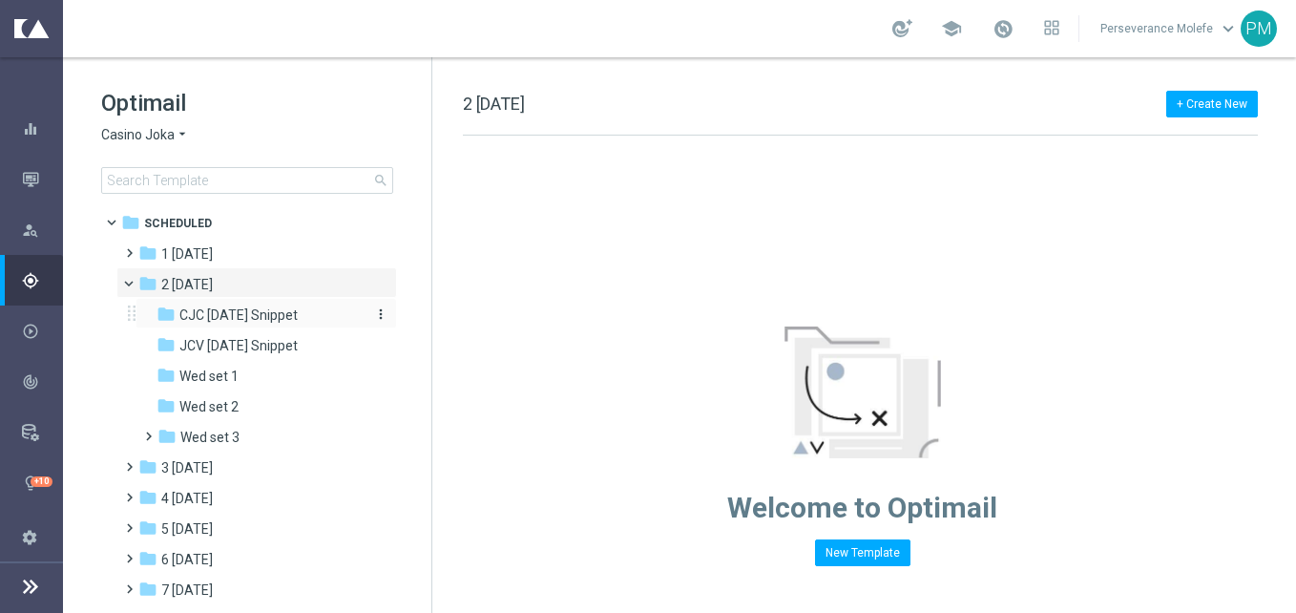
click at [293, 321] on span "CJC [DATE] Snippet" at bounding box center [238, 314] width 118 height 17
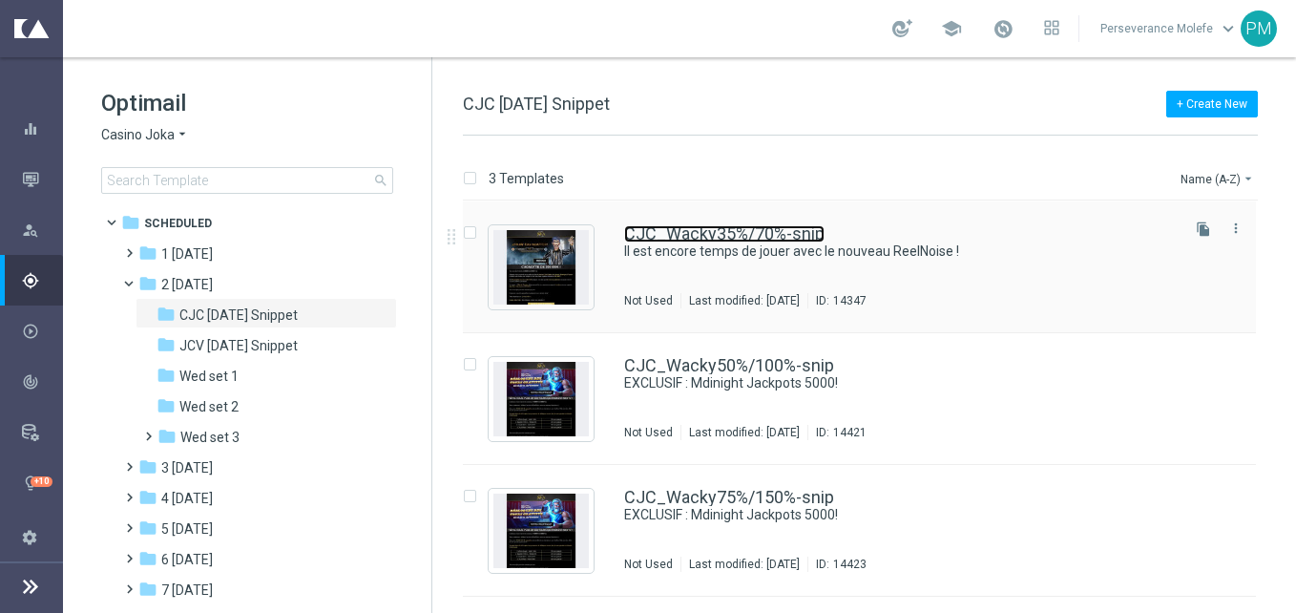
click at [731, 235] on link "CJC_Wacky35%/70%-snip" at bounding box center [724, 233] width 200 height 17
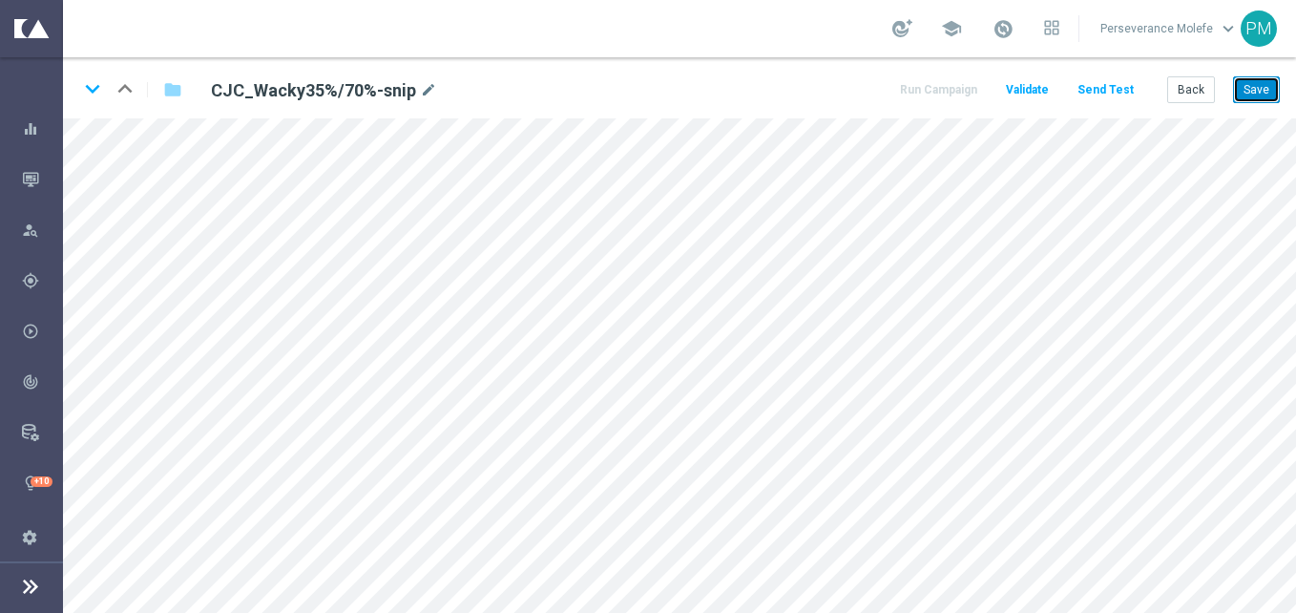
click at [1259, 81] on button "Save" at bounding box center [1256, 89] width 47 height 27
click at [1180, 89] on button "Back" at bounding box center [1191, 89] width 48 height 27
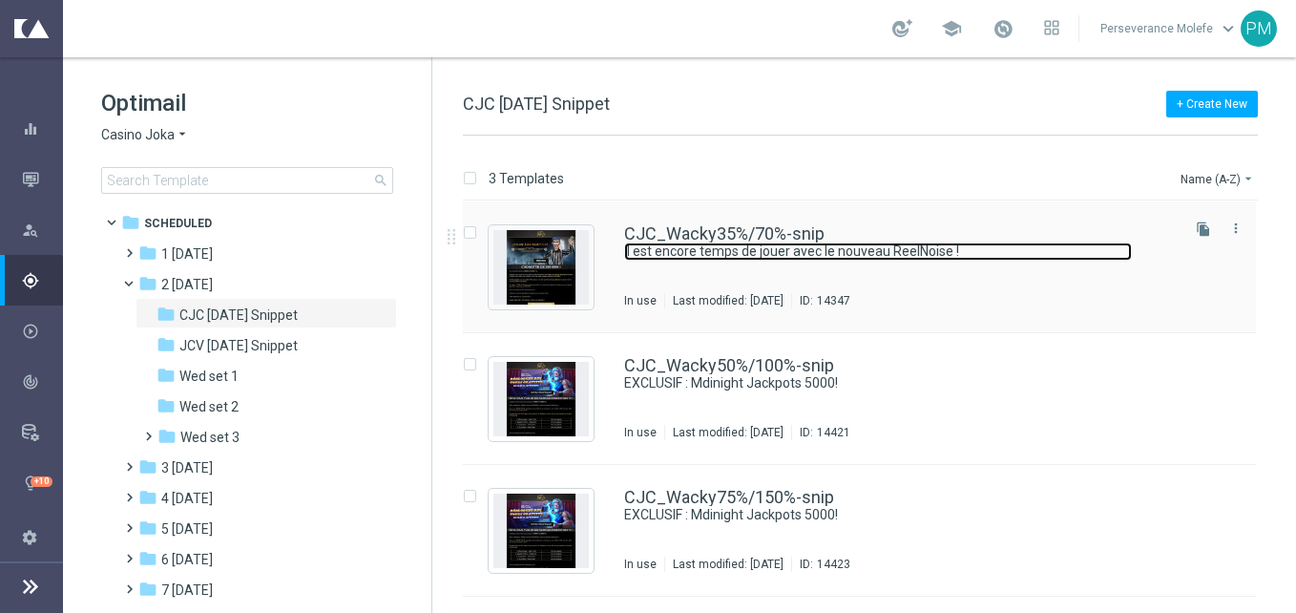
click at [694, 242] on link "Il est encore temps de jouer avec le nouveau ReelNoise !" at bounding box center [878, 251] width 508 height 18
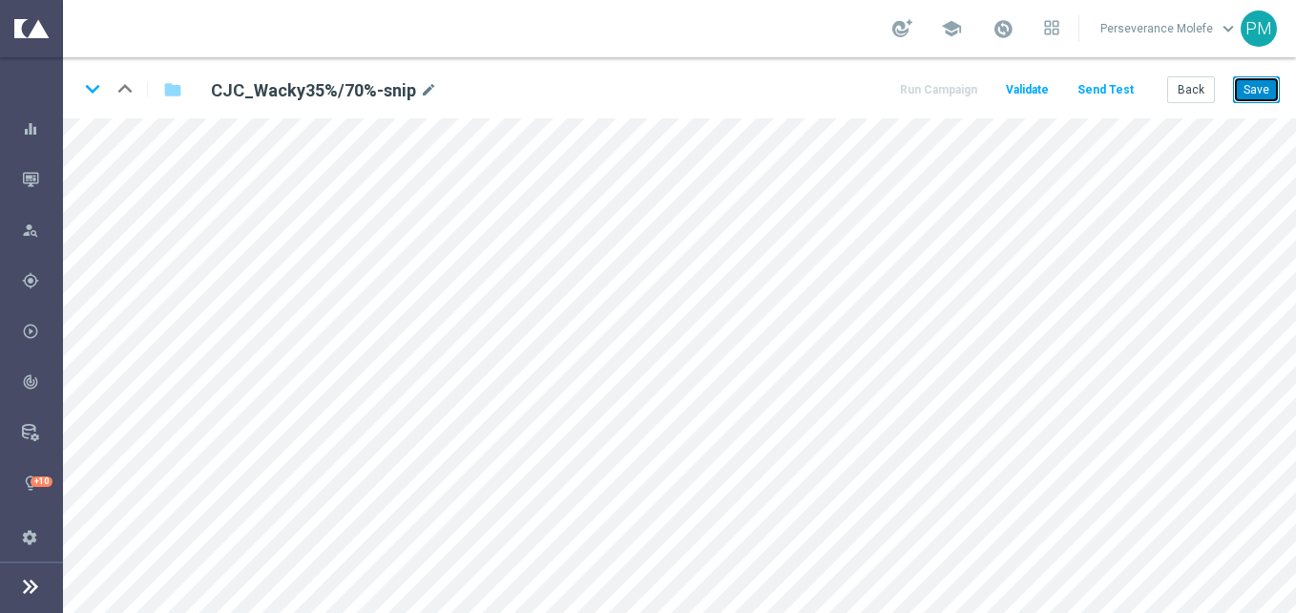
click at [1254, 94] on button "Save" at bounding box center [1256, 89] width 47 height 27
click at [1260, 76] on button "Save" at bounding box center [1256, 89] width 47 height 27
click at [1259, 106] on div "keyboard_arrow_down keyboard_arrow_up folder CJC_Wacky35%/70%-snip mode_edit Ru…" at bounding box center [679, 87] width 1233 height 61
click at [1254, 94] on button "Save" at bounding box center [1256, 89] width 47 height 27
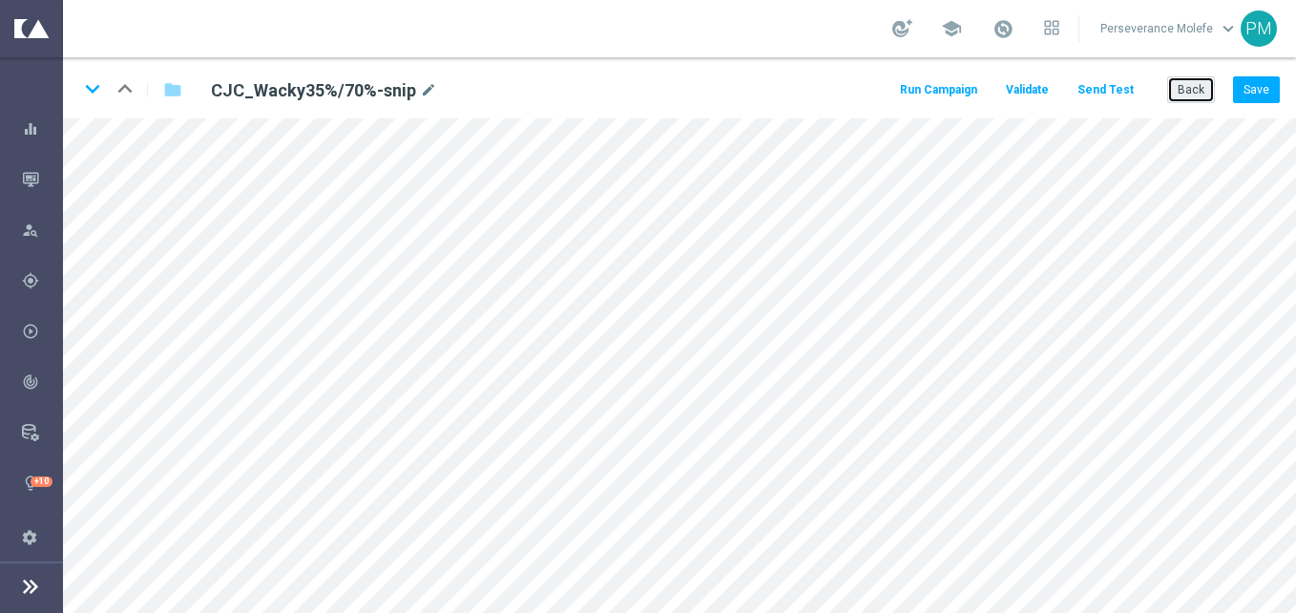
click at [1214, 98] on button "Back" at bounding box center [1191, 89] width 48 height 27
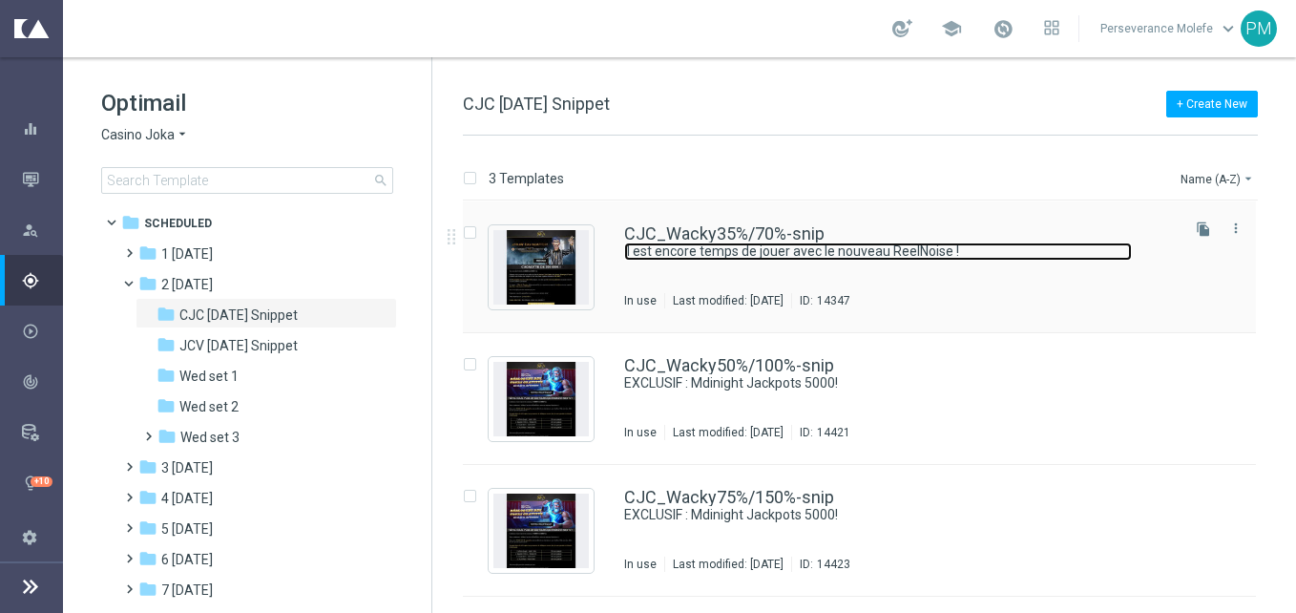
click at [696, 242] on link "Il est encore temps de jouer avec le nouveau ReelNoise !" at bounding box center [878, 251] width 508 height 18
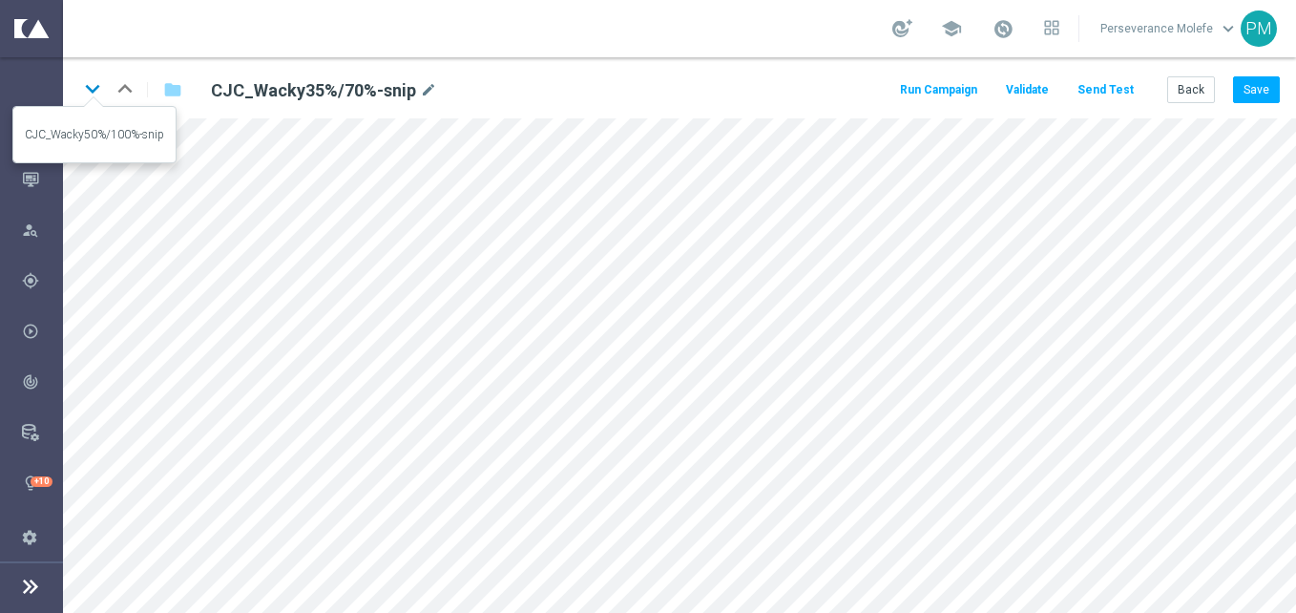
click at [86, 88] on icon "keyboard_arrow_down" at bounding box center [92, 88] width 29 height 29
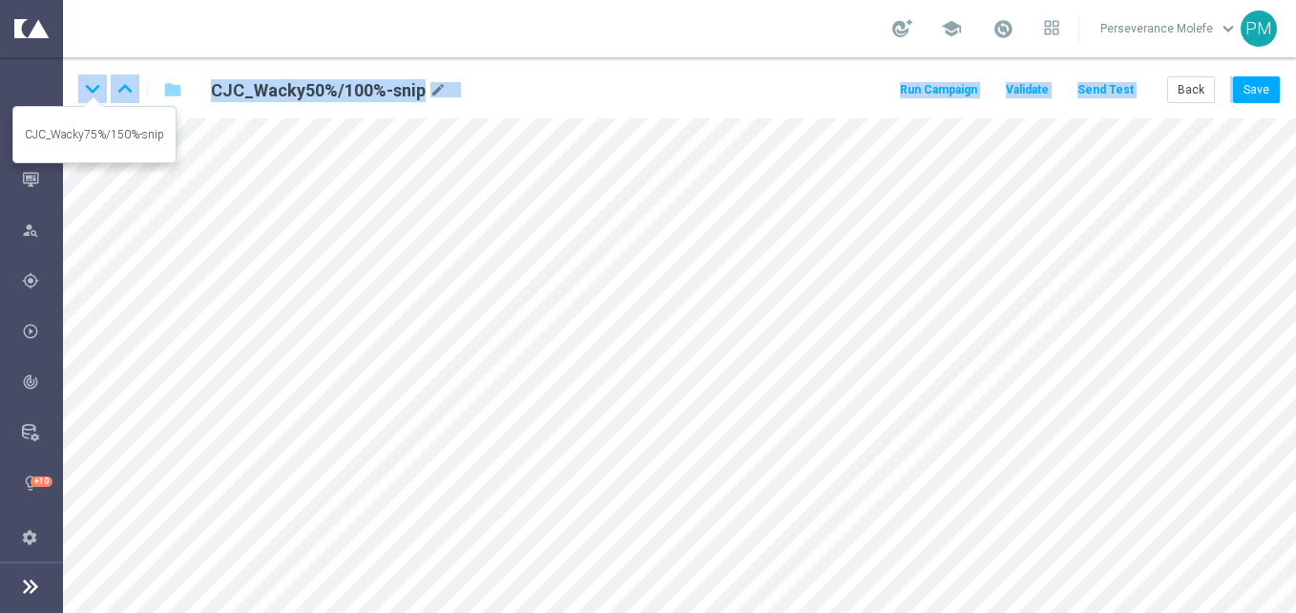
click at [86, 88] on div "keyboard_arrow_down keyboard_arrow_up folder CJC_Wacky50%/100%-snip mode_edit R…" at bounding box center [679, 334] width 1233 height 555
click at [1182, 96] on button "Back" at bounding box center [1191, 89] width 48 height 27
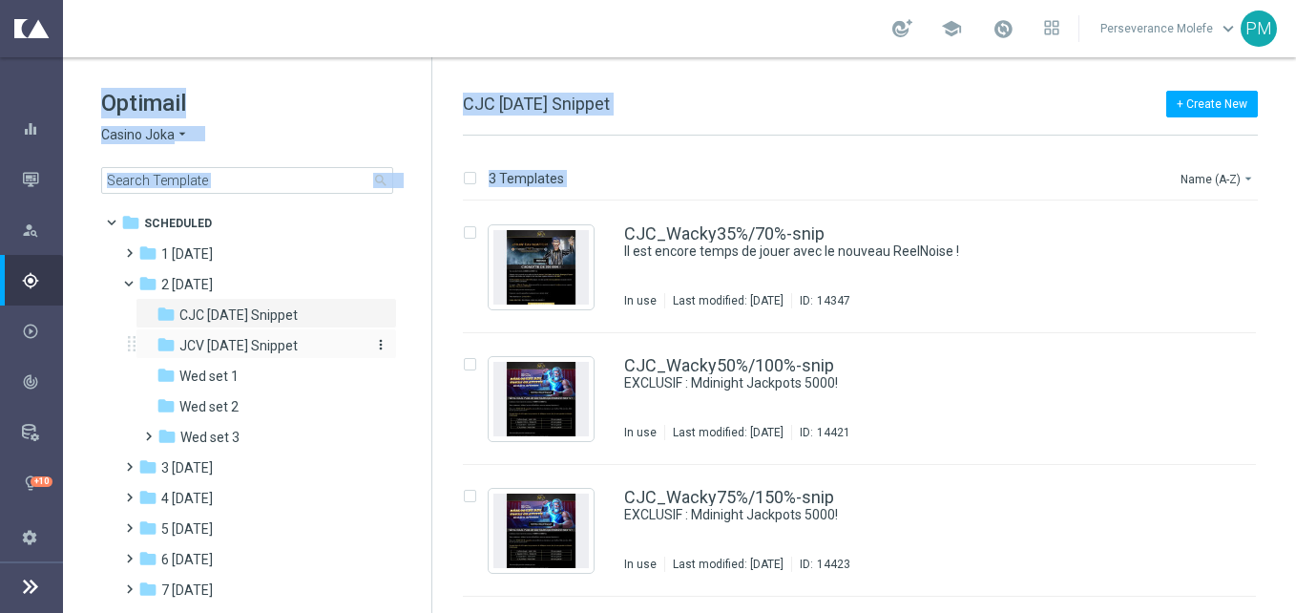
click at [293, 346] on span "JCV [DATE] Snippet" at bounding box center [238, 345] width 118 height 17
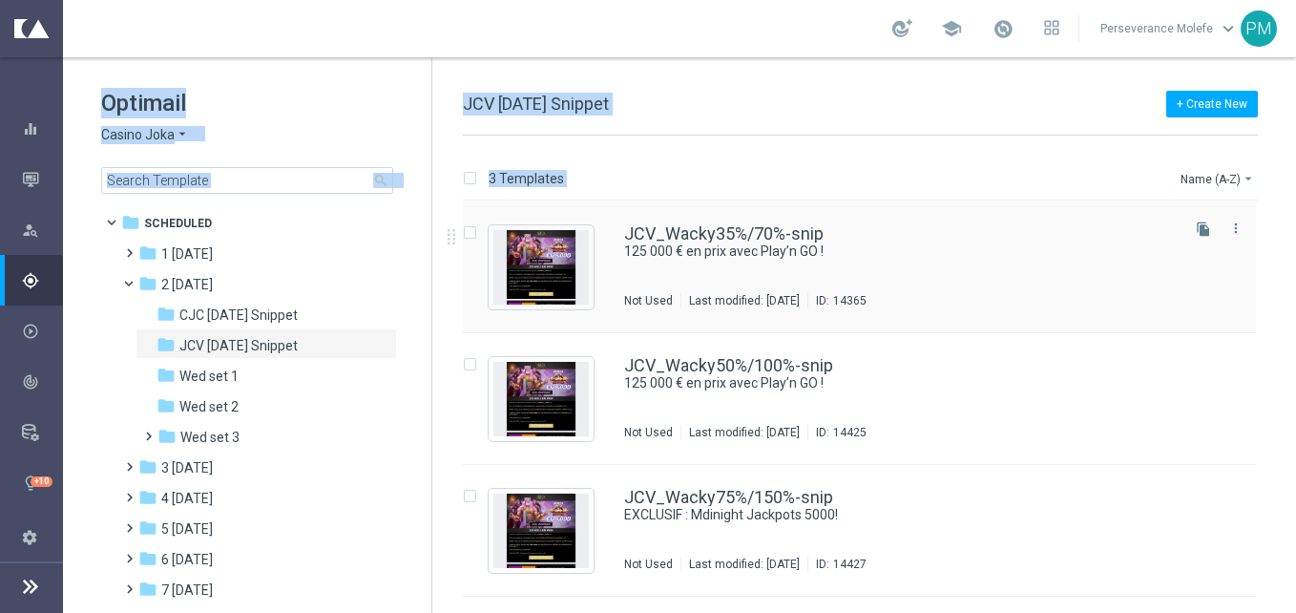
click at [772, 223] on div "JCV_Wacky35%/70%-snip 125 000 € en prix avec Play’n GO ! Not Used Last modified…" at bounding box center [859, 267] width 793 height 132
click at [772, 223] on div "Optimail Casino Joka arrow_drop_down × Casino Joka search folder 1 Folder folde…" at bounding box center [679, 334] width 1233 height 555
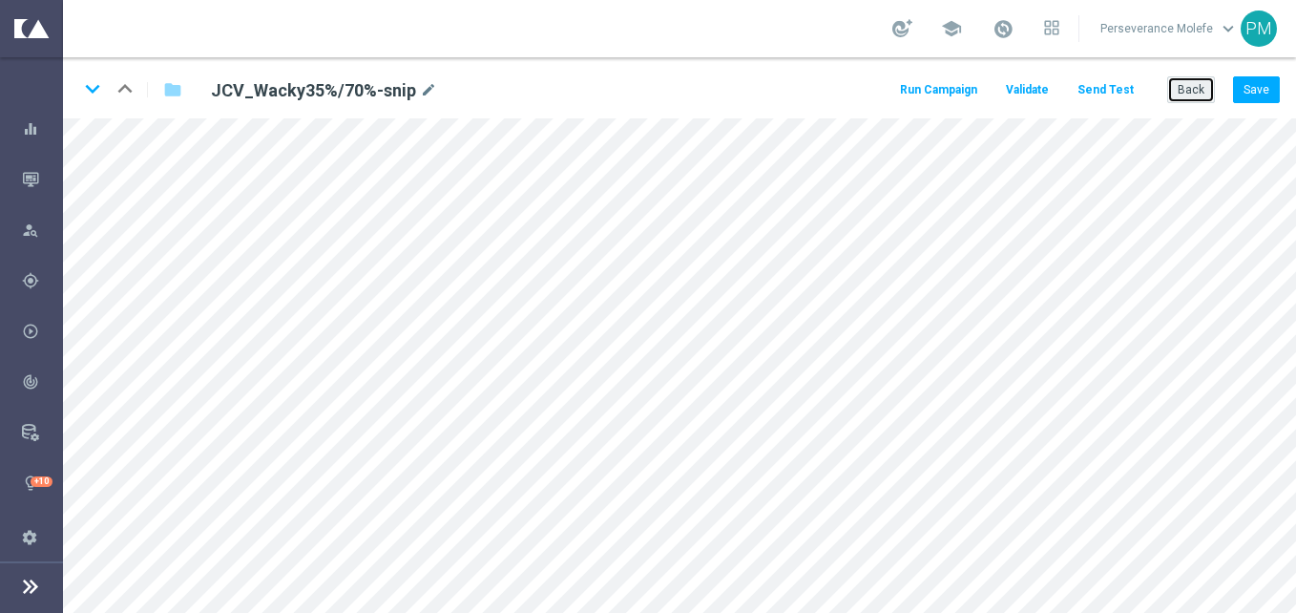
click at [1197, 86] on button "Back" at bounding box center [1191, 89] width 48 height 27
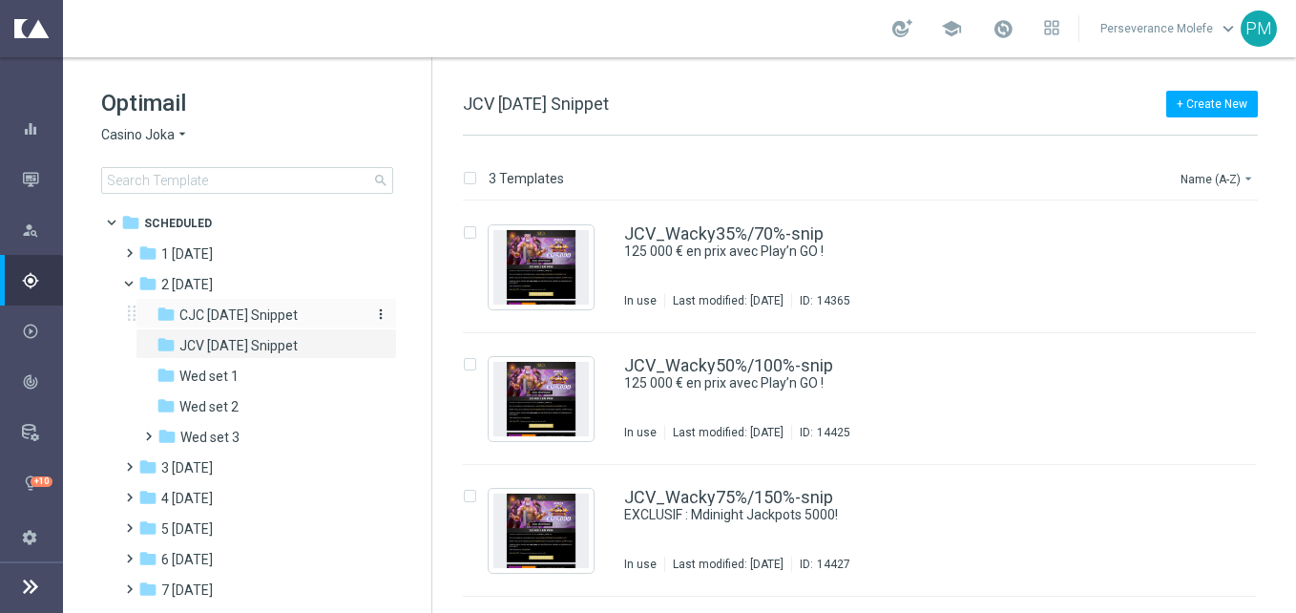
click at [298, 309] on span "CJC [DATE] Snippet" at bounding box center [238, 314] width 118 height 17
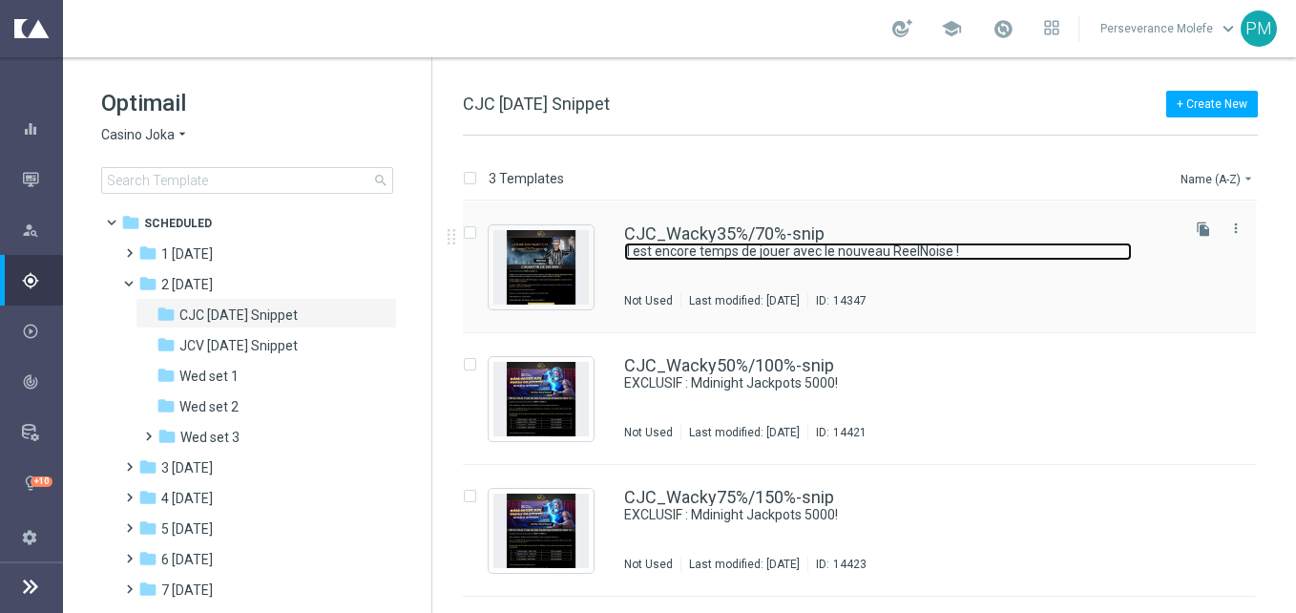
click at [742, 245] on link "Il est encore temps de jouer avec le nouveau ReelNoise !" at bounding box center [878, 251] width 508 height 18
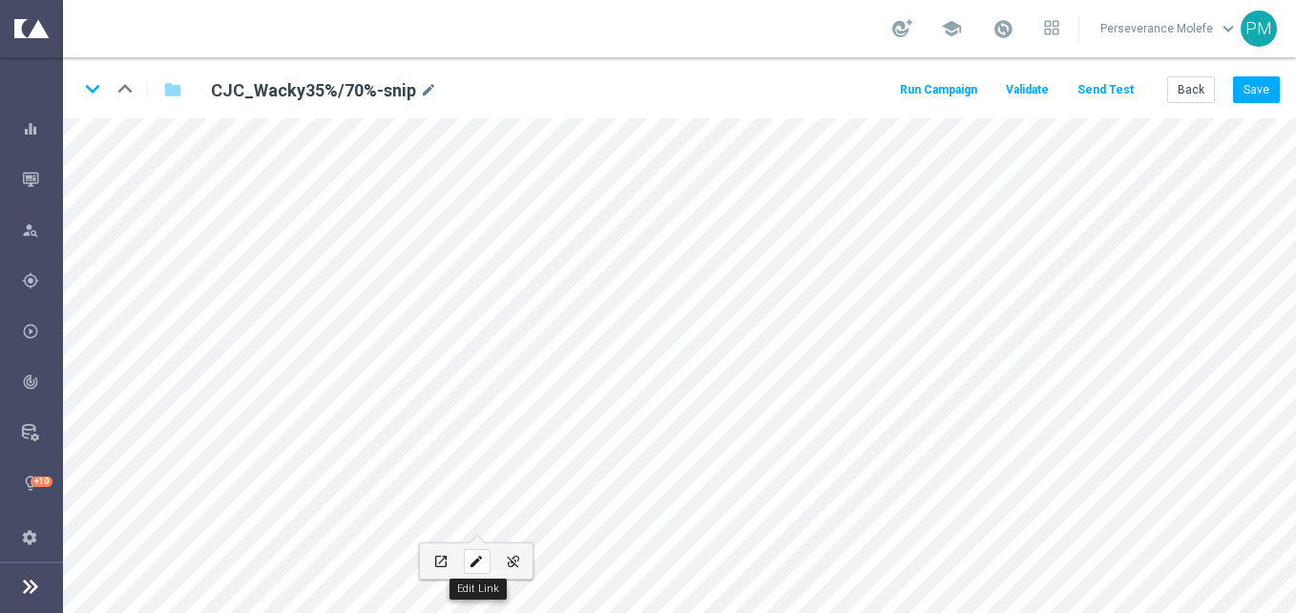
click at [475, 553] on div "edit" at bounding box center [477, 561] width 27 height 25
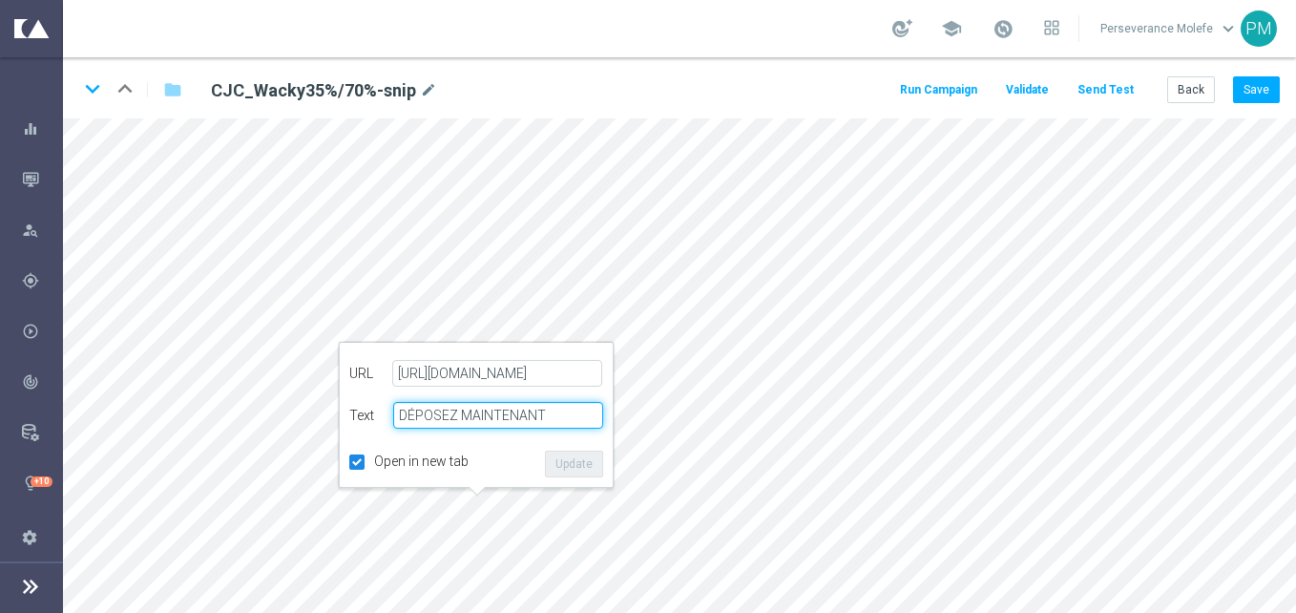
click at [553, 413] on input "DÉPOSEZ MAINTENANT" at bounding box center [498, 415] width 210 height 27
paste input "JOUEZ MAINTENANT"
type input "JOUEZ MAINTENANT"
click at [558, 461] on button "Update" at bounding box center [574, 463] width 58 height 27
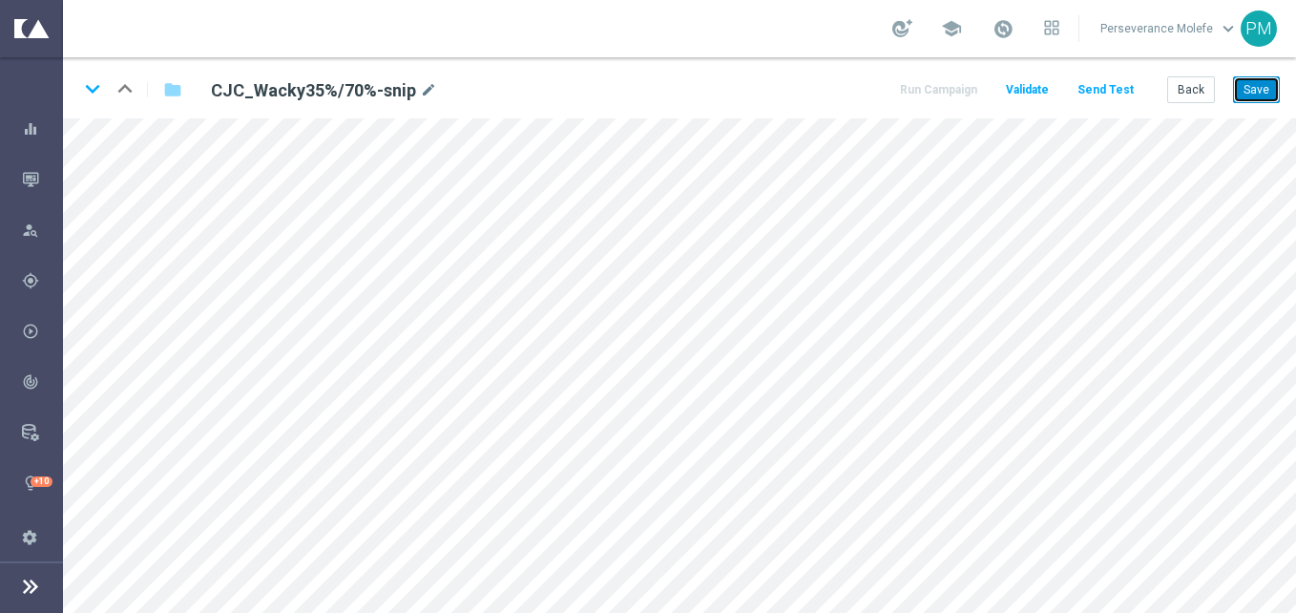
click at [1263, 95] on button "Save" at bounding box center [1256, 89] width 47 height 27
click at [1270, 93] on button "Save" at bounding box center [1256, 89] width 47 height 27
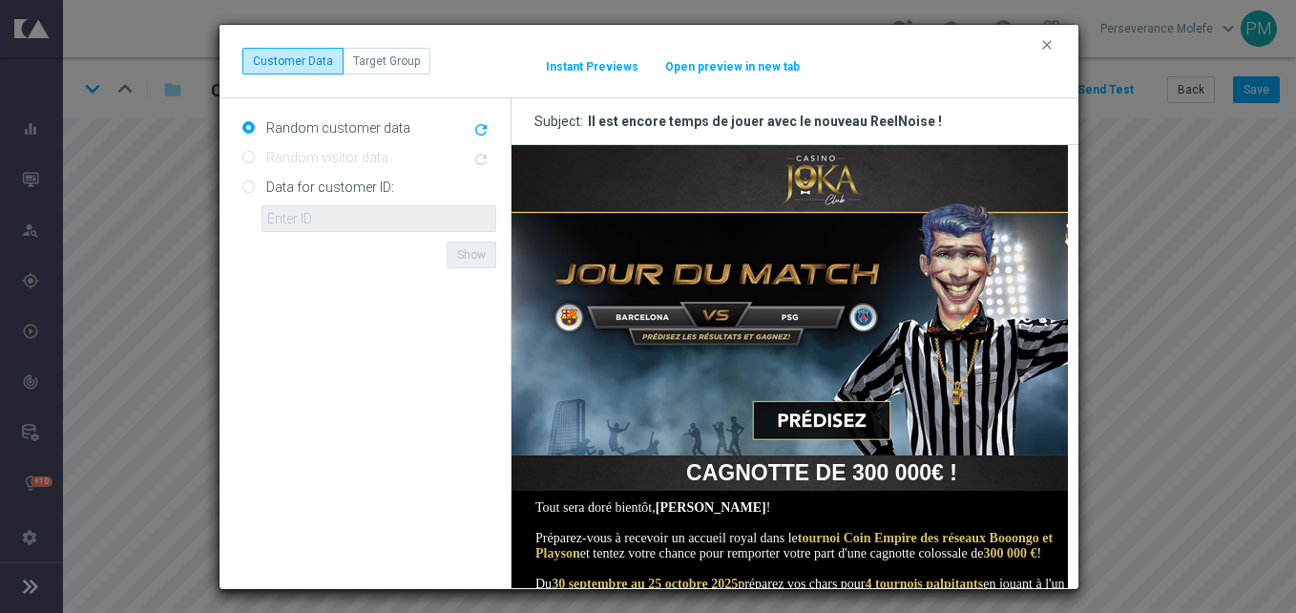
click at [726, 60] on button "Open preview in new tab" at bounding box center [732, 66] width 136 height 15
click at [1049, 41] on icon "clear" at bounding box center [1046, 44] width 15 height 15
click at [1053, 47] on icon "clear" at bounding box center [1046, 44] width 15 height 15
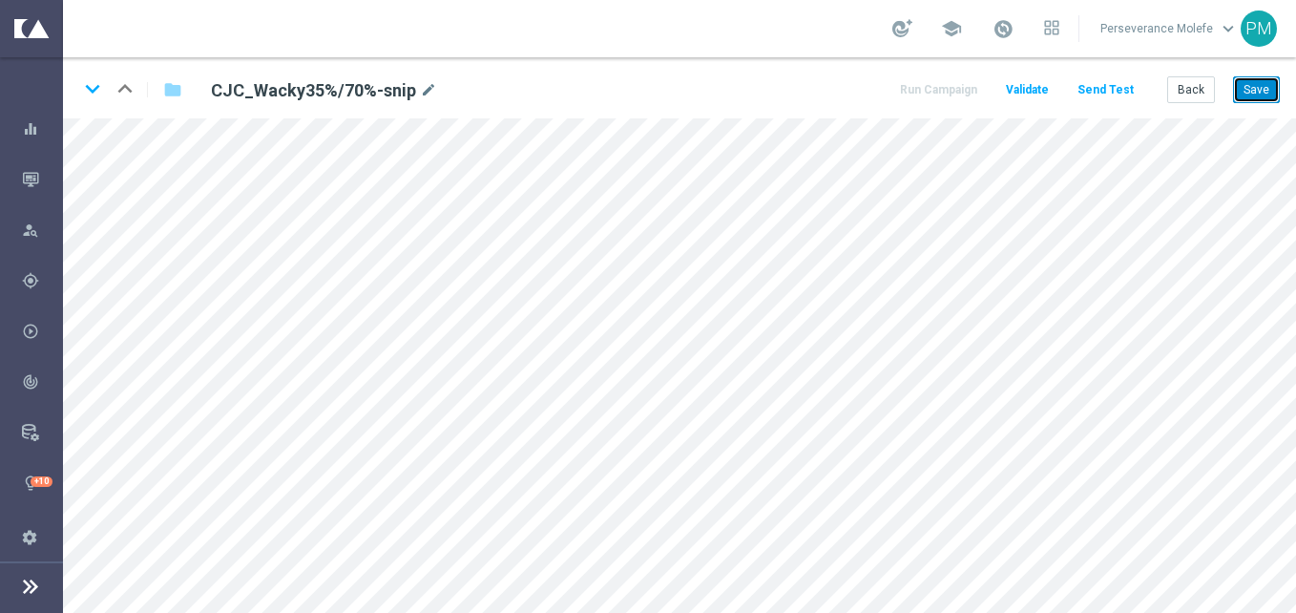
click at [1240, 86] on button "Save" at bounding box center [1256, 89] width 47 height 27
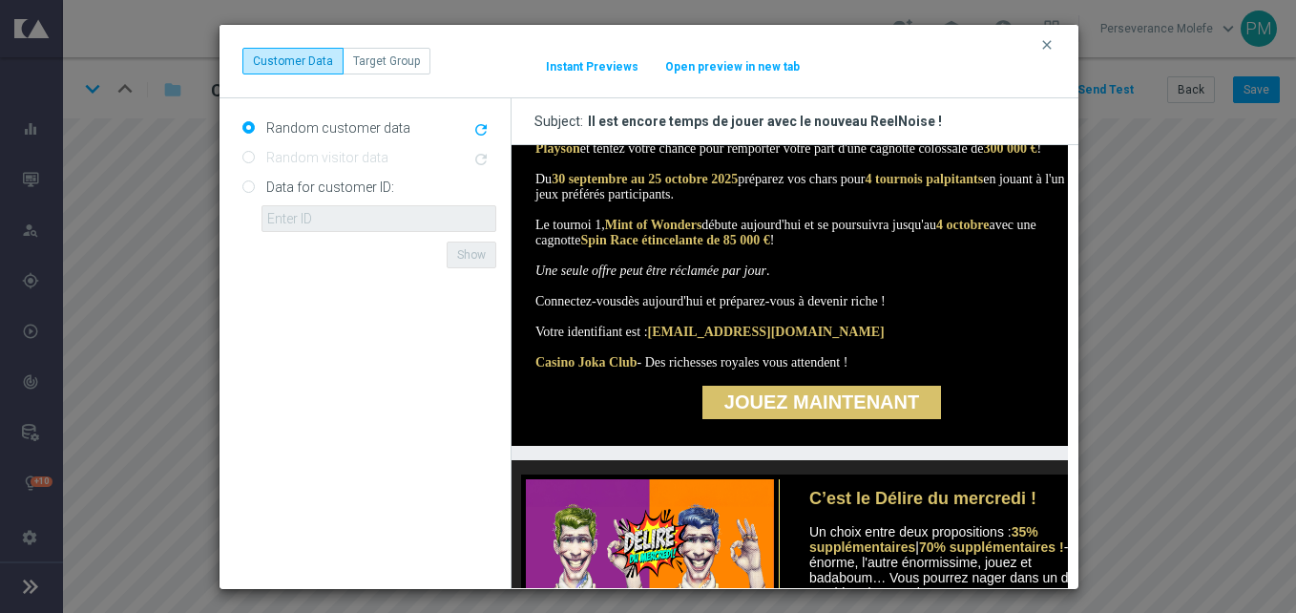
scroll to position [477, 0]
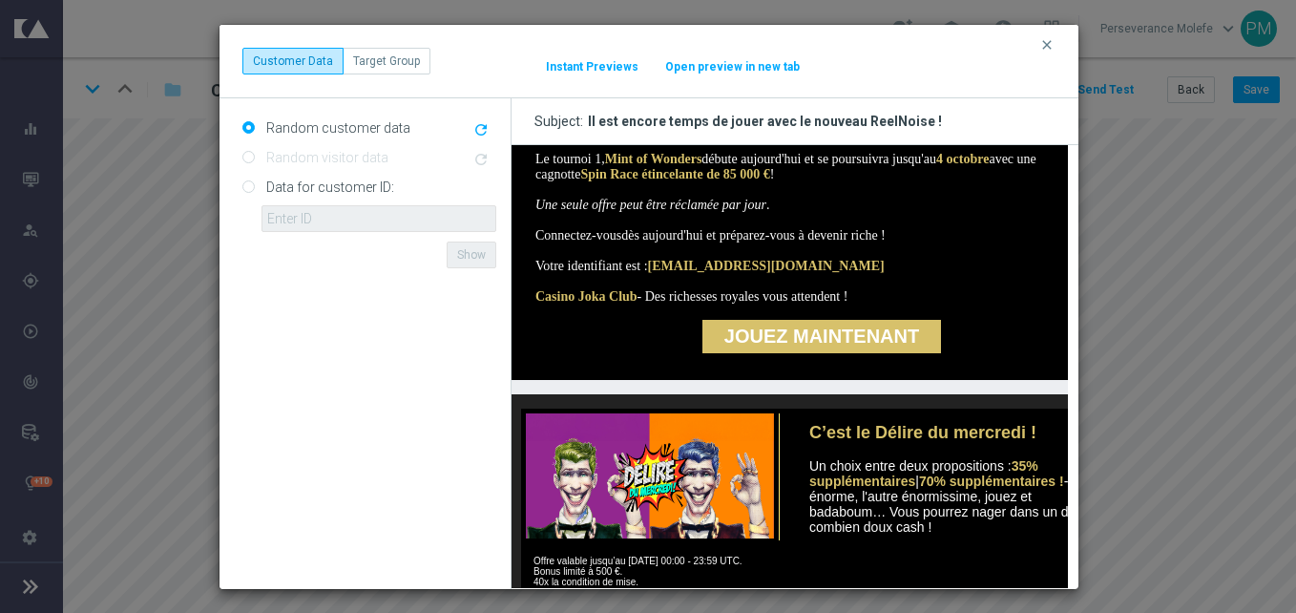
click at [735, 55] on div "clear Customer Data Target Group It might take a while... Instant Previews Open…" at bounding box center [648, 61] width 813 height 27
click at [731, 66] on button "Open preview in new tab" at bounding box center [732, 66] width 136 height 15
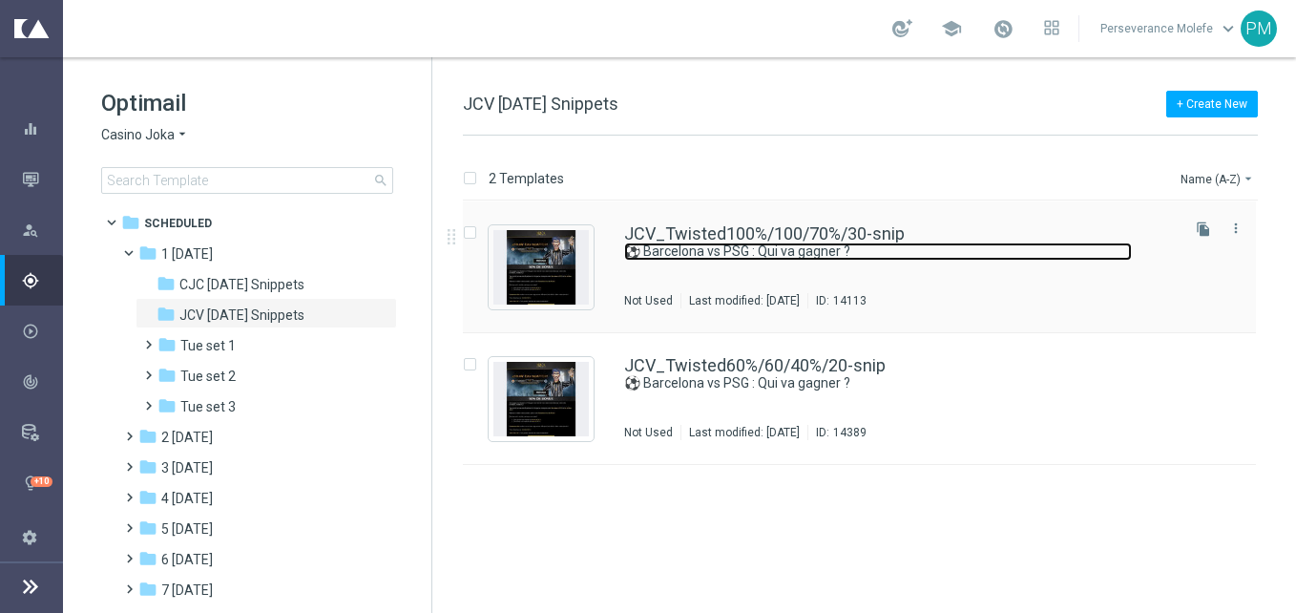
click at [712, 243] on link "⚽ Barcelona vs PSG : Qui va gagner ?" at bounding box center [878, 251] width 508 height 18
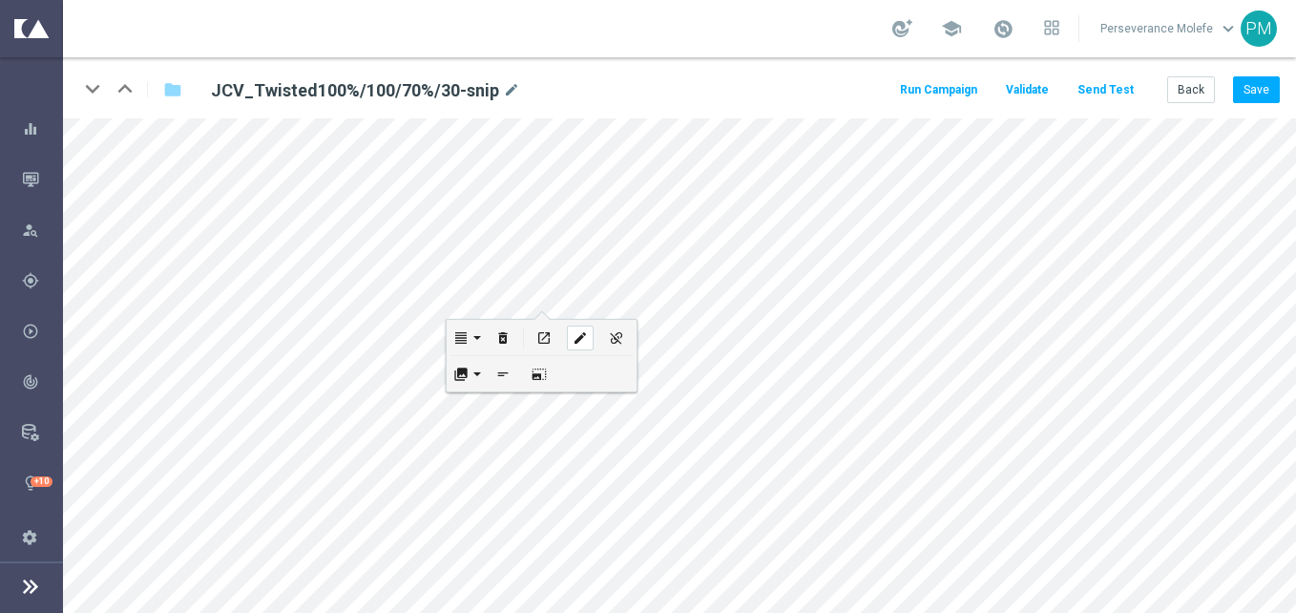
click at [585, 330] on icon "edit" at bounding box center [580, 337] width 14 height 15
checkbox input "true"
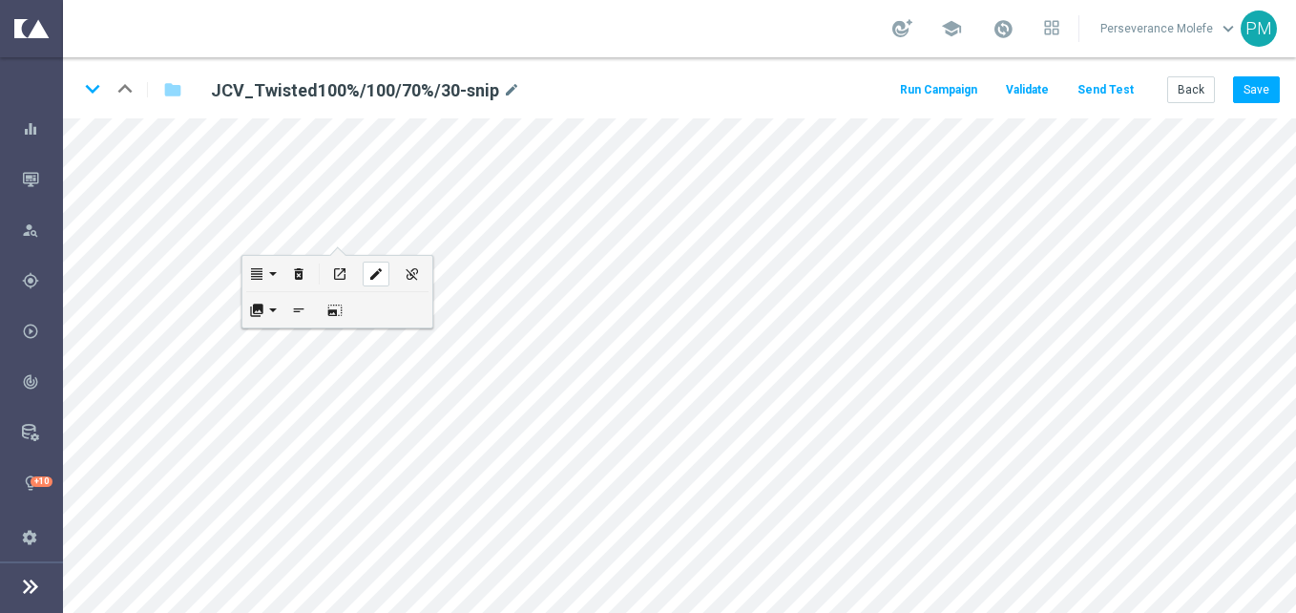
click at [366, 272] on div "edit" at bounding box center [376, 273] width 27 height 25
type input "[URL][DOMAIN_NAME]"
checkbox input "true"
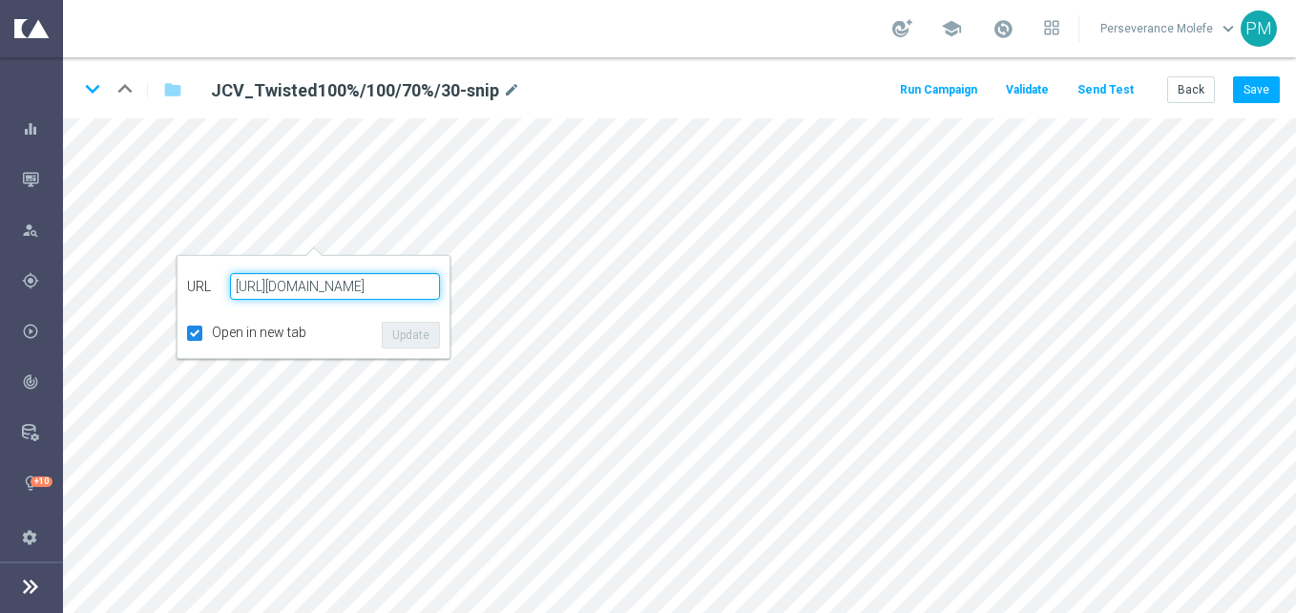
paste input "[DOMAIN_NAME][URL]"
type input "[URL][DOMAIN_NAME]"
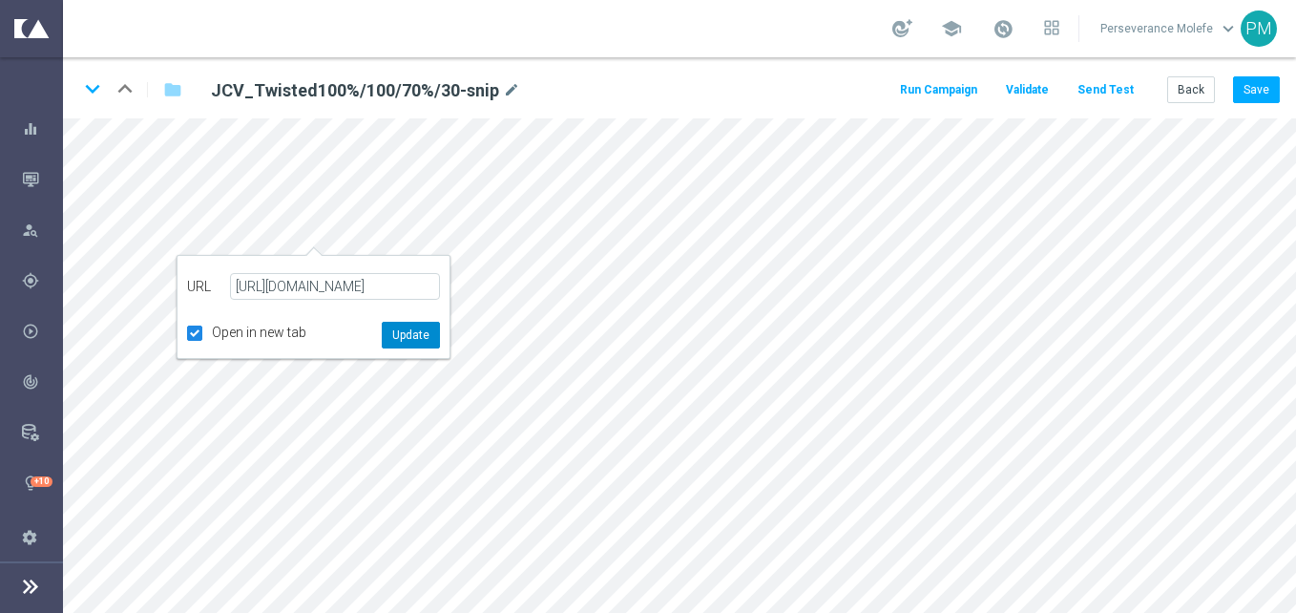
click at [412, 329] on button "Update" at bounding box center [411, 335] width 58 height 27
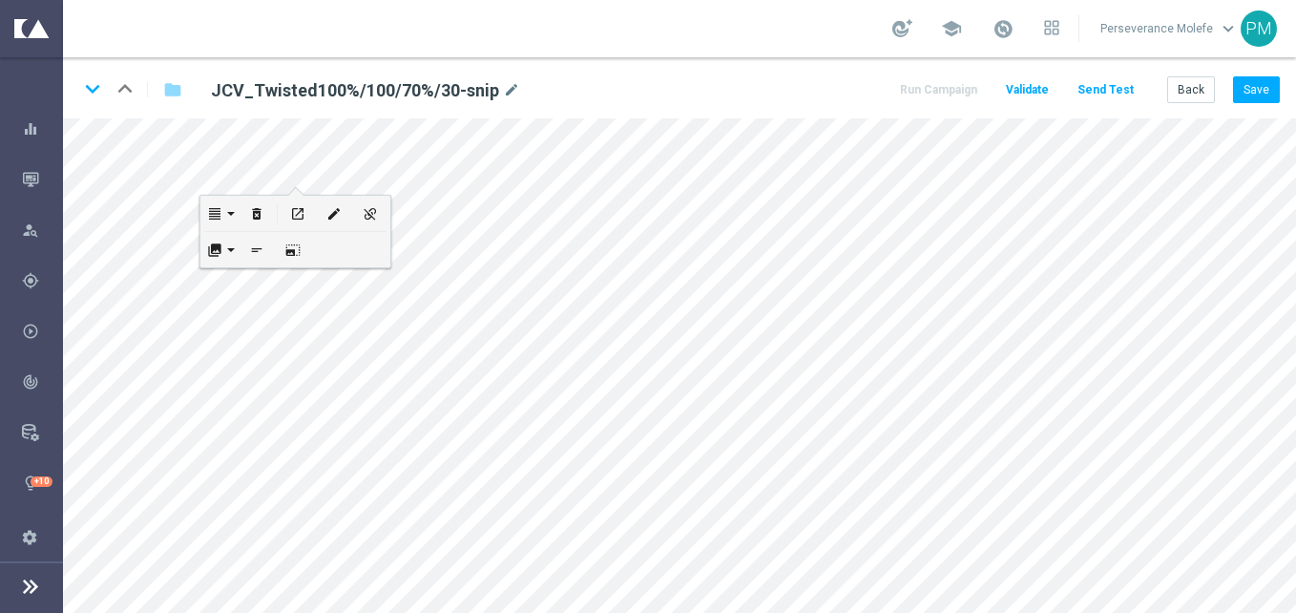
scroll to position [0, 0]
click at [1256, 85] on button "Save" at bounding box center [1256, 89] width 47 height 27
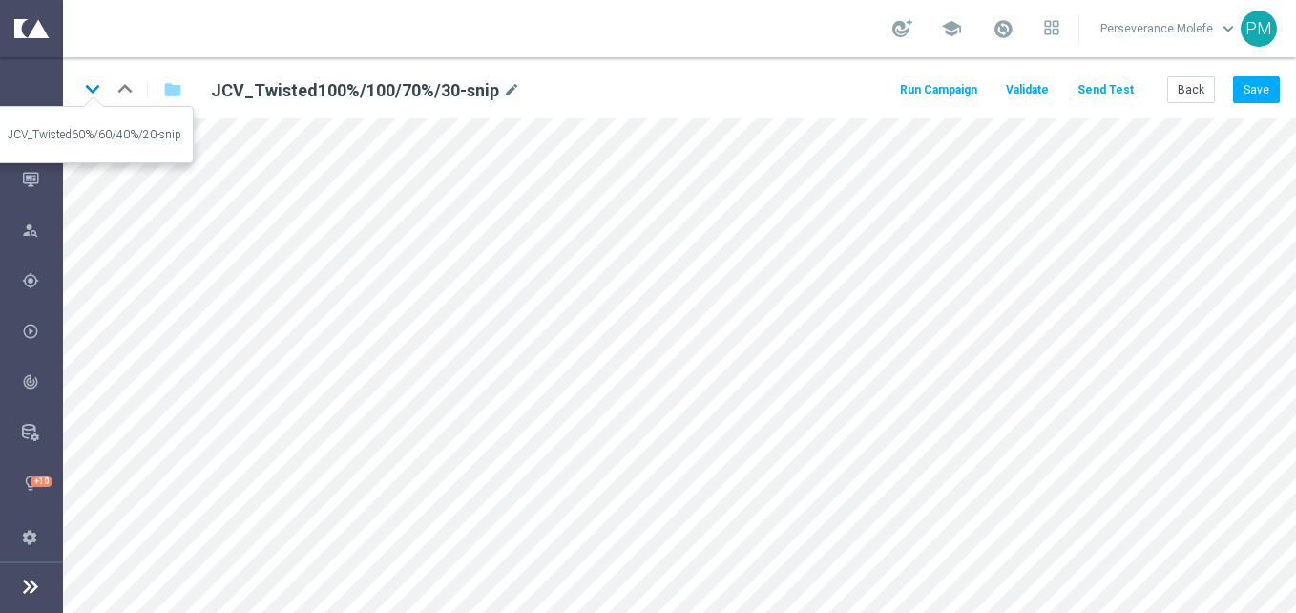
click at [94, 78] on icon "keyboard_arrow_down" at bounding box center [92, 88] width 29 height 29
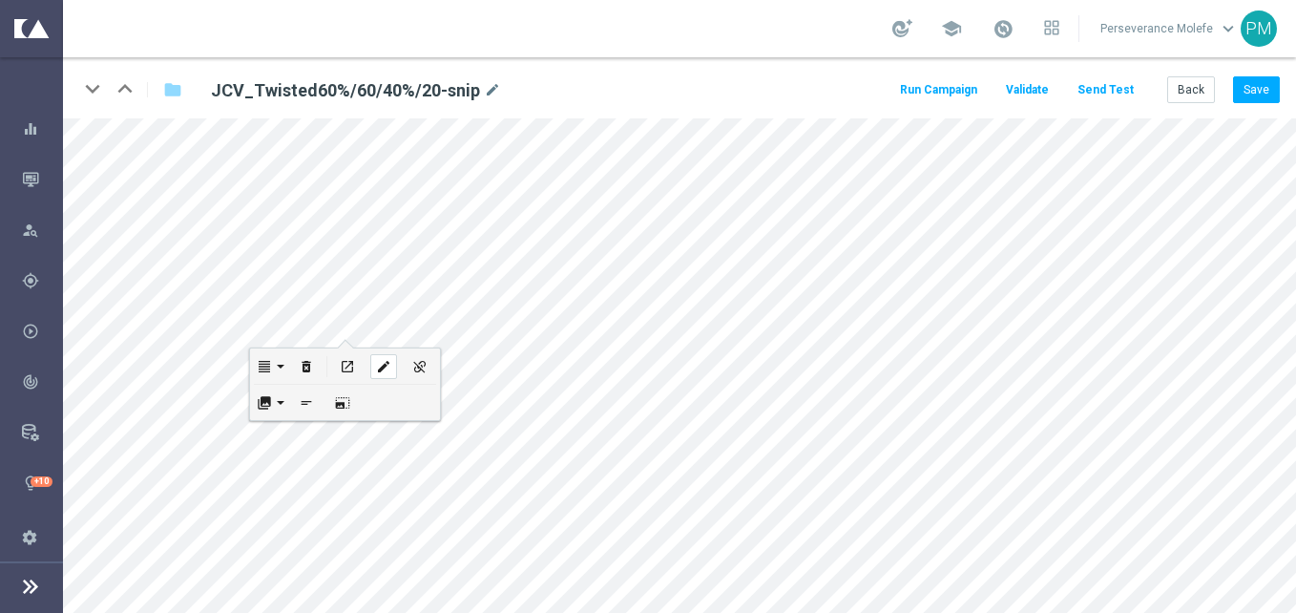
click at [388, 365] on icon "edit" at bounding box center [383, 366] width 14 height 15
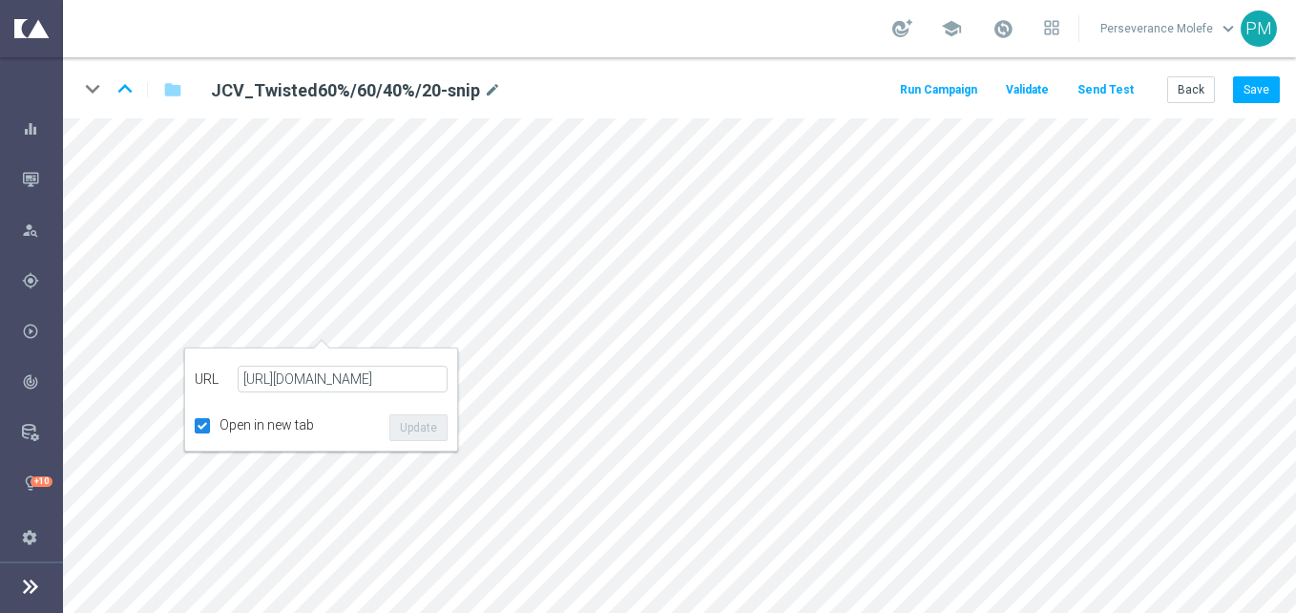
type input "[URL][DOMAIN_NAME]"
click at [416, 420] on button "Update" at bounding box center [418, 427] width 58 height 27
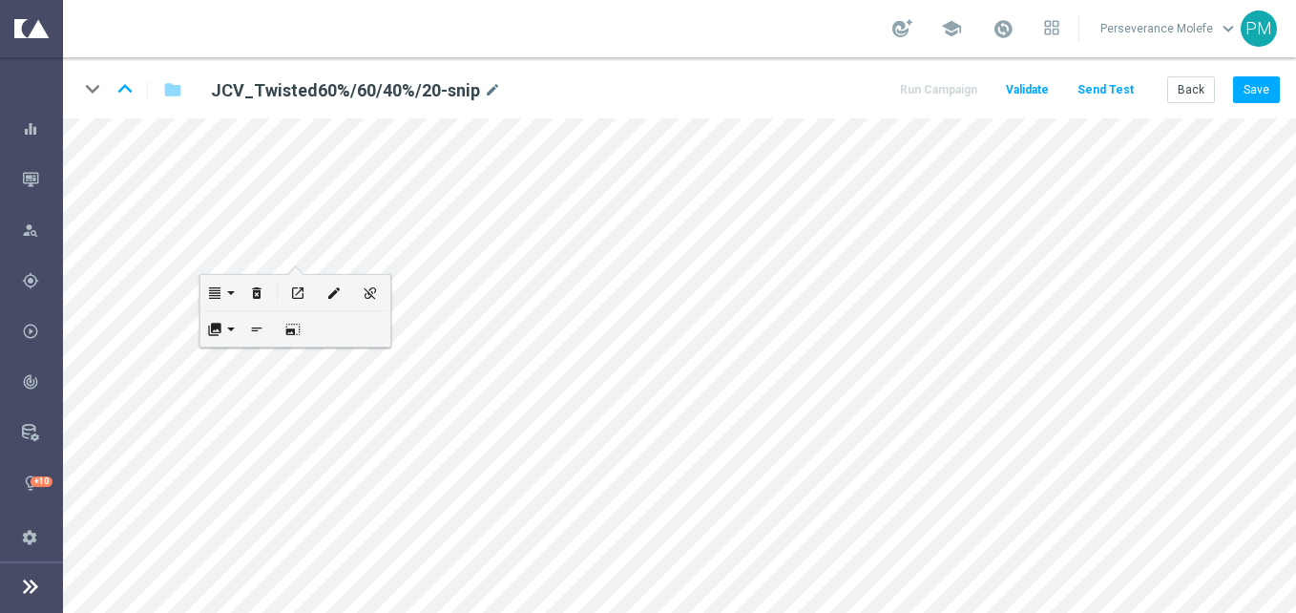
scroll to position [0, 0]
click at [1250, 100] on button "Save" at bounding box center [1256, 89] width 47 height 27
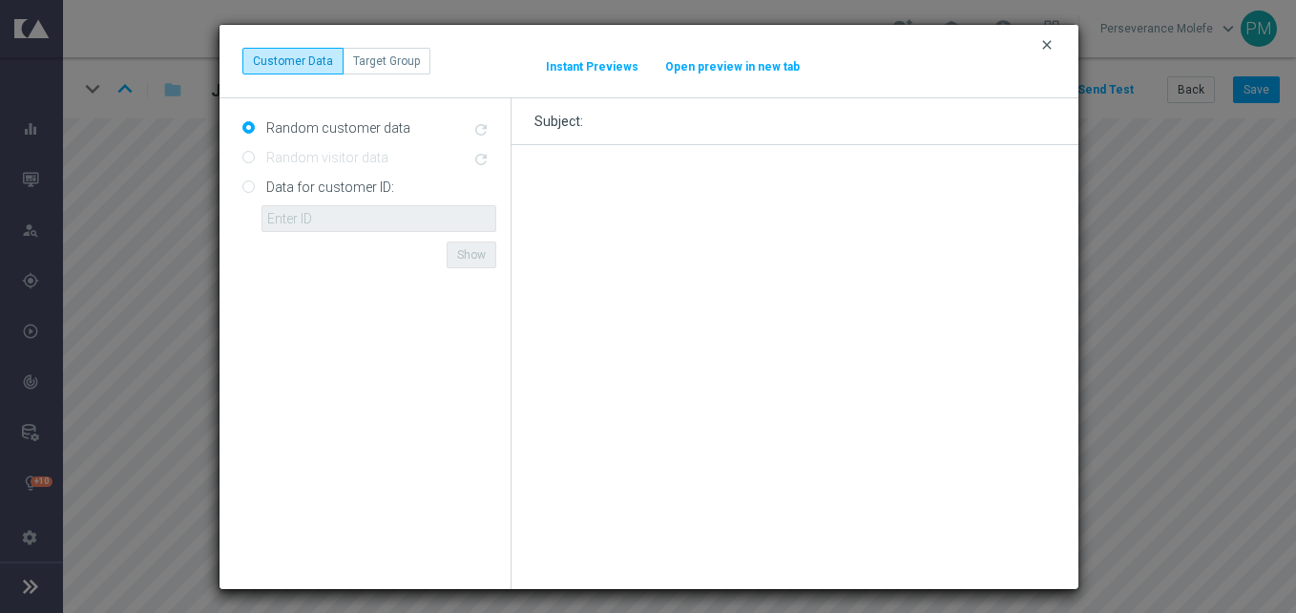
click at [1045, 45] on icon "clear" at bounding box center [1046, 44] width 15 height 15
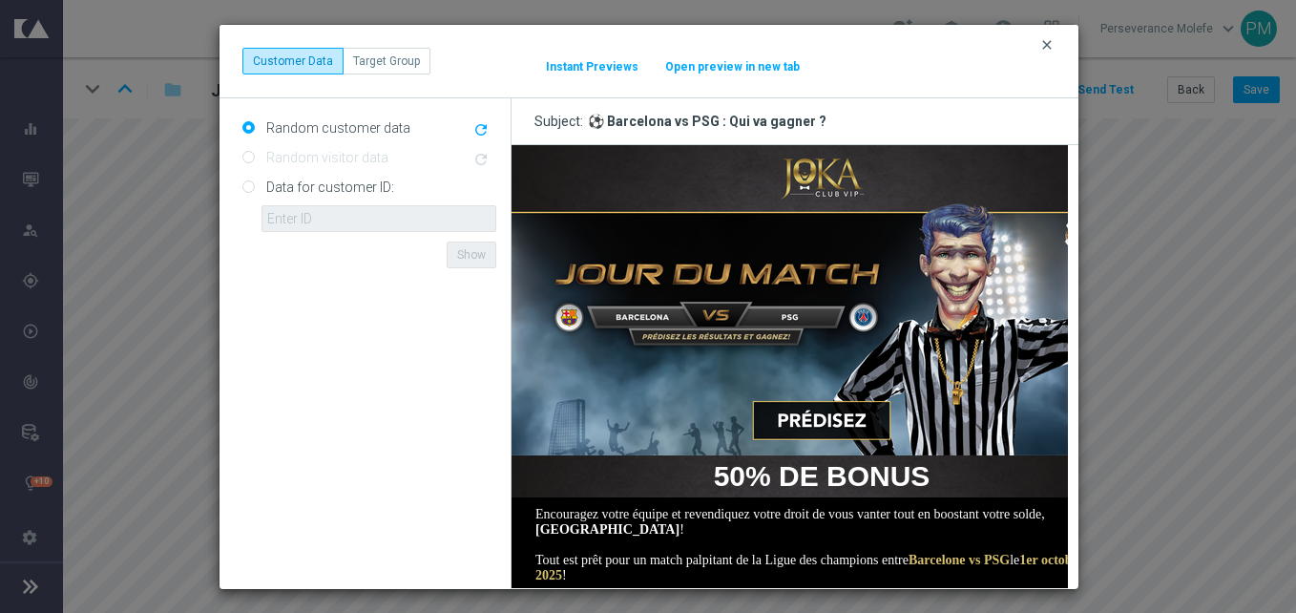
click at [1053, 43] on icon "clear" at bounding box center [1046, 44] width 15 height 15
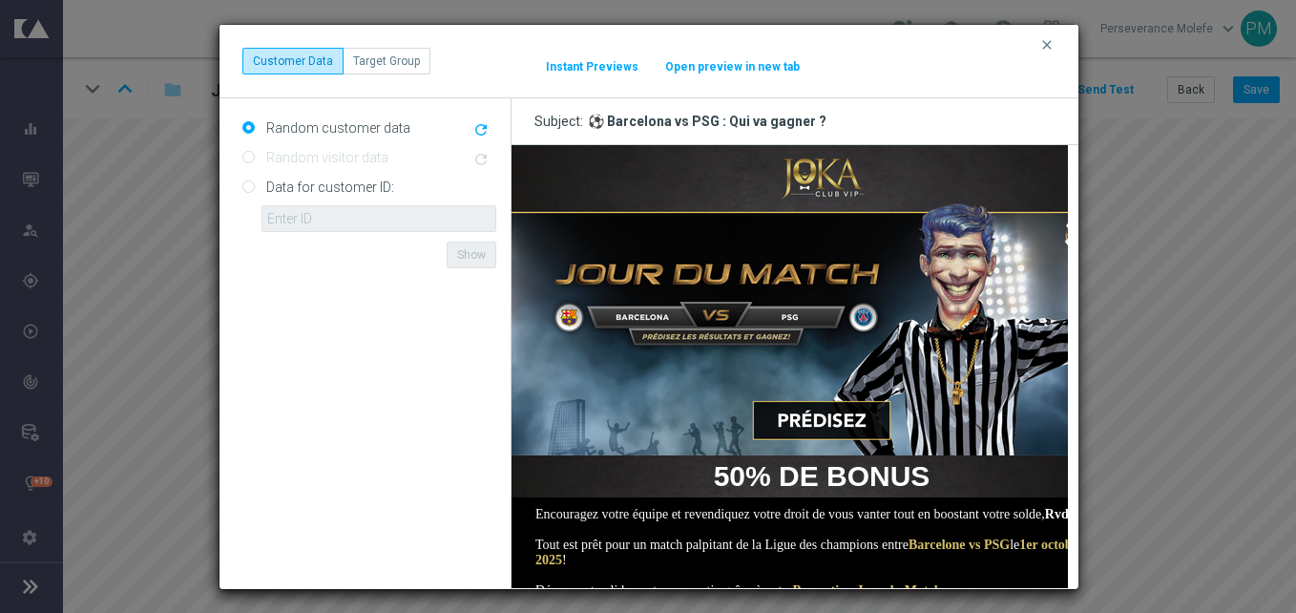
click at [702, 68] on button "Open preview in new tab" at bounding box center [732, 66] width 136 height 15
click at [1054, 40] on button "clear" at bounding box center [1049, 44] width 22 height 17
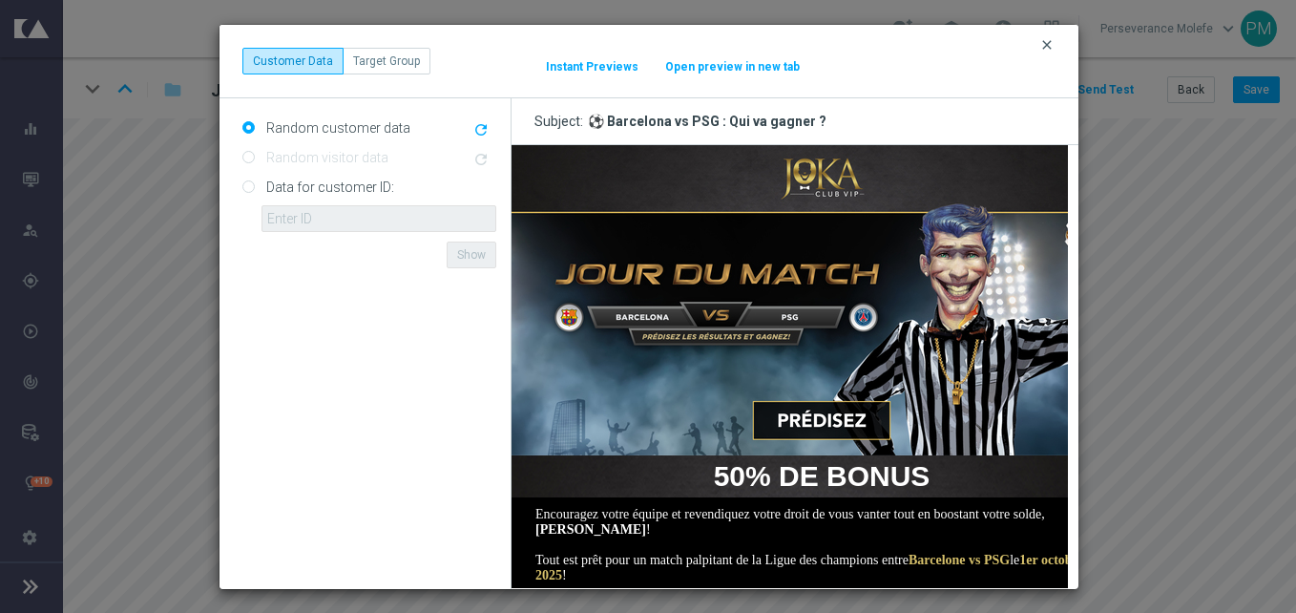
click at [1042, 50] on icon "clear" at bounding box center [1046, 44] width 15 height 15
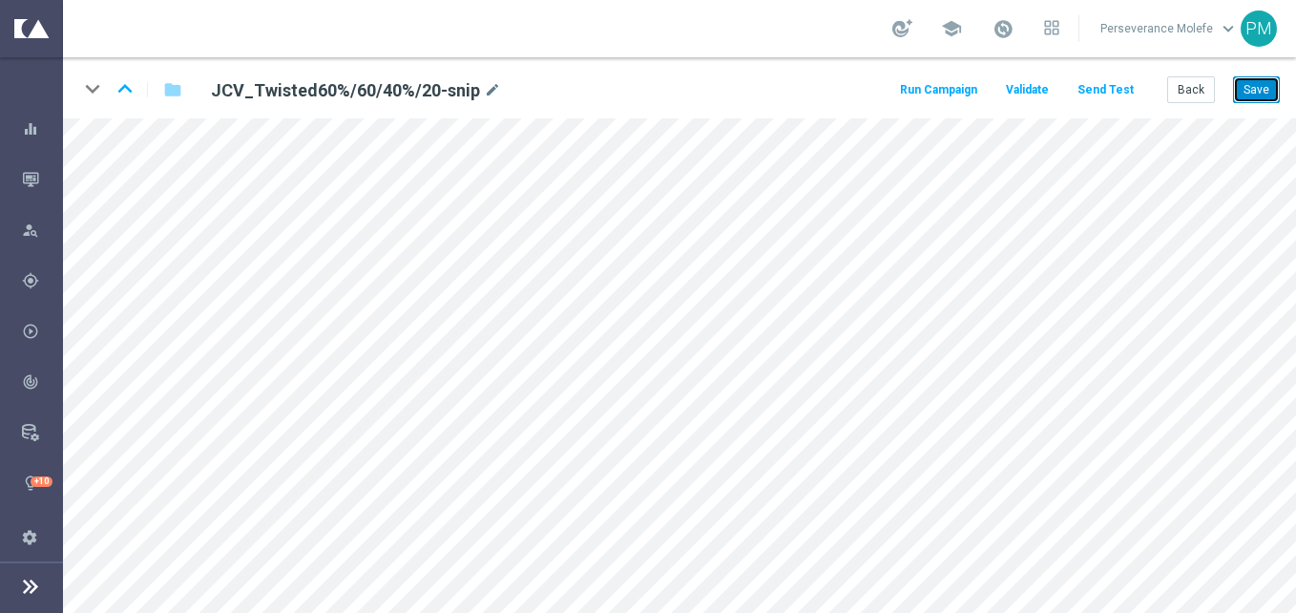
click at [1266, 97] on button "Save" at bounding box center [1256, 89] width 47 height 27
click at [314, 445] on div "open_in_new" at bounding box center [316, 454] width 27 height 25
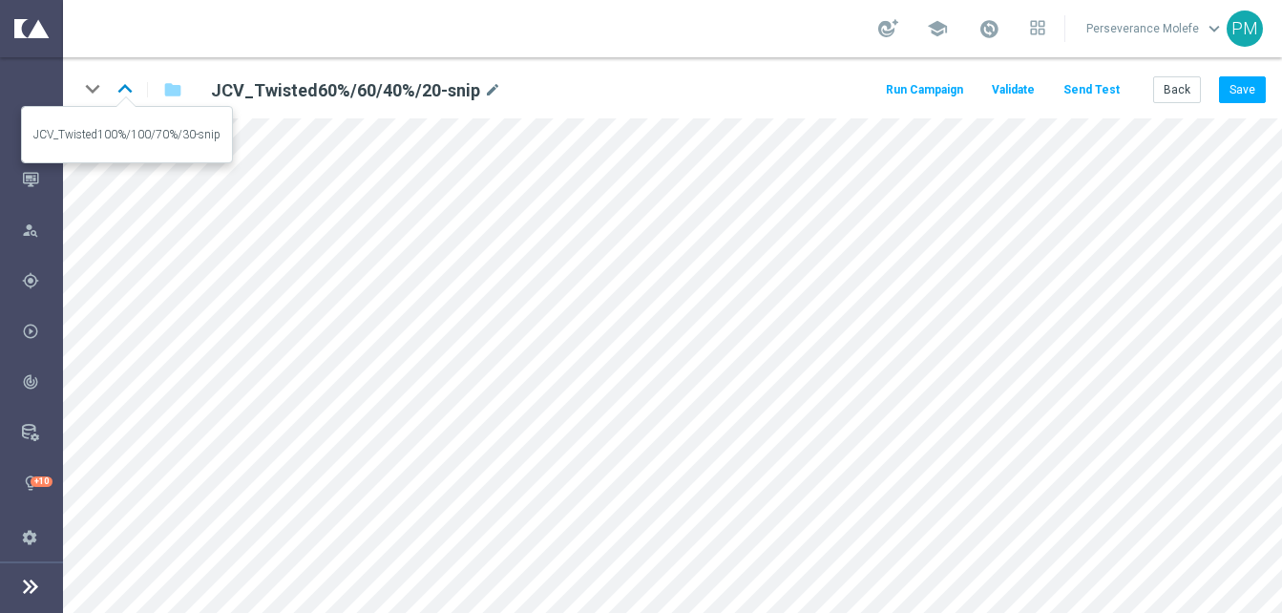
click at [130, 99] on icon "keyboard_arrow_up" at bounding box center [125, 88] width 29 height 29
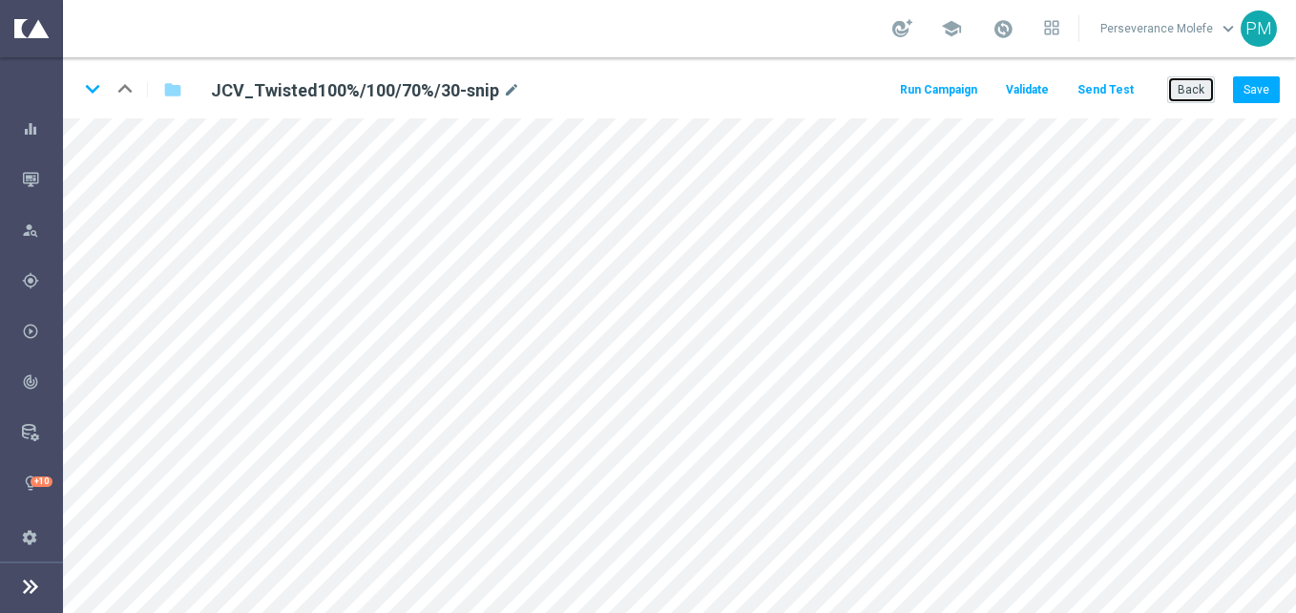
click at [1191, 83] on button "Back" at bounding box center [1191, 89] width 48 height 27
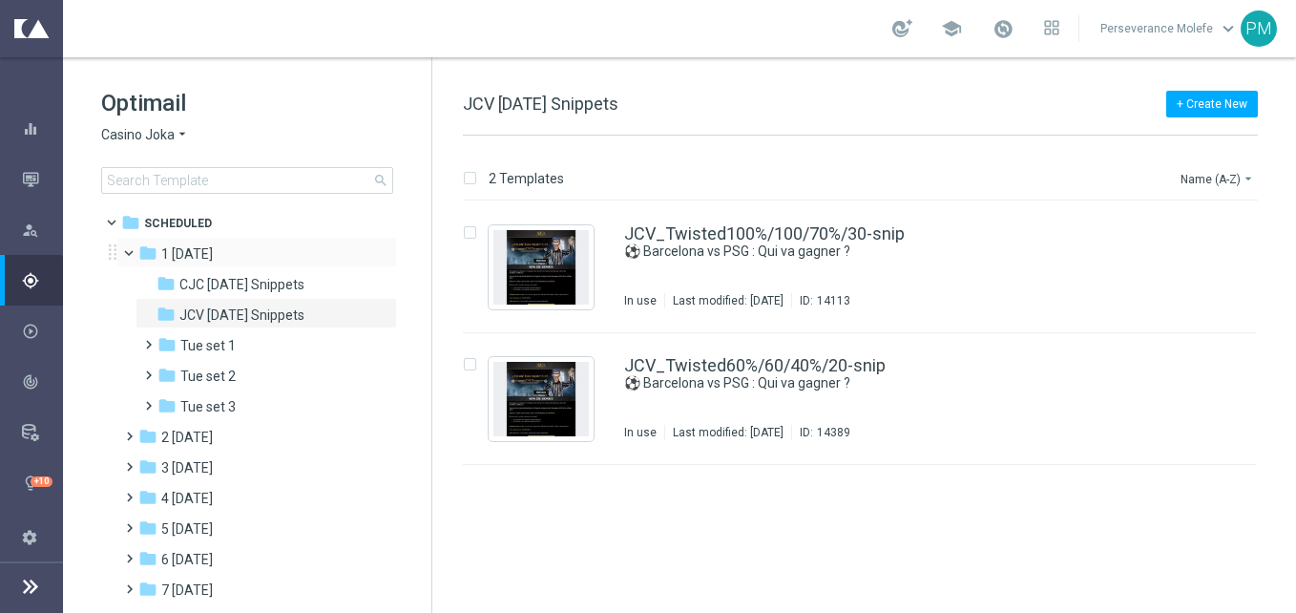
click at [128, 261] on div "folder 1 [DATE] more_vert" at bounding box center [256, 252] width 281 height 31
click at [136, 253] on span at bounding box center [138, 248] width 8 height 9
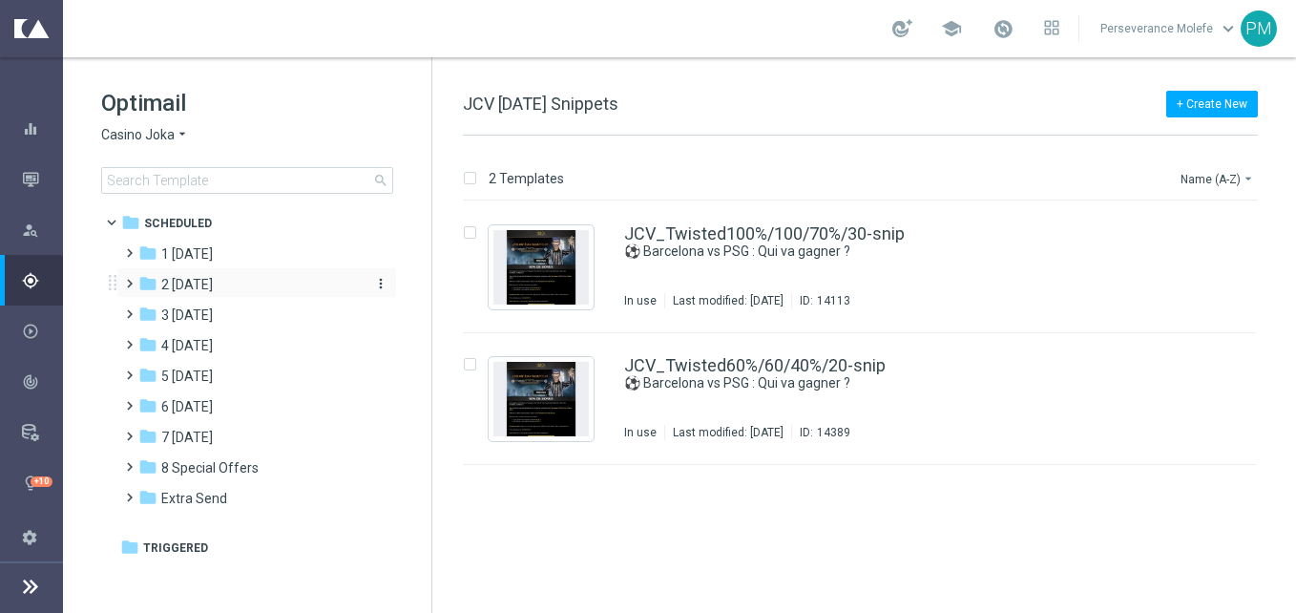
click at [205, 293] on div "folder 2 [DATE]" at bounding box center [247, 285] width 219 height 22
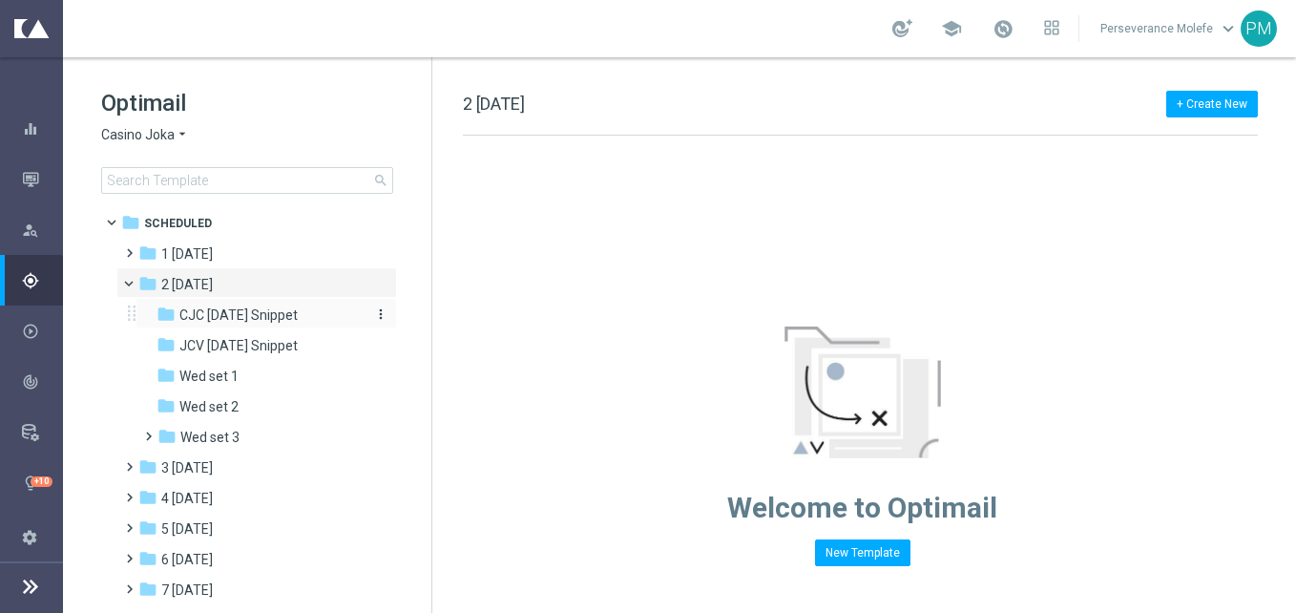
click at [241, 318] on span "CJC [DATE] Snippet" at bounding box center [238, 314] width 118 height 17
